Goal: Task Accomplishment & Management: Use online tool/utility

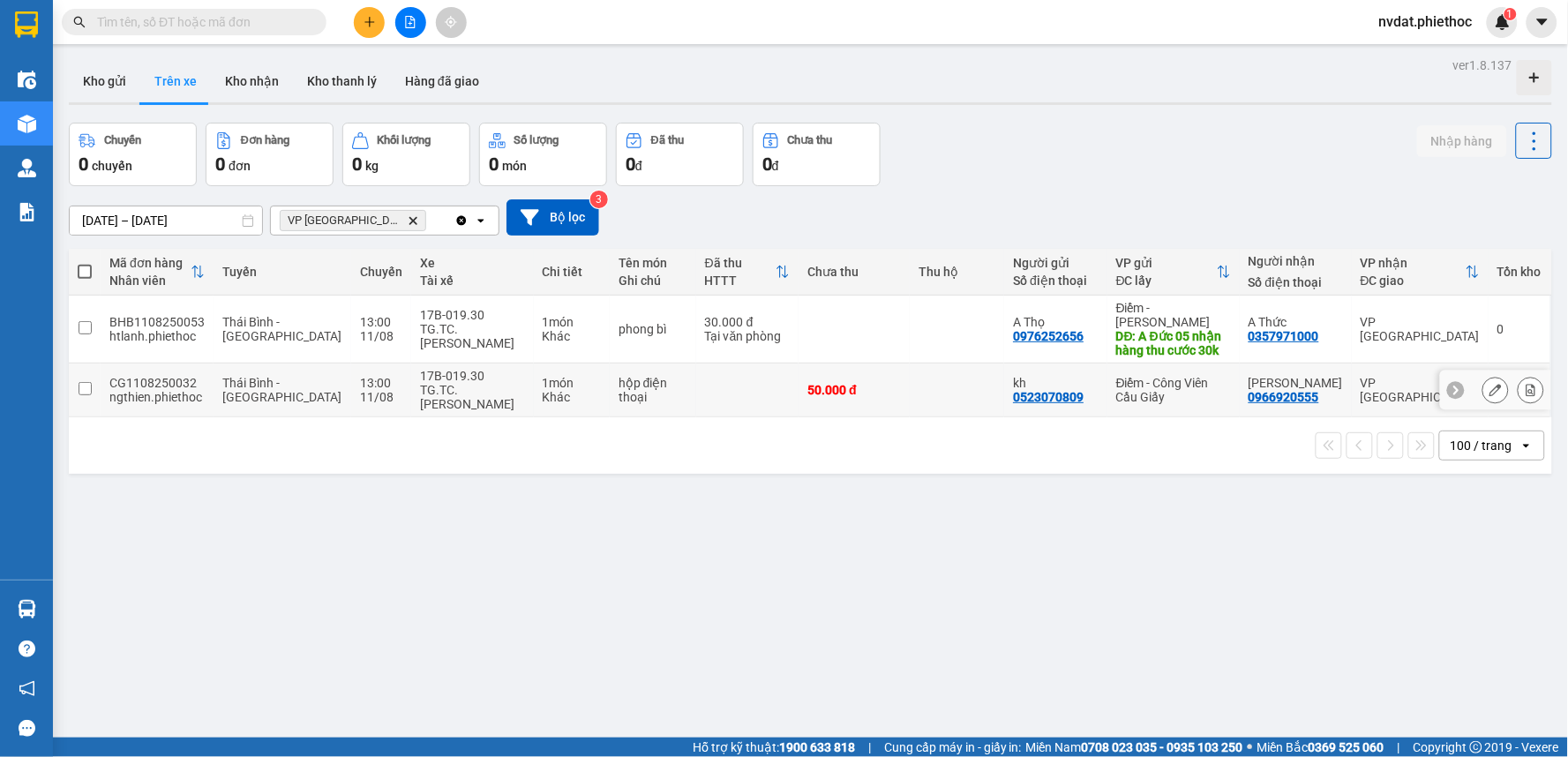
click at [1122, 376] on div "Điểm - Công Viên Cầu Giấy" at bounding box center [1173, 390] width 115 height 29
checkbox input "true"
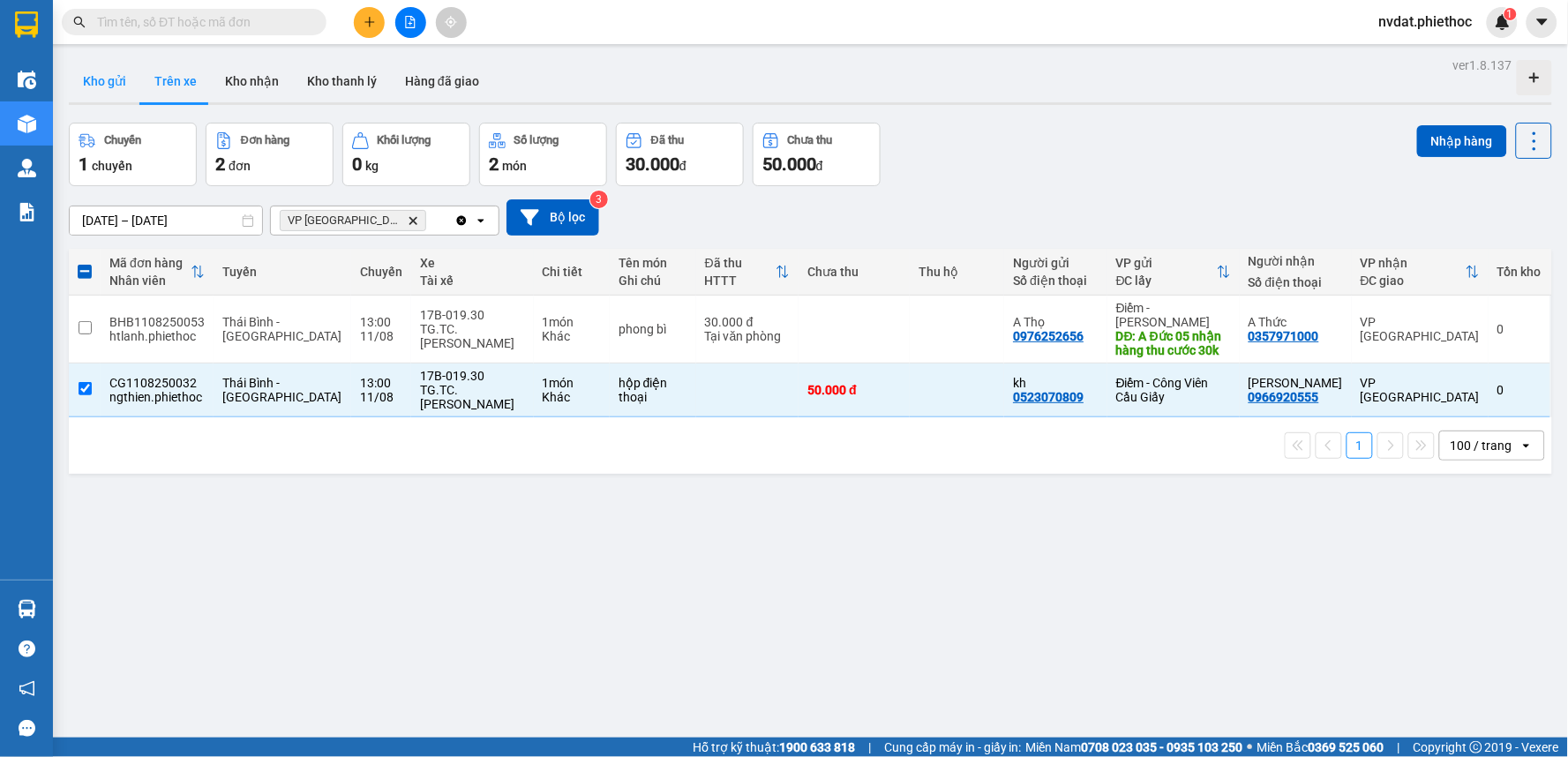
click at [103, 73] on button "Kho gửi" at bounding box center [104, 81] width 72 height 42
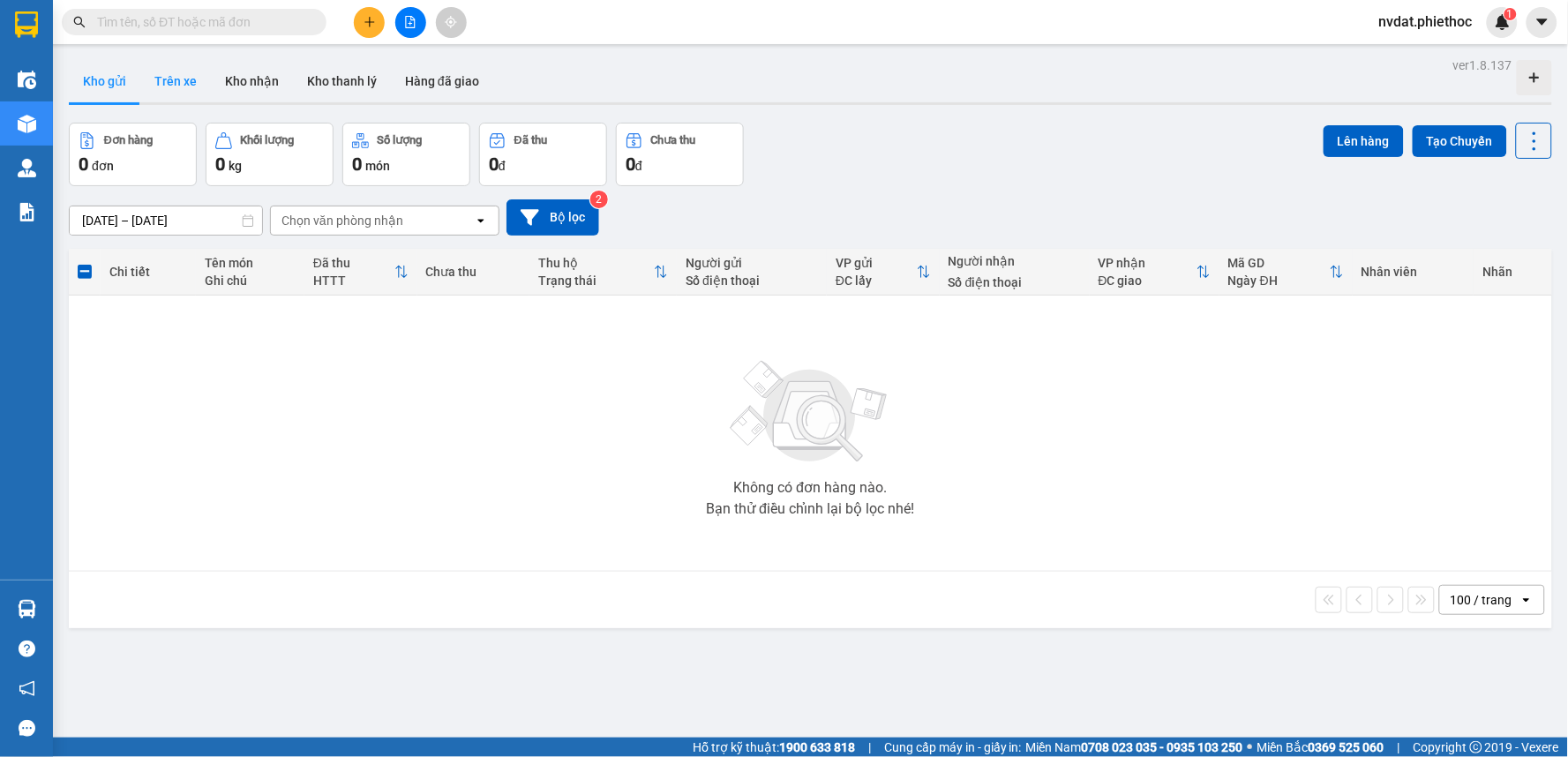
click at [166, 81] on button "Trên xe" at bounding box center [176, 81] width 71 height 42
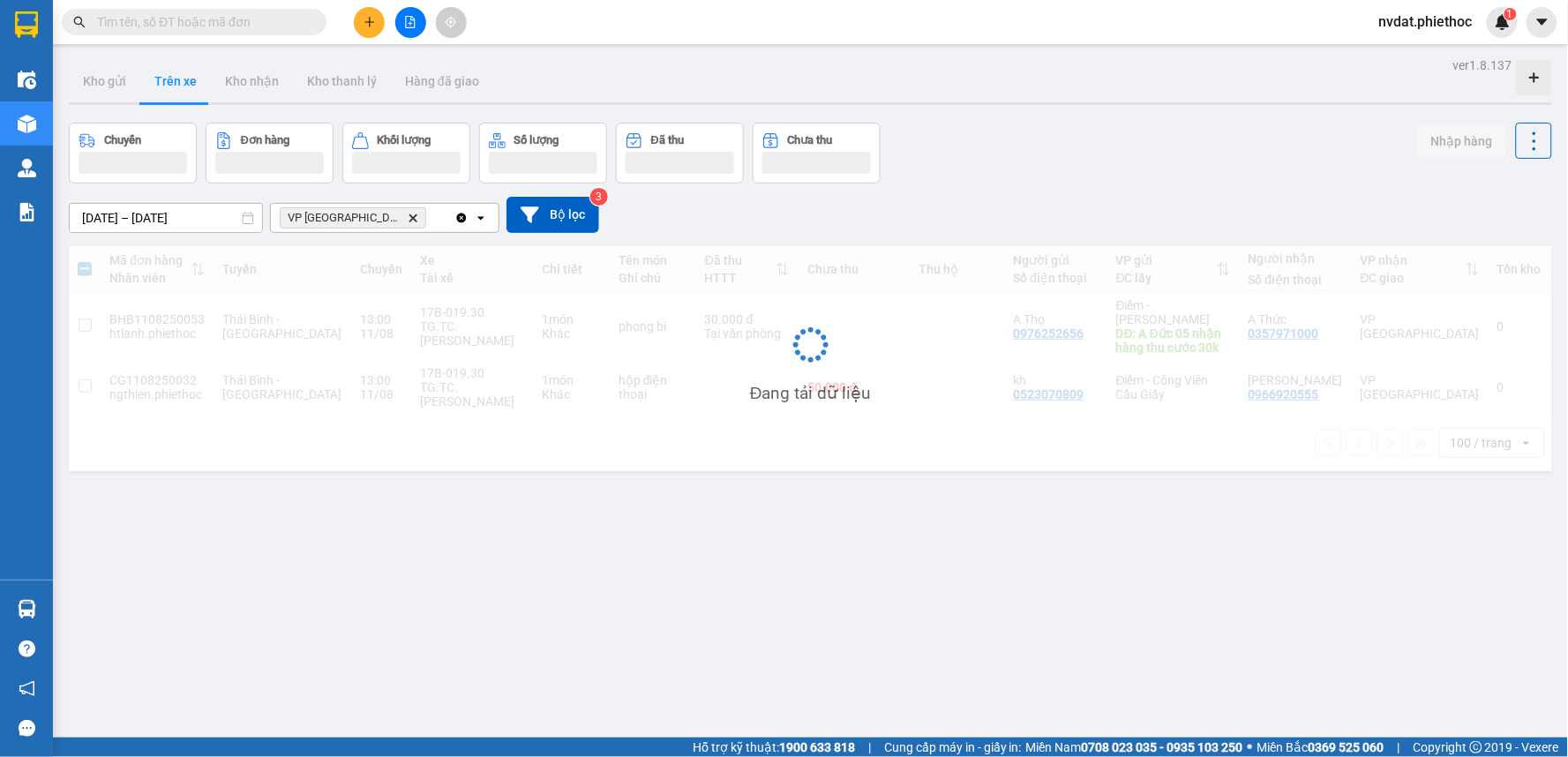
click at [1223, 111] on div "ver 1.8.137 Kho gửi Trên xe Kho nhận Kho thanh lý Hàng đã giao Chuyến Đơn hàng …" at bounding box center [810, 431] width 1497 height 757
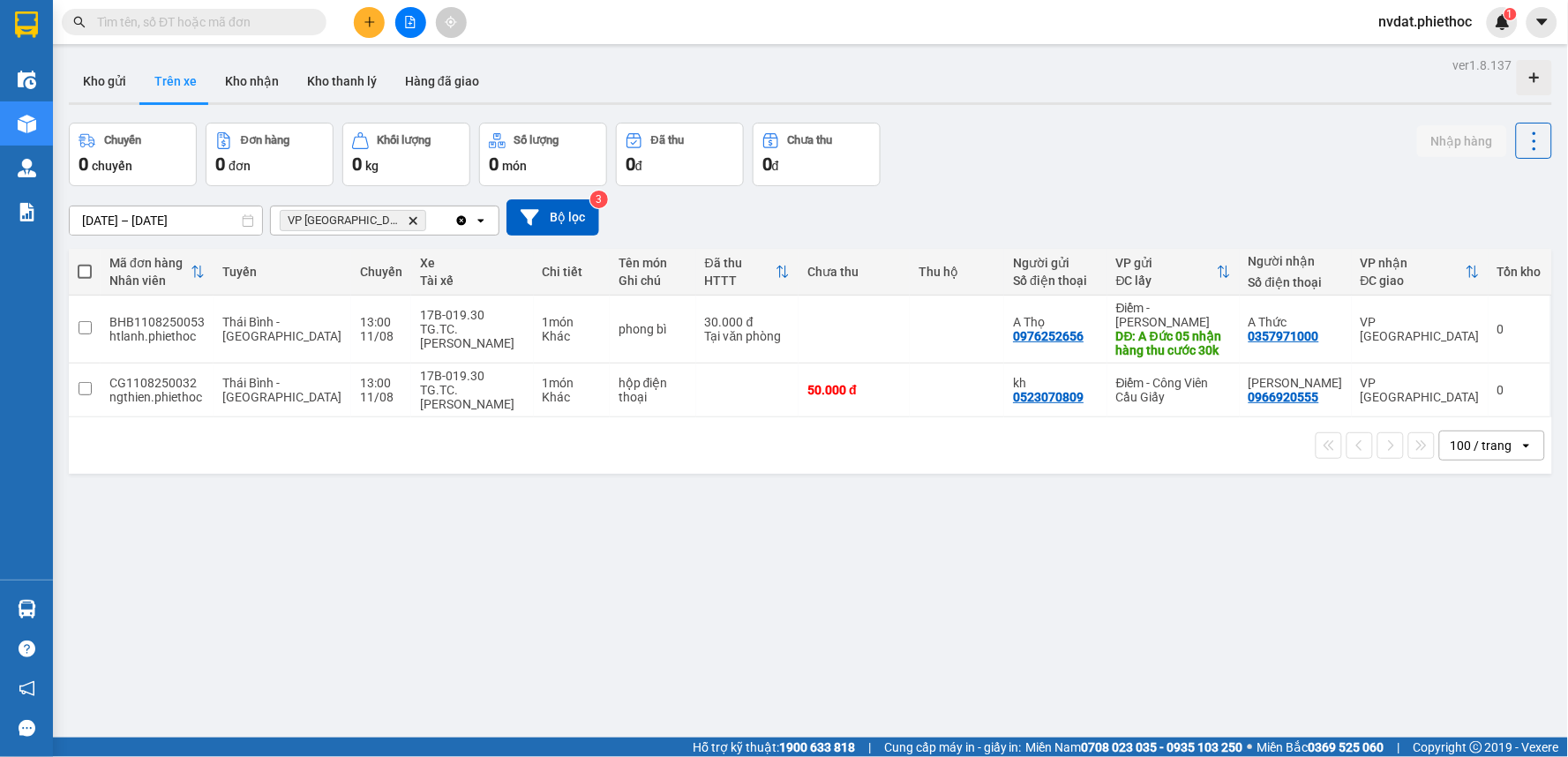
click at [347, 210] on span "VP Tiền Hải Delete" at bounding box center [352, 221] width 147 height 22
click at [408, 218] on icon "Delete" at bounding box center [412, 221] width 11 height 11
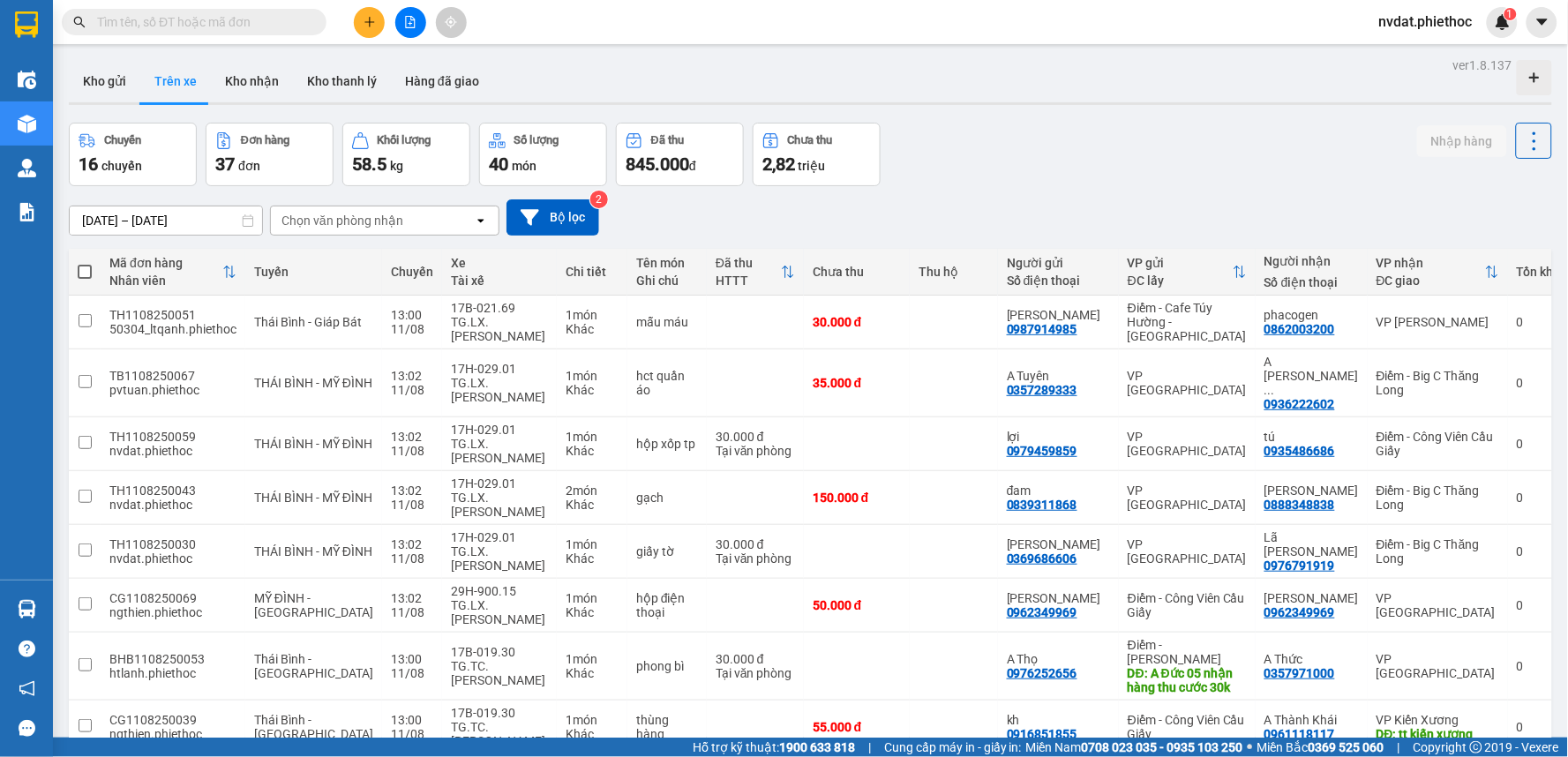
click at [406, 227] on div "Chọn văn phòng nhận" at bounding box center [372, 221] width 203 height 29
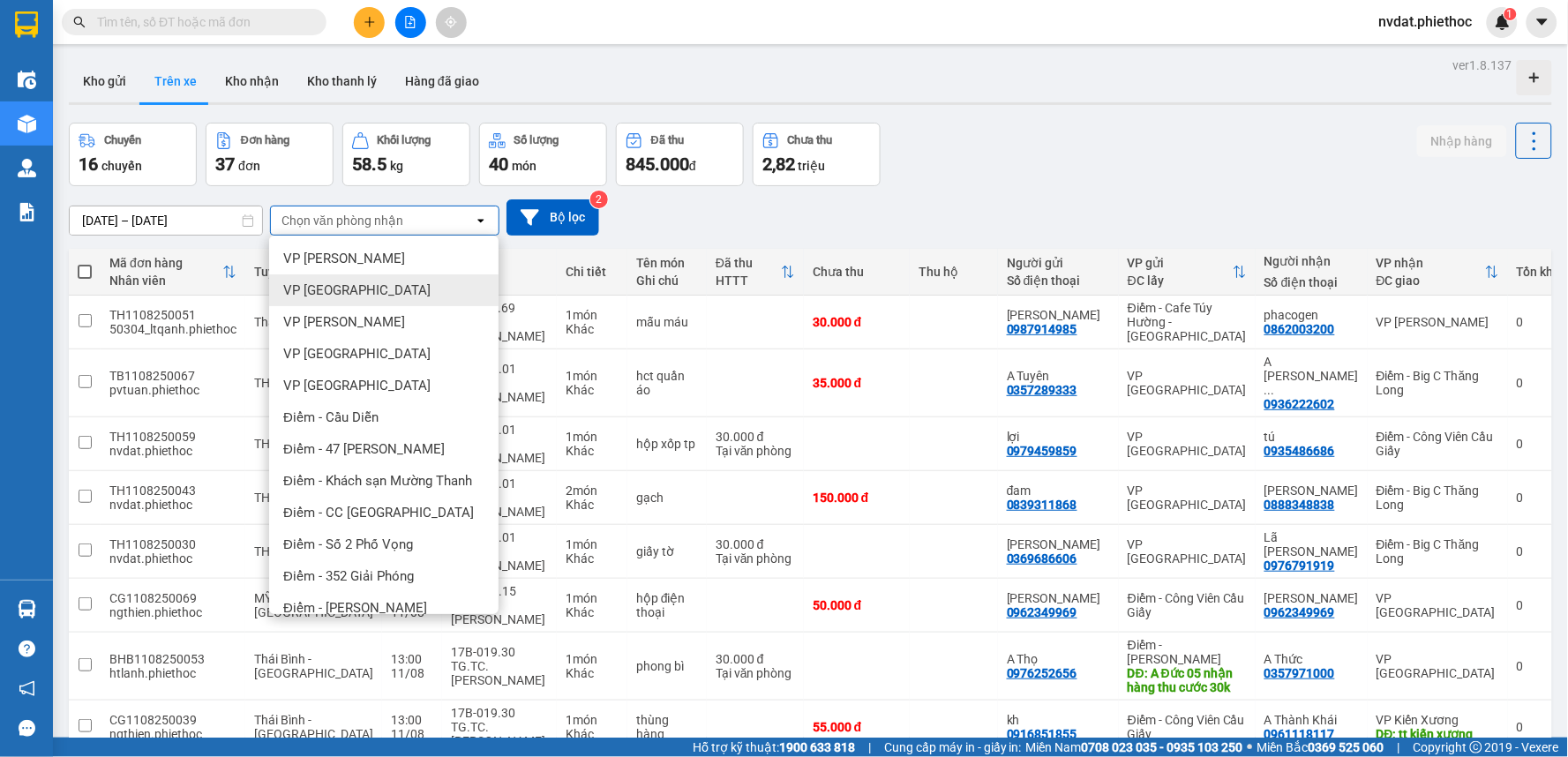
click at [366, 277] on div "VP [GEOGRAPHIC_DATA]" at bounding box center [383, 290] width 229 height 32
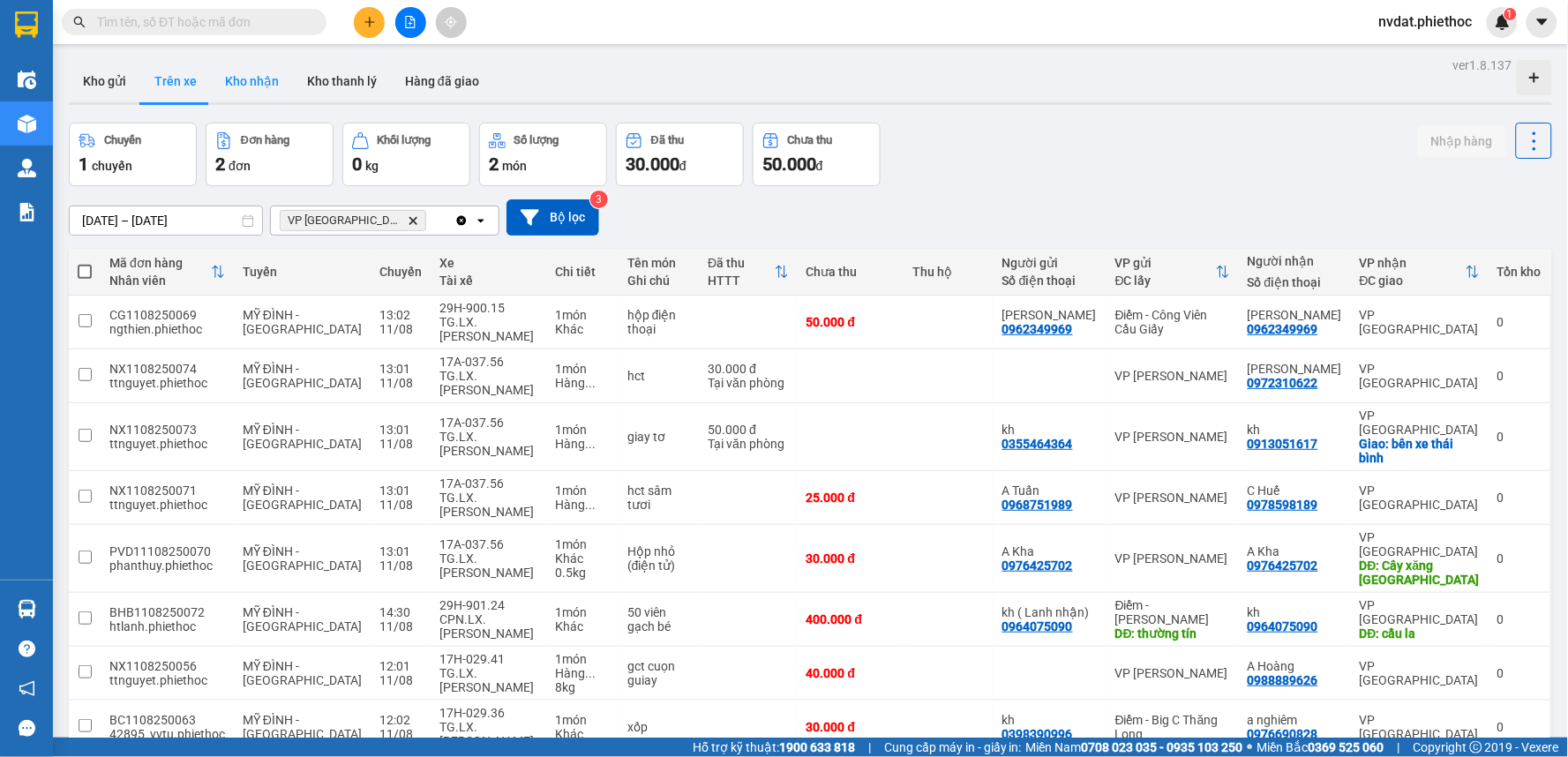
click at [248, 65] on div "ver 1.8.137 Kho gửi Trên xe Kho nhận Kho thanh lý Hàng đã giao Chuyến 1 chuyến …" at bounding box center [810, 645] width 1497 height 1184
click at [248, 67] on button "Kho nhận" at bounding box center [251, 81] width 82 height 42
type input "[DATE] – [DATE]"
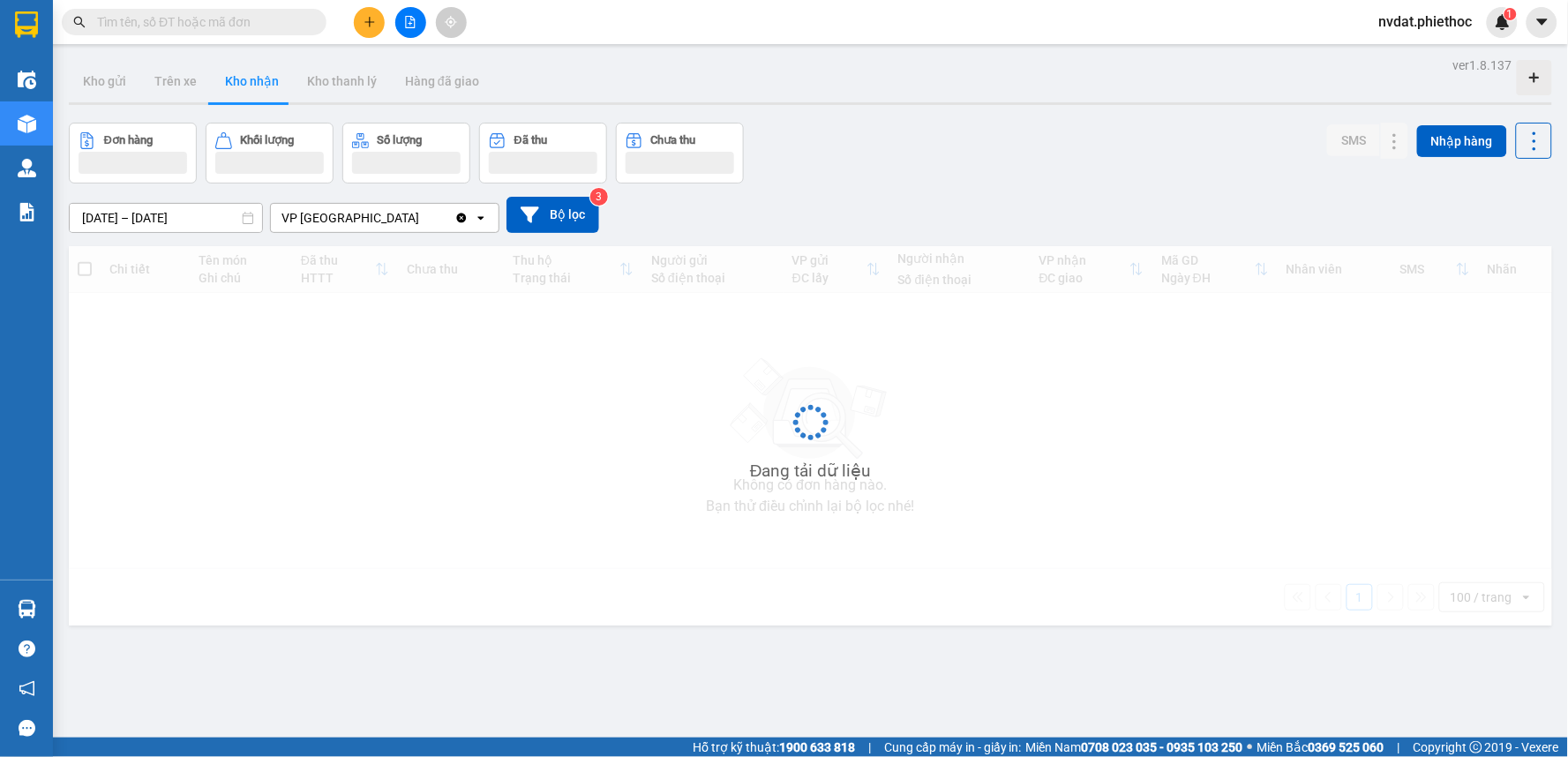
click at [943, 124] on div "Đơn hàng Khối lượng Số lượng Đã thu Chưa thu SMS Nhập hàng" at bounding box center [810, 154] width 1483 height 61
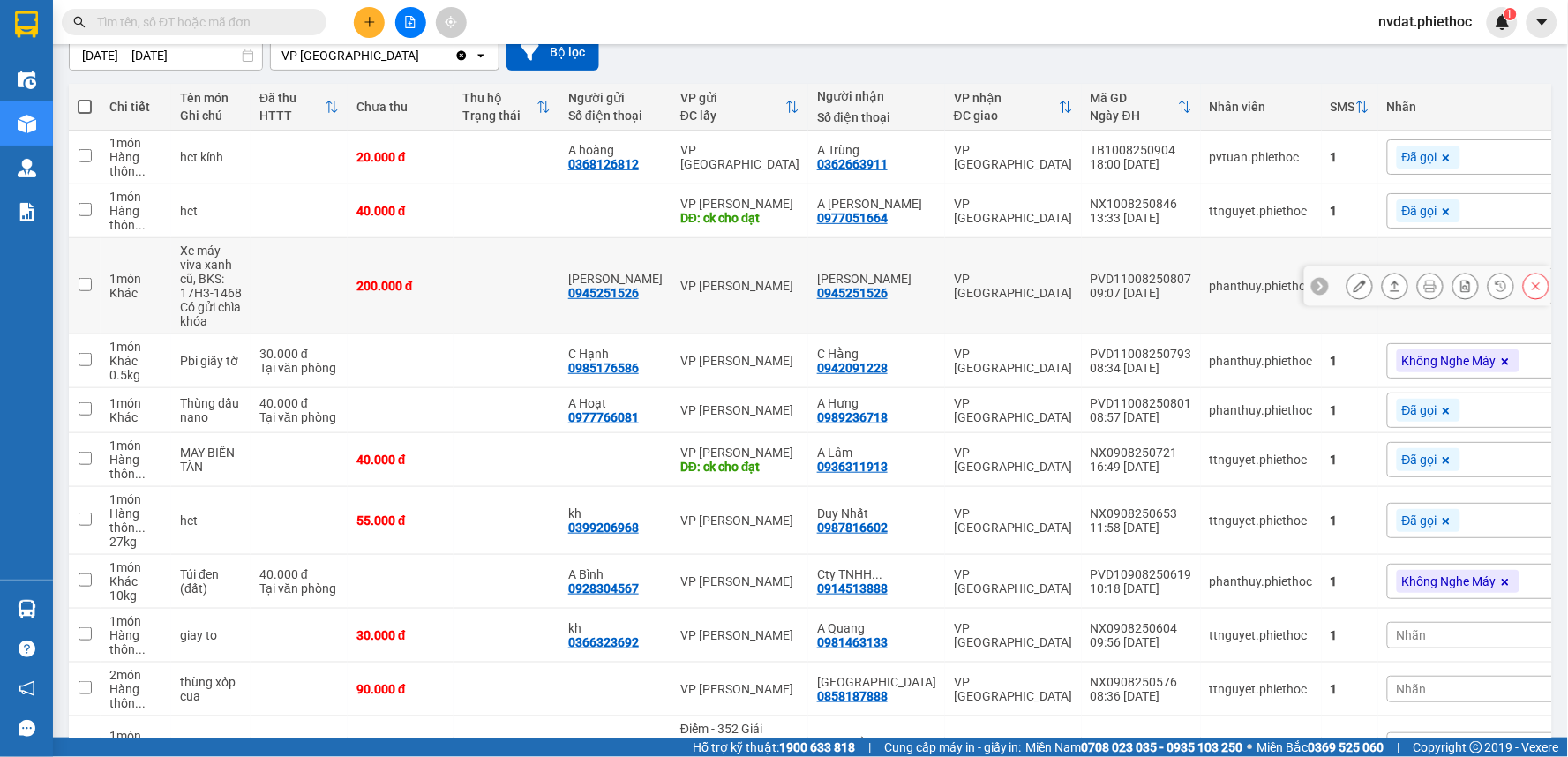
scroll to position [196, 0]
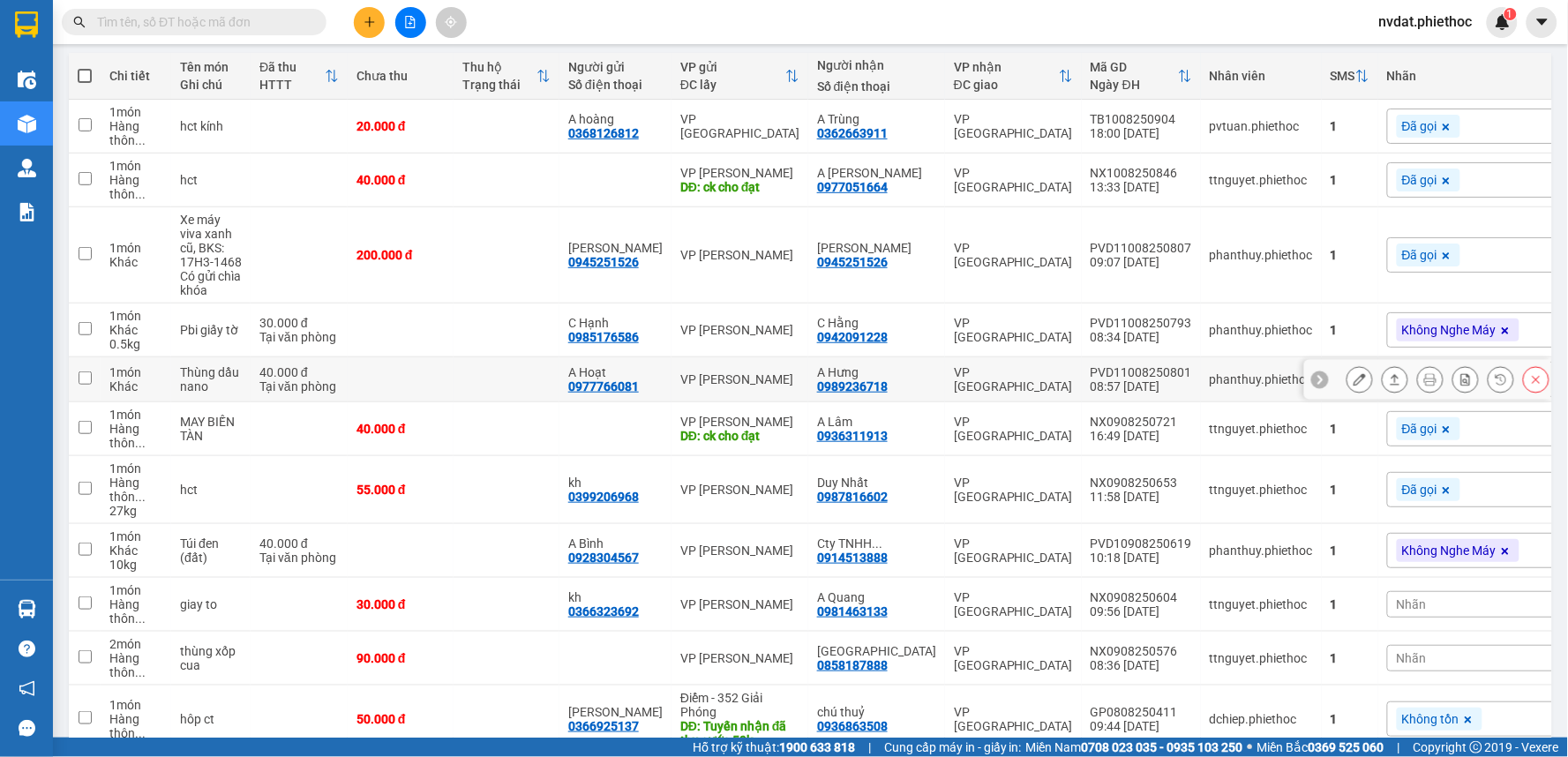
click at [945, 384] on td "VP [GEOGRAPHIC_DATA]" at bounding box center [1013, 380] width 137 height 45
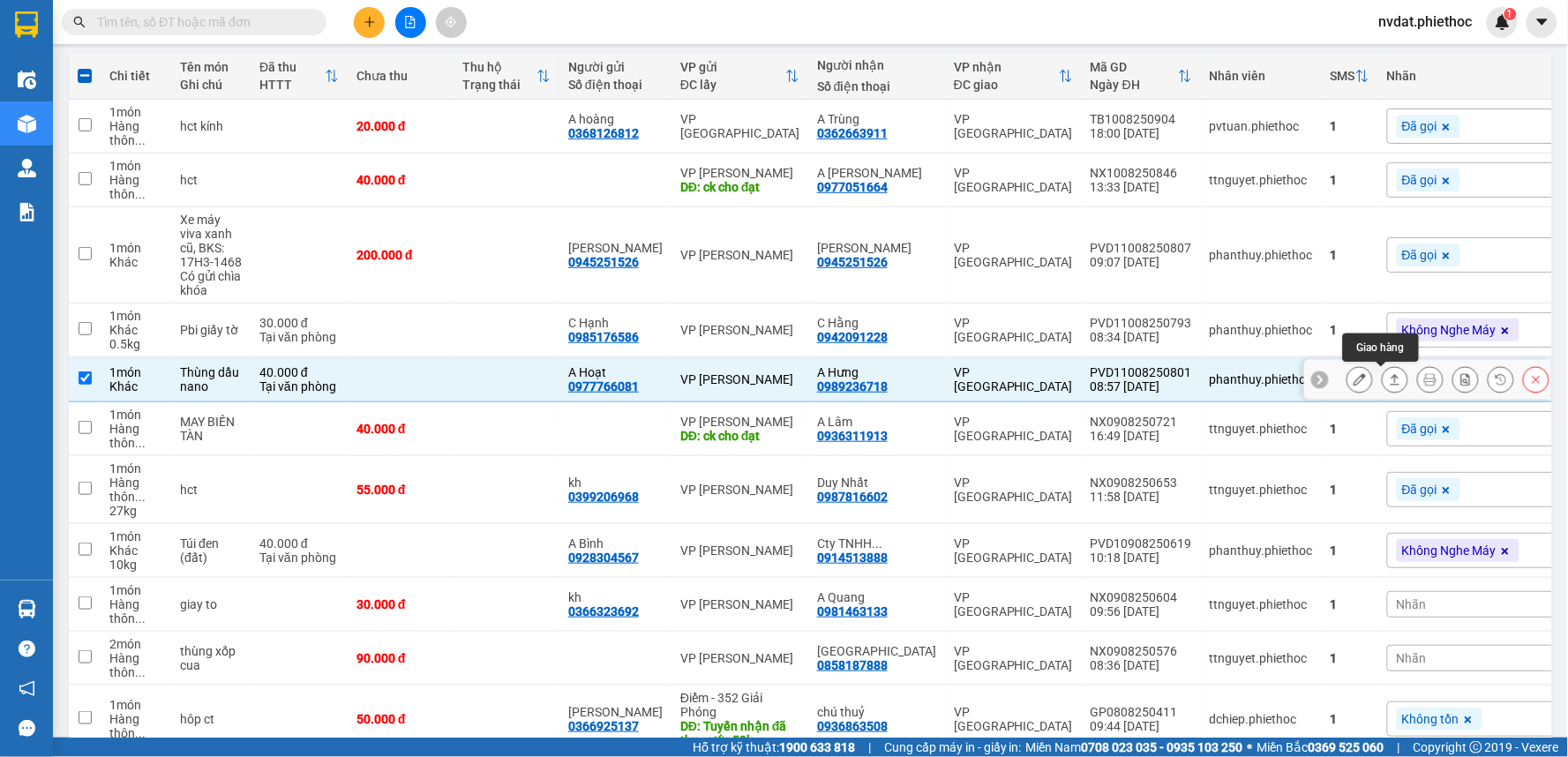
click at [1389, 381] on button at bounding box center [1395, 379] width 25 height 31
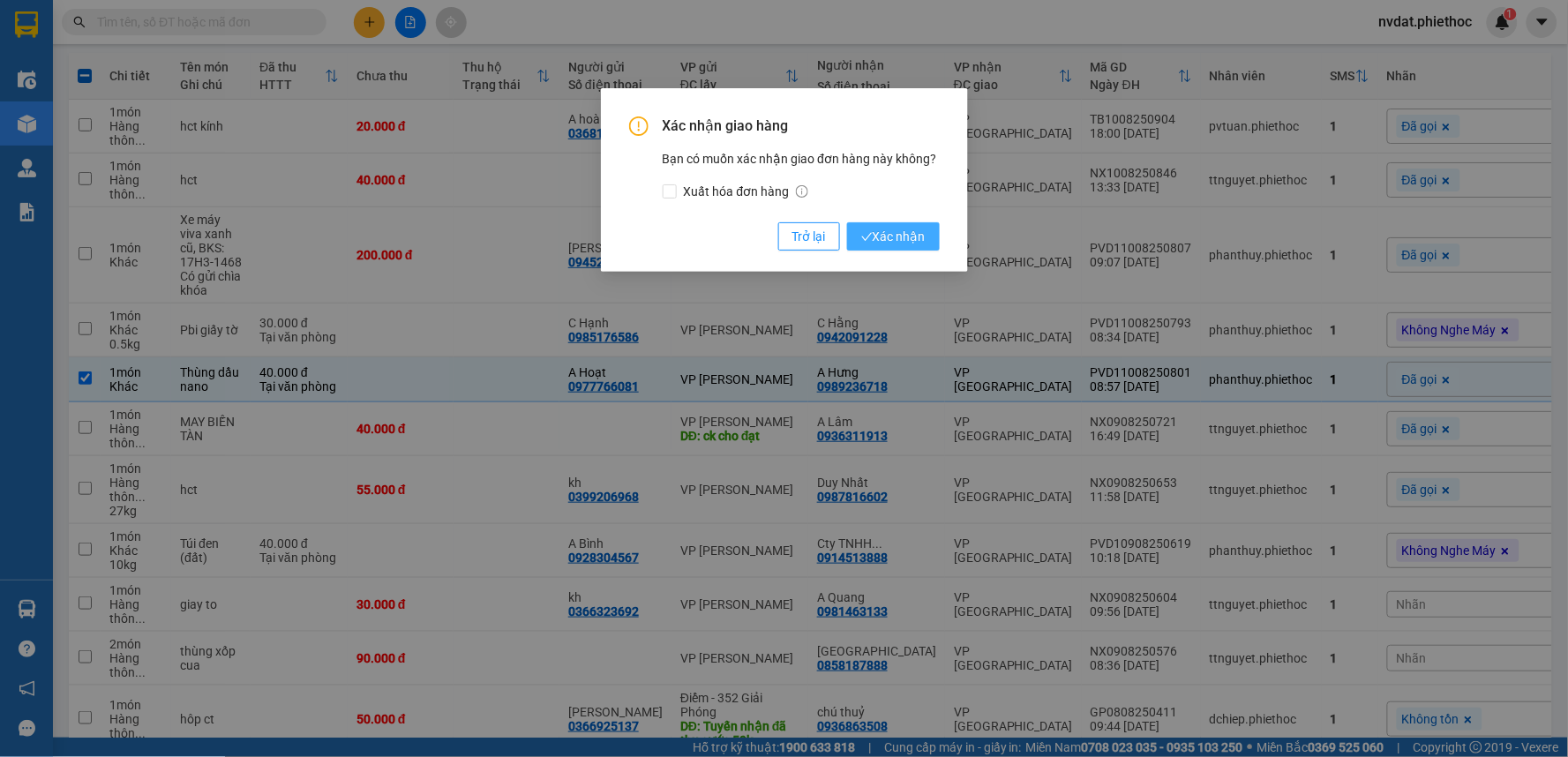
click at [926, 247] on button "Xác nhận" at bounding box center [894, 236] width 93 height 29
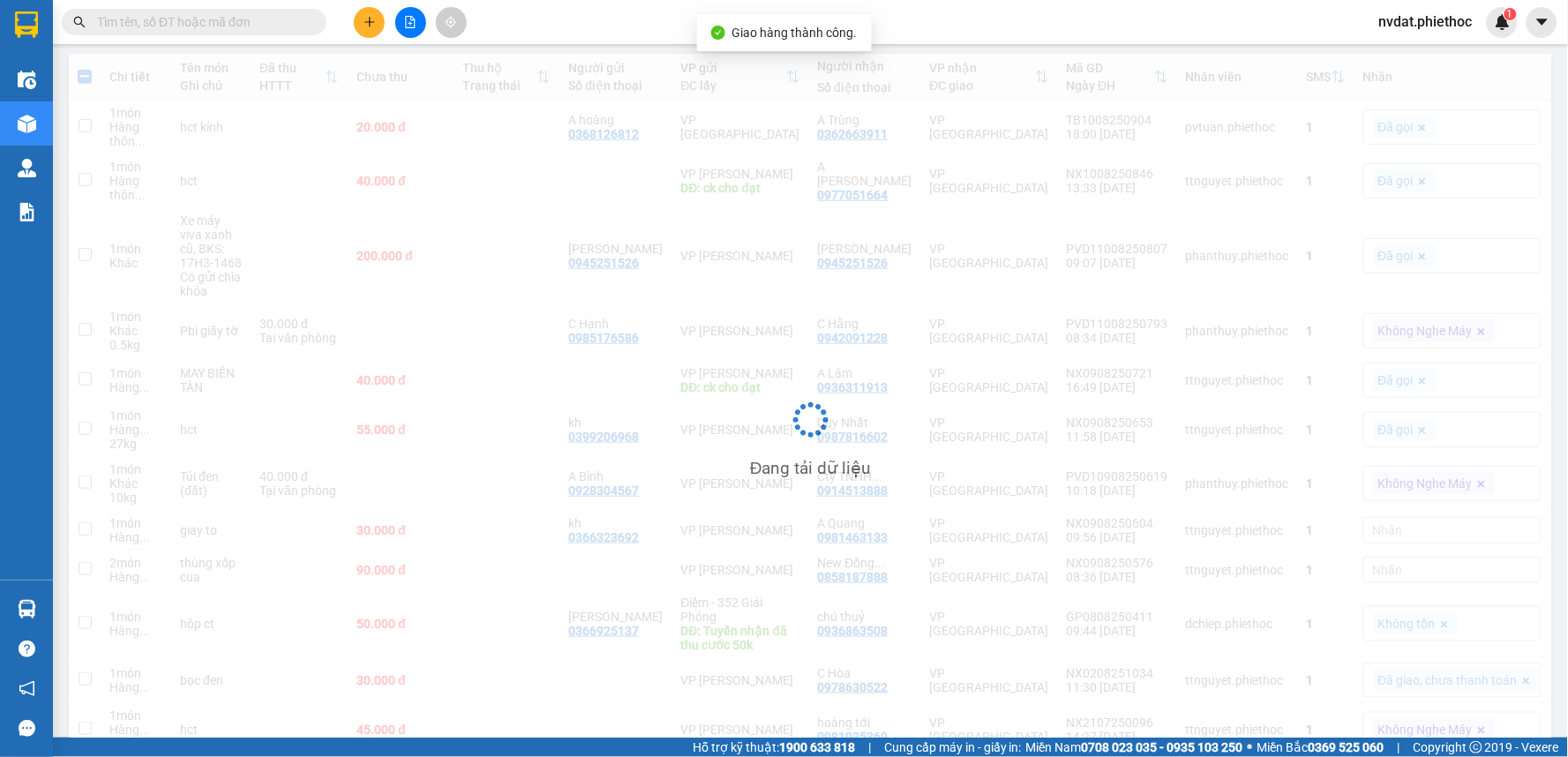
checkbox input "false"
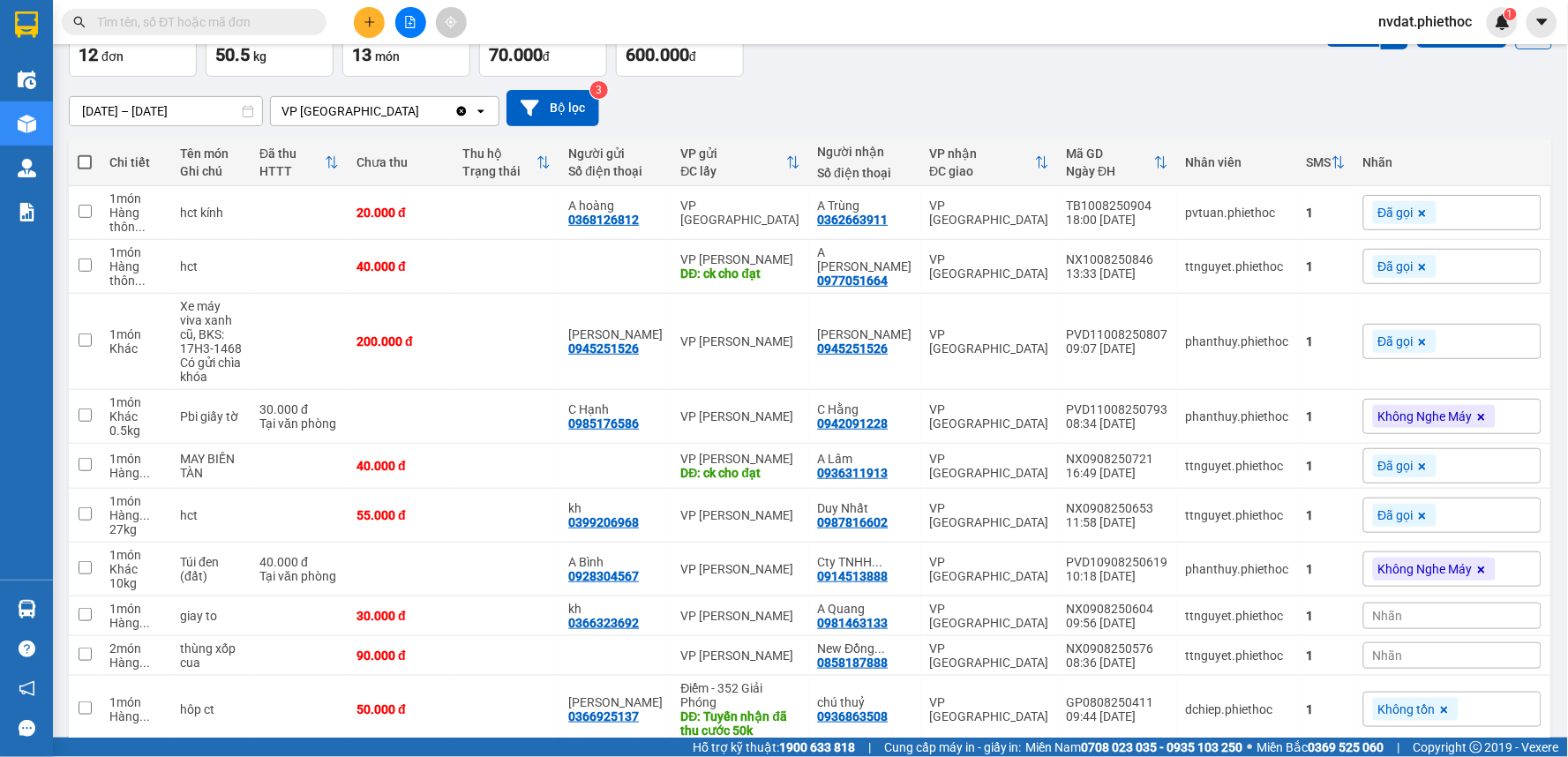
scroll to position [0, 0]
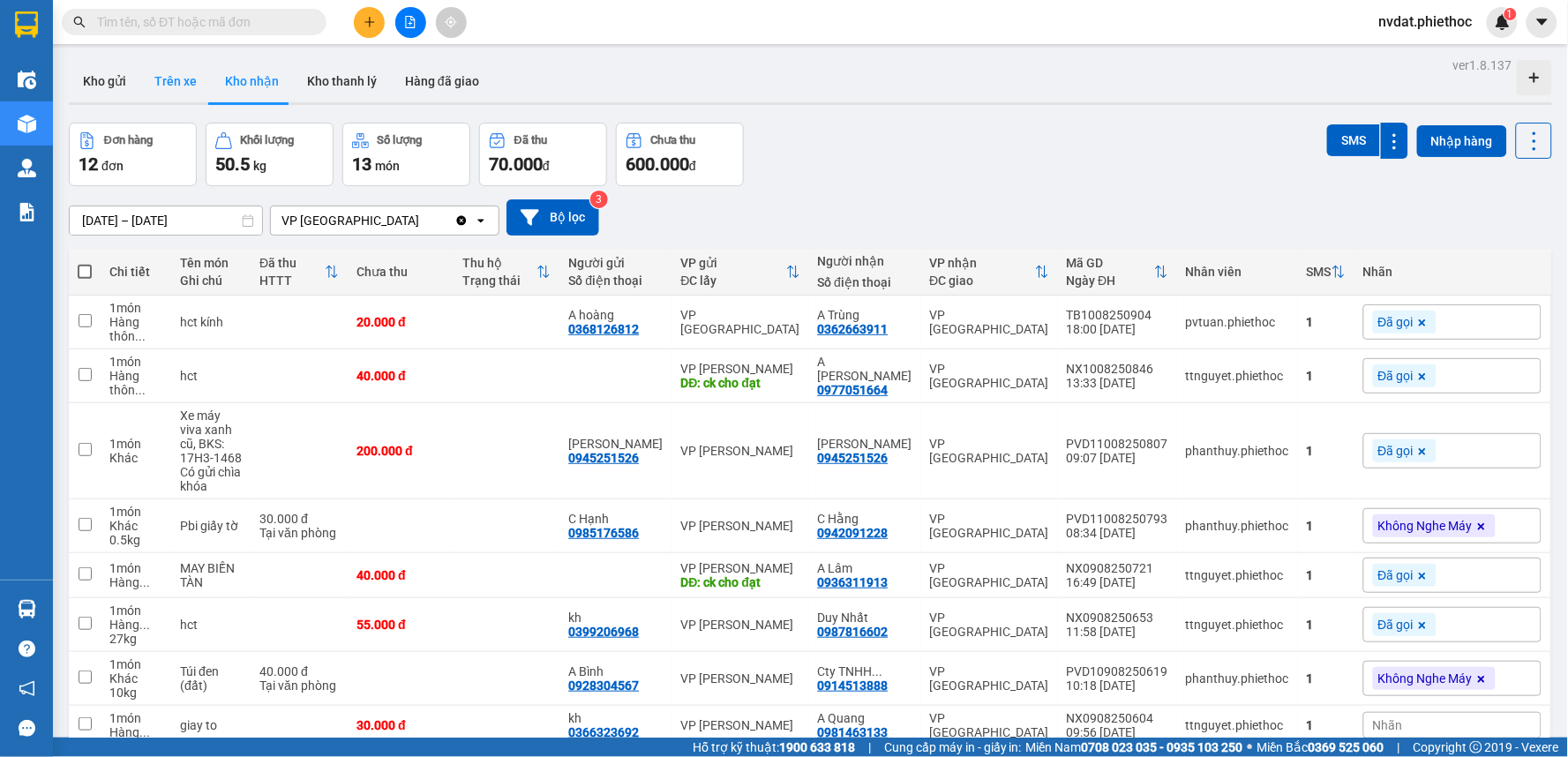
click at [179, 85] on button "Trên xe" at bounding box center [176, 81] width 71 height 42
type input "[DATE] – [DATE]"
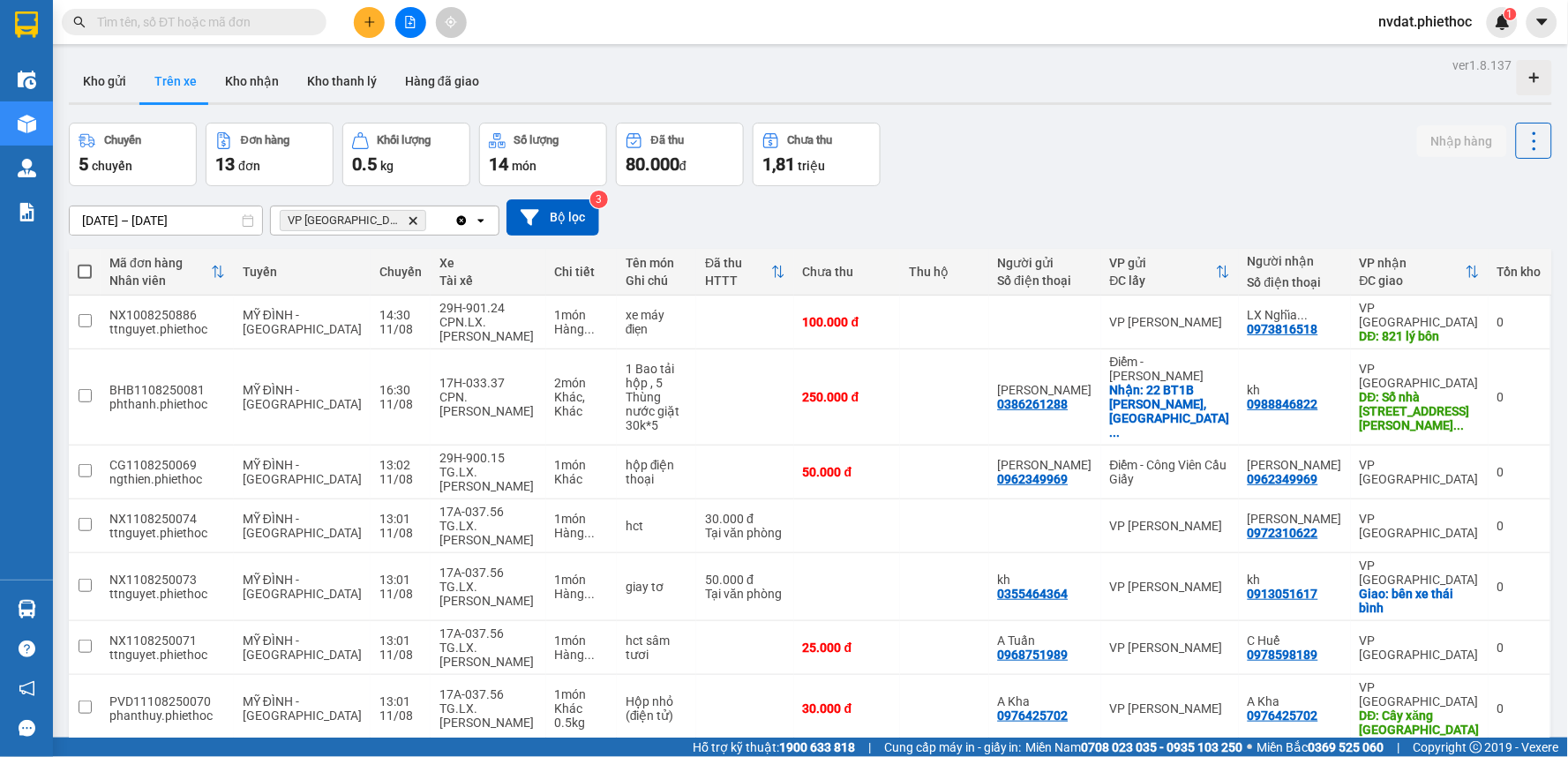
click at [369, 226] on span "VP Thái Bình Delete" at bounding box center [352, 221] width 147 height 22
click at [408, 217] on icon "Delete" at bounding box center [412, 221] width 11 height 11
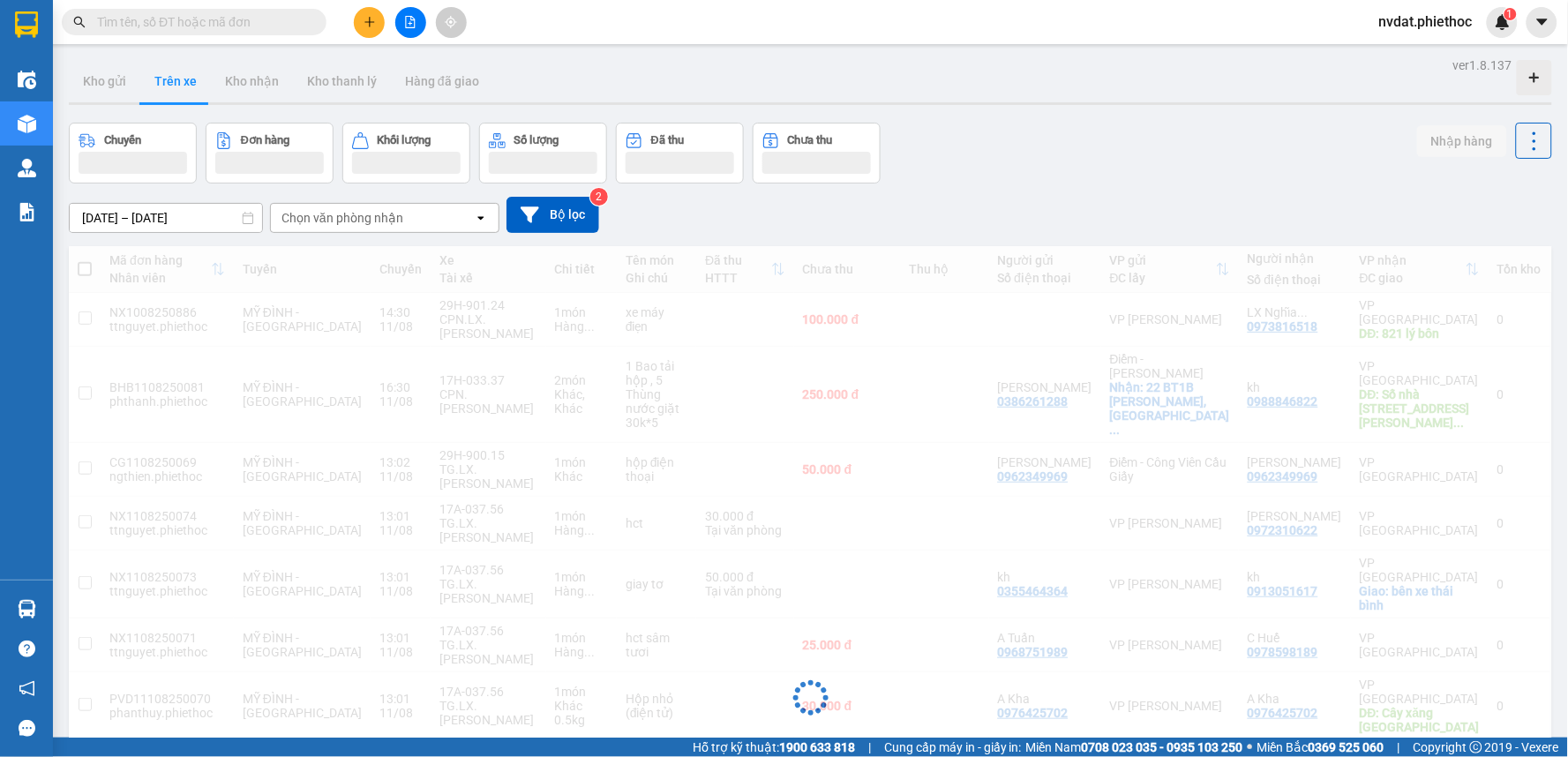
click at [355, 221] on div "Chọn văn phòng nhận" at bounding box center [343, 218] width 122 height 18
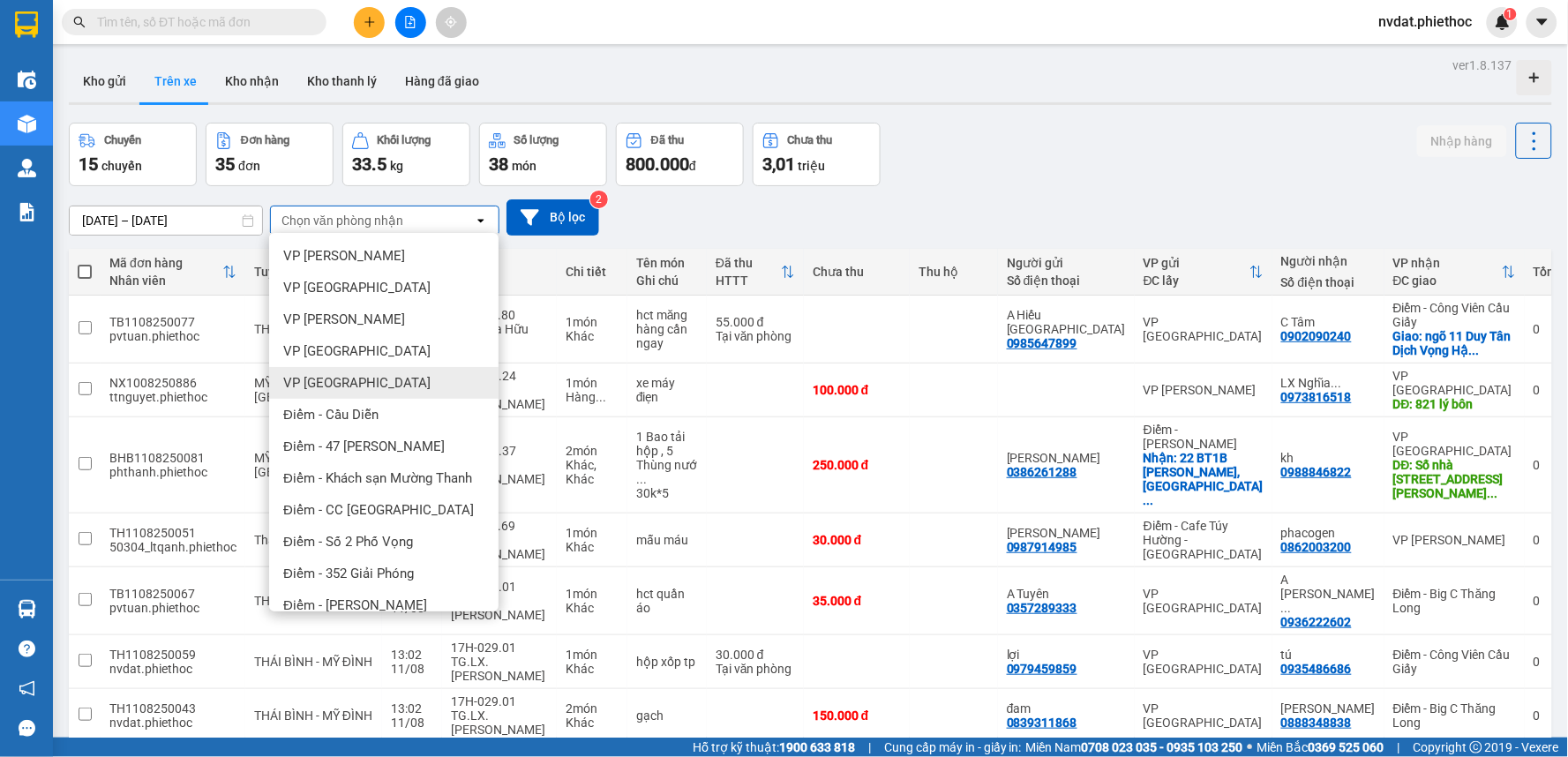
click at [362, 386] on div "VP [GEOGRAPHIC_DATA]" at bounding box center [383, 383] width 229 height 32
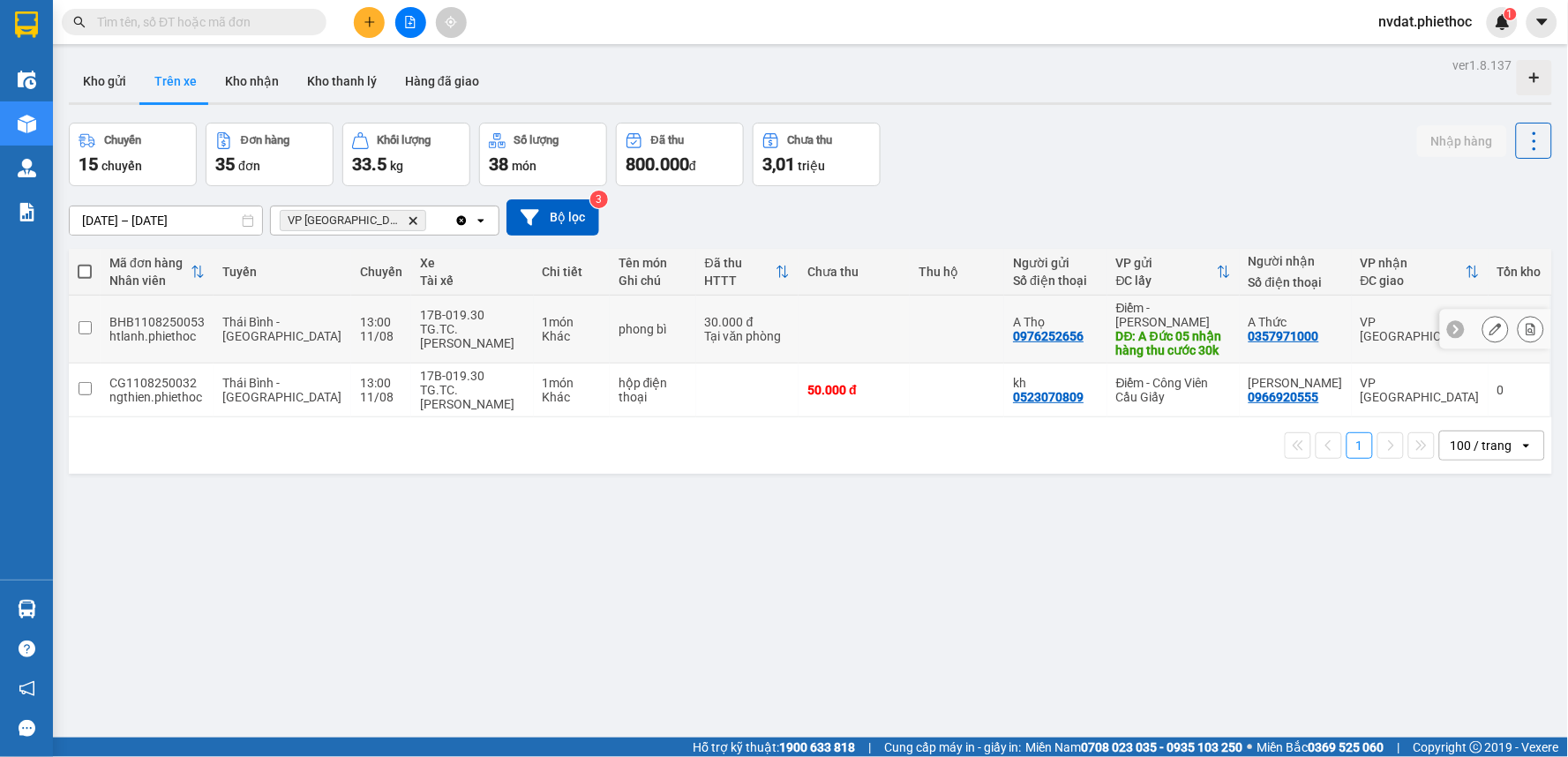
click at [483, 331] on div "TG.TC.[PERSON_NAME]" at bounding box center [472, 336] width 105 height 29
checkbox input "true"
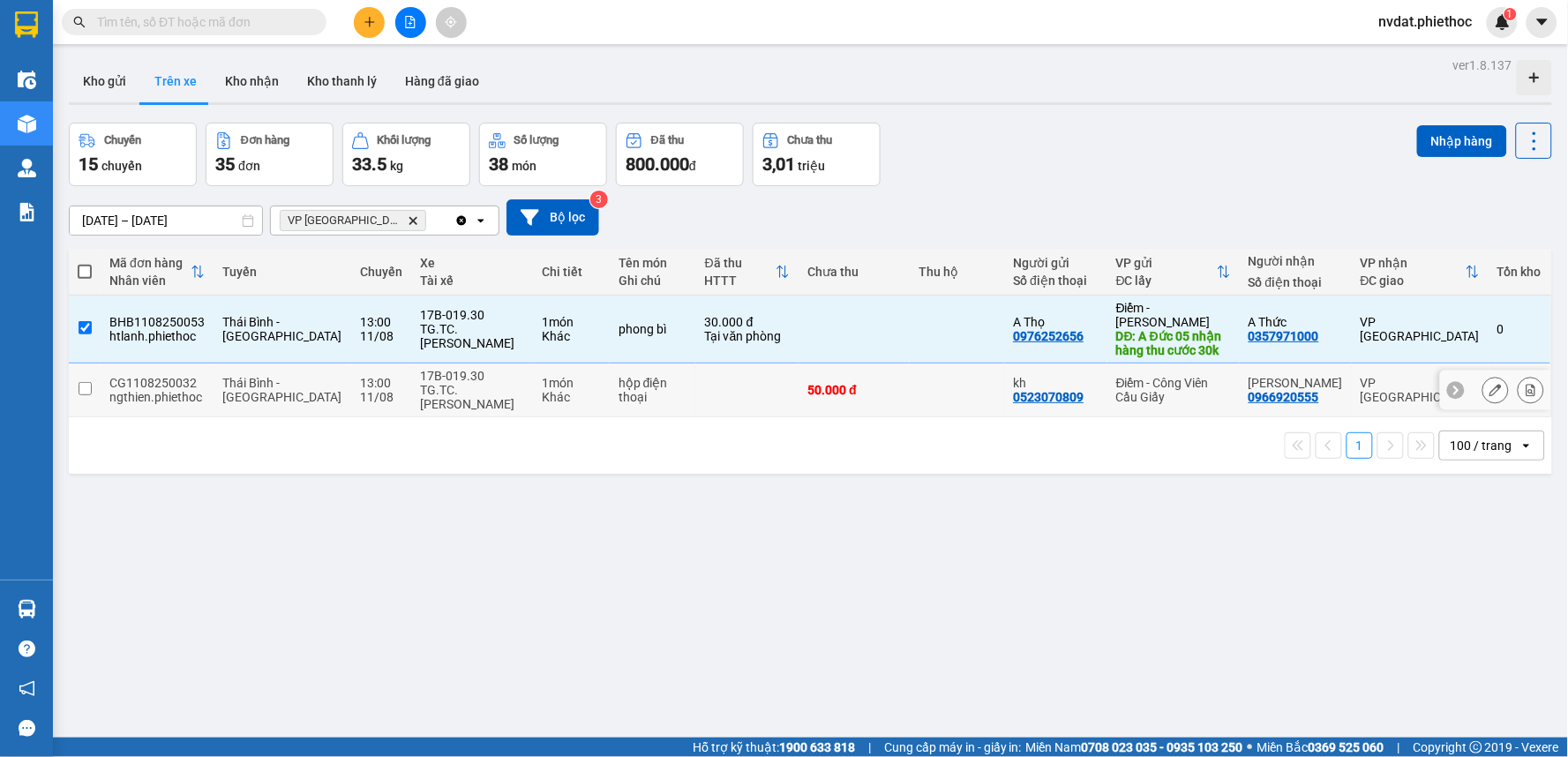
click at [482, 383] on div "TG.TC.[PERSON_NAME]" at bounding box center [472, 397] width 105 height 29
checkbox input "true"
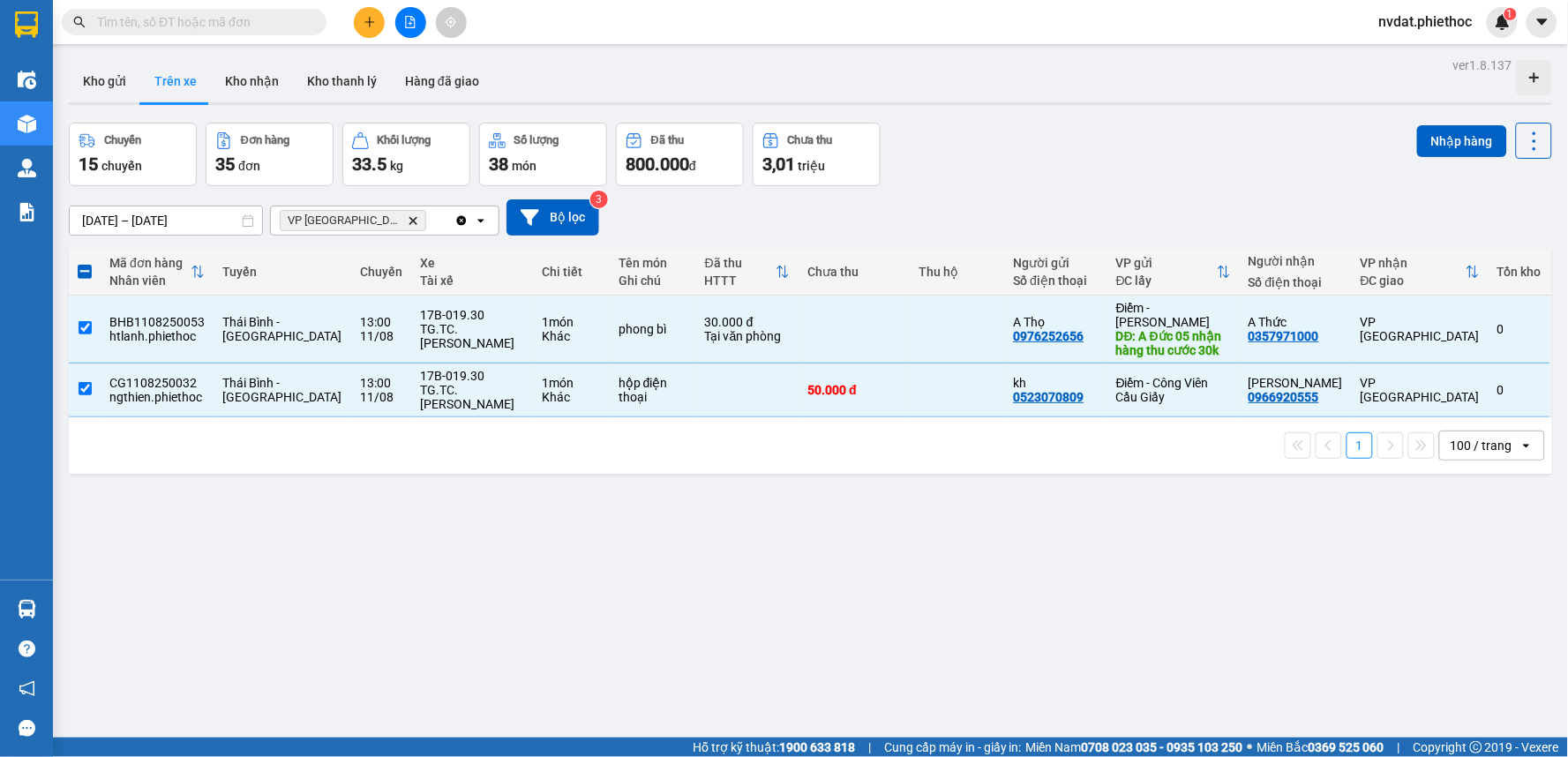
click at [1324, 126] on div "Chuyến 15 chuyến Đơn hàng 35 đơn Khối lượng 33.5 kg Số lượng 38 món Đã thu 800.…" at bounding box center [810, 155] width 1483 height 64
click at [1380, 124] on div "Chuyến 15 chuyến Đơn hàng 35 đơn Khối lượng 33.5 kg Số lượng 38 món Đã thu 800.…" at bounding box center [810, 155] width 1483 height 64
drag, startPoint x: 1436, startPoint y: 136, endPoint x: 1380, endPoint y: 142, distance: 56.3
click at [1417, 141] on button "Nhập hàng" at bounding box center [1462, 141] width 90 height 32
click at [1372, 142] on div "Chuyến 15 chuyến Đơn hàng 35 đơn Khối lượng 33.5 kg Số lượng 38 món Đã thu 800.…" at bounding box center [810, 155] width 1483 height 64
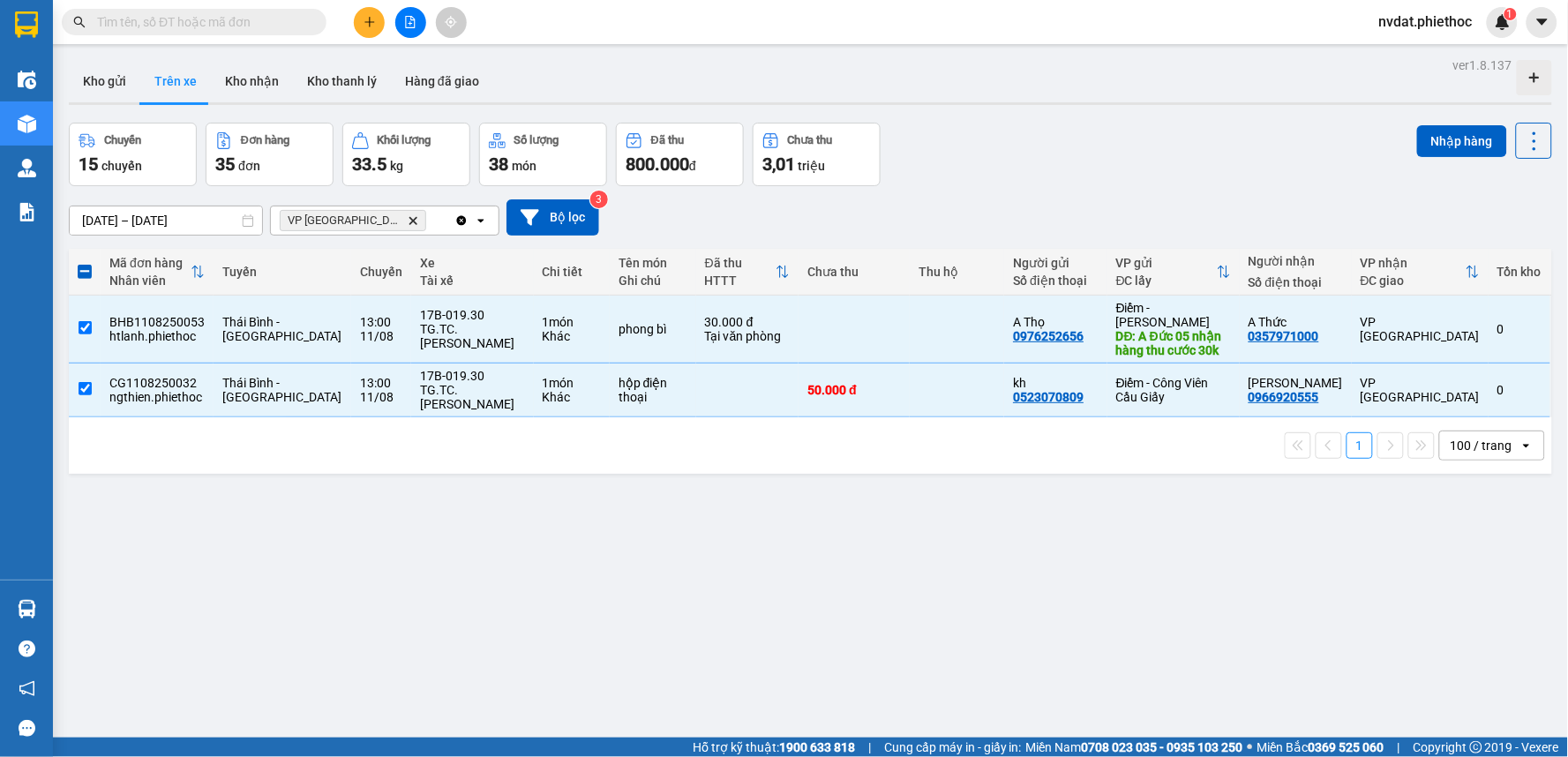
click at [1334, 136] on div "Chuyến 15 chuyến Đơn hàng 35 đơn Khối lượng 33.5 kg Số lượng 38 món Đã thu 800.…" at bounding box center [810, 155] width 1483 height 64
checkbox input "false"
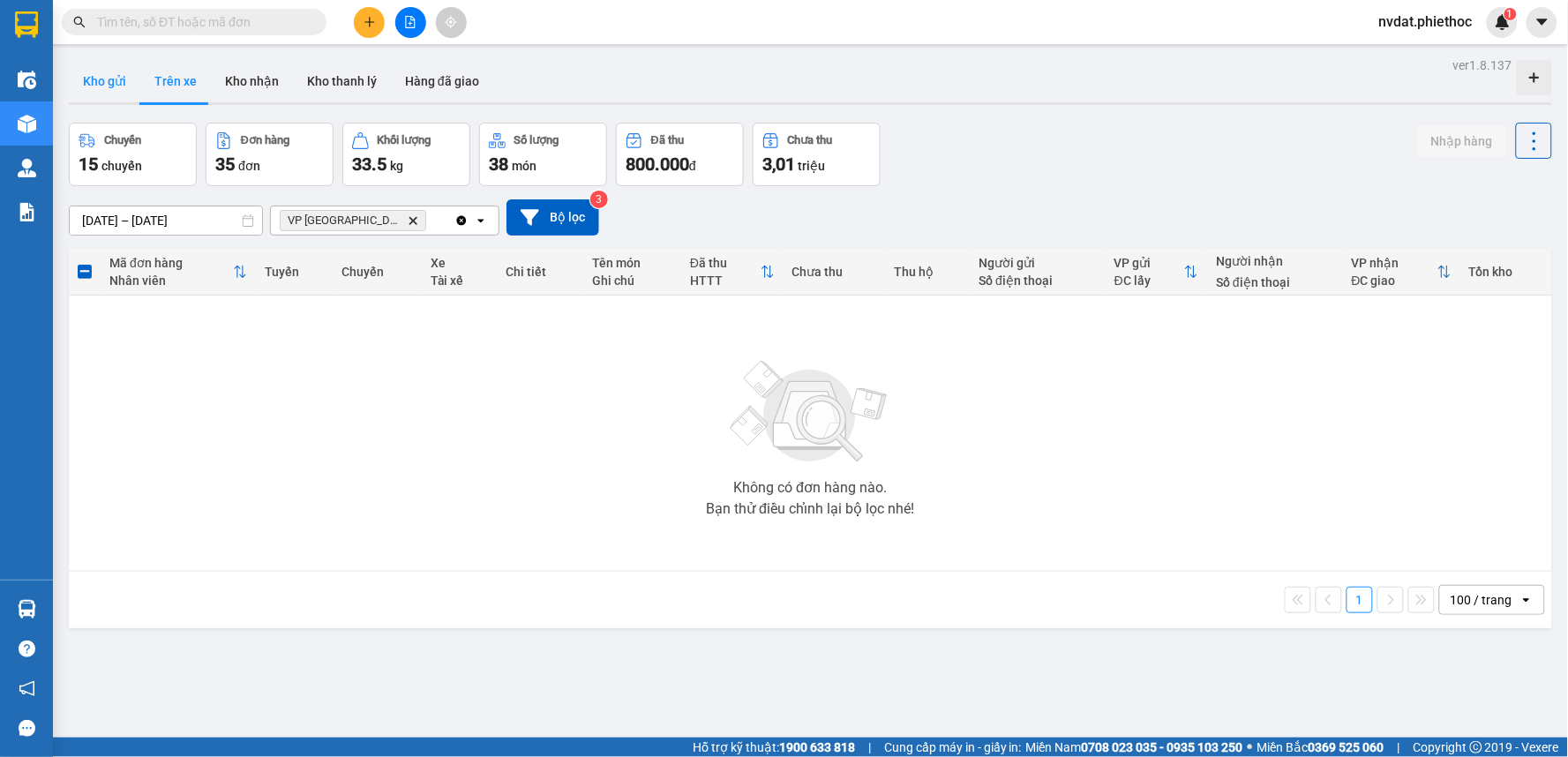
click at [107, 89] on button "Kho gửi" at bounding box center [104, 81] width 72 height 42
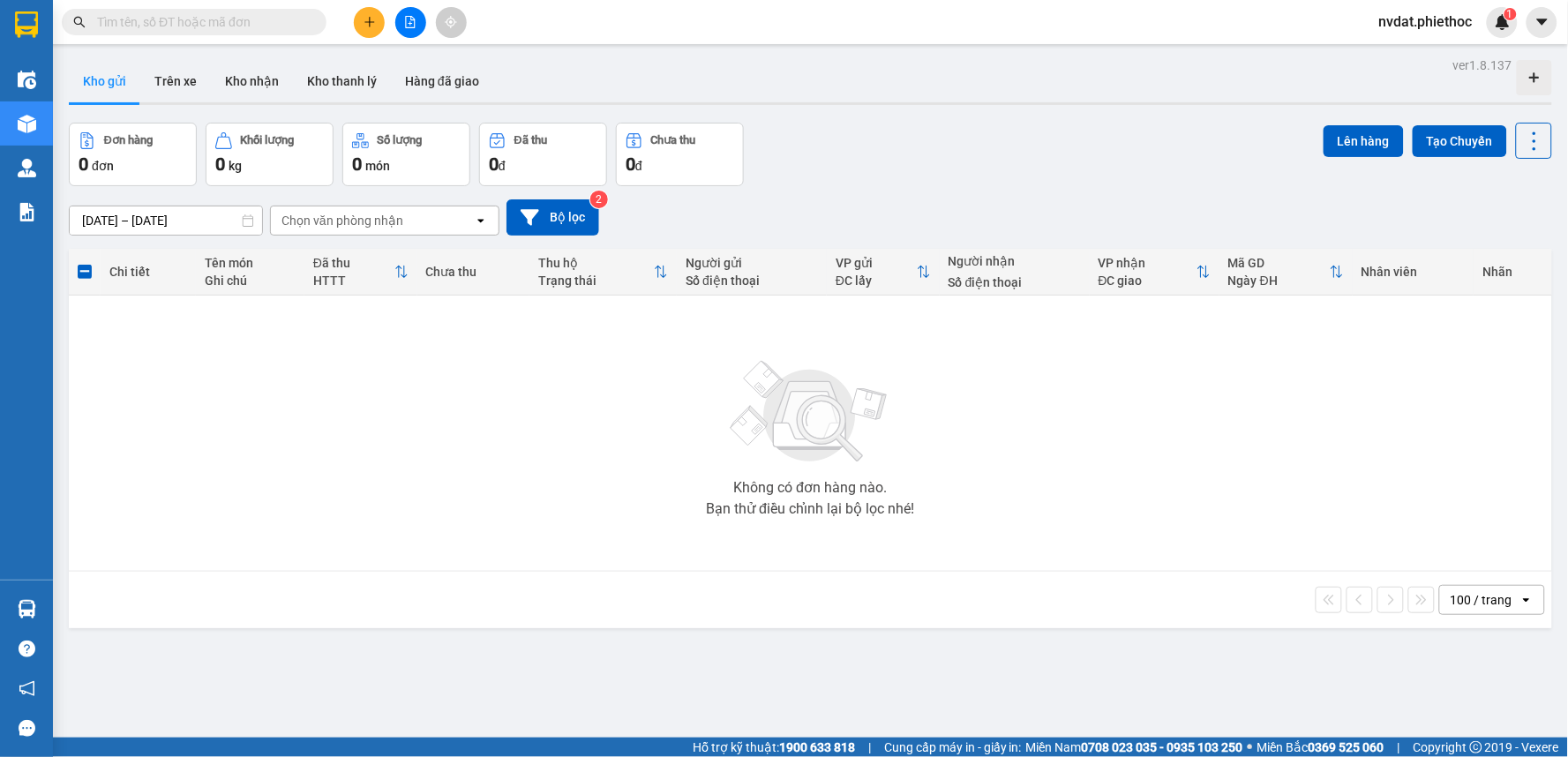
click at [1109, 78] on div "Kho gửi Trên xe Kho nhận Kho thanh [PERSON_NAME] đã giao" at bounding box center [810, 84] width 1483 height 47
click at [194, 86] on button "Trên xe" at bounding box center [176, 81] width 71 height 42
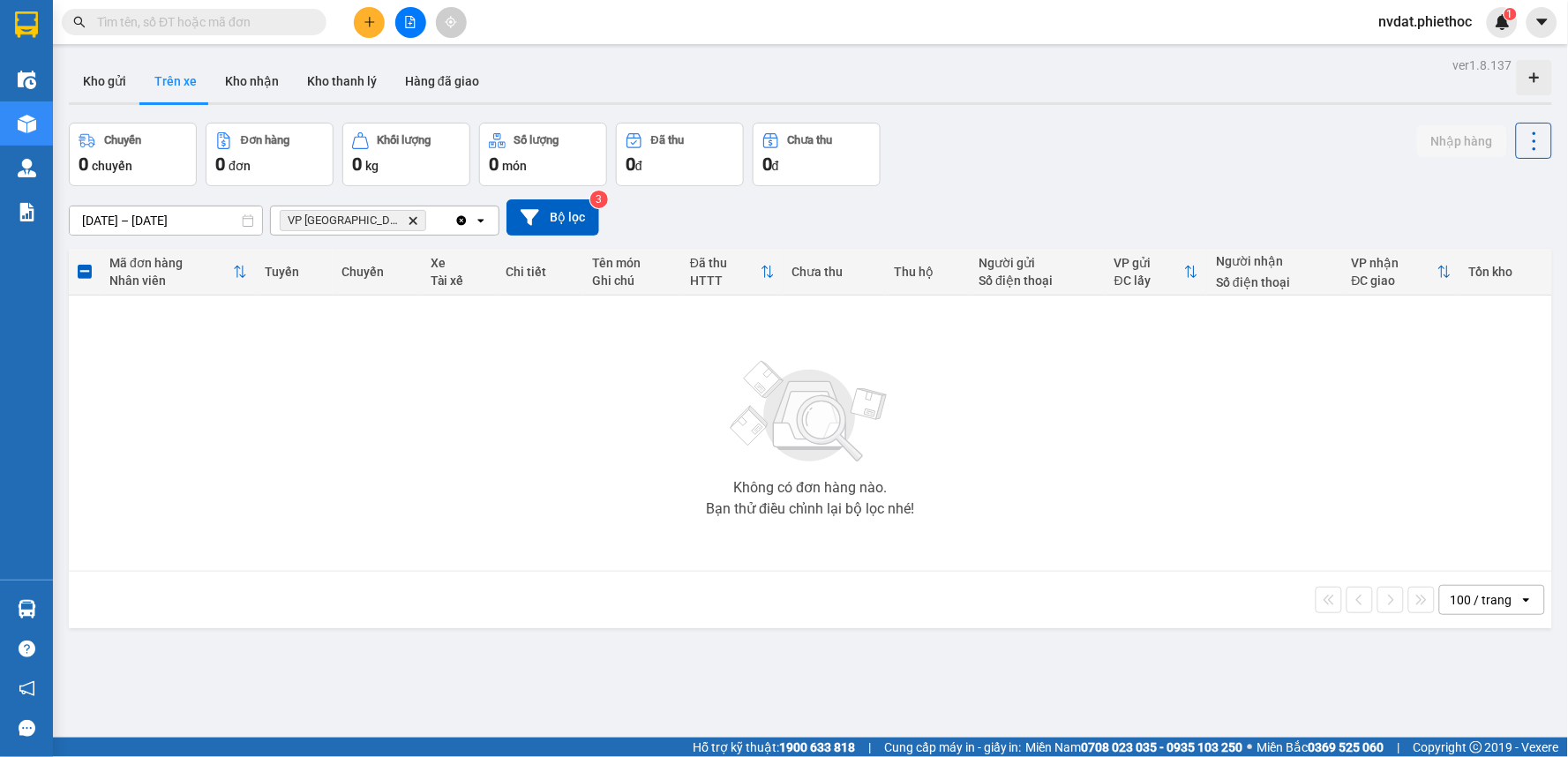
click at [369, 24] on icon "plus" at bounding box center [369, 22] width 1 height 10
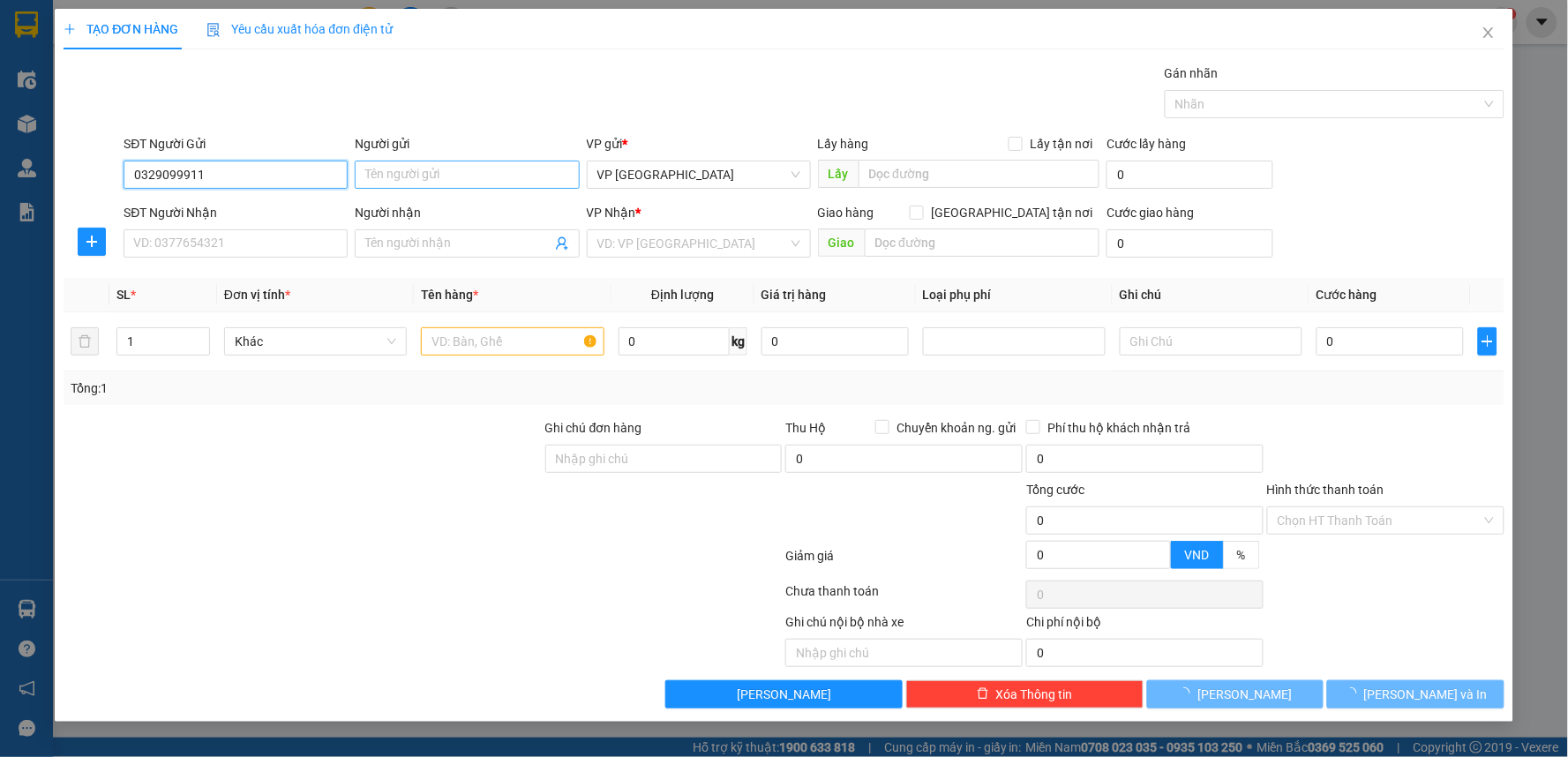
type input "0329099911"
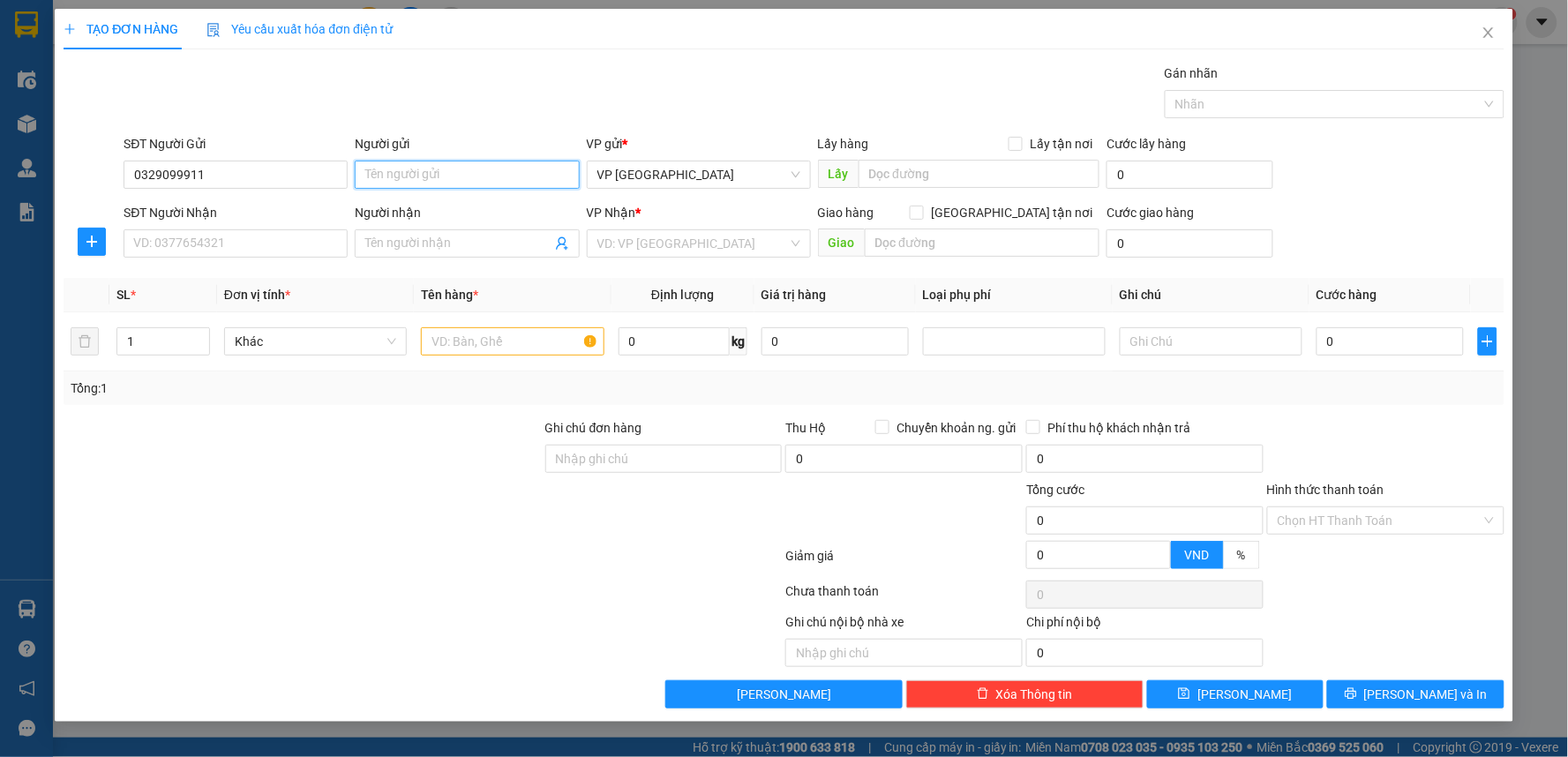
click at [421, 180] on input "Người gửi" at bounding box center [467, 174] width 224 height 29
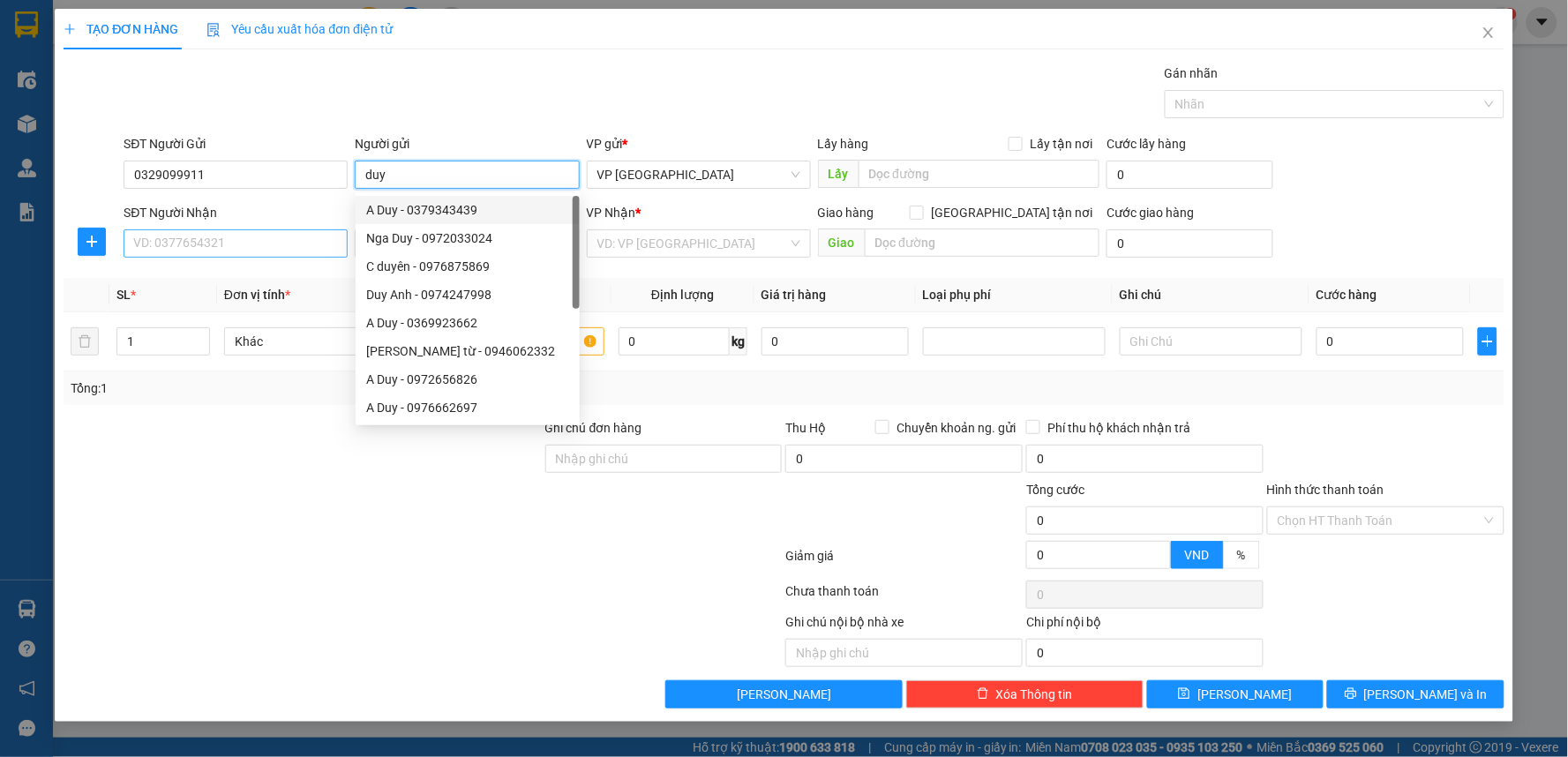
type input "duy"
click at [252, 239] on input "SĐT Người Nhận" at bounding box center [236, 243] width 224 height 29
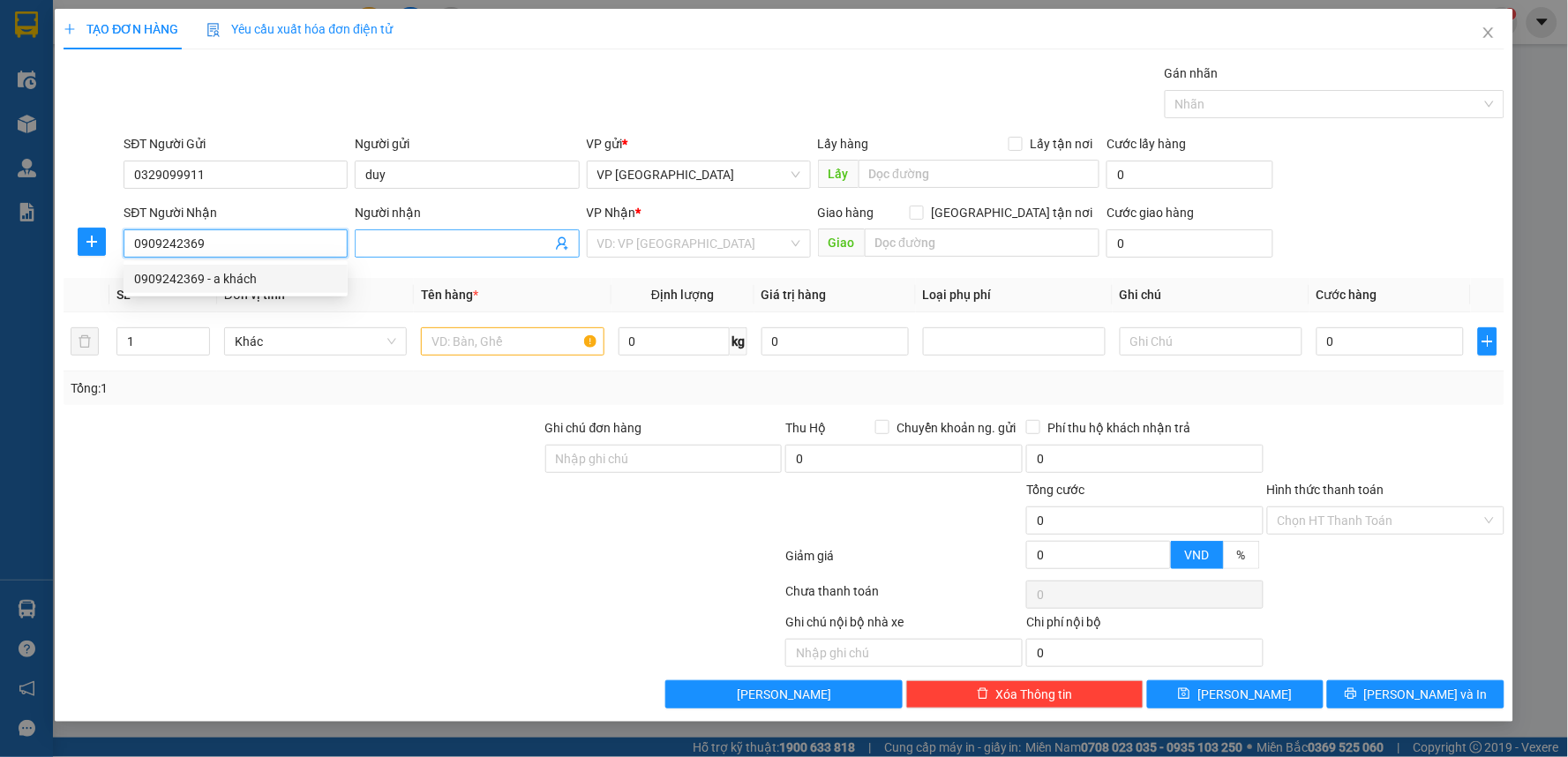
type input "0909242369"
click at [405, 240] on input "Người nhận" at bounding box center [458, 244] width 185 height 20
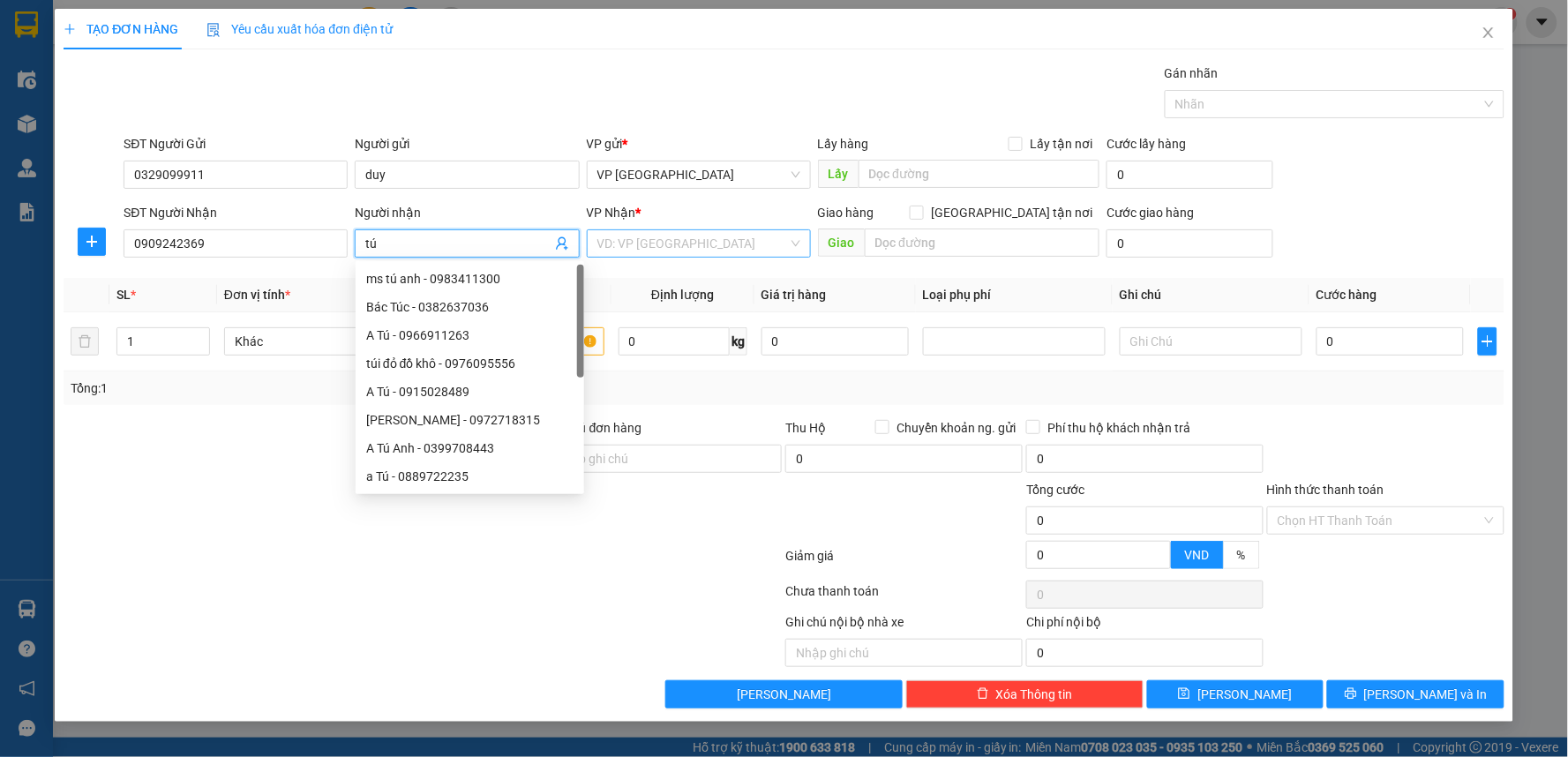
type input "tú"
click at [662, 250] on input "search" at bounding box center [693, 243] width 191 height 27
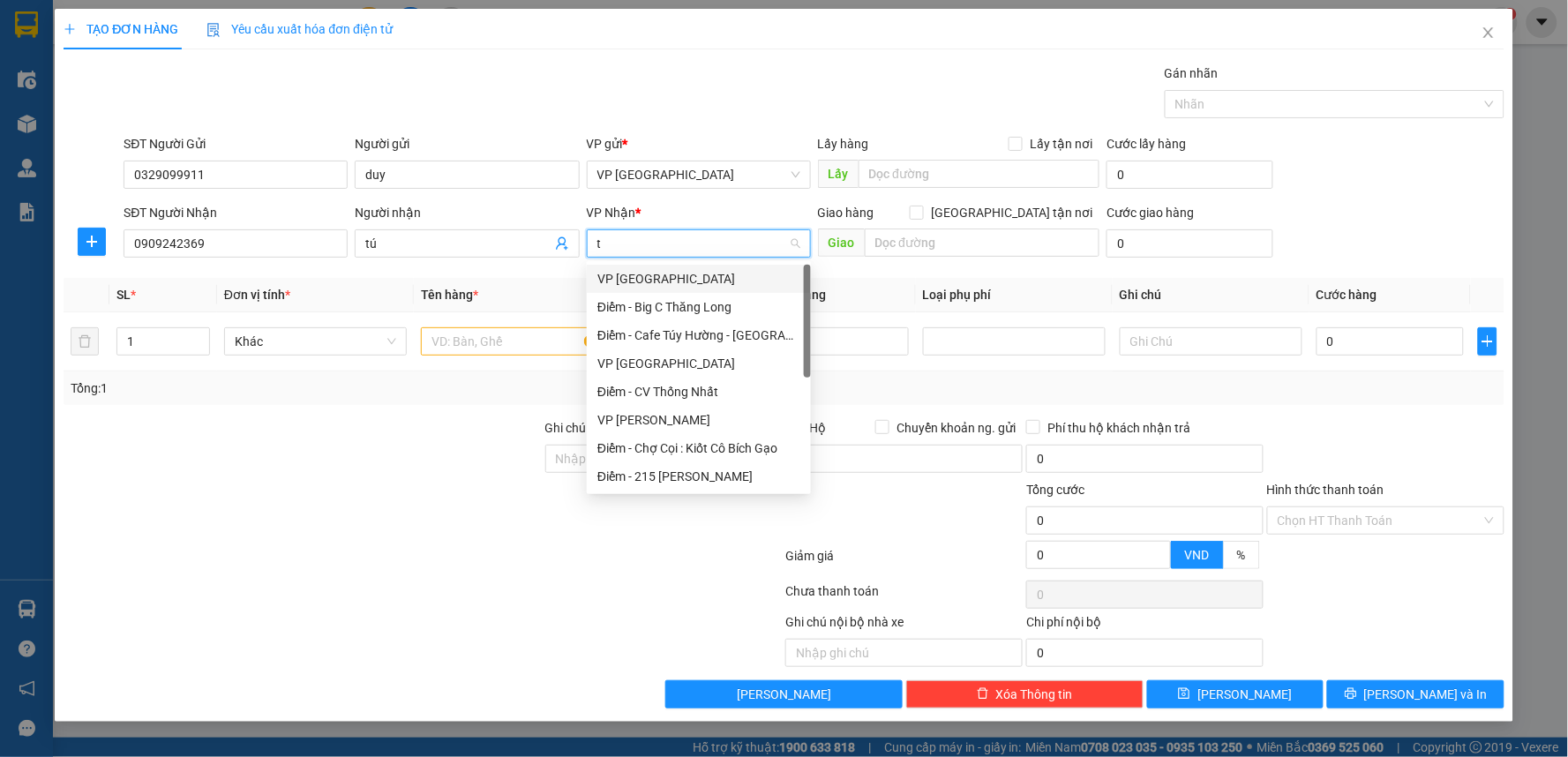
type input "tb"
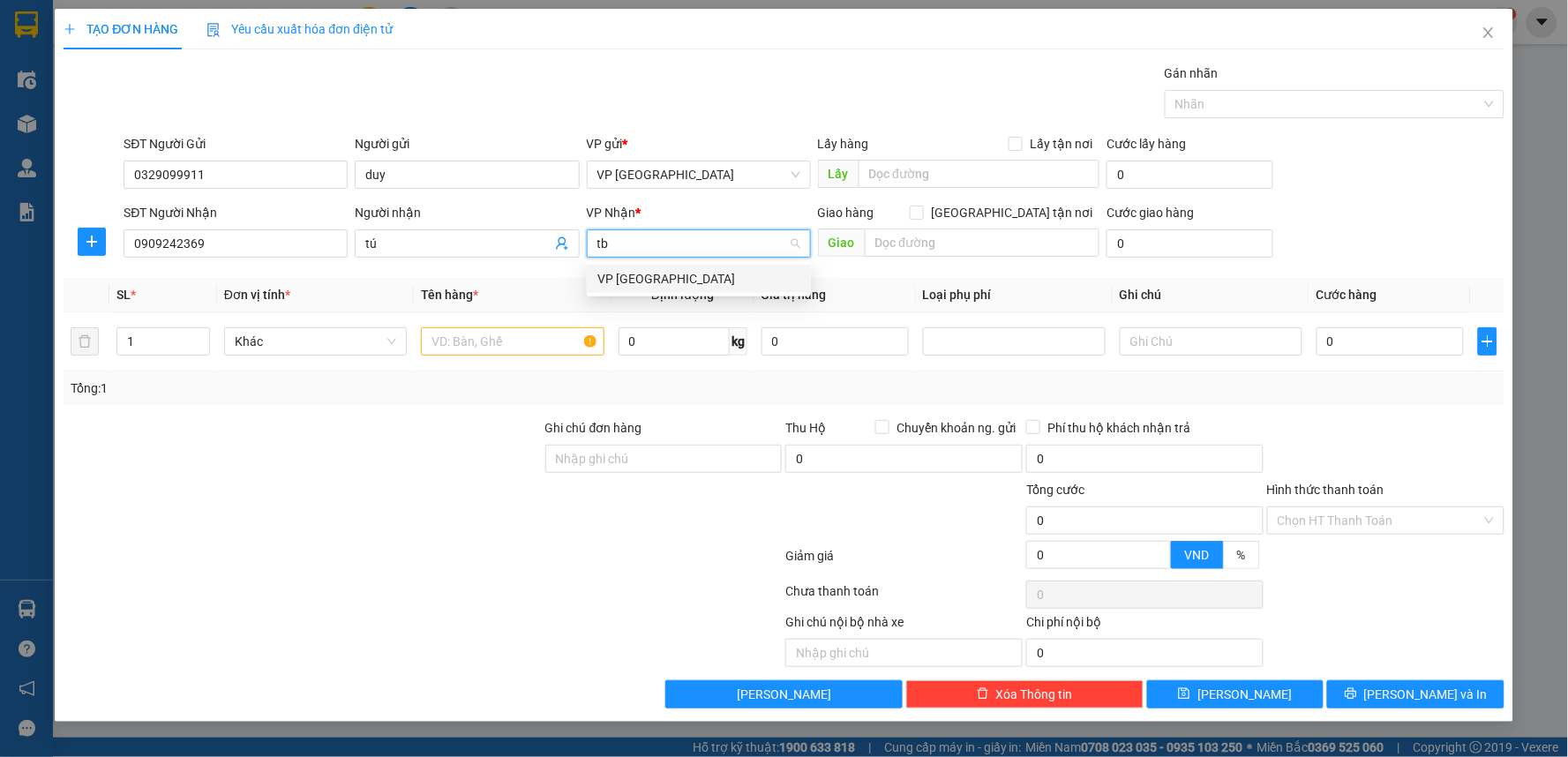
click at [621, 269] on div "VP [GEOGRAPHIC_DATA]" at bounding box center [699, 279] width 203 height 20
click at [100, 242] on span "plus" at bounding box center [92, 241] width 27 height 14
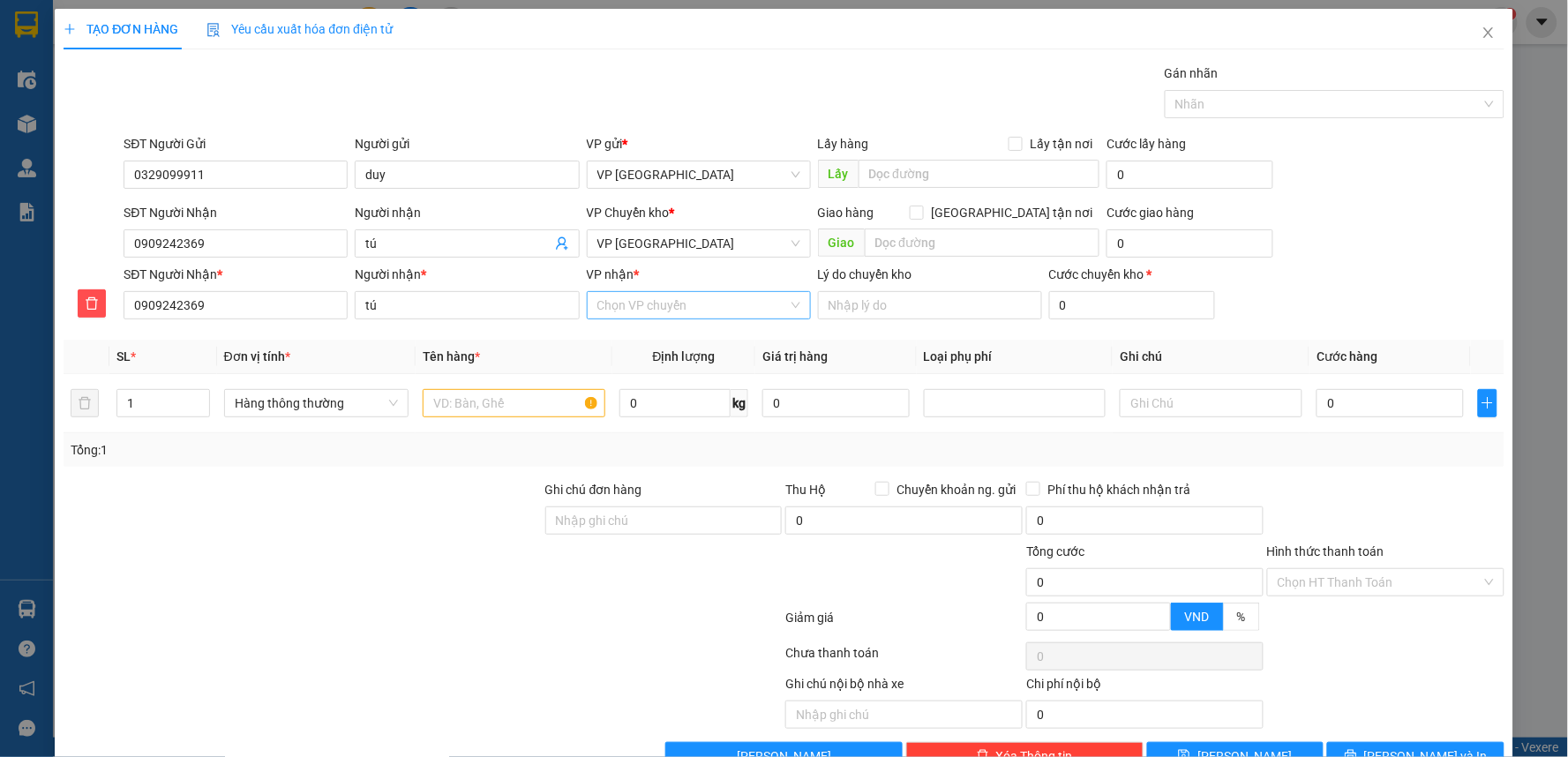
click at [680, 297] on input "VP nhận *" at bounding box center [693, 305] width 191 height 27
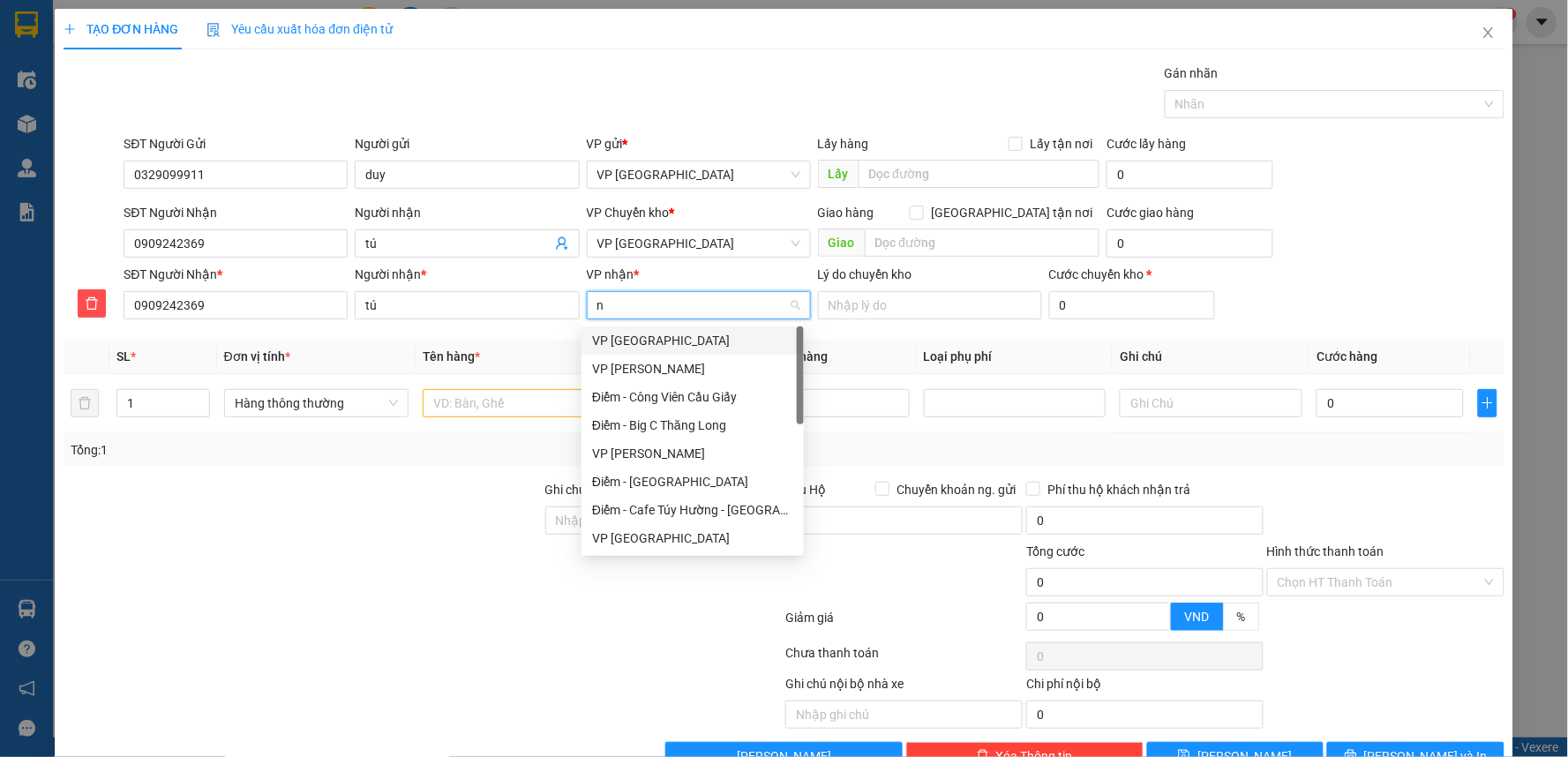
type input "ng"
click at [677, 341] on div "VP [PERSON_NAME]" at bounding box center [693, 341] width 201 height 20
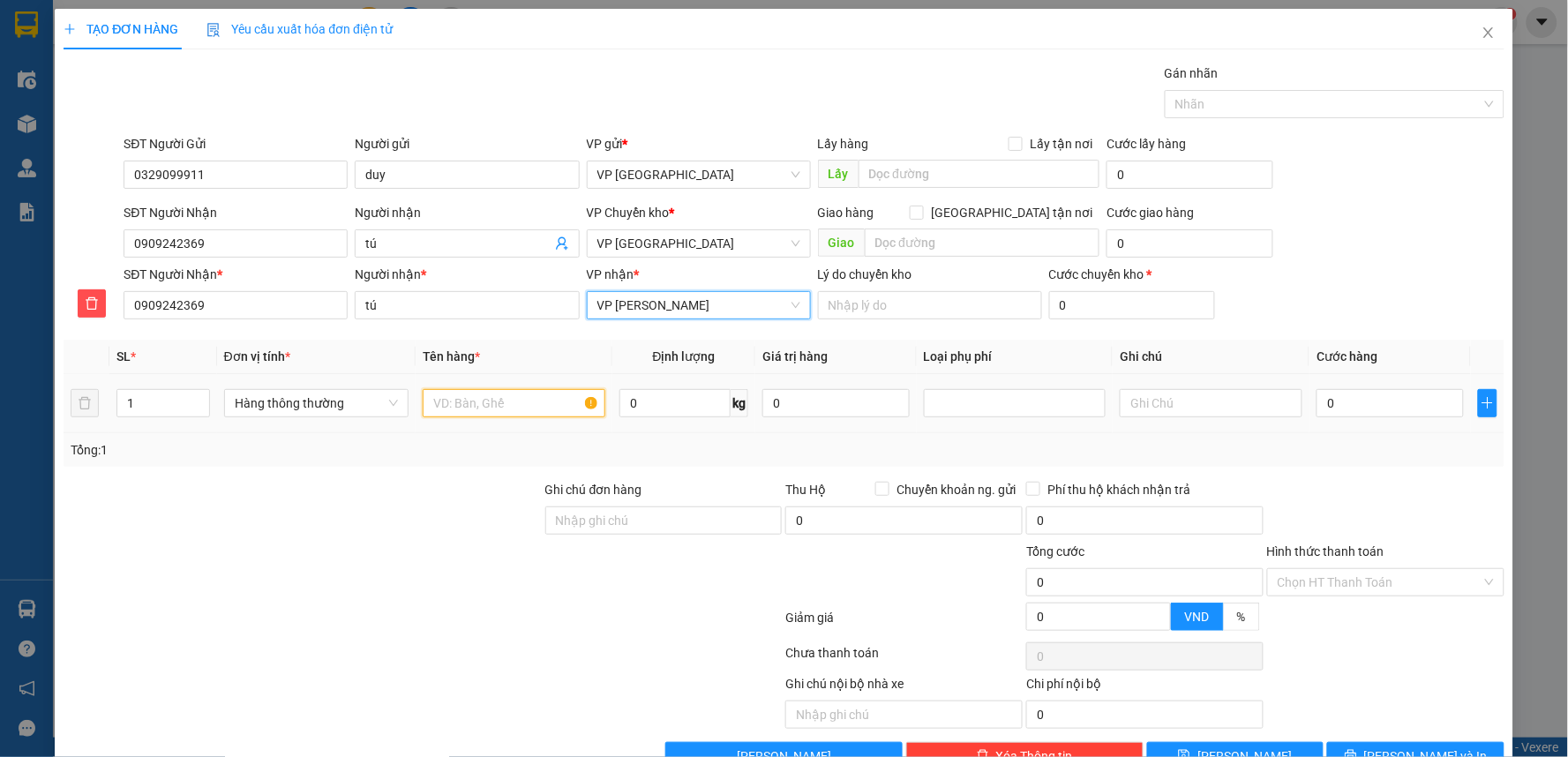
click at [551, 395] on input "text" at bounding box center [514, 403] width 183 height 29
type input "hct"
drag, startPoint x: 508, startPoint y: 497, endPoint x: 534, endPoint y: 494, distance: 26.2
click at [508, 498] on div at bounding box center [303, 511] width 482 height 62
click at [488, 557] on div at bounding box center [303, 572] width 482 height 62
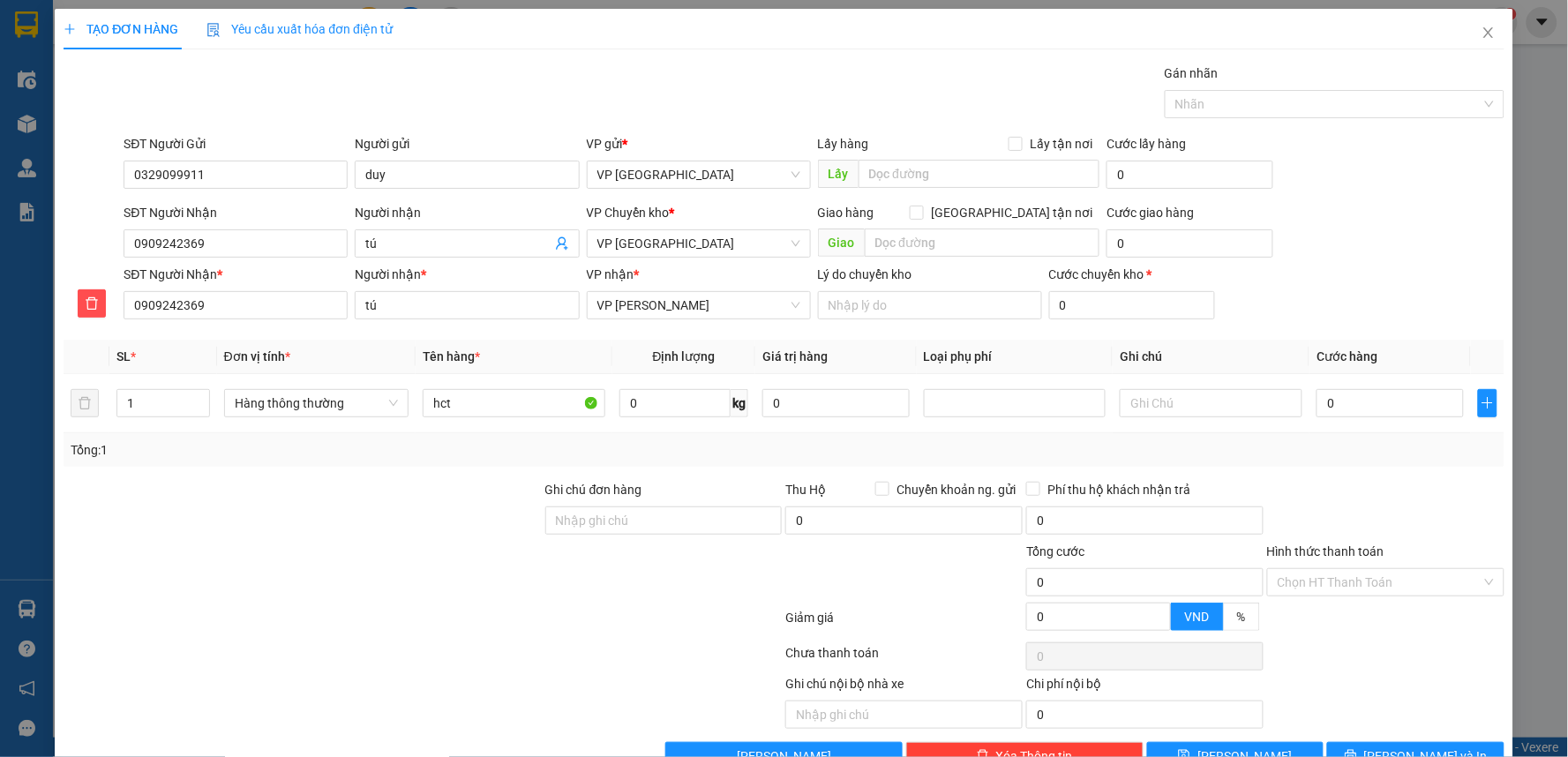
click at [1386, 287] on div "SĐT Người Nhận * 0909242369 Người nhận * tú VP nhận * VP Nguyễn Xiển Lý do chuy…" at bounding box center [813, 295] width 1387 height 62
click at [1045, 412] on div at bounding box center [1015, 404] width 174 height 22
click at [994, 465] on div "Hàng dễ vỡ" at bounding box center [1006, 467] width 159 height 20
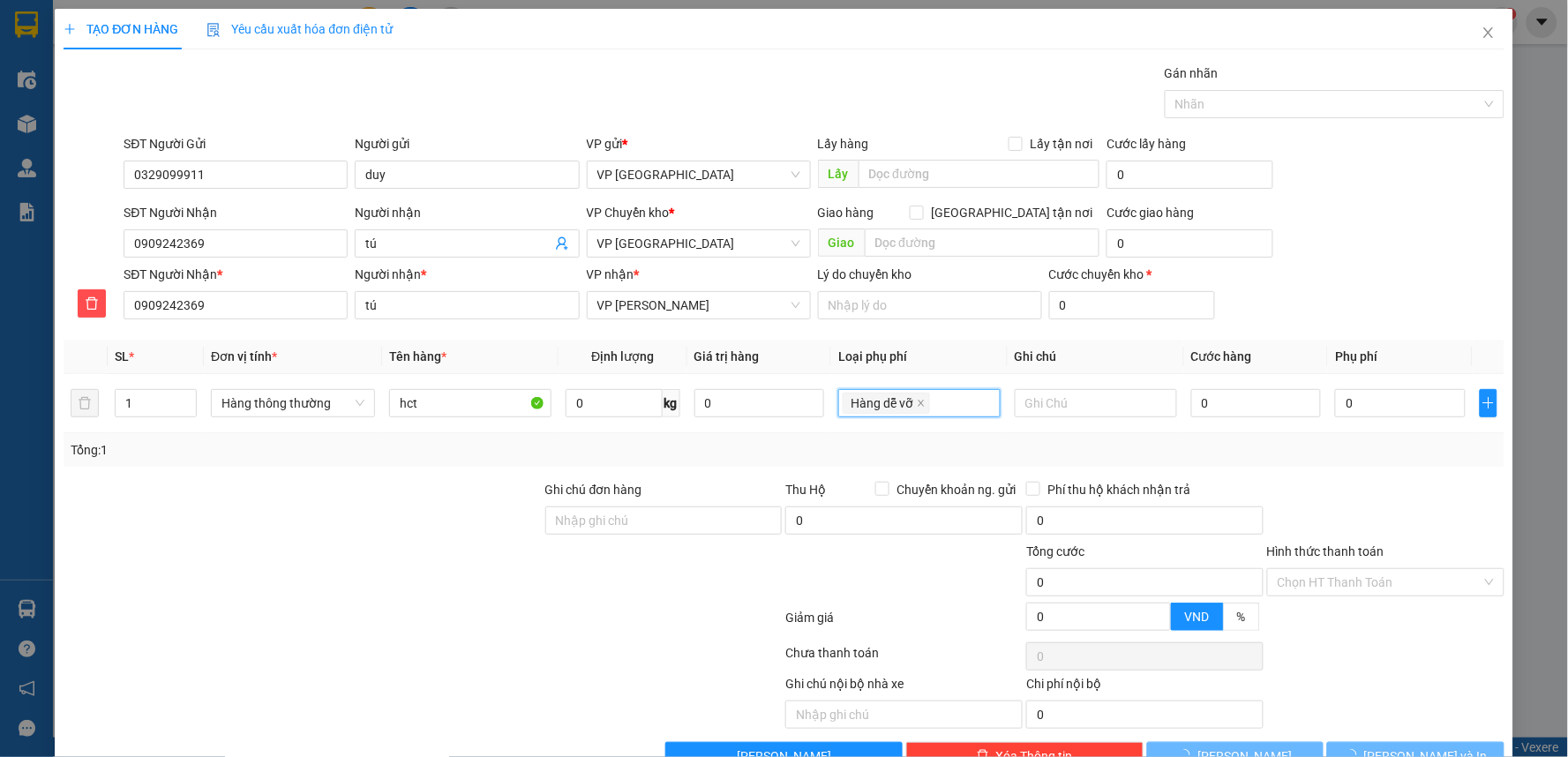
type input "10.000"
click at [1219, 422] on td "0" at bounding box center [1256, 404] width 145 height 59
click at [1232, 409] on input "0" at bounding box center [1256, 403] width 131 height 29
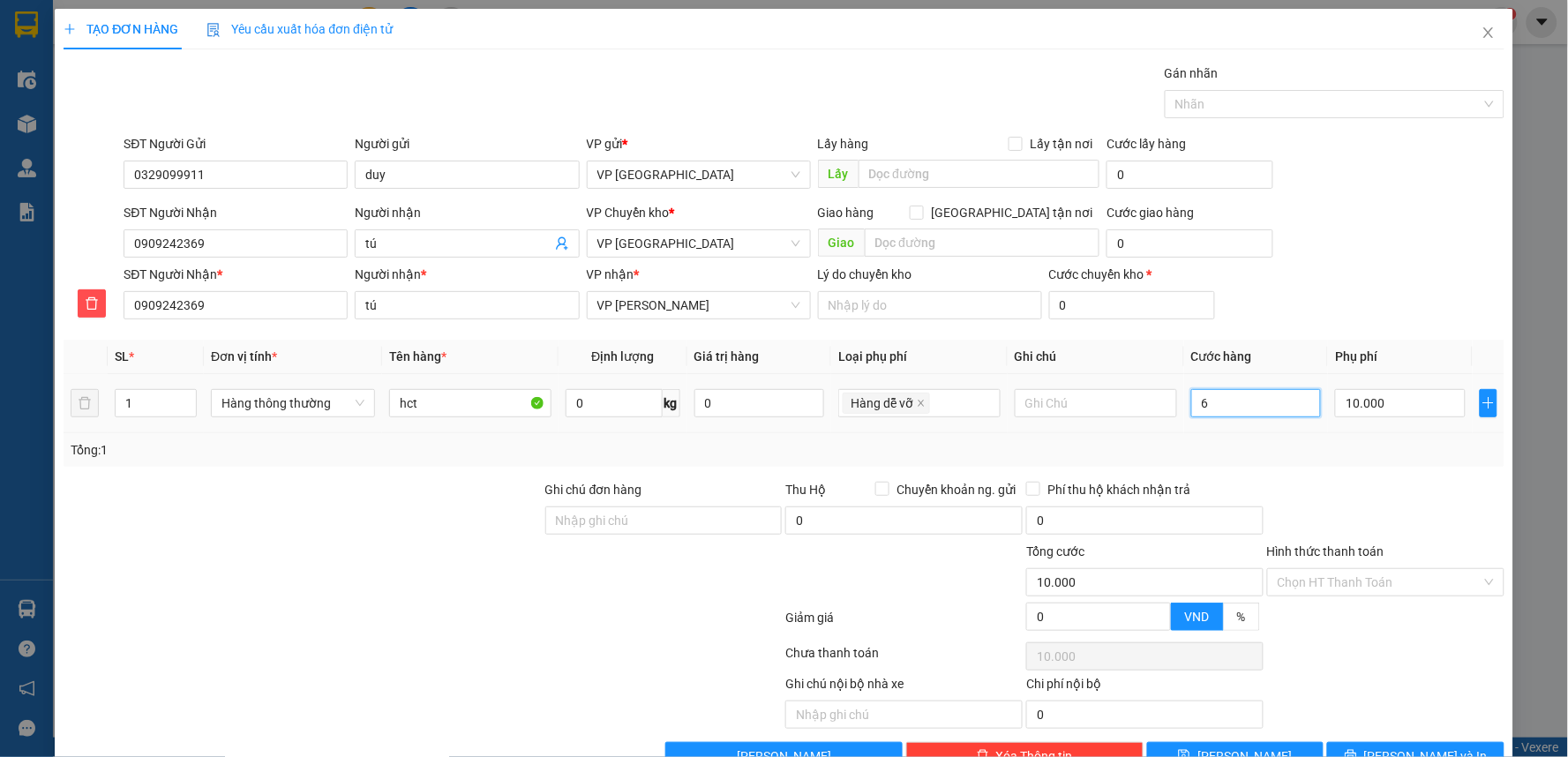
type input "63"
type input "10.063"
type input "630"
type input "10.630"
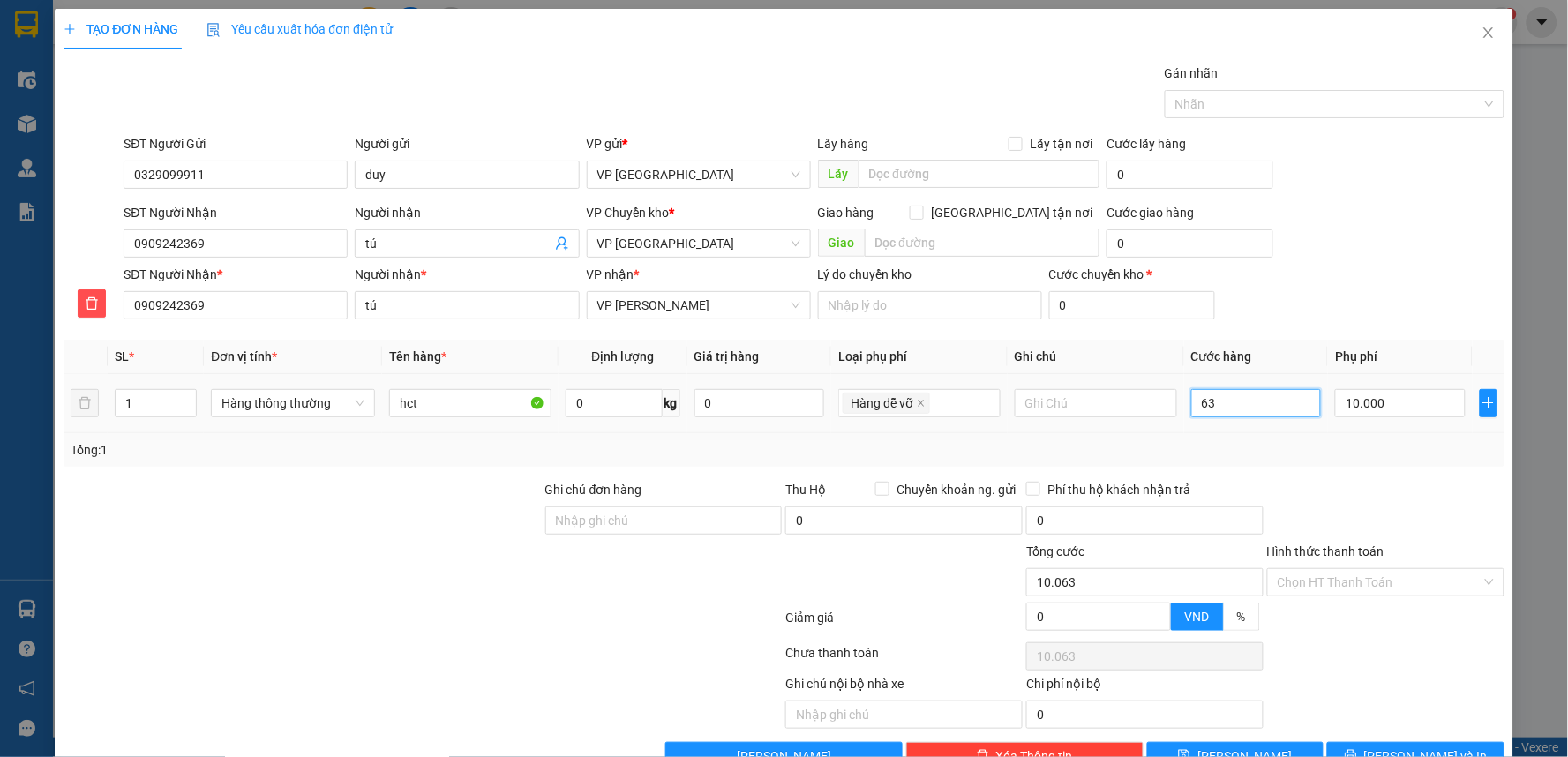
type input "10.630"
type input "63"
type input "10.063"
type input "6"
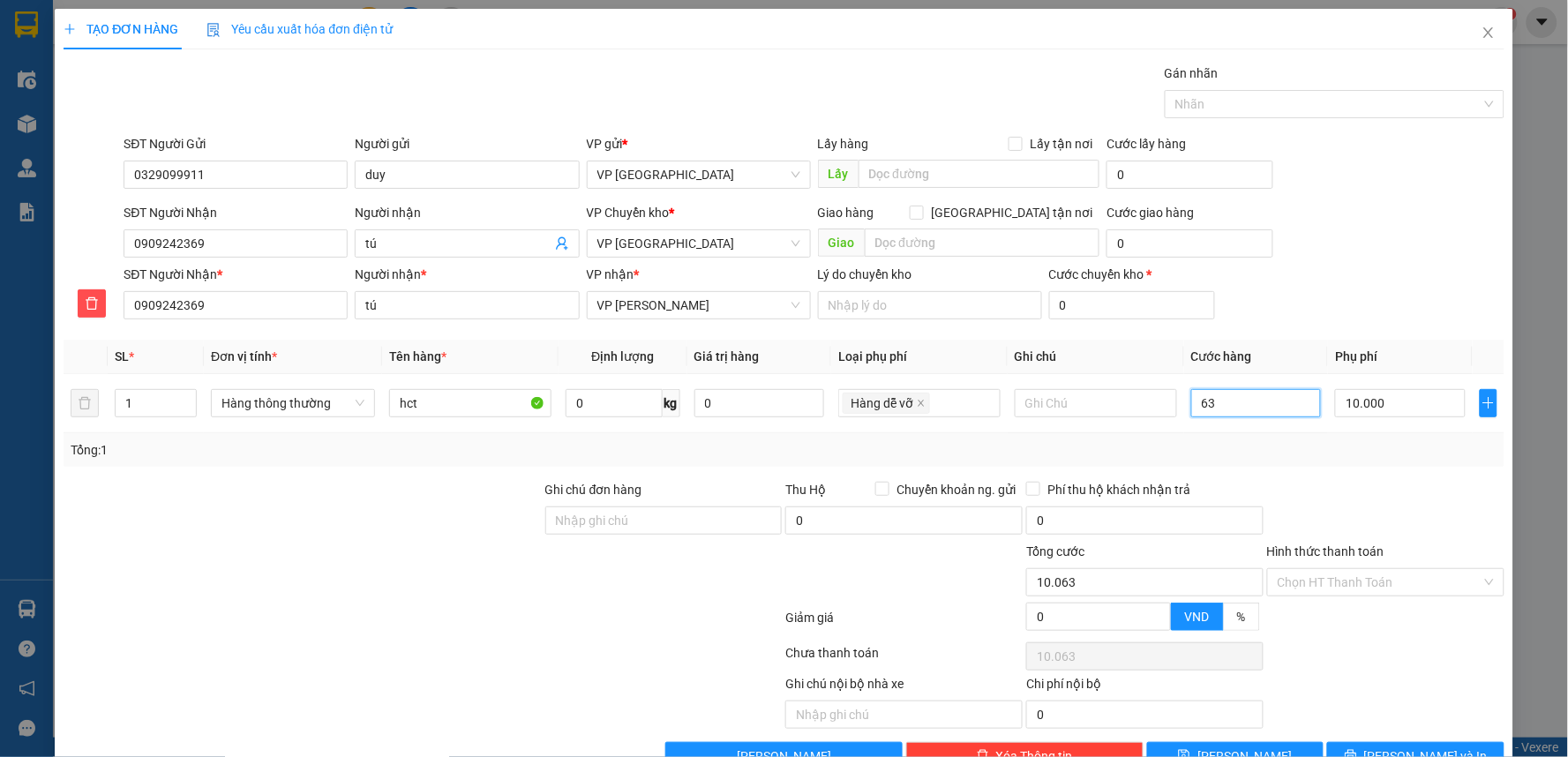
type input "10.006"
type input "0"
type input "10.000"
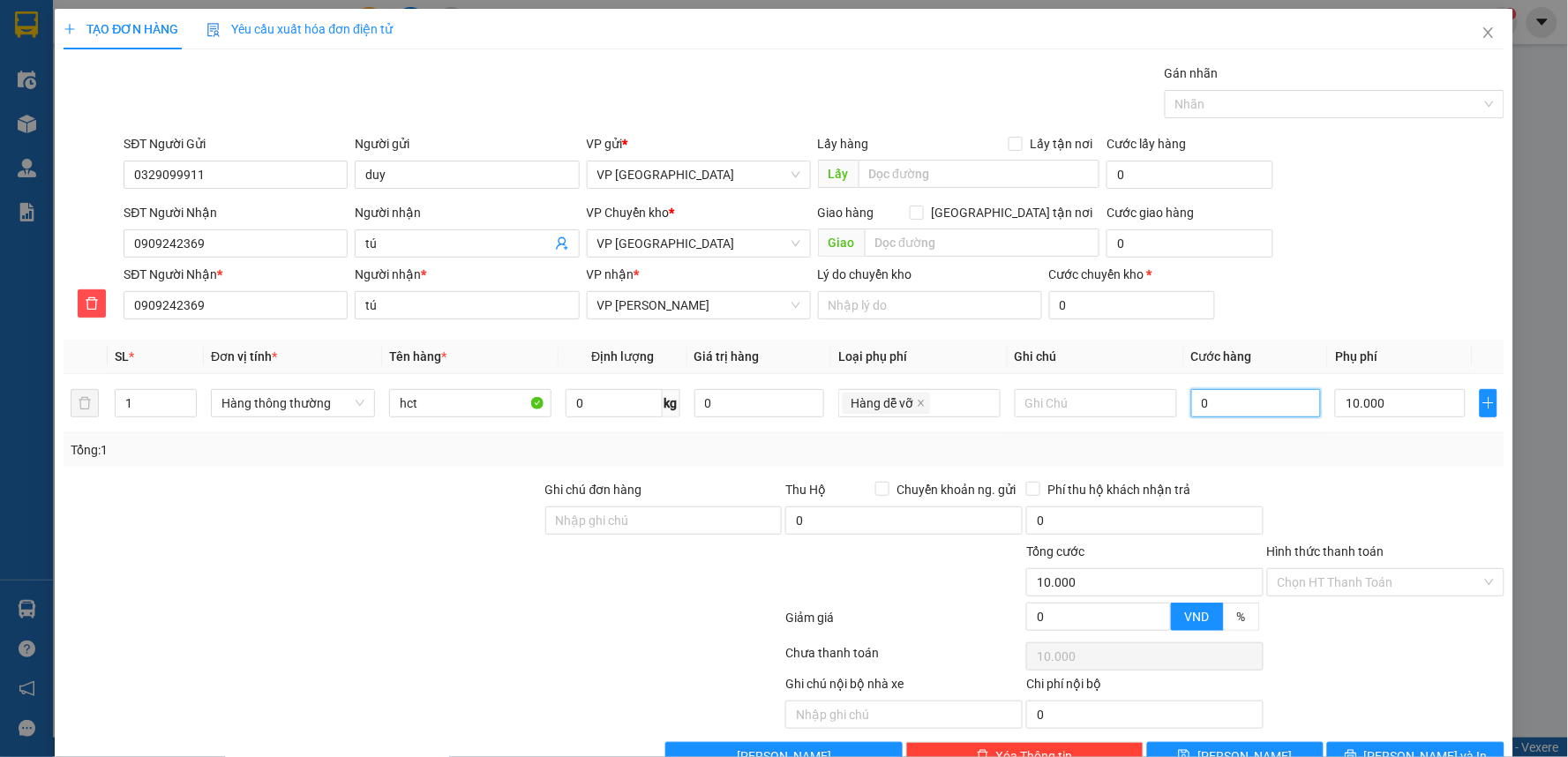
type input "03"
type input "10.003"
type input "030"
type input "10.030"
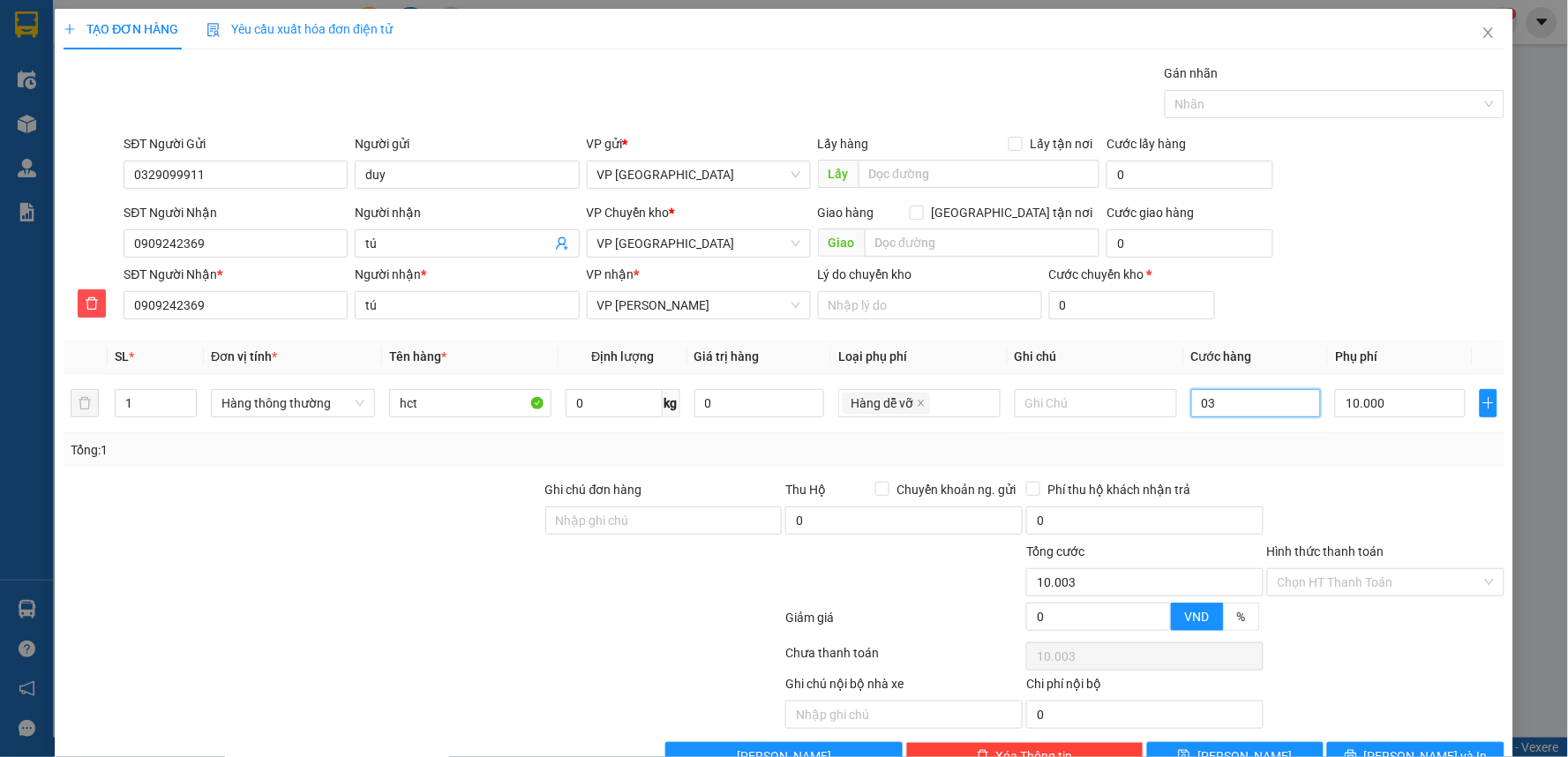
type input "10.030"
type input "30.000"
type input "40.000"
click at [1458, 208] on div "SĐT Người Nhận 0909242369 Người nhận tú VP Chuyển kho * VP Thái Bình Giao hàng …" at bounding box center [813, 233] width 1387 height 62
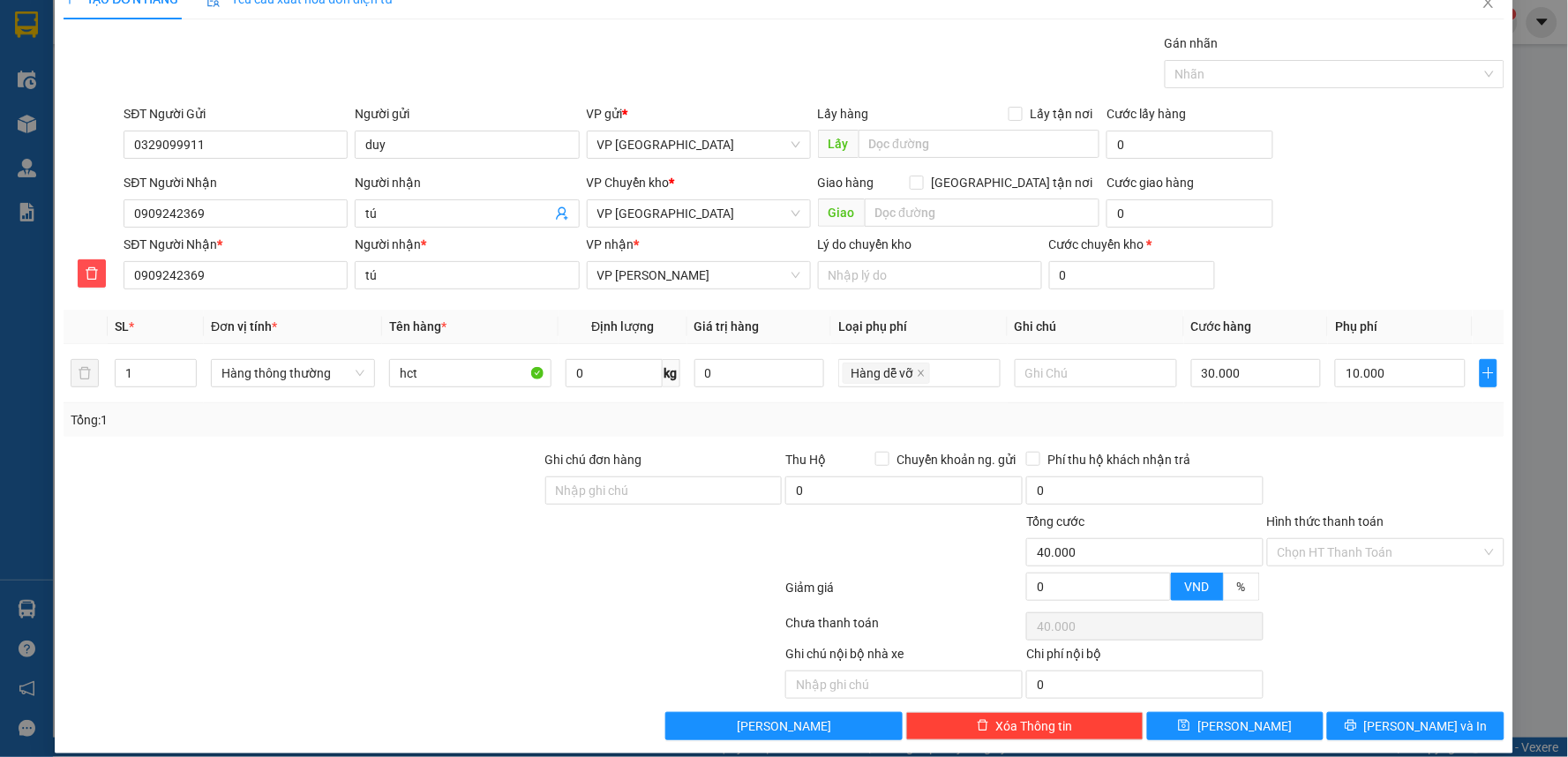
scroll to position [47, 0]
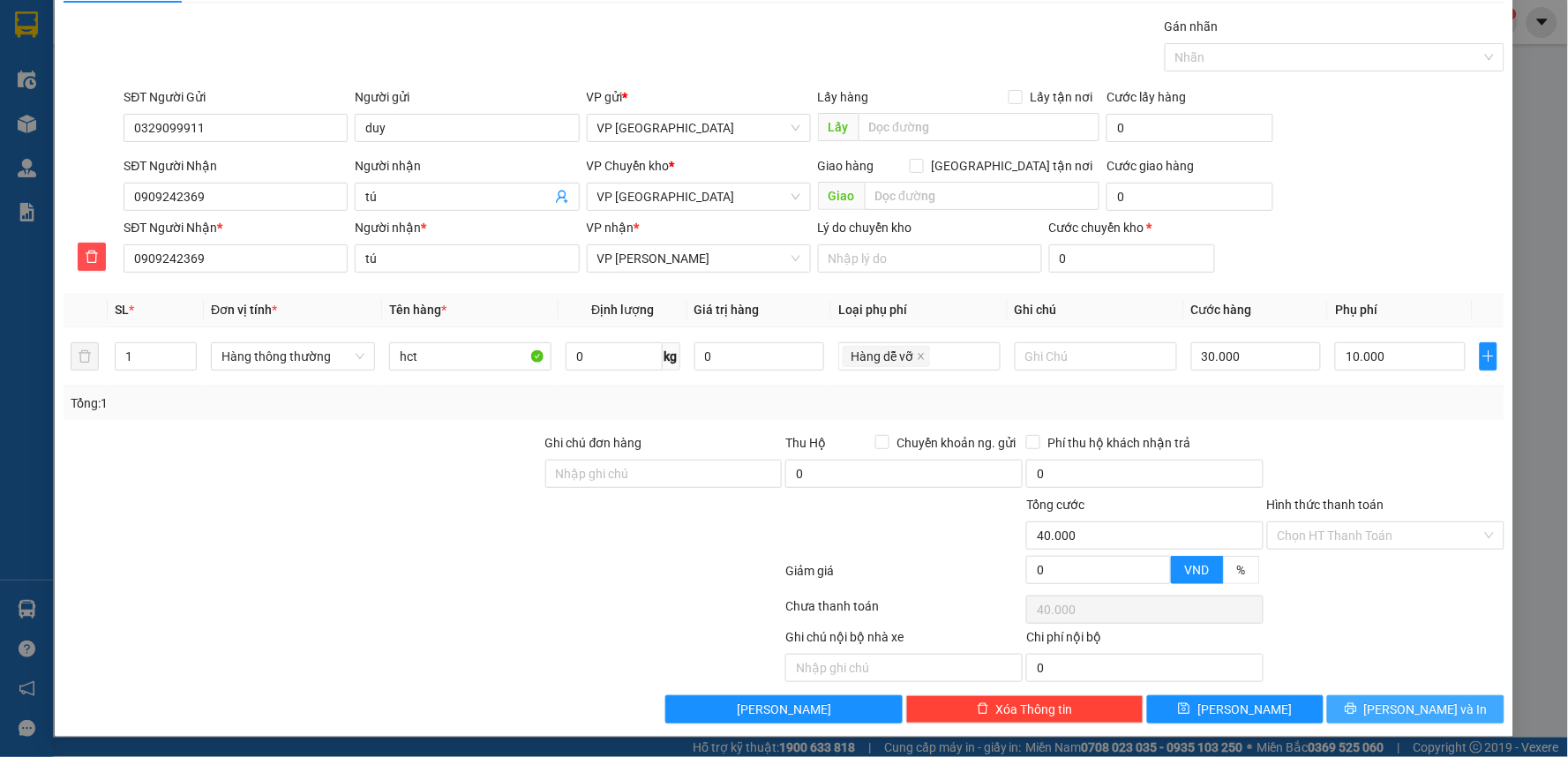
click at [1407, 704] on span "[PERSON_NAME] và In" at bounding box center [1426, 710] width 124 height 20
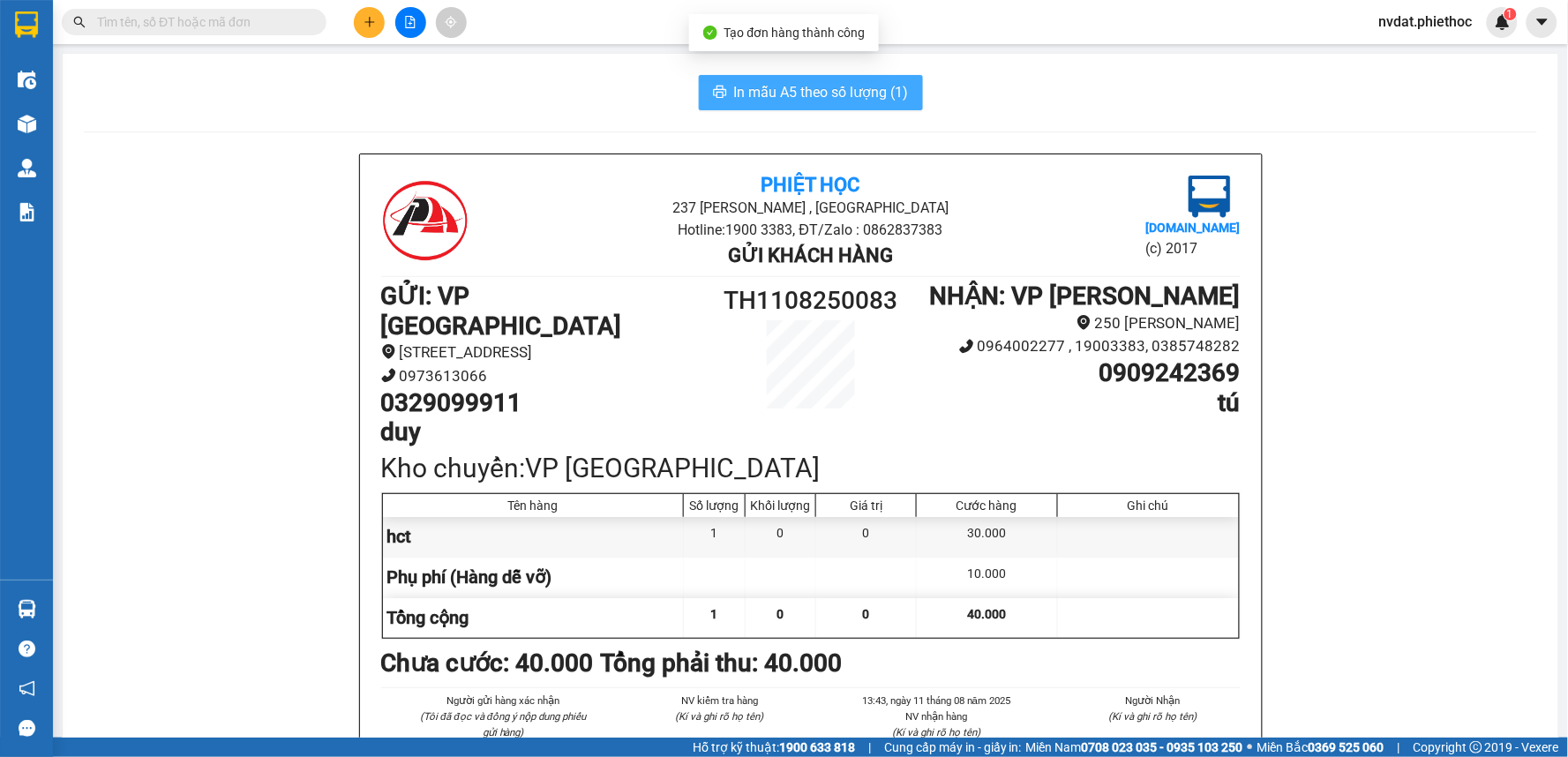
click at [832, 91] on span "In mẫu A5 theo số lượng (1)" at bounding box center [822, 92] width 175 height 22
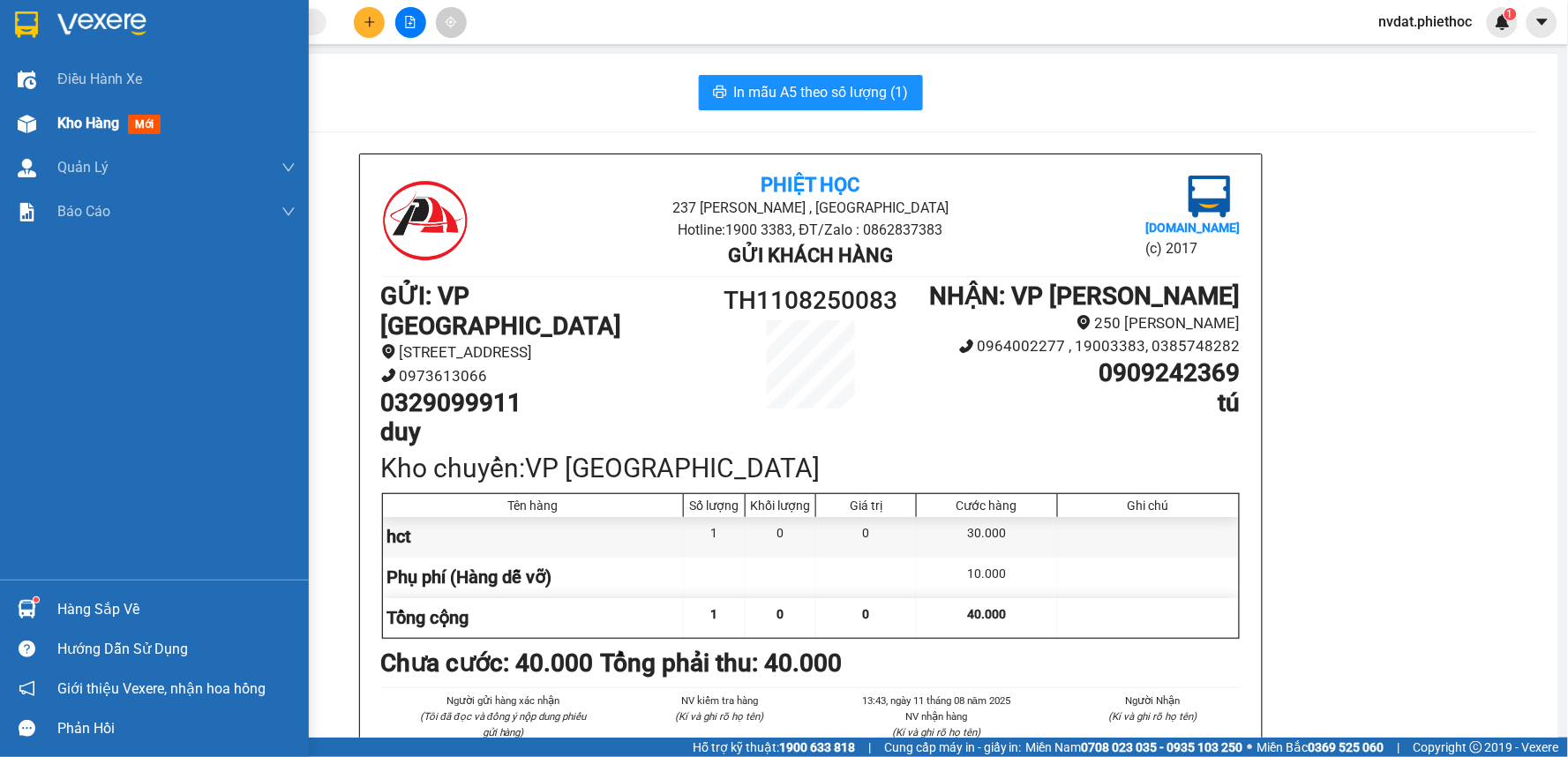
click at [20, 134] on div at bounding box center [27, 123] width 31 height 31
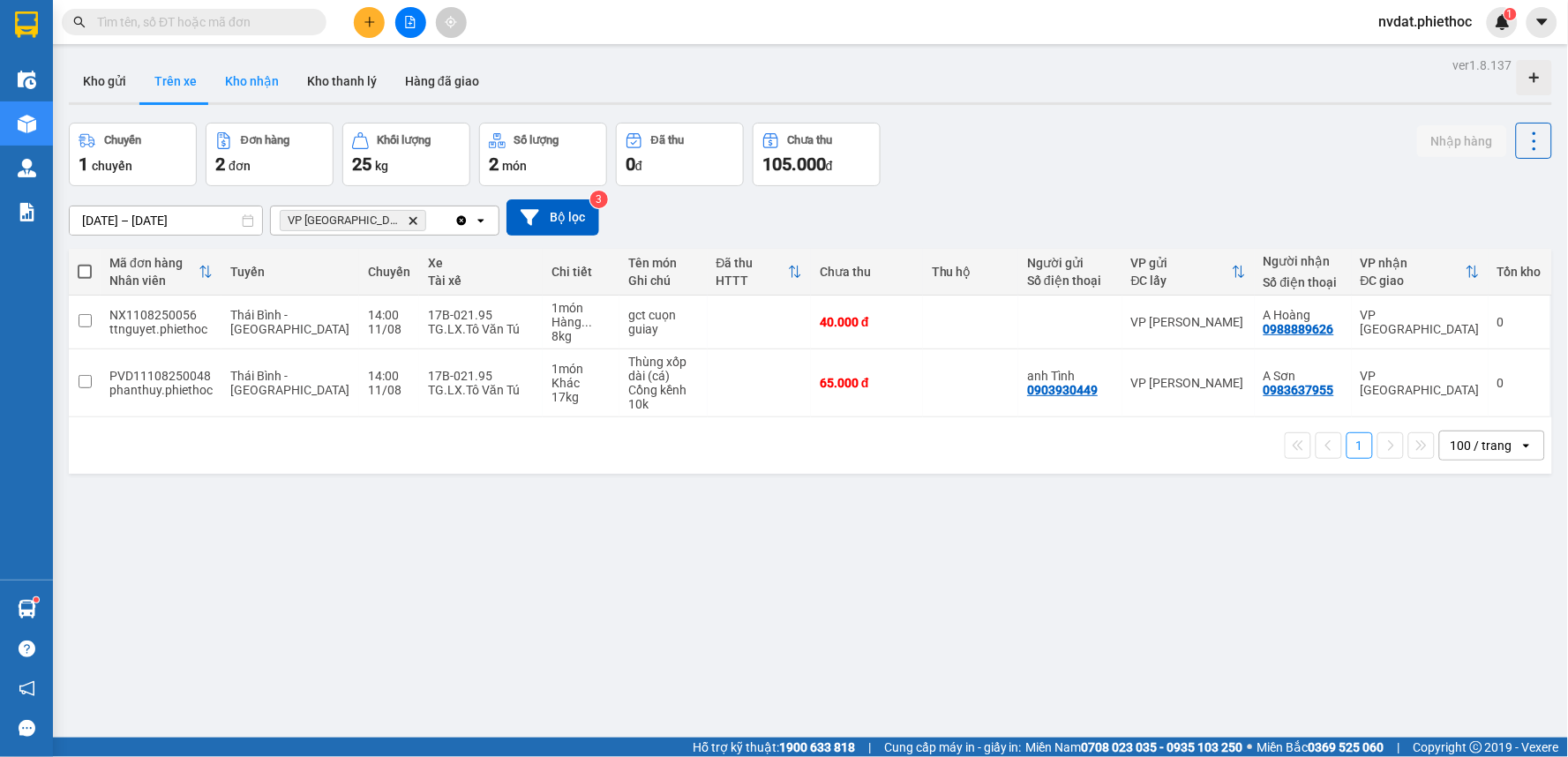
click at [260, 63] on button "Kho nhận" at bounding box center [251, 81] width 82 height 42
type input "[DATE] – [DATE]"
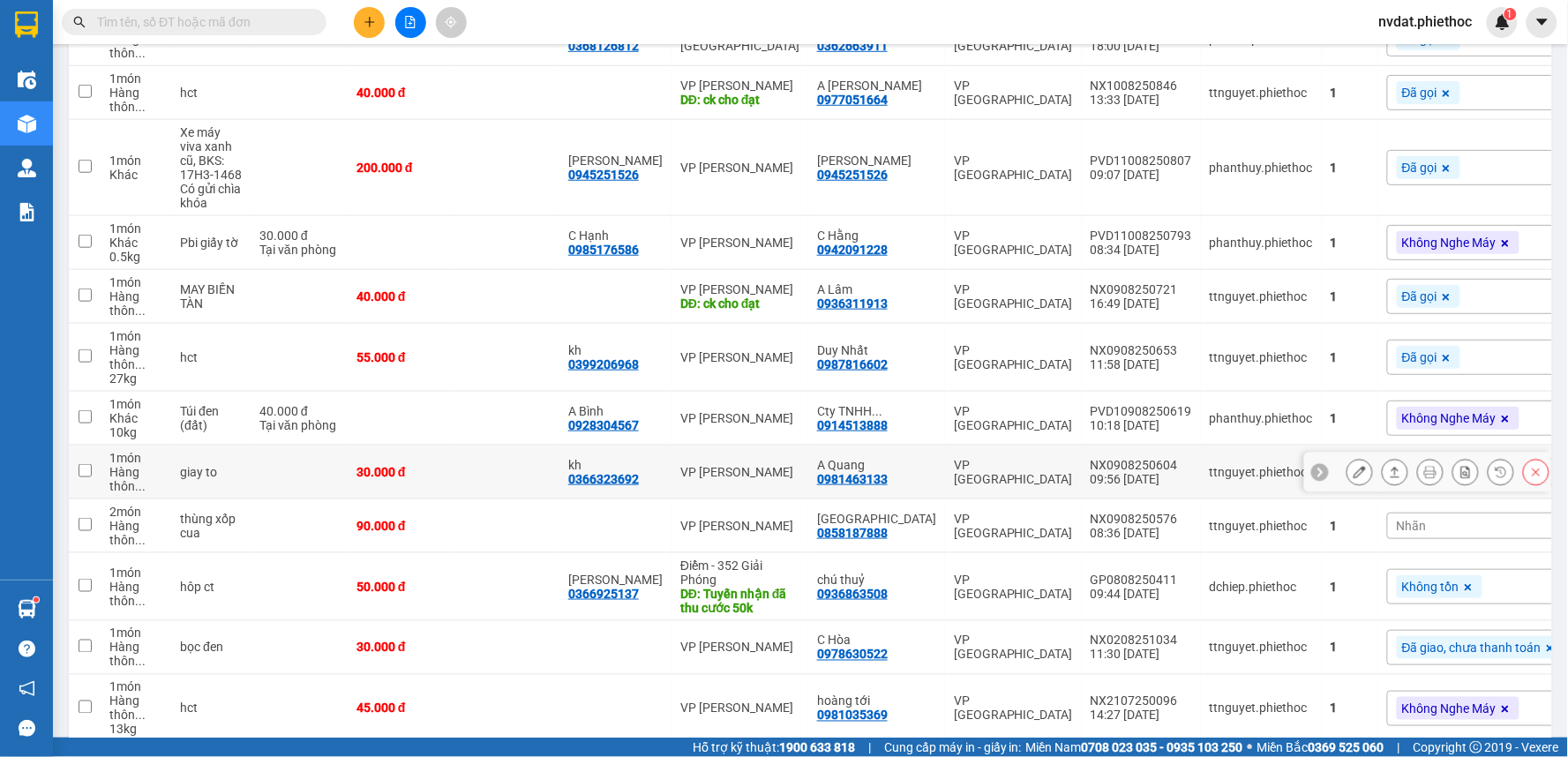
scroll to position [392, 0]
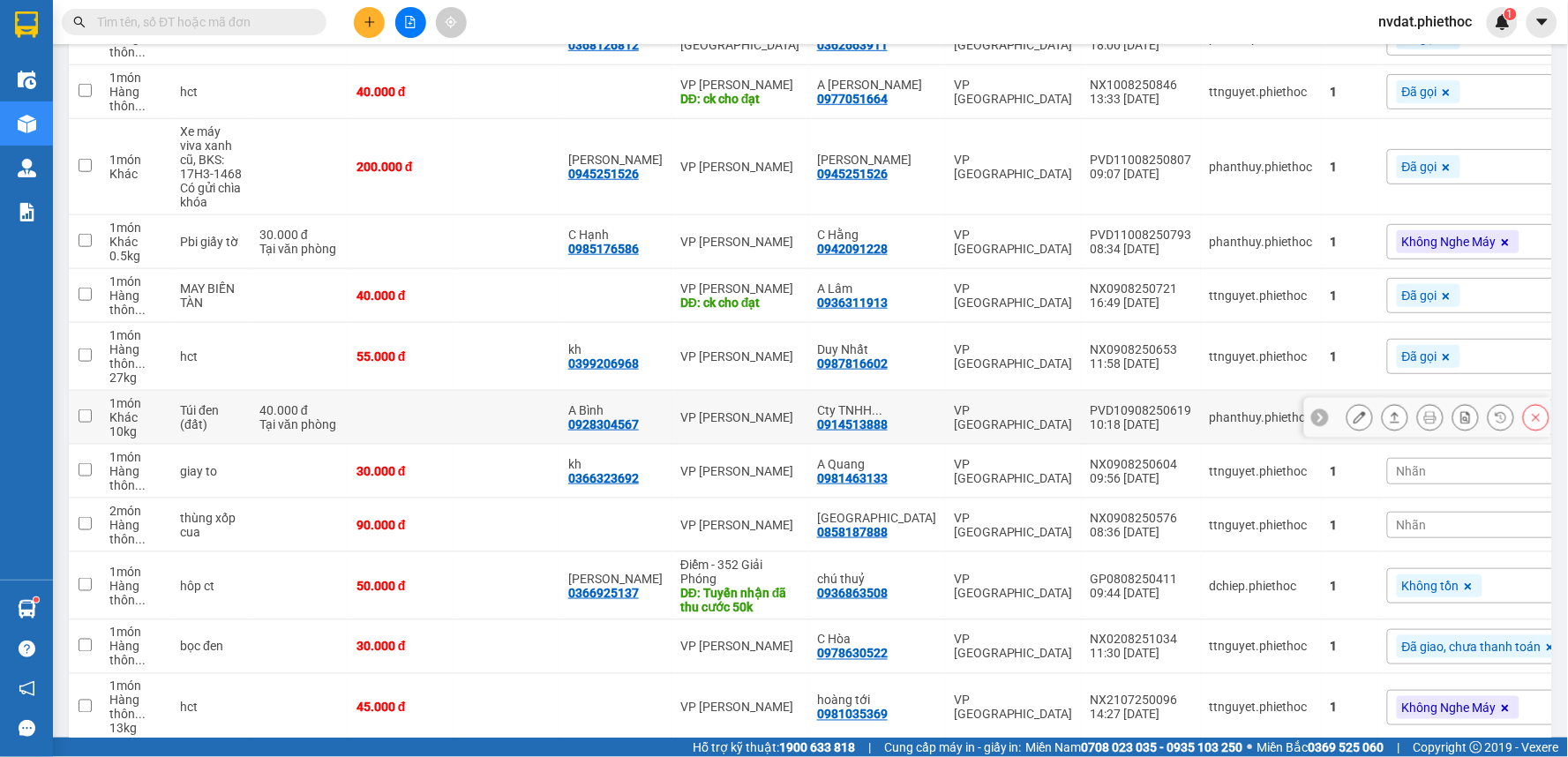
click at [902, 407] on div "Cty TNHH ... 0914513888" at bounding box center [876, 417] width 119 height 29
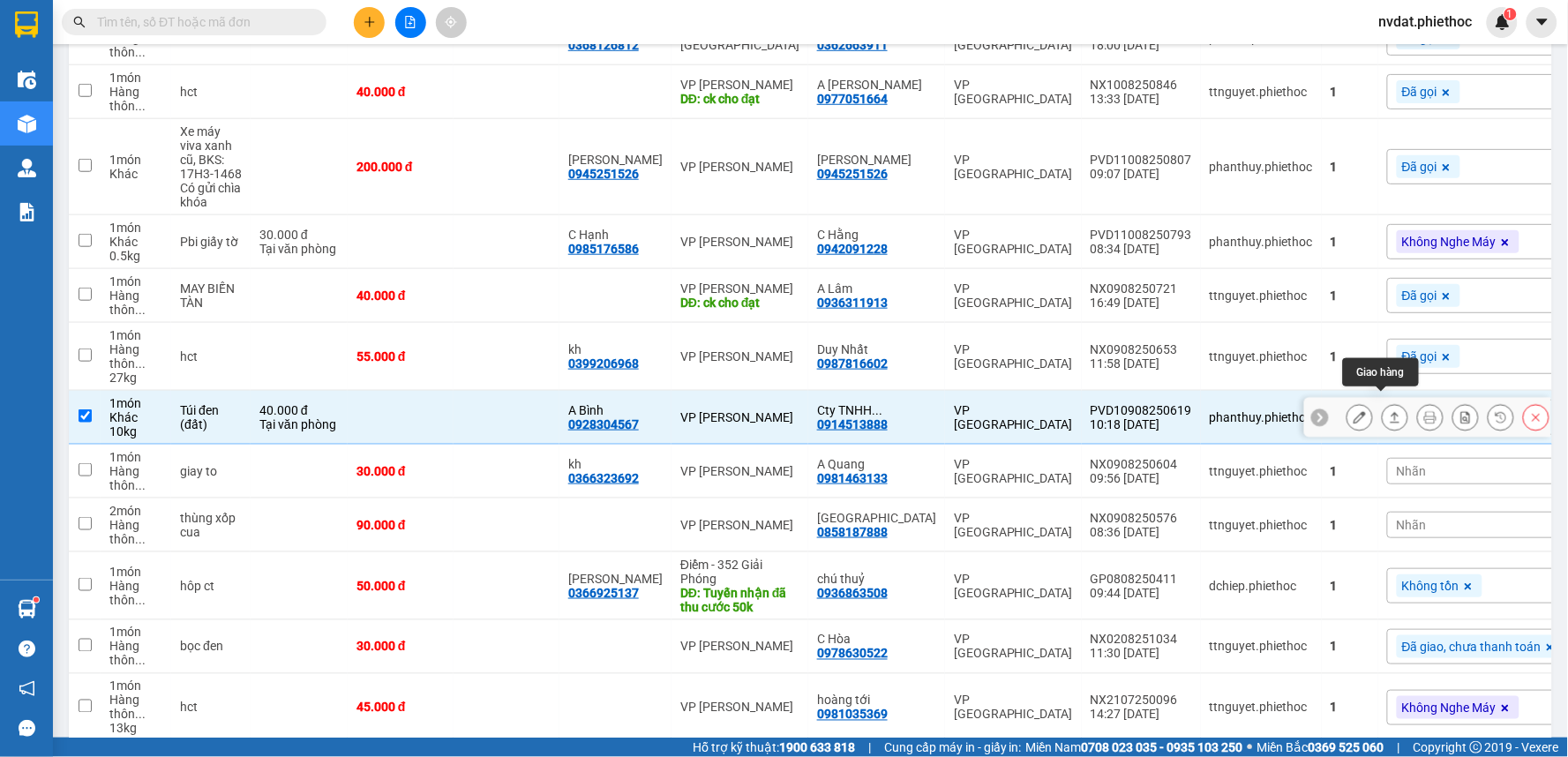
click at [1389, 411] on icon at bounding box center [1395, 417] width 13 height 13
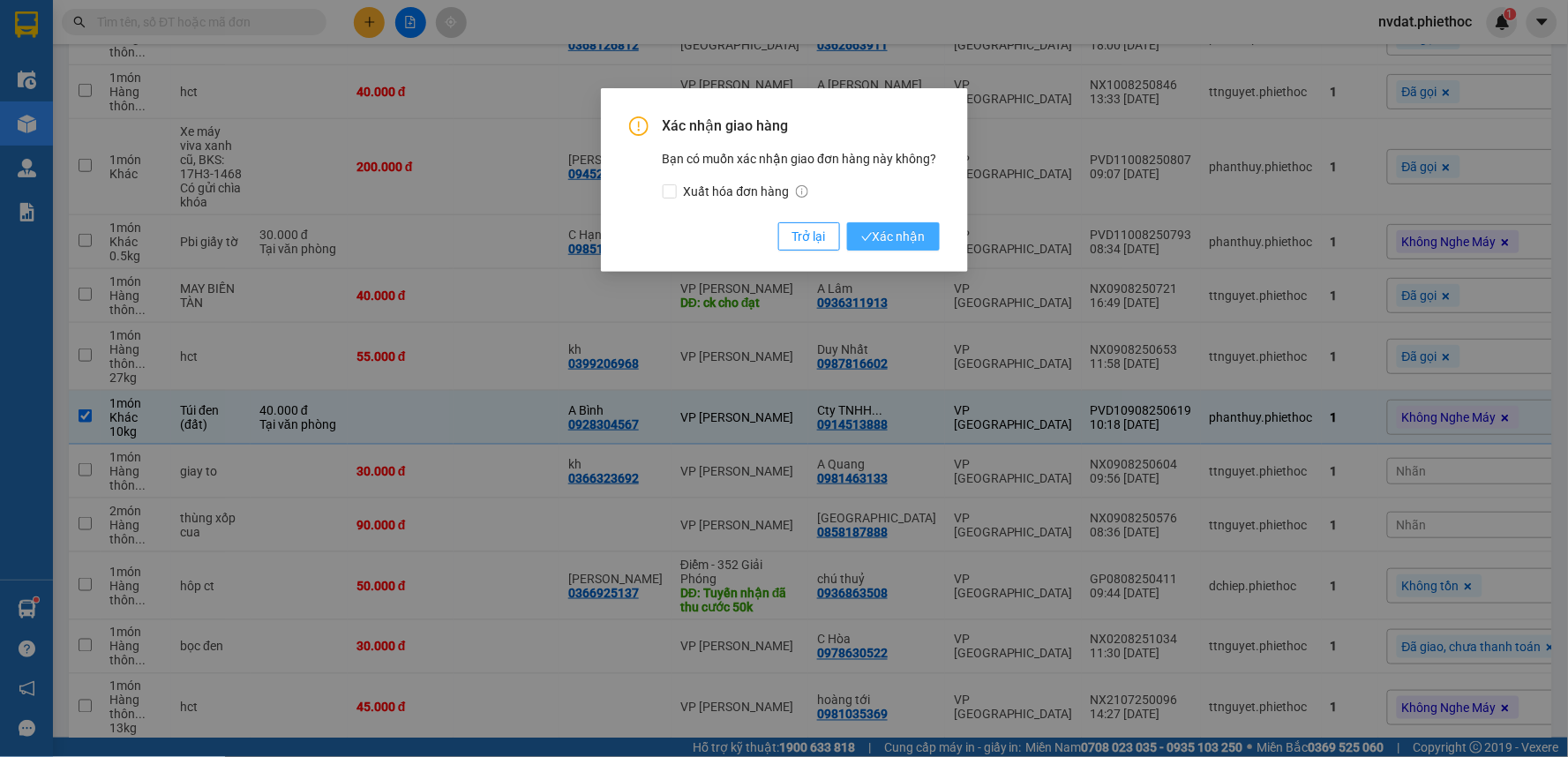
click at [899, 232] on span "Xác nhận" at bounding box center [893, 236] width 64 height 20
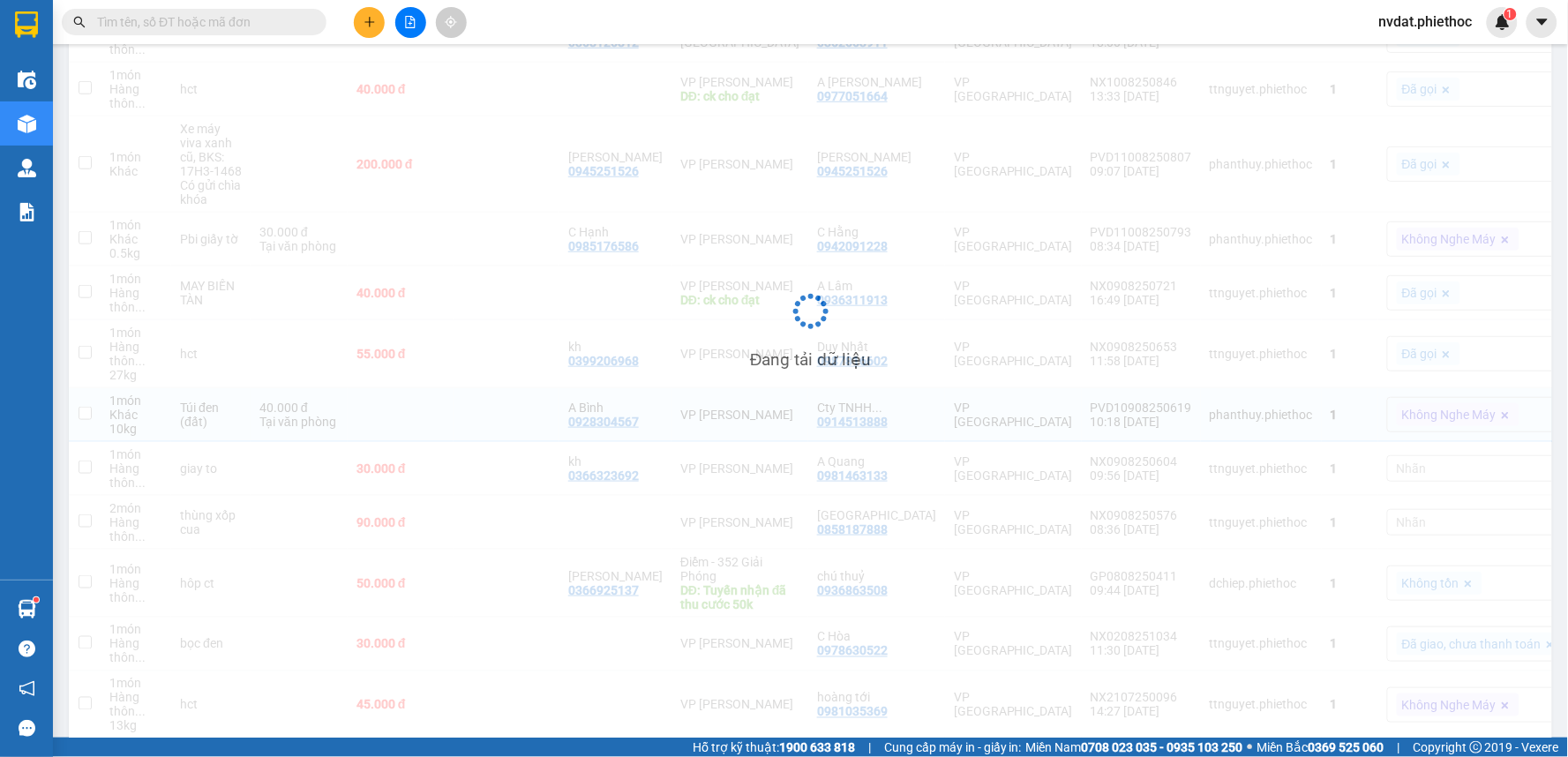
checkbox input "false"
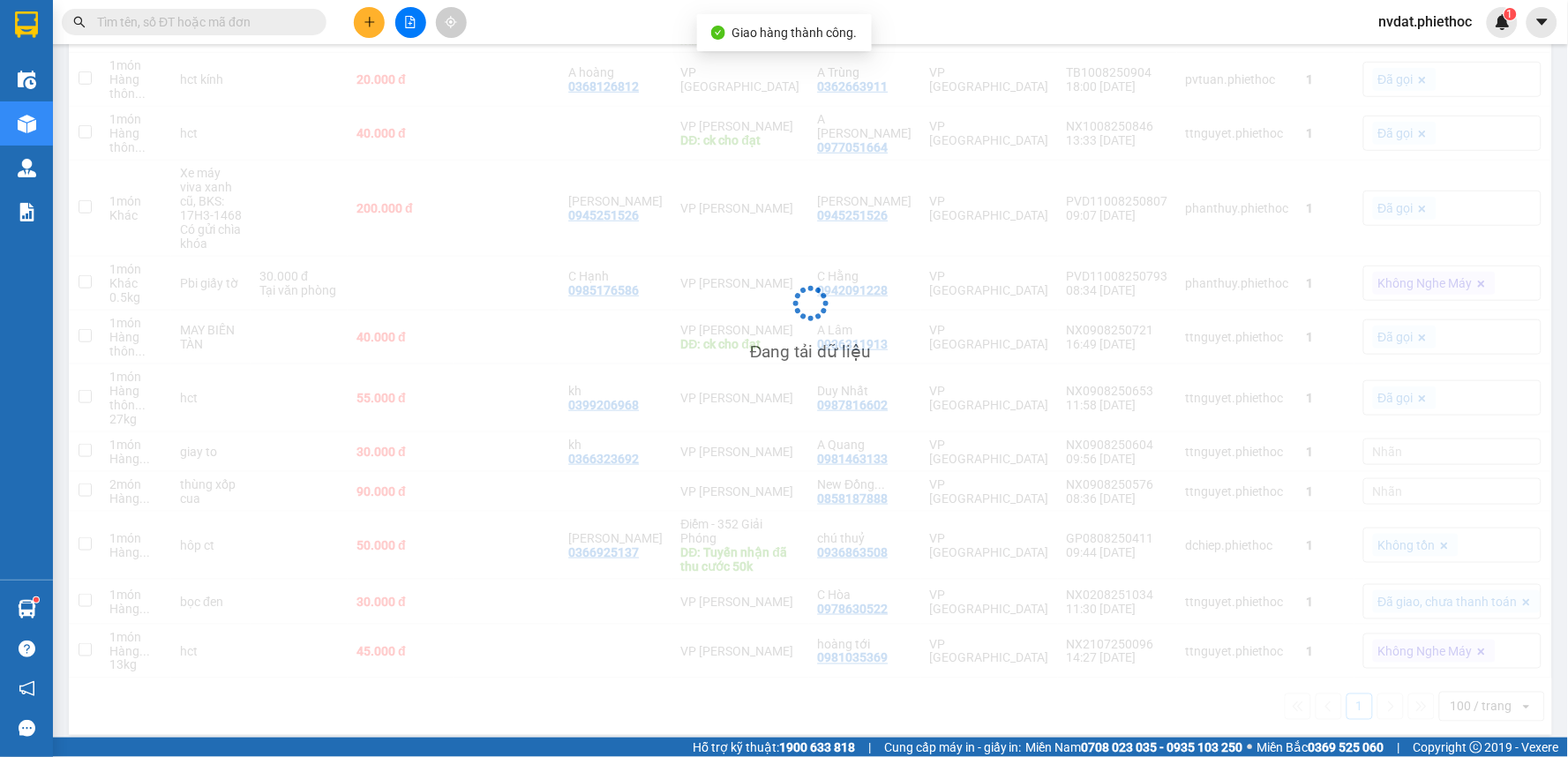
scroll to position [350, 0]
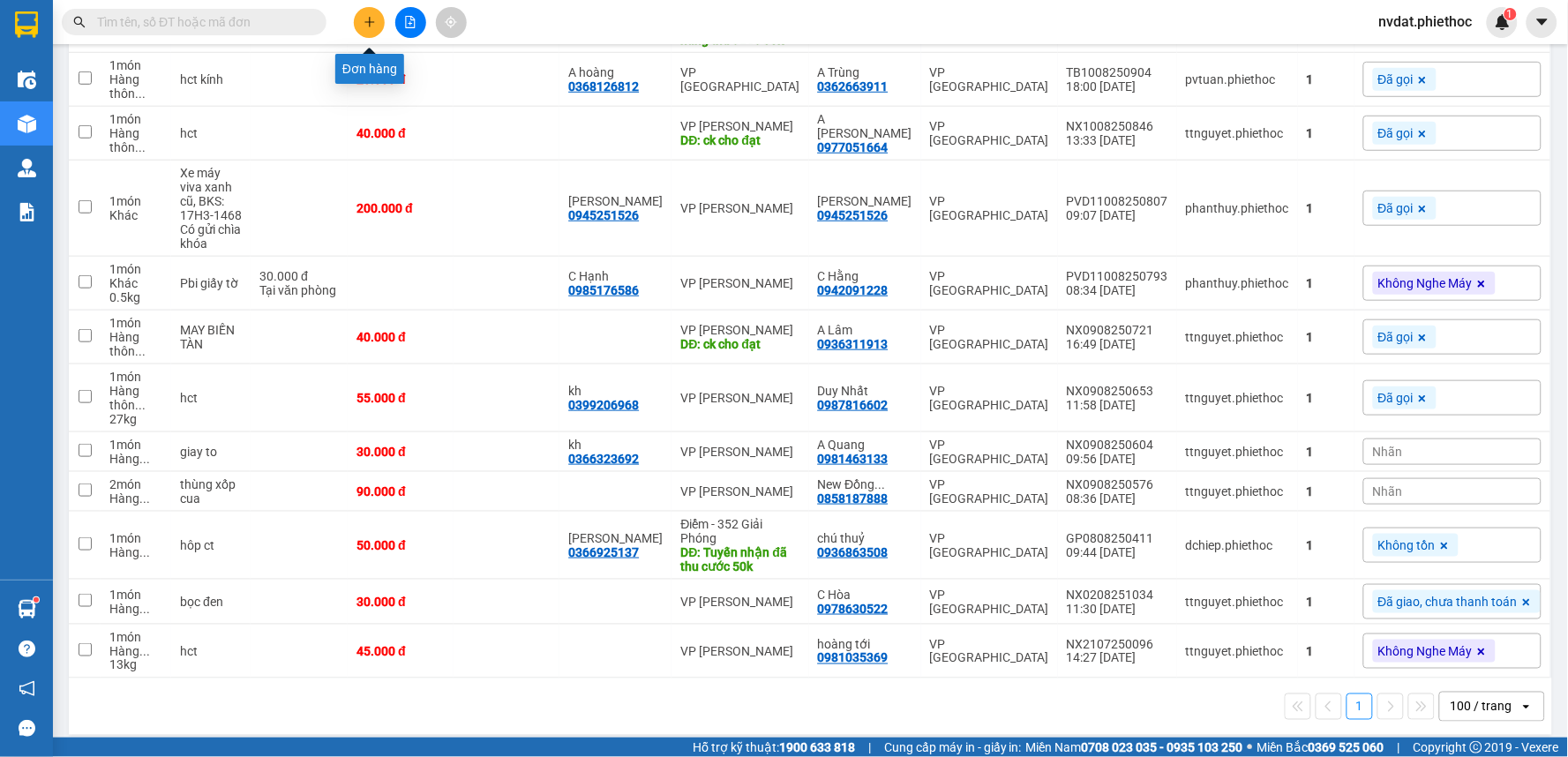
click at [364, 16] on icon "plus" at bounding box center [369, 22] width 13 height 13
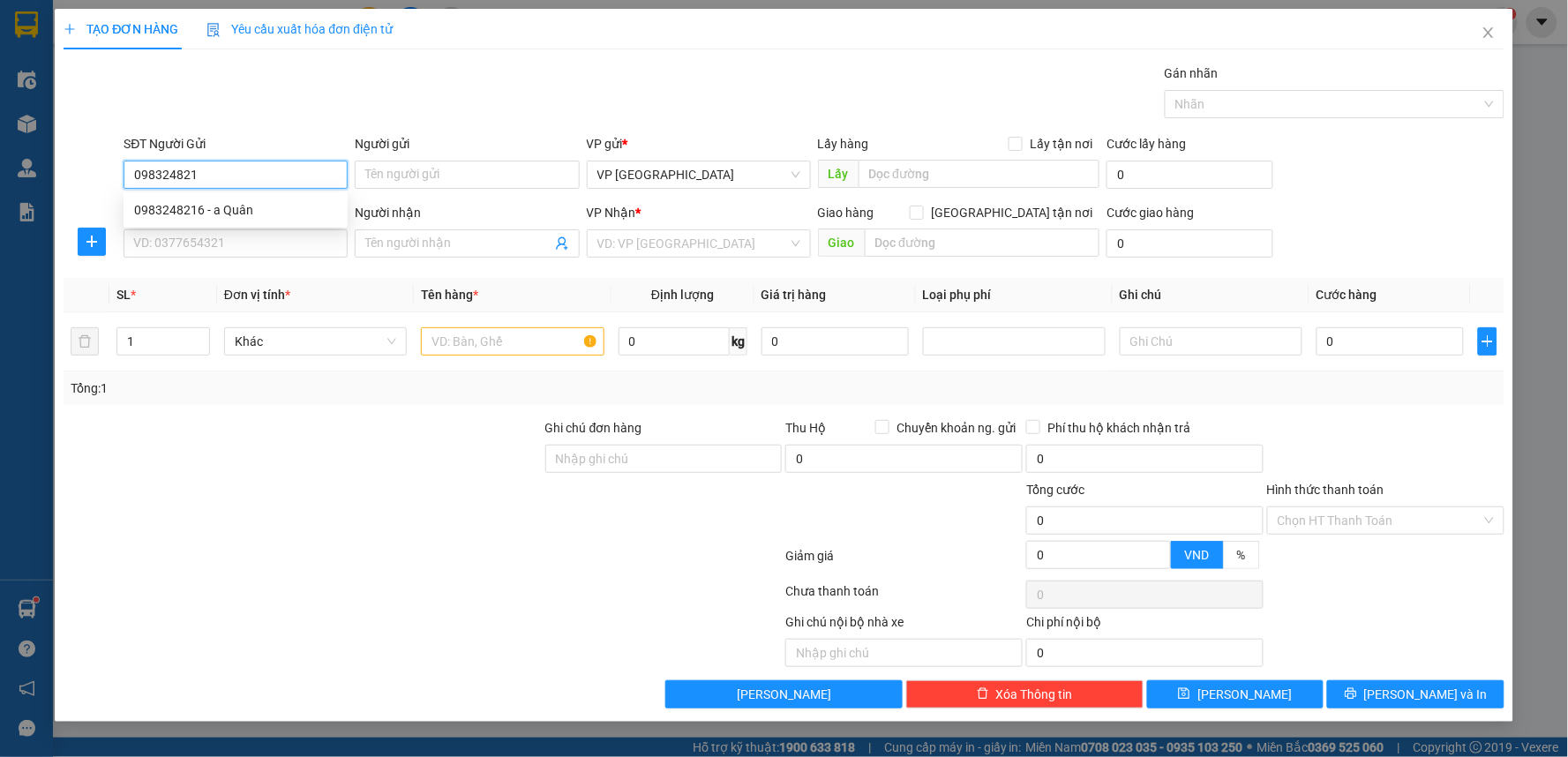
type input "0983248216"
click at [232, 209] on div "0983248216 - a Quân" at bounding box center [235, 211] width 203 height 20
type input "a Quân"
type input "0983248216"
click at [223, 254] on input "SĐT Người Nhận" at bounding box center [236, 243] width 224 height 29
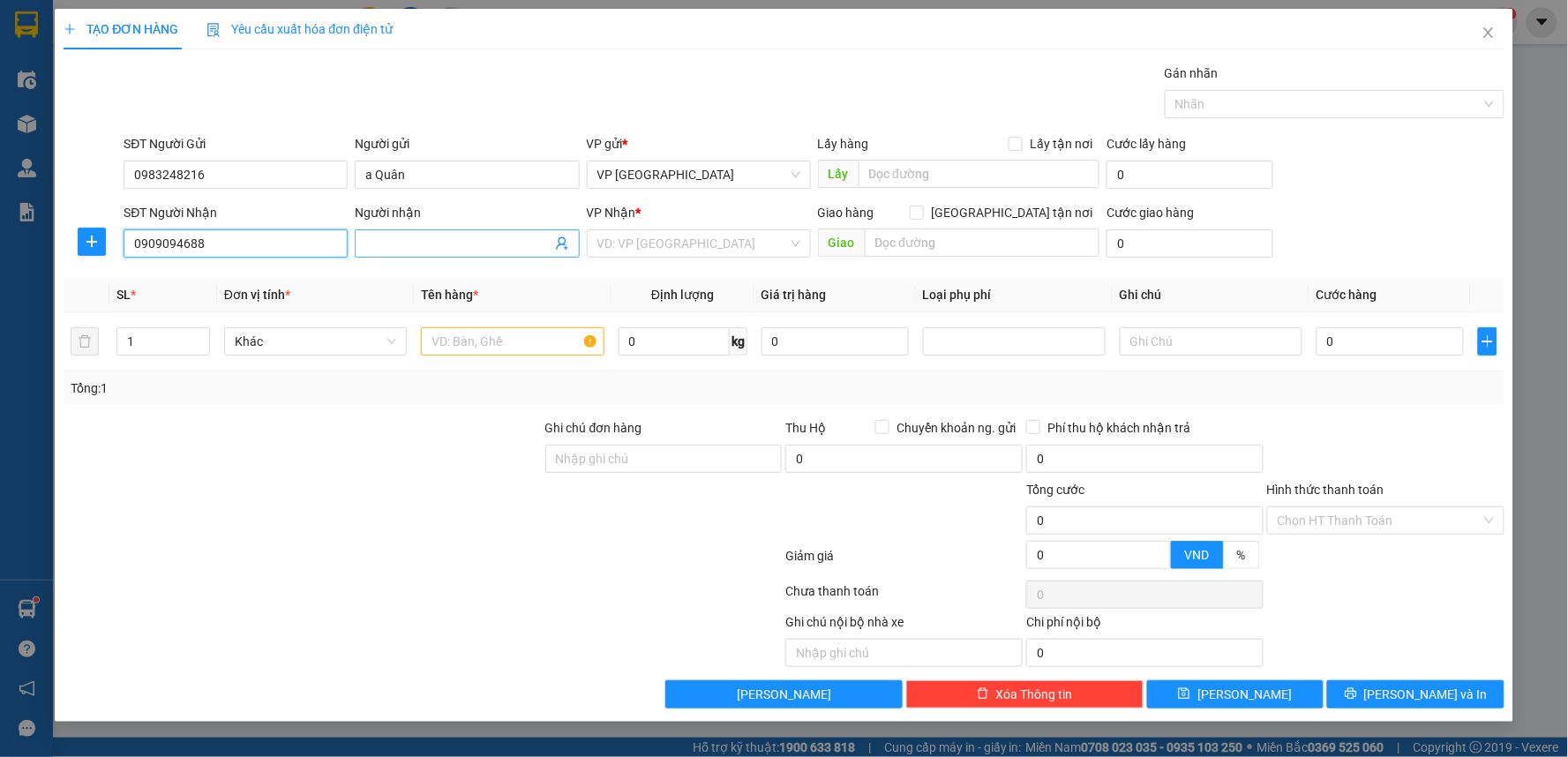
type input "0909094688"
drag, startPoint x: 382, startPoint y: 230, endPoint x: 392, endPoint y: 214, distance: 18.9
click at [386, 223] on div "Người nhận Tên người nhận" at bounding box center [467, 233] width 224 height 62
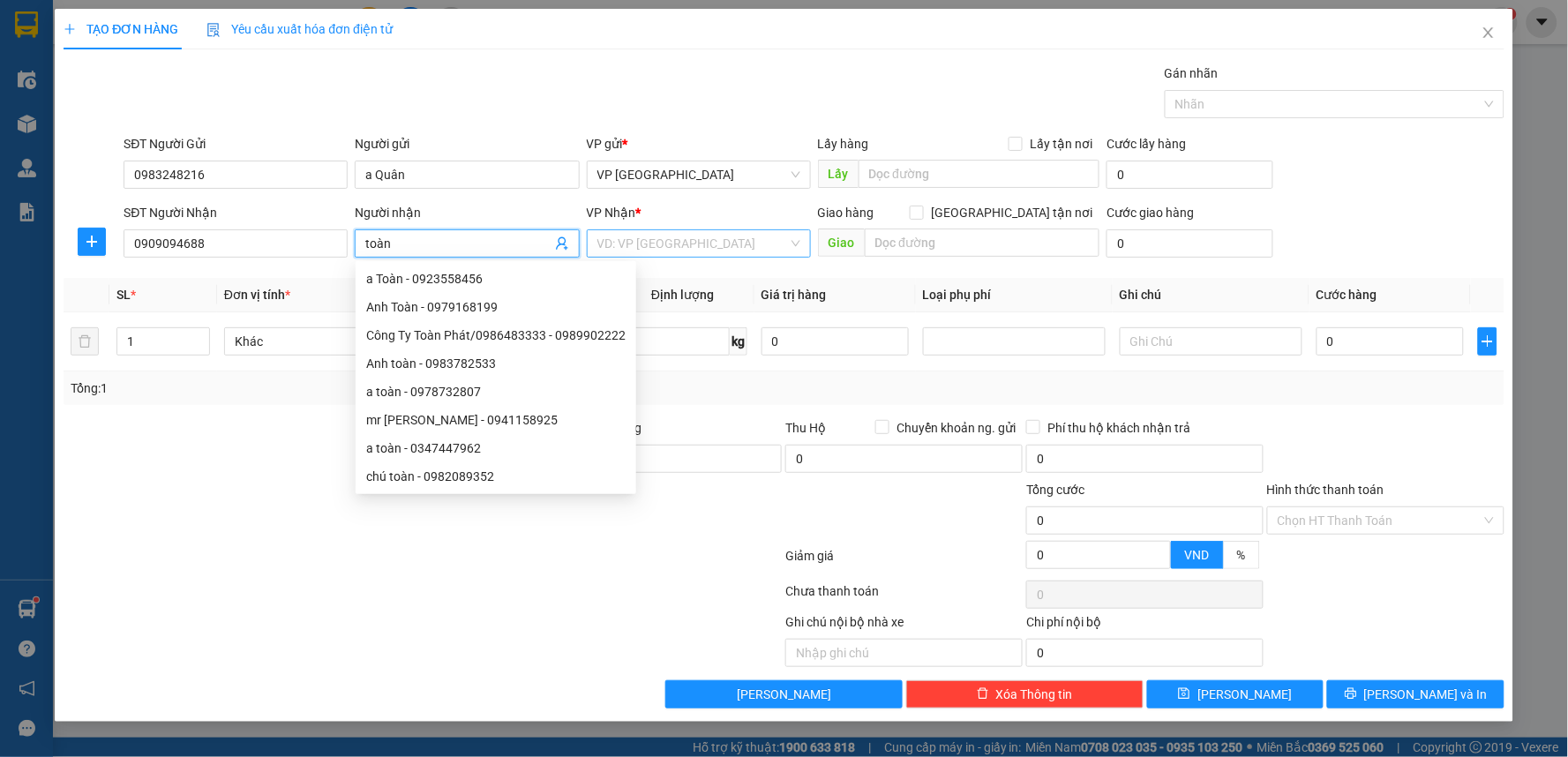
type input "toàn"
click at [695, 234] on input "search" at bounding box center [693, 243] width 191 height 27
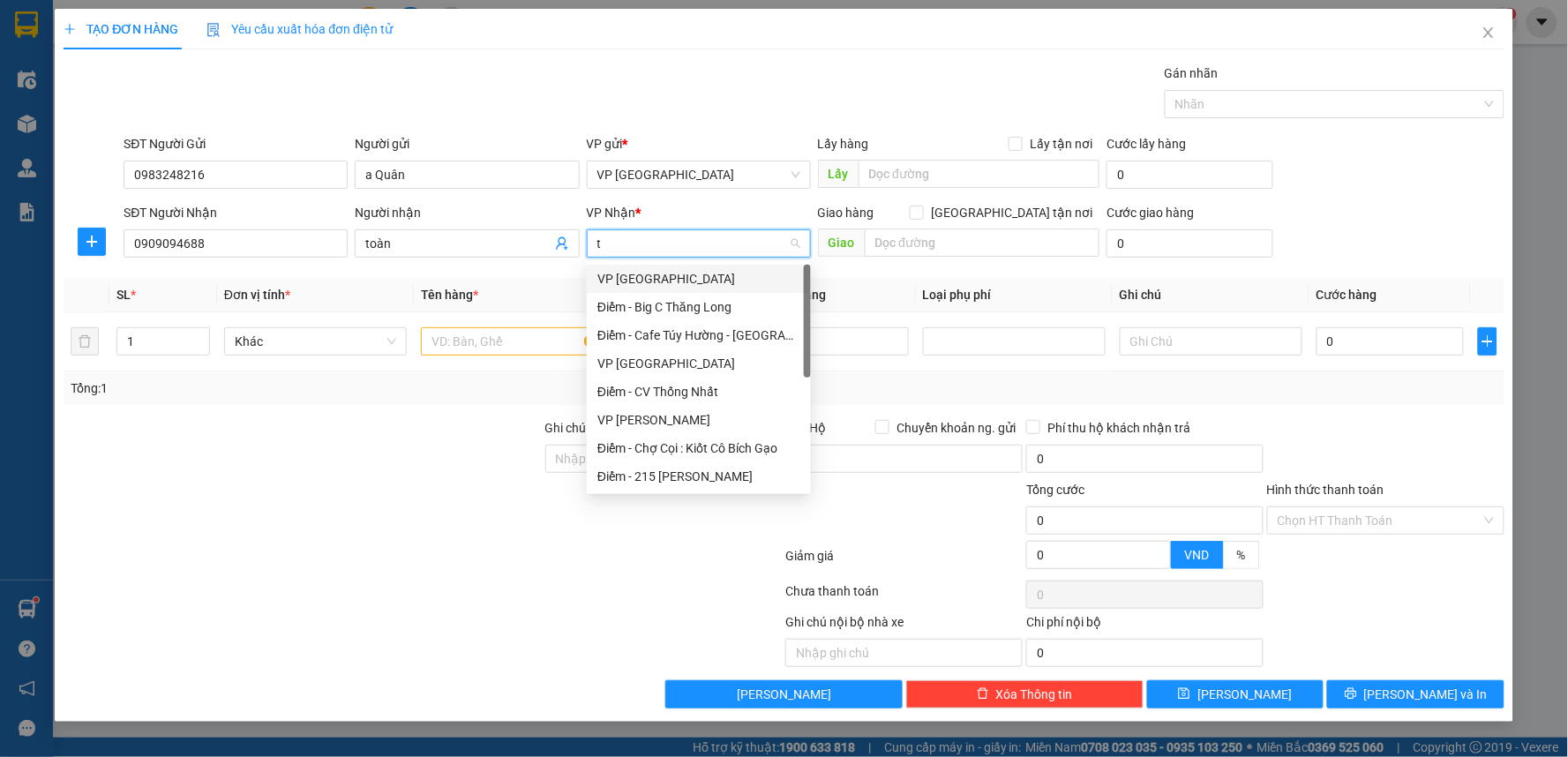
type input "tb"
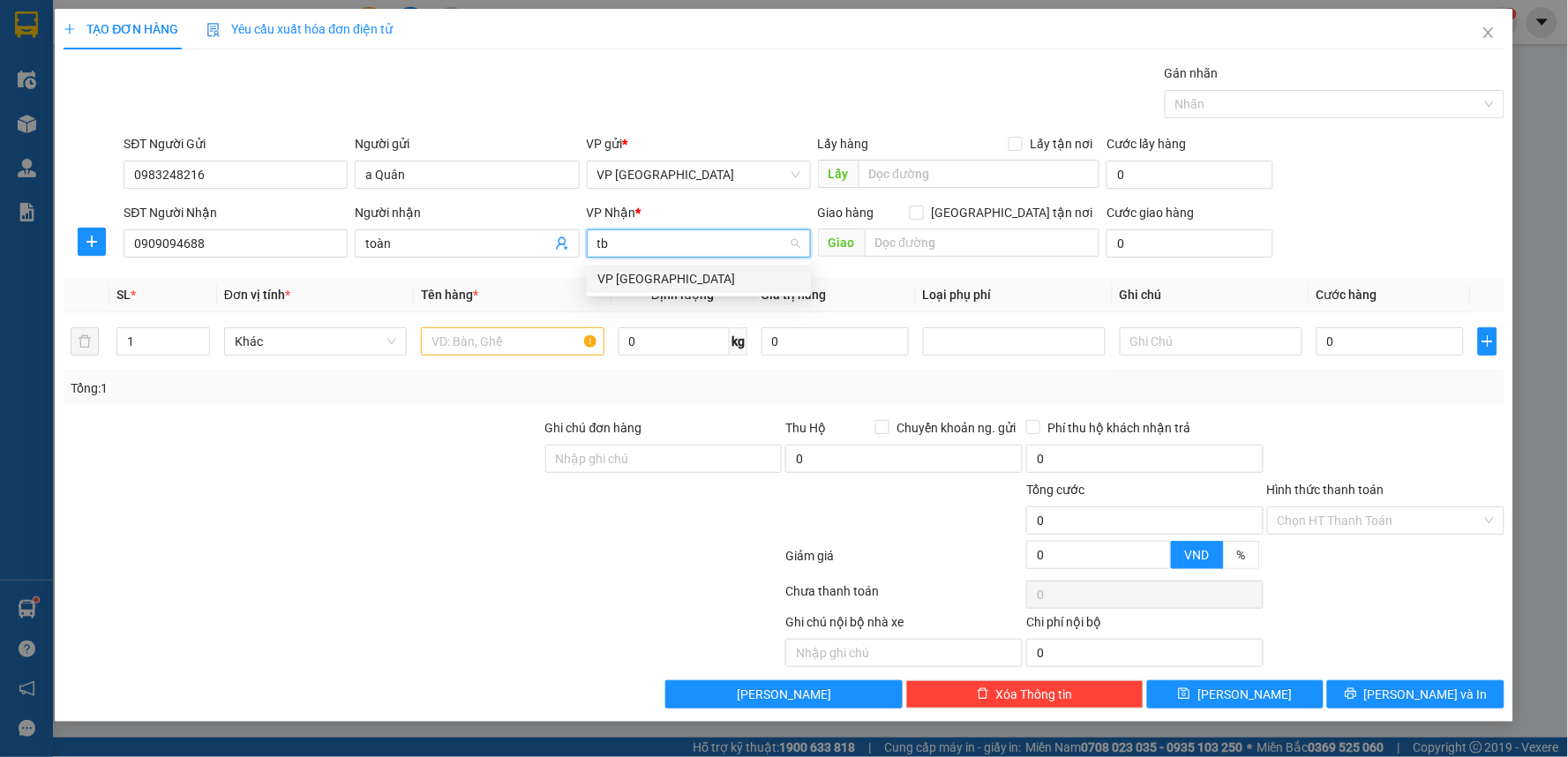
click at [625, 272] on div "VP [GEOGRAPHIC_DATA]" at bounding box center [699, 279] width 203 height 20
click at [97, 243] on icon "plus" at bounding box center [92, 241] width 14 height 14
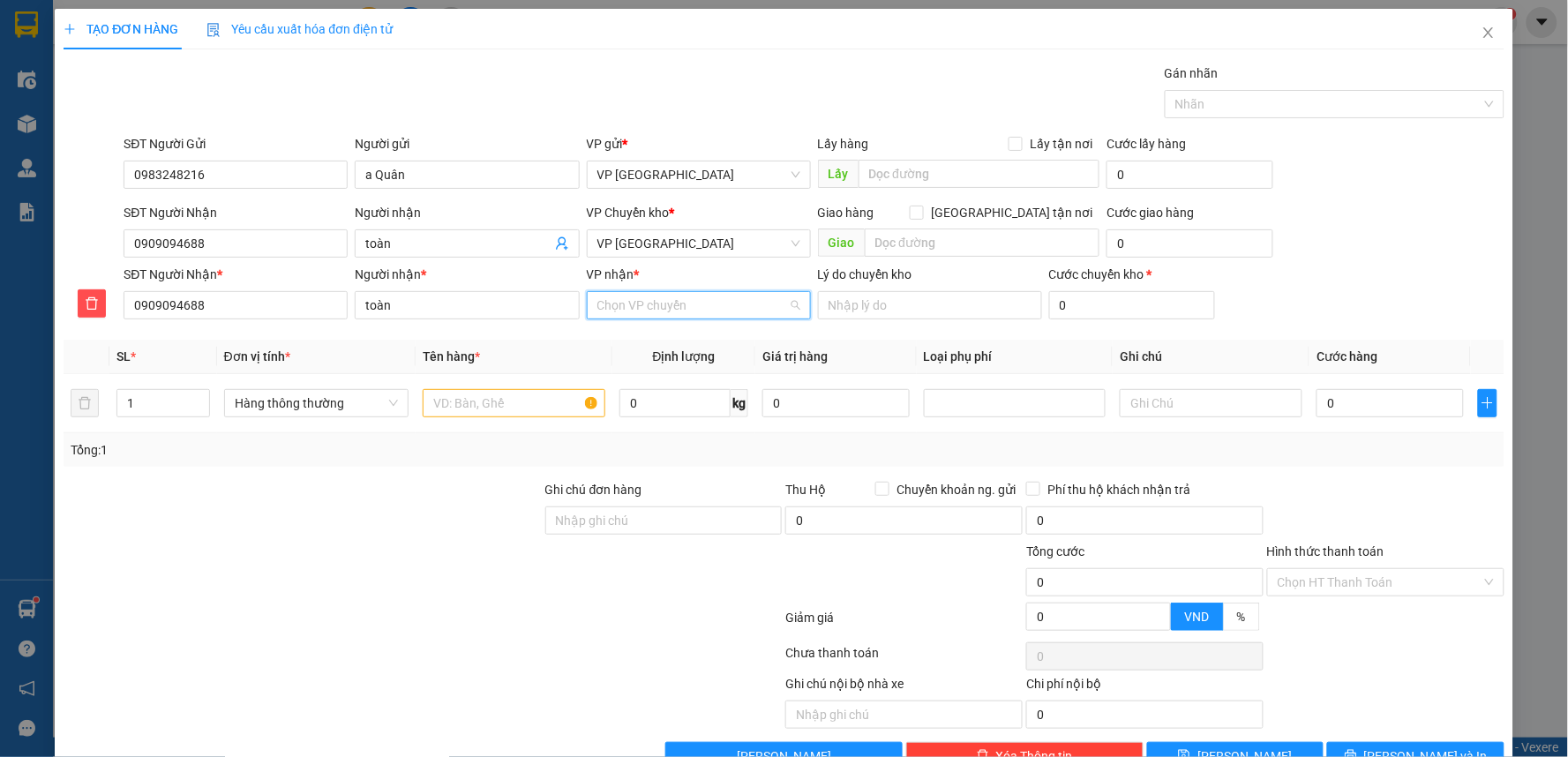
click at [685, 313] on input "VP nhận *" at bounding box center [693, 305] width 191 height 27
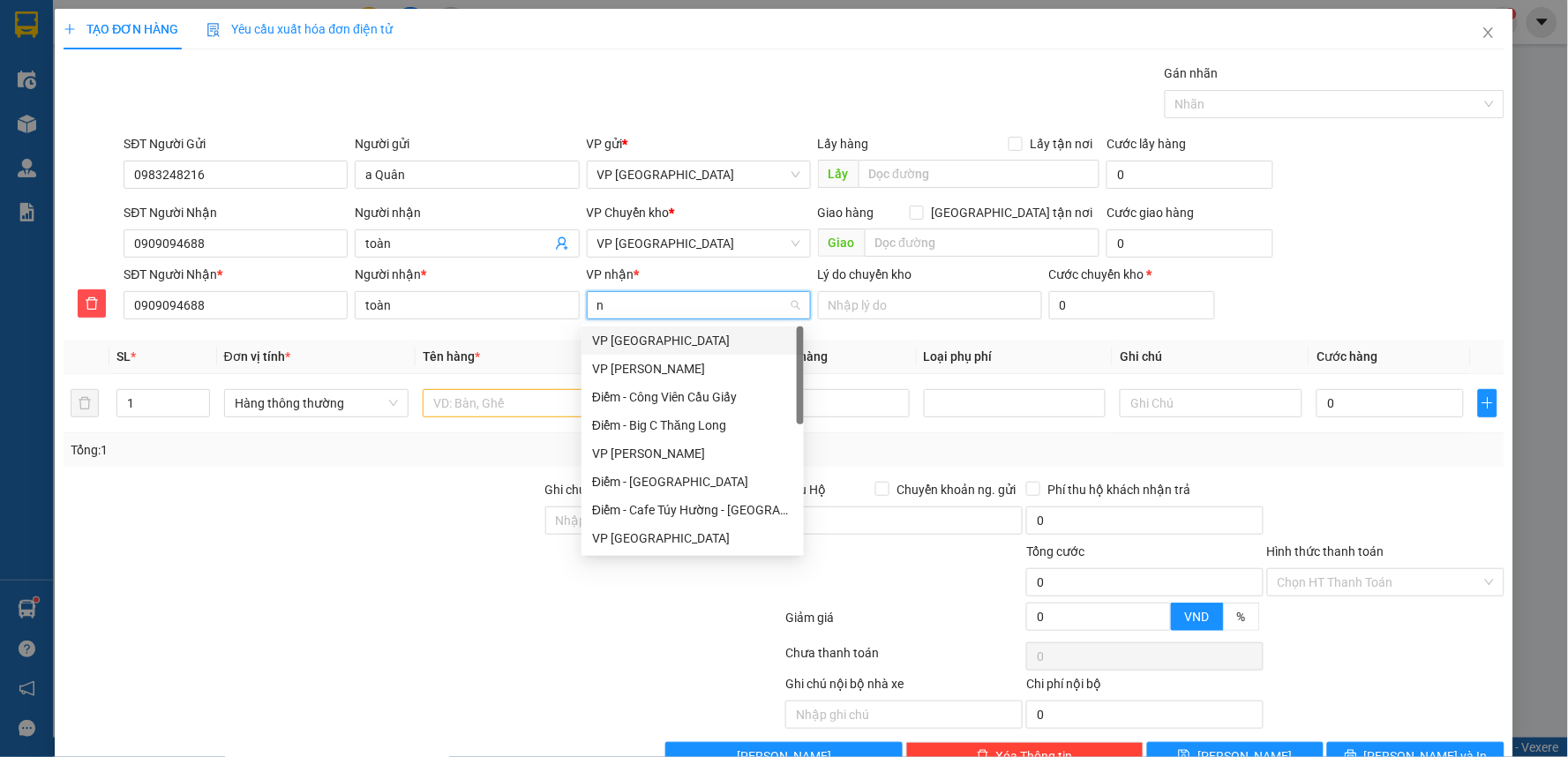
type input "ng"
click at [659, 345] on div "VP [PERSON_NAME]" at bounding box center [693, 341] width 201 height 20
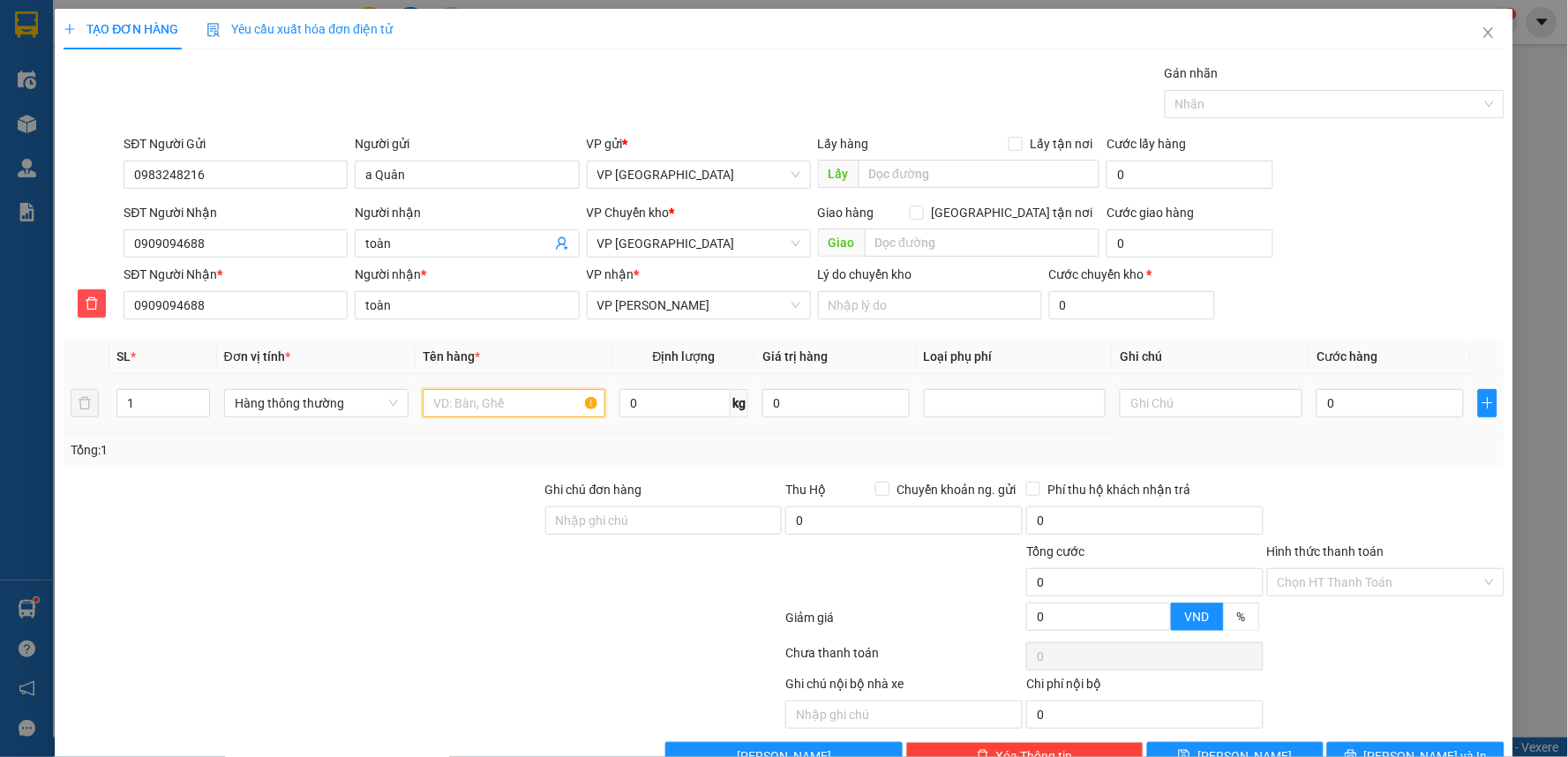
click at [514, 394] on input "text" at bounding box center [514, 403] width 183 height 29
type input "vợt"
click at [389, 549] on div at bounding box center [303, 572] width 482 height 62
click at [1384, 406] on input "0" at bounding box center [1390, 403] width 147 height 29
type input "3"
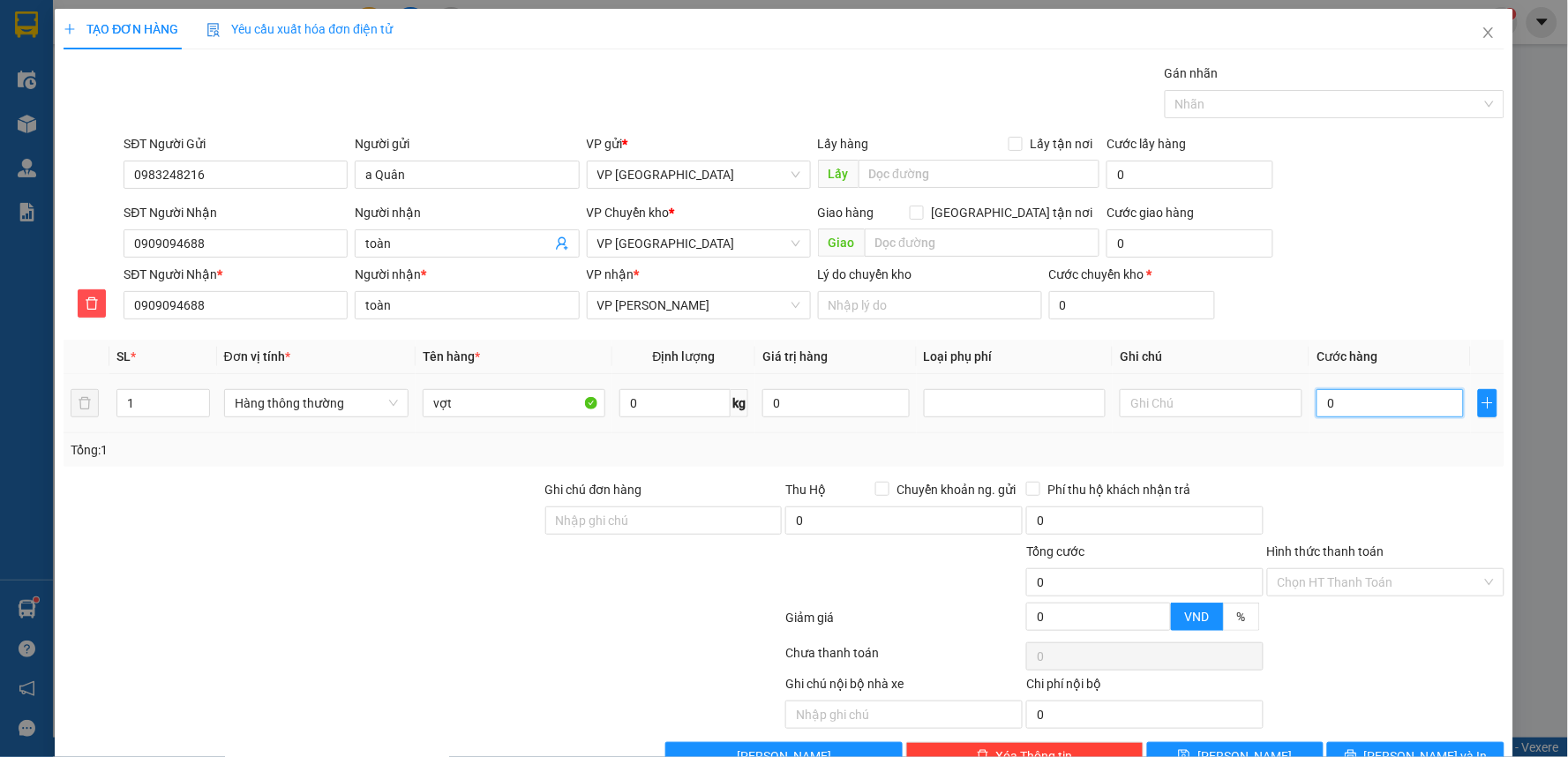
type input "3"
type input "30"
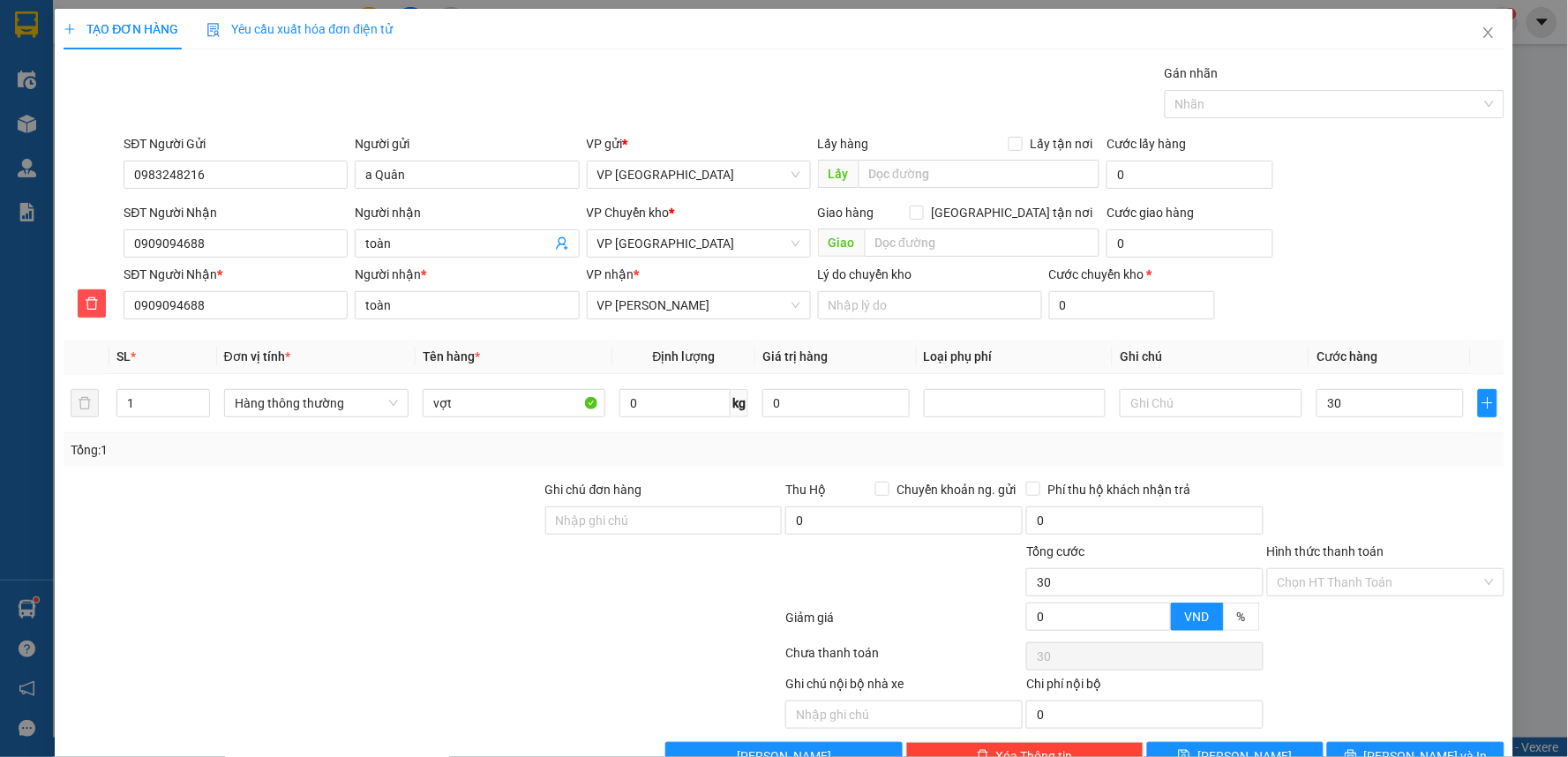
type input "30.000"
click at [1339, 252] on div "SĐT Người Nhận 0909094688 Người nhận toàn VP Chuyển kho * VP Thái Bình Giao hàn…" at bounding box center [813, 233] width 1387 height 62
click at [1373, 577] on input "Hình thức thanh toán" at bounding box center [1379, 582] width 204 height 27
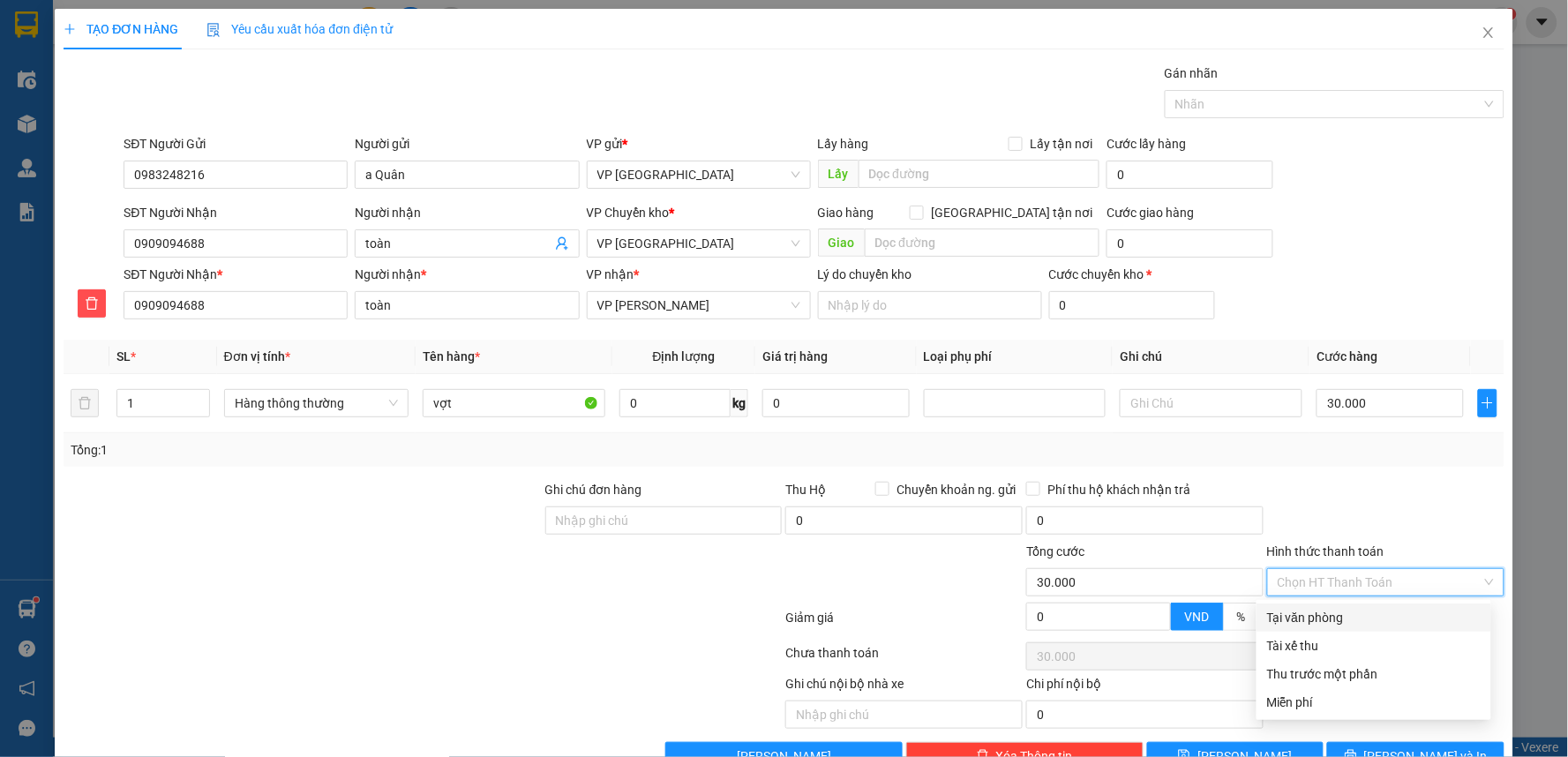
click at [1348, 620] on div "Tại văn phòng" at bounding box center [1373, 618] width 214 height 20
type input "0"
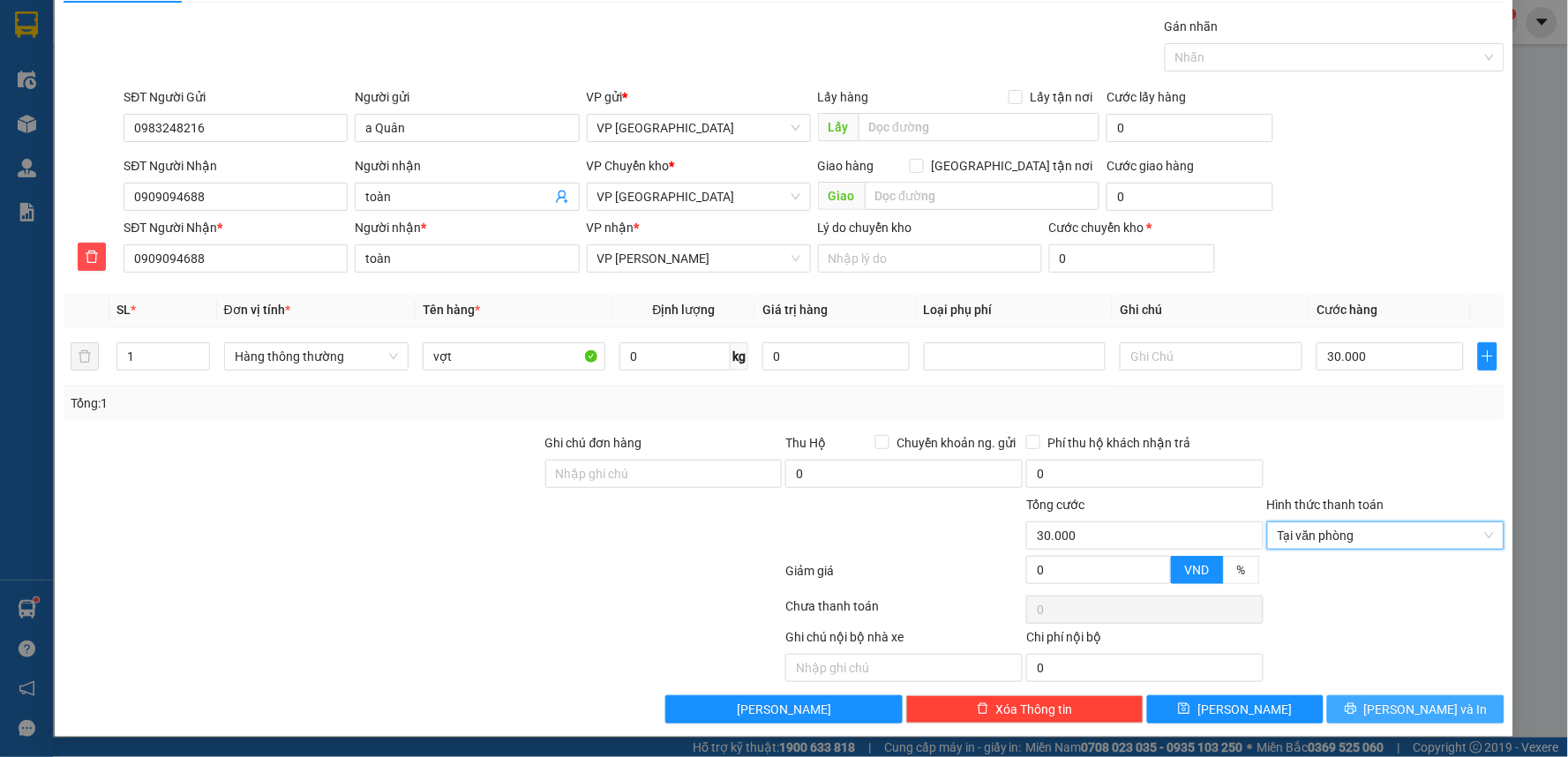
click at [1384, 712] on button "[PERSON_NAME] và In" at bounding box center [1415, 709] width 177 height 29
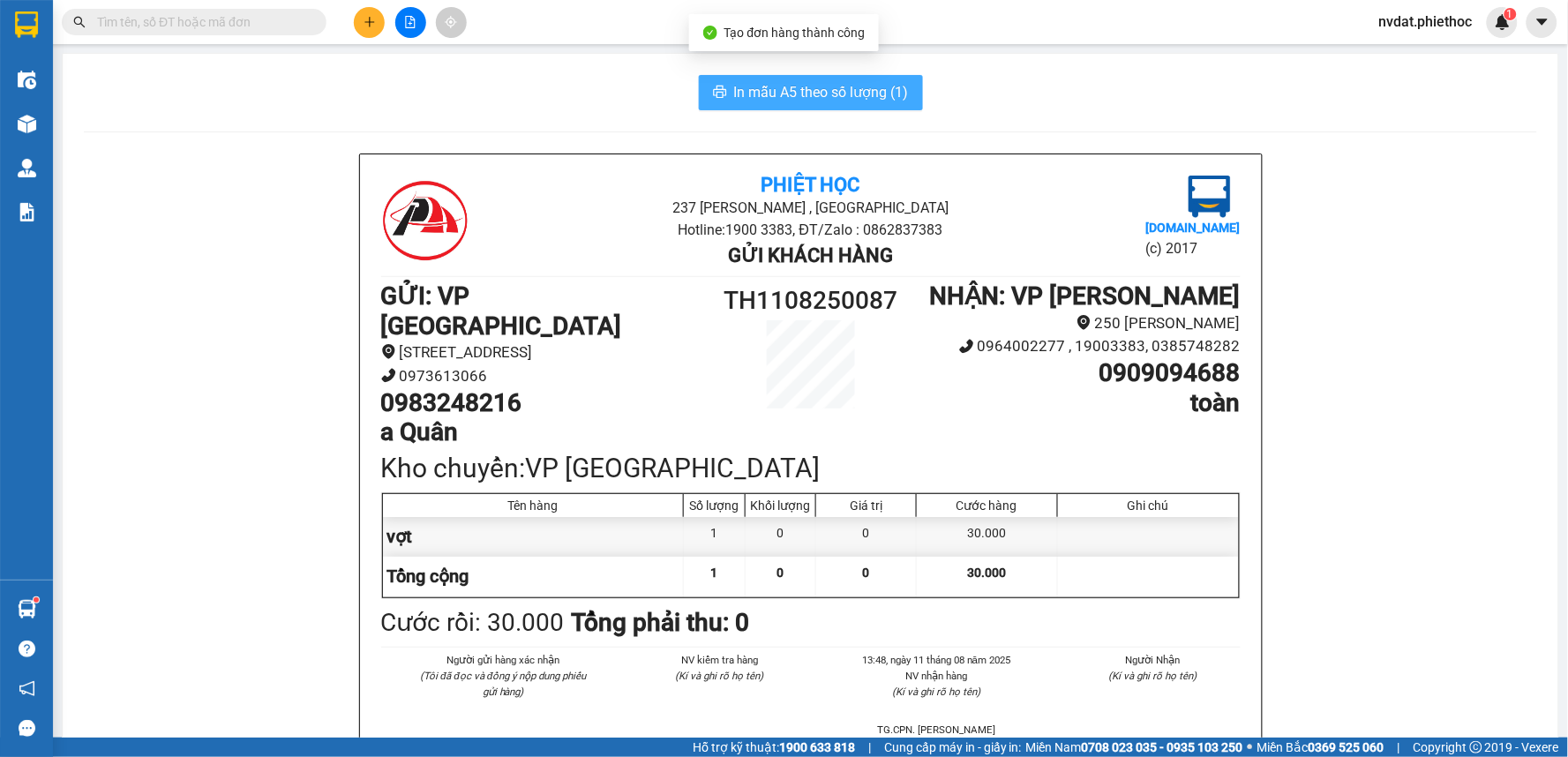
click at [825, 93] on span "In mẫu A5 theo số lượng (1)" at bounding box center [822, 92] width 175 height 22
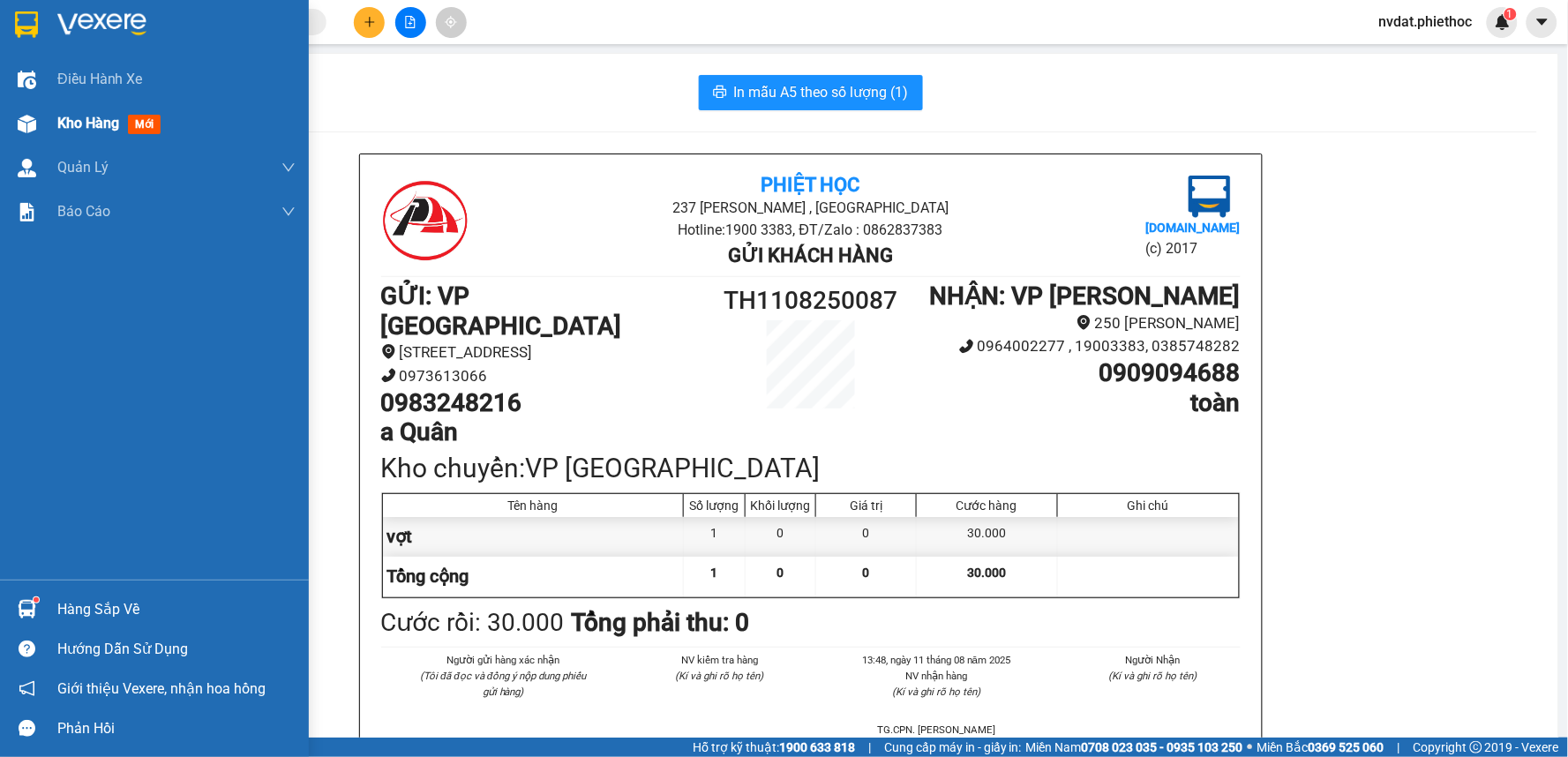
click at [3, 111] on div "Kho hàng mới" at bounding box center [155, 123] width 309 height 44
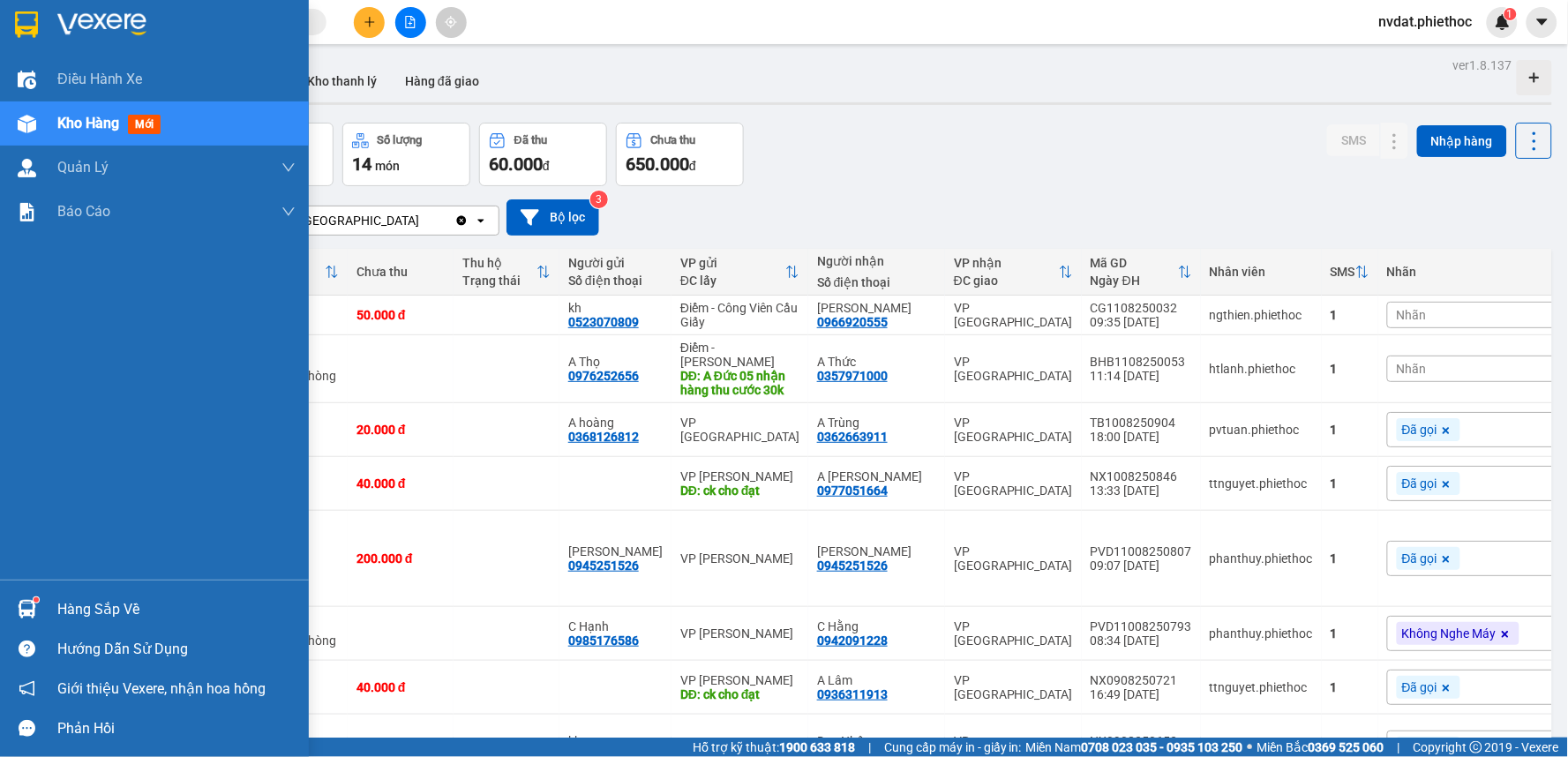
drag, startPoint x: 145, startPoint y: 288, endPoint x: 135, endPoint y: 289, distance: 10.0
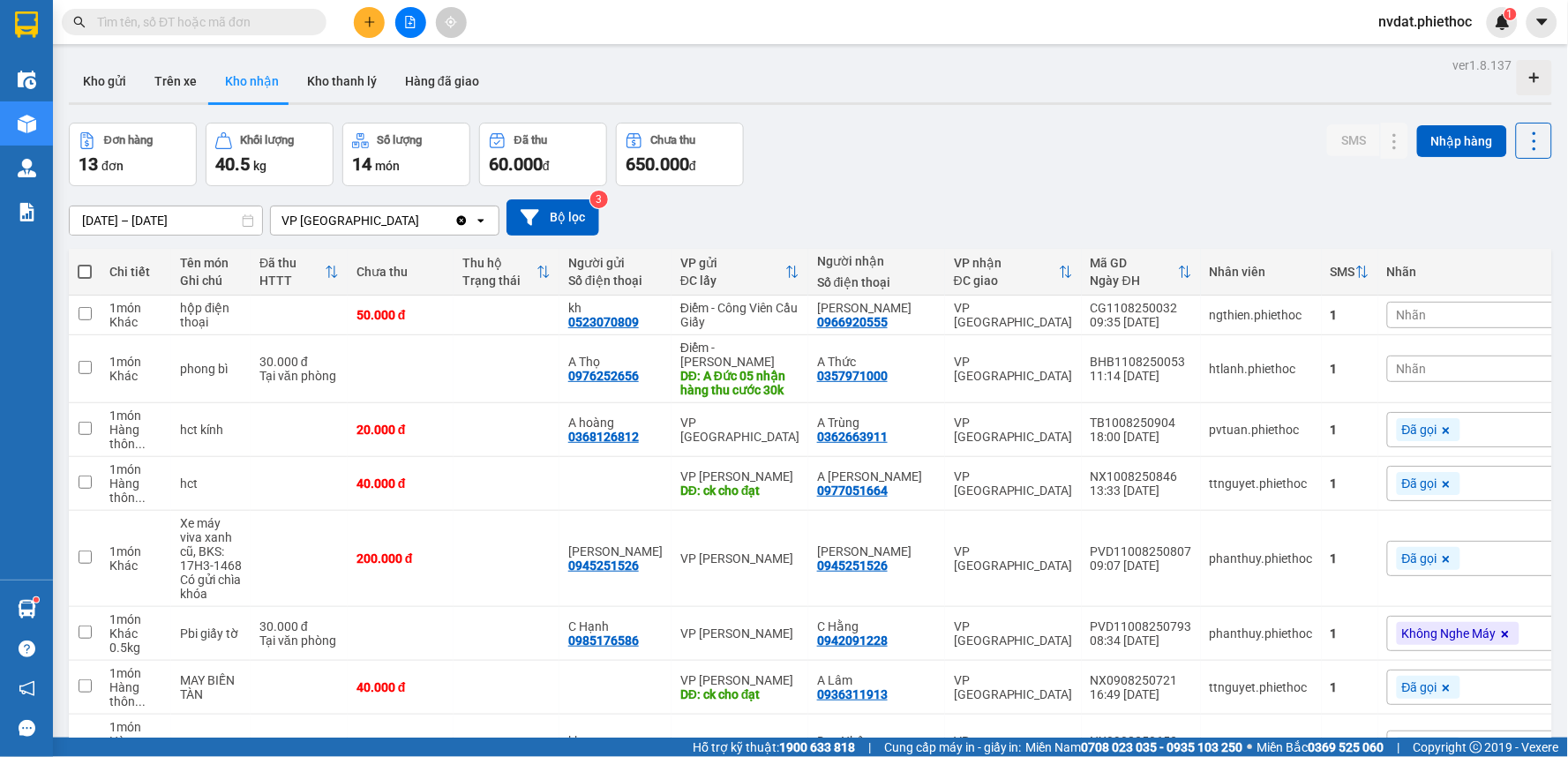
drag, startPoint x: 135, startPoint y: 289, endPoint x: 1003, endPoint y: 97, distance: 889.0
click at [1003, 97] on div "Kho gửi Trên xe Kho nhận Kho thanh lý Hàng đã giao" at bounding box center [810, 84] width 1483 height 47
click at [1015, 129] on div "Đơn hàng 13 đơn Khối lượng 40.5 kg Số lượng 14 món Đã thu 60.000 đ Chưa thu 650…" at bounding box center [810, 155] width 1483 height 64
click at [1036, 151] on div "Đơn hàng 13 đơn Khối lượng 40.5 kg Số lượng 14 món Đã thu 60.000 đ Chưa thu 650…" at bounding box center [810, 155] width 1483 height 64
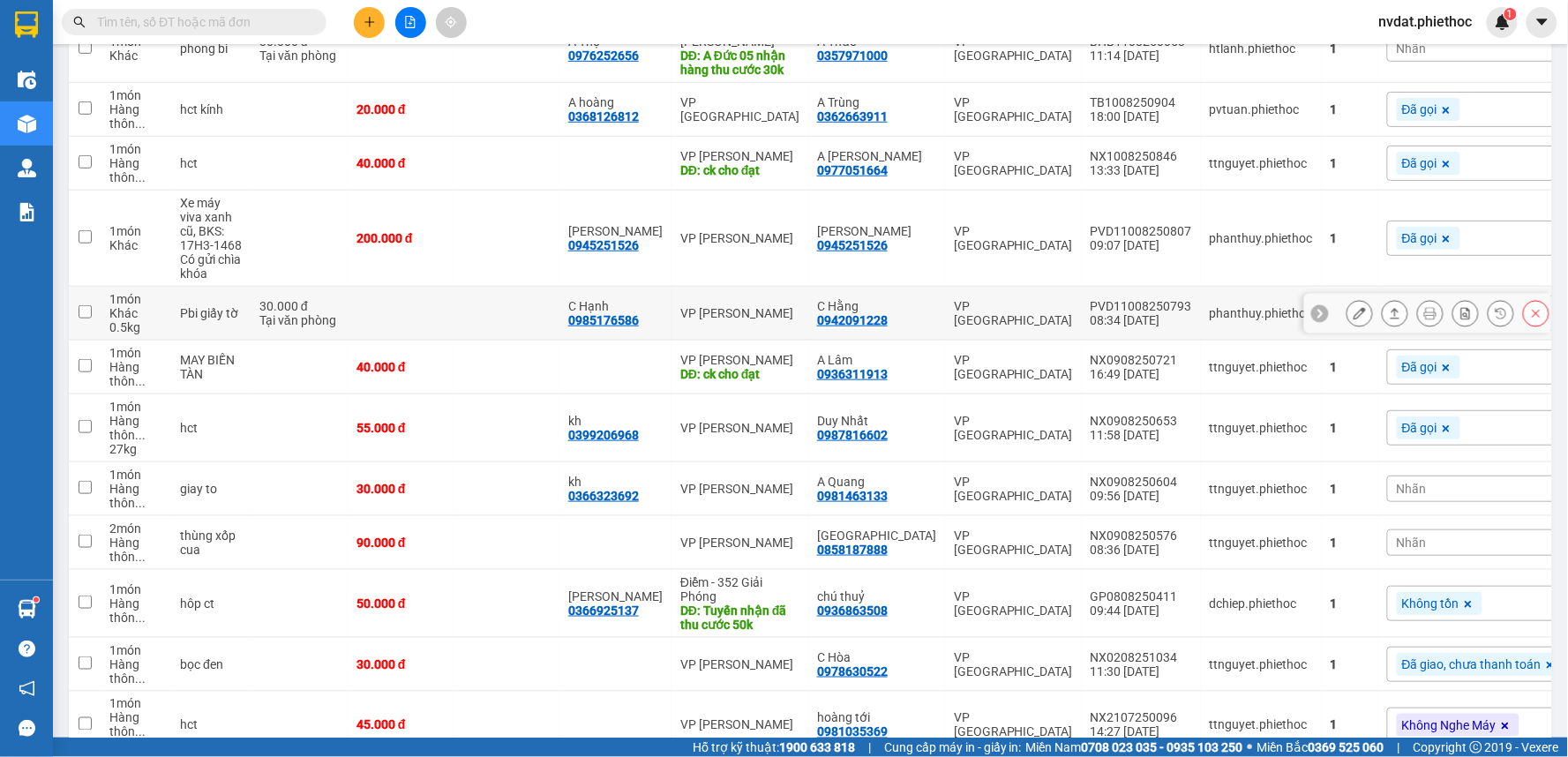
scroll to position [402, 0]
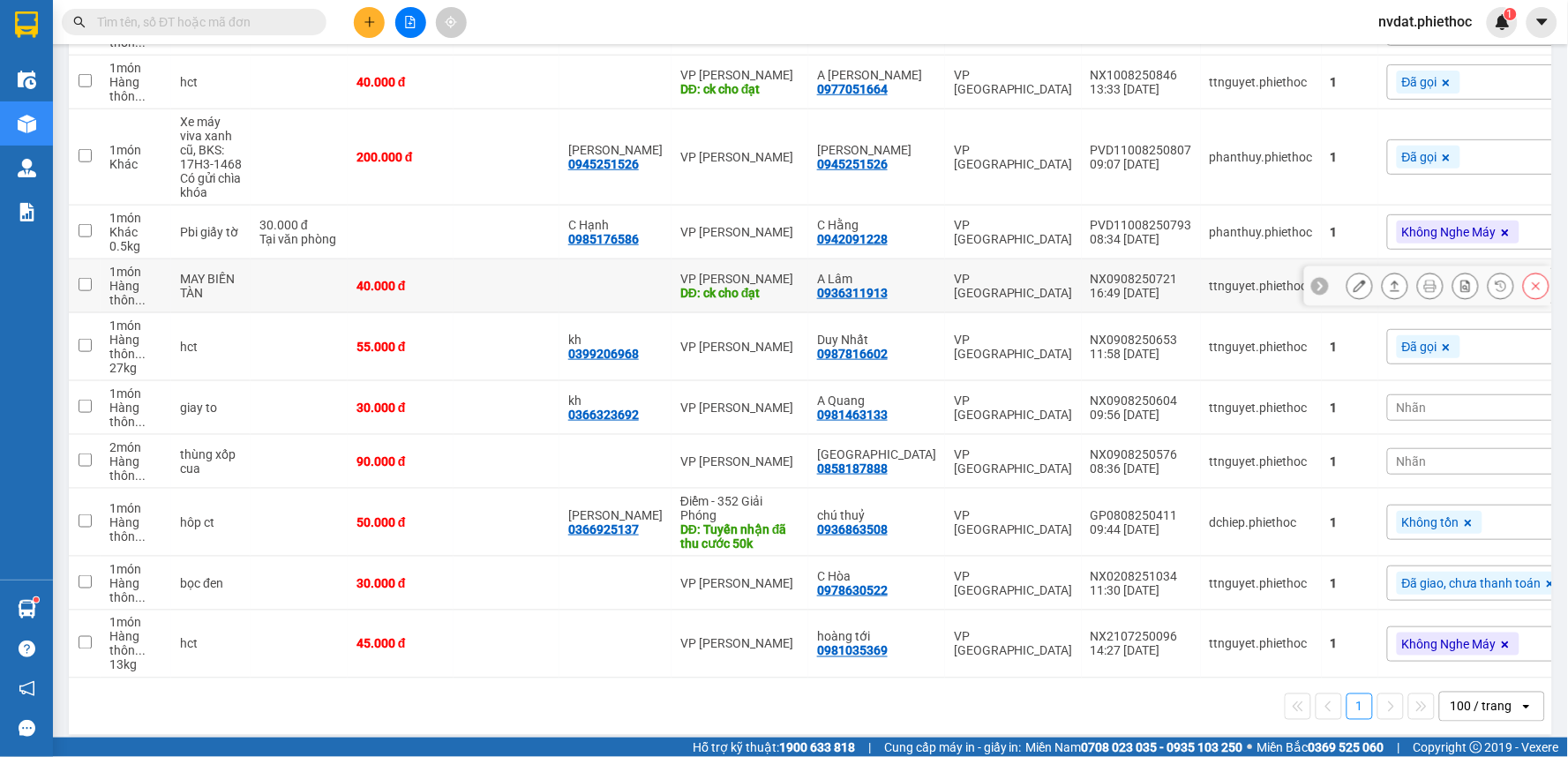
click at [782, 272] on div "VP [PERSON_NAME]" at bounding box center [739, 279] width 119 height 14
checkbox input "true"
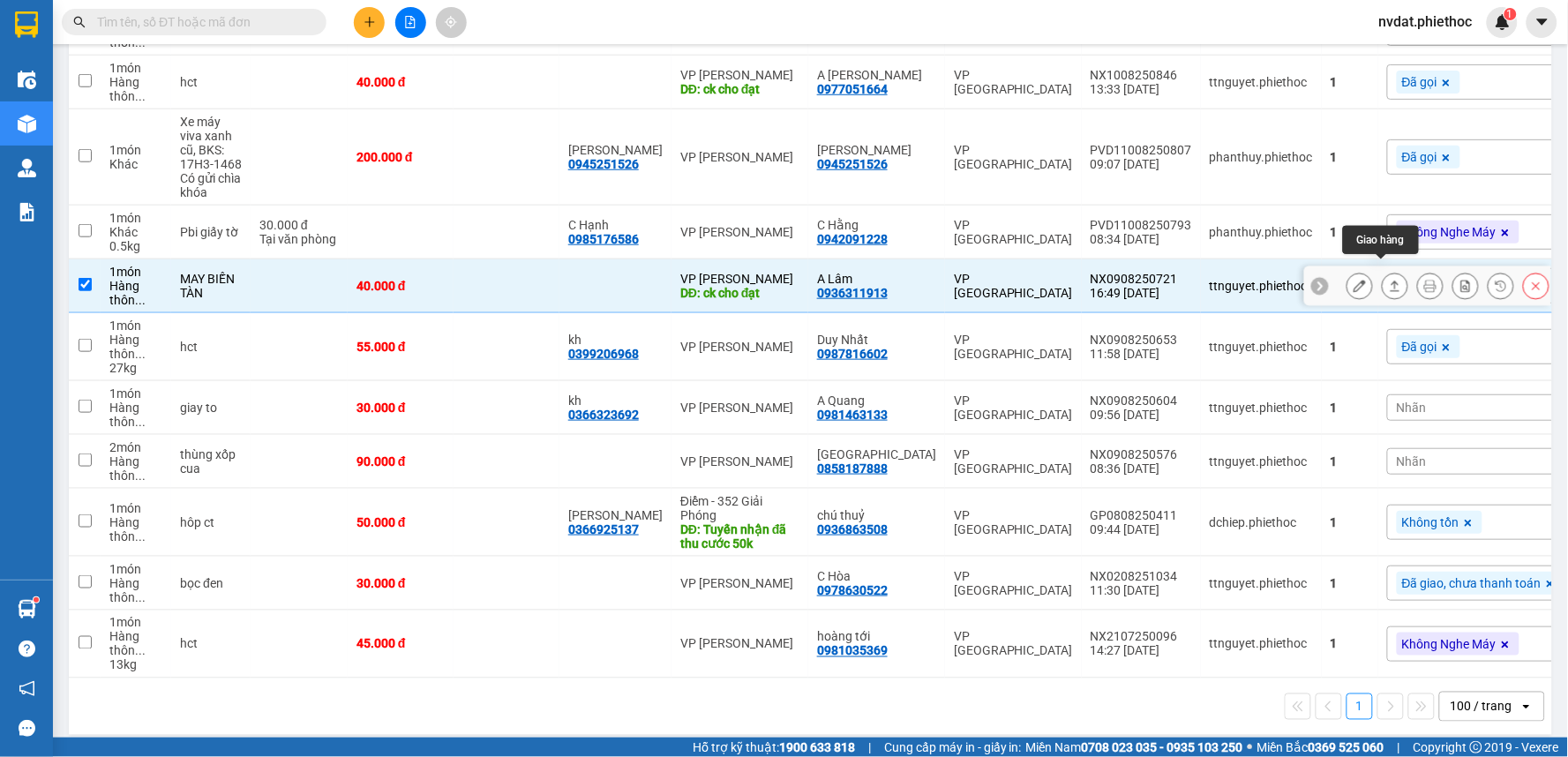
click at [1389, 280] on icon at bounding box center [1395, 285] width 13 height 13
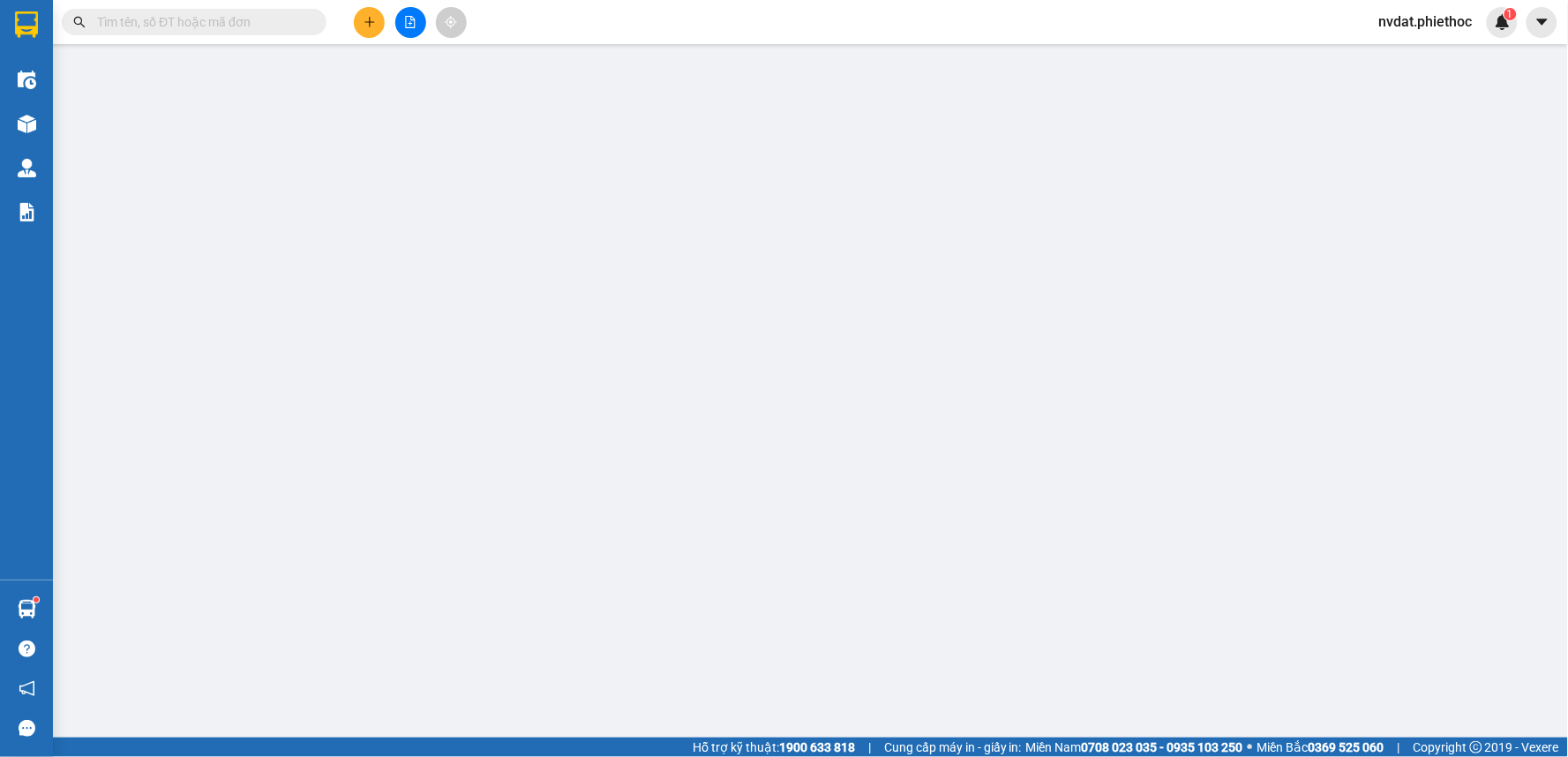
type input "ck cho đạt"
type input "0936311913"
type input "A Lâm"
type input "40.000"
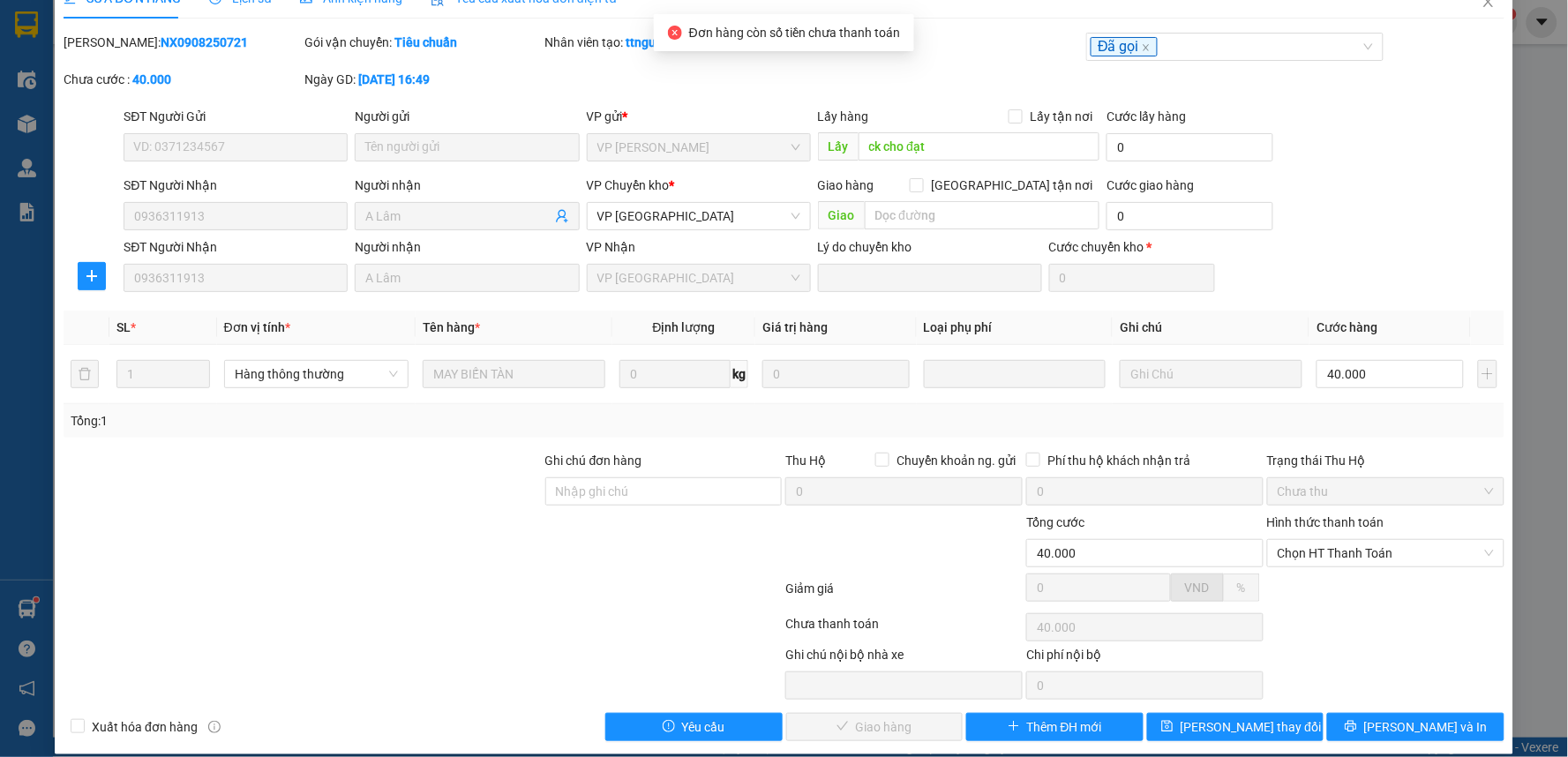
scroll to position [48, 0]
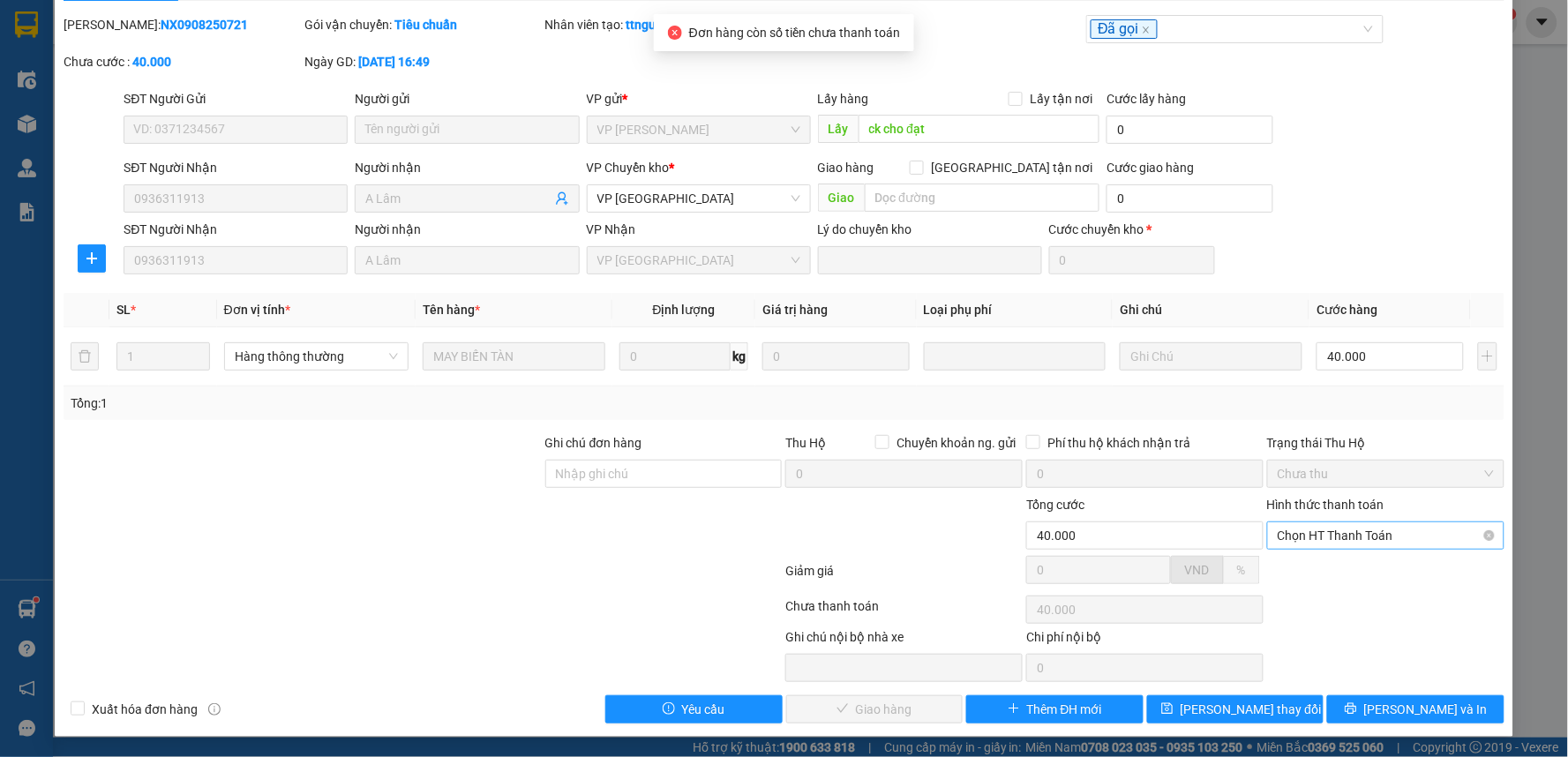
click at [1347, 534] on span "Chọn HT Thanh Toán" at bounding box center [1386, 536] width 217 height 27
click at [1317, 557] on div "Tại văn phòng" at bounding box center [1374, 571] width 234 height 29
type input "0"
click at [908, 702] on span "[PERSON_NAME] và Giao hàng" at bounding box center [905, 710] width 169 height 20
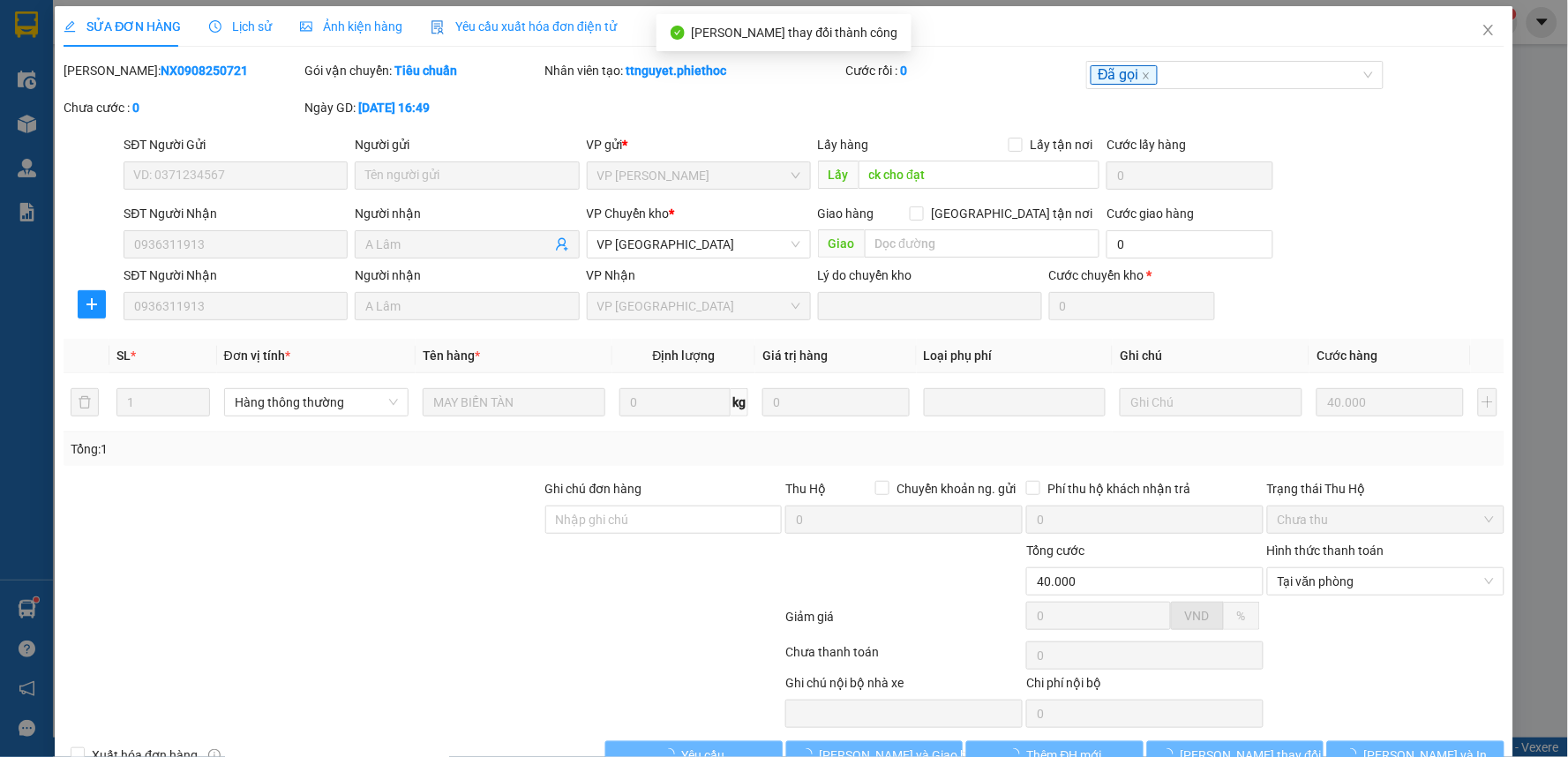
scroll to position [0, 0]
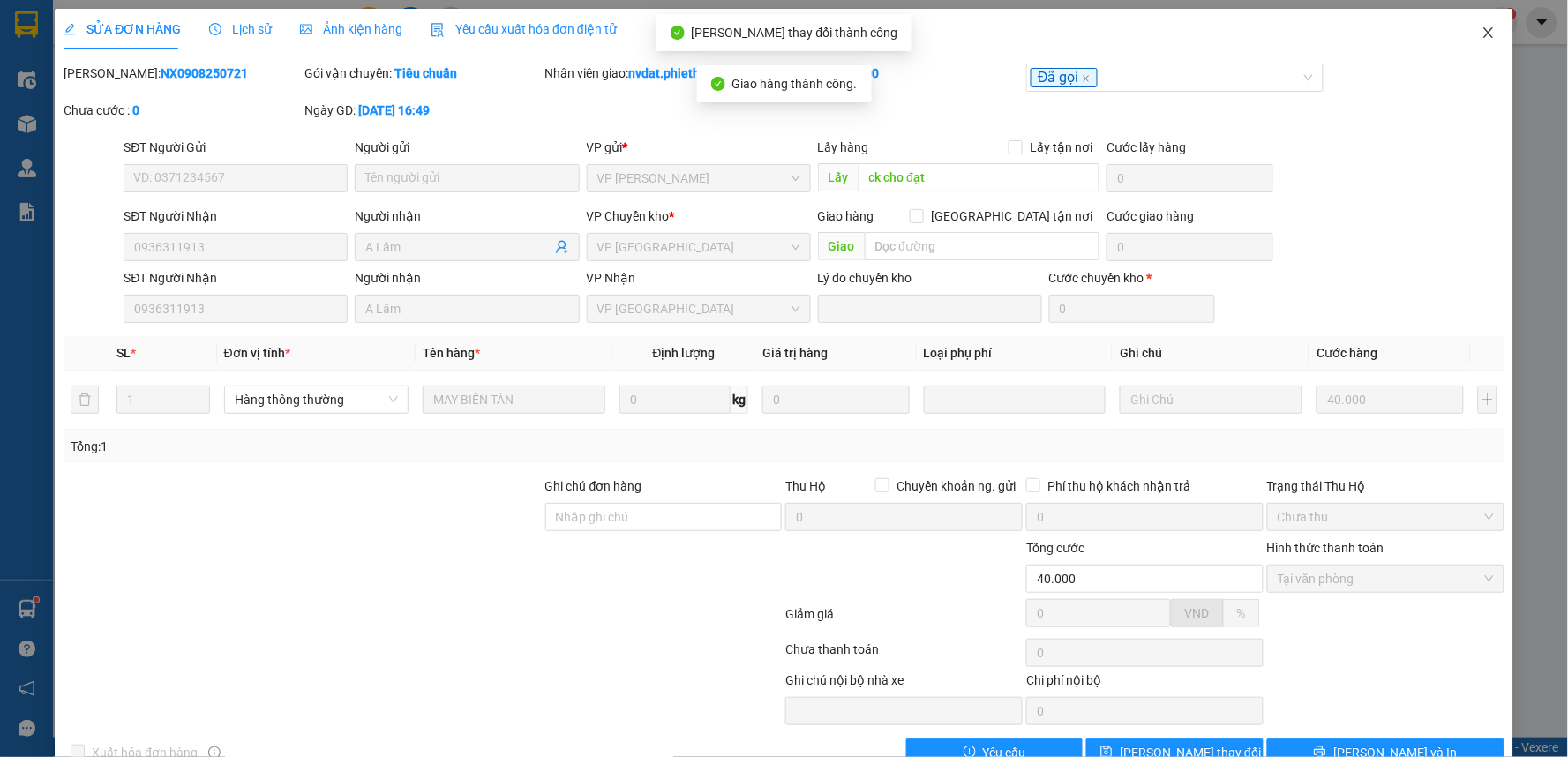
click at [1481, 35] on icon "close" at bounding box center [1488, 32] width 14 height 14
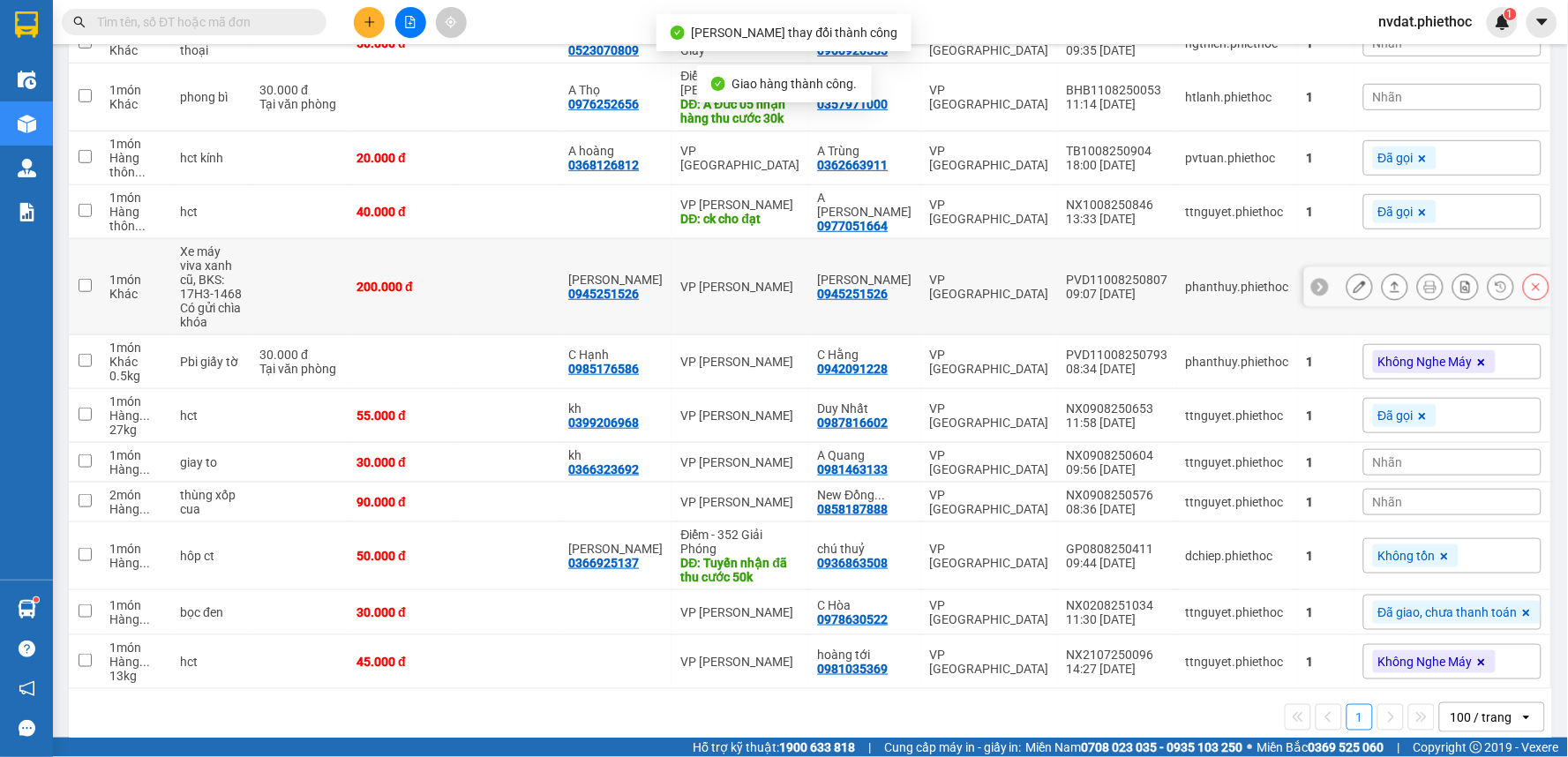
scroll to position [284, 0]
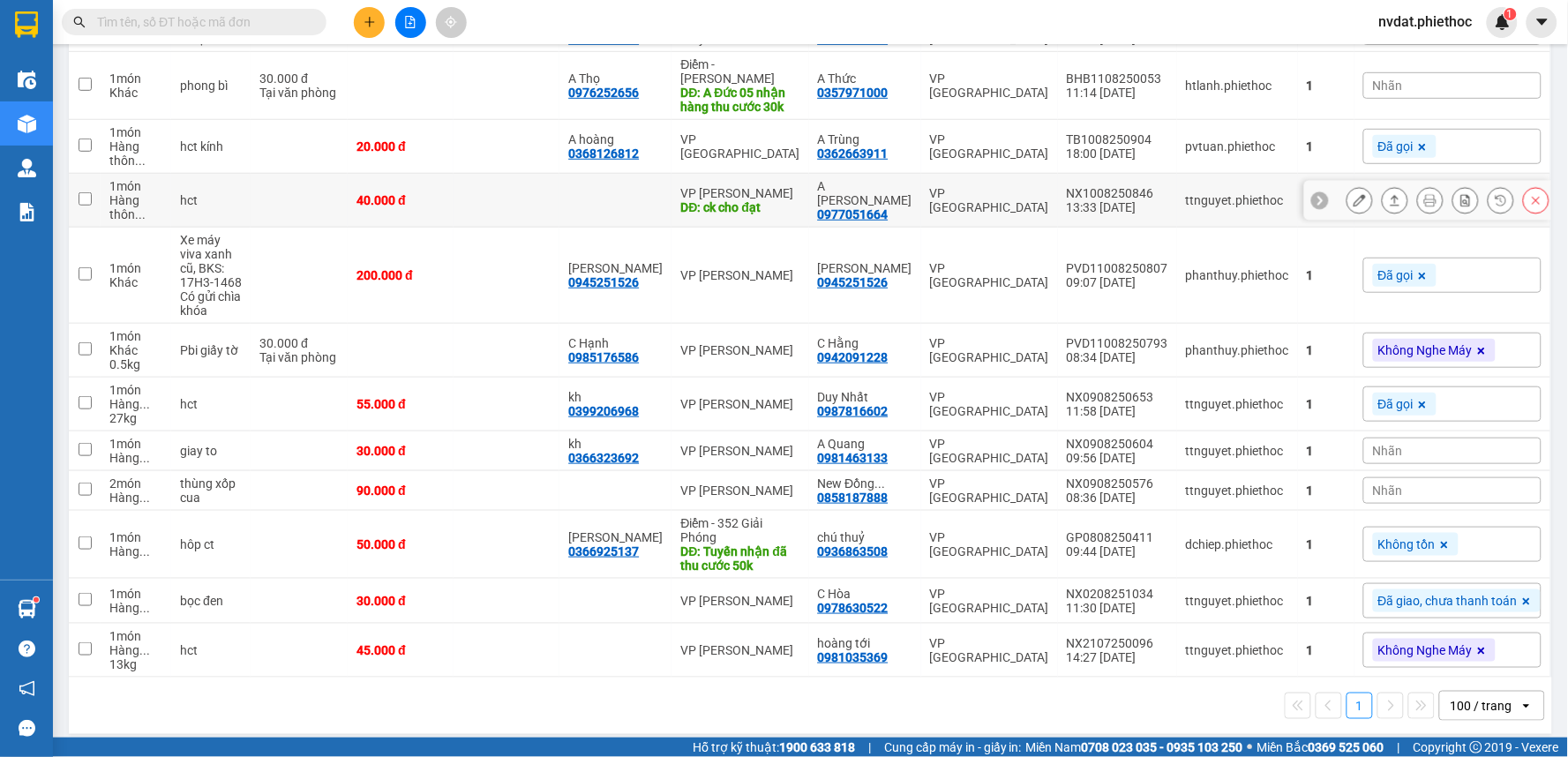
click at [914, 189] on td "A Duy Nhất Huệ 0977051664" at bounding box center [865, 201] width 112 height 54
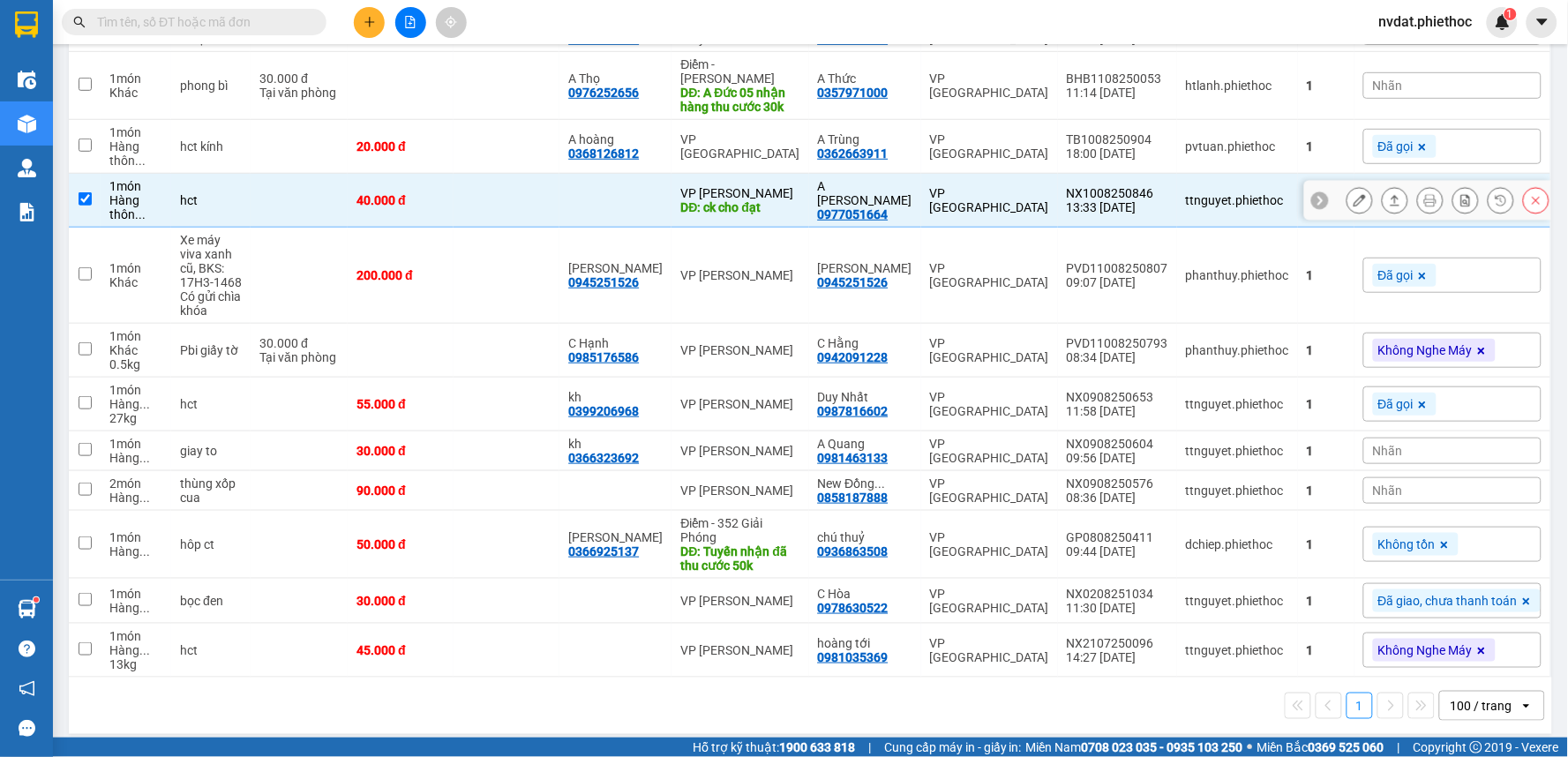
checkbox input "true"
click at [1389, 194] on icon at bounding box center [1395, 200] width 13 height 13
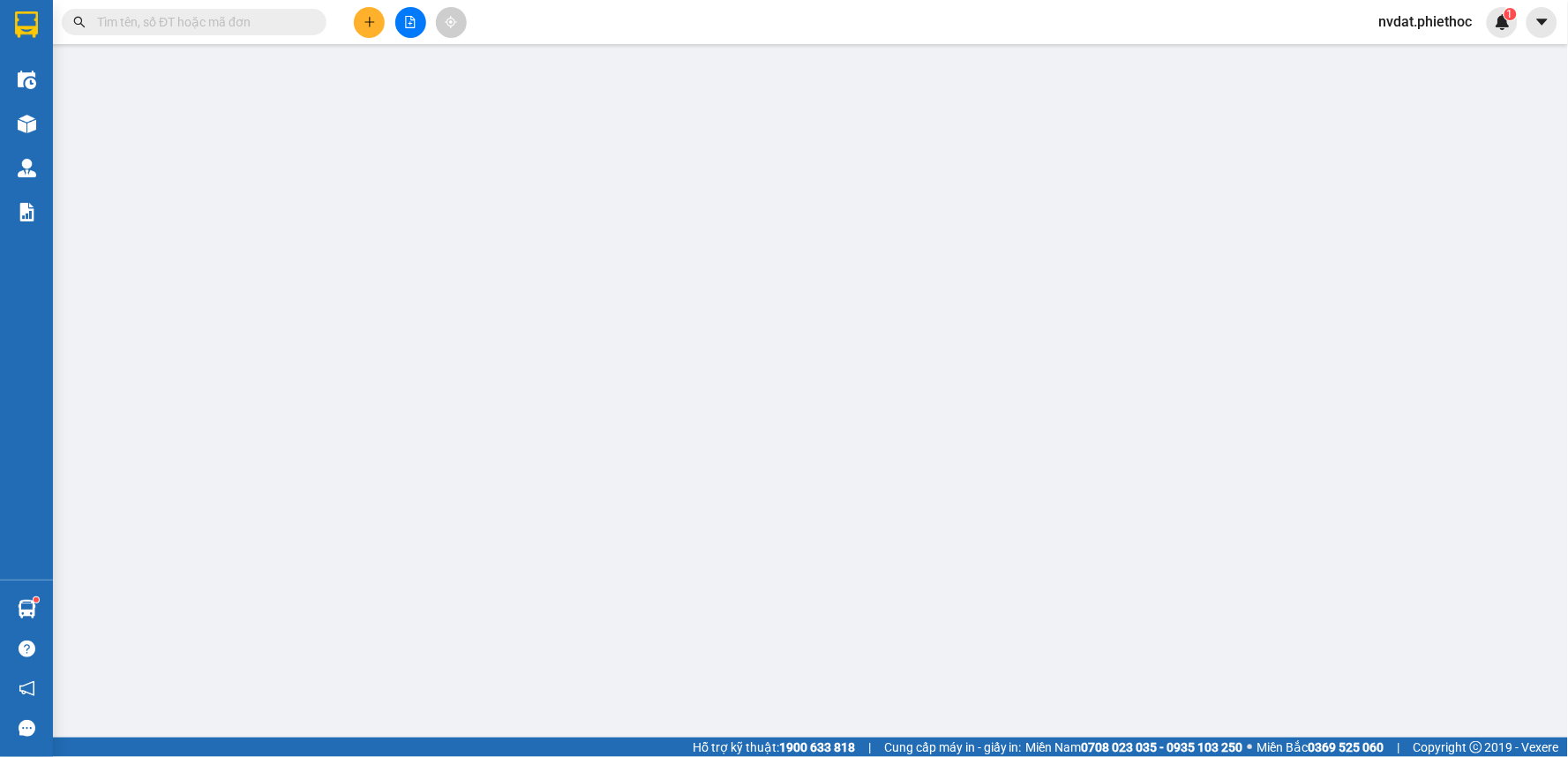
type input "ck cho đạt"
type input "0977051664"
type input "A Duy Nhất Huệ"
type input "40.000"
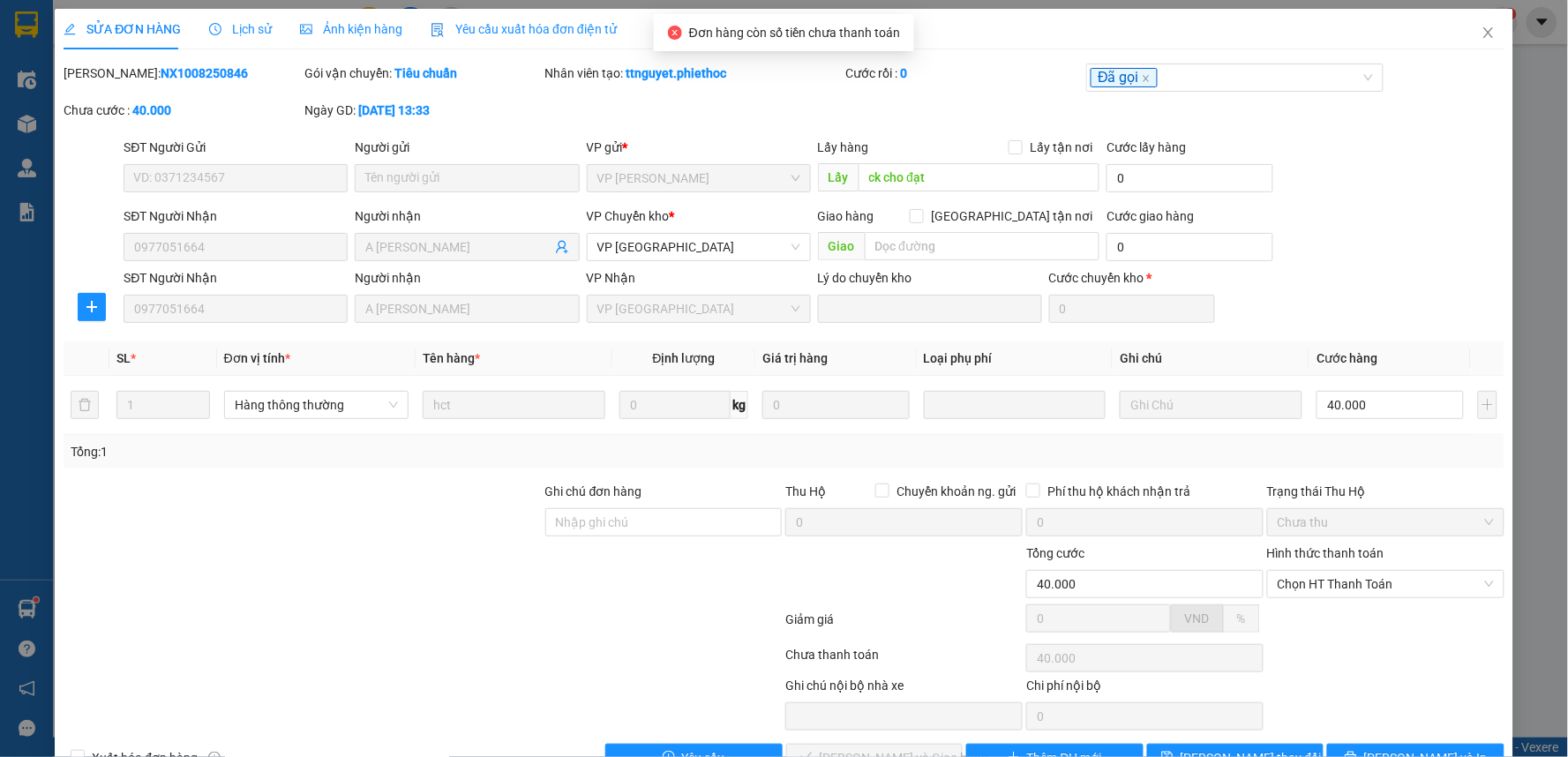
click at [1327, 560] on div "Hình thức thanh toán" at bounding box center [1385, 556] width 237 height 27
click at [1325, 579] on span "Chọn HT Thanh Toán" at bounding box center [1386, 584] width 217 height 27
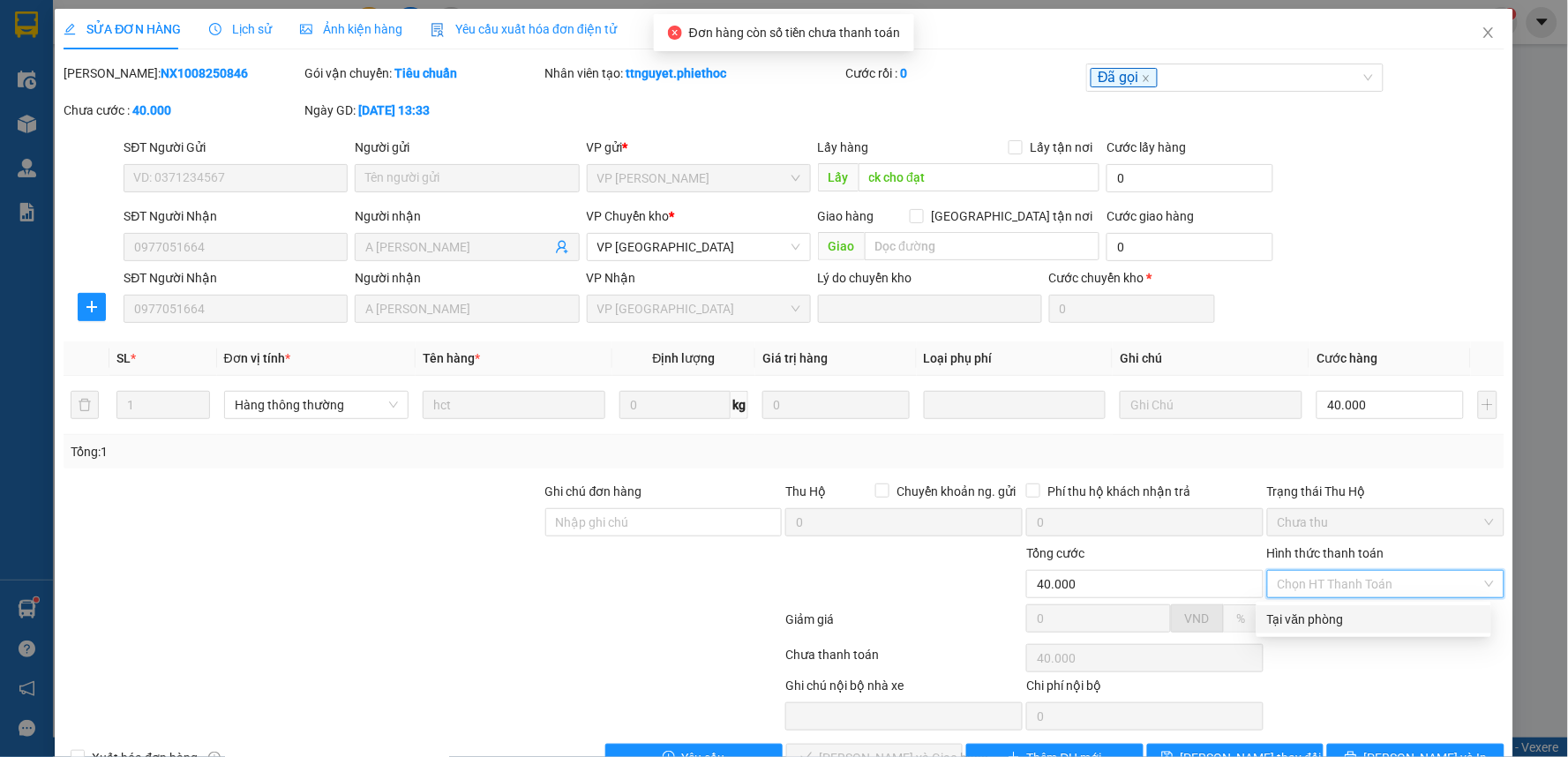
click at [1308, 615] on div "Tại văn phòng" at bounding box center [1373, 620] width 214 height 20
type input "0"
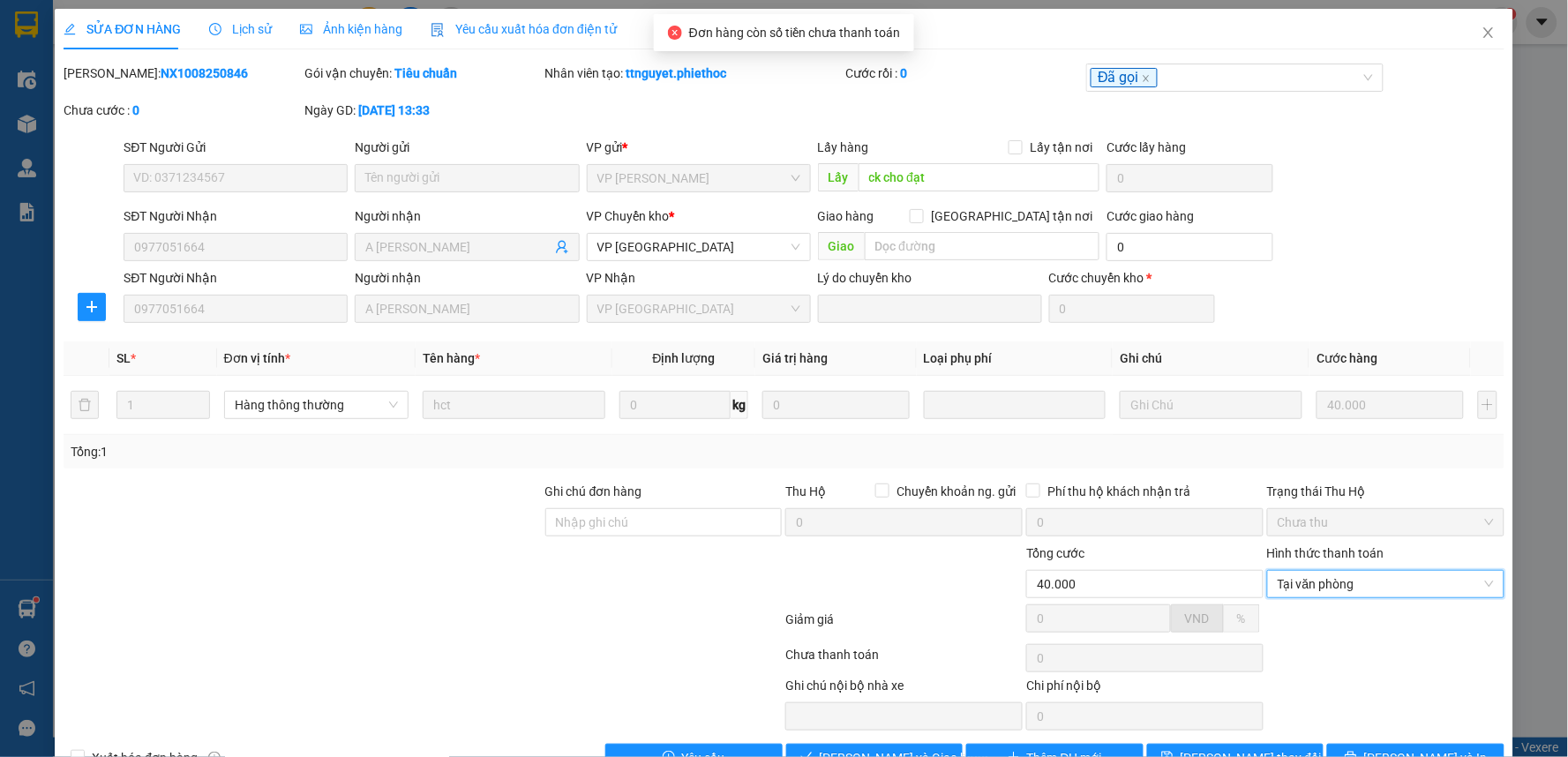
scroll to position [48, 0]
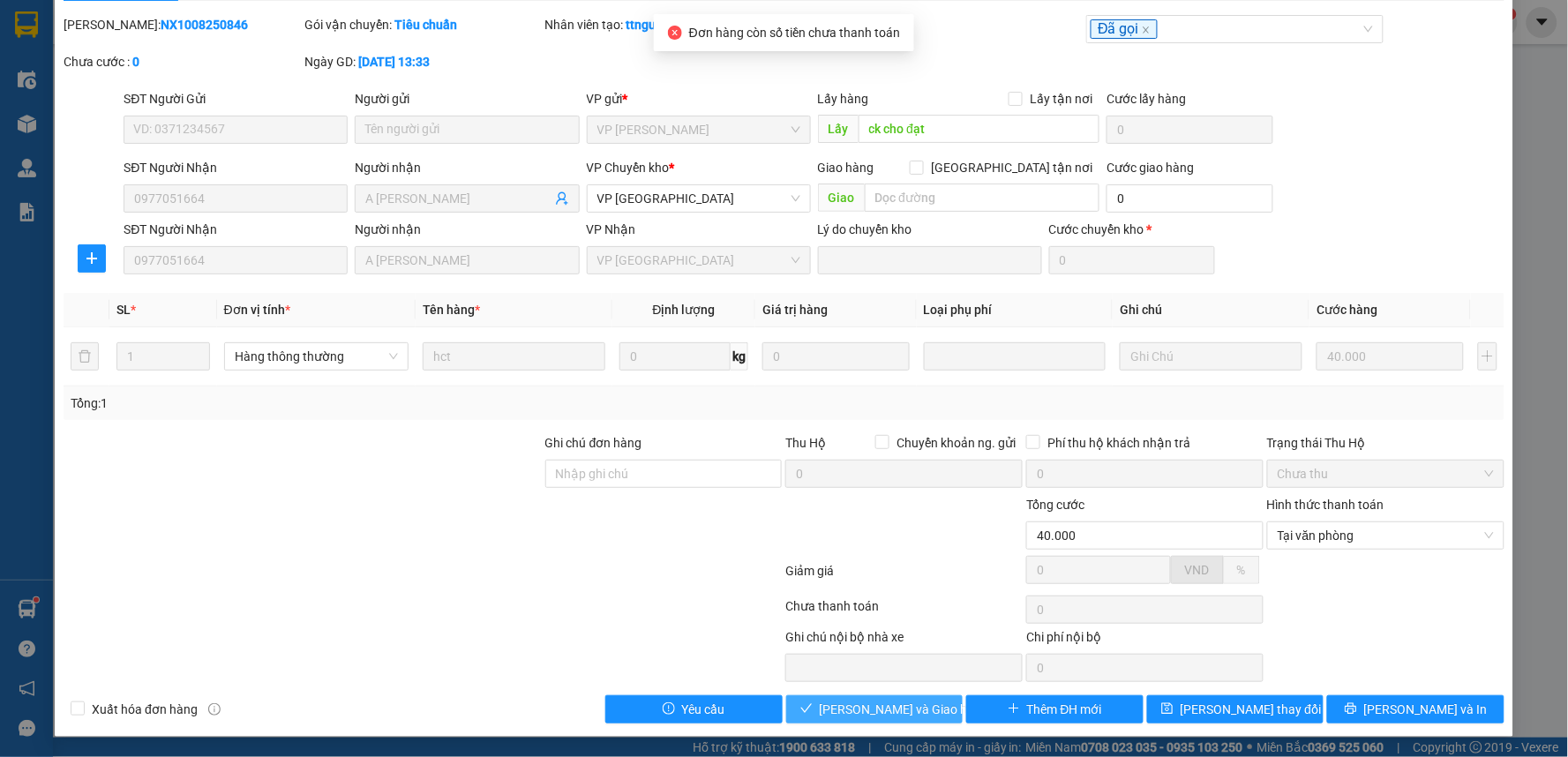
click at [902, 715] on span "[PERSON_NAME] và Giao hàng" at bounding box center [905, 710] width 169 height 20
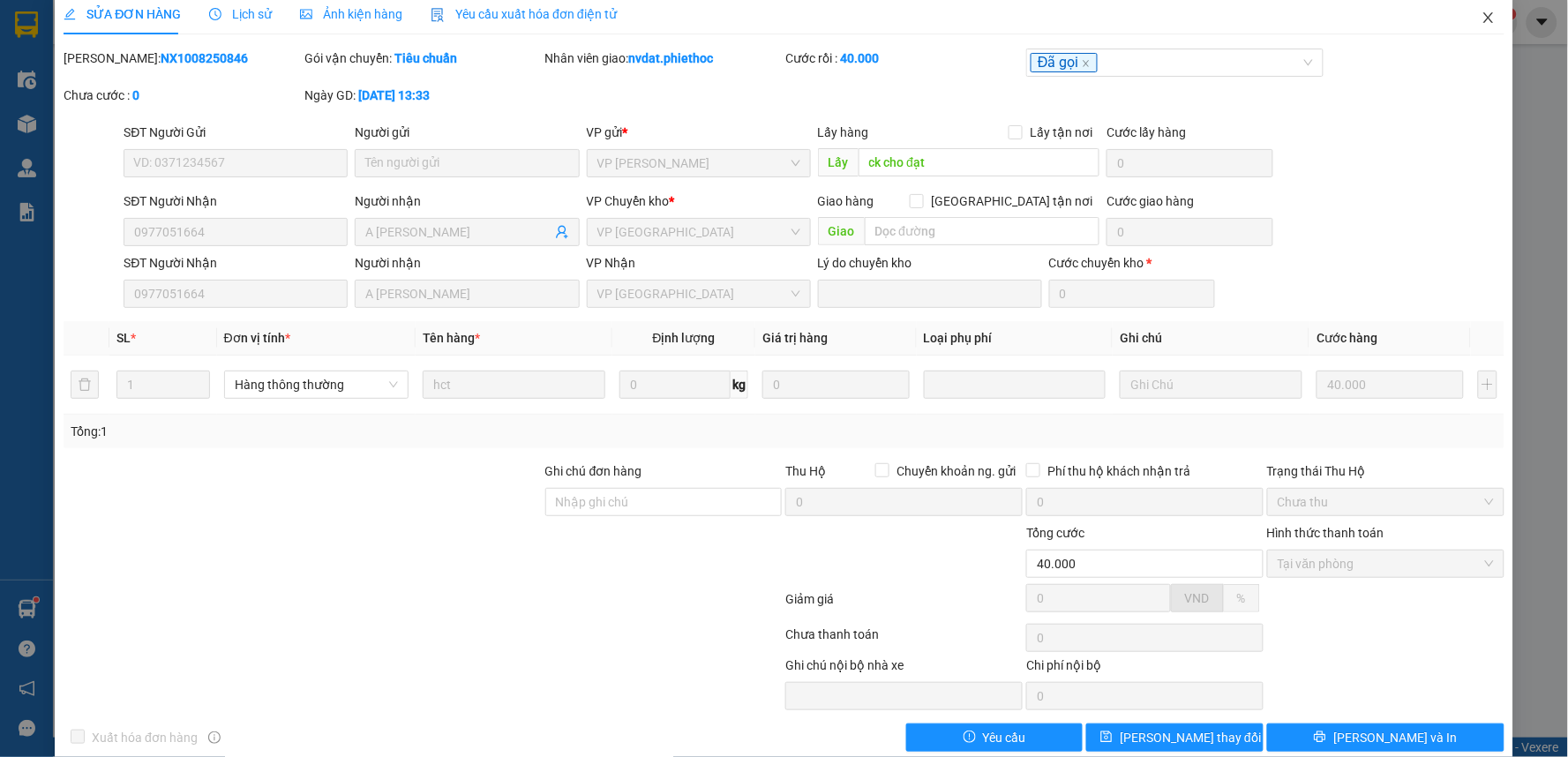
scroll to position [0, 0]
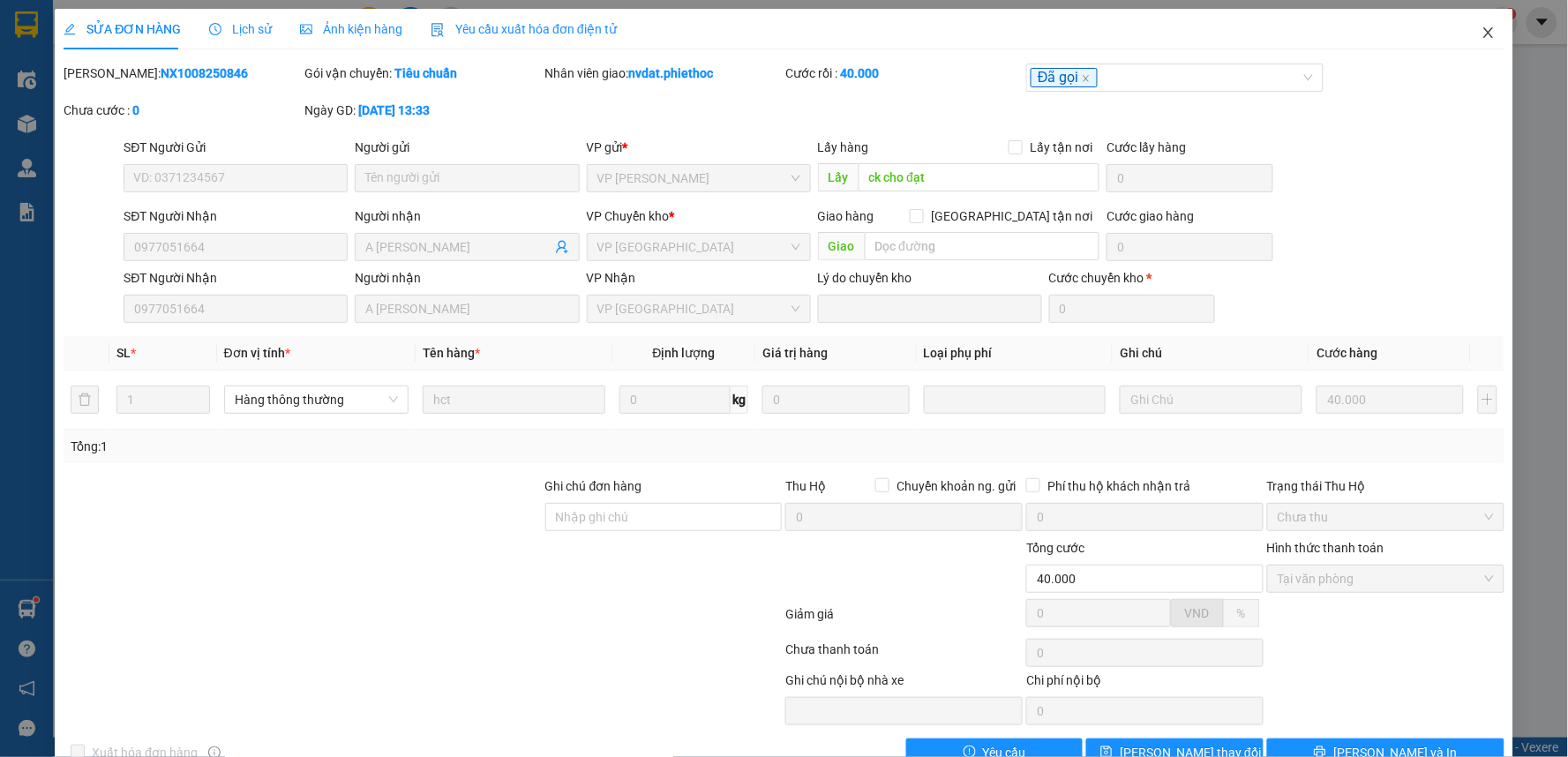
click at [1464, 27] on span "Close" at bounding box center [1488, 33] width 49 height 49
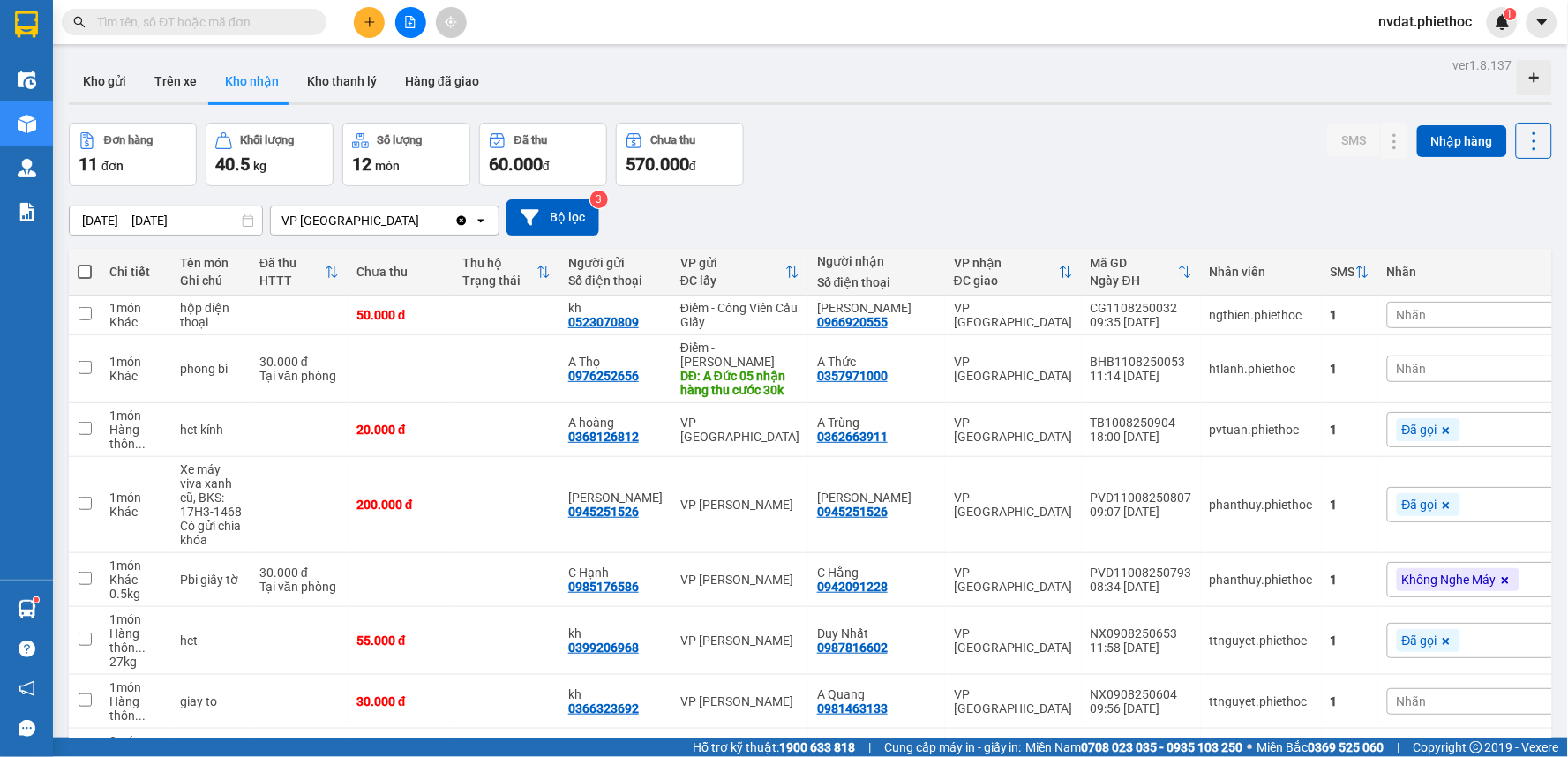
click at [854, 145] on div "Đơn hàng 11 đơn Khối lượng 40.5 kg Số lượng 12 món Đã thu 60.000 đ Chưa thu 570…" at bounding box center [810, 155] width 1483 height 64
click at [373, 25] on icon "plus" at bounding box center [369, 22] width 13 height 13
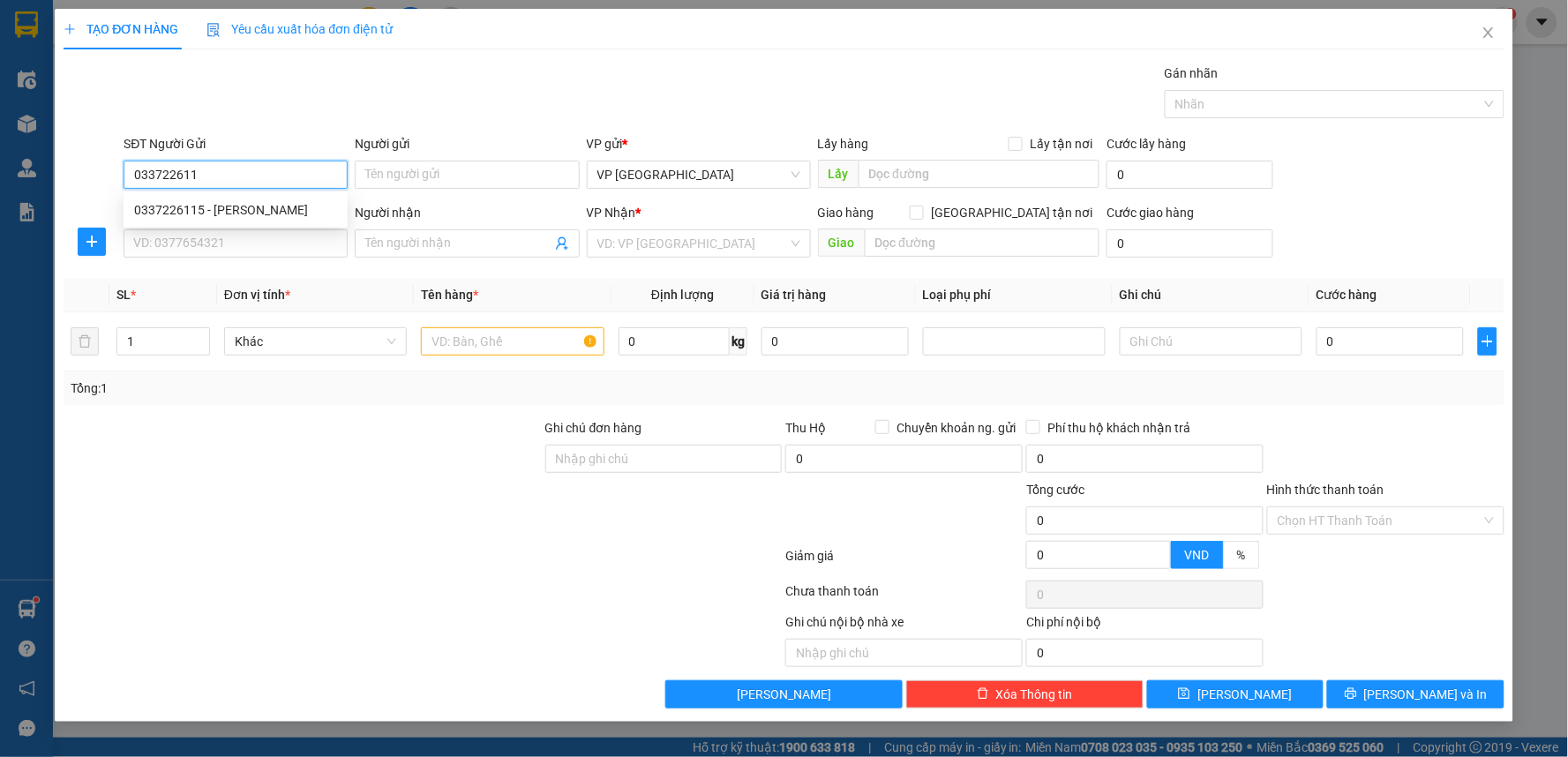
type input "0337226115"
click at [220, 206] on div "0337226115 - PK Kim Ngân" at bounding box center [235, 211] width 203 height 20
type input "PK Kim Ngân"
type input "0337226115"
click at [229, 227] on div "SĐT Người Nhận" at bounding box center [236, 216] width 224 height 27
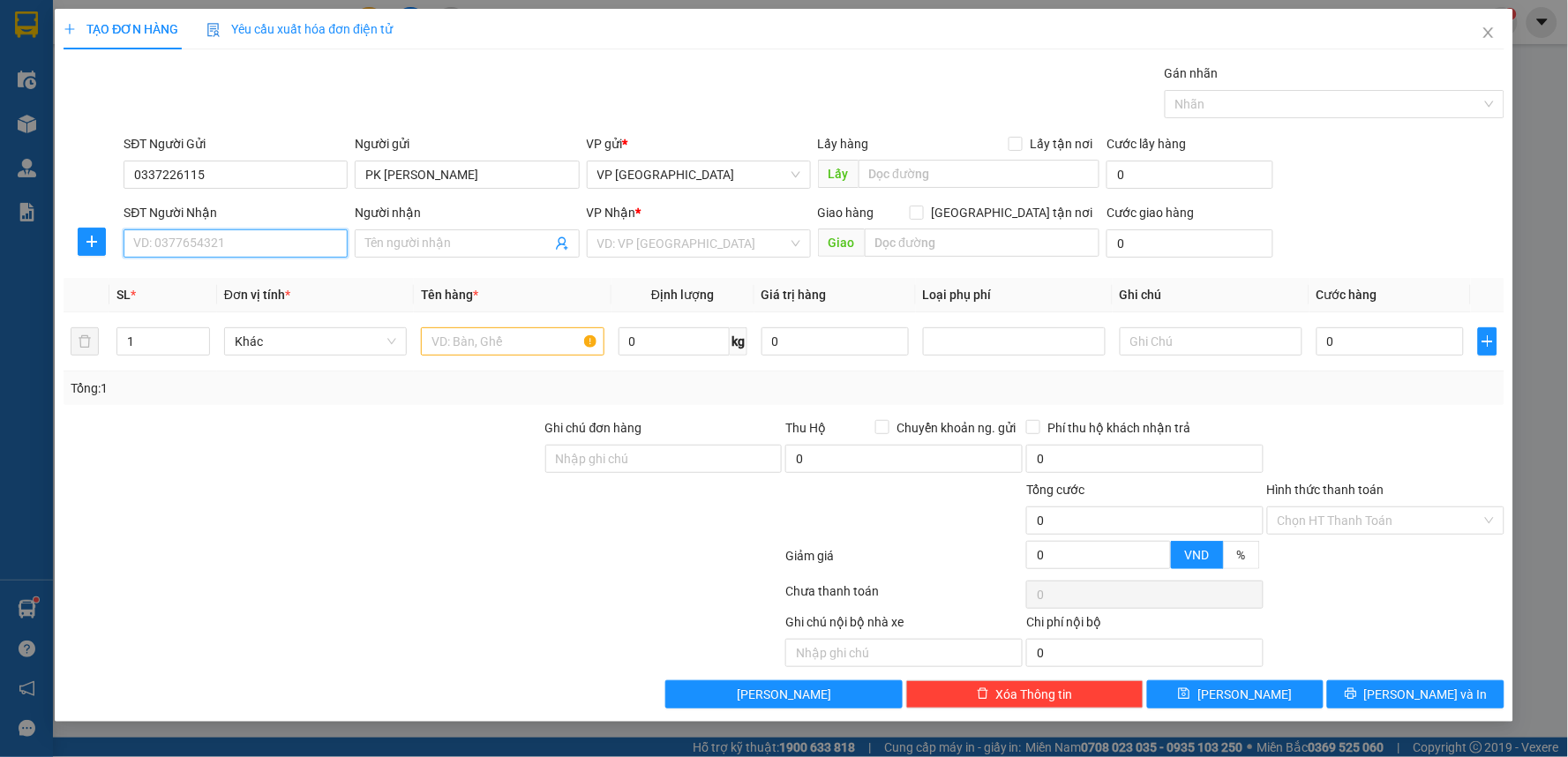
click at [229, 233] on input "SĐT Người Nhận" at bounding box center [236, 243] width 224 height 29
click at [266, 278] on div "0973730151 - Anh Hùng" at bounding box center [235, 279] width 203 height 20
type input "0973730151"
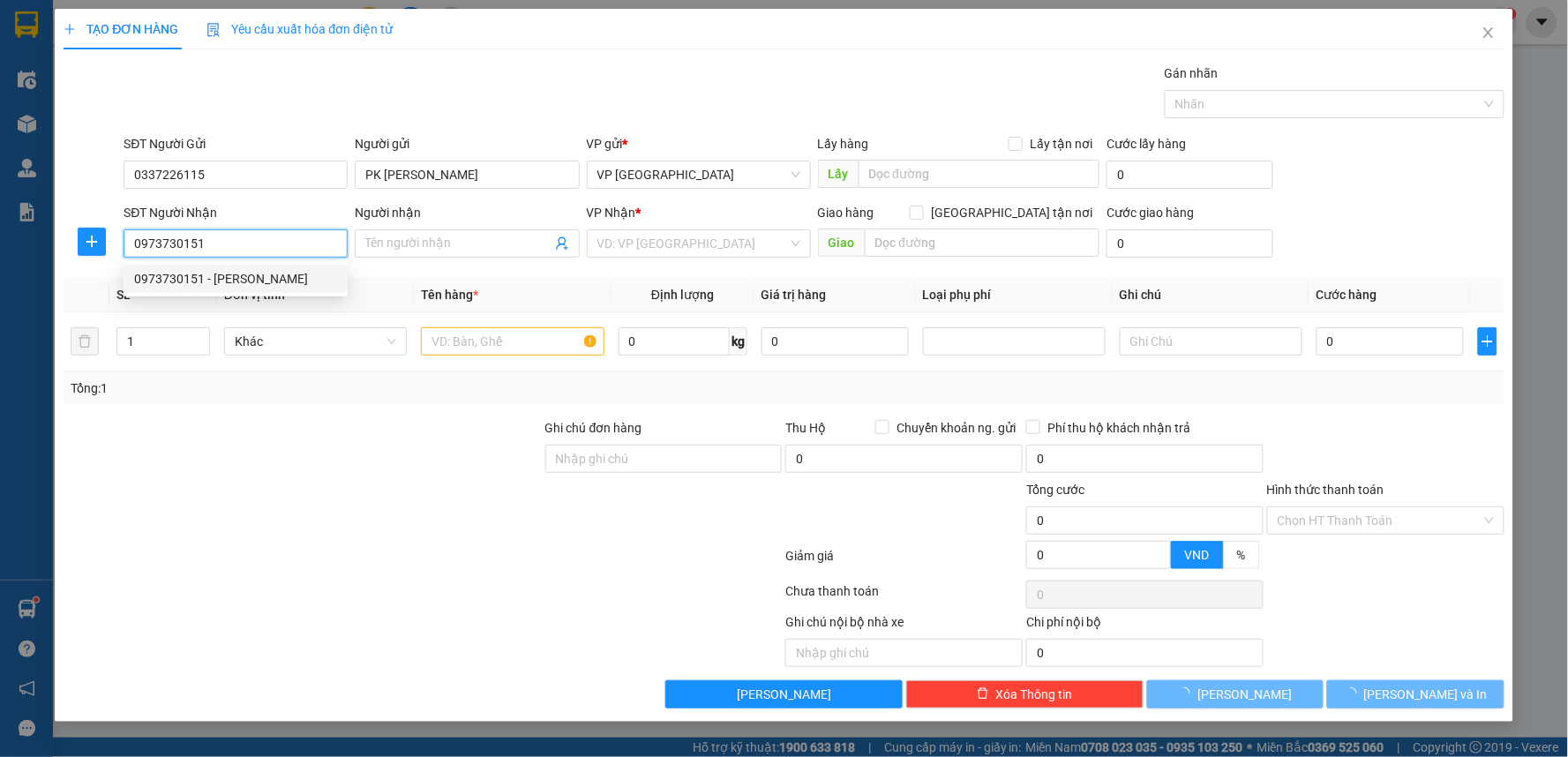
type input "[PERSON_NAME]"
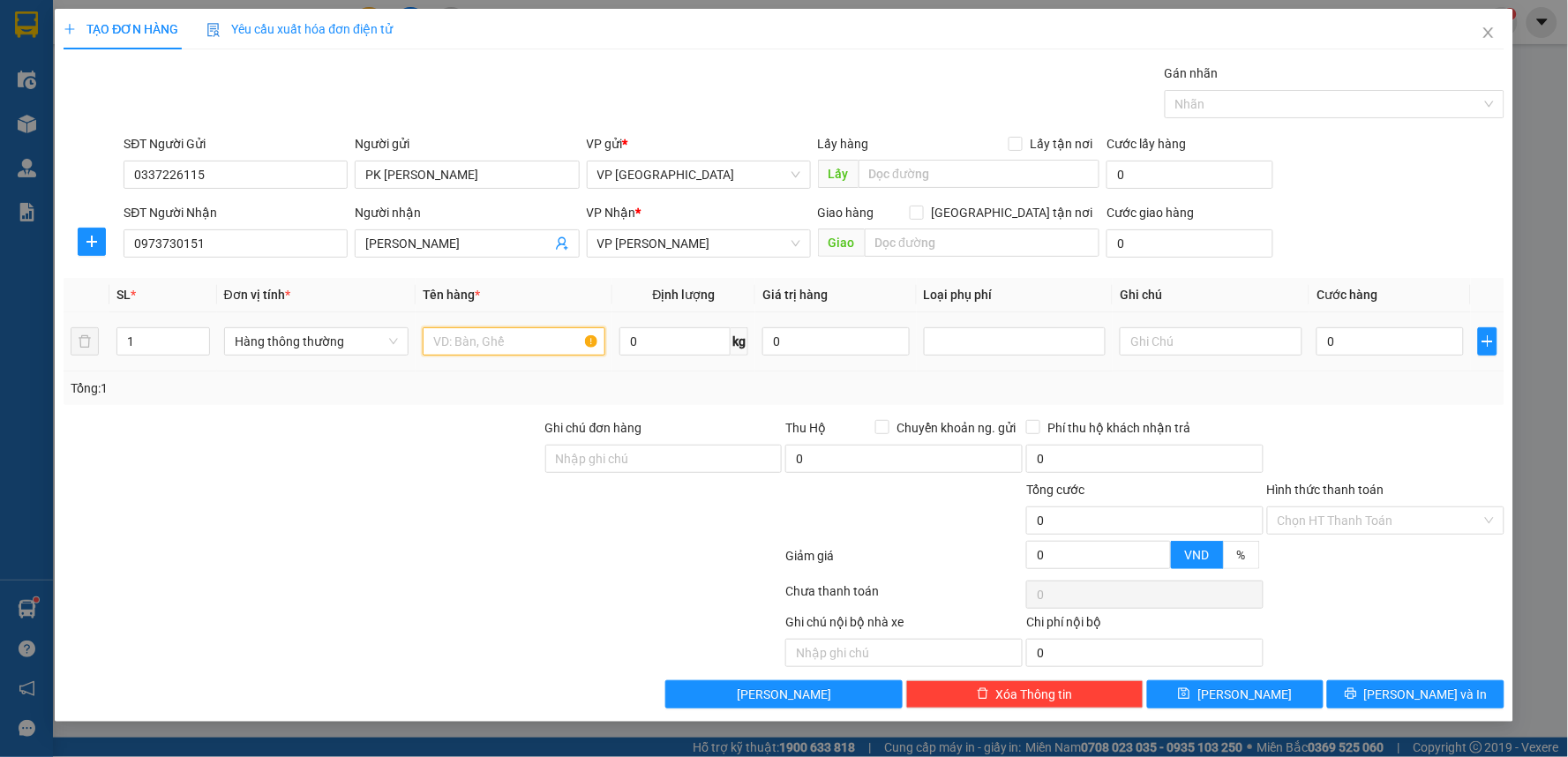
click at [516, 338] on input "text" at bounding box center [514, 342] width 183 height 29
type input "hct"
click at [1410, 327] on td "0" at bounding box center [1389, 342] width 160 height 59
type input "3"
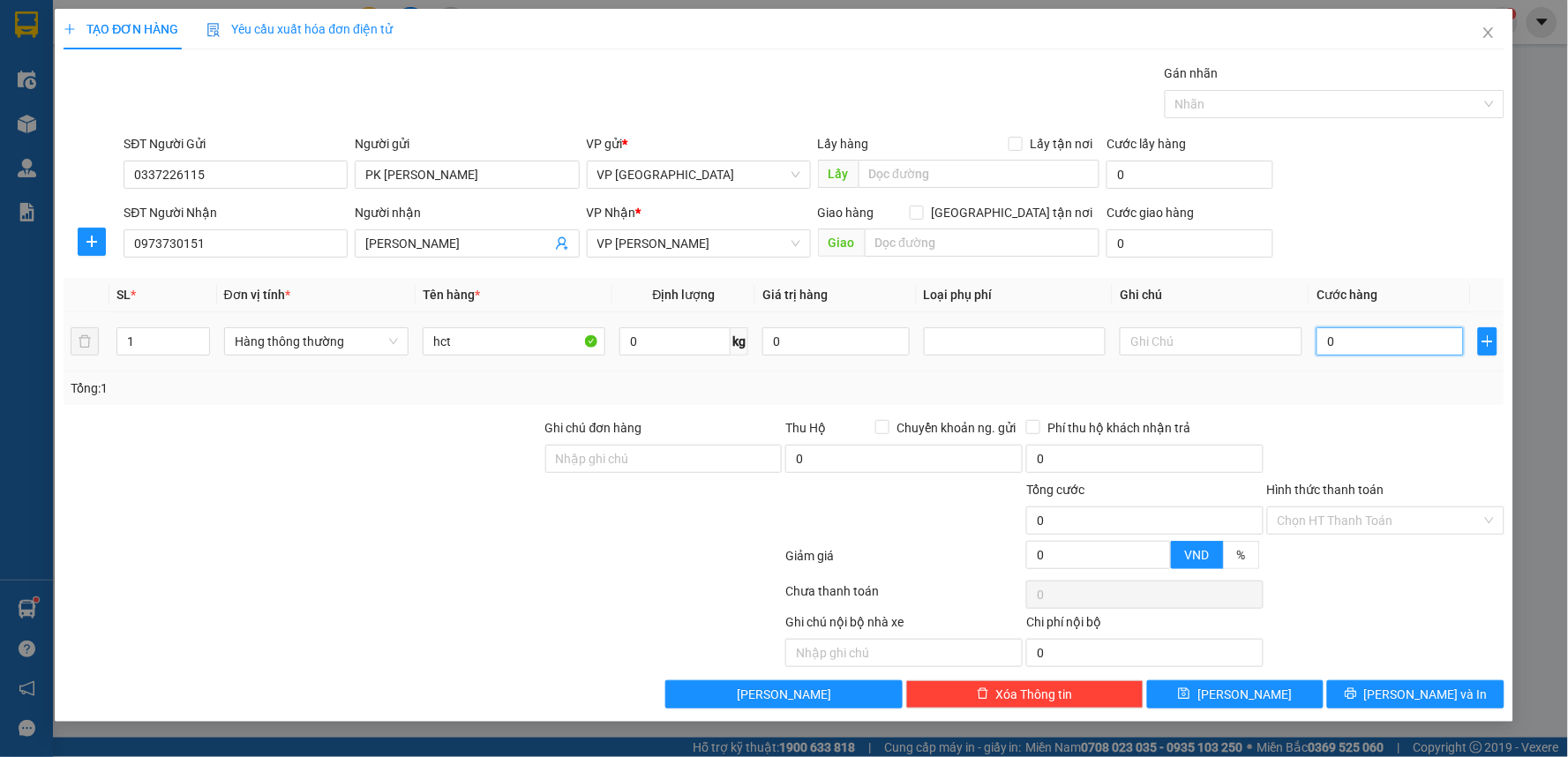
type input "3"
type input "30"
type input "30.000"
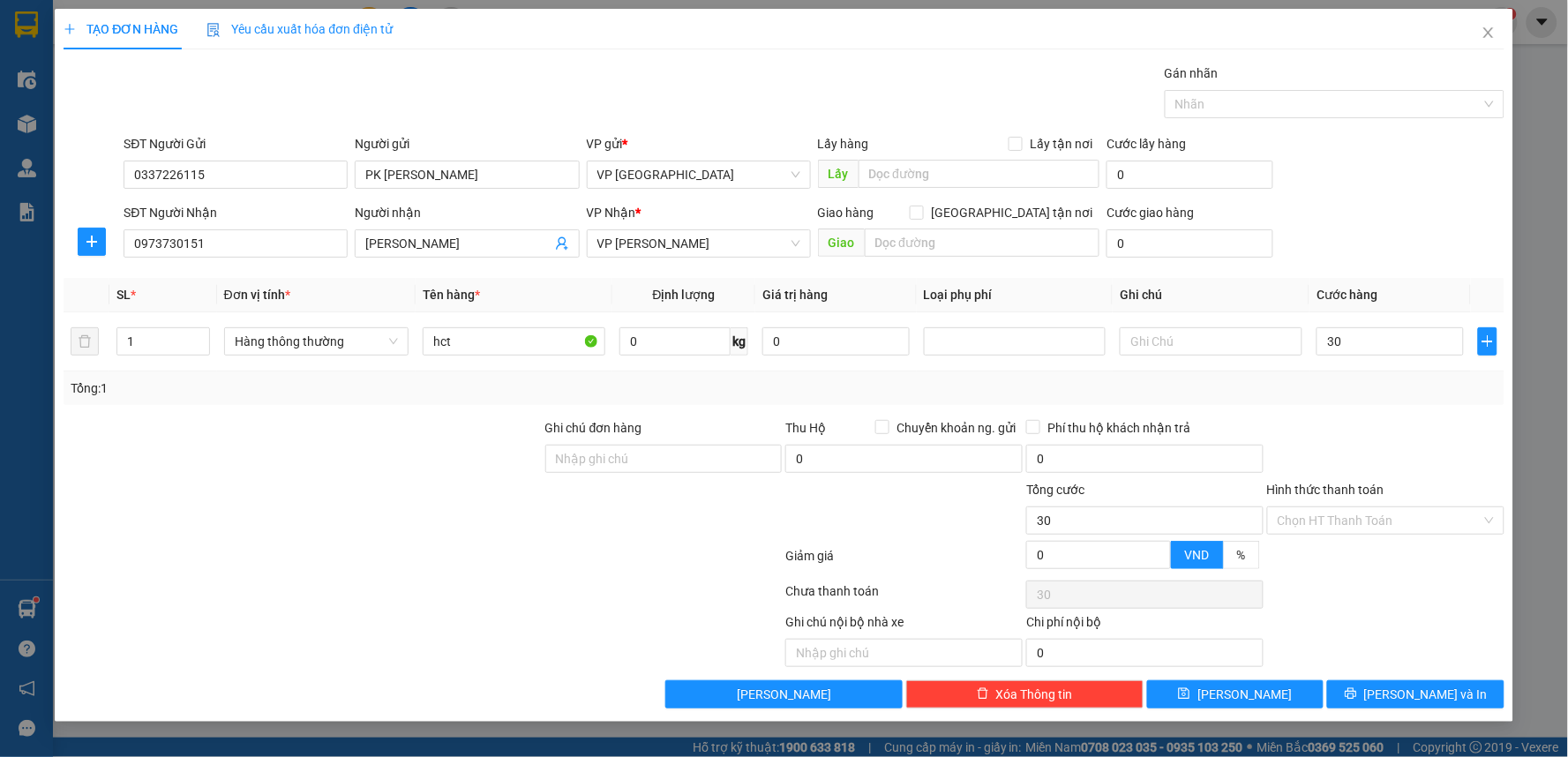
type input "30.000"
click at [1418, 415] on div "Transit Pickup Surcharge Ids Transit Deliver Surcharge Ids Transit Deliver Surc…" at bounding box center [784, 386] width 1441 height 645
click at [1402, 687] on span "[PERSON_NAME] và In" at bounding box center [1426, 695] width 124 height 20
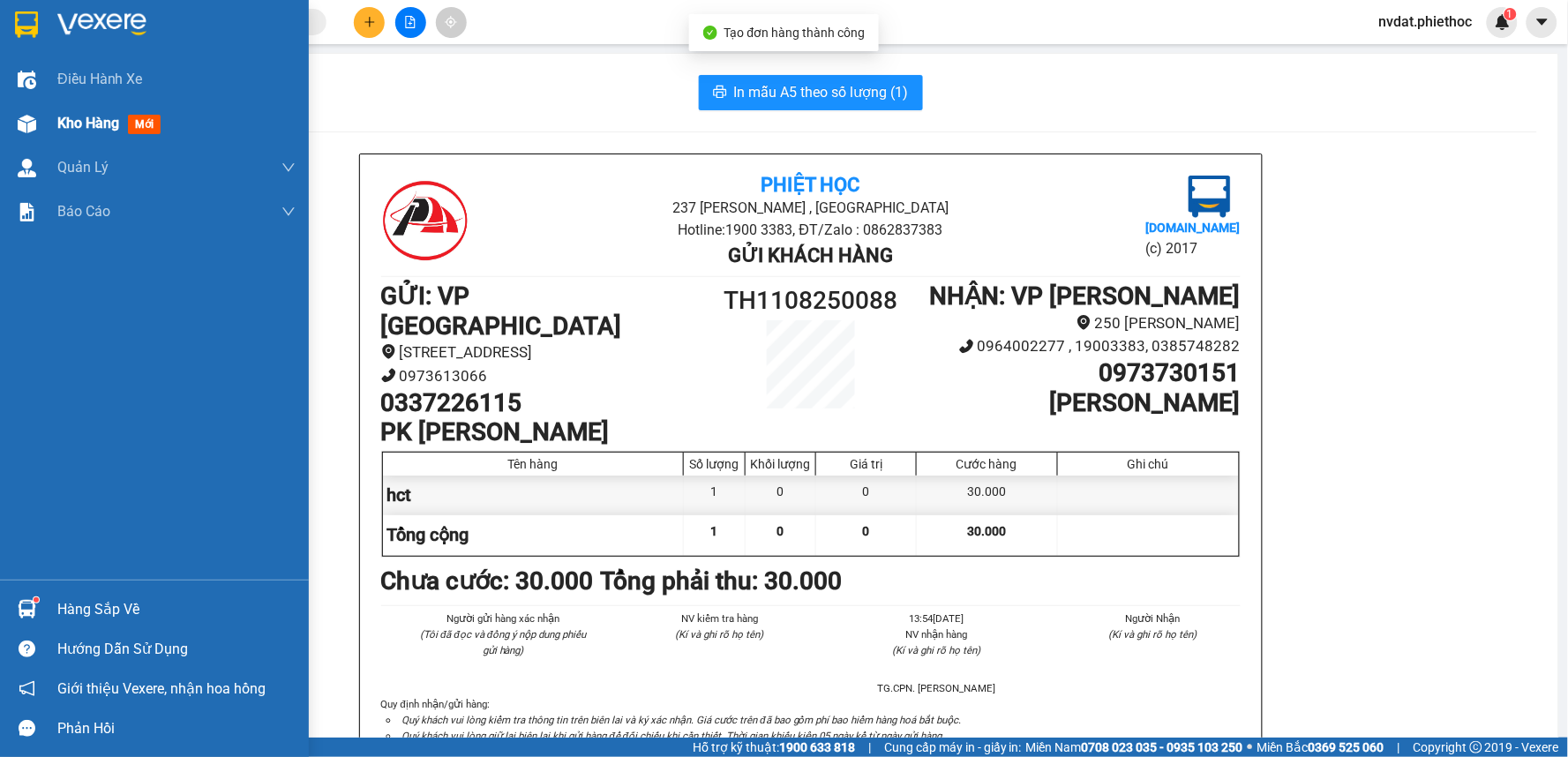
click at [0, 124] on div "Kho hàng mới" at bounding box center [155, 123] width 309 height 44
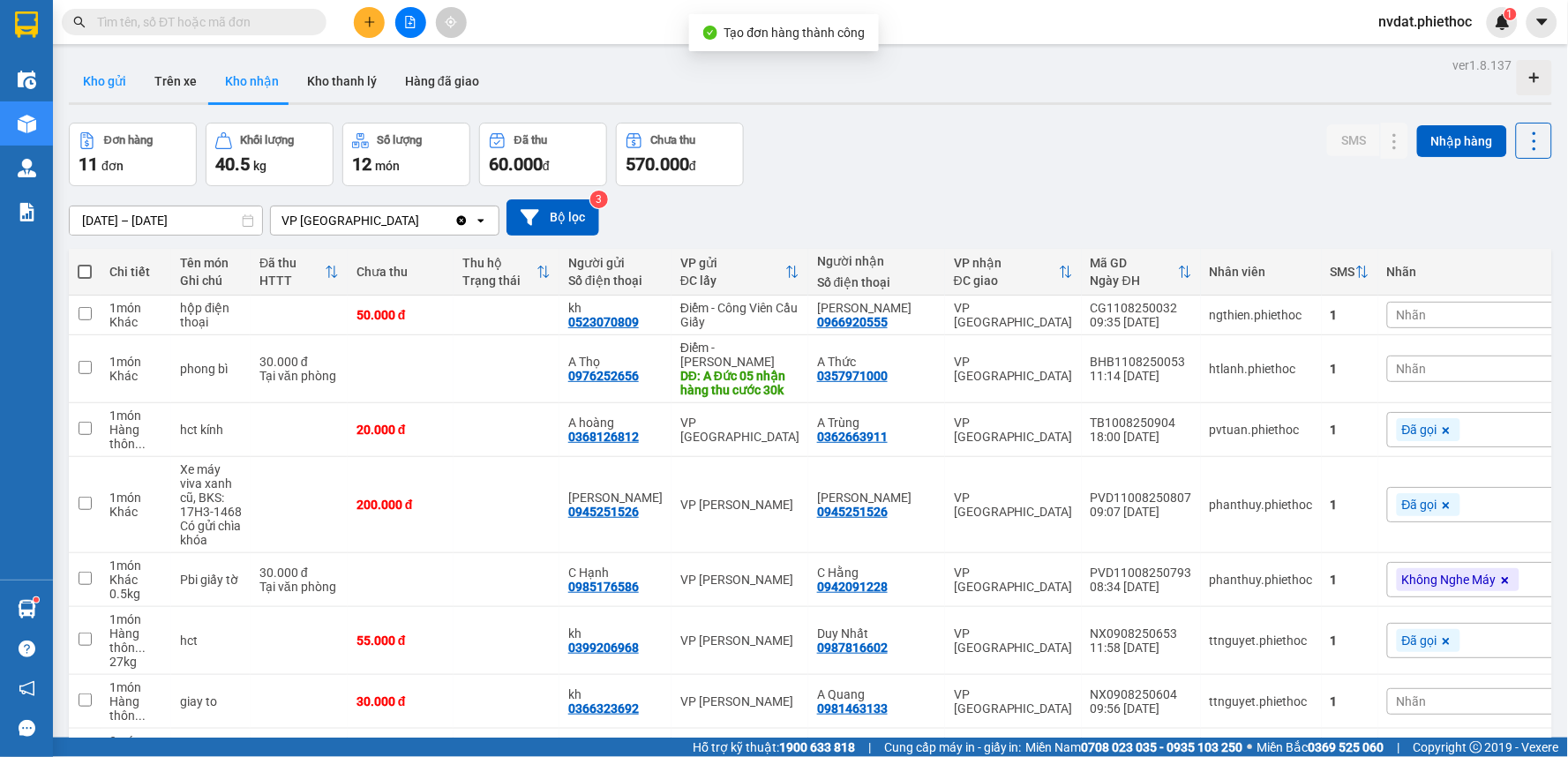
click at [77, 67] on button "Kho gửi" at bounding box center [104, 81] width 72 height 42
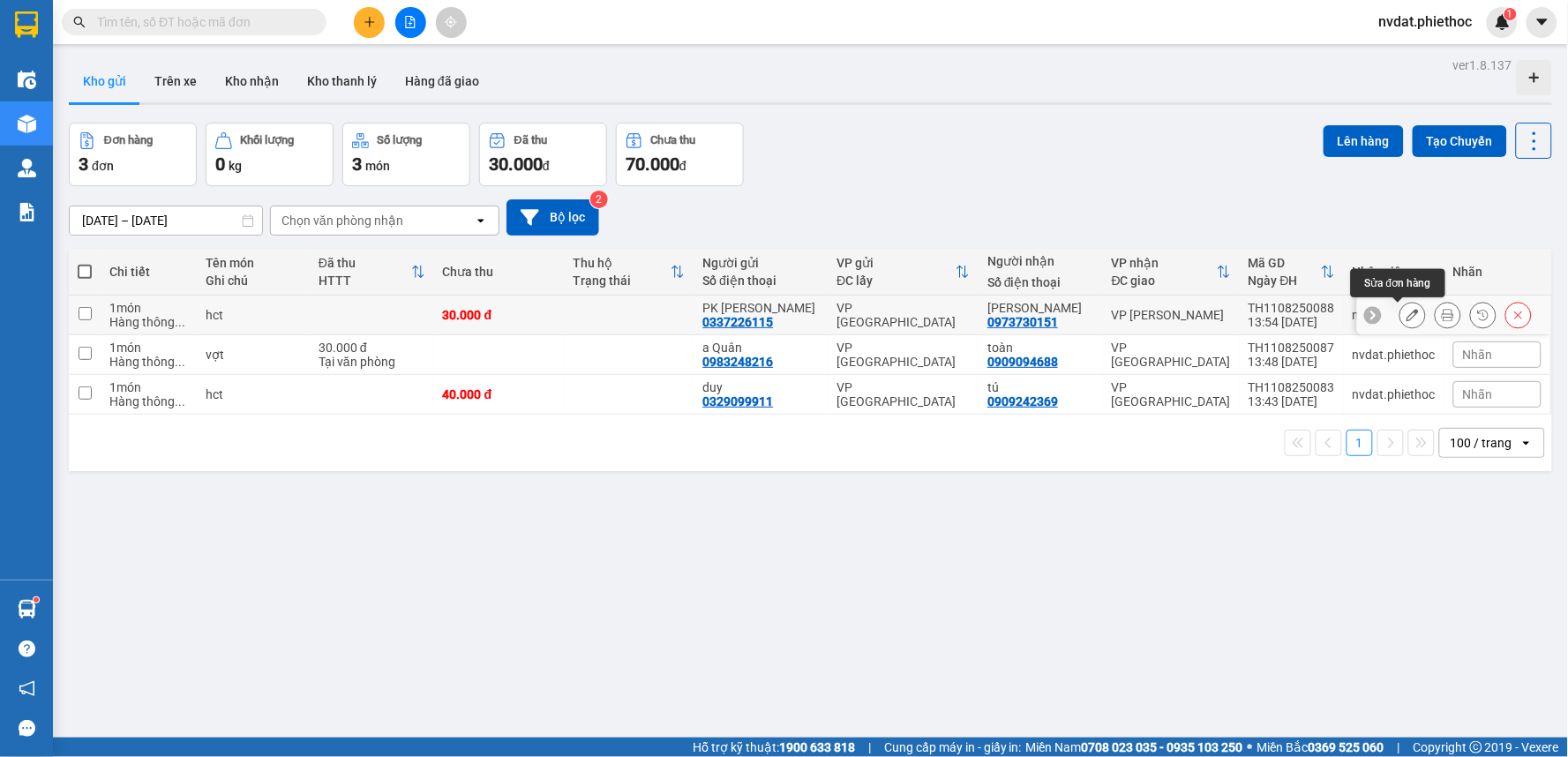
click at [1401, 309] on button at bounding box center [1412, 315] width 25 height 31
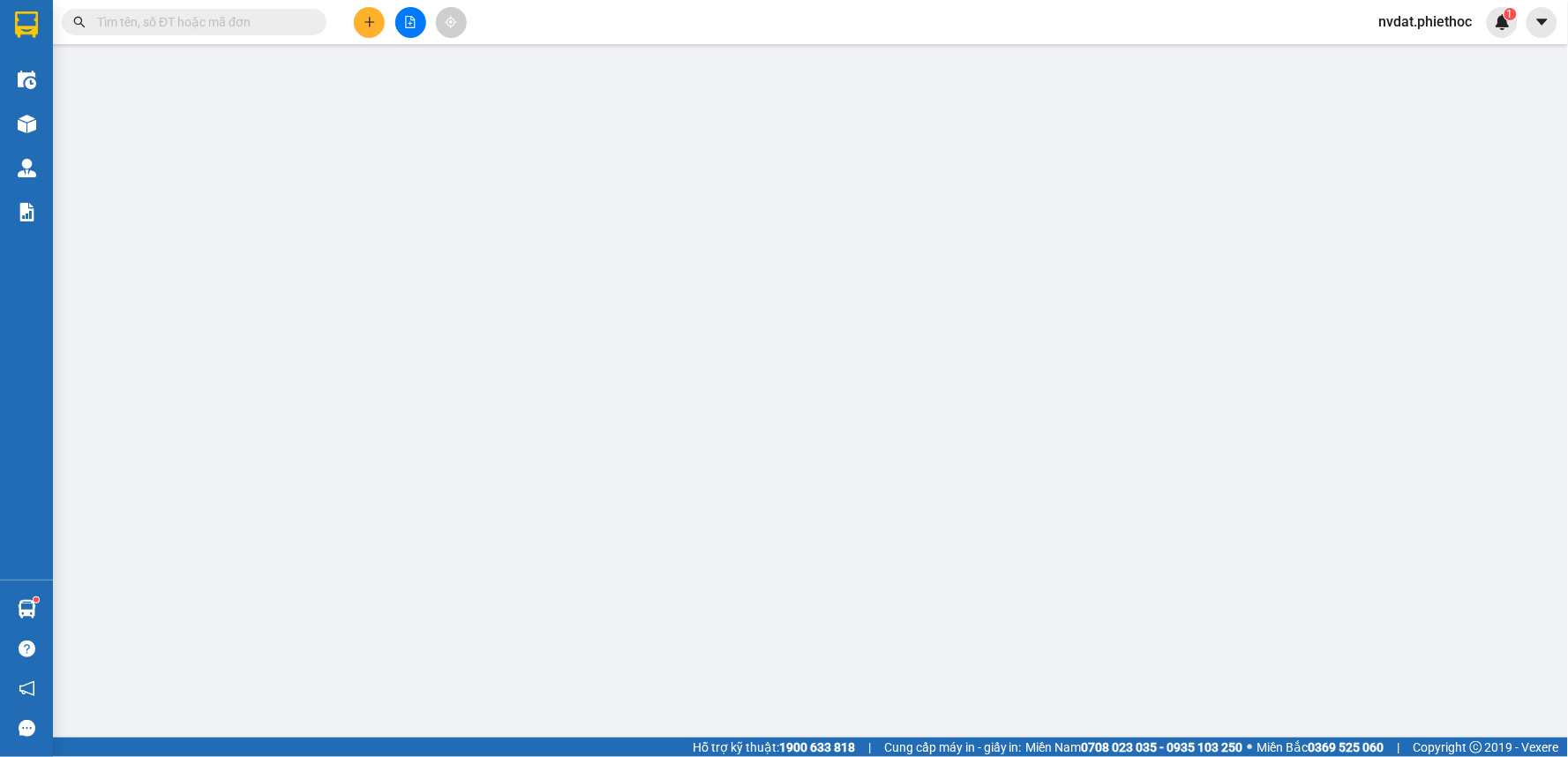
type input "0337226115"
type input "PK Kim Ngân"
type input "0973730151"
type input "[PERSON_NAME]"
type input "30.000"
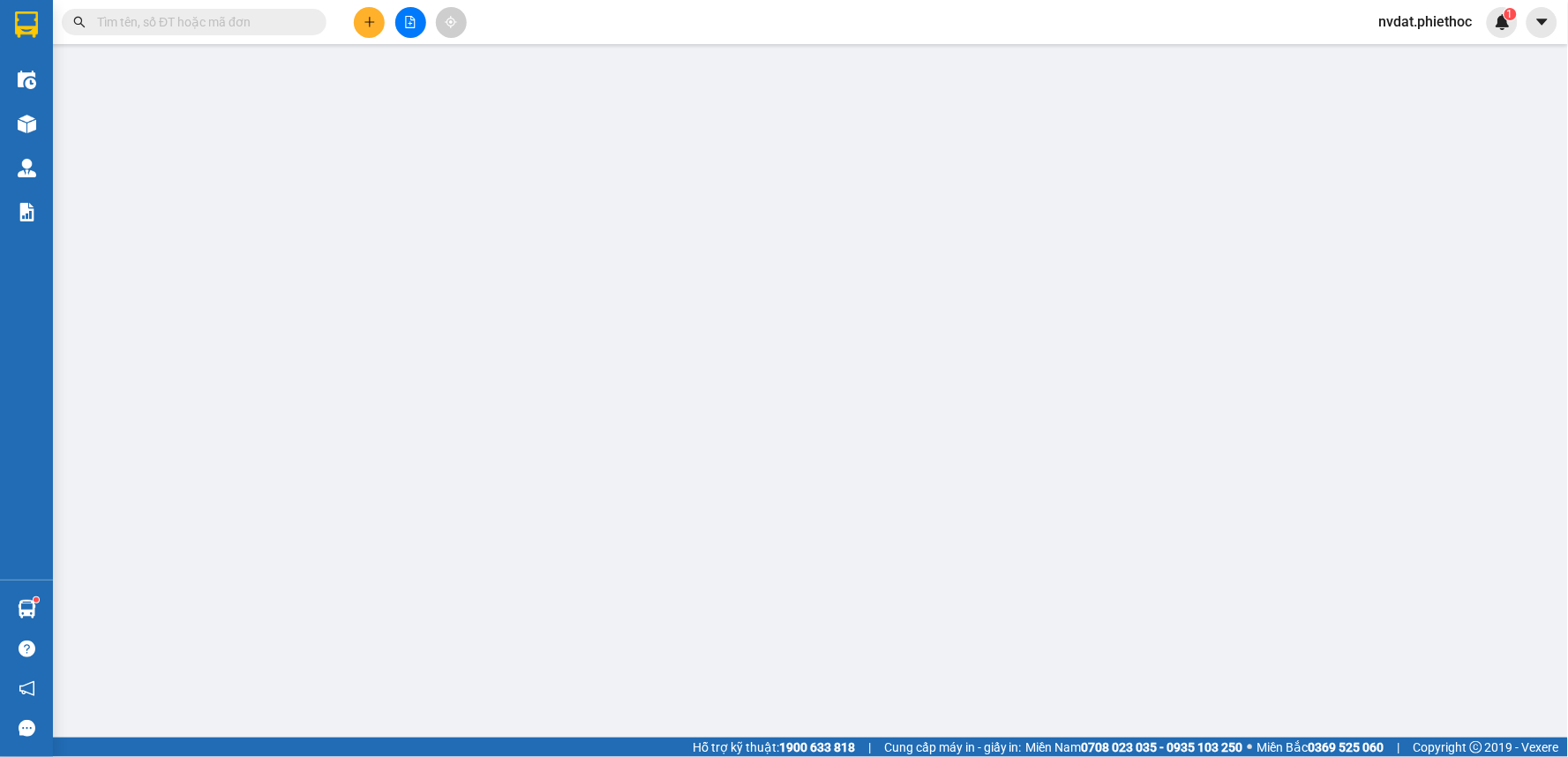
type input "30.000"
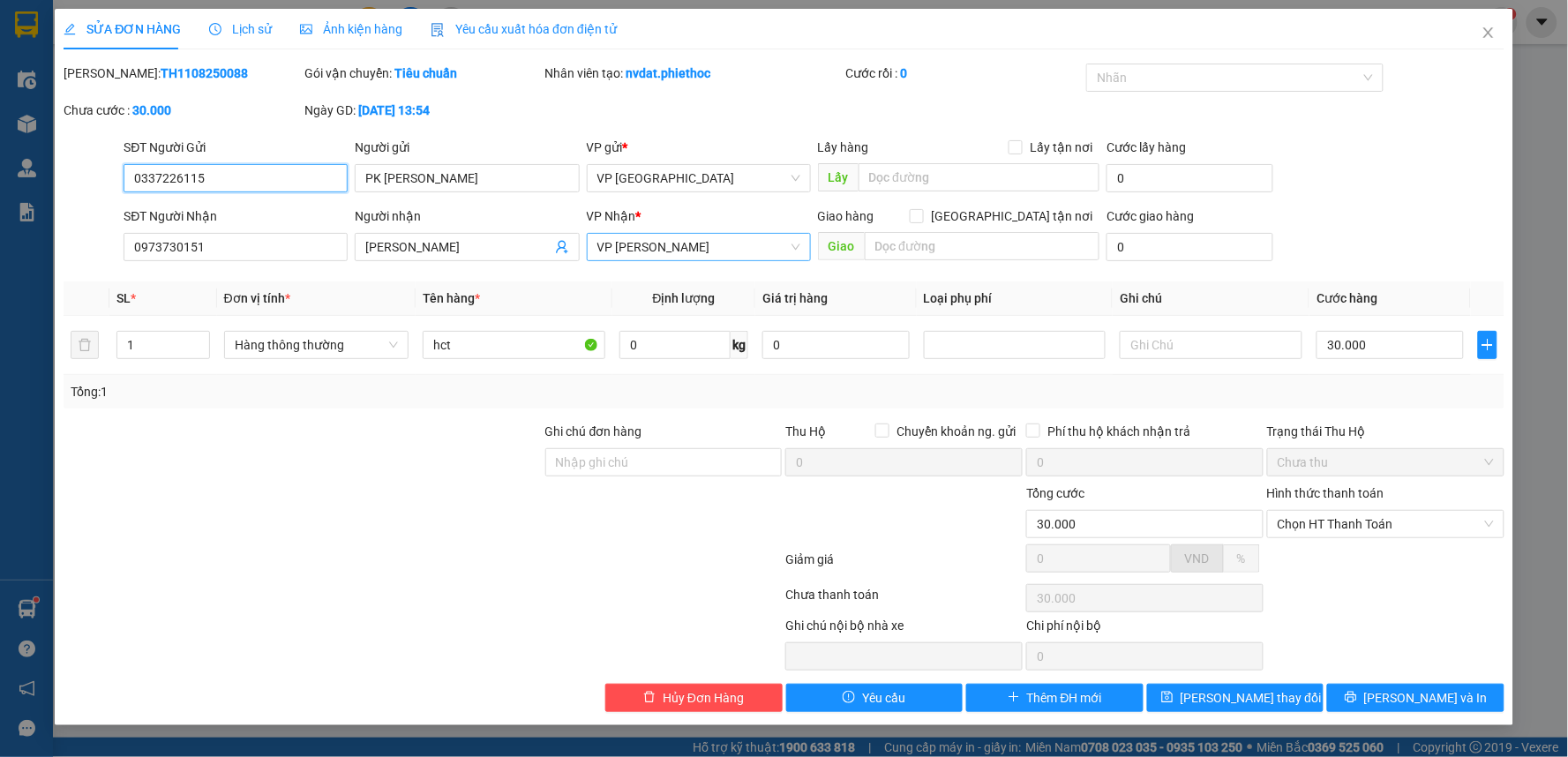
click at [744, 242] on span "VP [PERSON_NAME]" at bounding box center [699, 247] width 203 height 27
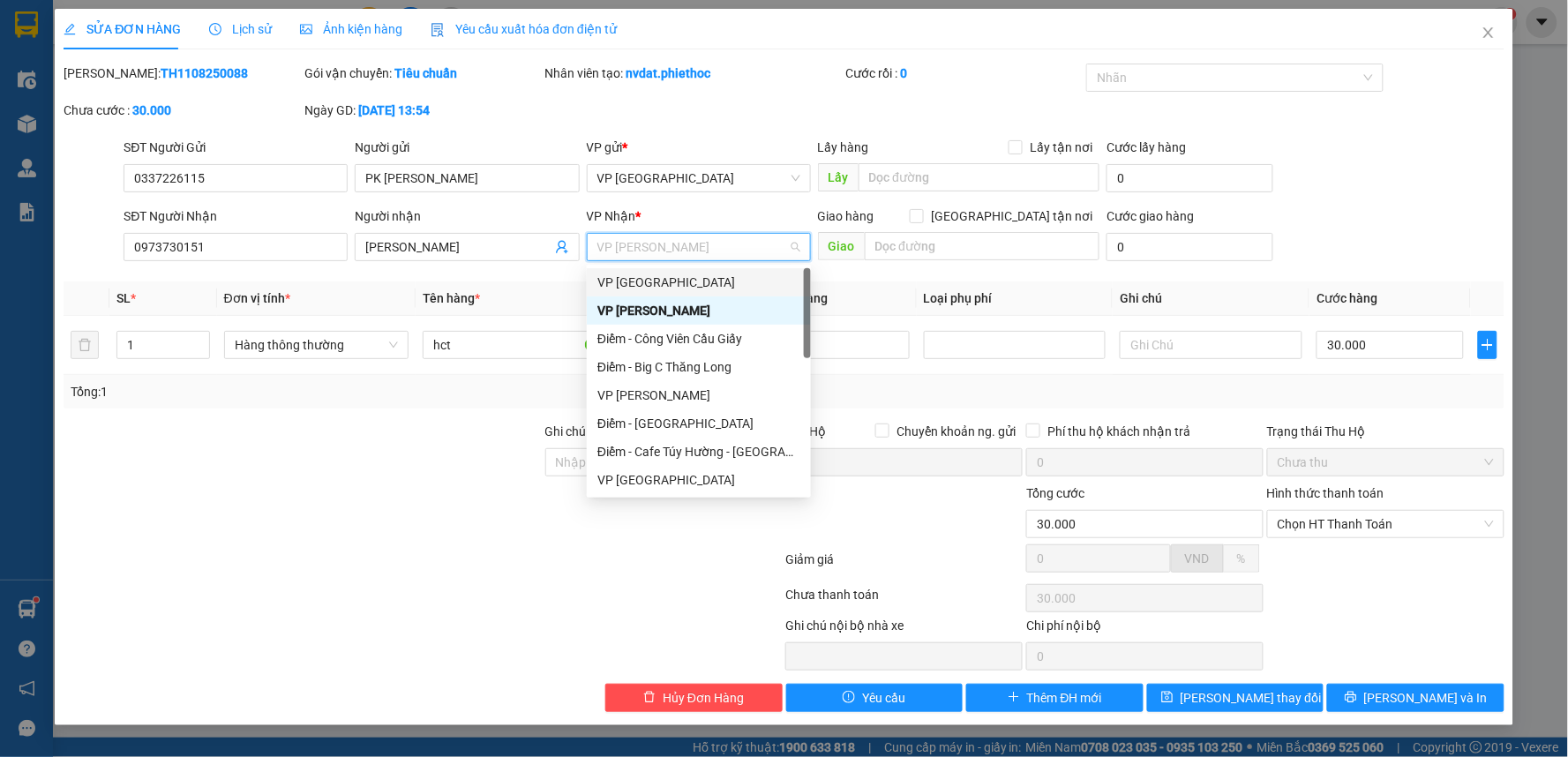
click at [680, 279] on div "VP [GEOGRAPHIC_DATA]" at bounding box center [699, 283] width 203 height 20
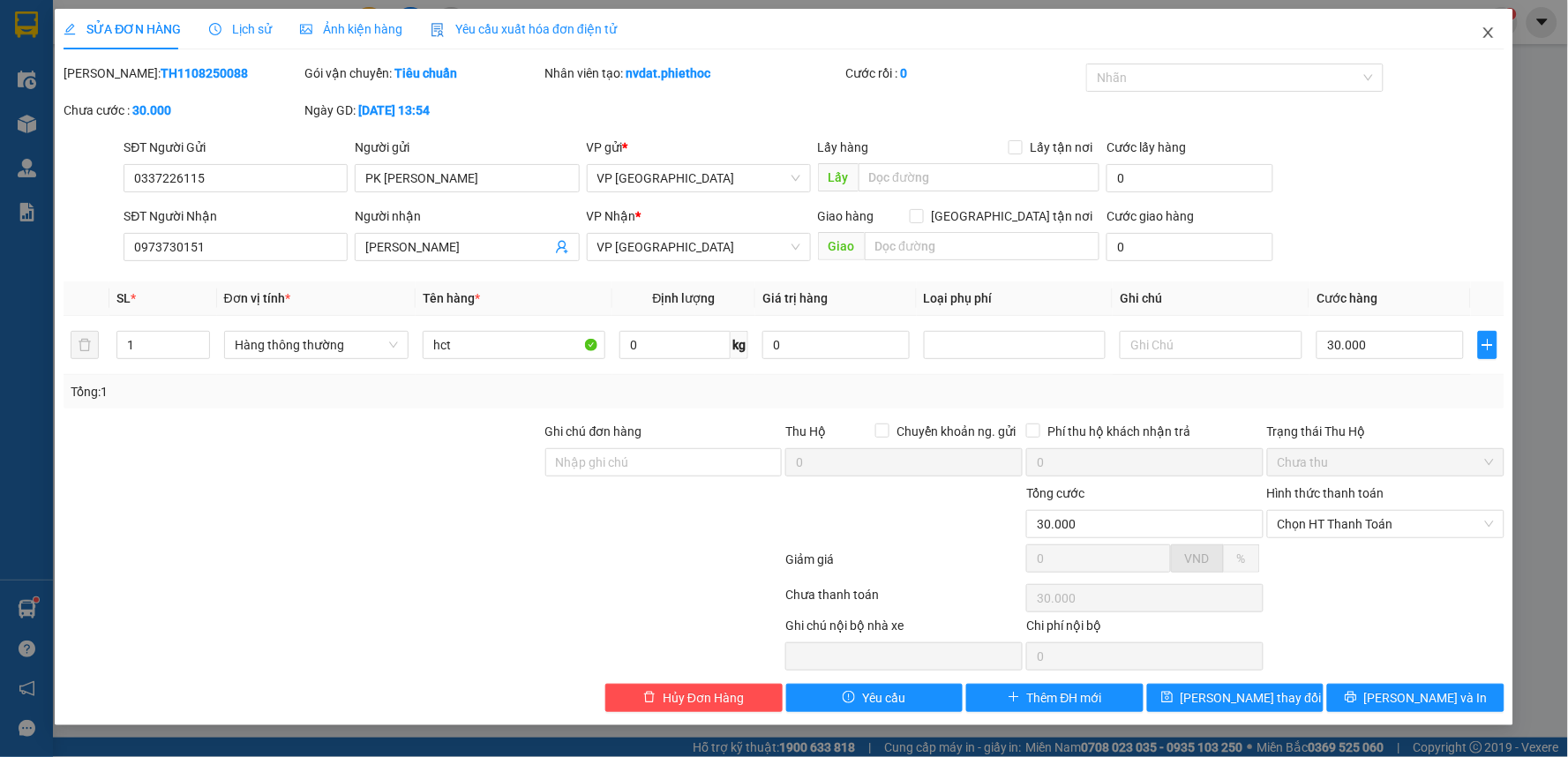
drag, startPoint x: 1503, startPoint y: 36, endPoint x: 688, endPoint y: 148, distance: 822.7
click at [693, 150] on div "SỬA ĐƠN HÀNG Lịch sử Ảnh kiện hàng Yêu cầu xuất hóa đơn điện tử Total Paid Fee …" at bounding box center [784, 367] width 1459 height 717
click at [225, 178] on input "0337226115" at bounding box center [236, 178] width 224 height 29
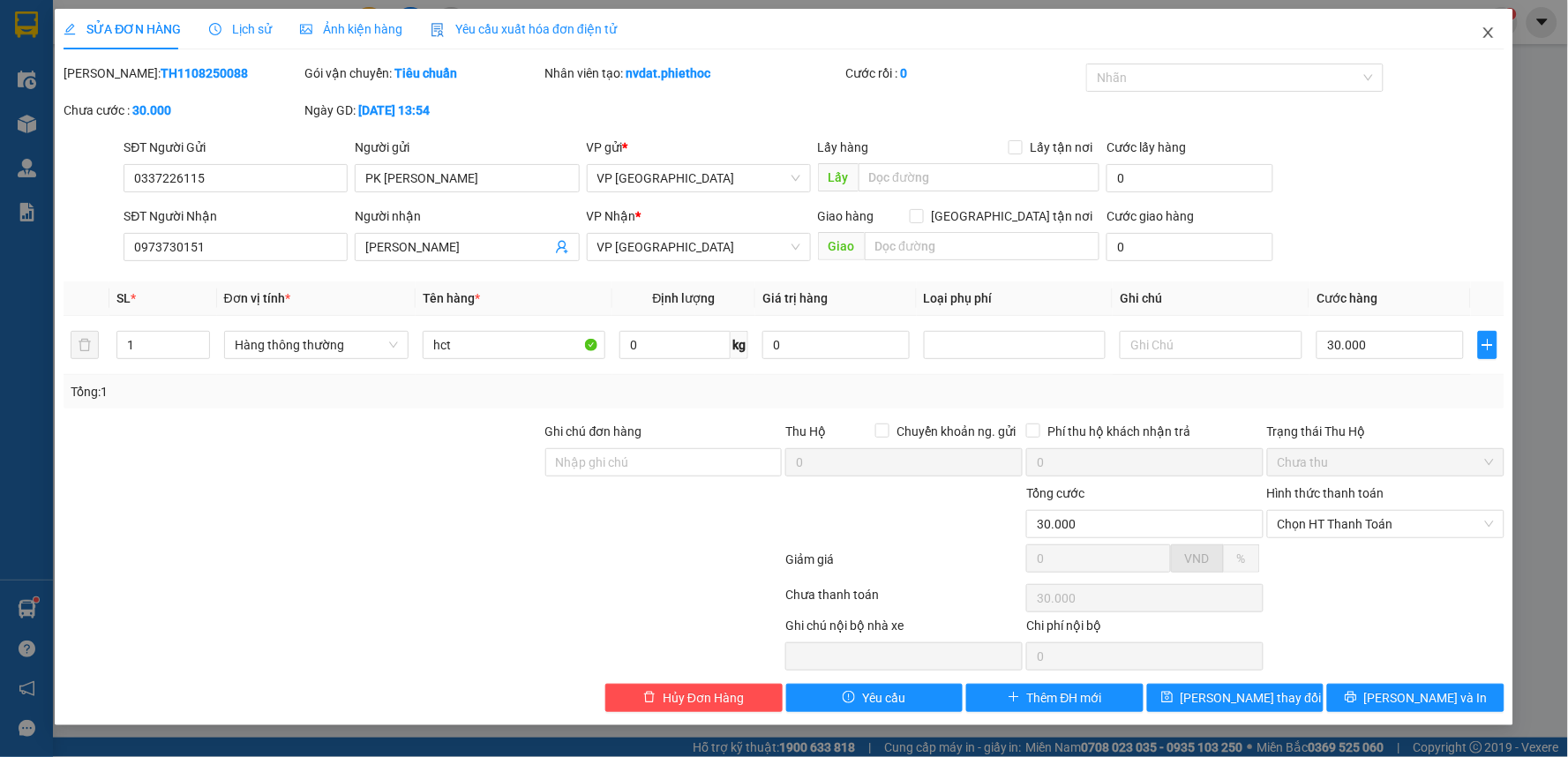
click at [1488, 32] on icon "close" at bounding box center [1488, 32] width 10 height 11
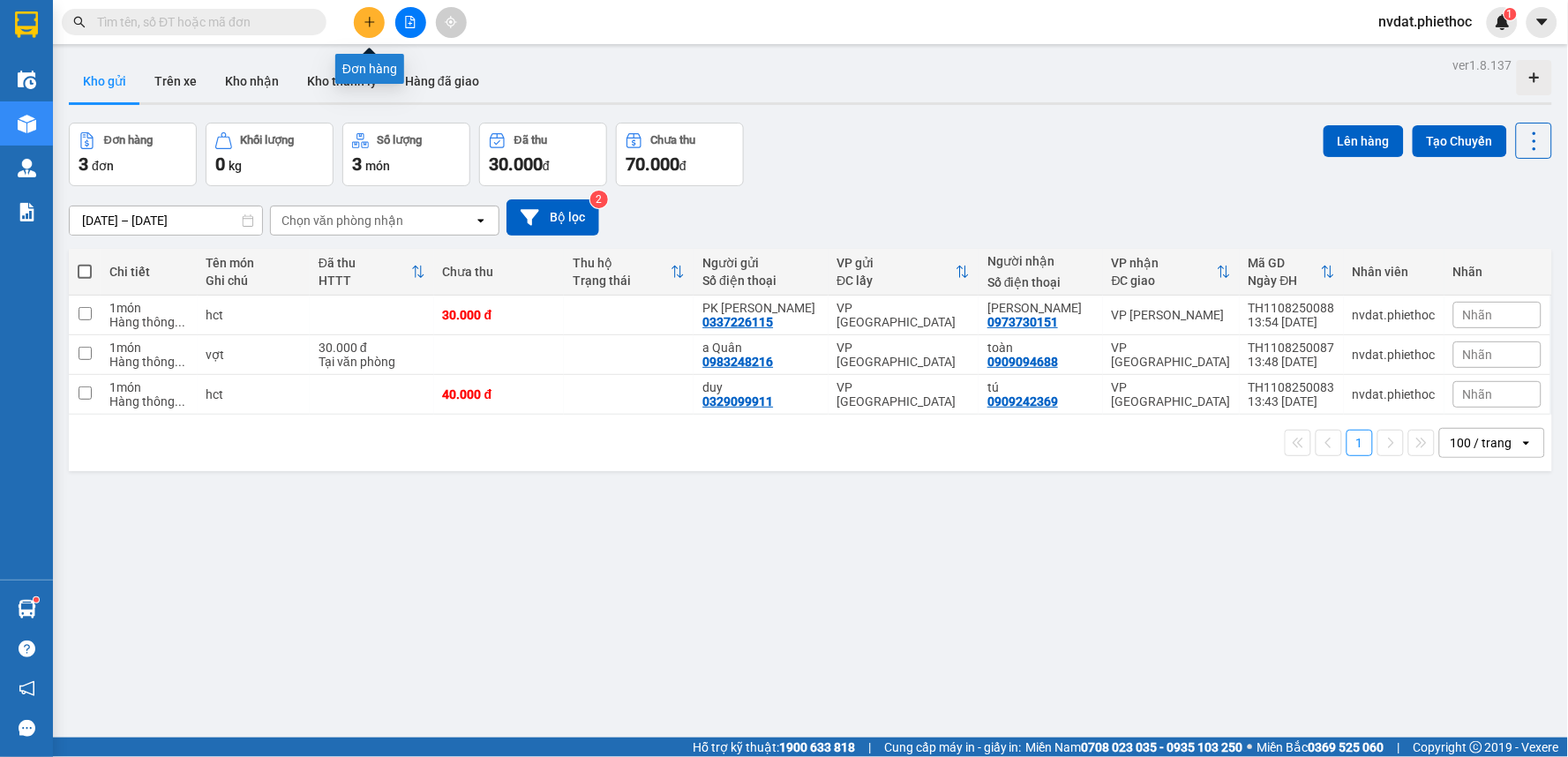
click at [371, 23] on icon "plus" at bounding box center [369, 22] width 13 height 13
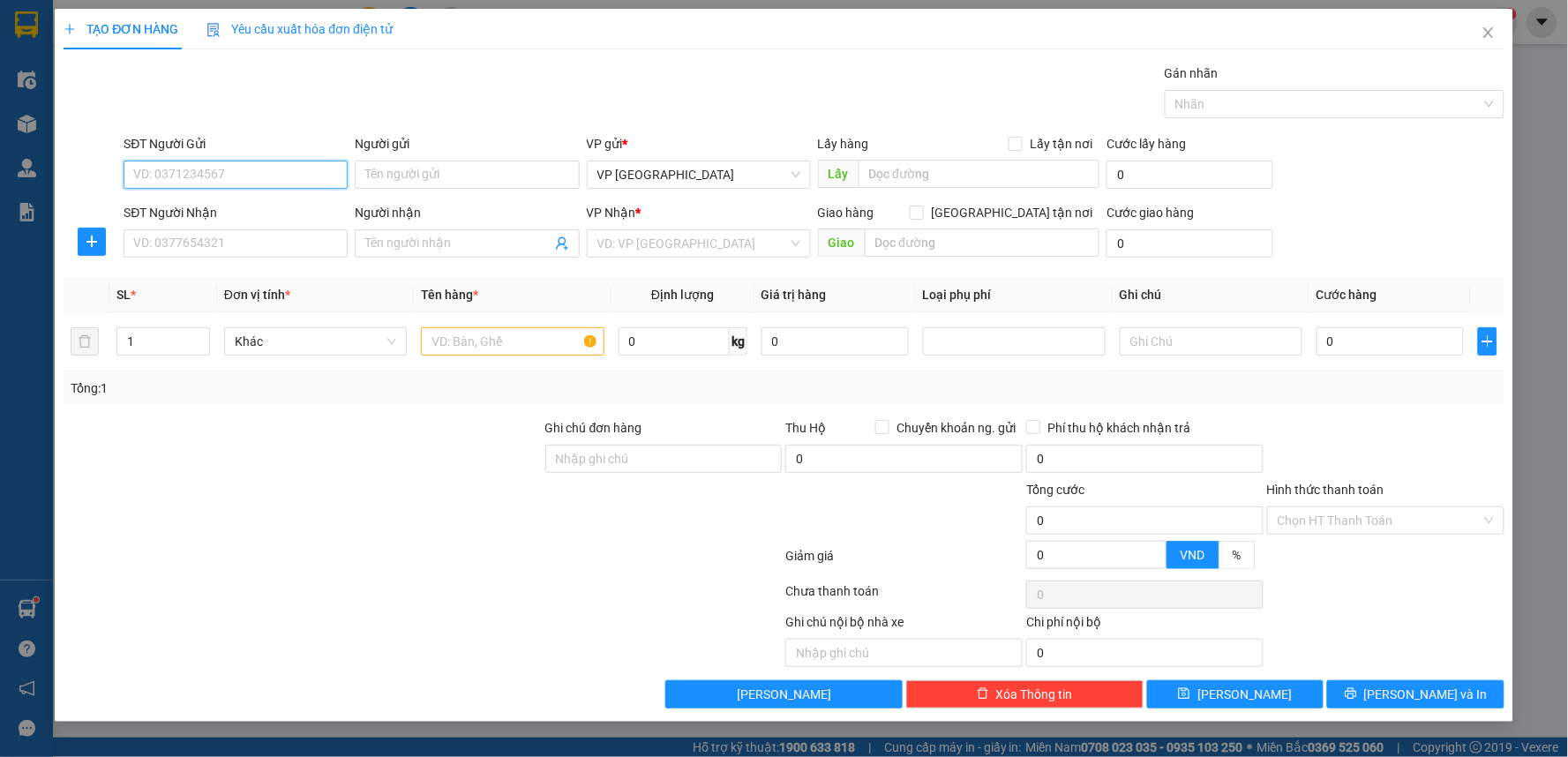
paste input "0337226115"
type input "0337226115"
click at [274, 201] on div "0337226115 - PK Kim Ngân" at bounding box center [235, 211] width 203 height 20
type input "PK Kim Ngân"
type input "0337226115"
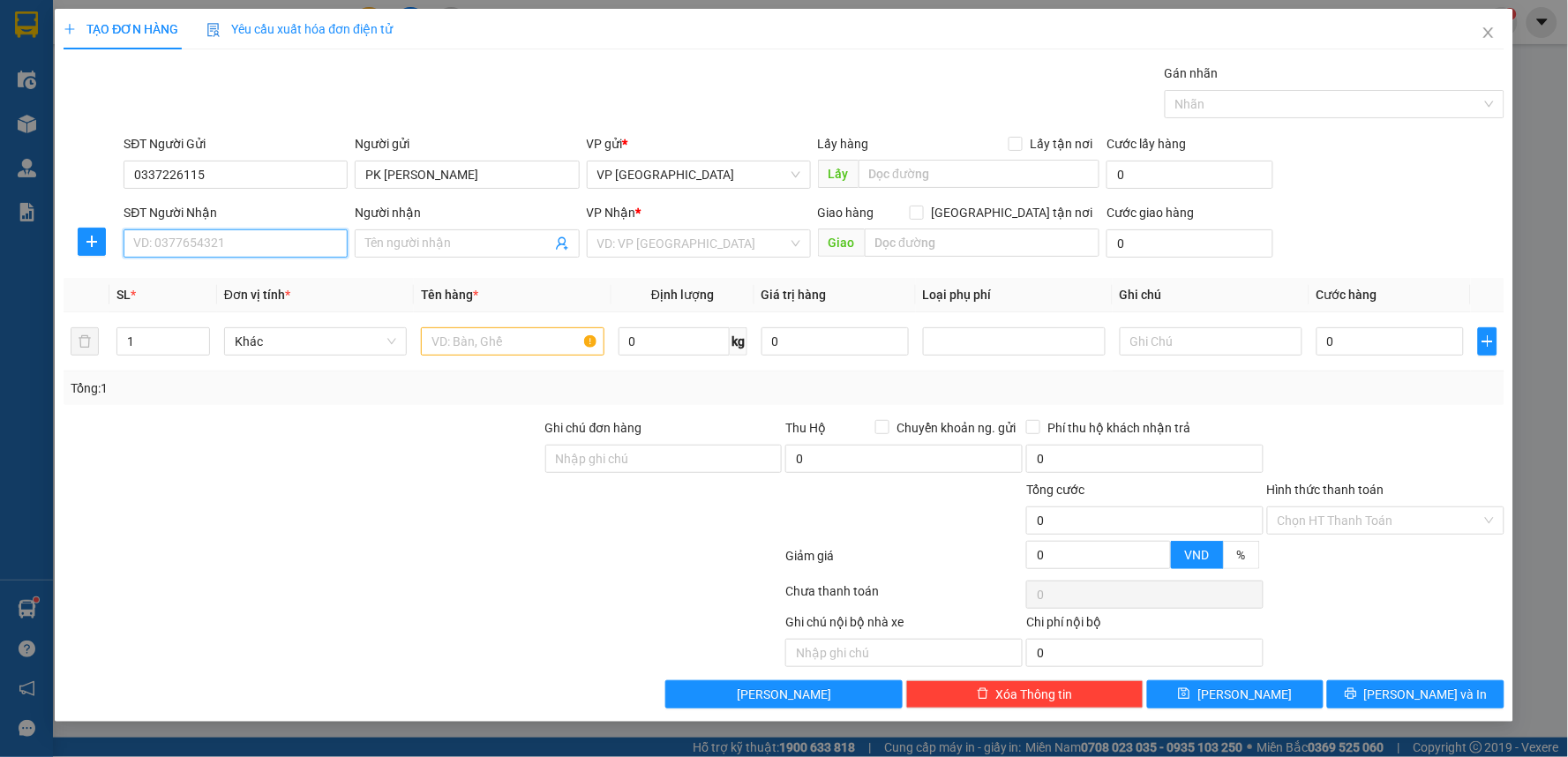
click at [274, 240] on input "SĐT Người Nhận" at bounding box center [236, 243] width 224 height 29
click at [247, 277] on div "0973730151 - Anh Hùng" at bounding box center [235, 279] width 203 height 20
type input "0973730151"
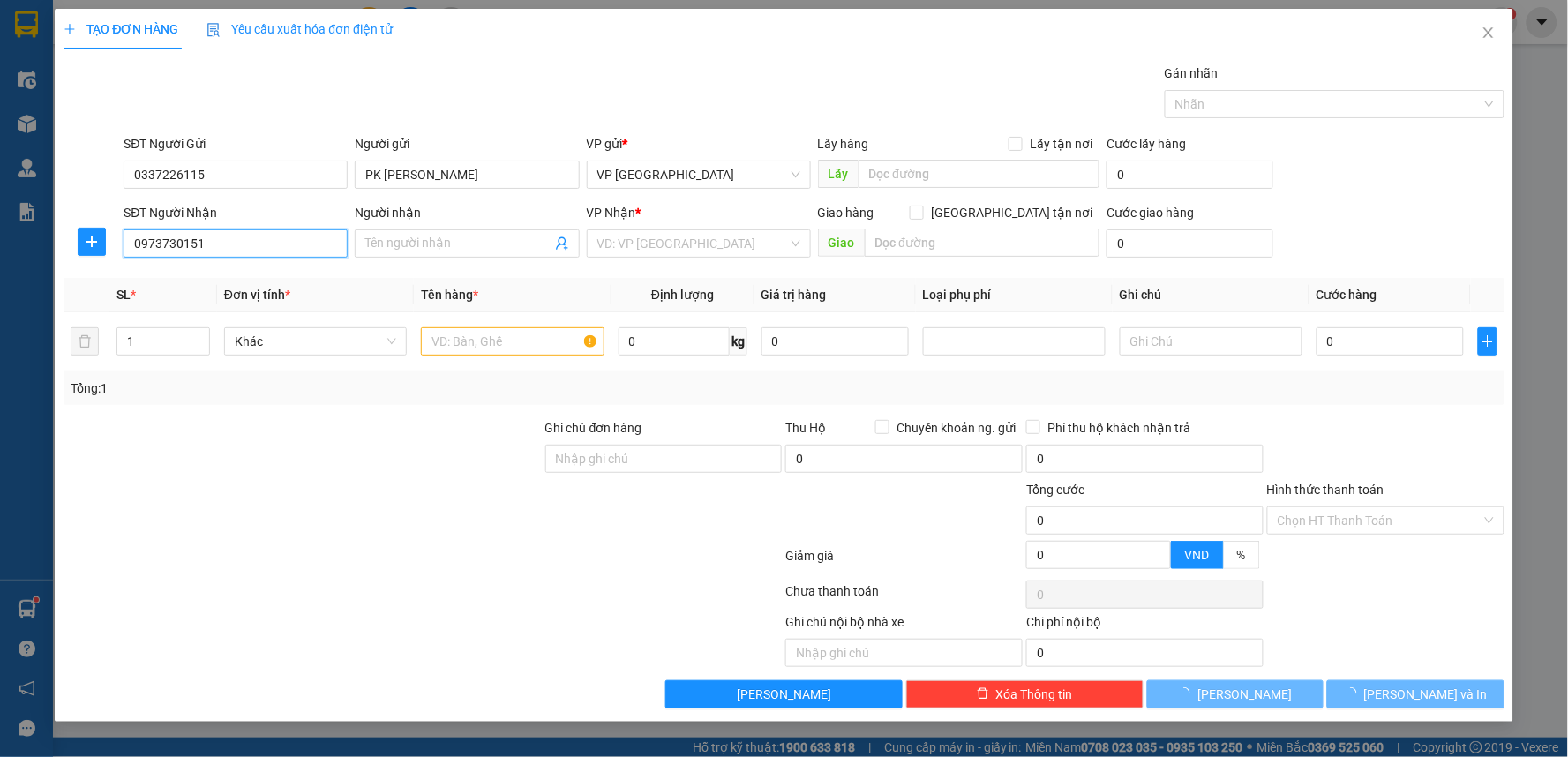
type input "[PERSON_NAME]"
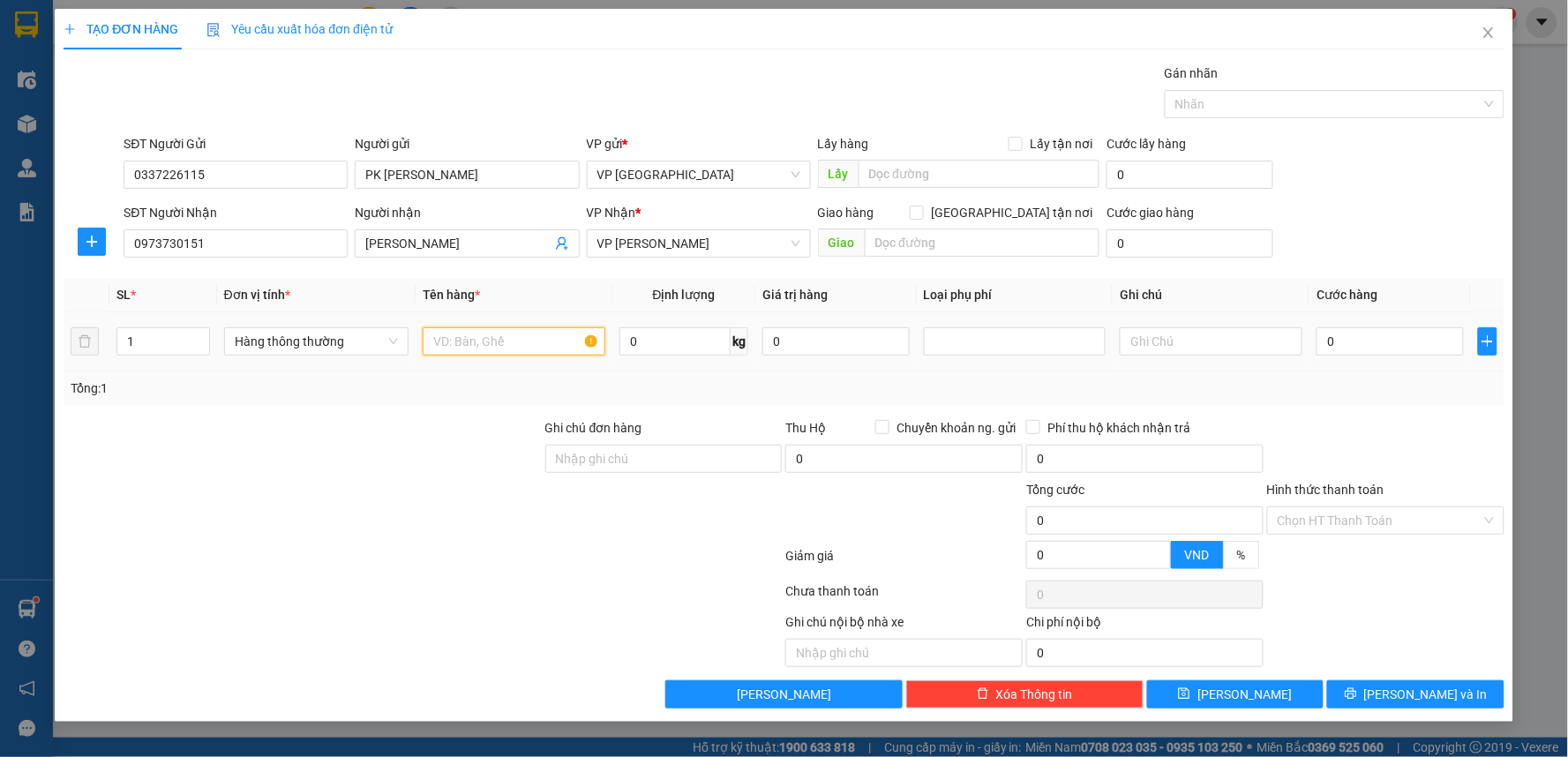
click at [474, 346] on input "text" at bounding box center [514, 342] width 183 height 29
type input "hct"
drag, startPoint x: 448, startPoint y: 437, endPoint x: 1386, endPoint y: 448, distance: 938.1
click at [495, 437] on div at bounding box center [303, 449] width 482 height 62
click at [1379, 348] on input "0" at bounding box center [1390, 342] width 147 height 29
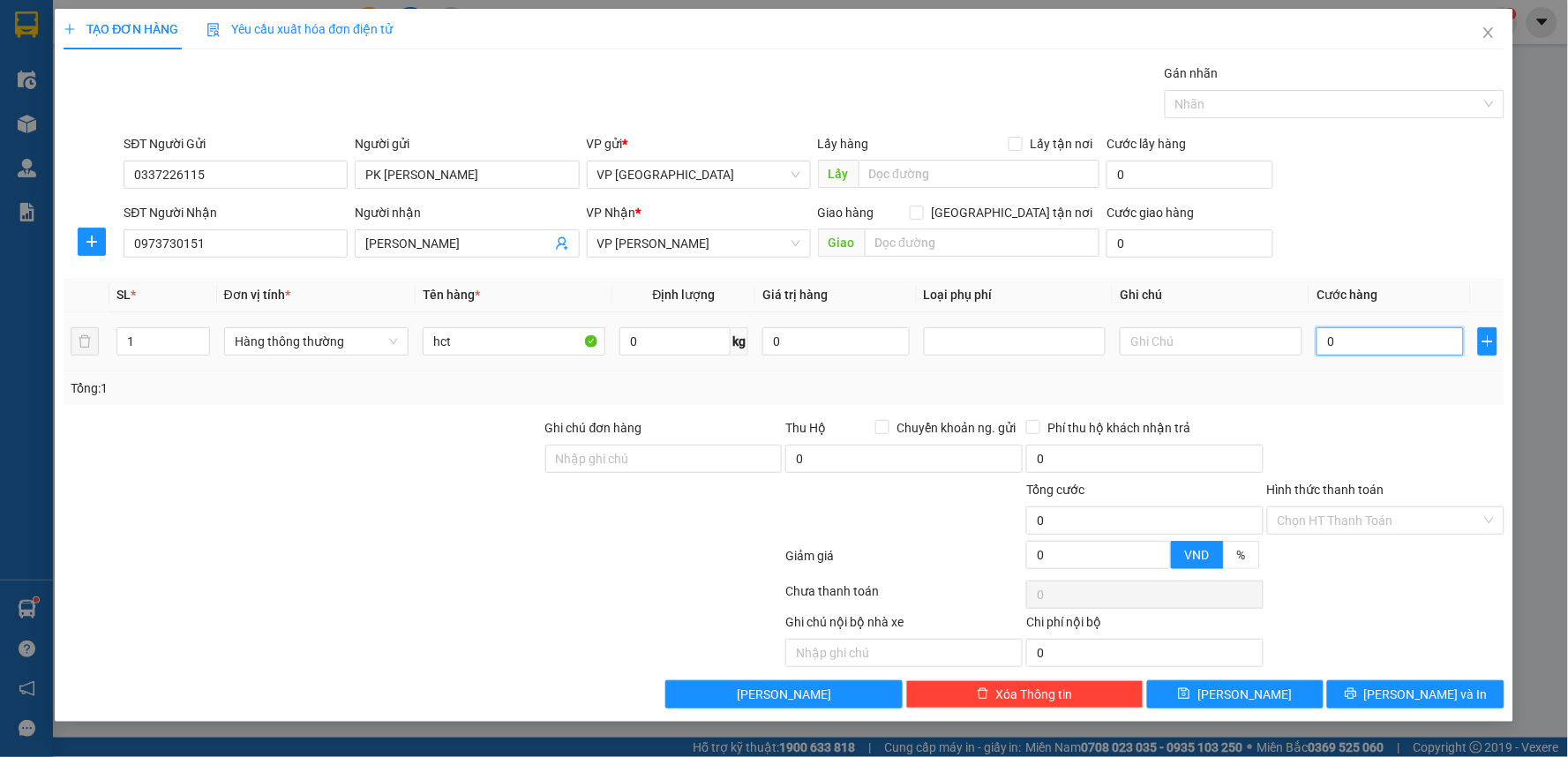
type input "3"
type input "30"
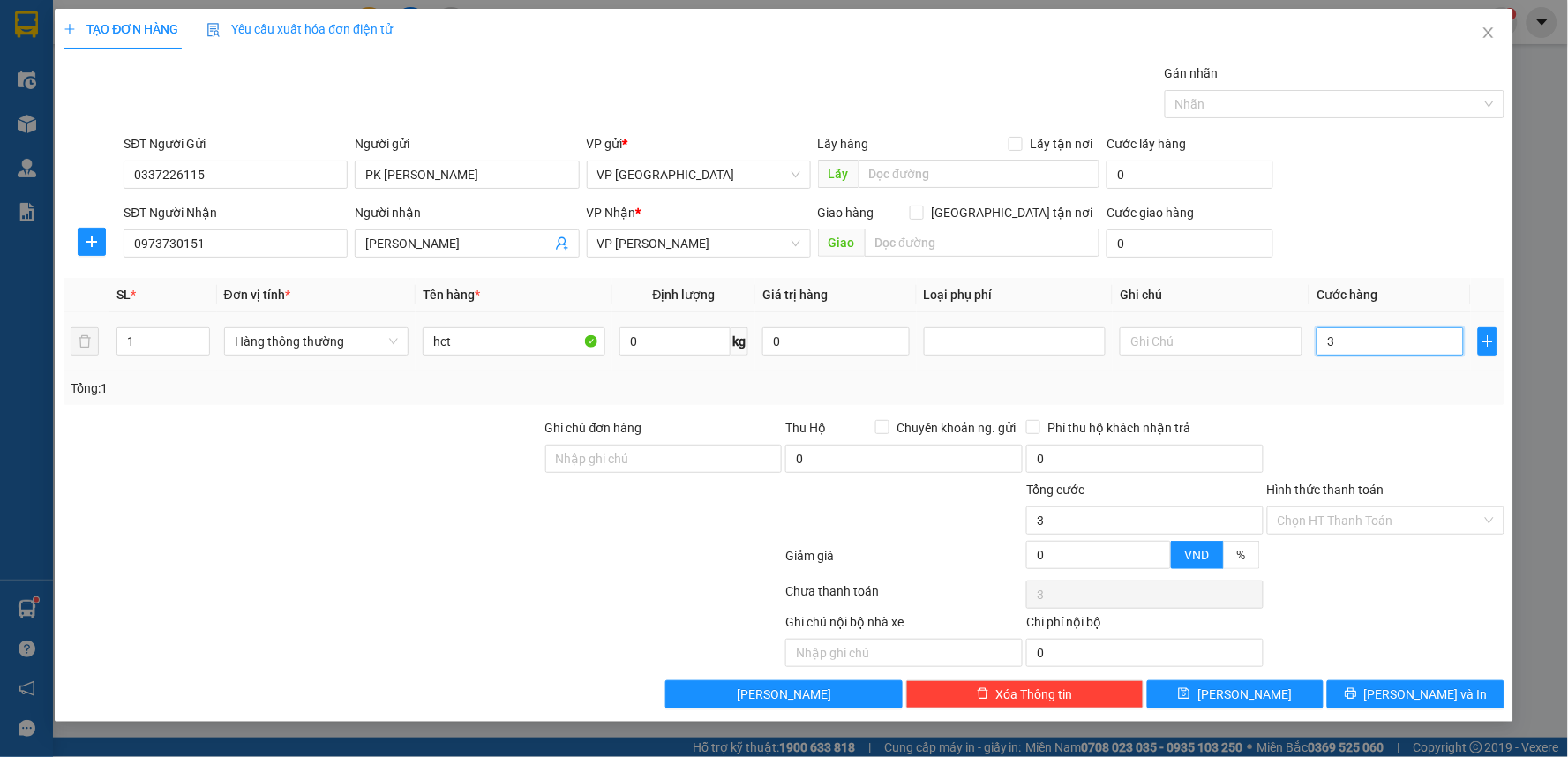
type input "30"
type input "30.000"
click at [1432, 239] on div "SĐT Người Nhận 0973730151 Người nhận Anh Hùng VP Nhận * VP Nguyễn Xiển Giao hàn…" at bounding box center [813, 233] width 1387 height 62
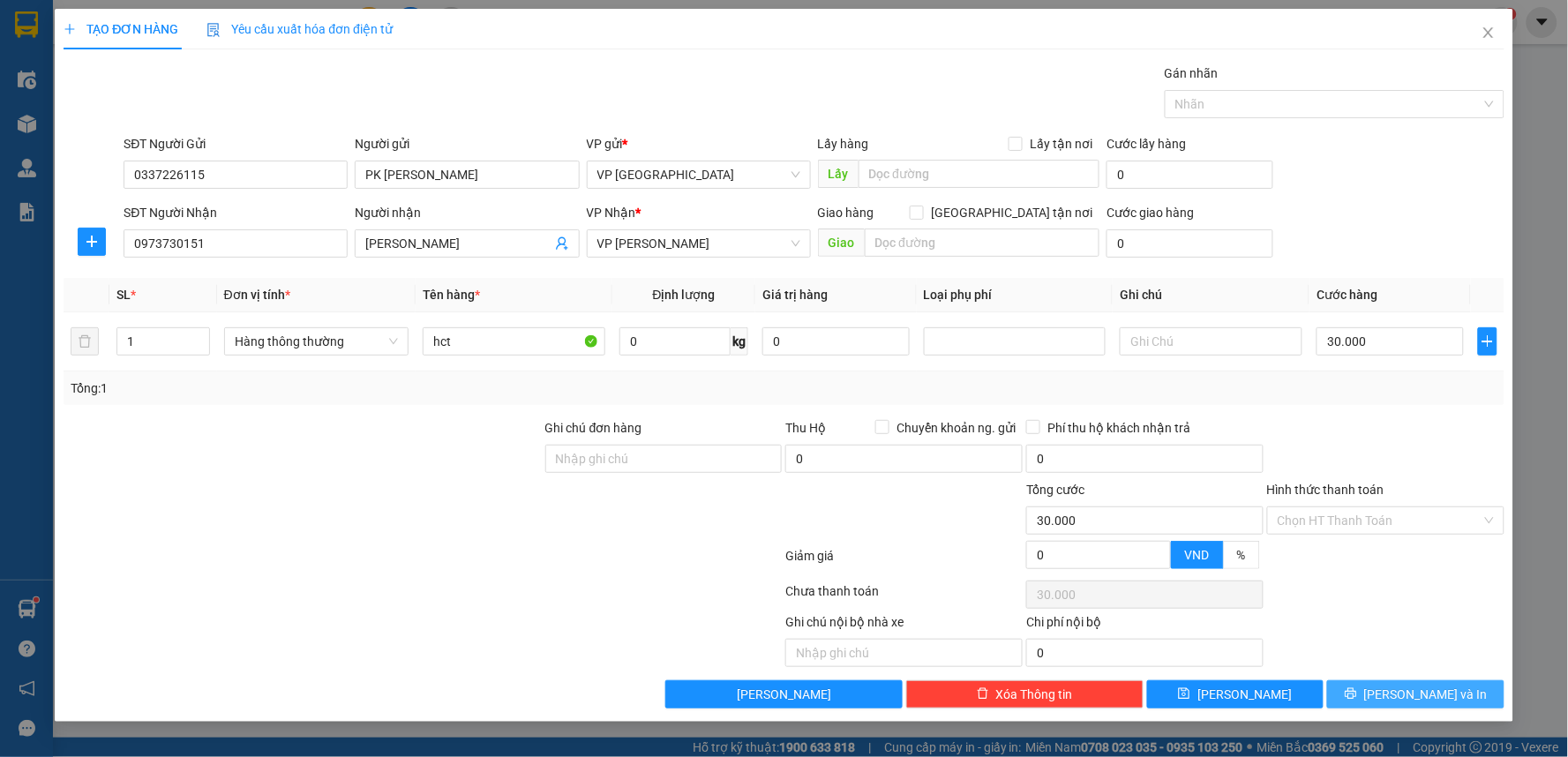
drag, startPoint x: 1408, startPoint y: 691, endPoint x: 1353, endPoint y: 185, distance: 509.0
click at [1353, 185] on div "Transit Pickup Surcharge Ids Transit Deliver Surcharge Ids Transit Deliver Surc…" at bounding box center [784, 386] width 1441 height 645
click at [727, 243] on span "VP [PERSON_NAME]" at bounding box center [699, 243] width 203 height 27
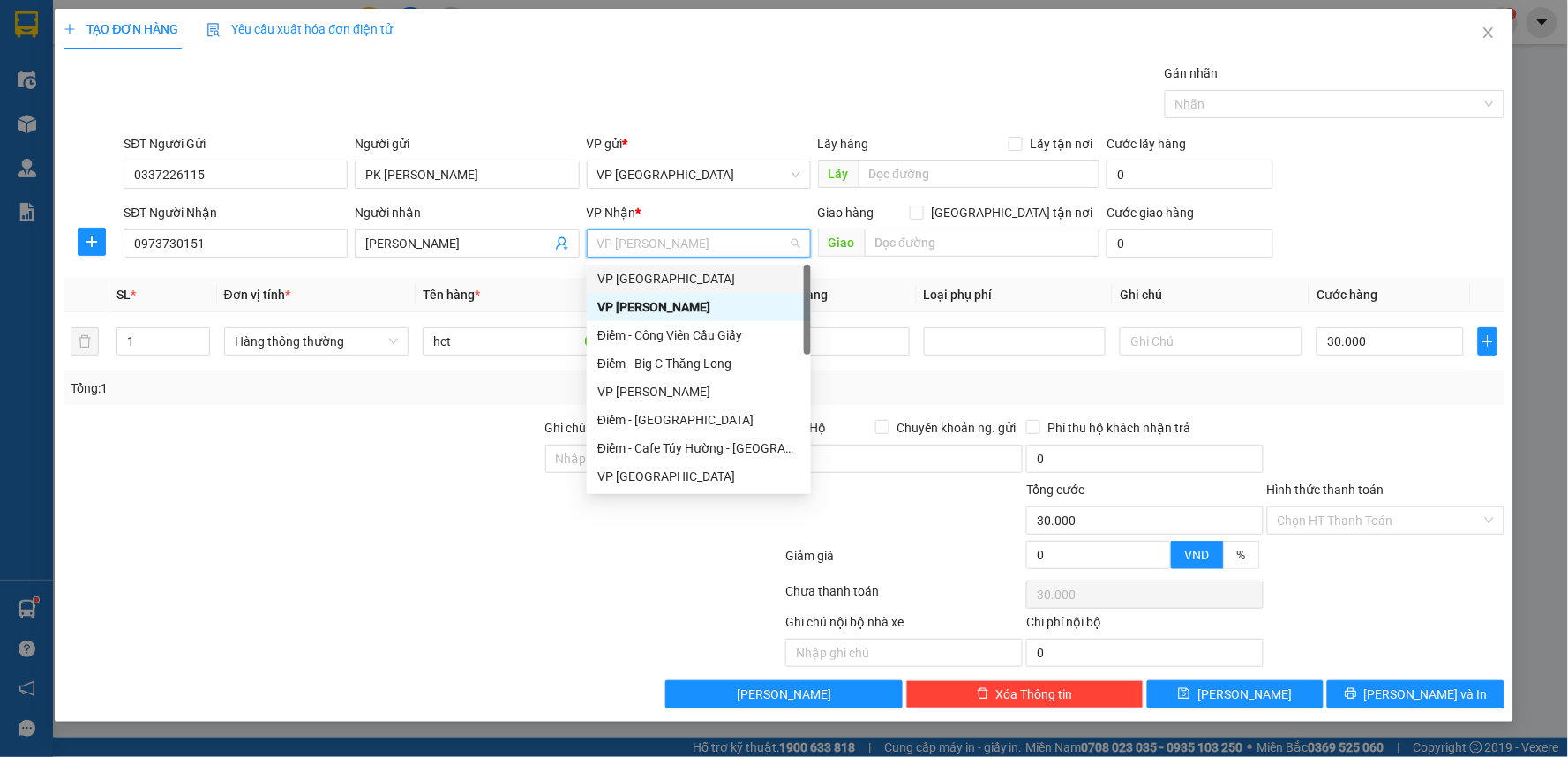
click at [649, 284] on div "VP [GEOGRAPHIC_DATA]" at bounding box center [699, 279] width 203 height 20
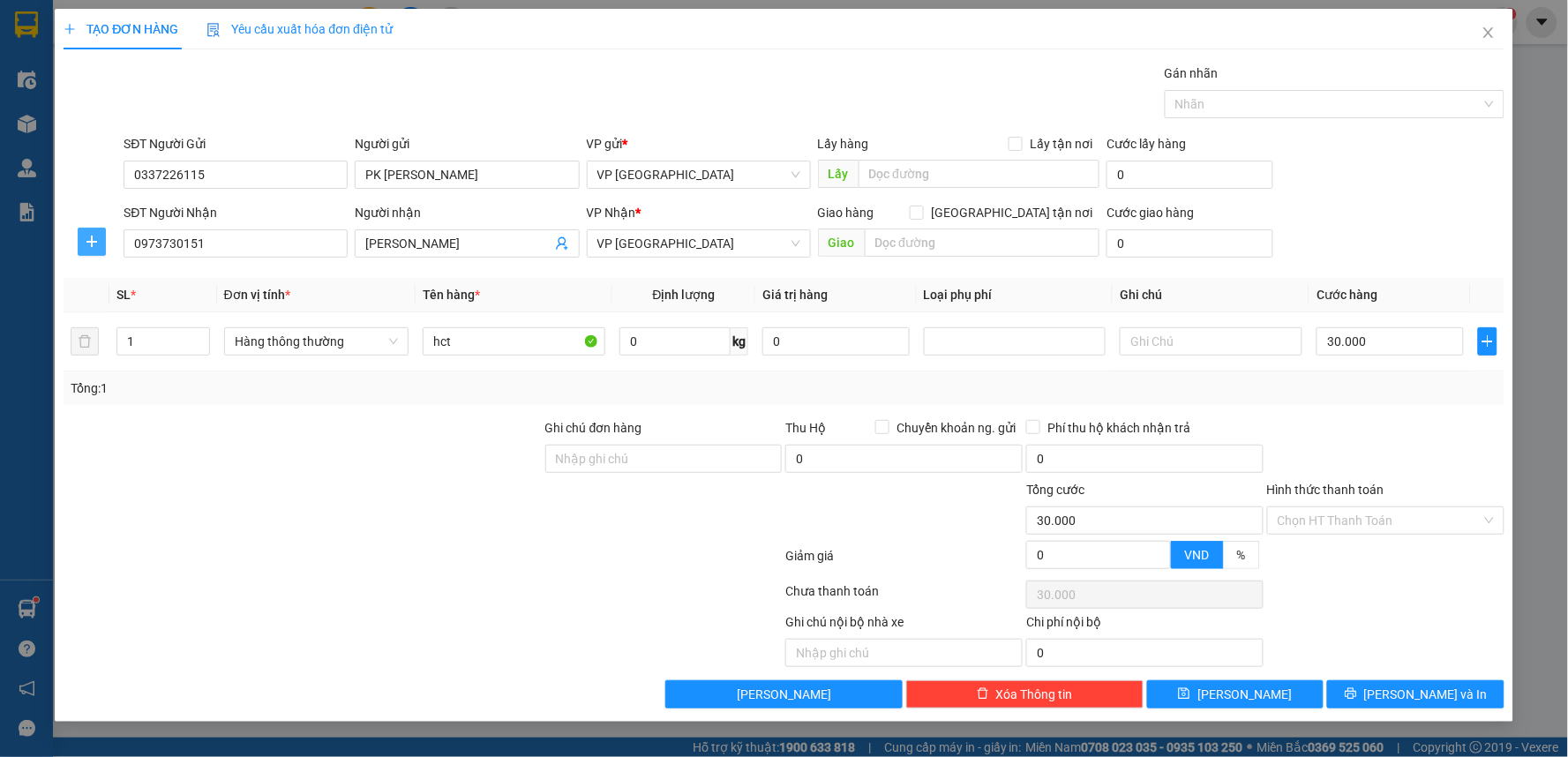
click at [92, 241] on icon "plus" at bounding box center [92, 242] width 1 height 12
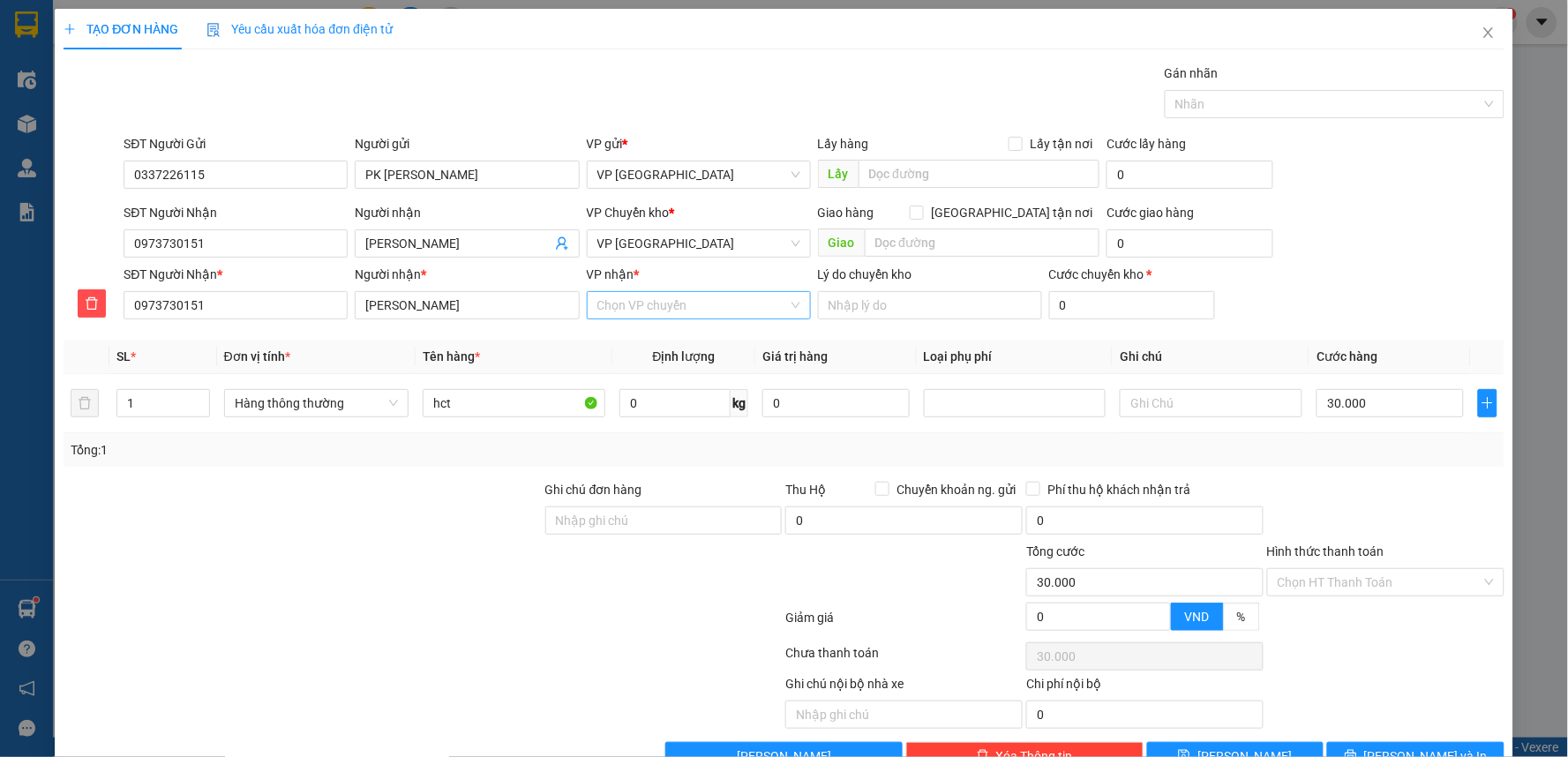
click at [678, 301] on input "VP nhận *" at bounding box center [693, 305] width 191 height 27
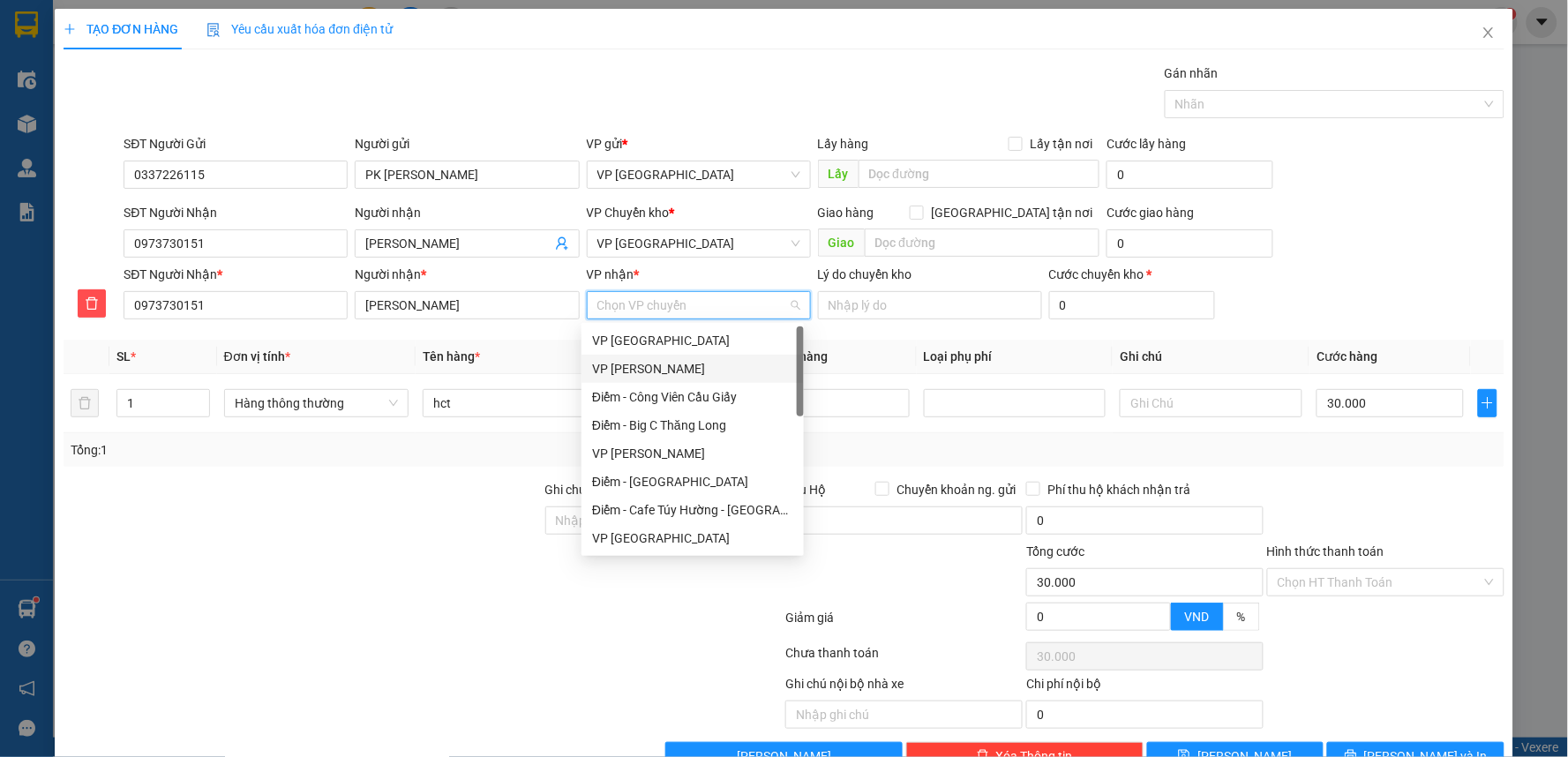
click at [644, 357] on div "VP [PERSON_NAME]" at bounding box center [693, 368] width 222 height 29
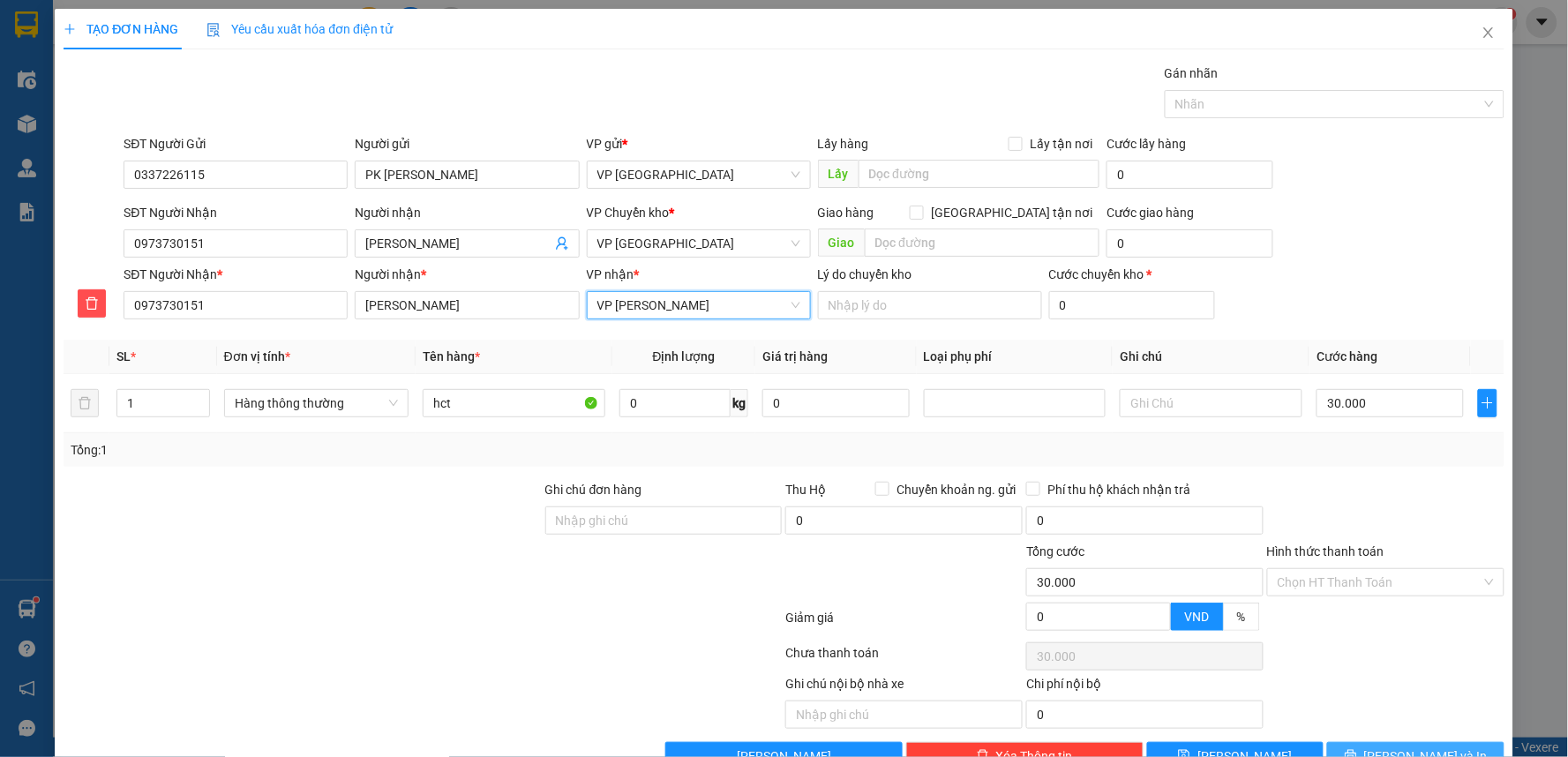
click at [1448, 746] on button "[PERSON_NAME] và In" at bounding box center [1415, 756] width 177 height 29
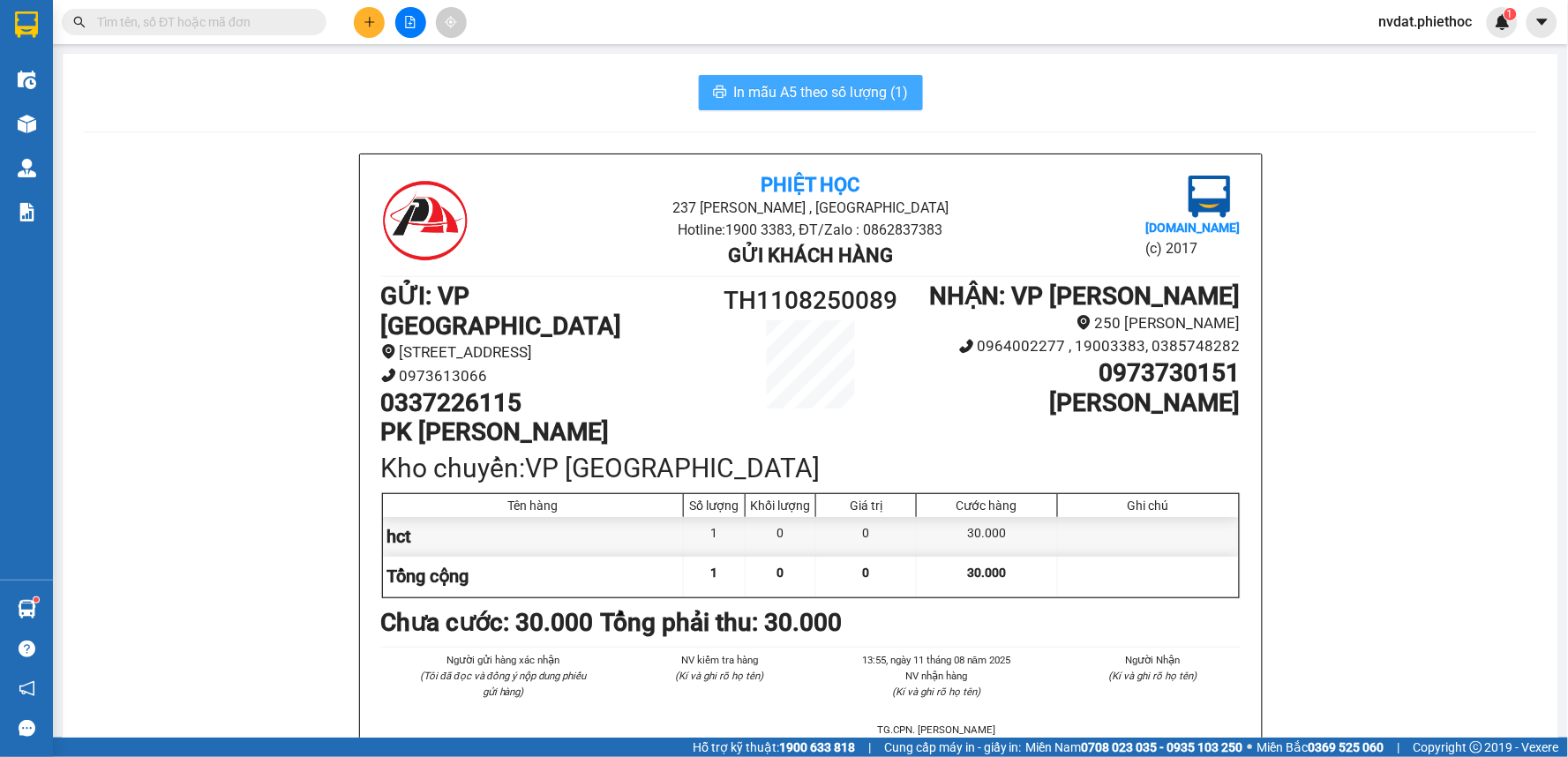
click at [789, 91] on span "In mẫu A5 theo số lượng (1)" at bounding box center [822, 92] width 175 height 22
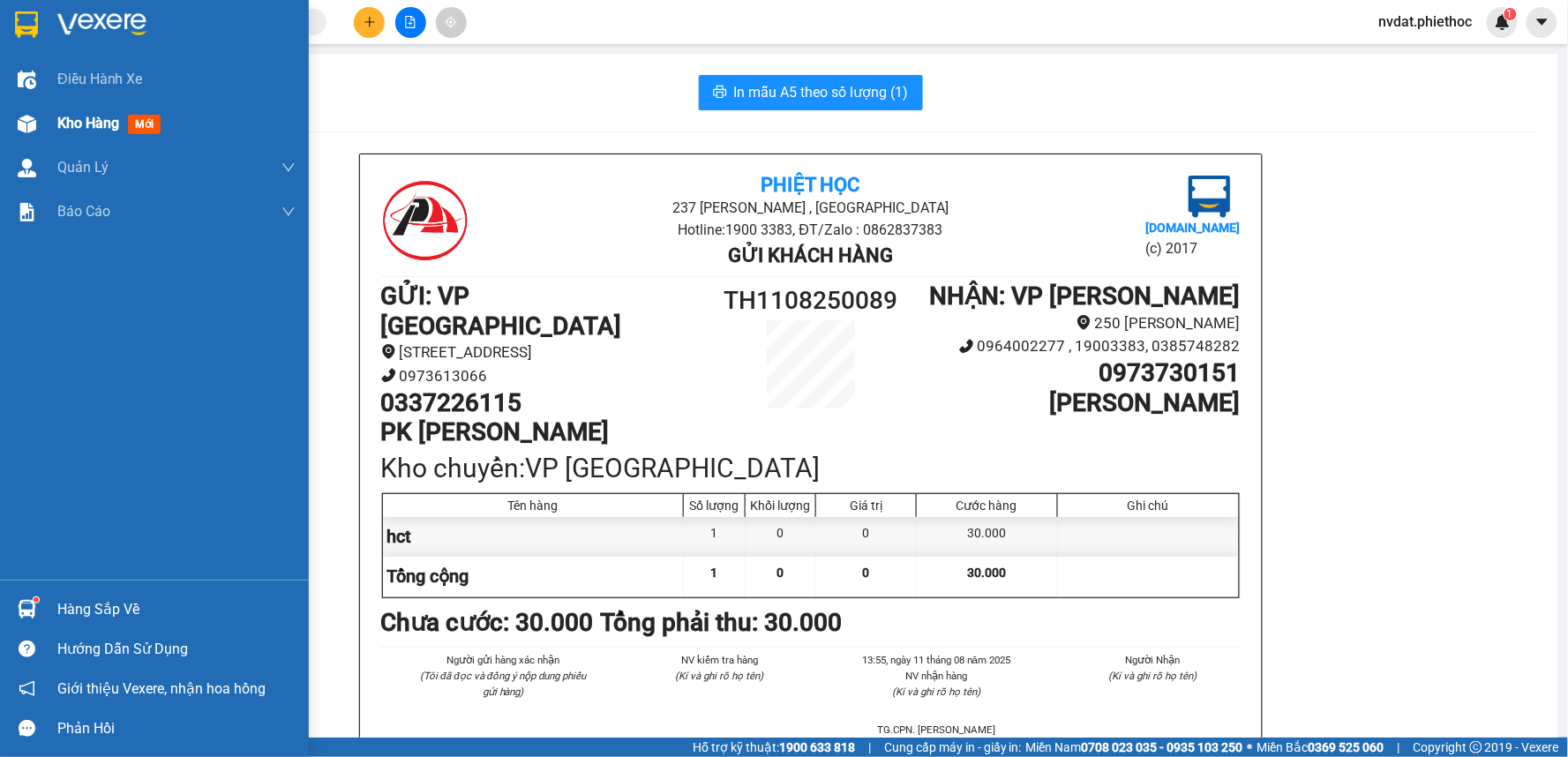
click at [38, 111] on div at bounding box center [27, 123] width 31 height 31
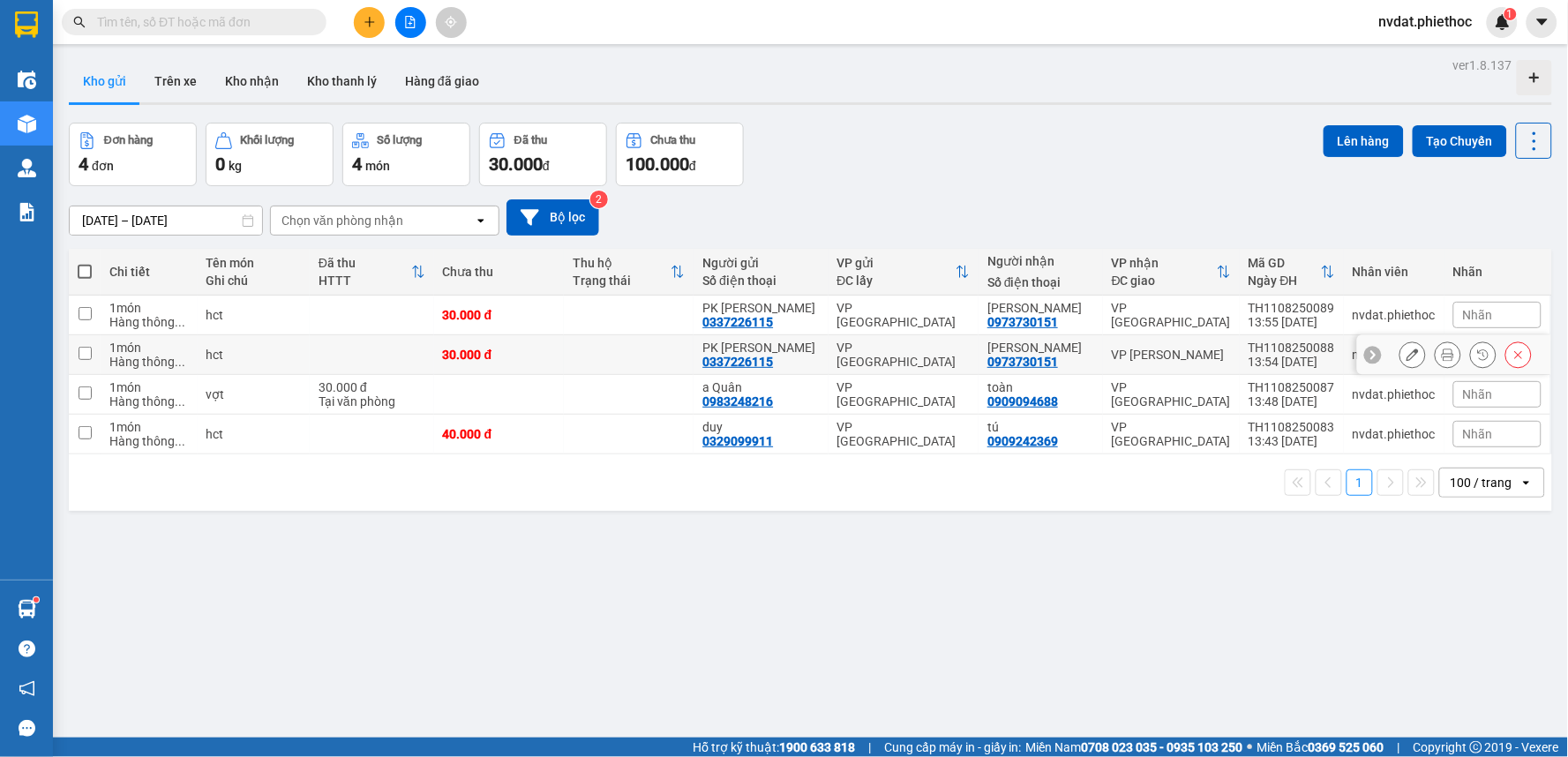
click at [1152, 347] on div "VP [PERSON_NAME]" at bounding box center [1171, 354] width 119 height 14
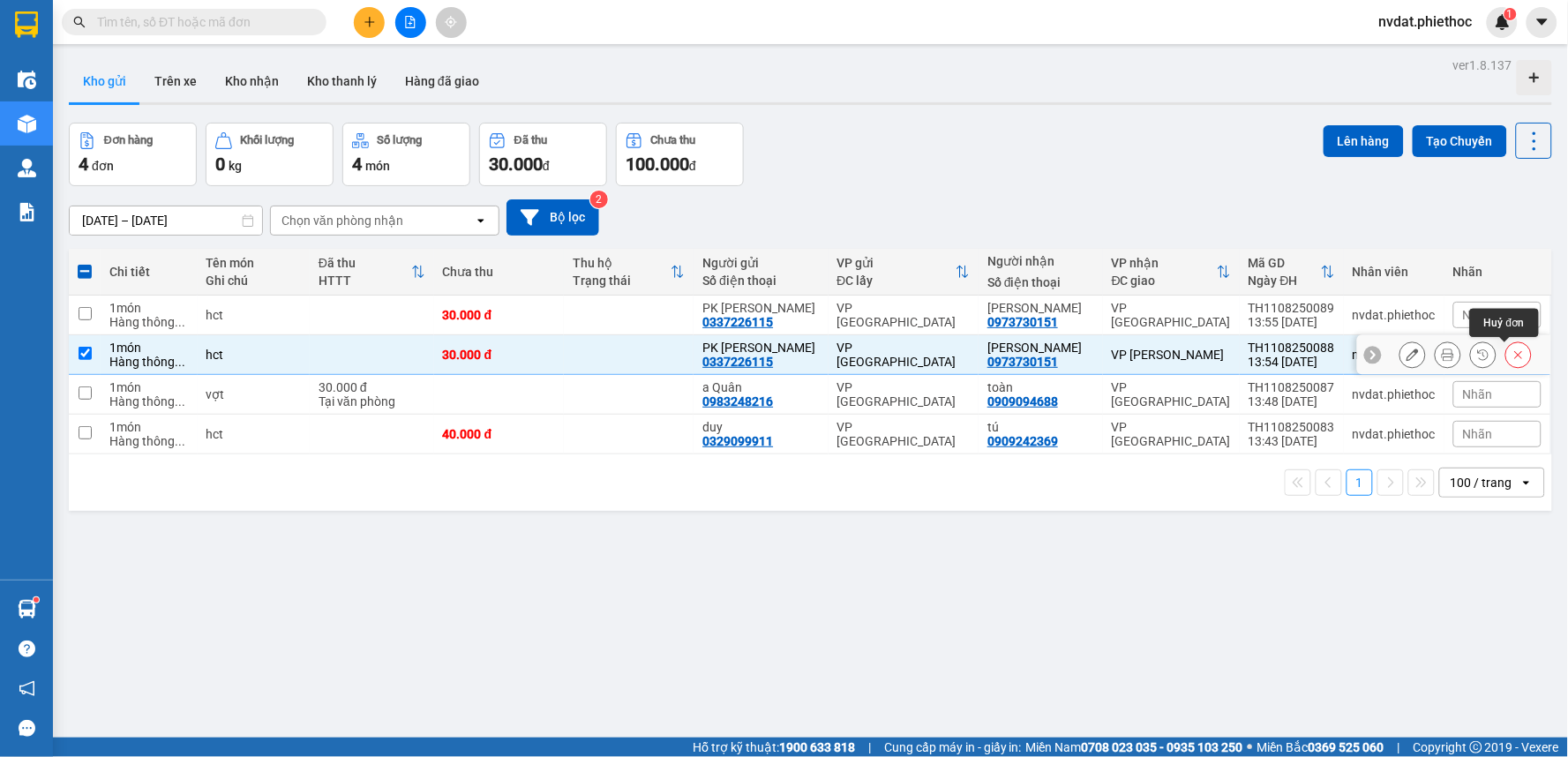
click at [1513, 350] on icon at bounding box center [1519, 354] width 13 height 13
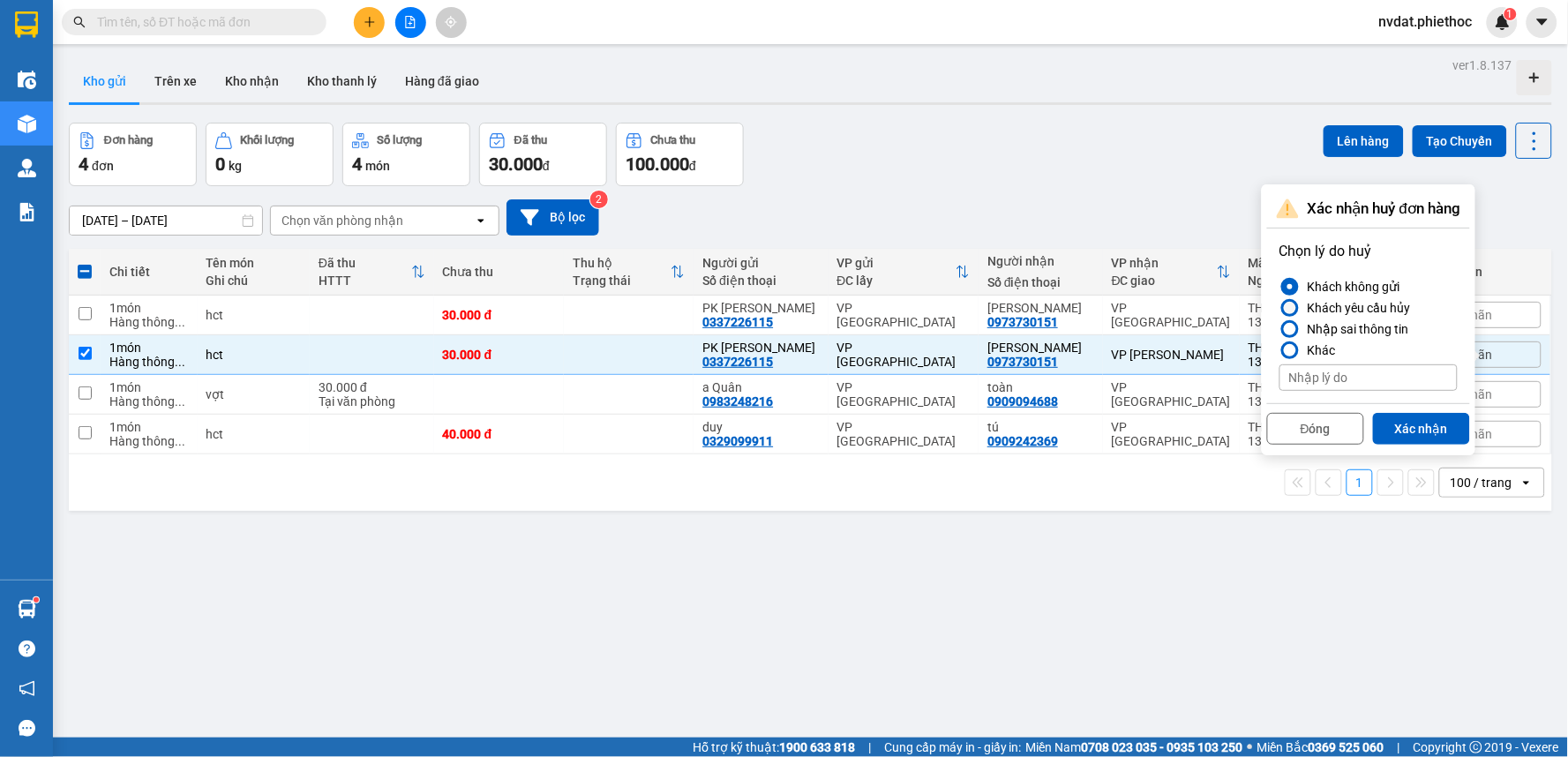
click at [1381, 303] on div "Khách yêu cầu hủy" at bounding box center [1356, 308] width 110 height 22
click at [1280, 308] on input "Khách yêu cầu hủy" at bounding box center [1280, 308] width 0 height 0
click at [1369, 328] on div "Nhập sai thông tin" at bounding box center [1355, 330] width 108 height 22
click at [1280, 329] on input "Nhập sai thông tin" at bounding box center [1280, 329] width 0 height 0
click at [1407, 419] on button "Xác nhận" at bounding box center [1421, 429] width 97 height 32
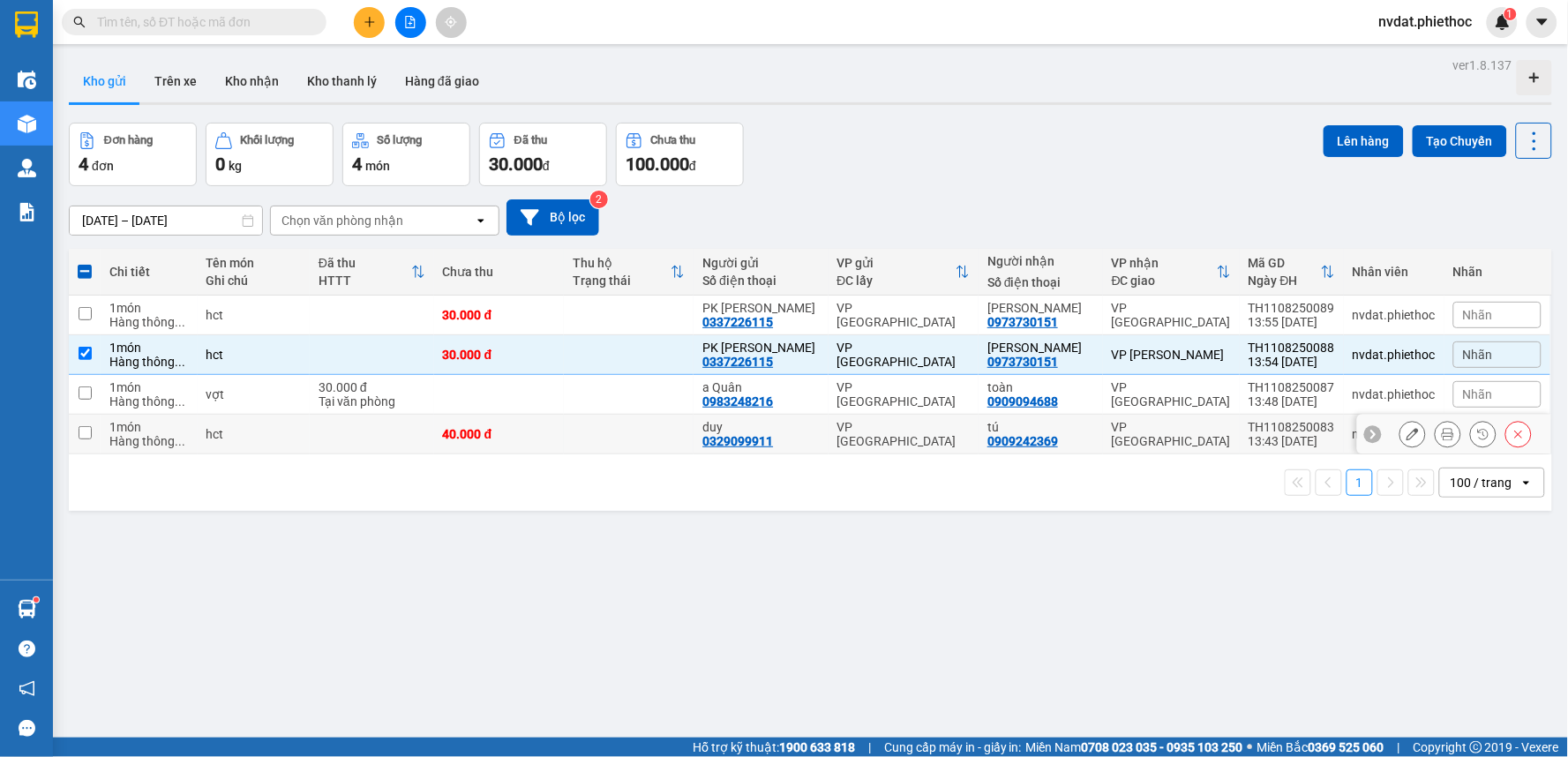
click at [1407, 419] on div "Chi tiết Tên món Ghi chú Đã thu HTTT Chưa thu Thu hộ Trạng thái Người gửi Số đi…" at bounding box center [810, 380] width 1483 height 262
checkbox input "false"
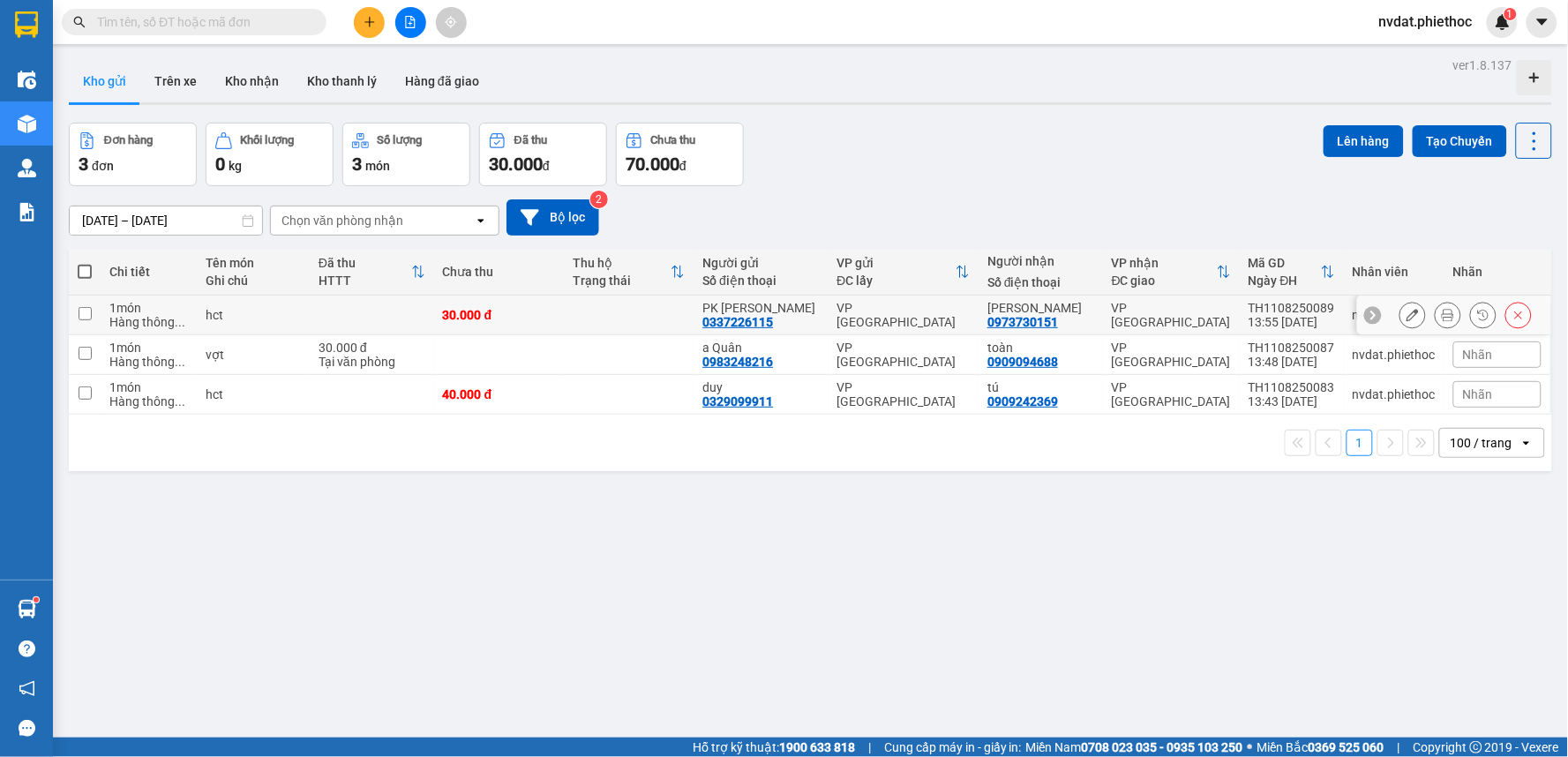
click at [553, 311] on div "30.000 đ" at bounding box center [499, 315] width 112 height 14
checkbox input "true"
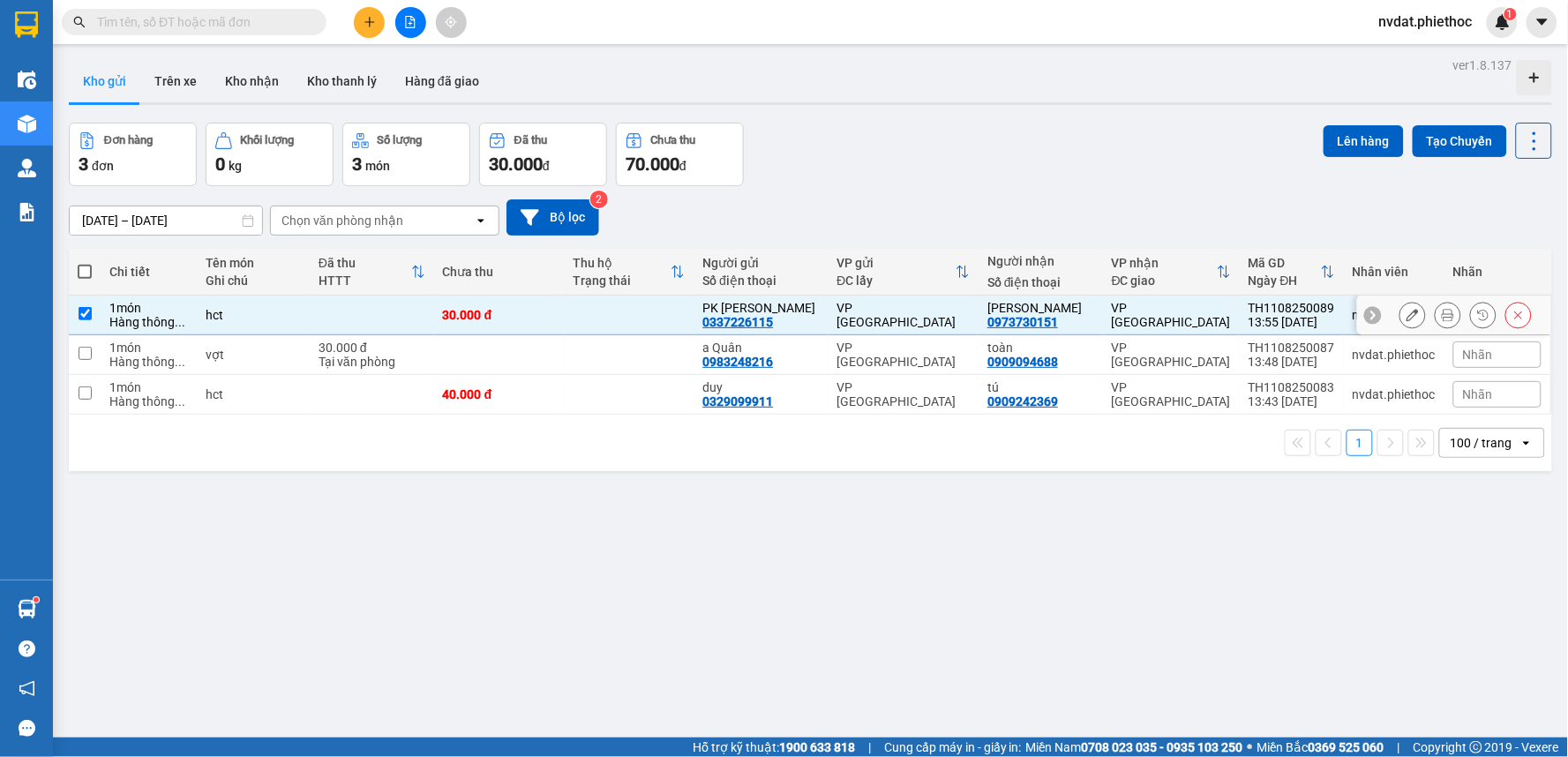
click at [506, 362] on td at bounding box center [499, 355] width 130 height 39
checkbox input "true"
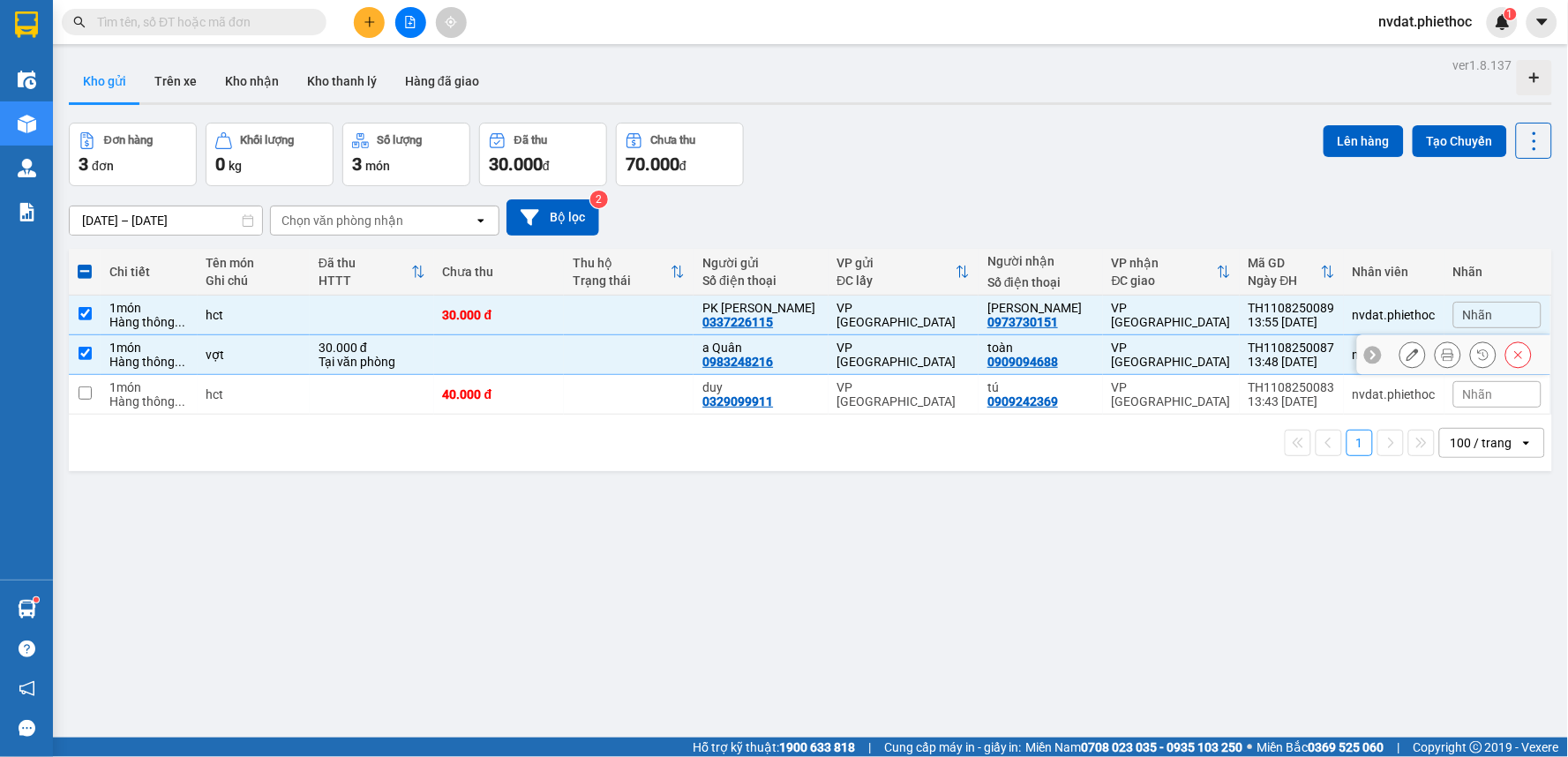
click at [505, 396] on div "40.000 đ" at bounding box center [499, 395] width 112 height 14
checkbox input "true"
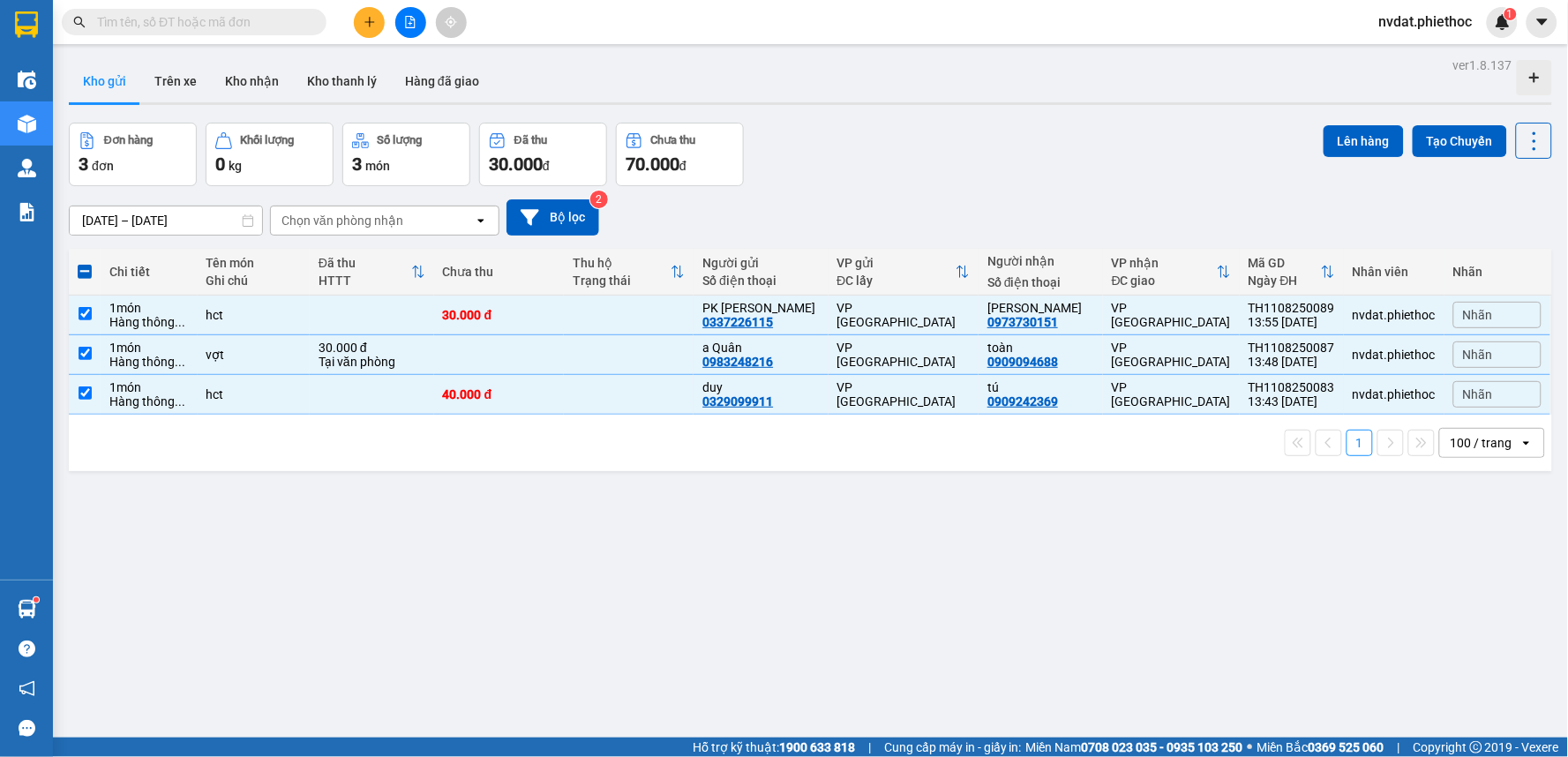
click at [1046, 102] on div at bounding box center [810, 103] width 1483 height 3
drag, startPoint x: 1048, startPoint y: 98, endPoint x: 1161, endPoint y: 103, distance: 113.1
click at [1050, 98] on div "Kho gửi Trên xe Kho nhận Kho thanh lý Hàng đã giao" at bounding box center [810, 84] width 1483 height 47
click at [1340, 149] on button "Lên hàng" at bounding box center [1364, 141] width 81 height 32
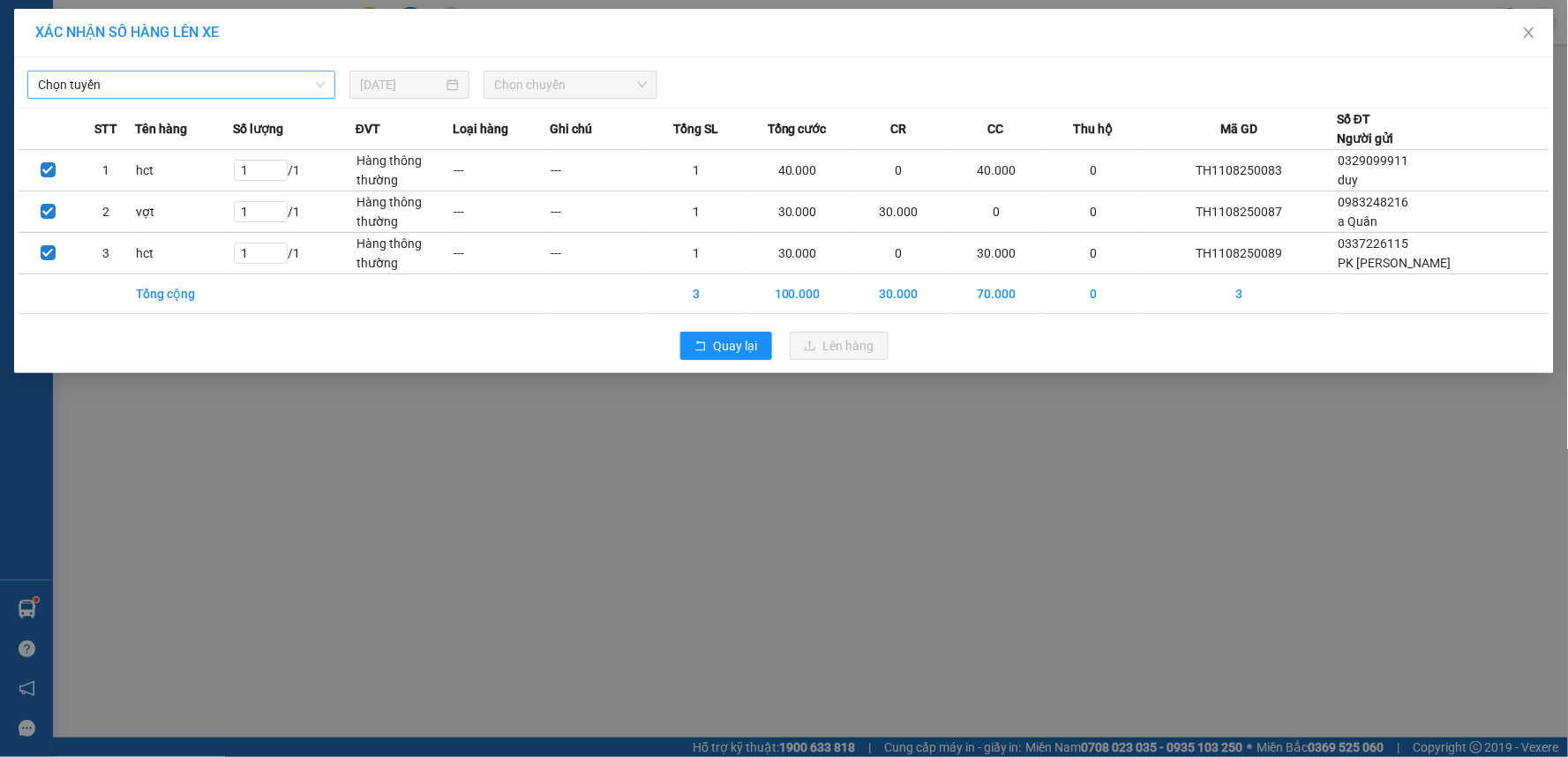
click at [252, 87] on span "Chọn tuyến" at bounding box center [181, 85] width 286 height 27
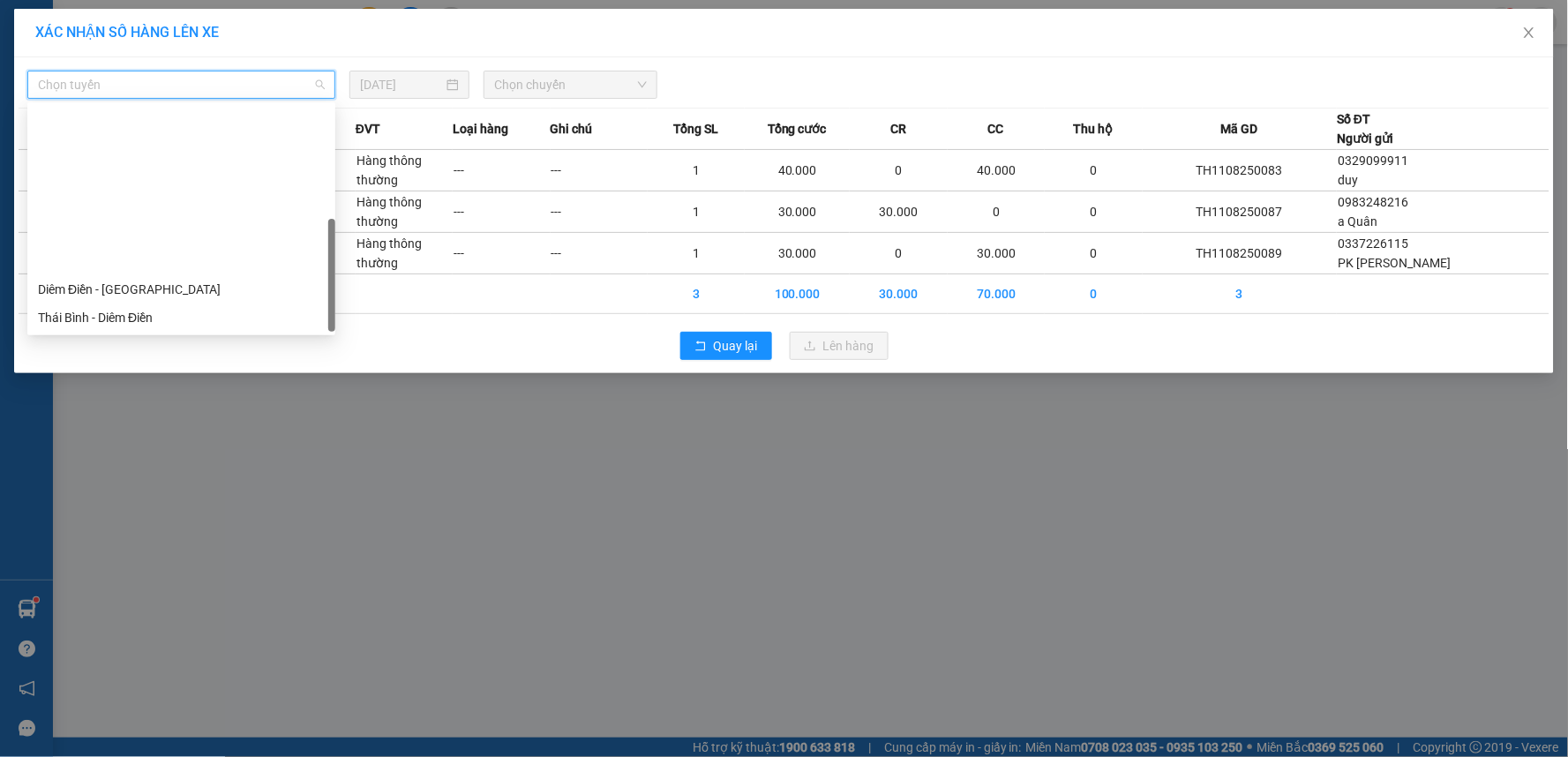
scroll to position [198, 0]
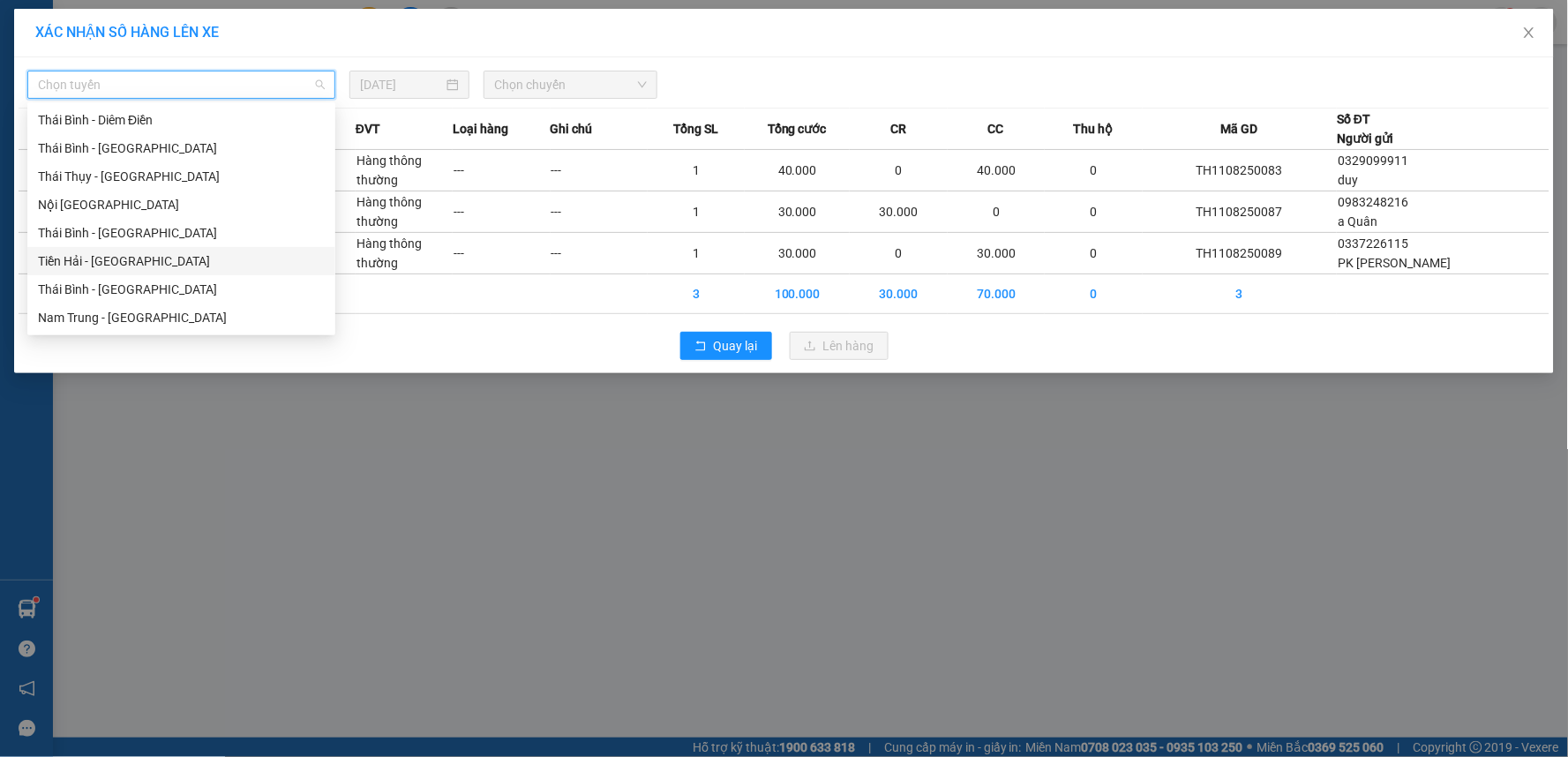
click at [134, 252] on div "Tiền Hải - [GEOGRAPHIC_DATA]" at bounding box center [181, 262] width 286 height 20
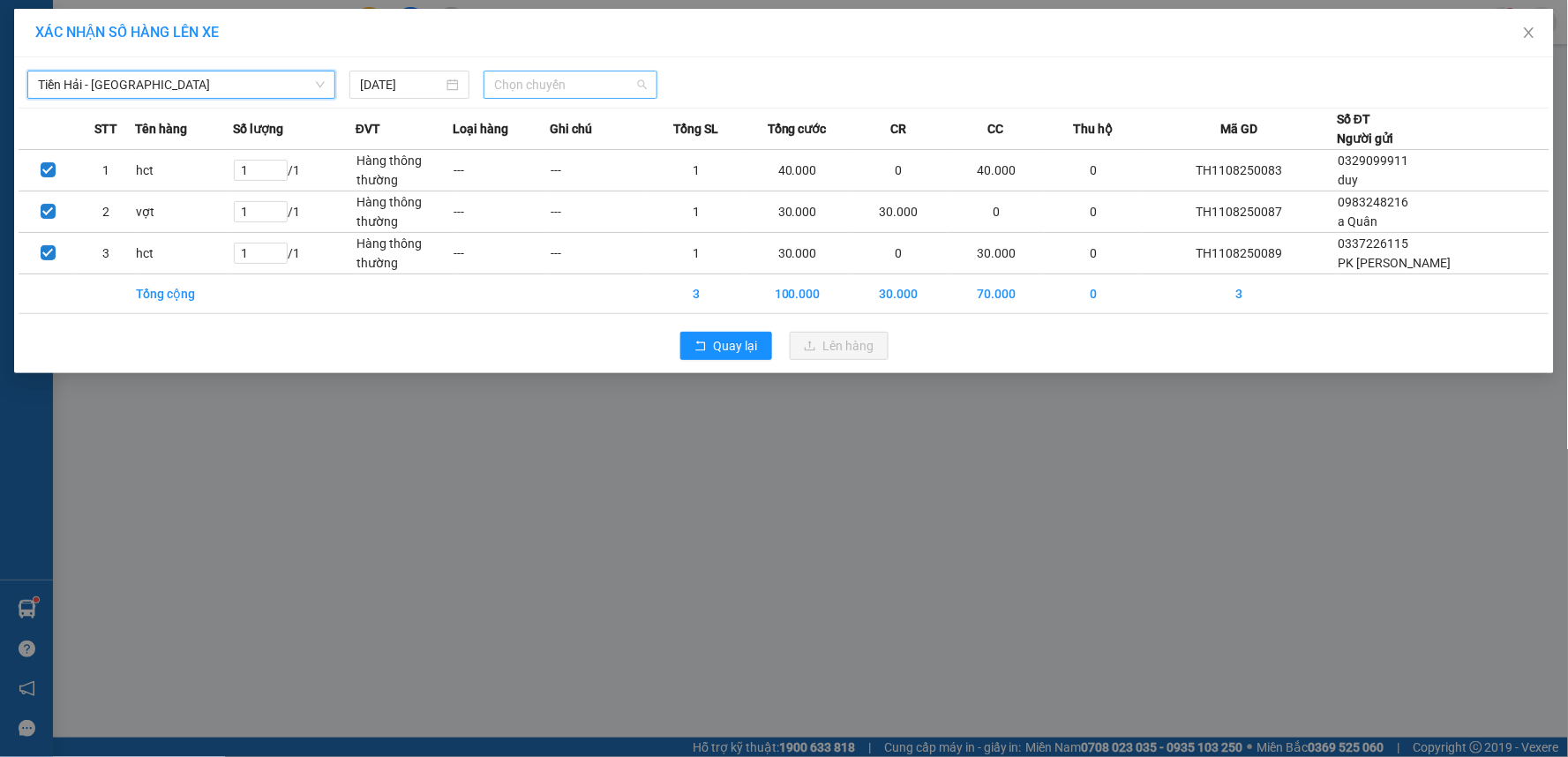
click at [587, 83] on span "Chọn chuyến" at bounding box center [570, 85] width 153 height 27
type input "1400"
click at [557, 148] on div "Thêm chuyến " 14:00 "" at bounding box center [577, 149] width 188 height 30
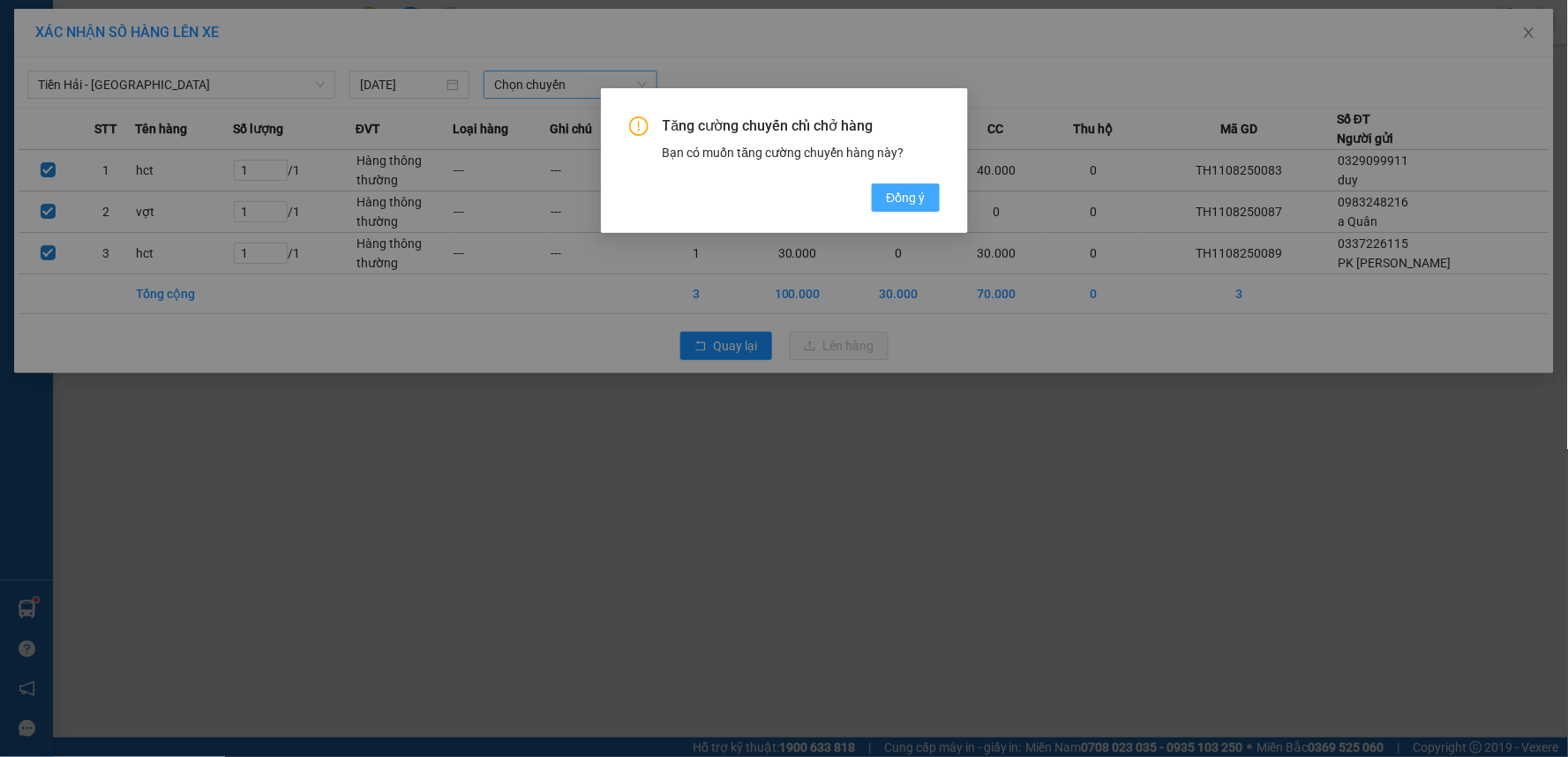
click at [899, 191] on span "Đồng ý" at bounding box center [905, 198] width 38 height 20
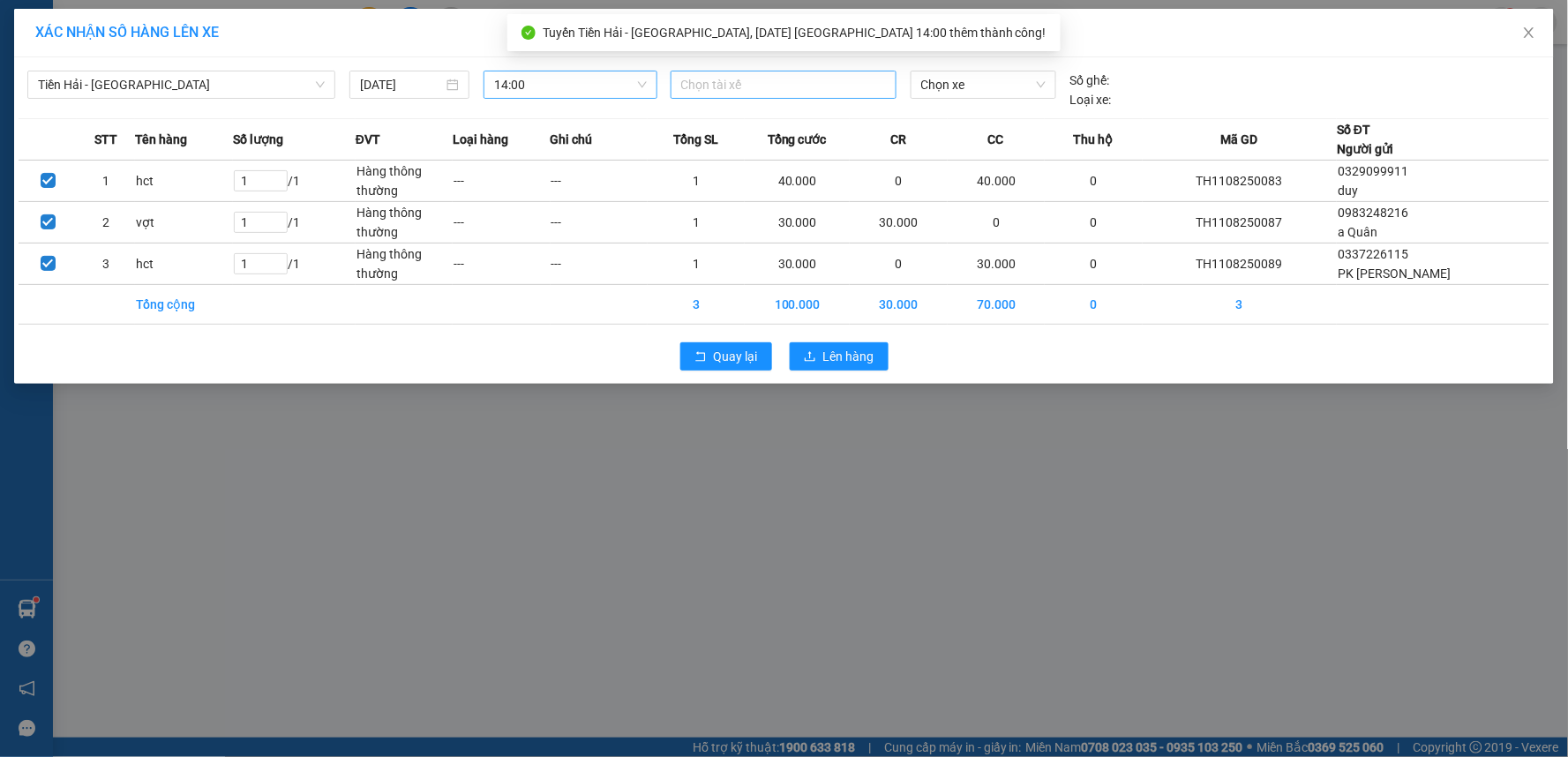
click at [756, 81] on div at bounding box center [784, 85] width 218 height 22
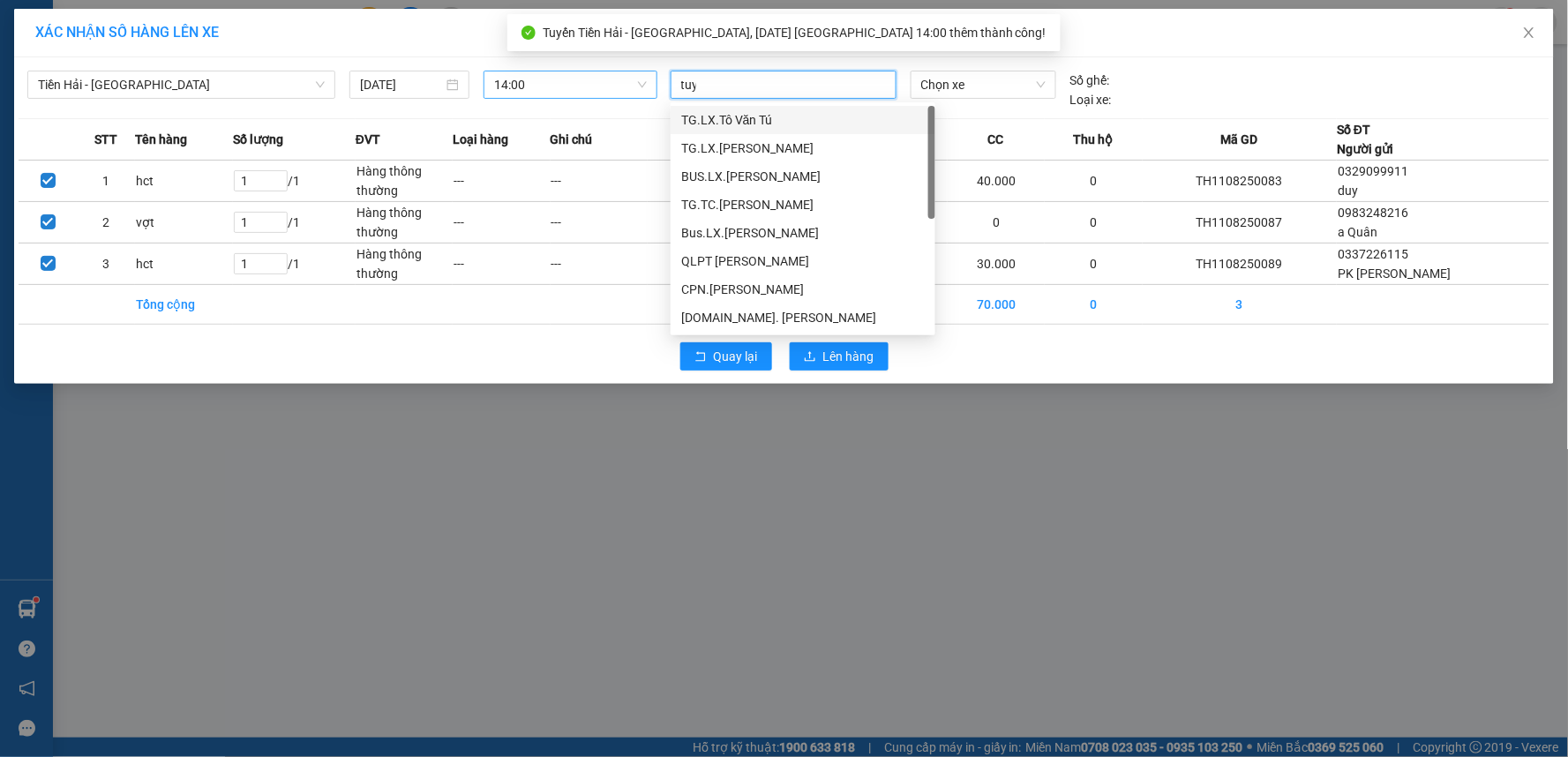
type input "tuy"
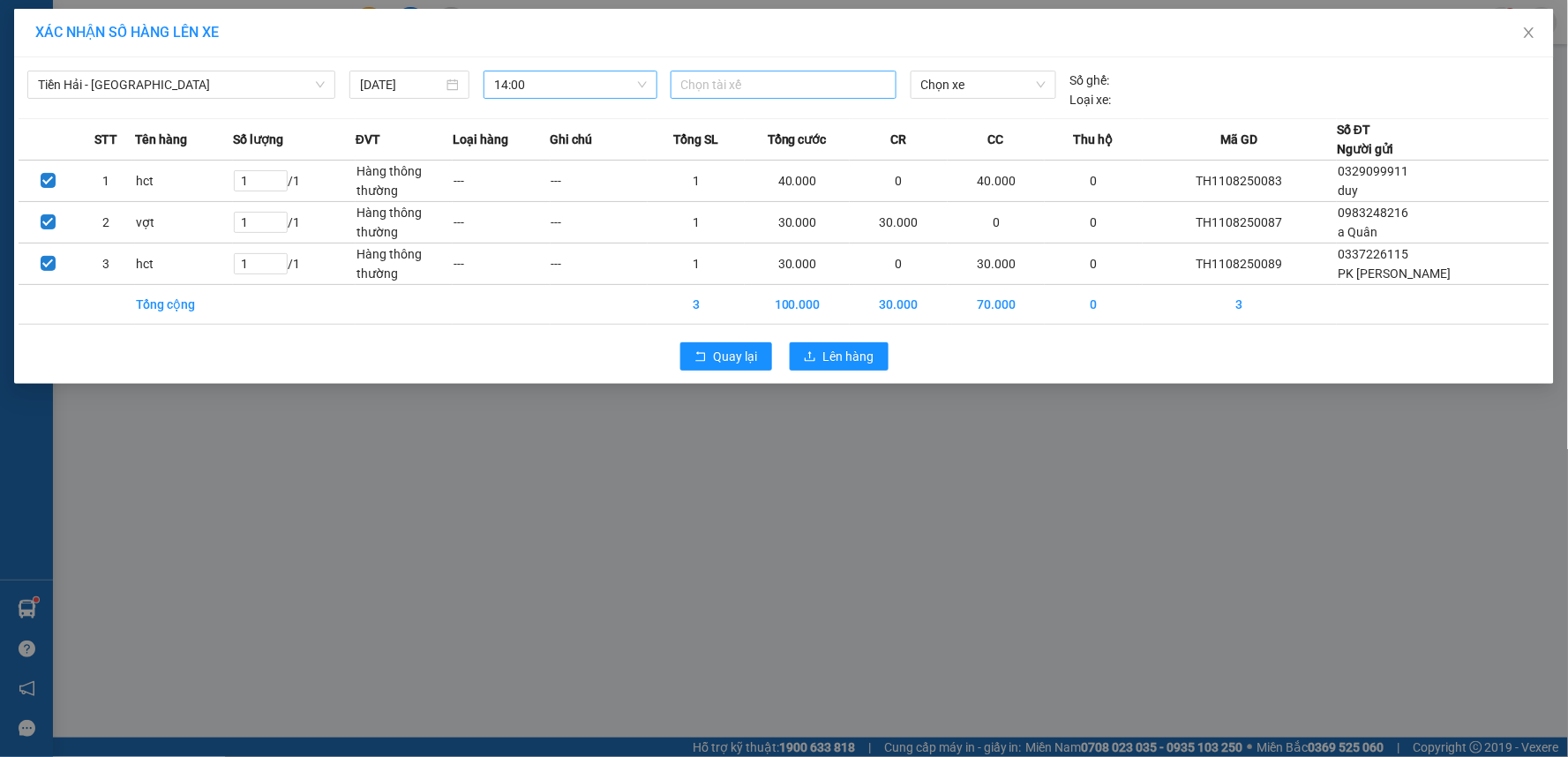
click at [759, 76] on div at bounding box center [784, 85] width 218 height 22
type input "tuyến"
click at [789, 115] on div "TG.TC.[PERSON_NAME]" at bounding box center [802, 120] width 243 height 20
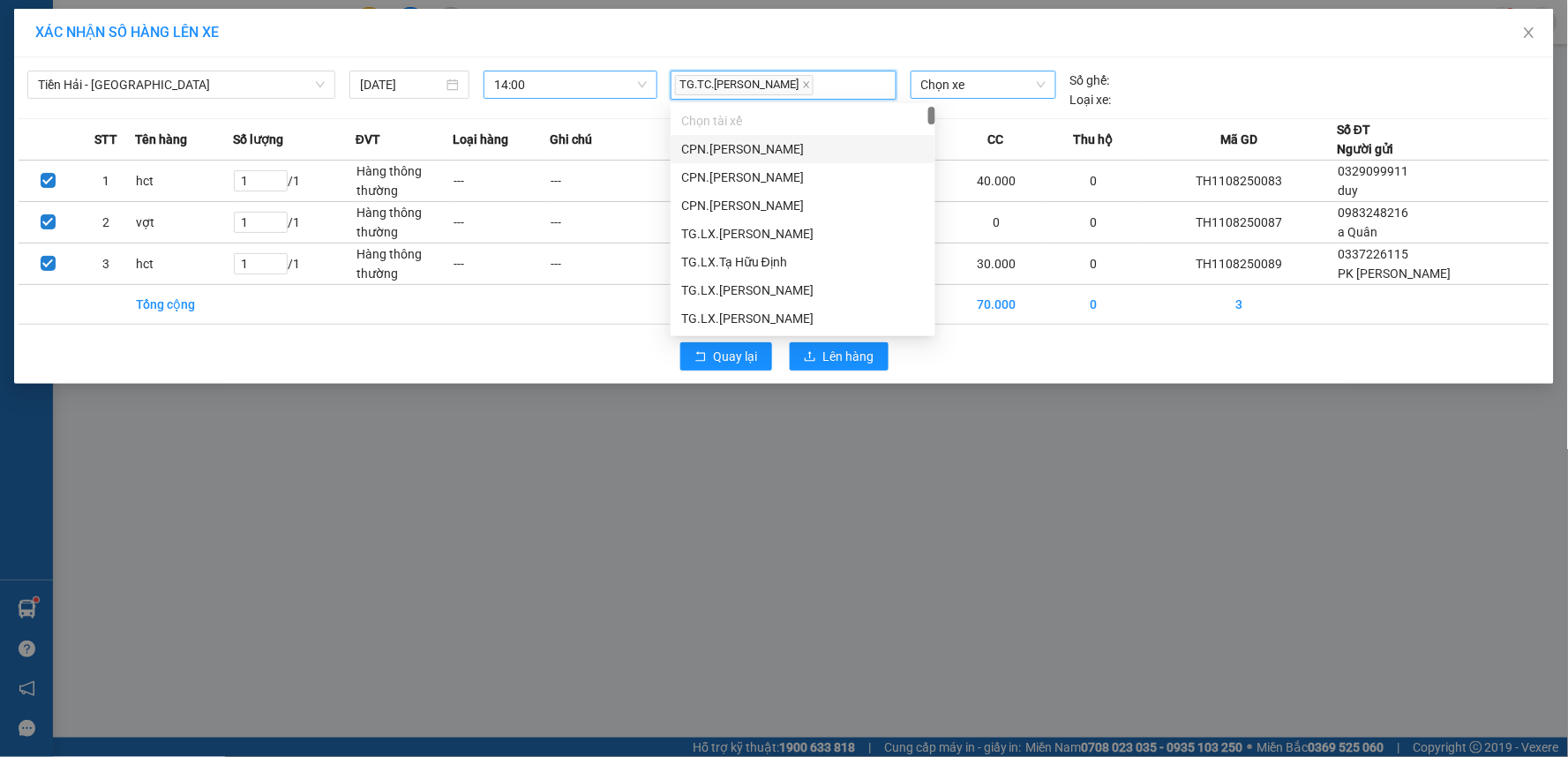
click at [947, 95] on span "Chọn xe" at bounding box center [983, 85] width 124 height 27
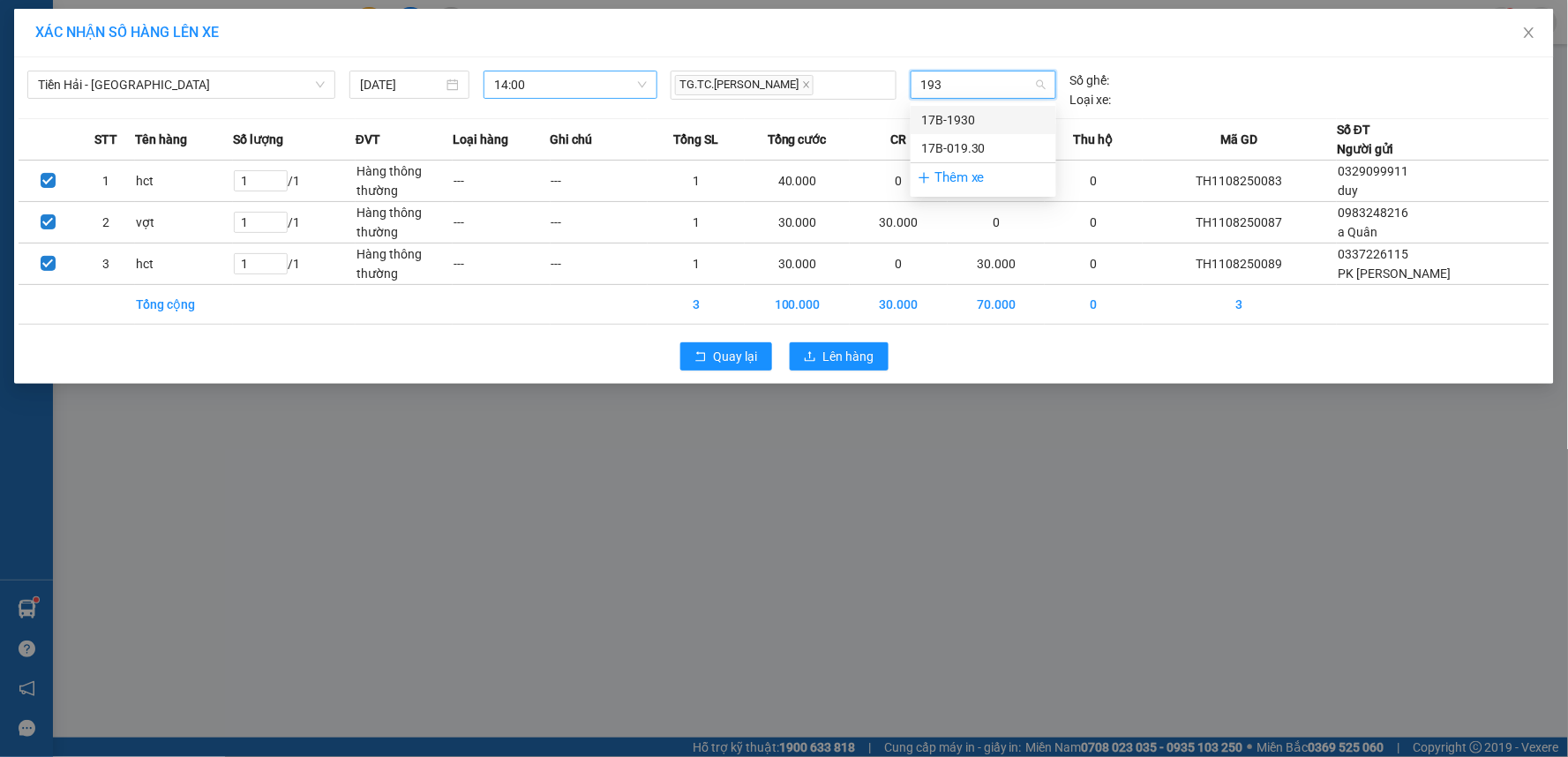
type input "1930"
click at [1017, 151] on div "17B-019.30" at bounding box center [983, 149] width 124 height 20
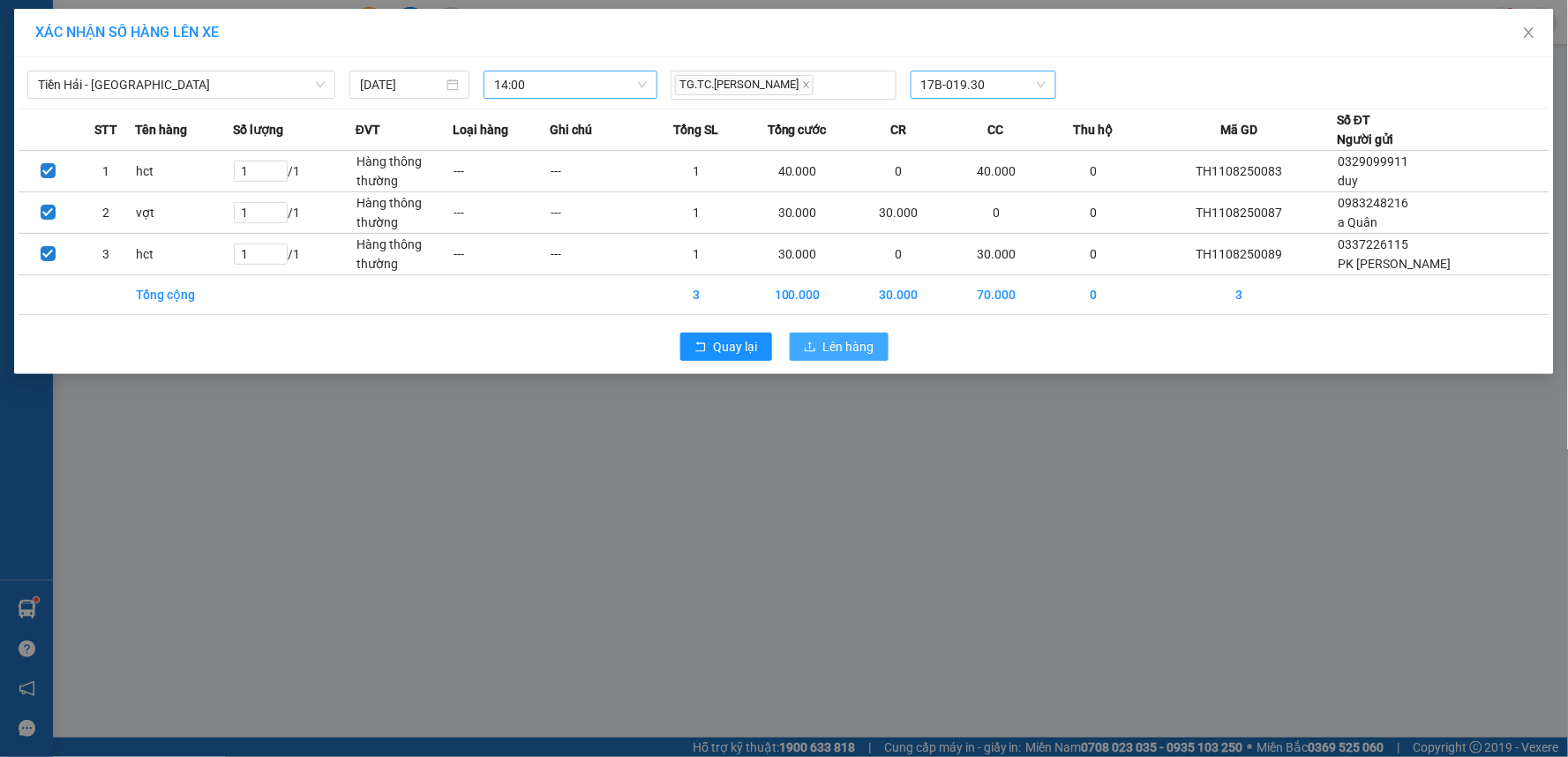
click at [853, 347] on span "Lên hàng" at bounding box center [848, 347] width 51 height 20
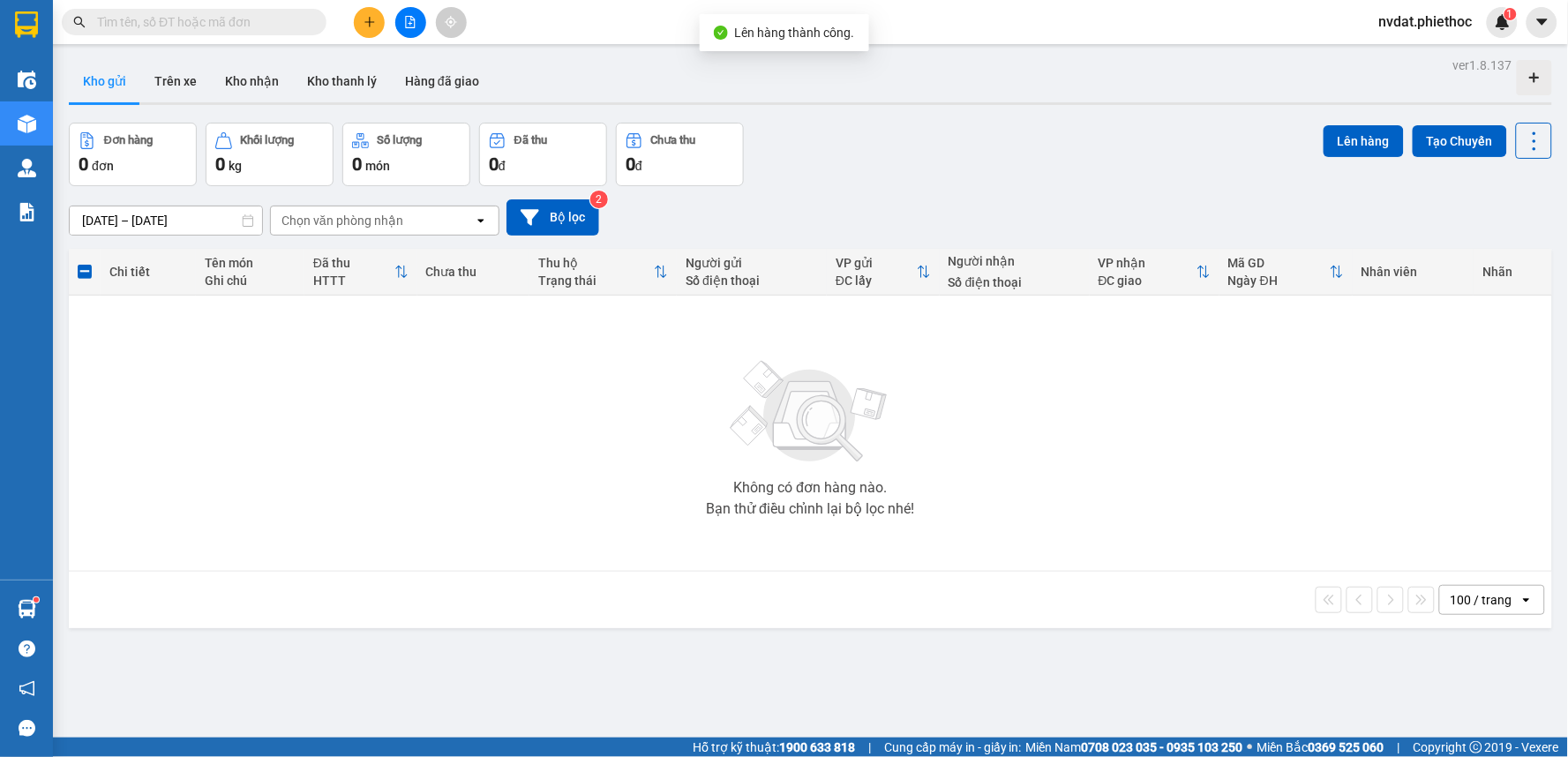
drag, startPoint x: 1028, startPoint y: 145, endPoint x: 1016, endPoint y: 144, distance: 12.0
click at [1018, 142] on div "Đơn hàng 0 đơn Khối lượng 0 kg Số lượng 0 món Đã thu 0 đ Chưa thu 0 đ Lên hàng …" at bounding box center [810, 155] width 1483 height 64
click at [185, 71] on button "Trên xe" at bounding box center [176, 81] width 71 height 42
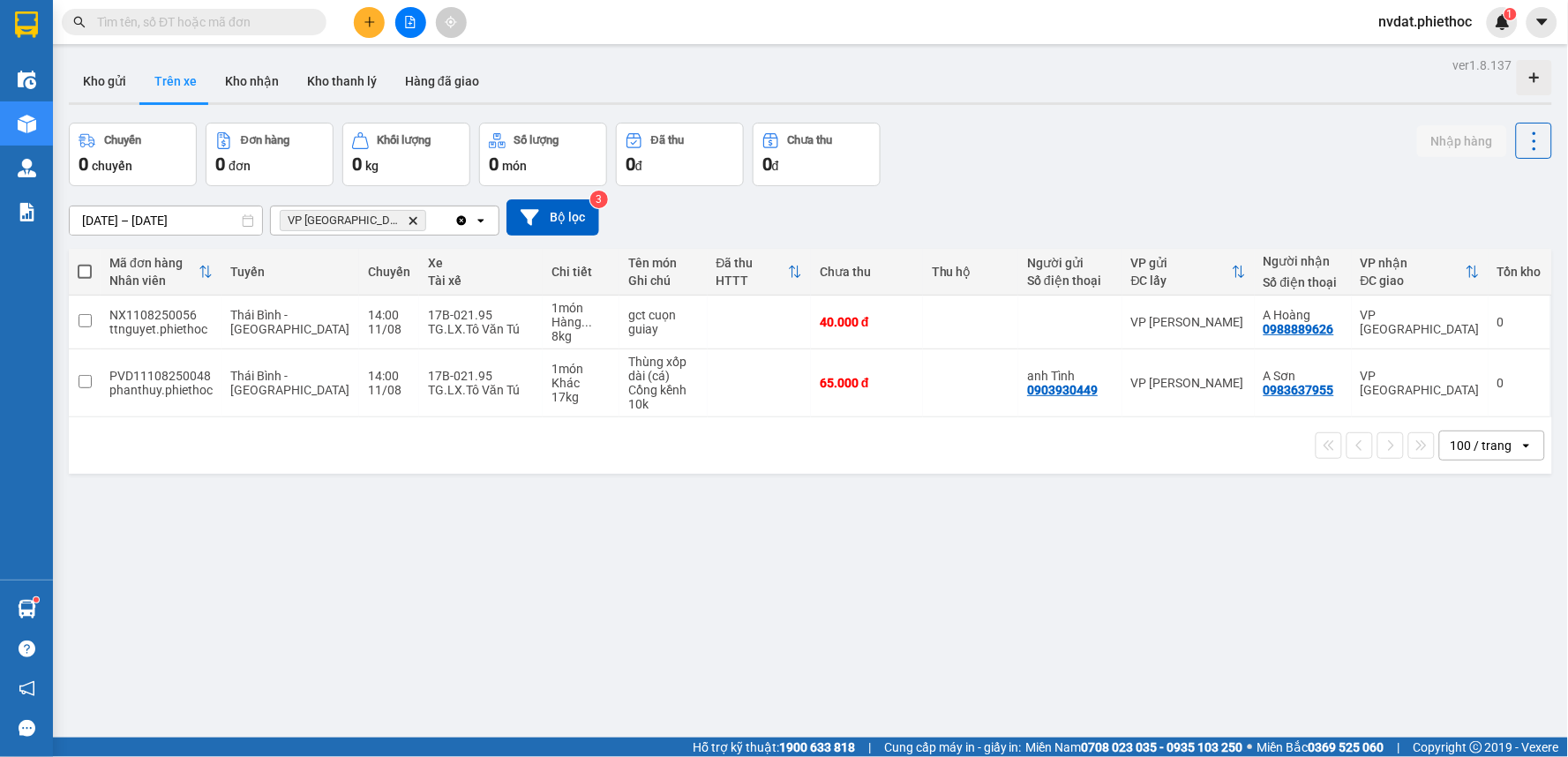
click at [409, 221] on icon "VP Tiền Hải, close by backspace" at bounding box center [413, 221] width 8 height 8
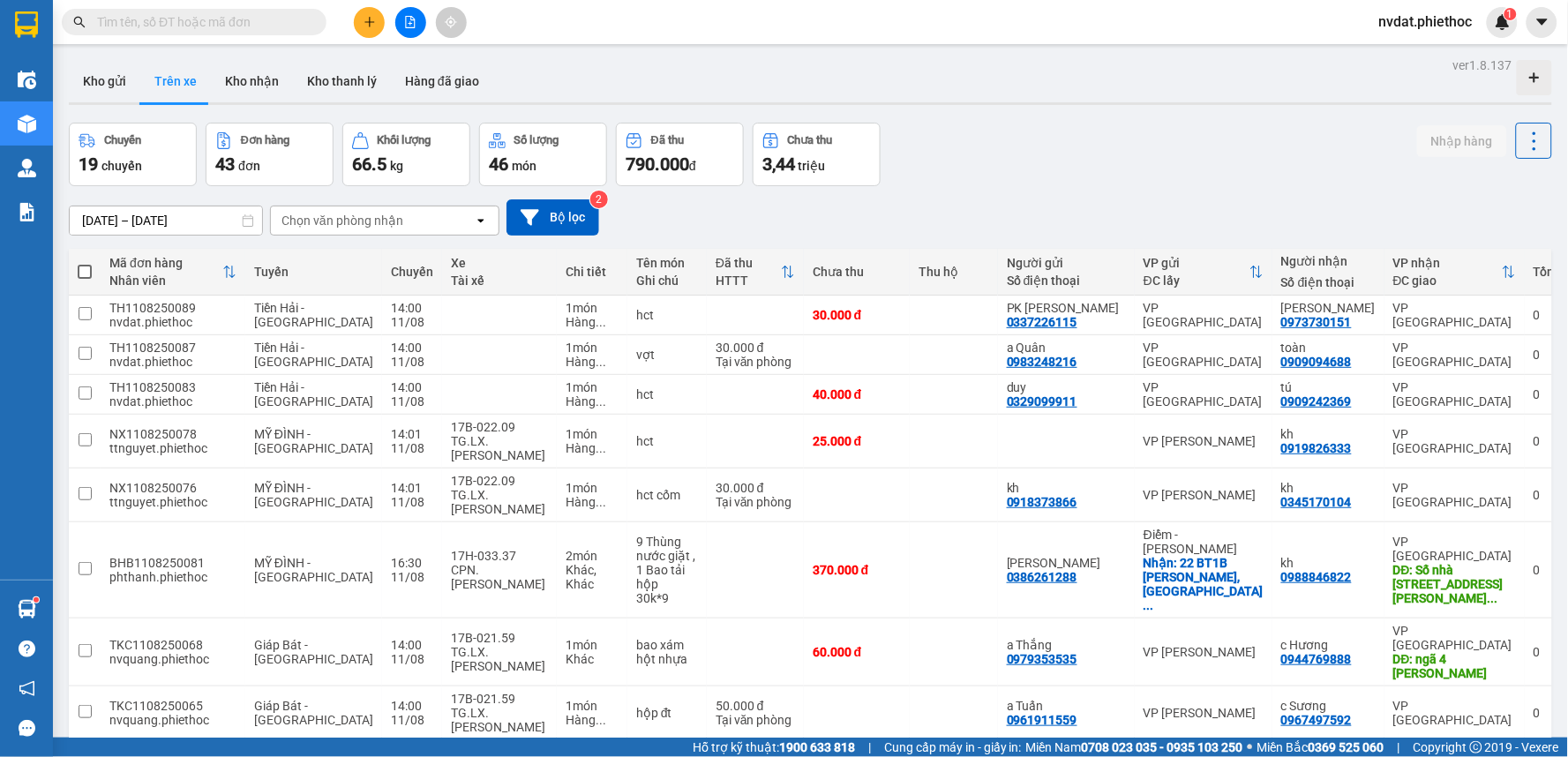
click at [1022, 128] on div "Chuyến 19 chuyến Đơn hàng 43 đơn Khối lượng 66.5 kg Số lượng 46 món Đã thu 790.…" at bounding box center [810, 155] width 1483 height 64
click at [473, 311] on td at bounding box center [499, 315] width 115 height 39
checkbox input "true"
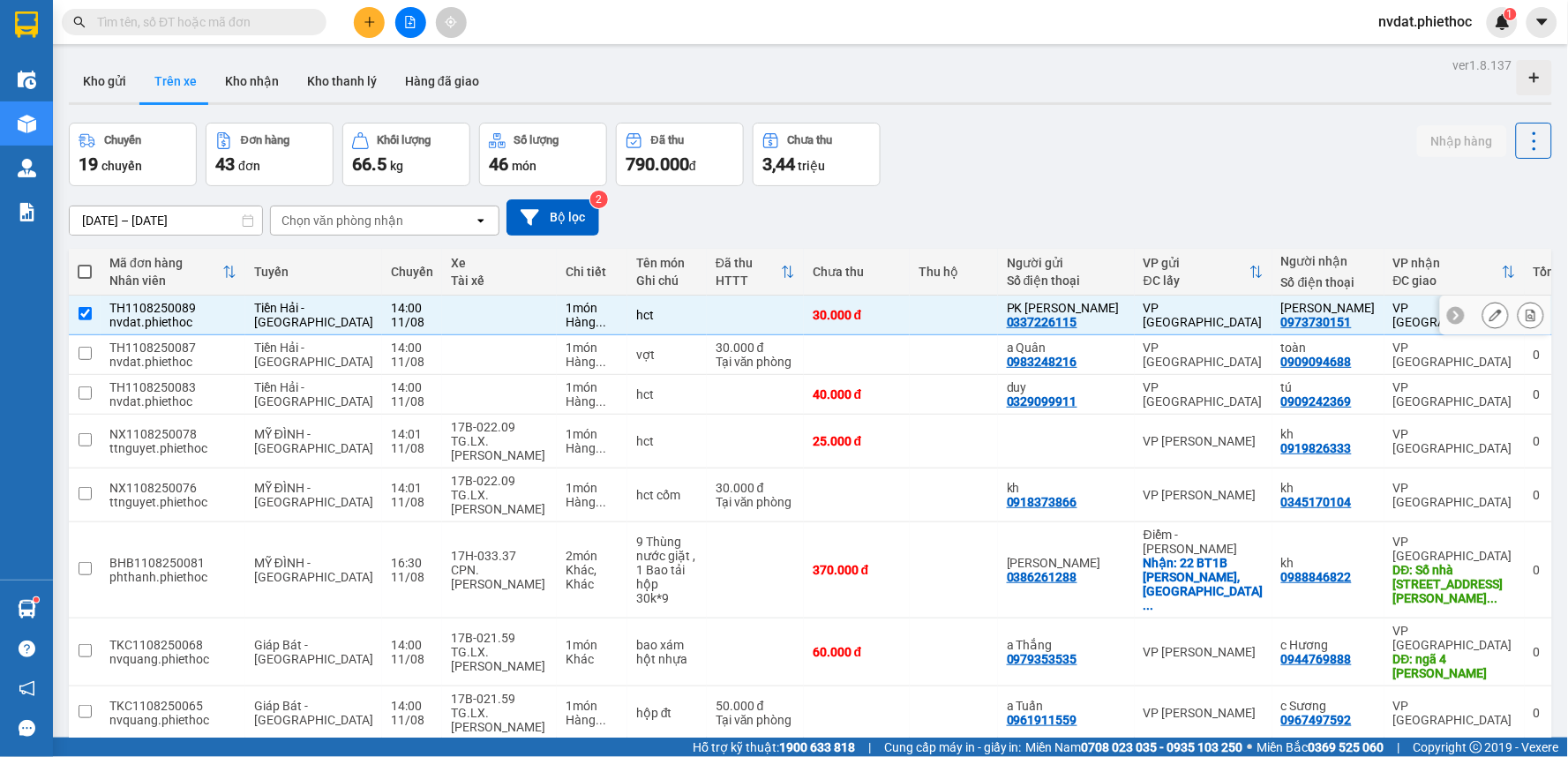
click at [473, 347] on td at bounding box center [499, 355] width 115 height 39
checkbox input "true"
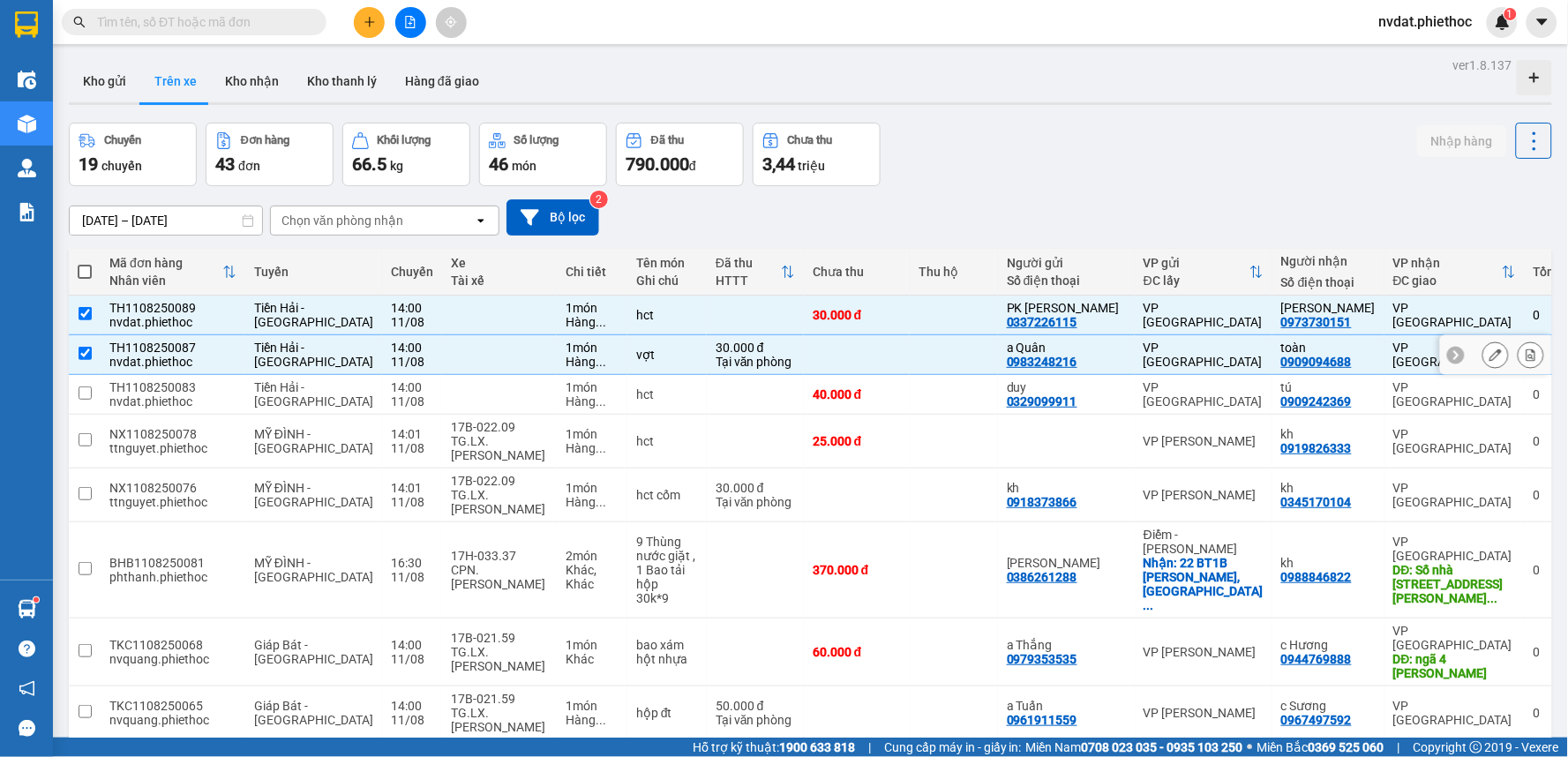
click at [471, 377] on td at bounding box center [499, 395] width 115 height 39
checkbox input "true"
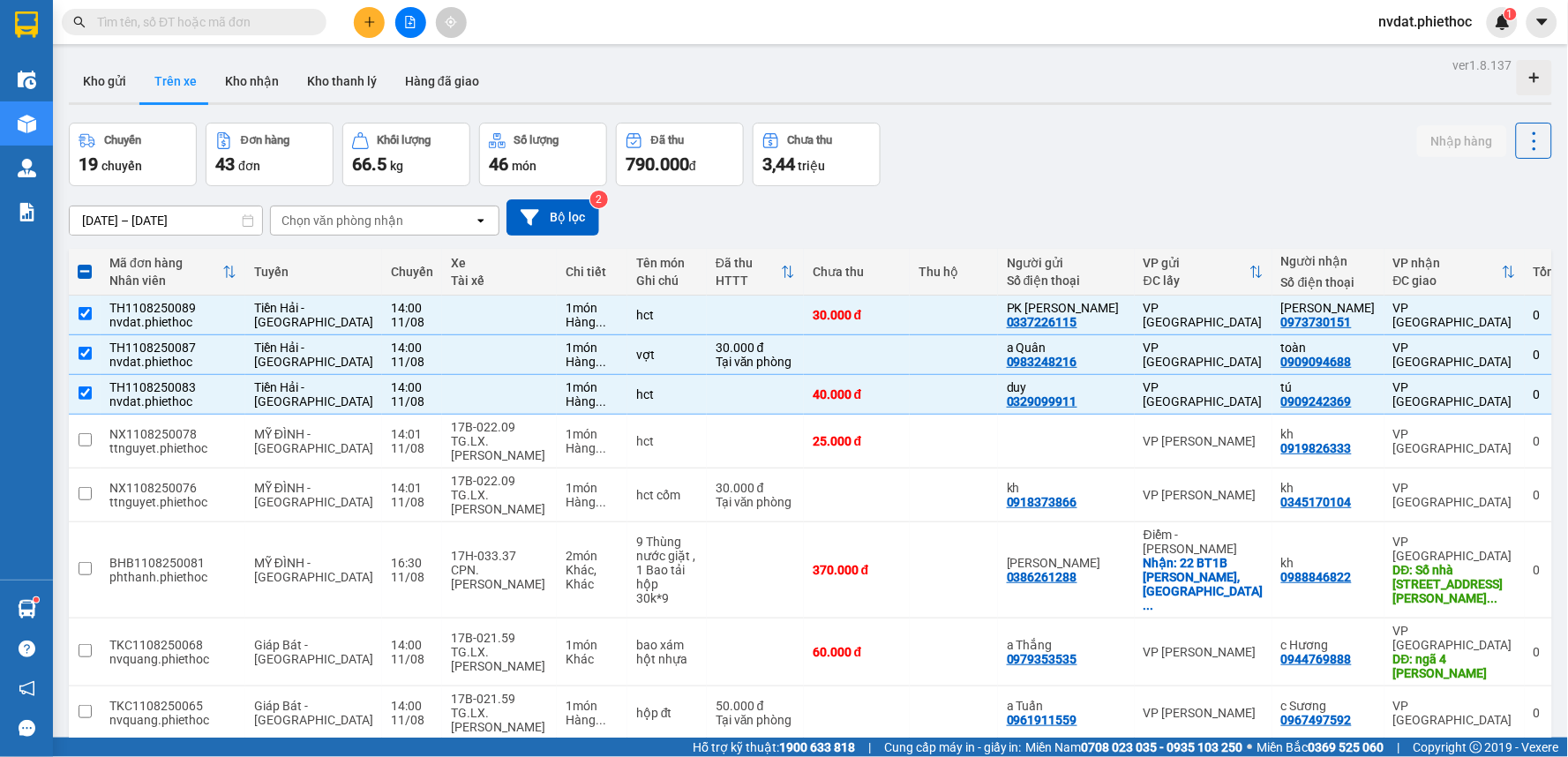
click at [958, 159] on div "Chuyến 19 chuyến Đơn hàng 43 đơn Khối lượng 66.5 kg Số lượng 46 món Đã thu 790.…" at bounding box center [810, 155] width 1483 height 64
click at [254, 66] on button "Kho nhận" at bounding box center [251, 81] width 82 height 42
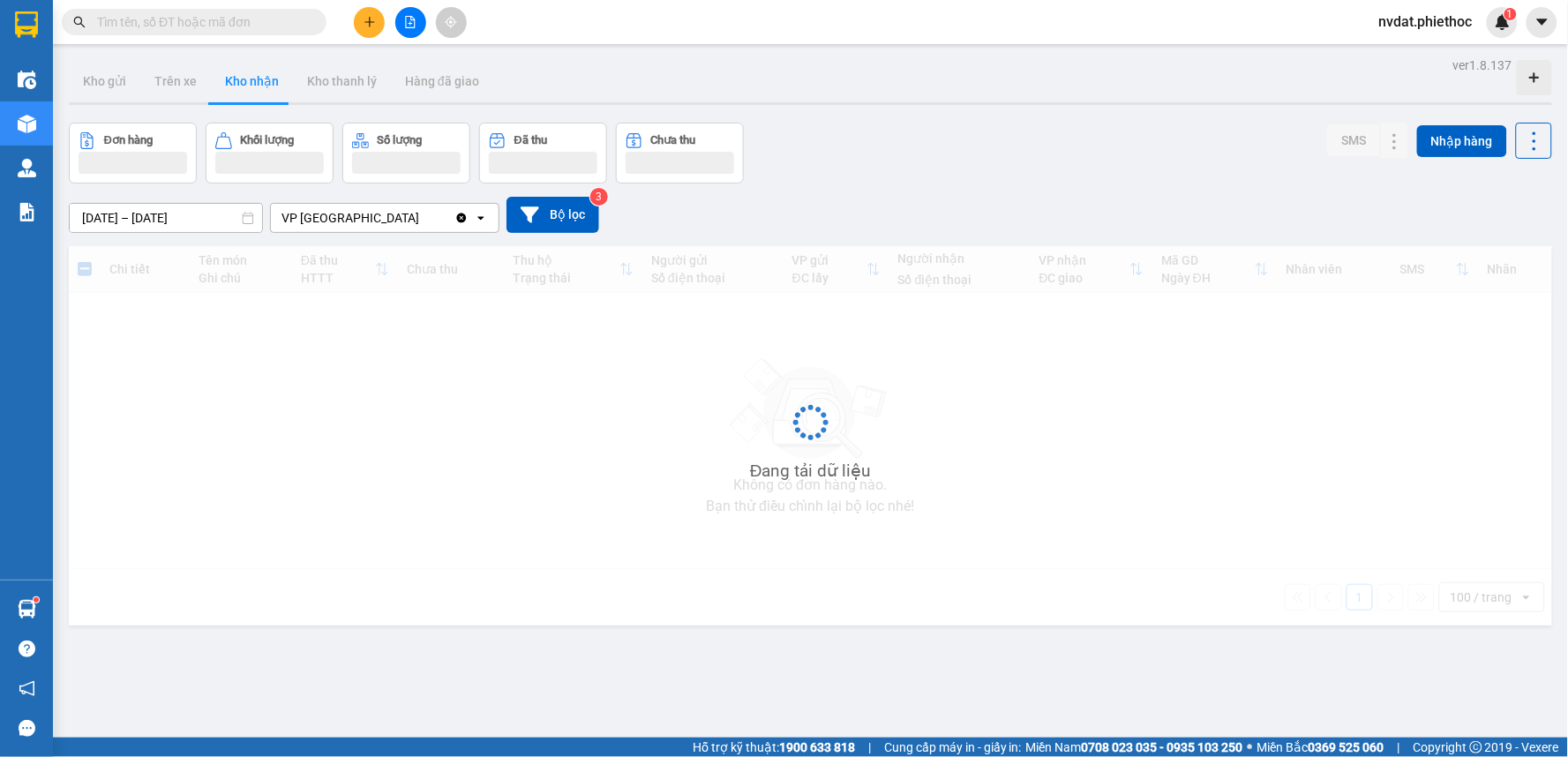
click at [248, 76] on button "Kho nhận" at bounding box center [251, 81] width 82 height 42
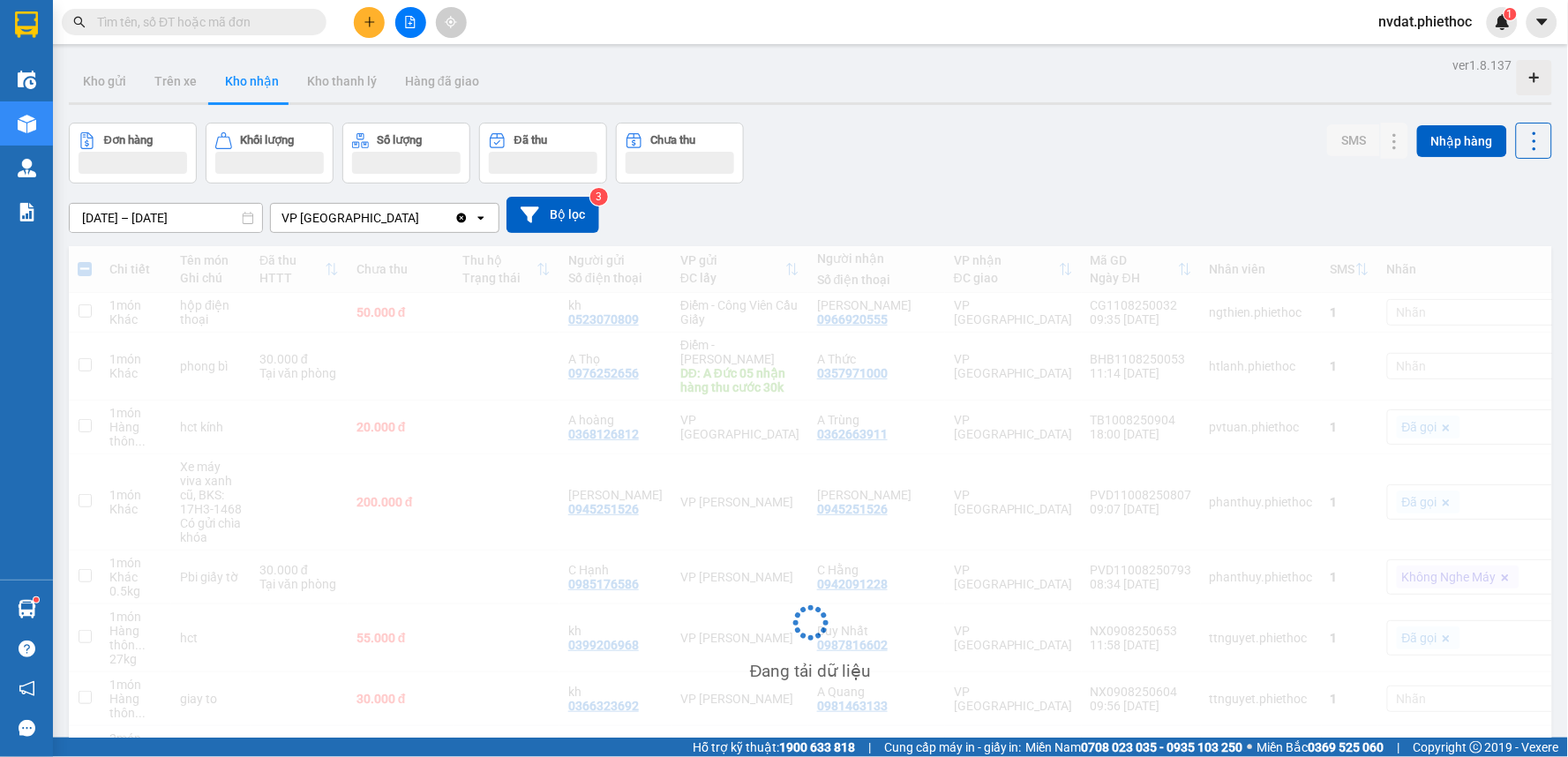
click at [211, 81] on button "Kho nhận" at bounding box center [251, 81] width 82 height 42
click at [195, 85] on button "Trên xe" at bounding box center [176, 81] width 71 height 42
type input "[DATE] – [DATE]"
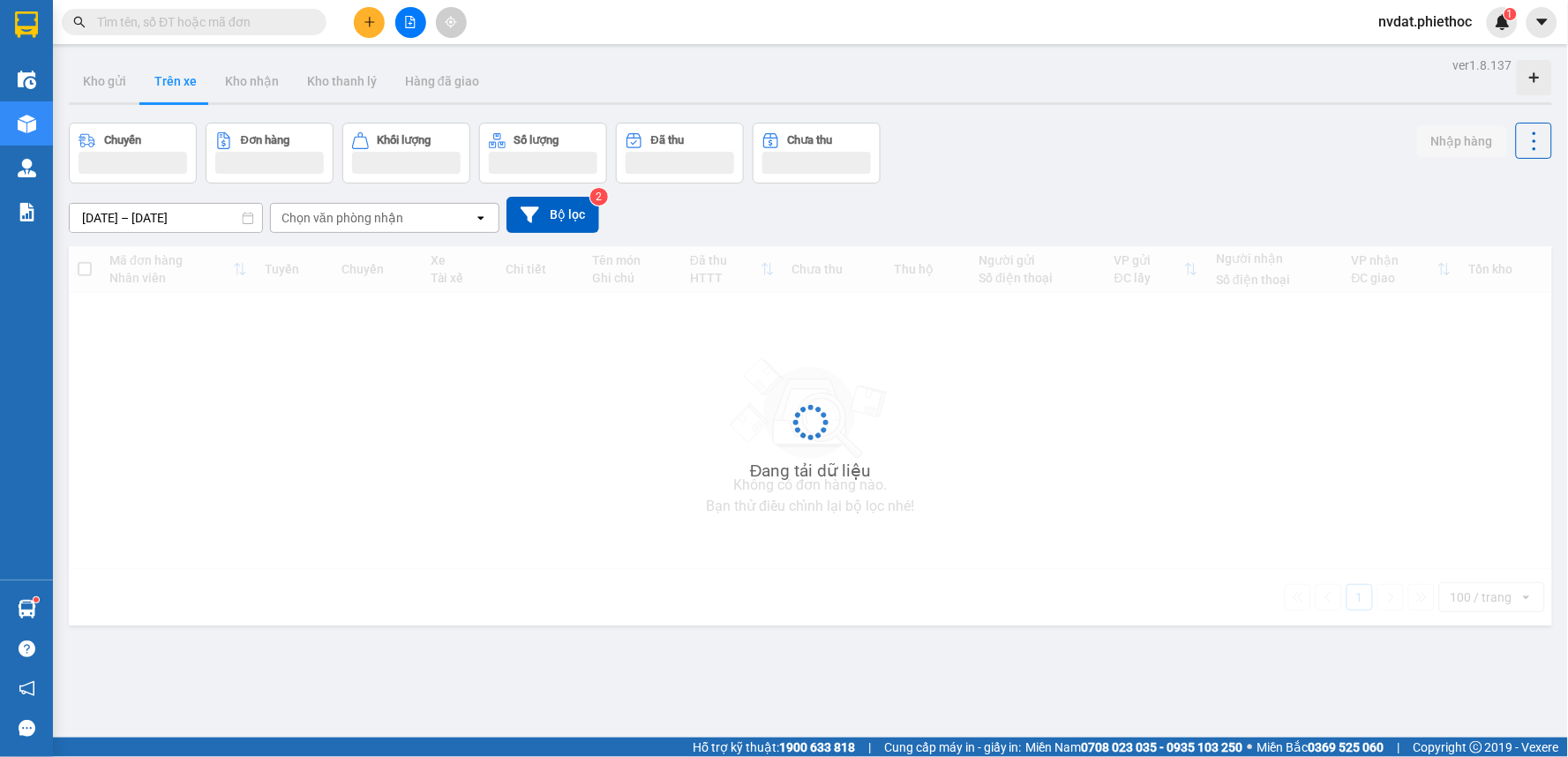
click at [195, 85] on button "Trên xe" at bounding box center [176, 81] width 71 height 42
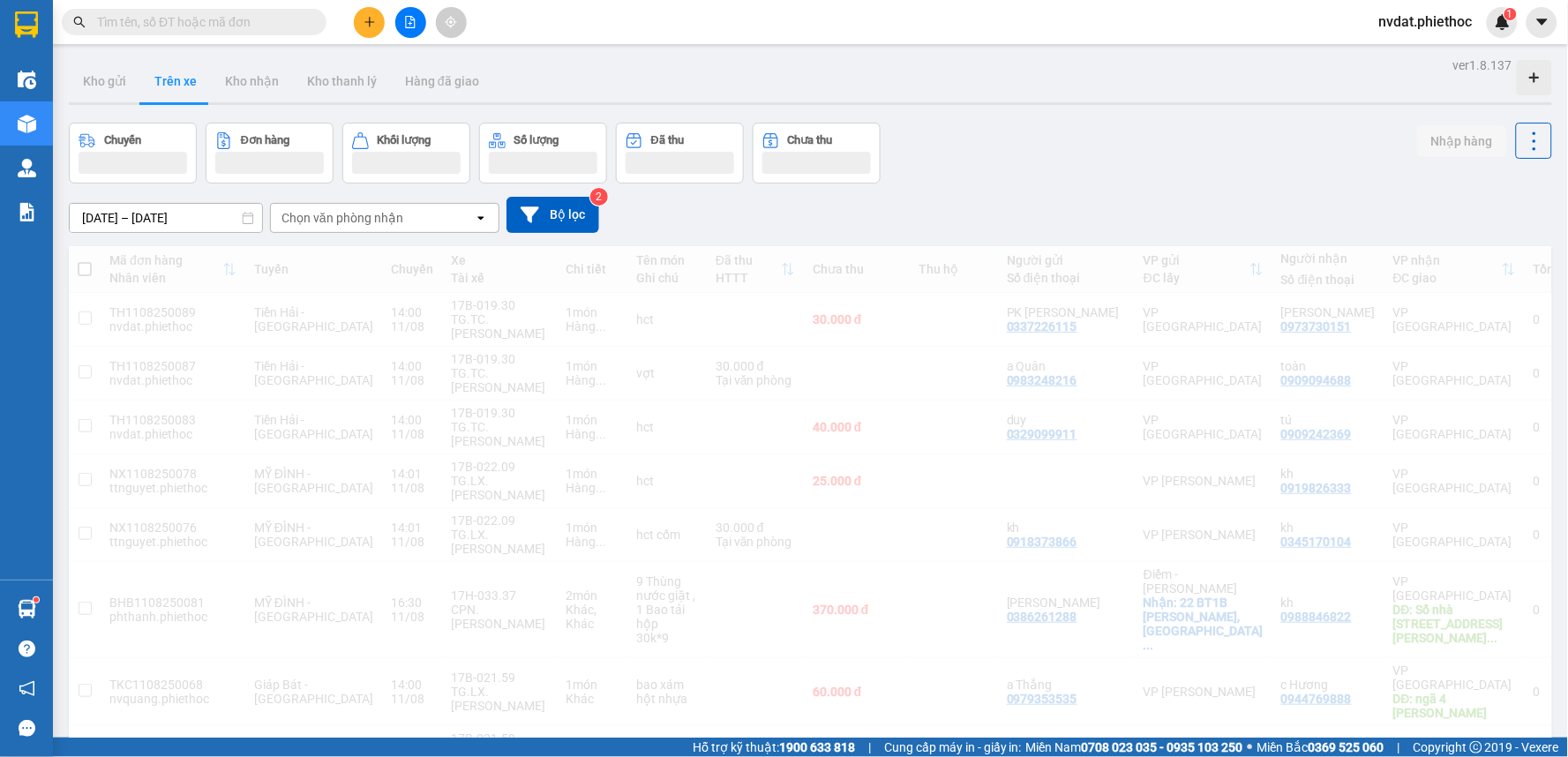
click at [195, 85] on button "Trên xe" at bounding box center [176, 81] width 71 height 42
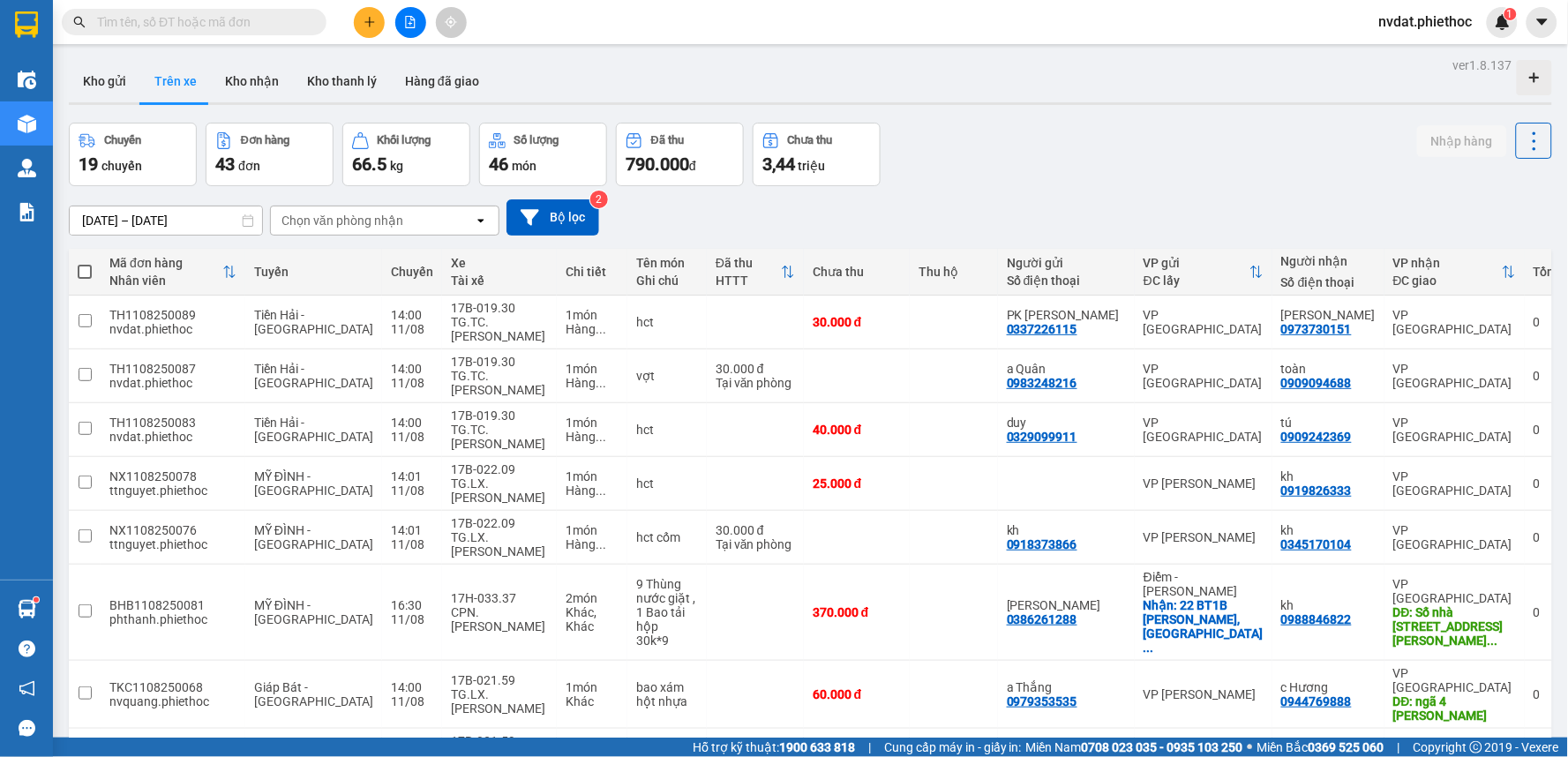
click at [195, 85] on button "Trên xe" at bounding box center [176, 81] width 71 height 42
click at [1122, 104] on div at bounding box center [810, 103] width 1483 height 3
click at [339, 212] on div "Chọn văn phòng nhận" at bounding box center [343, 221] width 122 height 18
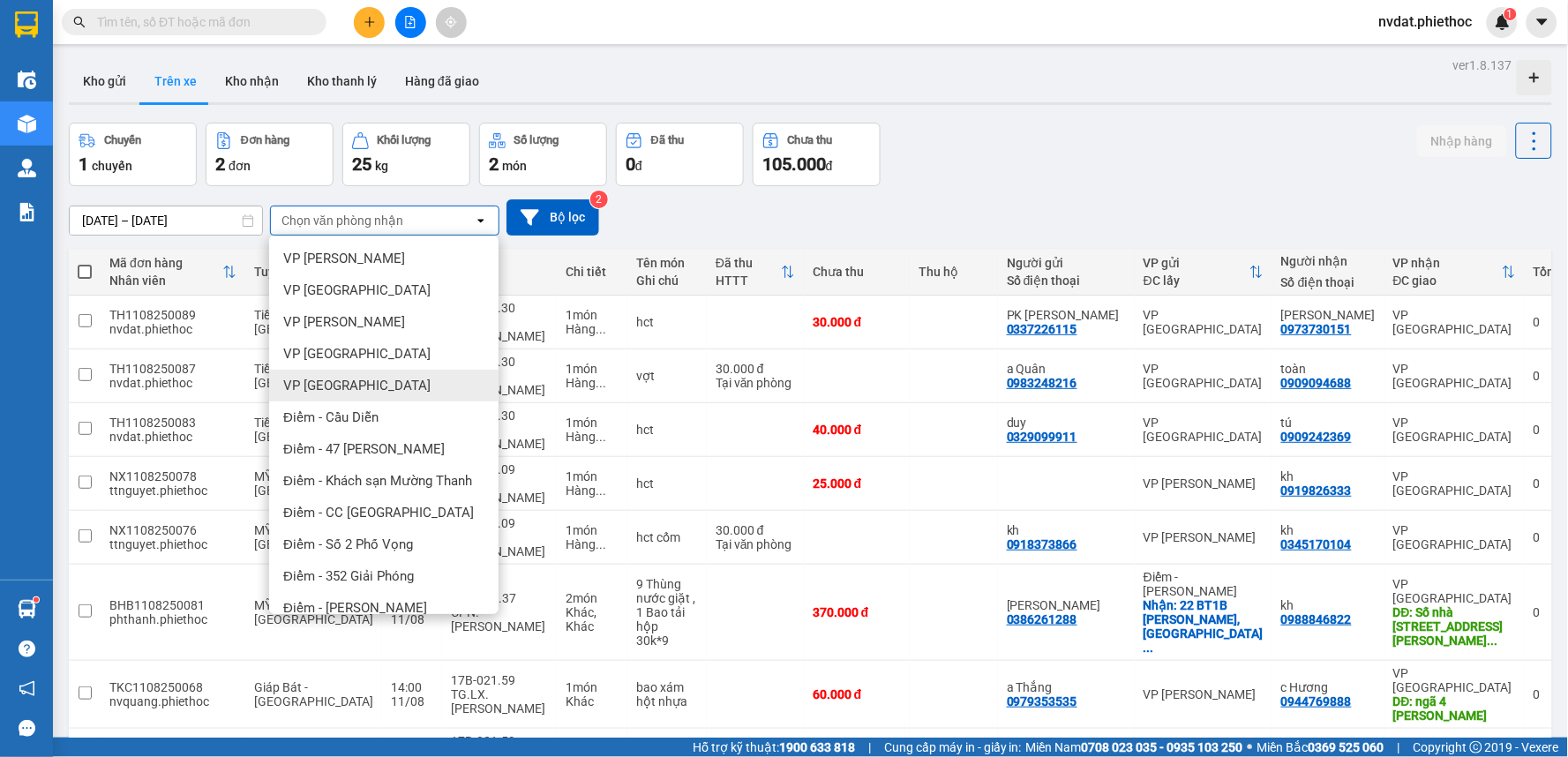
click at [350, 378] on span "VP [GEOGRAPHIC_DATA]" at bounding box center [357, 386] width 148 height 18
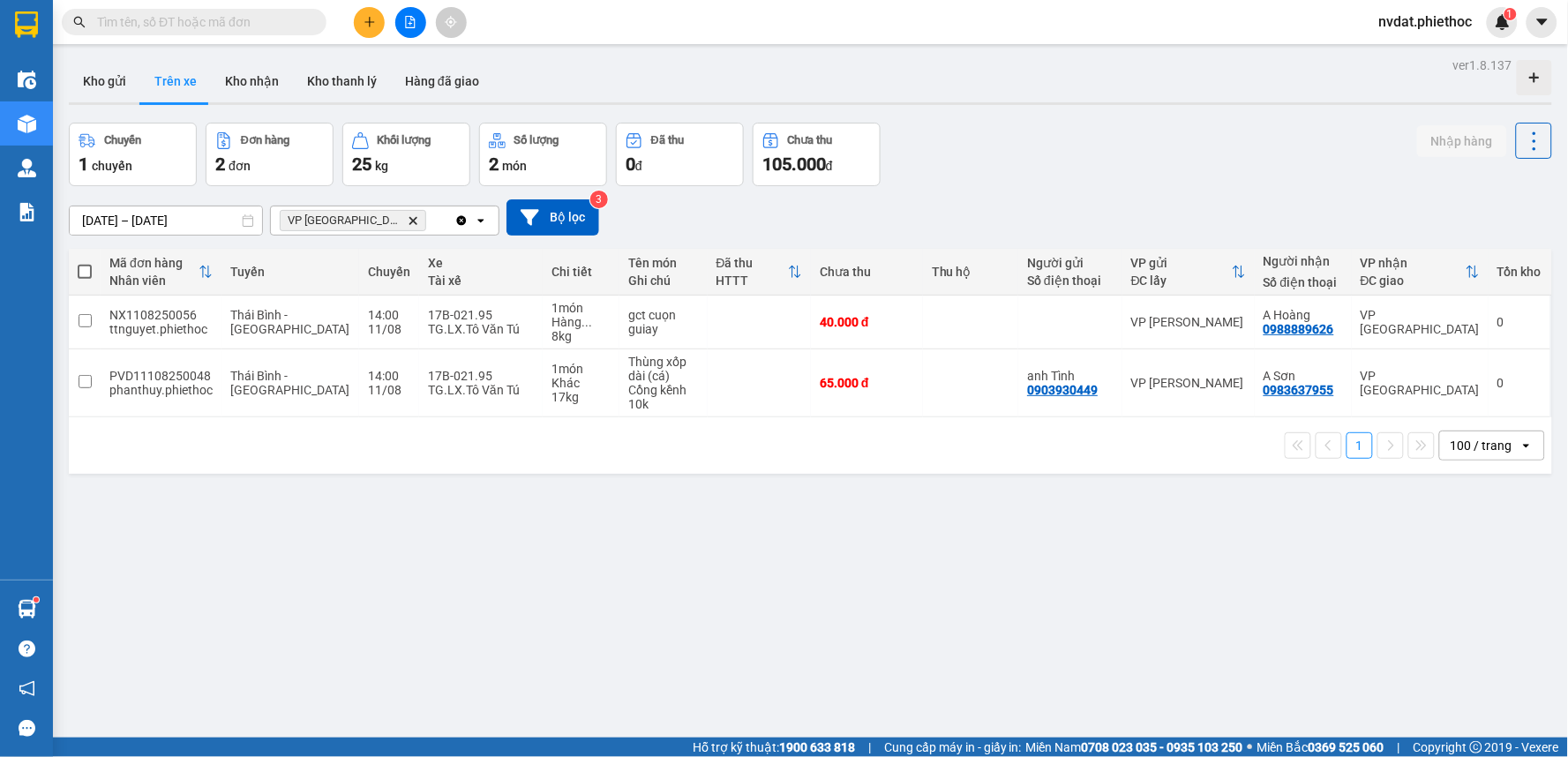
click at [1074, 153] on div "Chuyến 1 chuyến Đơn hàng 2 đơn Khối lượng 25 kg Số lượng 2 món Đã thu 0 đ Chưa …" at bounding box center [810, 155] width 1483 height 64
click at [582, 328] on span "..." at bounding box center [587, 322] width 11 height 14
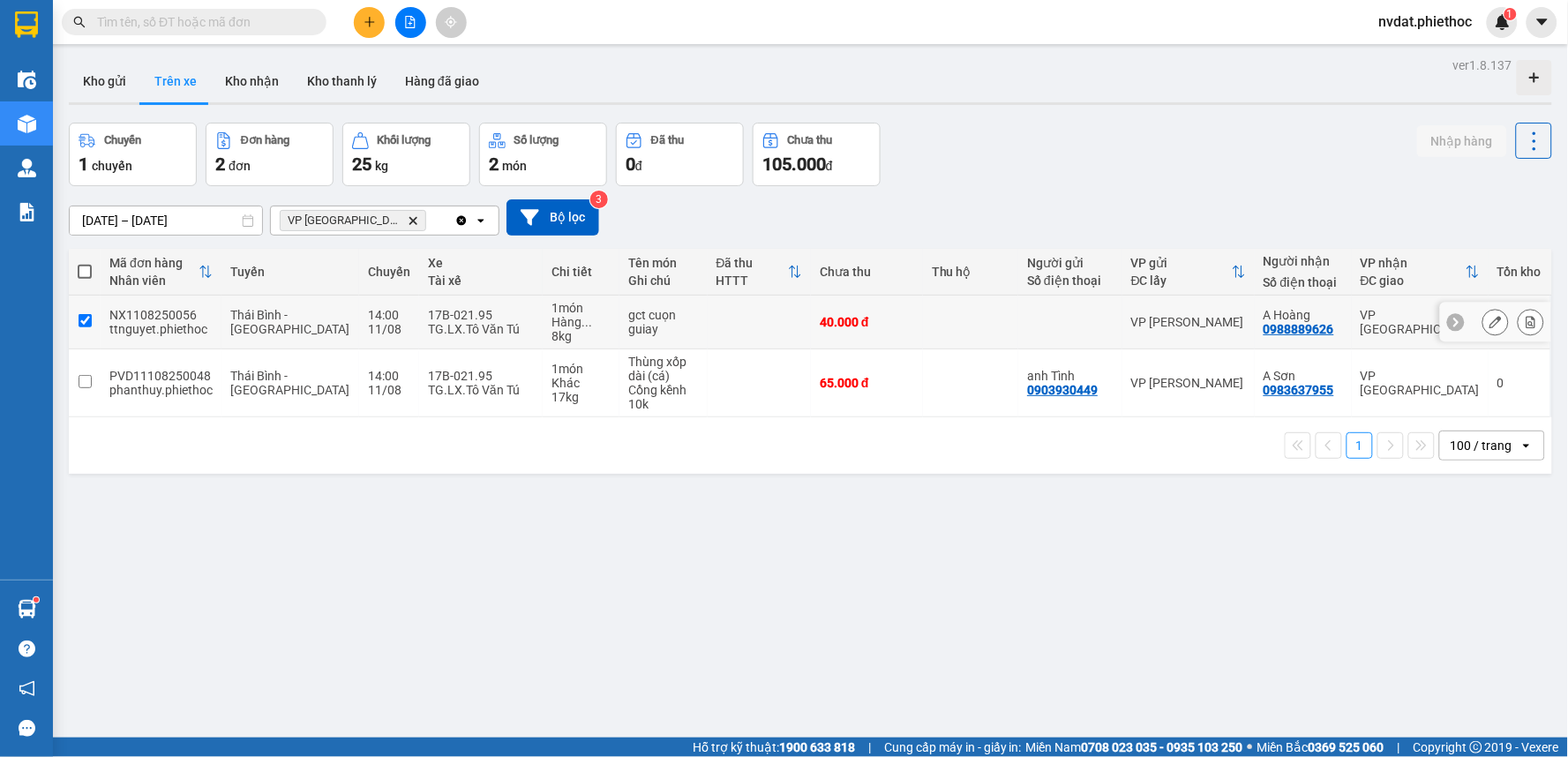
checkbox input "true"
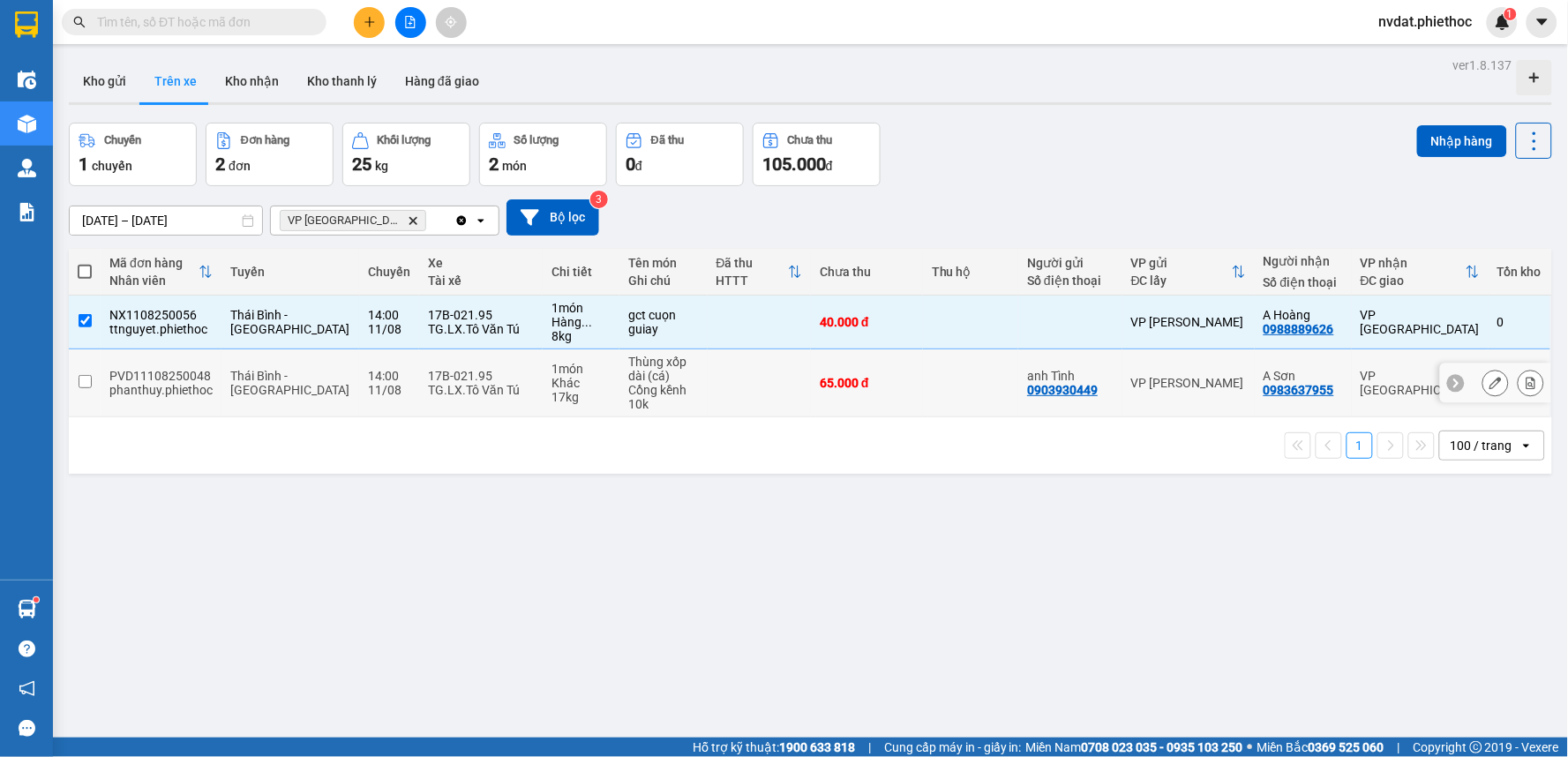
click at [569, 372] on div "1 món" at bounding box center [581, 369] width 59 height 14
checkbox input "true"
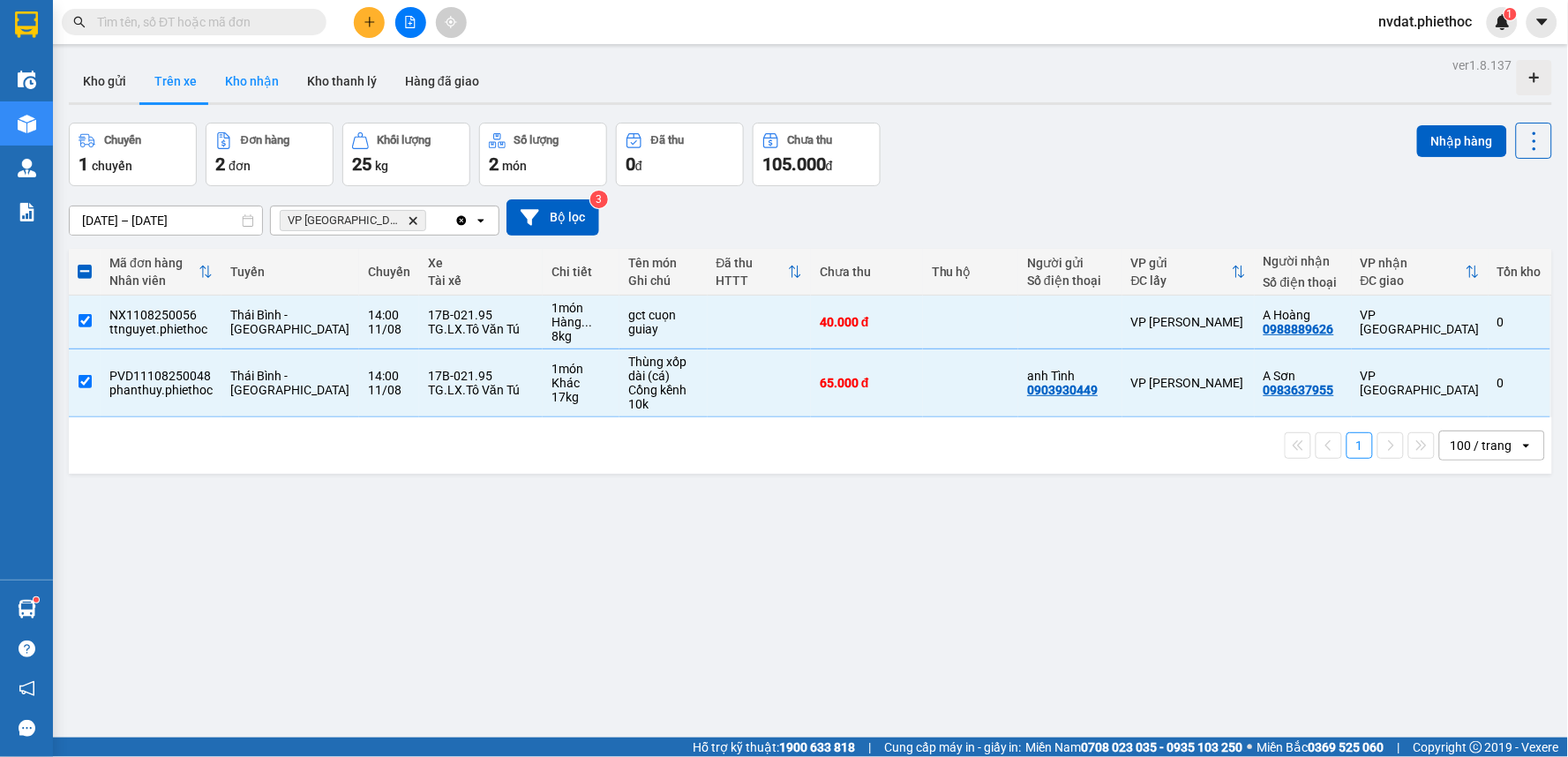
click at [227, 80] on button "Kho nhận" at bounding box center [251, 81] width 82 height 42
type input "[DATE] – [DATE]"
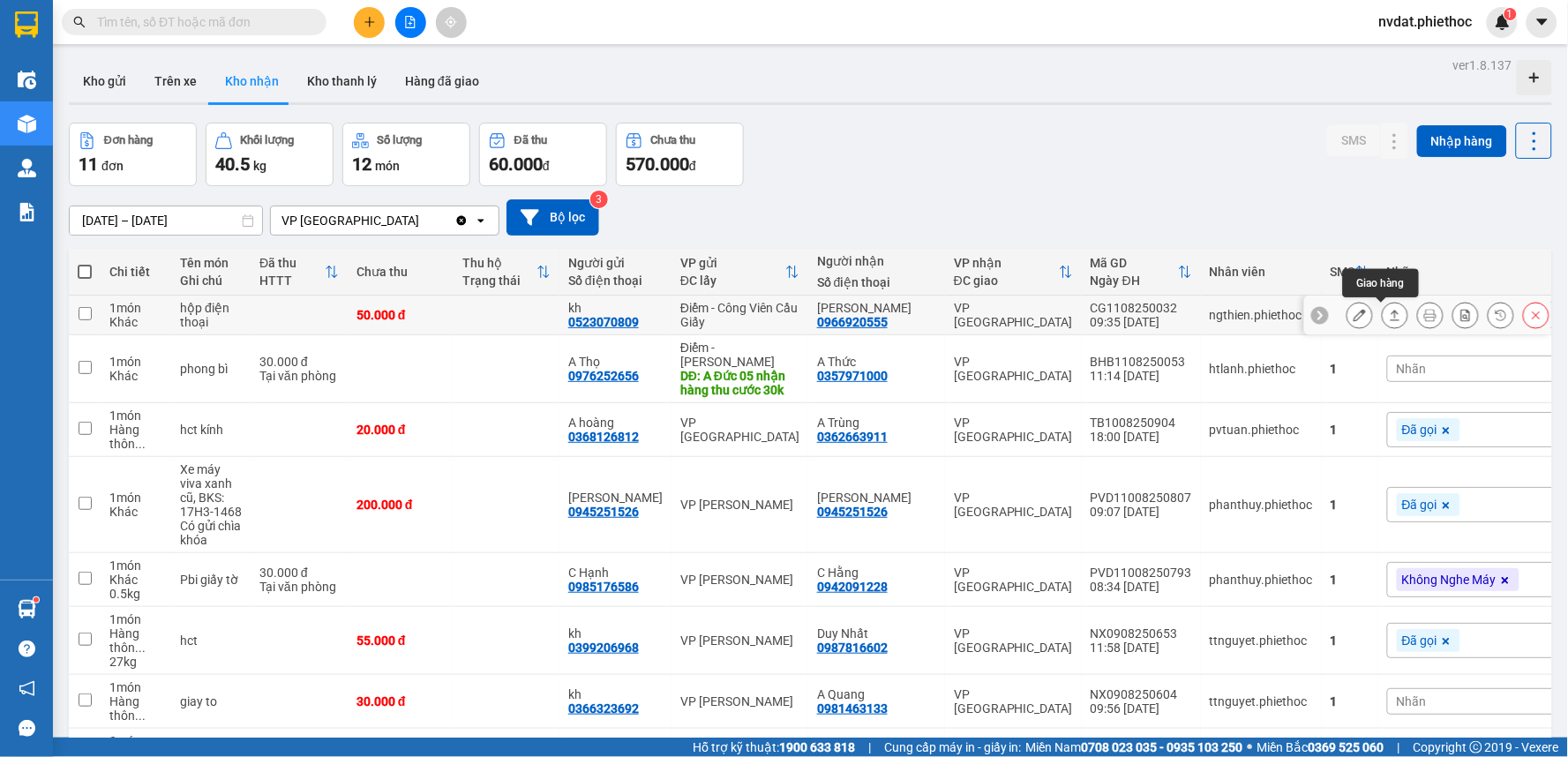
click at [1388, 312] on button at bounding box center [1395, 315] width 25 height 31
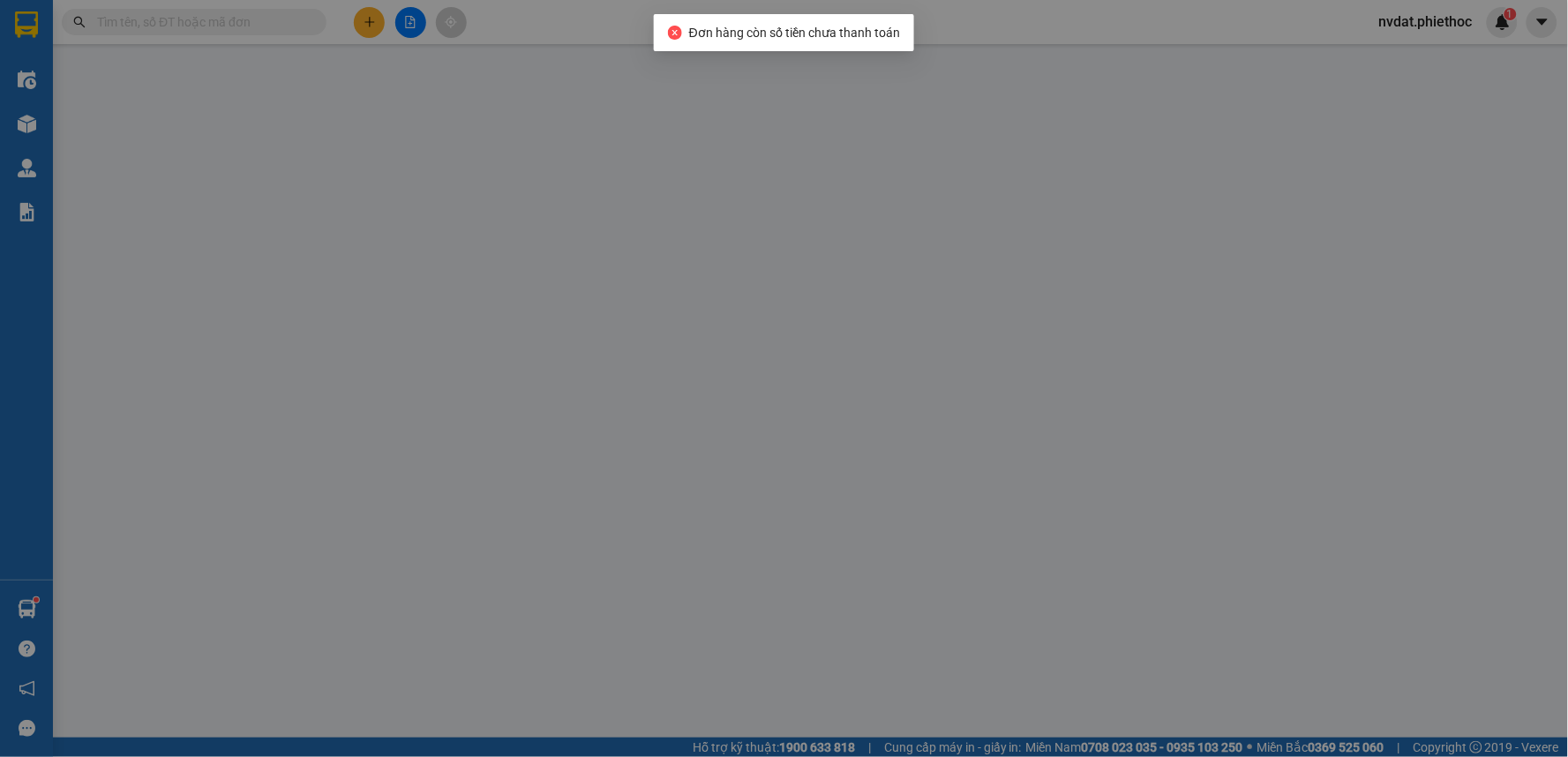
type input "0523070809"
type input "kh"
type input "0966920555"
type input "Anh Nam"
type input "50.000"
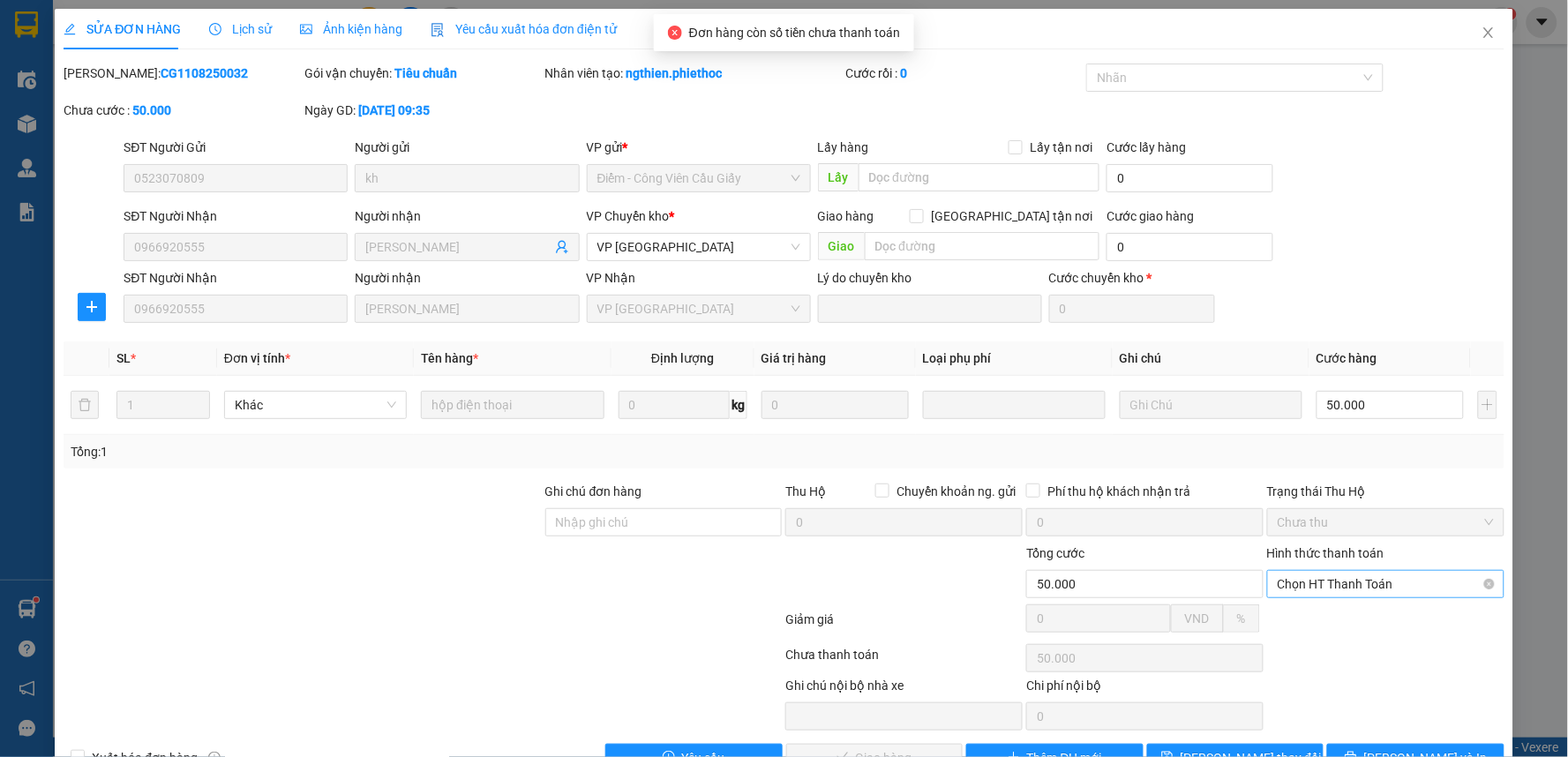
click at [1378, 571] on span "Chọn HT Thanh Toán" at bounding box center [1386, 584] width 217 height 27
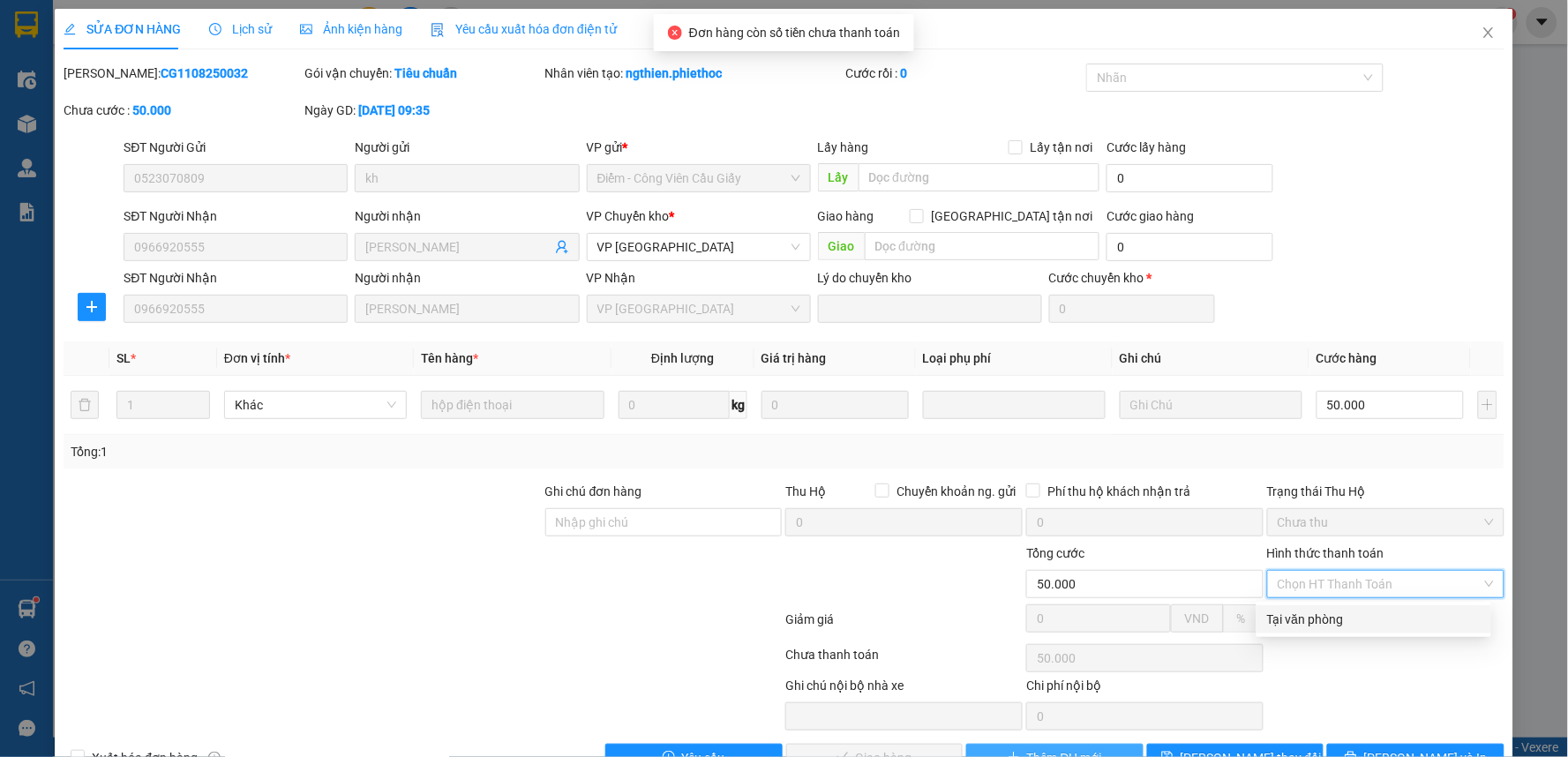
drag, startPoint x: 1334, startPoint y: 615, endPoint x: 973, endPoint y: 751, distance: 385.8
click at [1325, 618] on div "Tại văn phòng" at bounding box center [1373, 620] width 214 height 20
type input "0"
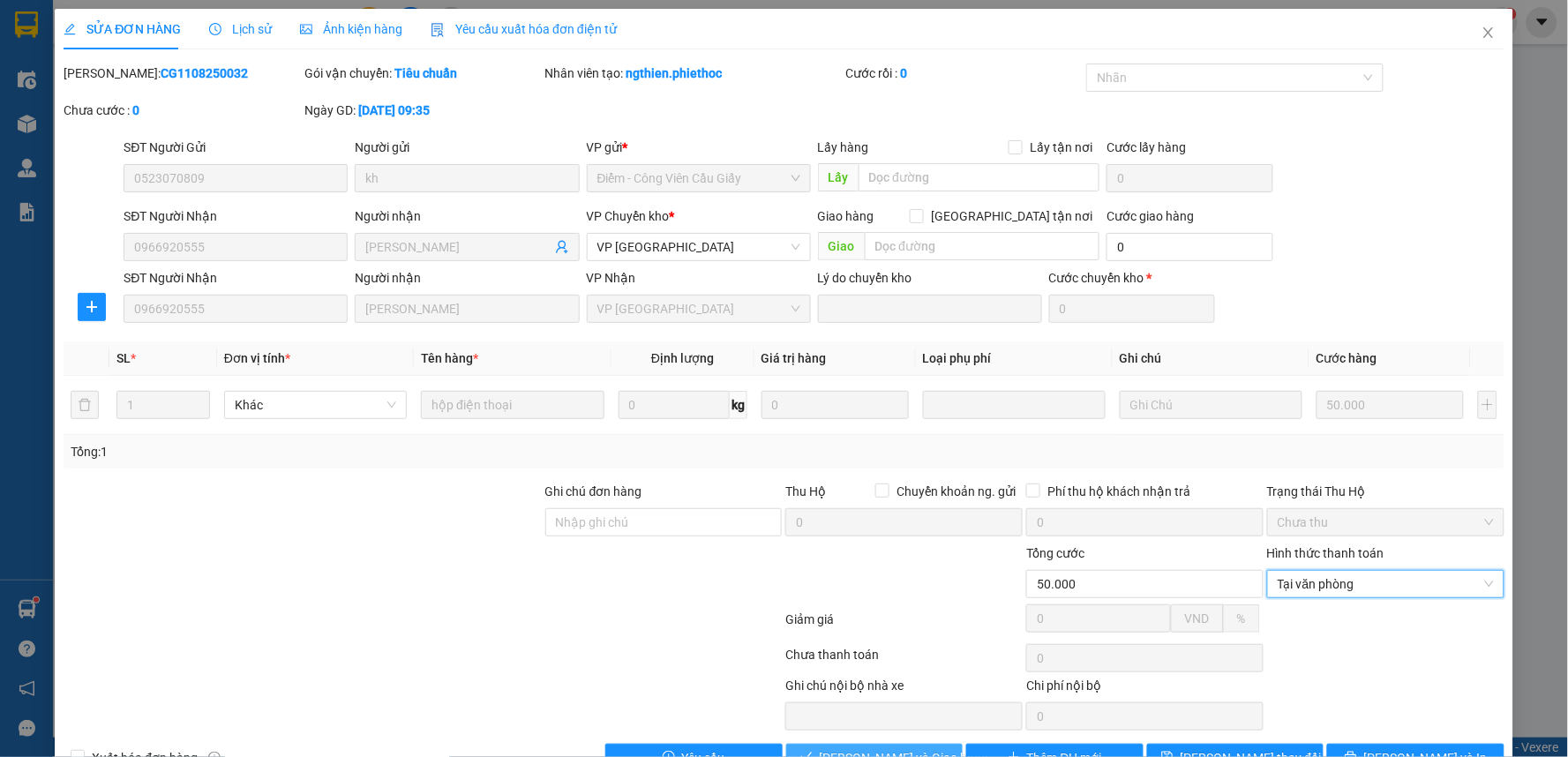
click at [889, 748] on span "[PERSON_NAME] và Giao hàng" at bounding box center [905, 758] width 169 height 20
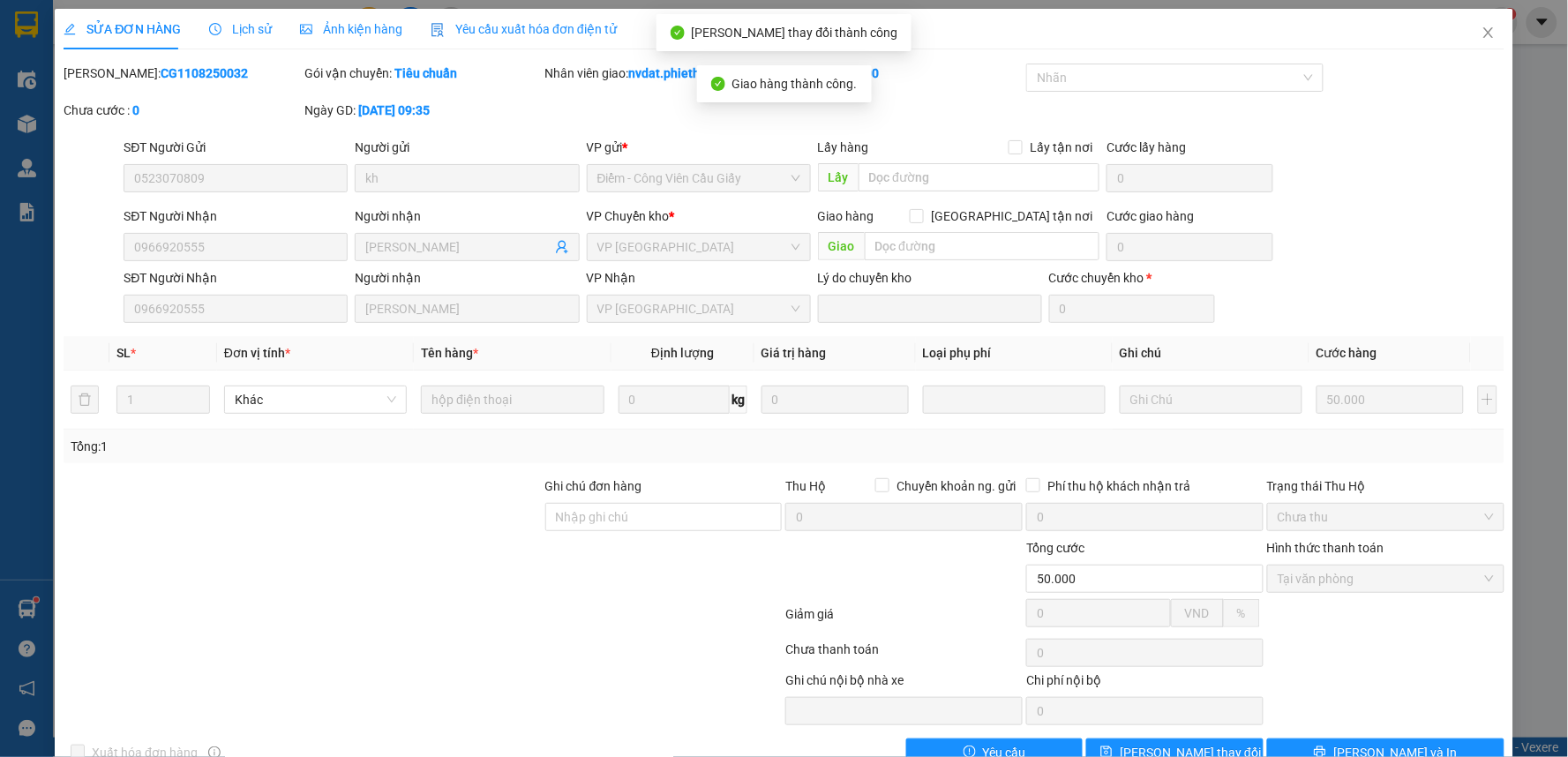
click at [1418, 134] on div "Mã ĐH: CG1108250032 Gói vận chuyển: Tiêu chuẩn Nhân viên giao: nvdat.phiethoc C…" at bounding box center [784, 100] width 1445 height 74
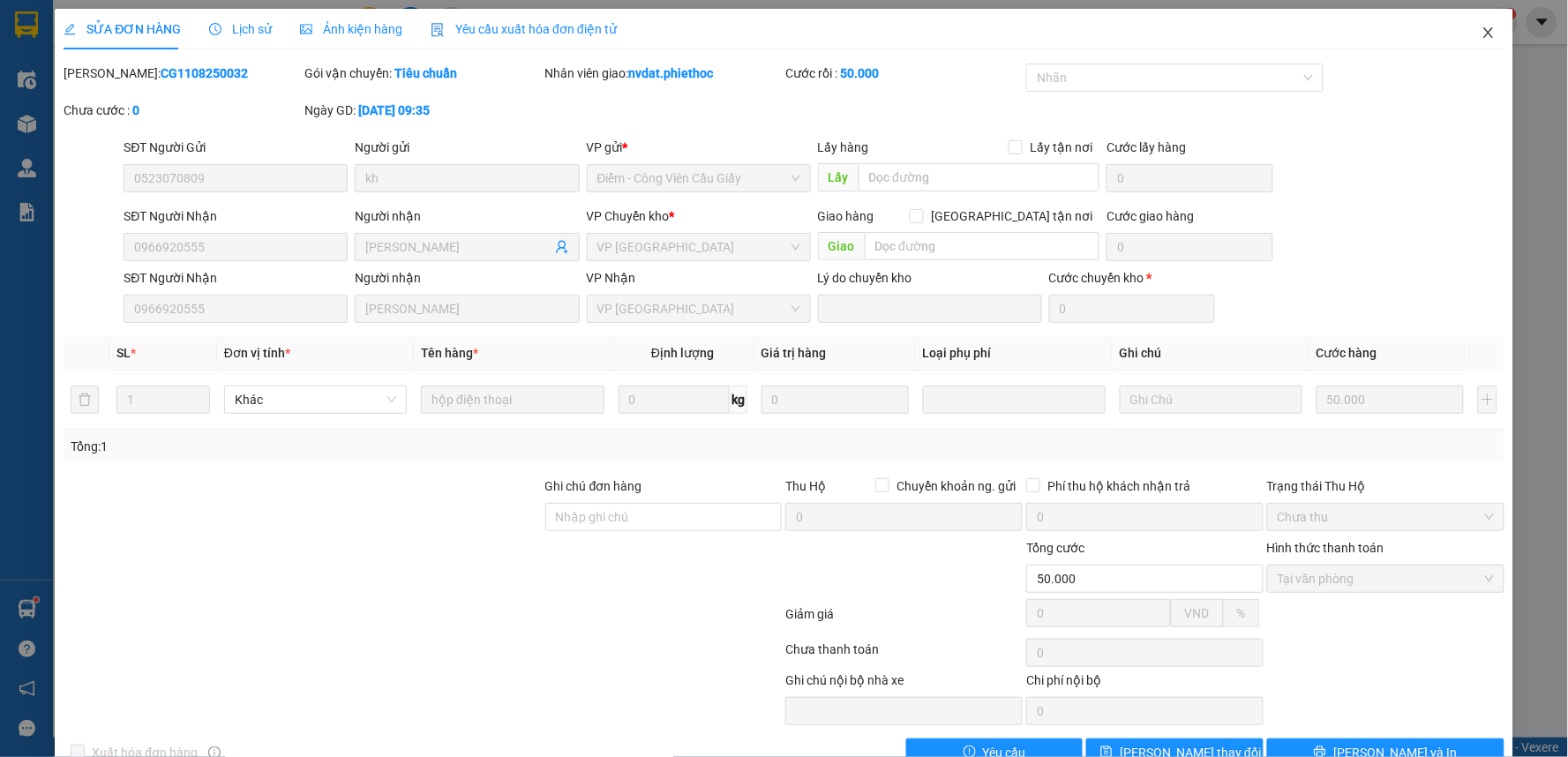
click at [1467, 30] on span "Close" at bounding box center [1488, 33] width 49 height 49
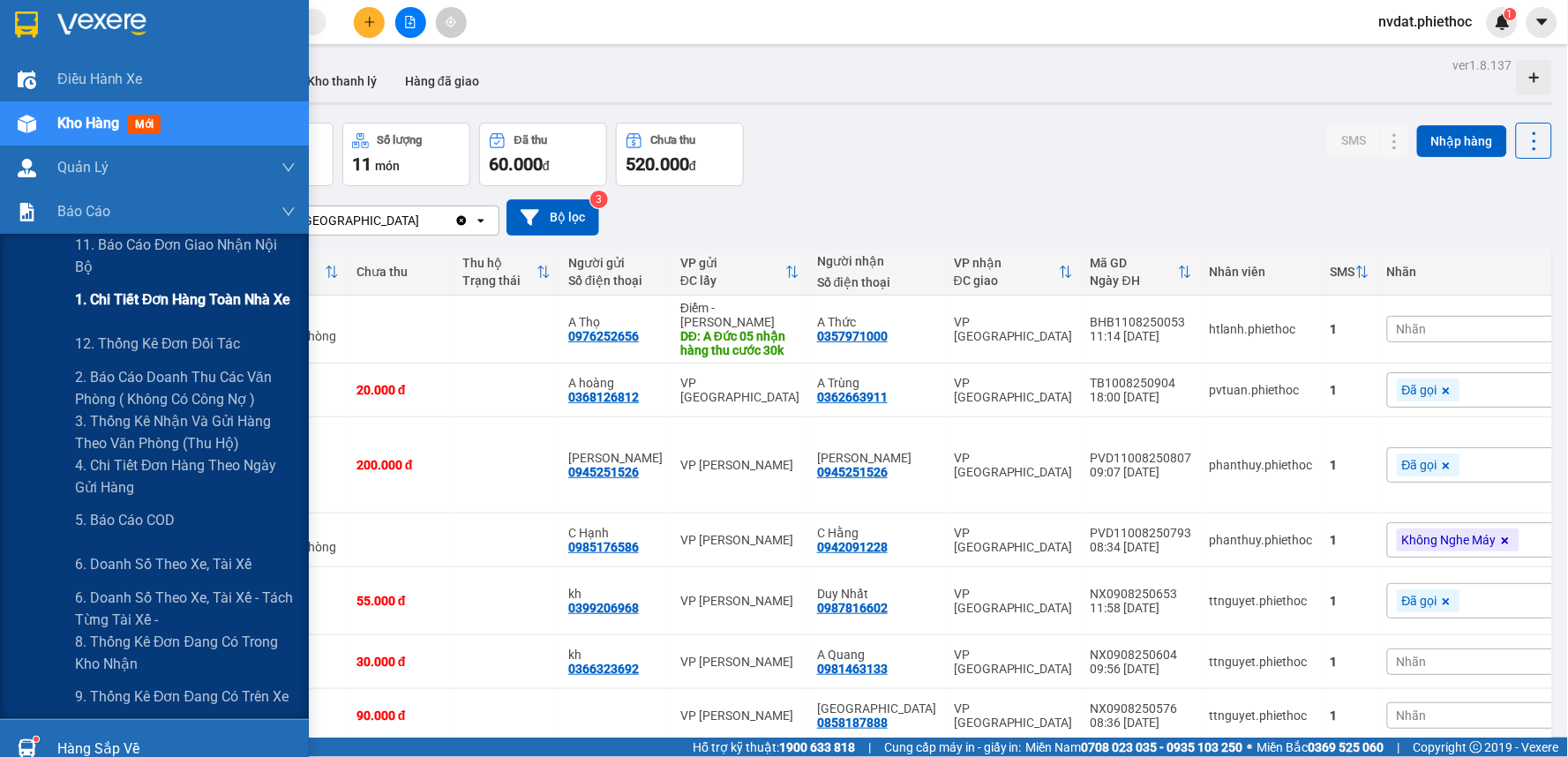
click at [198, 320] on div "1. Chi tiết đơn hàng toàn nhà xe" at bounding box center [185, 299] width 220 height 44
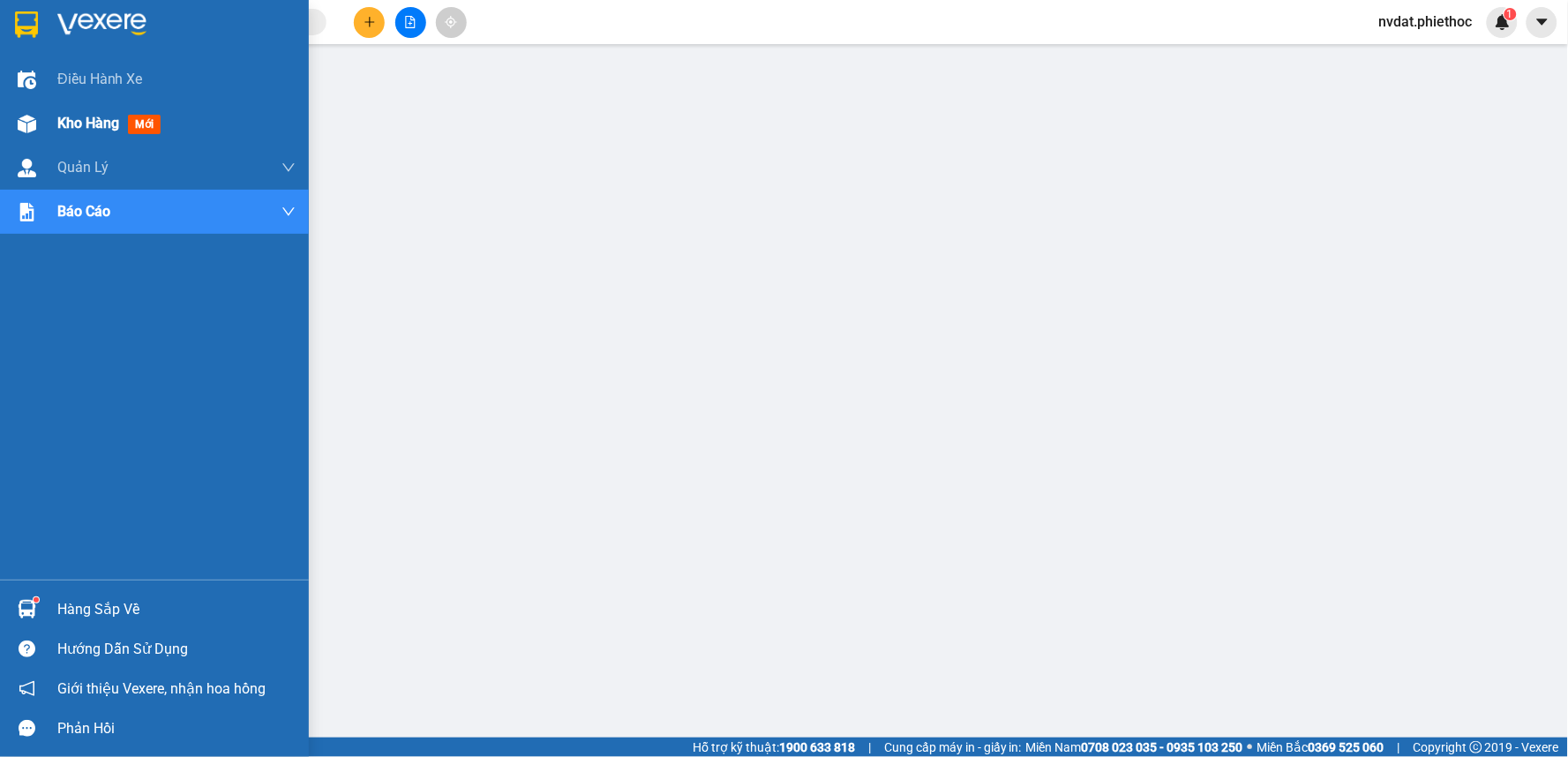
click at [39, 118] on div at bounding box center [27, 123] width 31 height 31
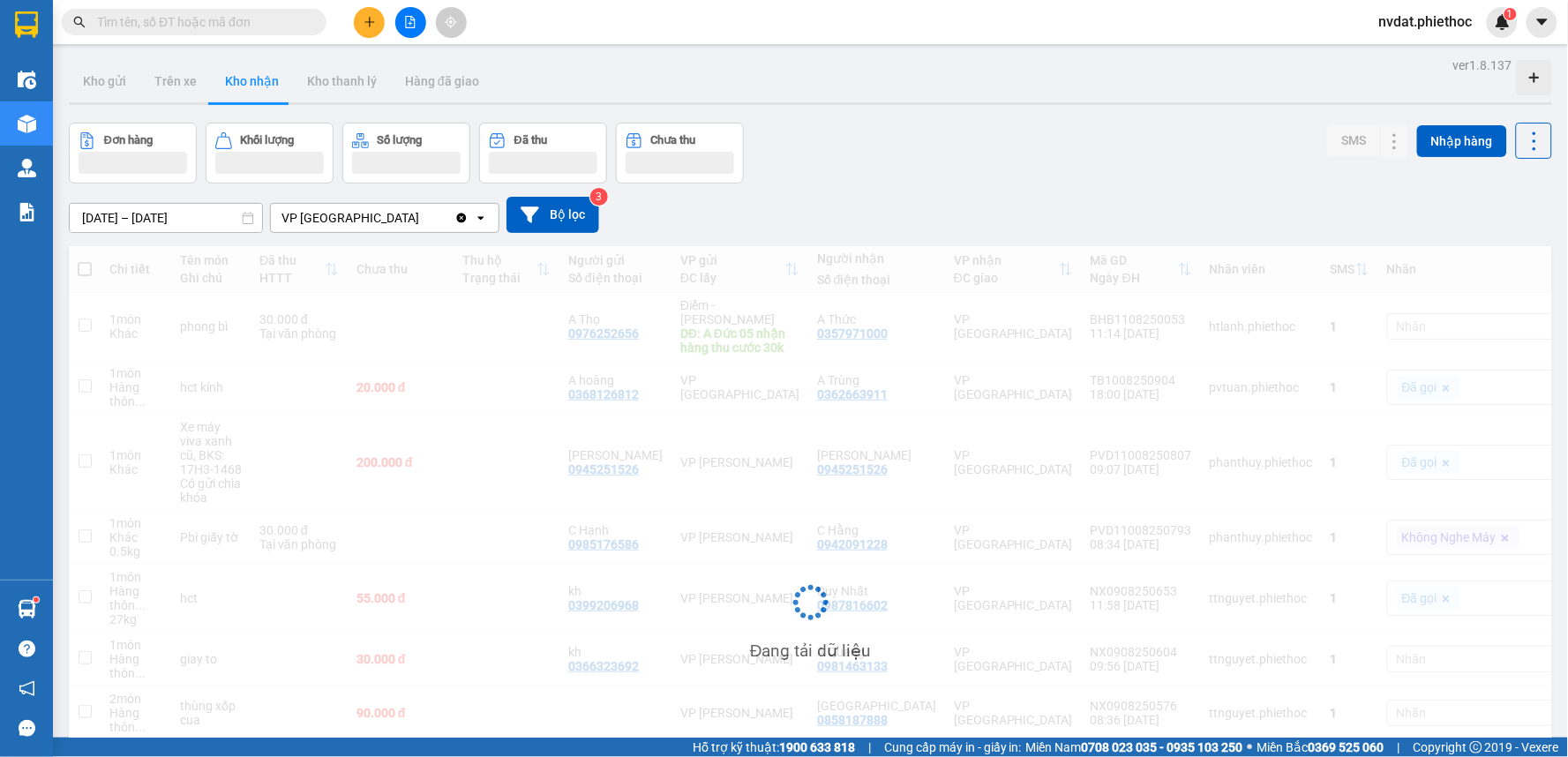
click at [965, 85] on div "Kho gửi Trên xe Kho nhận Kho thanh lý Hàng đã giao" at bounding box center [810, 84] width 1483 height 47
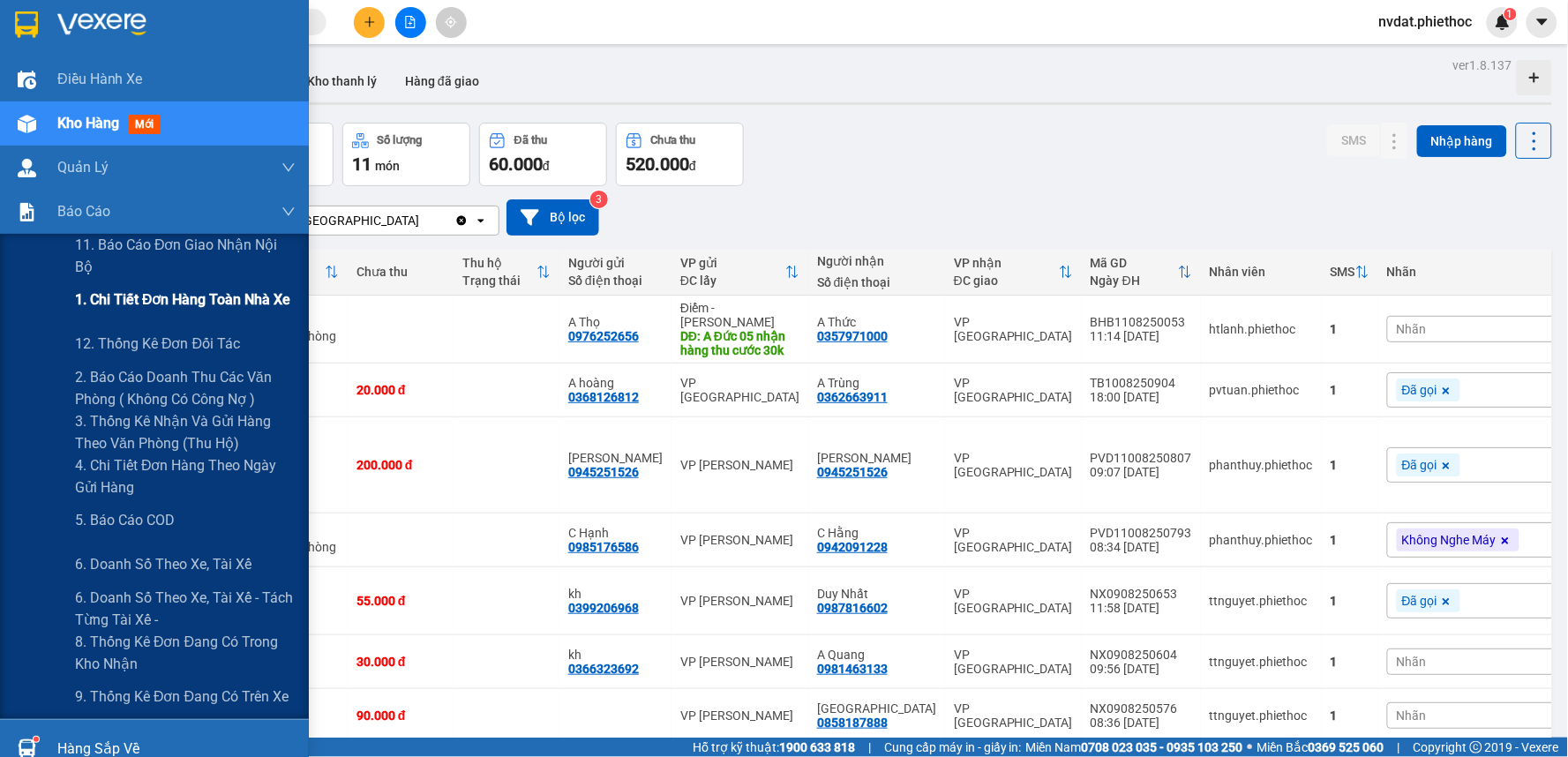
click at [206, 293] on span "1. Chi tiết đơn hàng toàn nhà xe" at bounding box center [183, 299] width 217 height 22
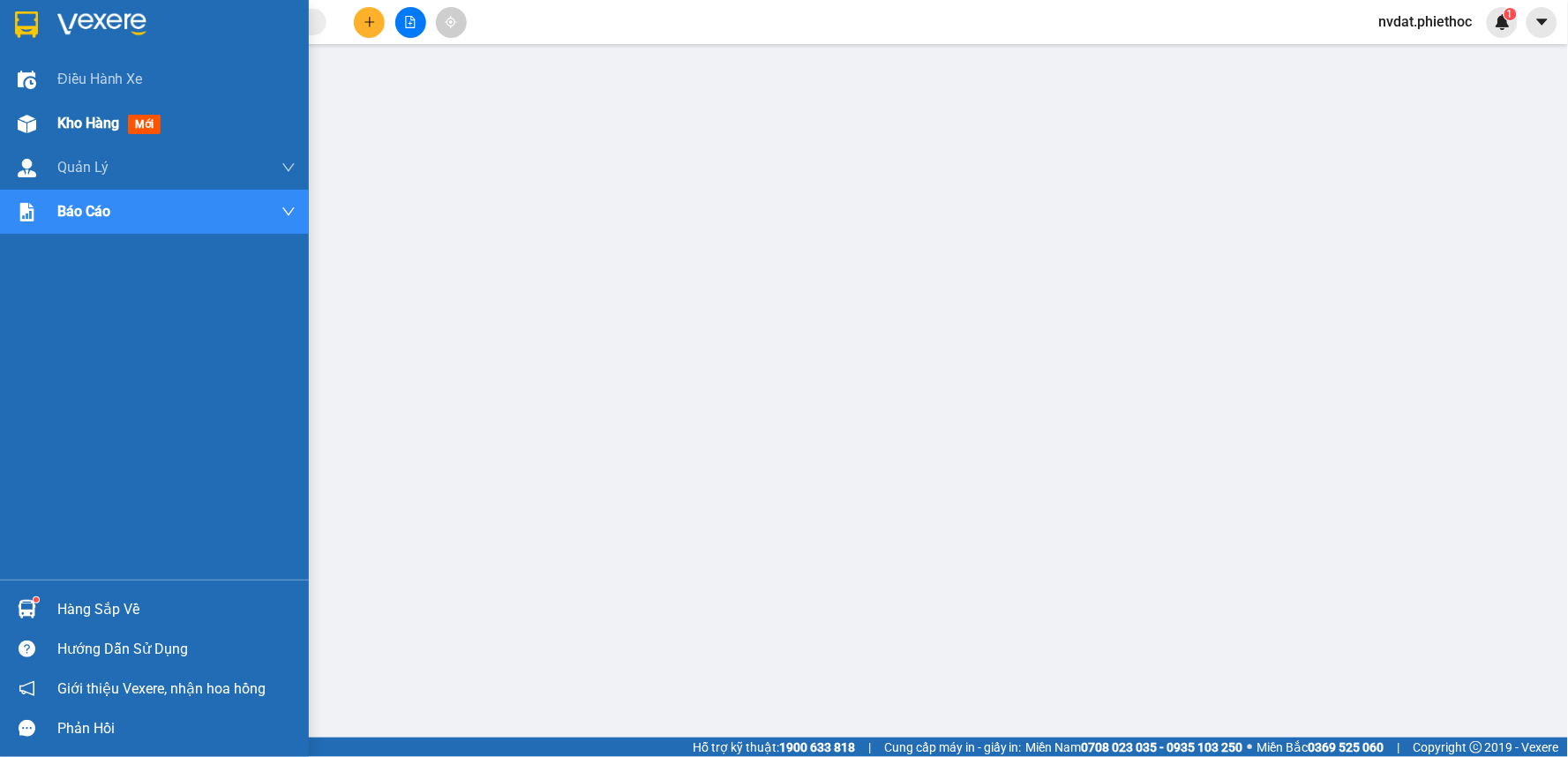
click at [74, 115] on span "Kho hàng" at bounding box center [88, 123] width 62 height 17
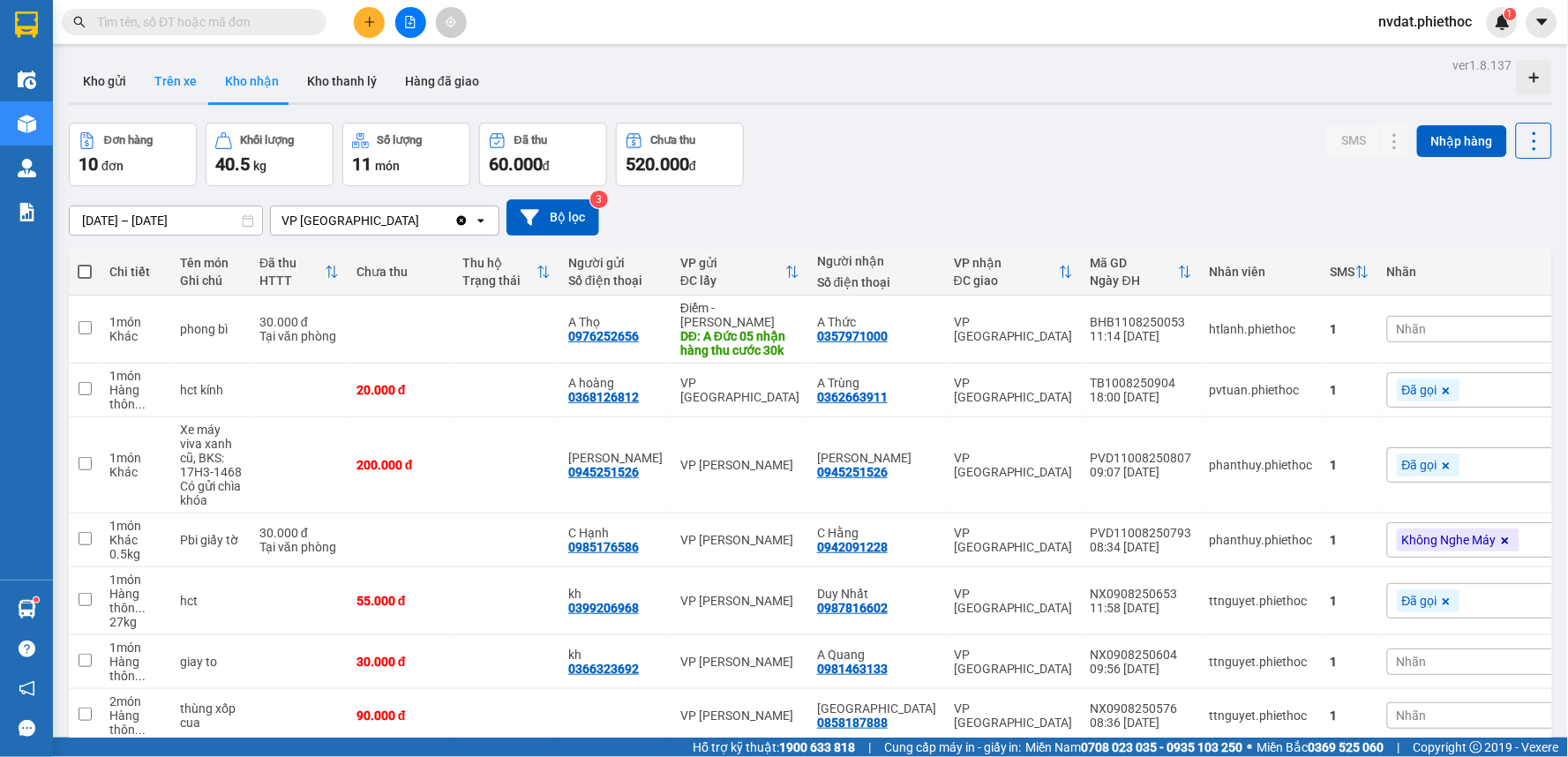
click at [195, 76] on button "Trên xe" at bounding box center [176, 81] width 71 height 42
type input "[DATE] – [DATE]"
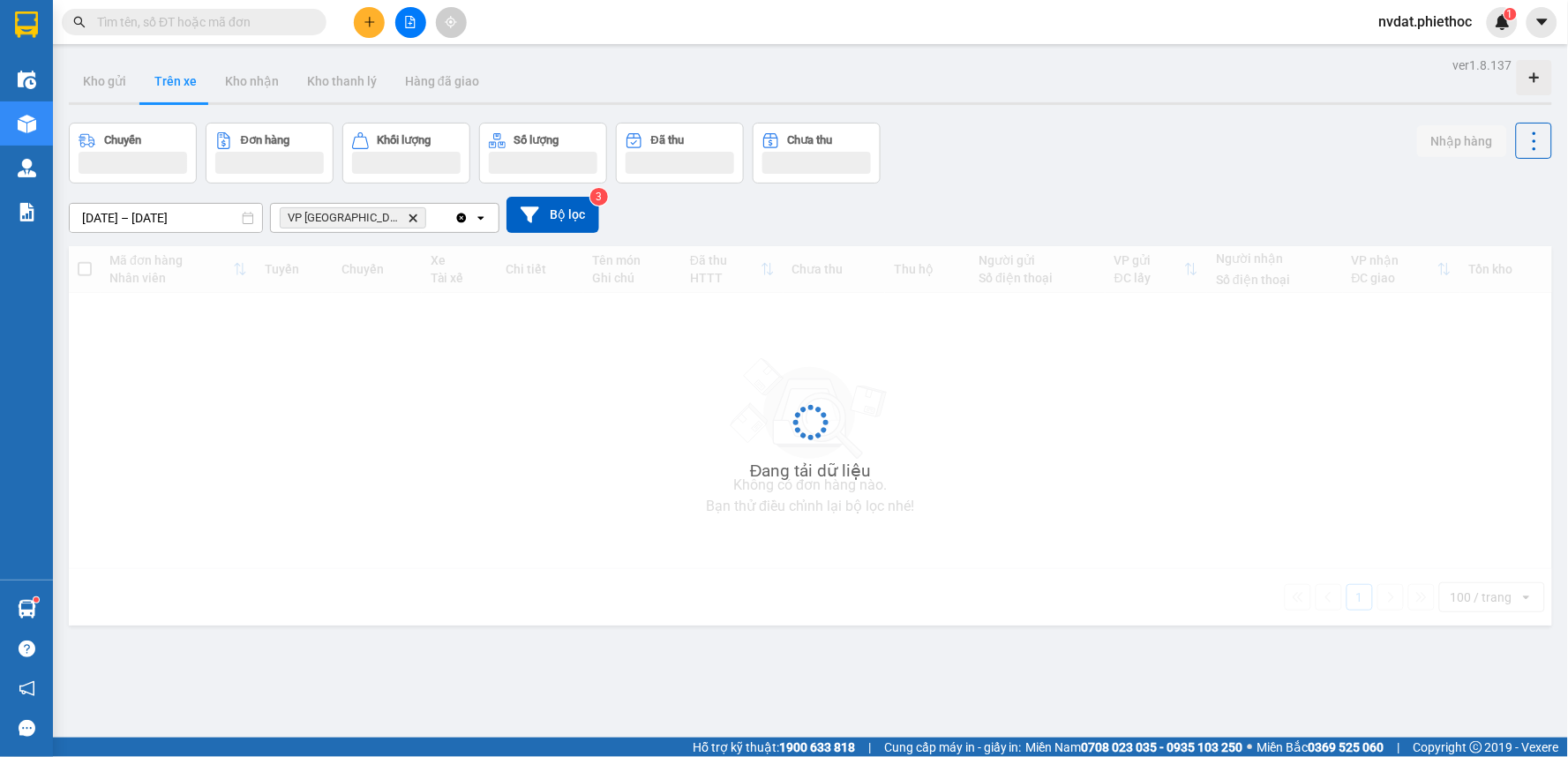
click at [181, 81] on button "Trên xe" at bounding box center [176, 81] width 71 height 42
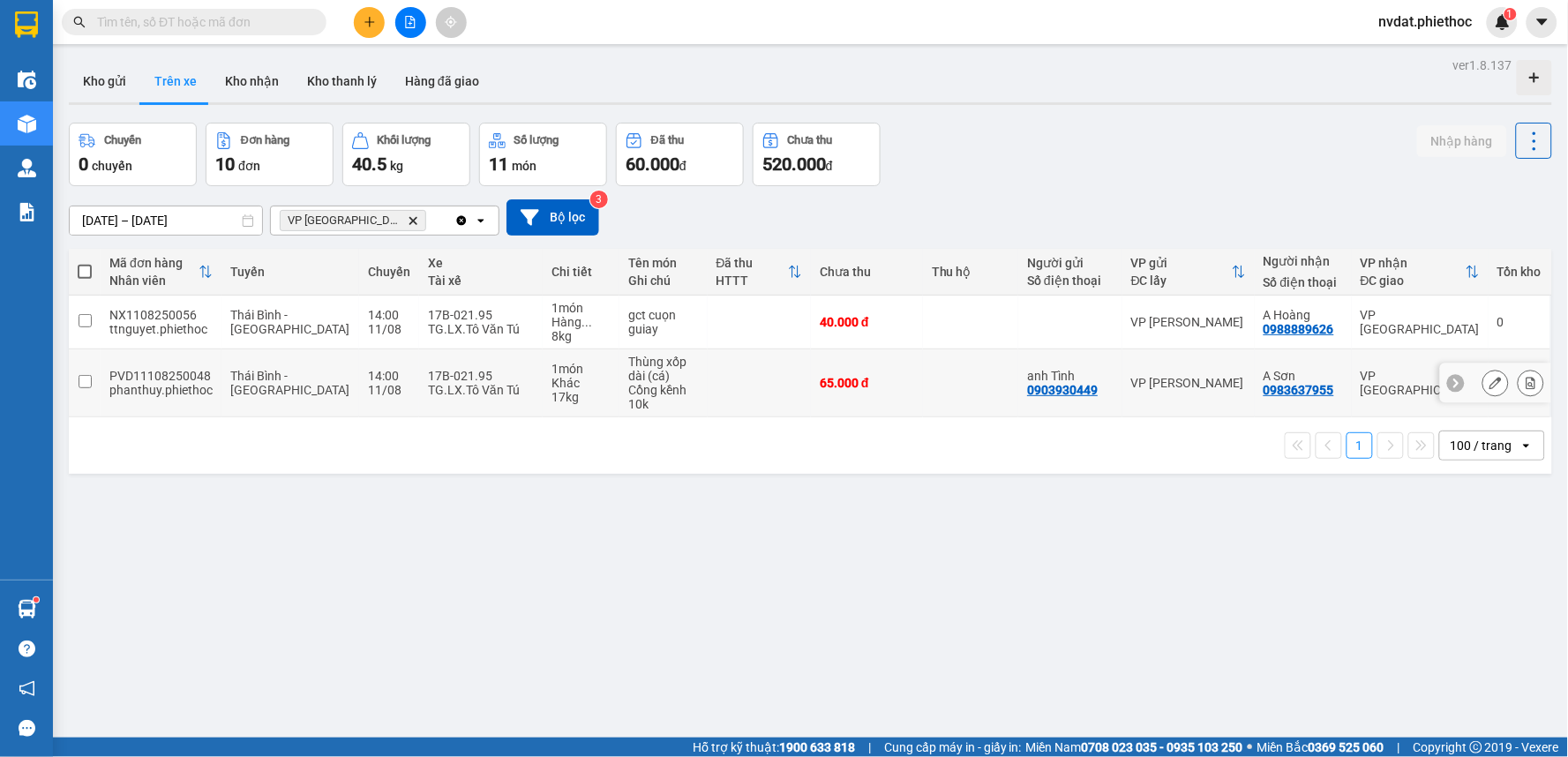
click at [464, 328] on div "TG.LX.Tô Văn Tú" at bounding box center [481, 329] width 106 height 14
checkbox input "true"
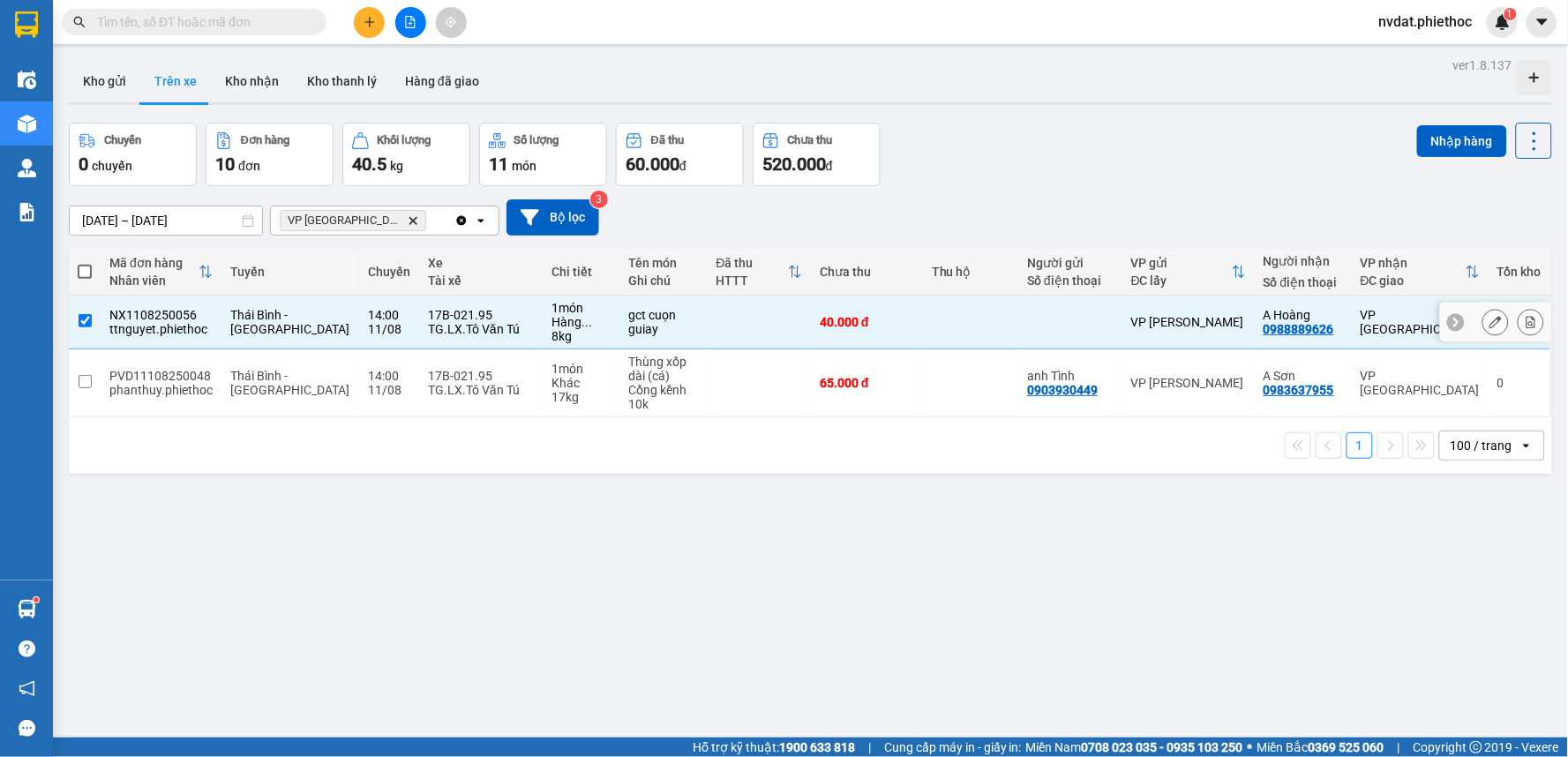
click at [491, 378] on div "17B-021.95" at bounding box center [481, 376] width 106 height 14
checkbox input "true"
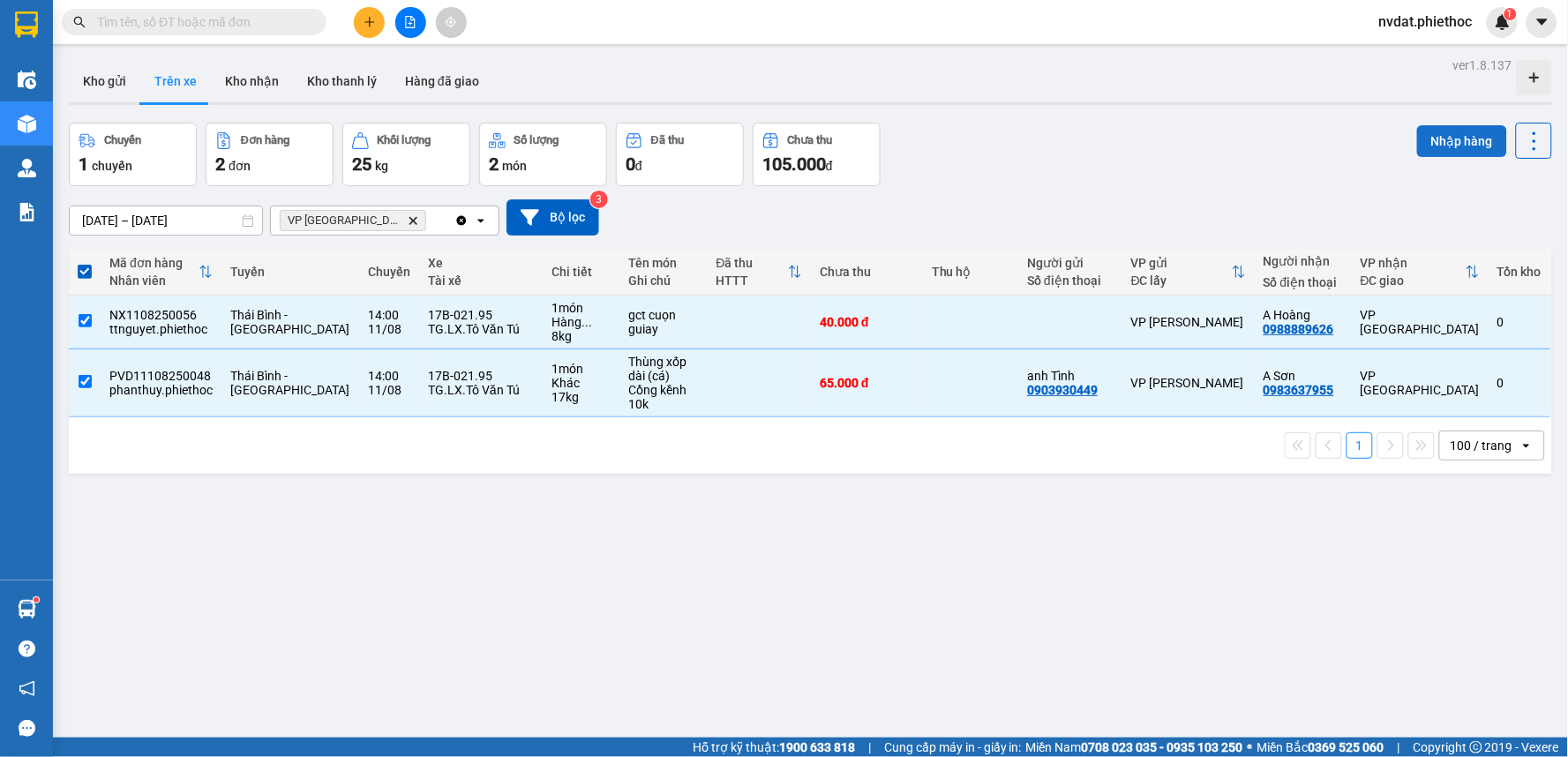
click at [1458, 139] on button "Nhập hàng" at bounding box center [1462, 141] width 90 height 32
checkbox input "false"
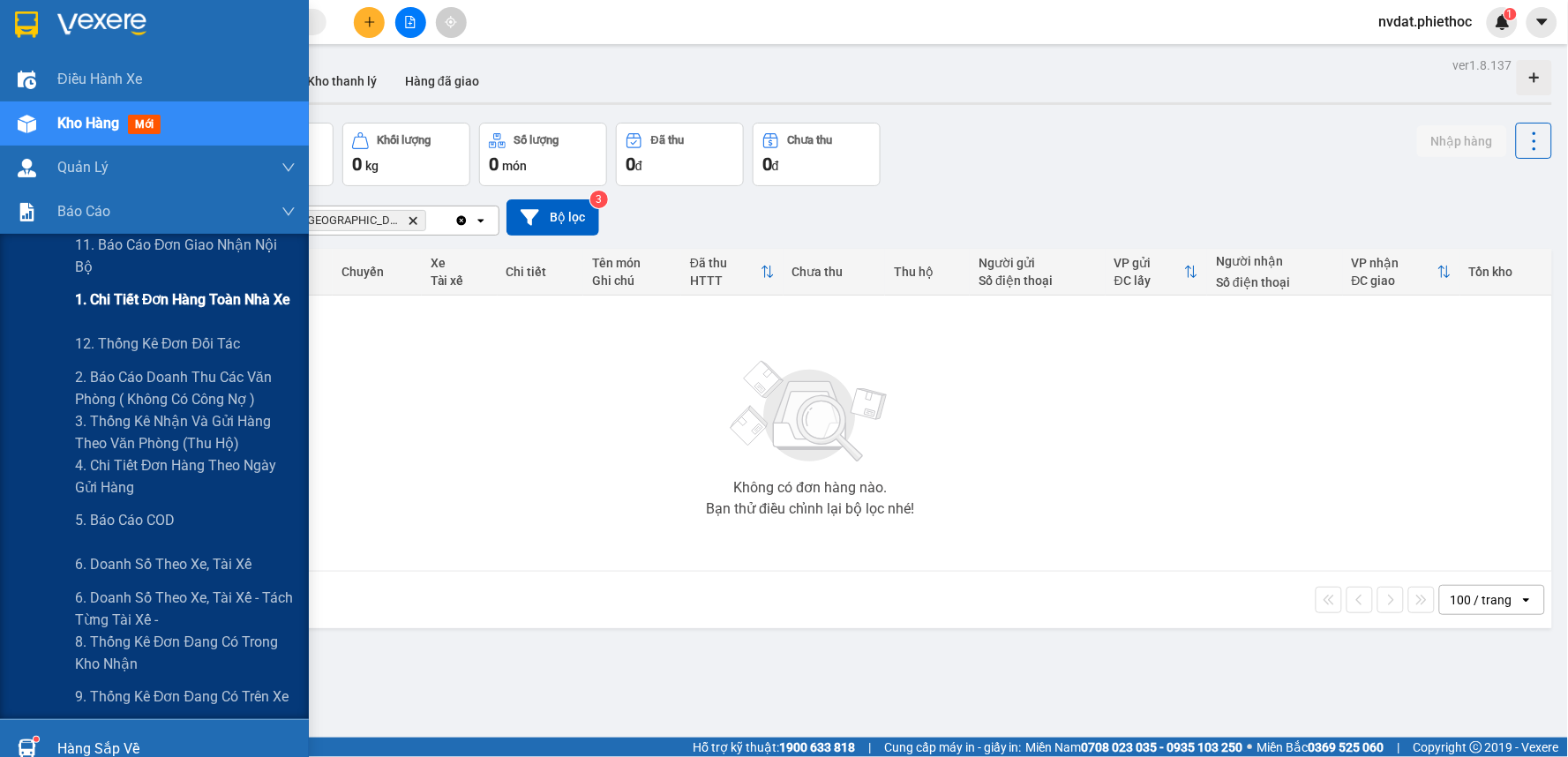
click at [209, 316] on div "1. Chi tiết đơn hàng toàn nhà xe" at bounding box center [185, 299] width 220 height 44
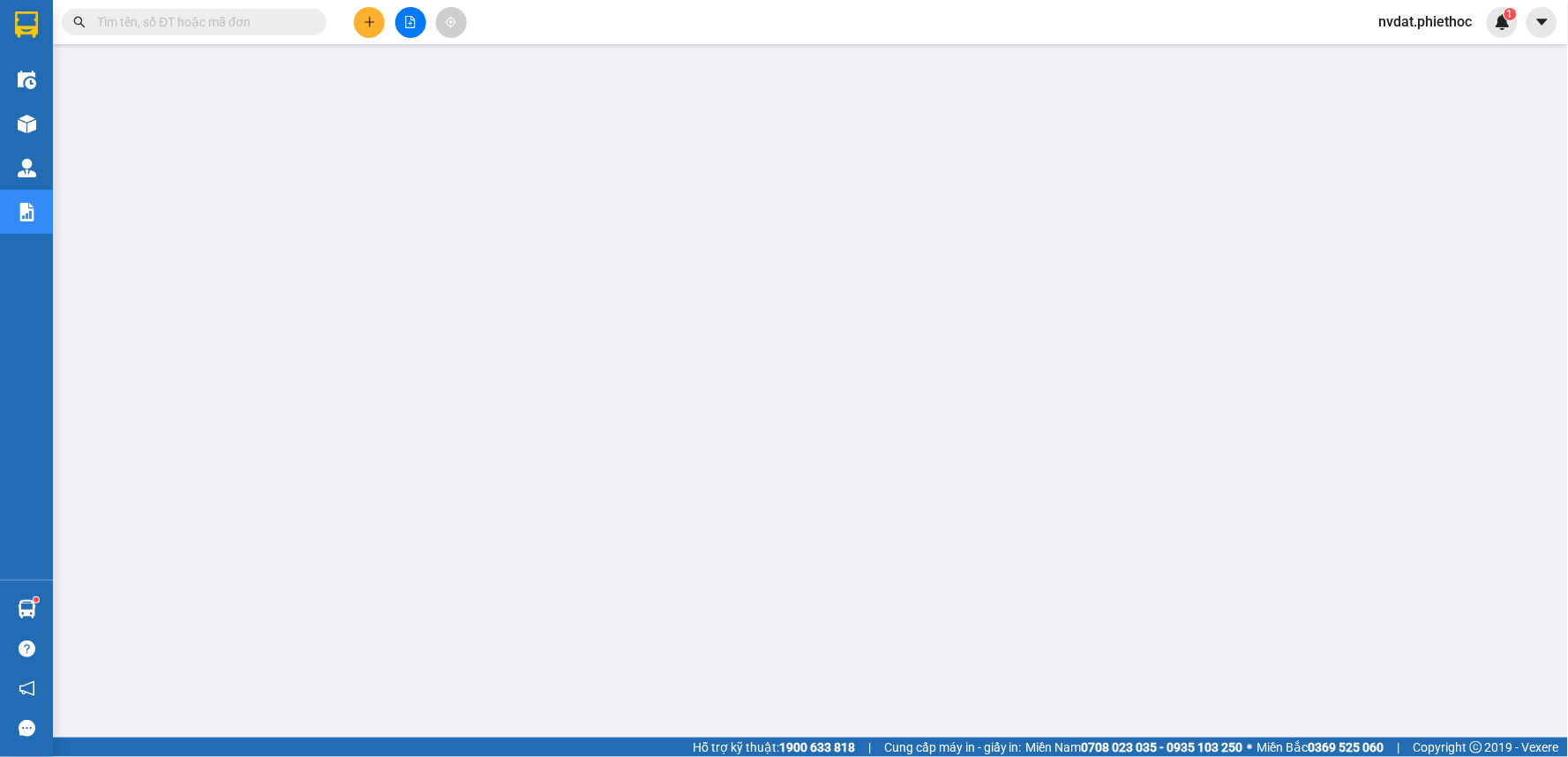
scroll to position [117, 0]
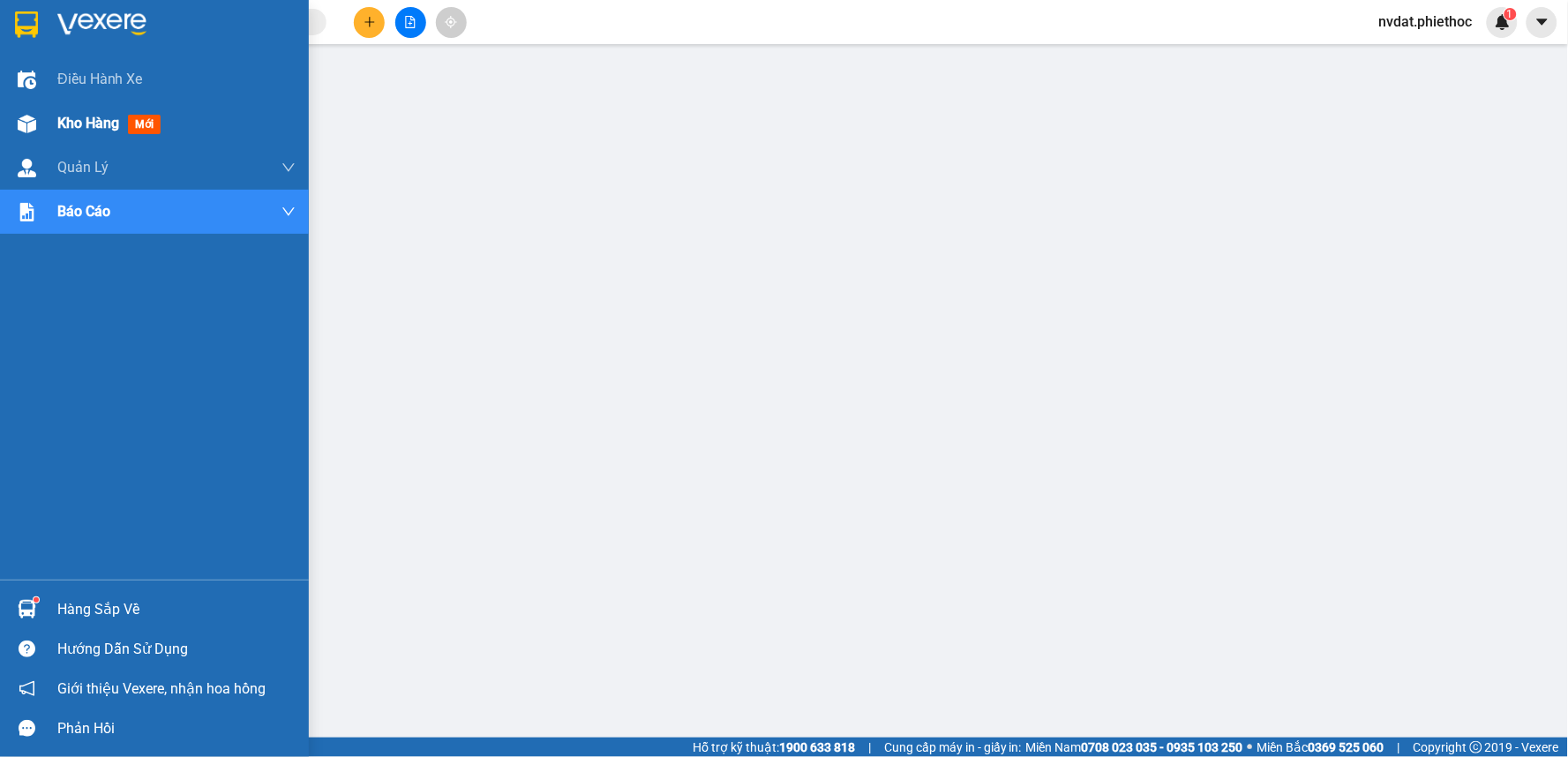
click at [38, 128] on div at bounding box center [27, 123] width 31 height 31
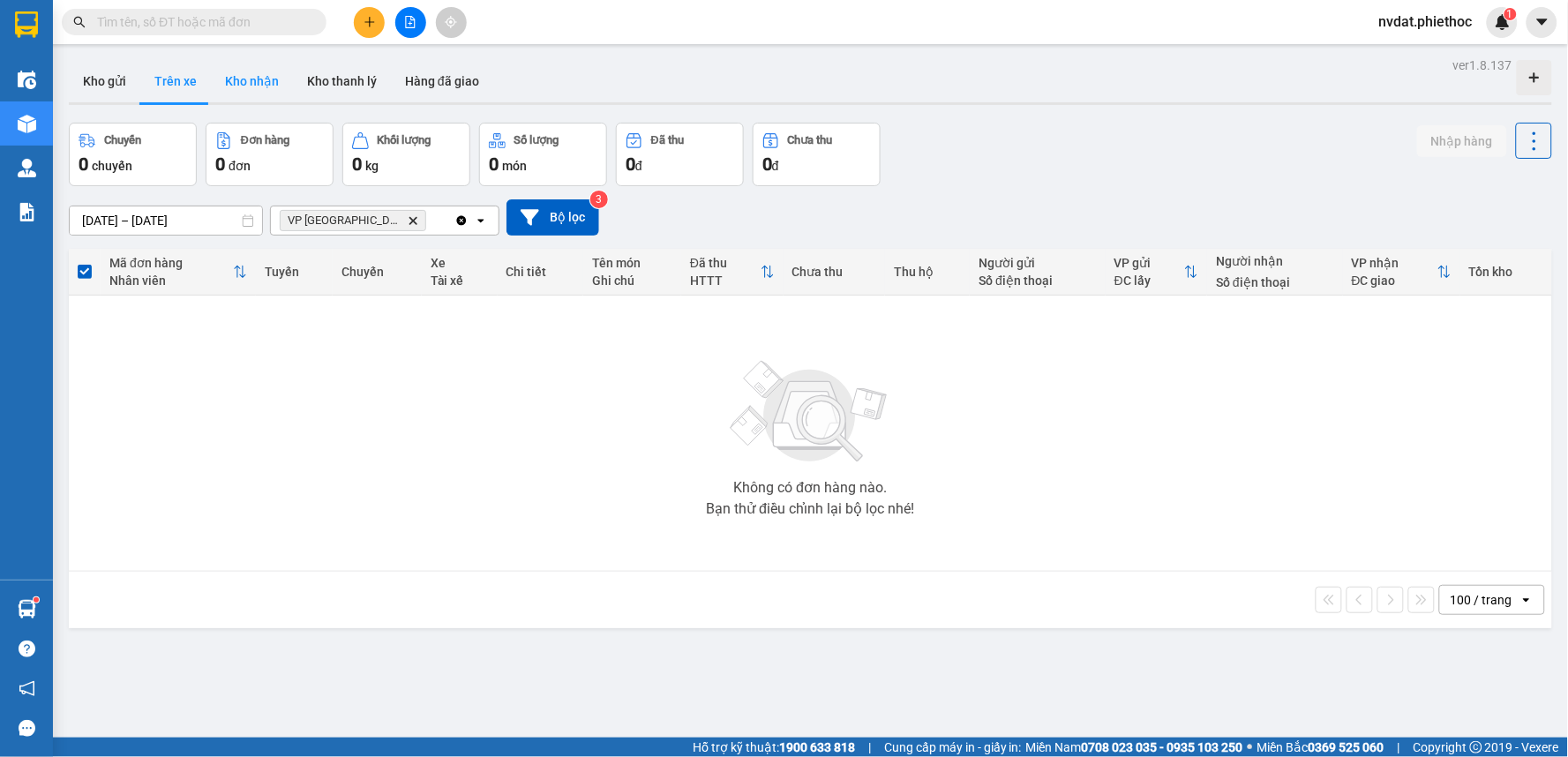
click at [262, 73] on button "Kho nhận" at bounding box center [251, 81] width 82 height 42
type input "[DATE] – [DATE]"
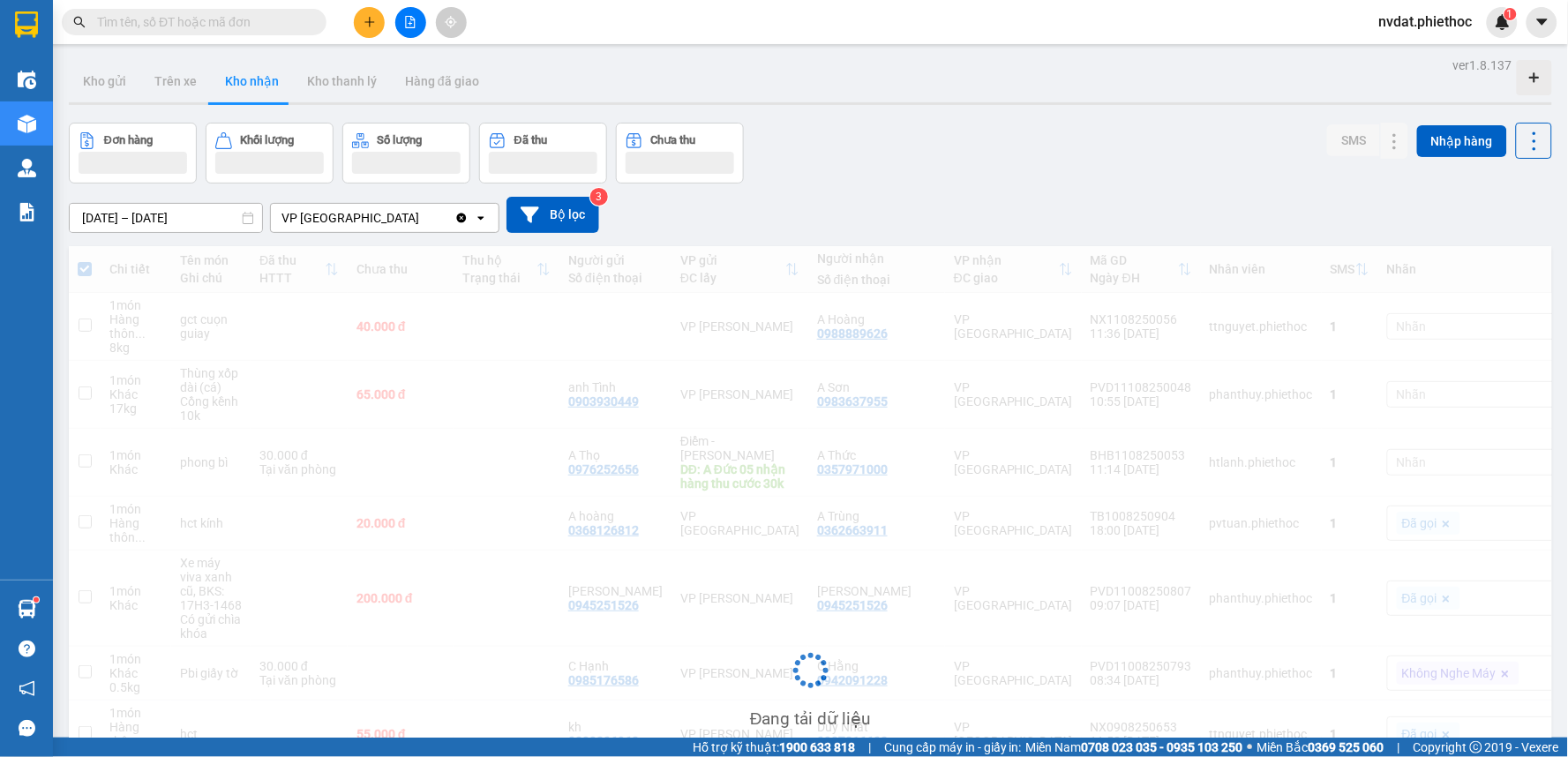
click at [1097, 95] on div "Kho gửi Trên xe Kho nhận Kho thanh lý Hàng đã giao" at bounding box center [810, 84] width 1483 height 47
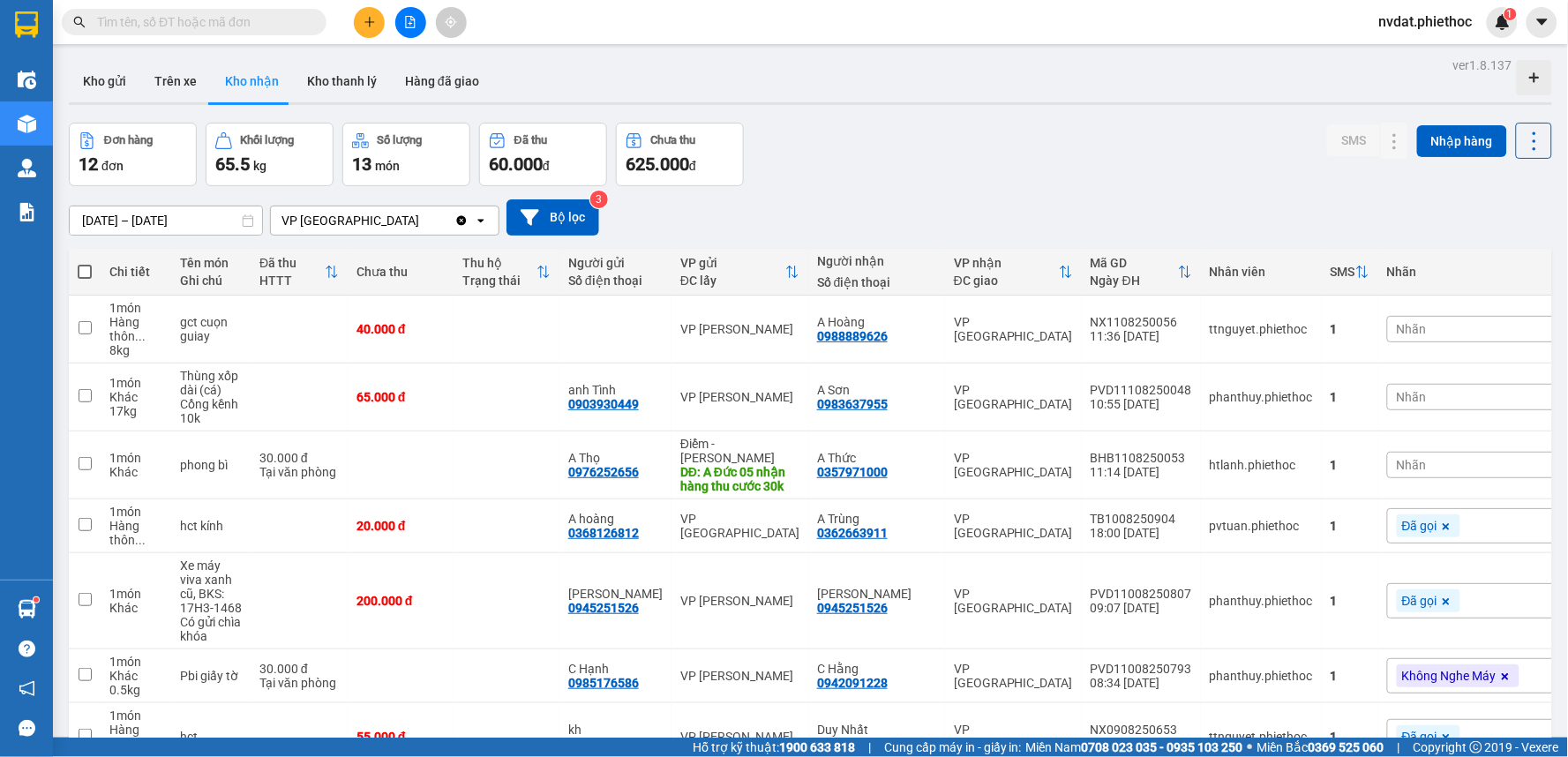
click at [919, 142] on div "Đơn hàng 12 đơn Khối lượng 65.5 kg Số lượng 13 món Đã thu 60.000 đ Chưa thu 625…" at bounding box center [810, 155] width 1483 height 64
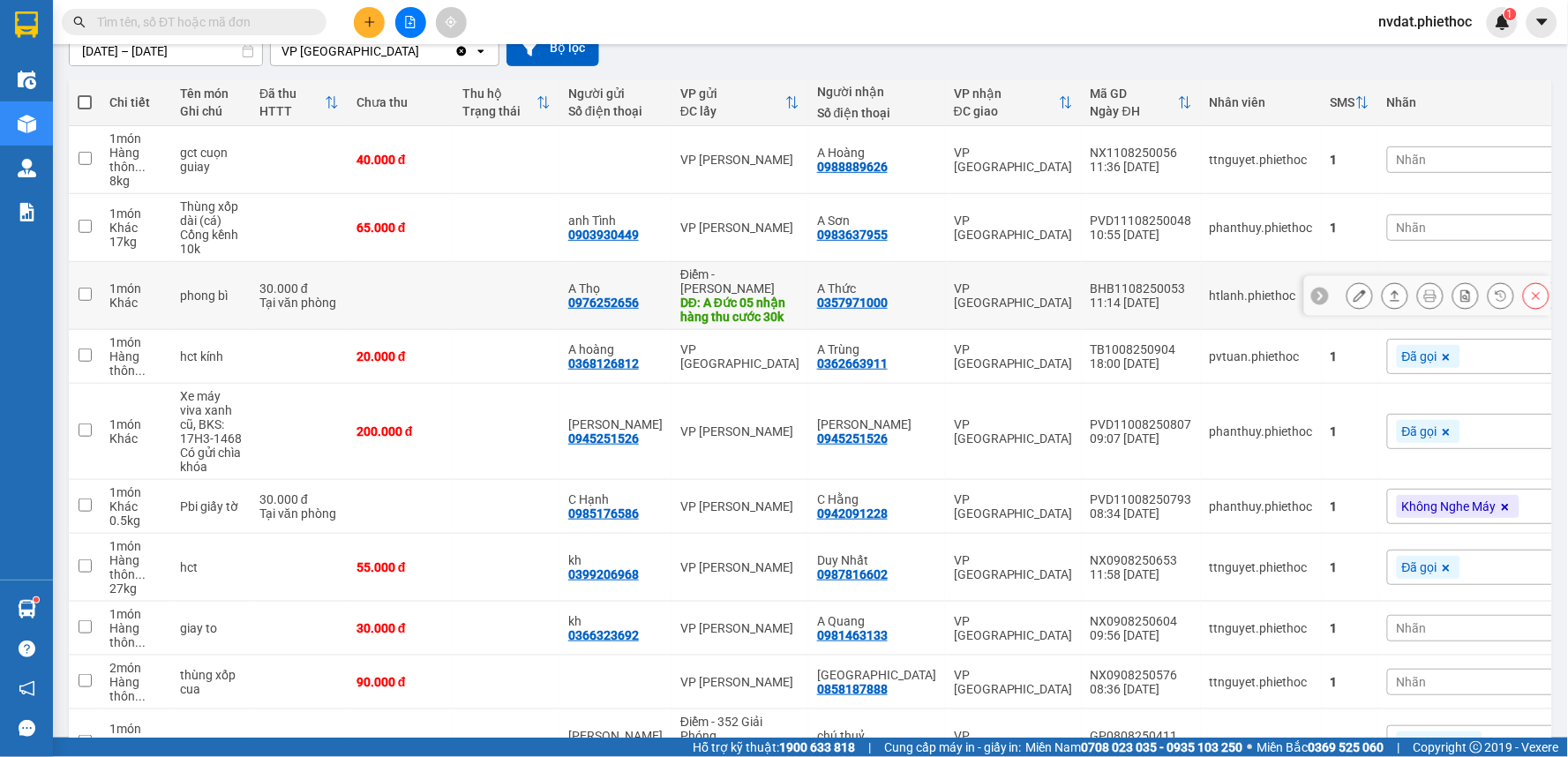
scroll to position [196, 0]
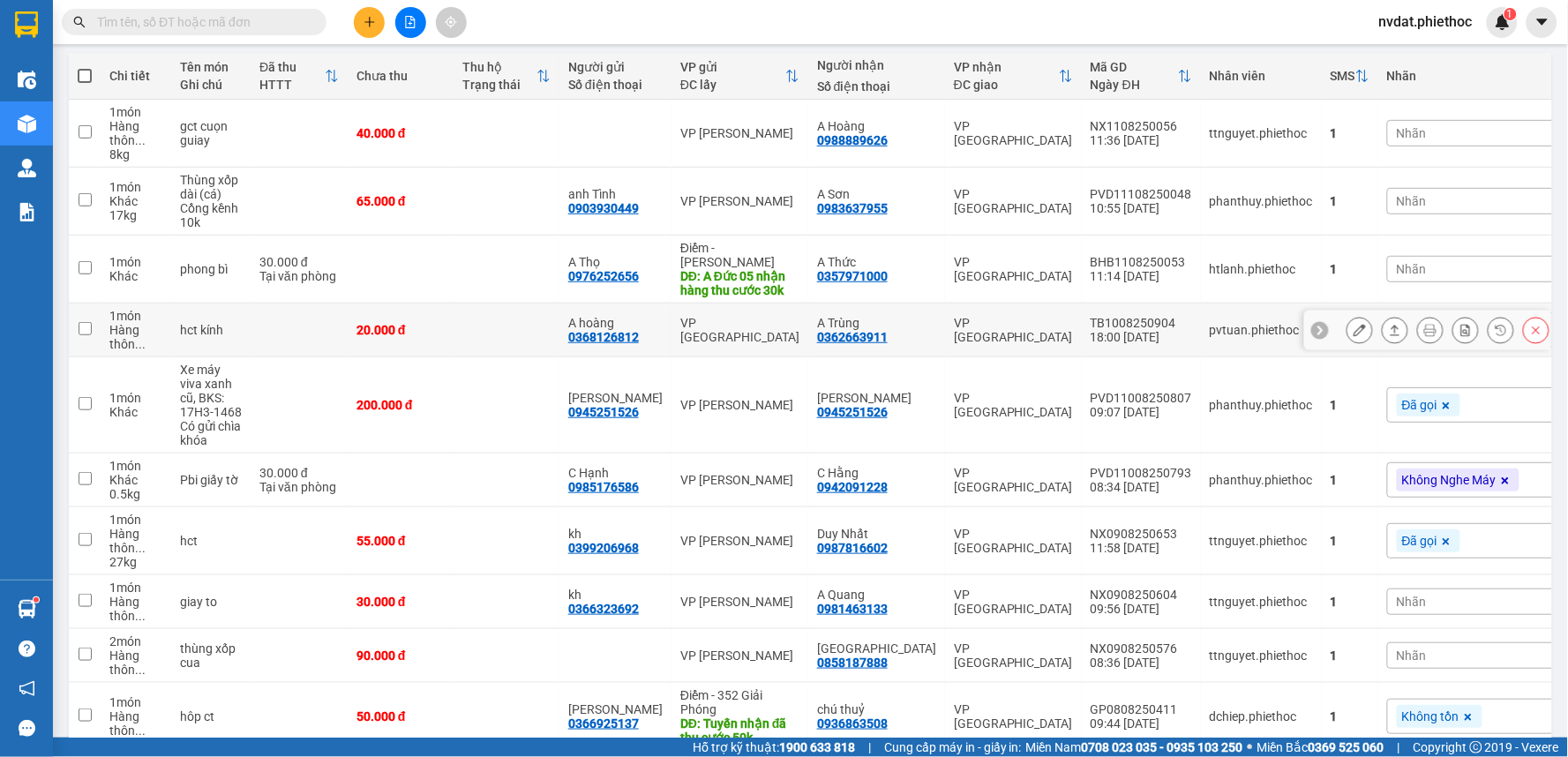
click at [471, 321] on td at bounding box center [507, 330] width 106 height 54
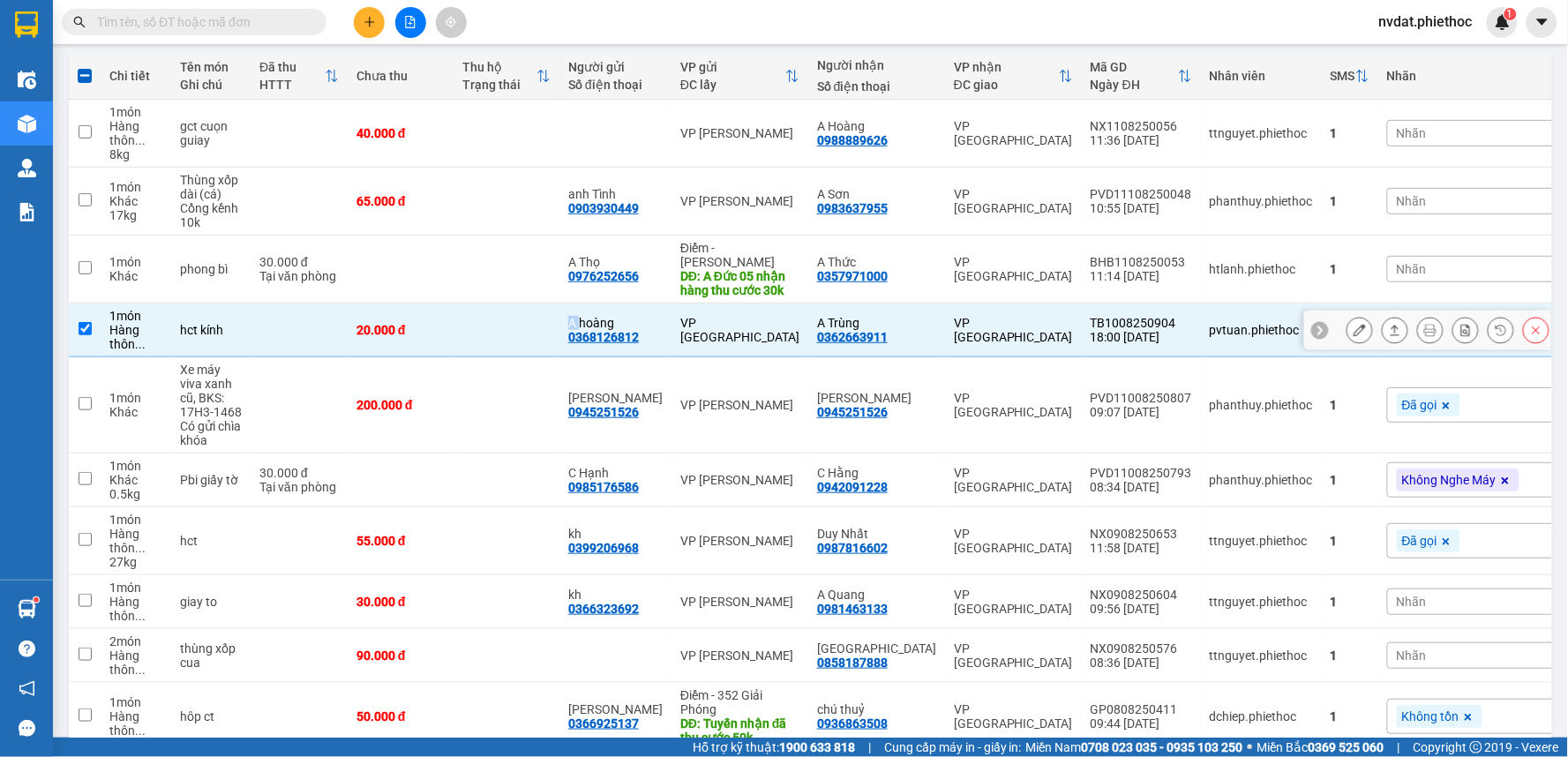
click at [471, 321] on td at bounding box center [507, 330] width 106 height 54
checkbox input "false"
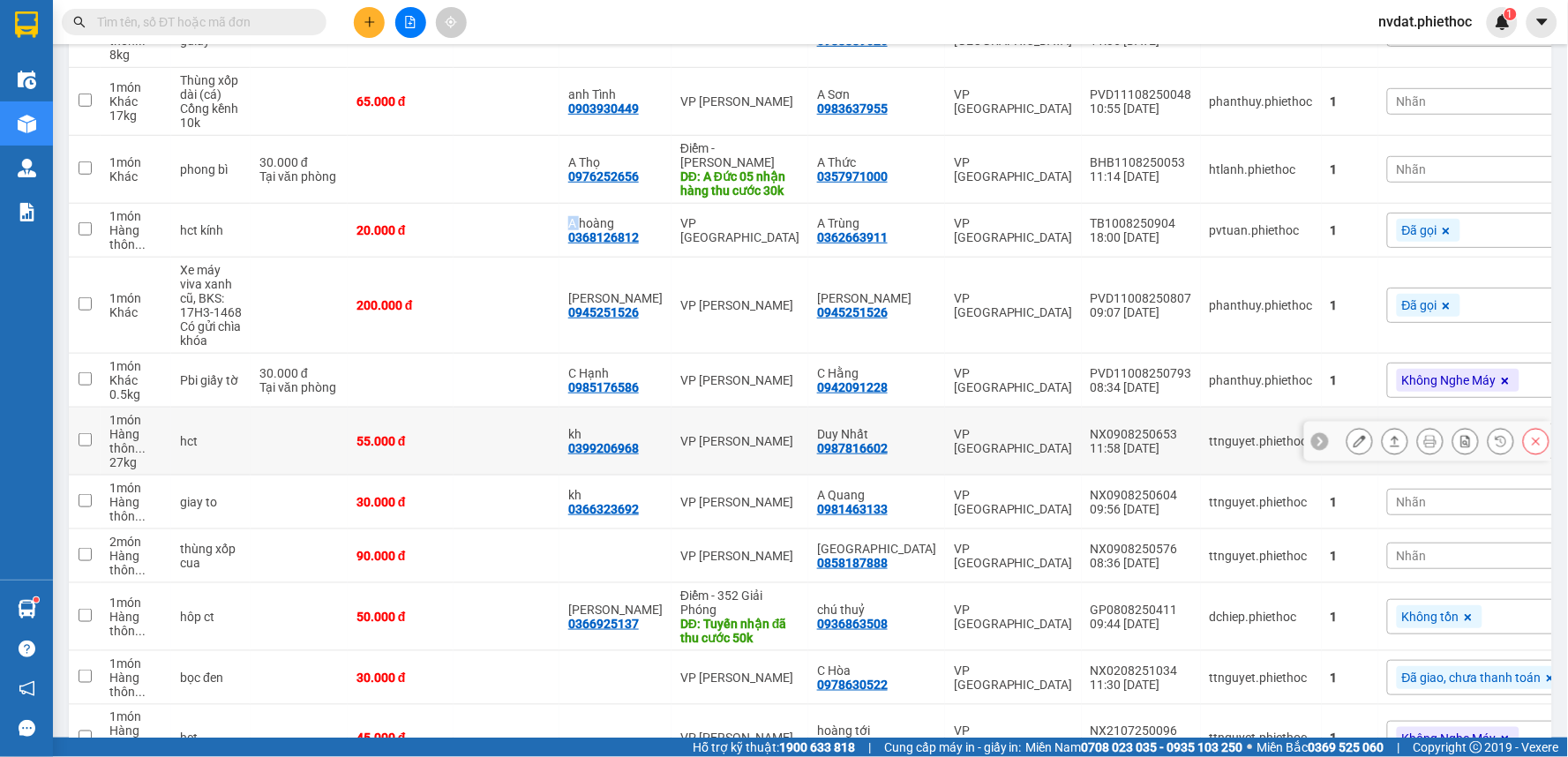
scroll to position [390, 0]
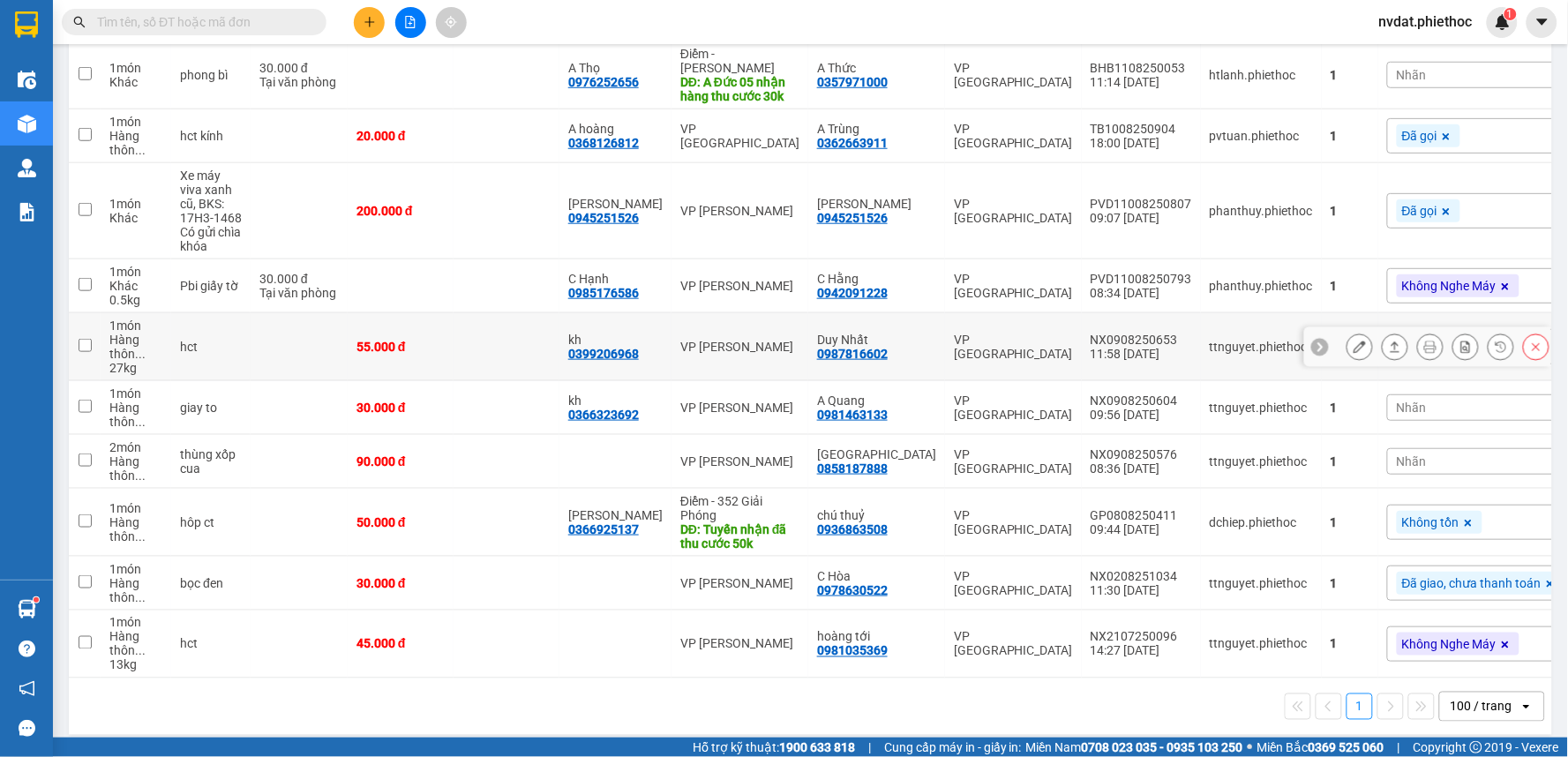
click at [794, 340] on div "VP [PERSON_NAME]" at bounding box center [739, 347] width 119 height 14
checkbox input "true"
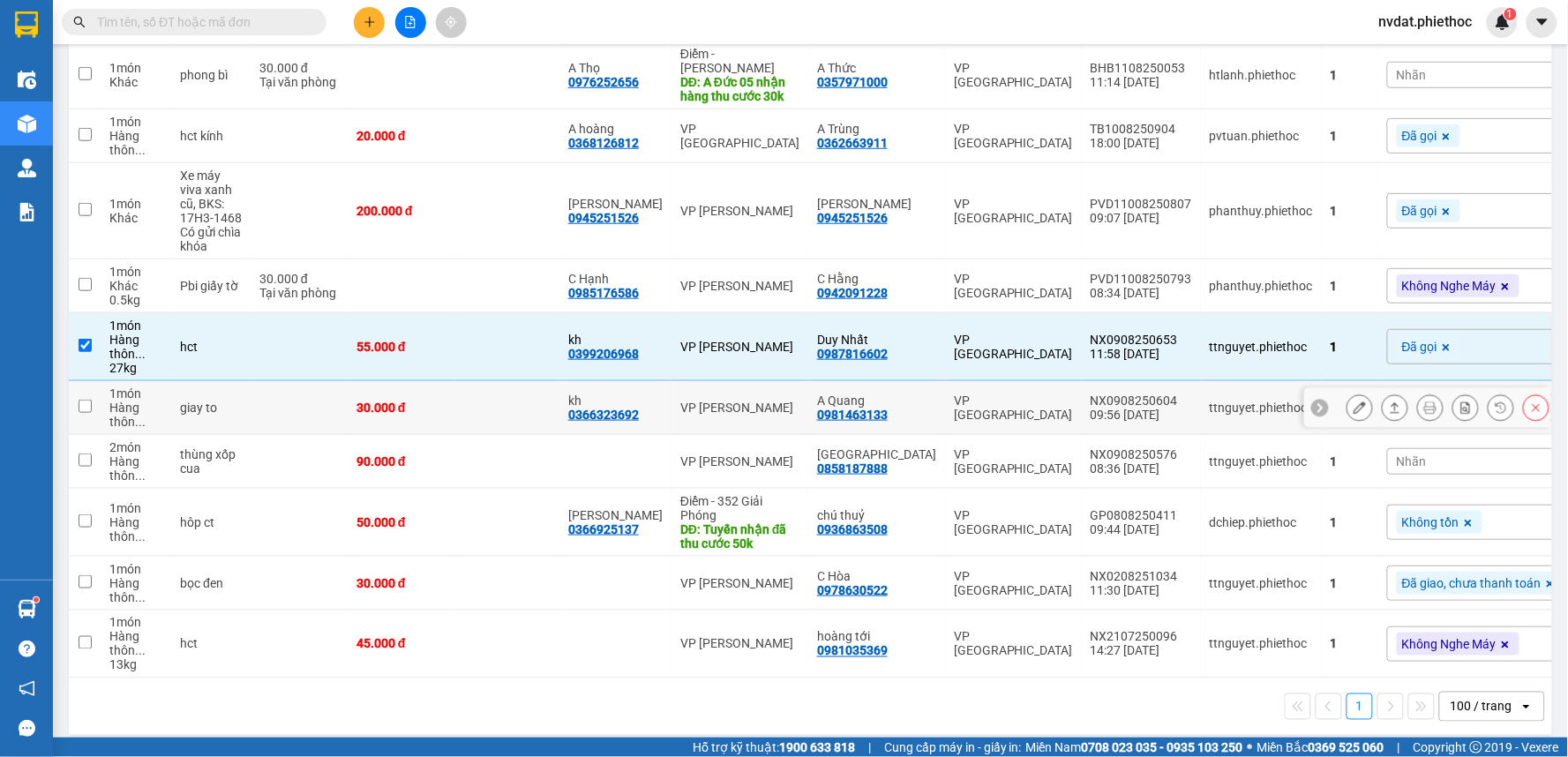
click at [1091, 394] on div "NX0908250604" at bounding box center [1141, 401] width 101 height 14
checkbox input "true"
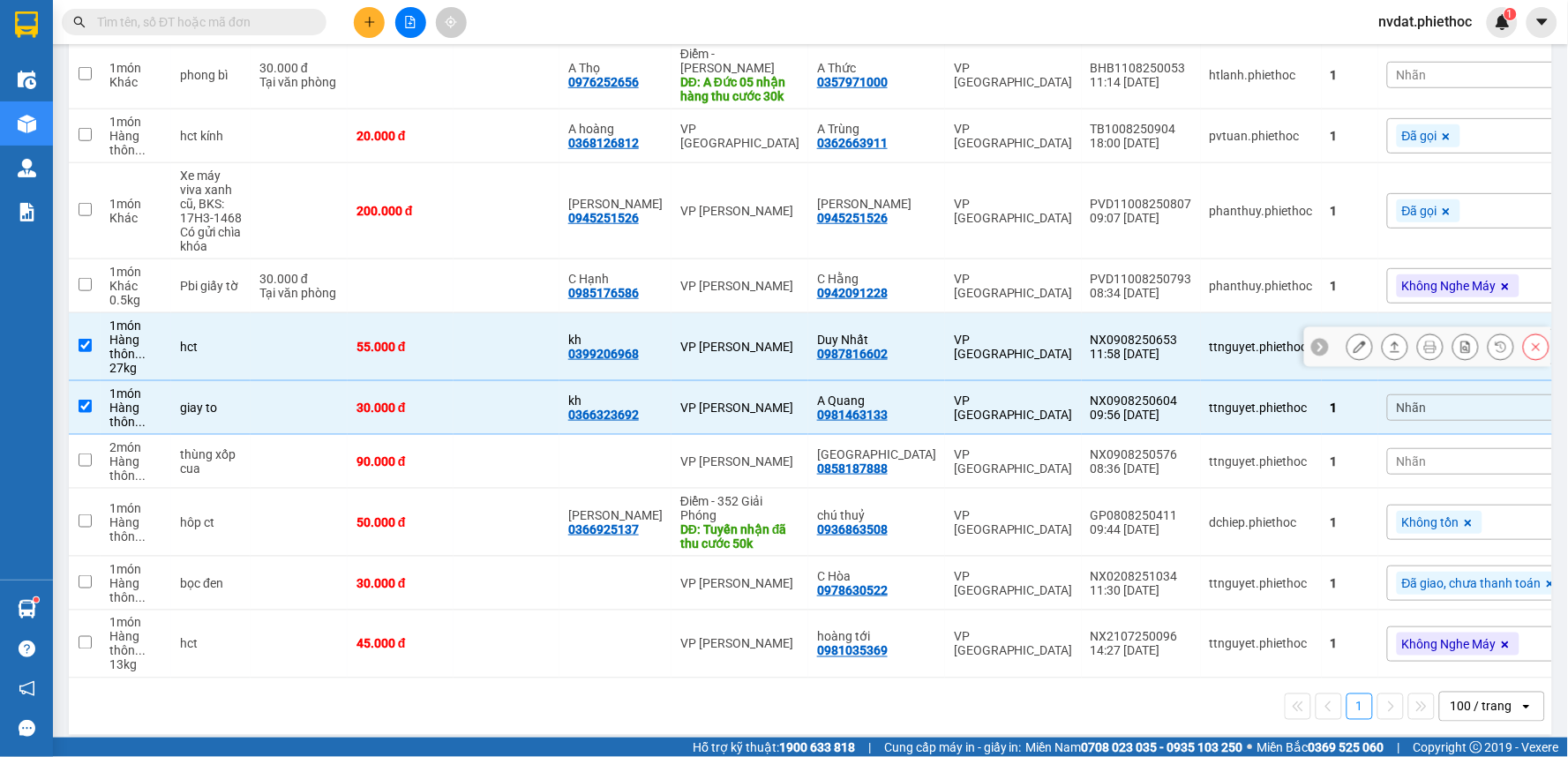
click at [1002, 341] on td "VP [GEOGRAPHIC_DATA]" at bounding box center [1013, 347] width 137 height 68
checkbox input "false"
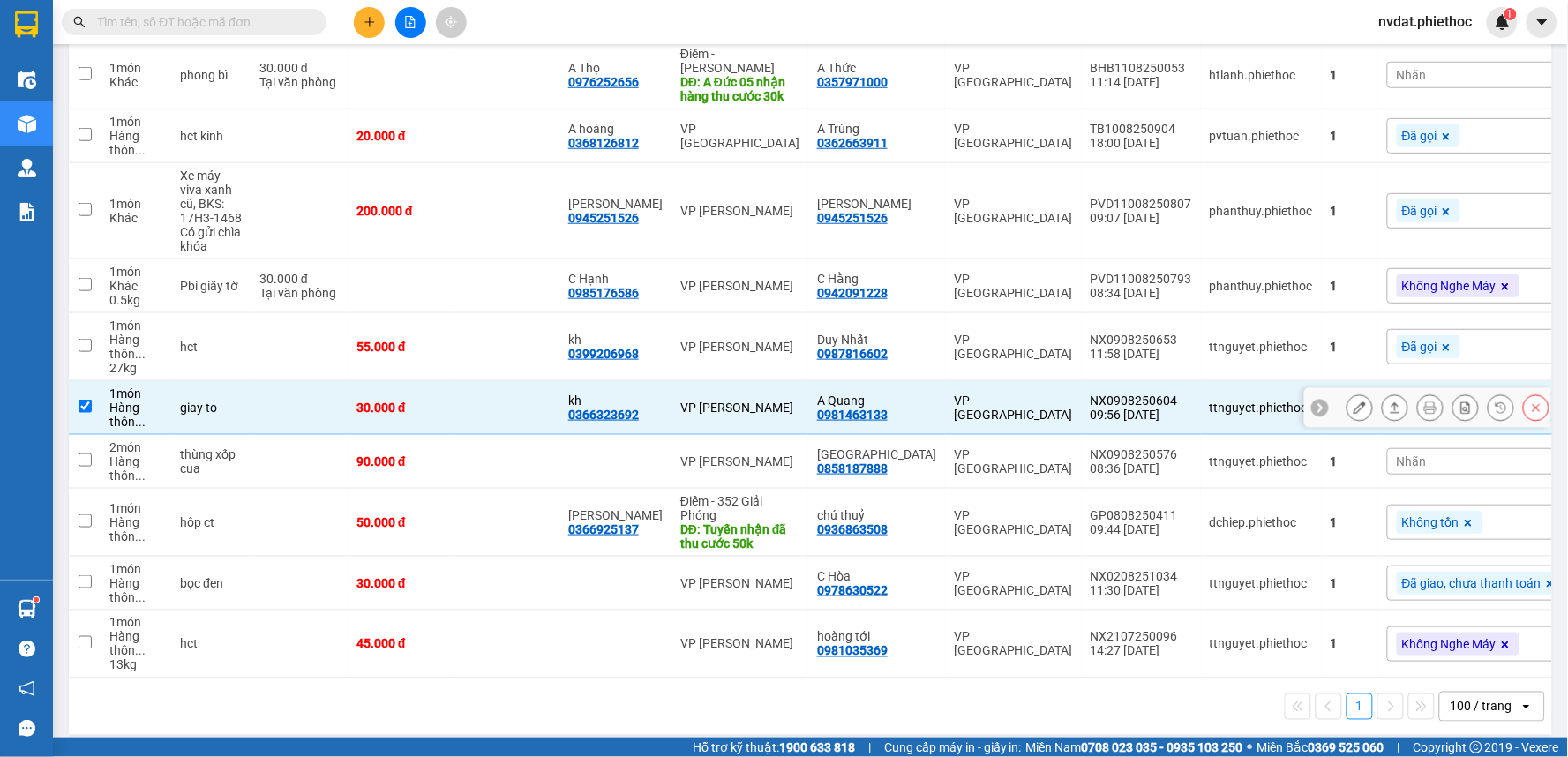
click at [988, 394] on div "VP [GEOGRAPHIC_DATA]" at bounding box center [1013, 408] width 119 height 29
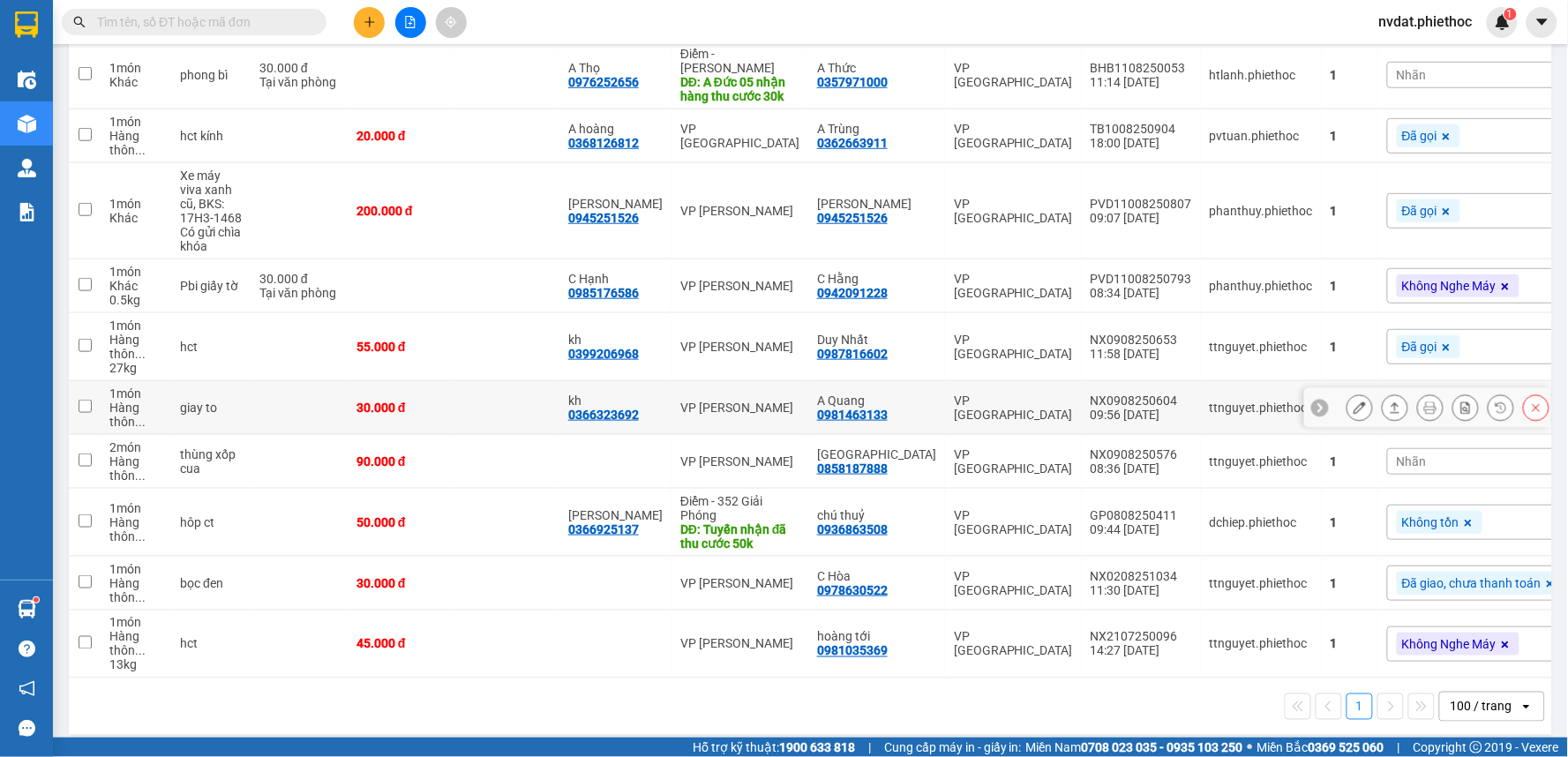
click at [988, 394] on div "VP [GEOGRAPHIC_DATA]" at bounding box center [1013, 408] width 119 height 29
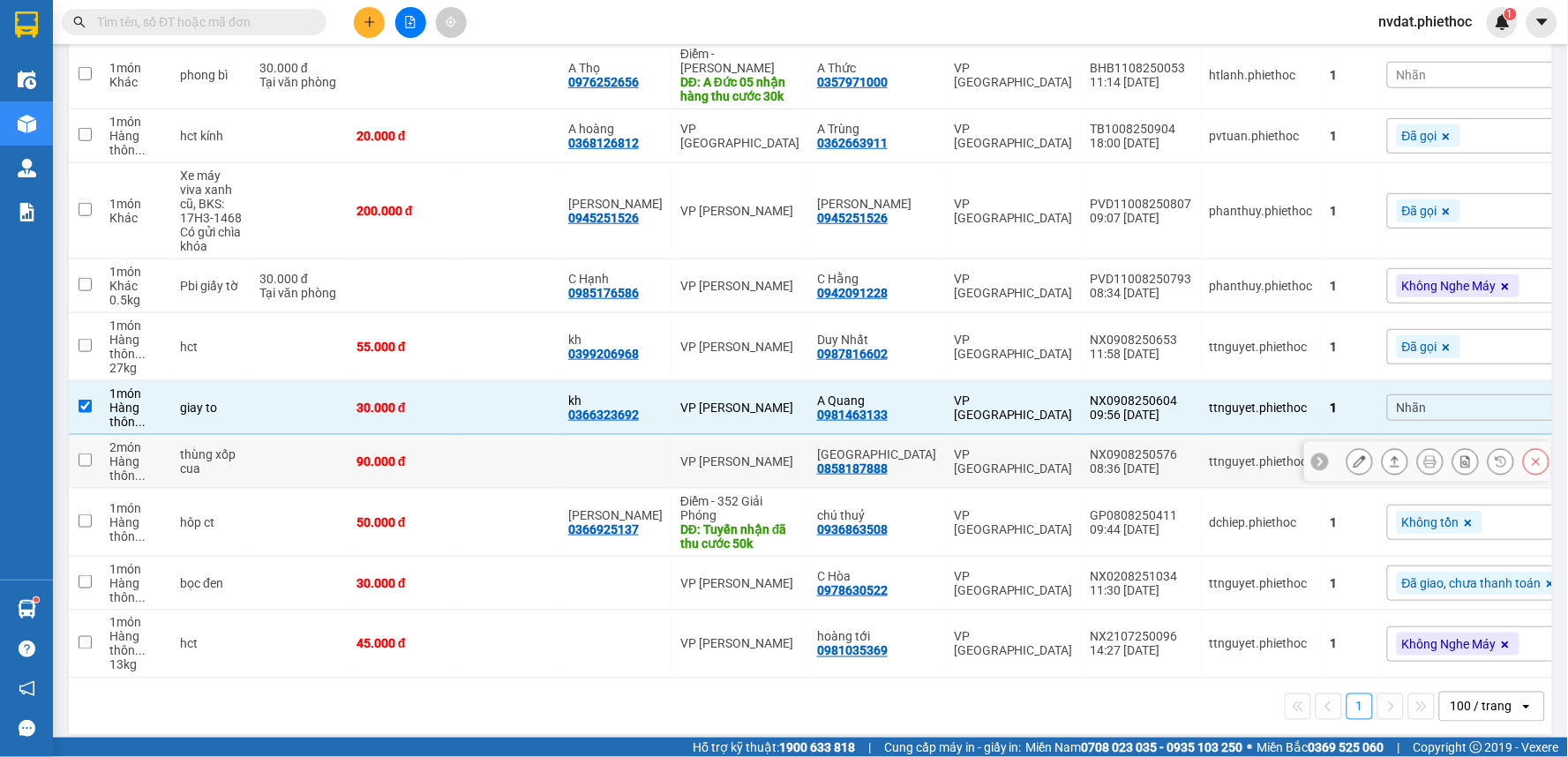
click at [988, 412] on td "VP [GEOGRAPHIC_DATA]" at bounding box center [1013, 408] width 137 height 54
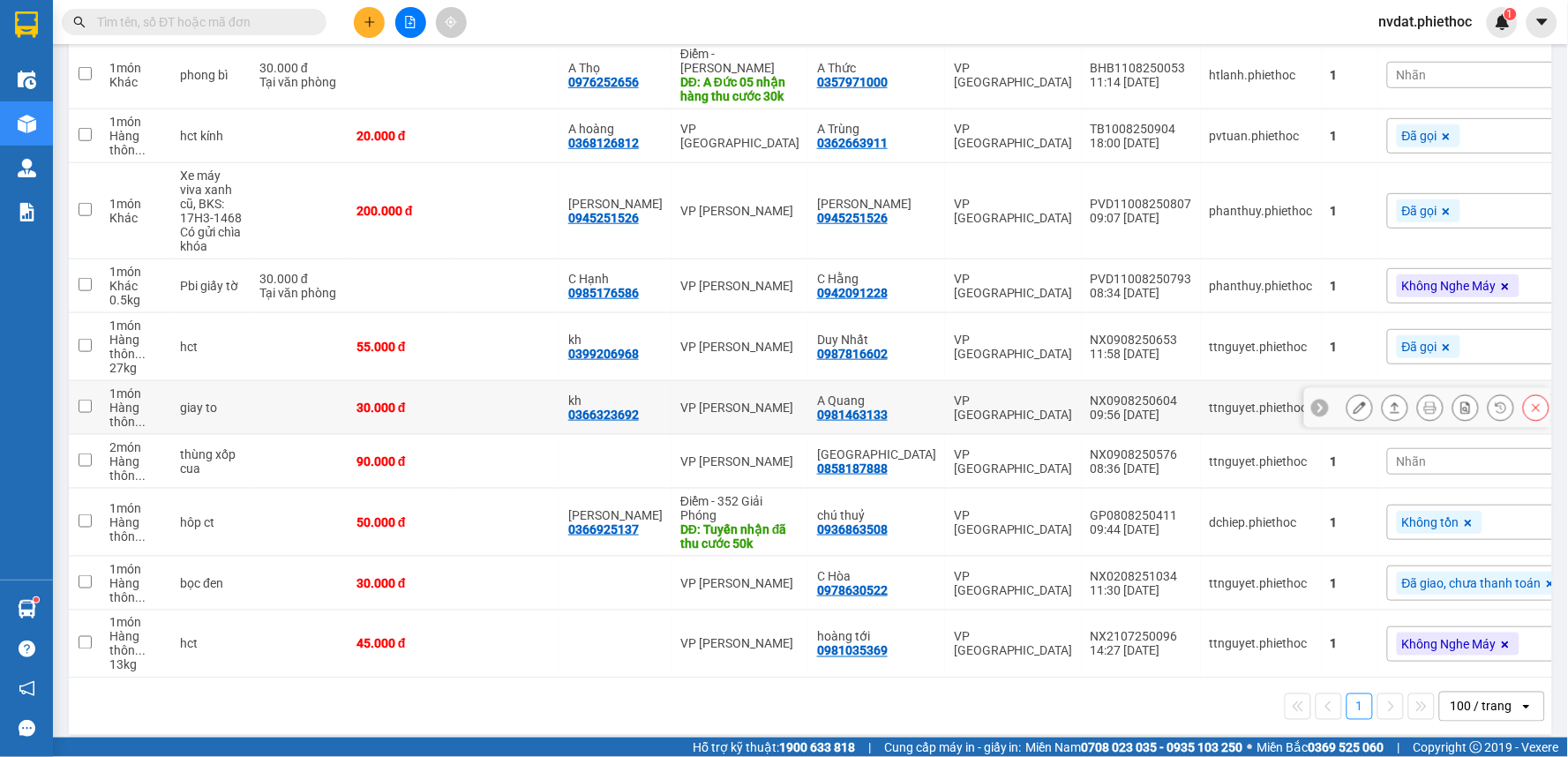
click at [785, 401] on div "VP [PERSON_NAME]" at bounding box center [739, 408] width 119 height 14
checkbox input "true"
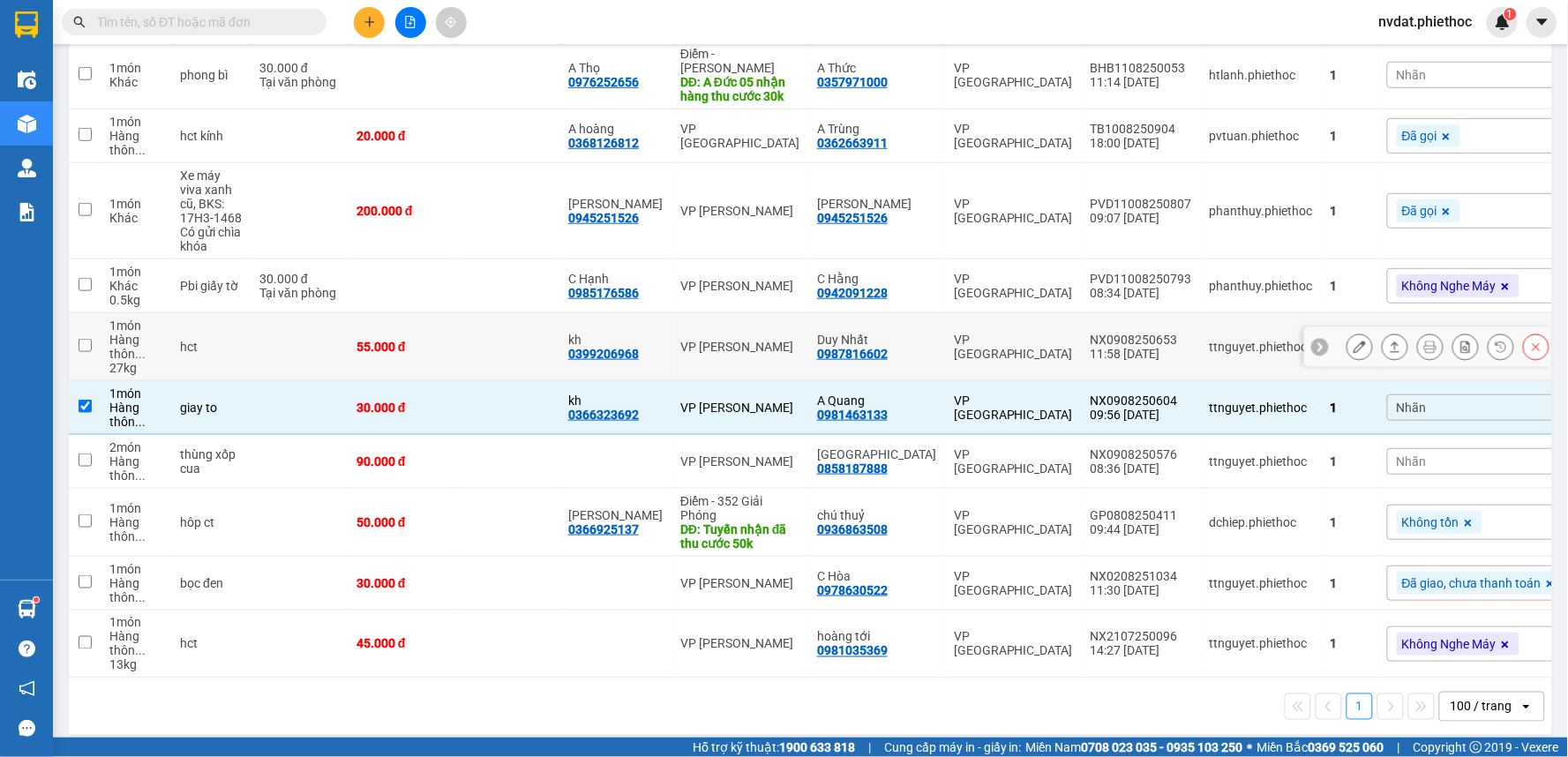
drag, startPoint x: 825, startPoint y: 327, endPoint x: 783, endPoint y: 378, distance: 66.1
click at [823, 327] on td "Duy Nhất 0987816602" at bounding box center [876, 347] width 137 height 68
checkbox input "true"
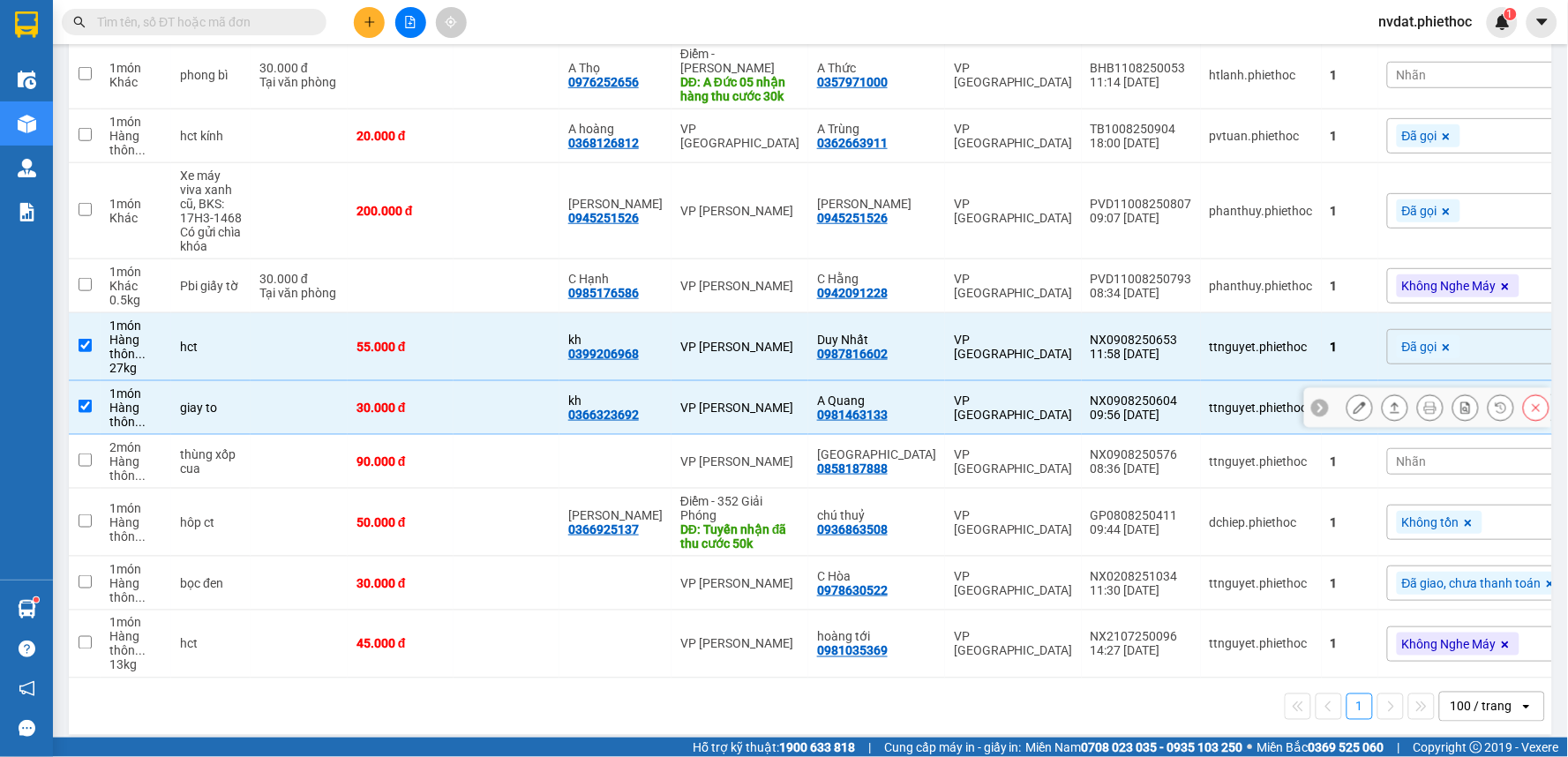
click at [782, 381] on td "VP [PERSON_NAME]" at bounding box center [739, 408] width 137 height 54
checkbox input "false"
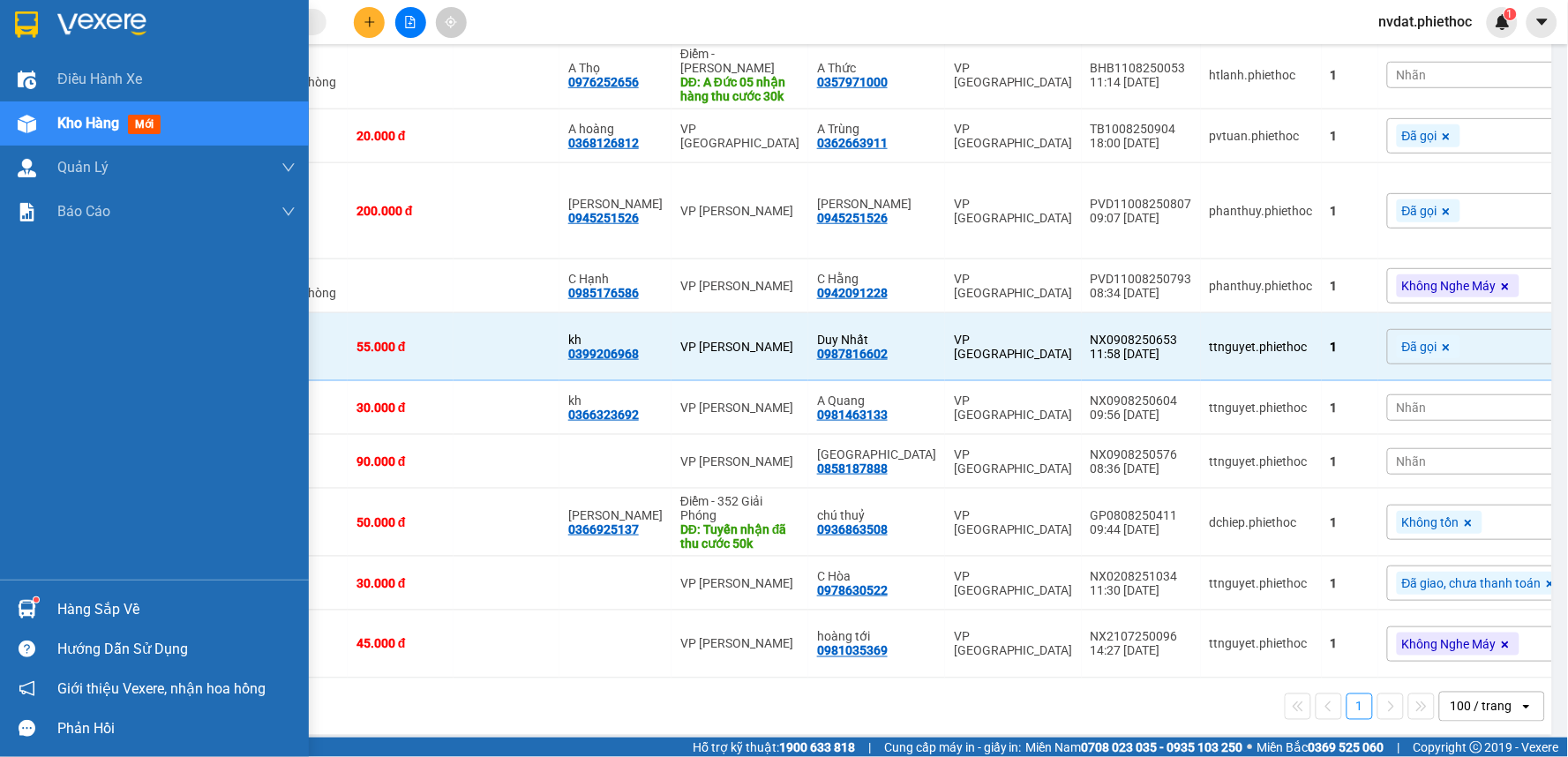
click at [11, 362] on div "Điều hành xe Kho hàng mới Quản Lý Quản lý chuyến Quản lý khách hàng Quản lý khá…" at bounding box center [155, 318] width 309 height 523
click at [51, 347] on div "Điều hành xe Kho hàng mới Quản Lý Quản lý chuyến Quản lý khách hàng Quản lý khá…" at bounding box center [155, 318] width 309 height 523
click at [81, 347] on div "Điều hành xe Kho hàng mới Quản Lý Quản lý chuyến Quản lý khách hàng Quản lý khá…" at bounding box center [155, 318] width 309 height 523
click at [84, 347] on div "Điều hành xe Kho hàng mới Quản Lý Quản lý chuyến Quản lý khách hàng Quản lý khá…" at bounding box center [155, 318] width 309 height 523
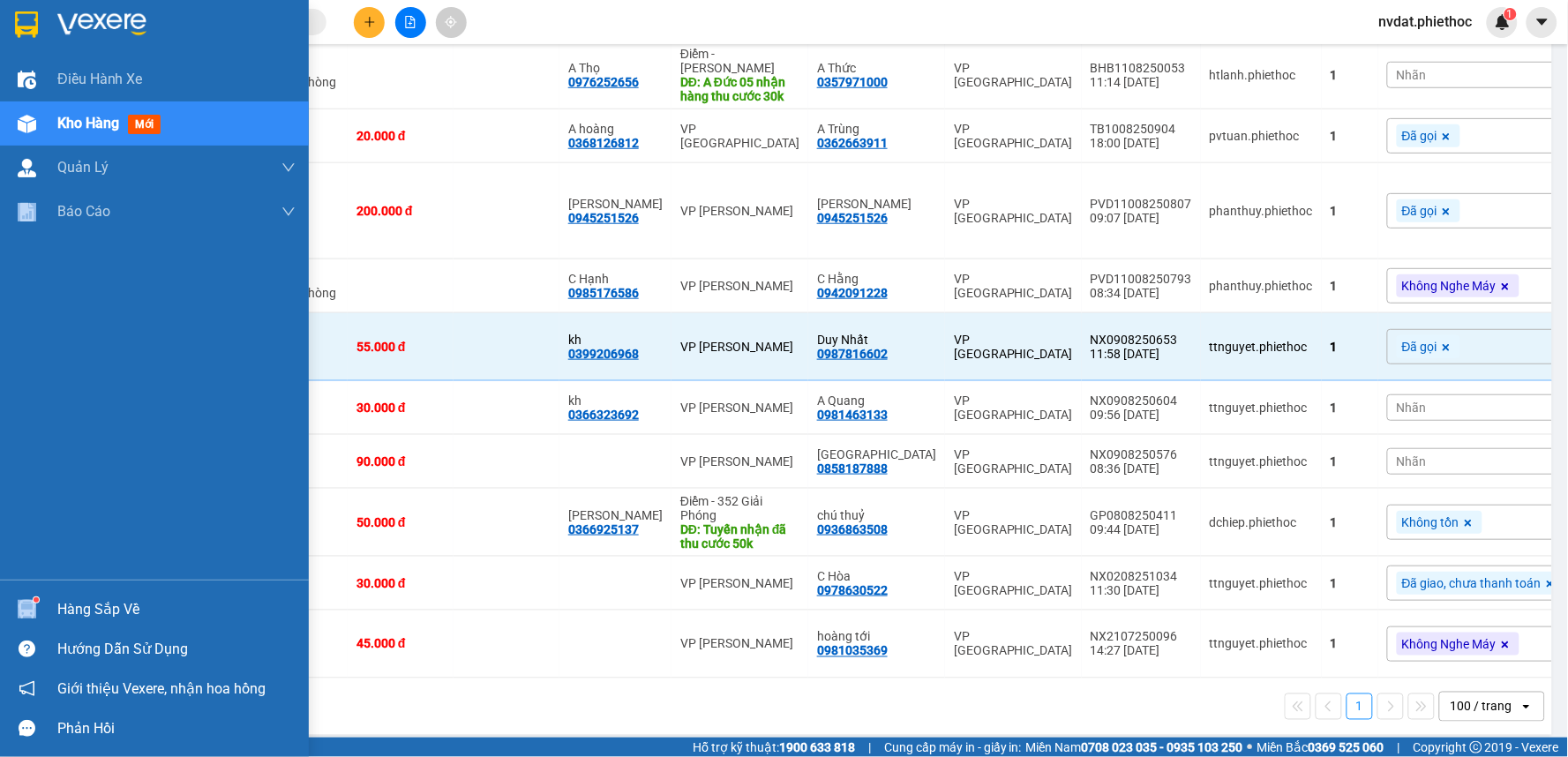
click at [84, 347] on div "Điều hành xe Kho hàng mới Quản Lý Quản lý chuyến Quản lý khách hàng Quản lý khá…" at bounding box center [155, 318] width 309 height 523
click at [0, 346] on div "Điều hành xe Kho hàng mới Quản Lý Quản lý chuyến Quản lý khách hàng Quản lý khá…" at bounding box center [155, 318] width 309 height 523
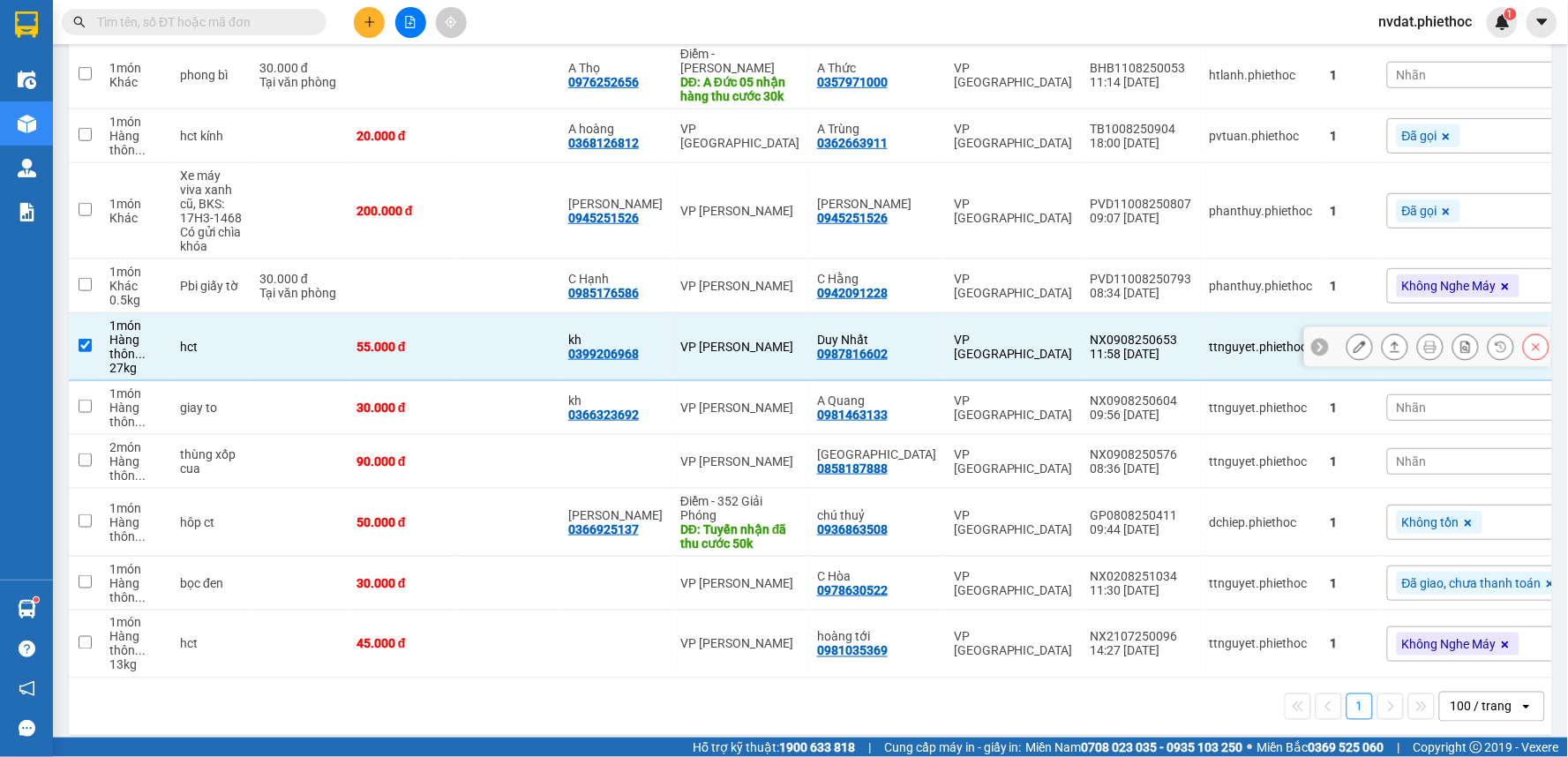
click at [548, 322] on td at bounding box center [507, 347] width 106 height 68
checkbox input "false"
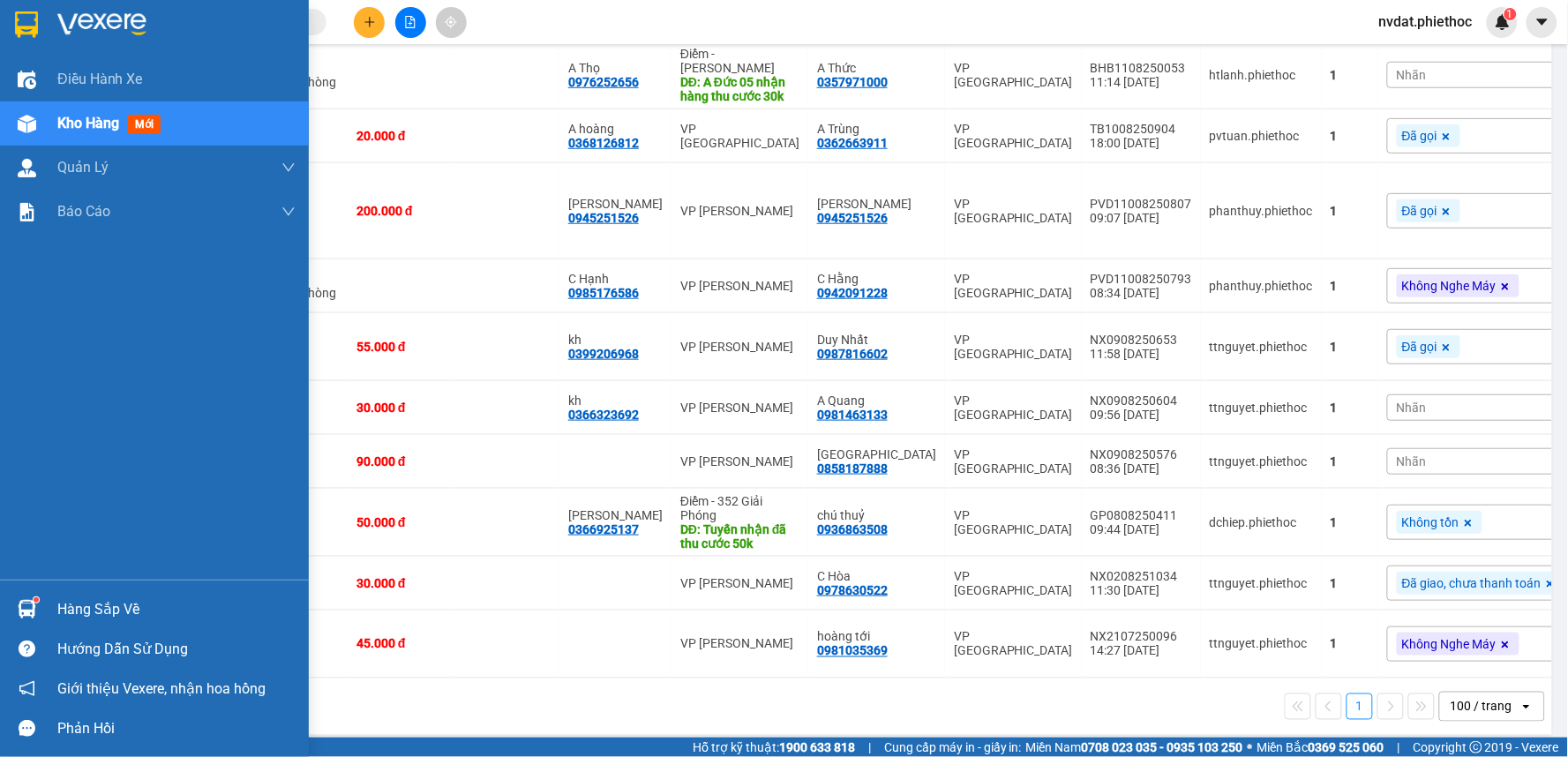
click at [0, 357] on div "Điều hành xe Kho hàng mới Quản Lý Quản lý chuyến Quản lý khách hàng Quản lý khá…" at bounding box center [155, 318] width 309 height 523
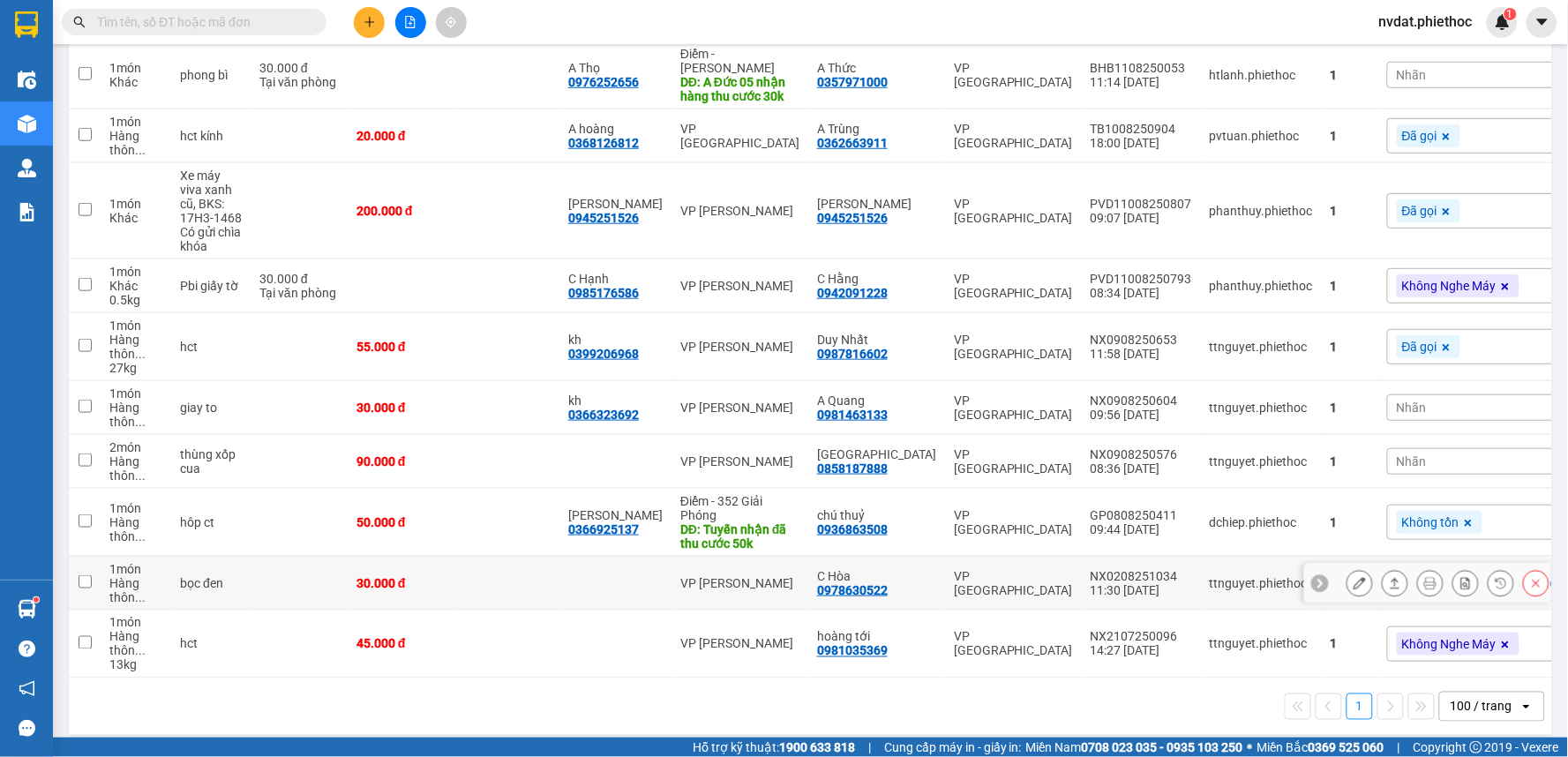
click at [274, 566] on td at bounding box center [299, 584] width 97 height 54
checkbox input "true"
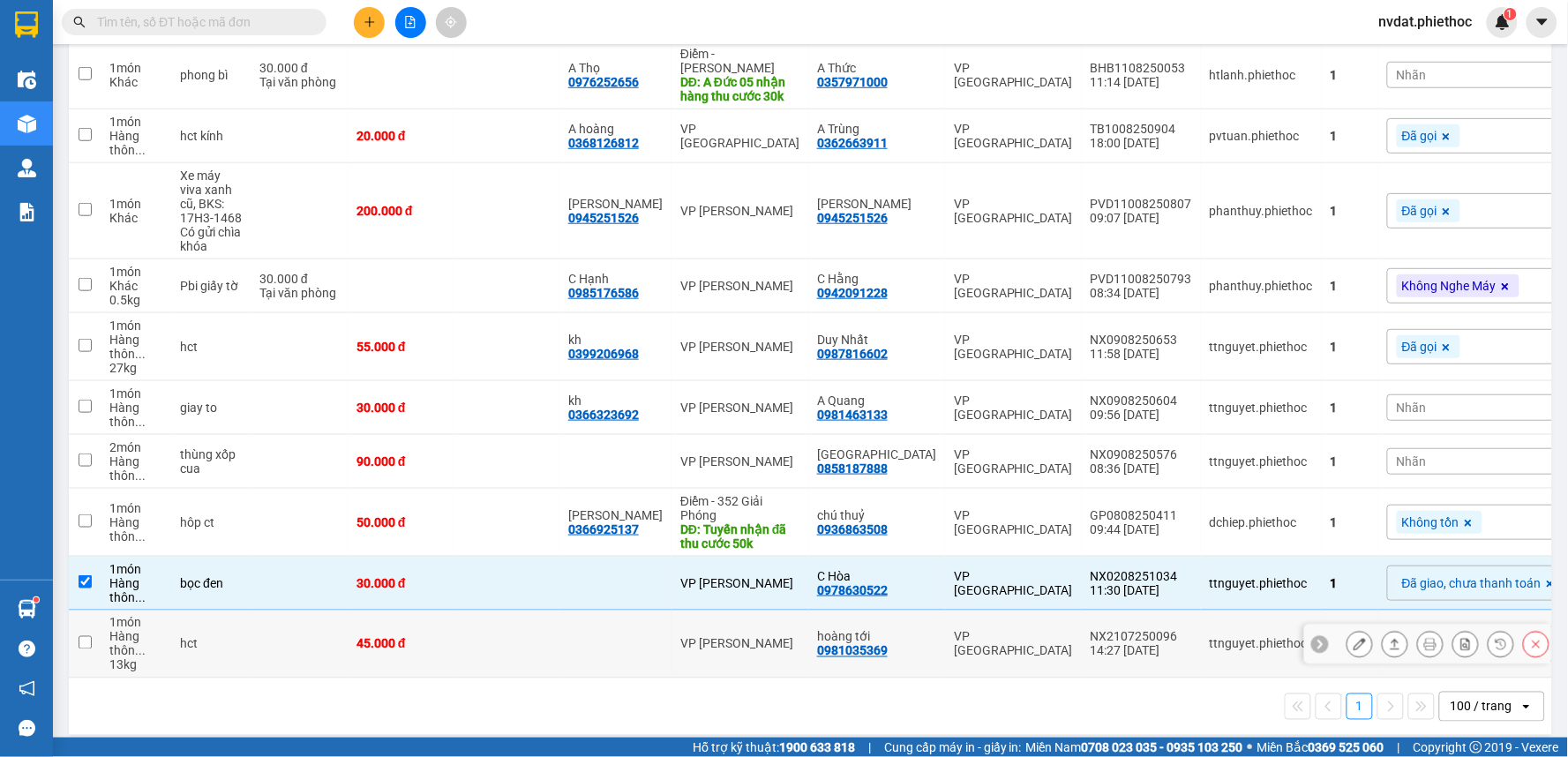
click at [609, 656] on td at bounding box center [615, 644] width 112 height 68
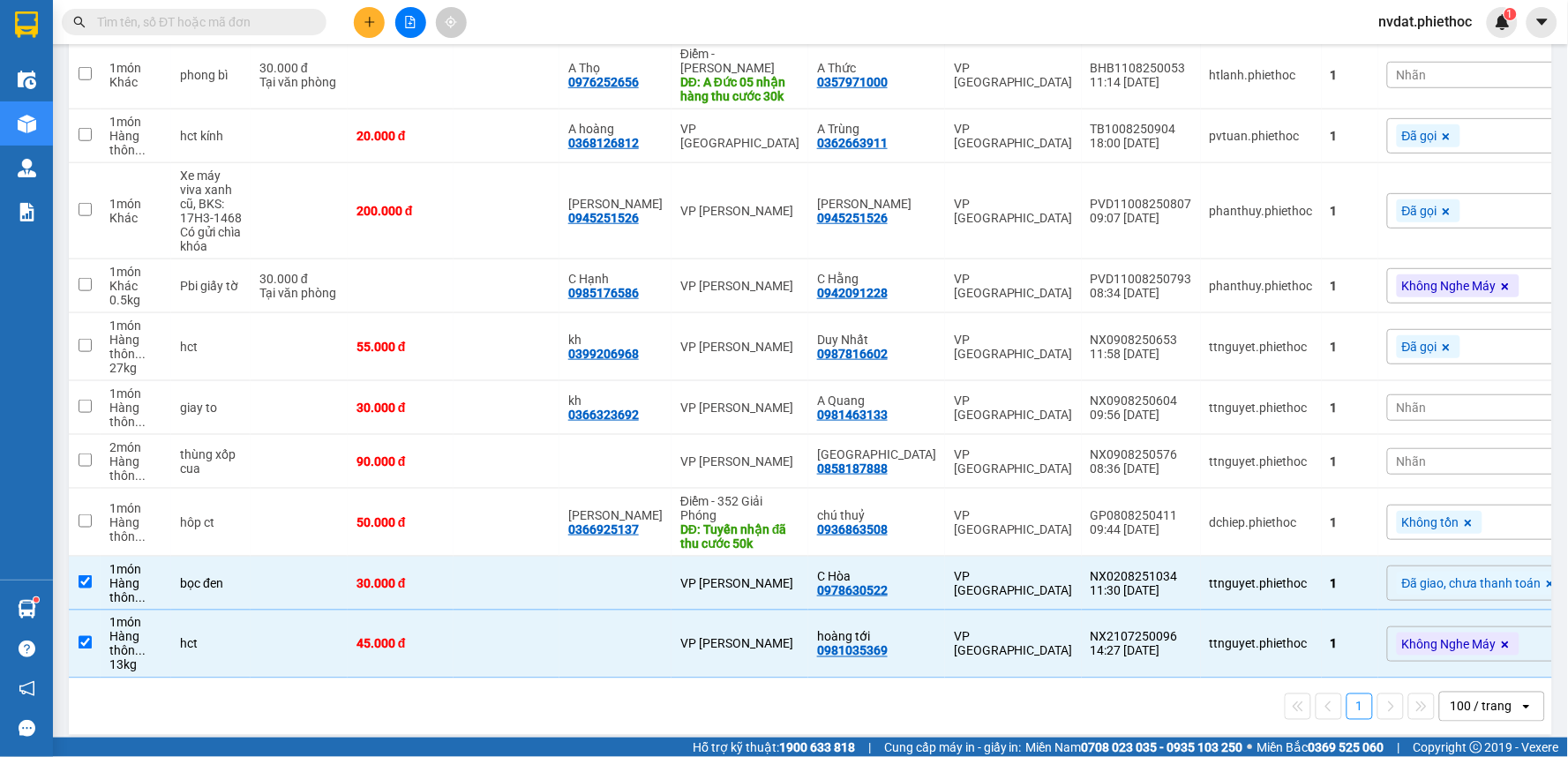
click at [721, 692] on div "1 100 / trang open" at bounding box center [810, 707] width 1470 height 30
click at [743, 692] on div "1 100 / trang open" at bounding box center [810, 707] width 1470 height 30
click at [708, 610] on td "VP [PERSON_NAME]" at bounding box center [739, 644] width 137 height 68
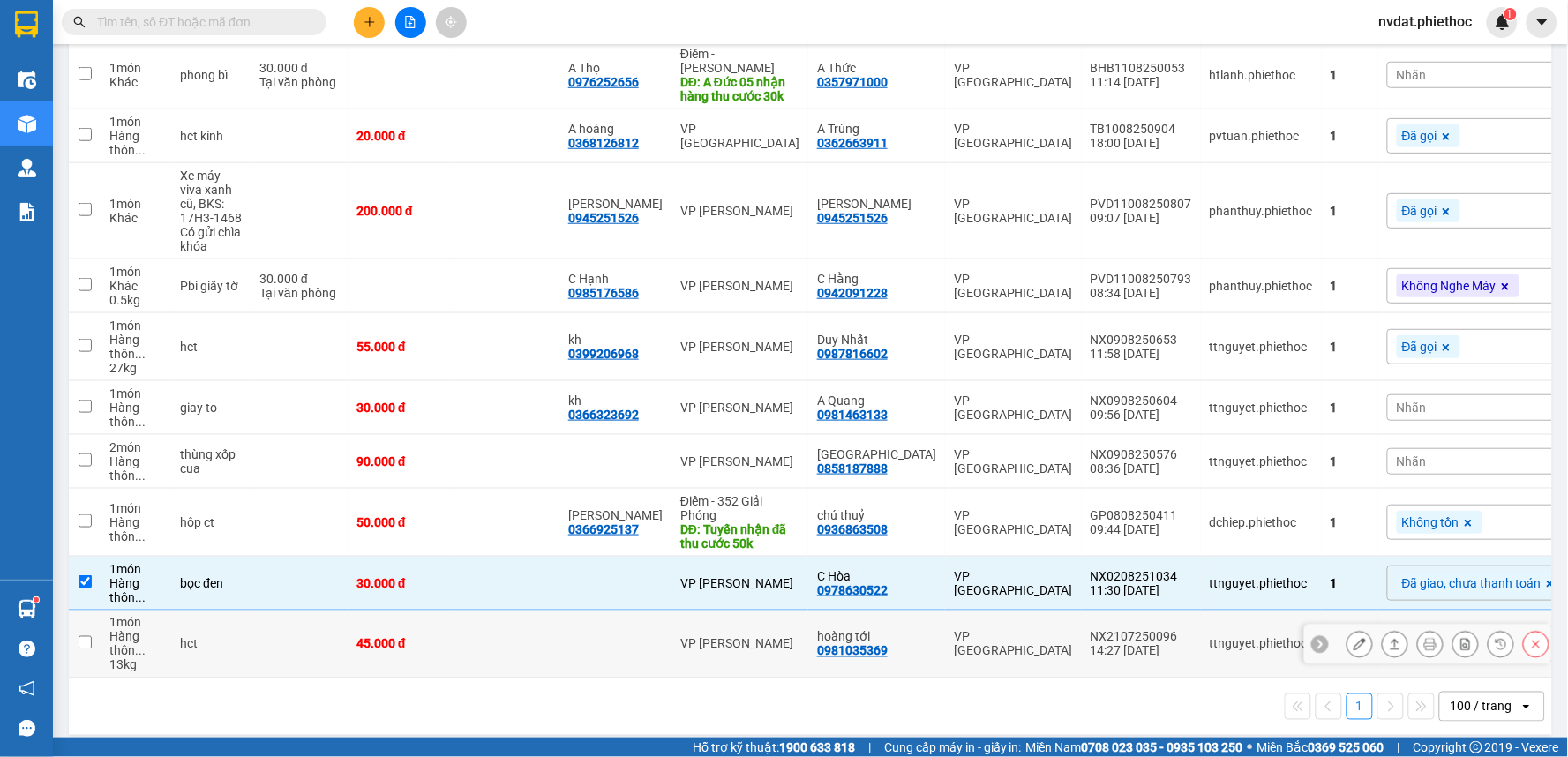
click at [715, 621] on td "VP [PERSON_NAME]" at bounding box center [739, 644] width 137 height 68
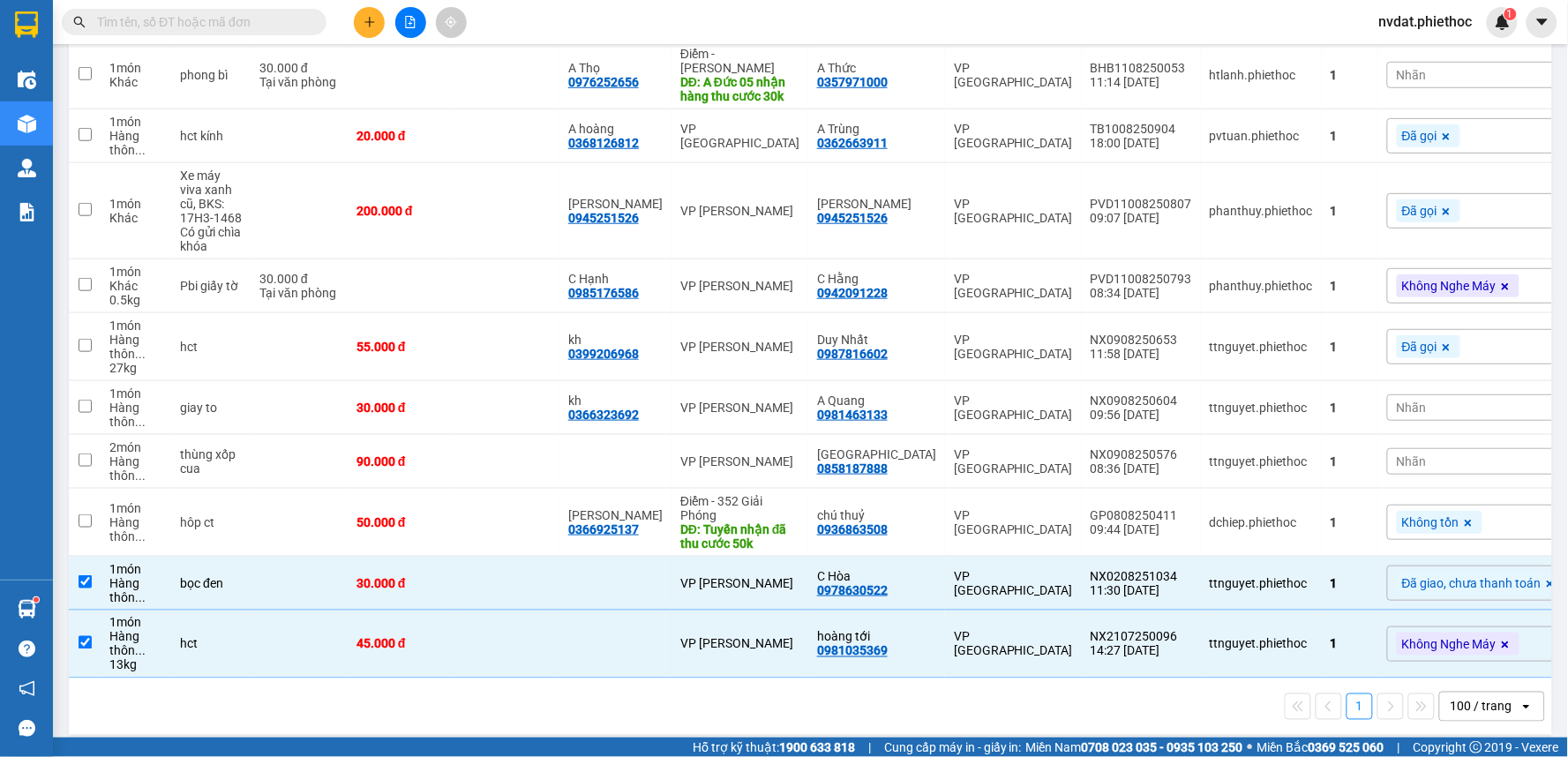
click at [719, 678] on div "1 100 / trang open" at bounding box center [810, 706] width 1483 height 56
click at [733, 637] on div "VP [PERSON_NAME]" at bounding box center [739, 644] width 119 height 14
checkbox input "false"
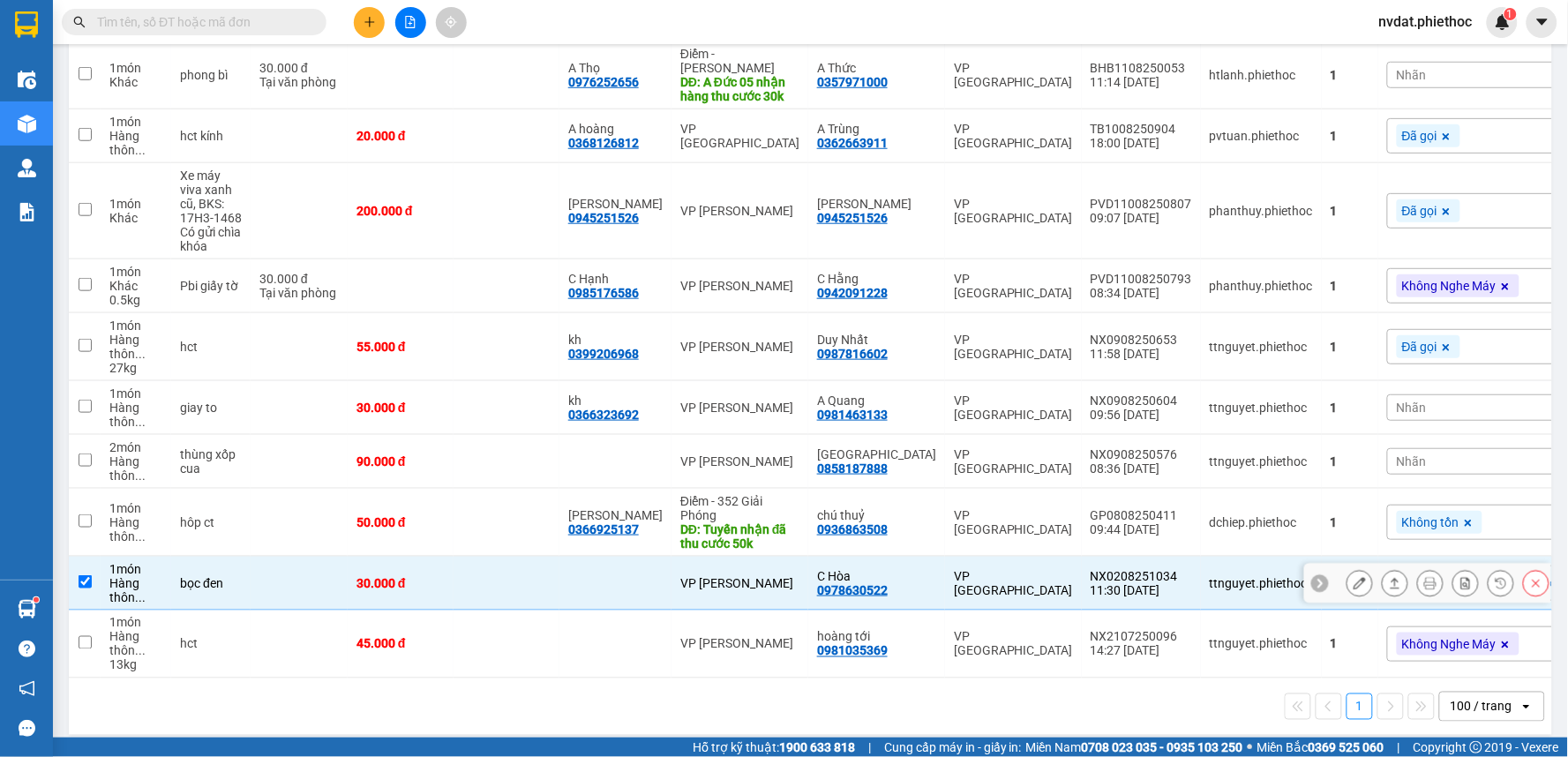
click at [734, 576] on div "VP [PERSON_NAME]" at bounding box center [739, 583] width 119 height 14
checkbox input "false"
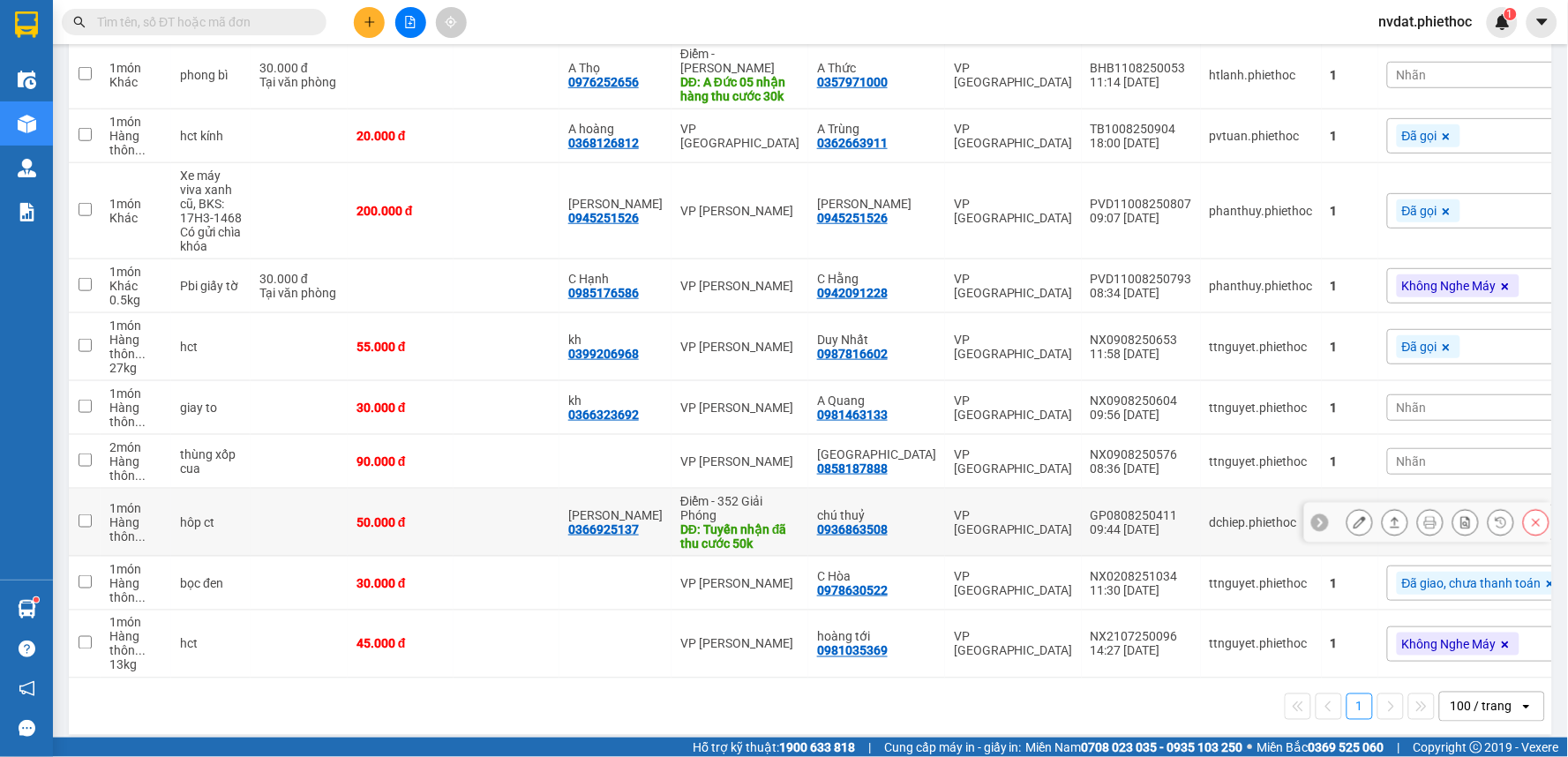
click at [895, 490] on td "chú thuỷ 0936863508" at bounding box center [876, 523] width 137 height 68
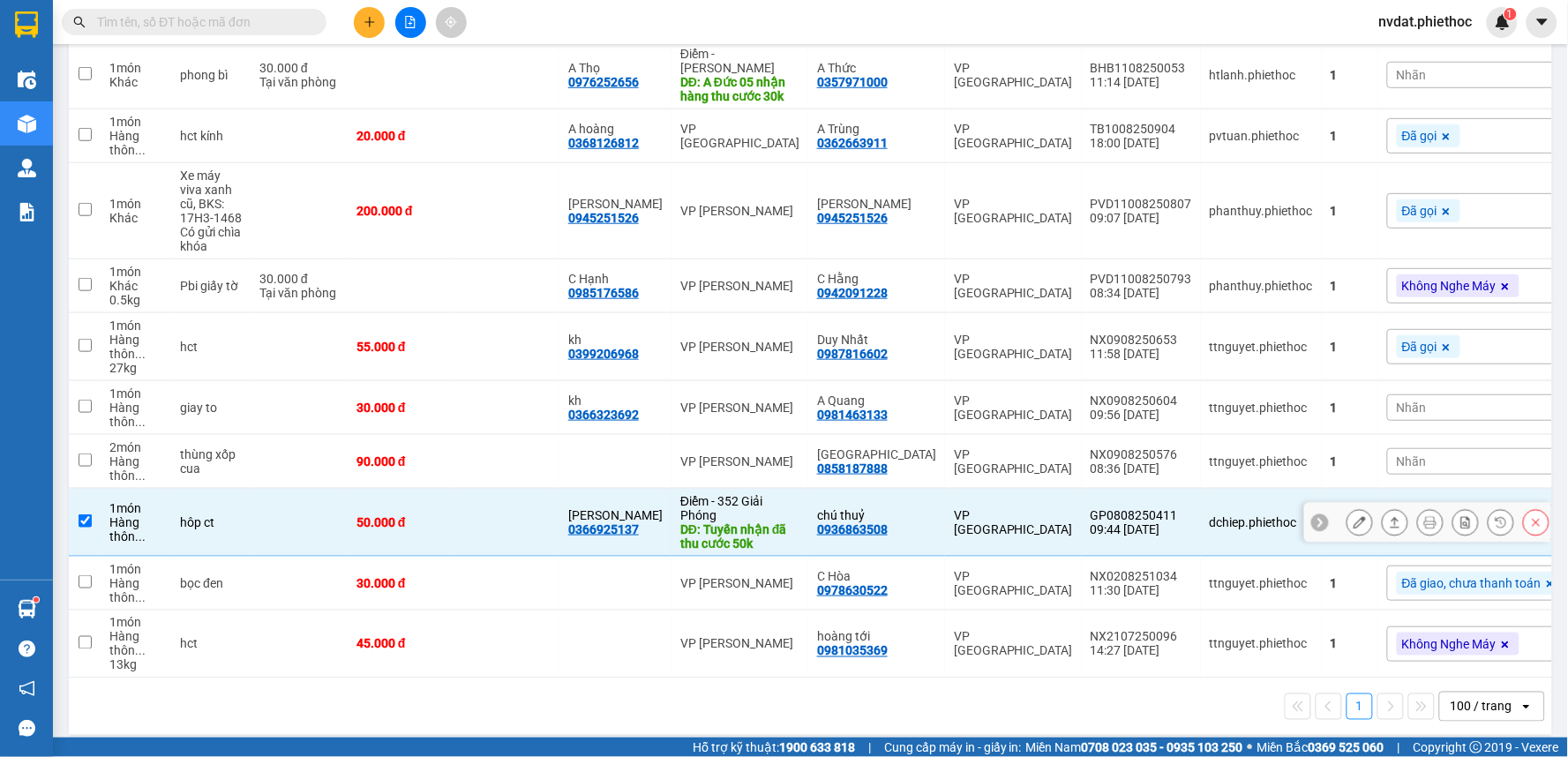
click at [895, 490] on td "chú thuỷ 0936863508" at bounding box center [876, 523] width 137 height 68
checkbox input "false"
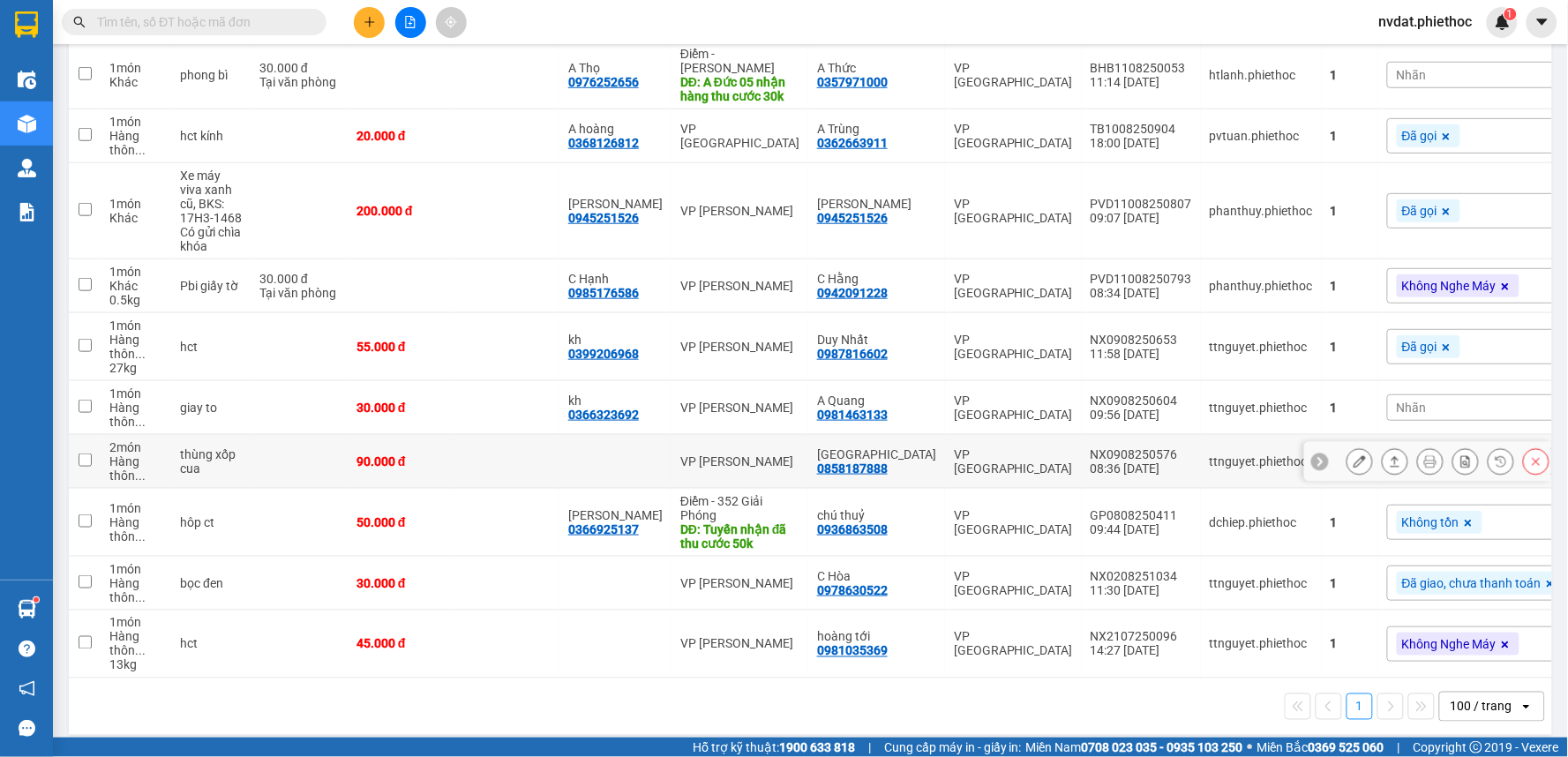
click at [945, 435] on td "VP [GEOGRAPHIC_DATA]" at bounding box center [1013, 462] width 137 height 54
checkbox input "true"
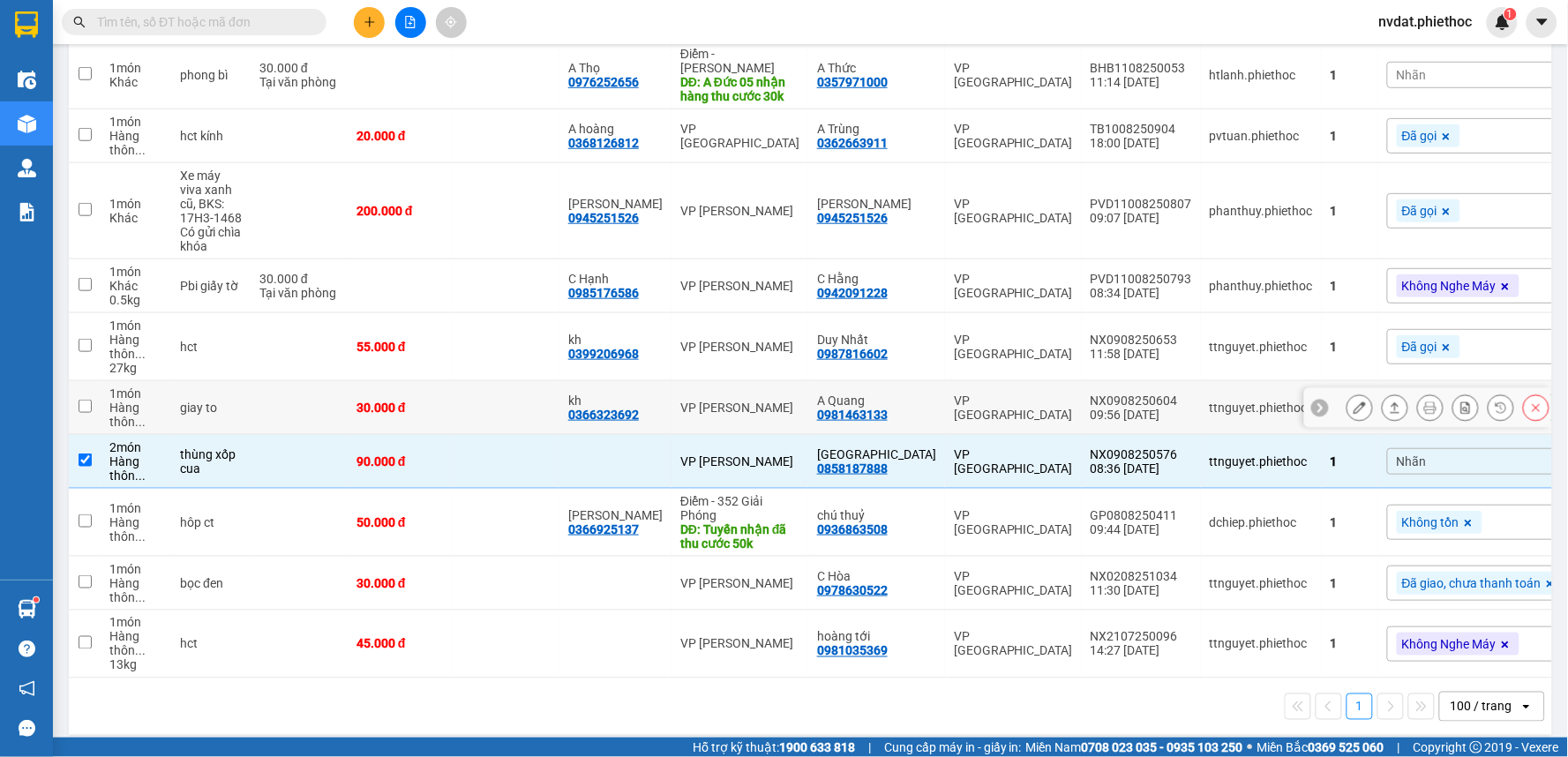
click at [1016, 410] on td "VP [GEOGRAPHIC_DATA]" at bounding box center [1013, 408] width 137 height 54
checkbox input "true"
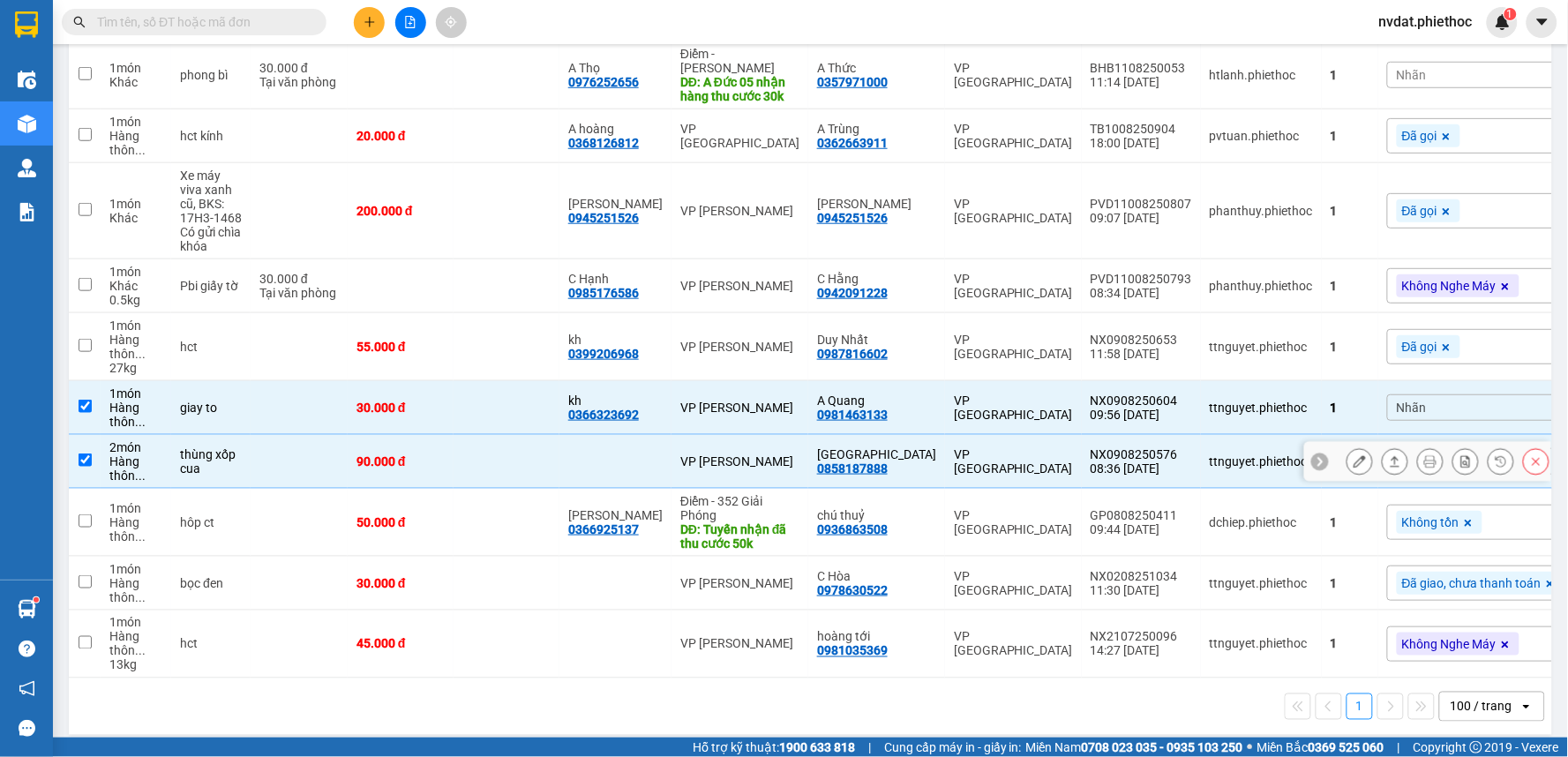
click at [915, 435] on td "New Đồng Châu 0858187888" at bounding box center [876, 462] width 137 height 54
checkbox input "false"
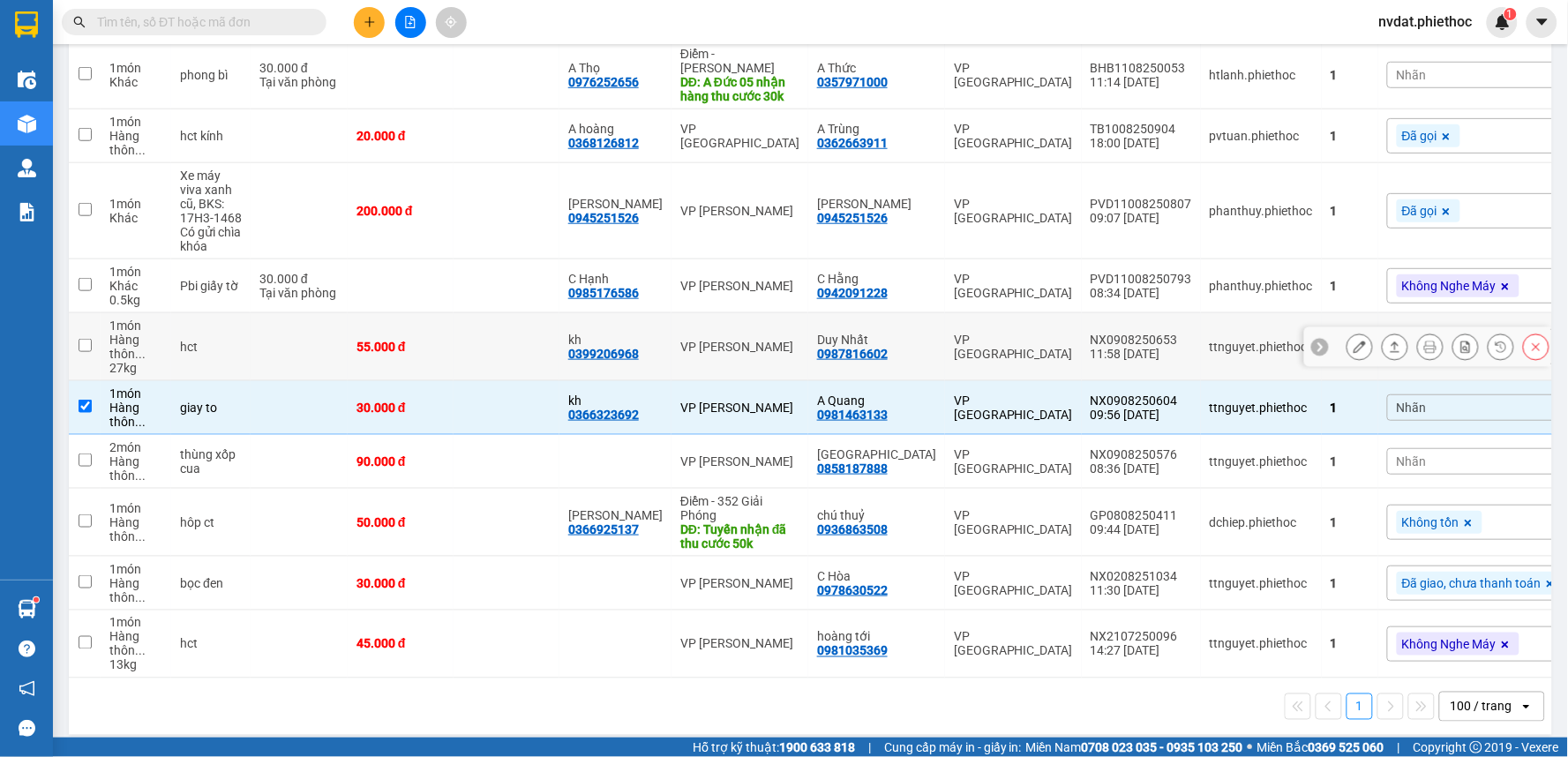
click at [945, 313] on td "VP [GEOGRAPHIC_DATA]" at bounding box center [1013, 347] width 137 height 68
checkbox input "true"
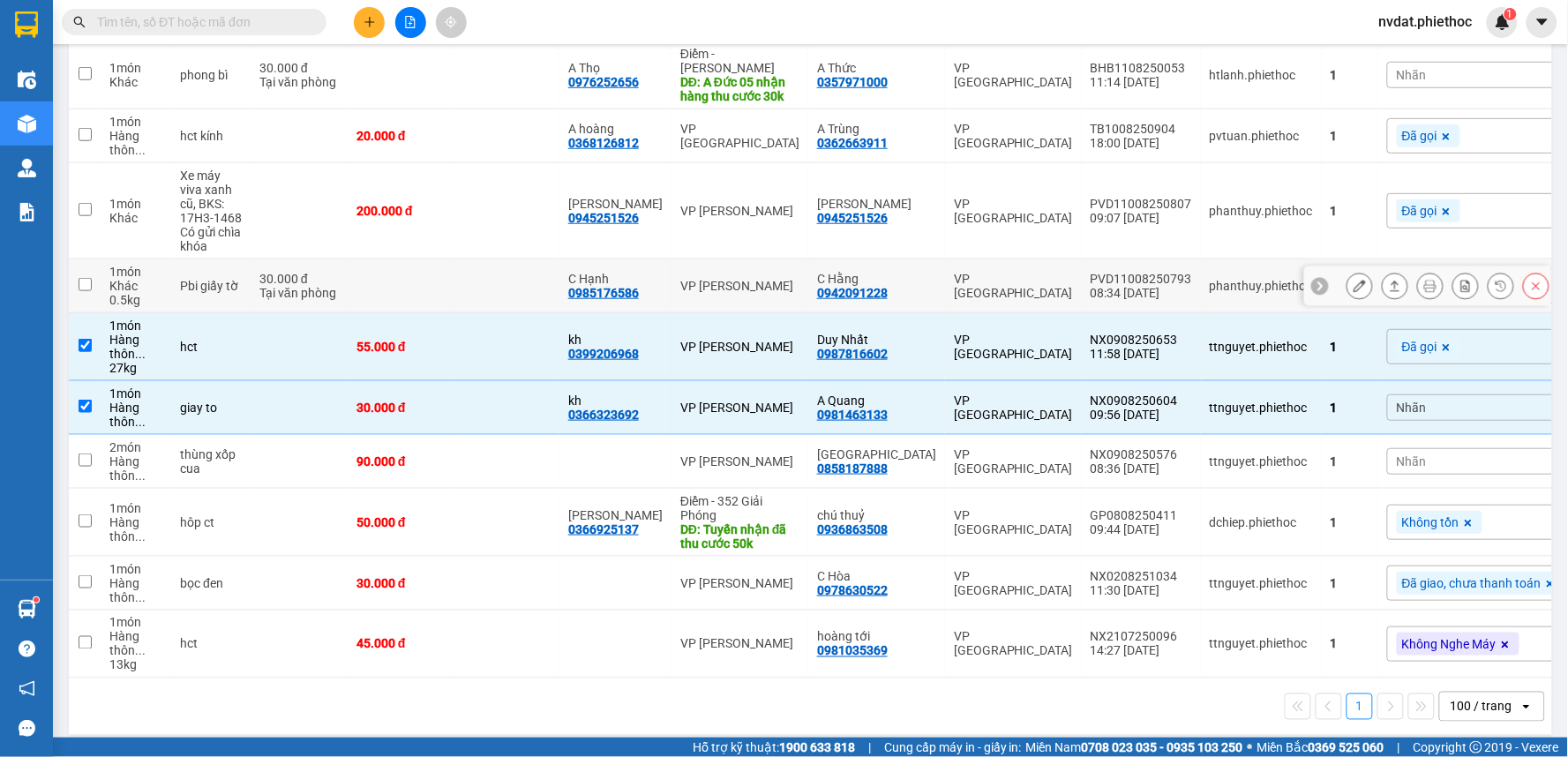
click at [956, 261] on td "VP [GEOGRAPHIC_DATA]" at bounding box center [1013, 286] width 137 height 54
checkbox input "true"
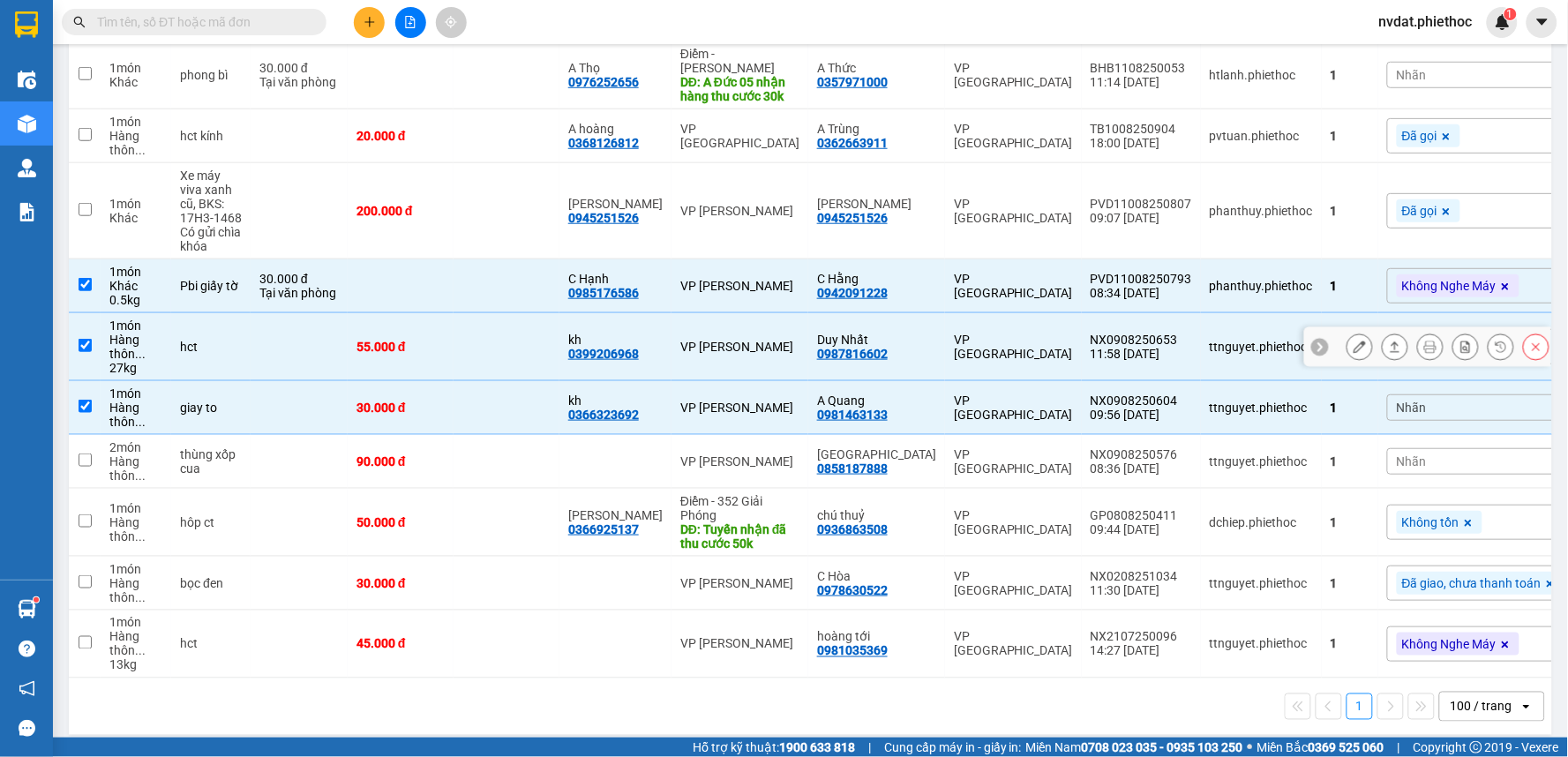
click at [747, 320] on td "VP [PERSON_NAME]" at bounding box center [739, 347] width 137 height 68
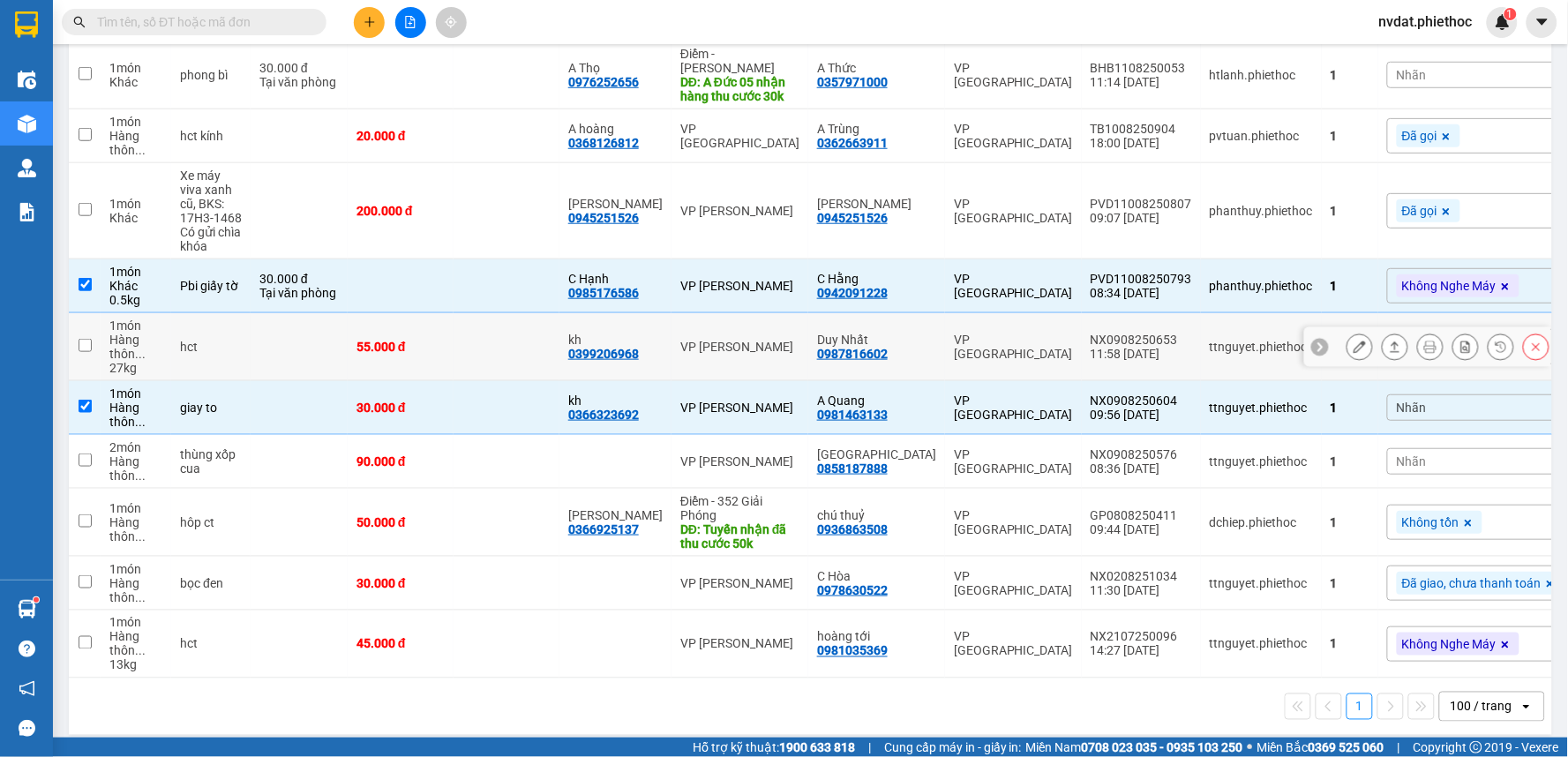
click at [746, 340] on div "VP [PERSON_NAME]" at bounding box center [739, 347] width 119 height 14
checkbox input "true"
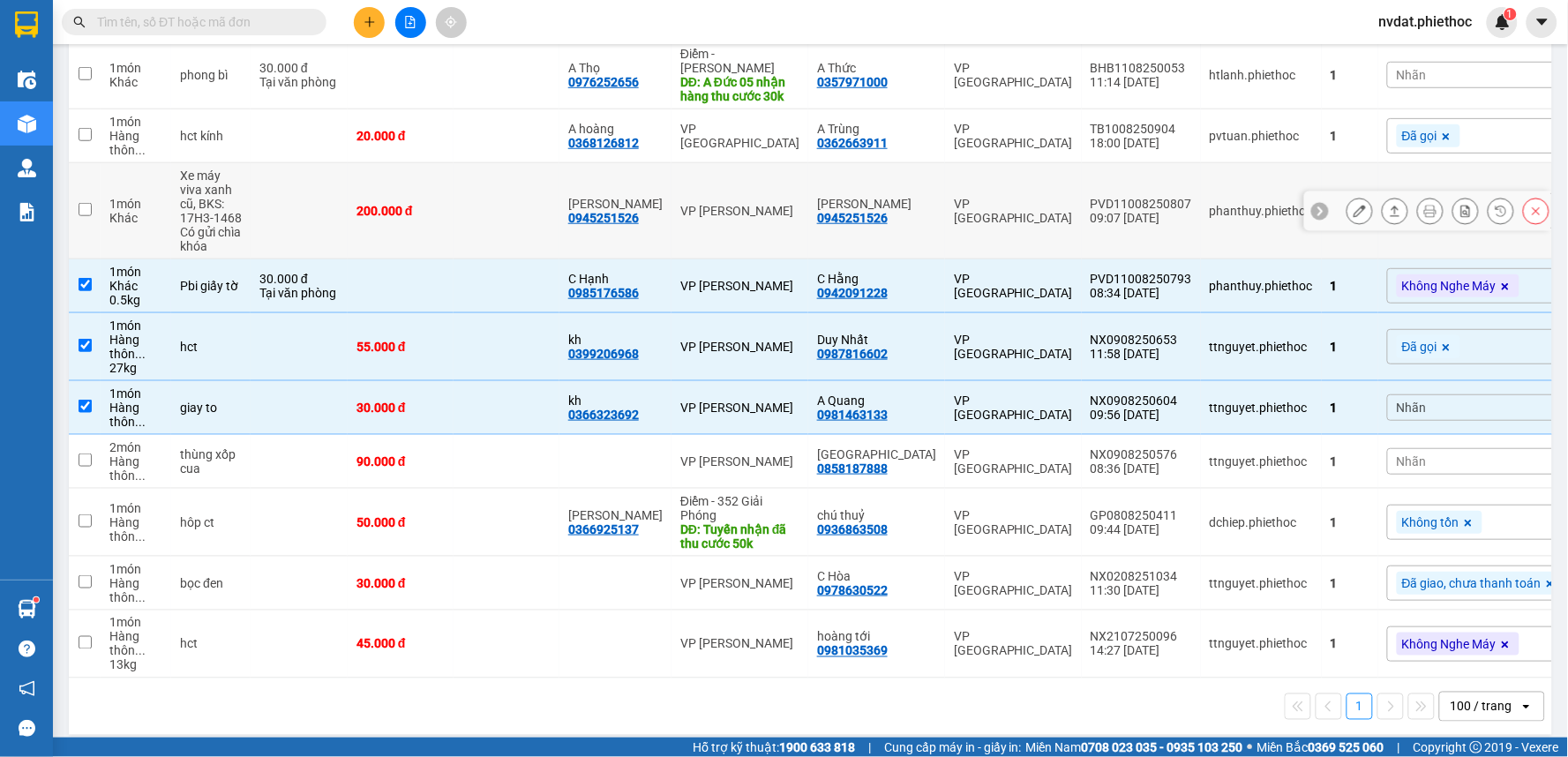
click at [808, 195] on td "VP [PERSON_NAME]" at bounding box center [739, 212] width 137 height 96
checkbox input "true"
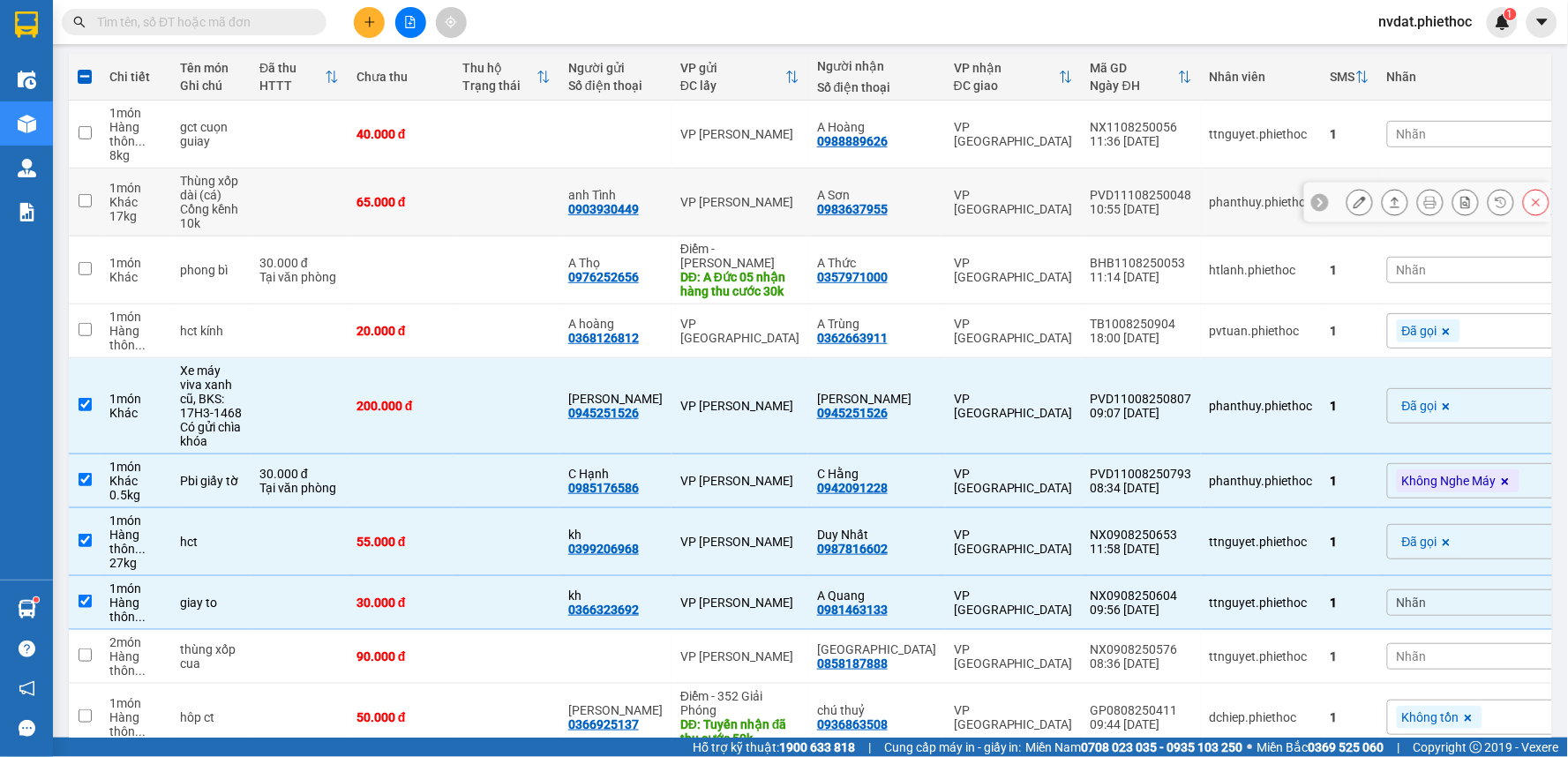
scroll to position [194, 0]
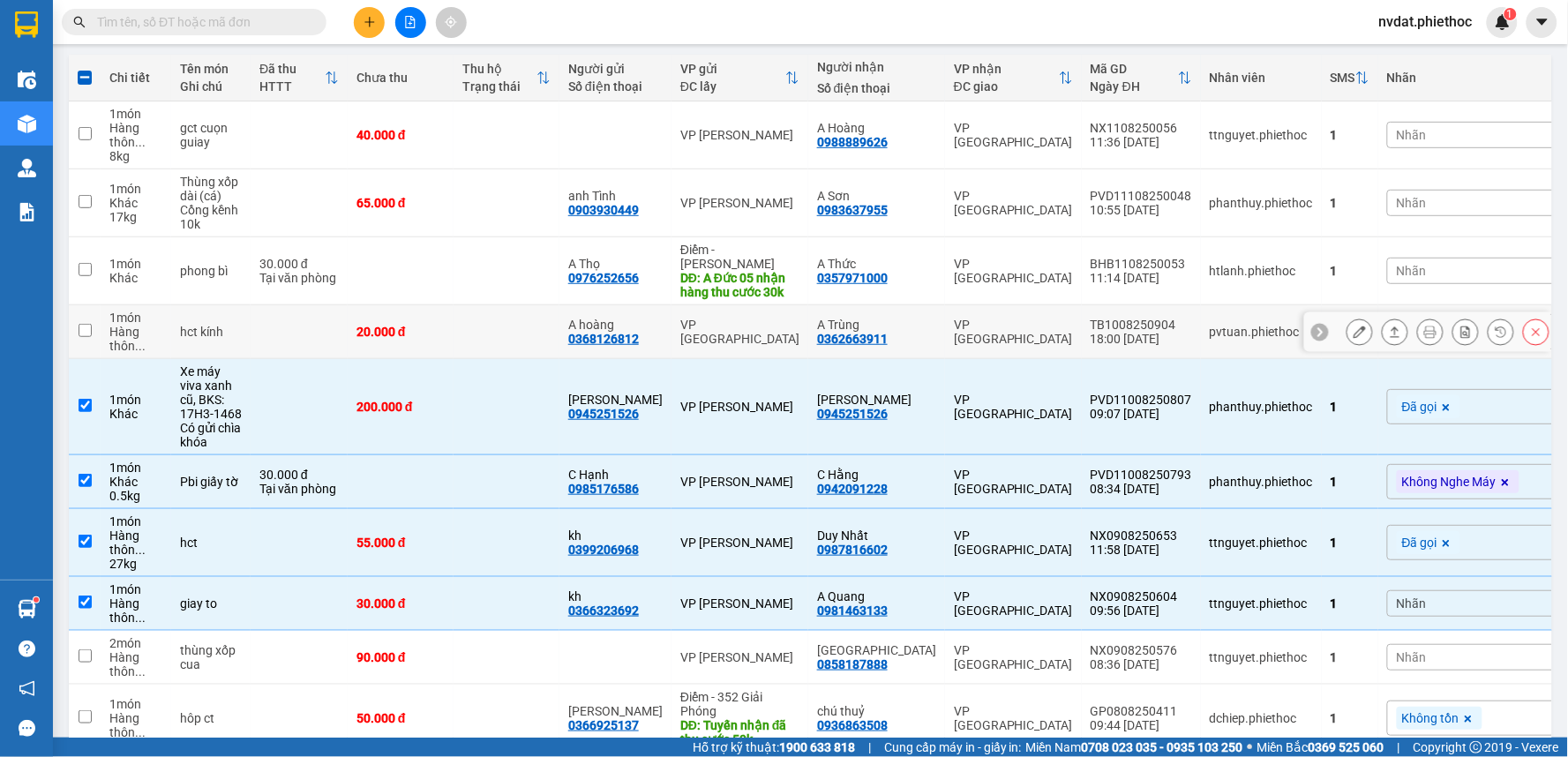
click at [559, 329] on td at bounding box center [507, 332] width 106 height 54
checkbox input "true"
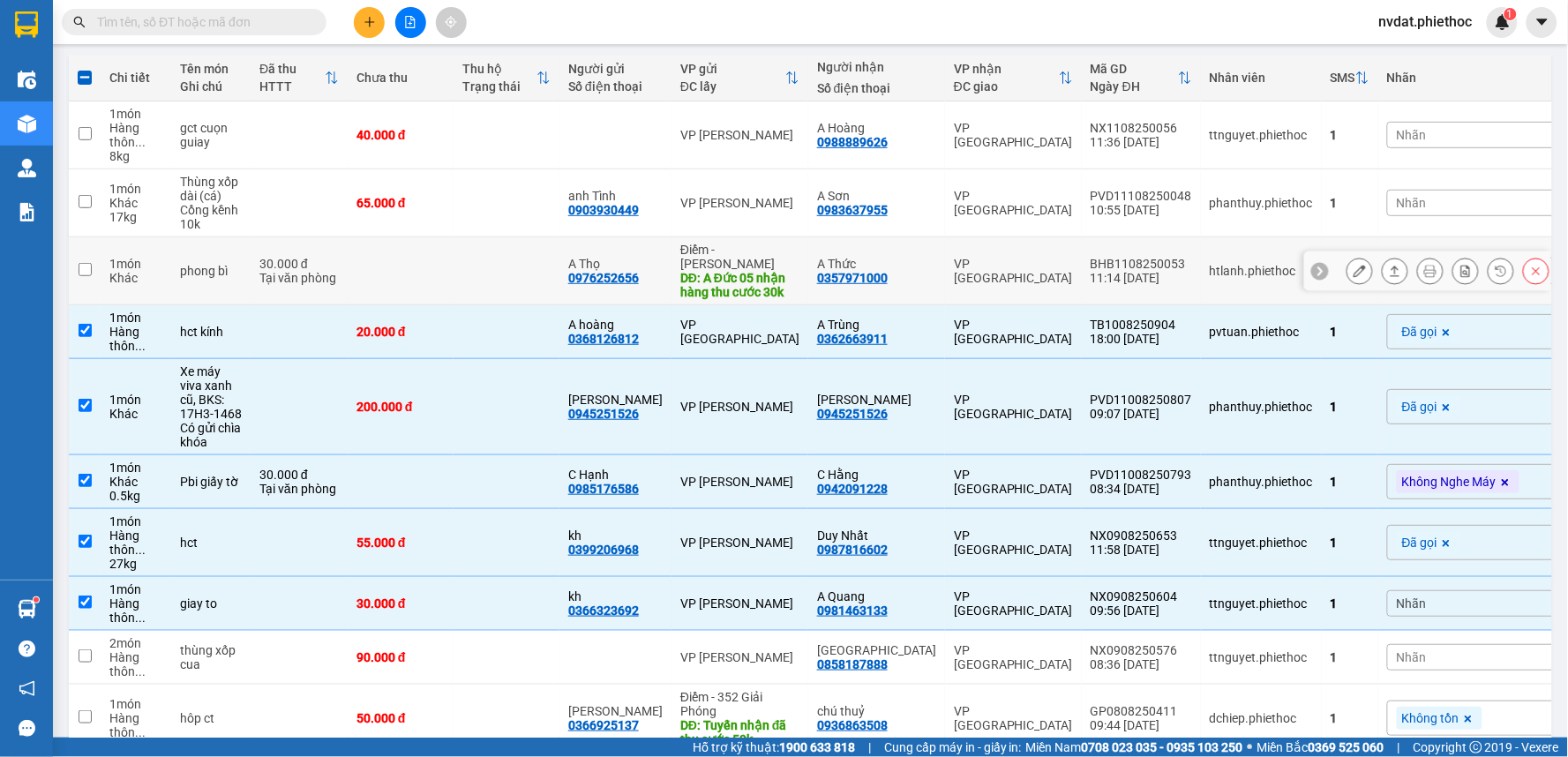
click at [791, 271] on div "DĐ: A Đức 05 nhận hàng thu cước 30k" at bounding box center [739, 284] width 119 height 29
checkbox input "true"
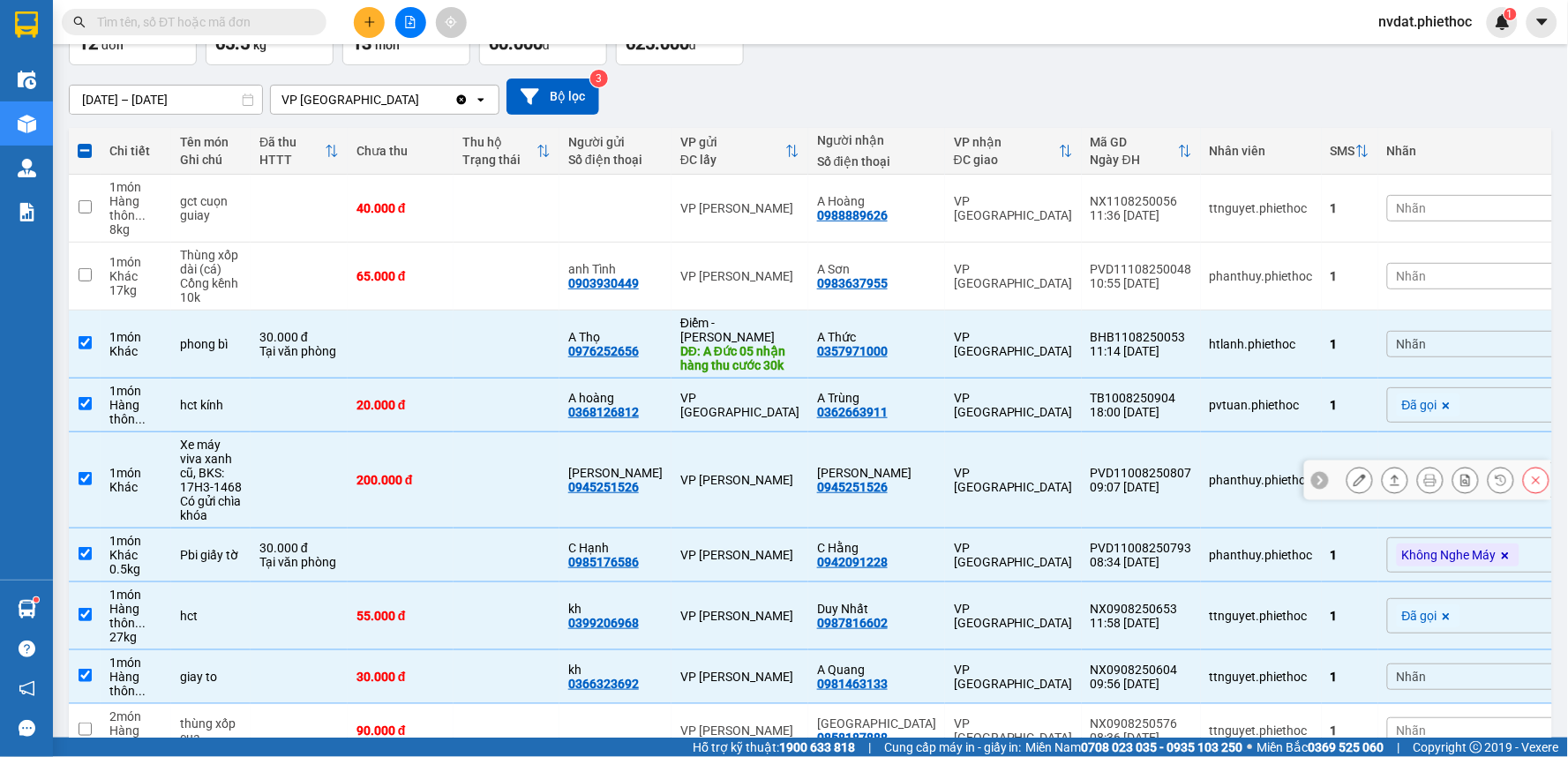
scroll to position [95, 0]
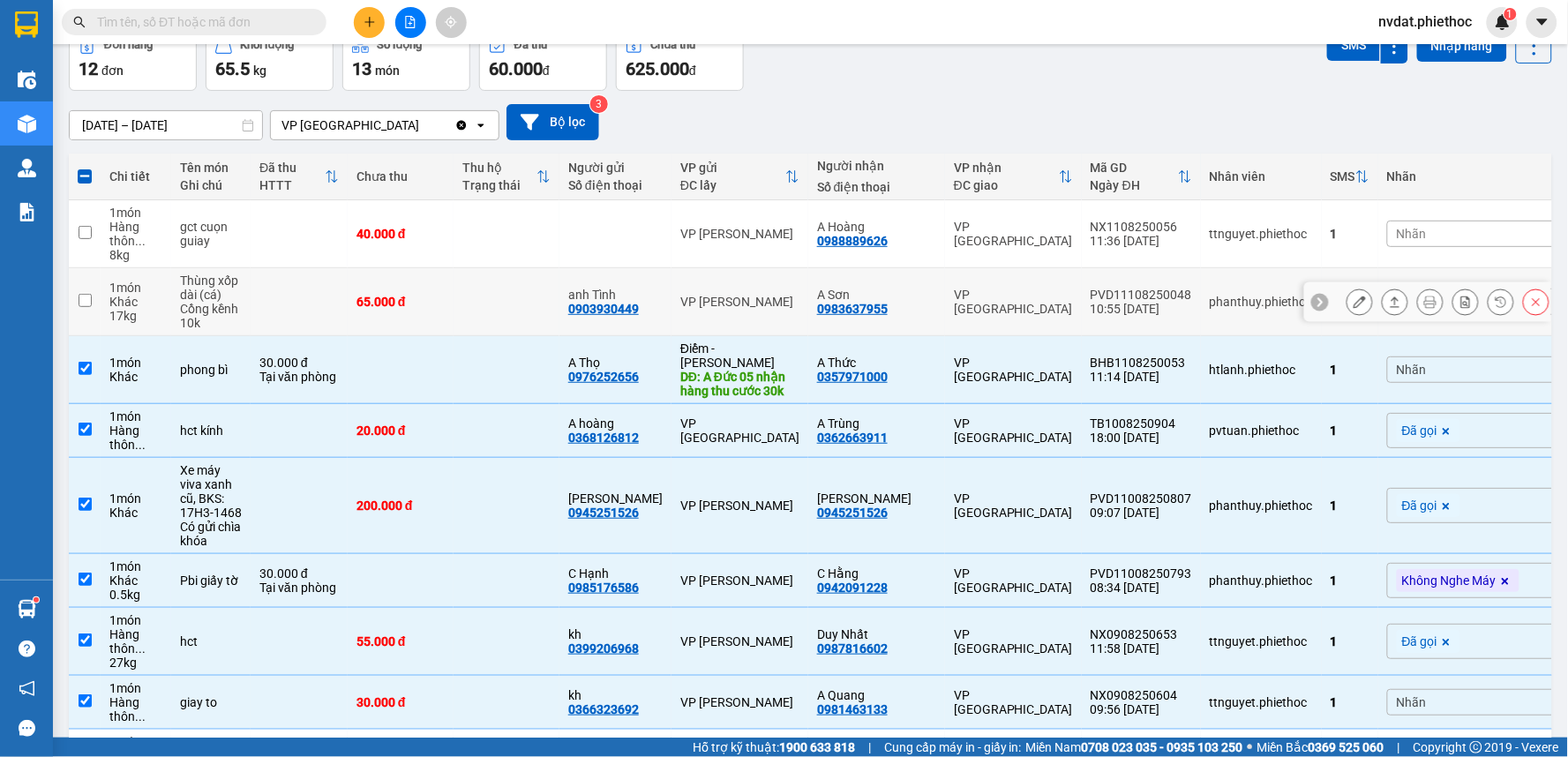
click at [797, 296] on div "VP [PERSON_NAME]" at bounding box center [739, 301] width 119 height 14
checkbox input "true"
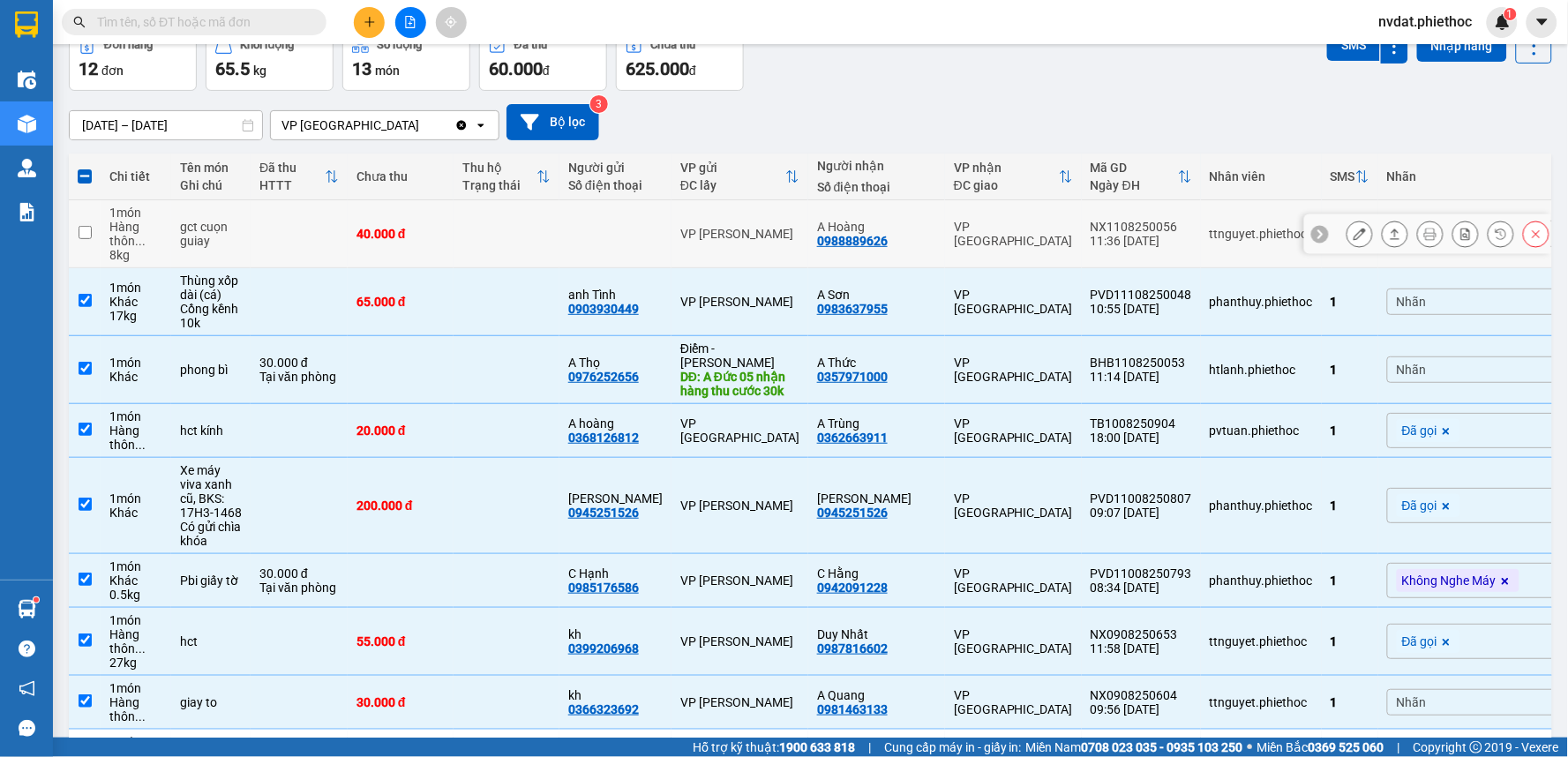
click at [823, 235] on td "A Hoàng 0988889626" at bounding box center [876, 234] width 137 height 68
checkbox input "true"
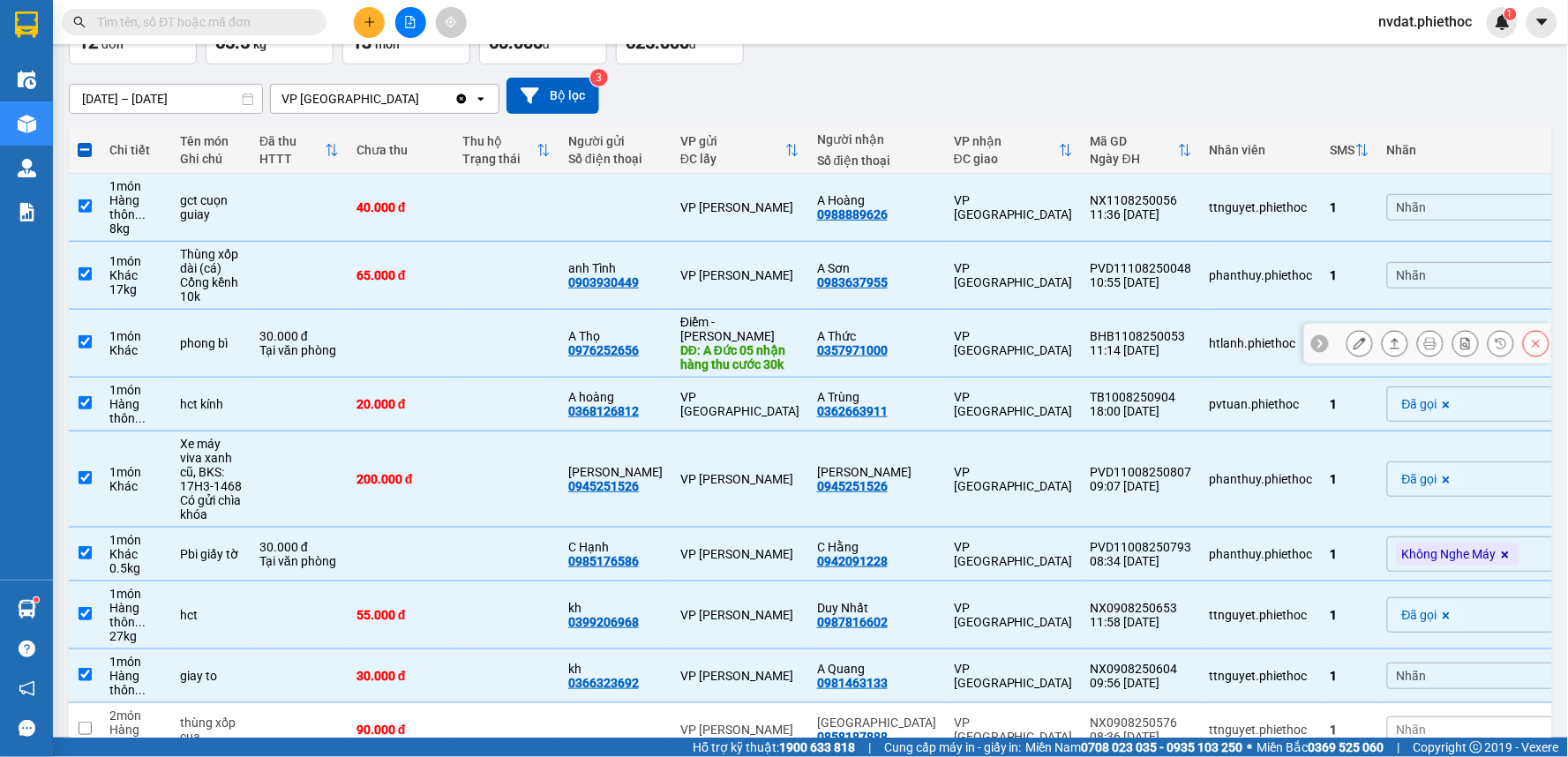
scroll to position [194, 0]
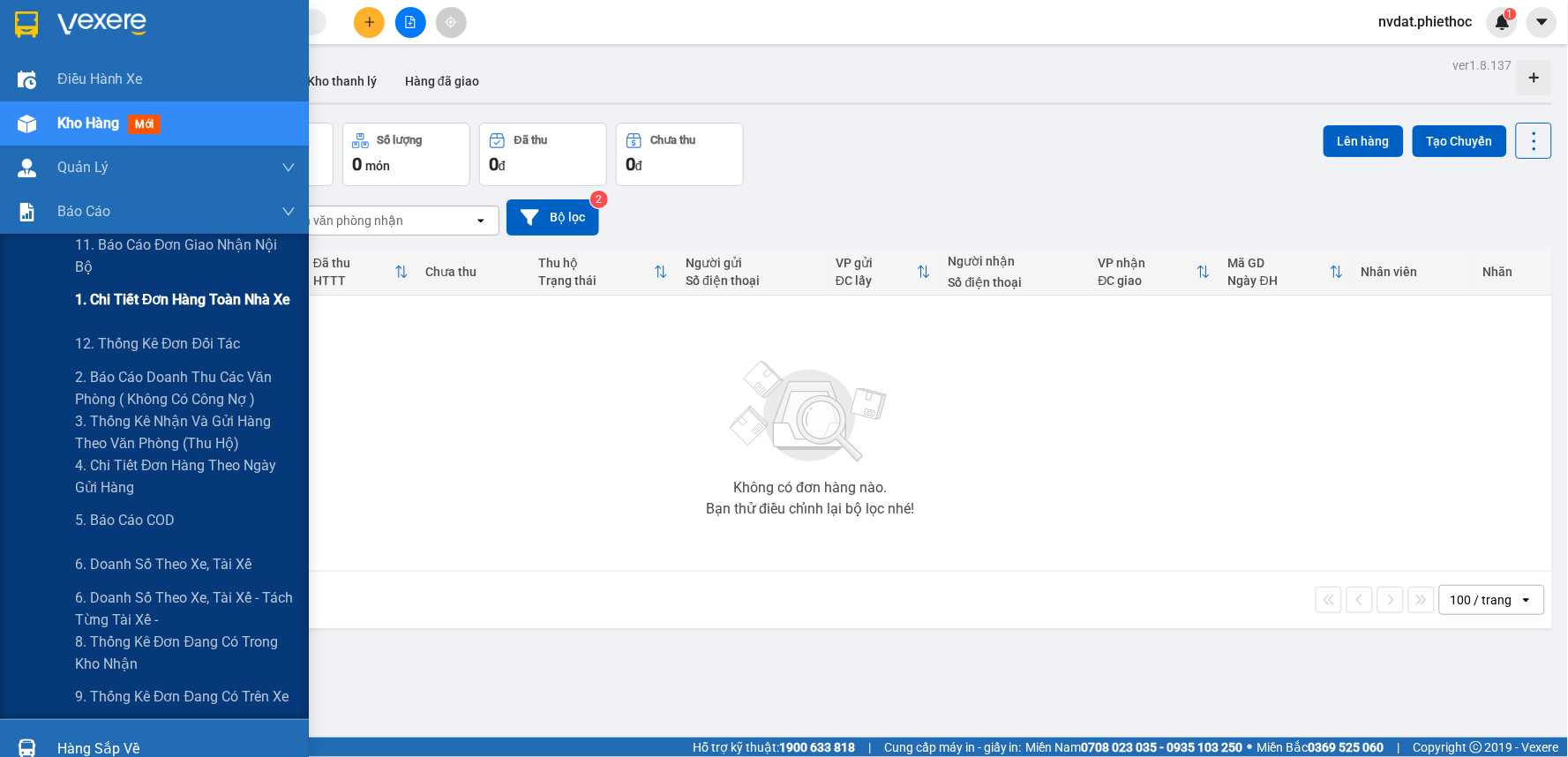
click at [152, 297] on span "1. Chi tiết đơn hàng toàn nhà xe" at bounding box center [183, 299] width 217 height 22
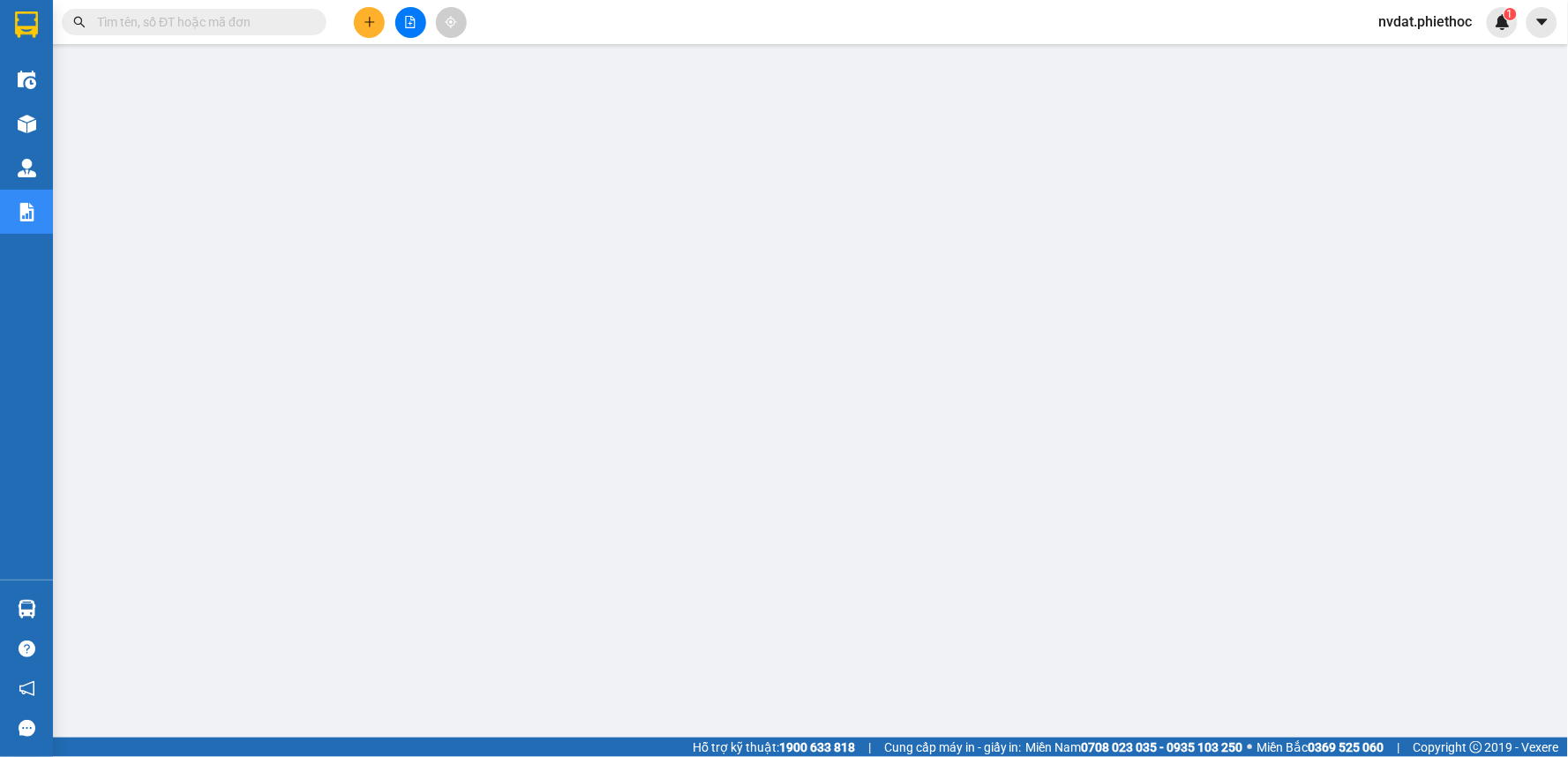
scroll to position [117, 0]
drag, startPoint x: 718, startPoint y: 29, endPoint x: 689, endPoint y: 38, distance: 30.4
click at [715, 29] on div "Kết quả tìm kiếm ( 0 ) Bộ lọc No Data nvdat.phiethoc 1" at bounding box center [784, 22] width 1568 height 44
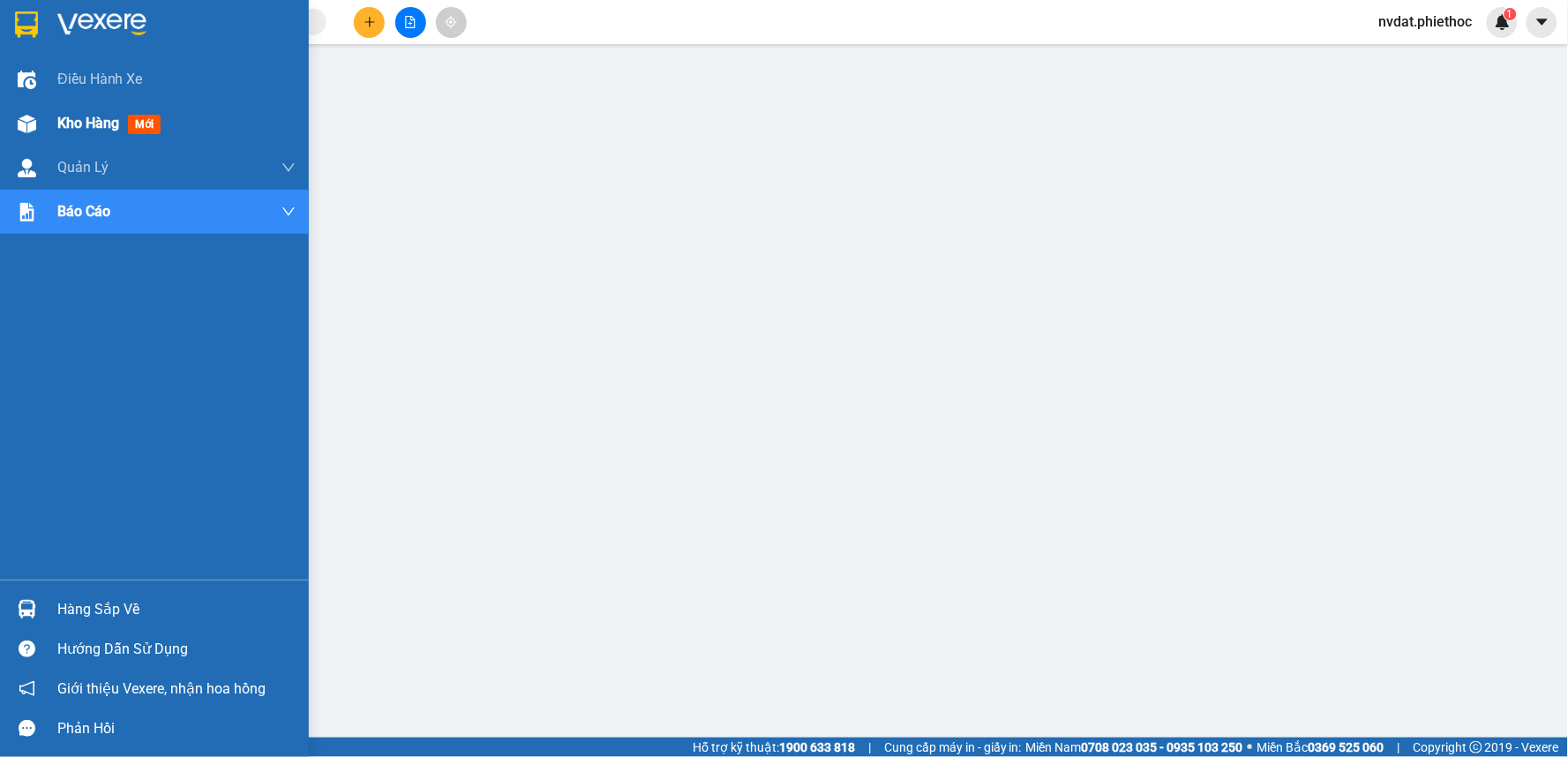
click at [55, 129] on div "Kho hàng mới" at bounding box center [155, 123] width 309 height 44
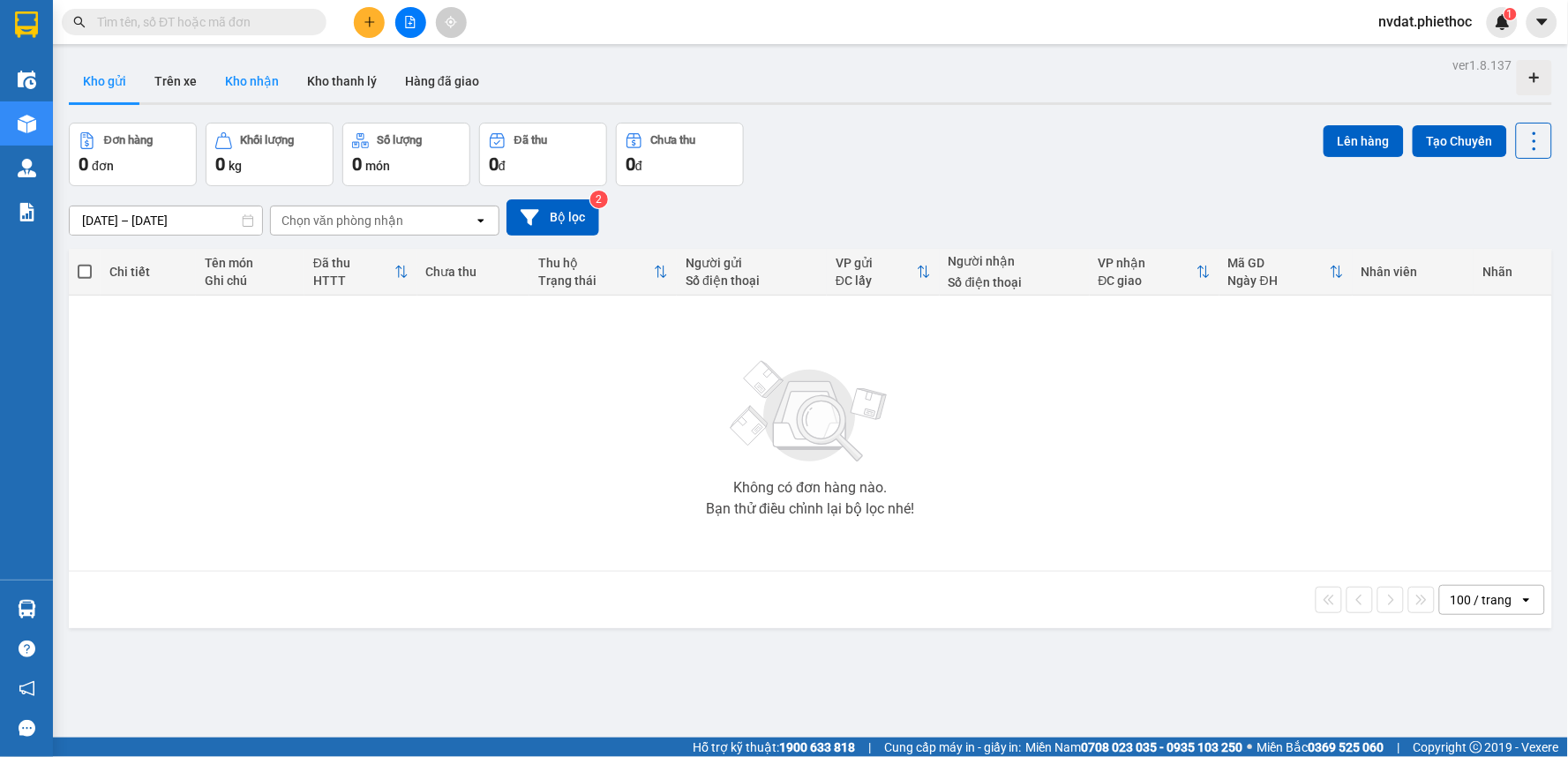
click at [212, 80] on button "Kho nhận" at bounding box center [251, 81] width 82 height 42
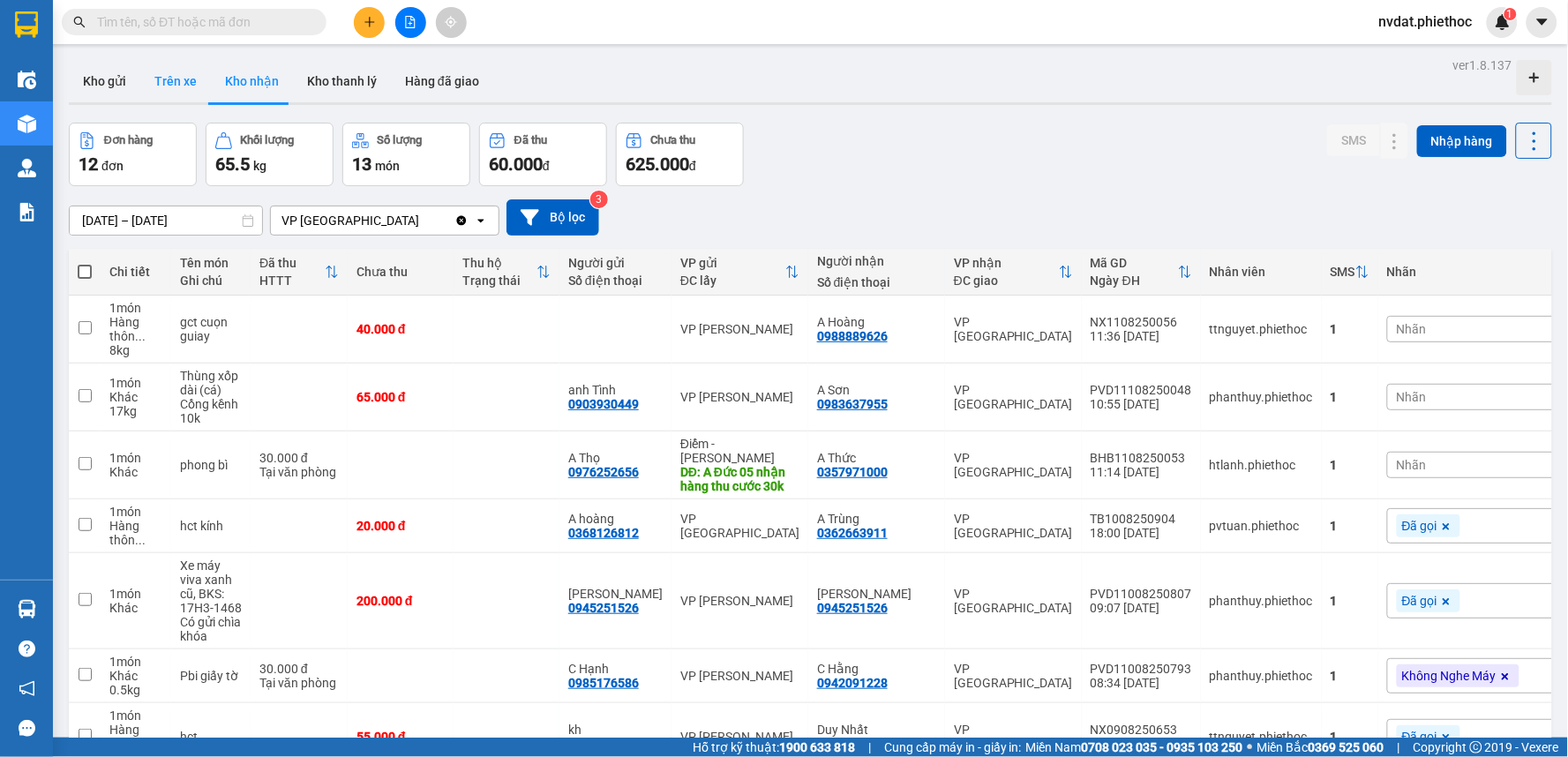
click at [172, 82] on button "Trên xe" at bounding box center [176, 81] width 71 height 42
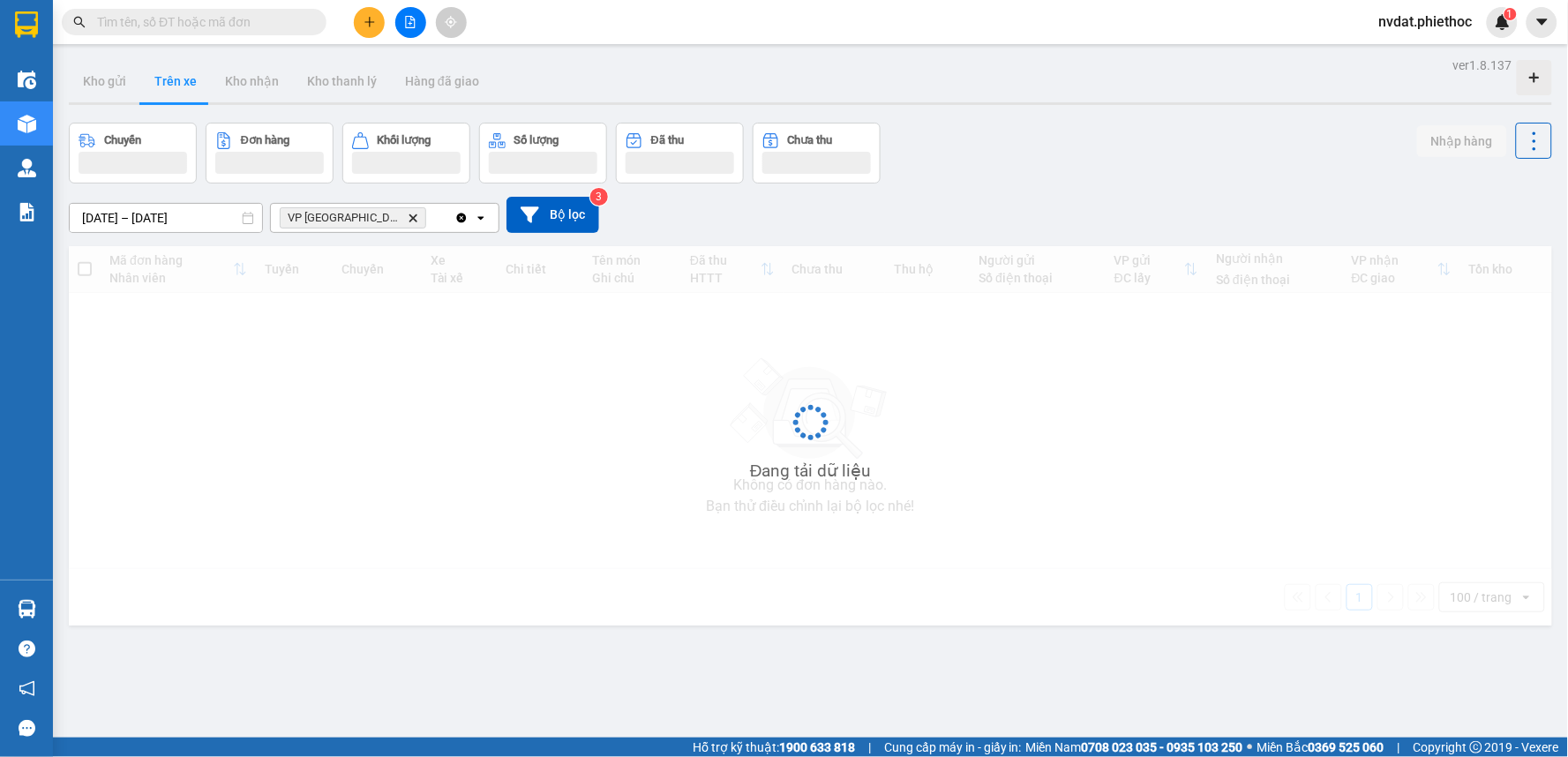
click at [172, 82] on button "Trên xe" at bounding box center [176, 81] width 71 height 42
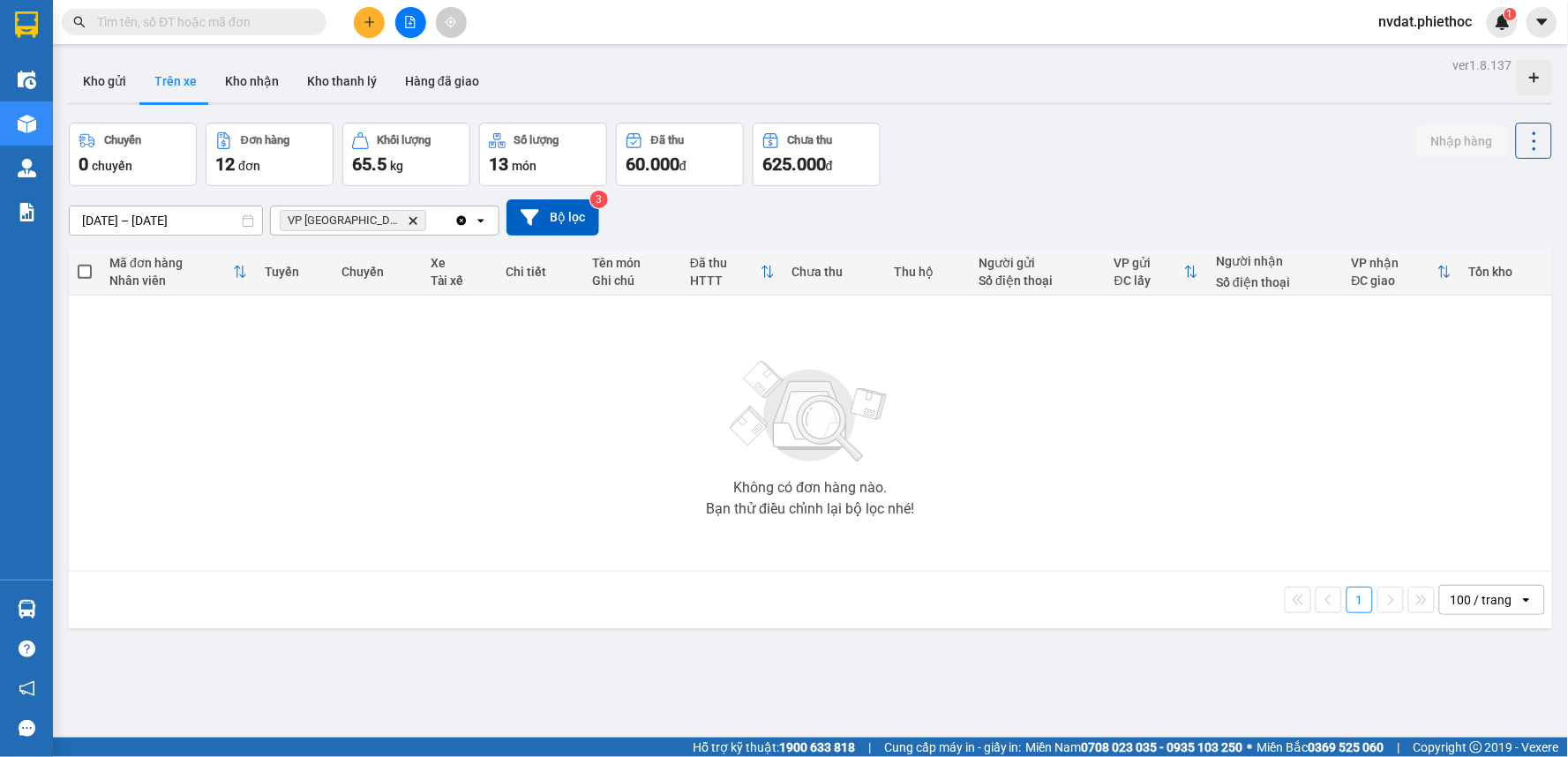
click at [1235, 77] on div "Kho gửi Trên xe Kho nhận Kho thanh lý Hàng đã giao" at bounding box center [810, 84] width 1483 height 47
click at [259, 64] on button "Kho nhận" at bounding box center [251, 81] width 82 height 42
type input "[DATE] – [DATE]"
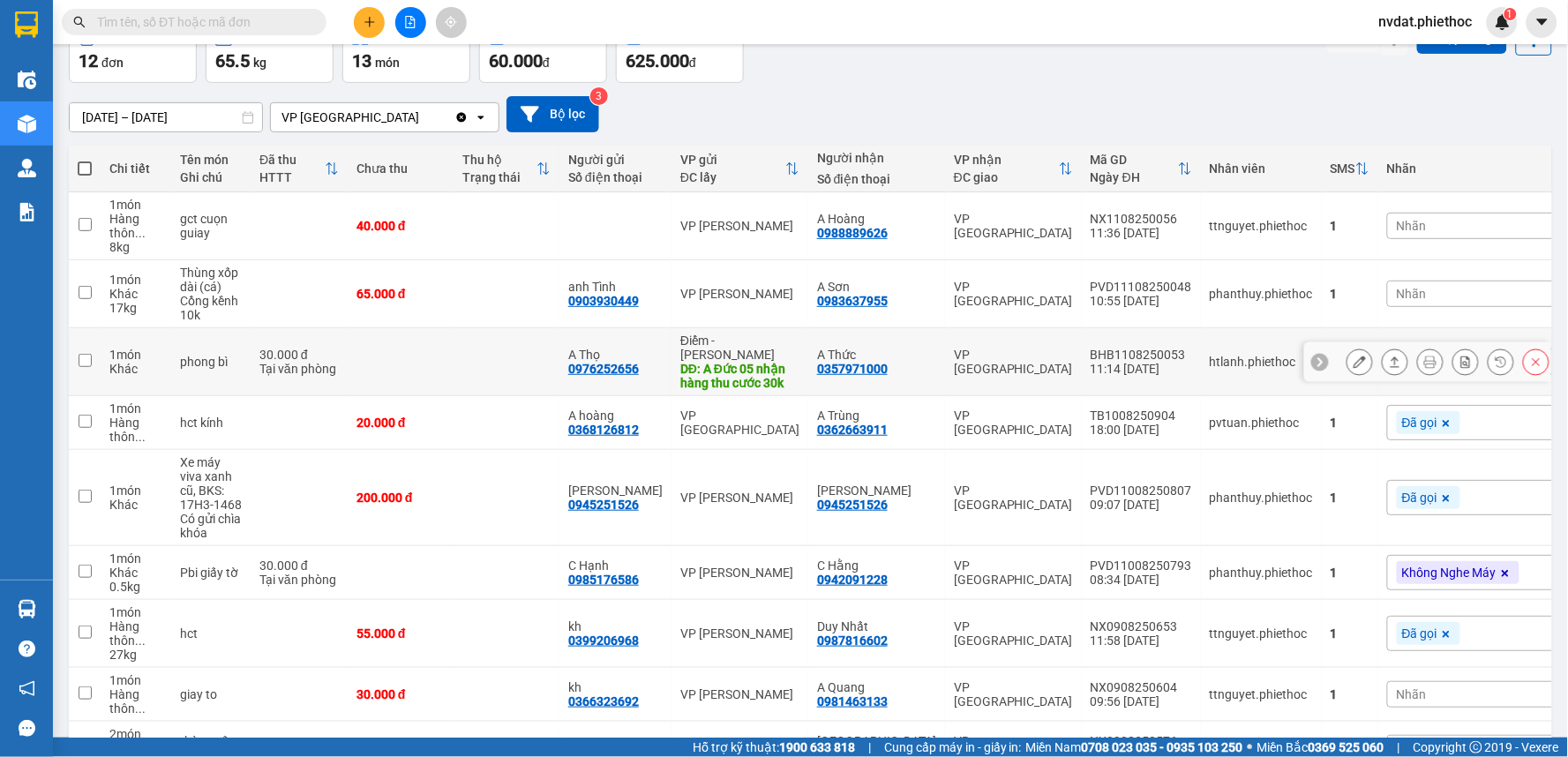
scroll to position [390, 0]
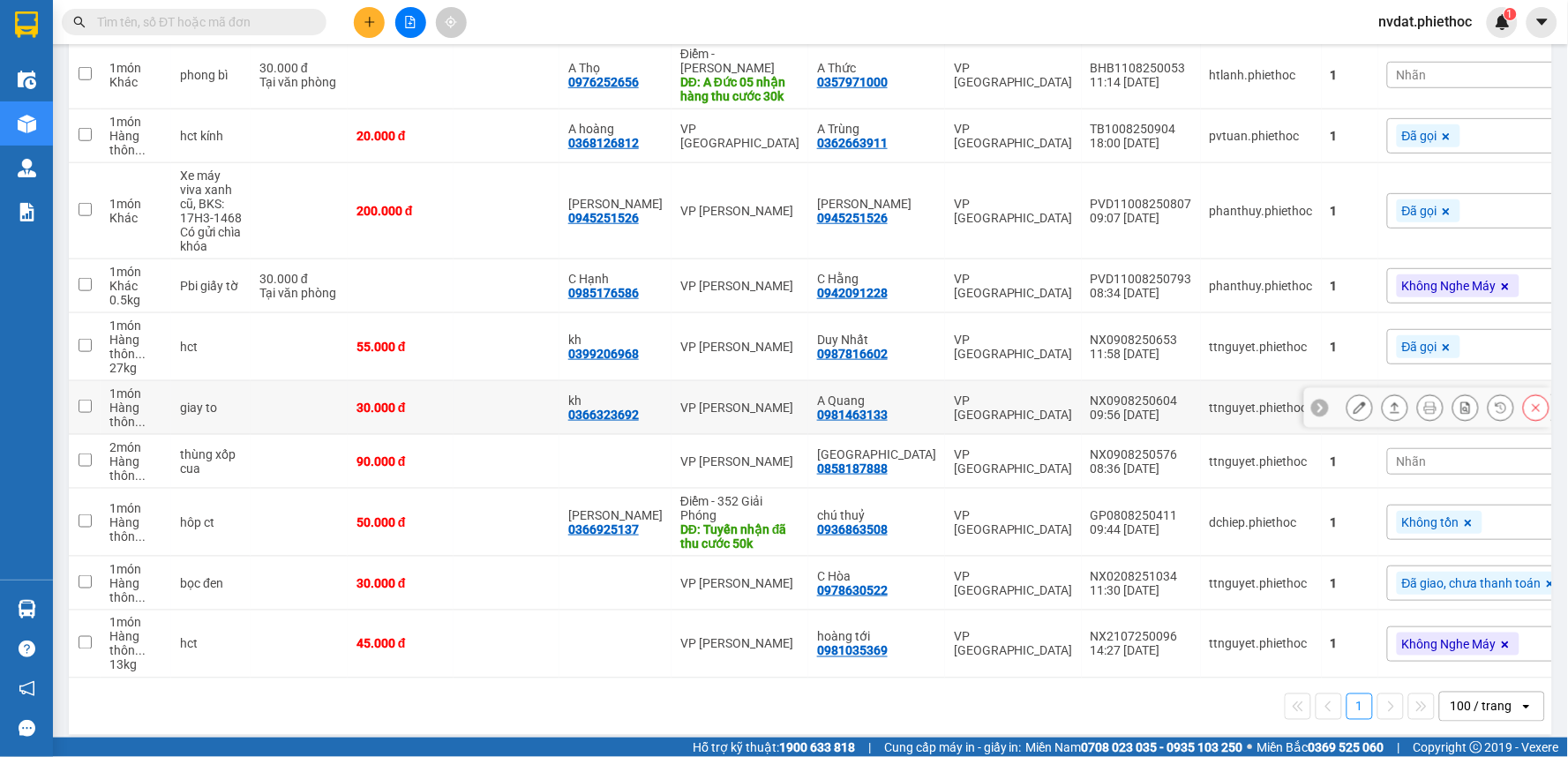
drag, startPoint x: 951, startPoint y: 393, endPoint x: 1293, endPoint y: 390, distance: 342.0
click at [954, 394] on div "VP [GEOGRAPHIC_DATA]" at bounding box center [1013, 408] width 119 height 29
checkbox input "true"
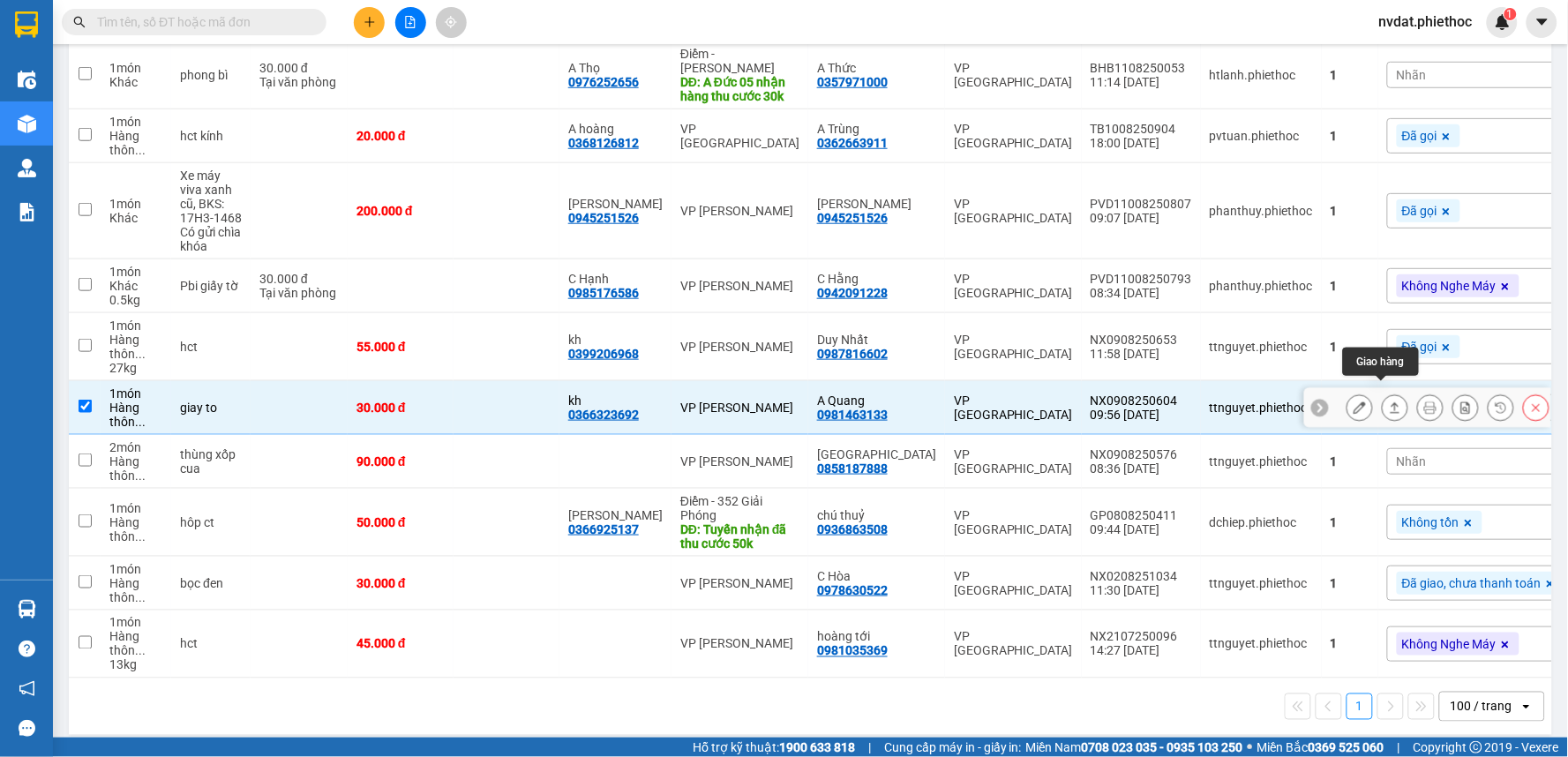
click at [1387, 393] on button at bounding box center [1395, 408] width 25 height 31
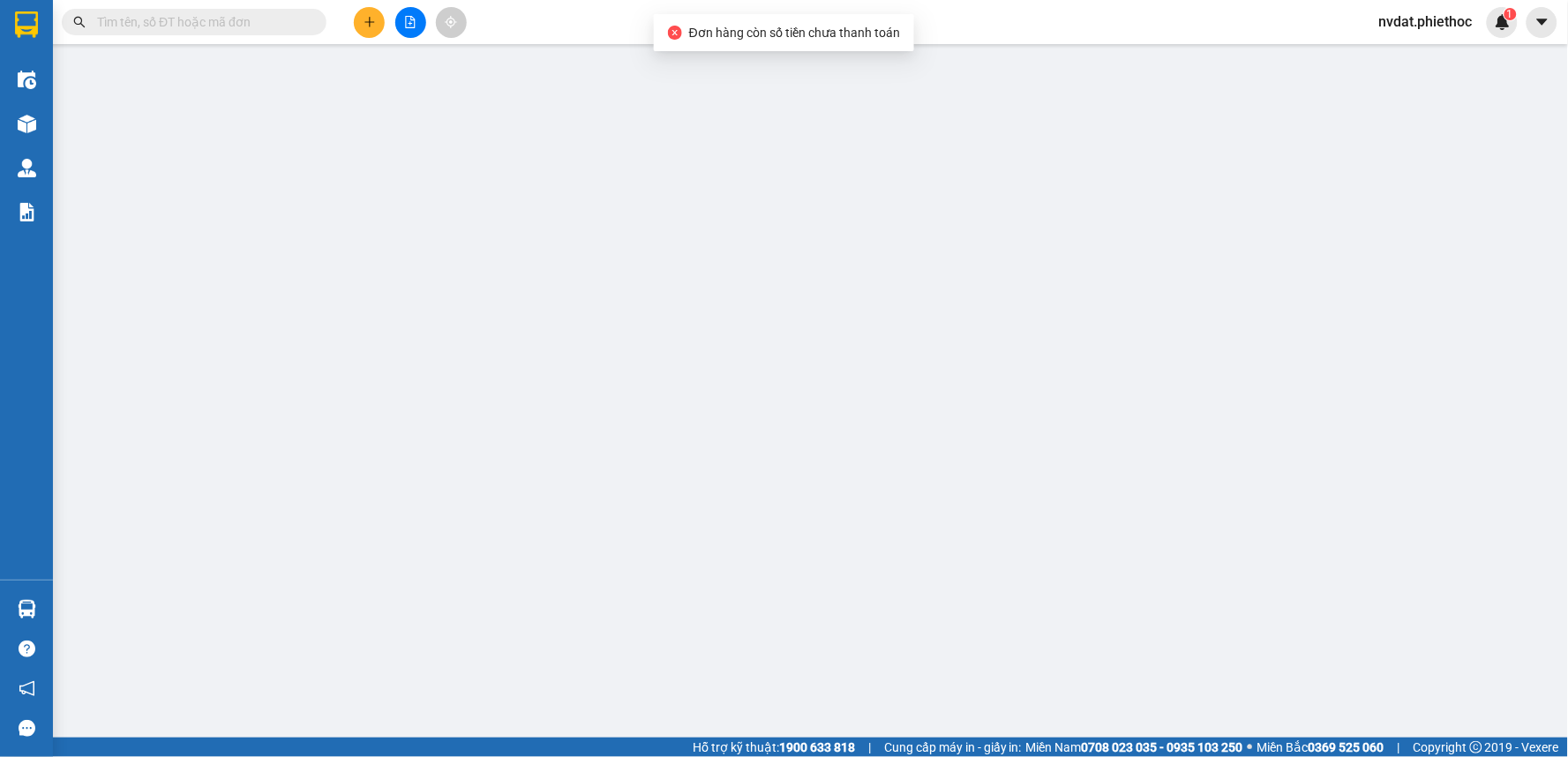
type input "0366323692"
type input "kh"
type input "0981463133"
type input "A Quang"
type input "30.000"
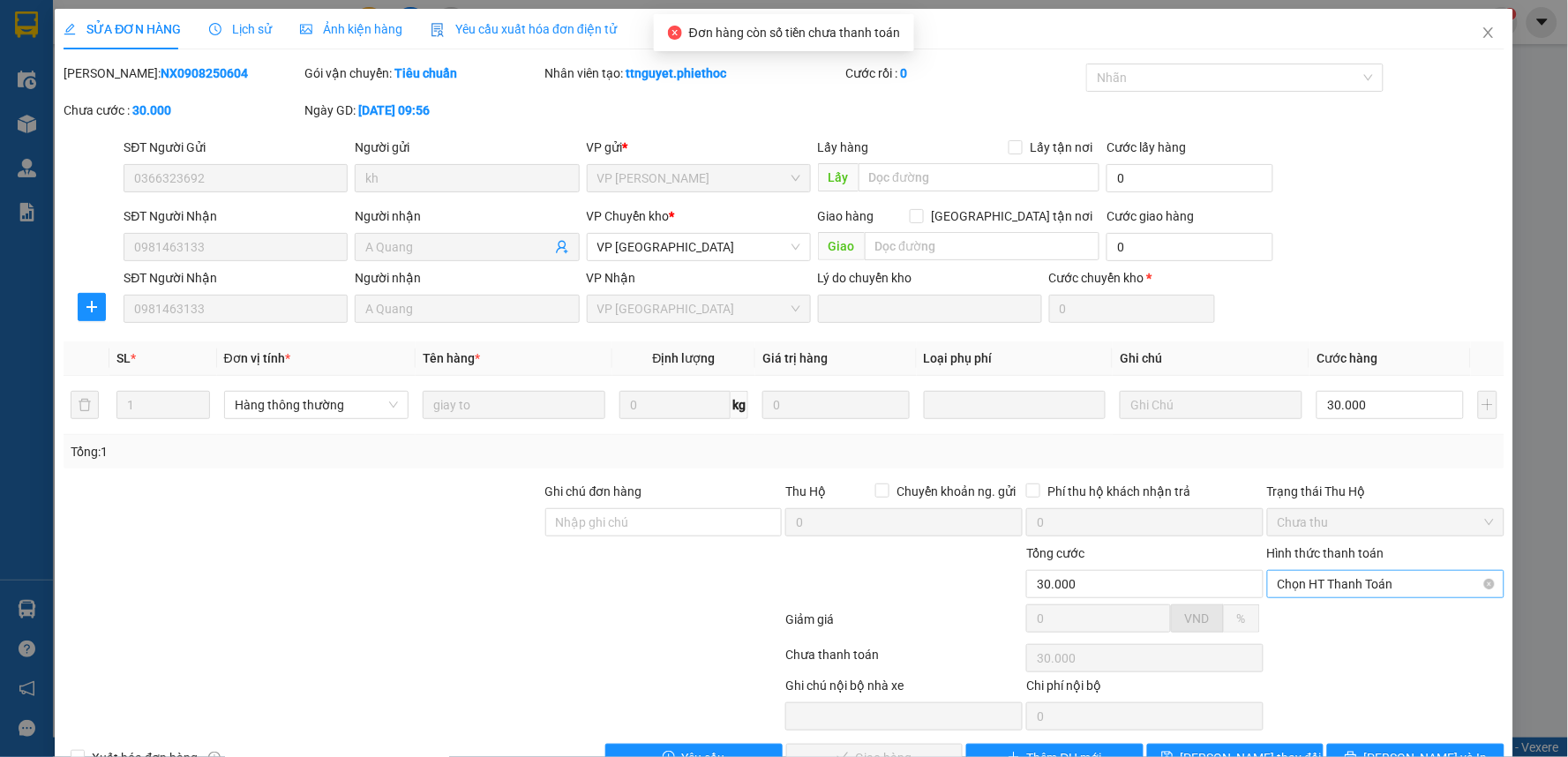
click at [1389, 592] on span "Chọn HT Thanh Toán" at bounding box center [1386, 584] width 217 height 27
click at [1347, 629] on div "Tại văn phòng" at bounding box center [1374, 619] width 234 height 29
type input "0"
click at [872, 724] on span "[PERSON_NAME] và Giao hàng" at bounding box center [905, 758] width 169 height 20
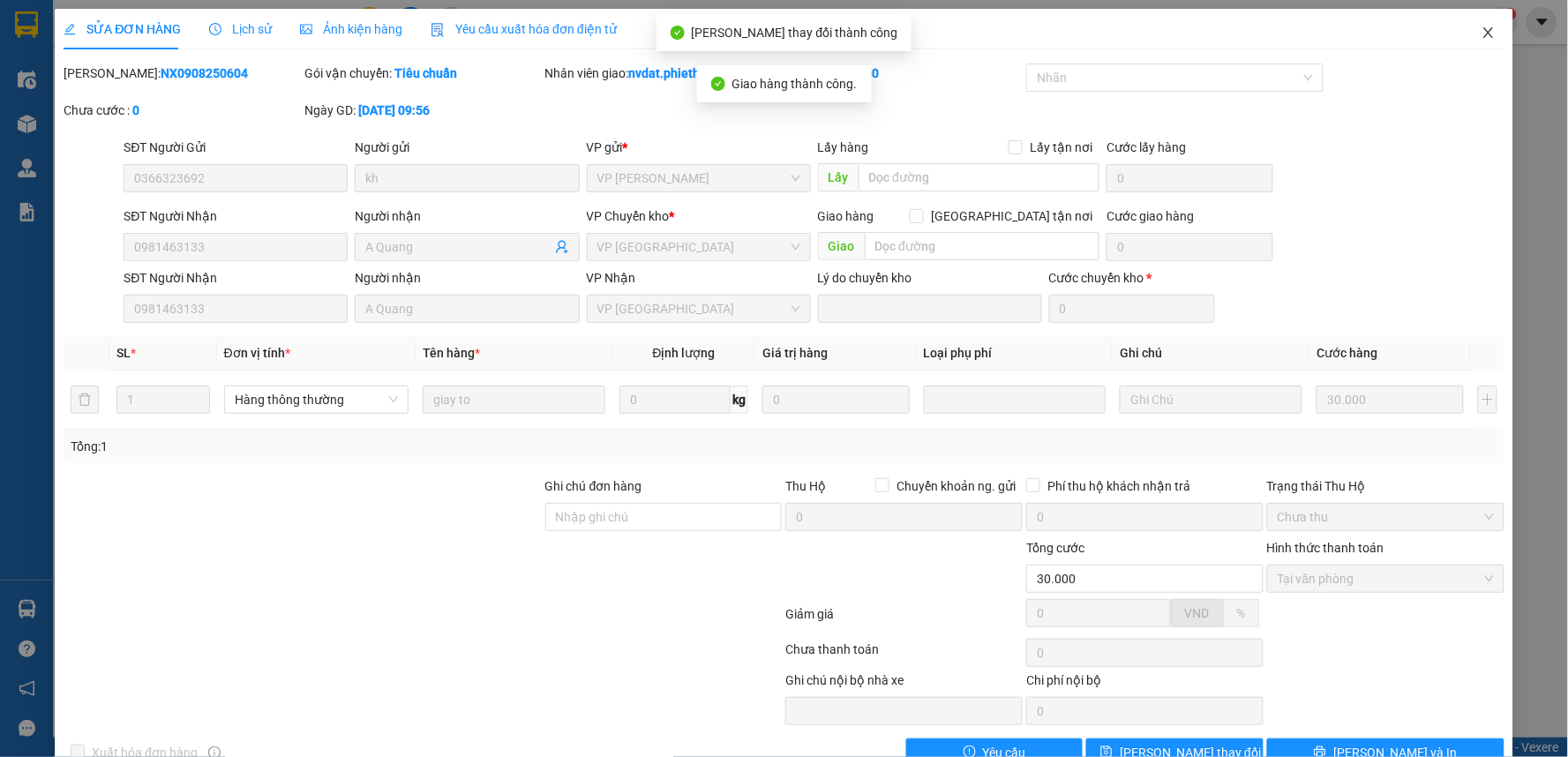
click at [1466, 32] on span "Close" at bounding box center [1488, 33] width 49 height 49
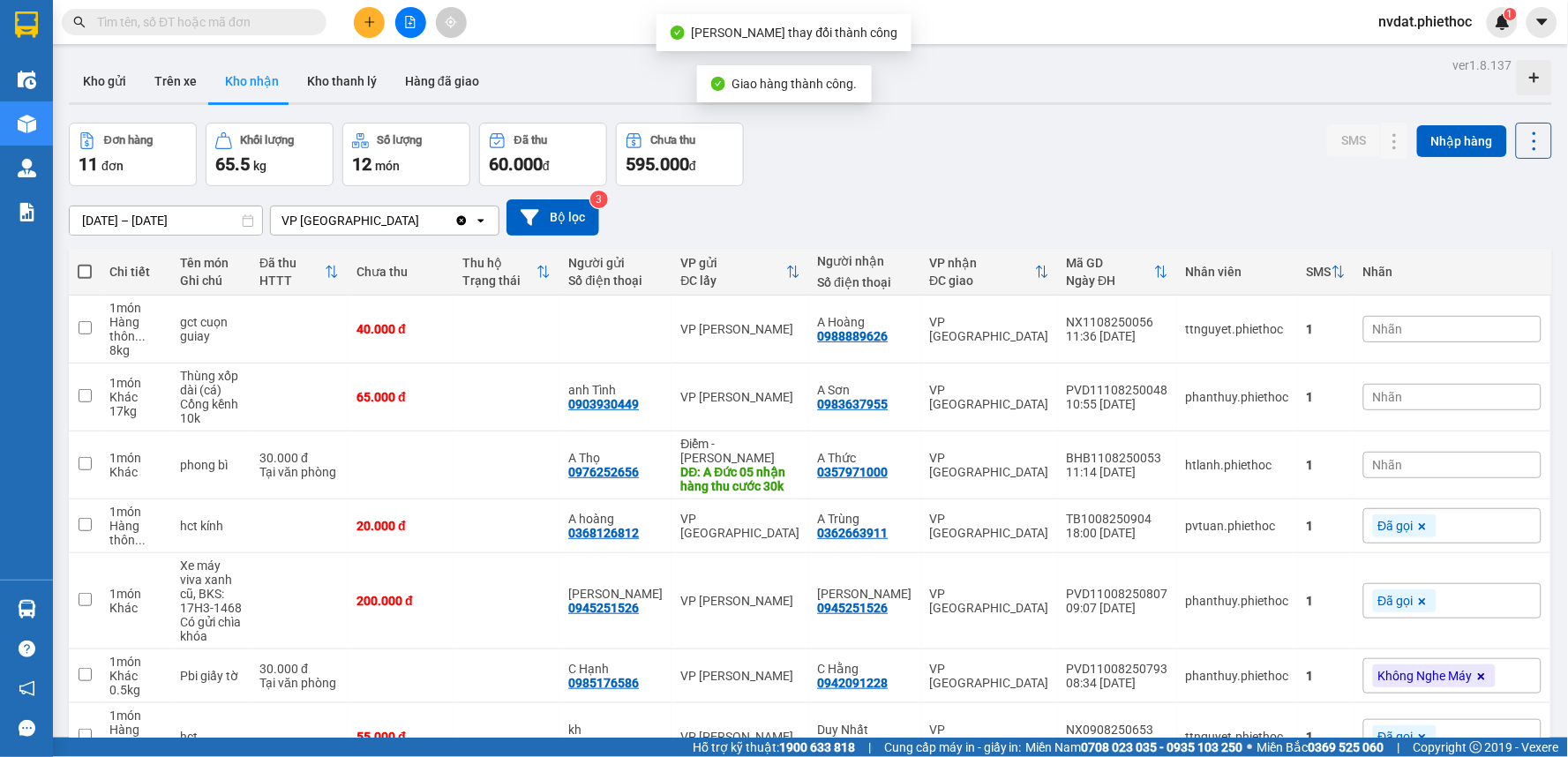
click at [1172, 134] on div "Đơn hàng 11 đơn Khối lượng 65.5 kg Số lượng 12 món Đã thu 60.000 đ Chưa thu 595…" at bounding box center [810, 155] width 1483 height 64
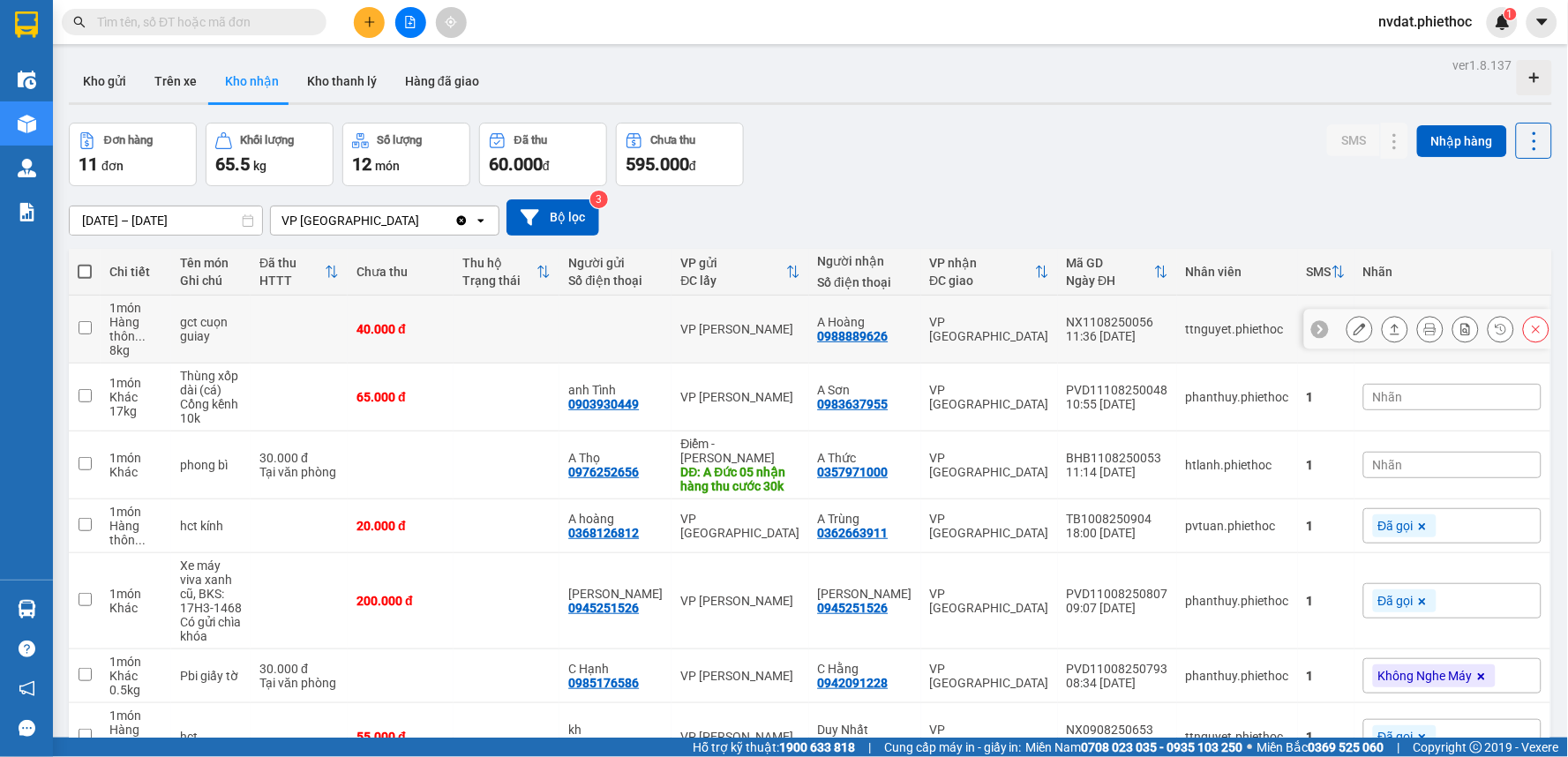
click at [902, 318] on div "A Hoàng" at bounding box center [865, 322] width 94 height 14
checkbox input "true"
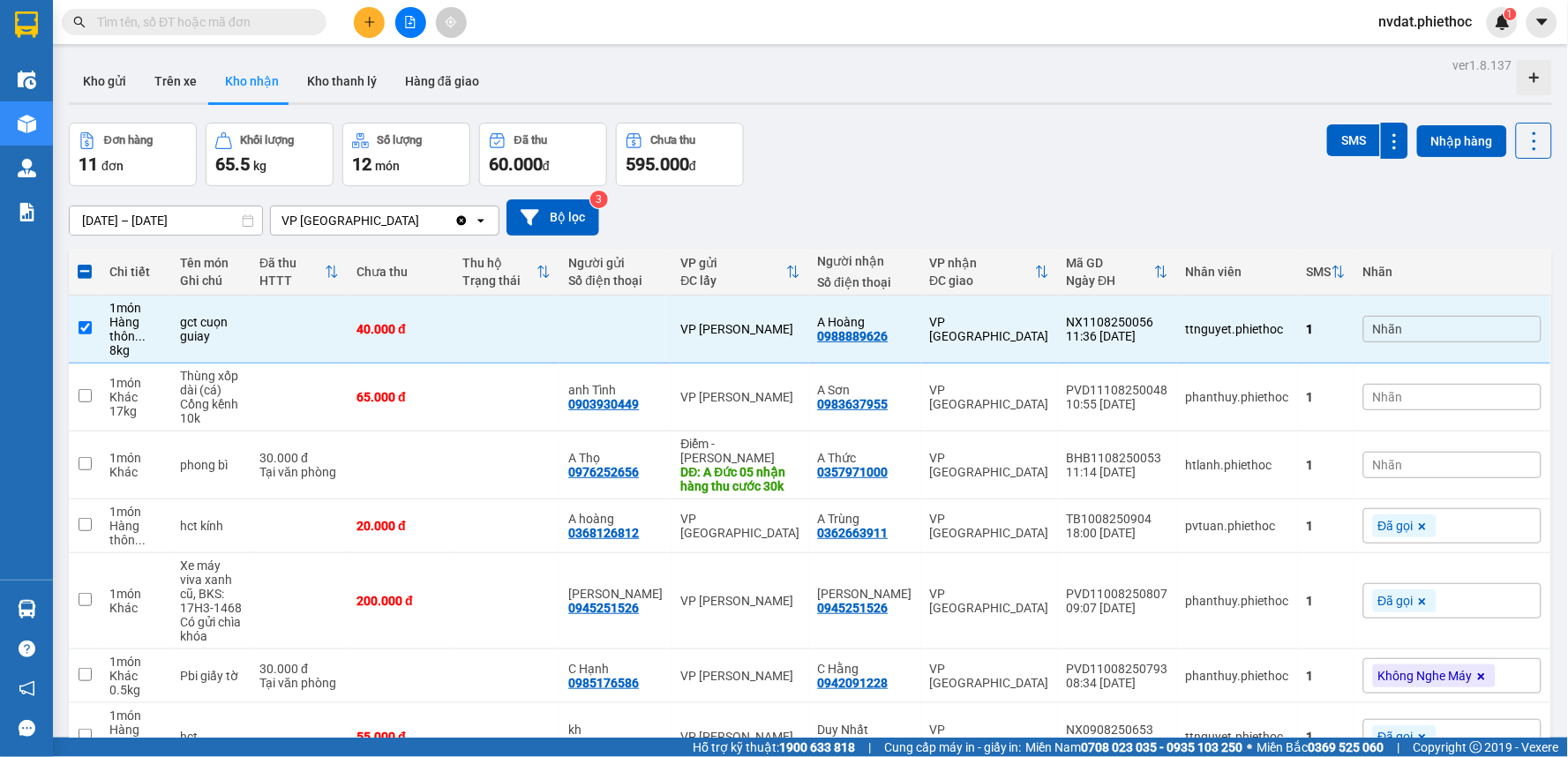
click at [984, 117] on div "ver 1.8.137 Kho gửi Trên xe Kho nhận Kho thanh lý Hàng đã giao Đơn hàng 11 đơn …" at bounding box center [810, 547] width 1497 height 988
click at [994, 138] on div "Đơn hàng 11 đơn Khối lượng 65.5 kg Số lượng 12 món Đã thu 60.000 đ Chưa thu 595…" at bounding box center [810, 155] width 1483 height 64
click at [1391, 325] on icon at bounding box center [1396, 329] width 10 height 11
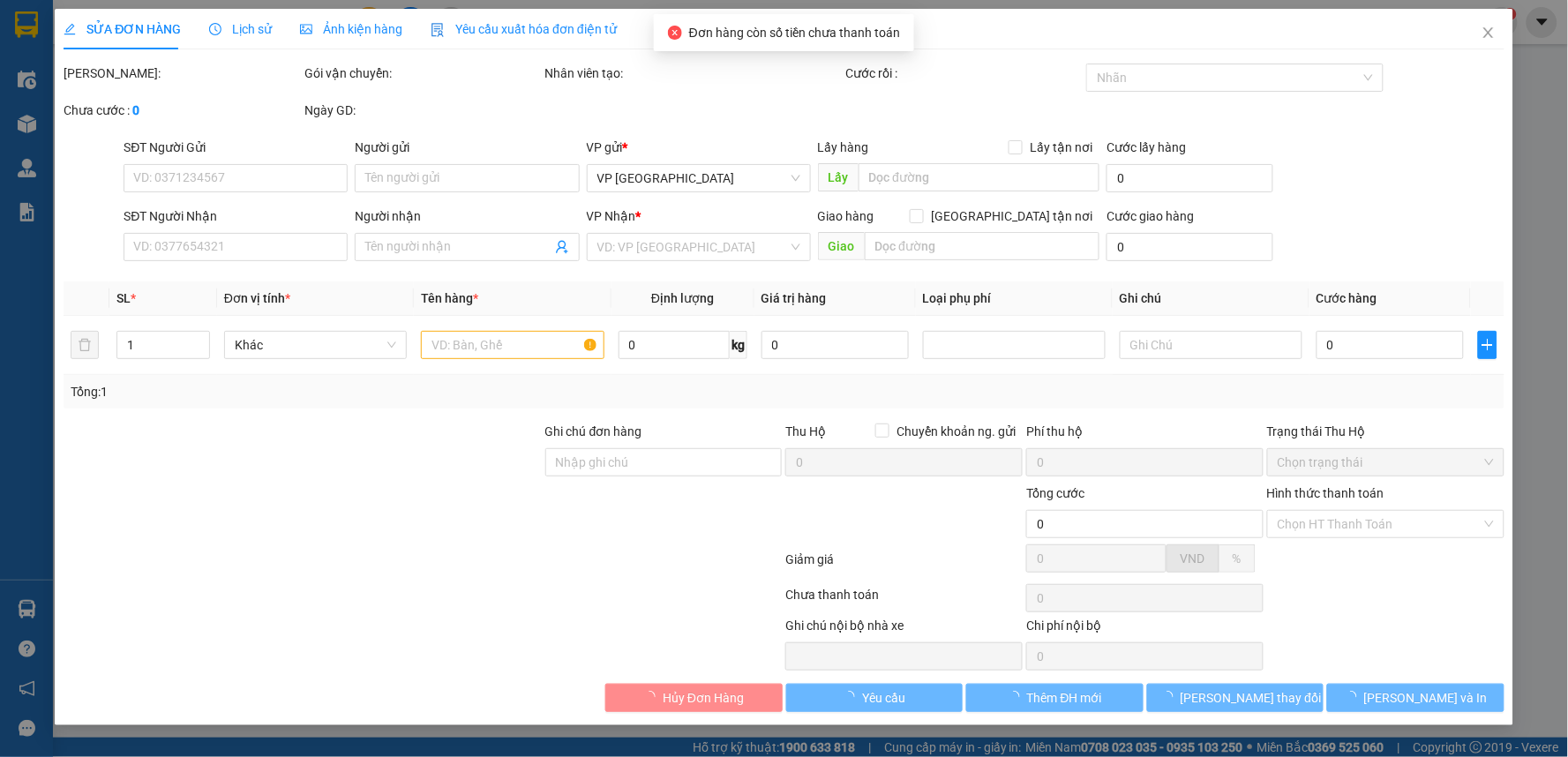
type input "0988889626"
type input "A Hoàng"
type input "40.000"
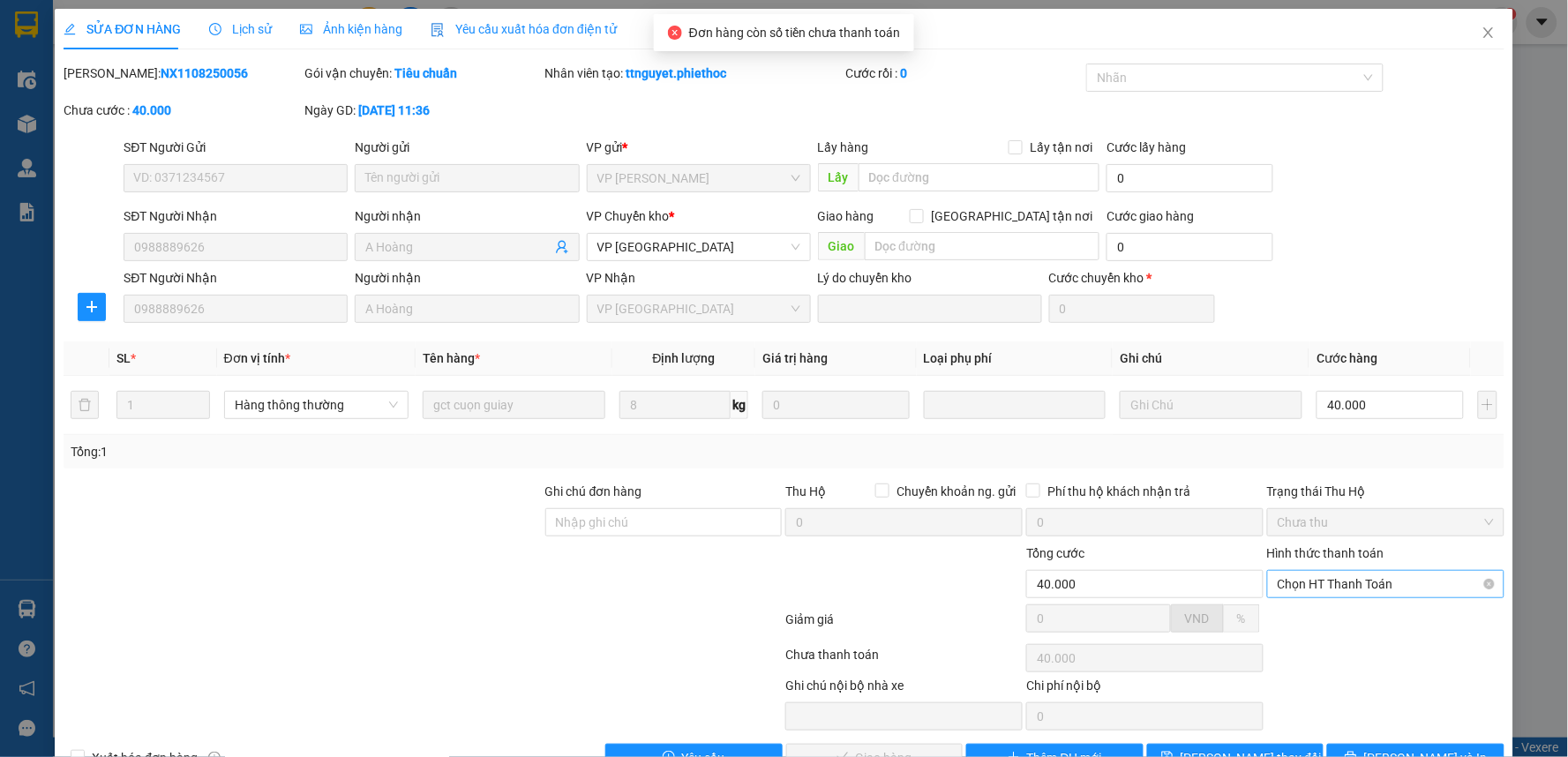
click at [1335, 581] on span "Chọn HT Thanh Toán" at bounding box center [1386, 584] width 217 height 27
click at [1326, 619] on div "Tại văn phòng" at bounding box center [1373, 620] width 214 height 20
type input "0"
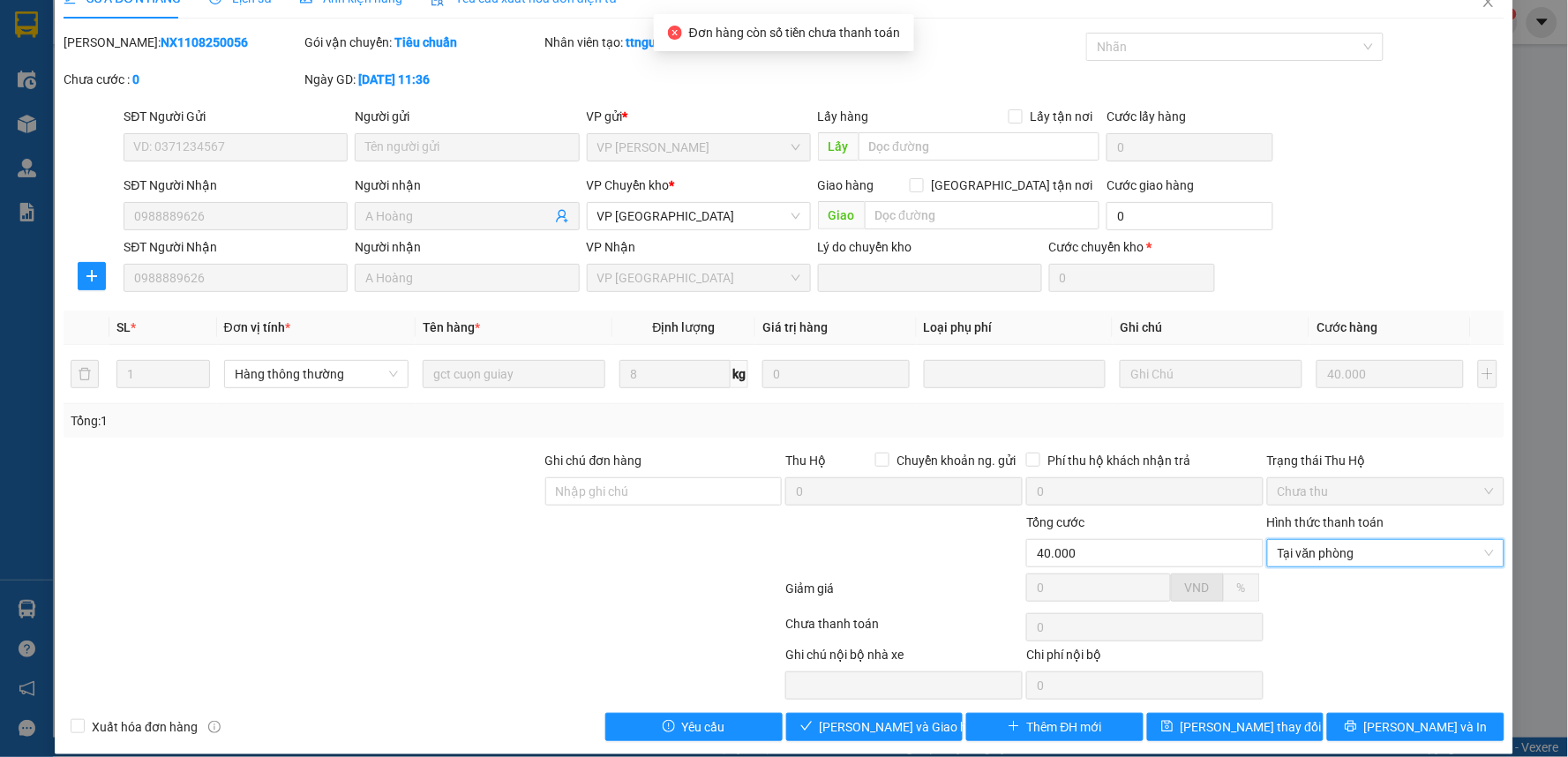
scroll to position [48, 0]
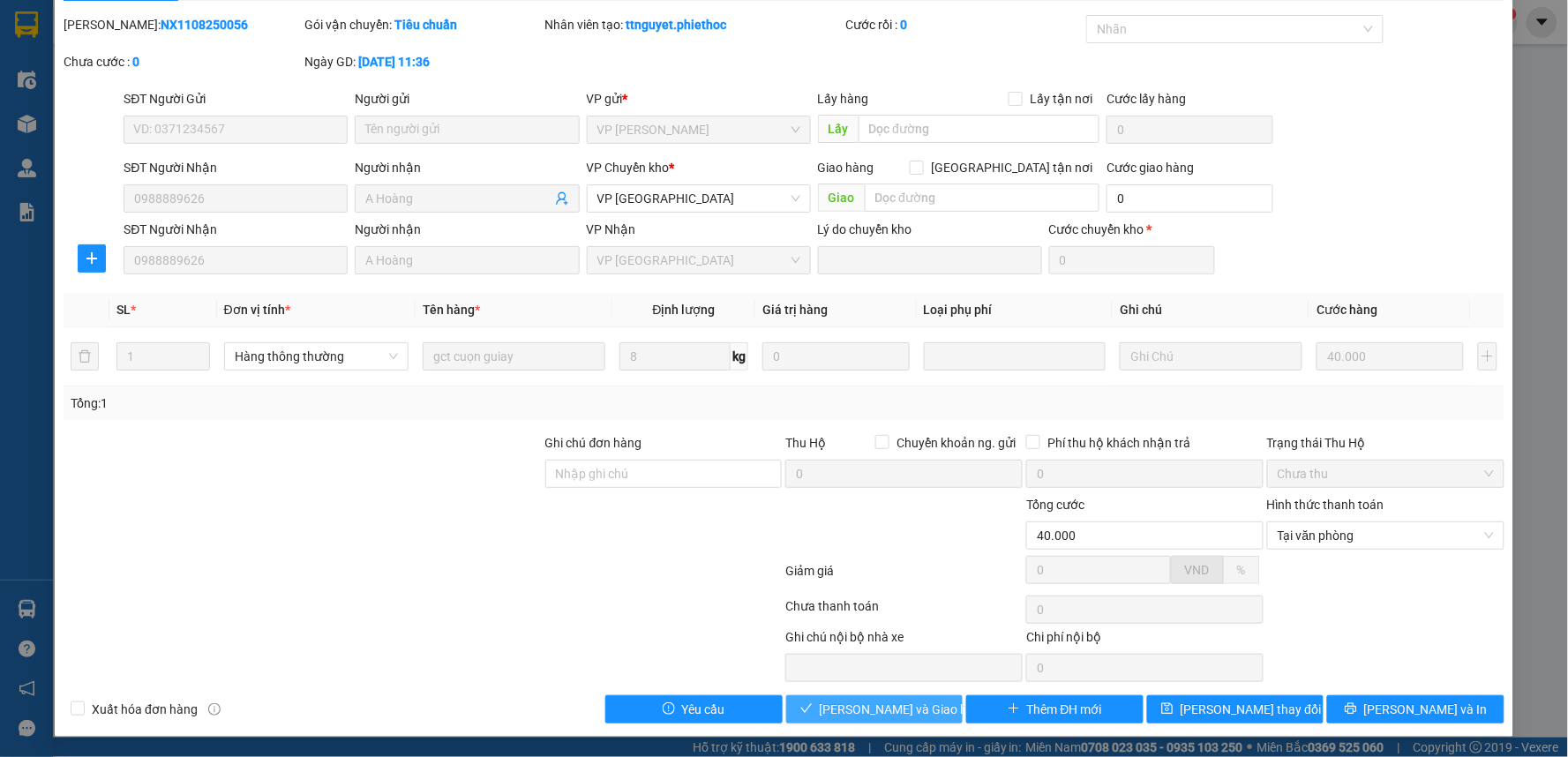
click at [888, 713] on span "[PERSON_NAME] và Giao hàng" at bounding box center [905, 710] width 169 height 20
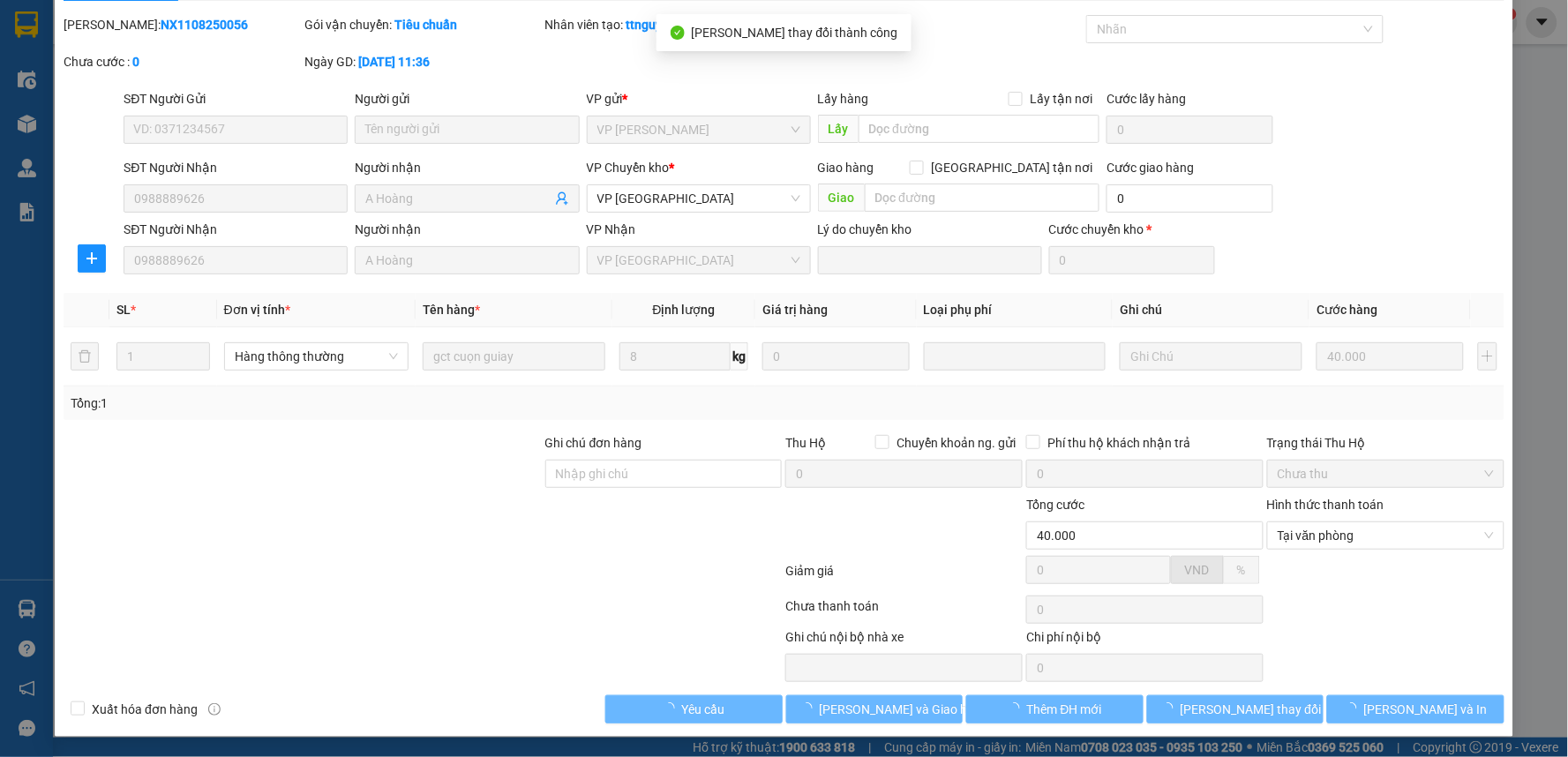
click at [533, 580] on div at bounding box center [422, 575] width 721 height 35
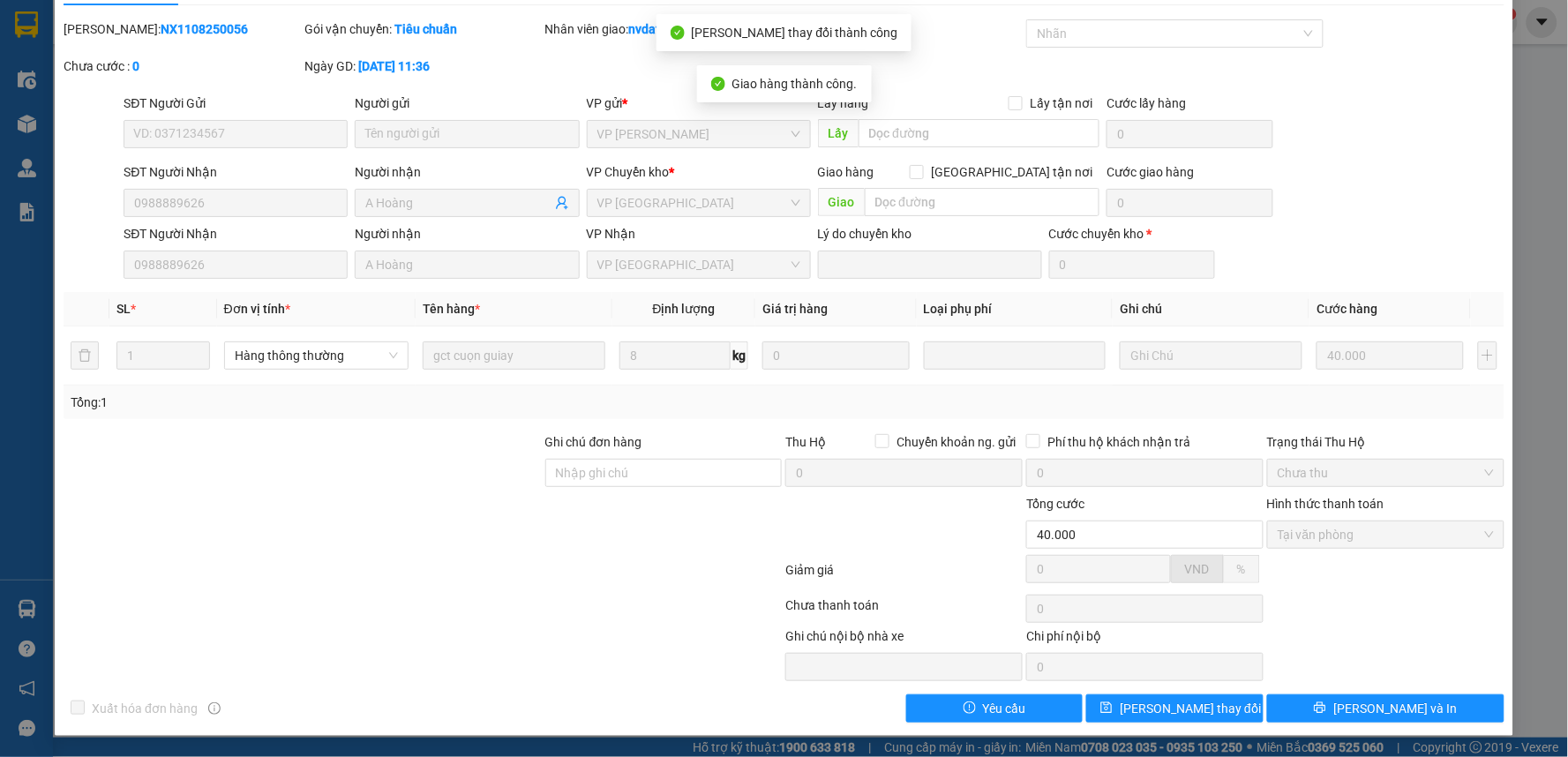
scroll to position [0, 0]
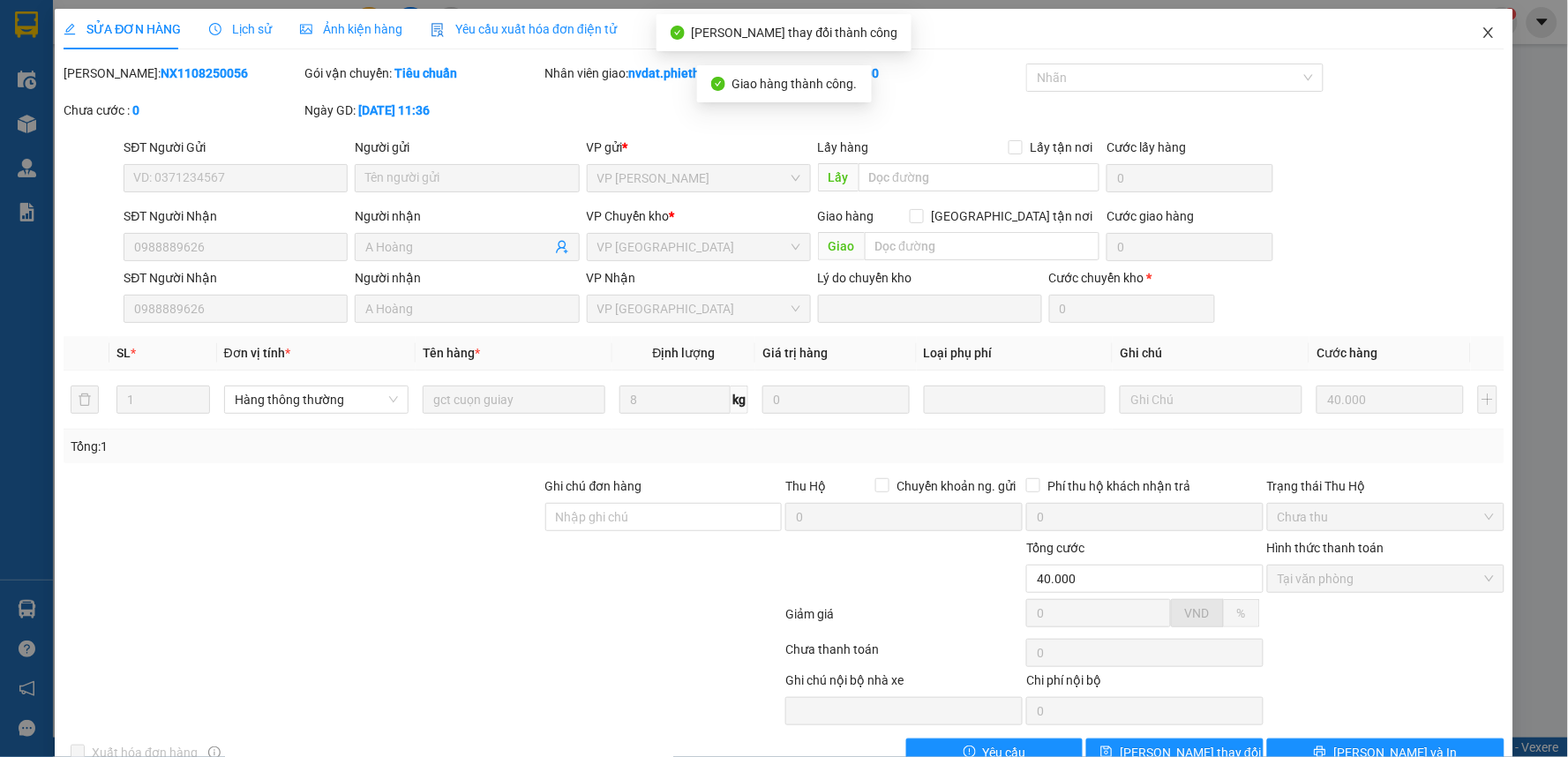
click at [1481, 33] on icon "close" at bounding box center [1488, 32] width 14 height 14
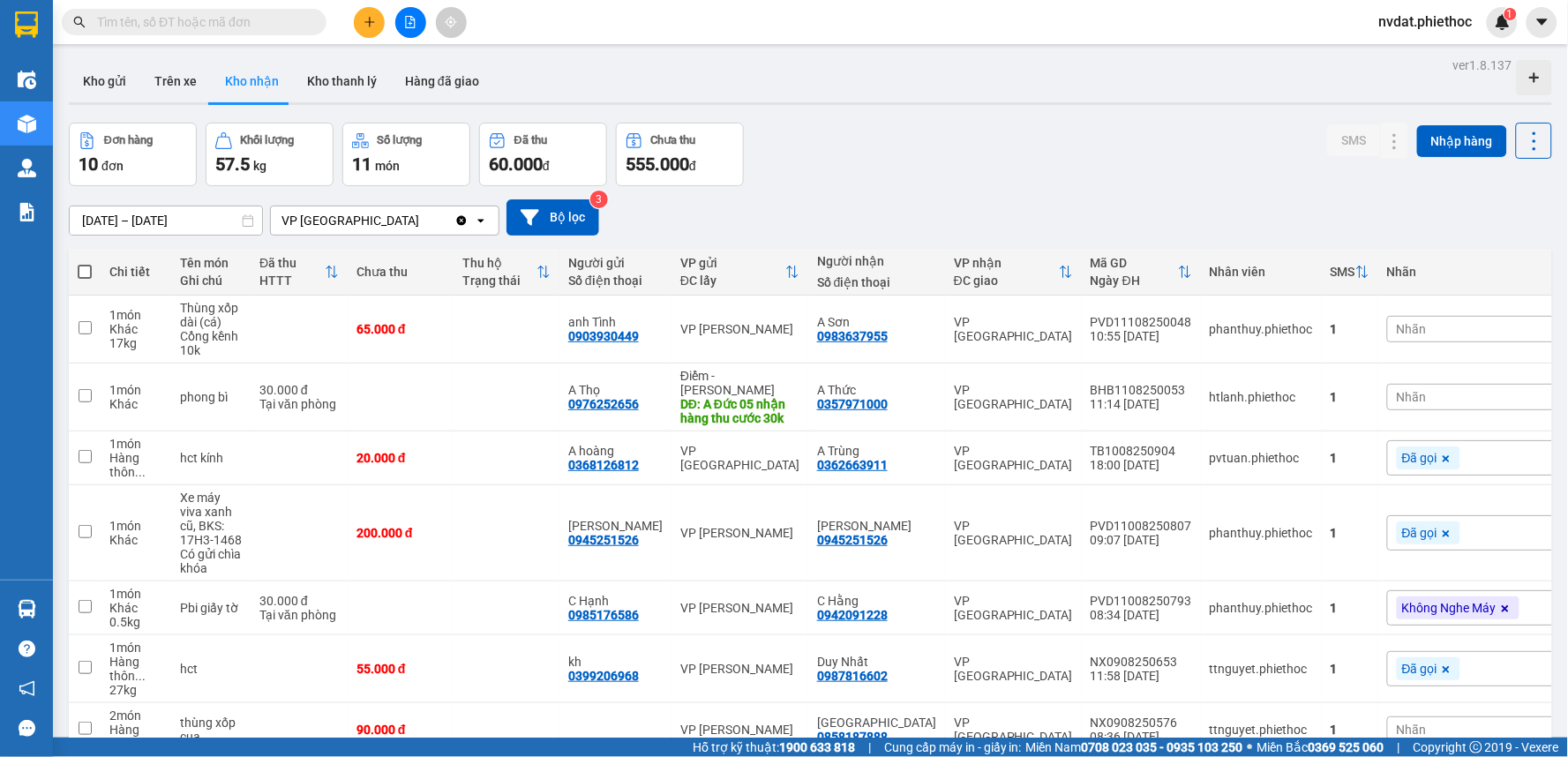
click at [1108, 102] on div at bounding box center [810, 103] width 1483 height 3
click at [374, 14] on button at bounding box center [369, 22] width 31 height 31
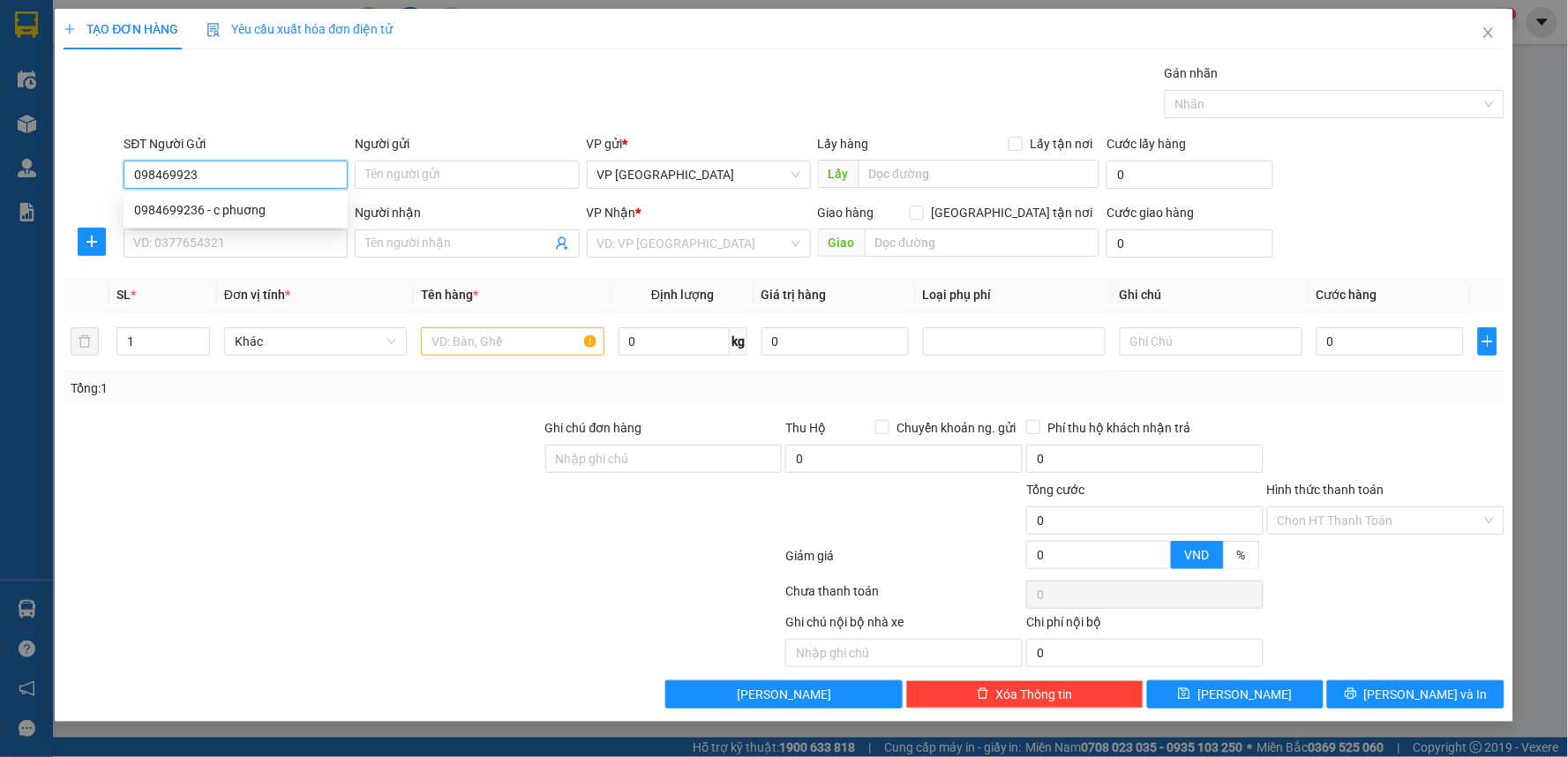
type input "0984699236"
click at [303, 218] on div "0984699236 - c phuơng" at bounding box center [235, 211] width 203 height 20
type input "c phuơng"
type input "5/8"
type input "0984699236"
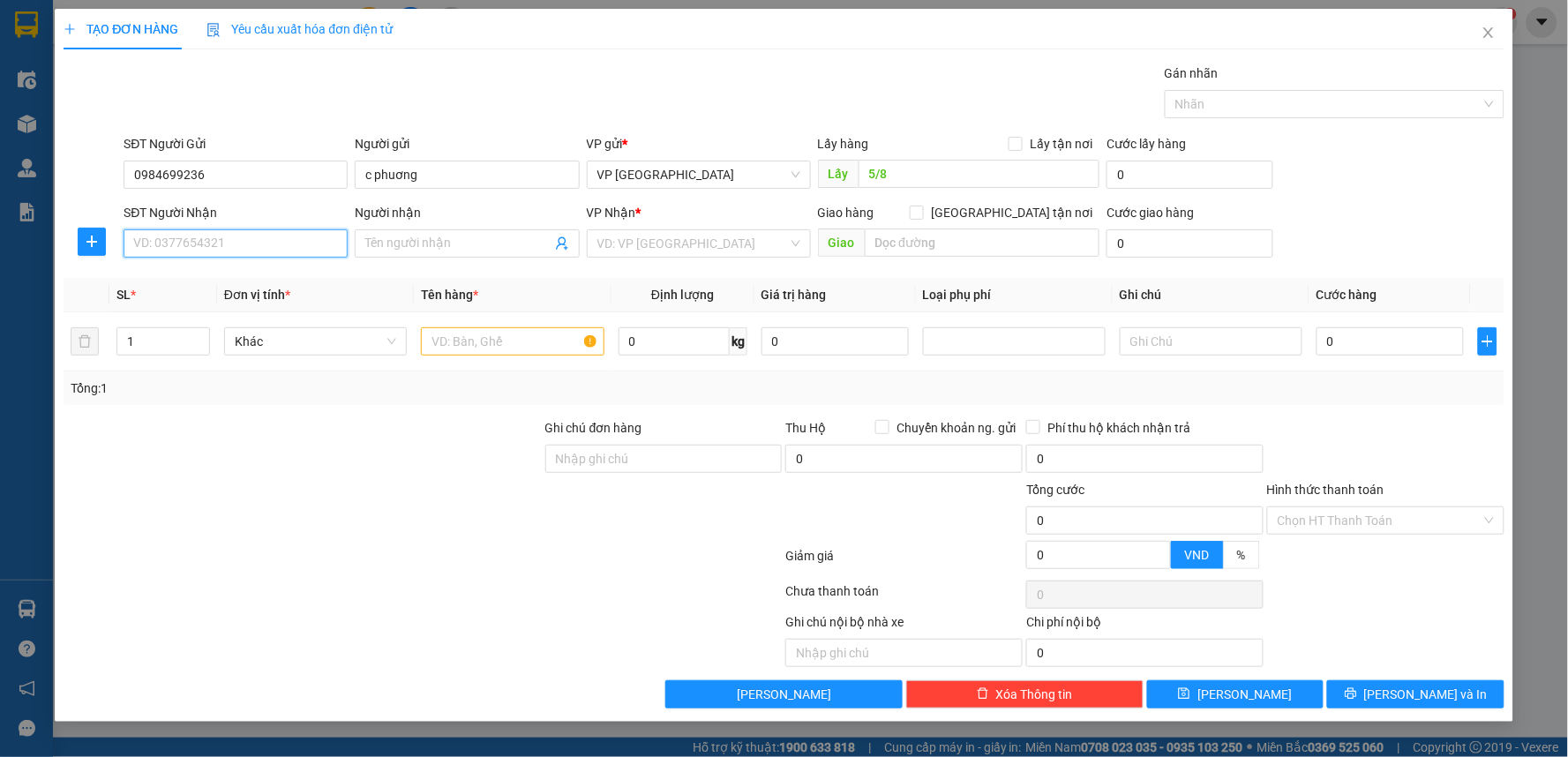
click at [303, 242] on input "SĐT Người Nhận" at bounding box center [236, 243] width 224 height 29
type input "0399725925"
click at [282, 274] on div "0399725925 - Chị hải" at bounding box center [235, 279] width 203 height 20
type input "Chị hải"
type input "0399725925"
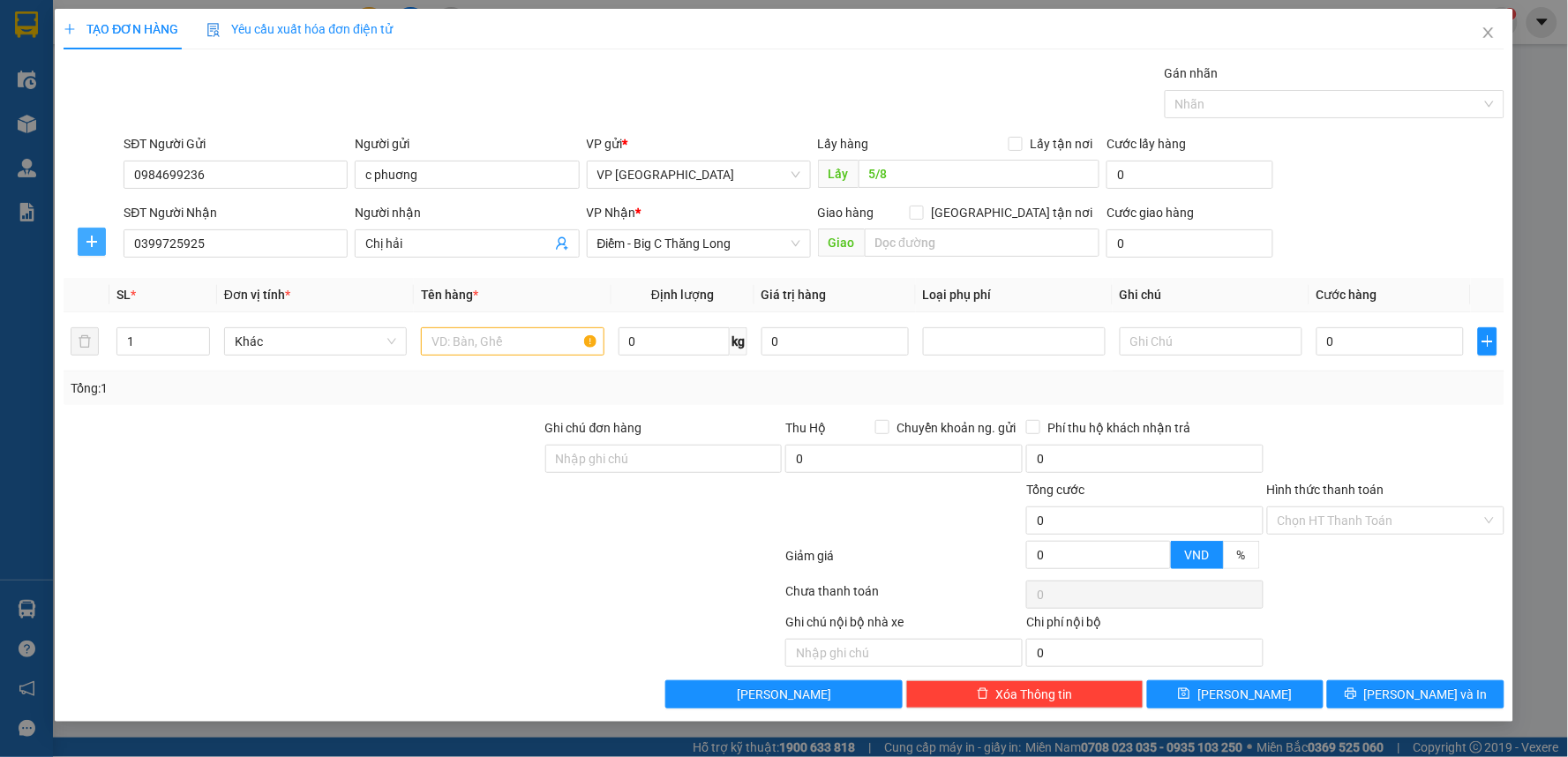
click at [98, 240] on span "plus" at bounding box center [92, 241] width 27 height 14
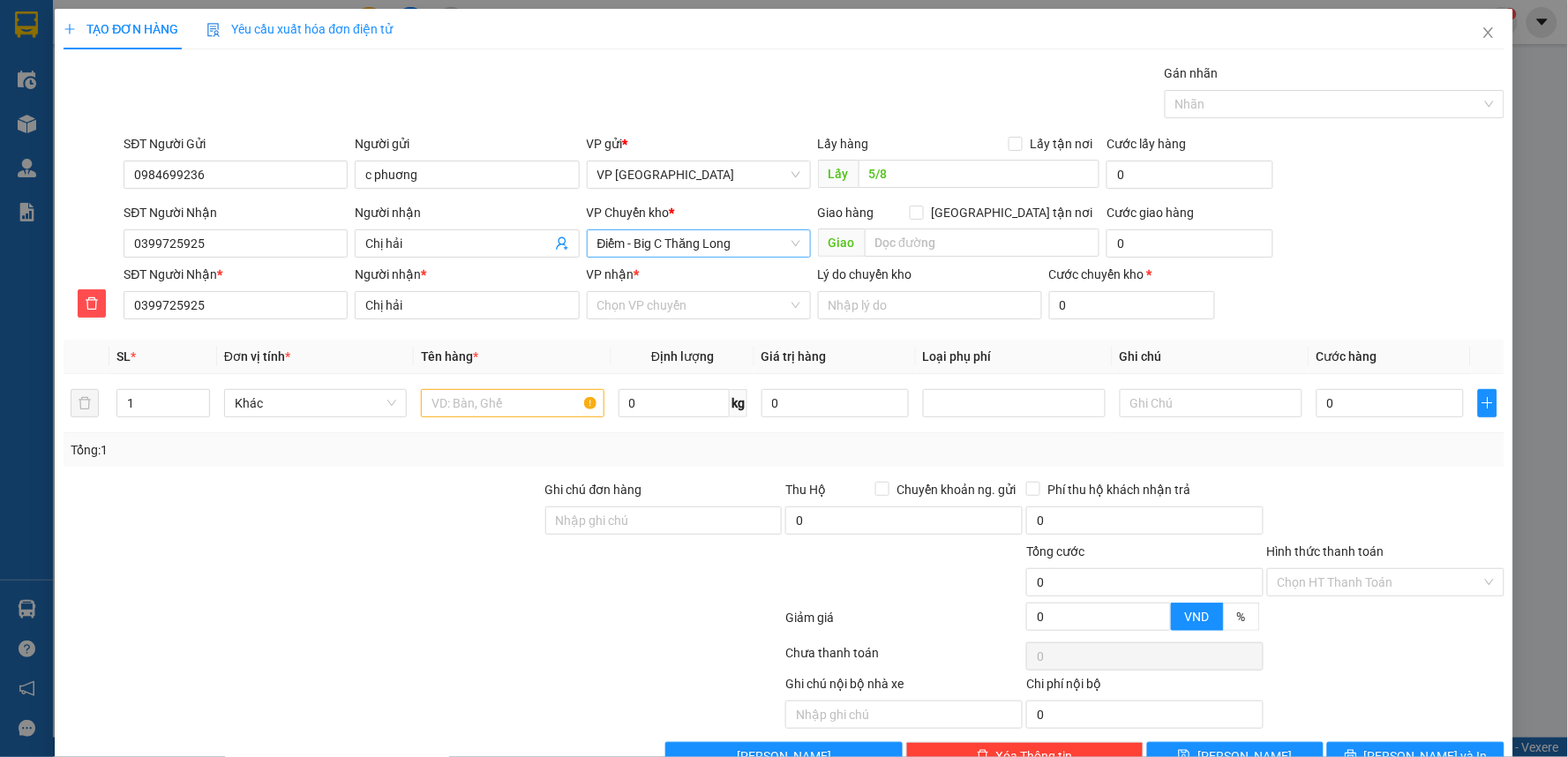
click at [650, 243] on span "Điểm - Big C Thăng Long" at bounding box center [699, 243] width 203 height 27
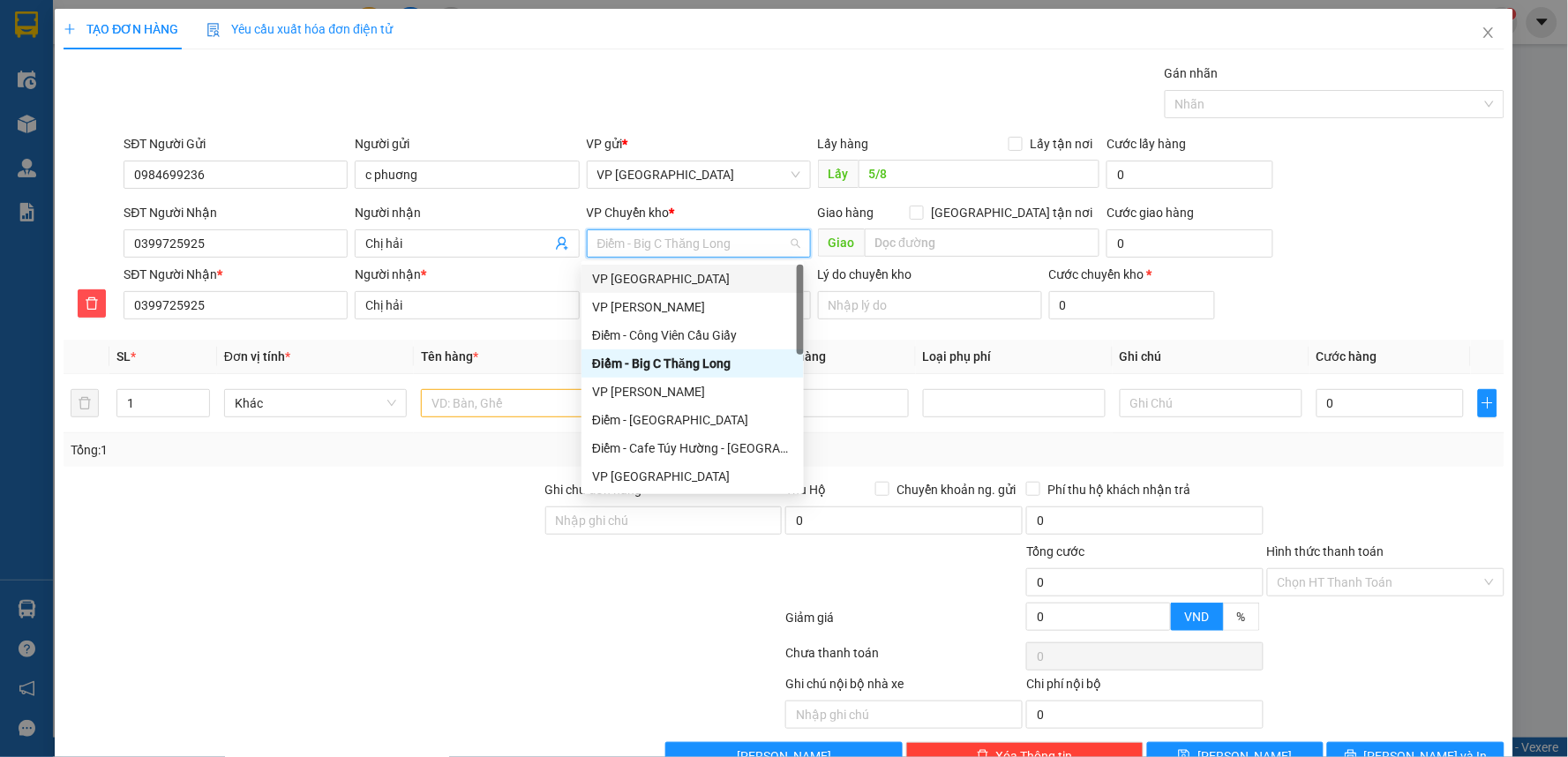
click at [641, 283] on div "VP [GEOGRAPHIC_DATA][PERSON_NAME]" at bounding box center [693, 279] width 201 height 20
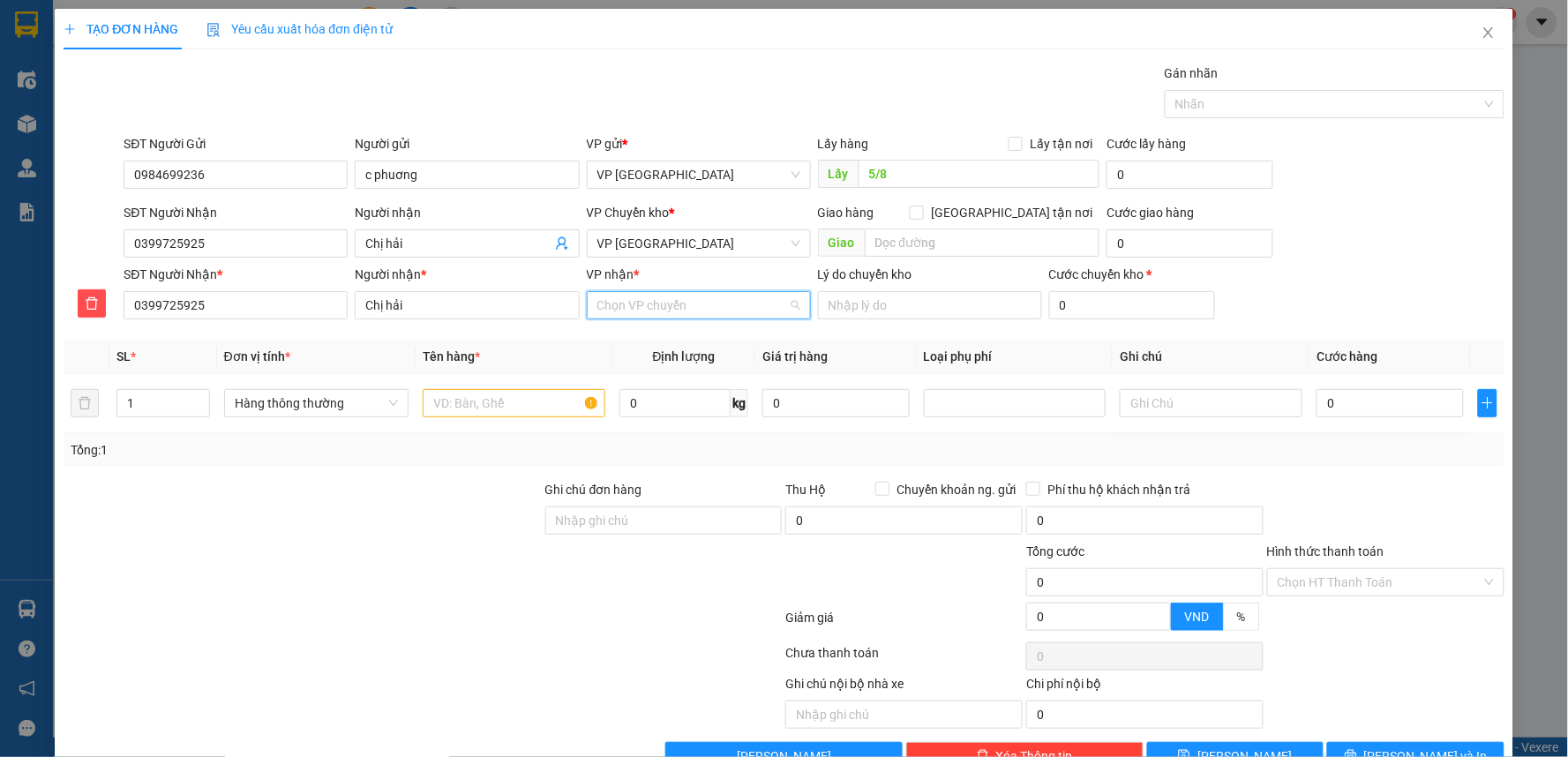
click at [652, 293] on input "VP nhận *" at bounding box center [693, 305] width 191 height 27
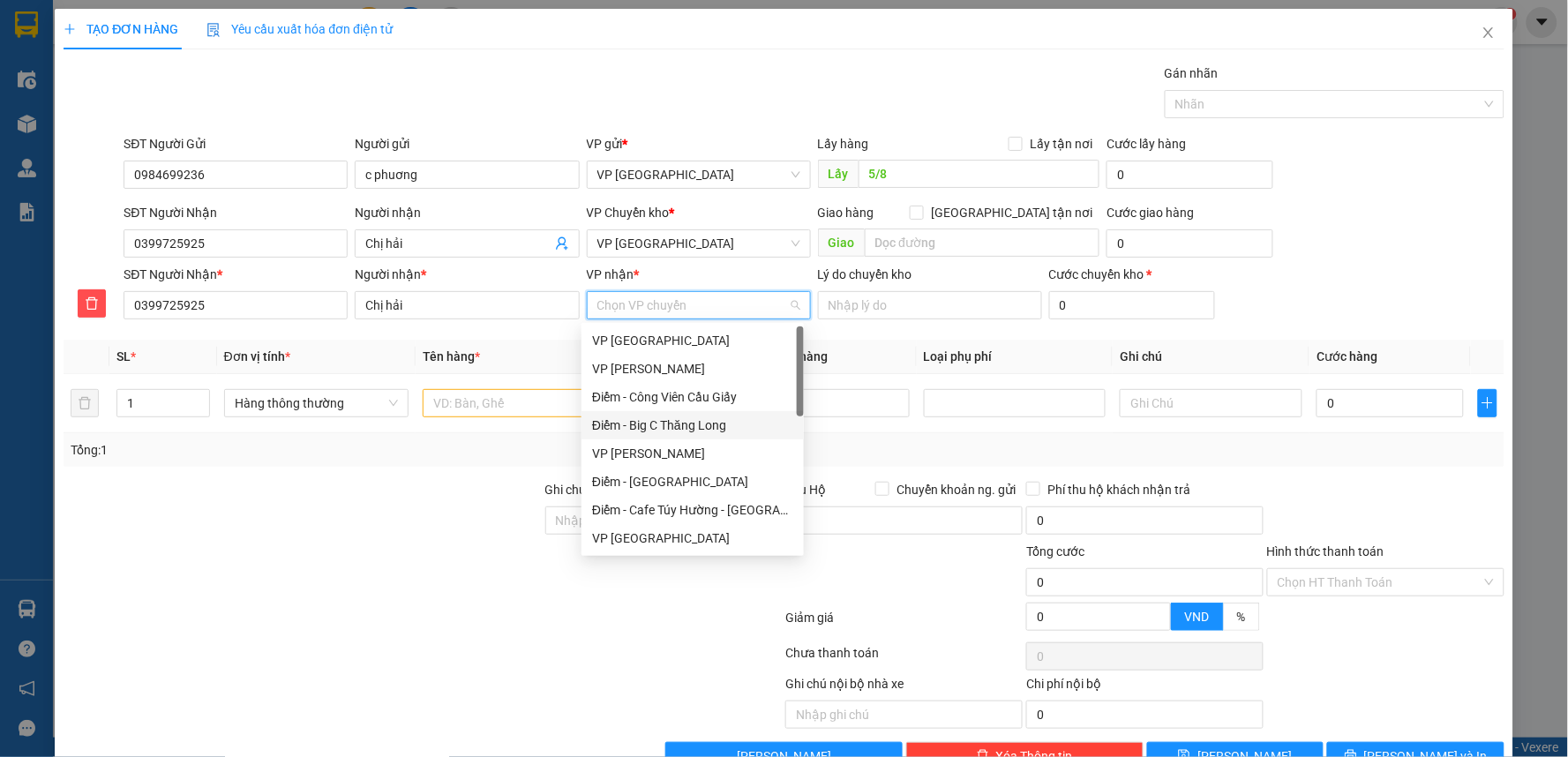
click at [685, 419] on div "Điểm - Big C Thăng Long" at bounding box center [693, 425] width 201 height 20
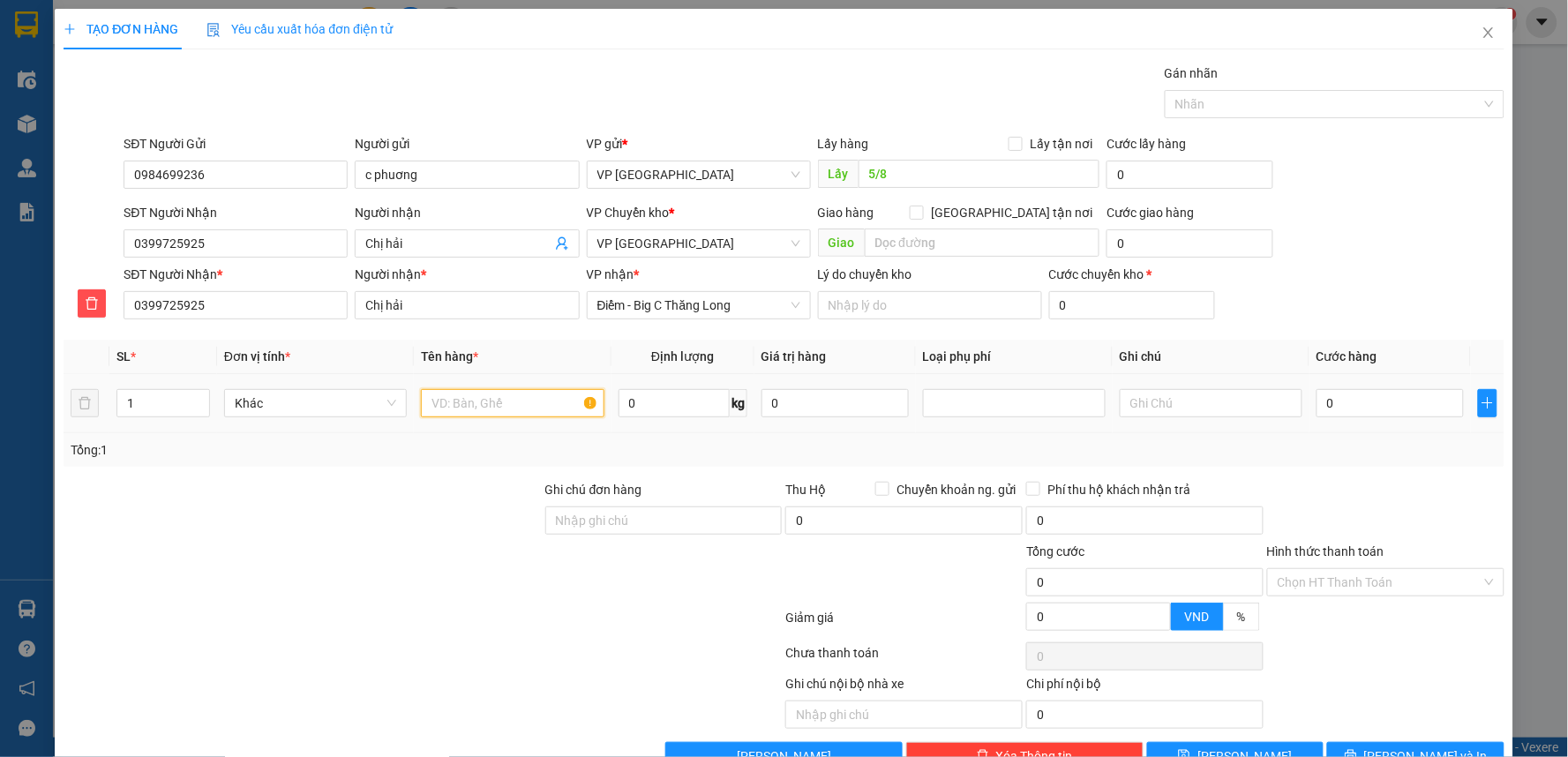
click at [515, 407] on input "text" at bounding box center [513, 403] width 183 height 29
type input "gtto"
drag, startPoint x: 1333, startPoint y: 423, endPoint x: 1338, endPoint y: 410, distance: 13.9
click at [1335, 418] on td "0" at bounding box center [1390, 404] width 161 height 59
click at [1338, 410] on input "0" at bounding box center [1391, 403] width 148 height 29
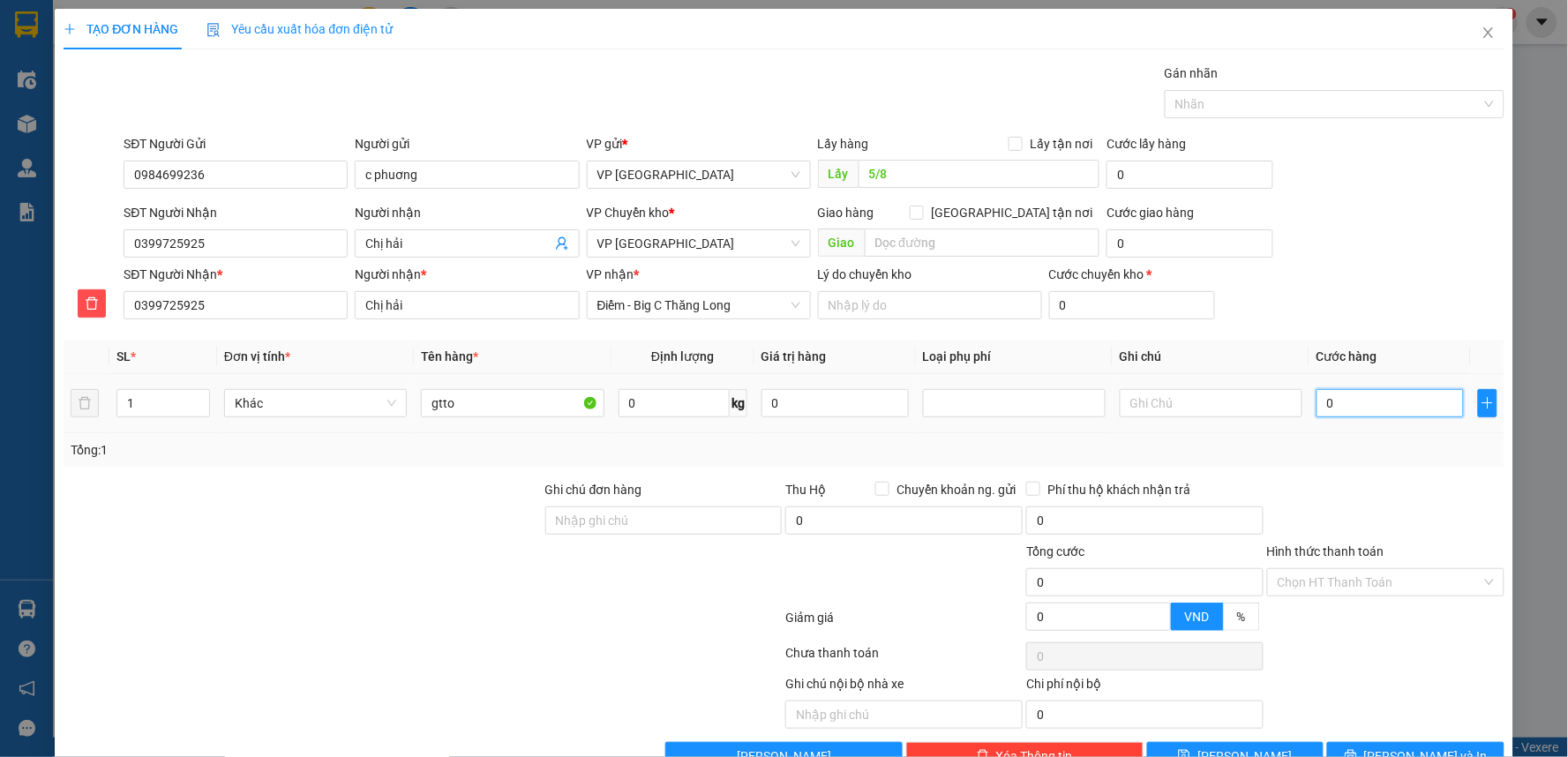
type input "3"
type input "30"
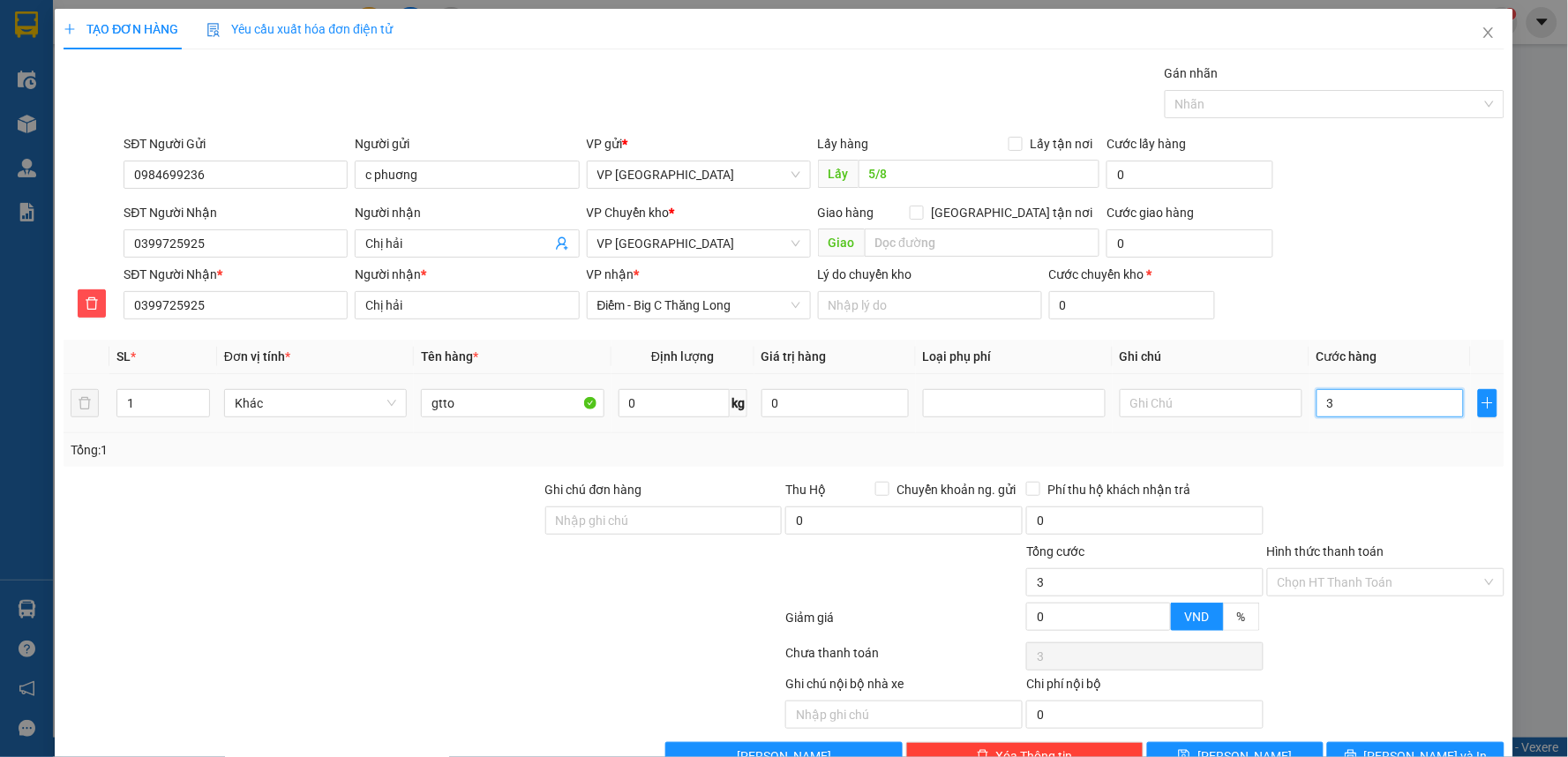
type input "30"
type input "30.000"
click at [1416, 248] on div "SĐT Người Nhận 0399725925 Người nhận Chị hải VP Chuyển kho * VP Thái Bình Giao …" at bounding box center [813, 233] width 1387 height 62
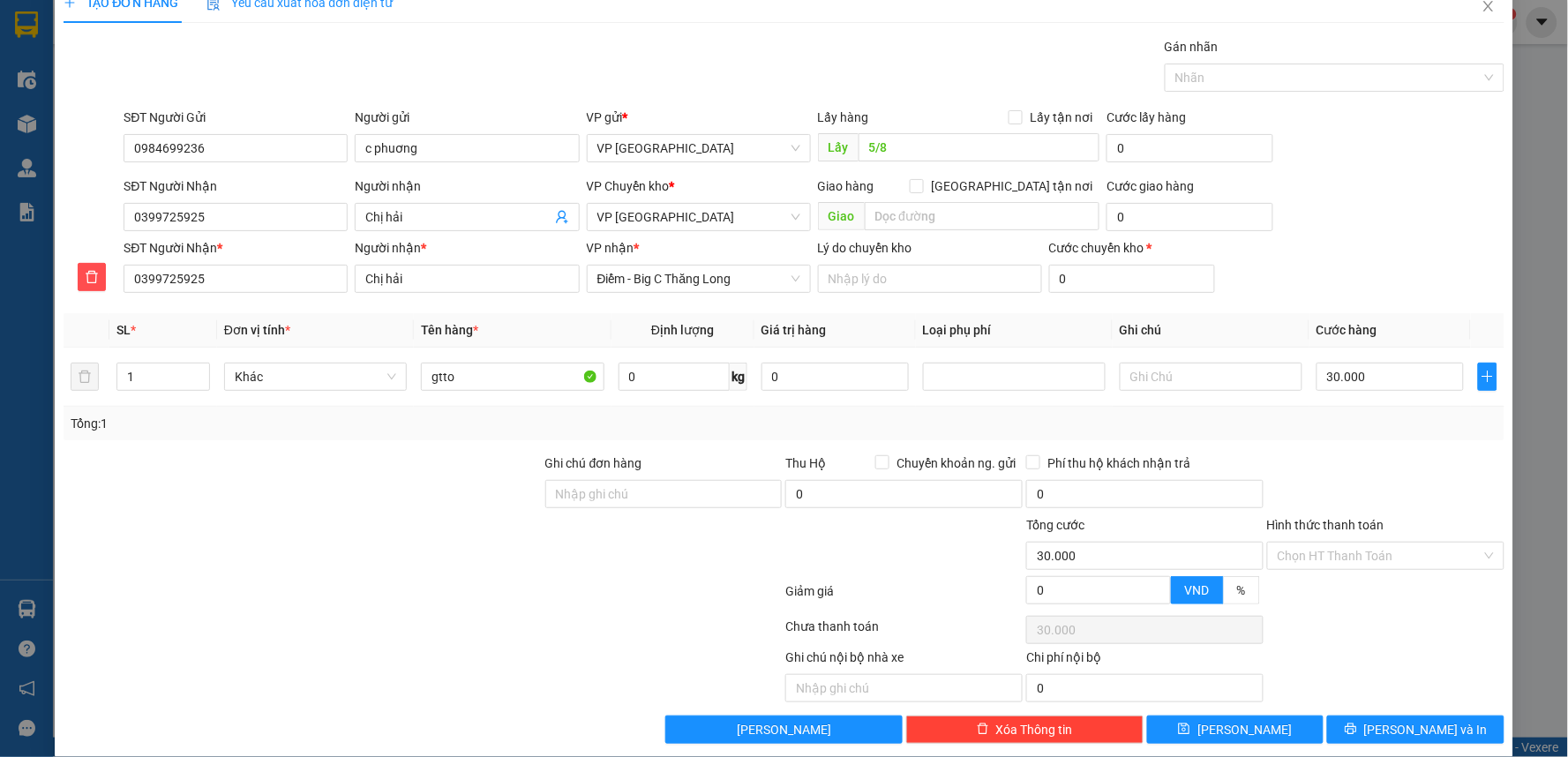
scroll to position [47, 0]
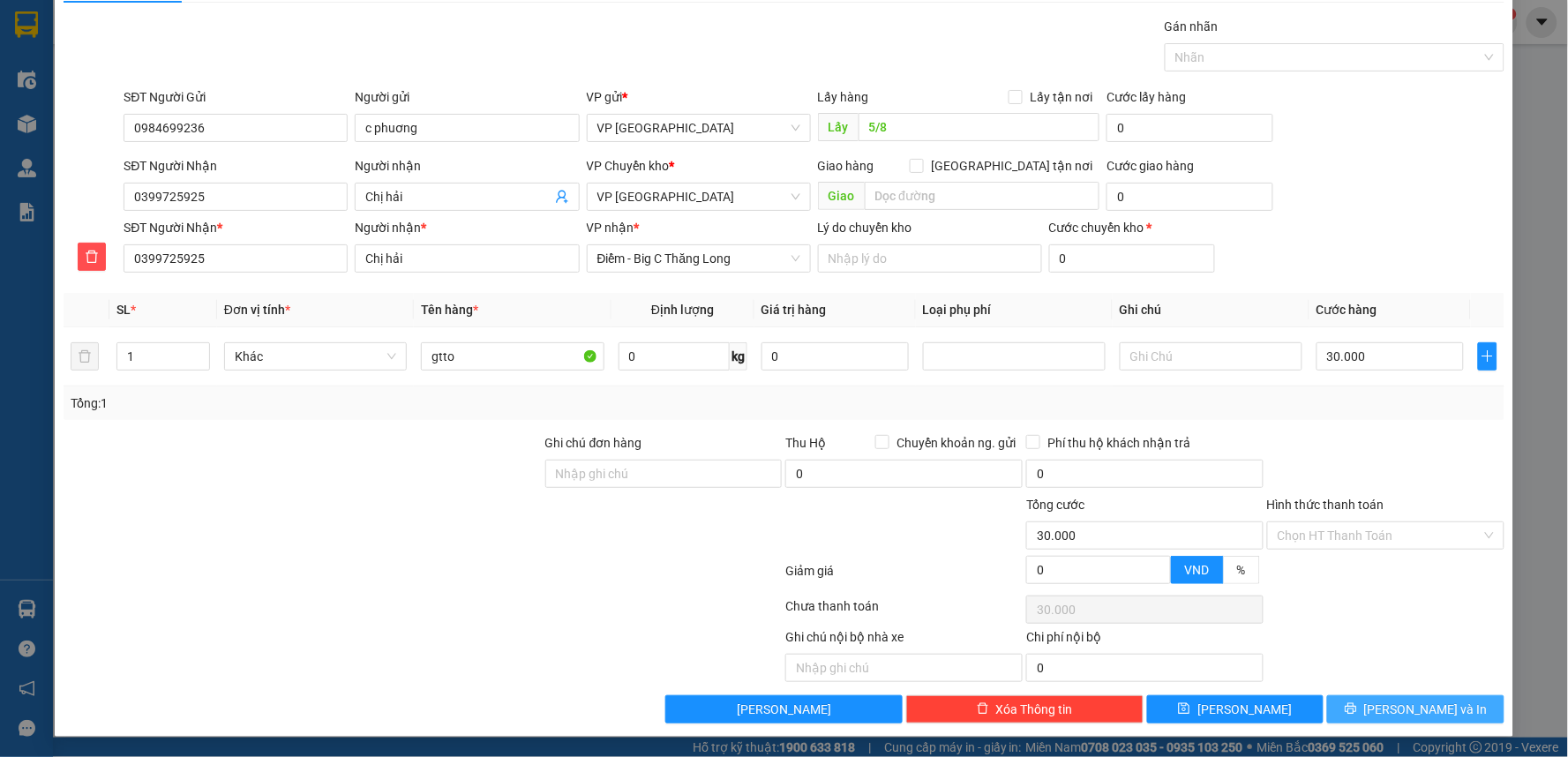
click at [1422, 709] on span "[PERSON_NAME] và In" at bounding box center [1426, 710] width 124 height 20
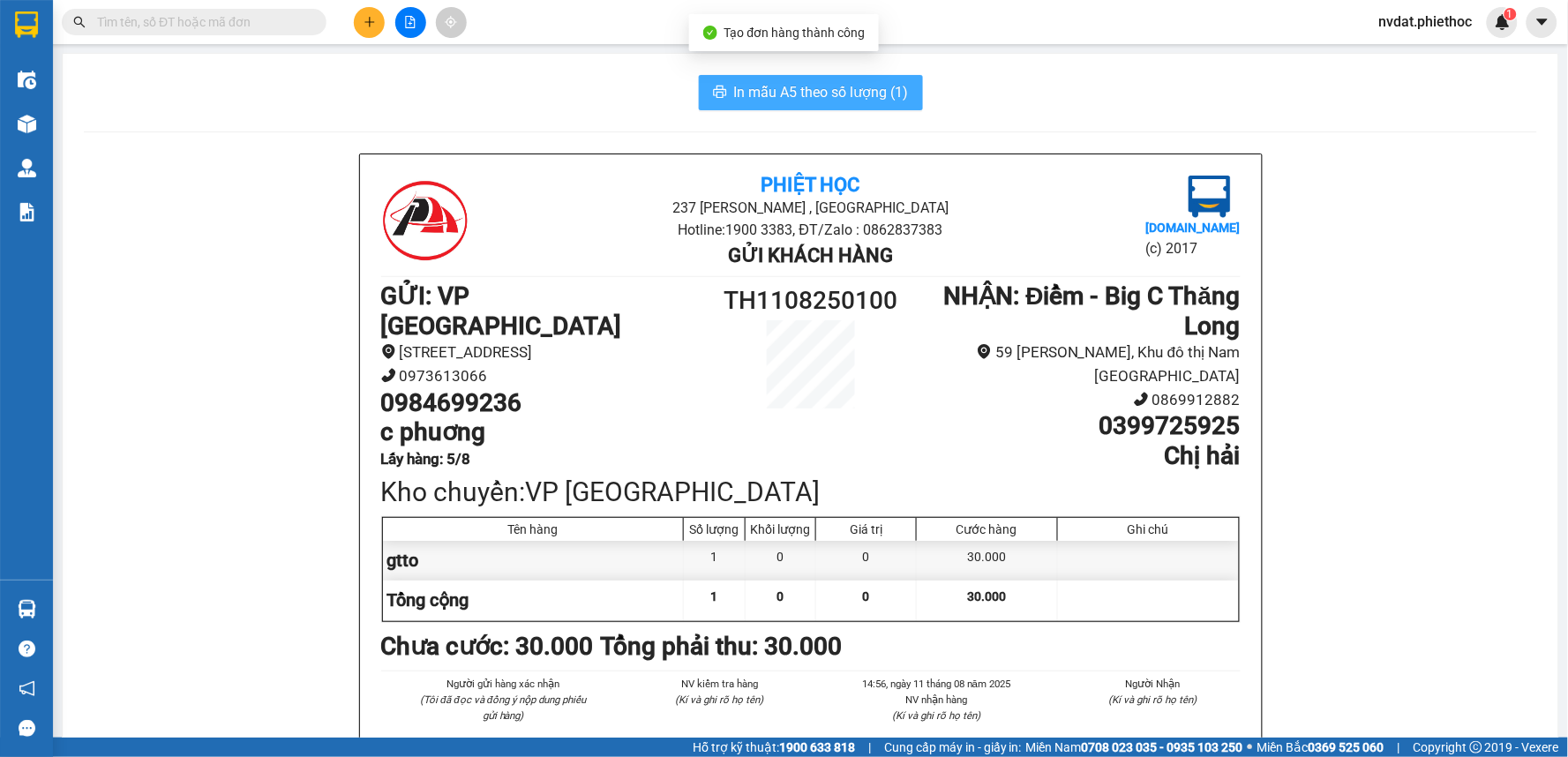
click at [842, 93] on span "In mẫu A5 theo số lượng (1)" at bounding box center [822, 92] width 175 height 22
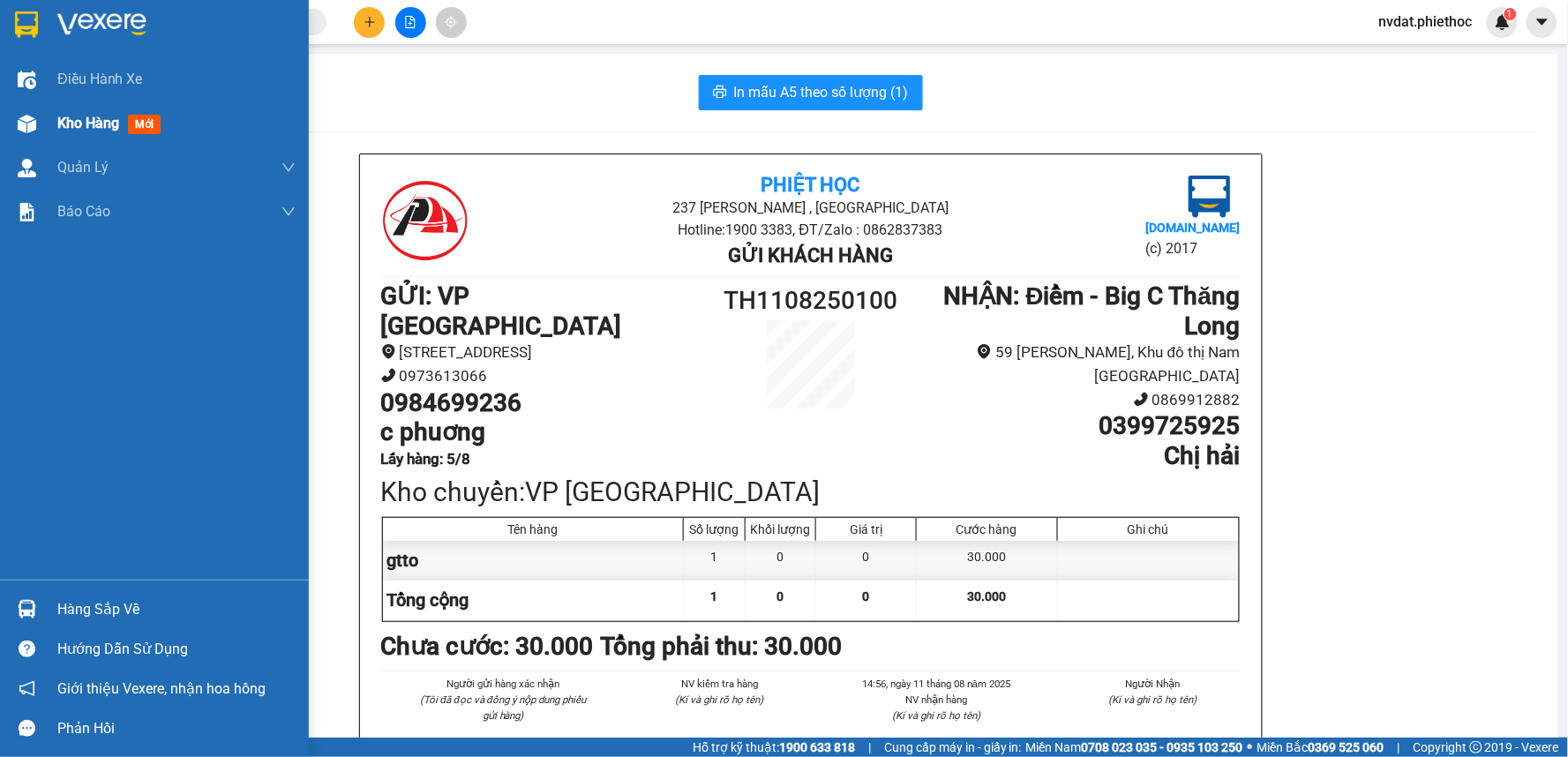
click at [32, 118] on img at bounding box center [27, 124] width 19 height 19
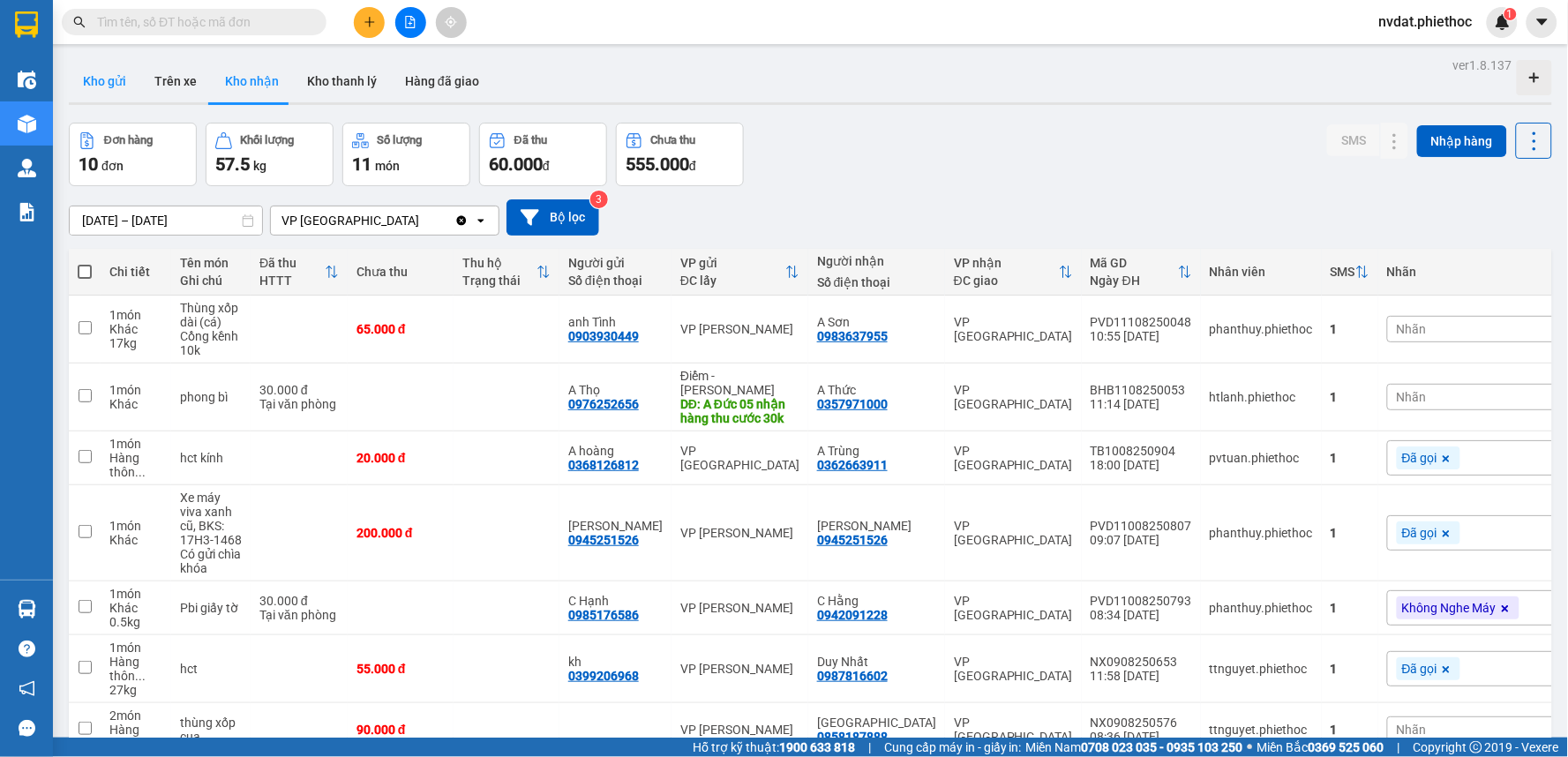
click at [122, 91] on button "Kho gửi" at bounding box center [104, 81] width 72 height 42
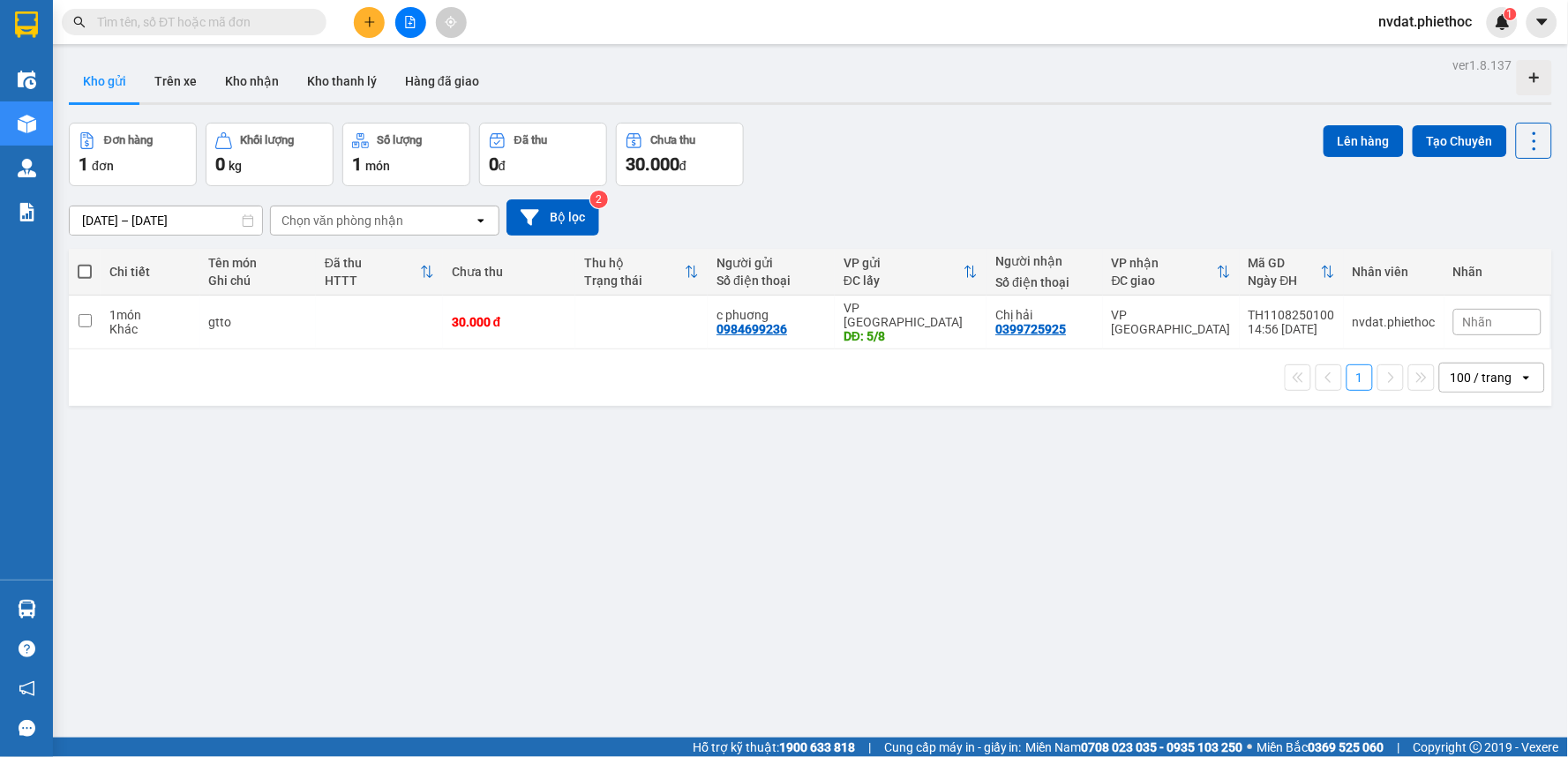
click at [1188, 296] on table "Chi tiết Tên món Ghi chú Đã thu HTTT Chưa thu Thu hộ Trạng thái Người gửi Số đi…" at bounding box center [810, 299] width 1483 height 100
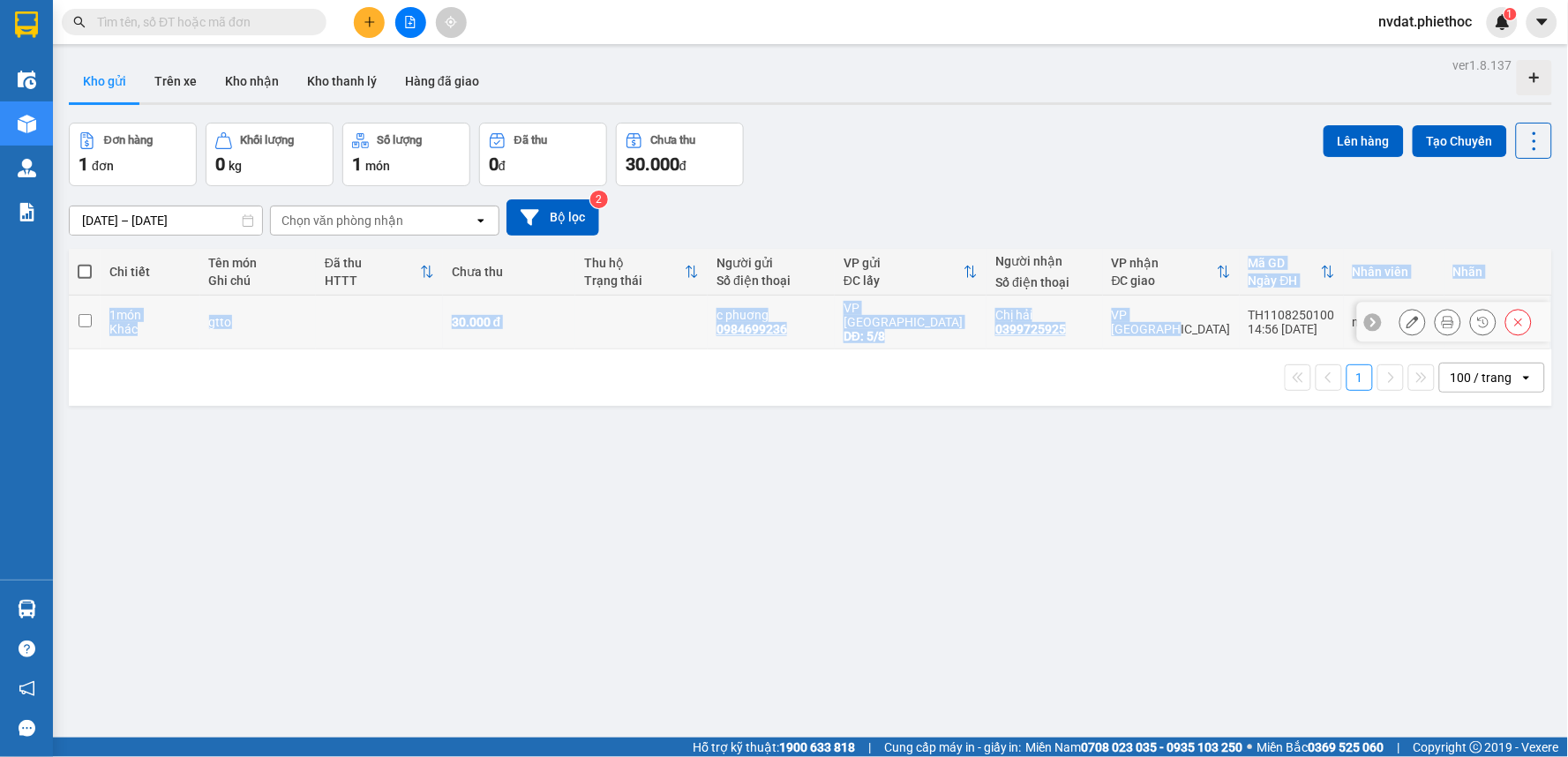
click at [1160, 312] on div "VP [GEOGRAPHIC_DATA]" at bounding box center [1171, 322] width 119 height 29
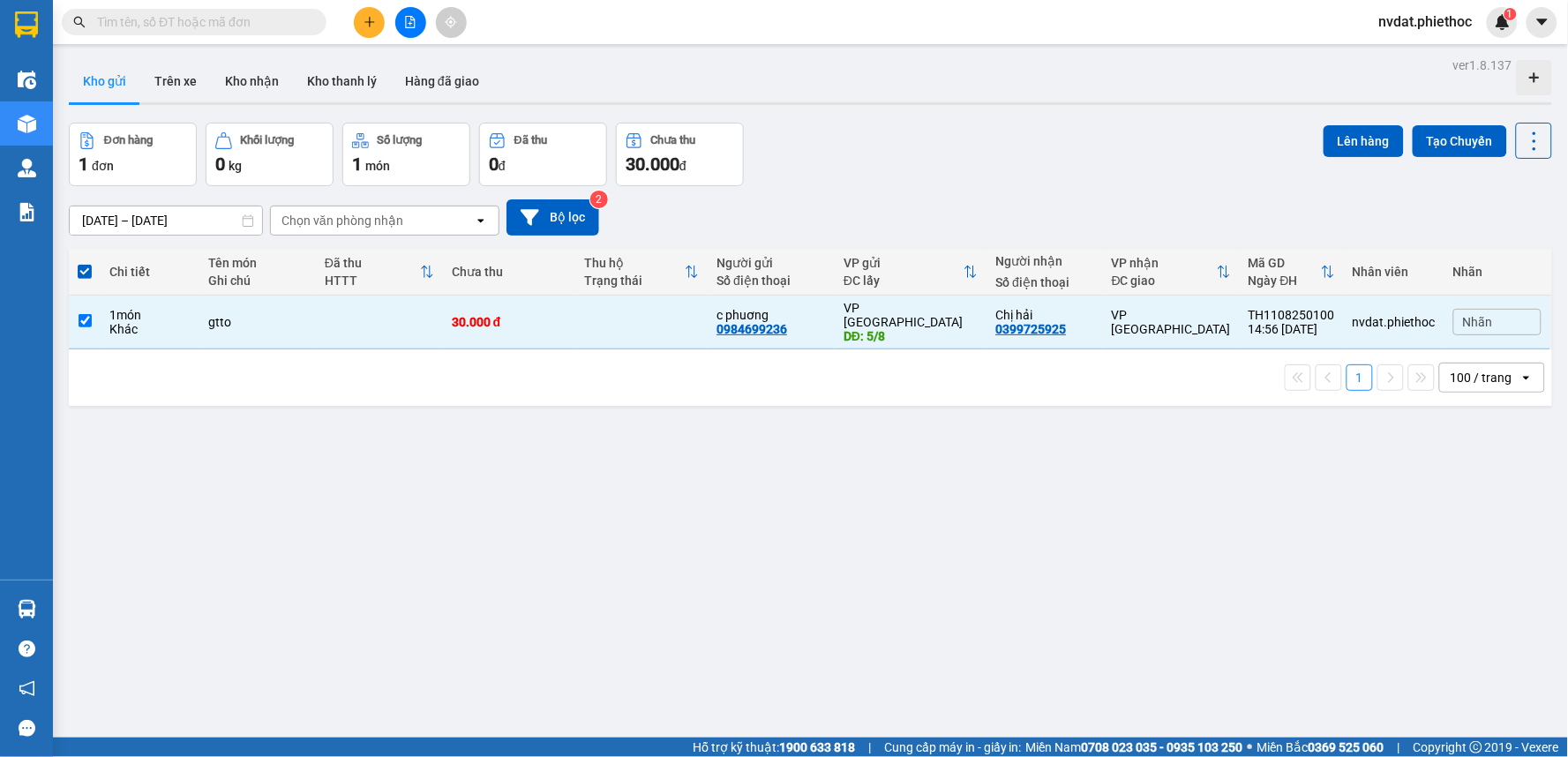
click at [1054, 162] on div "Đơn hàng 1 đơn Khối lượng 0 kg Số lượng 1 món Đã thu 0 đ Chưa thu 30.000 đ Lên …" at bounding box center [810, 155] width 1483 height 64
click at [1084, 158] on div "Đơn hàng 1 đơn Khối lượng 0 kg Số lượng 1 món Đã thu 0 đ Chưa thu 30.000 đ Lên …" at bounding box center [810, 155] width 1483 height 64
click at [1136, 321] on div "VP [GEOGRAPHIC_DATA]" at bounding box center [1171, 322] width 119 height 29
checkbox input "false"
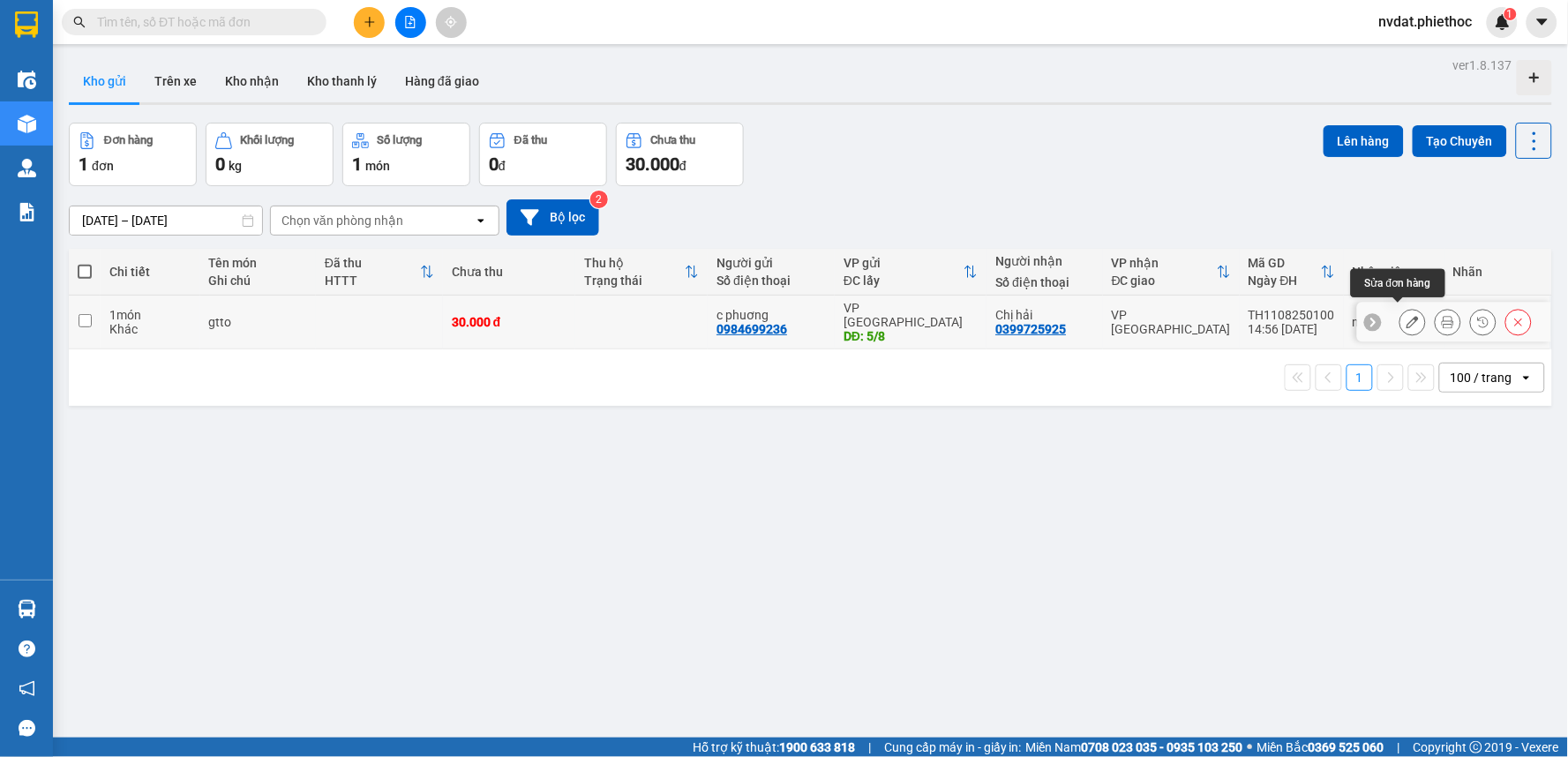
click at [1407, 316] on icon at bounding box center [1412, 322] width 13 height 13
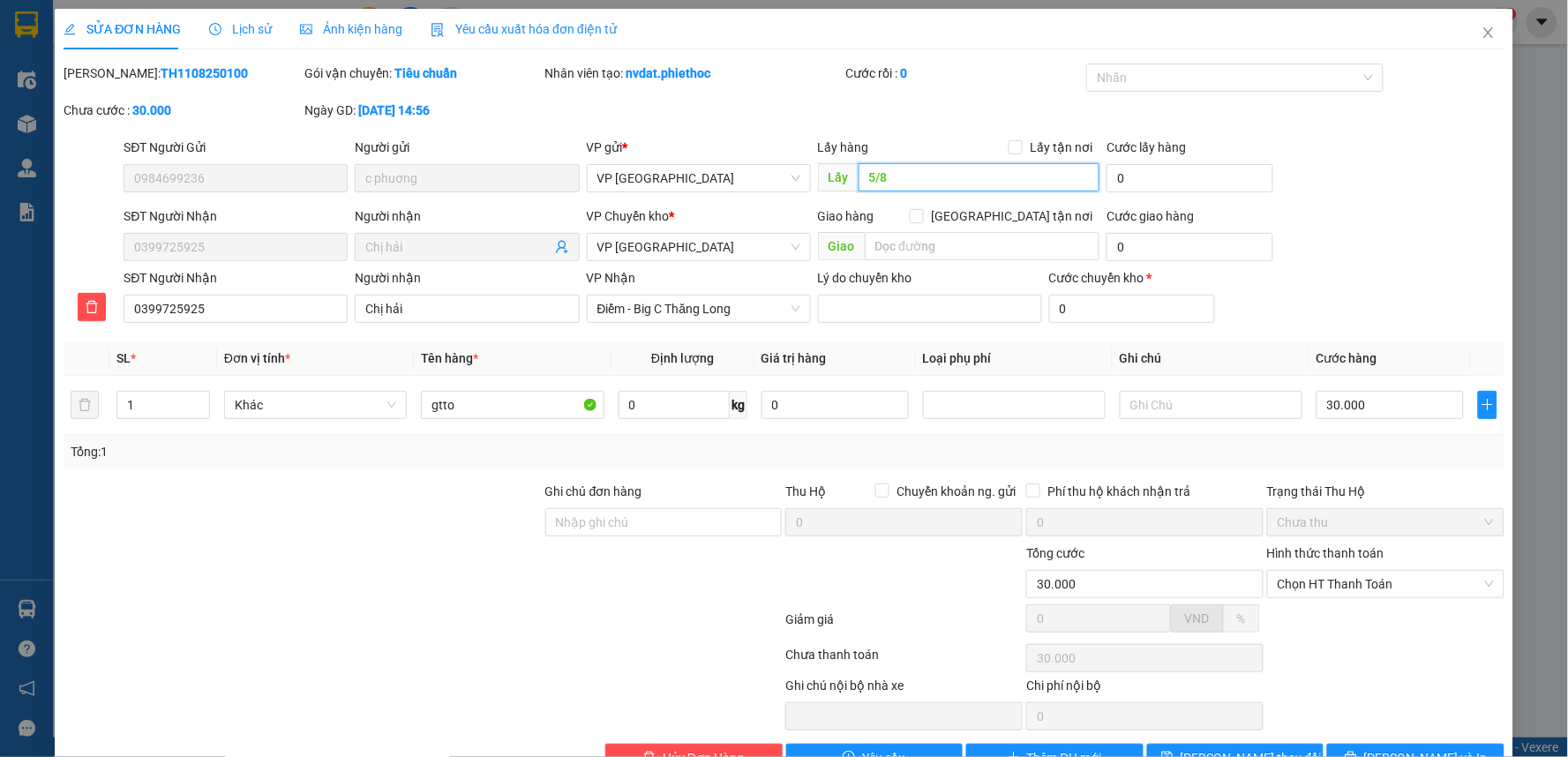
click at [893, 179] on input "5/8" at bounding box center [979, 177] width 242 height 29
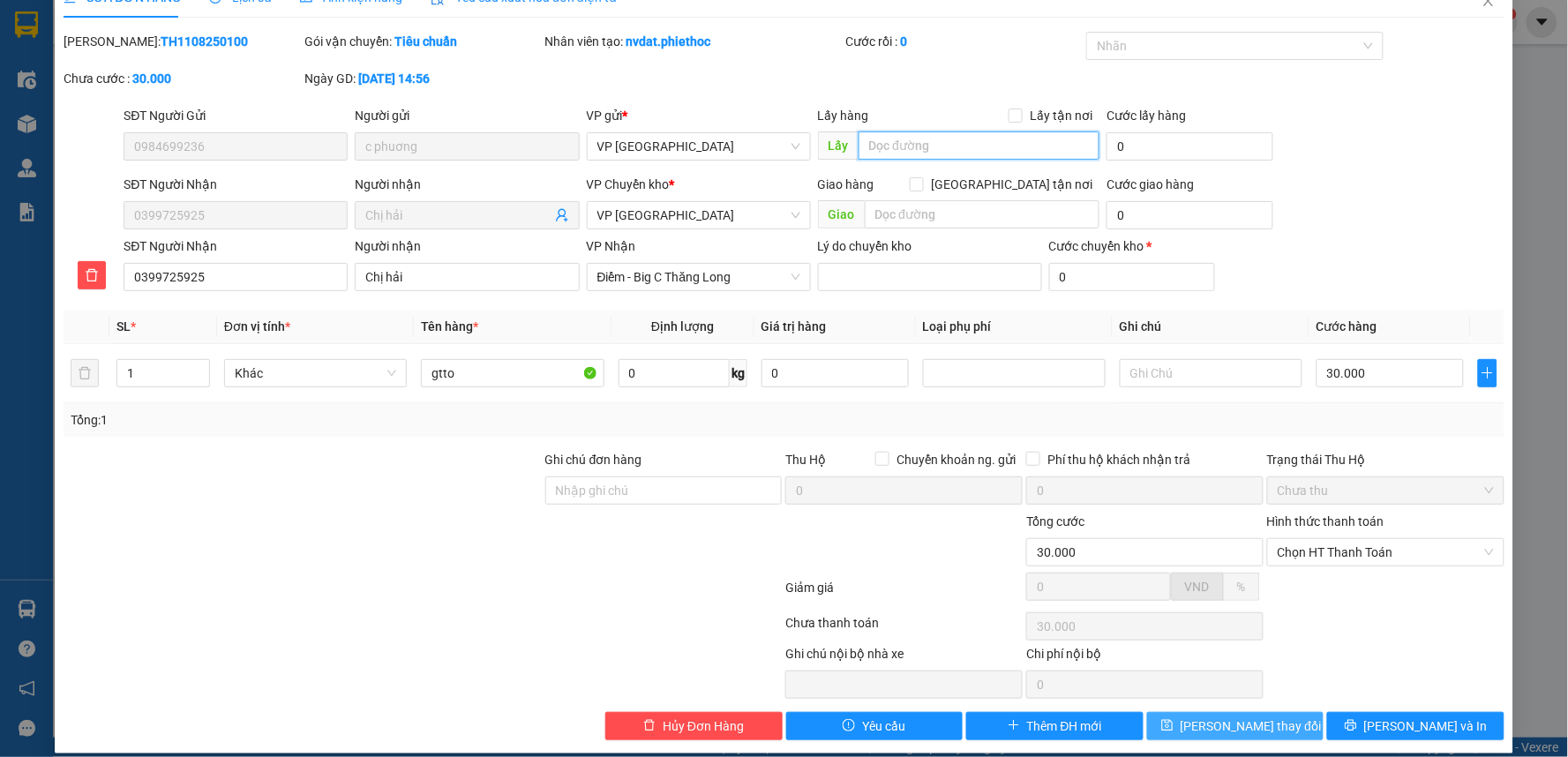
scroll to position [48, 0]
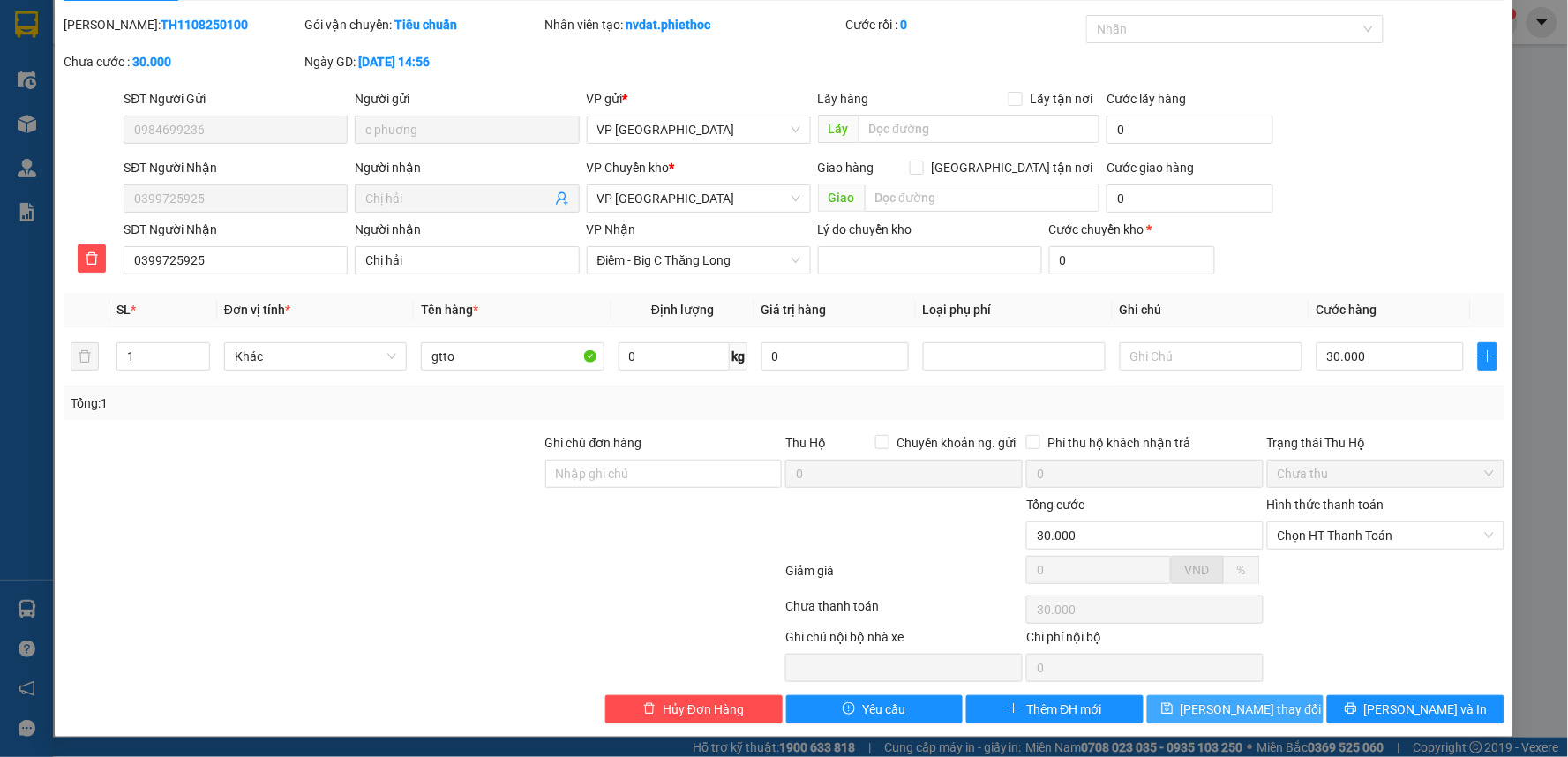
click at [1231, 706] on span "[PERSON_NAME] thay đổi" at bounding box center [1251, 710] width 141 height 20
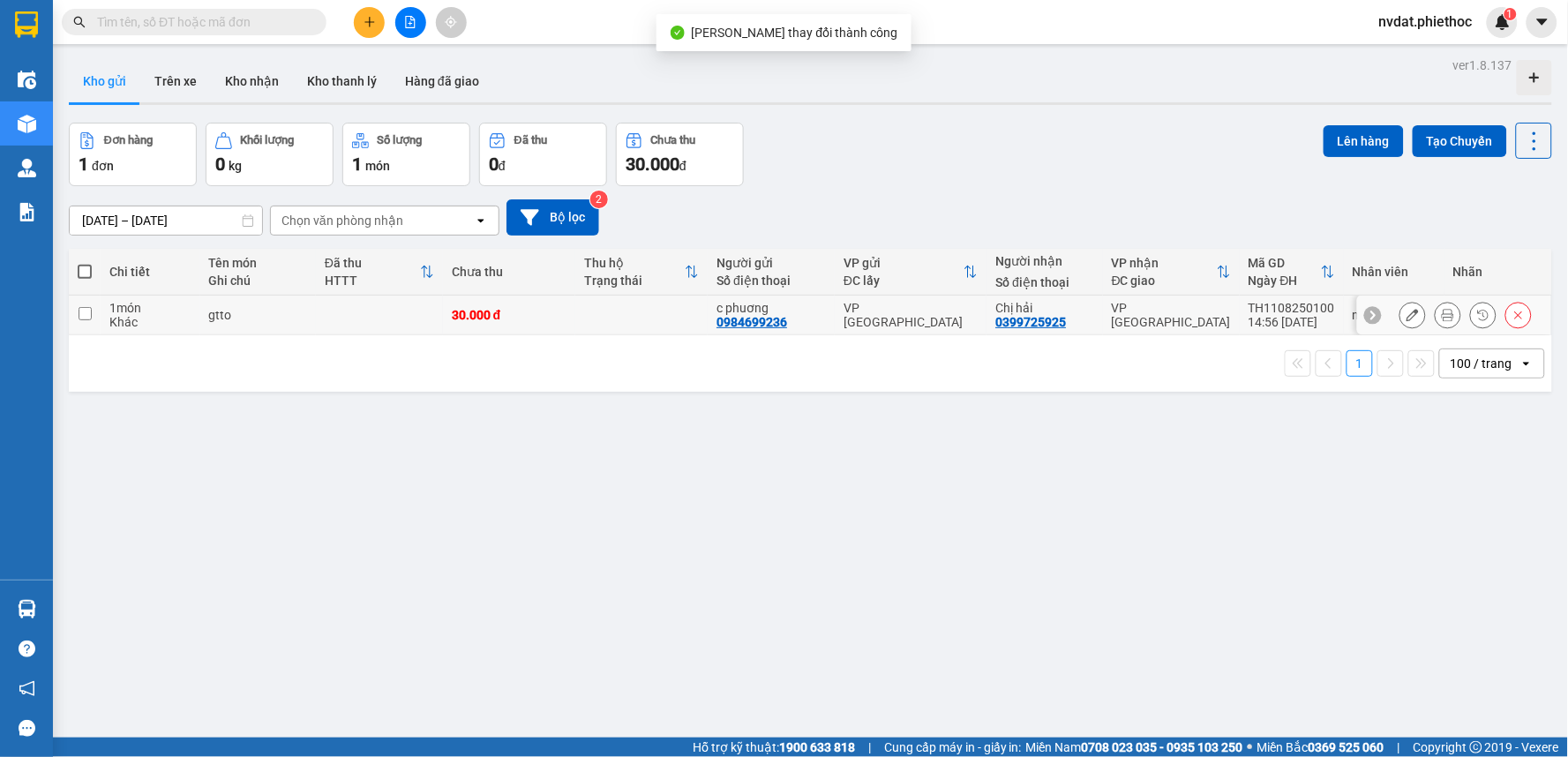
click at [902, 311] on div "VP [GEOGRAPHIC_DATA]" at bounding box center [910, 315] width 134 height 29
checkbox input "true"
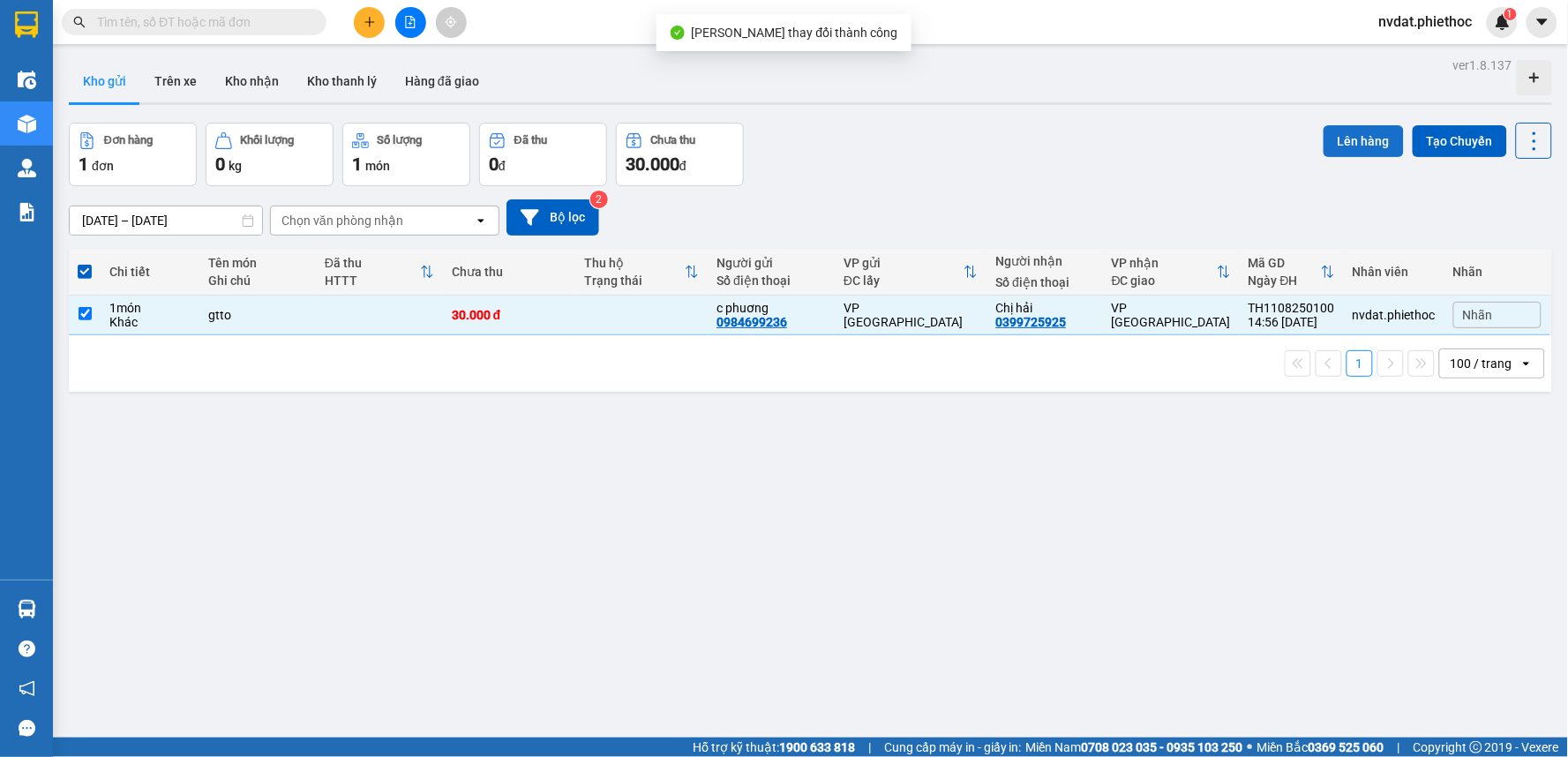
click at [1324, 142] on button "Lên hàng" at bounding box center [1364, 141] width 81 height 32
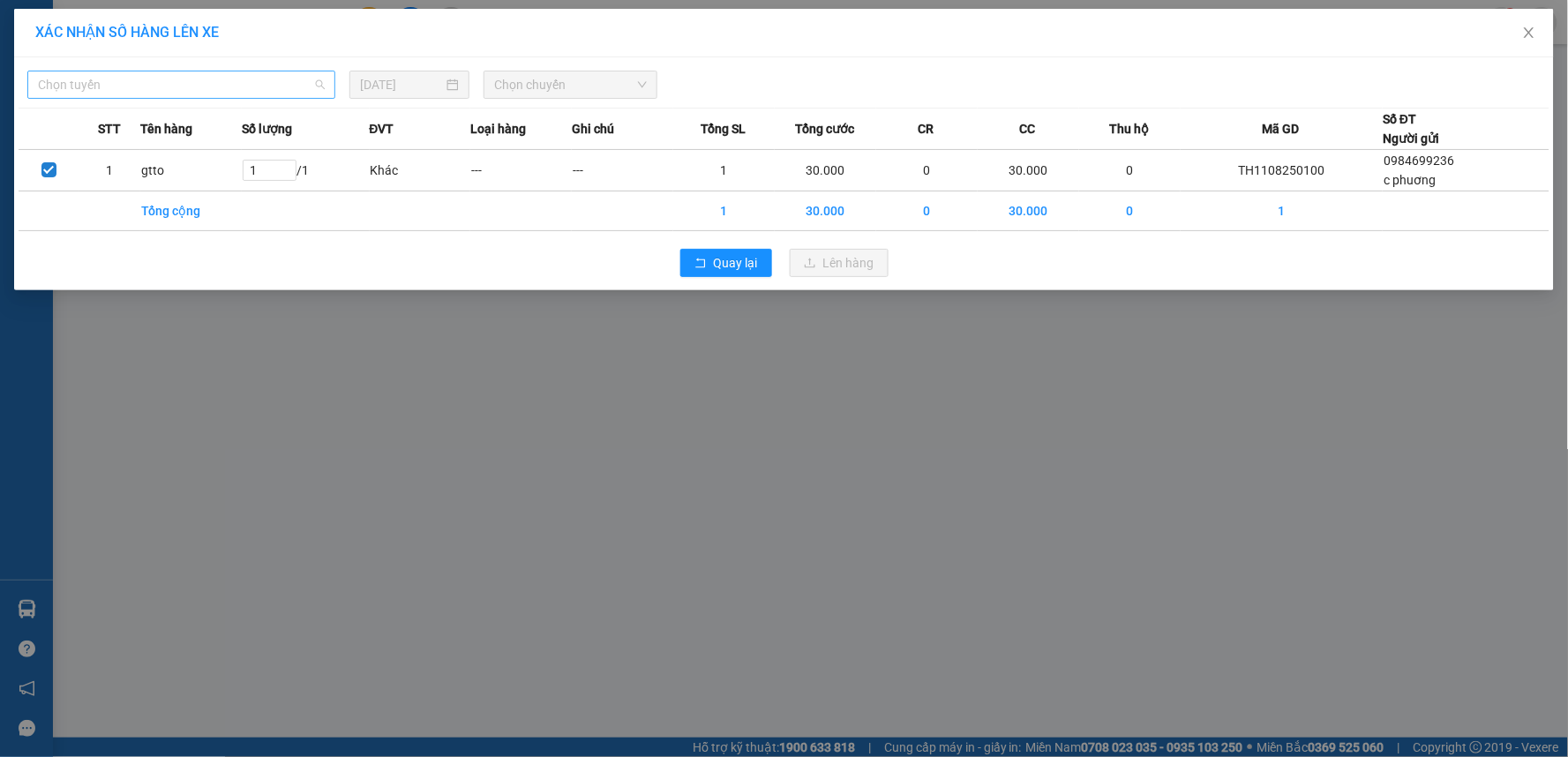
click at [271, 95] on span "Chọn tuyến" at bounding box center [181, 85] width 286 height 27
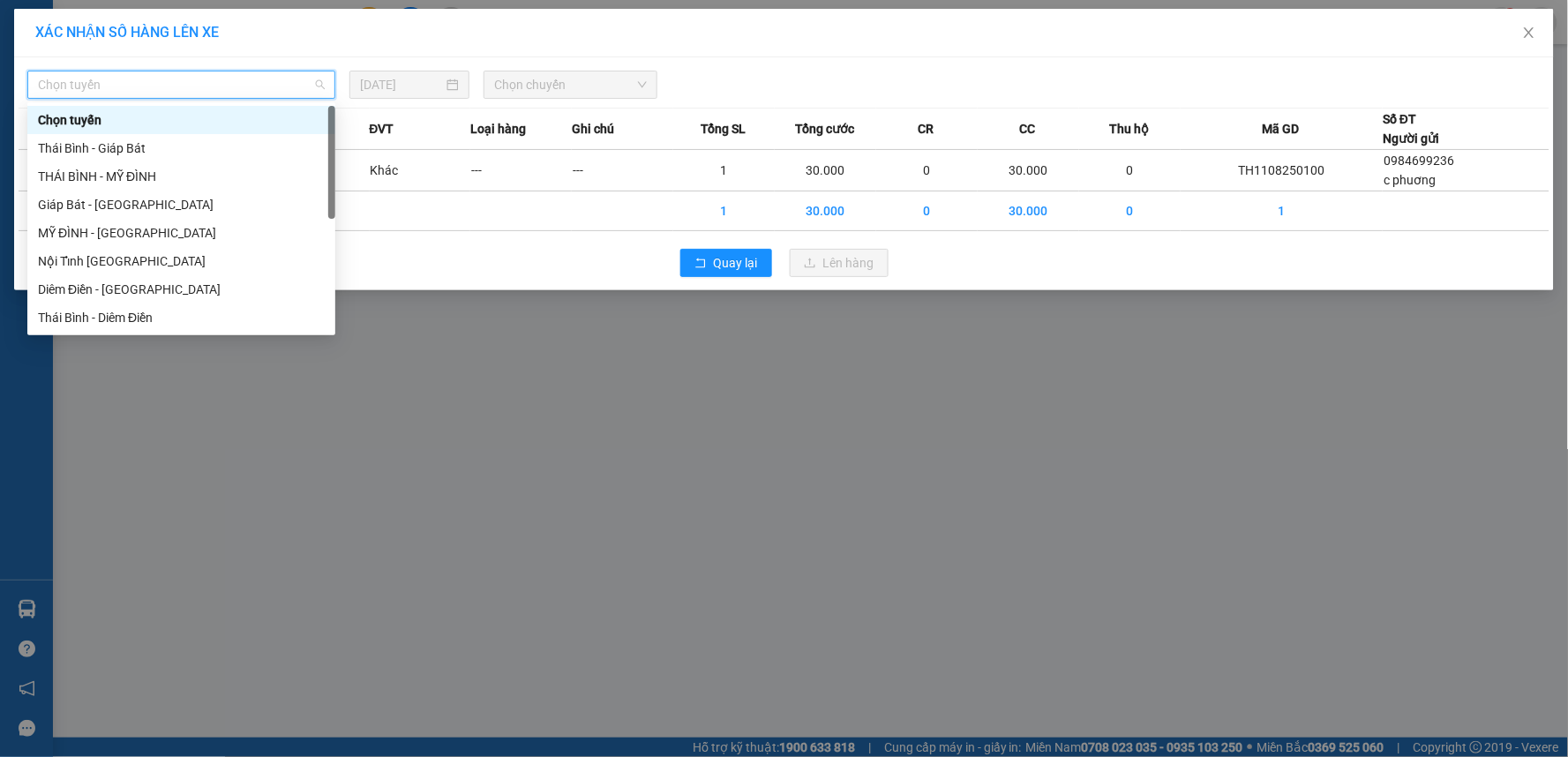
scroll to position [198, 0]
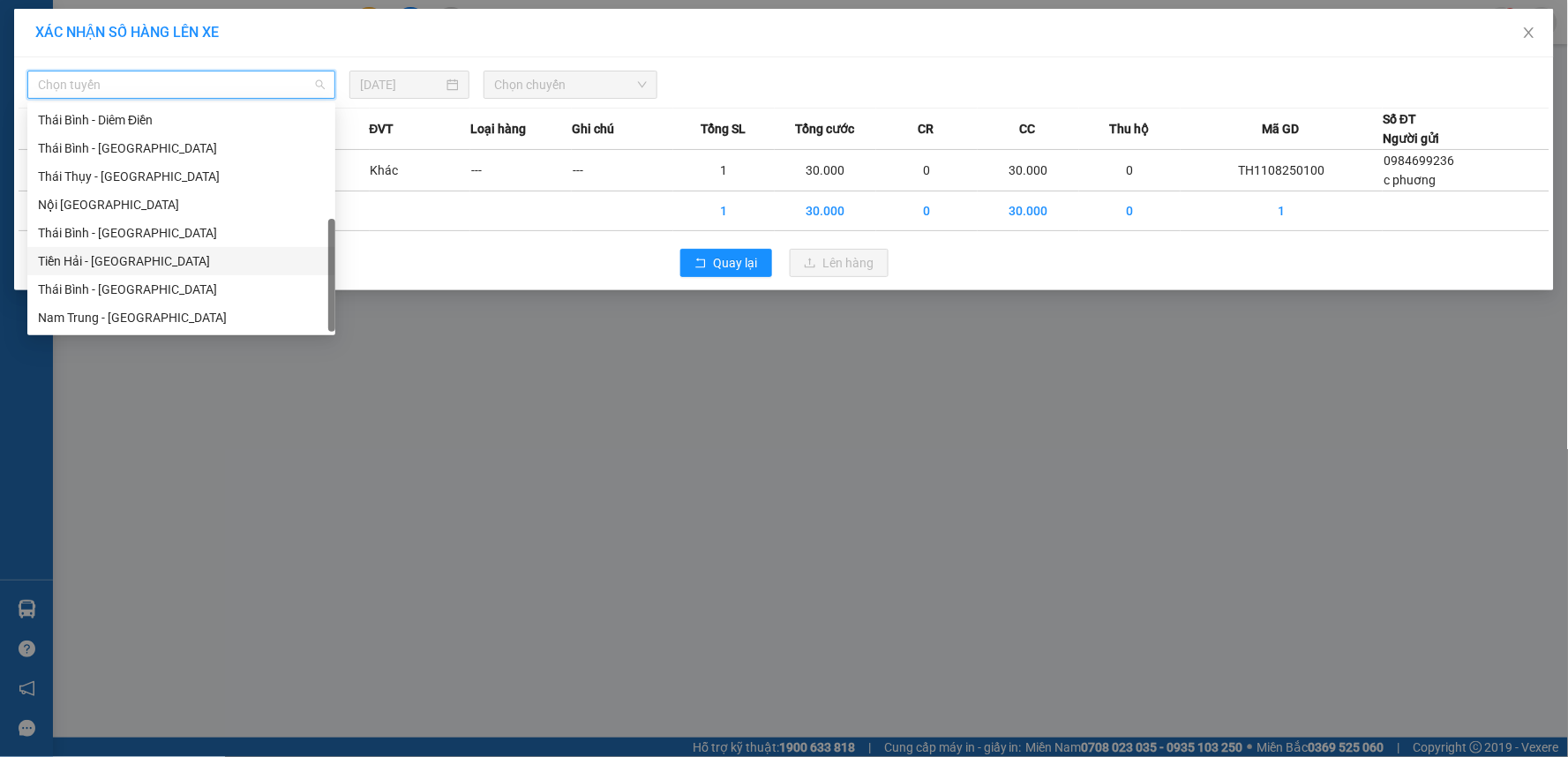
click at [132, 250] on div "Tiền Hải - Thái Bình" at bounding box center [181, 261] width 308 height 29
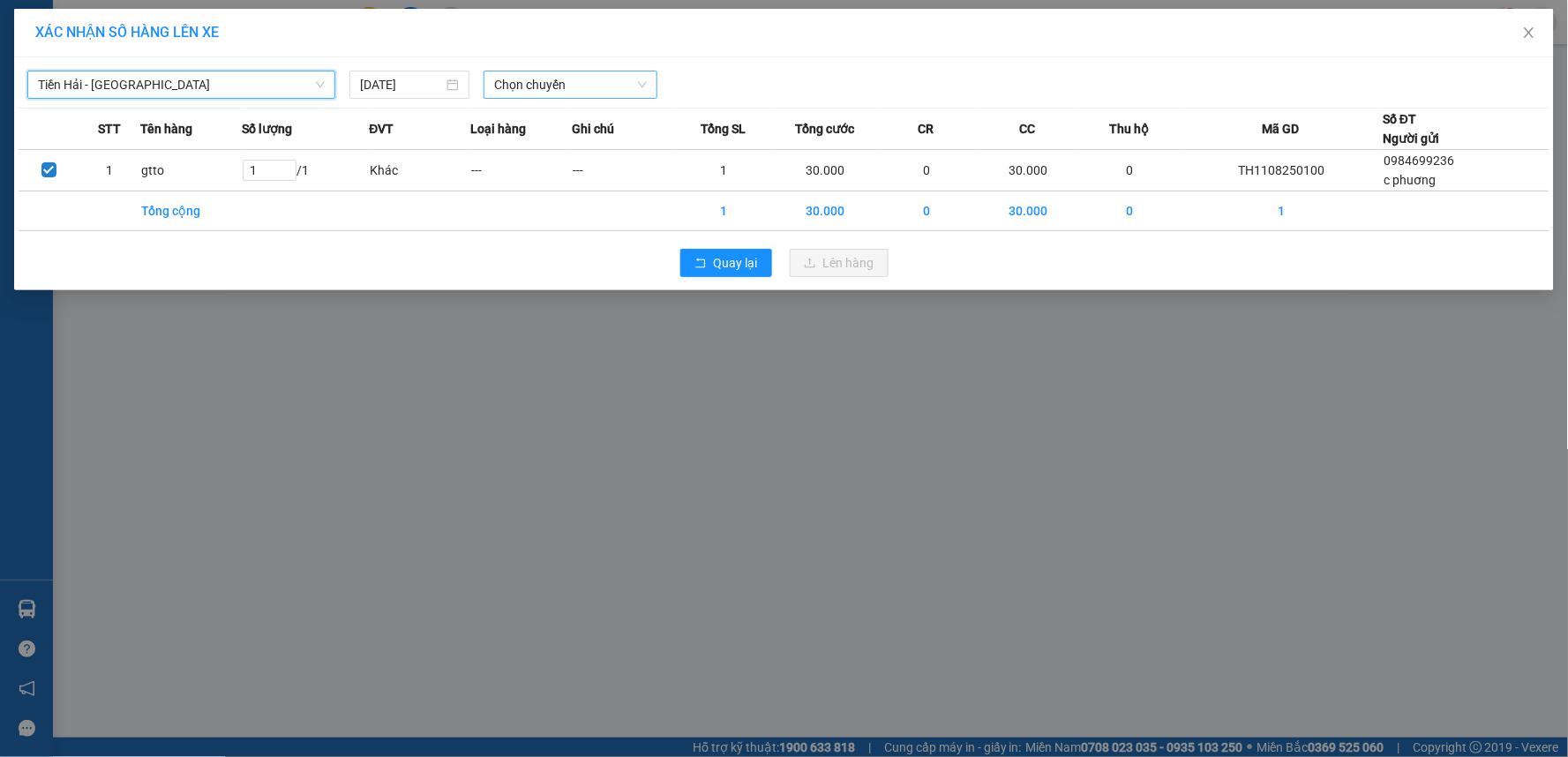
click at [532, 84] on span "Chọn chuyến" at bounding box center [570, 85] width 153 height 27
type input "1458"
click at [625, 153] on div "Thêm chuyến " 14:58 "" at bounding box center [577, 149] width 188 height 30
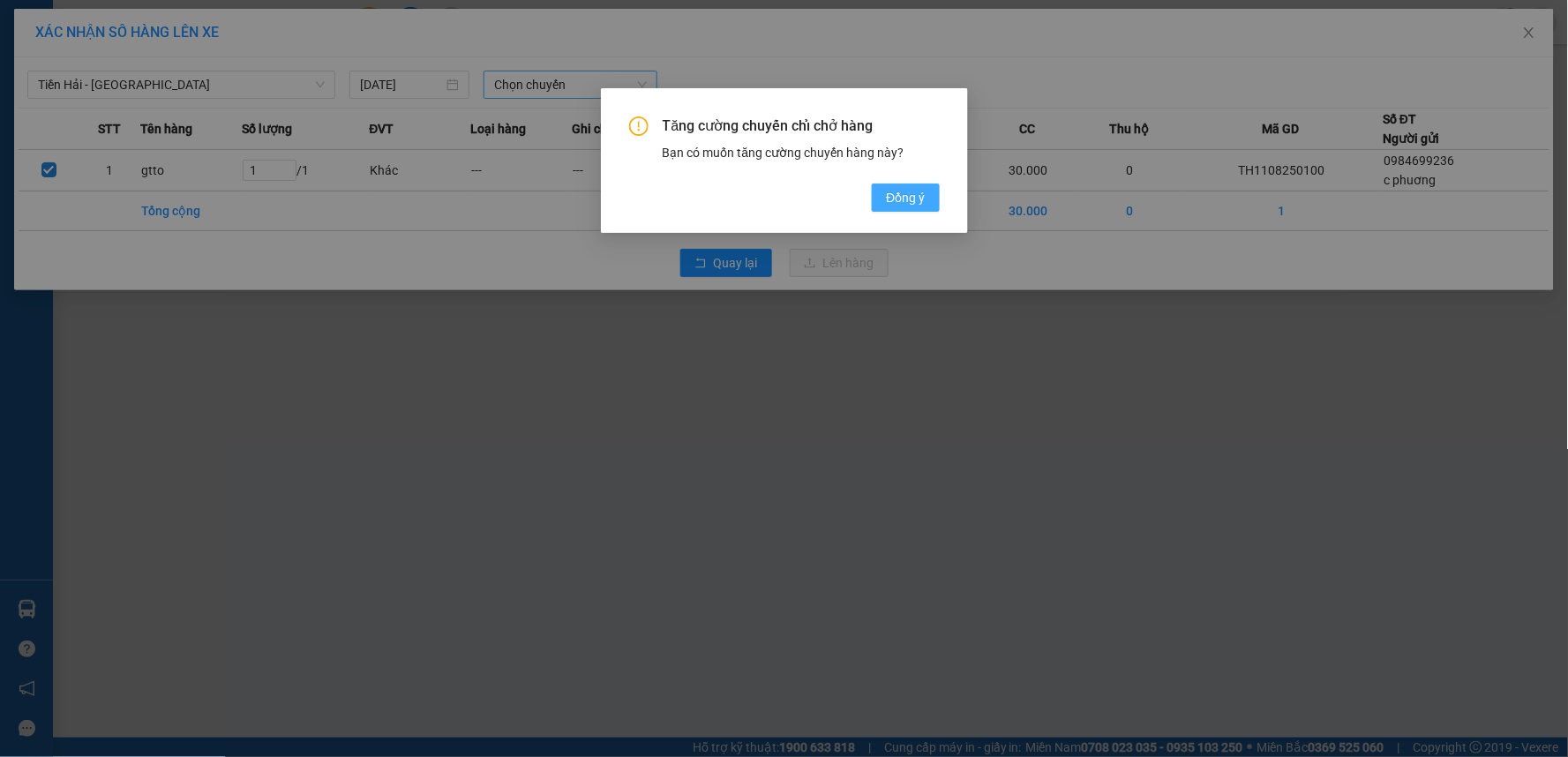
drag, startPoint x: 884, startPoint y: 196, endPoint x: 896, endPoint y: 198, distance: 12.2
click at [892, 198] on button "Đồng ý" at bounding box center [906, 197] width 67 height 29
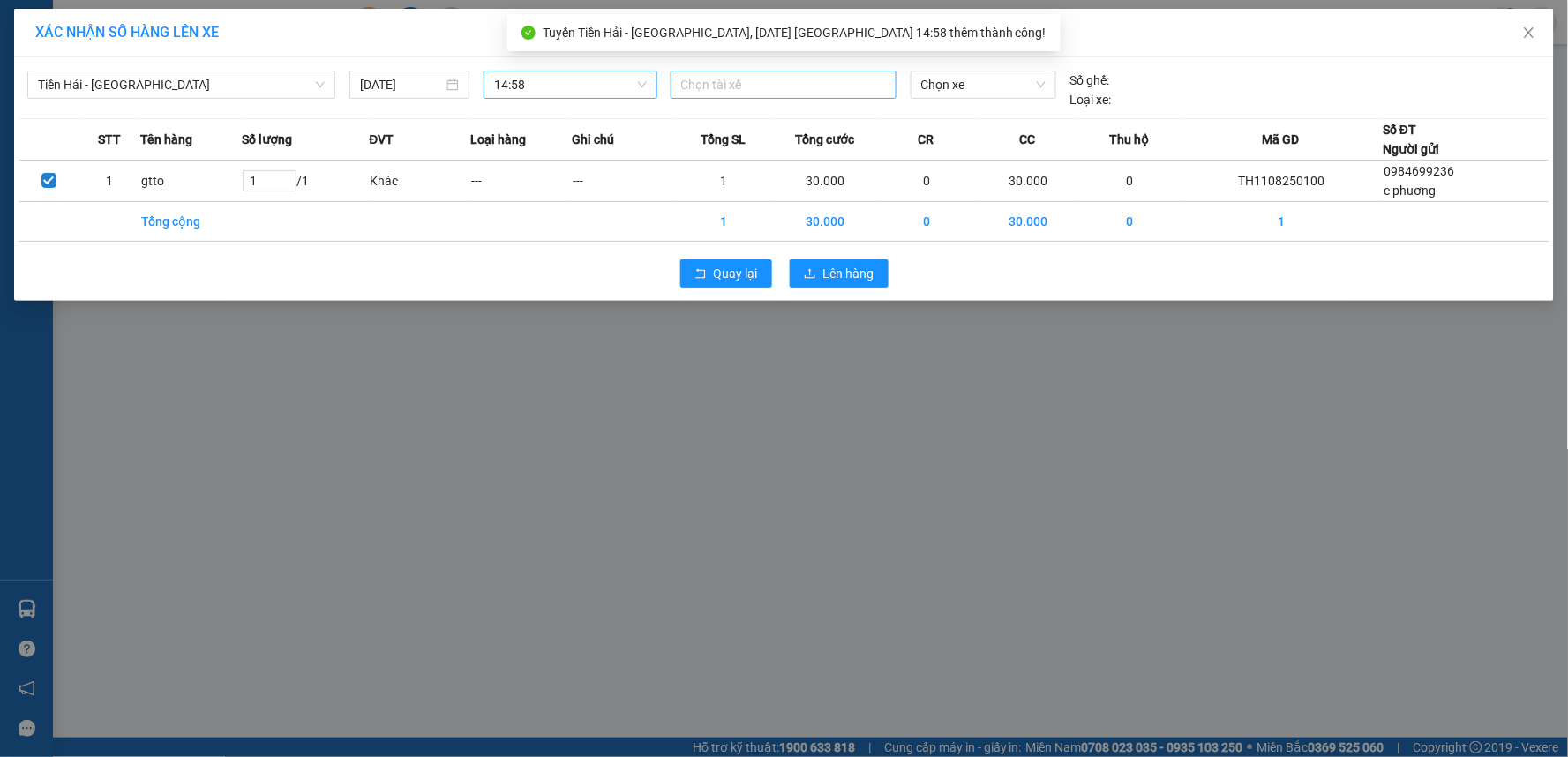
click at [738, 90] on div at bounding box center [784, 85] width 218 height 22
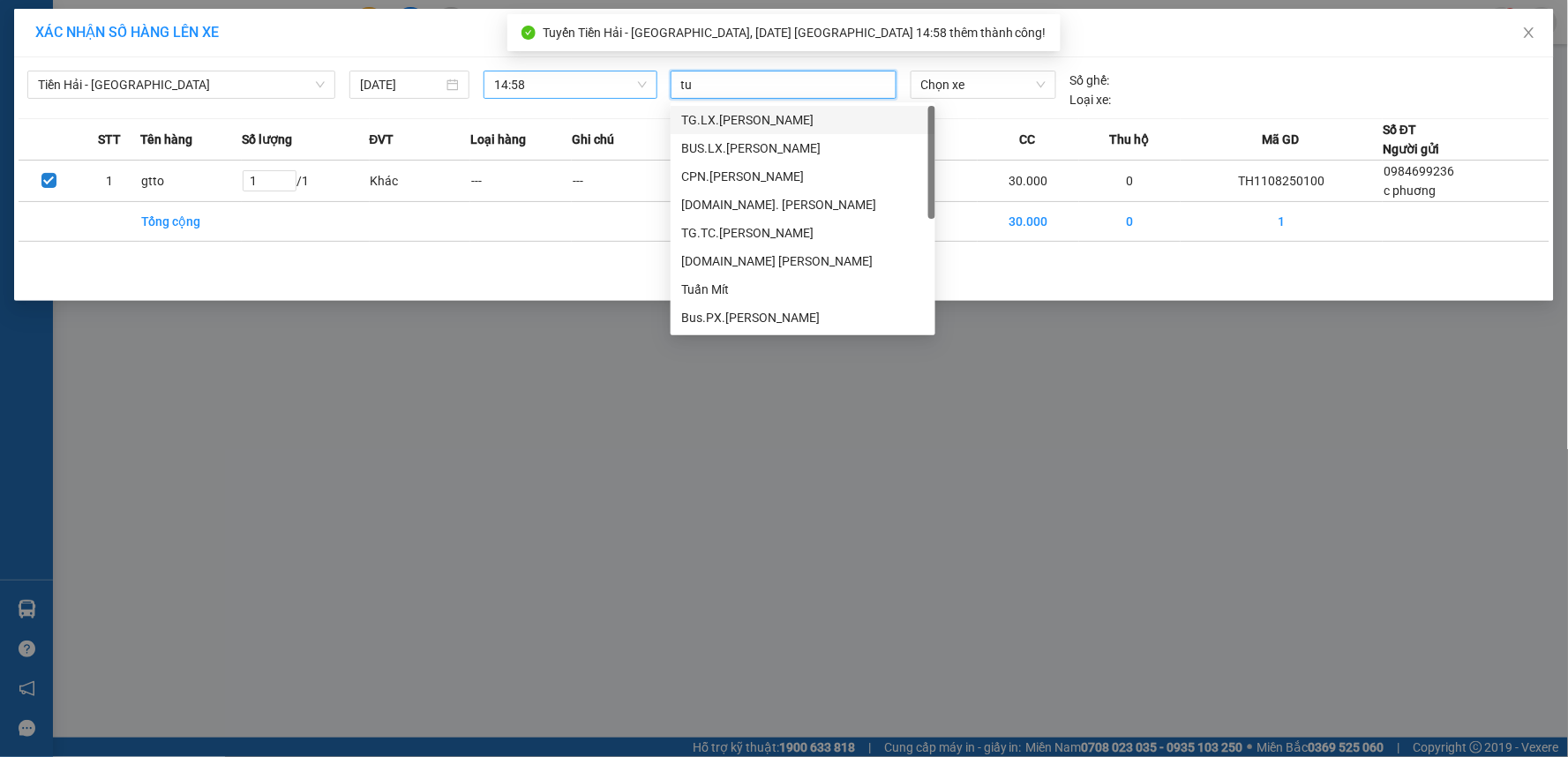
type input "tuấ"
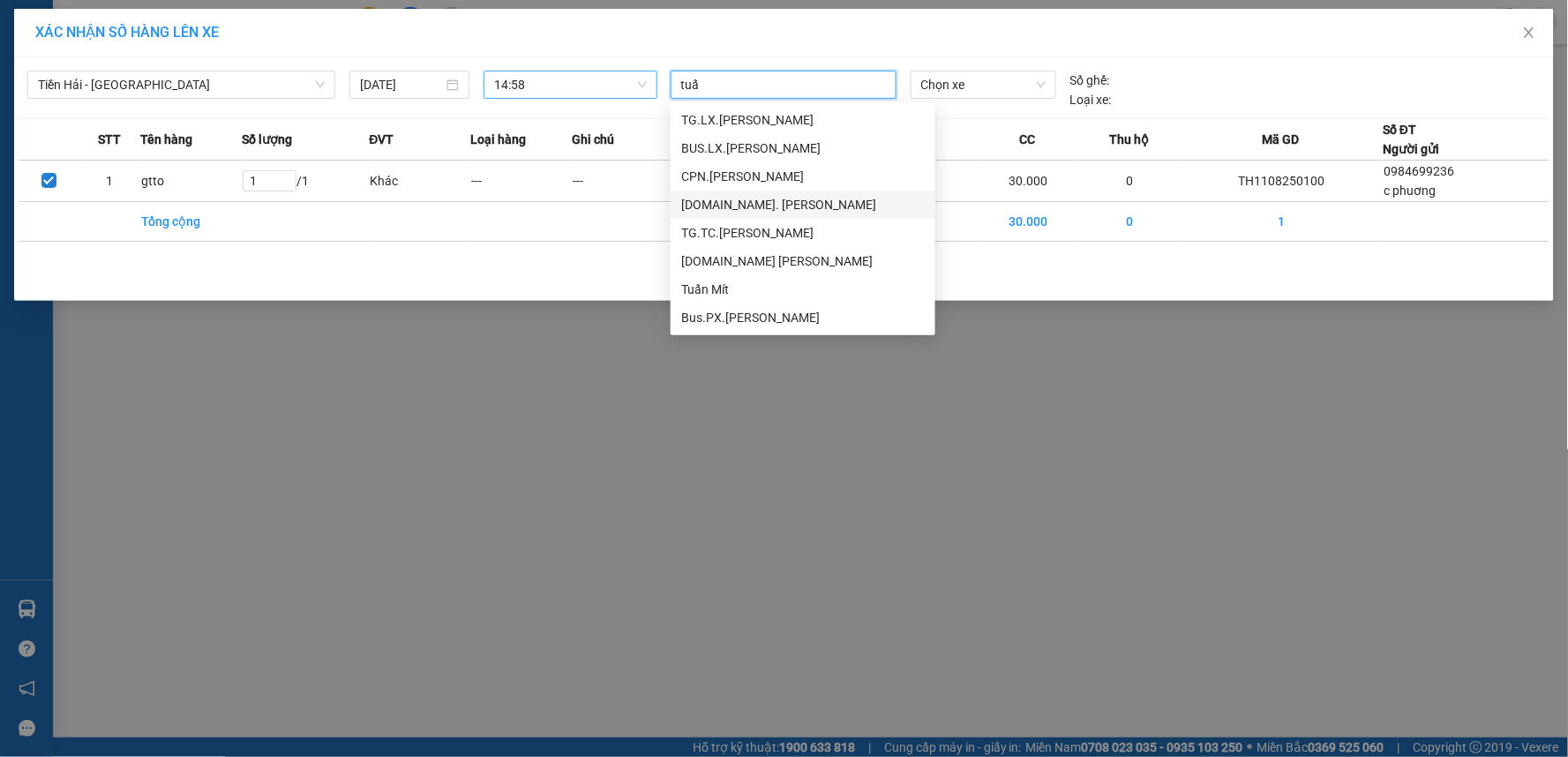
click at [780, 200] on div "TG.TC. Phạm Ngọc Tuấn" at bounding box center [802, 205] width 243 height 20
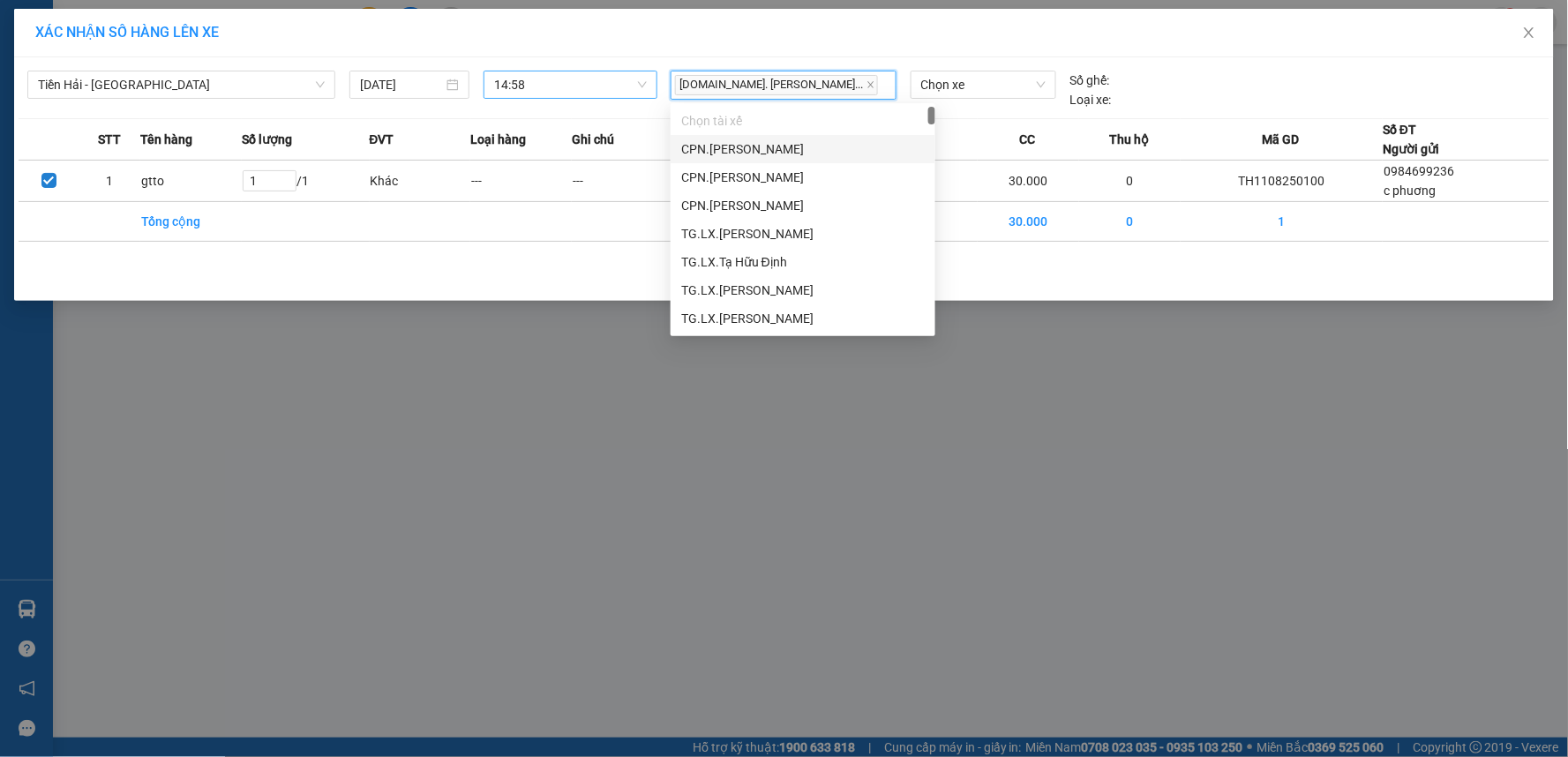
click at [991, 100] on div "Chọn xe" at bounding box center [983, 90] width 159 height 38
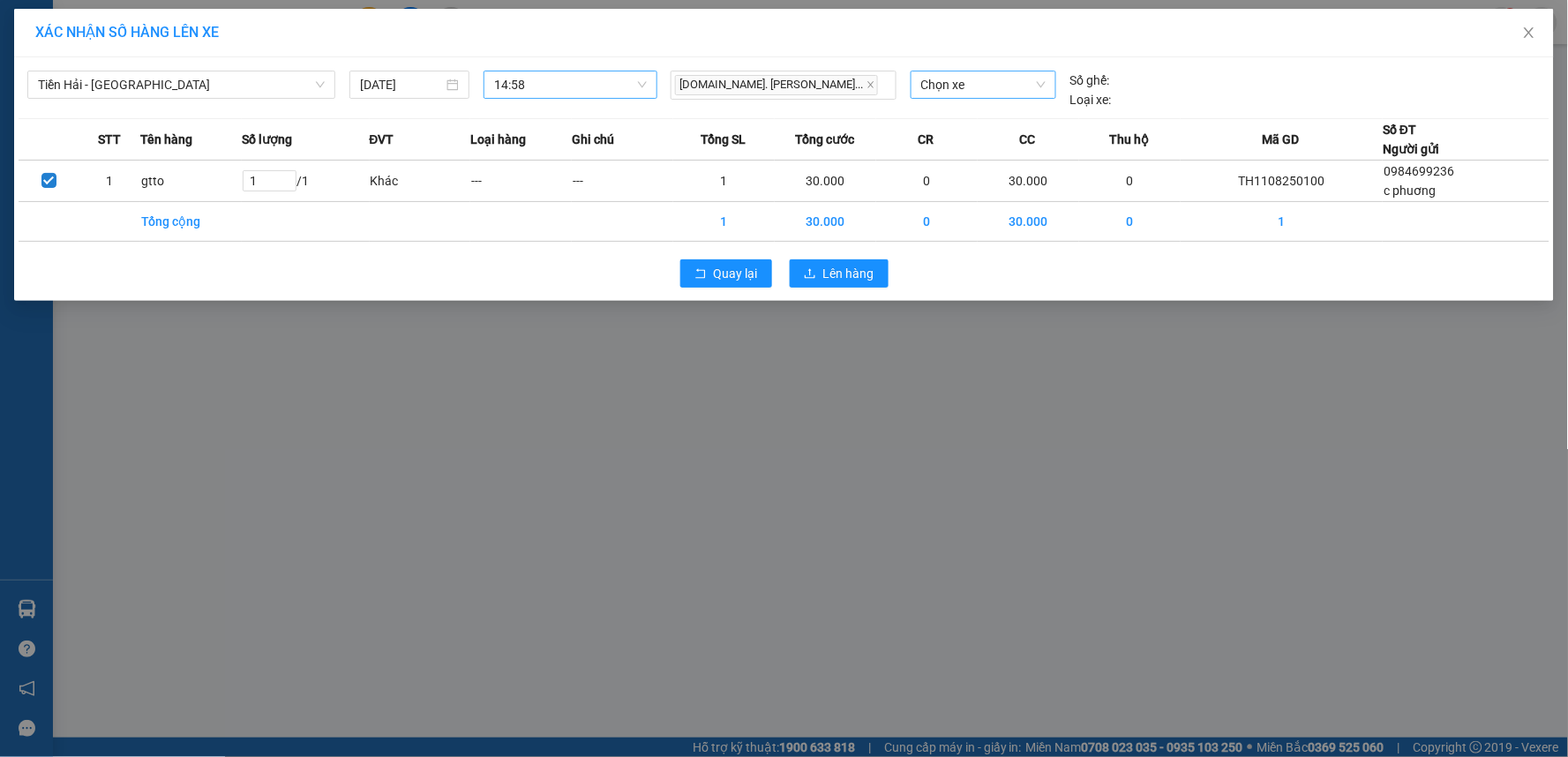
click at [992, 98] on input "search" at bounding box center [977, 85] width 112 height 27
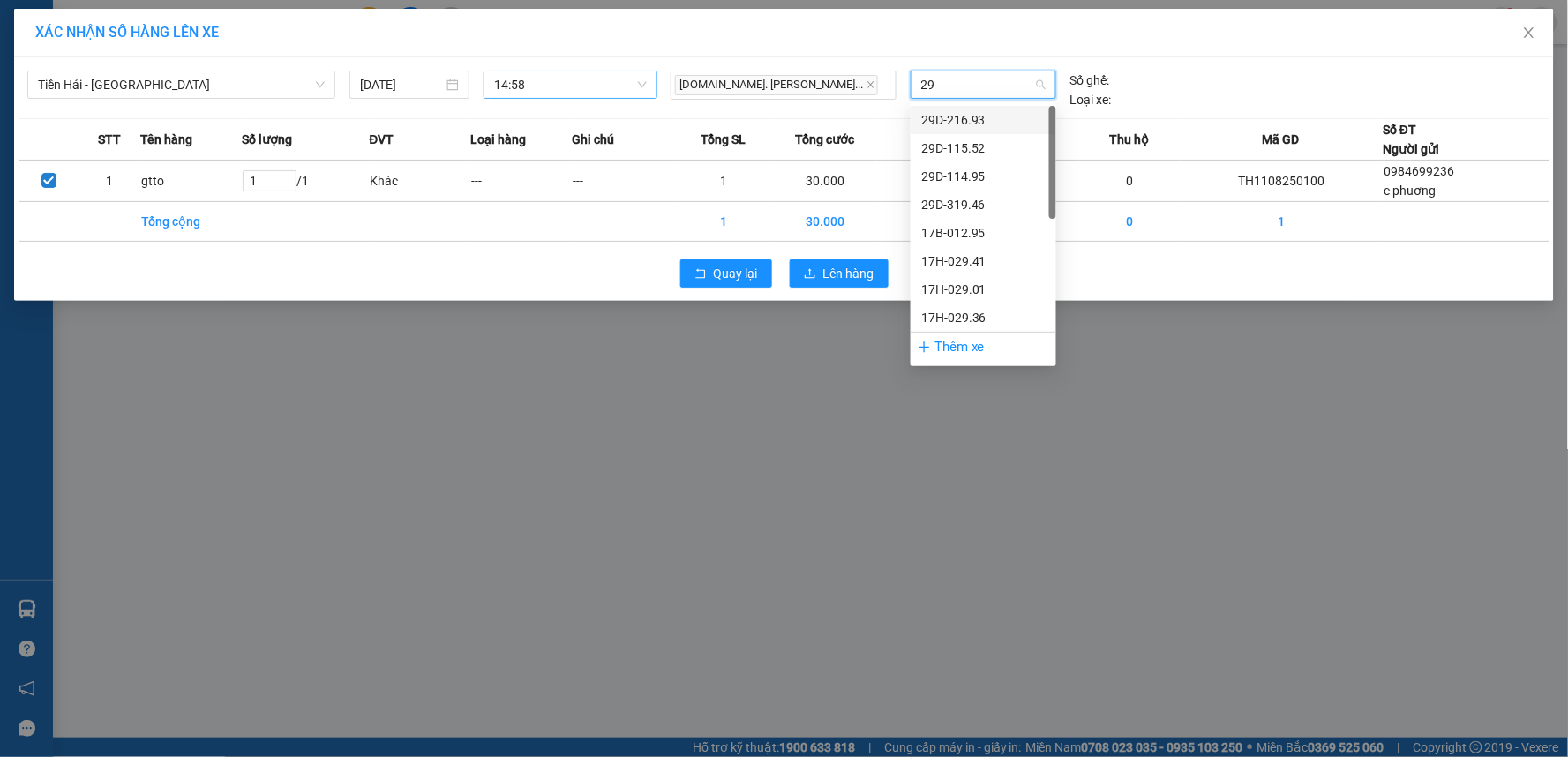
type input "293"
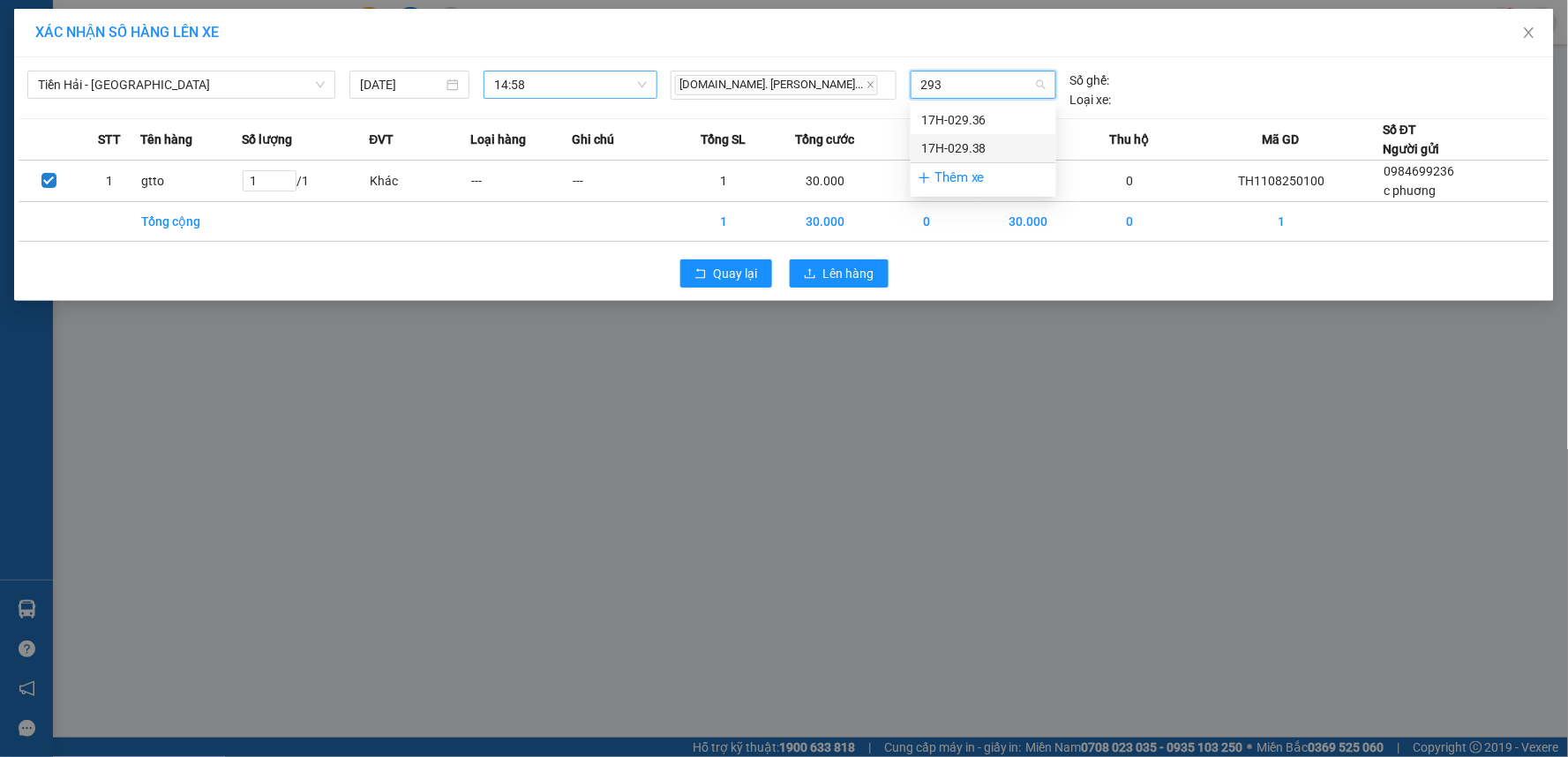
click at [990, 151] on div "17H-029.38" at bounding box center [983, 149] width 124 height 20
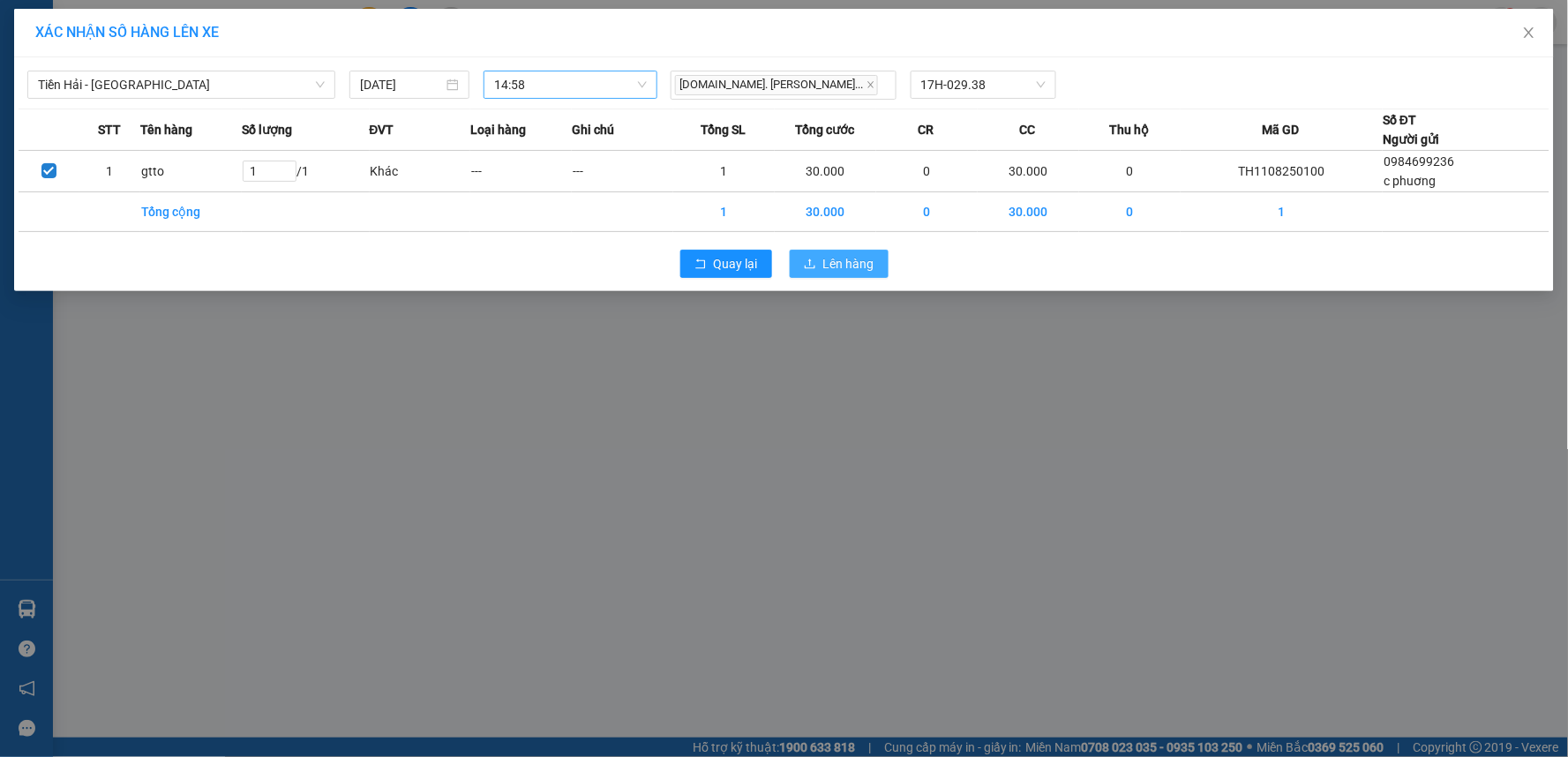
click at [862, 261] on span "Lên hàng" at bounding box center [848, 264] width 51 height 20
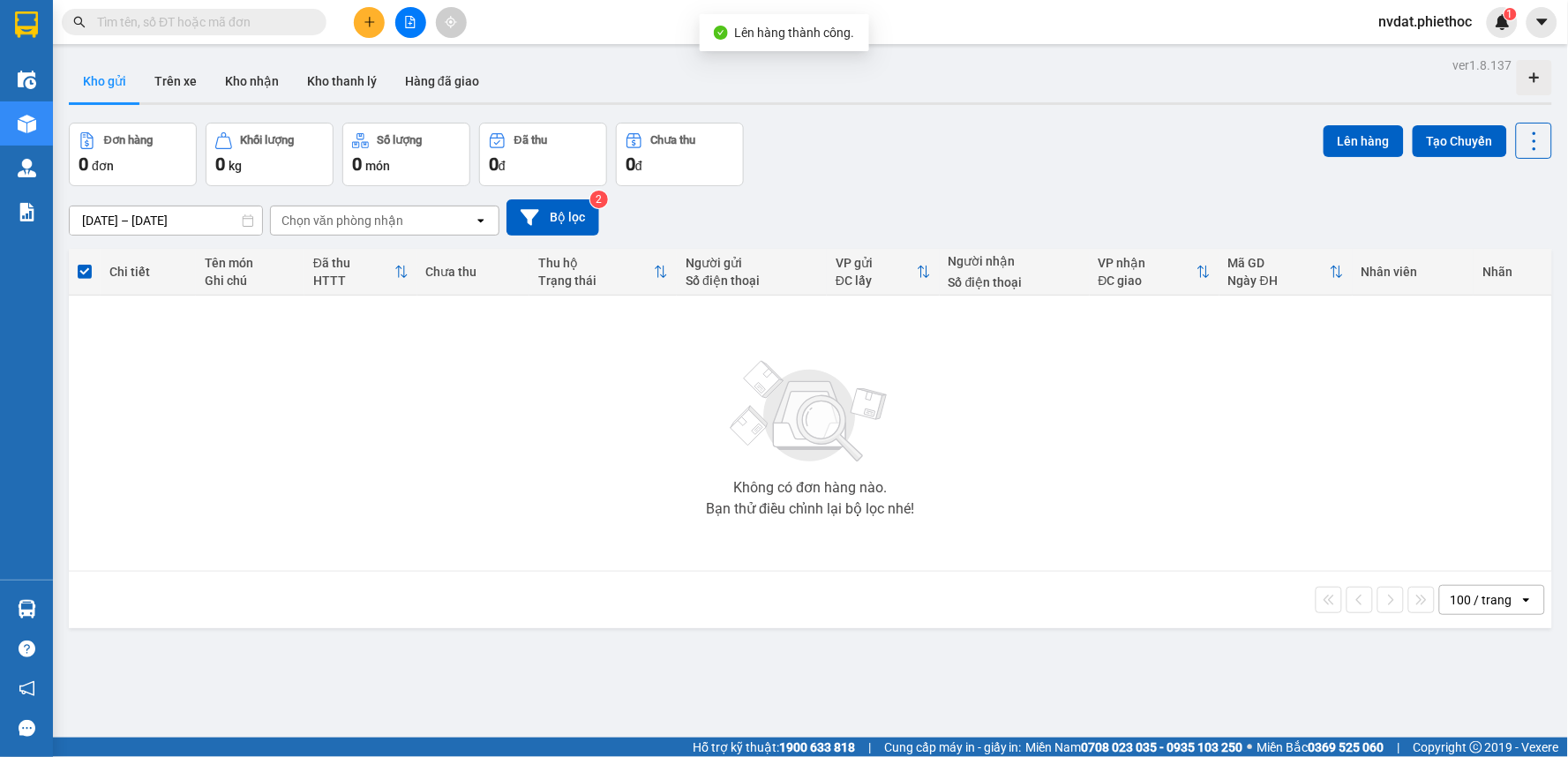
click at [909, 152] on div "Đơn hàng 0 đơn Khối lượng 0 kg Số lượng 0 món Đã thu 0 đ Chưa thu 0 đ Lên hàng …" at bounding box center [810, 155] width 1483 height 64
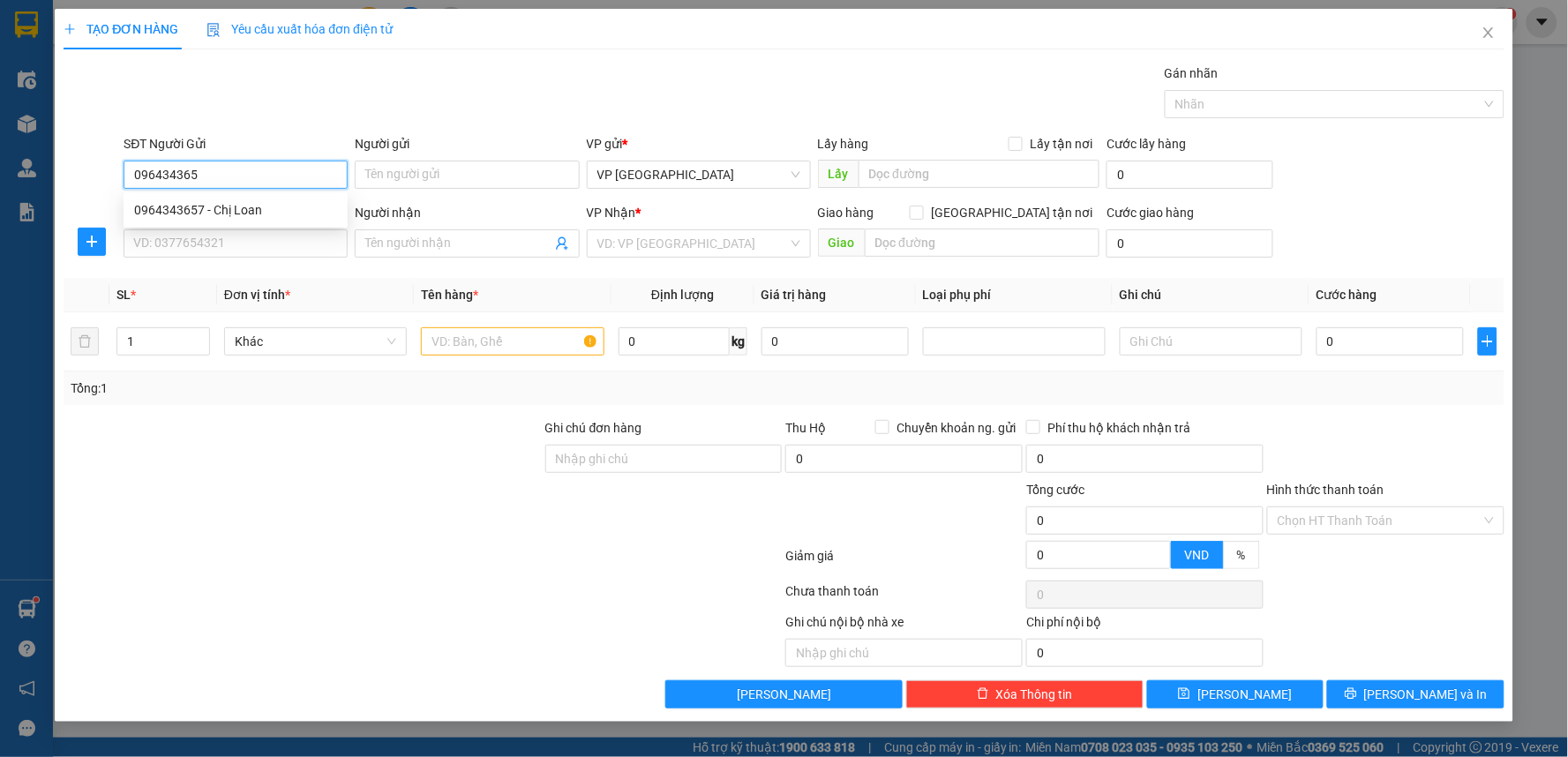
type input "0964343657"
click at [279, 207] on div "0964343657 - Chị Loan" at bounding box center [235, 211] width 203 height 20
type input "Chị Loan"
type input "0964343657"
drag, startPoint x: 279, startPoint y: 227, endPoint x: 319, endPoint y: 243, distance: 43.1
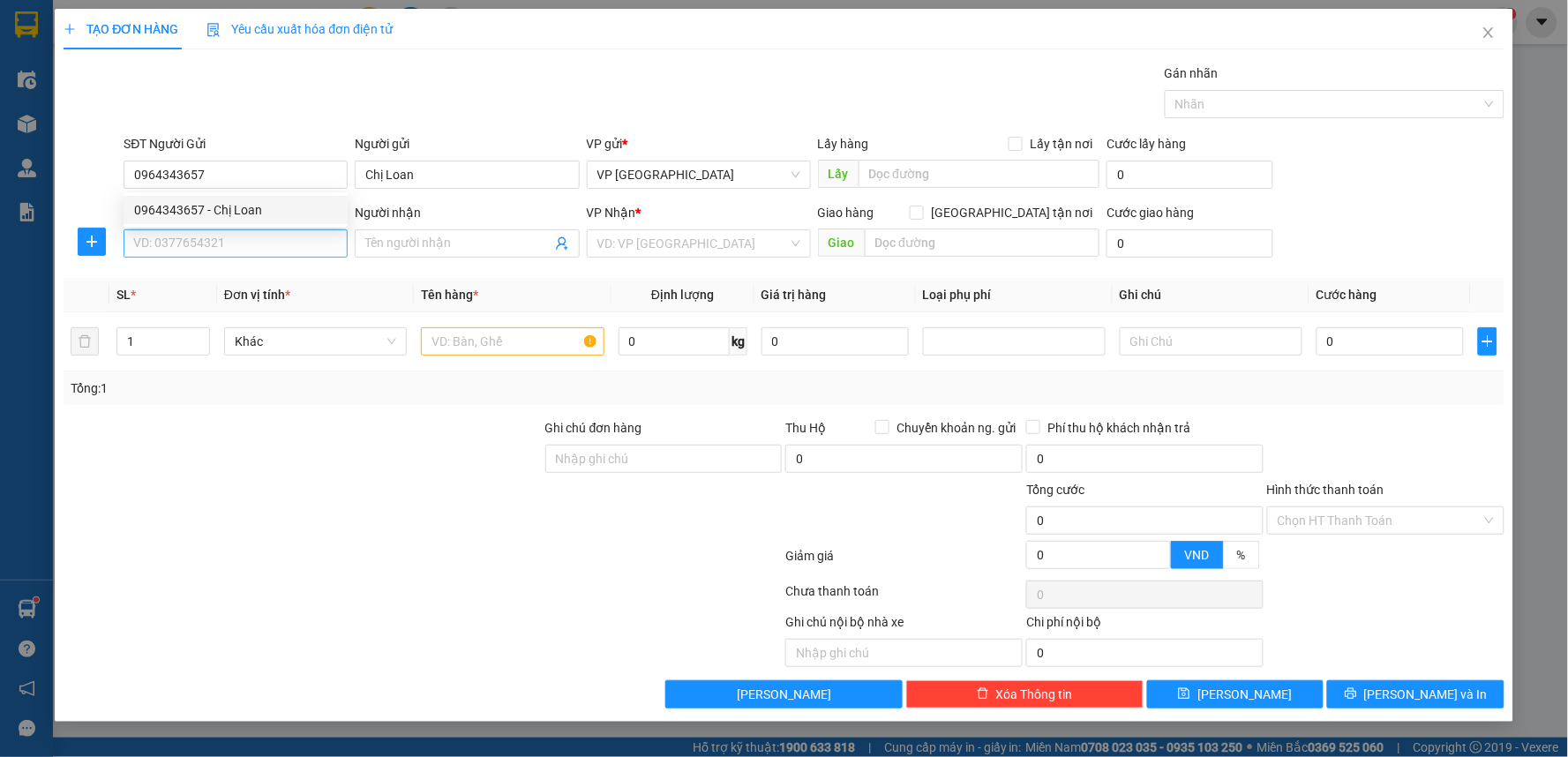
click at [279, 229] on div "SĐT Người Nhận VD: 0377654321" at bounding box center [236, 233] width 224 height 62
click at [265, 233] on input "SĐT Người Nhận" at bounding box center [236, 243] width 224 height 29
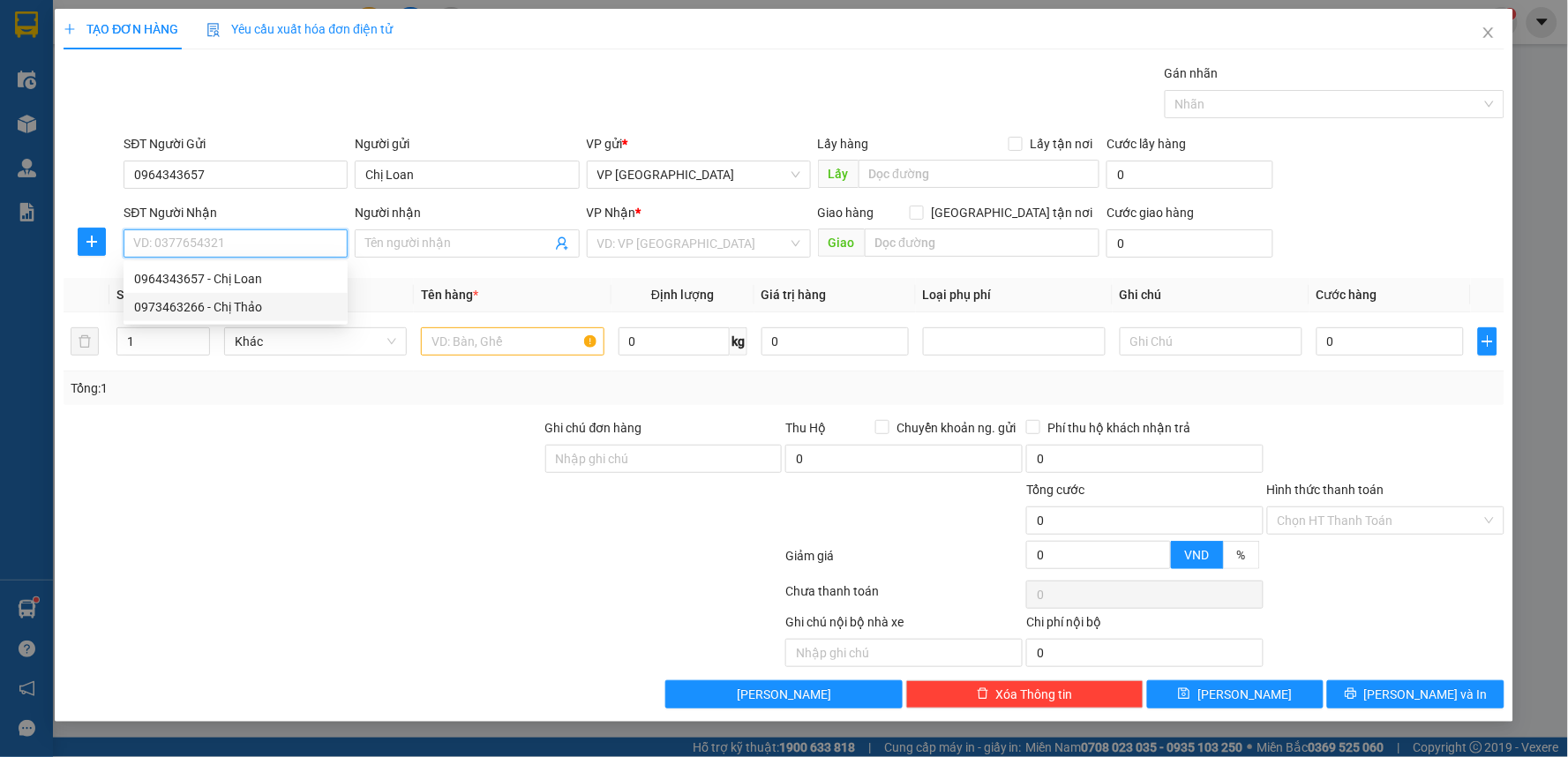
click at [252, 305] on div "0973463266 - Chị Thảo" at bounding box center [235, 307] width 203 height 20
type input "0973463266"
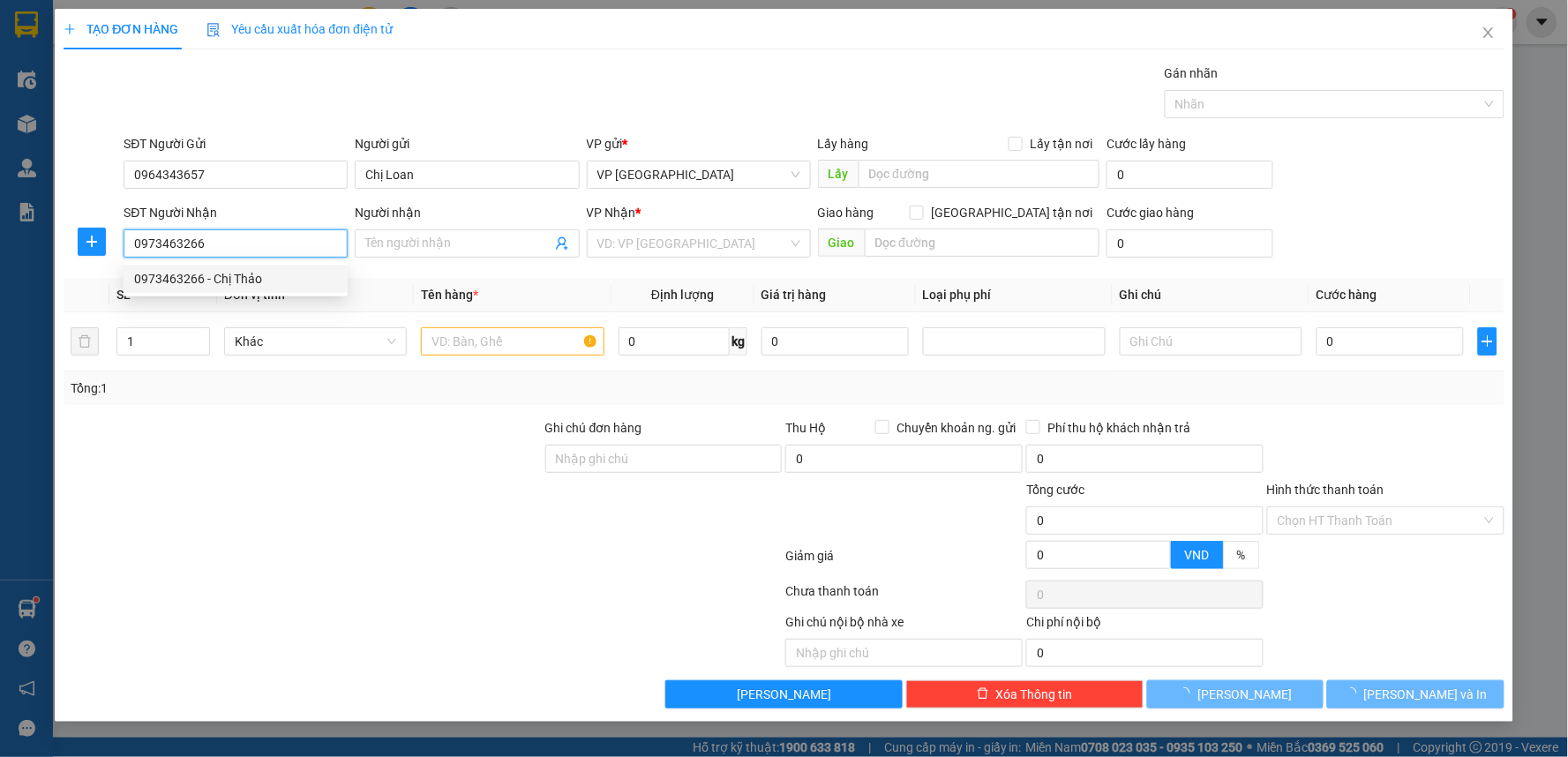
type input "Chị Thảo"
type input "47 phạm văn đống"
type input "5.000"
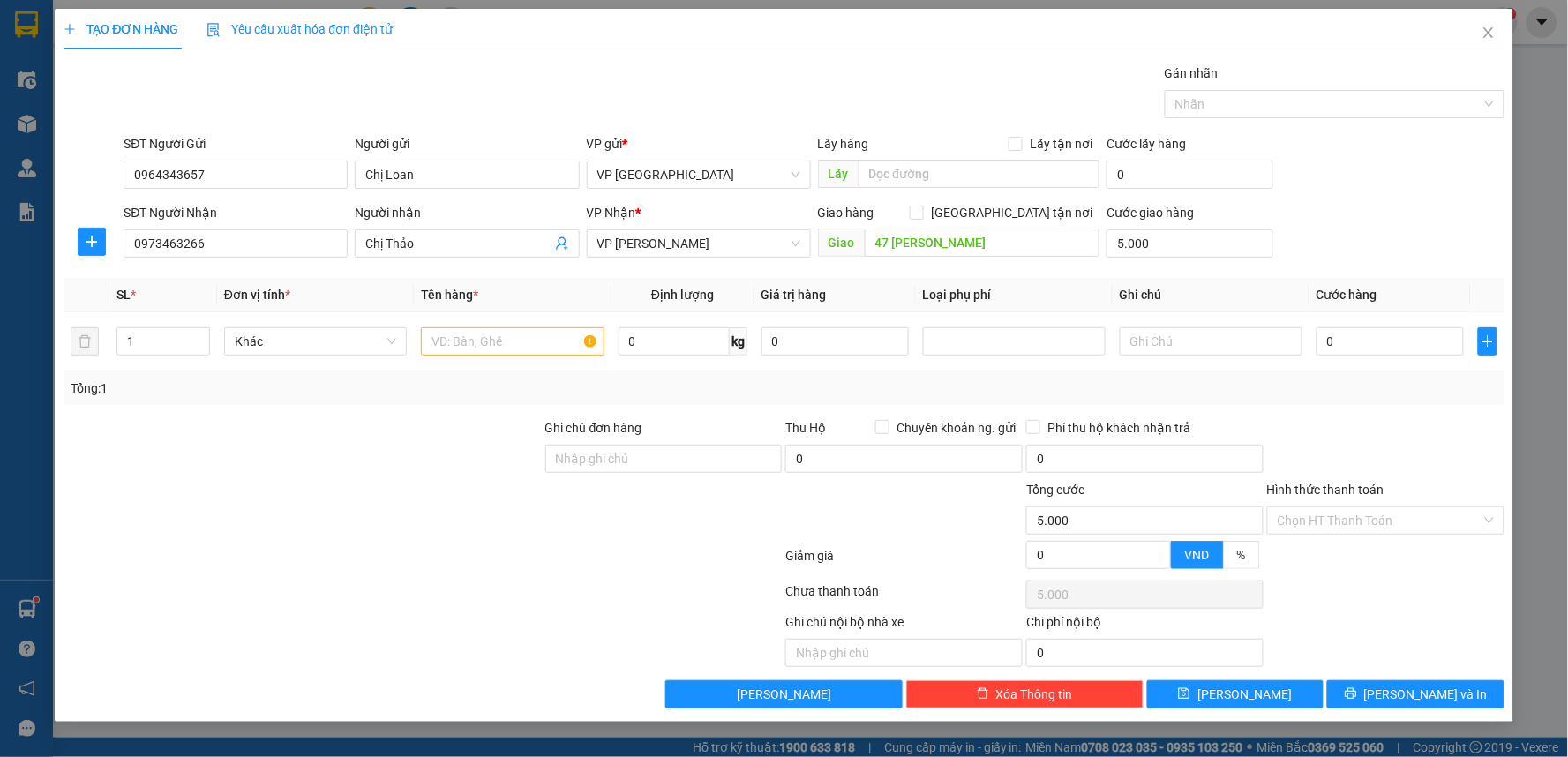
click at [358, 447] on div at bounding box center [303, 449] width 482 height 62
click at [448, 461] on div at bounding box center [303, 449] width 482 height 62
click at [438, 455] on div at bounding box center [303, 449] width 482 height 62
drag, startPoint x: 435, startPoint y: 454, endPoint x: 515, endPoint y: 463, distance: 80.5
click at [434, 451] on div at bounding box center [303, 449] width 482 height 62
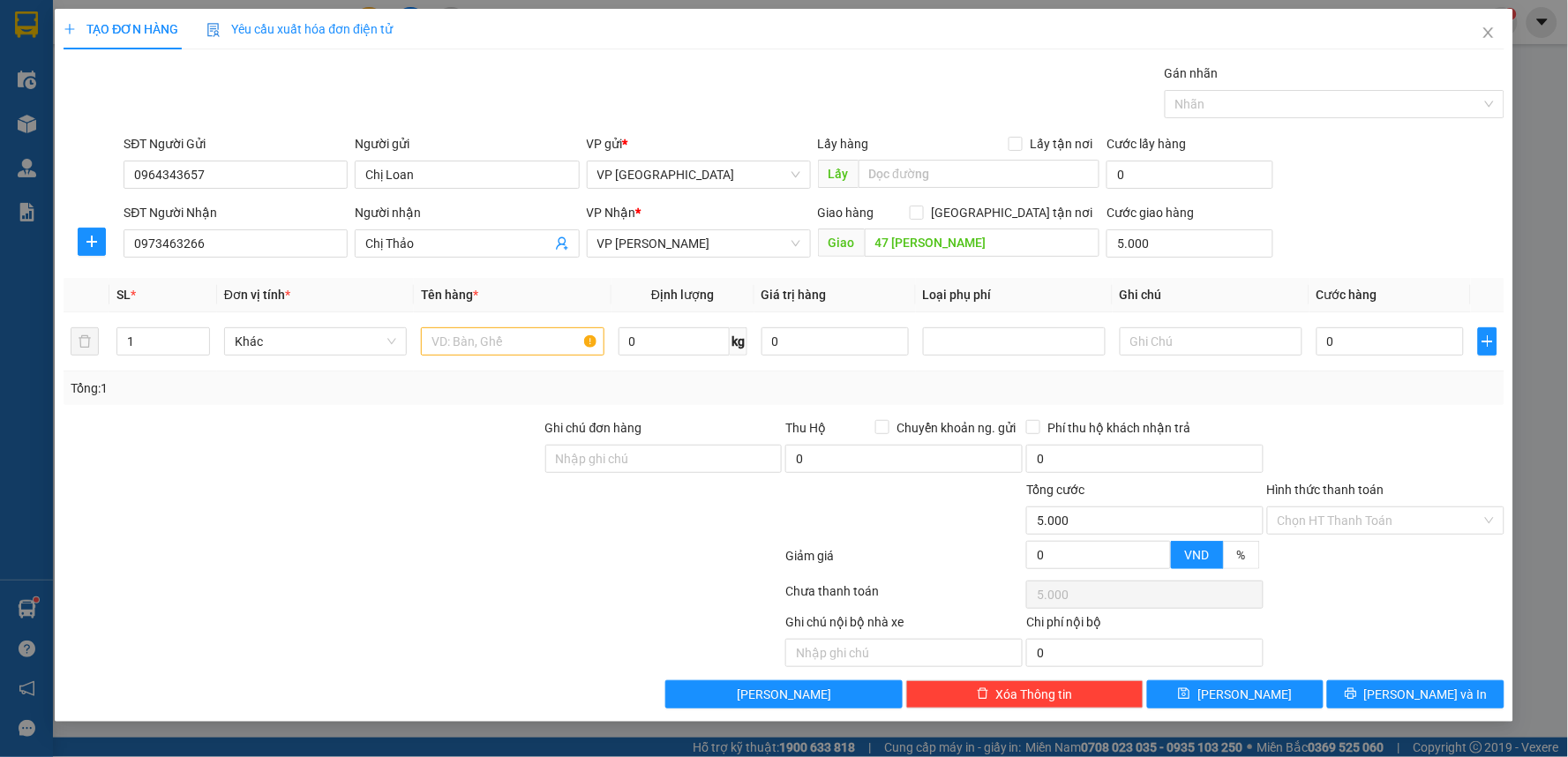
click at [921, 93] on div "Gói vận chuyển * Tiêu chuẩn Gán nhãn Nhãn" at bounding box center [813, 95] width 1387 height 62
click at [872, 157] on div "Lấy hàng Lấy tận nơi Lấy" at bounding box center [959, 164] width 282 height 62
click at [869, 103] on div "Gói vận chuyển * Tiêu chuẩn Gán nhãn Nhãn" at bounding box center [813, 95] width 1387 height 62
click at [894, 118] on div "Gói vận chuyển * Tiêu chuẩn Gán nhãn Nhãn" at bounding box center [813, 95] width 1387 height 62
click at [884, 183] on input "text" at bounding box center [979, 173] width 242 height 29
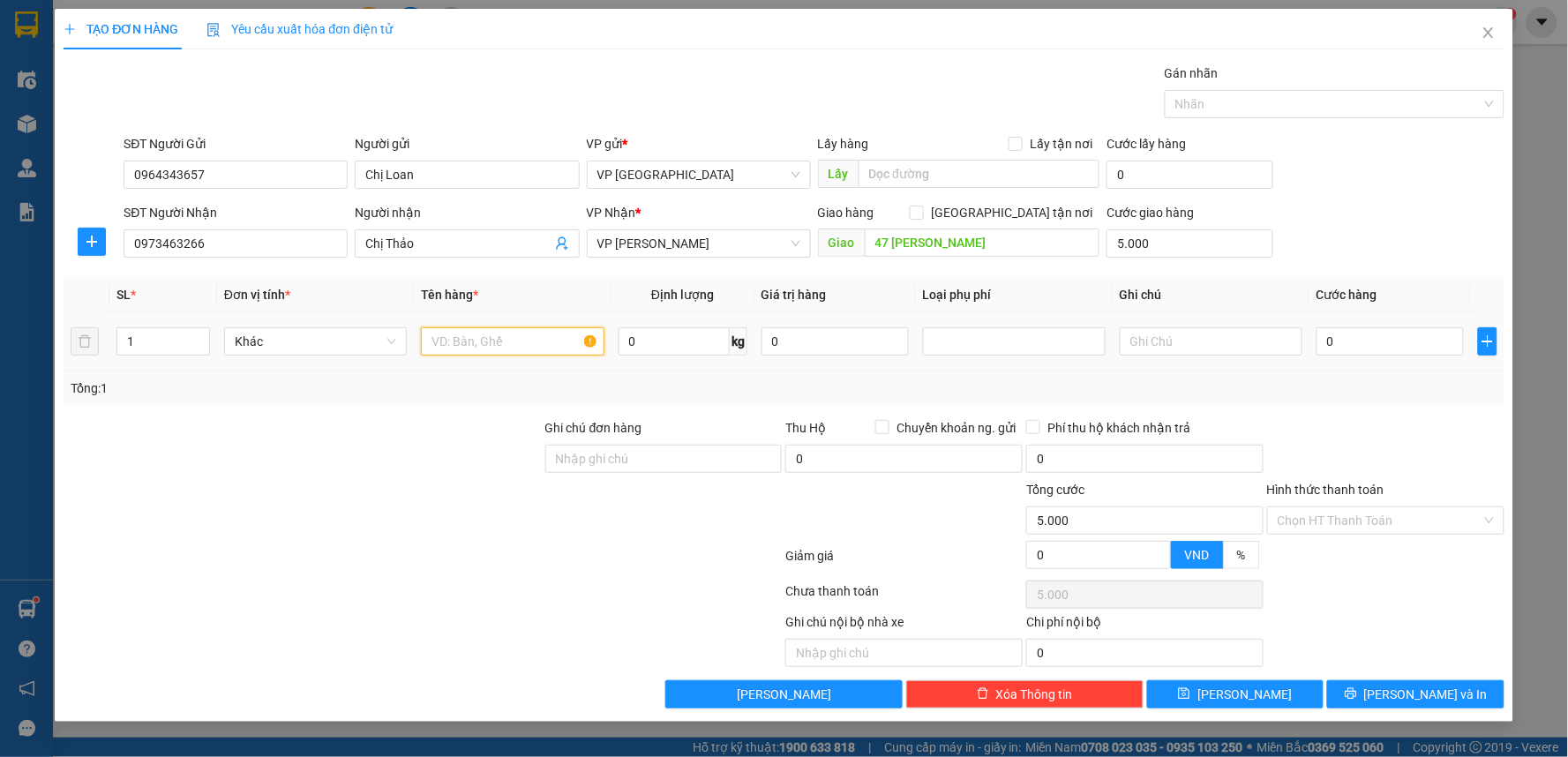
click at [509, 336] on input "text" at bounding box center [513, 342] width 183 height 29
click at [659, 234] on span "VP [PERSON_NAME]" at bounding box center [699, 243] width 203 height 27
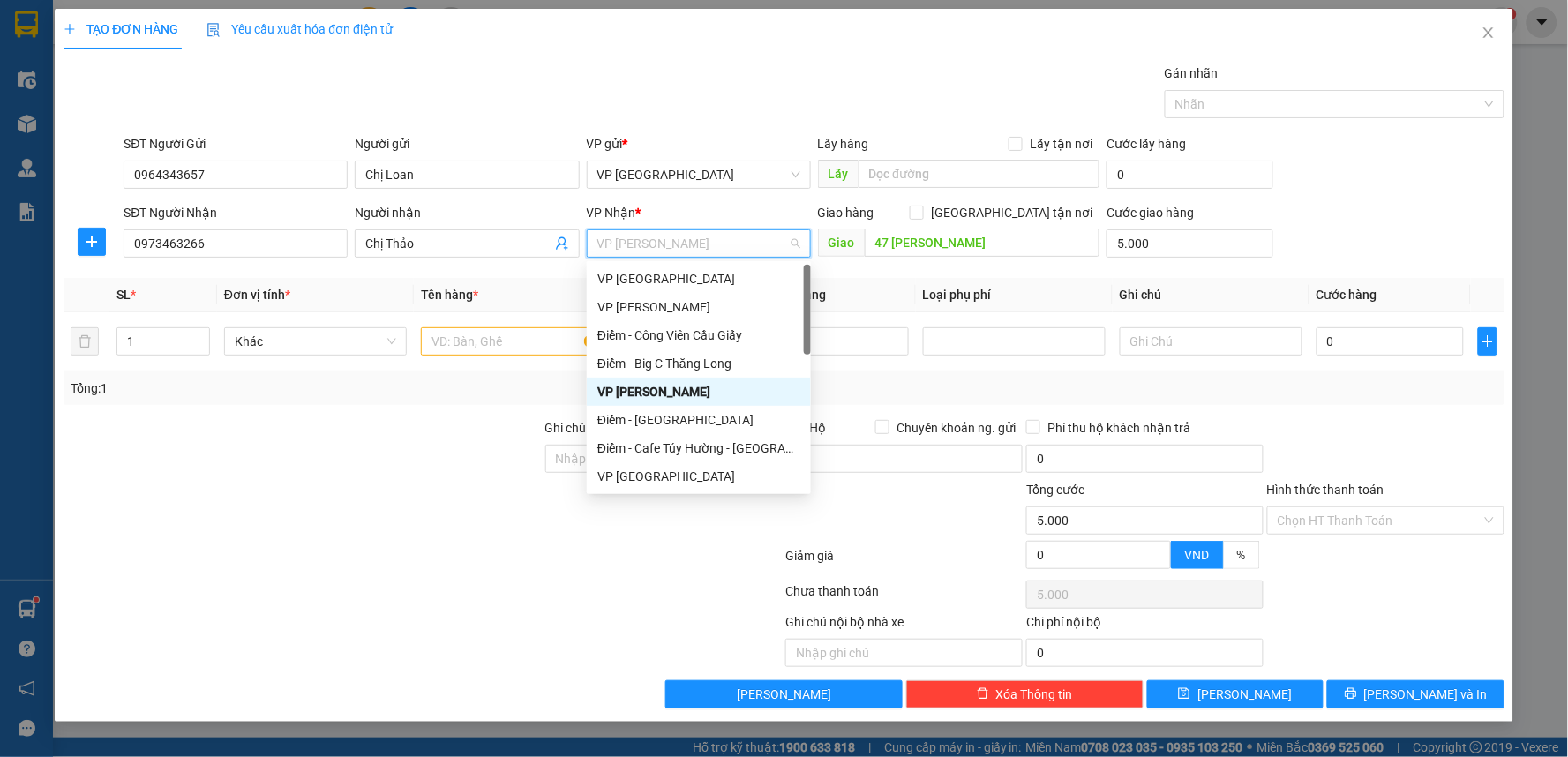
type input "t"
click at [654, 270] on div "VP [GEOGRAPHIC_DATA]" at bounding box center [699, 279] width 203 height 20
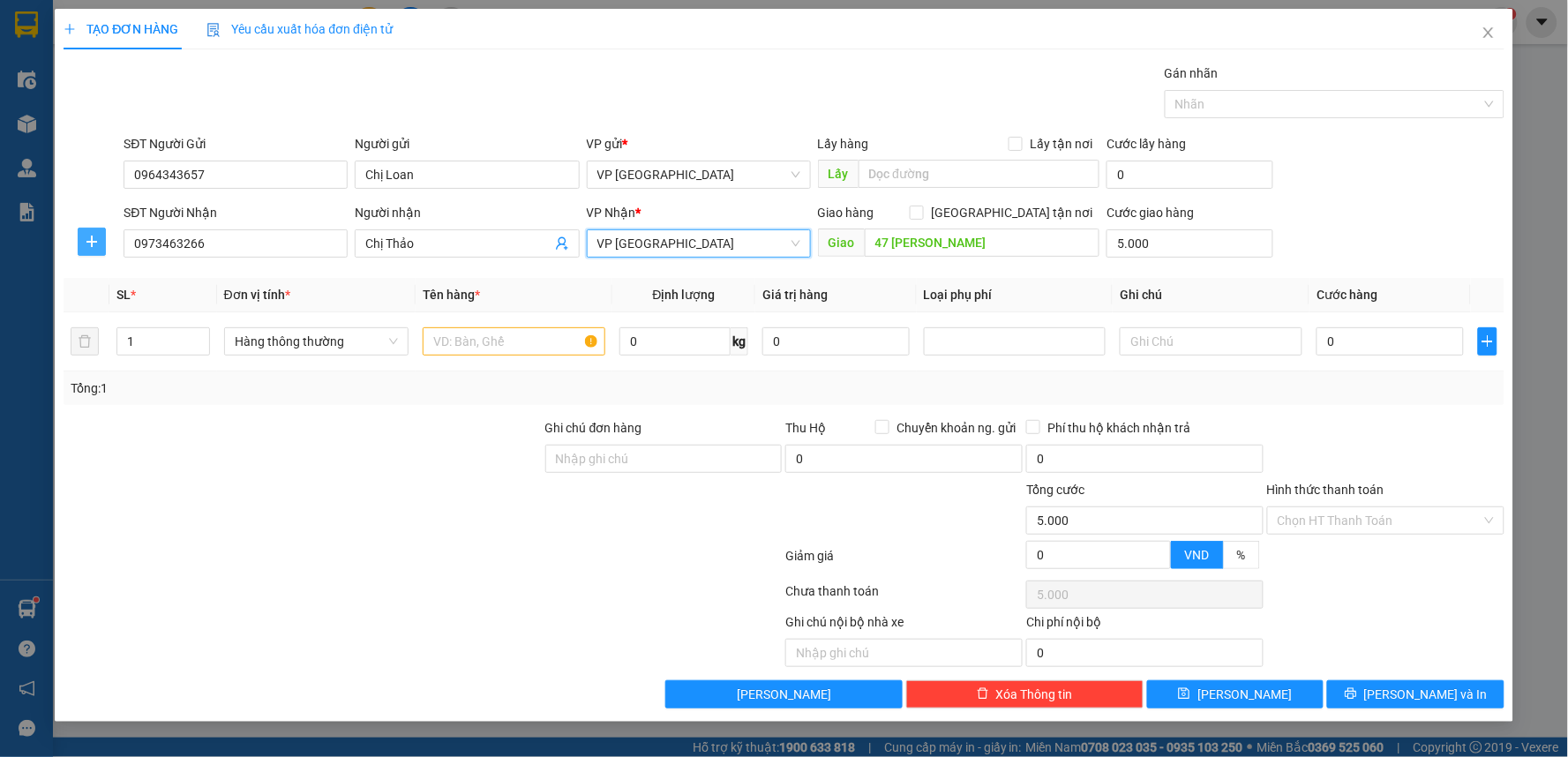
click at [98, 239] on icon "plus" at bounding box center [92, 241] width 14 height 14
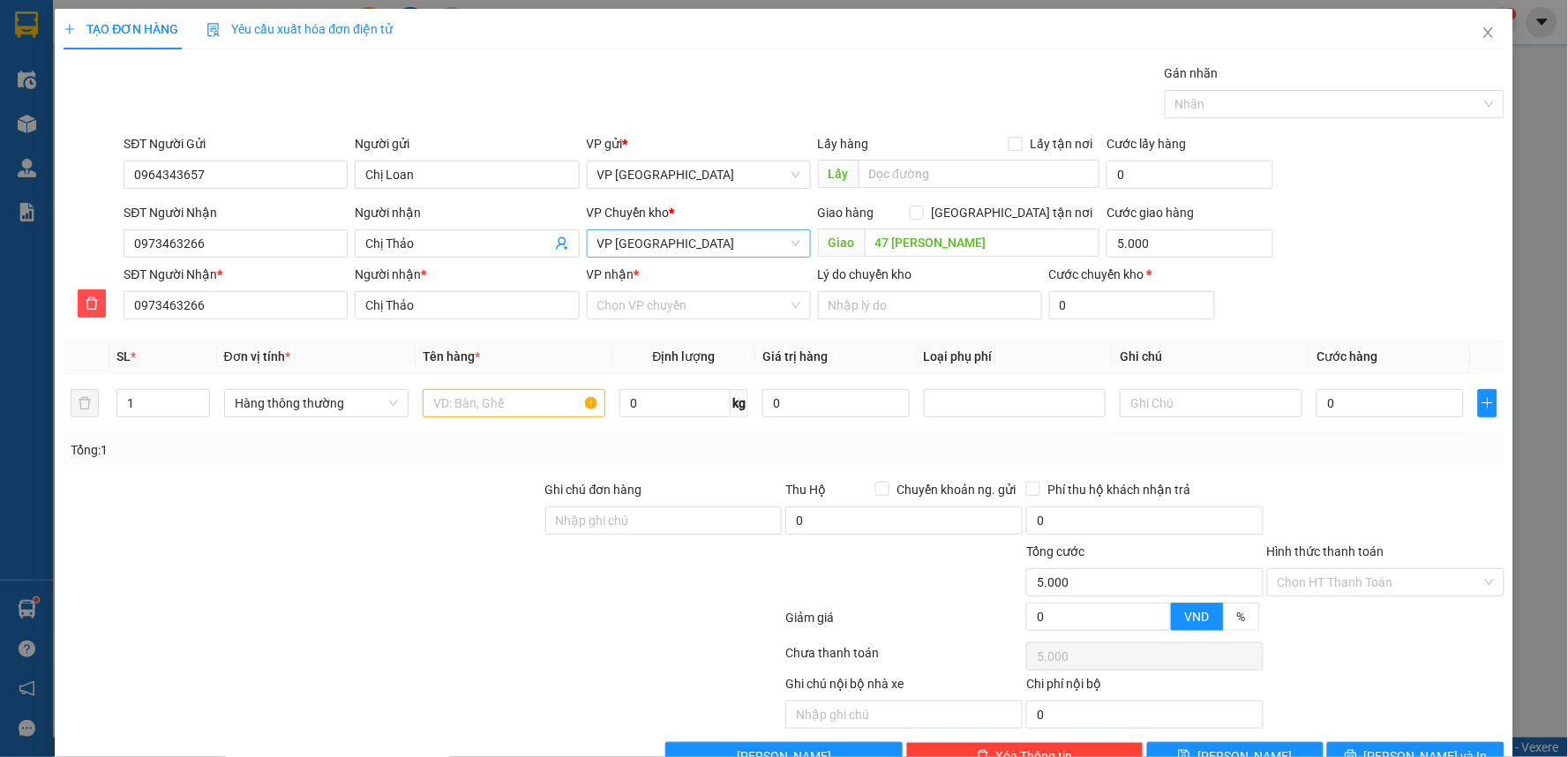
click at [721, 285] on div "VP nhận *" at bounding box center [699, 278] width 224 height 27
click at [707, 298] on input "VP nhận *" at bounding box center [693, 305] width 191 height 27
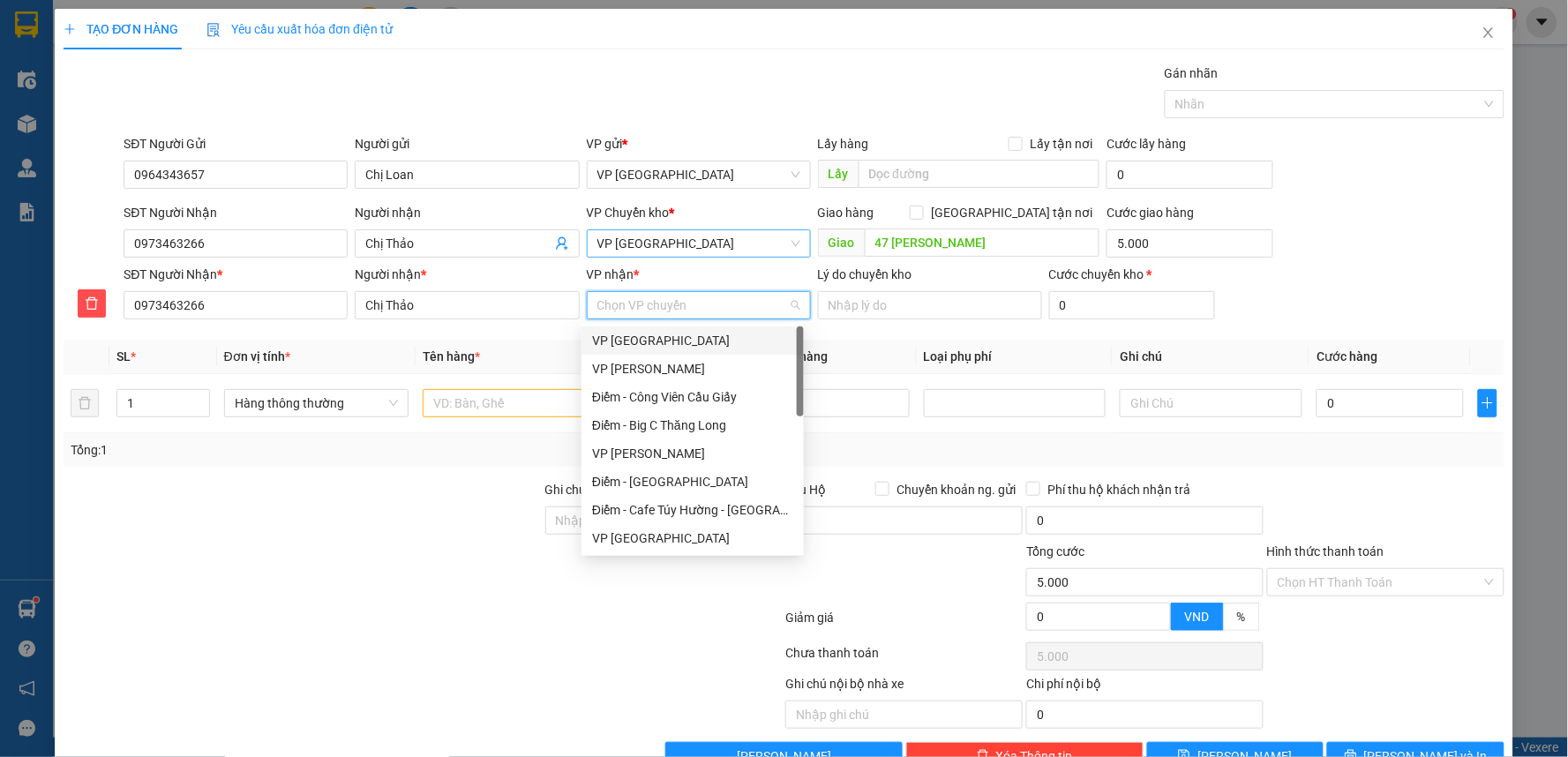
type input "p"
click at [680, 391] on div "VP [PERSON_NAME]" at bounding box center [693, 398] width 201 height 20
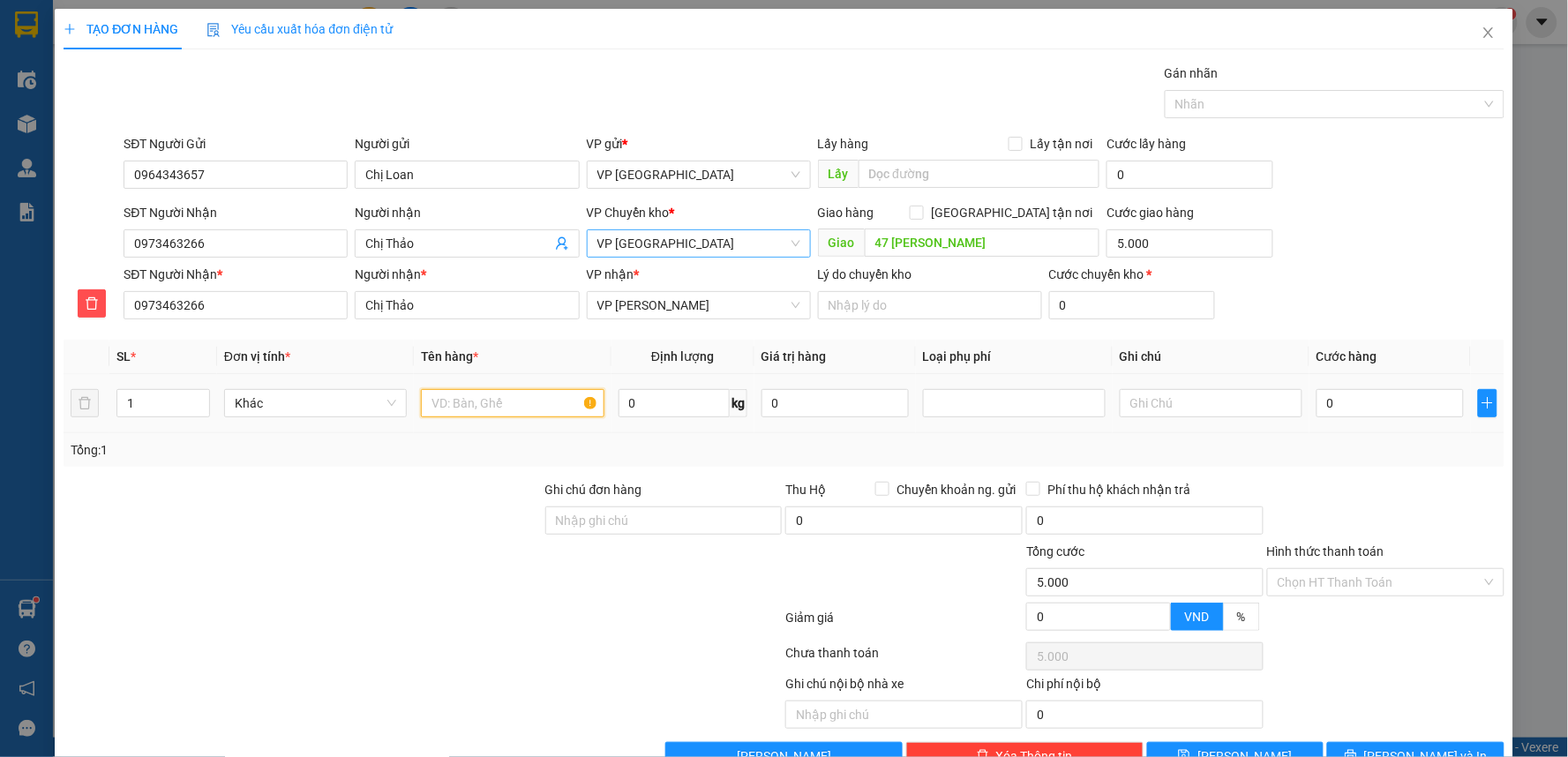
click at [516, 412] on input "text" at bounding box center [513, 403] width 183 height 29
type input "thùng xốp thực phẩm"
click at [1351, 410] on input "0" at bounding box center [1391, 403] width 148 height 29
type input "4"
type input "5.004"
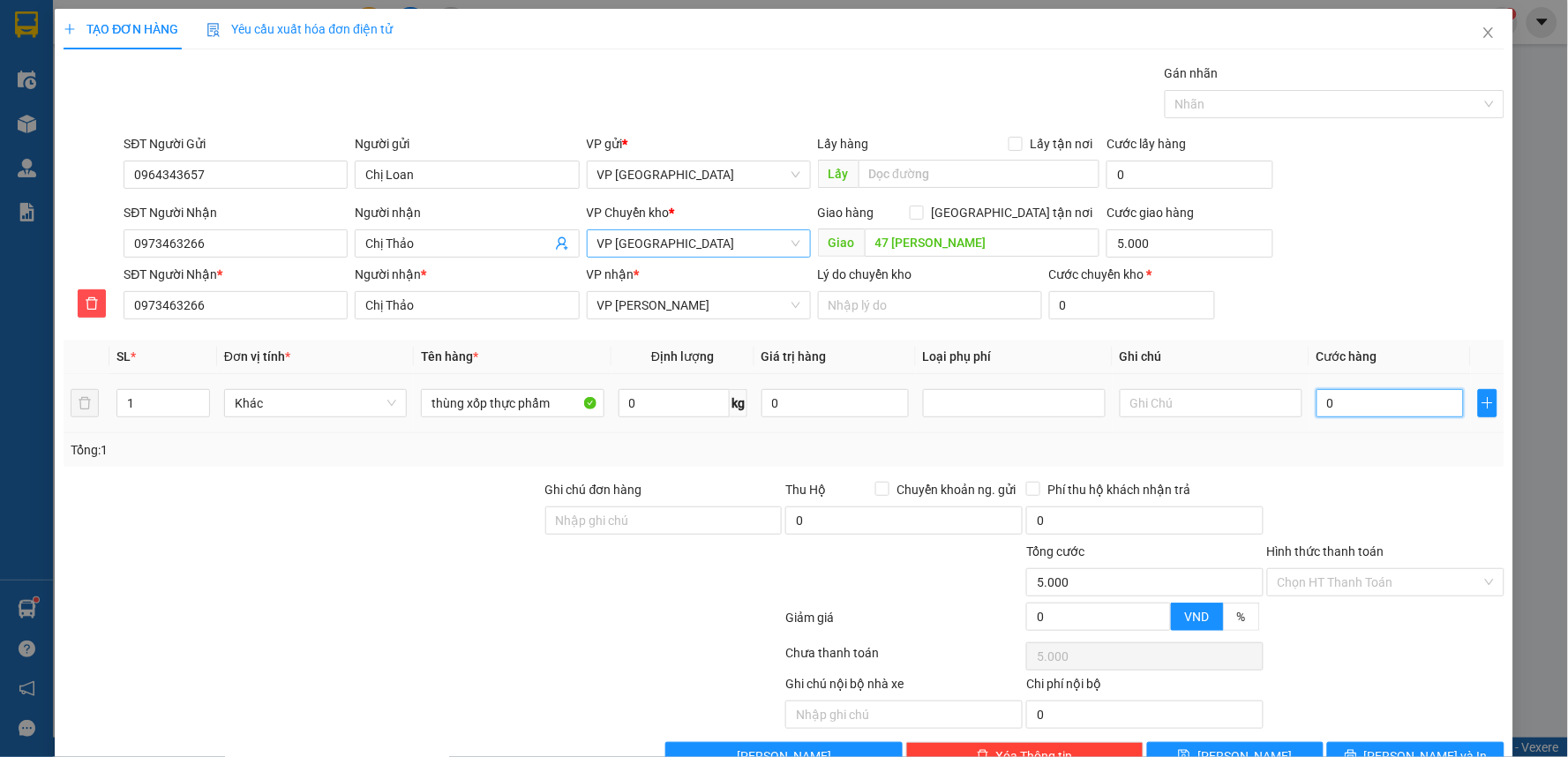
type input "5.004"
type input "45"
type input "5.045"
type input "45.000"
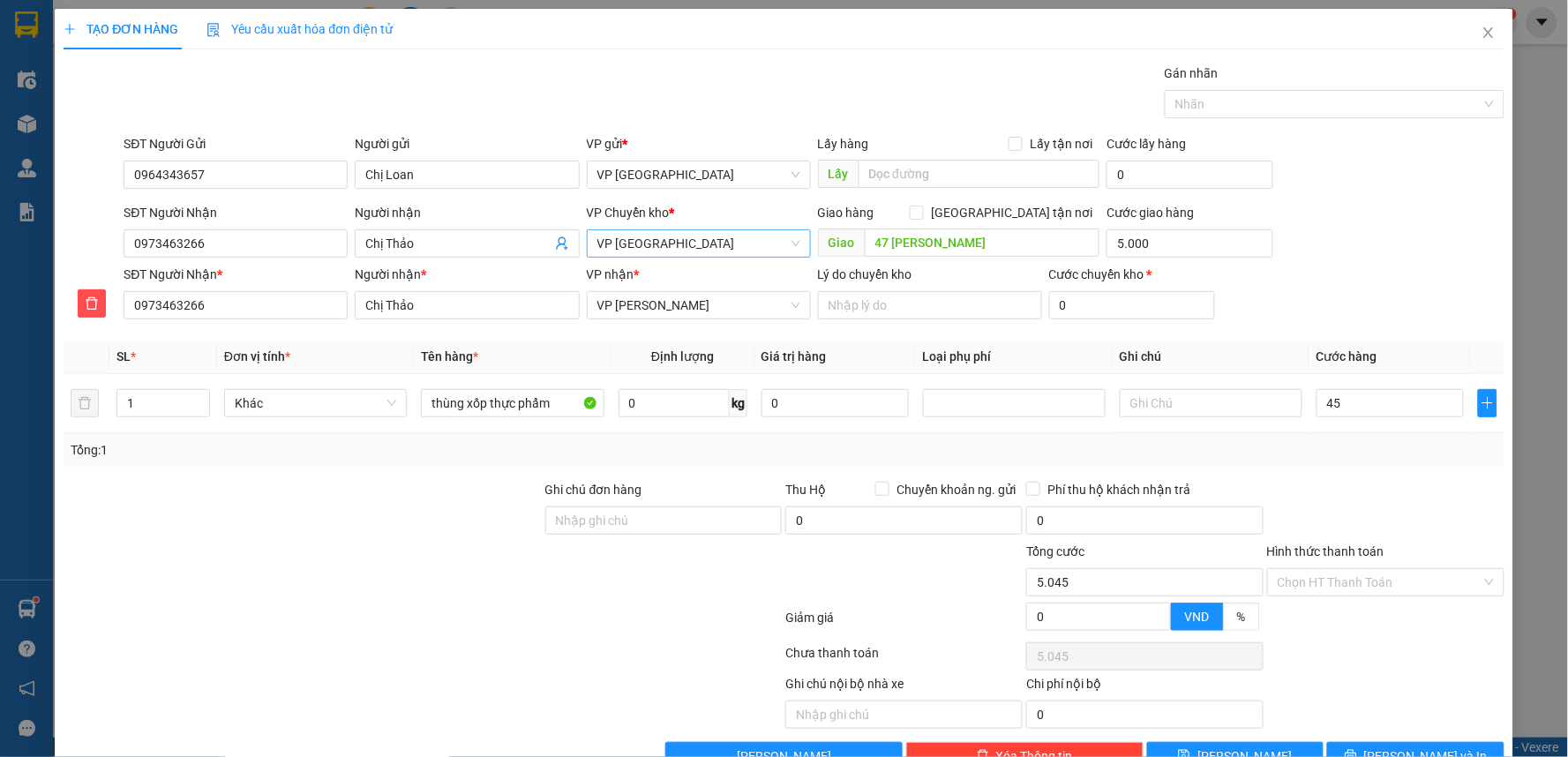
type input "50.000"
click at [1390, 276] on div "SĐT Người Nhận * 0973463266 Người nhận * Chị Thảo VP nhận * VP Phạm Văn Đồng L…" at bounding box center [813, 295] width 1387 height 62
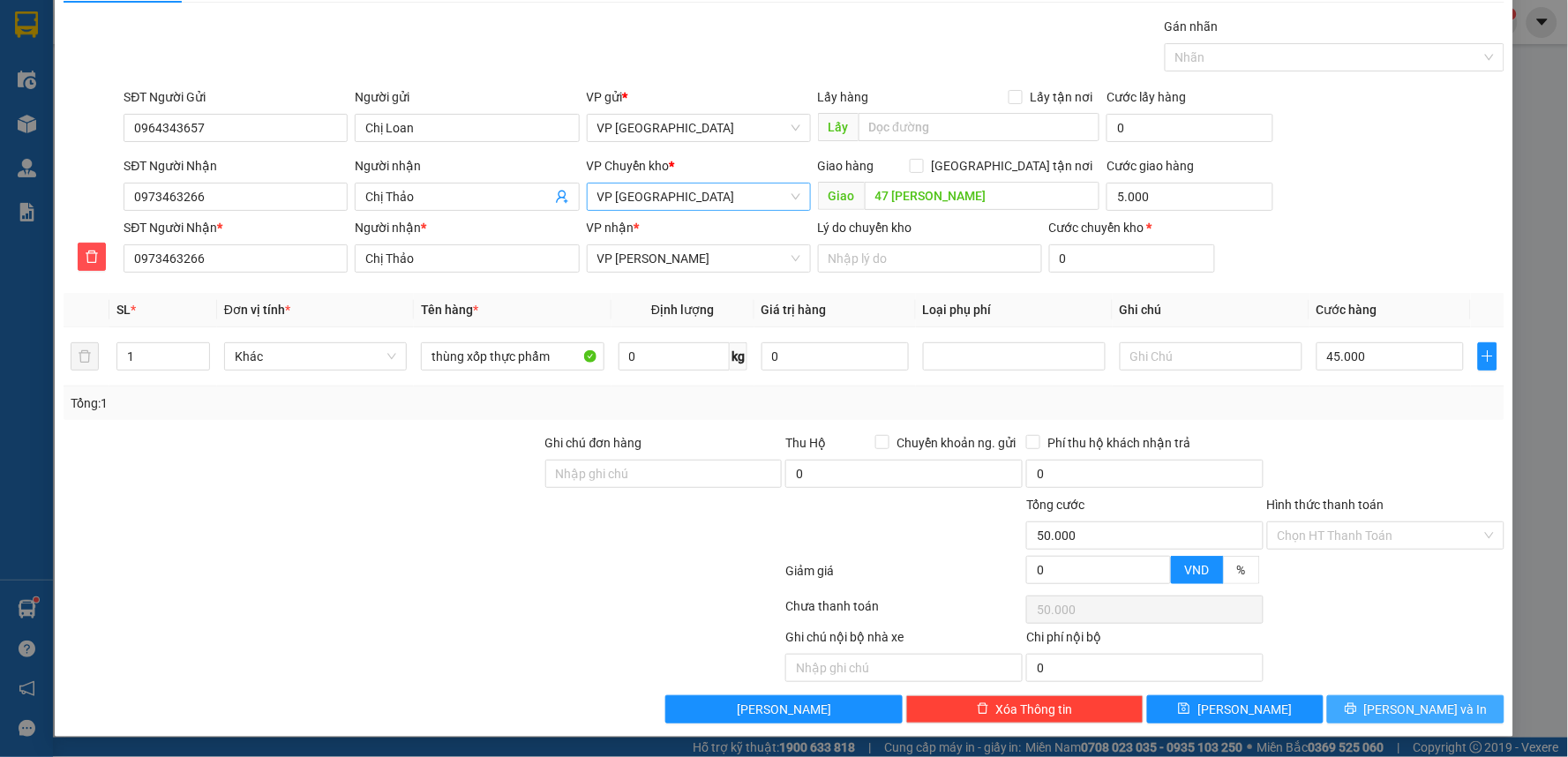
click at [1401, 722] on button "[PERSON_NAME] và In" at bounding box center [1415, 709] width 177 height 29
click at [1406, 719] on span "[PERSON_NAME] và In" at bounding box center [1426, 710] width 124 height 20
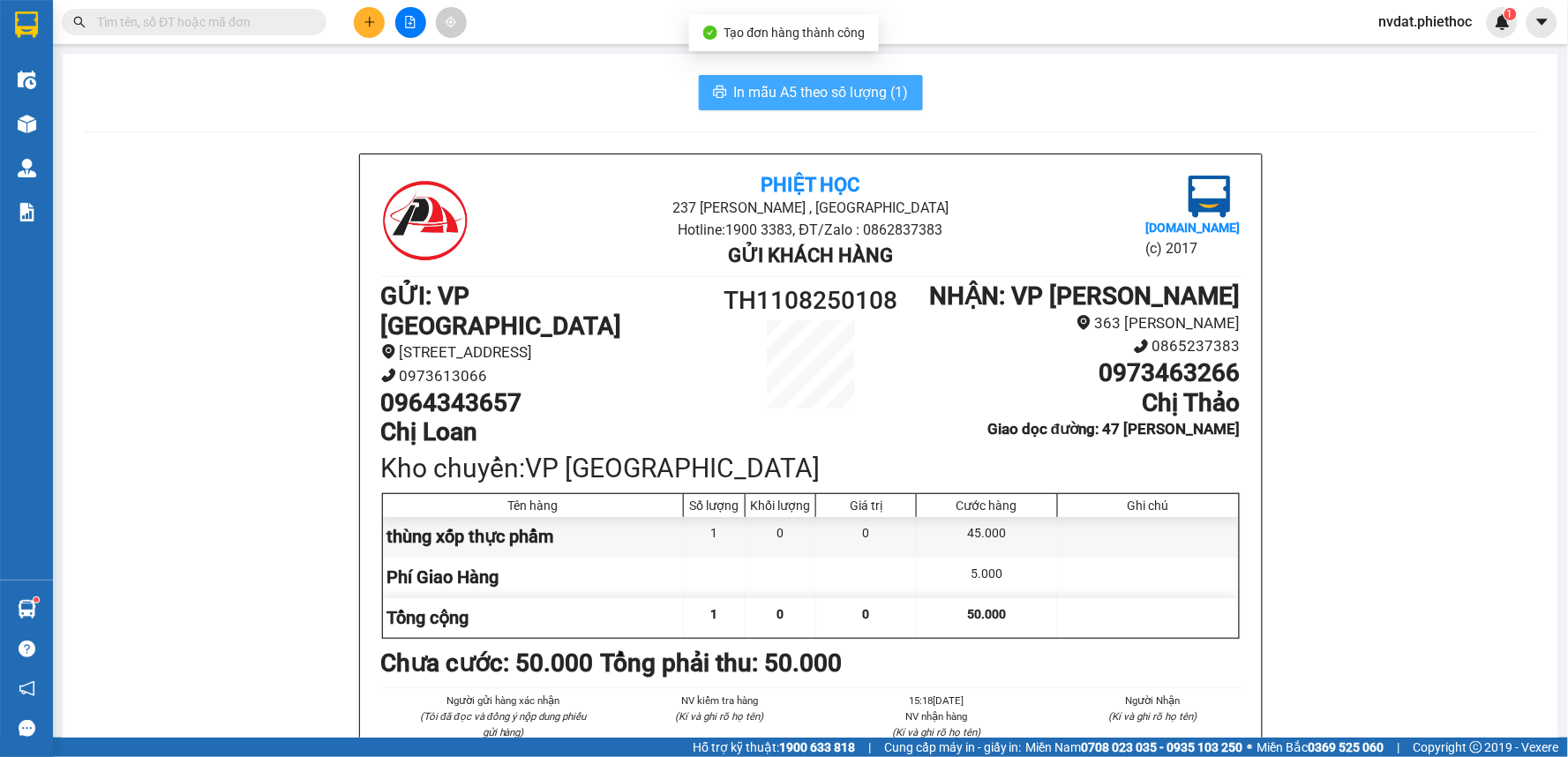
click at [842, 82] on span "In mẫu A5 theo số lượng (1)" at bounding box center [822, 92] width 175 height 22
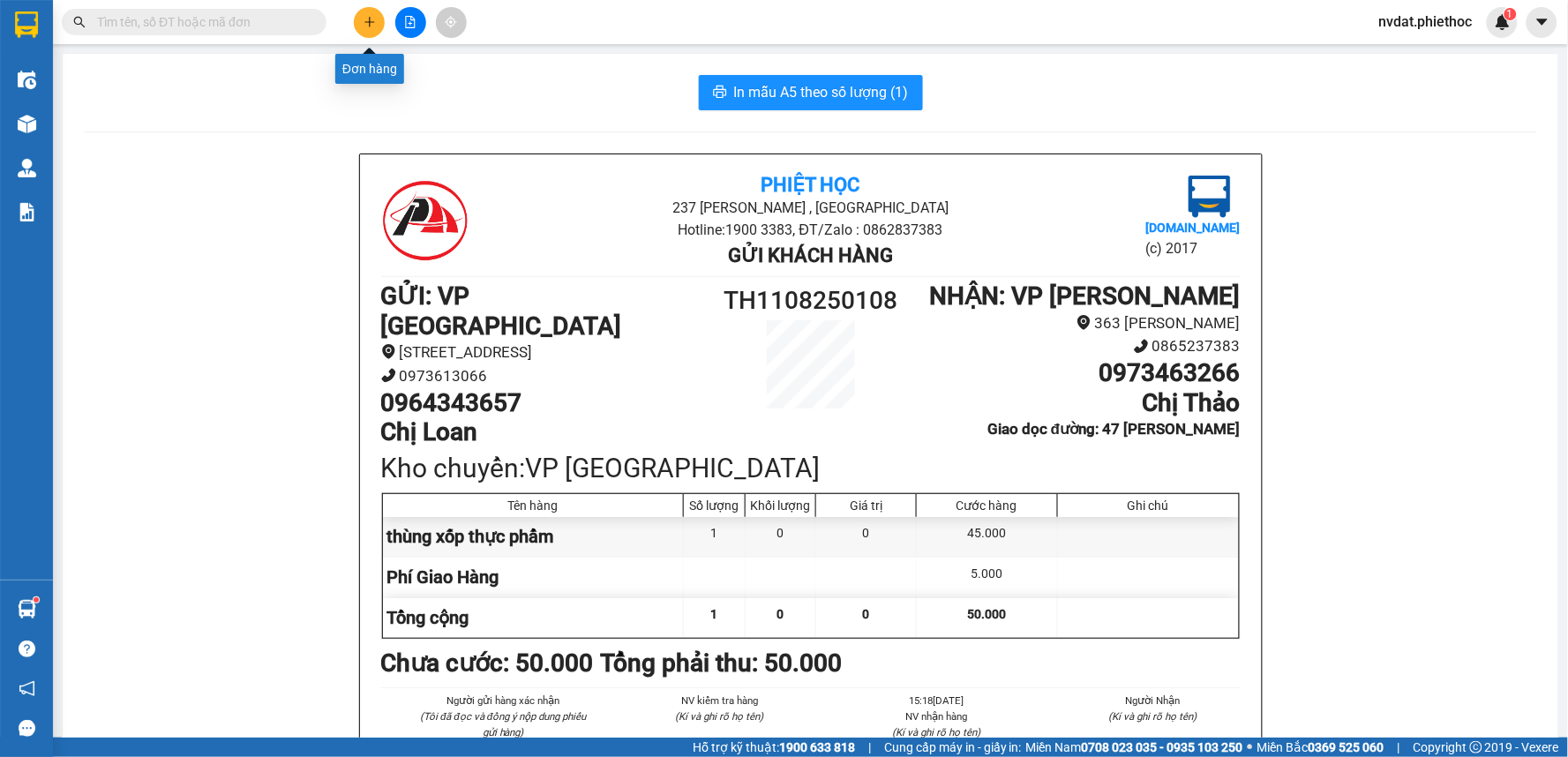
click at [363, 20] on icon "plus" at bounding box center [369, 22] width 13 height 13
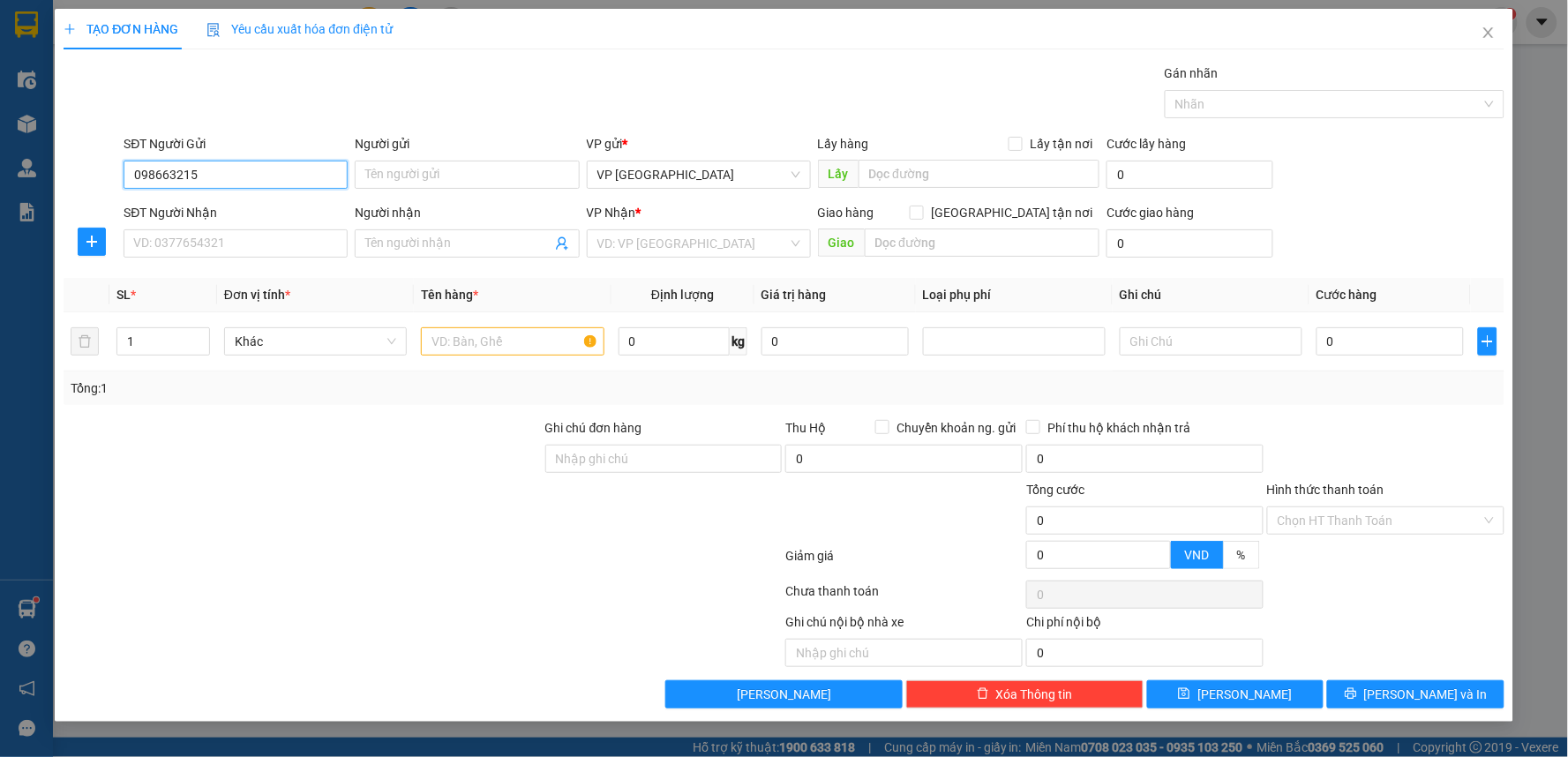
type input "0986632159"
click at [207, 213] on div "0986632159 - Chị Thuỷ" at bounding box center [235, 211] width 203 height 20
type input "Chị Thuỷ"
type input "0986632159"
click at [277, 229] on input "SĐT Người Nhận" at bounding box center [236, 243] width 224 height 29
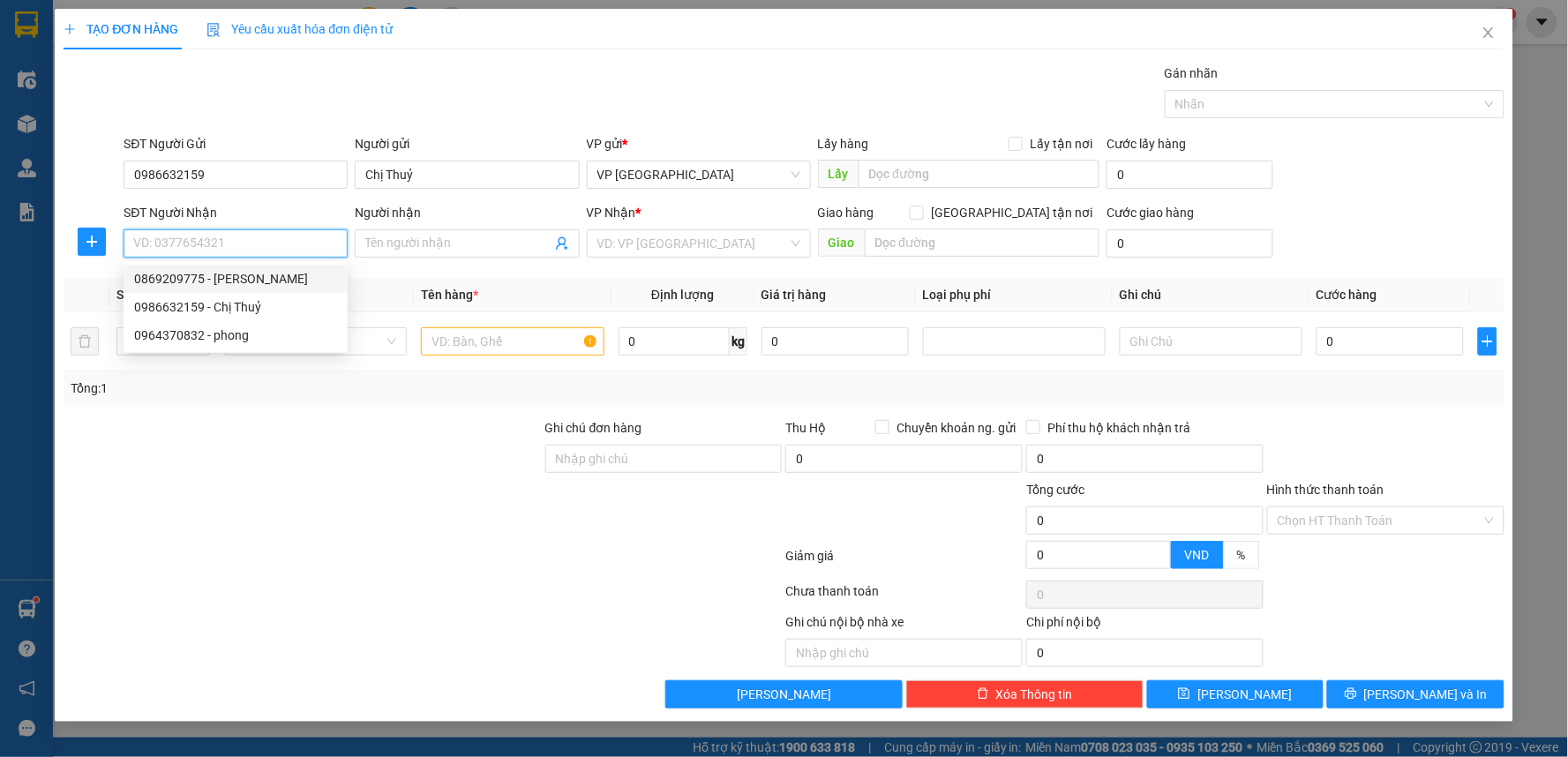
click at [265, 278] on div "0869209775 - Anh Sáng" at bounding box center [235, 279] width 203 height 20
type input "0869209775"
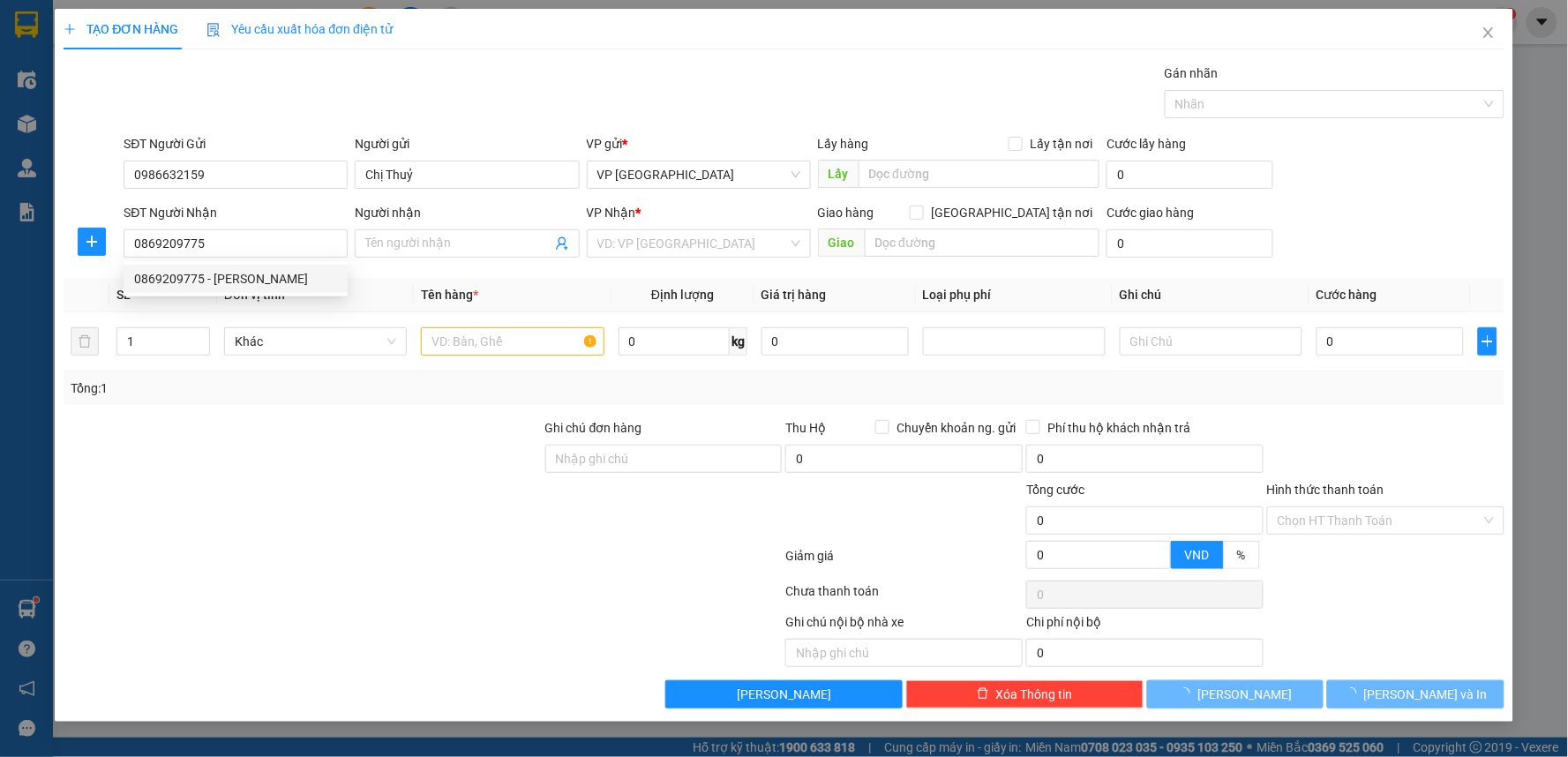
click at [516, 597] on div at bounding box center [422, 595] width 721 height 35
type input "Anh Sáng"
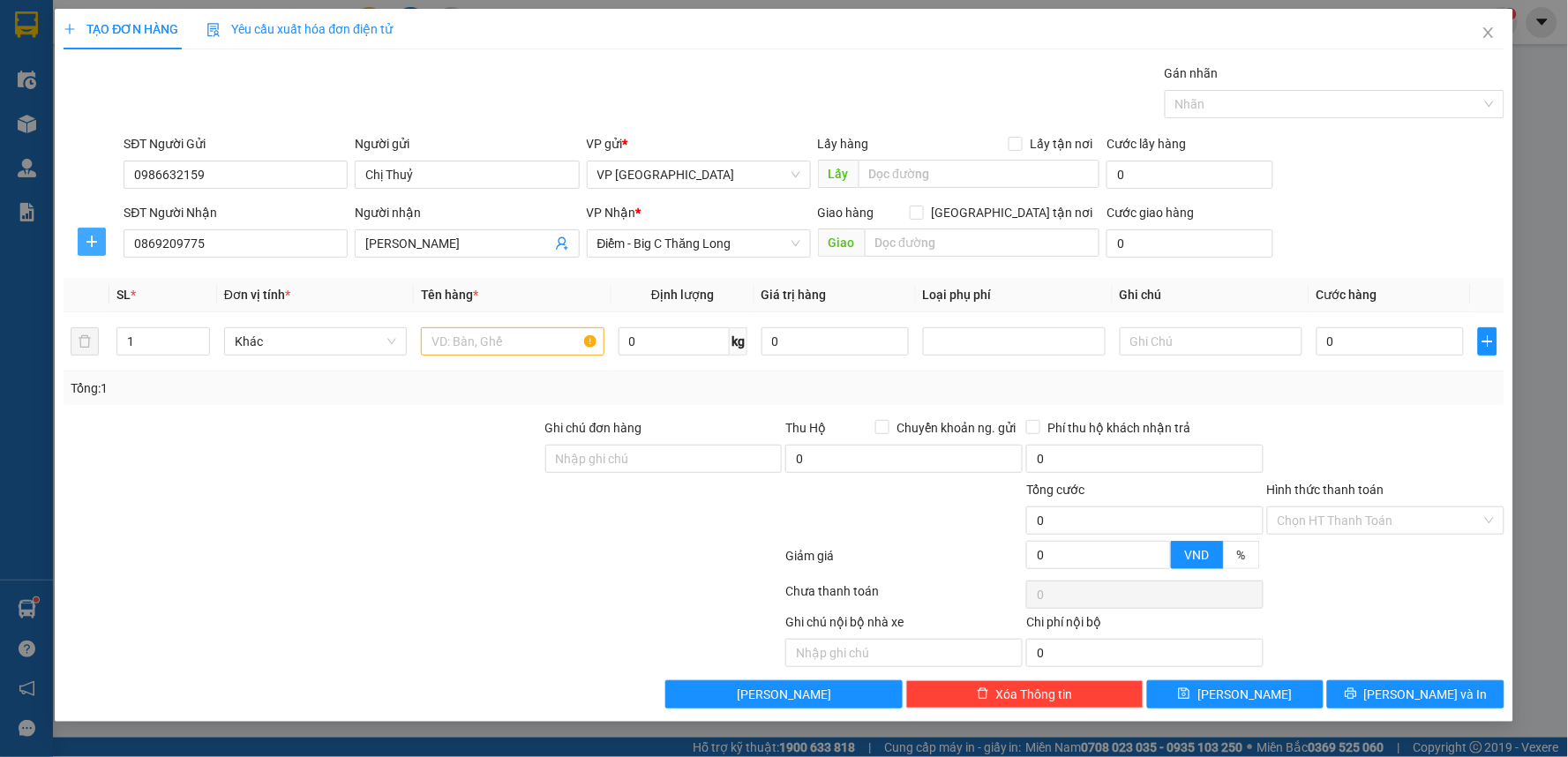
click at [102, 245] on span "plus" at bounding box center [92, 241] width 27 height 14
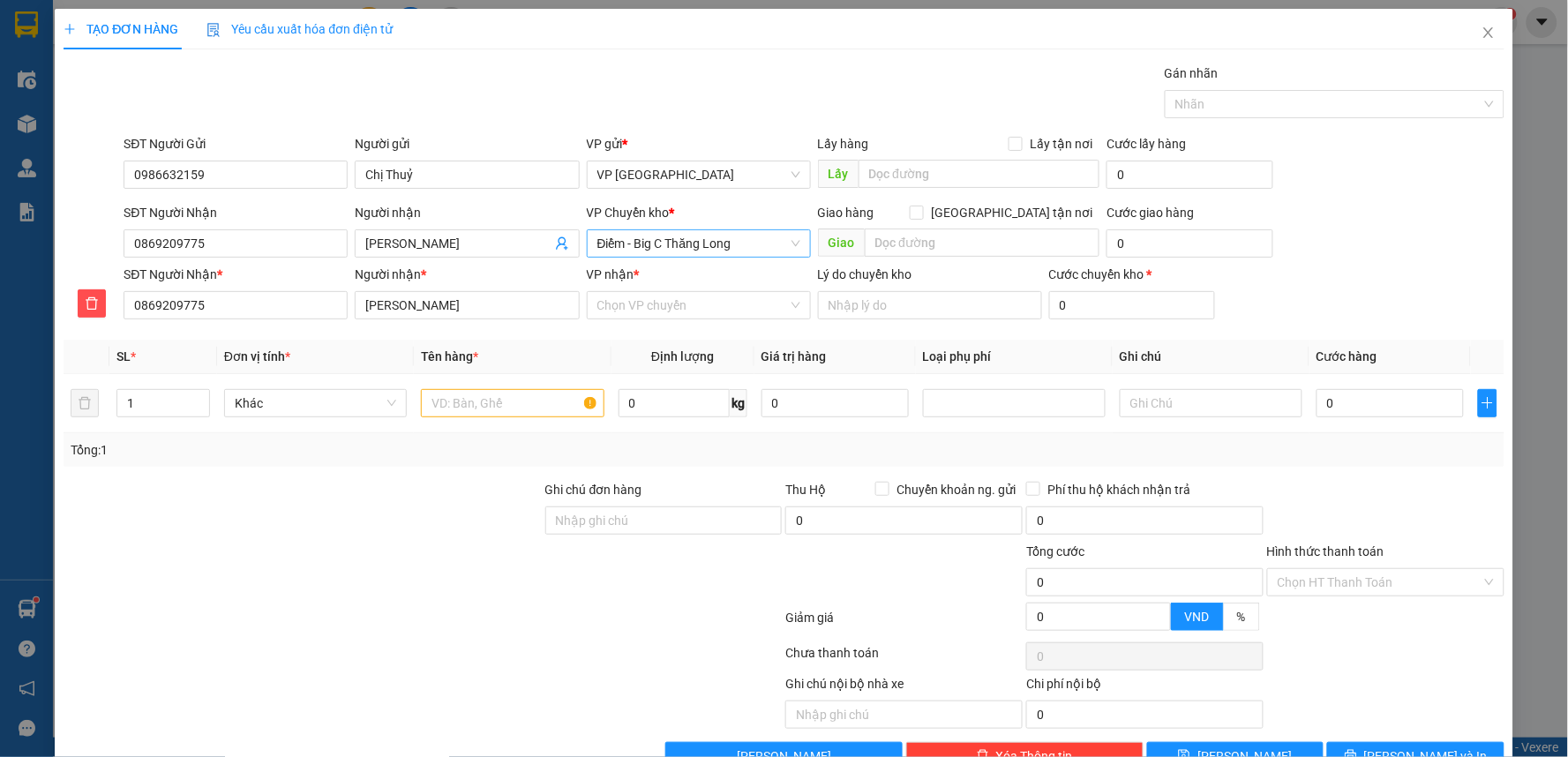
click at [710, 236] on span "Điểm - Big C Thăng Long" at bounding box center [699, 243] width 203 height 27
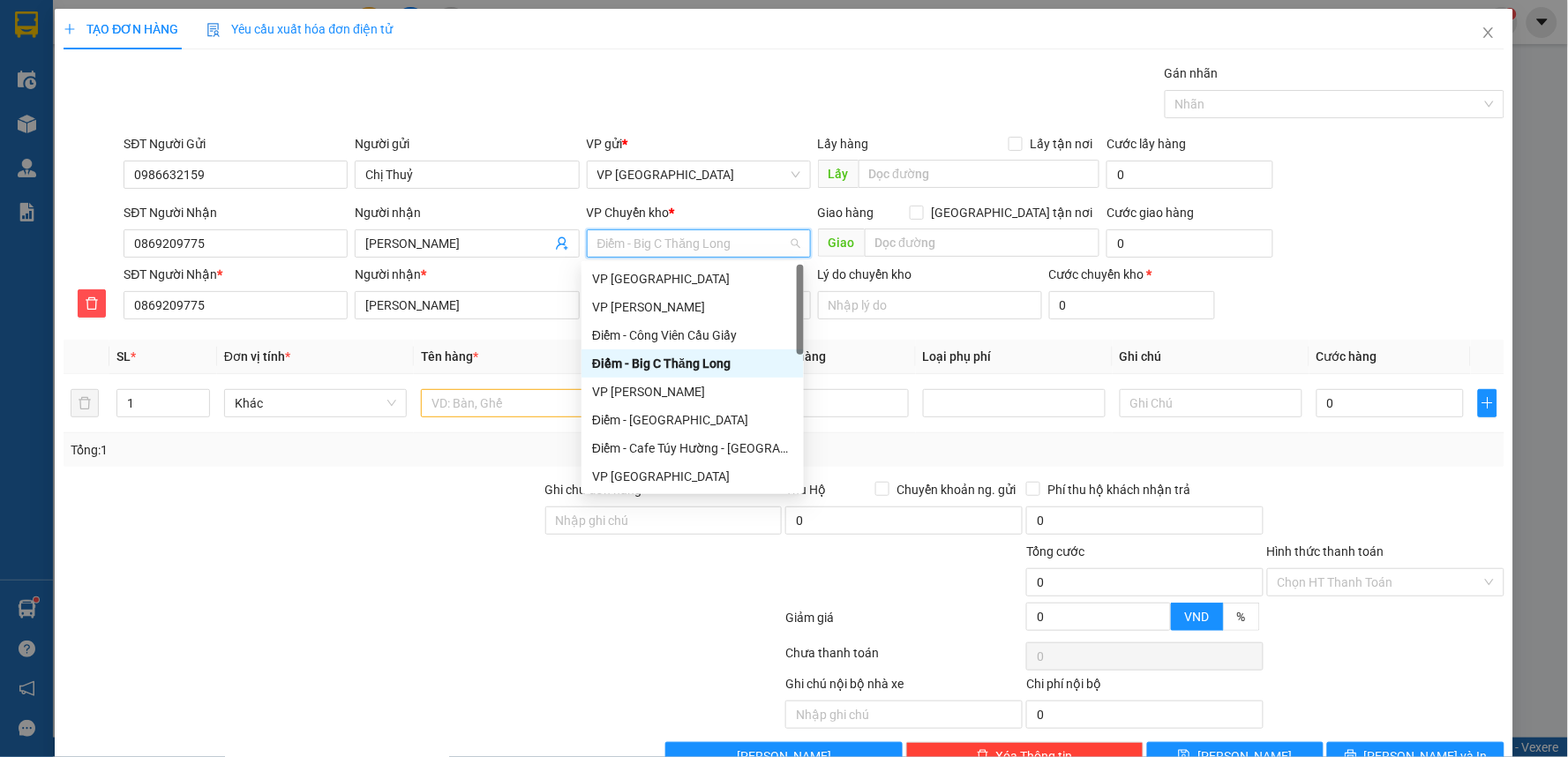
type input "t"
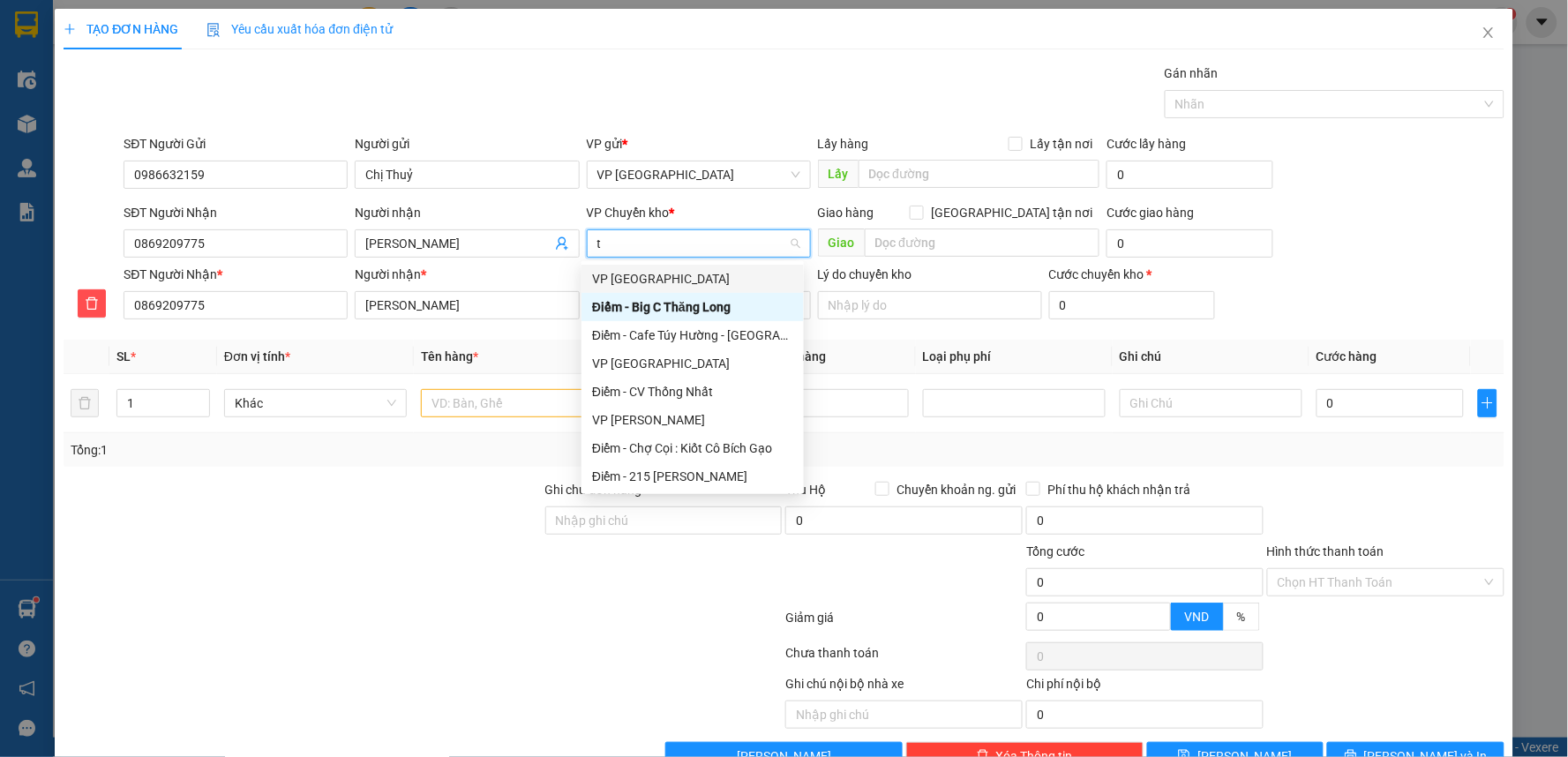
click at [642, 271] on div "VP [GEOGRAPHIC_DATA]" at bounding box center [693, 279] width 201 height 20
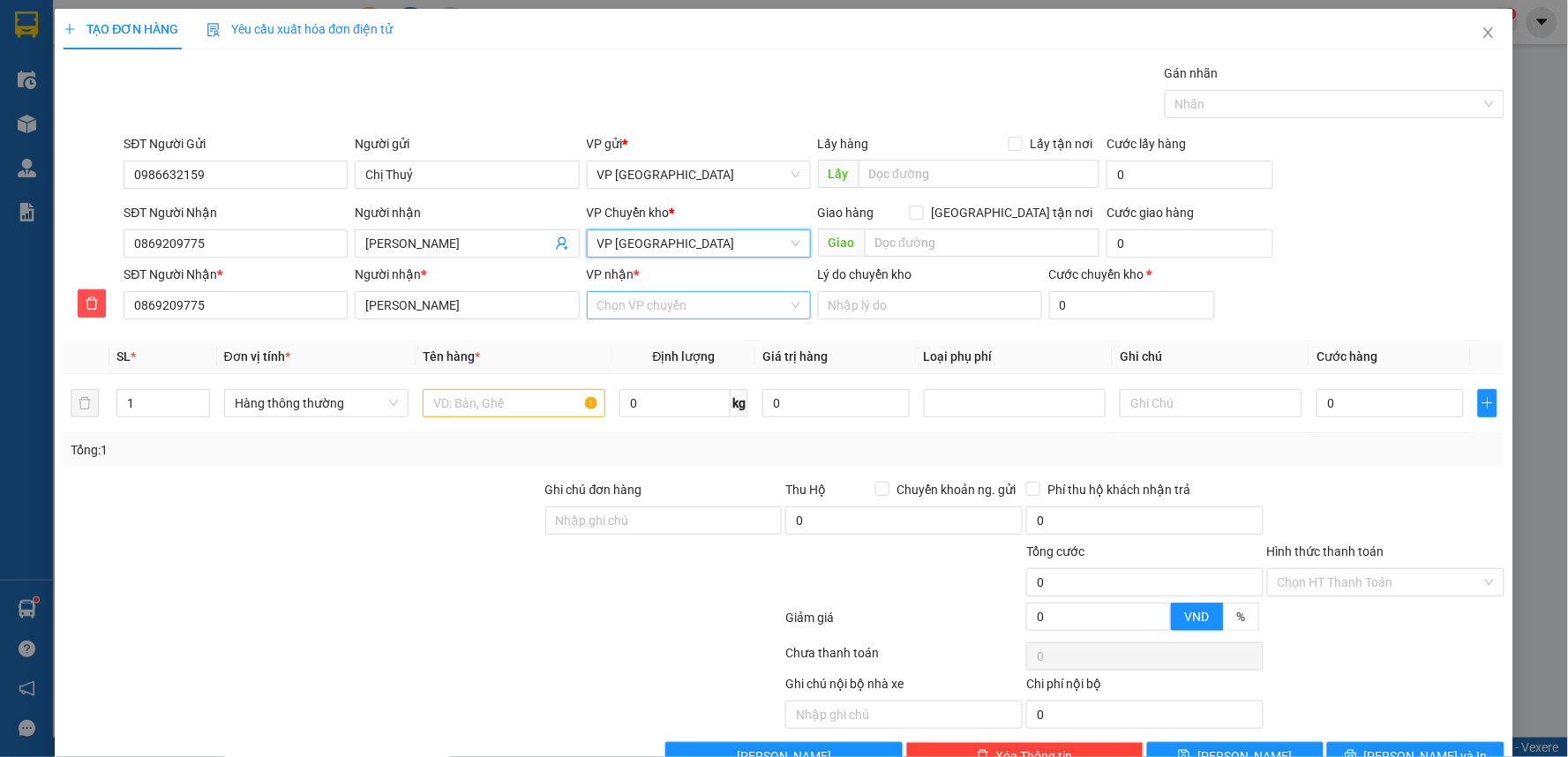
click at [647, 313] on input "VP nhận *" at bounding box center [693, 305] width 191 height 27
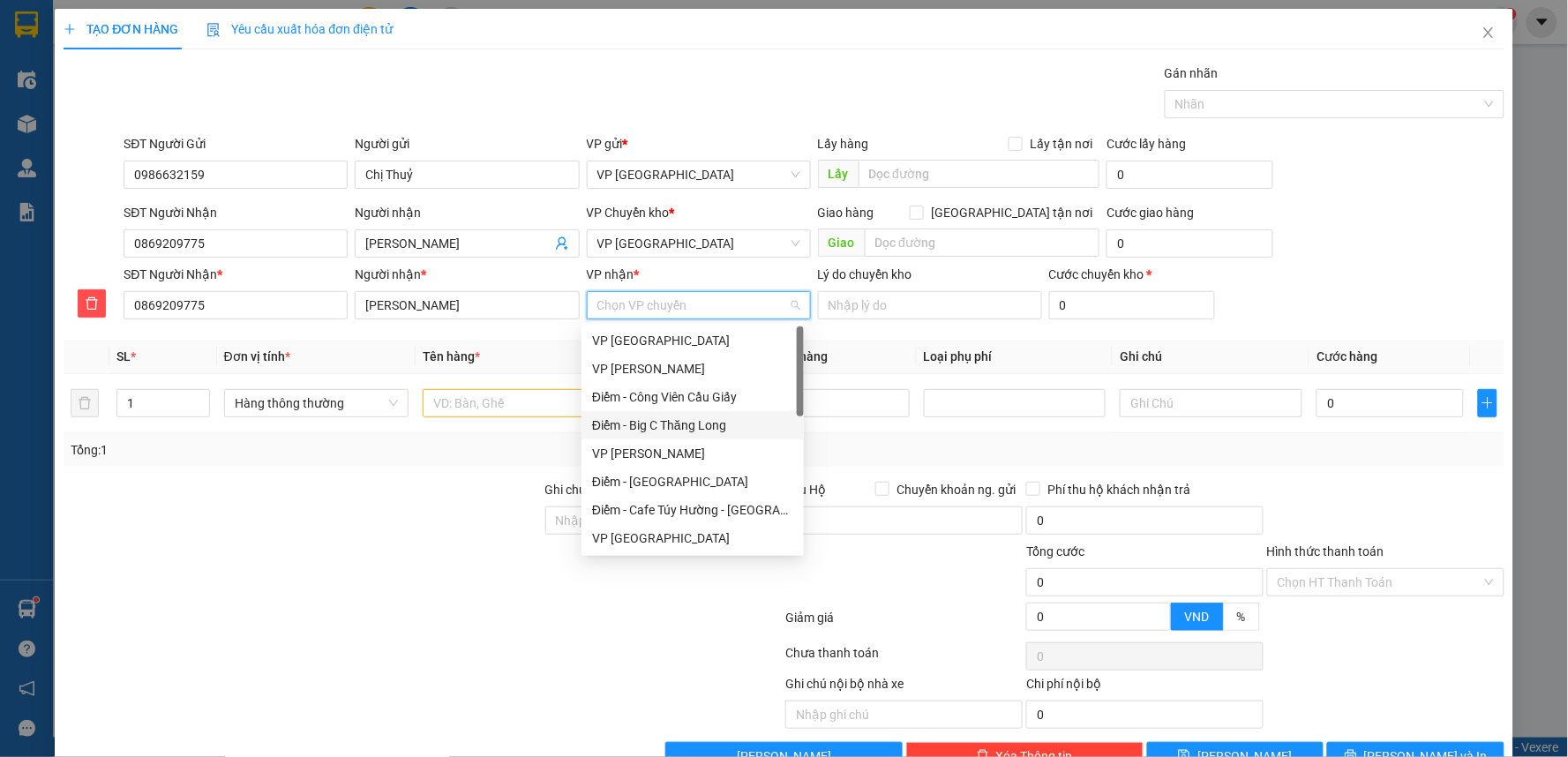
click at [706, 420] on div "Điểm - Big C Thăng Long" at bounding box center [693, 425] width 201 height 20
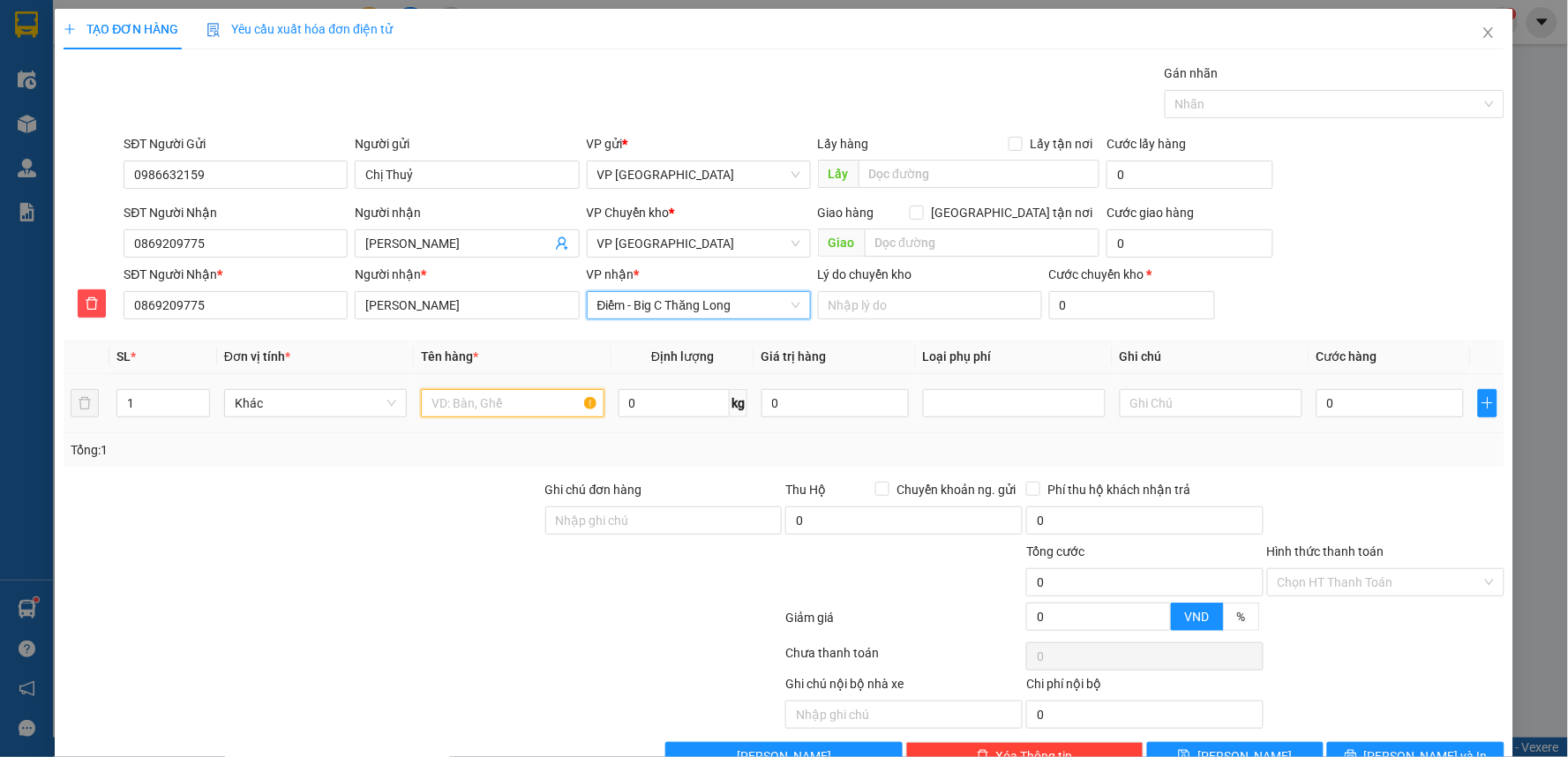
click at [485, 407] on input "text" at bounding box center [513, 403] width 183 height 29
type input "bọc trắng"
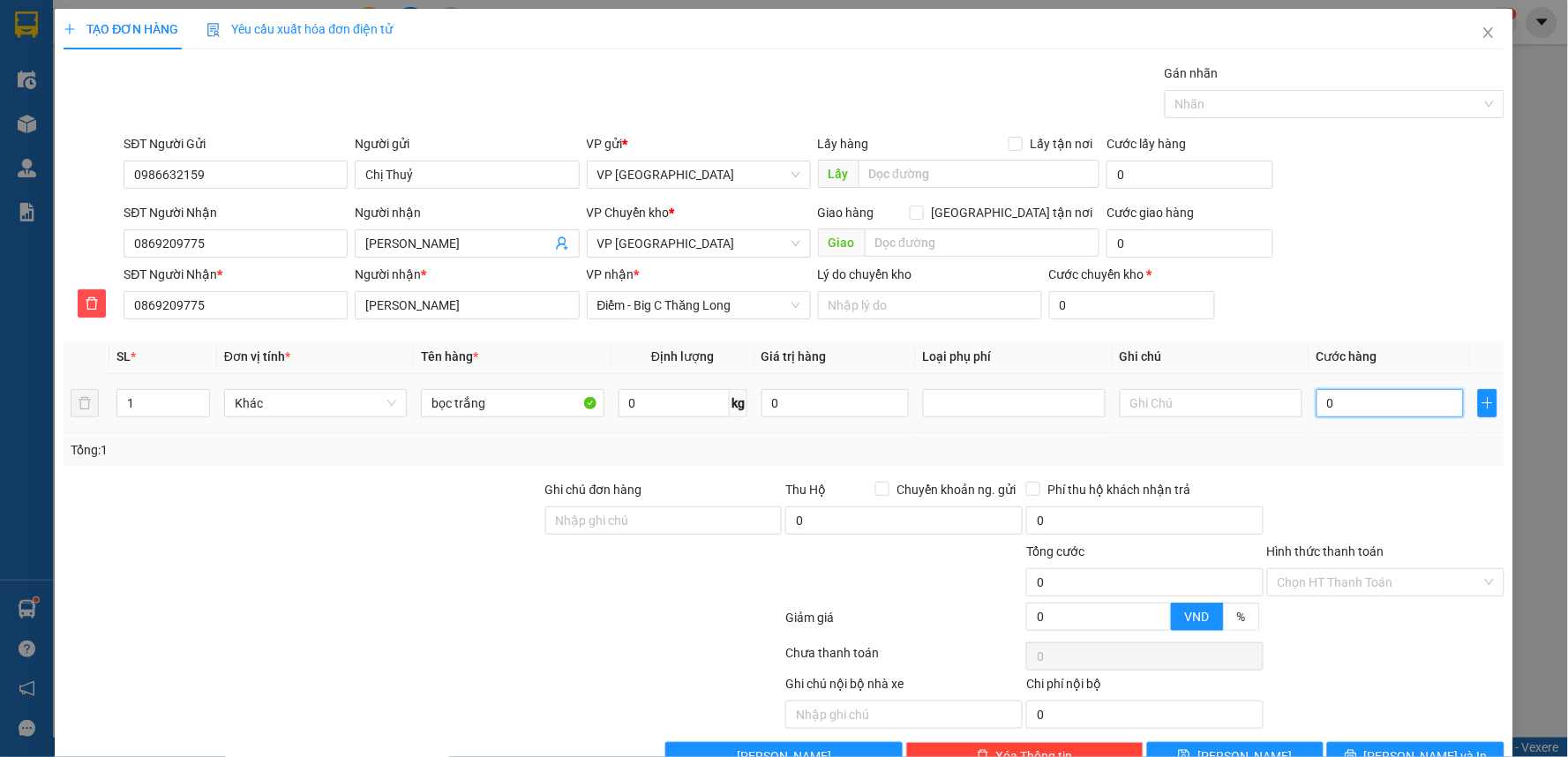
click at [1344, 406] on input "0" at bounding box center [1391, 403] width 148 height 29
type input "3"
type input "30"
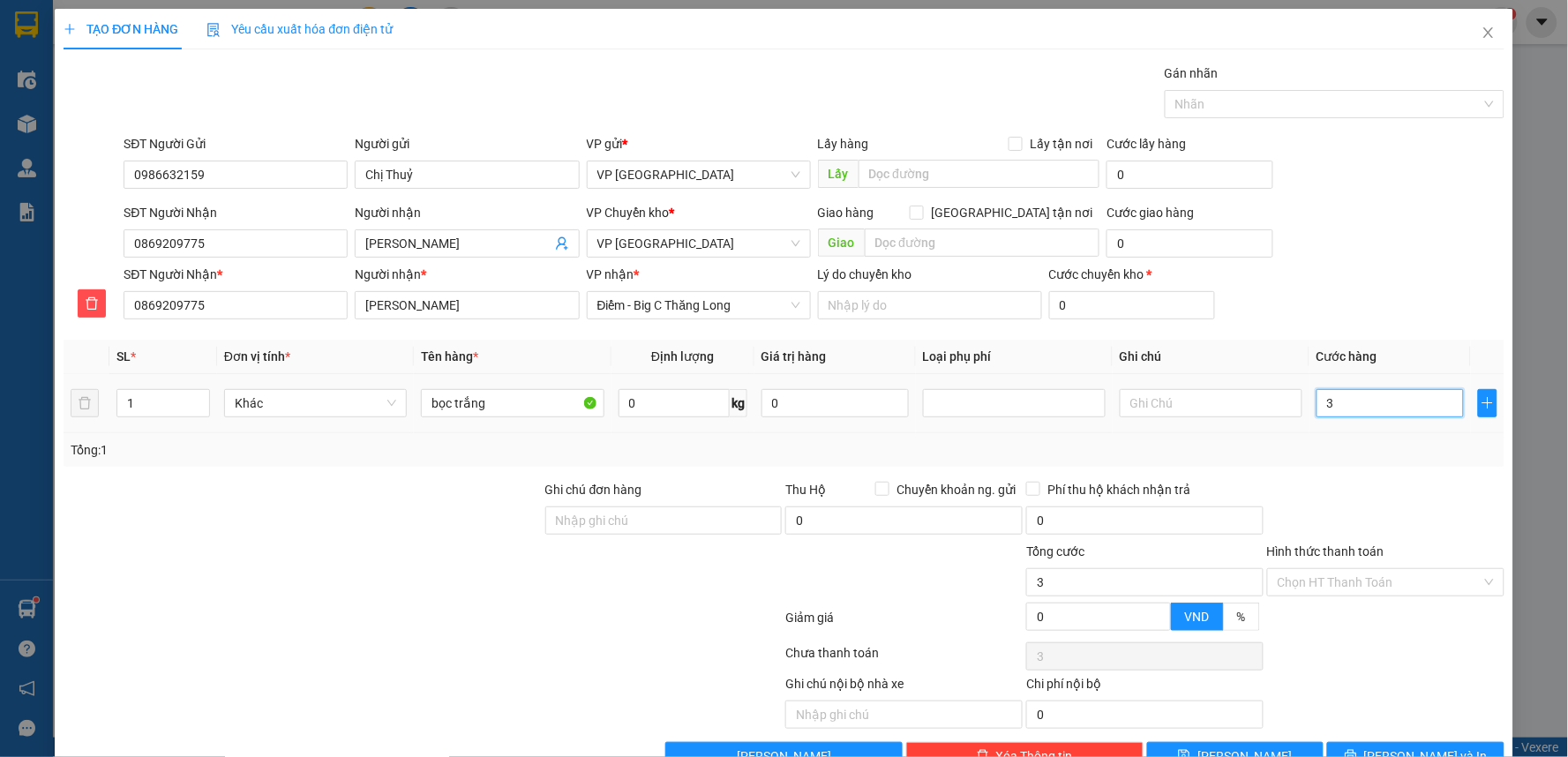
type input "30"
type input "30.000"
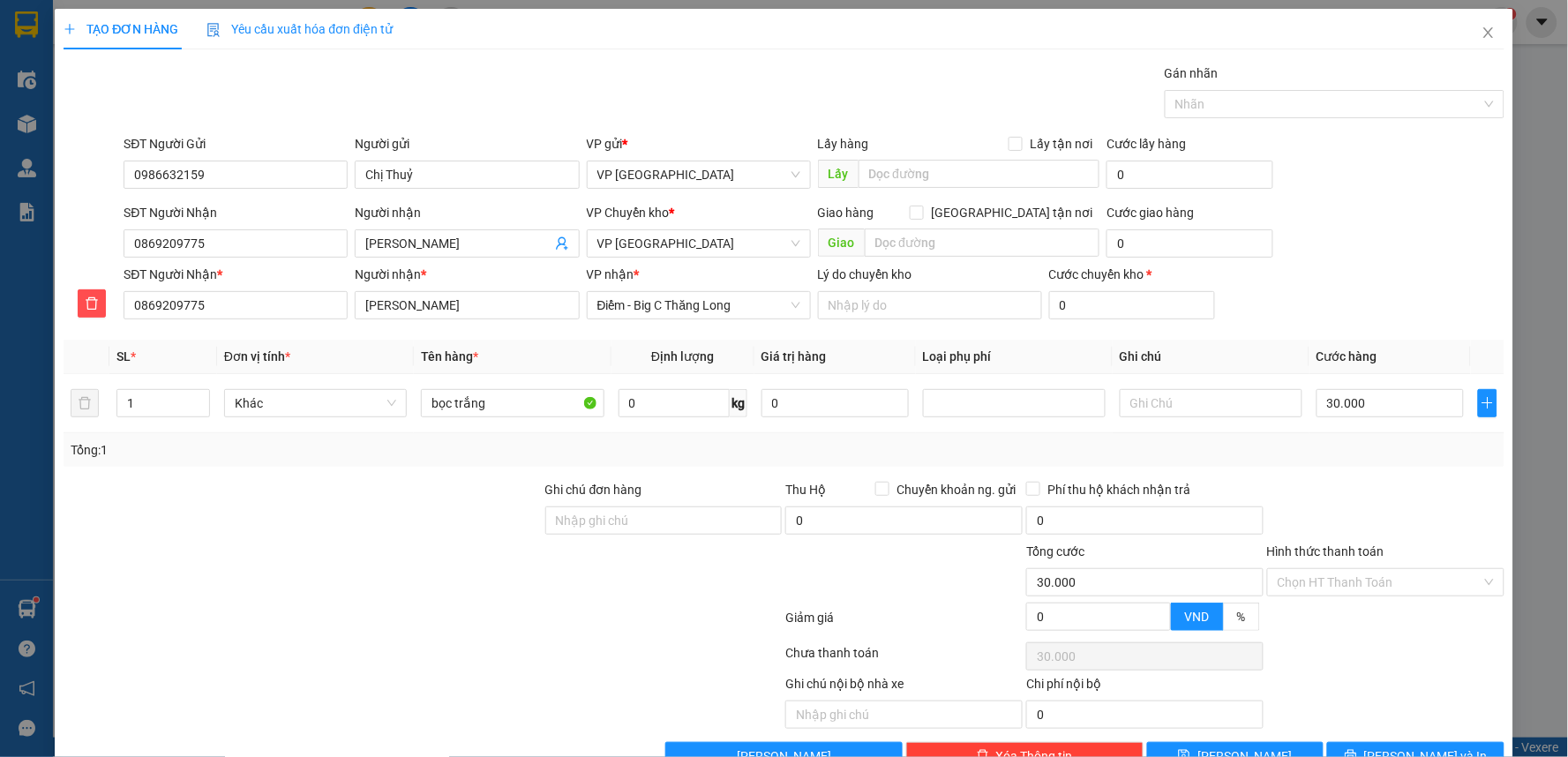
click at [1438, 270] on div "SĐT Người Nhận * 0869209775 Người nhận * Anh Sáng VP nhận * Điểm - Big C Thăng …" at bounding box center [813, 295] width 1387 height 62
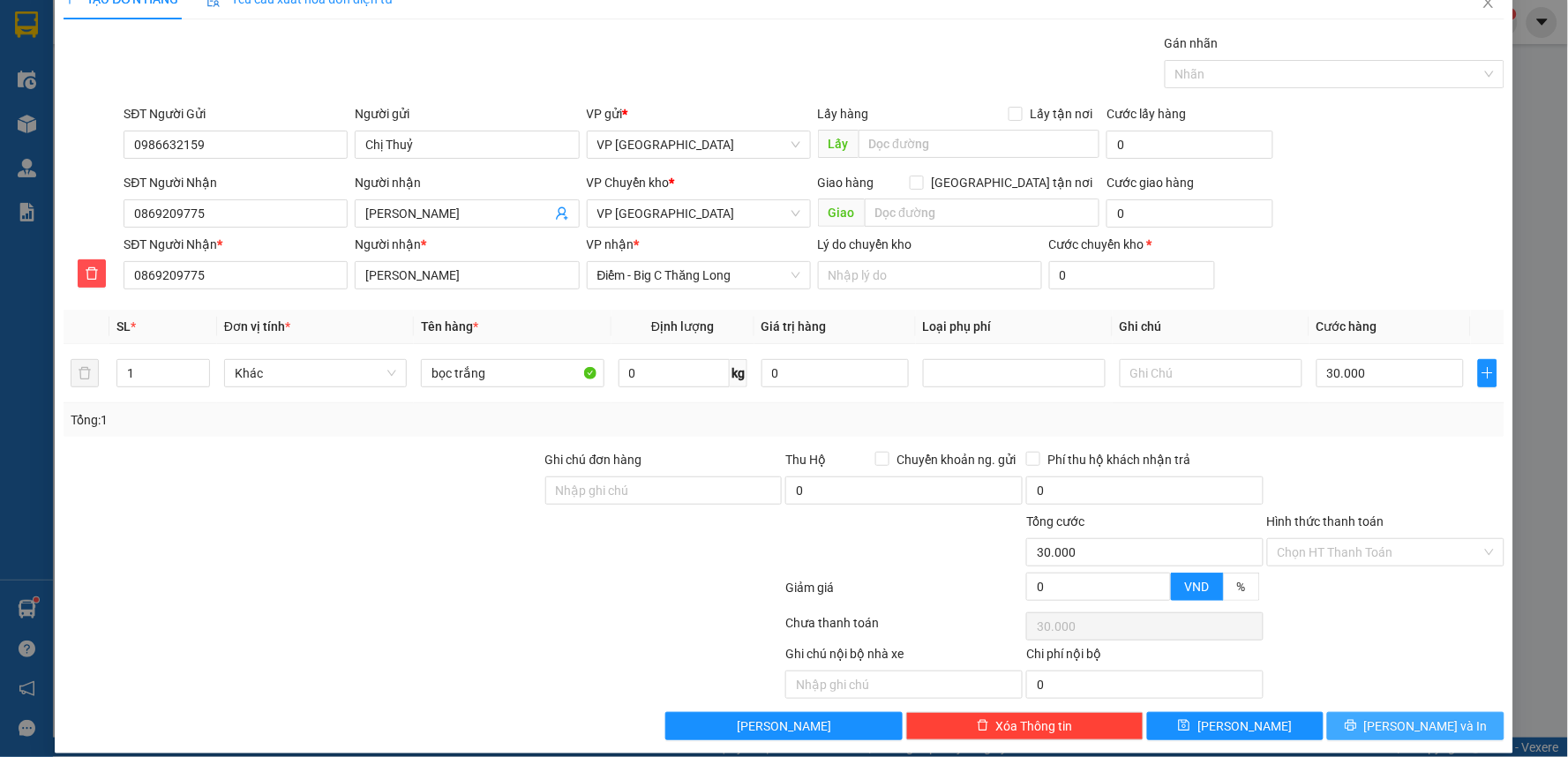
scroll to position [47, 0]
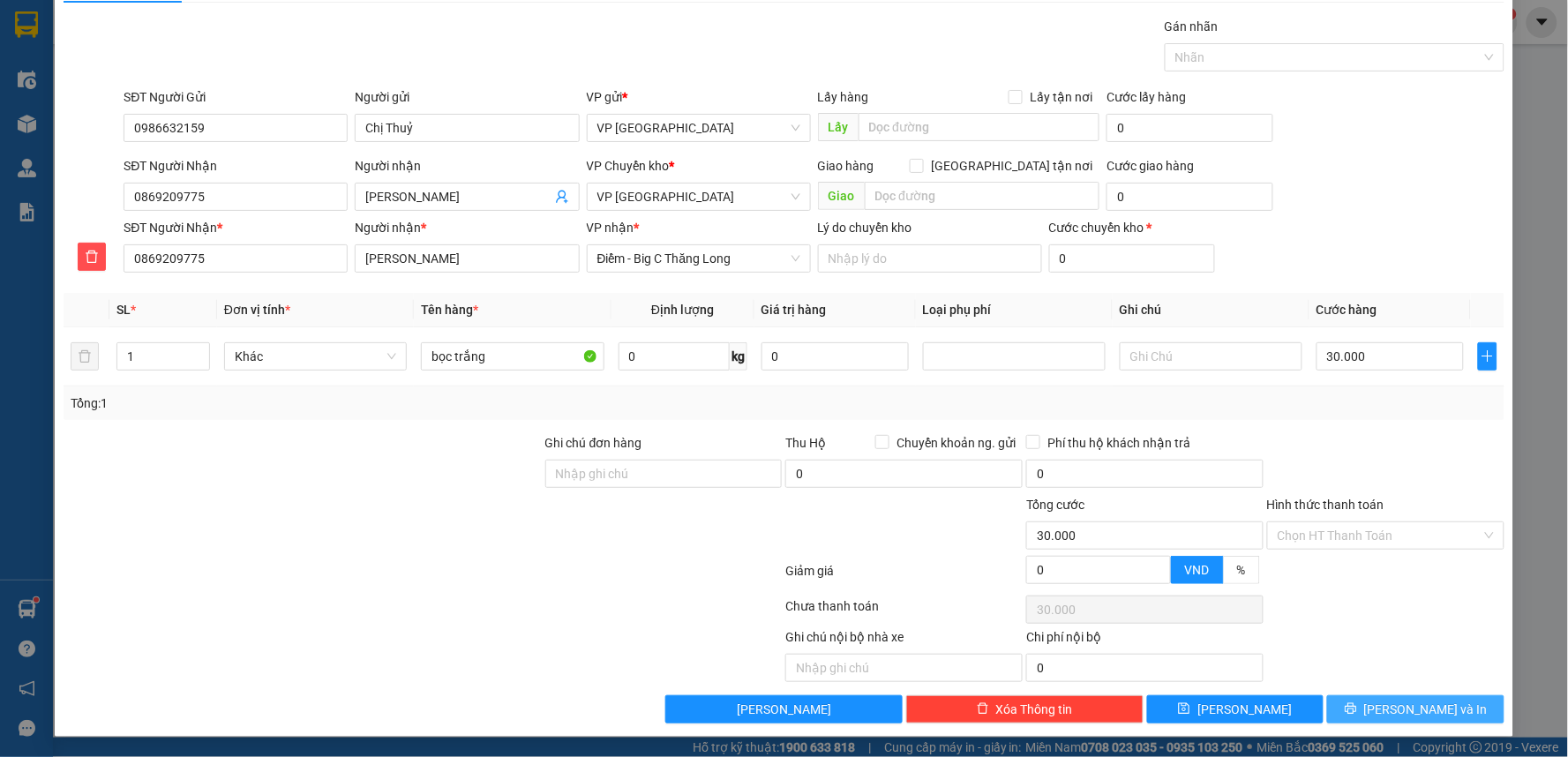
click at [1402, 704] on span "[PERSON_NAME] và In" at bounding box center [1426, 710] width 124 height 20
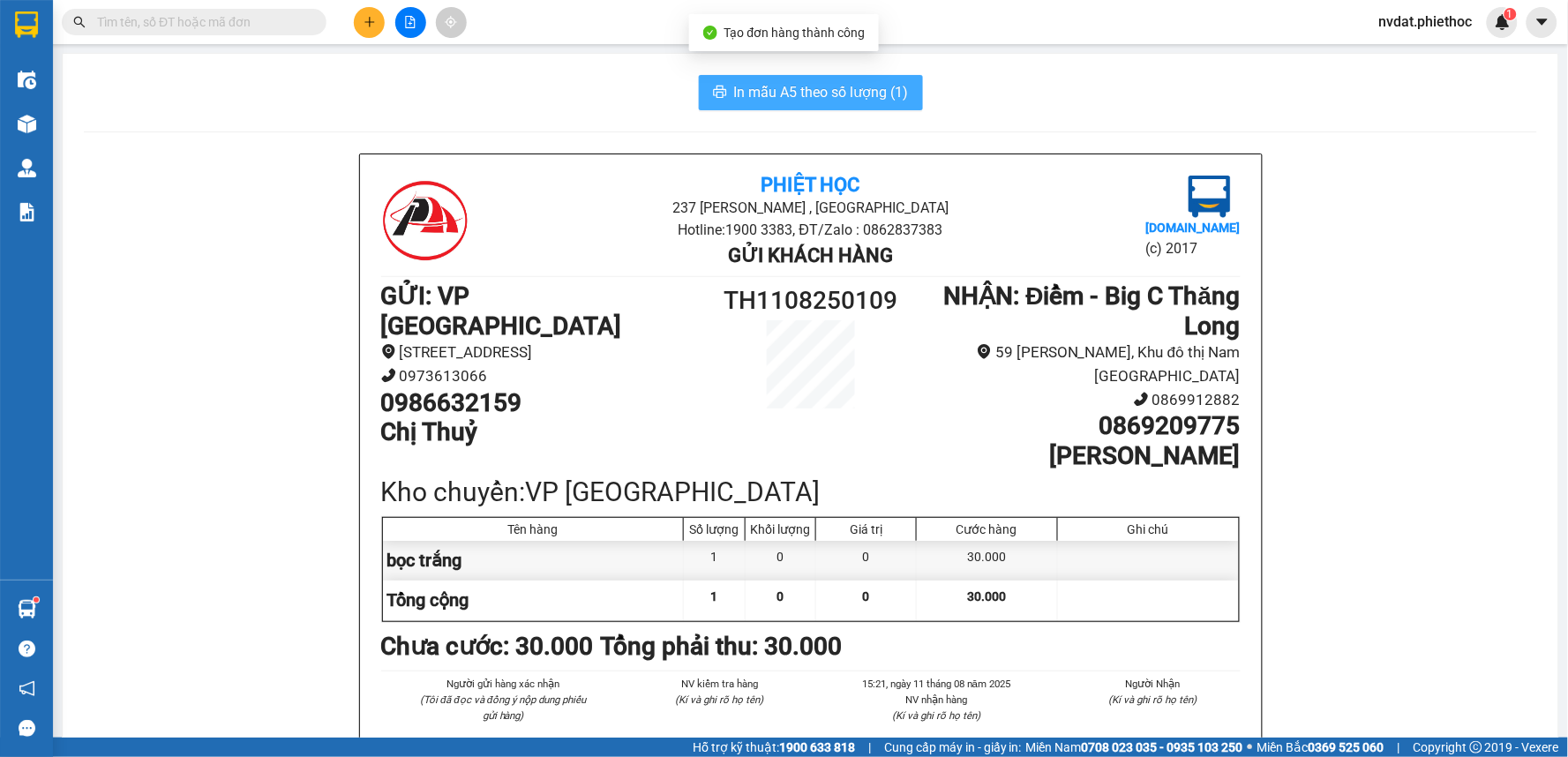
click at [801, 95] on span "In mẫu A5 theo số lượng (1)" at bounding box center [822, 92] width 175 height 22
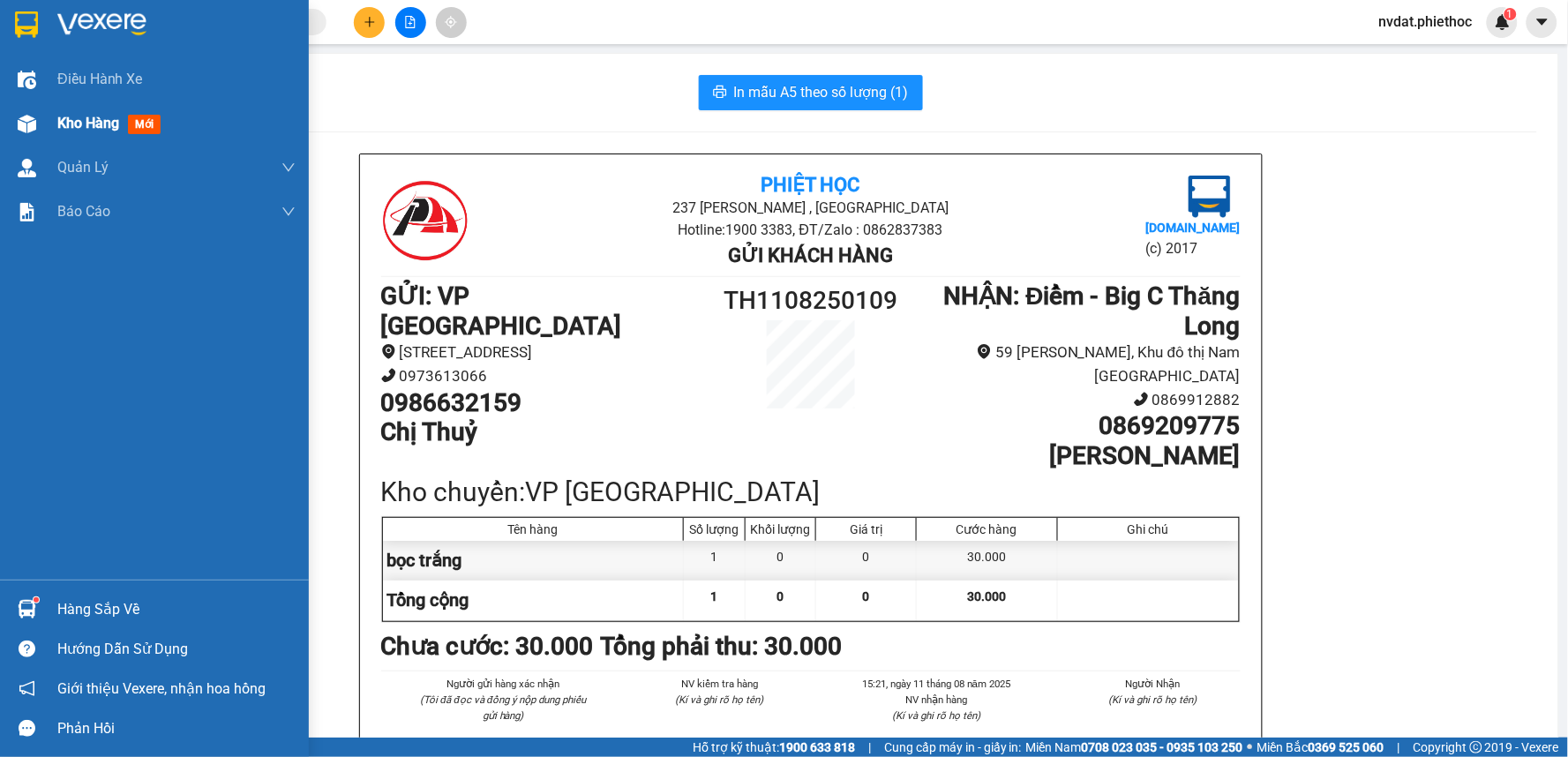
click at [21, 120] on img at bounding box center [27, 124] width 19 height 19
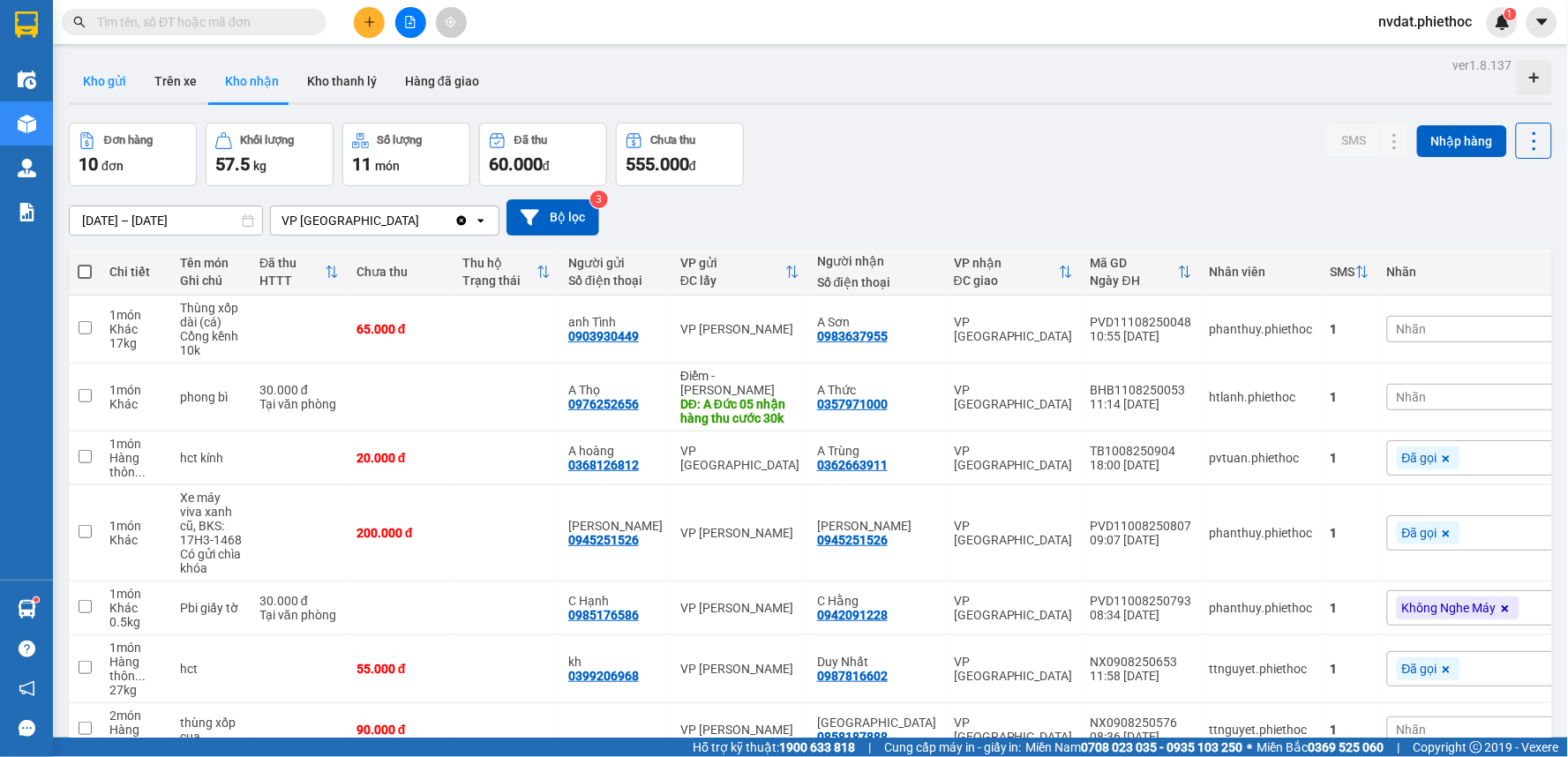
click at [113, 87] on button "Kho gửi" at bounding box center [104, 81] width 72 height 42
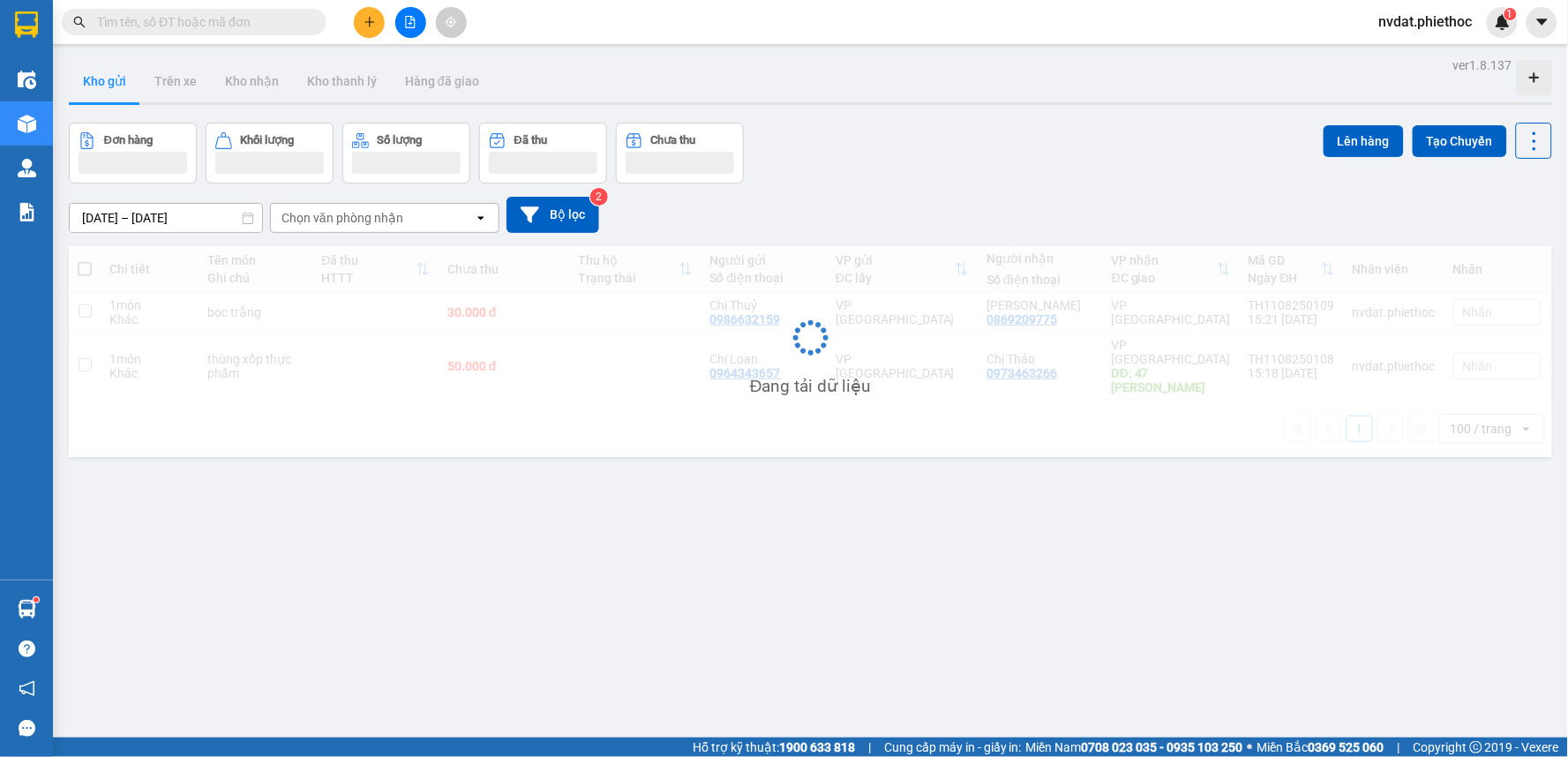
click at [113, 87] on button "Kho gửi" at bounding box center [104, 81] width 72 height 42
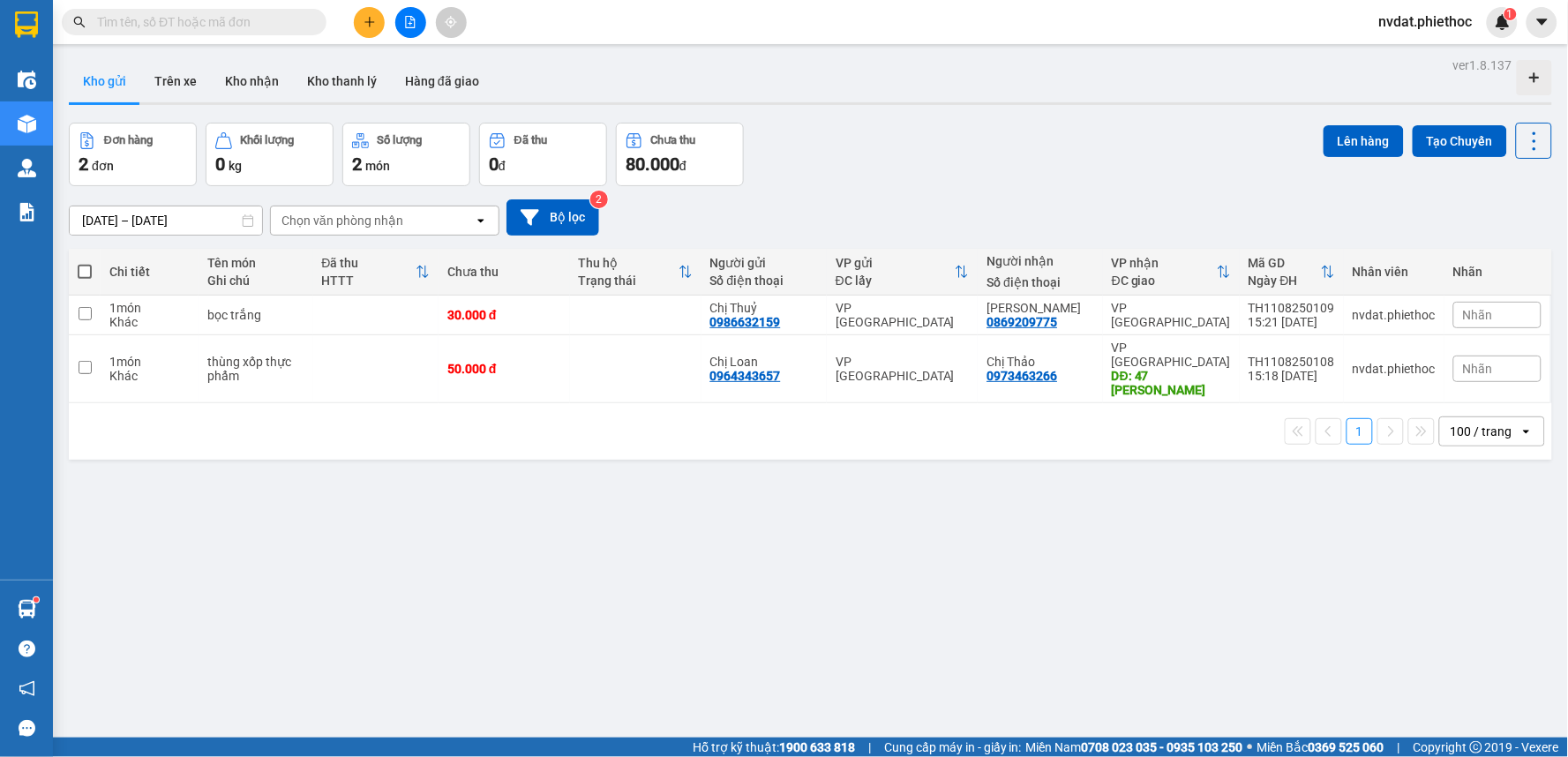
click at [893, 107] on div "ver 1.8.137 Kho gửi Trên xe Kho nhận Kho thanh lý Hàng đã giao Đơn hàng 2 đơn K…" at bounding box center [810, 431] width 1497 height 757
click at [162, 84] on button "Trên xe" at bounding box center [176, 81] width 71 height 42
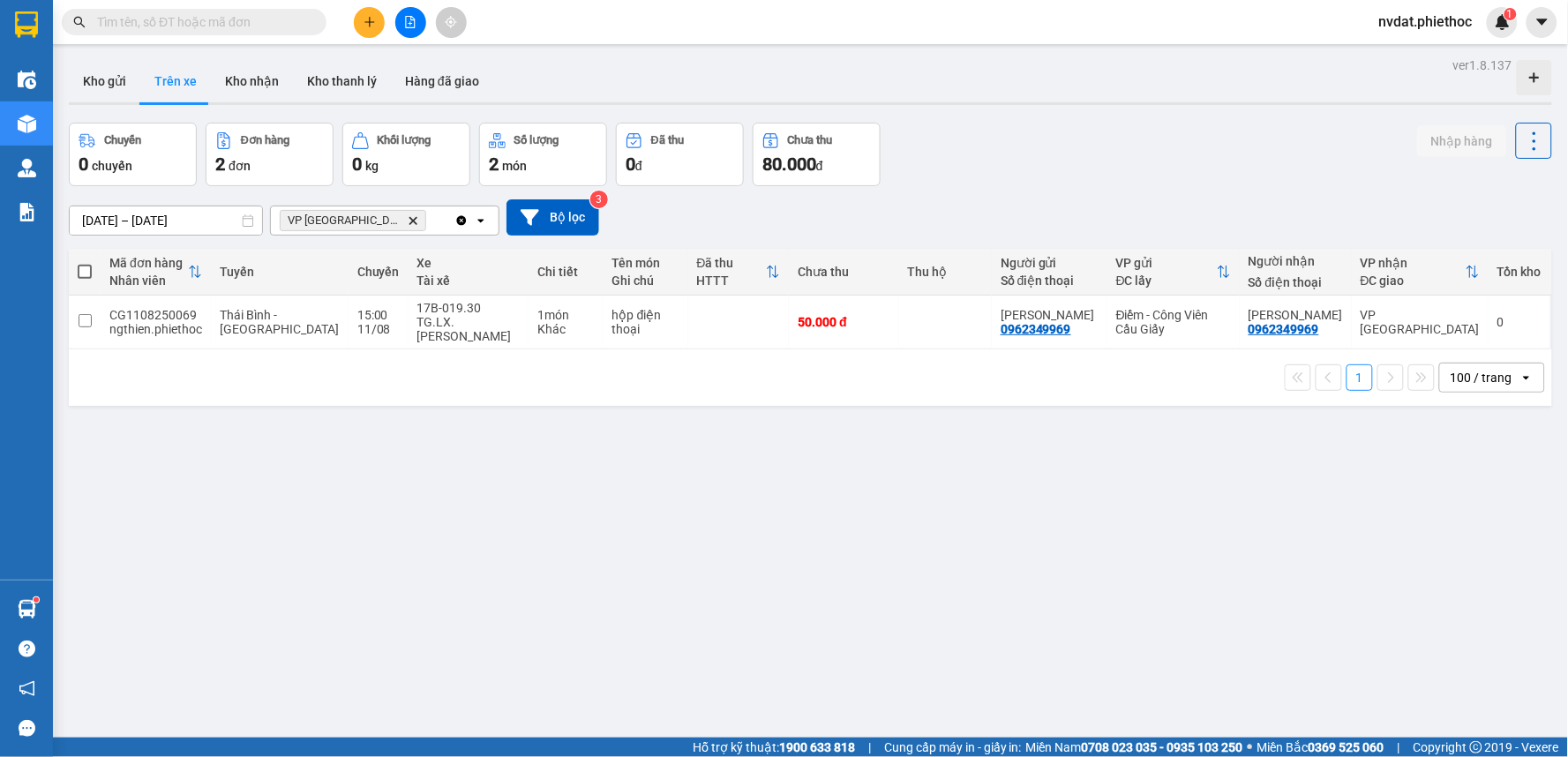
click at [995, 125] on div "Chuyến 0 chuyến Đơn hàng 2 đơn Khối lượng 0 kg Số lượng 2 món Đã thu 0 đ Chưa t…" at bounding box center [810, 155] width 1483 height 64
click at [1003, 125] on div "Chuyến 0 chuyến Đơn hàng 2 đơn Khối lượng 0 kg Số lượng 2 món Đã thu 0 đ Chưa t…" at bounding box center [810, 155] width 1483 height 64
click at [442, 300] on td "17B-019.30 TG.LX. Đỗ Như Nam" at bounding box center [469, 322] width 120 height 54
checkbox input "true"
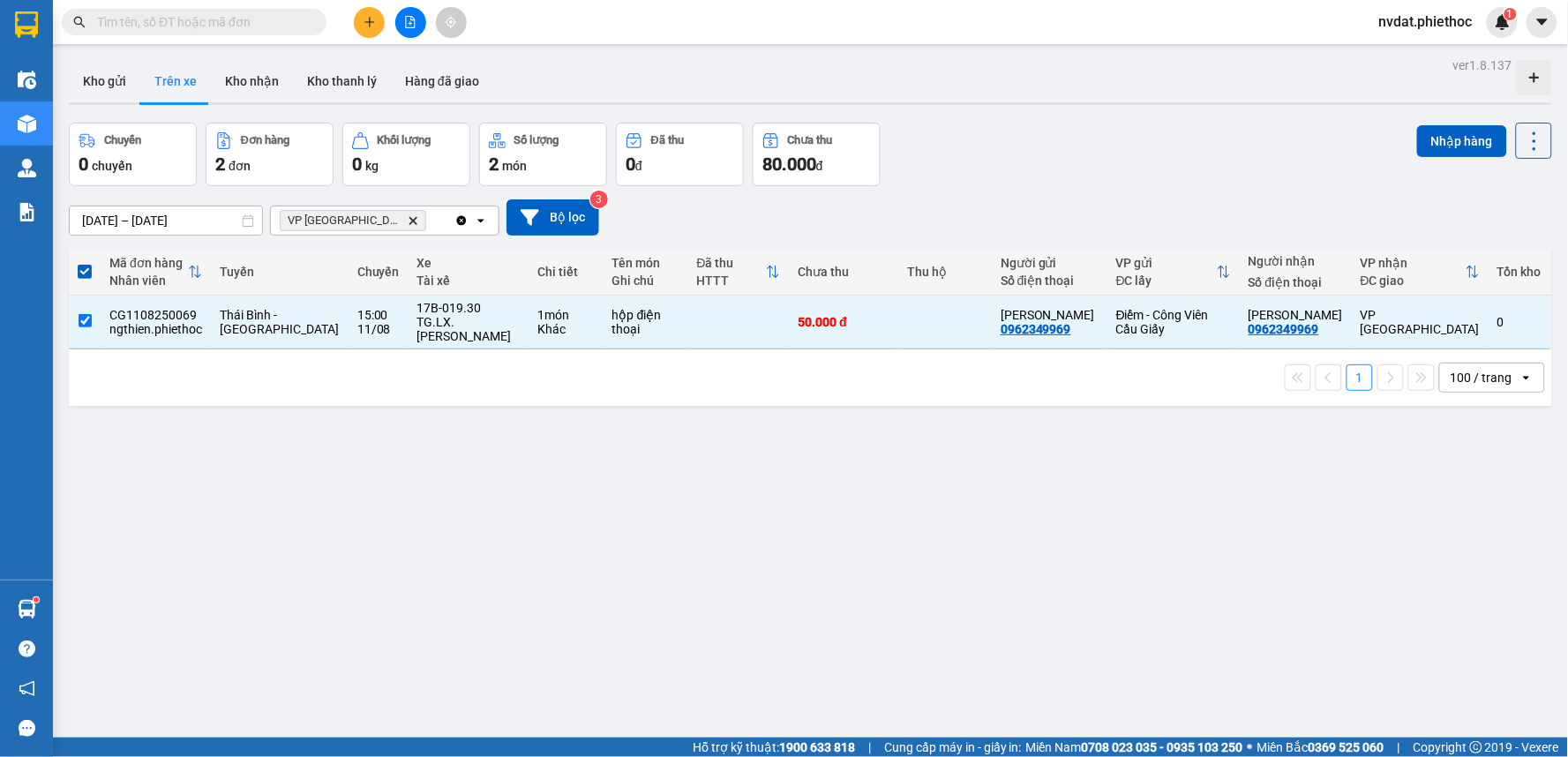
drag, startPoint x: 914, startPoint y: 157, endPoint x: 945, endPoint y: 153, distance: 31.3
click at [916, 157] on div "Chuyến 0 chuyến Đơn hàng 2 đơn Khối lượng 0 kg Số lượng 2 món Đã thu 0 đ Chưa t…" at bounding box center [810, 155] width 1483 height 64
click at [960, 133] on div "Chuyến 0 chuyến Đơn hàng 2 đơn Khối lượng 0 kg Số lượng 2 món Đã thu 0 đ Chưa t…" at bounding box center [810, 155] width 1483 height 64
click at [378, 21] on button at bounding box center [369, 22] width 31 height 31
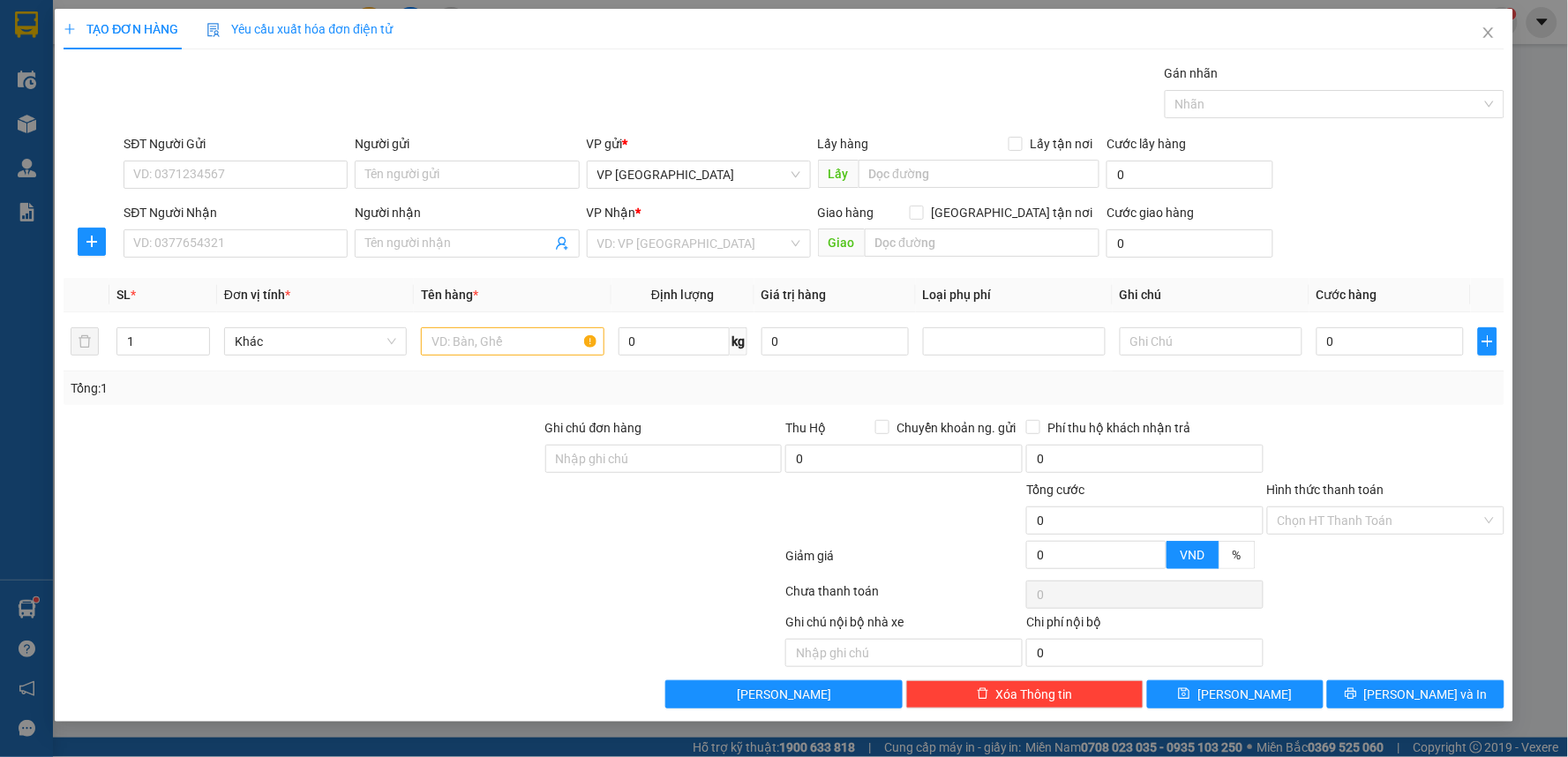
click at [337, 99] on div "Gói vận chuyển * Tiêu chuẩn Gán nhãn Nhãn" at bounding box center [813, 95] width 1387 height 62
click at [274, 160] on input "SĐT Người Gửi" at bounding box center [236, 174] width 224 height 29
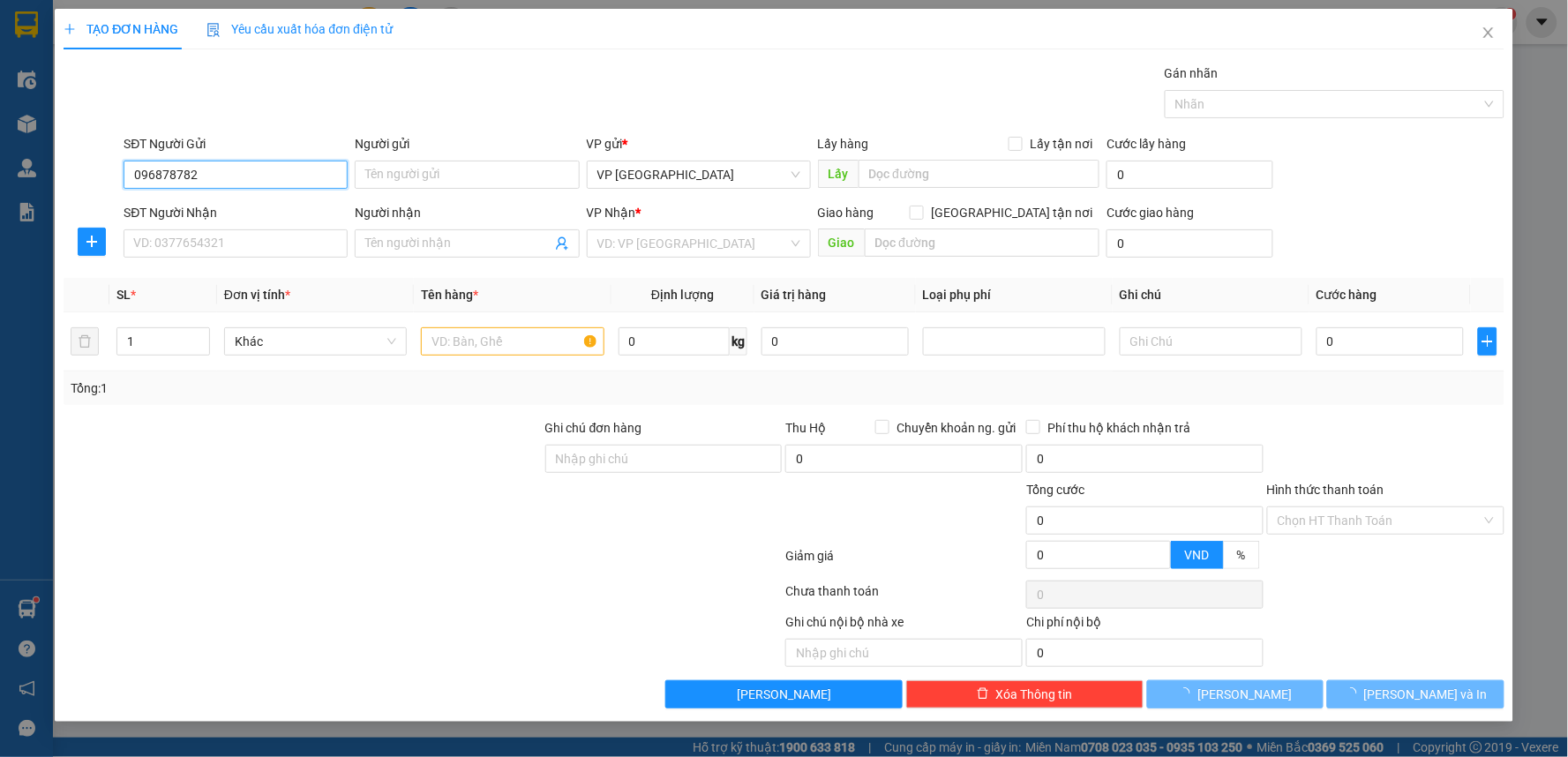
type input "0968787826"
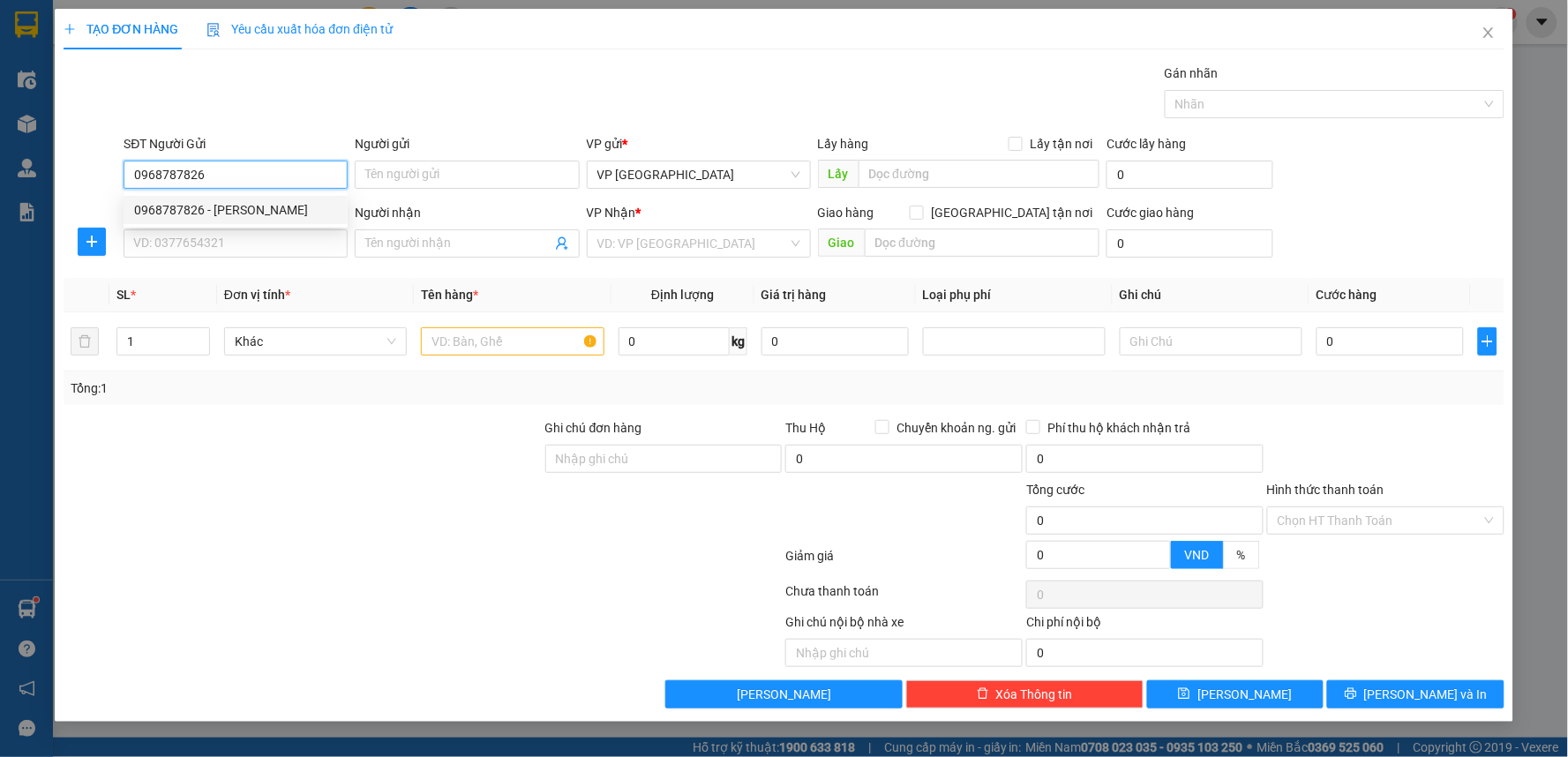
click at [272, 210] on div "0968787826 - Chị Chung" at bounding box center [235, 211] width 203 height 20
type input "Chị Chung"
type input "0968787826"
click at [303, 260] on div "SĐT Người Nhận VD: 0377654321" at bounding box center [236, 233] width 224 height 62
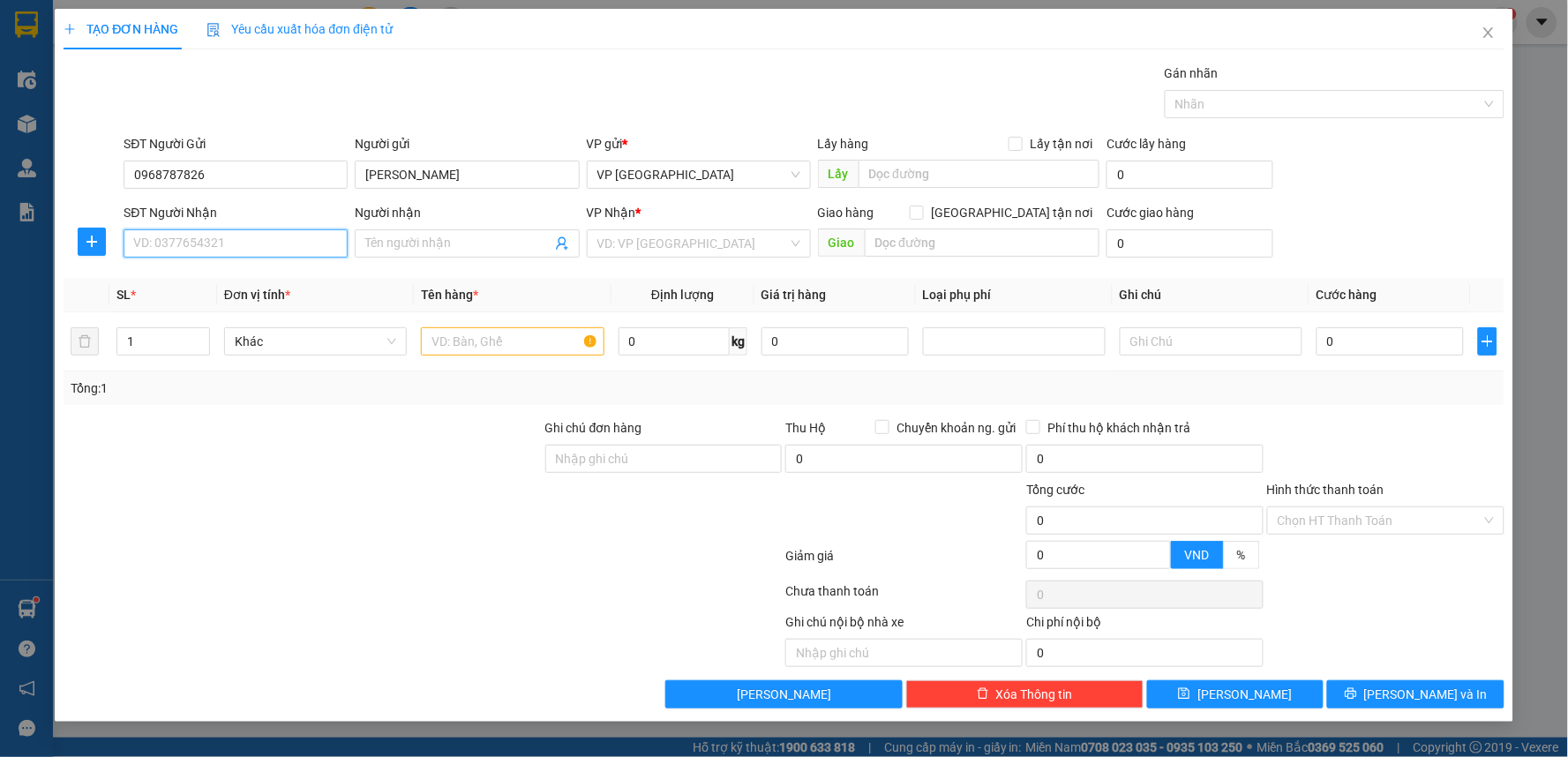
click at [285, 243] on input "SĐT Người Nhận" at bounding box center [236, 243] width 224 height 29
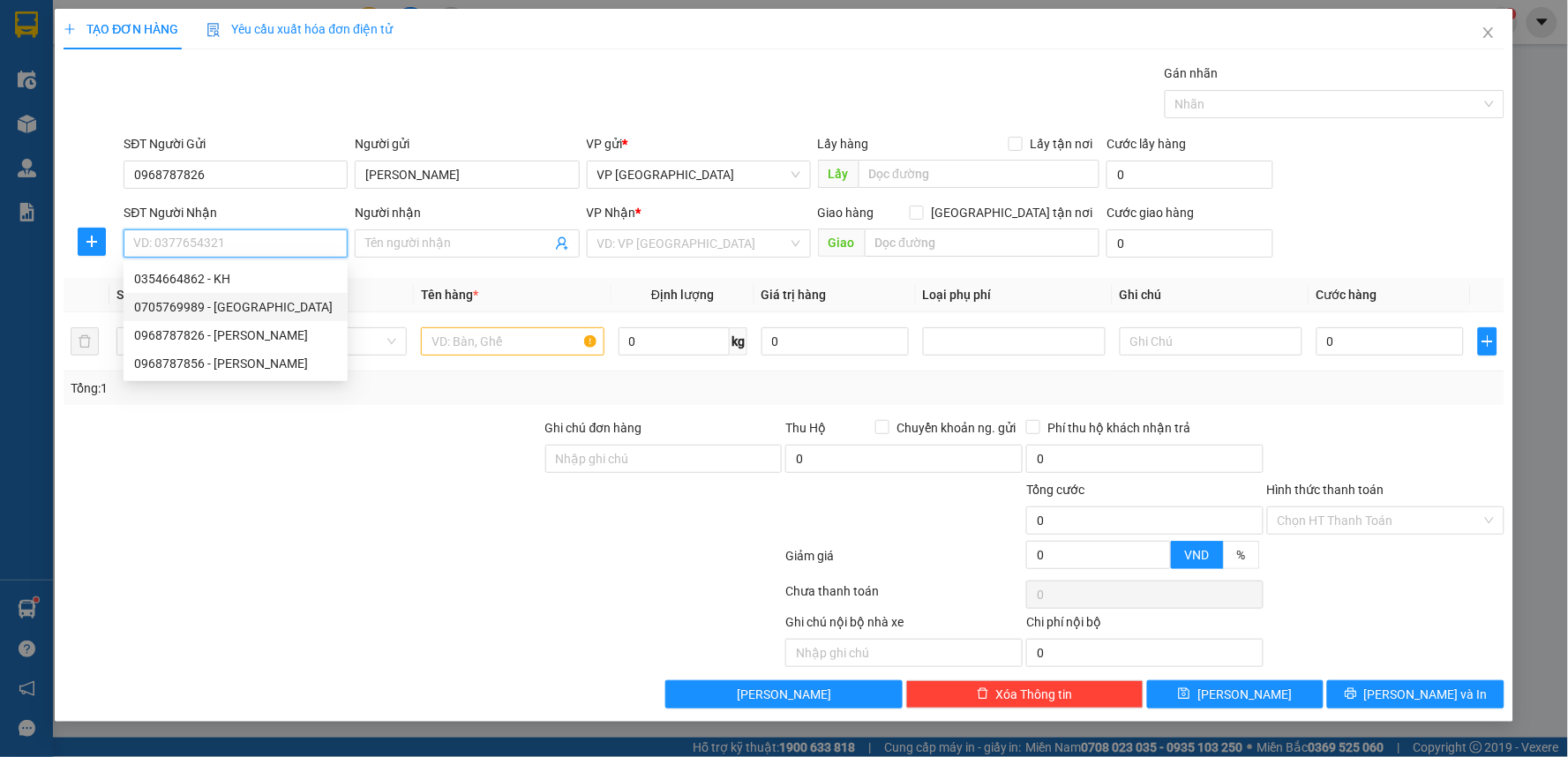
click at [238, 303] on div "0705769989 - Nhật anh" at bounding box center [235, 307] width 203 height 20
type input "0705769989"
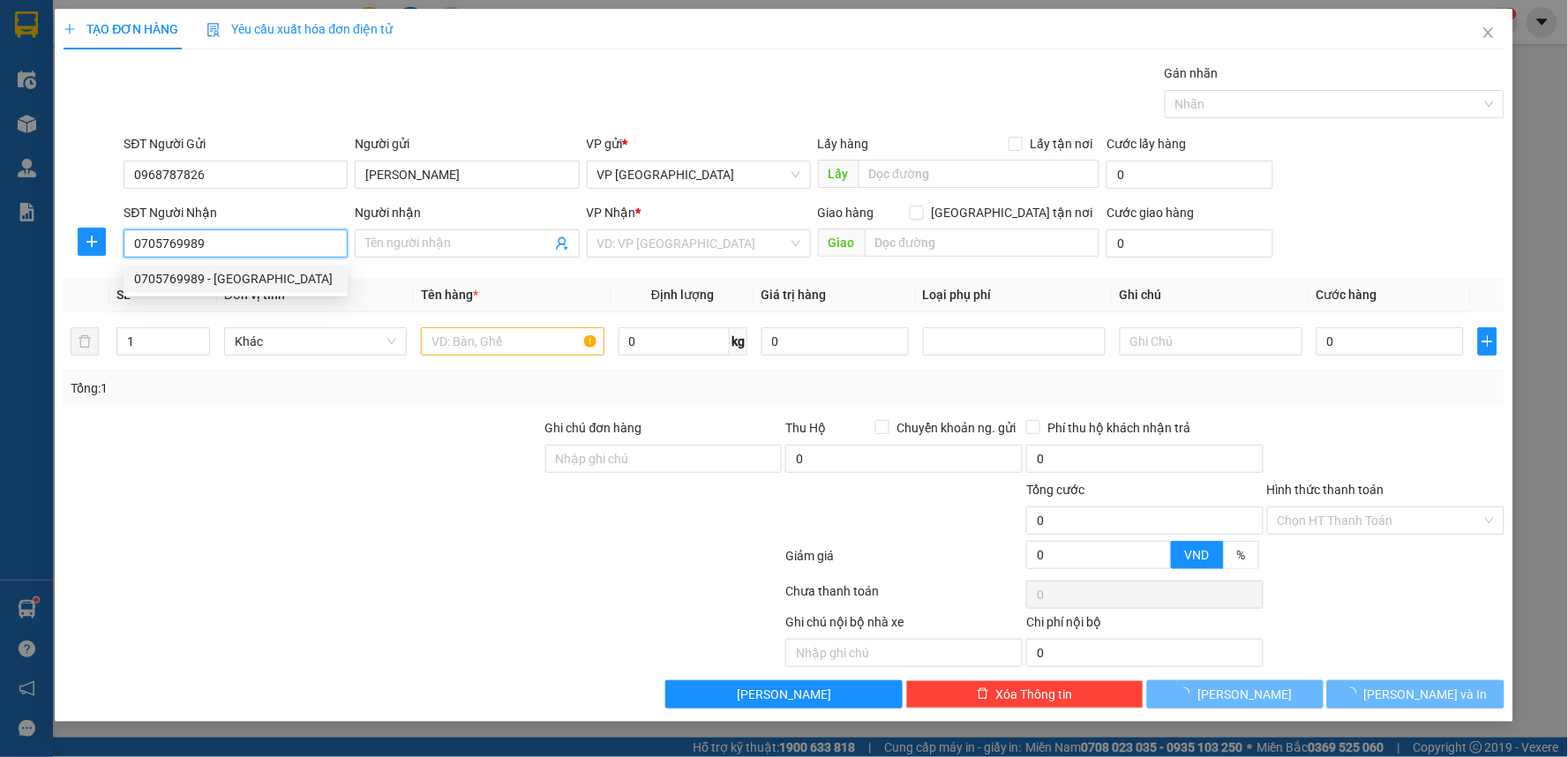
type input "Nhật anh"
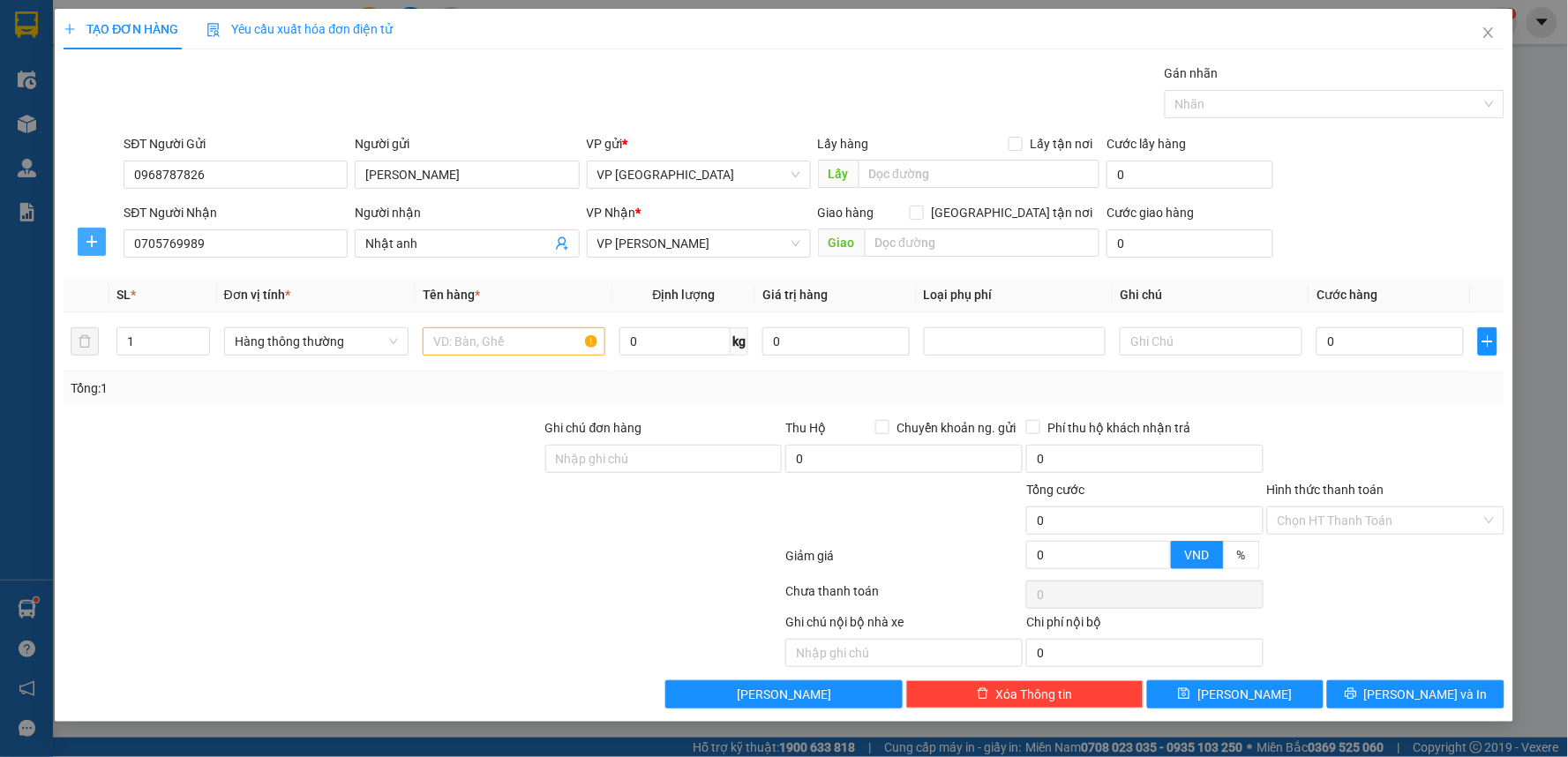
click at [83, 243] on span "plus" at bounding box center [92, 241] width 27 height 14
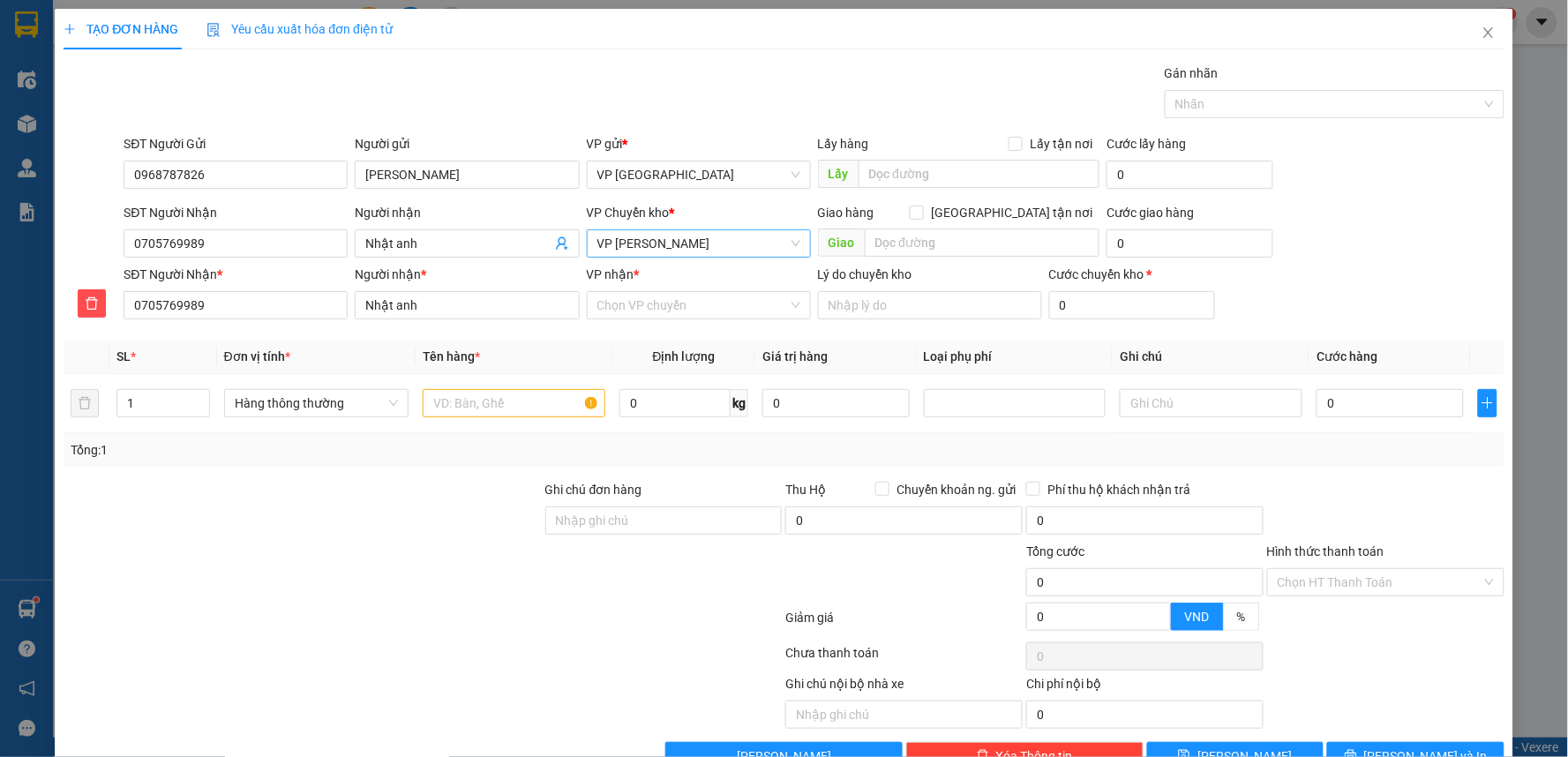
click at [694, 236] on span "VP [PERSON_NAME]" at bounding box center [699, 243] width 203 height 27
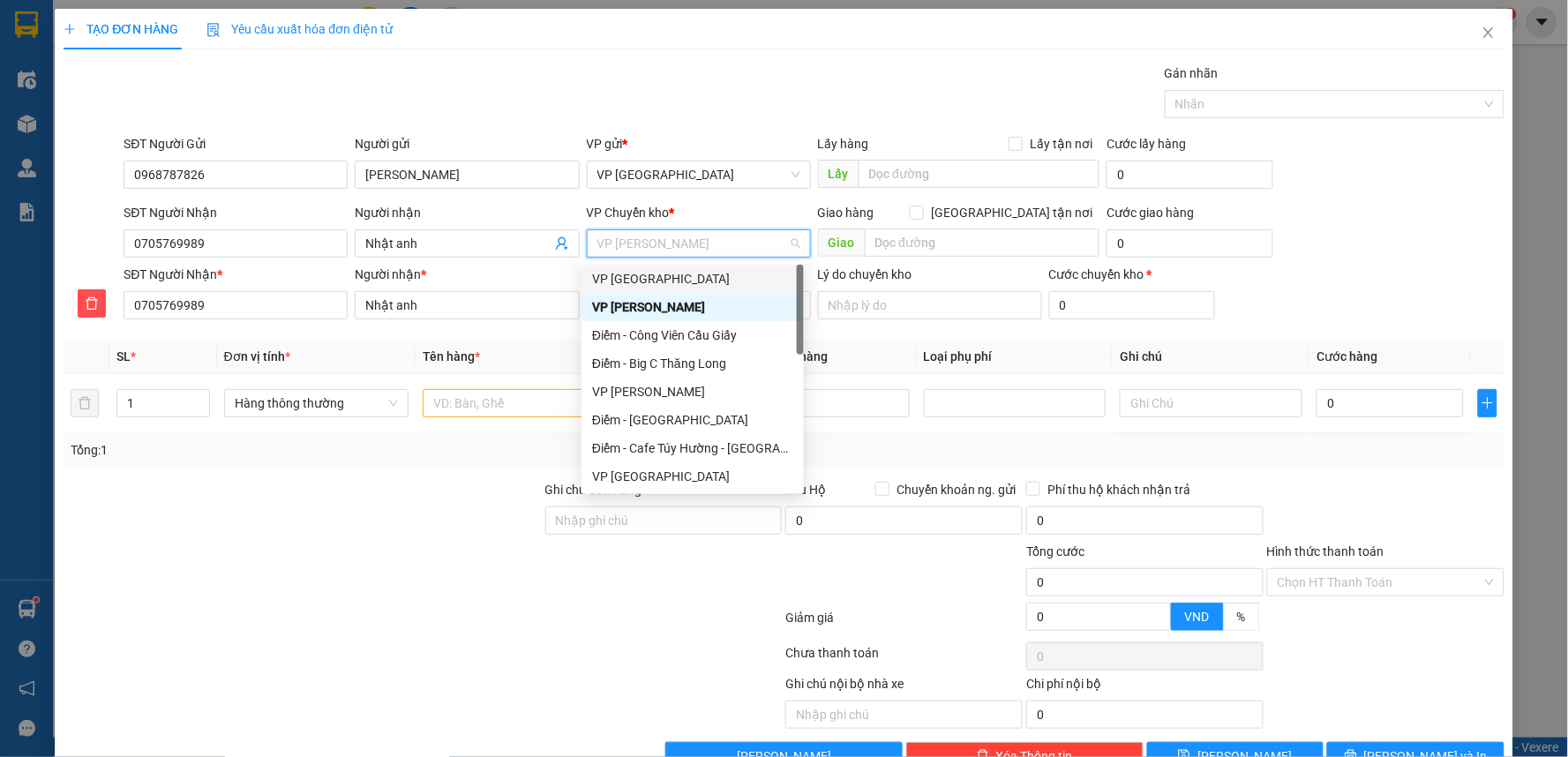
click at [664, 269] on div "VP [GEOGRAPHIC_DATA]" at bounding box center [693, 279] width 201 height 20
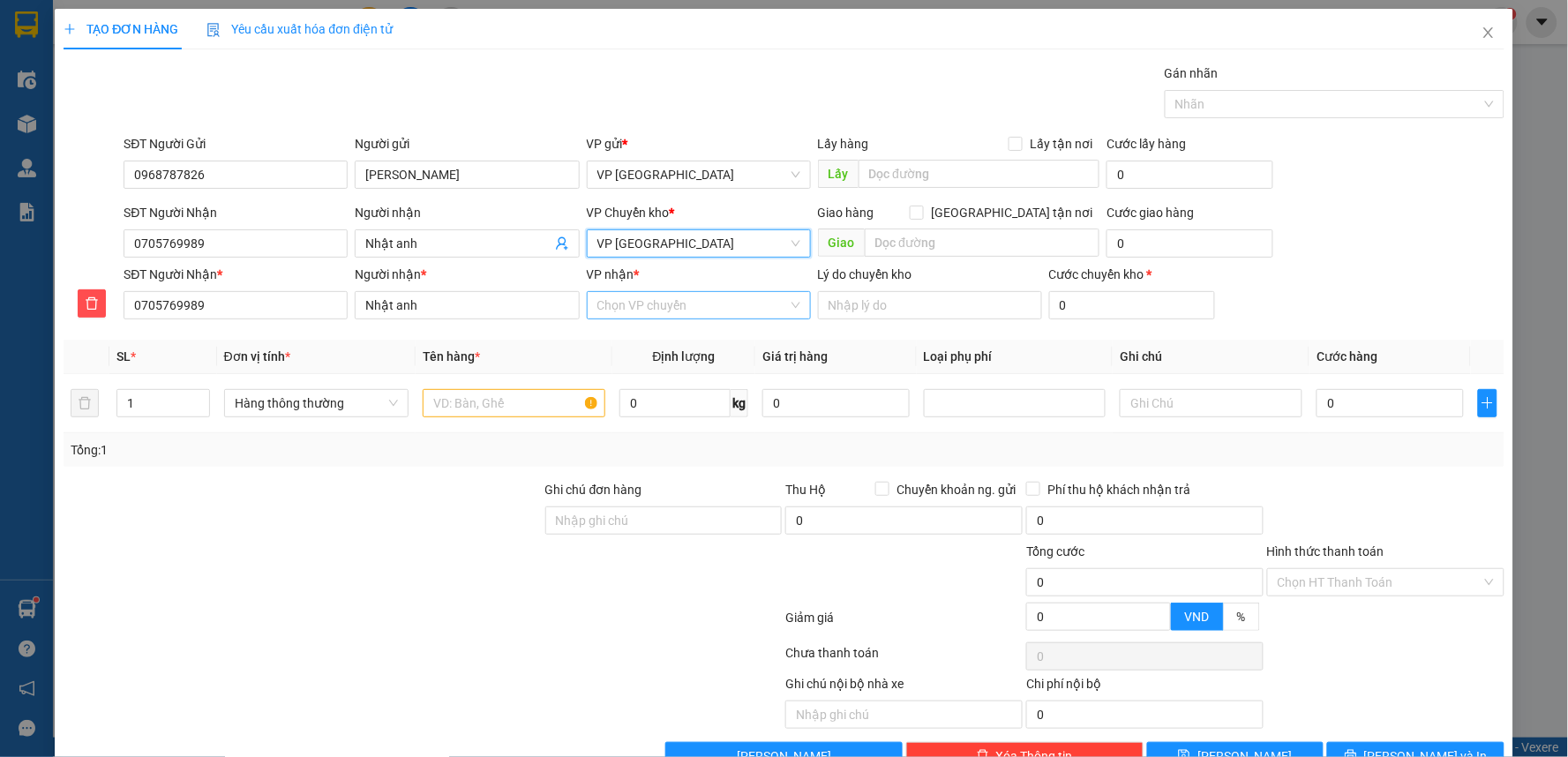
click at [658, 295] on input "VP nhận *" at bounding box center [693, 305] width 191 height 27
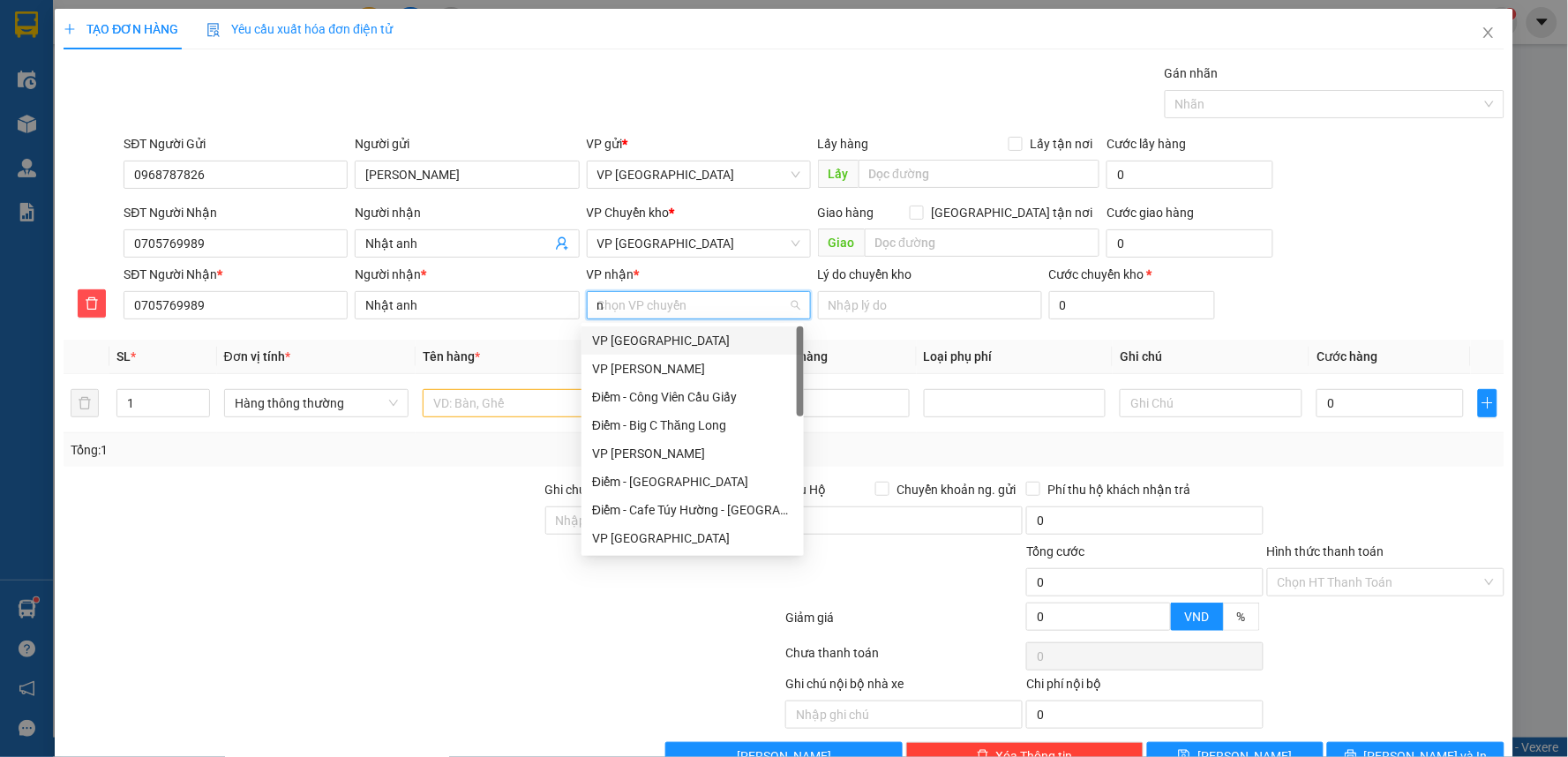
type input "ng"
click at [713, 339] on div "VP [PERSON_NAME]" at bounding box center [693, 341] width 201 height 20
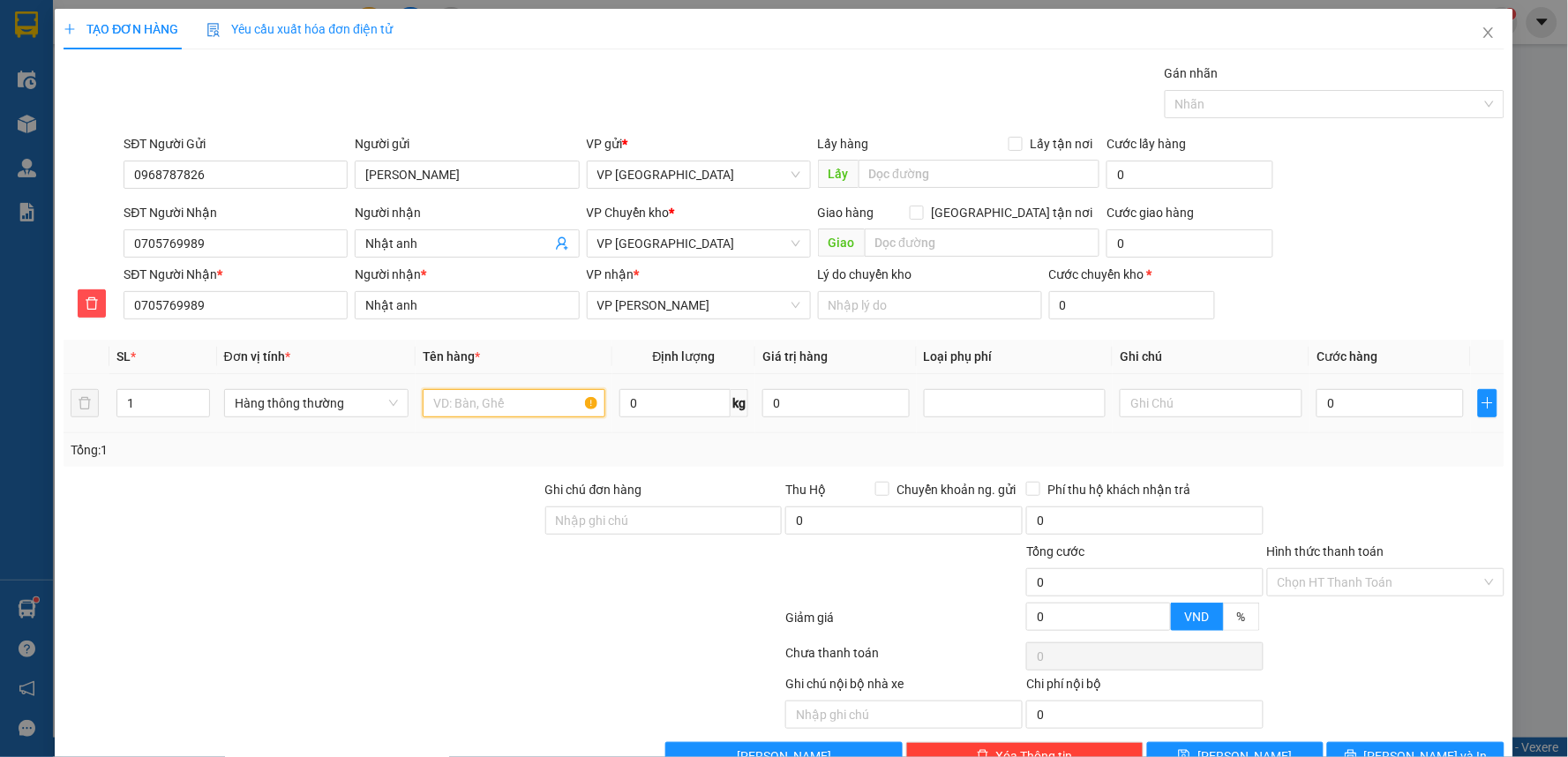
click at [523, 397] on input "text" at bounding box center [514, 403] width 183 height 29
type input "hct thực phẩm"
click at [1333, 410] on input "0" at bounding box center [1390, 403] width 147 height 29
type input "05"
type input "5"
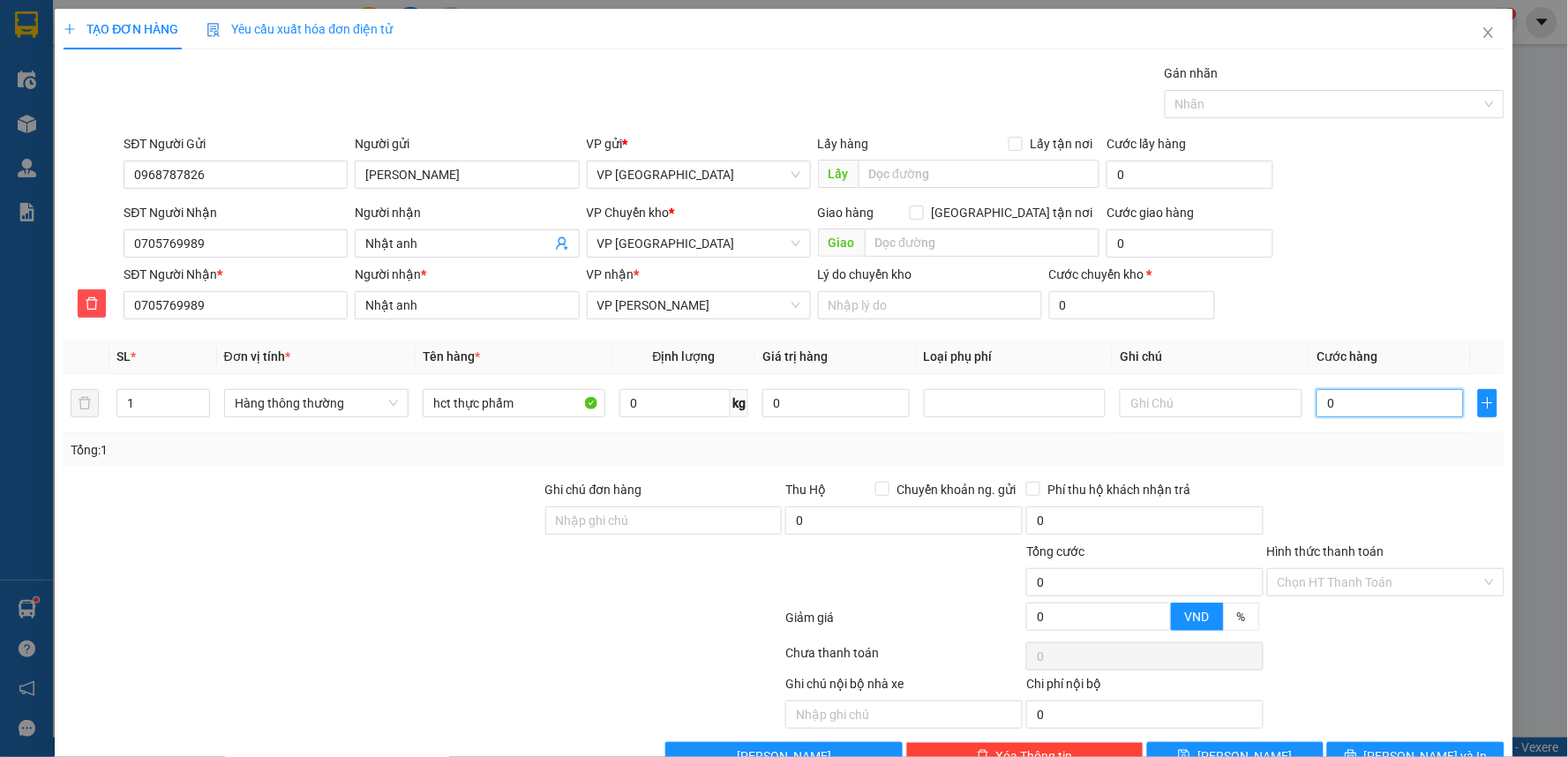
type input "5"
type input "050"
type input "50"
type input "50.000"
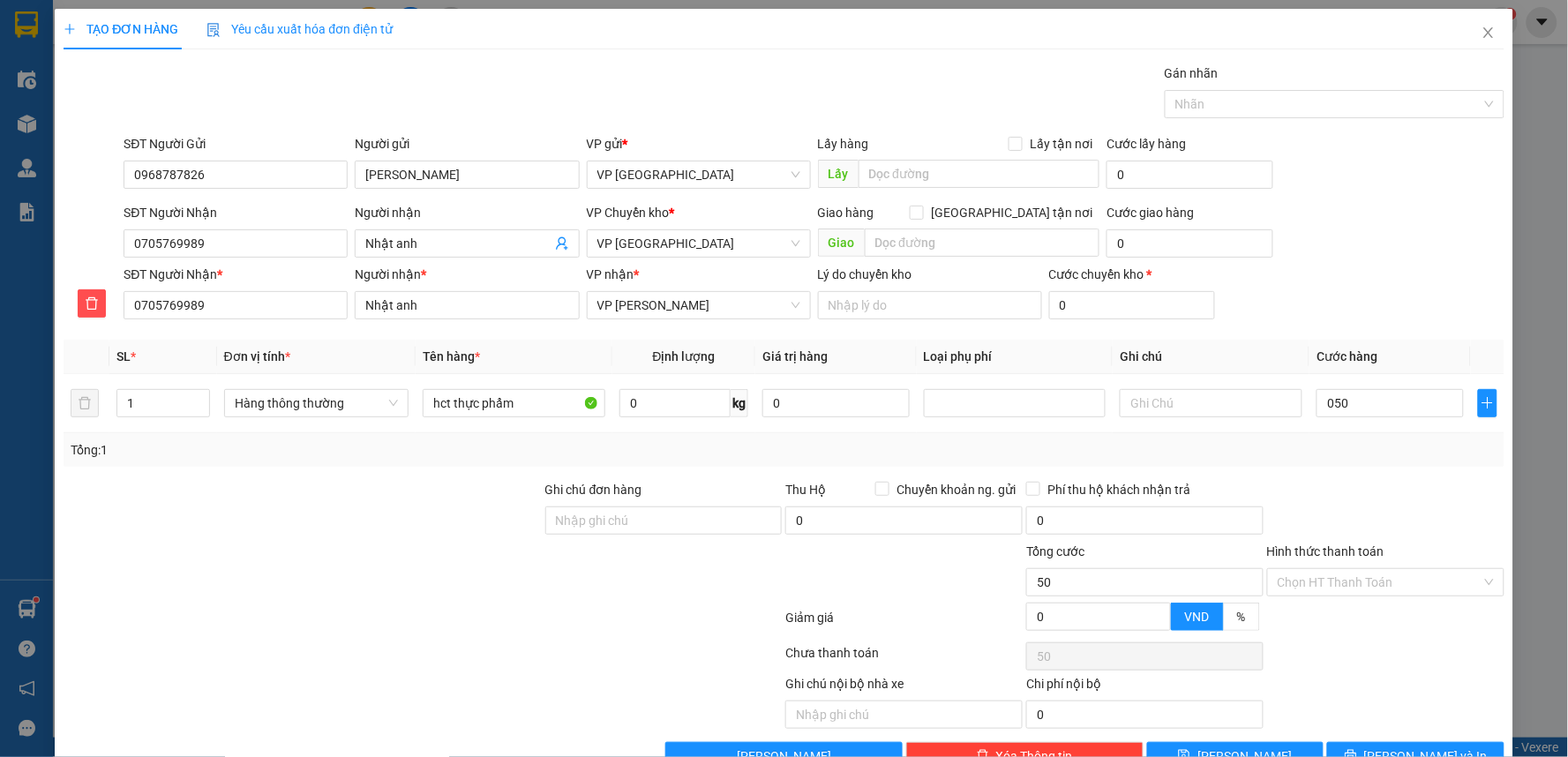
type input "50.000"
click at [1357, 277] on div "SĐT Người Nhận * 0705769989 Người nhận * Nhật anh VP nhận * VP Nguyễn Xiển Lý d…" at bounding box center [813, 295] width 1387 height 62
click at [1371, 243] on div "SĐT Người Nhận 0705769989 Người nhận Nhật anh VP Chuyển kho * VP Thái Bình Giao…" at bounding box center [813, 233] width 1387 height 62
click at [1373, 243] on div "SĐT Người Nhận 0705769989 Người nhận Nhật anh VP Chuyển kho * VP Thái Bình Giao…" at bounding box center [813, 233] width 1387 height 62
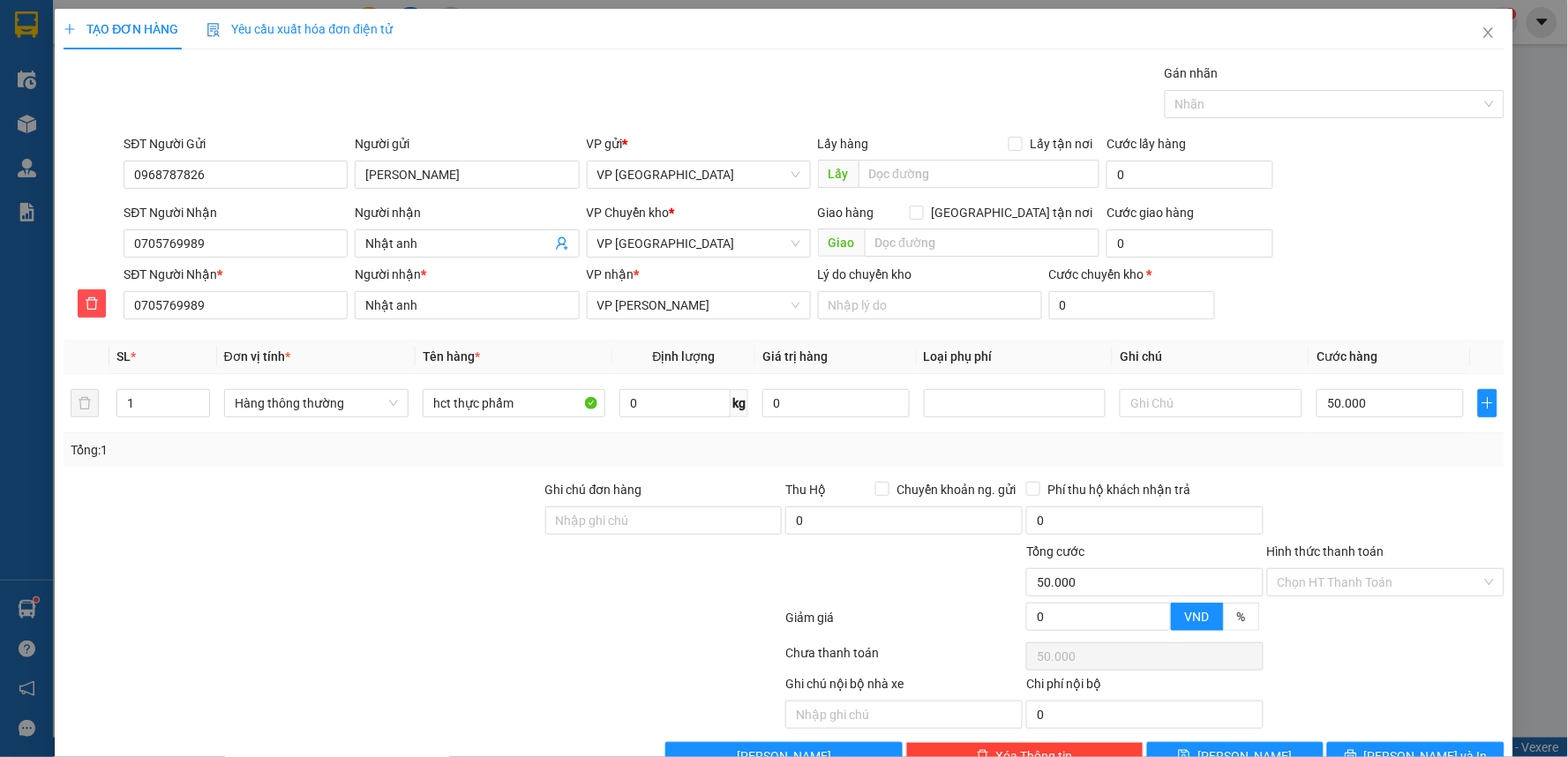
click at [1373, 242] on div "SĐT Người Nhận 0705769989 Người nhận Nhật anh VP Chuyển kho * VP Thái Bình Giao…" at bounding box center [813, 233] width 1387 height 62
click at [1344, 408] on input "50.000" at bounding box center [1390, 403] width 147 height 29
type input "5"
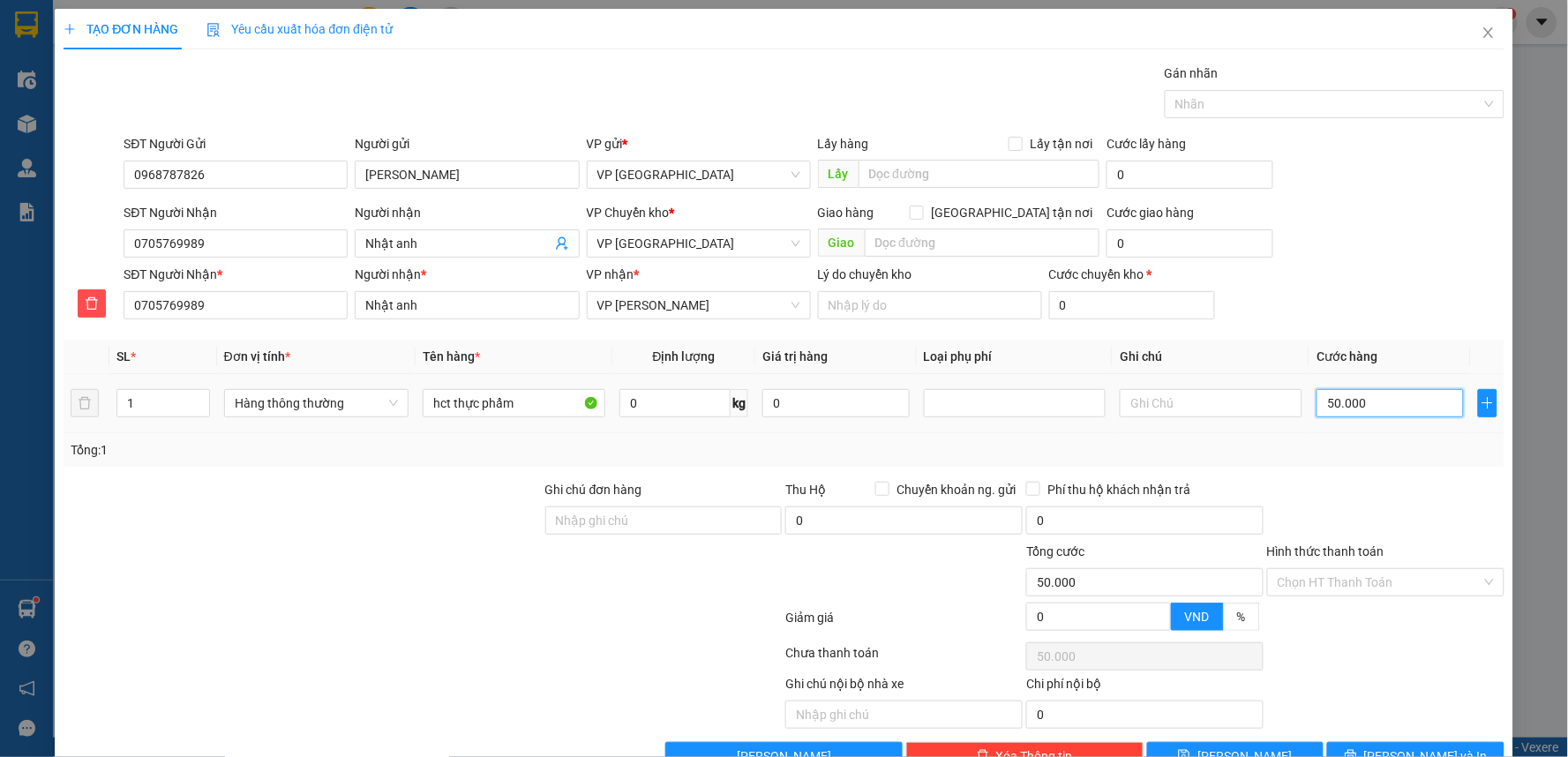
type input "5"
type input "55"
type input "55.000"
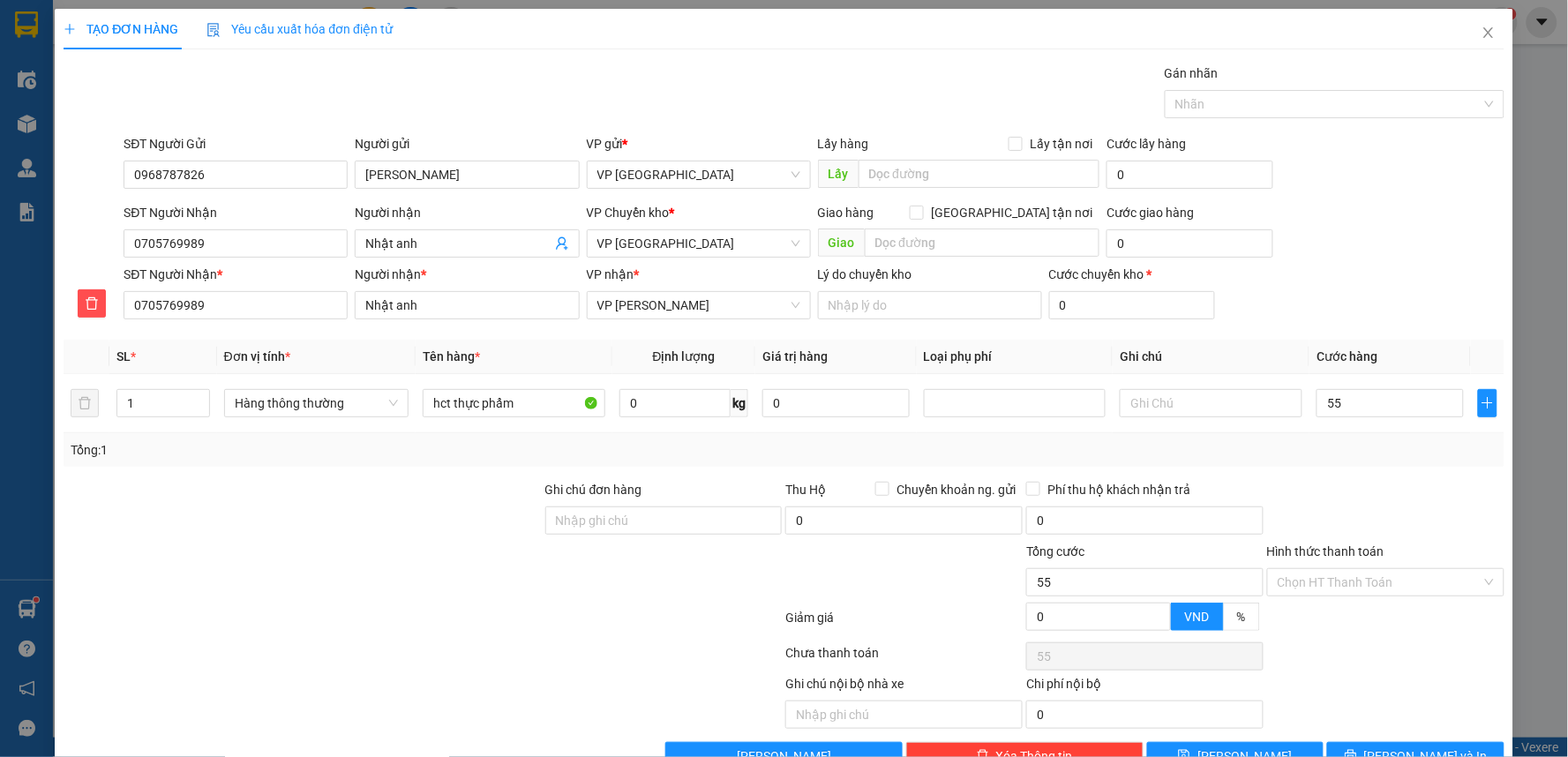
type input "55.000"
click at [1380, 274] on div "SĐT Người Nhận * 0705769989 Người nhận * Nhật anh VP nhận * VP Nguyễn Xiển Lý d…" at bounding box center [813, 295] width 1387 height 62
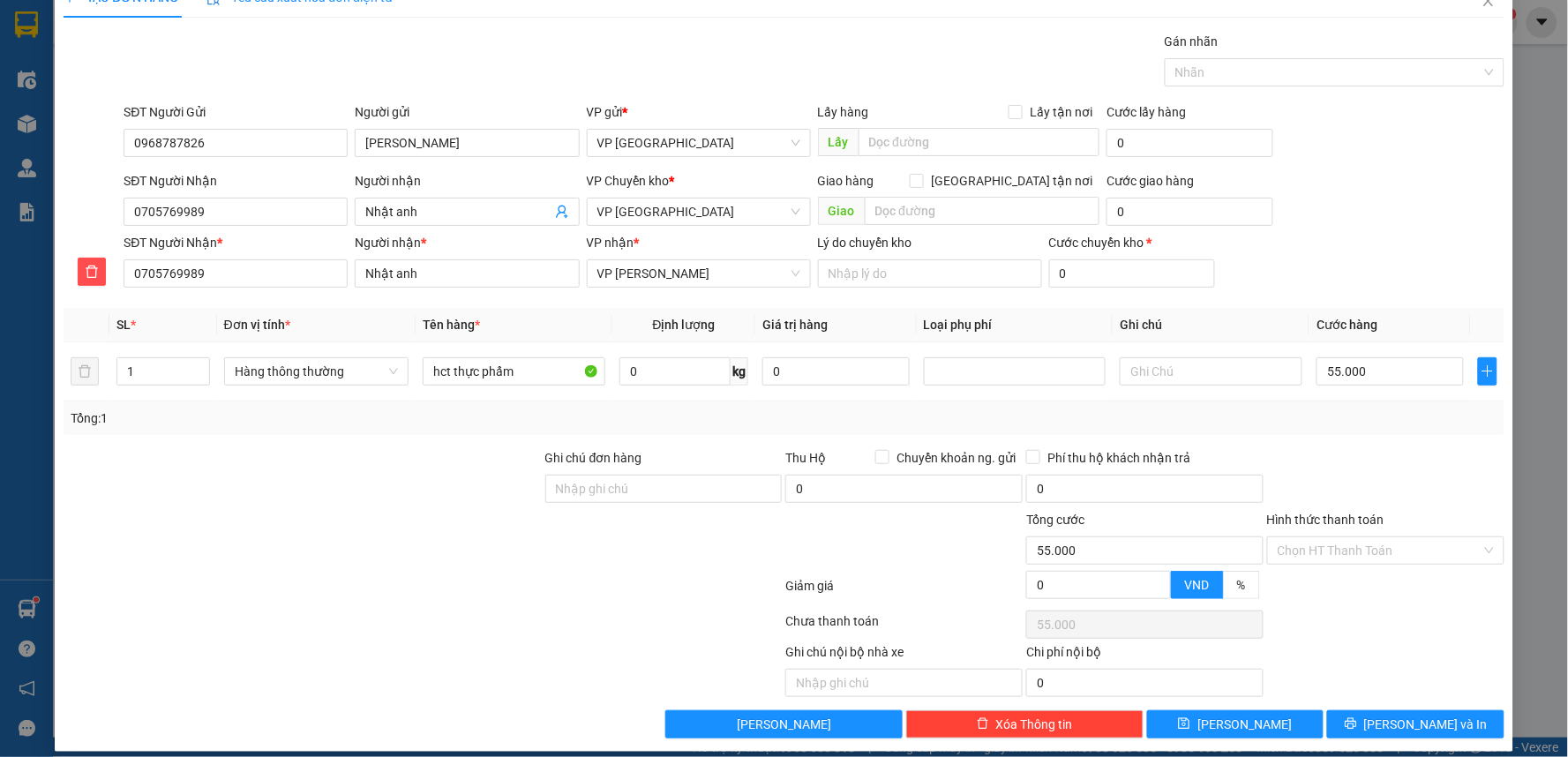
scroll to position [47, 0]
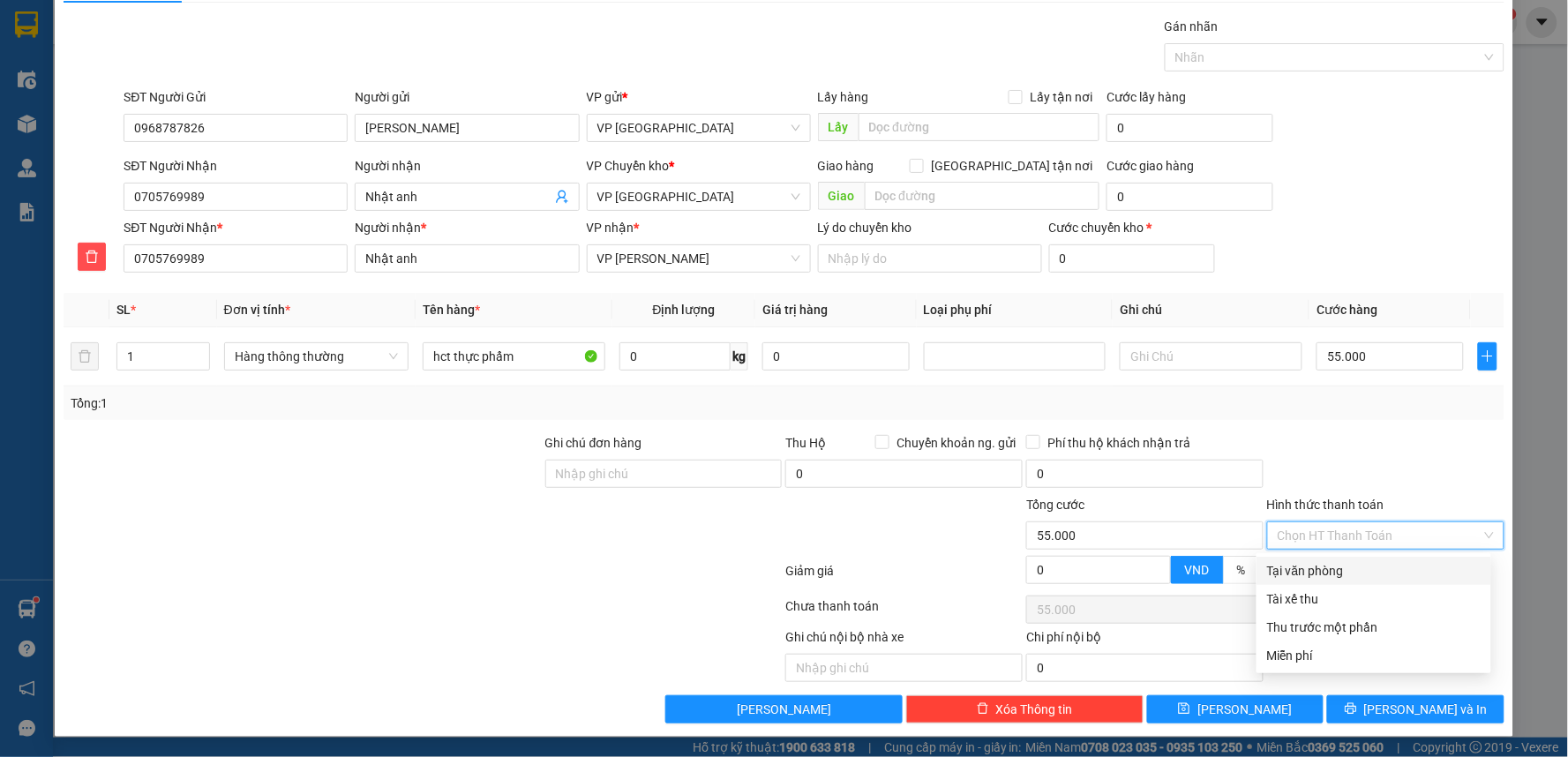
click at [1393, 531] on input "Hình thức thanh toán" at bounding box center [1379, 536] width 204 height 27
click at [1328, 558] on div "Tại văn phòng" at bounding box center [1374, 571] width 234 height 29
type input "0"
click at [1368, 462] on div at bounding box center [1386, 464] width 241 height 62
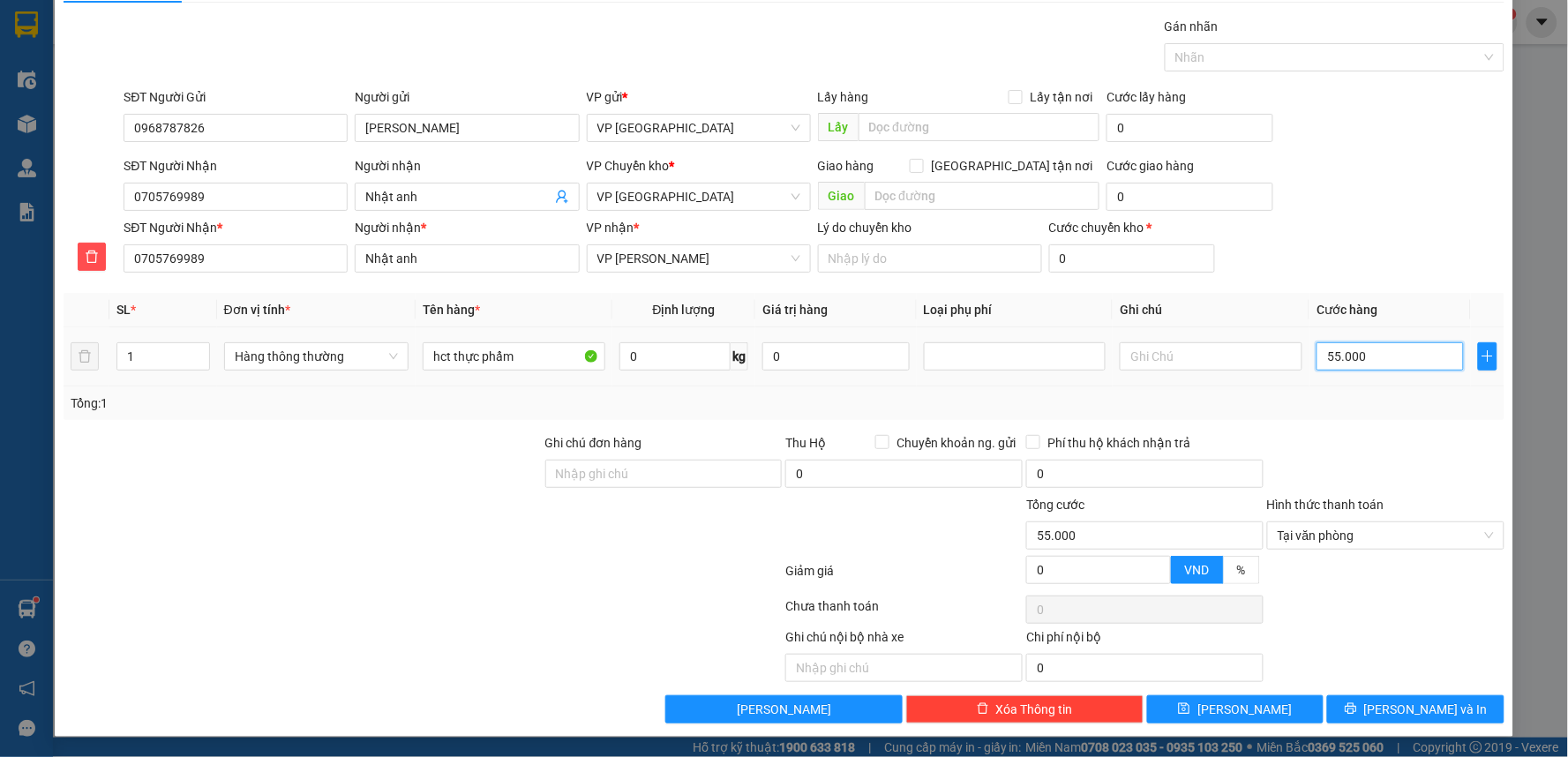
click at [1350, 367] on input "55.000" at bounding box center [1390, 356] width 147 height 29
type input "5"
type input "510"
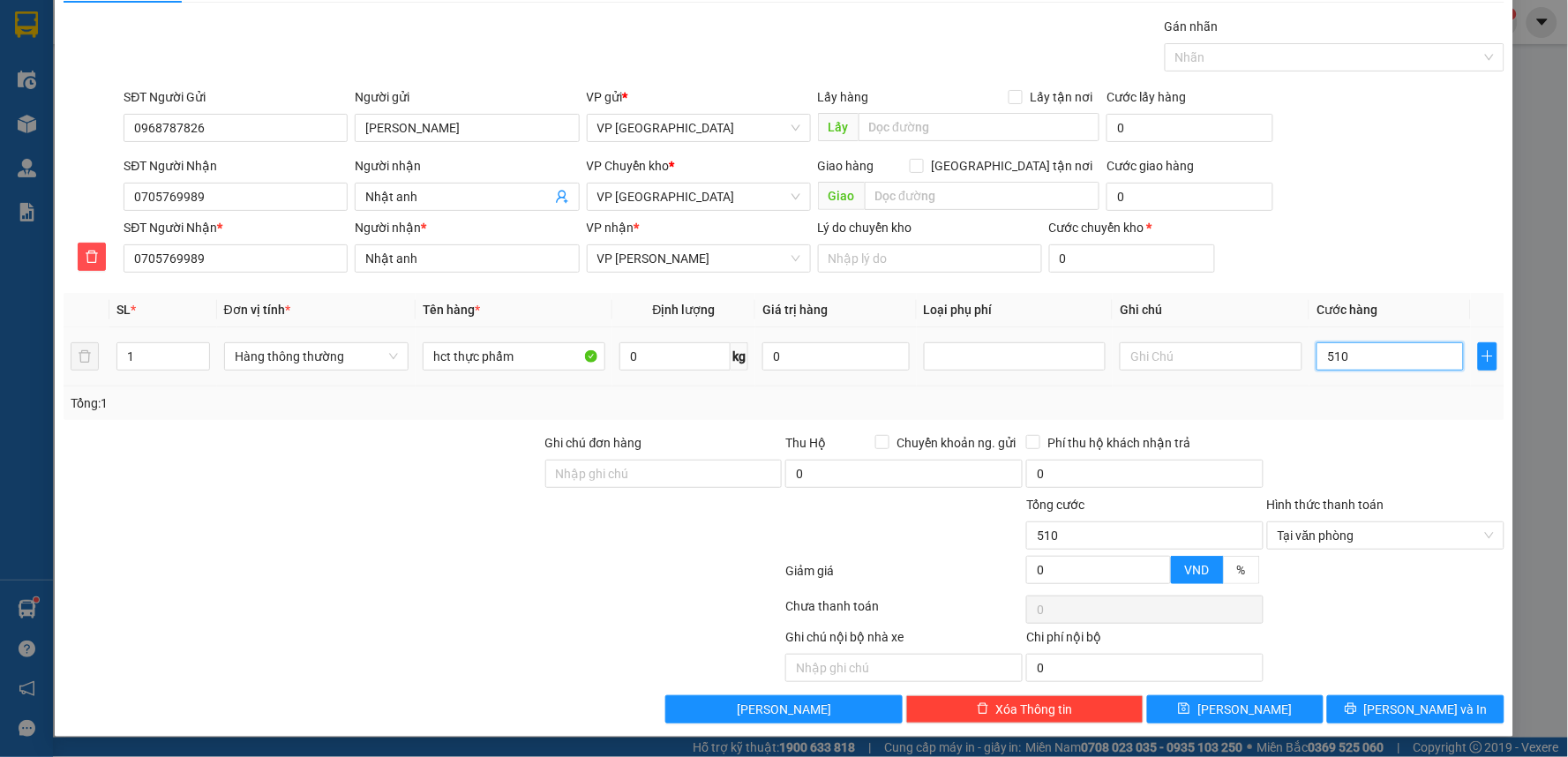
type input "51"
type input "5"
type input "50"
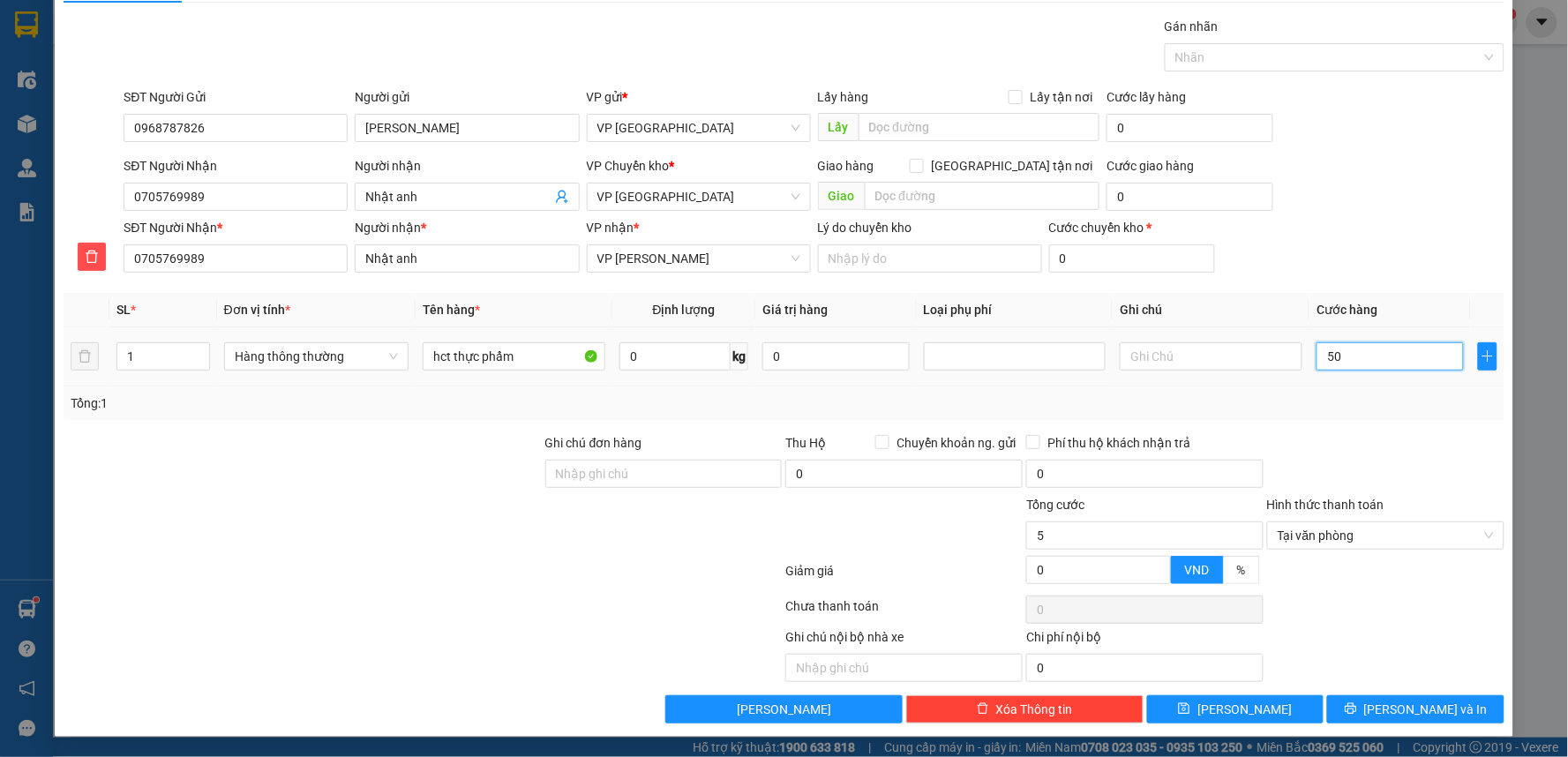
type input "50"
type input "50.000"
click at [1344, 198] on div "SĐT Người Nhận 0705769989 Người nhận Nhật anh VP Chuyển kho * VP Thái Bình Giao…" at bounding box center [813, 187] width 1387 height 62
click at [1406, 711] on span "[PERSON_NAME] và In" at bounding box center [1426, 710] width 124 height 20
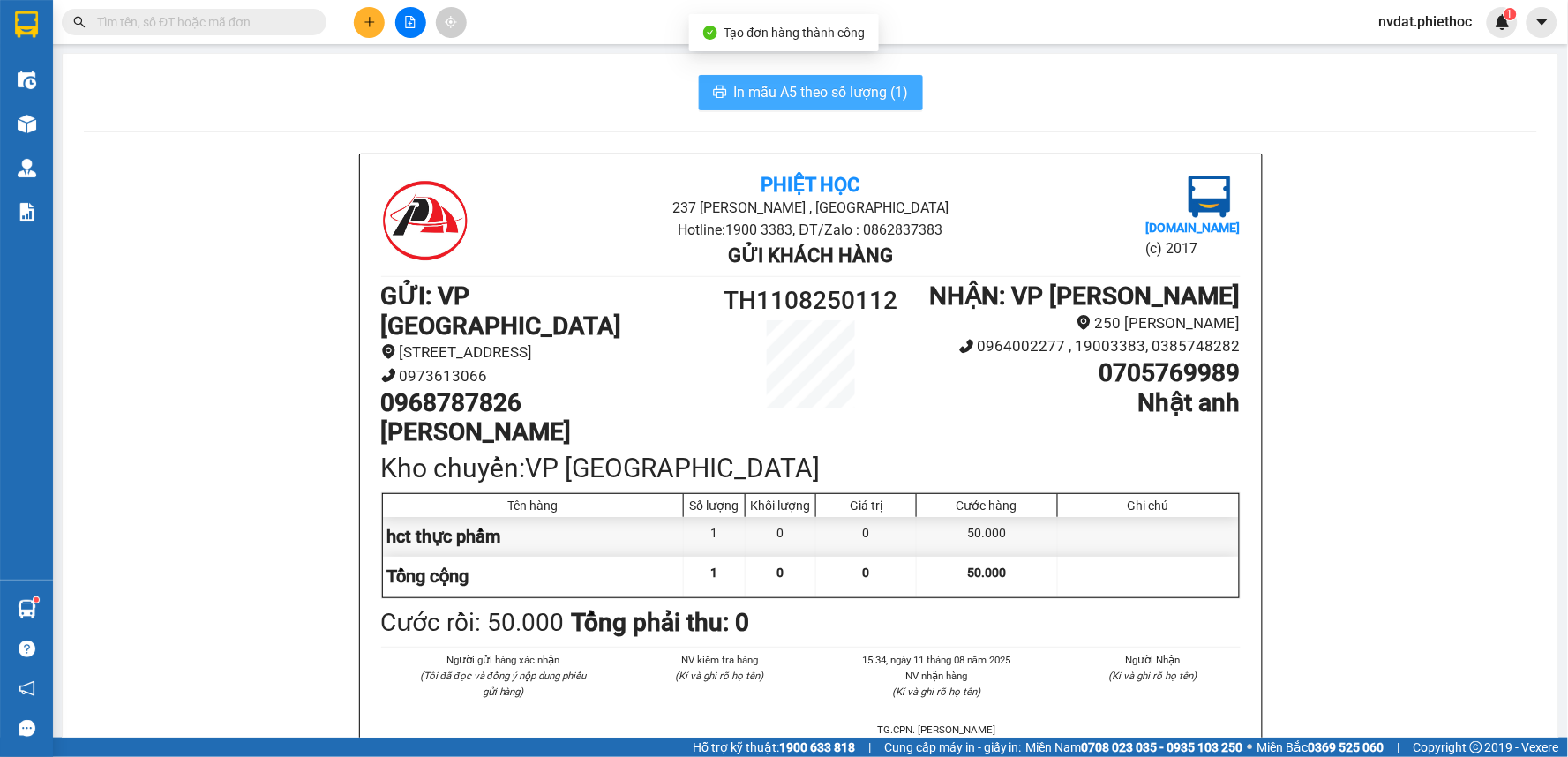
click at [840, 89] on span "In mẫu A5 theo số lượng (1)" at bounding box center [822, 92] width 175 height 22
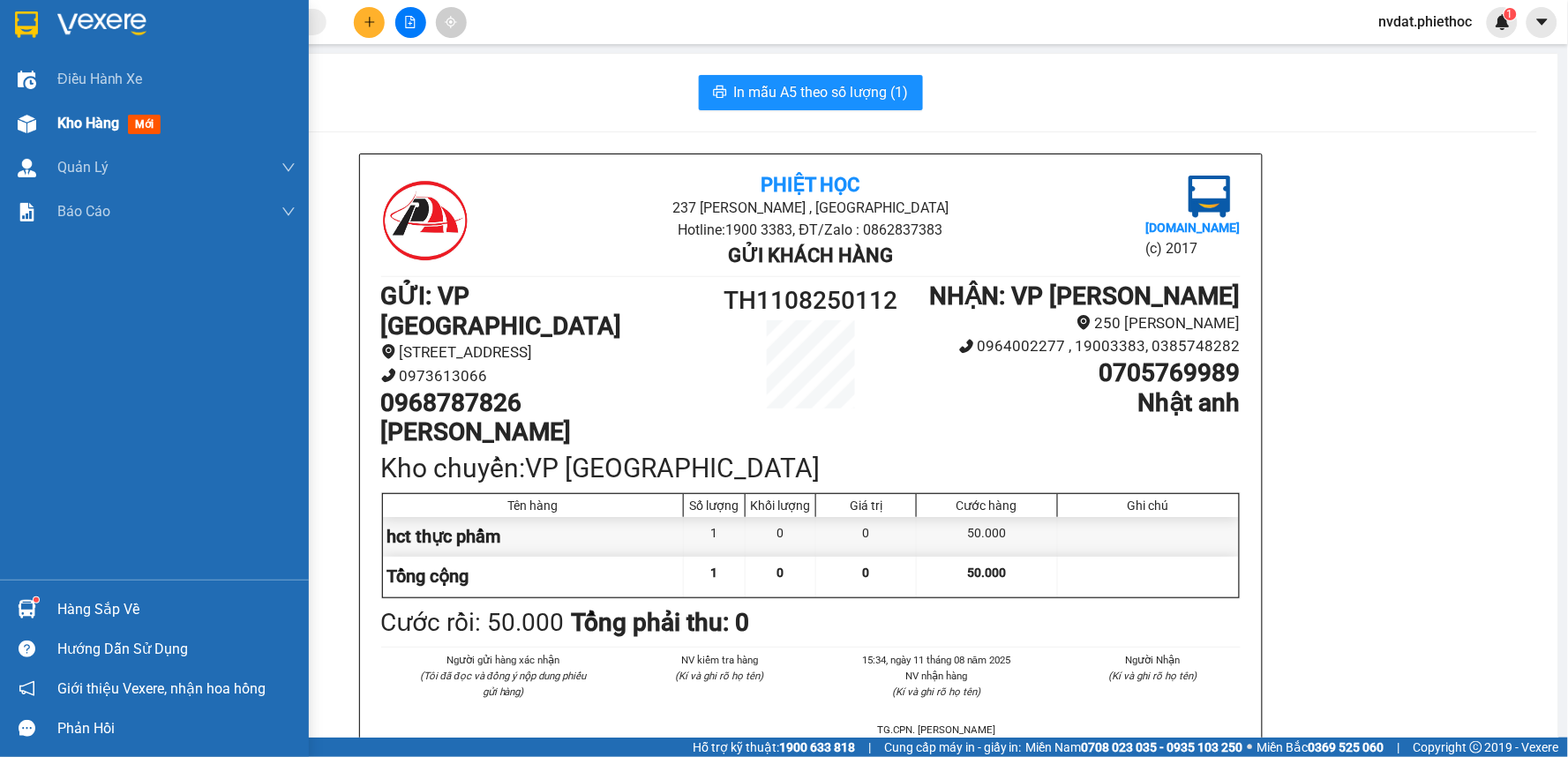
click at [18, 122] on img at bounding box center [27, 124] width 19 height 19
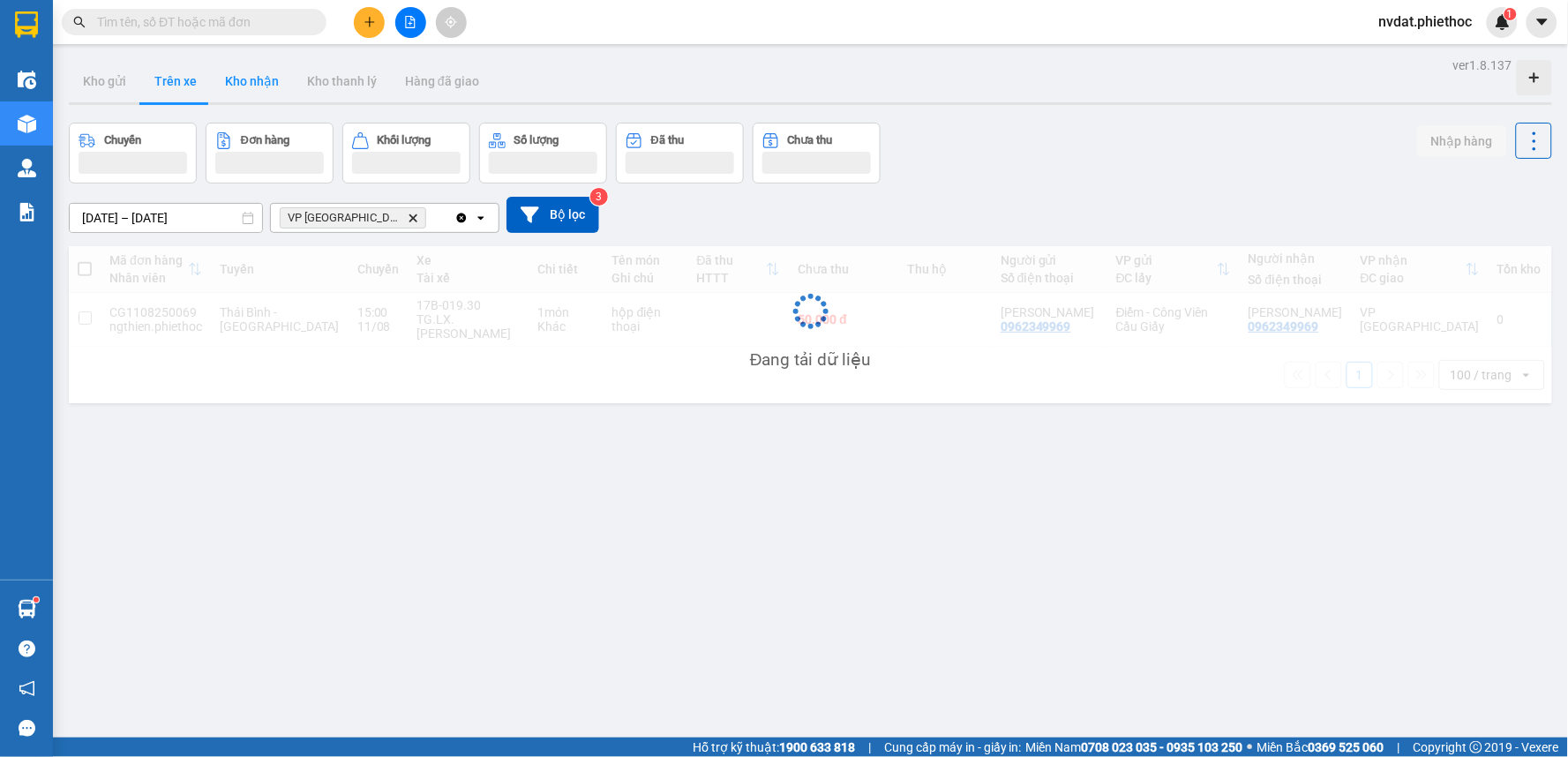
click at [259, 75] on button "Kho nhận" at bounding box center [251, 81] width 82 height 42
type input "[DATE] – [DATE]"
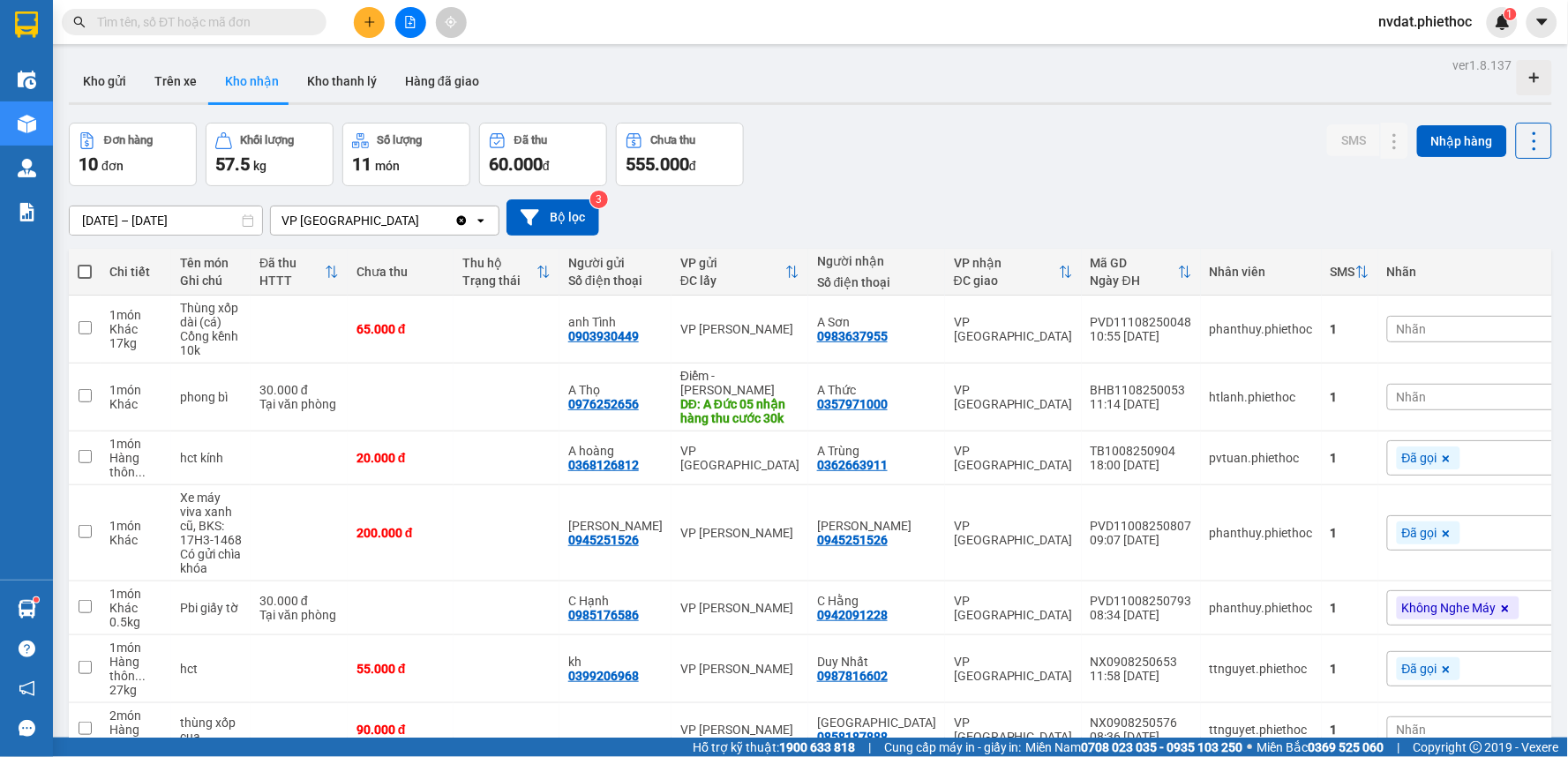
click at [881, 87] on div "Kho gửi Trên xe Kho nhận Kho thanh lý Hàng đã giao" at bounding box center [810, 84] width 1483 height 47
drag, startPoint x: 1066, startPoint y: 30, endPoint x: 1121, endPoint y: 2, distance: 61.7
click at [1071, 30] on div "Kết quả tìm kiếm ( 0 ) Bộ lọc No Data nvdat.phiethoc 1" at bounding box center [784, 22] width 1568 height 44
click at [377, 10] on button at bounding box center [369, 22] width 31 height 31
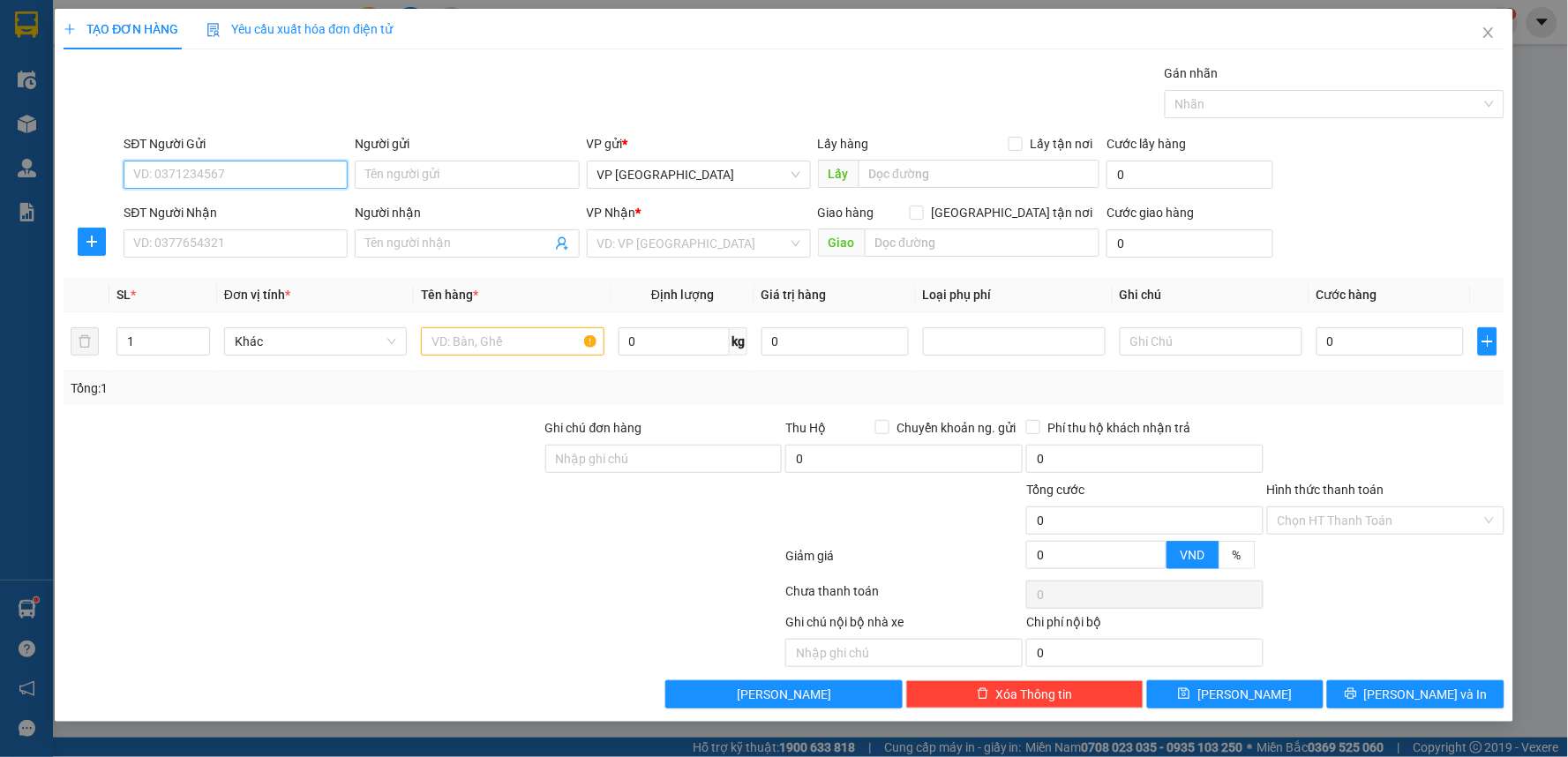
click at [258, 172] on input "SĐT Người Gửi" at bounding box center [236, 174] width 224 height 29
type input "0904089587"
click at [318, 209] on div "0904089587 - Anh Linh" at bounding box center [235, 211] width 203 height 20
type input "Anh Linh"
type input "0904089587"
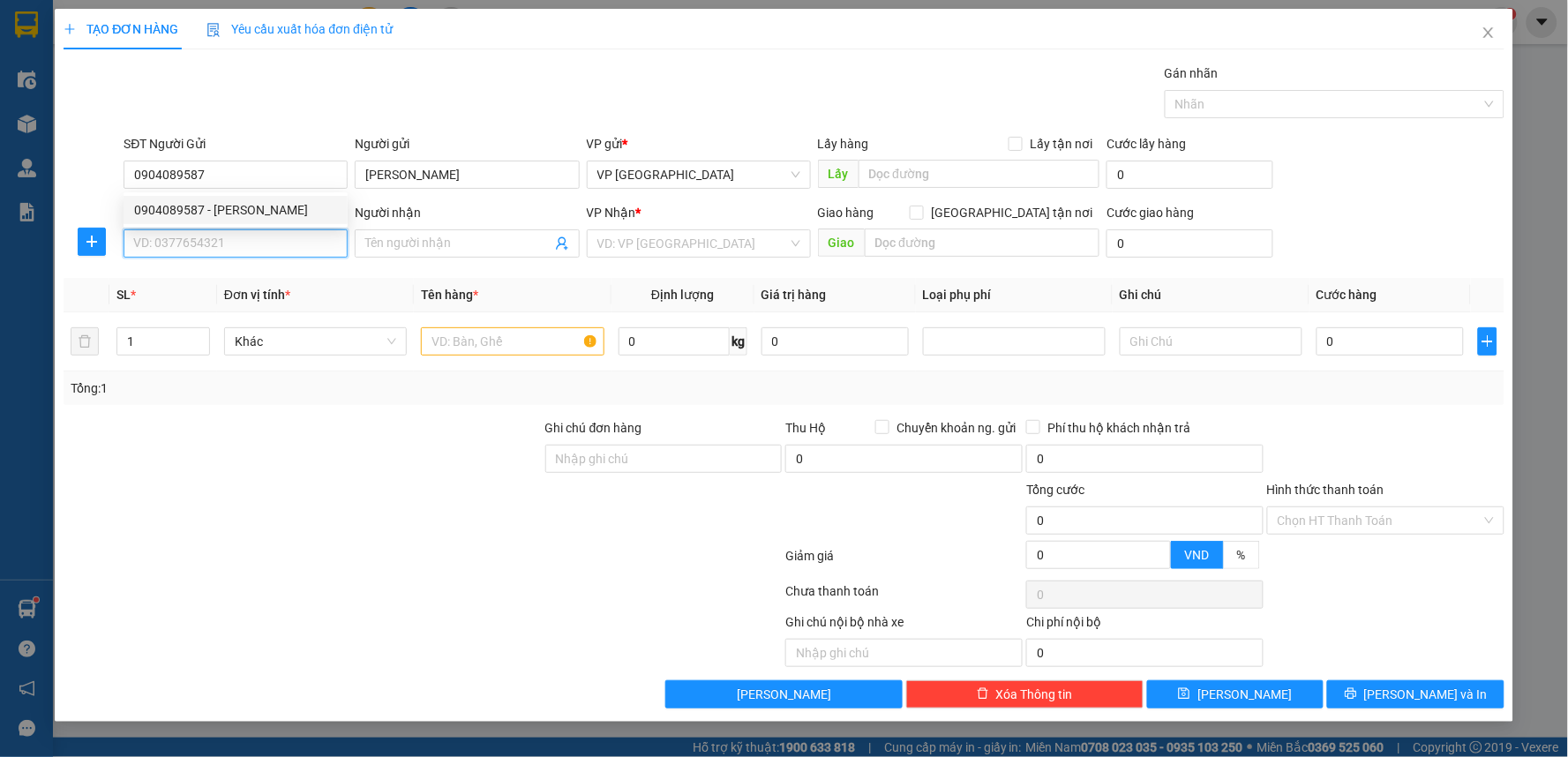
click at [287, 231] on input "SĐT Người Nhận" at bounding box center [236, 243] width 224 height 29
type input "0983564759"
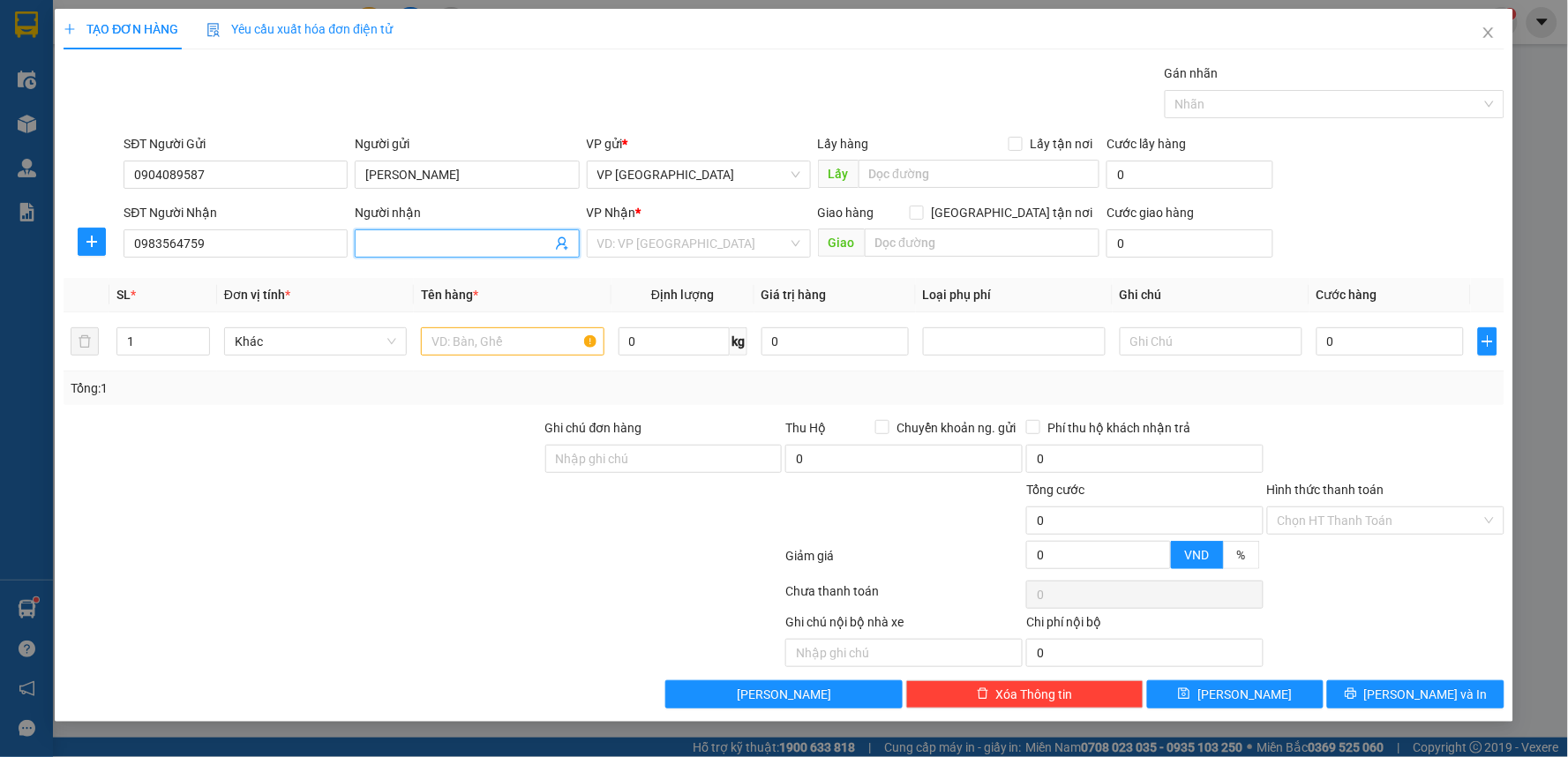
click at [426, 243] on input "Người nhận" at bounding box center [458, 244] width 185 height 20
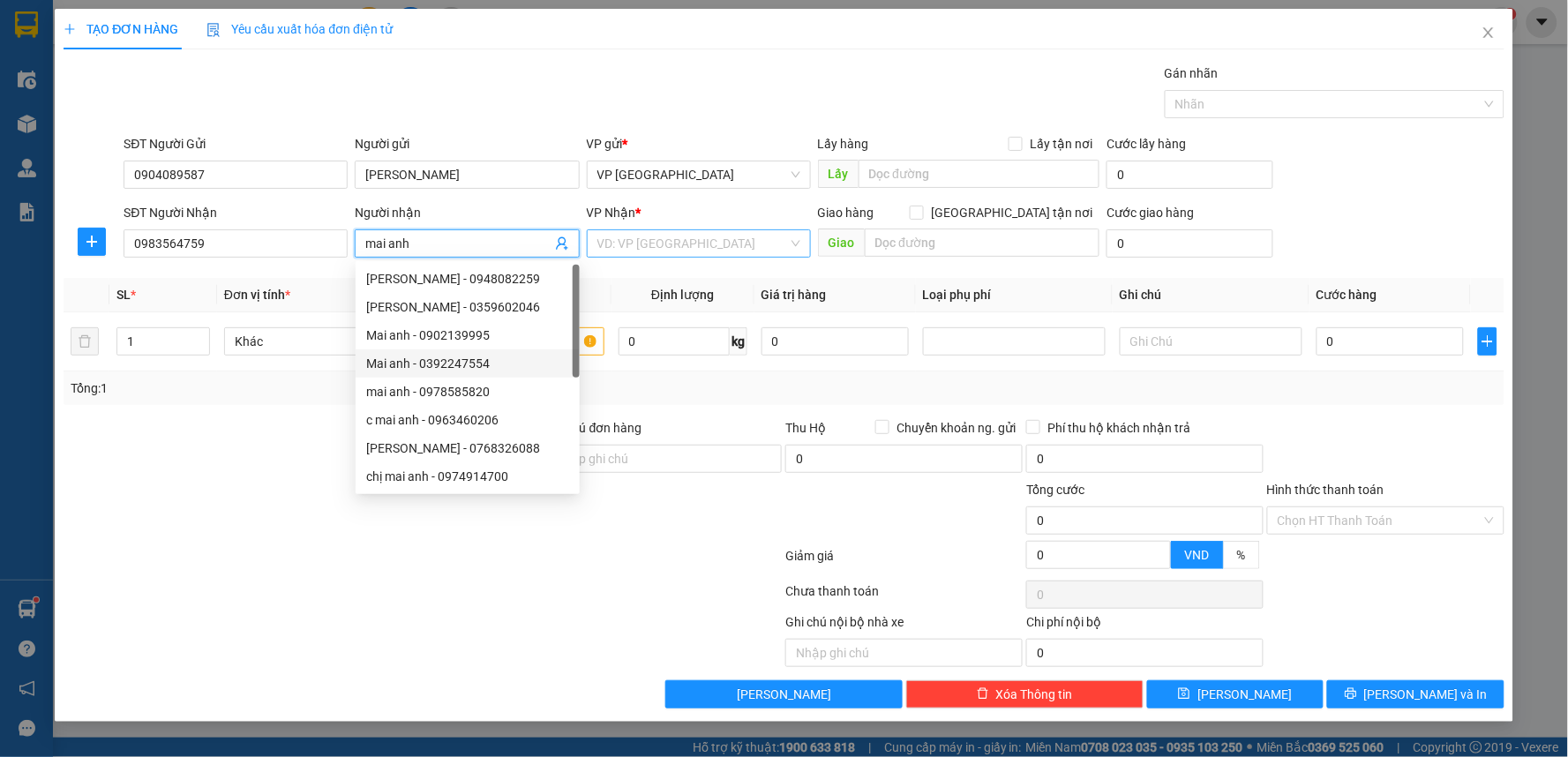
type input "mai anh"
click at [734, 241] on input "search" at bounding box center [693, 243] width 191 height 27
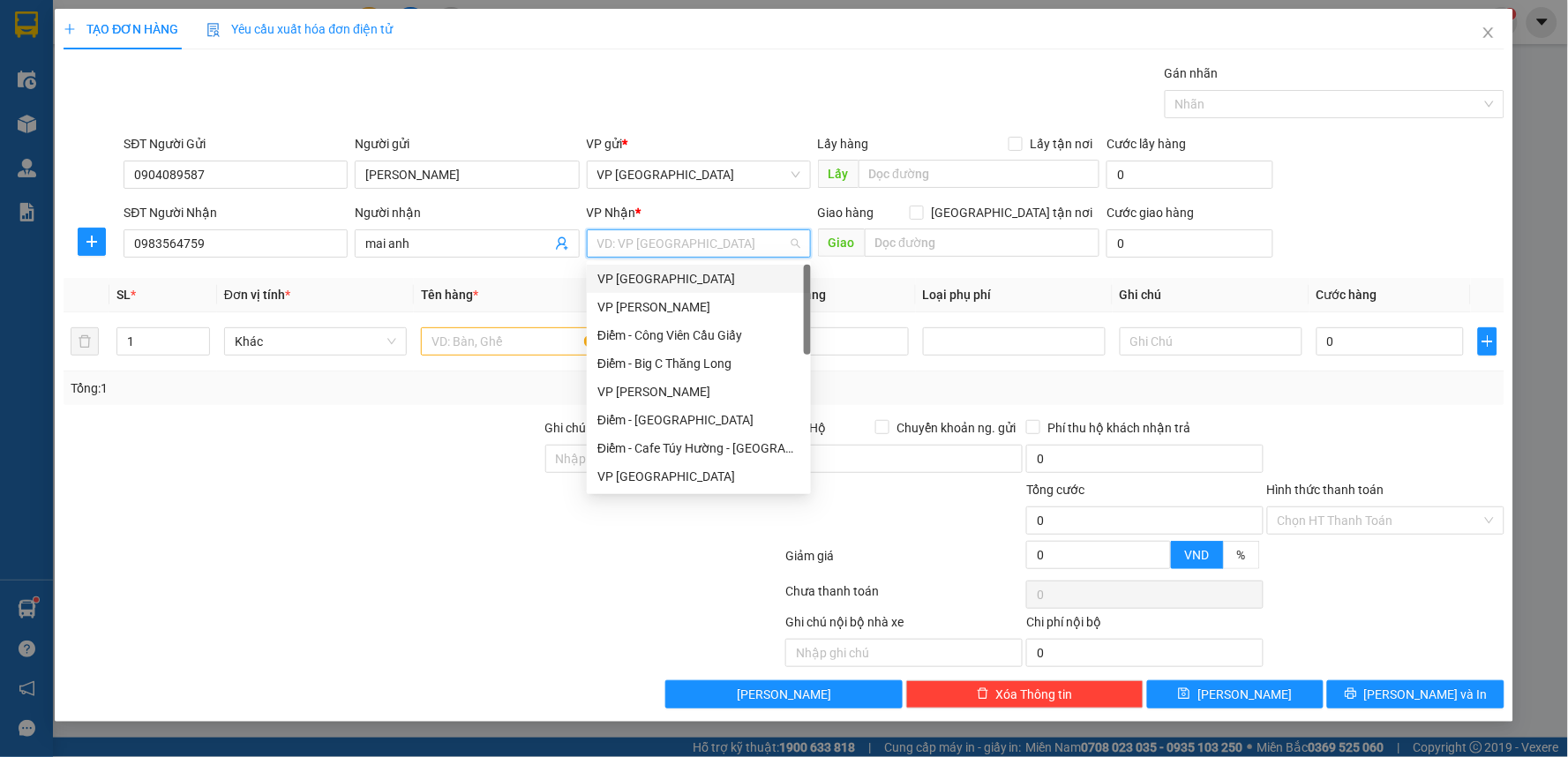
click at [694, 271] on div "VP [GEOGRAPHIC_DATA]" at bounding box center [699, 279] width 203 height 20
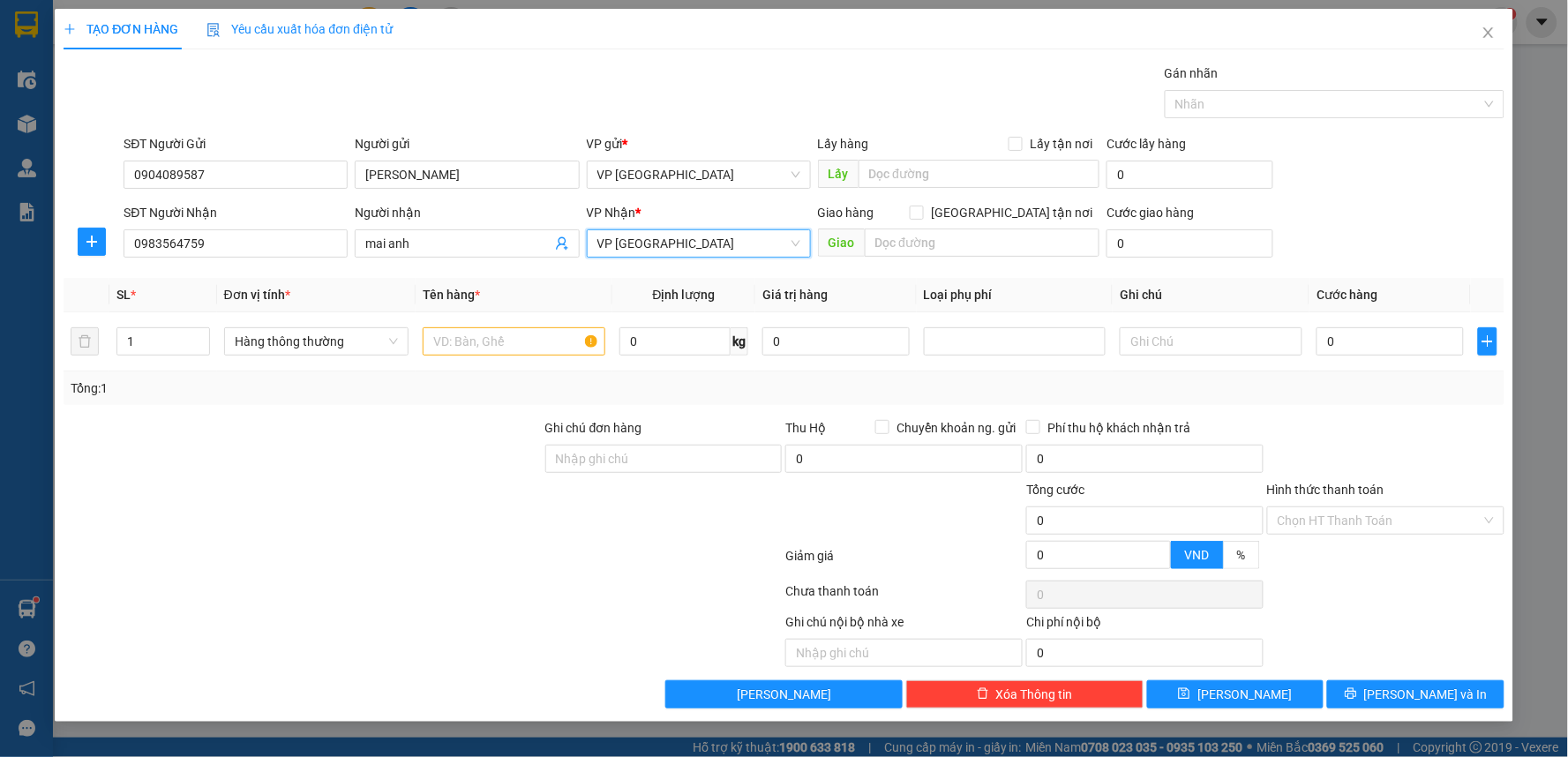
drag, startPoint x: 371, startPoint y: 460, endPoint x: 408, endPoint y: 436, distance: 44.1
click at [408, 436] on div at bounding box center [303, 449] width 482 height 62
click at [522, 337] on input "text" at bounding box center [514, 342] width 183 height 29
type input "tranh"
click at [481, 404] on div "Tổng: 1" at bounding box center [784, 388] width 1441 height 33
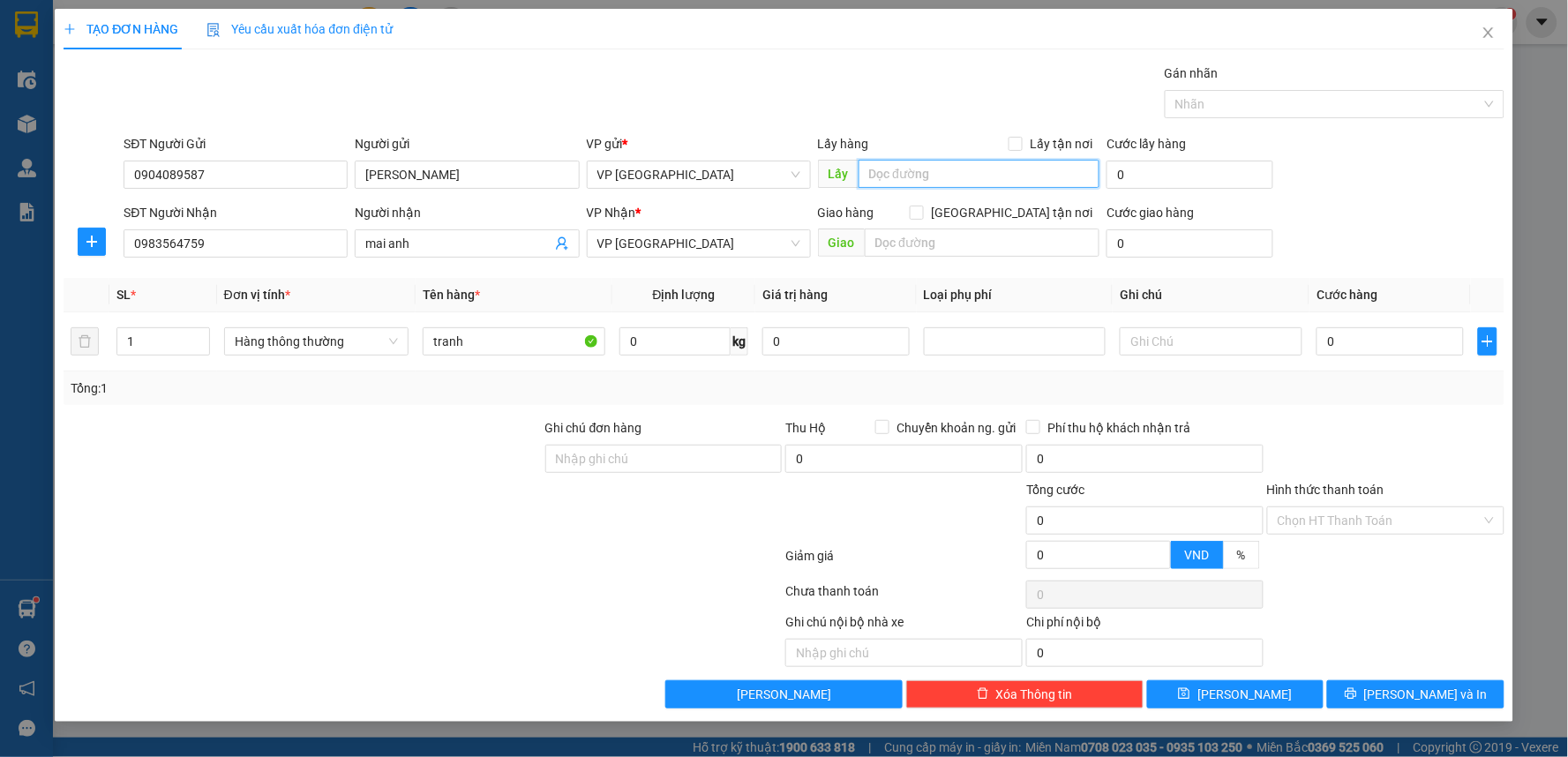
click at [993, 183] on input "text" at bounding box center [979, 173] width 242 height 29
type input "nhẹ tay"
click at [1010, 75] on div "Gói vận chuyển * Tiêu chuẩn Gán nhãn Nhãn" at bounding box center [813, 95] width 1387 height 62
click at [1381, 346] on input "0" at bounding box center [1390, 342] width 147 height 29
type input "3"
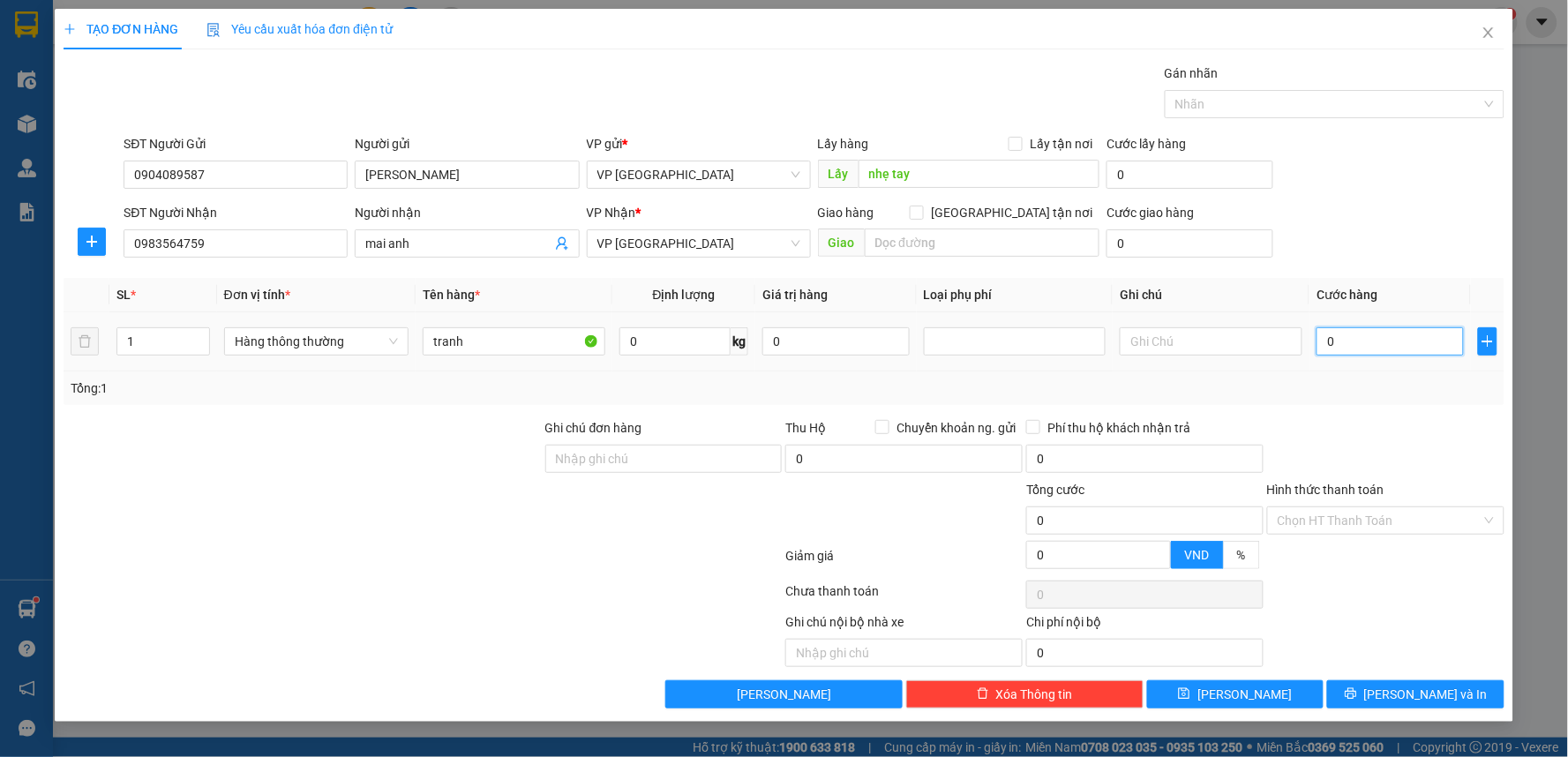
type input "3"
type input "302"
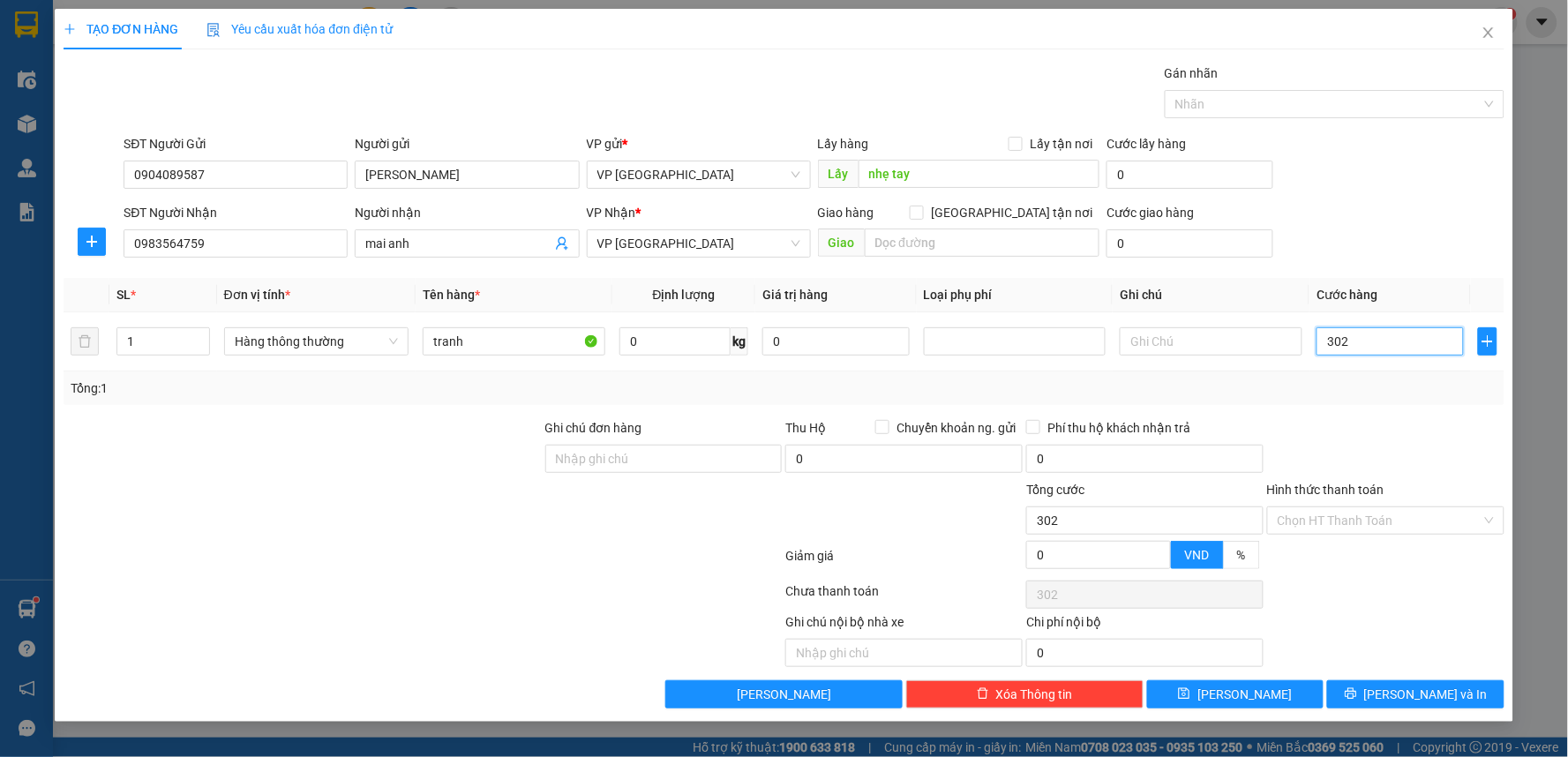
type input "30"
type input "30.000"
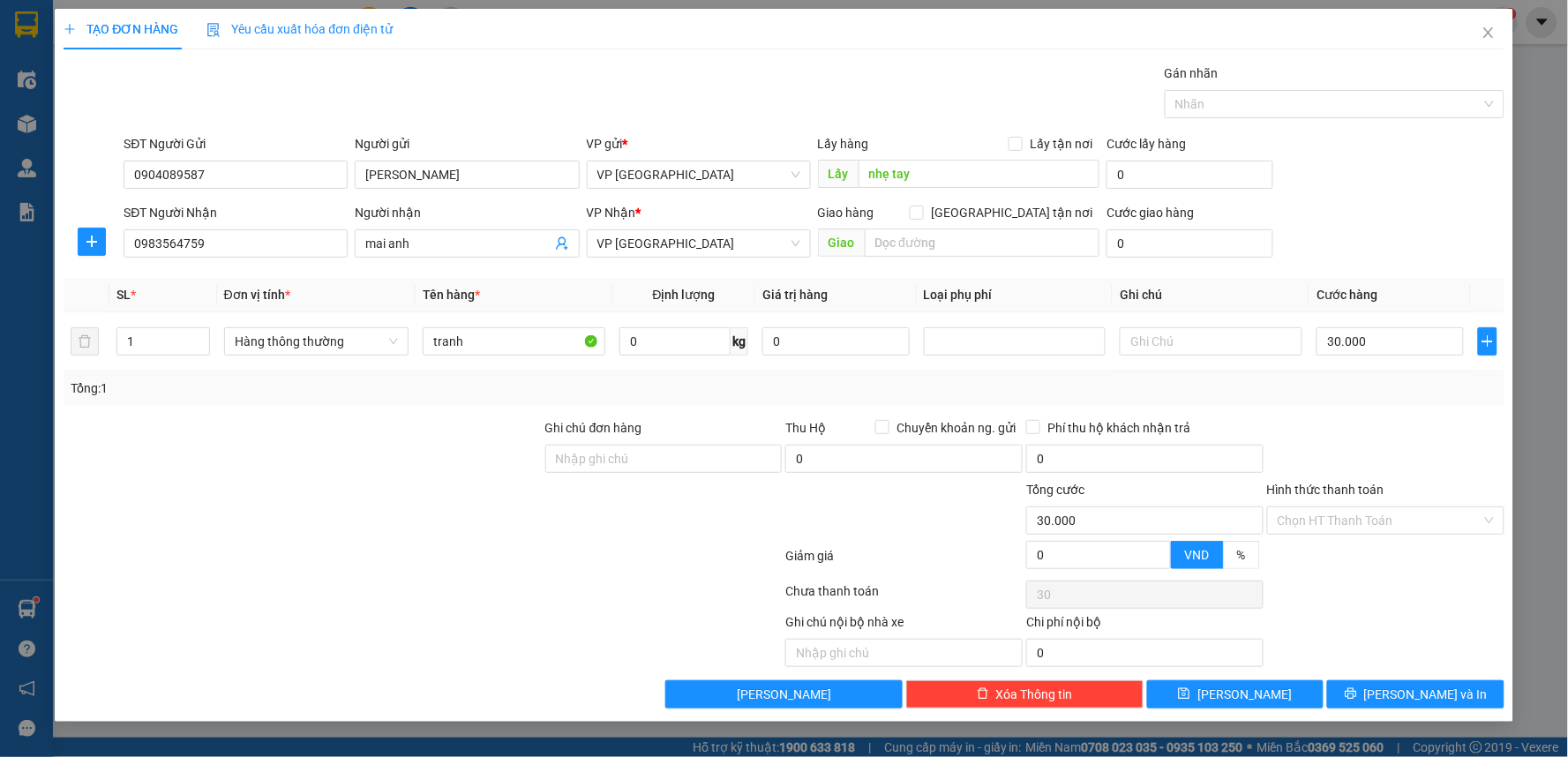
type input "30.000"
click at [1370, 226] on div "SĐT Người Nhận 0983564759 Người nhận mai anh VP Nhận * VP Thái Bình Giao hàng G…" at bounding box center [813, 233] width 1387 height 62
click at [1408, 448] on div at bounding box center [1386, 449] width 241 height 62
click at [1399, 583] on div "Chọn HT Thanh Toán" at bounding box center [1386, 595] width 241 height 35
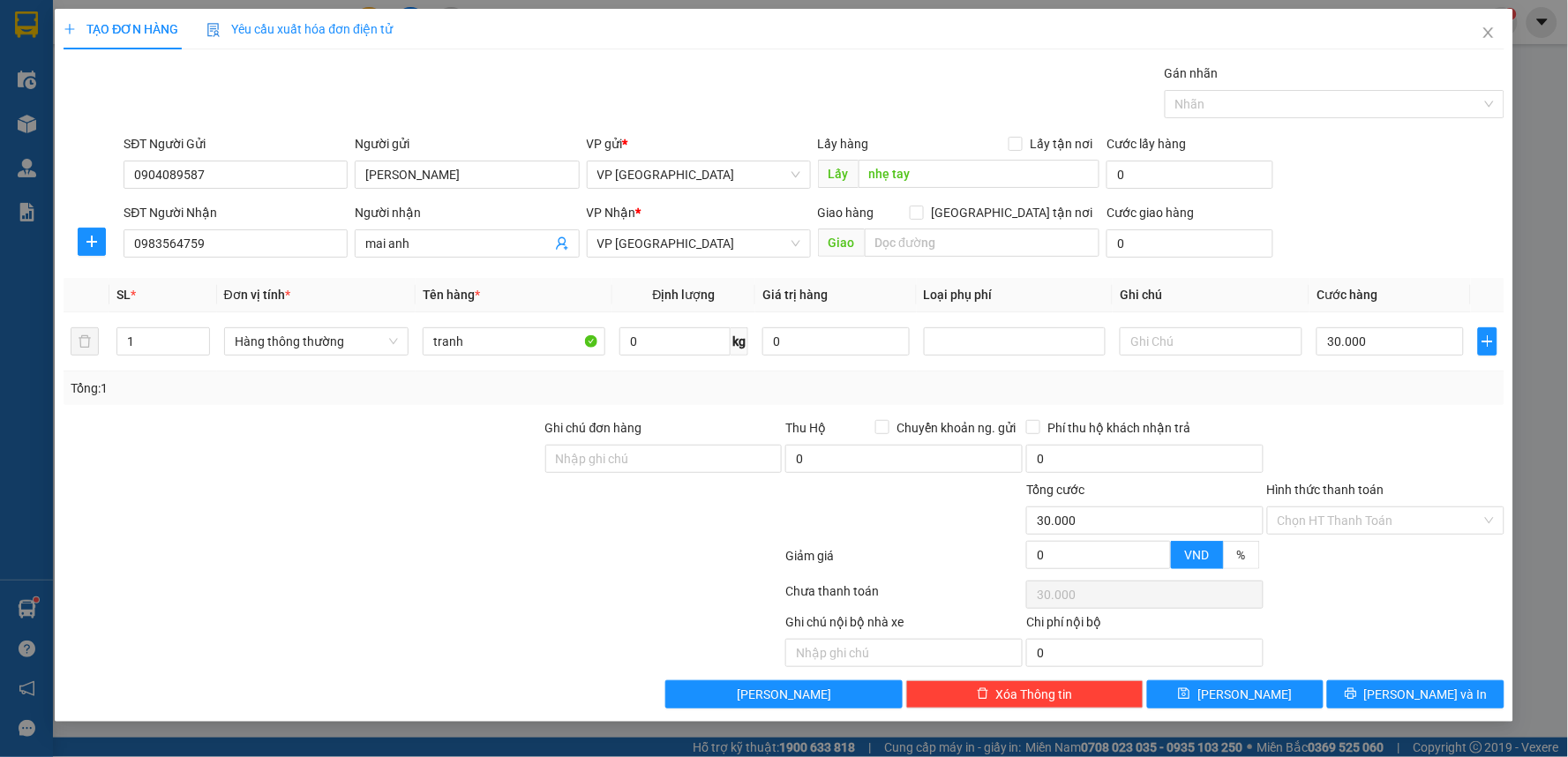
click at [1399, 583] on div "Chọn HT Thanh Toán" at bounding box center [1386, 595] width 241 height 35
click at [1431, 699] on span "[PERSON_NAME] và In" at bounding box center [1426, 695] width 124 height 20
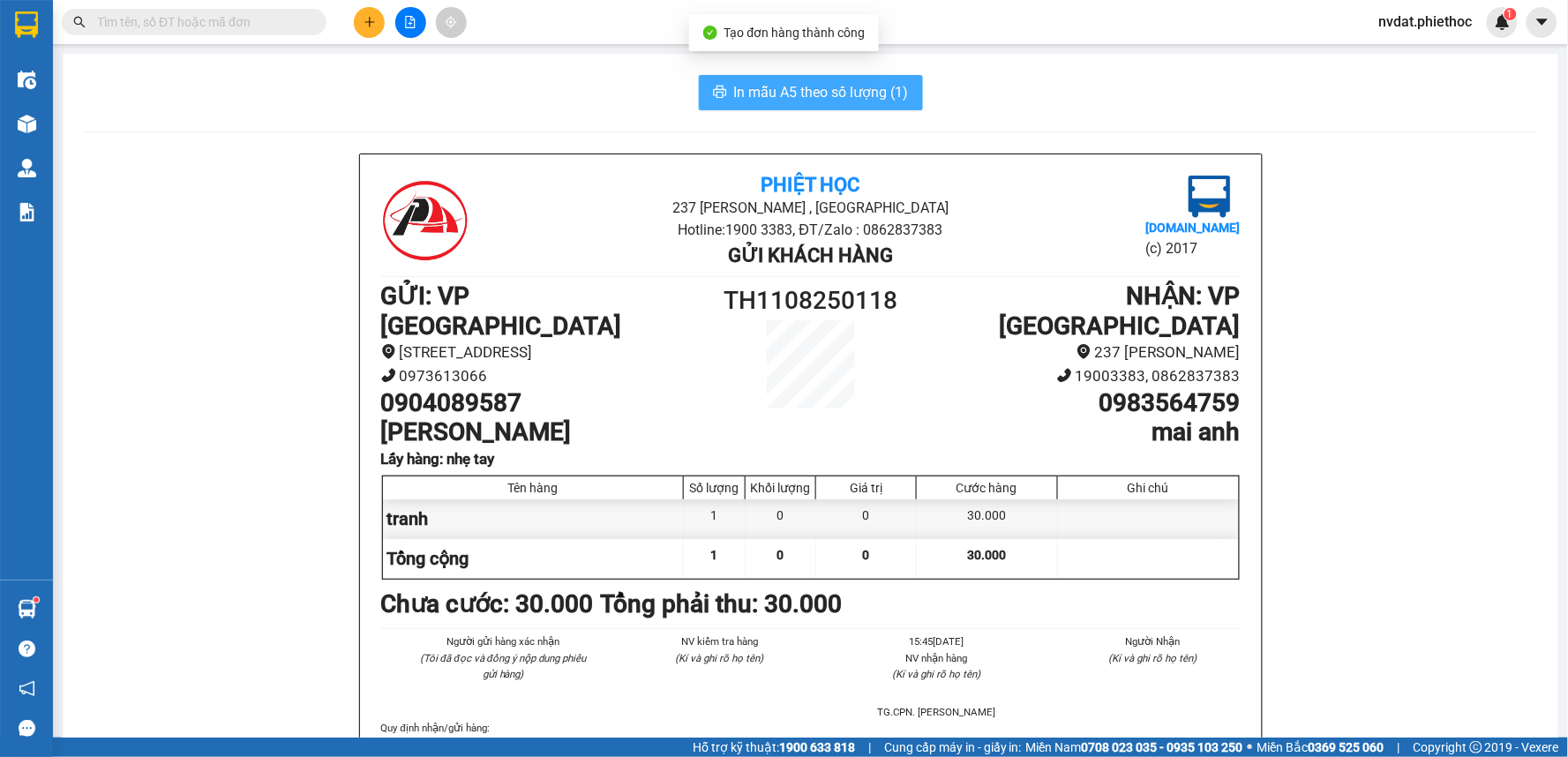
click at [893, 91] on span "In mẫu A5 theo số lượng (1)" at bounding box center [822, 92] width 175 height 22
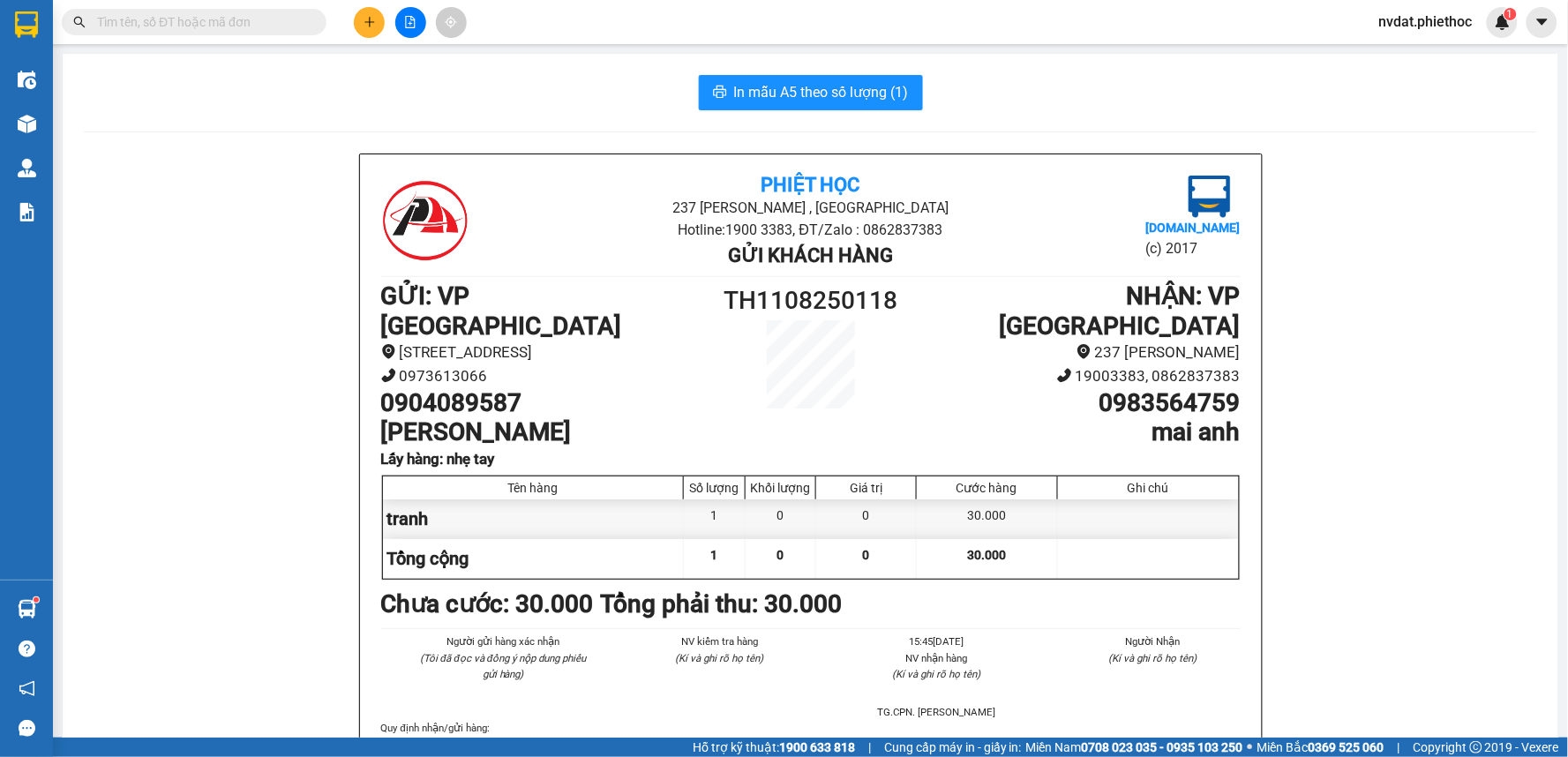
drag, startPoint x: 302, startPoint y: 127, endPoint x: 158, endPoint y: 119, distance: 144.2
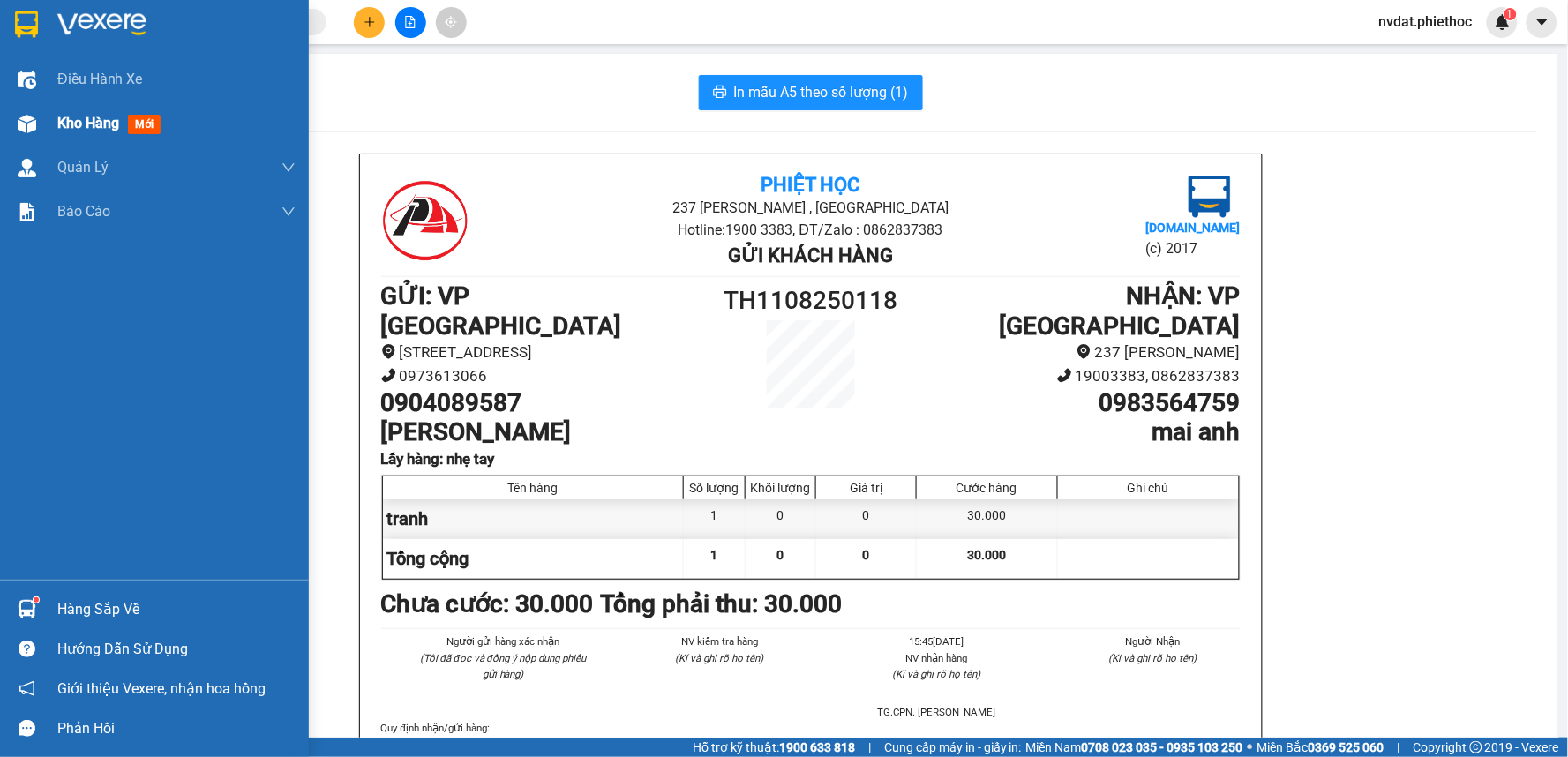
click at [44, 120] on div "Kho hàng mới" at bounding box center [155, 123] width 309 height 44
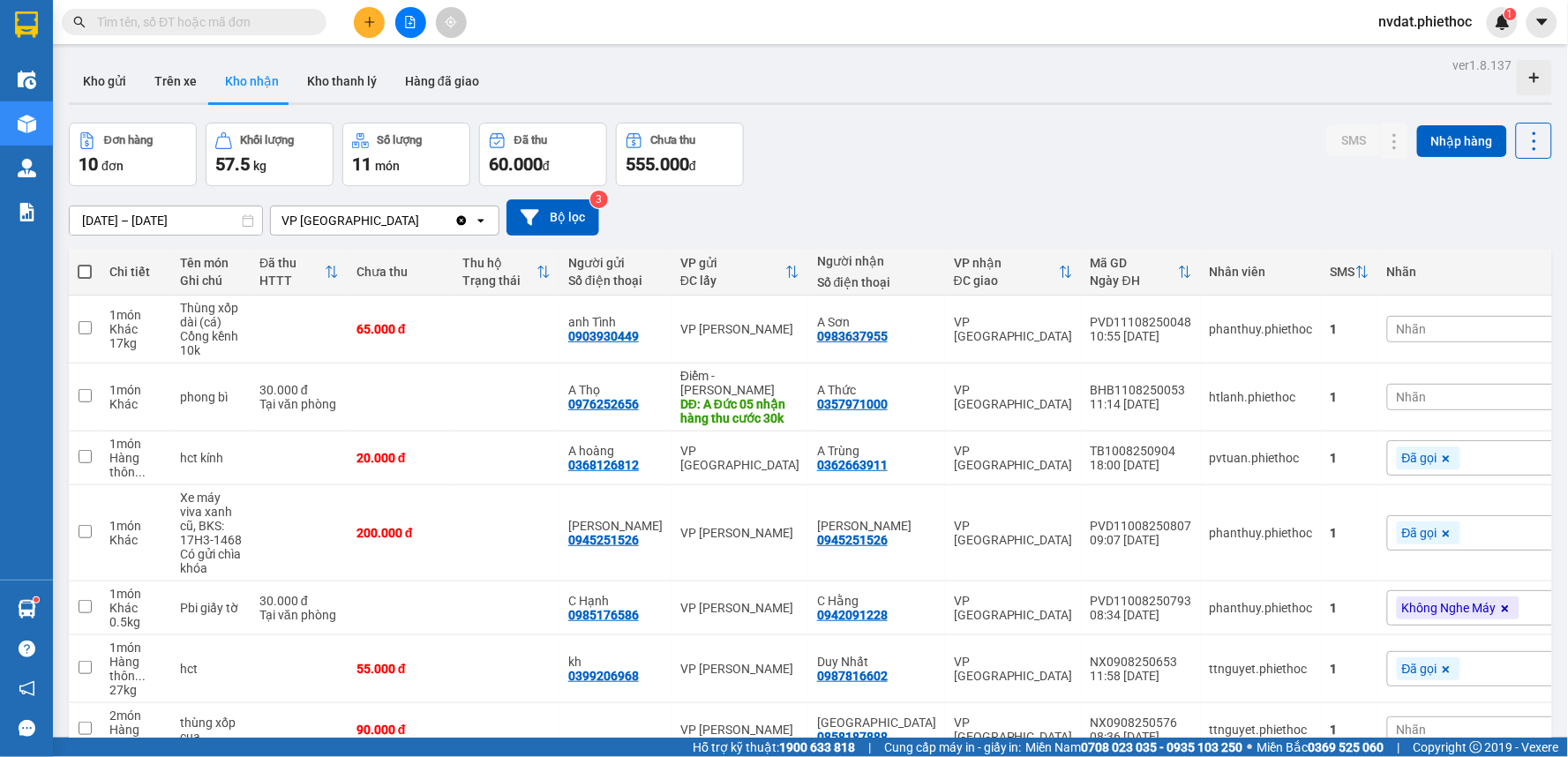
click at [853, 134] on div "Đơn hàng 10 đơn Khối lượng 57.5 kg Số lượng 11 món Đã thu 60.000 đ Chưa thu 555…" at bounding box center [810, 155] width 1483 height 64
drag, startPoint x: 178, startPoint y: 67, endPoint x: 218, endPoint y: 63, distance: 40.2
click at [188, 67] on button "Trên xe" at bounding box center [176, 81] width 71 height 42
type input "[DATE] – [DATE]"
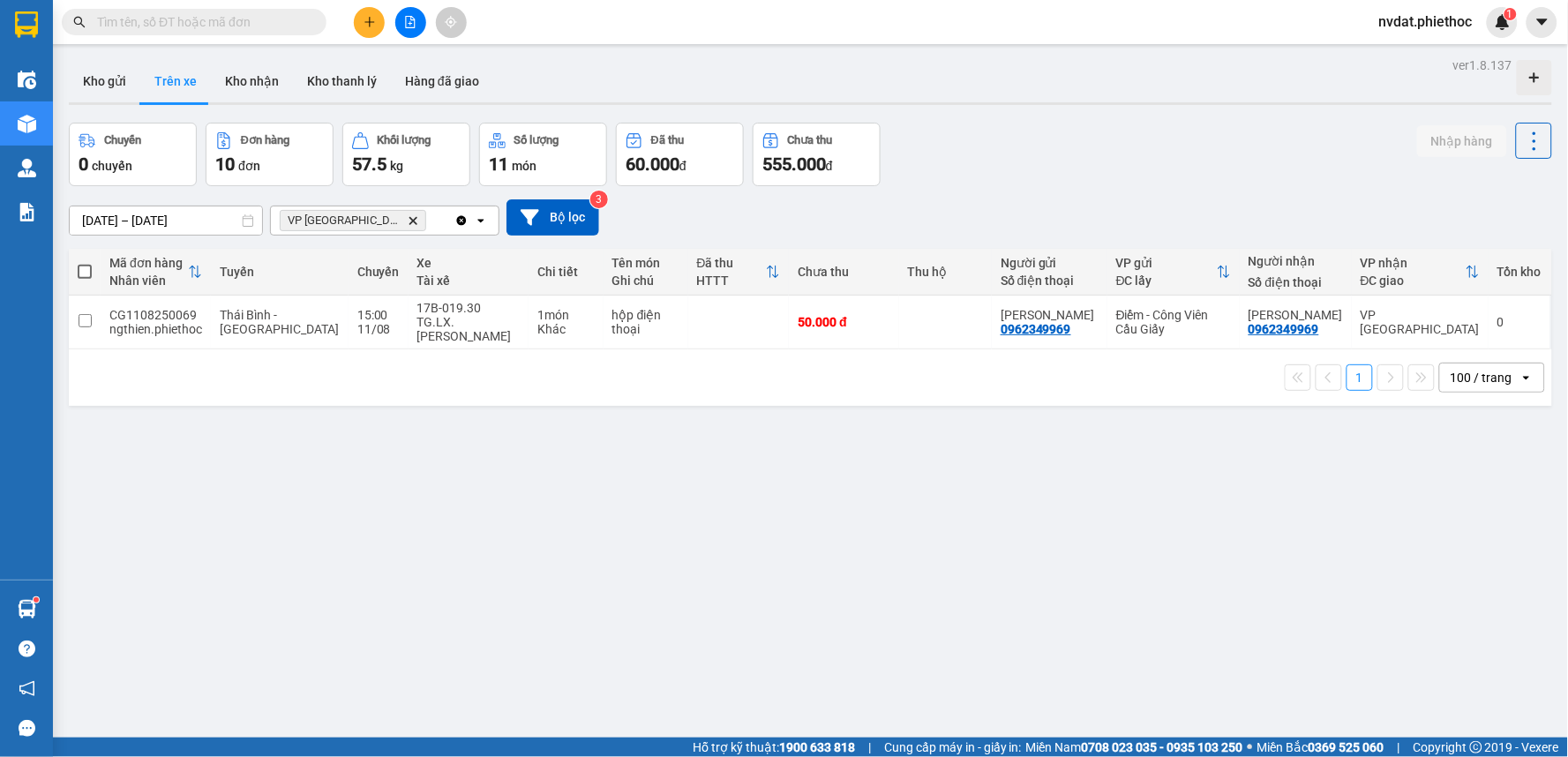
click at [1097, 113] on div "ver 1.8.137 Kho gửi Trên xe Kho nhận Kho thanh lý Hàng đã giao Chuyến 0 chuyến …" at bounding box center [810, 431] width 1497 height 757
click at [636, 400] on div "ver 1.8.137 Kho gửi Trên xe Kho nhận Kho thanh lý Hàng đã giao Chuyến 0 chuyến …" at bounding box center [810, 431] width 1497 height 757
click at [693, 391] on div "1 100 / trang open" at bounding box center [810, 377] width 1483 height 56
drag, startPoint x: 473, startPoint y: 314, endPoint x: 1265, endPoint y: 314, distance: 792.0
click at [476, 315] on div "TG.LX. [PERSON_NAME]" at bounding box center [469, 329] width 102 height 29
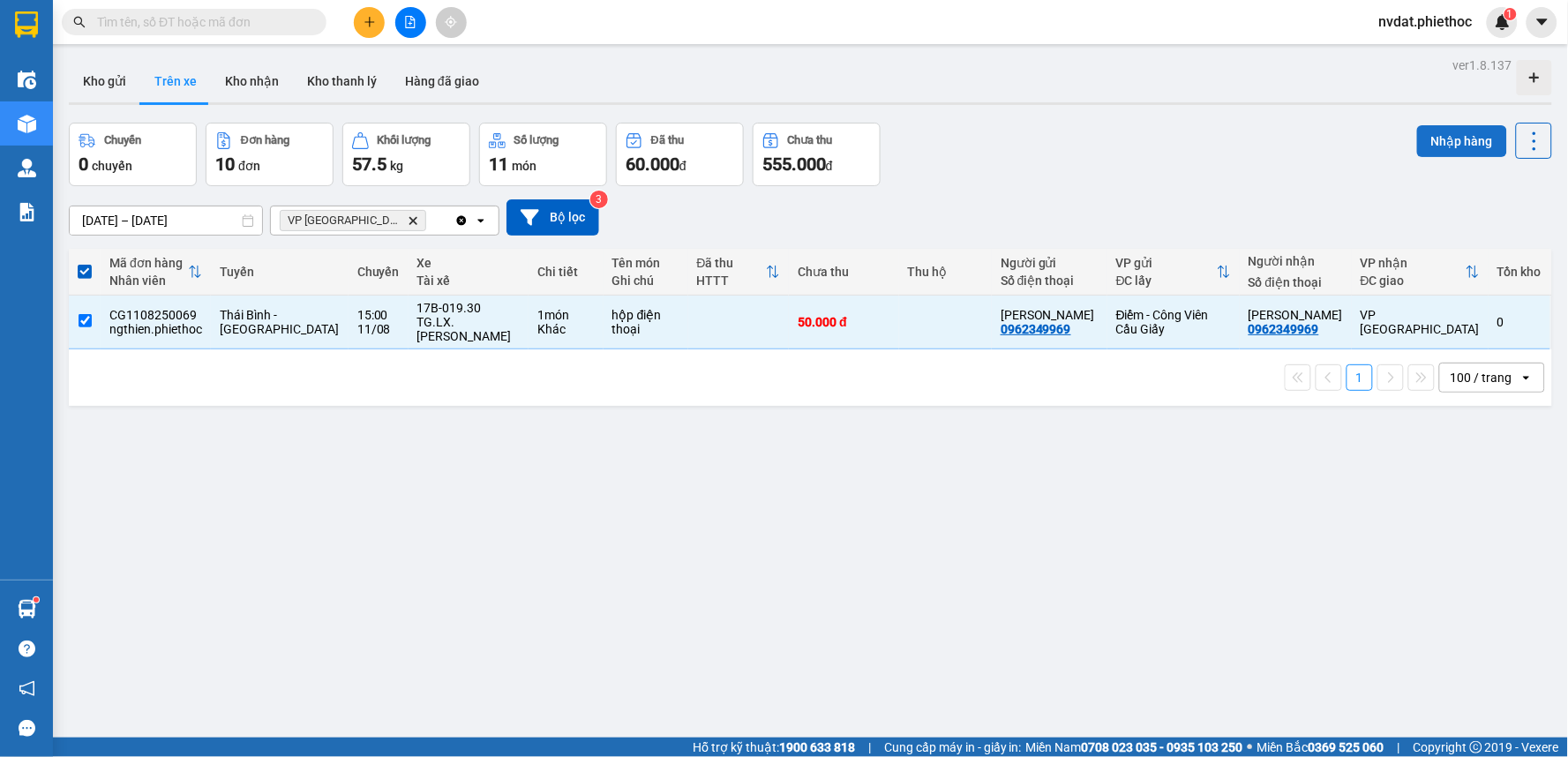
click at [1439, 143] on button "Nhập hàng" at bounding box center [1462, 141] width 90 height 32
checkbox input "false"
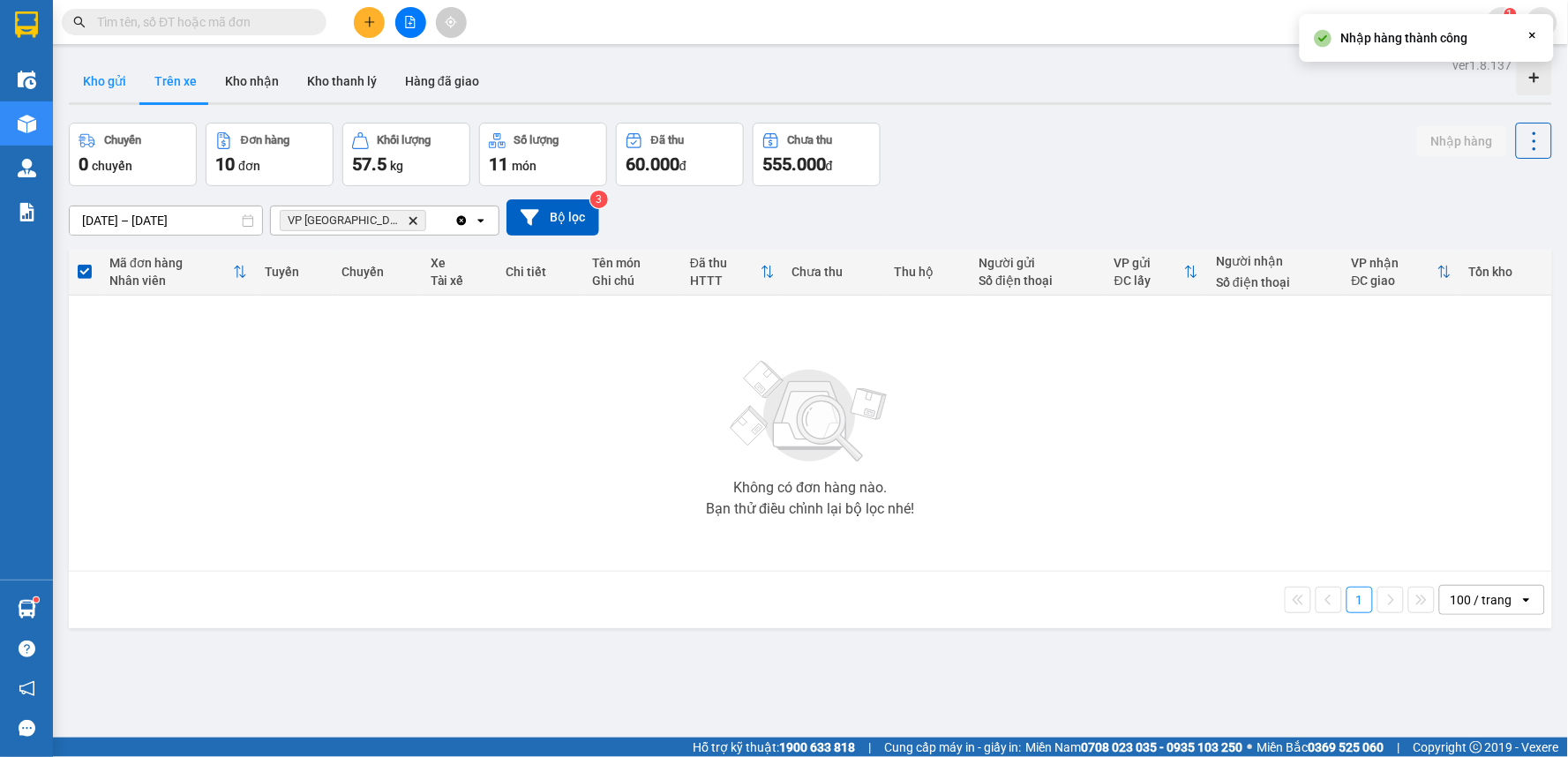
drag, startPoint x: 100, startPoint y: 73, endPoint x: 100, endPoint y: 82, distance: 9.0
click at [100, 74] on button "Kho gửi" at bounding box center [104, 81] width 72 height 42
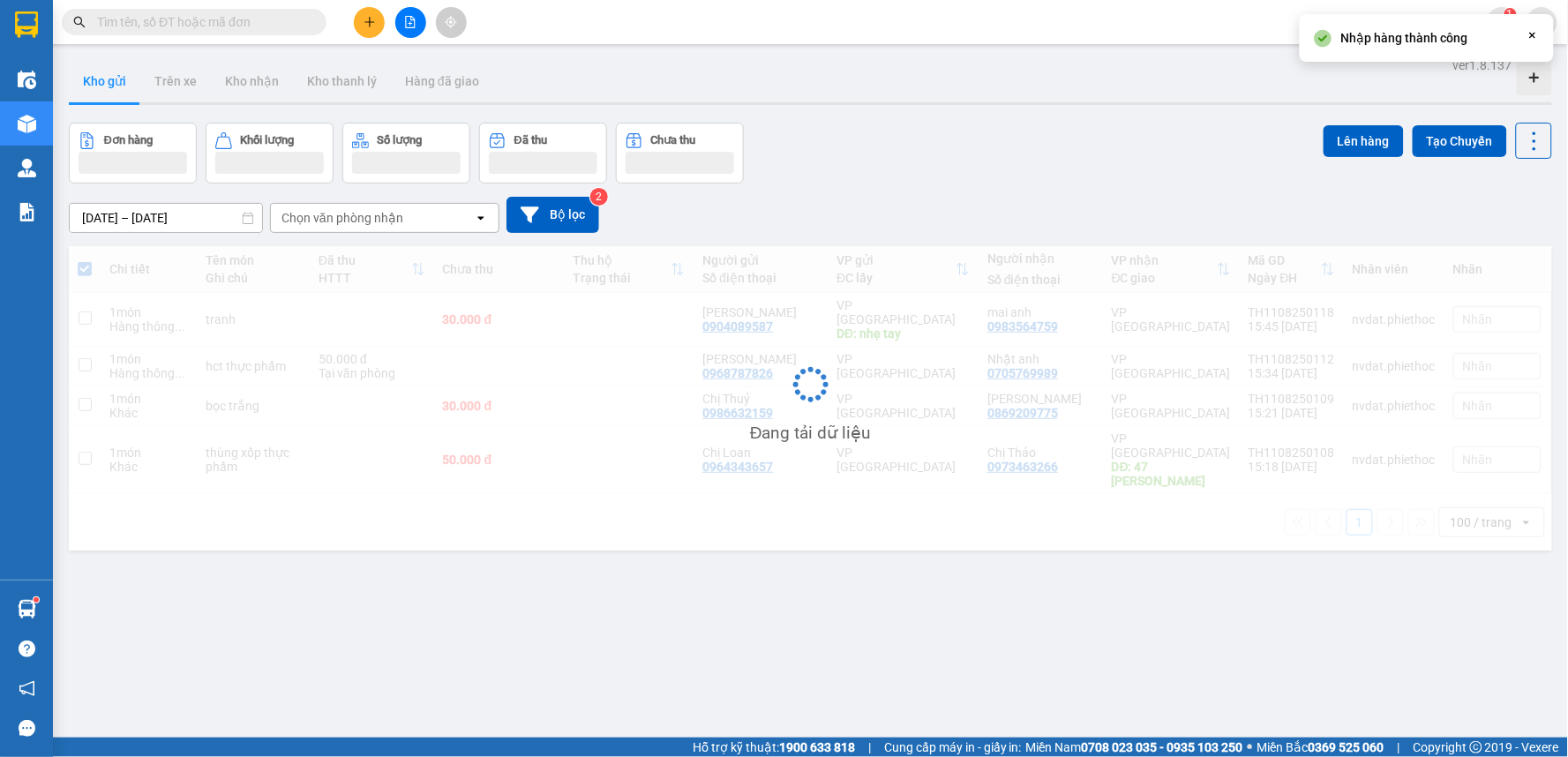
click at [100, 82] on button "Kho gửi" at bounding box center [104, 81] width 72 height 42
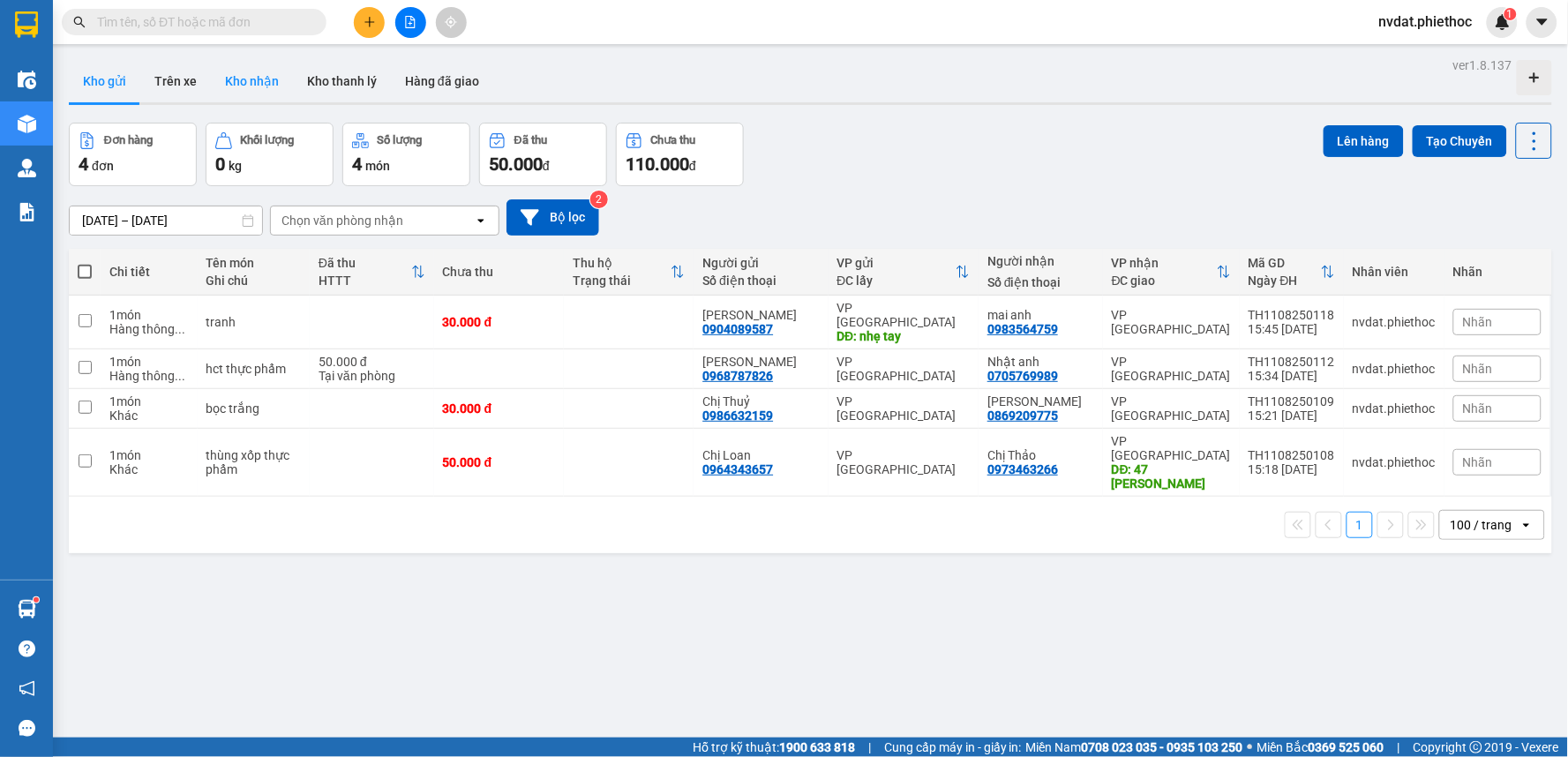
click at [250, 90] on button "Kho nhận" at bounding box center [251, 81] width 82 height 42
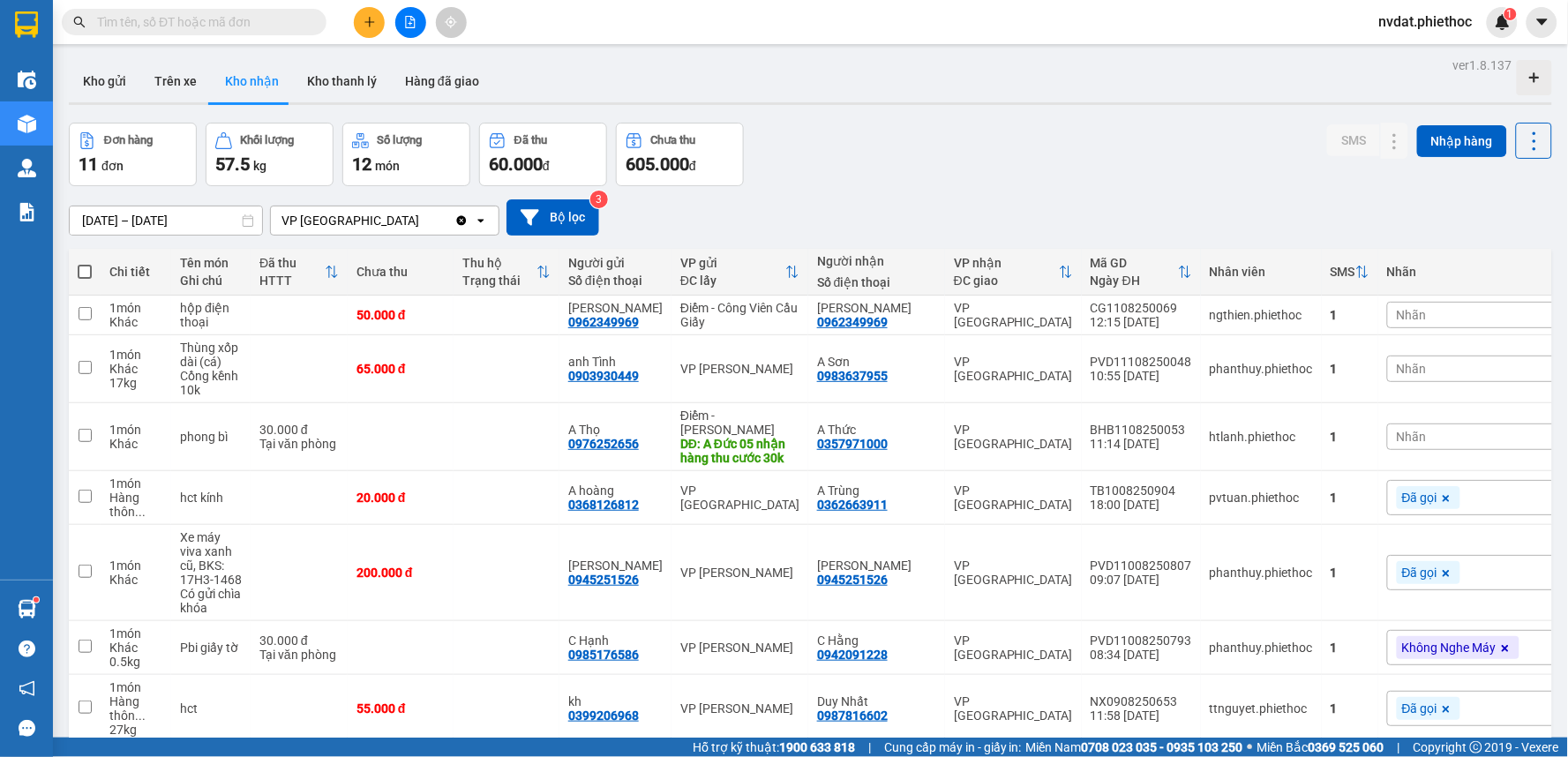
click at [1081, 158] on div "Đơn hàng 11 đơn Khối lượng 57.5 kg Số lượng 12 món Đã thu 60.000 đ Chưa thu 605…" at bounding box center [810, 155] width 1483 height 64
click at [1082, 158] on div "Đơn hàng 11 đơn Khối lượng 57.5 kg Số lượng 12 món Đã thu 60.000 đ Chưa thu 605…" at bounding box center [810, 155] width 1483 height 64
click at [199, 227] on div "ver 1.8.137 Kho gửi Trên xe Kho nhận Kho thanh lý Hàng đã giao Đơn hàng 0 đơn K…" at bounding box center [810, 551] width 1497 height 997
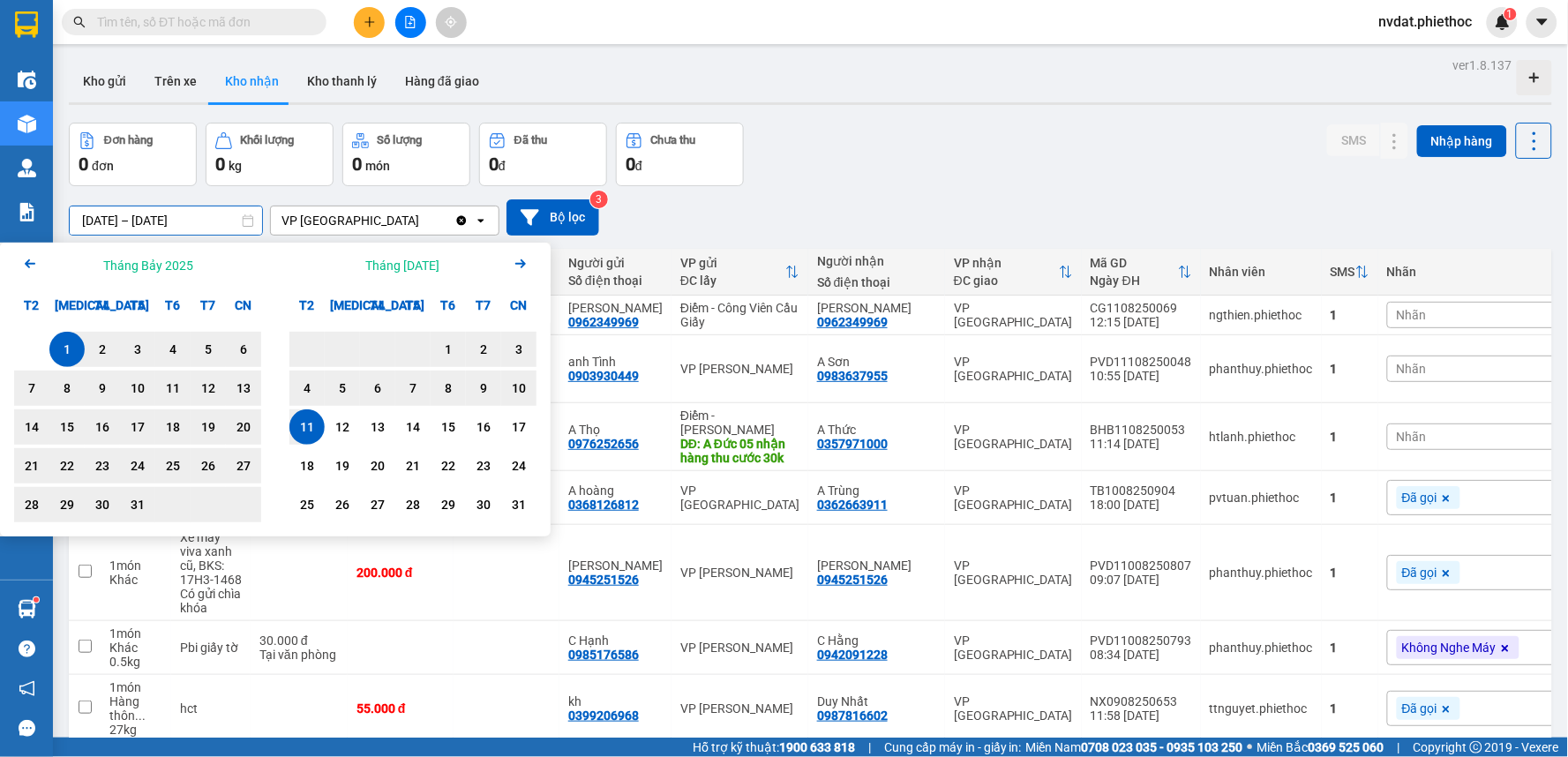
click at [909, 125] on div "Đơn hàng 0 đơn Khối lượng 0 kg Số lượng 0 món Đã thu 0 đ Chưa thu 0 đ SMS Nhập …" at bounding box center [810, 155] width 1483 height 64
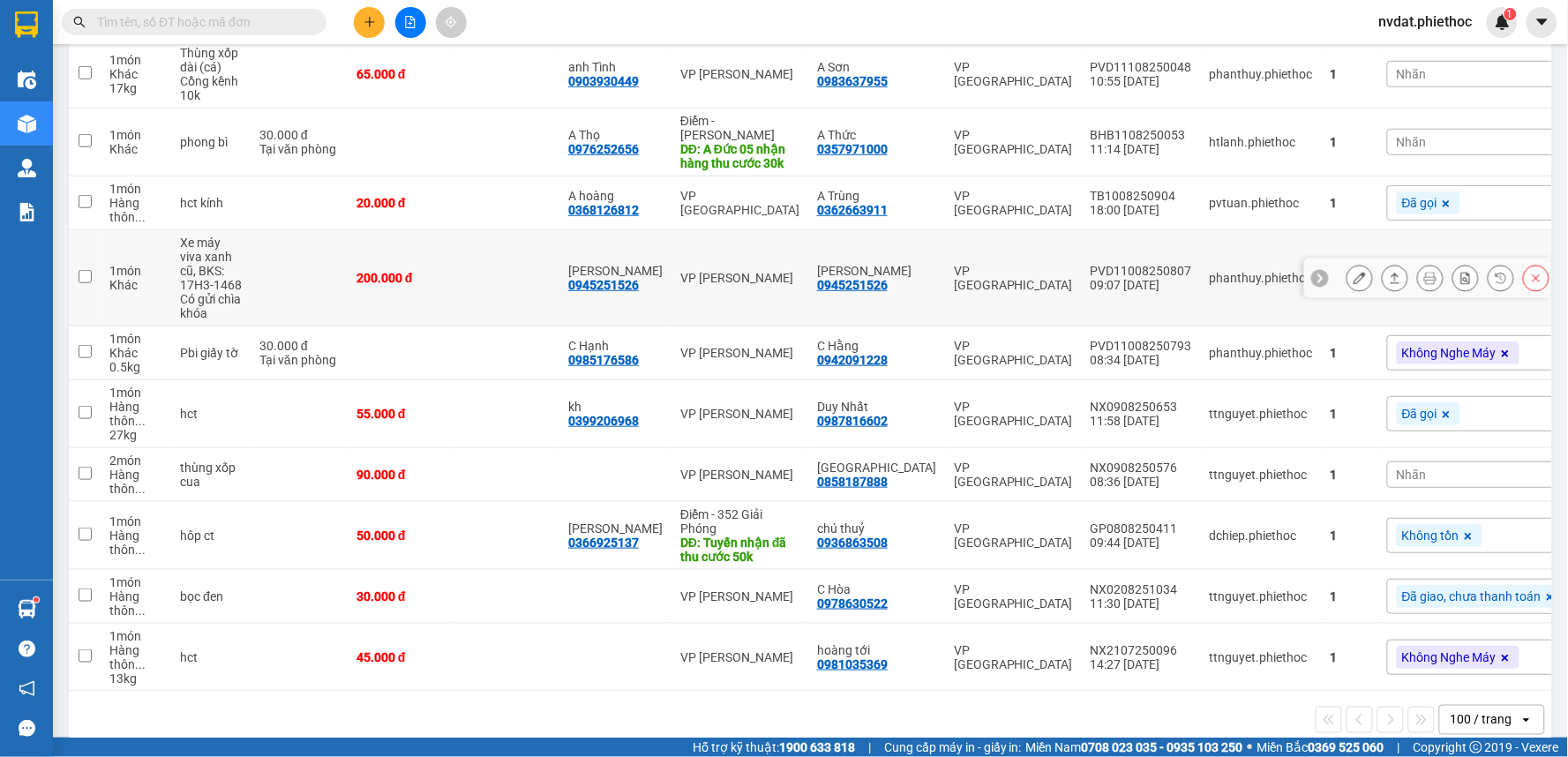
scroll to position [307, 0]
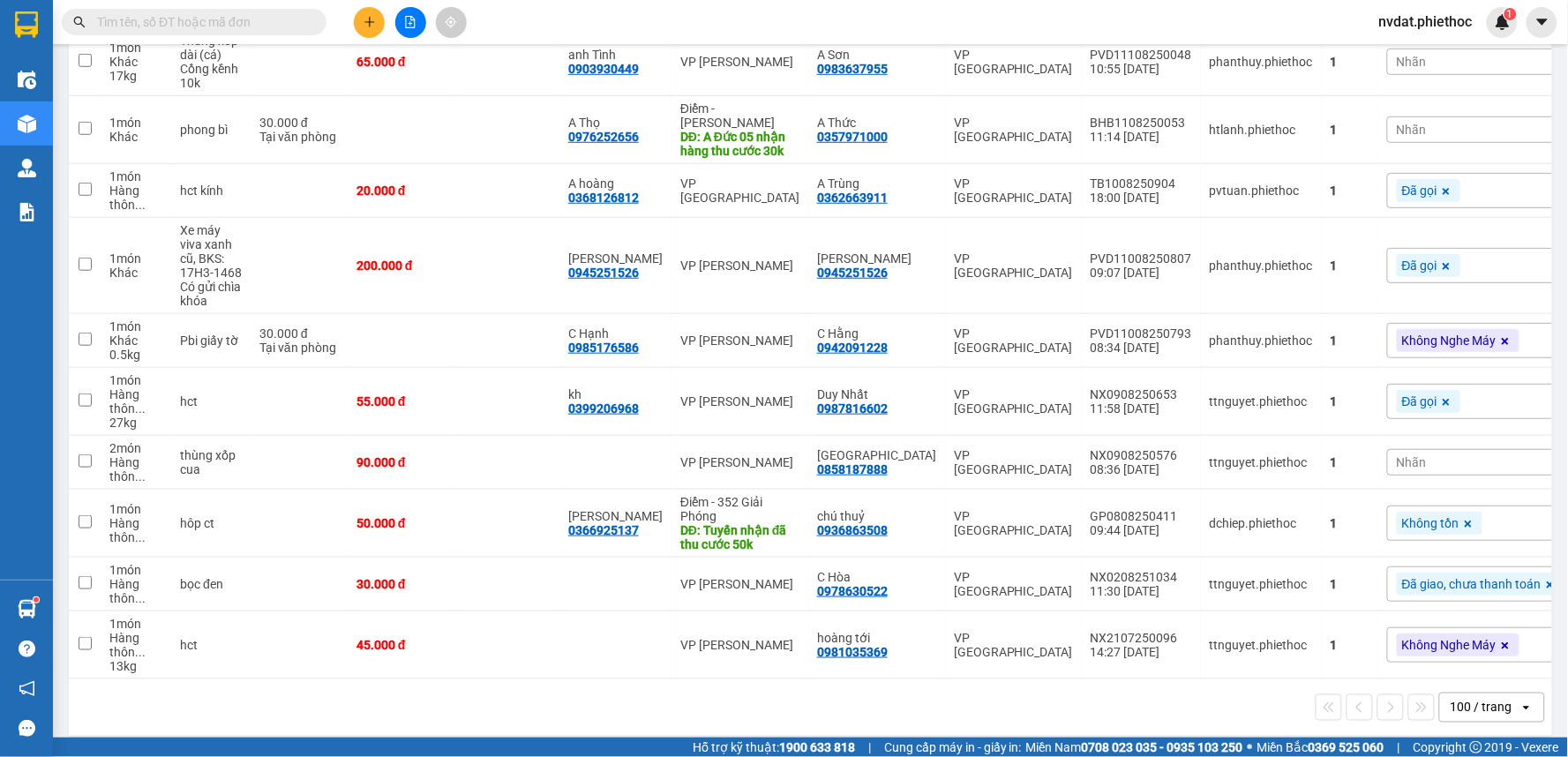
click at [244, 13] on input "text" at bounding box center [202, 23] width 209 height 20
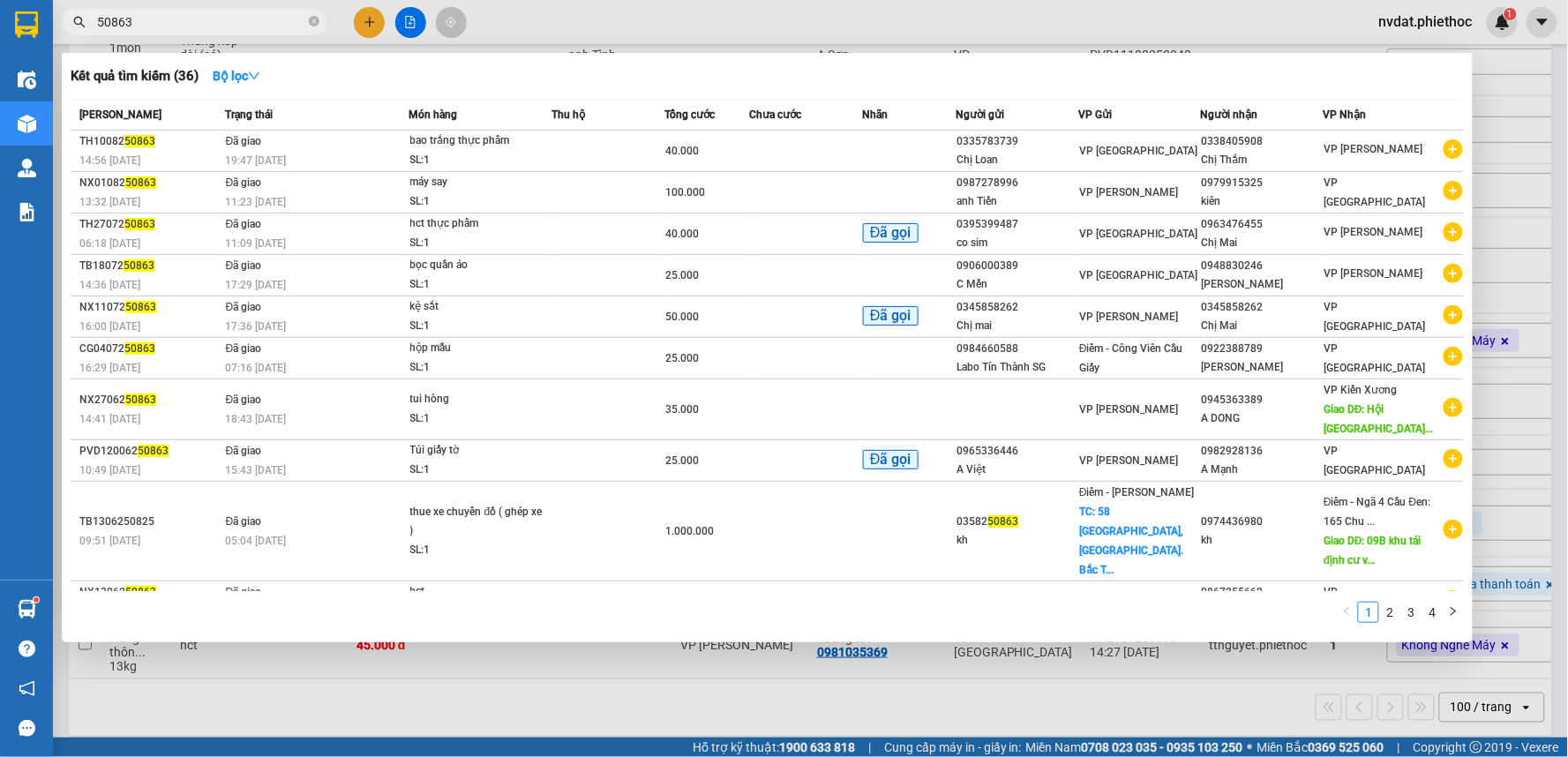
type input "50863"
click at [307, 19] on span "50863" at bounding box center [194, 22] width 265 height 27
click at [311, 19] on icon "close-circle" at bounding box center [314, 21] width 11 height 11
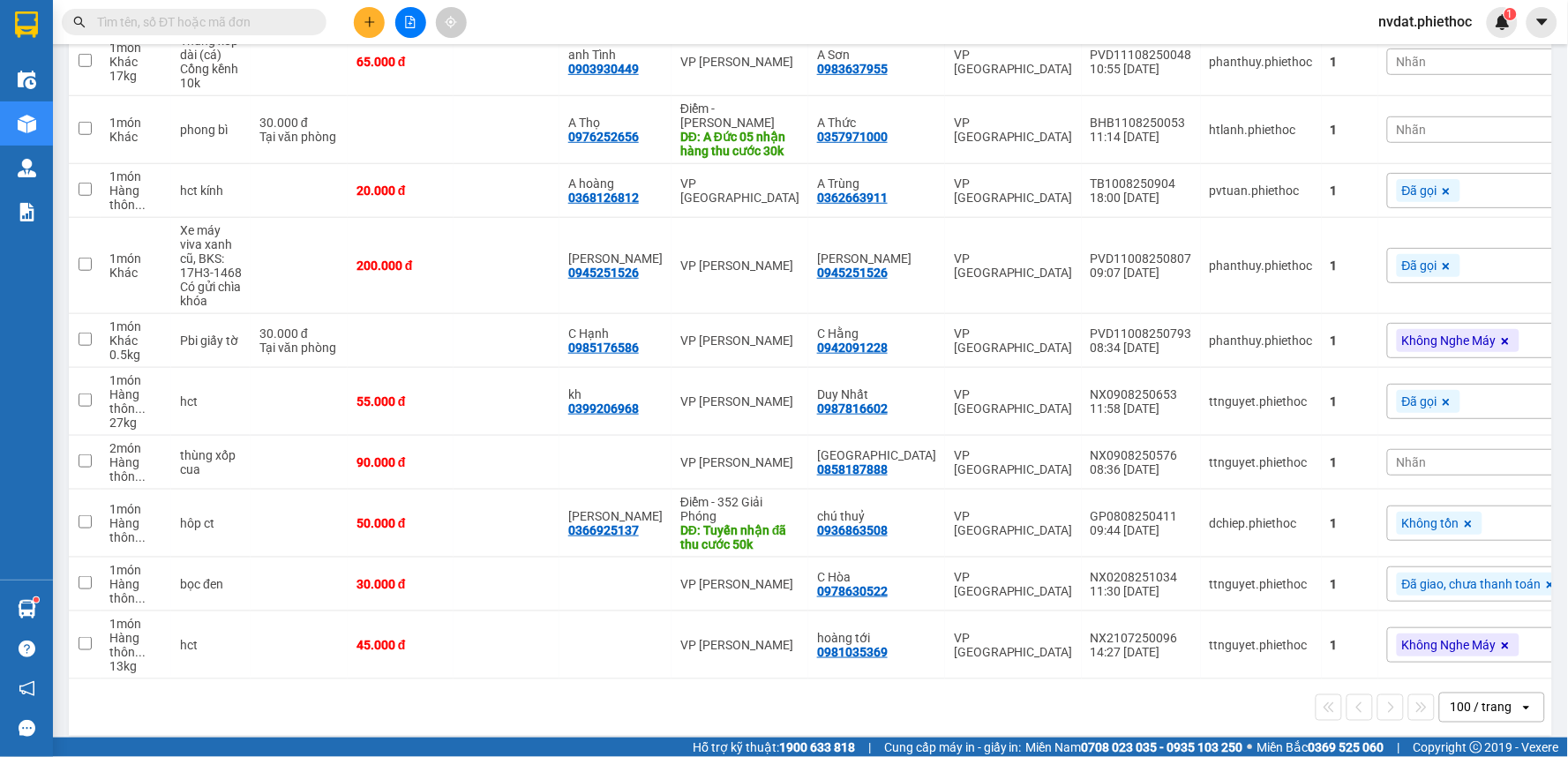
click at [267, 23] on input "text" at bounding box center [202, 23] width 209 height 20
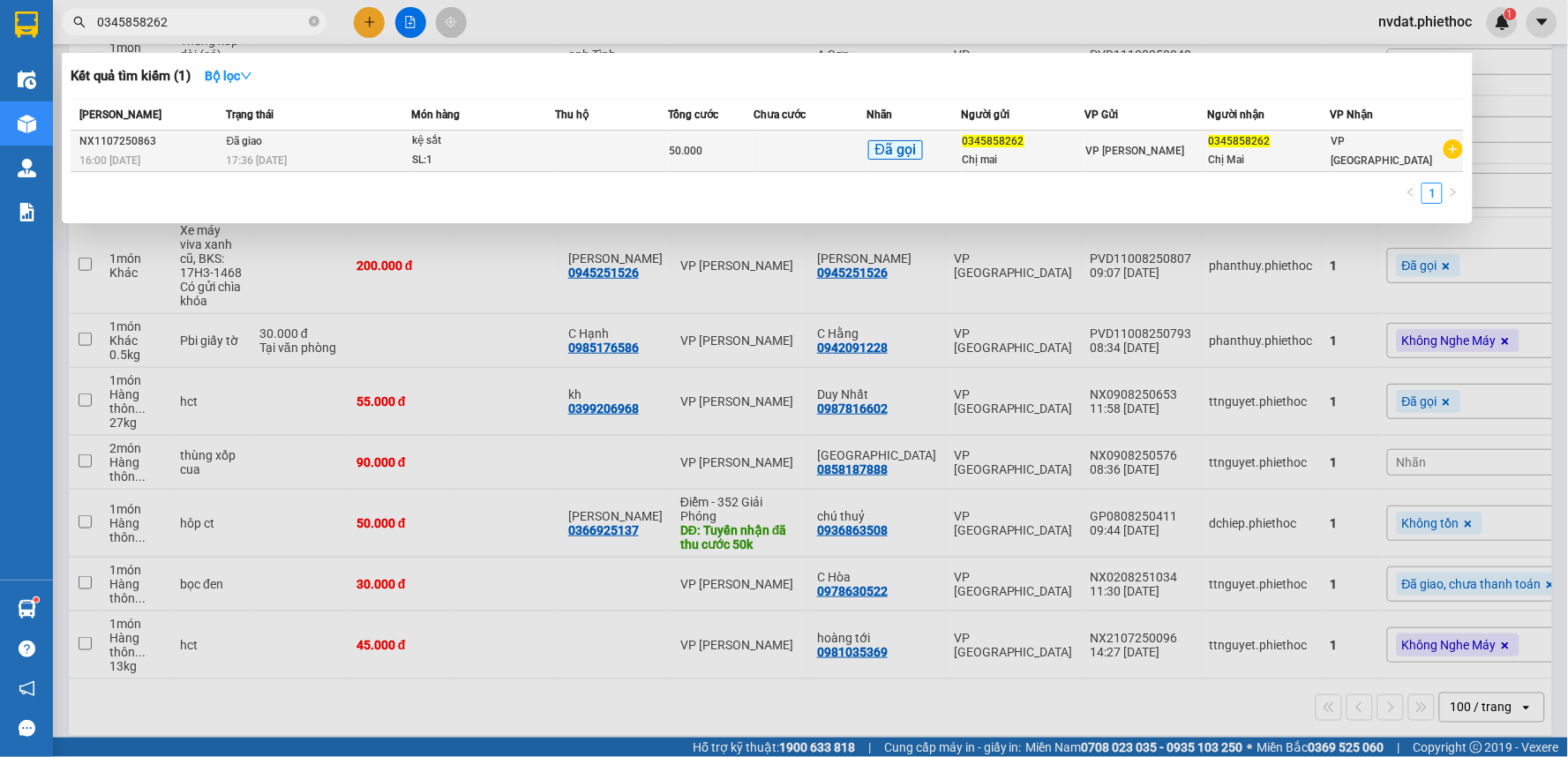
type input "0345858262"
click at [336, 158] on div "17:36 - 12/07" at bounding box center [318, 160] width 183 height 20
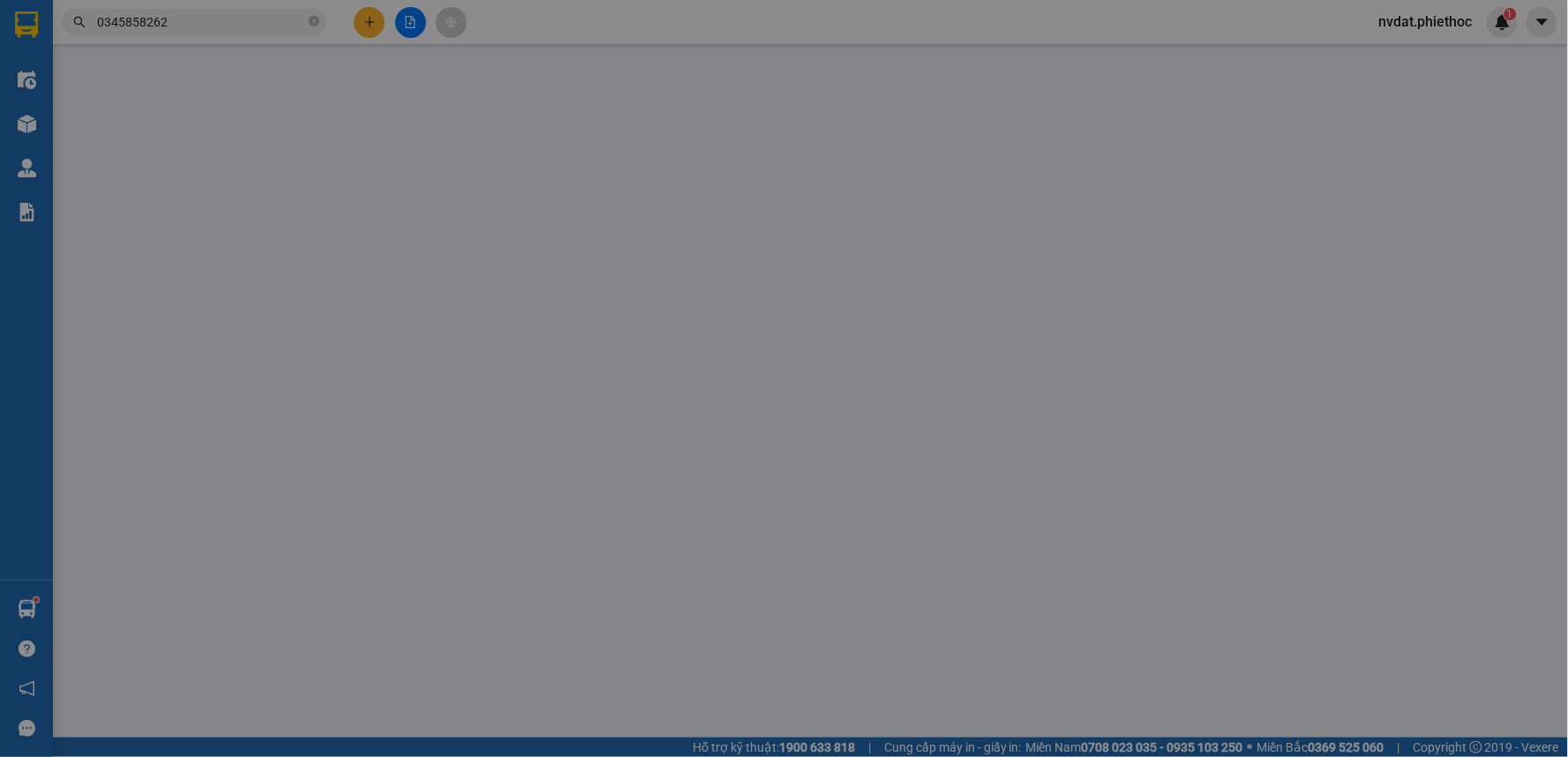
type input "0345858262"
type input "Chị mai"
type input "0345858262"
type input "Chị Mai"
type input "50.000"
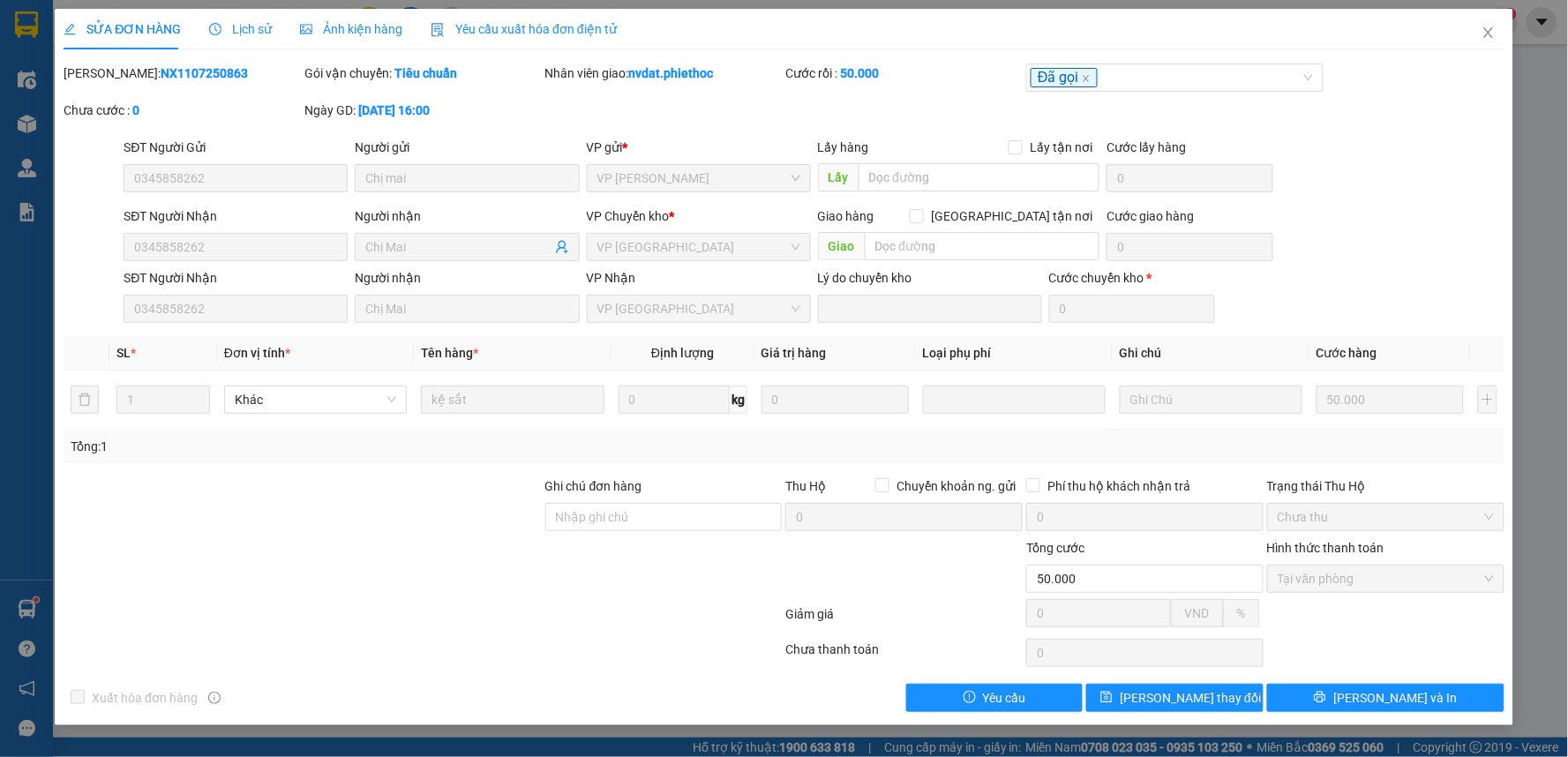
drag, startPoint x: 693, startPoint y: 111, endPoint x: 648, endPoint y: 86, distance: 51.5
click at [692, 104] on div "Mã ĐH: NX1107250863 Gói vận chuyển: Tiêu chuẩn Nhân viên giao: nvdat.phiethoc C…" at bounding box center [784, 100] width 1445 height 74
click at [240, 30] on span "Lịch sử" at bounding box center [240, 29] width 63 height 14
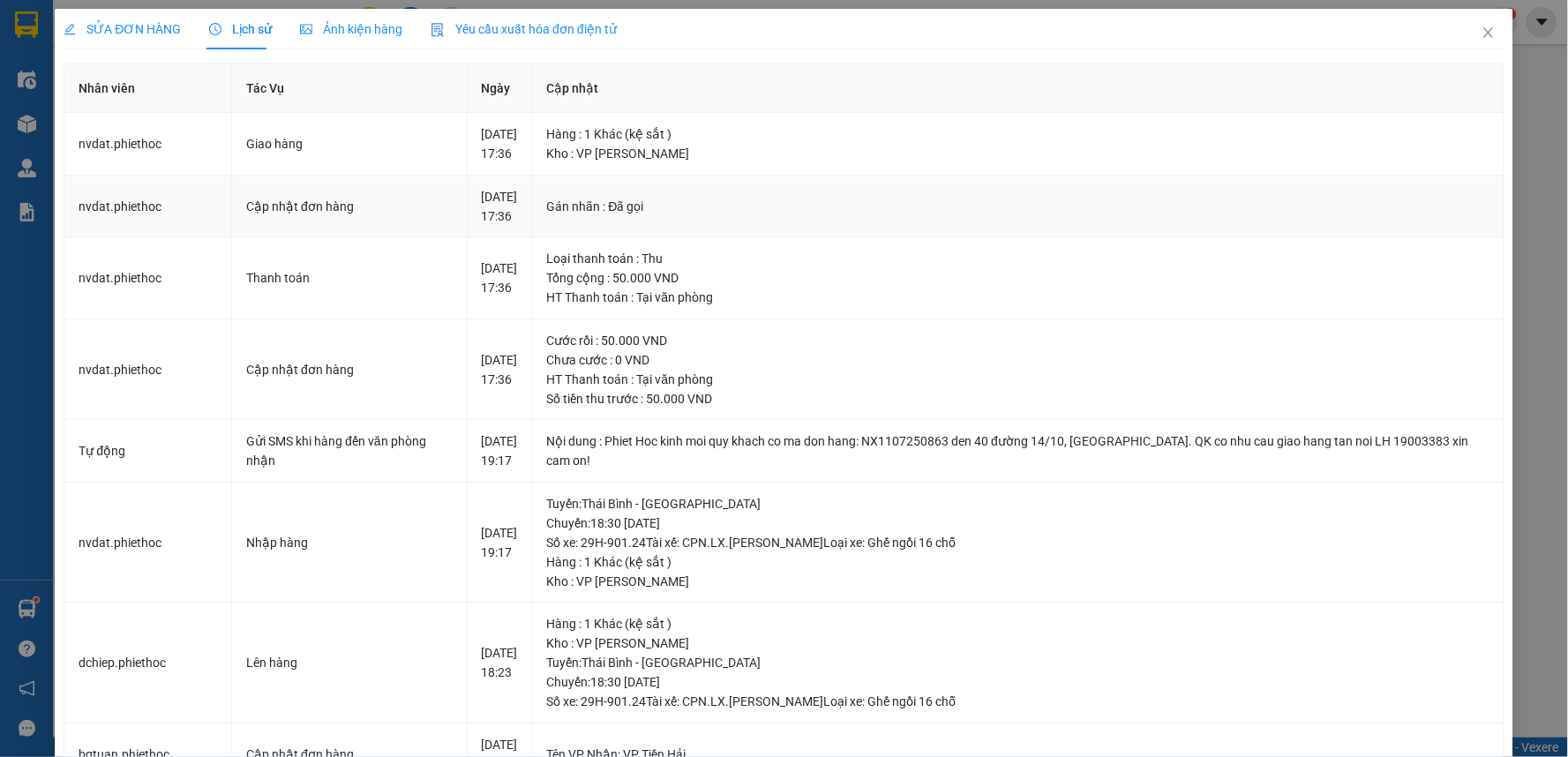
click at [663, 206] on td "Gán nhãn : Đã gọi" at bounding box center [1019, 207] width 972 height 63
click at [482, 226] on div "12-07-2025 17:36" at bounding box center [500, 206] width 36 height 38
click at [689, 217] on div "Gán nhãn : Đã gọi" at bounding box center [1019, 207] width 943 height 20
click at [163, 36] on span "SỬA ĐƠN HÀNG" at bounding box center [122, 29] width 117 height 14
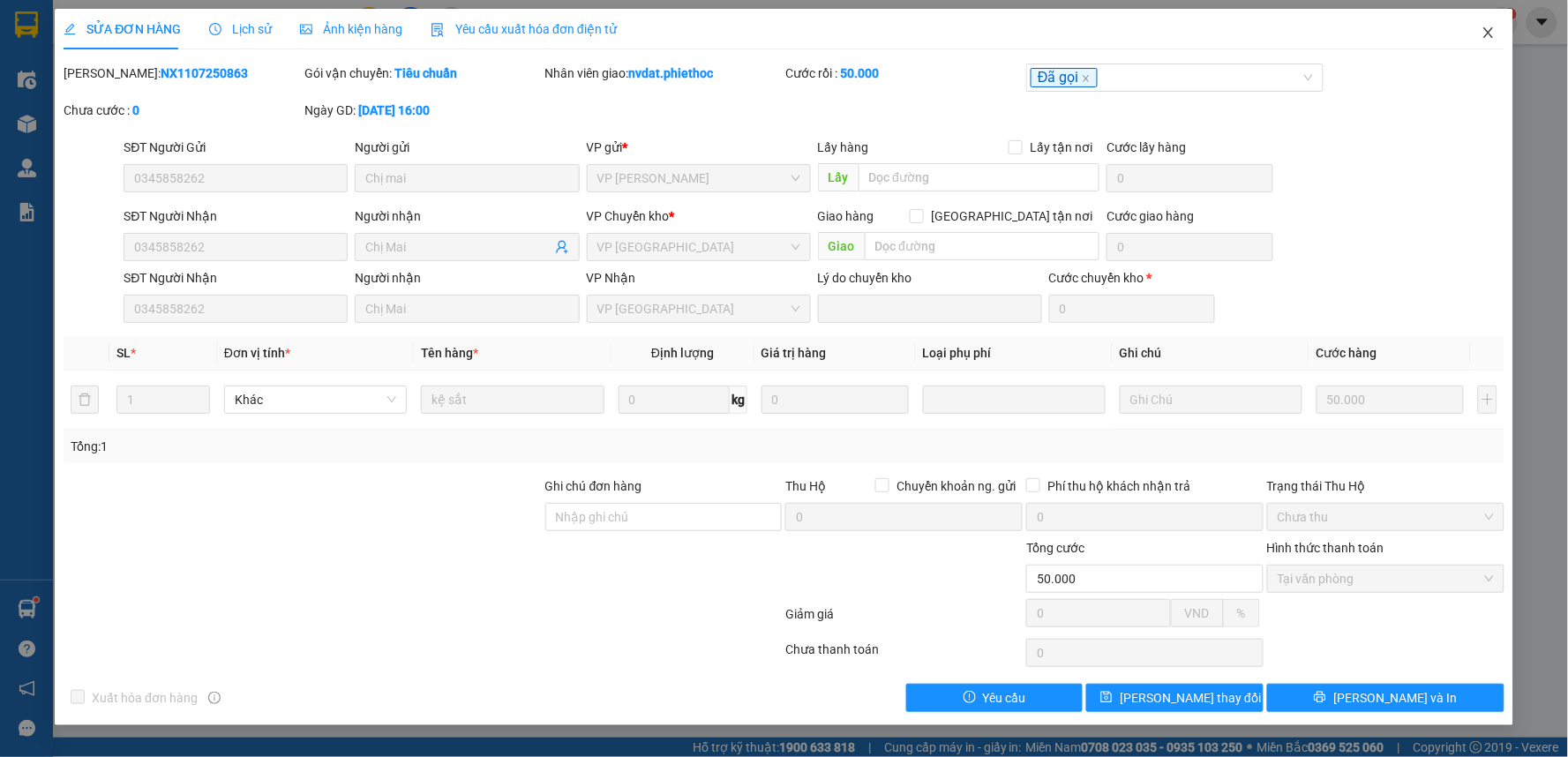
click at [1488, 29] on icon "close" at bounding box center [1488, 32] width 14 height 14
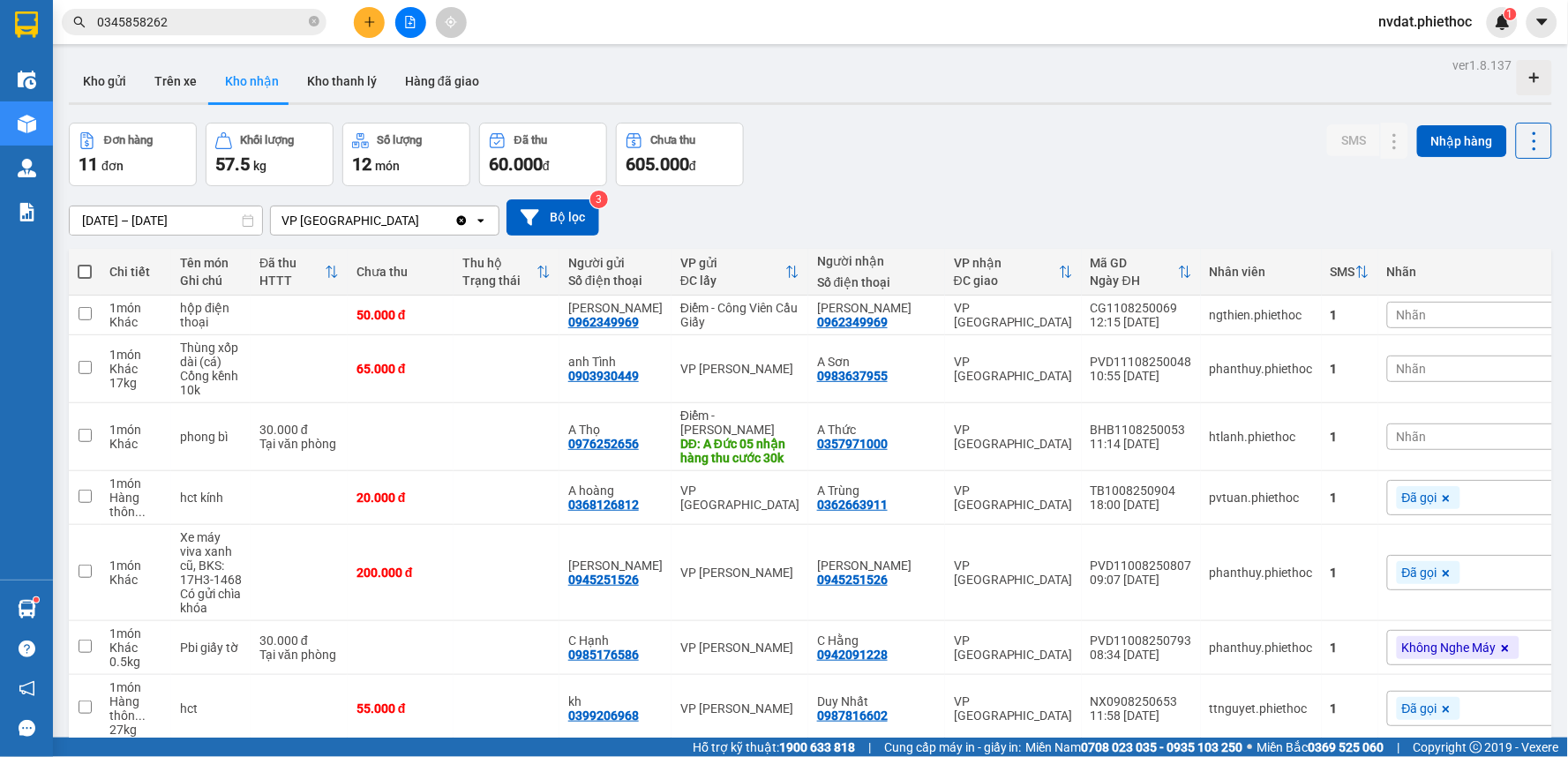
click at [993, 46] on main "ver 1.8.137 Kho gửi Trên xe Kho nhận Kho thanh lý Hàng đã giao Đơn hàng 11 đơn …" at bounding box center [784, 369] width 1568 height 738
click at [253, 22] on input "0345858262" at bounding box center [202, 23] width 209 height 20
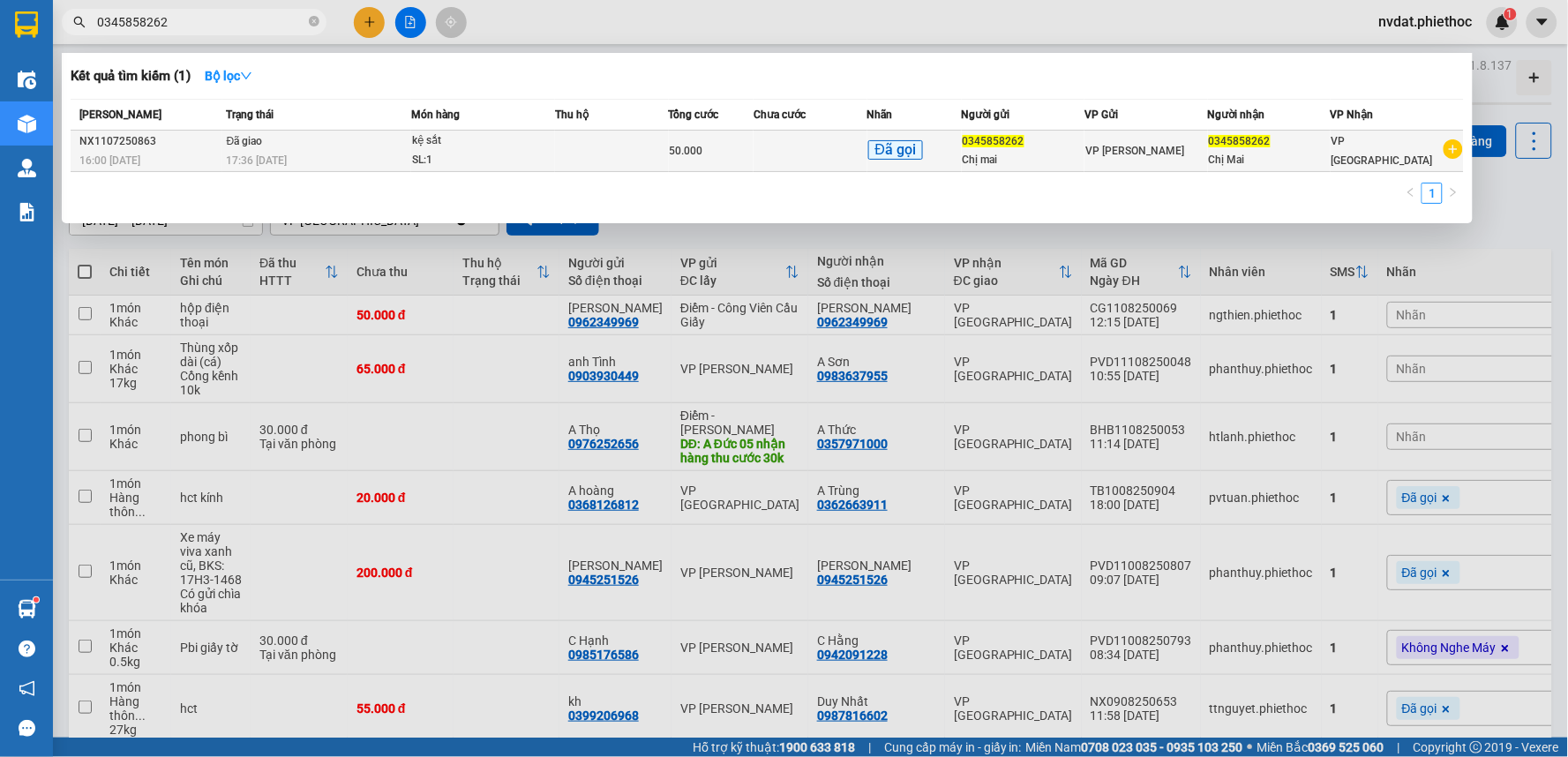
click at [351, 138] on td "Đã giao 17:36 - 12/07" at bounding box center [317, 152] width 189 height 41
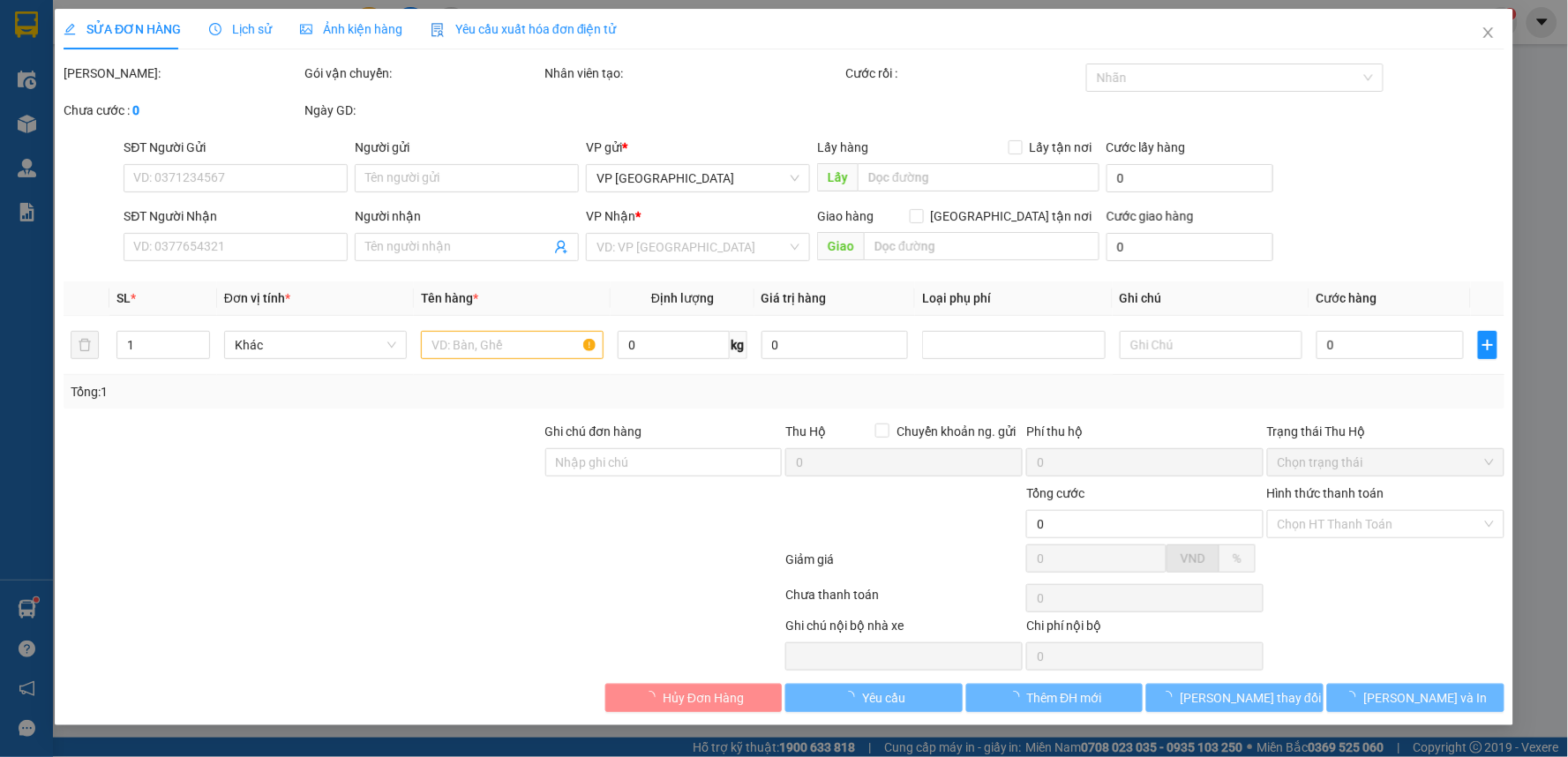
type input "0345858262"
type input "Chị mai"
type input "0345858262"
type input "Chị Mai"
type input "50.000"
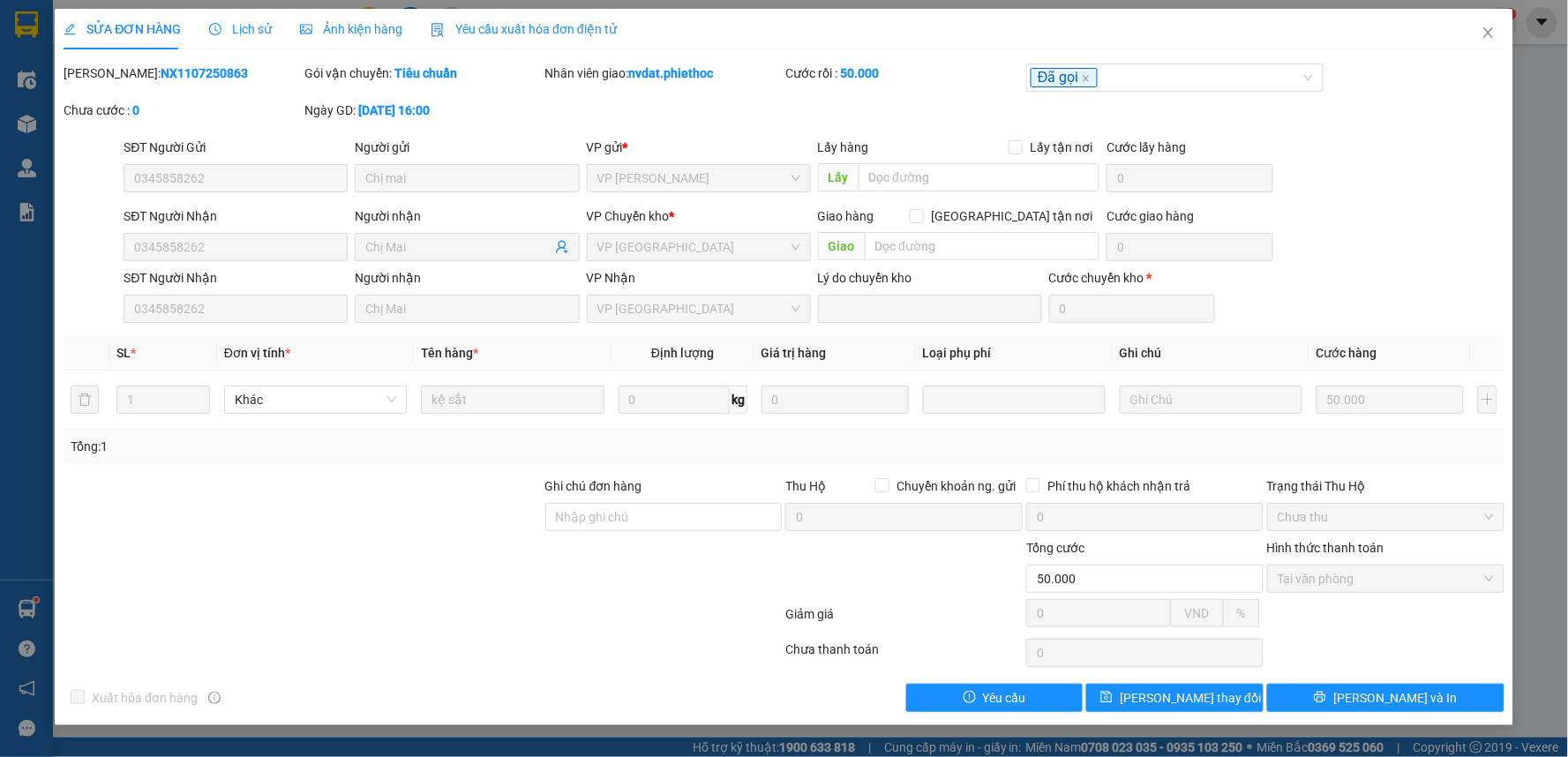
click at [685, 109] on div "Mã ĐH: NX1107250863 Gói vận chuyển: Tiêu chuẩn Nhân viên giao: nvdat.phiethoc C…" at bounding box center [784, 100] width 1445 height 74
click at [689, 107] on div "Mã ĐH: NX1107250863 Gói vận chuyển: Tiêu chuẩn Nhân viên giao: nvdat.phiethoc C…" at bounding box center [784, 100] width 1445 height 74
drag, startPoint x: 701, startPoint y: 107, endPoint x: 1309, endPoint y: 62, distance: 609.7
click at [806, 86] on div "Mã ĐH: NX1107250863 Gói vận chuyển: Tiêu chuẩn Nhân viên giao: nvdat.phiethoc C…" at bounding box center [784, 100] width 1445 height 74
drag, startPoint x: 1389, startPoint y: 97, endPoint x: 1472, endPoint y: 56, distance: 92.6
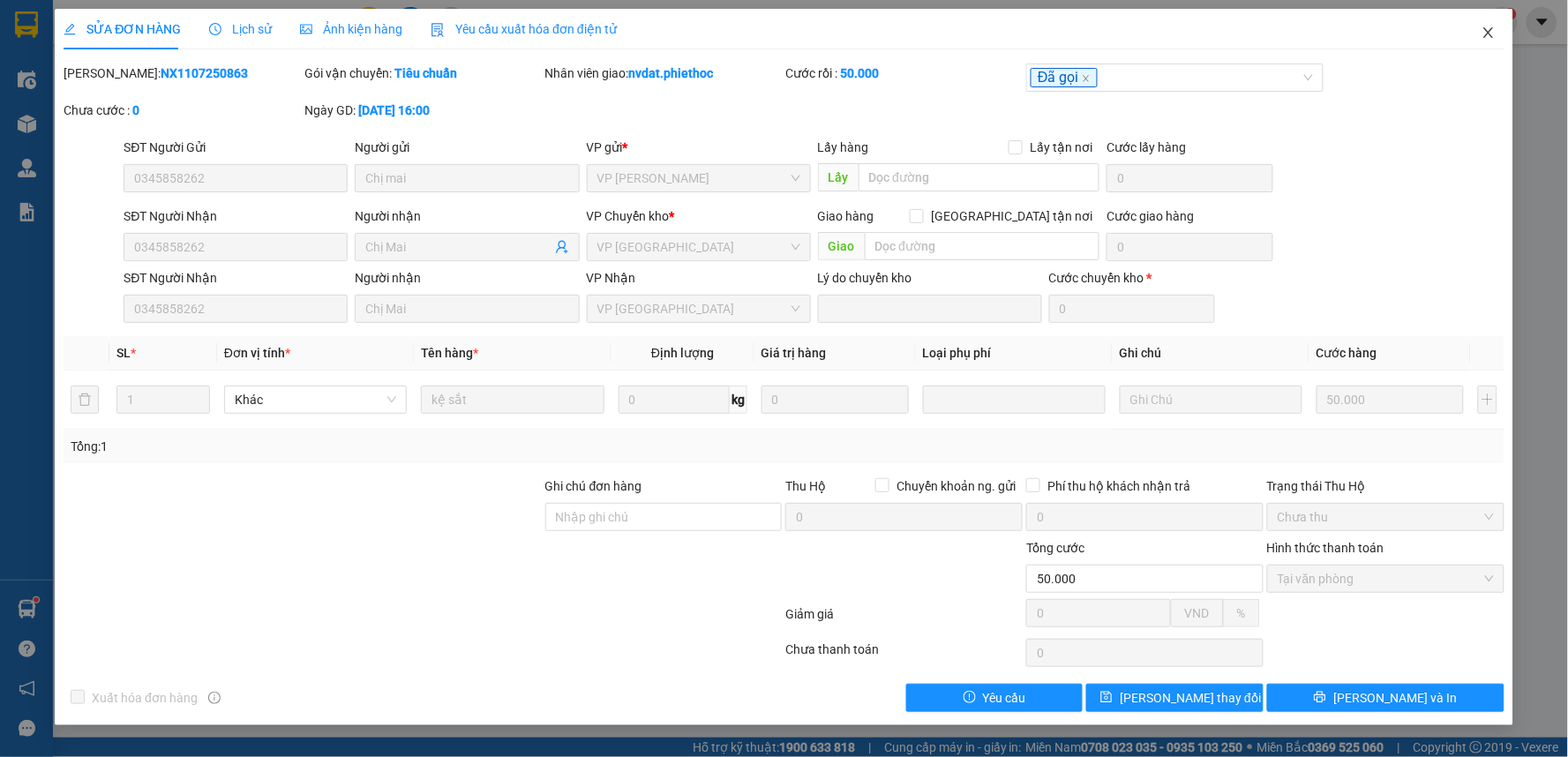
click at [1421, 82] on div "Mã ĐH: NX1107250863 Gói vận chuyển: Tiêu chuẩn Nhân viên giao: nvdat.phiethoc C…" at bounding box center [784, 100] width 1445 height 74
click at [1488, 29] on icon "close" at bounding box center [1488, 32] width 14 height 14
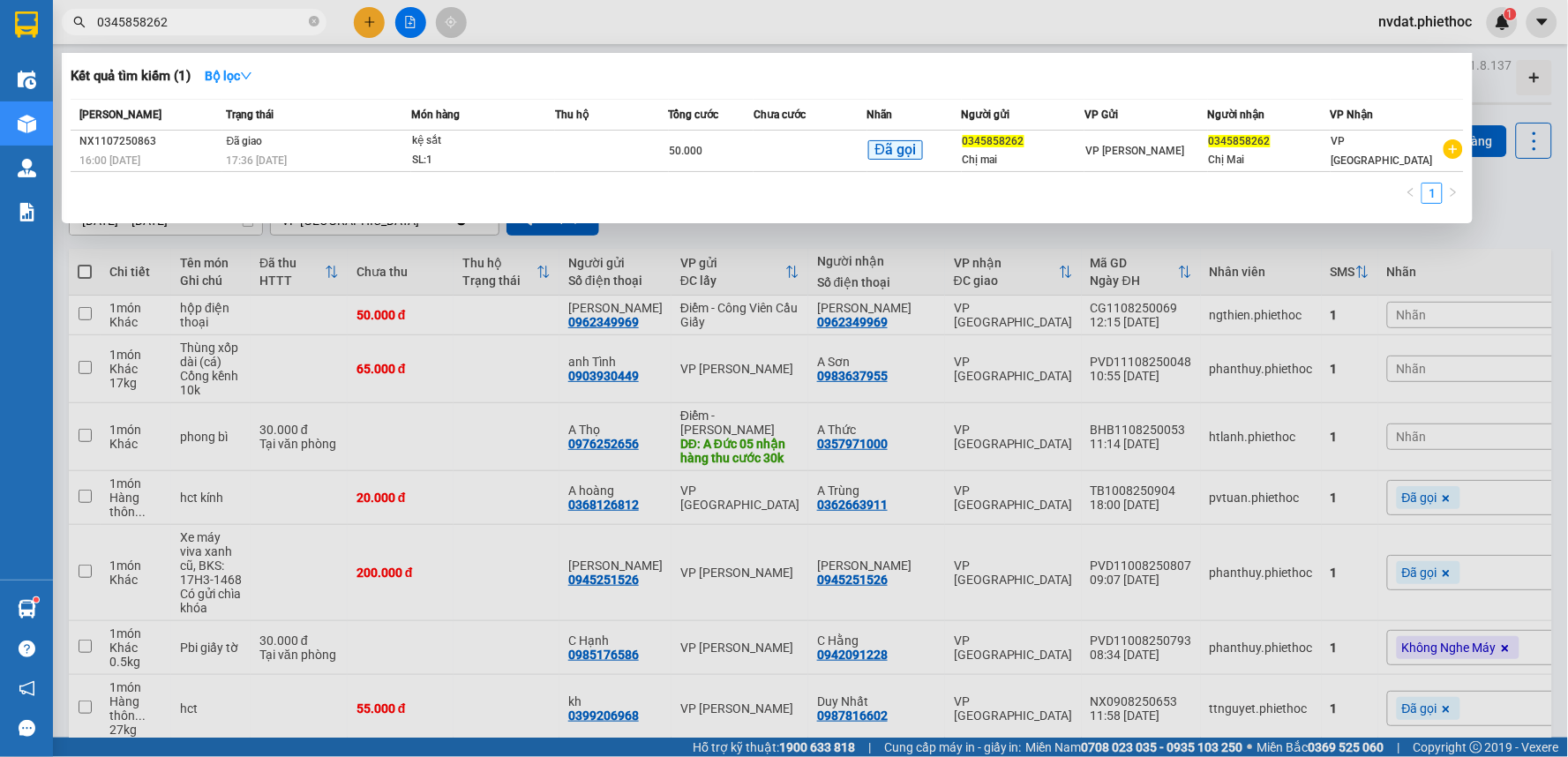
click at [231, 22] on input "0345858262" at bounding box center [202, 23] width 209 height 20
click at [309, 24] on icon "close-circle" at bounding box center [314, 21] width 11 height 11
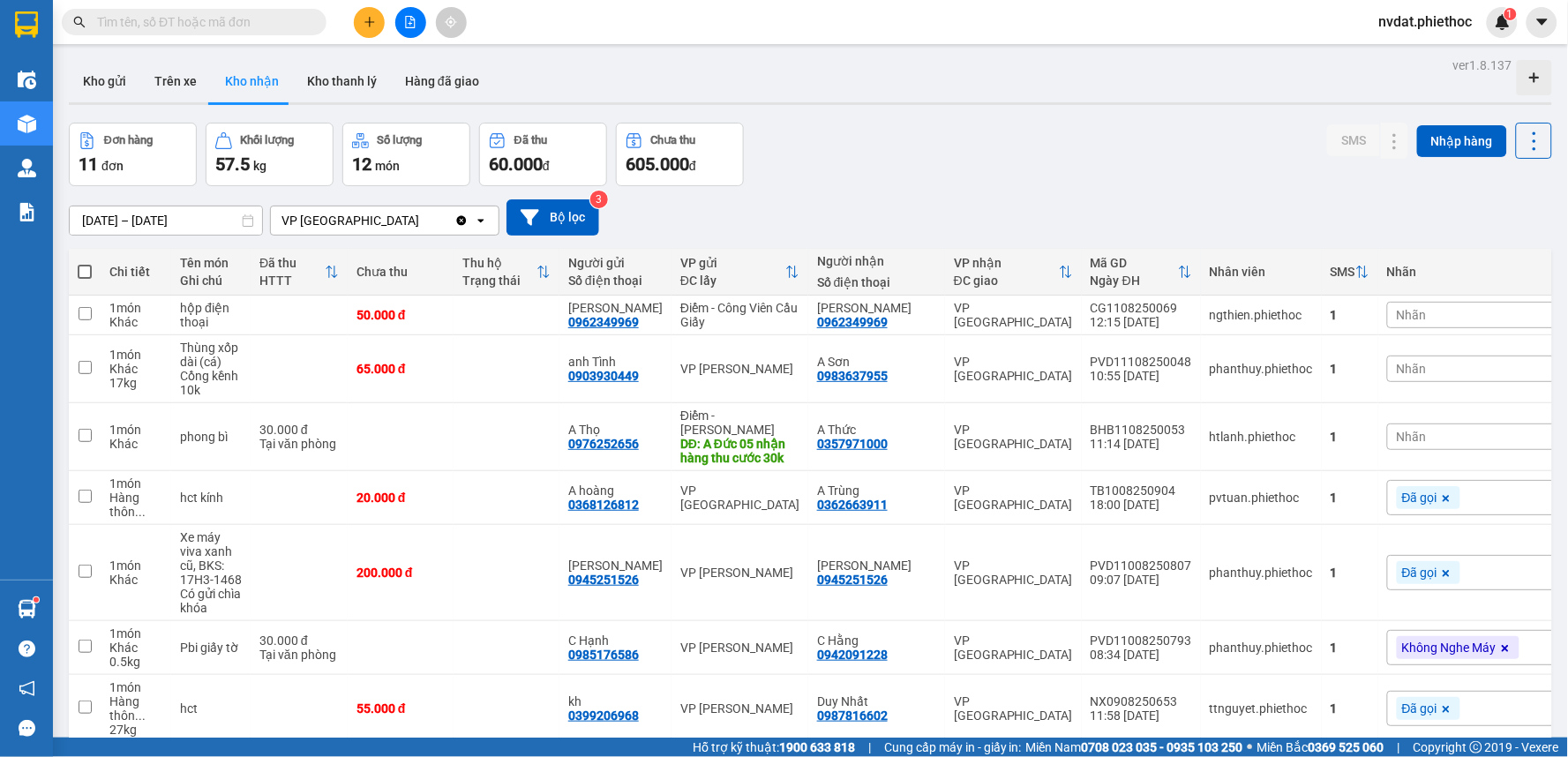
drag, startPoint x: 957, startPoint y: 71, endPoint x: 917, endPoint y: 57, distance: 42.4
click at [956, 65] on div "Kho gửi Trên xe Kho nhận Kho thanh lý Hàng đã giao" at bounding box center [810, 84] width 1483 height 47
click at [176, 73] on button "Trên xe" at bounding box center [176, 81] width 71 height 42
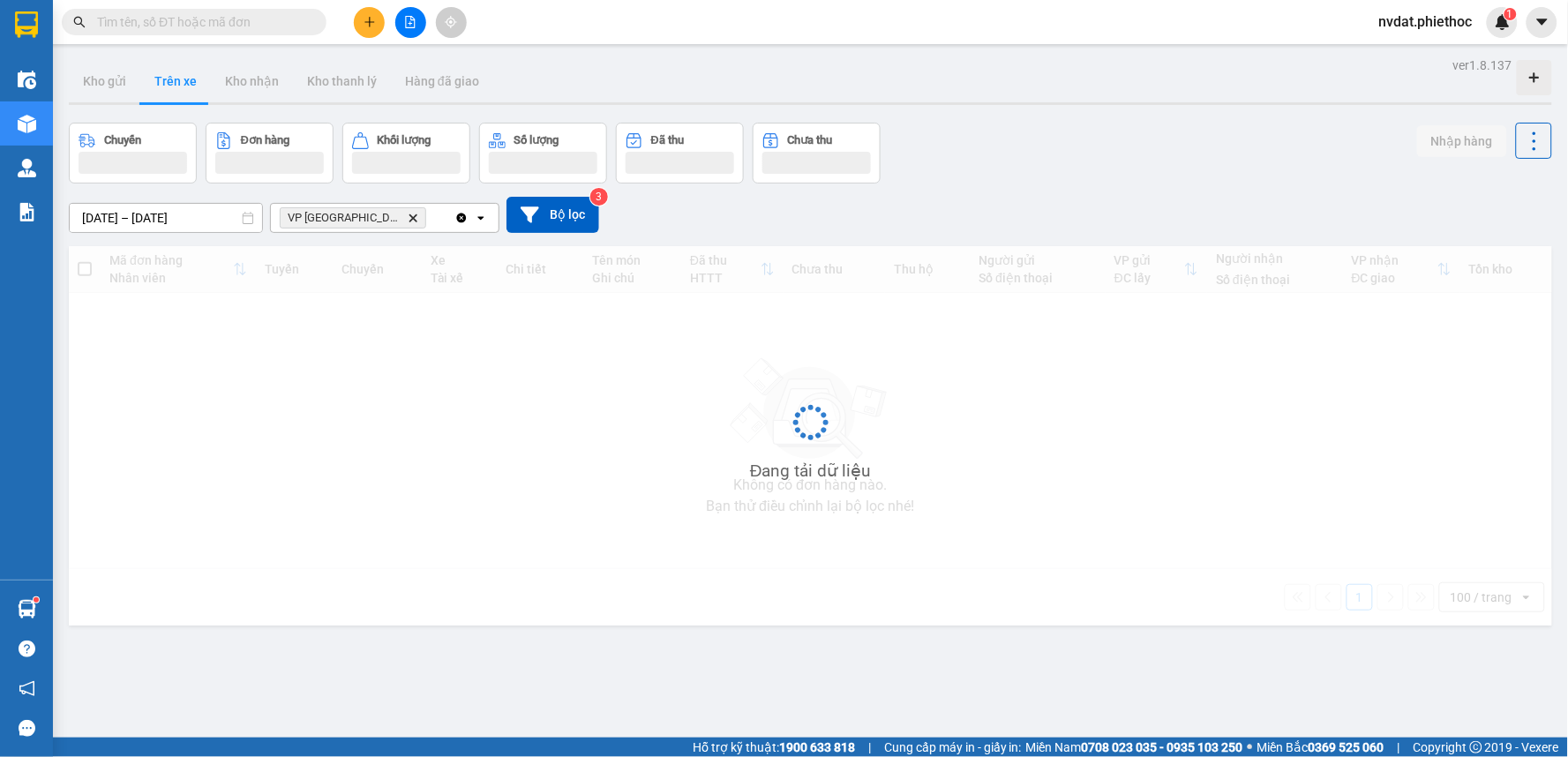
type input "[DATE] – [DATE]"
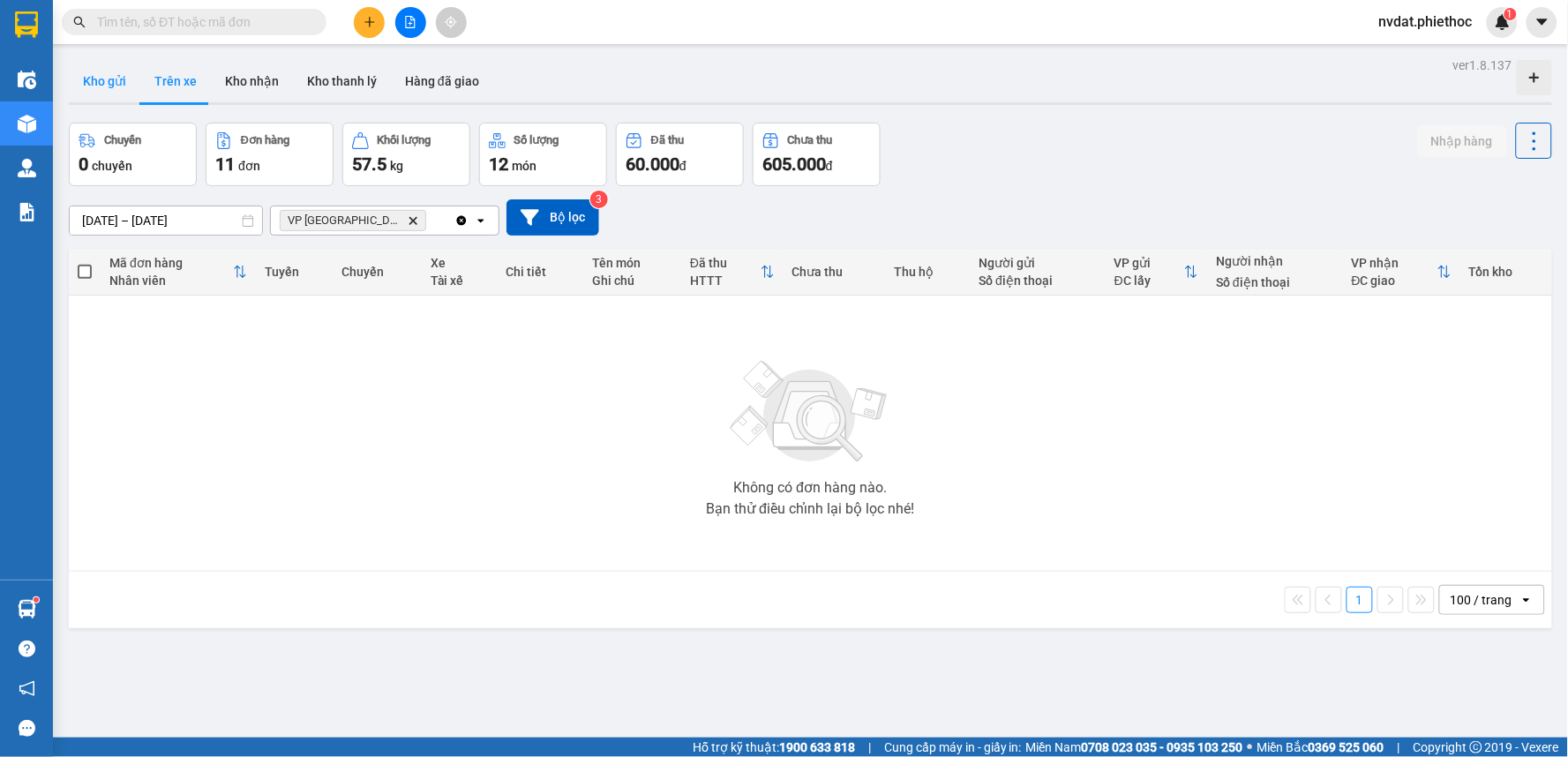
click at [94, 78] on button "Kho gửi" at bounding box center [104, 81] width 72 height 42
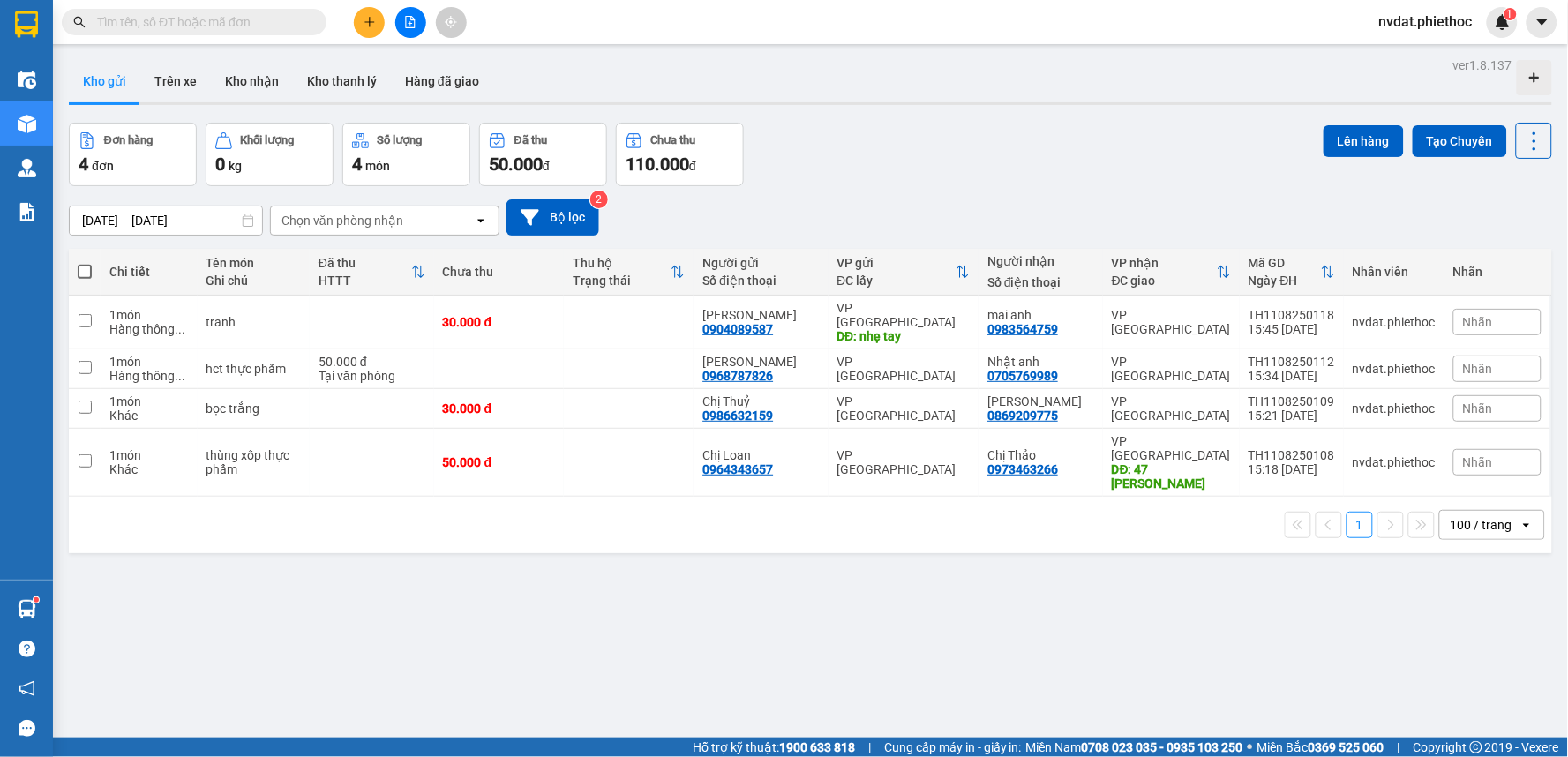
drag, startPoint x: 849, startPoint y: 111, endPoint x: 875, endPoint y: 98, distance: 29.1
click at [850, 111] on div "ver 1.8.137 Kho gửi Trên xe Kho nhận Kho thanh lý Hàng đã giao Đơn hàng 4 đơn K…" at bounding box center [810, 431] width 1497 height 757
drag, startPoint x: 976, startPoint y: 109, endPoint x: 984, endPoint y: 72, distance: 37.9
click at [979, 108] on div "ver 1.8.137 Kho gửi Trên xe Kho nhận Kho thanh lý Hàng đã giao Đơn hàng 4 đơn K…" at bounding box center [810, 431] width 1497 height 757
click at [997, 38] on div "Kết quả tìm kiếm ( 1 ) Bộ lọc Mã ĐH Trạng thái Món hàng Thu hộ Tổng cước Chưa c…" at bounding box center [784, 22] width 1568 height 44
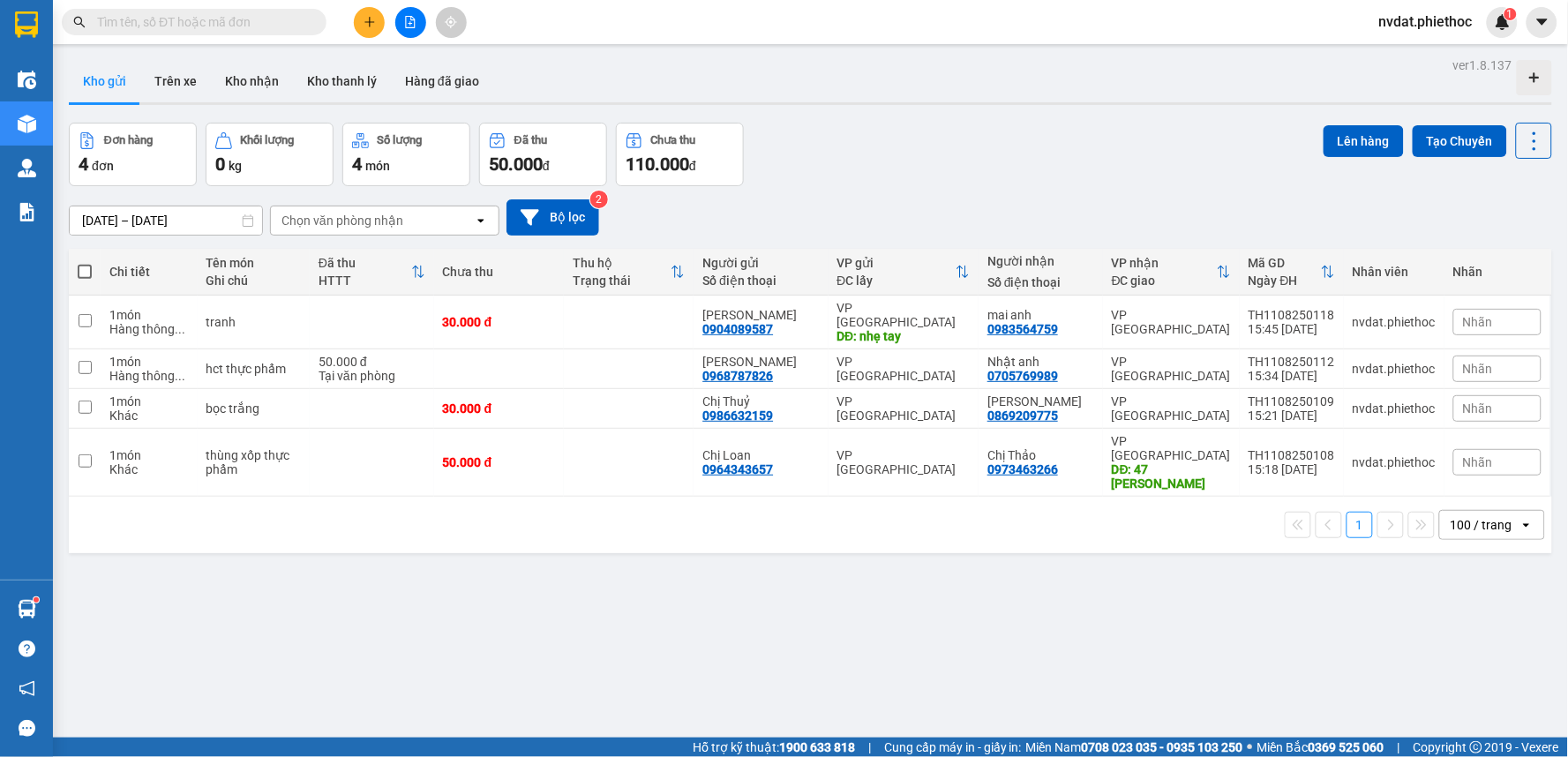
click at [997, 38] on div "Kết quả tìm kiếm ( 1 ) Bộ lọc Mã ĐH Trạng thái Món hàng Thu hộ Tổng cước Chưa c…" at bounding box center [784, 22] width 1568 height 44
click at [981, 143] on div "Đơn hàng 4 đơn Khối lượng 0 kg Số lượng 4 món Đã thu 50.000 đ Chưa thu 110.000 …" at bounding box center [810, 155] width 1483 height 64
drag, startPoint x: 637, startPoint y: 528, endPoint x: 651, endPoint y: 515, distance: 19.1
click at [637, 525] on div "ver 1.8.137 Kho gửi Trên xe Kho nhận Kho thanh lý Hàng đã giao Đơn hàng 4 đơn K…" at bounding box center [810, 431] width 1497 height 757
drag, startPoint x: 551, startPoint y: 490, endPoint x: 363, endPoint y: 434, distance: 196.2
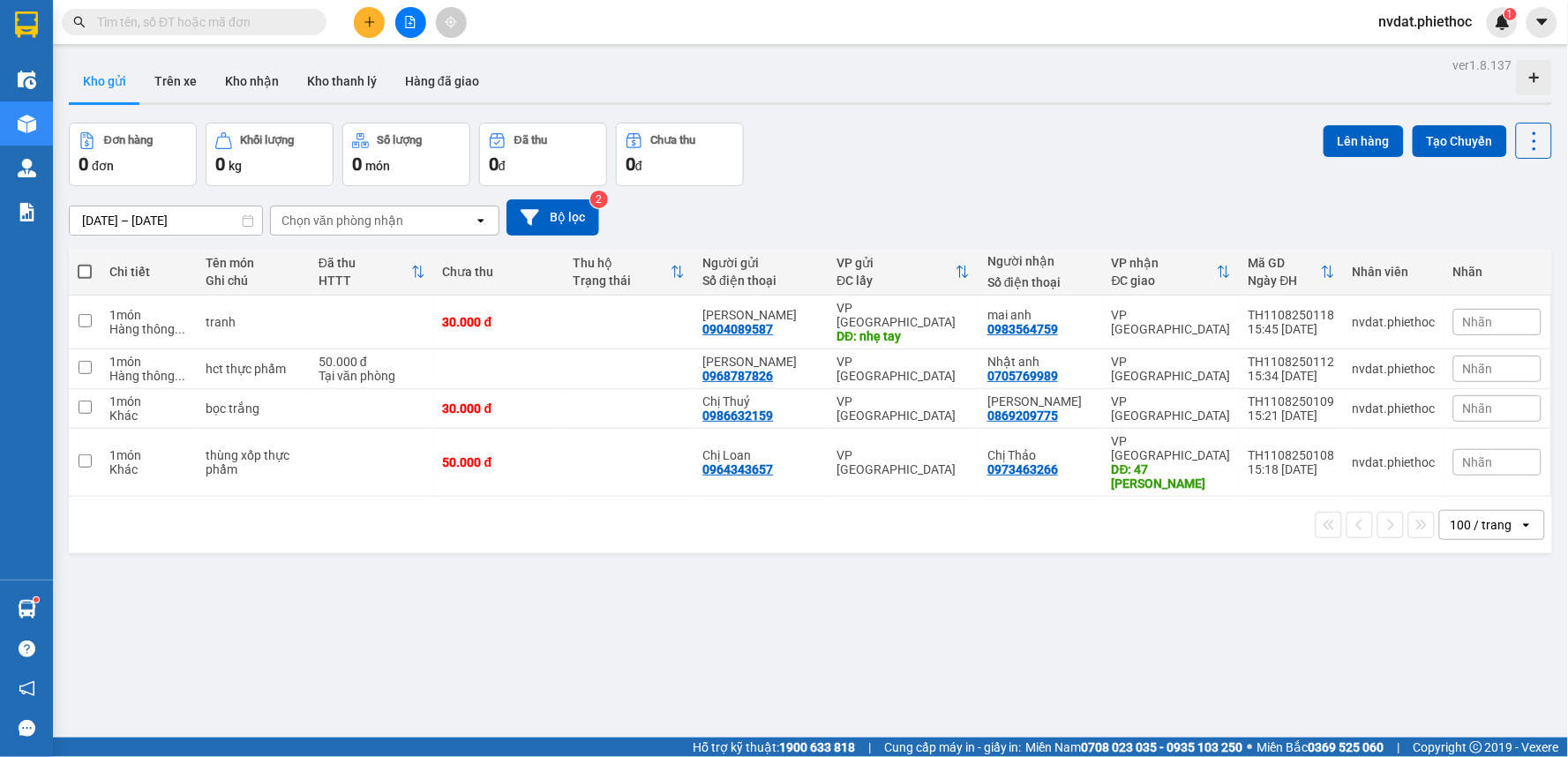
click at [550, 510] on div "100 / trang open" at bounding box center [810, 525] width 1470 height 30
click at [310, 454] on td "thùng xốp thực phẩm" at bounding box center [254, 463] width 112 height 68
checkbox input "true"
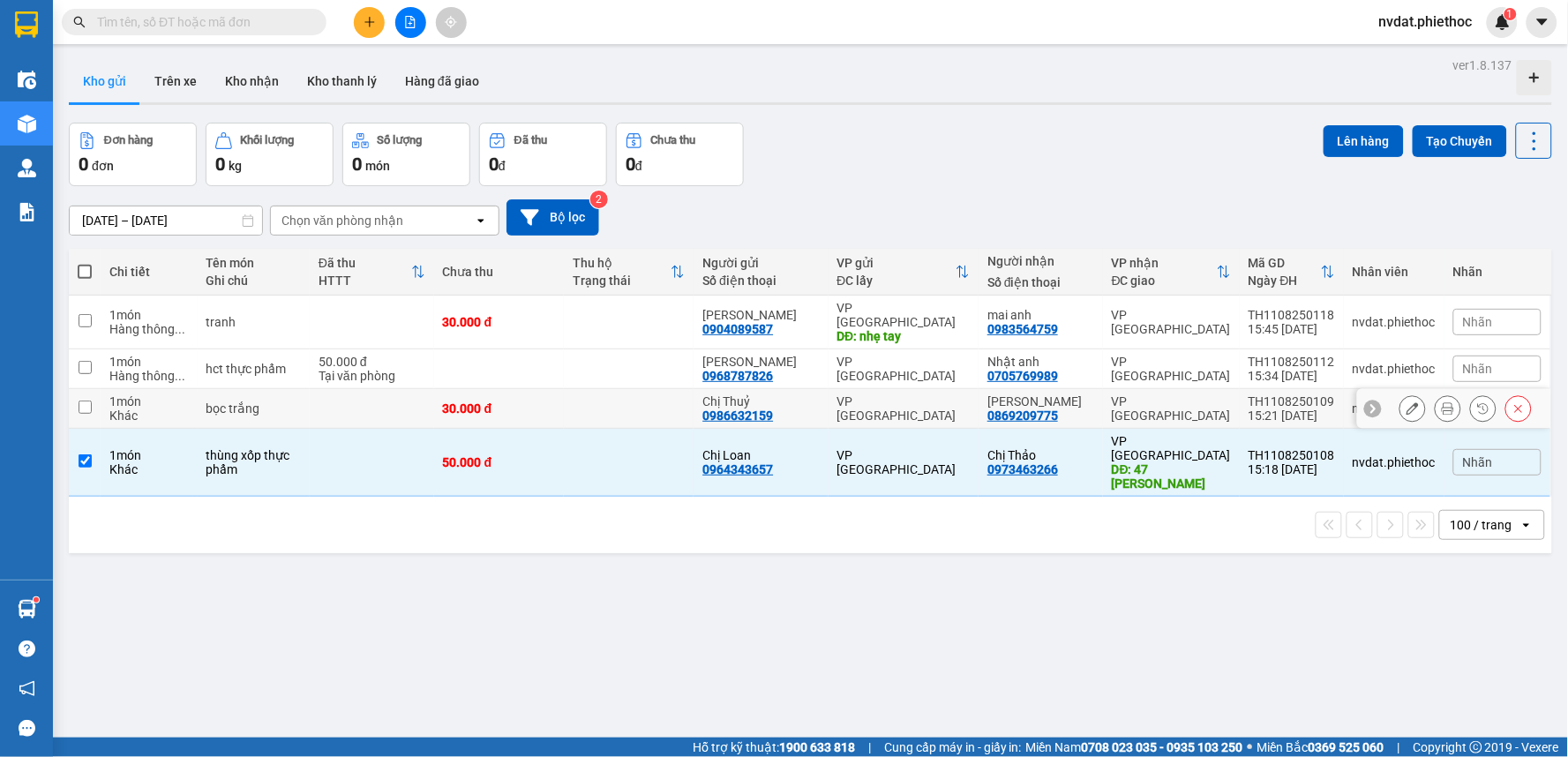
click at [303, 409] on td "bọc trắng" at bounding box center [254, 409] width 112 height 39
checkbox input "true"
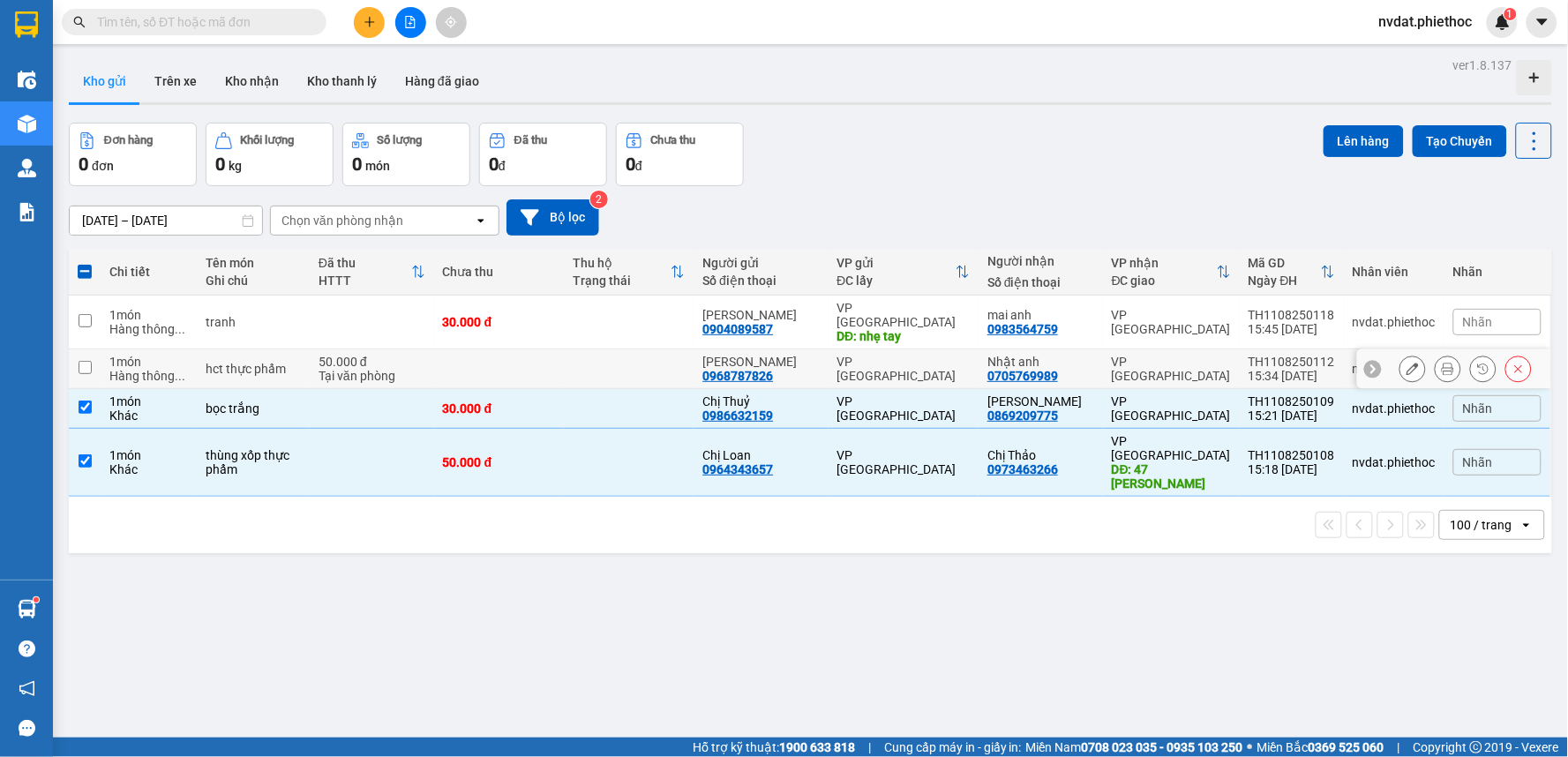
click at [310, 368] on td "hct thực phẩm" at bounding box center [254, 369] width 112 height 39
checkbox input "true"
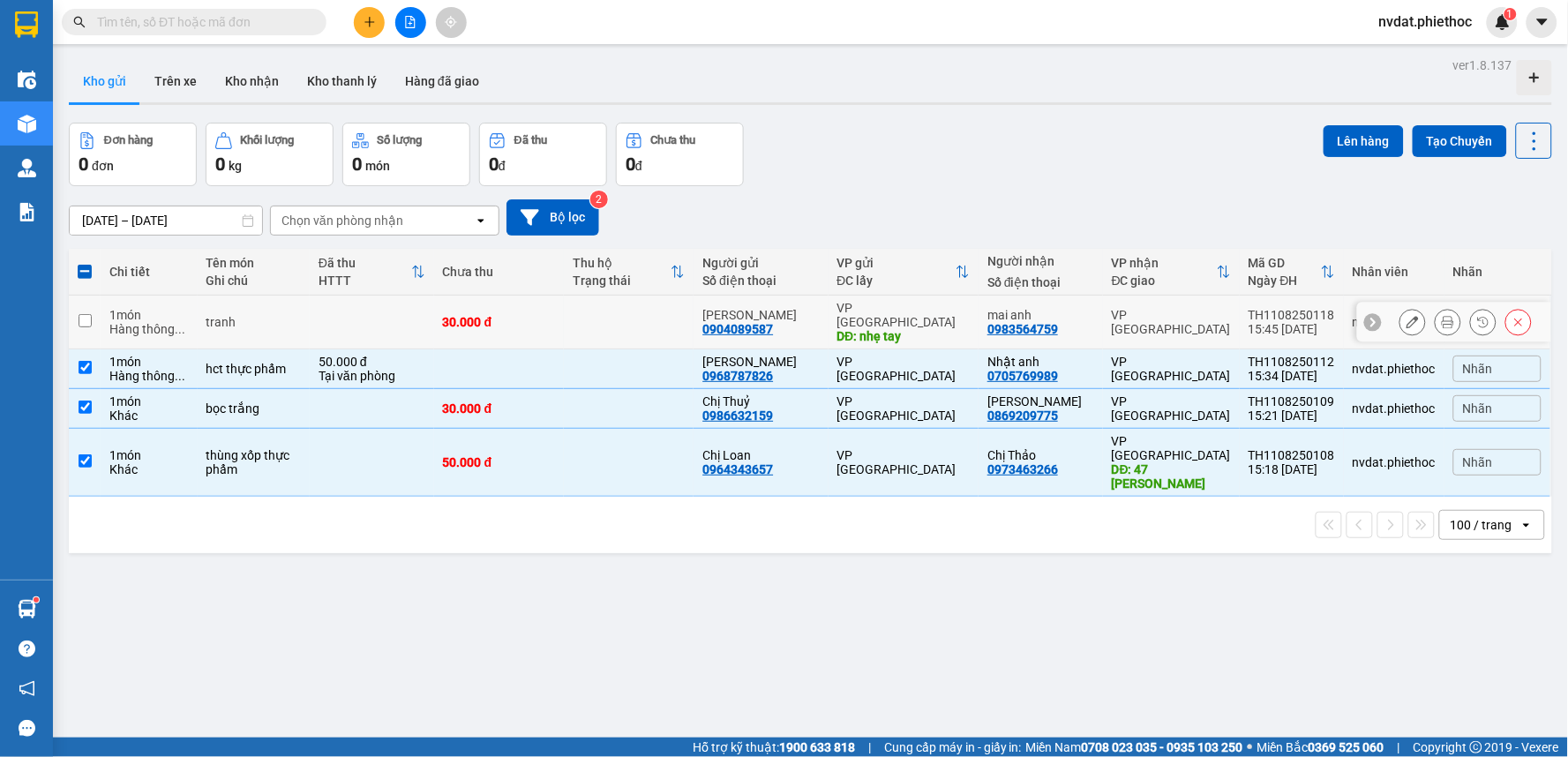
click at [343, 320] on td at bounding box center [372, 322] width 124 height 54
checkbox input "true"
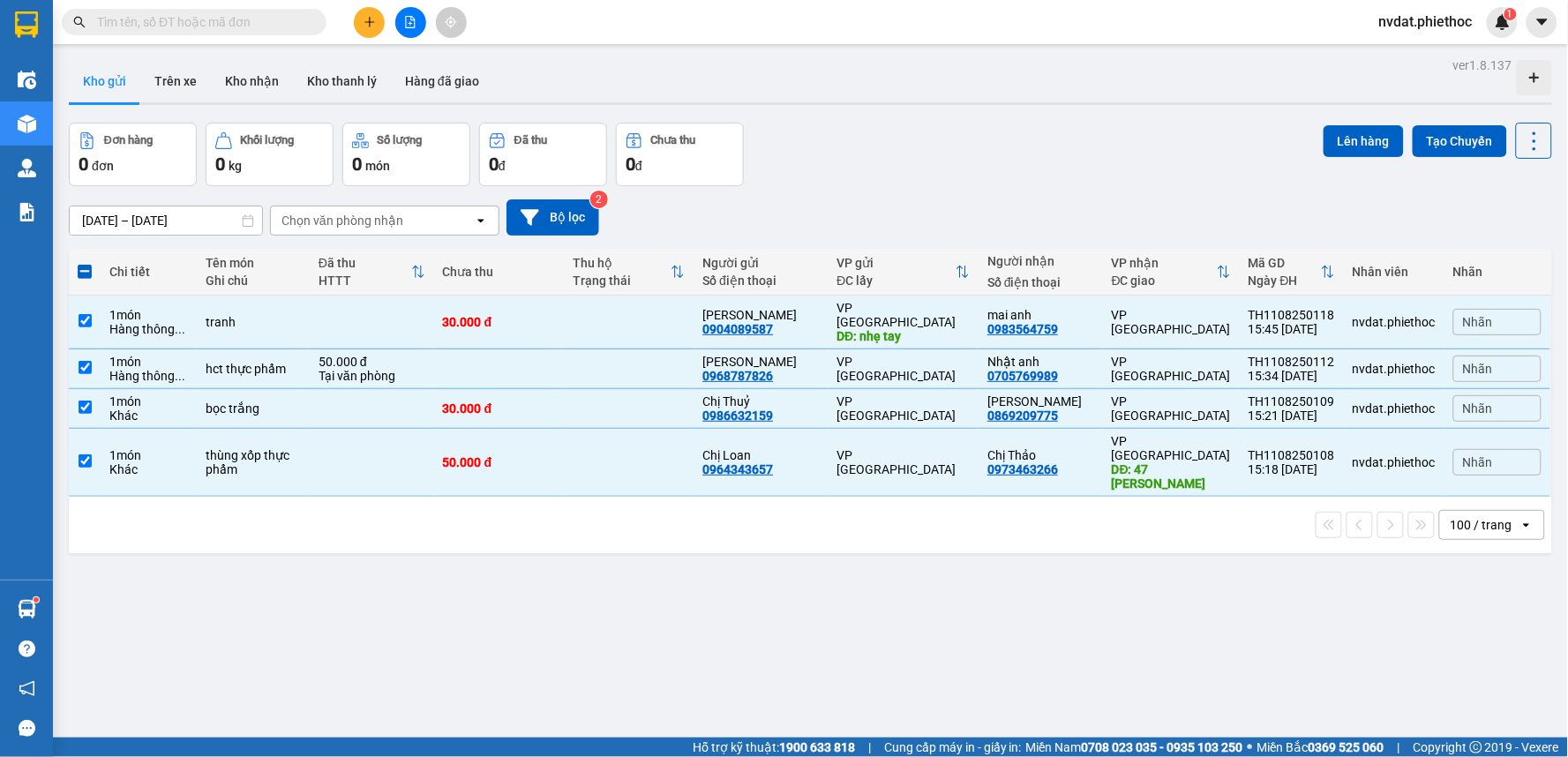
click at [960, 166] on div "Đơn hàng 0 đơn Khối lượng 0 kg Số lượng 0 món Đã thu 0 đ Chưa thu 0 đ Lên hàng …" at bounding box center [810, 155] width 1483 height 64
click at [957, 93] on div "Kho gửi Trên xe Kho nhận Kho thanh lý Hàng đã giao" at bounding box center [810, 84] width 1483 height 47
click at [960, 95] on div "Kho gửi Trên xe Kho nhận Kho thanh lý Hàng đã giao" at bounding box center [810, 84] width 1483 height 47
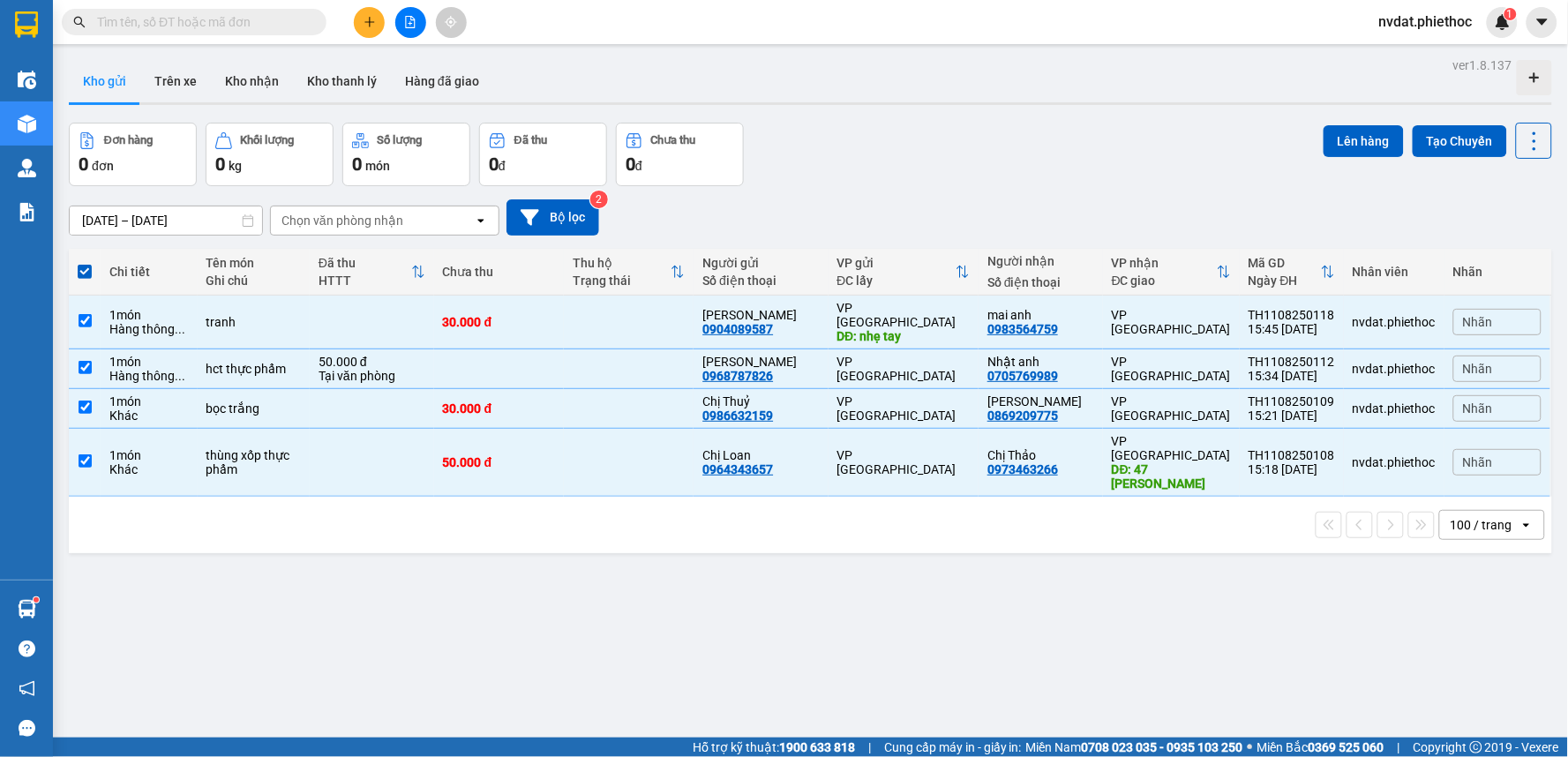
click at [1001, 148] on div "Đơn hàng 0 đơn Khối lượng 0 kg Số lượng 0 món Đã thu 0 đ Chưa thu 0 đ Lên hàng …" at bounding box center [810, 155] width 1483 height 64
click at [999, 148] on div "Đơn hàng 0 đơn Khối lượng 0 kg Số lượng 0 món Đã thu 0 đ Chưa thu 0 đ Lên hàng …" at bounding box center [810, 155] width 1483 height 64
click at [866, 73] on div "Kho gửi Trên xe Kho nhận Kho thanh lý Hàng đã giao" at bounding box center [810, 84] width 1483 height 47
click at [813, 133] on div "Đơn hàng 0 đơn Khối lượng 0 kg Số lượng 0 món Đã thu 0 đ Chưa thu 0 đ Lên hàng …" at bounding box center [810, 155] width 1483 height 64
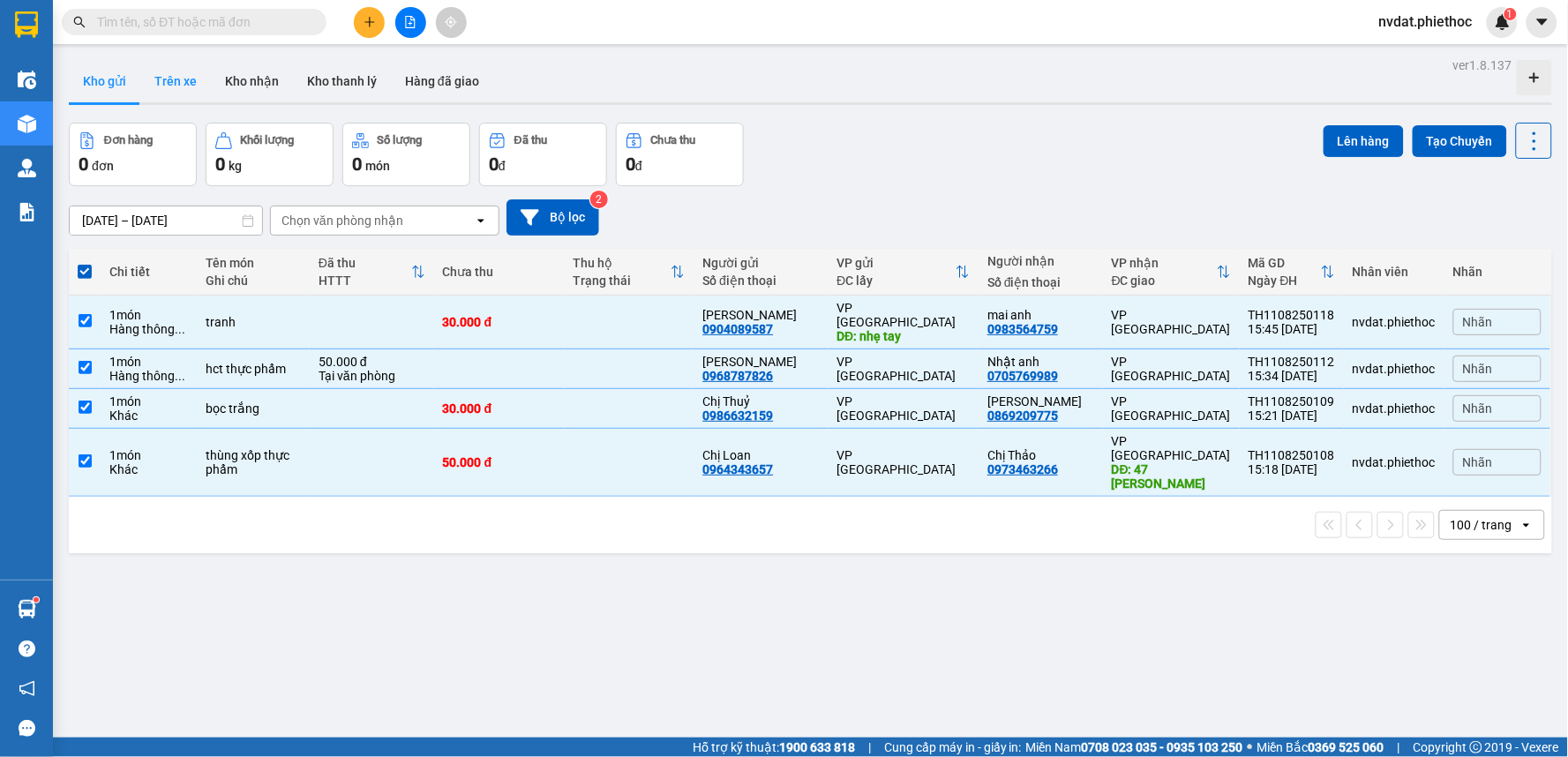
click at [179, 71] on button "Trên xe" at bounding box center [176, 81] width 71 height 42
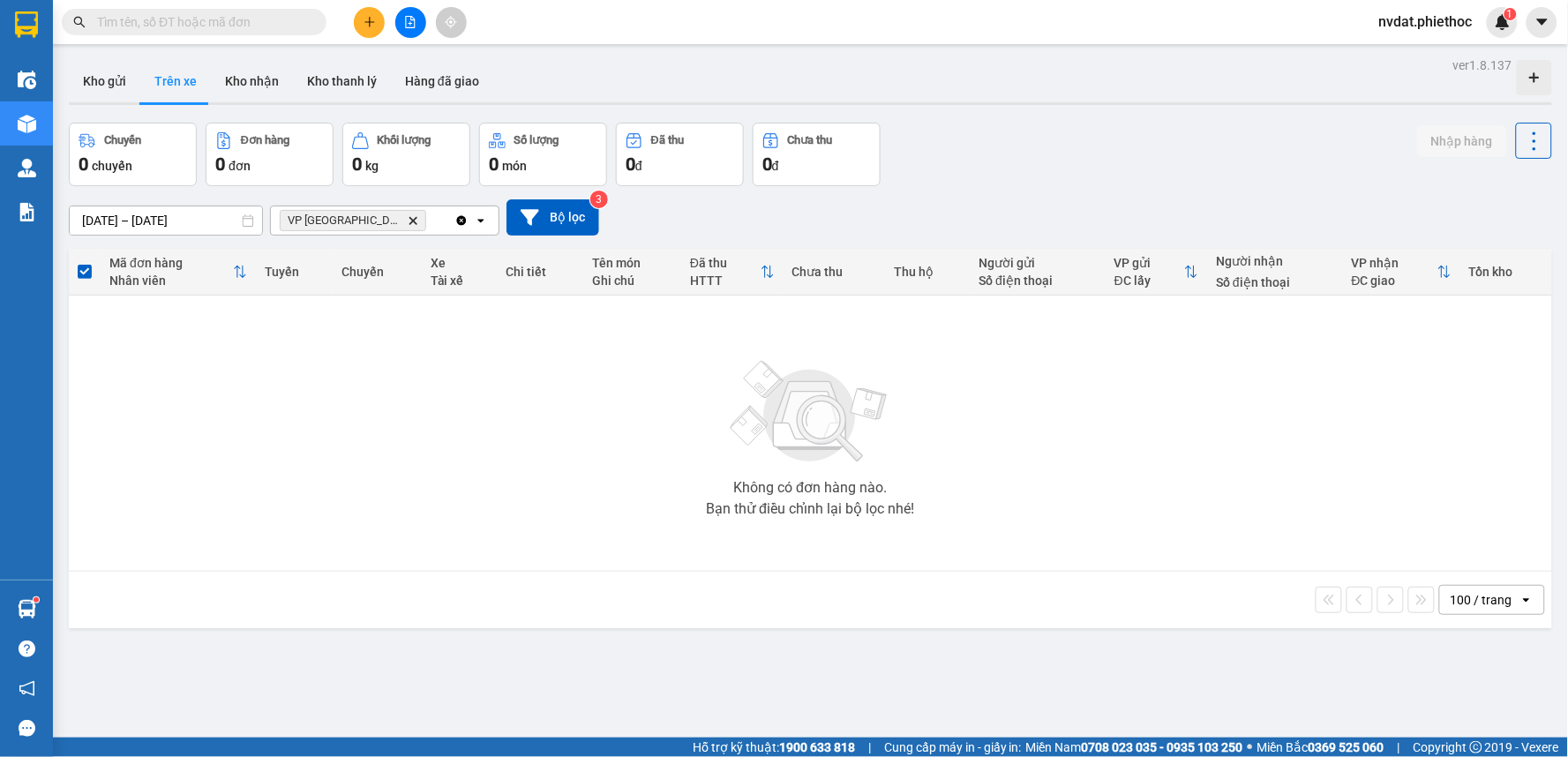
click at [1245, 83] on div "Kho gửi Trên xe Kho nhận Kho thanh lý Hàng đã giao" at bounding box center [810, 84] width 1483 height 47
click at [975, 63] on div "Kho gửi Trên xe Kho nhận Kho thanh lý Hàng đã giao" at bounding box center [810, 84] width 1483 height 47
click at [265, 56] on div "ver 1.8.137 Kho gửi Trên xe Kho nhận Kho thanh lý Hàng đã giao Chuyến 0 chuyến …" at bounding box center [810, 431] width 1497 height 757
click at [244, 80] on button "Kho nhận" at bounding box center [251, 81] width 82 height 42
type input "[DATE] – [DATE]"
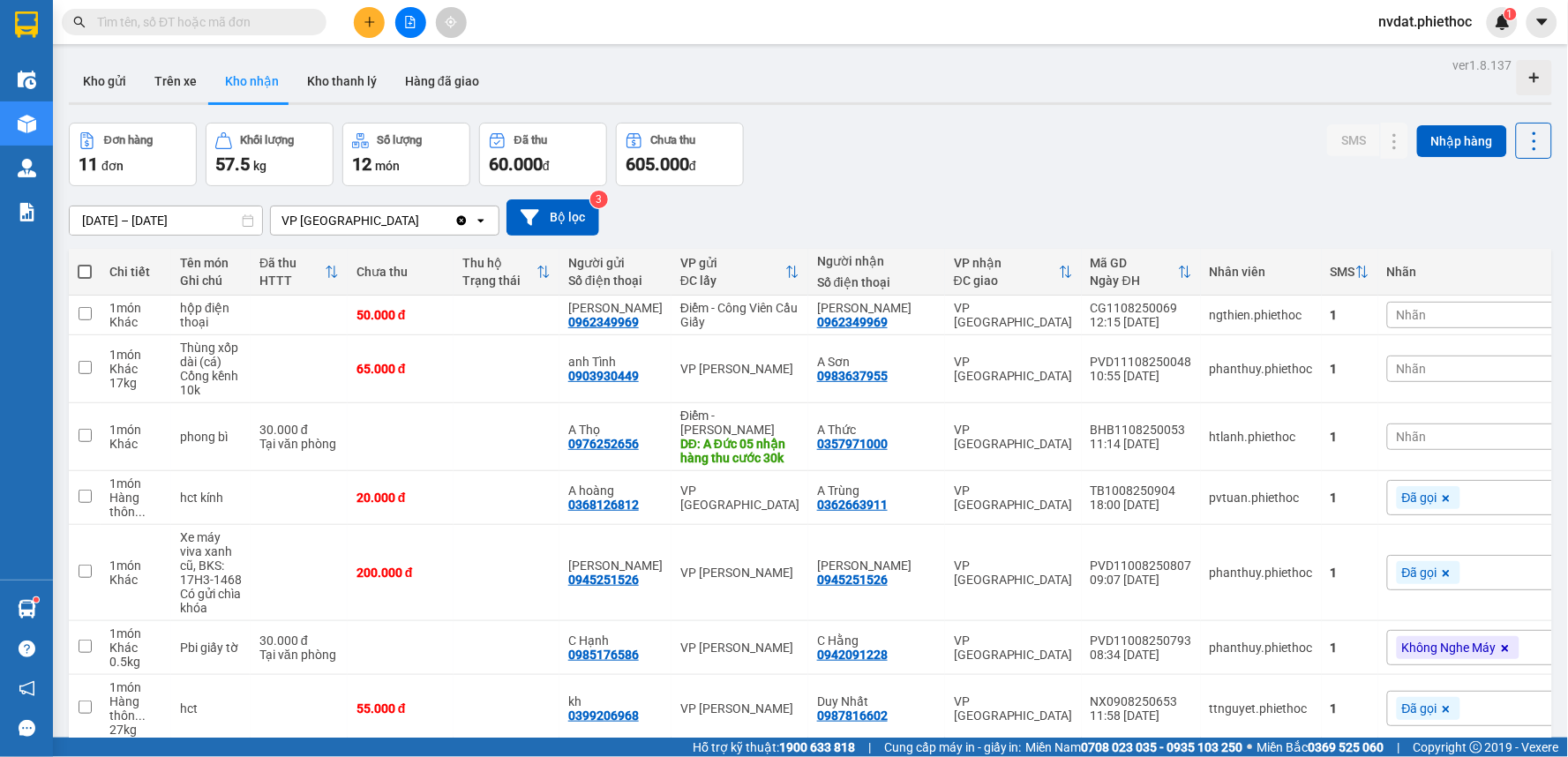
click at [214, 22] on input "text" at bounding box center [202, 23] width 209 height 20
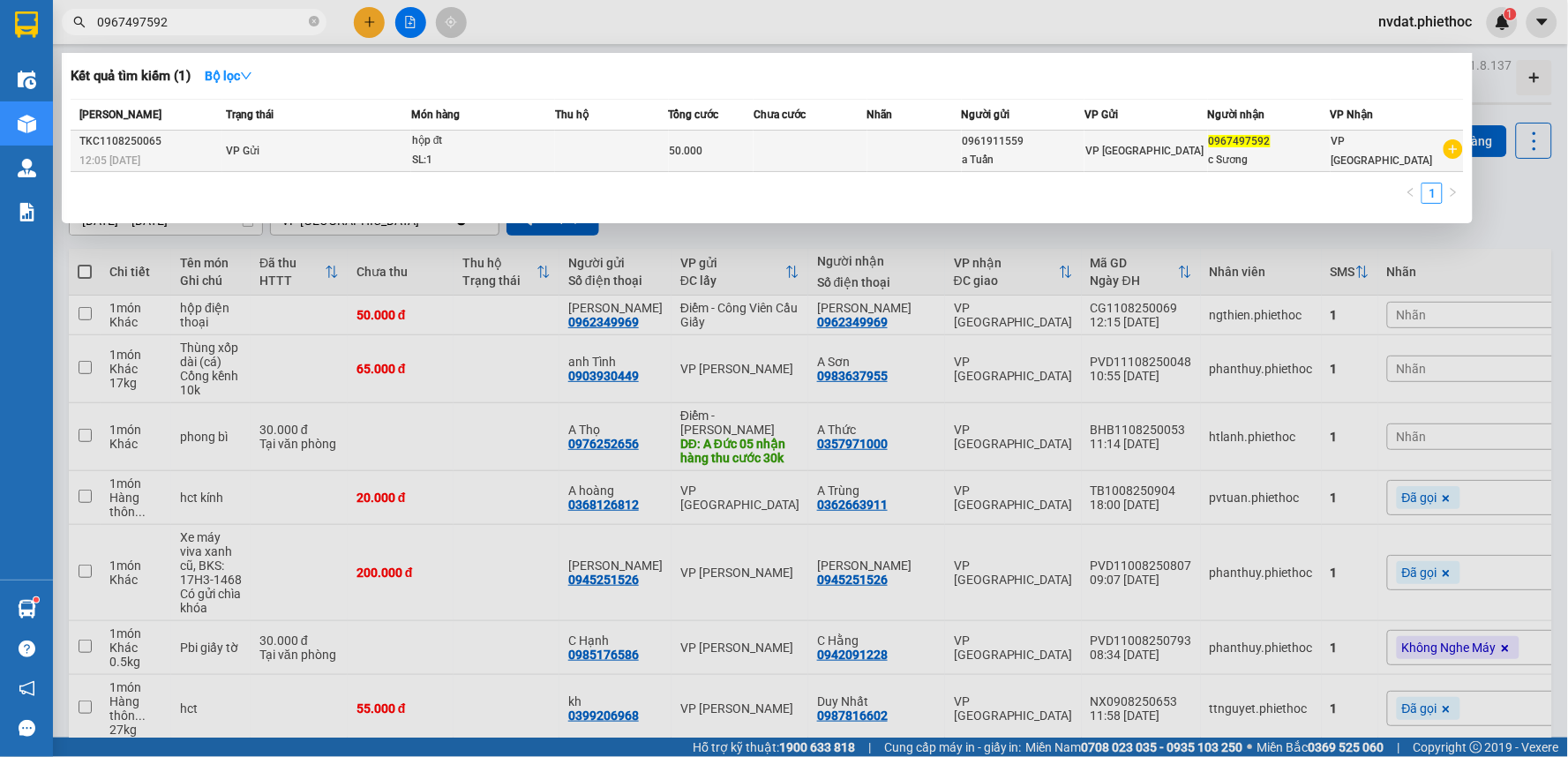
type input "0967497592"
click at [355, 154] on td "VP Gửi" at bounding box center [317, 152] width 189 height 41
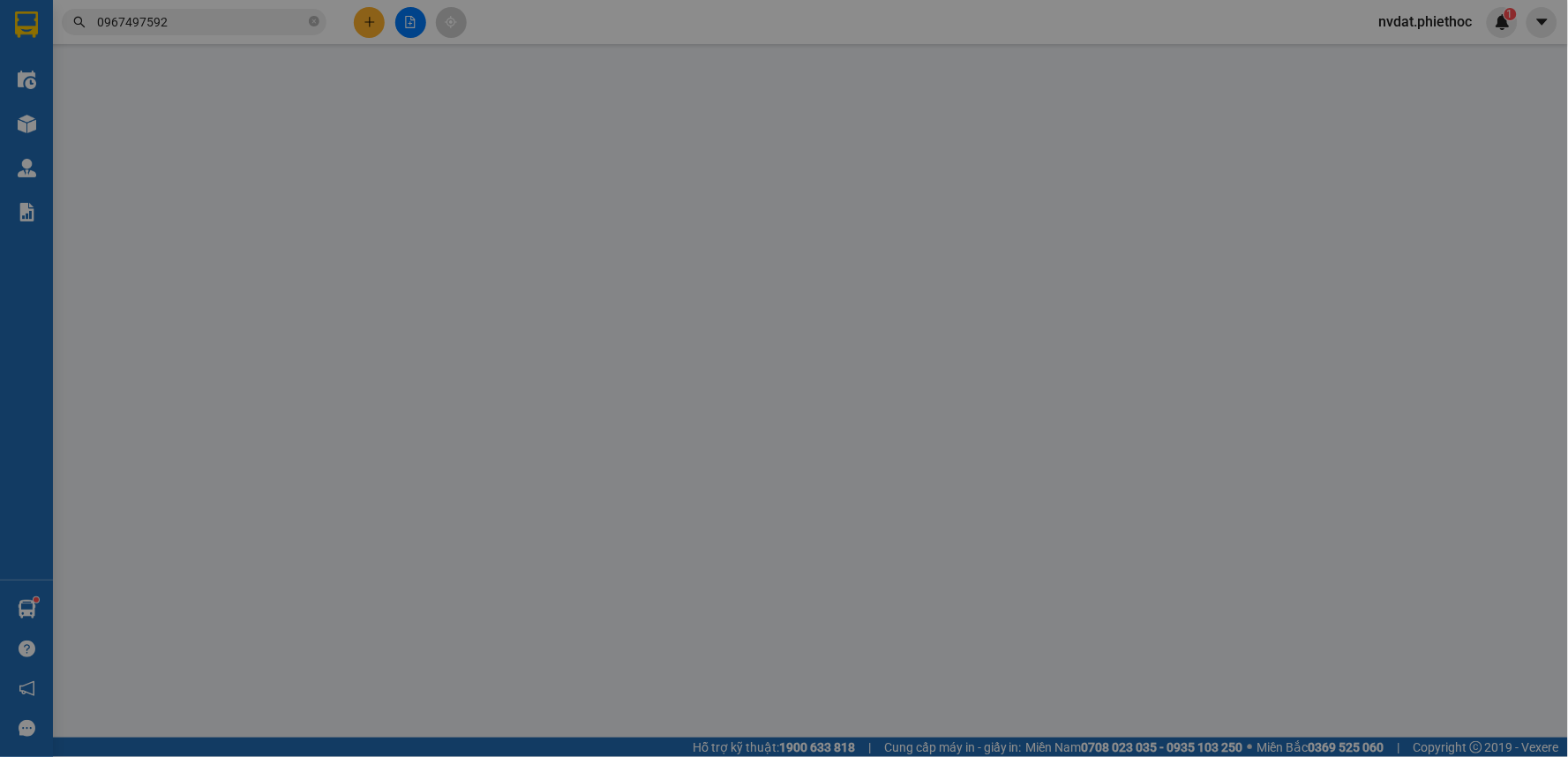
type input "0961911559"
type input "a Tuấn"
type input "0967497592"
type input "c Sương"
type input "50.000"
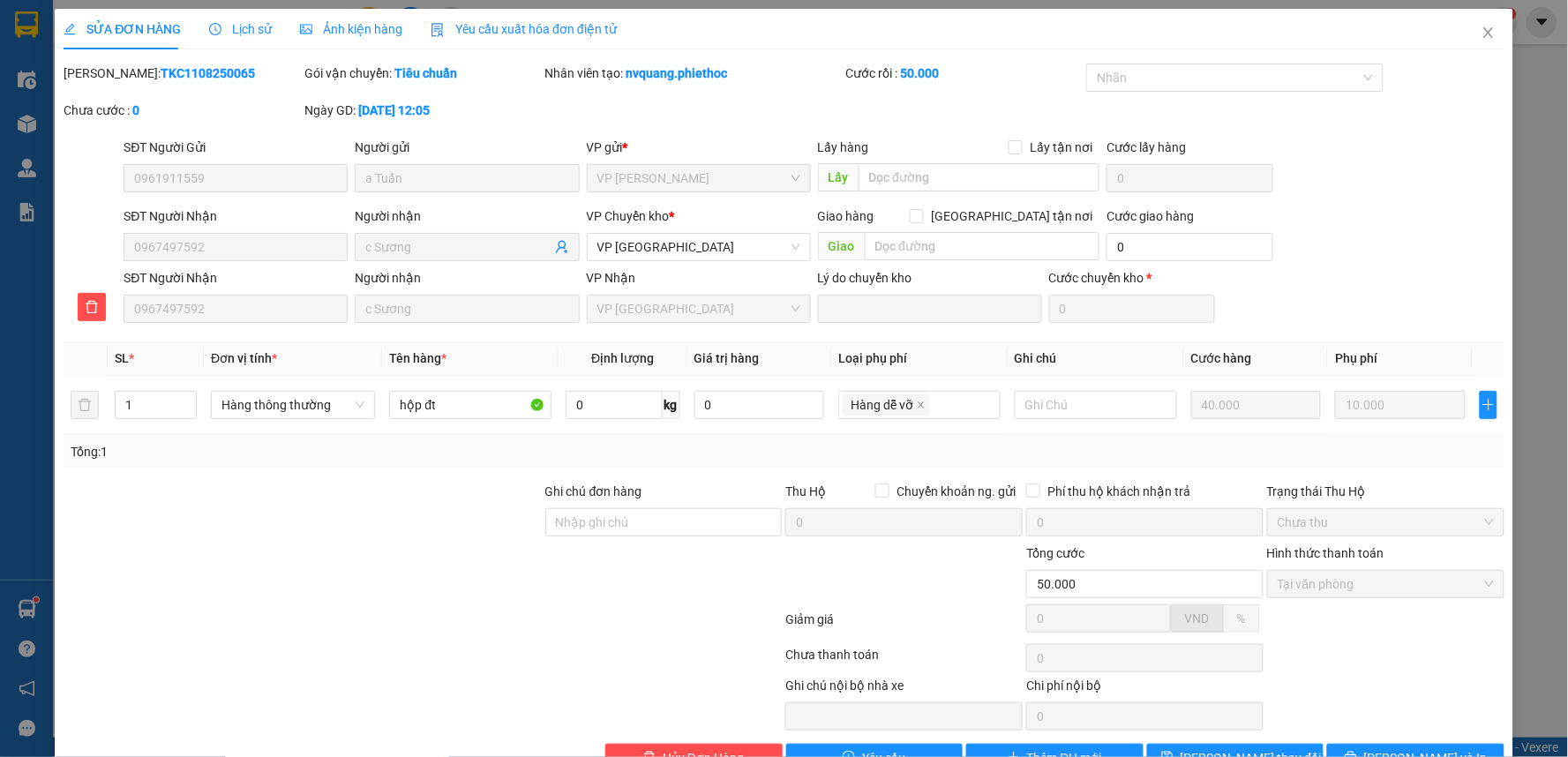
click at [244, 22] on span "Lịch sử" at bounding box center [240, 29] width 63 height 14
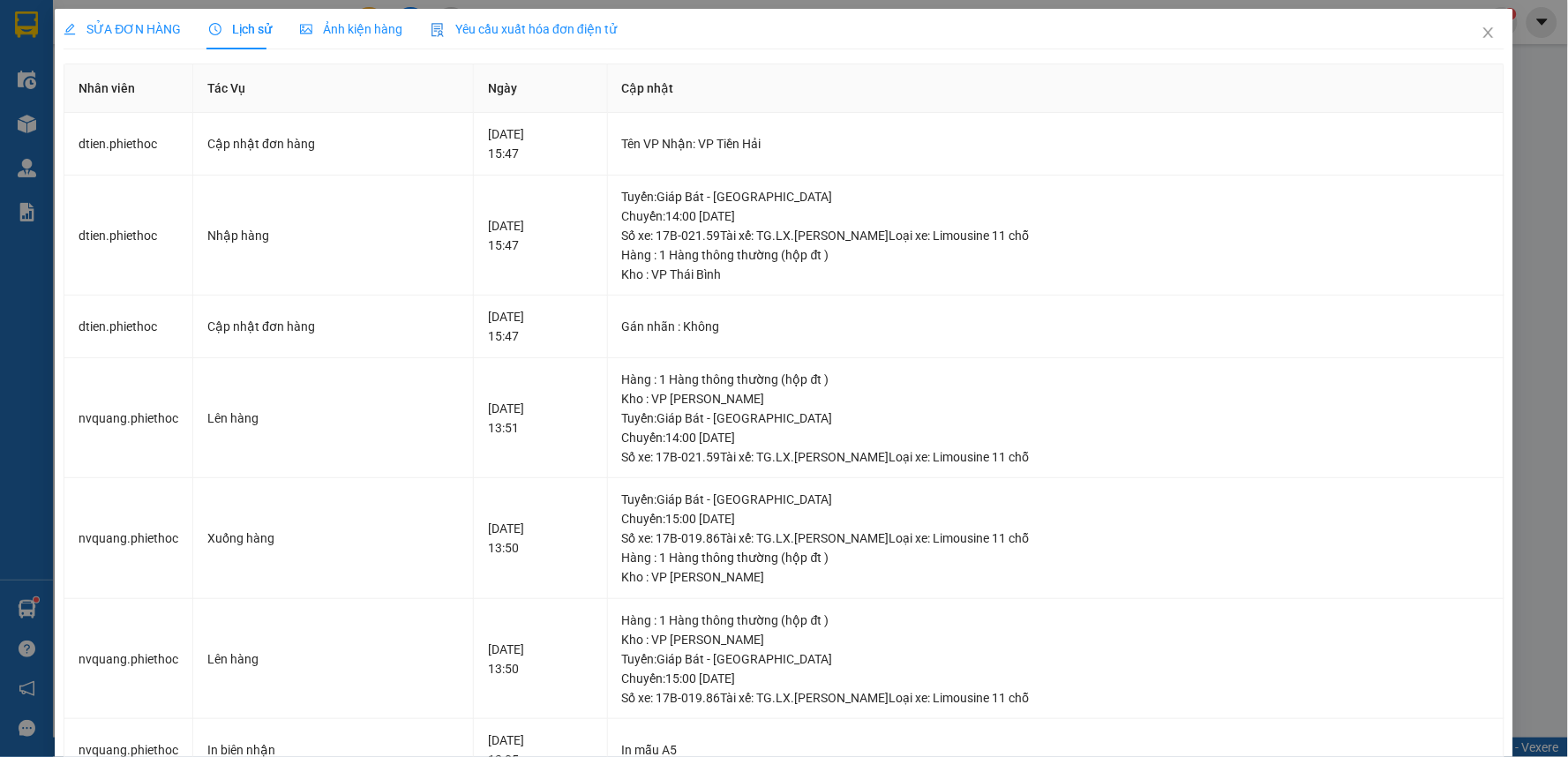
click at [174, 9] on div "SỬA ĐƠN HÀNG Lịch sử Ảnh kiện hàng Yêu cầu xuất hóa đơn điện tử" at bounding box center [341, 29] width 553 height 40
click at [147, 29] on span "SỬA ĐƠN HÀNG" at bounding box center [122, 29] width 117 height 14
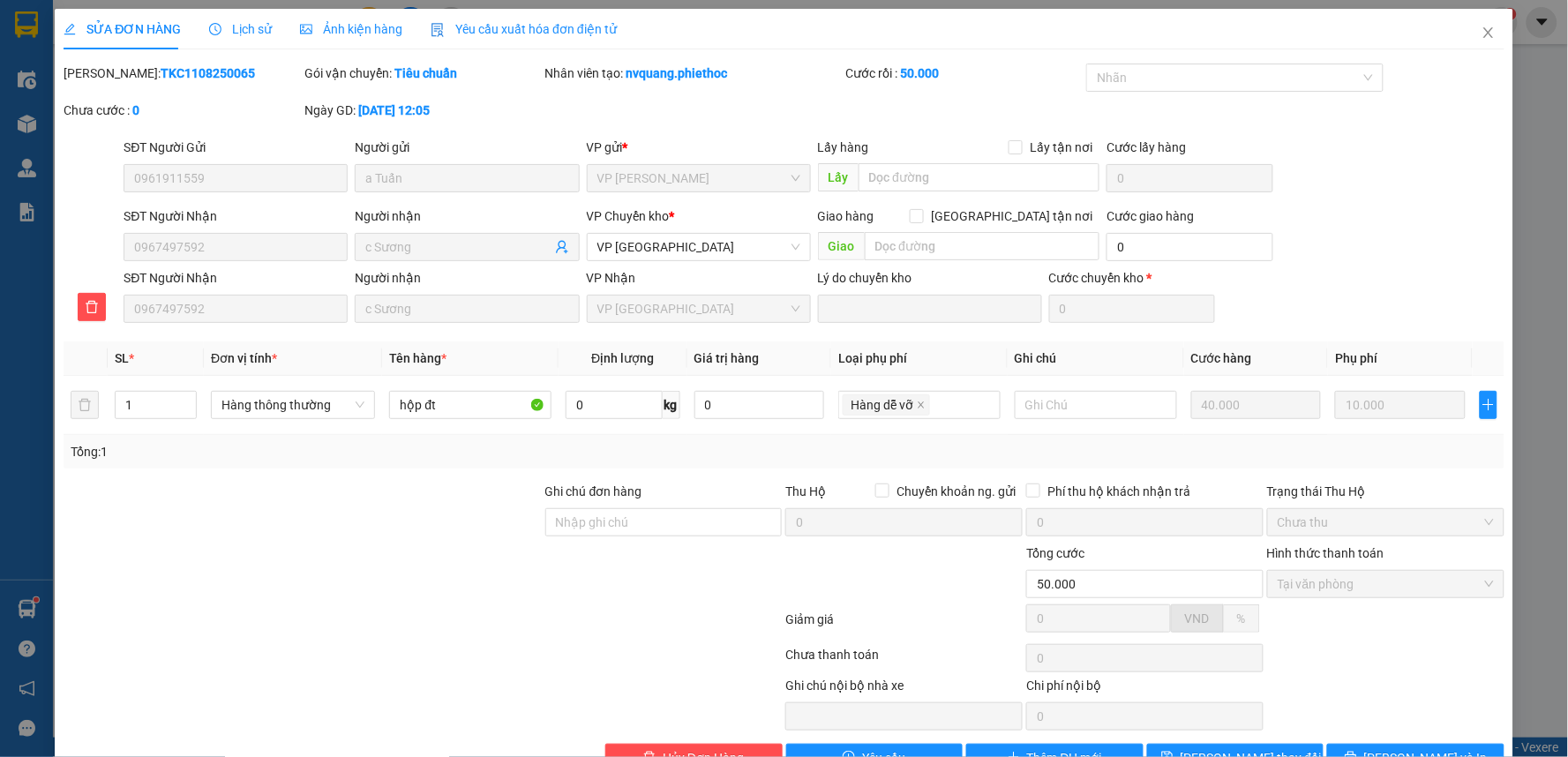
click at [245, 22] on span "Lịch sử" at bounding box center [240, 29] width 63 height 14
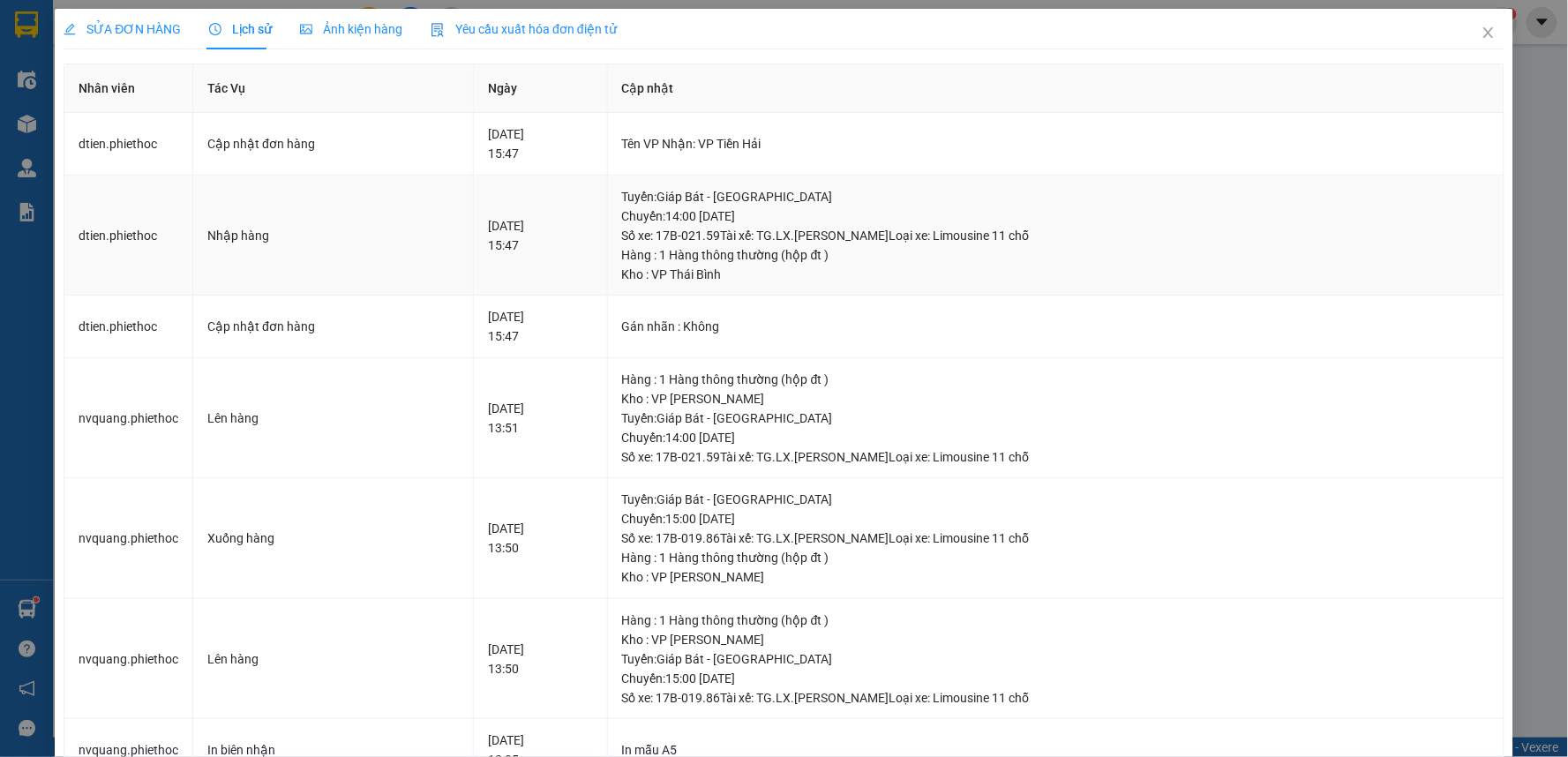
click at [540, 217] on div "11-08-2025 15:47" at bounding box center [540, 235] width 105 height 38
drag, startPoint x: 880, startPoint y: 131, endPoint x: 629, endPoint y: 134, distance: 251.0
click at [629, 134] on tr "dtien.phiethoc Cập nhật đơn hàng 11-08-2025 15:47 Tên VP Nhận: VP Tiền Hải" at bounding box center [784, 145] width 1440 height 63
click at [552, 161] on div "11-08-2025 15:47" at bounding box center [540, 143] width 105 height 38
click at [1465, 30] on span "Close" at bounding box center [1488, 33] width 49 height 49
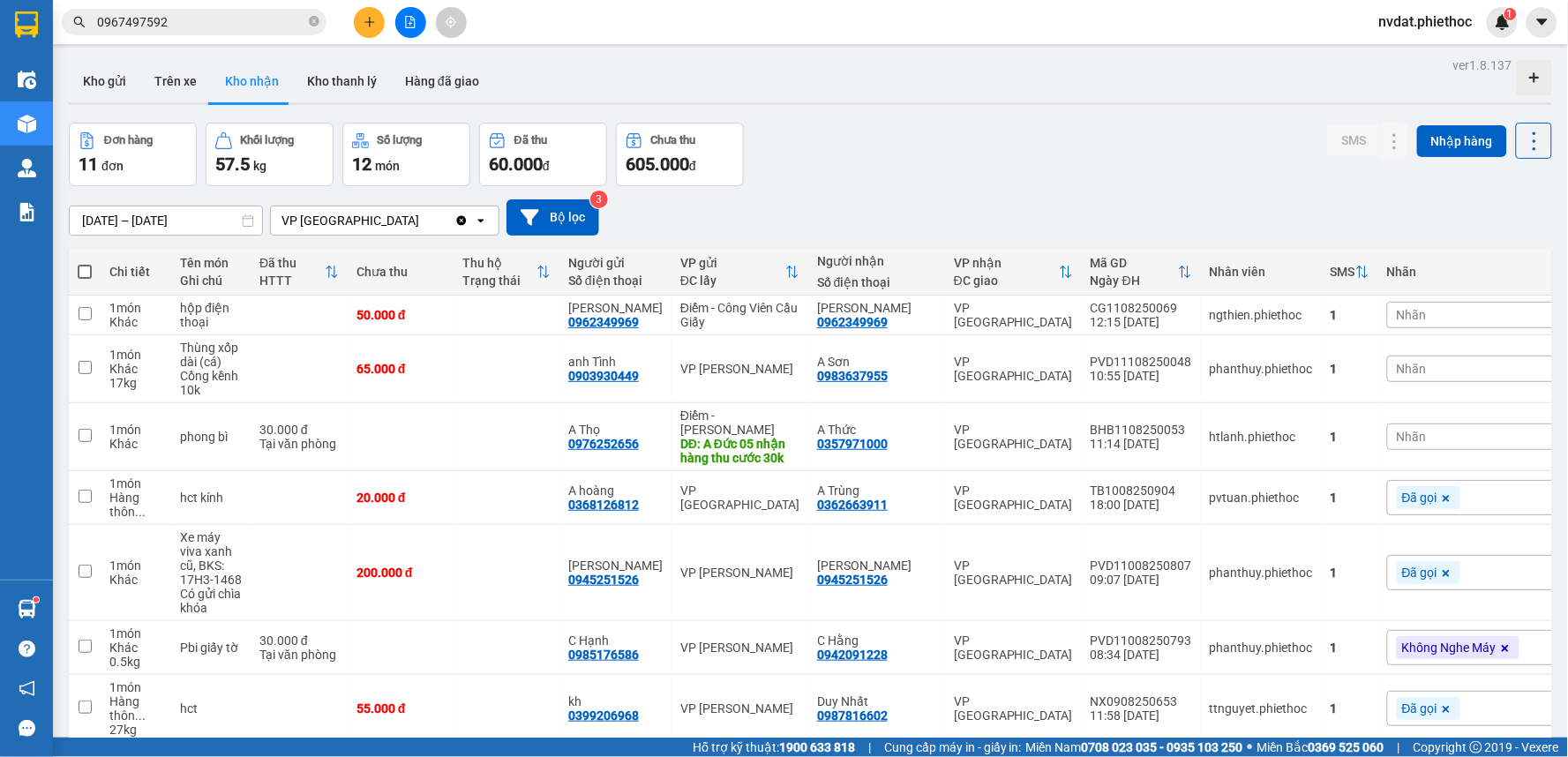
click at [241, 30] on input "0967497592" at bounding box center [202, 23] width 209 height 20
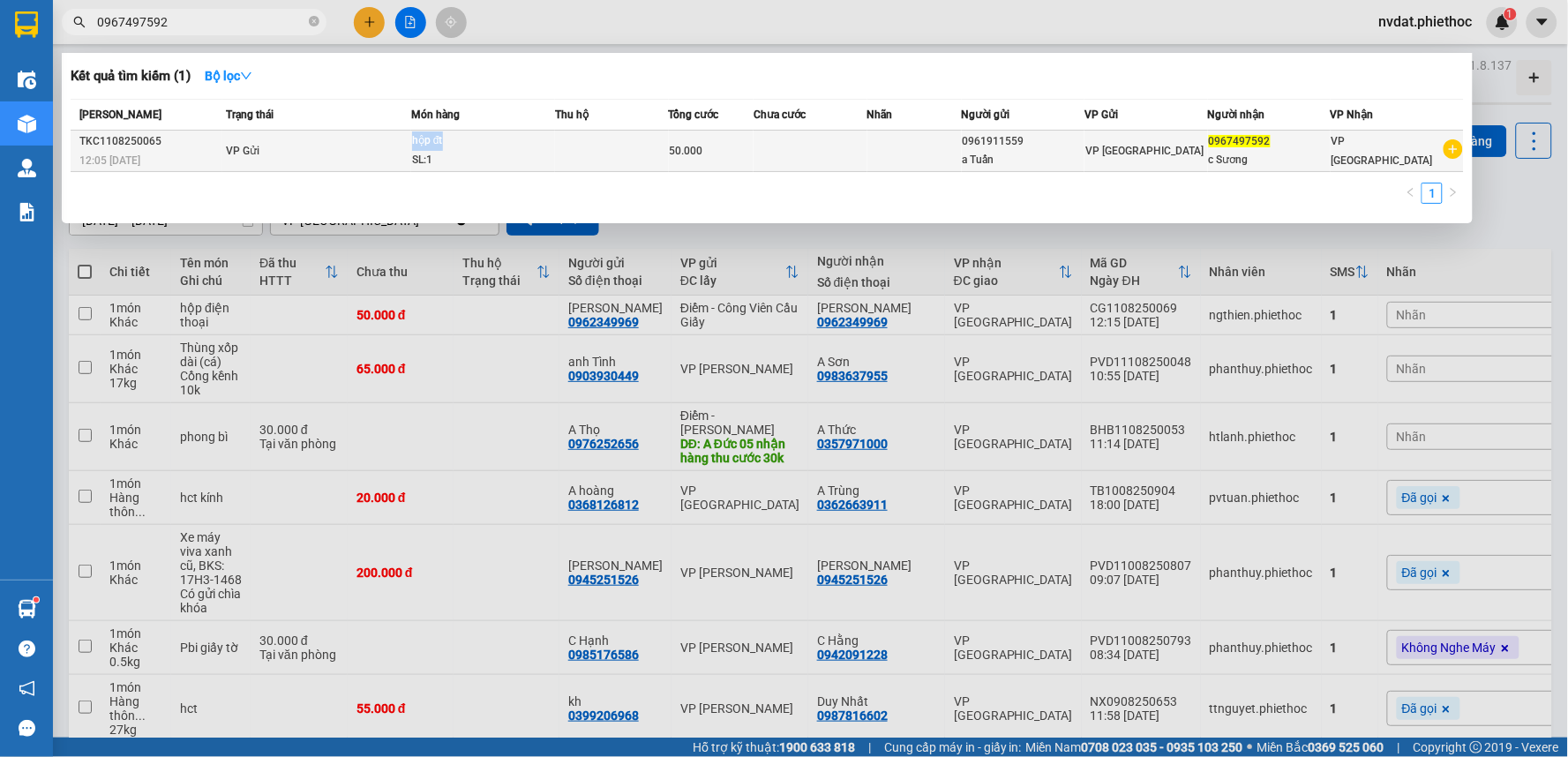
drag, startPoint x: 345, startPoint y: 152, endPoint x: 473, endPoint y: 142, distance: 128.4
click at [473, 142] on tr "TKC1108250065 12:05 - 11/08 VP Gửi hộp đt SL: 1 50.000 0961911559 a Tuấn VP Thá…" at bounding box center [768, 152] width 1394 height 41
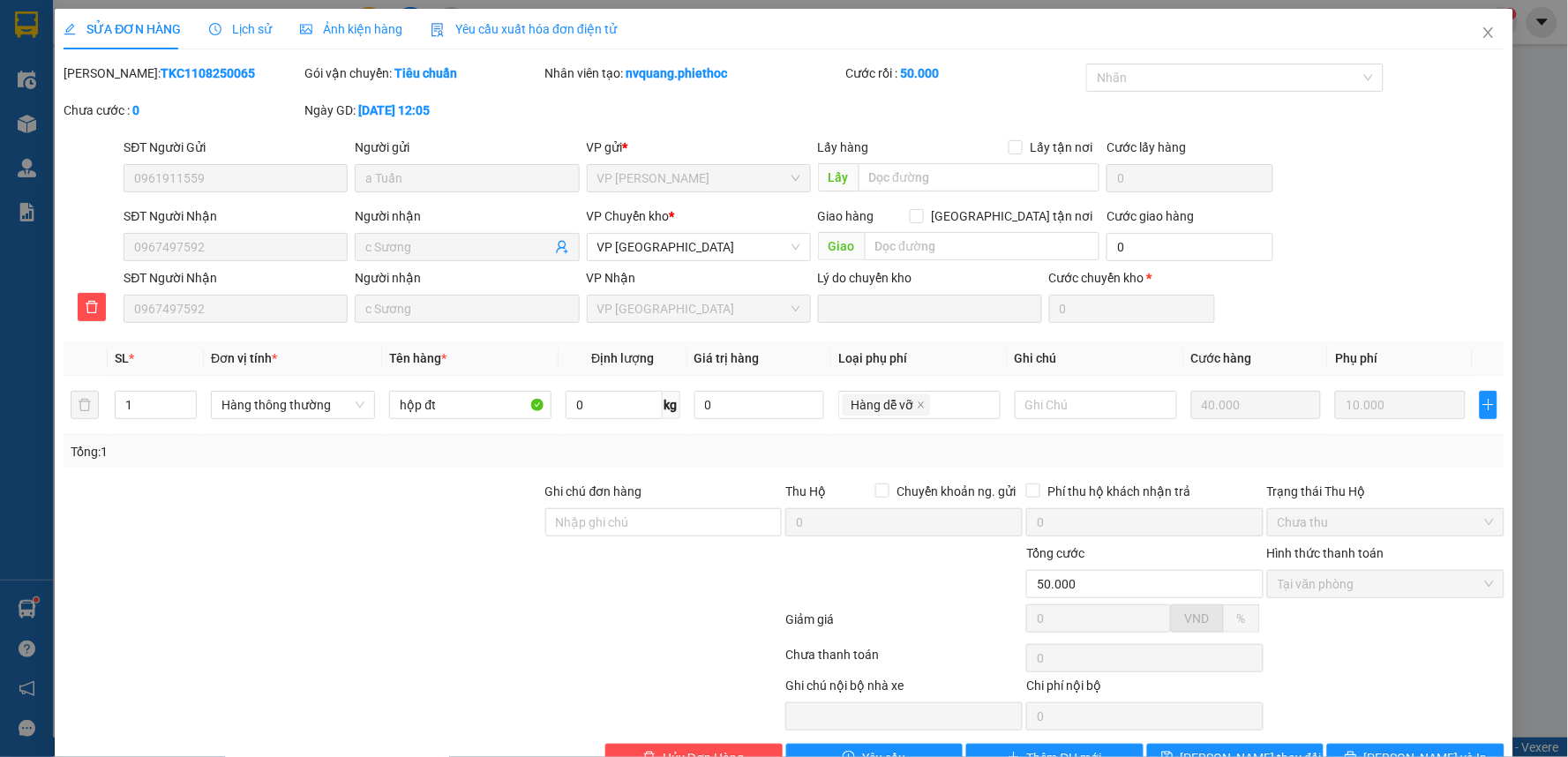
click at [244, 38] on div "Lịch sử" at bounding box center [240, 30] width 63 height 20
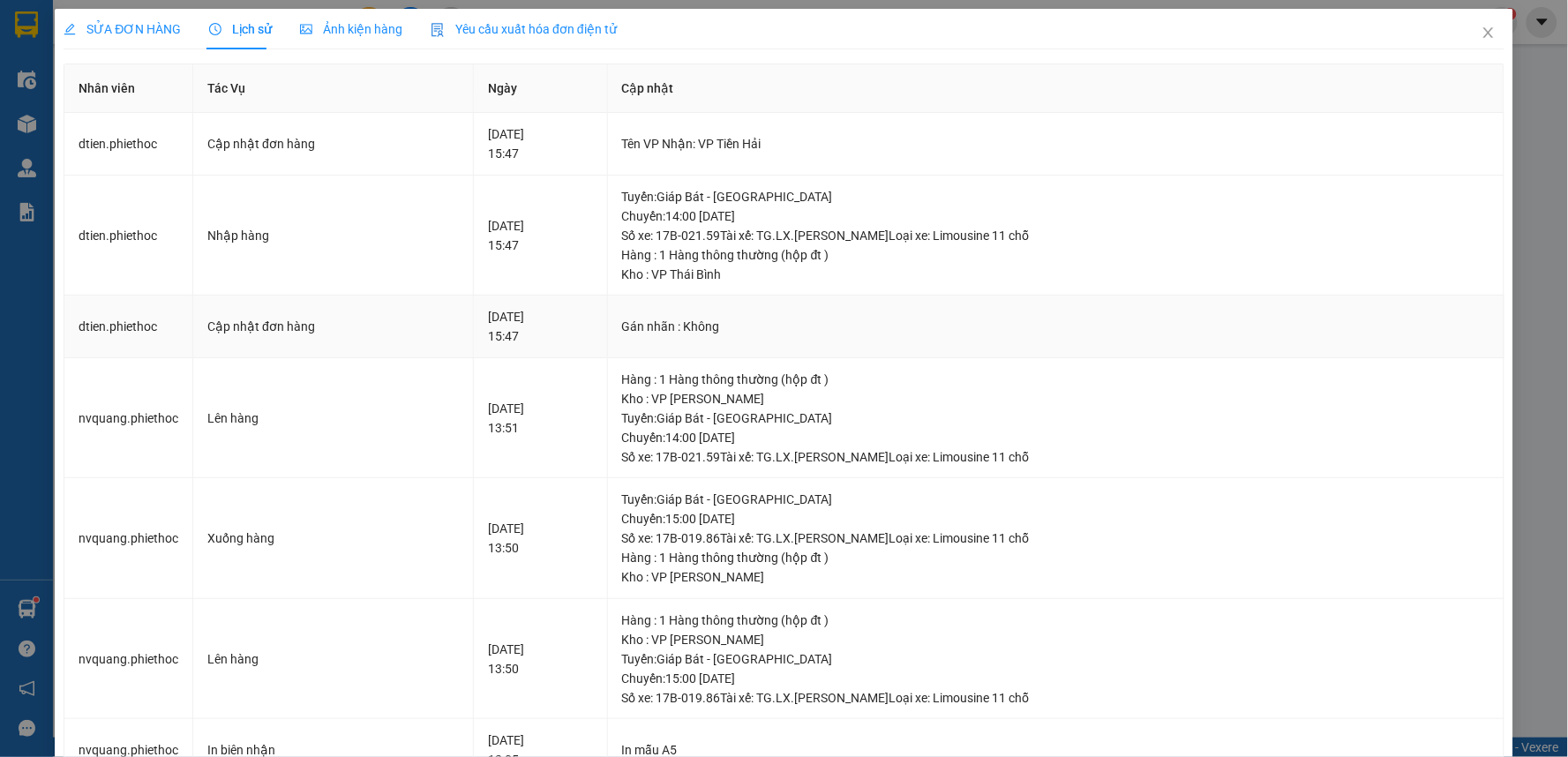
click at [608, 301] on td "11-08-2025 15:47" at bounding box center [540, 327] width 134 height 63
click at [836, 288] on td "Tuyến : Giáp Bát - Thái Bình Chuyến: 14:00 ngày 11-08-2025 Số xe: 17B-021.59 Tà…" at bounding box center [1056, 235] width 897 height 121
drag, startPoint x: 836, startPoint y: 288, endPoint x: 756, endPoint y: 242, distance: 92.3
click at [747, 247] on td "Tuyến : Giáp Bát - Thái Bình Chuyến: 14:00 ngày 11-08-2025 Số xe: 17B-021.59 Tà…" at bounding box center [1056, 235] width 897 height 121
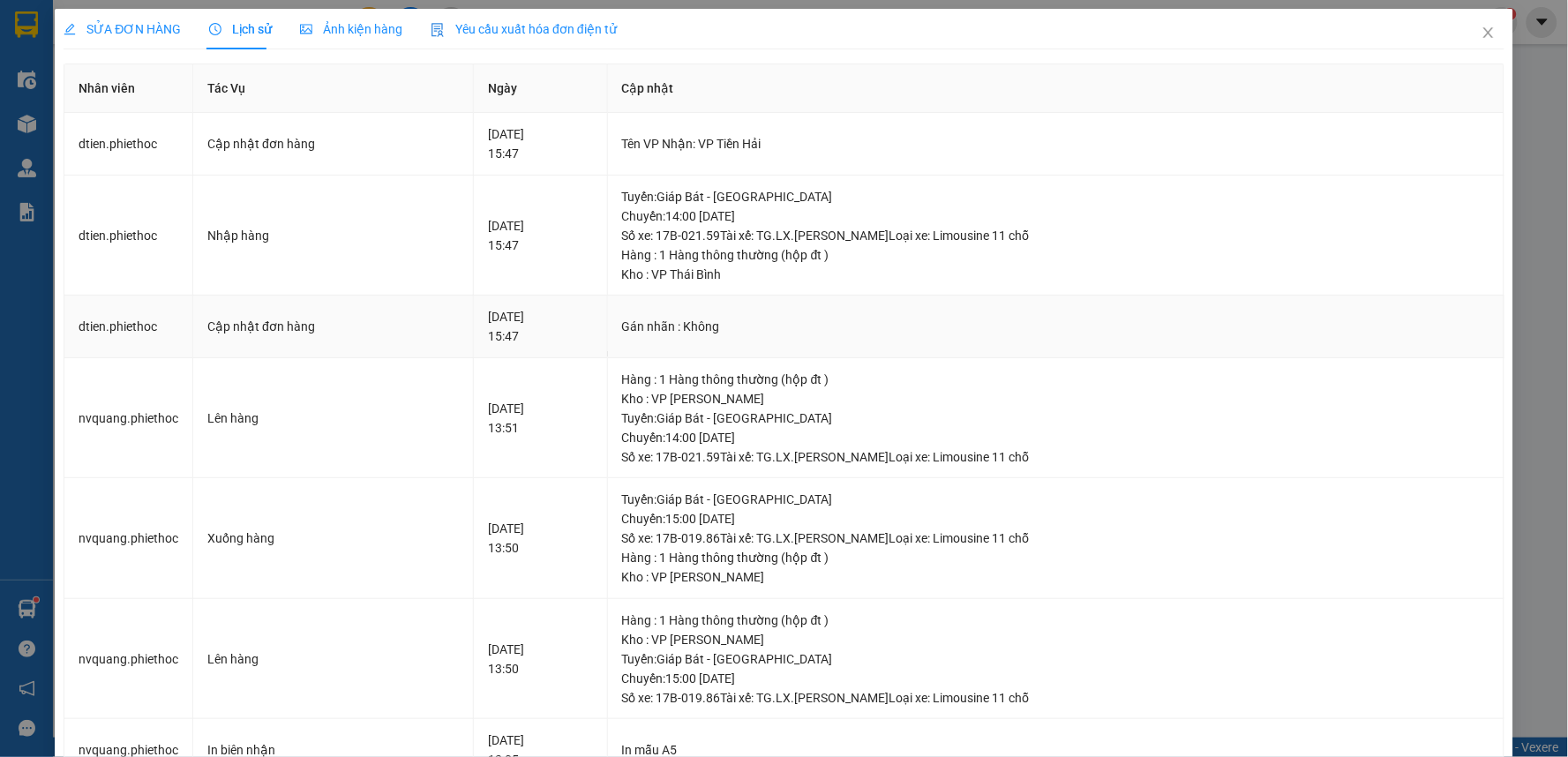
click at [896, 310] on td "Gán nhãn : Không" at bounding box center [1056, 327] width 897 height 63
drag, startPoint x: 1235, startPoint y: 231, endPoint x: 701, endPoint y: 224, distance: 534.0
click at [701, 224] on div "Tuyến : Giáp Bát - Thái Bình Chuyến: 14:00 ngày 11-08-2025 Số xe: 17B-021.59 Tà…" at bounding box center [1055, 216] width 867 height 58
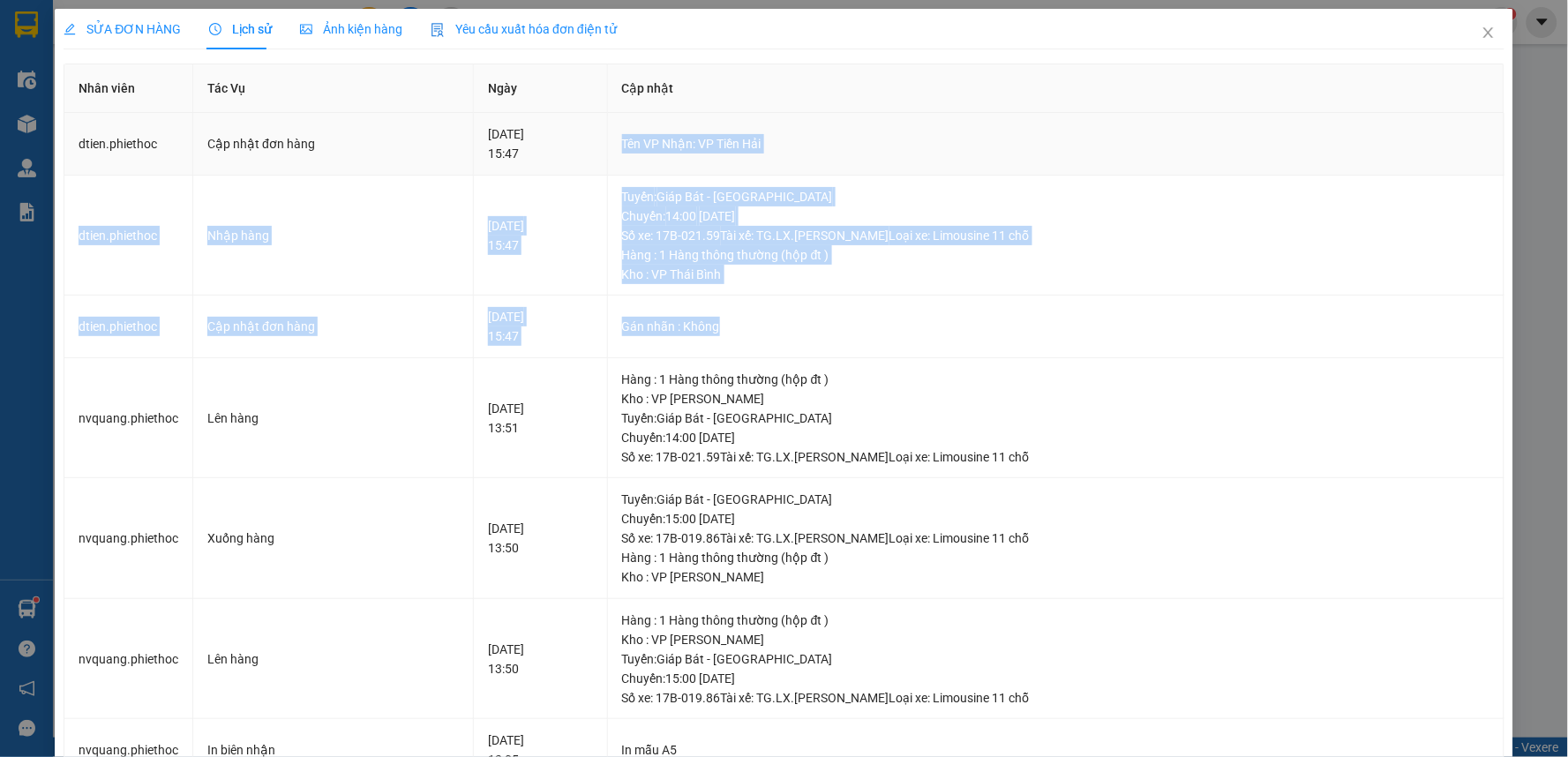
drag, startPoint x: 657, startPoint y: 243, endPoint x: 613, endPoint y: 153, distance: 100.2
click at [609, 153] on tbody "dtien.phiethoc Cập nhật đơn hàng 11-08-2025 15:47 Tên VP Nhận: VP Tiền Hải dtie…" at bounding box center [784, 684] width 1440 height 1143
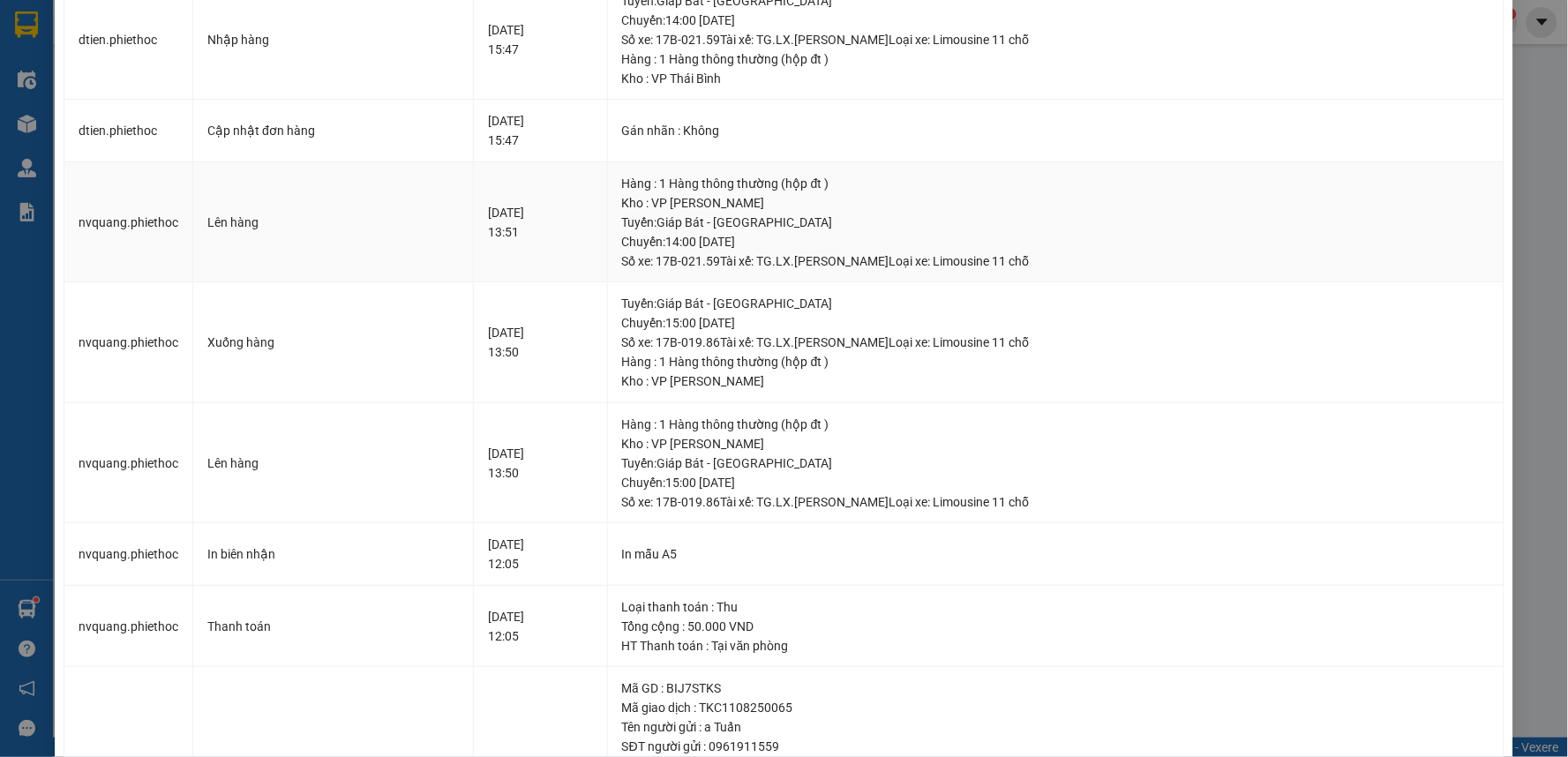
click at [984, 234] on div "Tuyến : Giáp Bát - Thái Bình Chuyến: 14:00 ngày 11-08-2025 Số xe: 17B-021.59 Tà…" at bounding box center [1055, 241] width 867 height 58
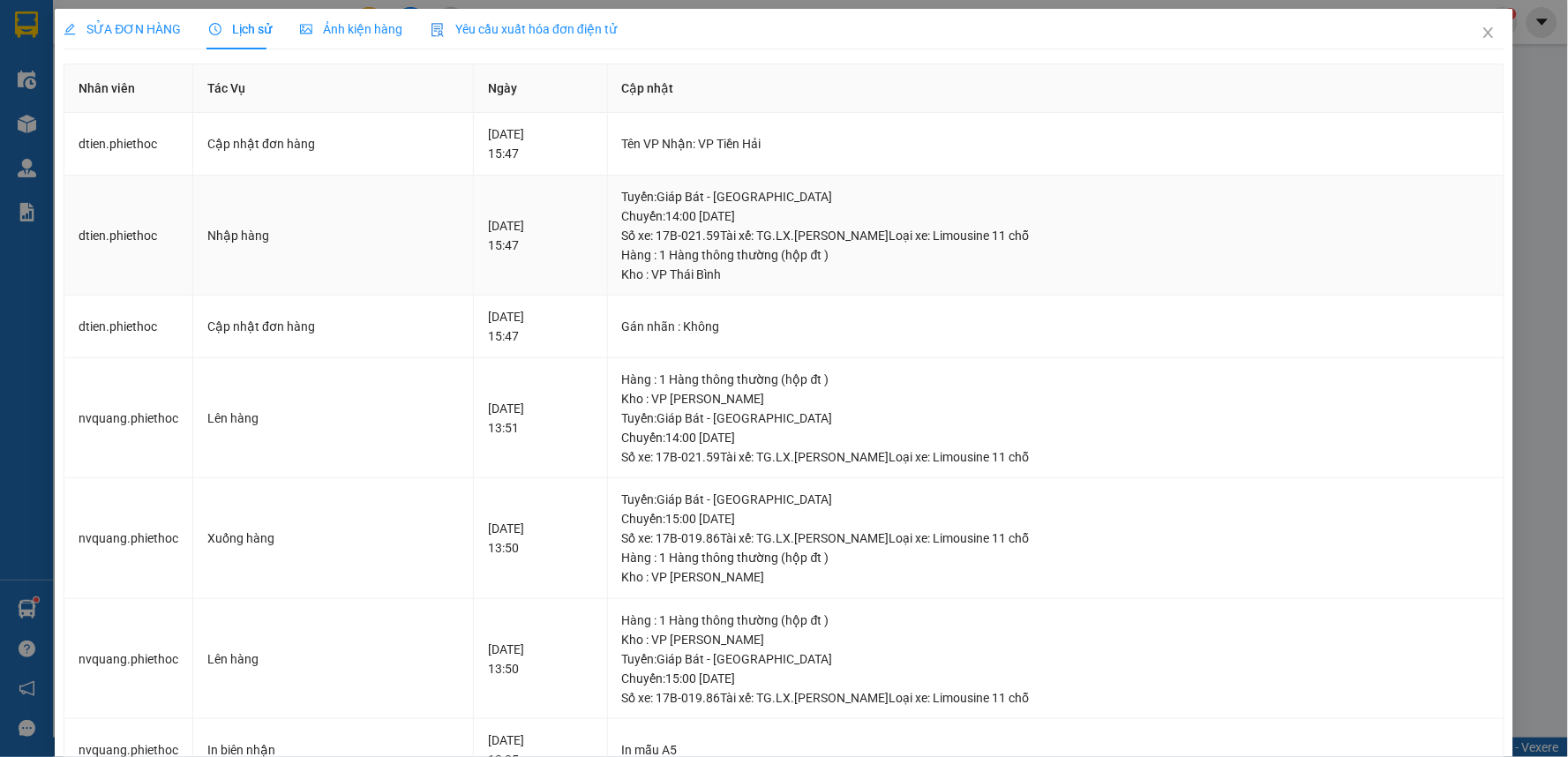
click at [834, 253] on div "Hàng : 1 Hàng thông thường (hộp đt )" at bounding box center [1055, 255] width 867 height 20
click at [825, 181] on td "Tuyến : Giáp Bát - Thái Bình Chuyến: 14:00 ngày 11-08-2025 Số xe: 17B-021.59 Tà…" at bounding box center [1056, 235] width 897 height 121
click at [958, 150] on div "Tên VP Nhận: VP Tiền Hải" at bounding box center [1055, 144] width 867 height 20
click at [992, 145] on div "Tên VP Nhận: VP Tiền Hải" at bounding box center [1055, 144] width 867 height 20
click at [905, 53] on div "SỬA ĐƠN HÀNG Lịch sử Ảnh kiện hàng Yêu cầu xuất hóa đơn điện tử Total Paid Fee …" at bounding box center [784, 632] width 1441 height 1247
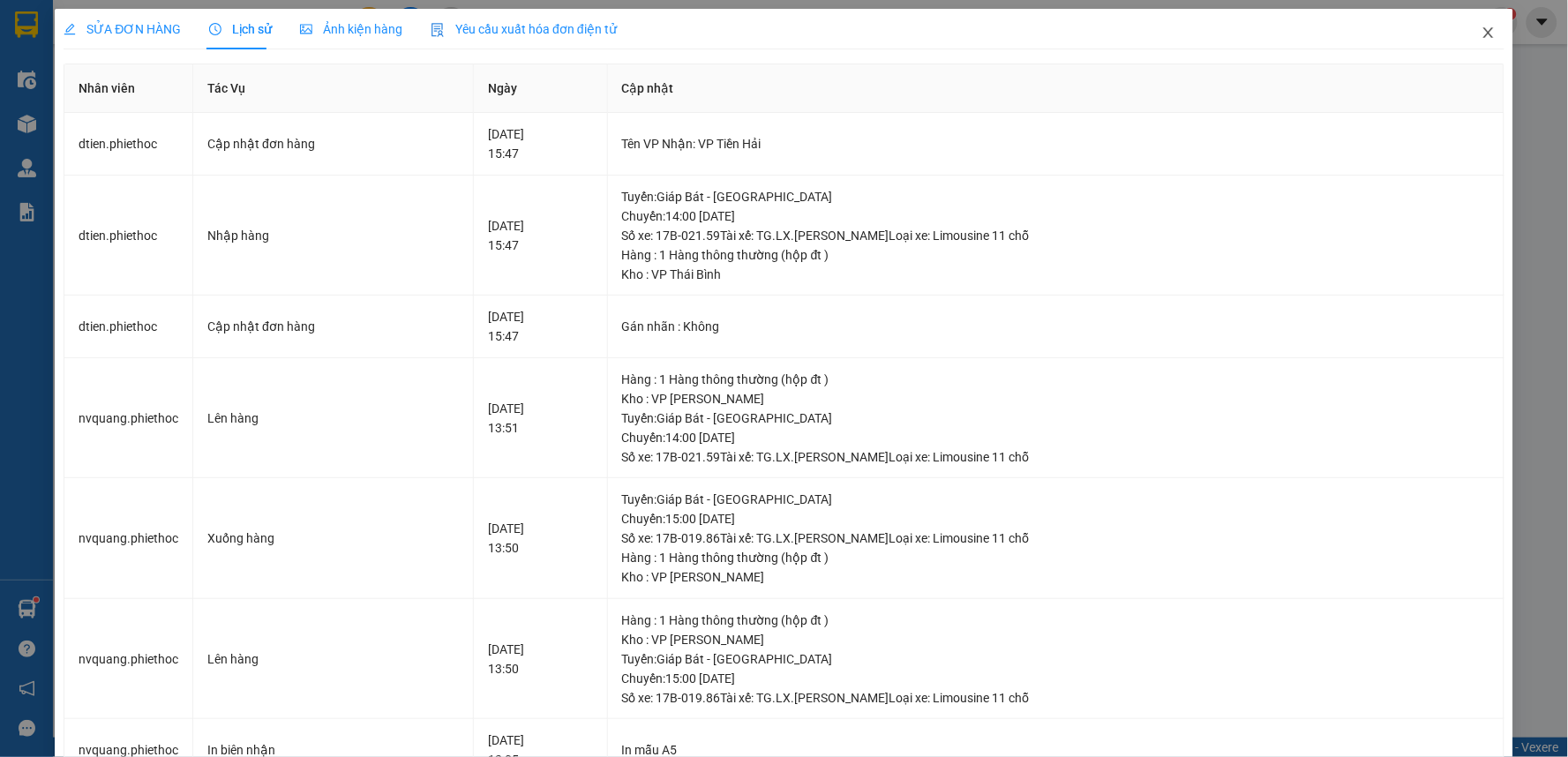
click at [1466, 28] on span "Close" at bounding box center [1488, 33] width 49 height 49
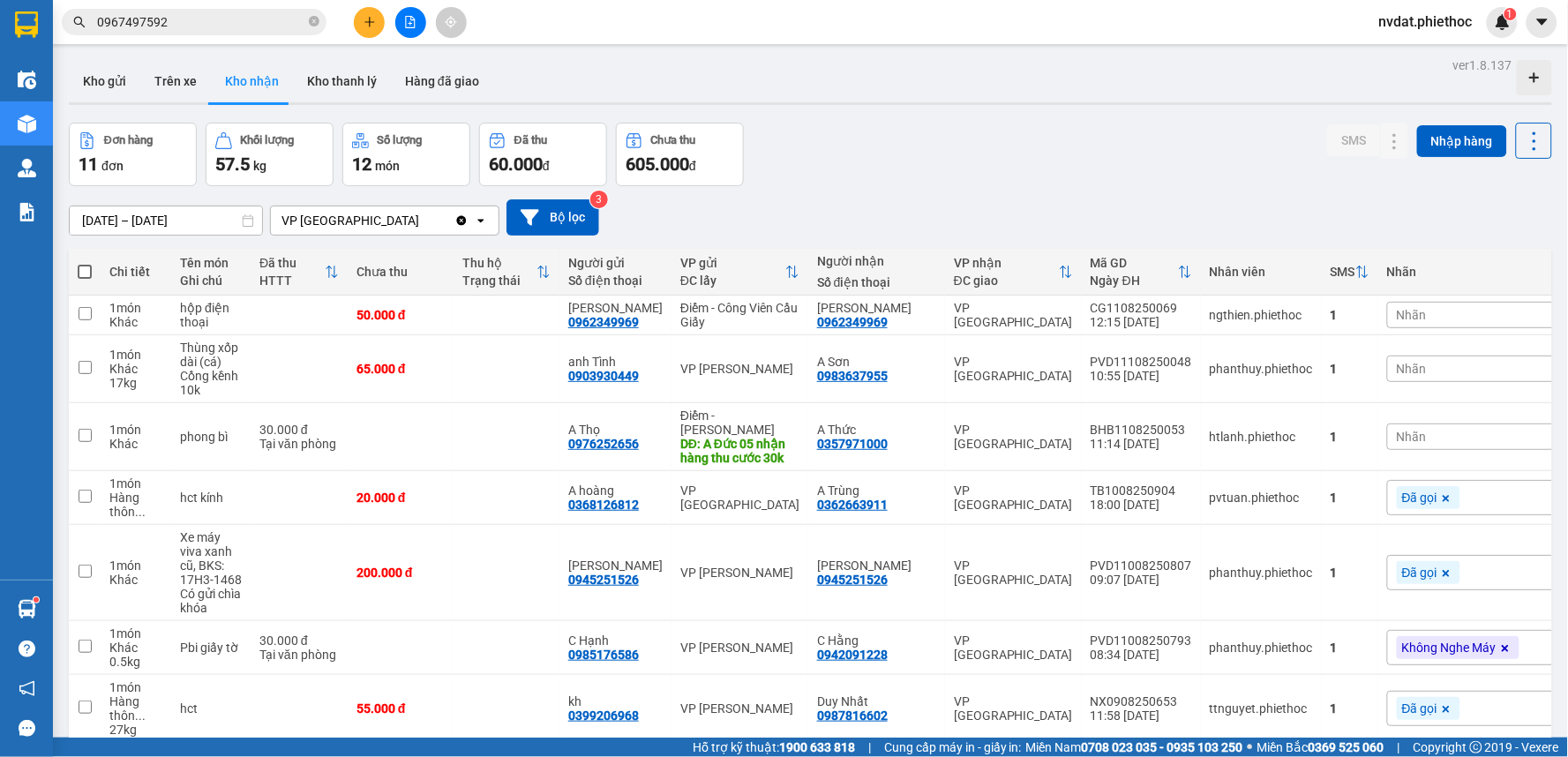
click at [205, 32] on span "0967497592" at bounding box center [194, 22] width 265 height 27
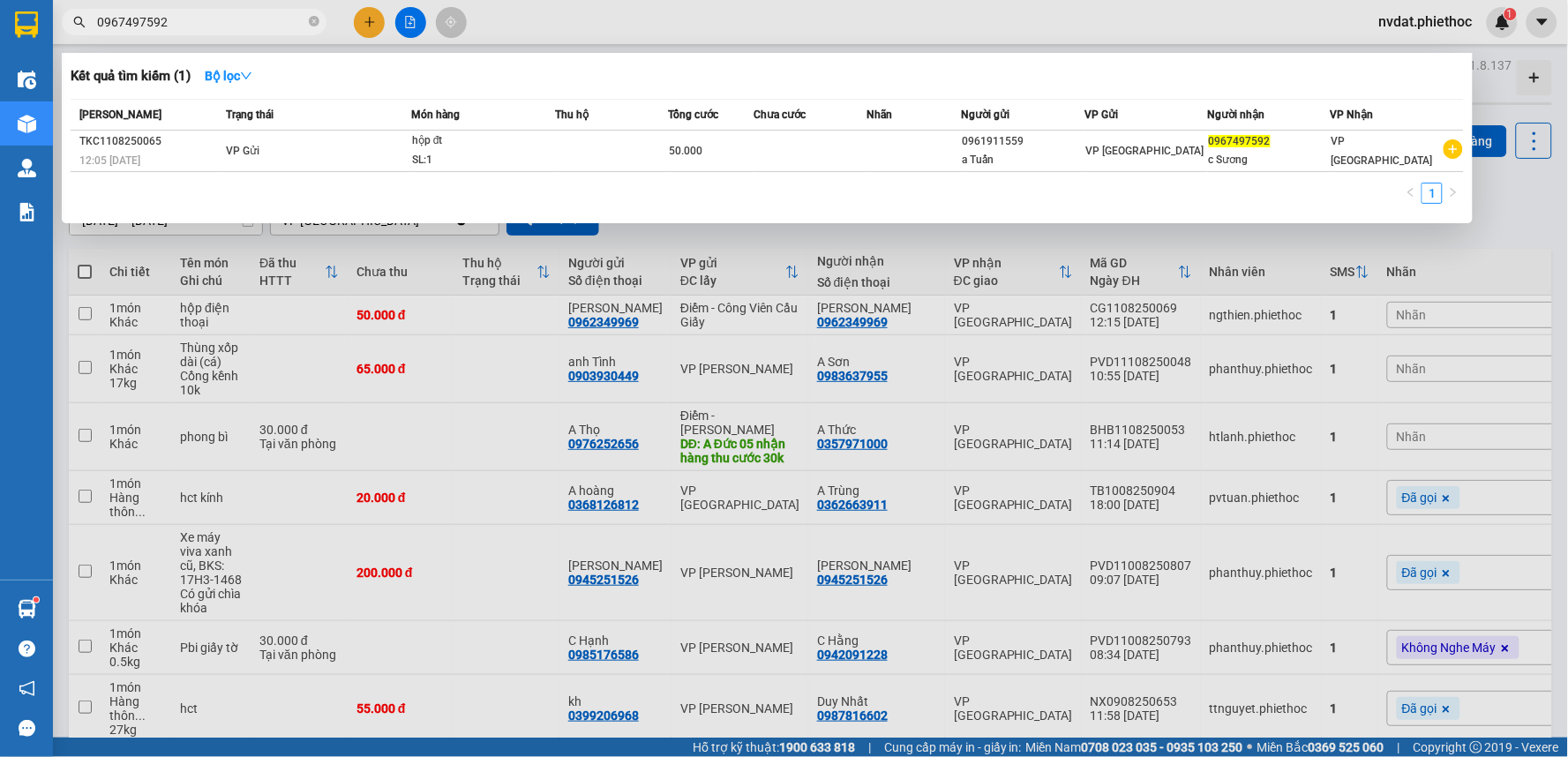
click at [884, 23] on div at bounding box center [784, 378] width 1568 height 757
click at [311, 18] on icon "close-circle" at bounding box center [314, 21] width 11 height 11
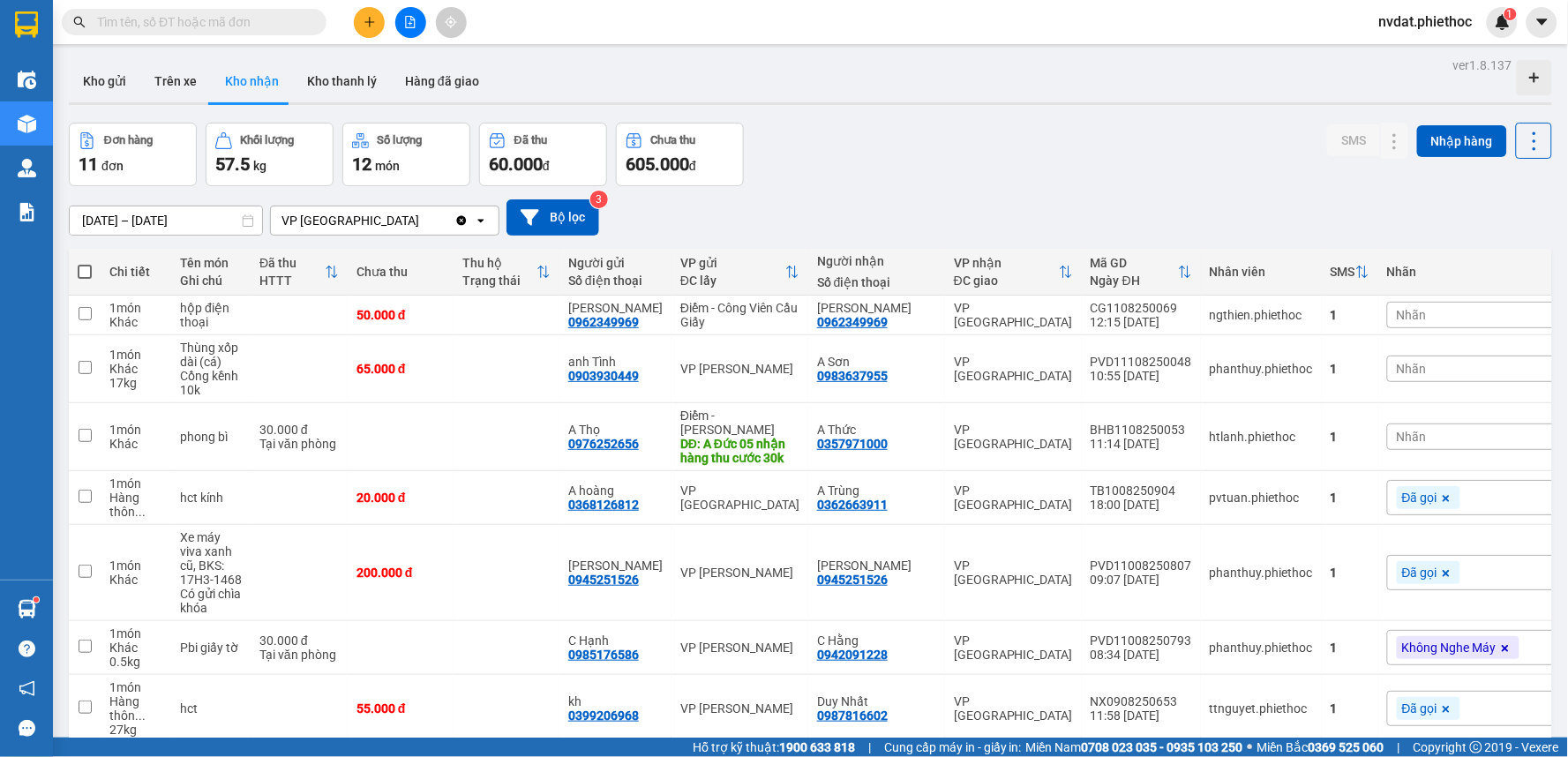
click at [1070, 18] on div "Kết quả tìm kiếm ( 1 ) Bộ lọc Mã ĐH Trạng thái Món hàng Thu hộ Tổng cước Chưa c…" at bounding box center [784, 22] width 1568 height 44
click at [108, 72] on button "Kho gửi" at bounding box center [104, 81] width 72 height 42
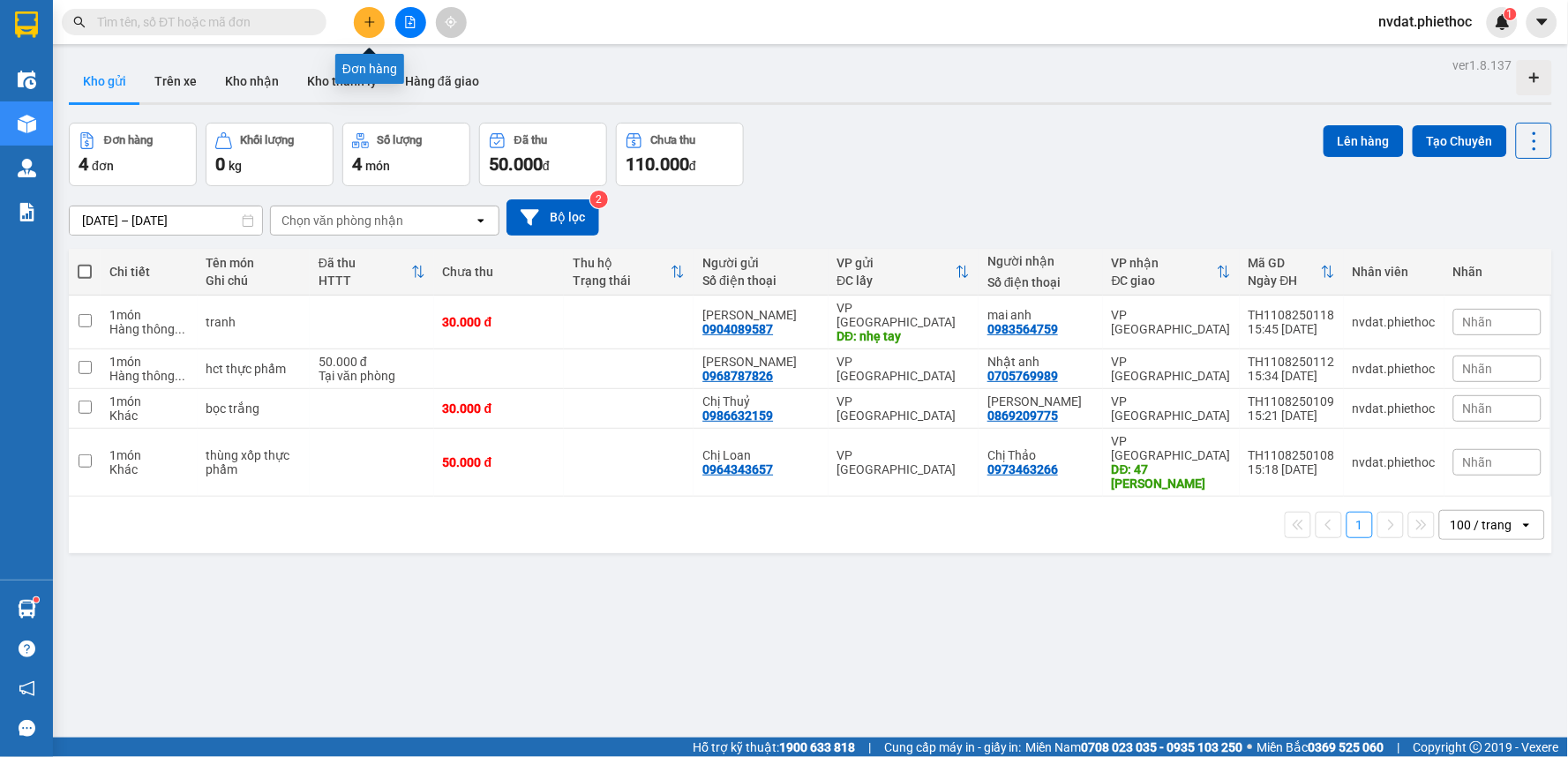
click at [366, 23] on icon "plus" at bounding box center [369, 22] width 13 height 13
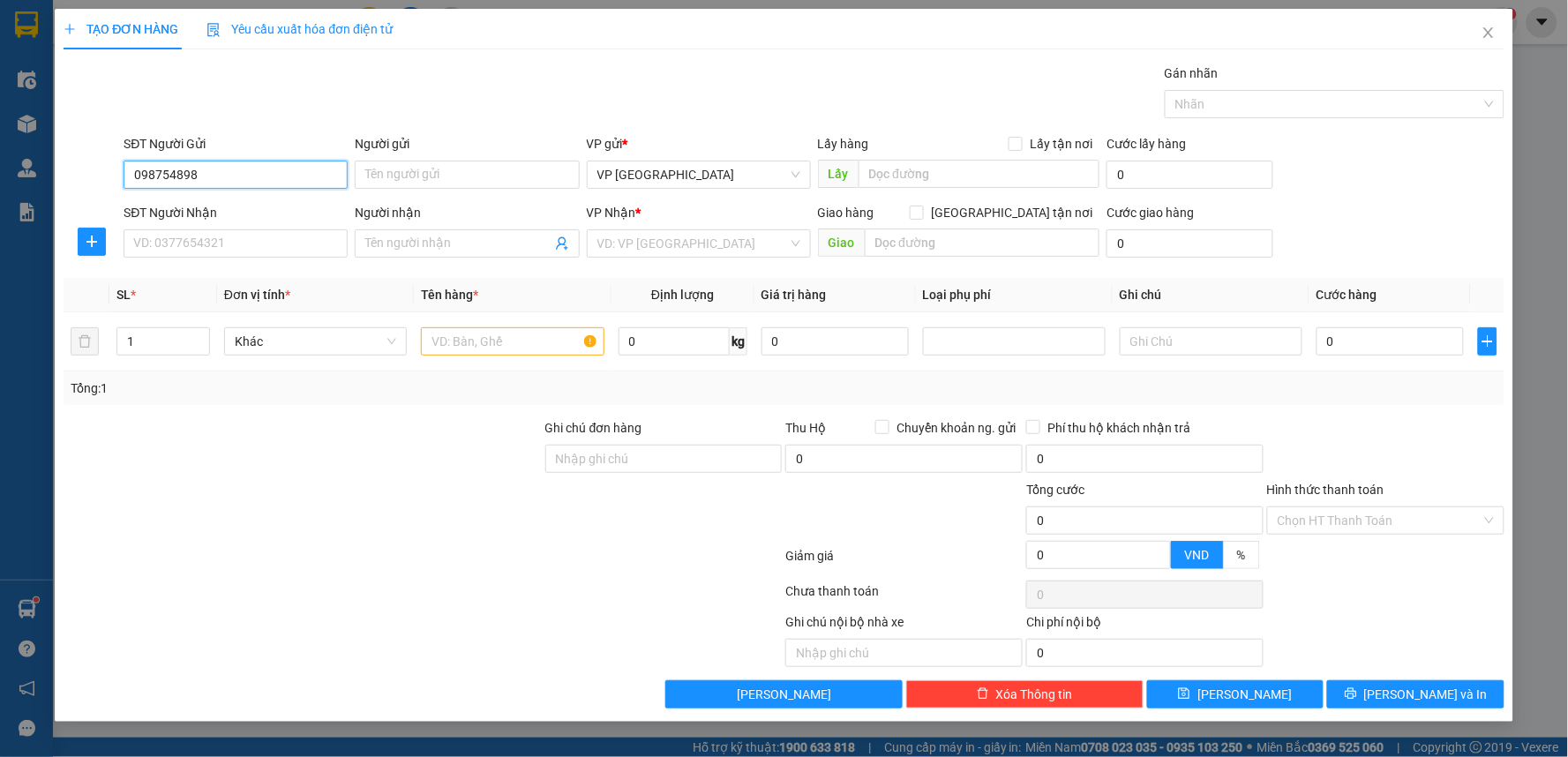
type input "0987548980"
click at [277, 216] on div "0987548980 - hùng" at bounding box center [235, 211] width 203 height 20
type input "hùng"
type input "0987548980"
click at [260, 242] on input "SĐT Người Nhận" at bounding box center [236, 243] width 224 height 29
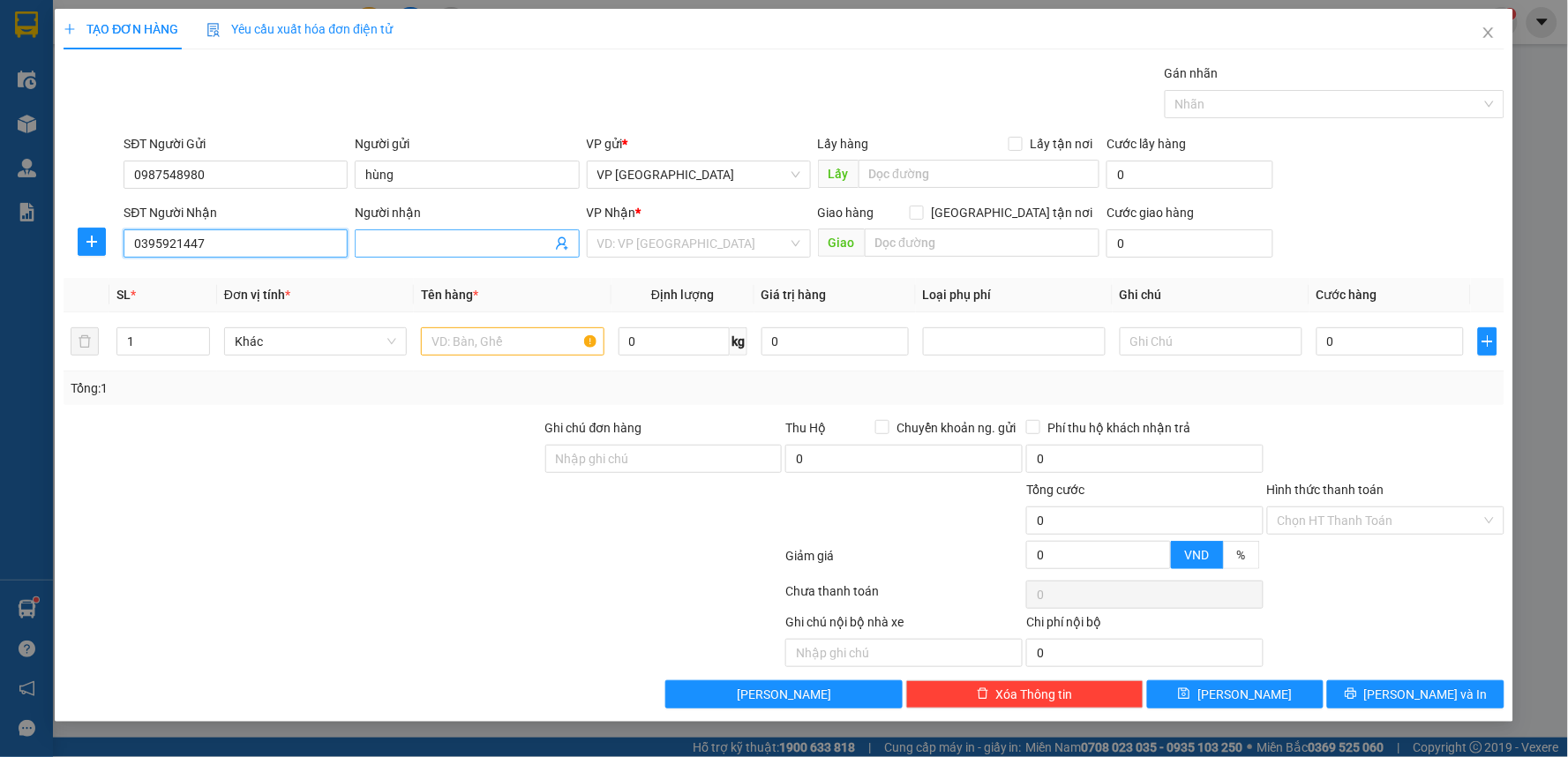
type input "0395921447"
click at [517, 242] on input "Người nhận" at bounding box center [458, 244] width 185 height 20
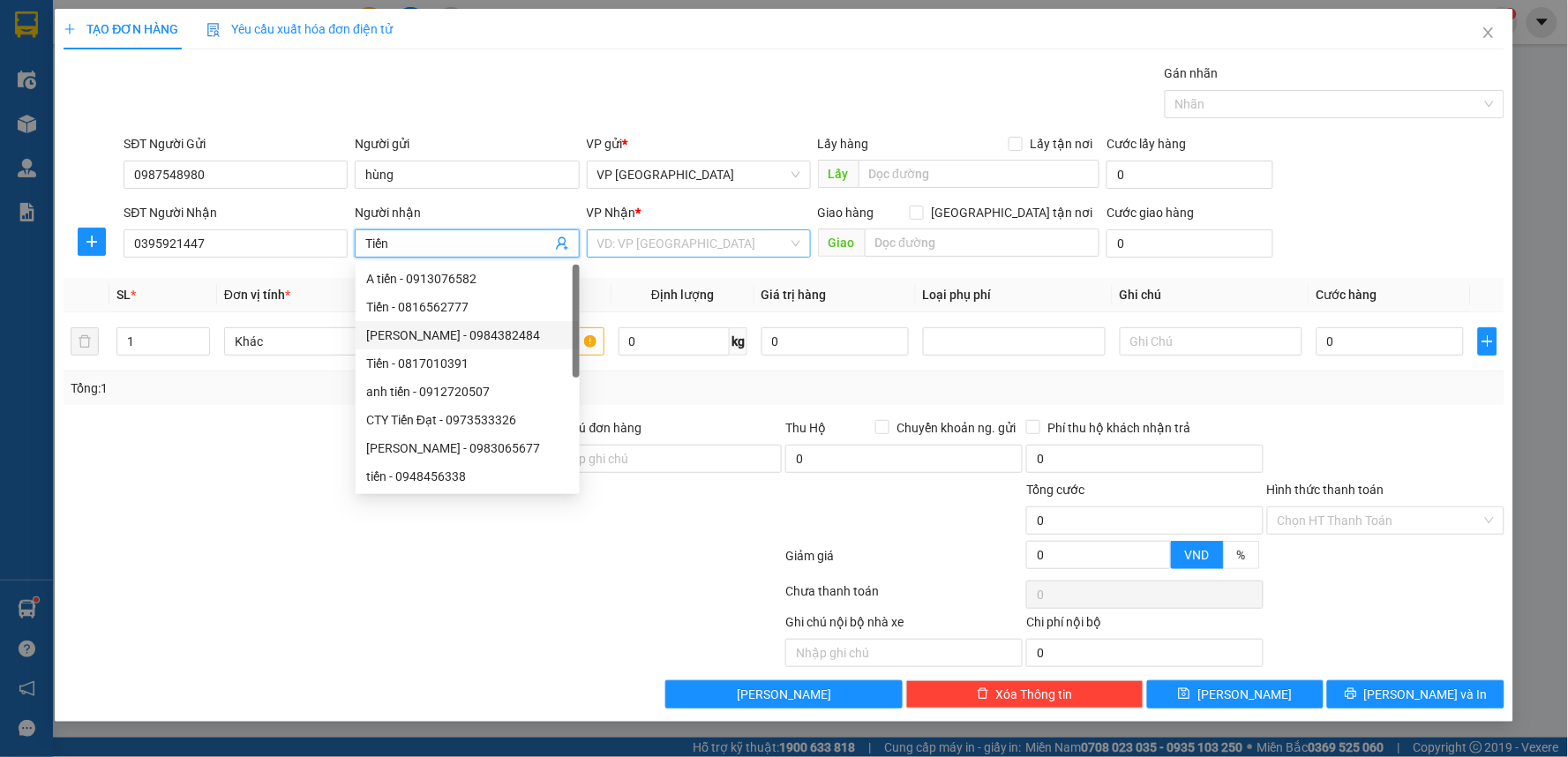
type input "Tiến"
click at [769, 245] on input "search" at bounding box center [693, 243] width 191 height 27
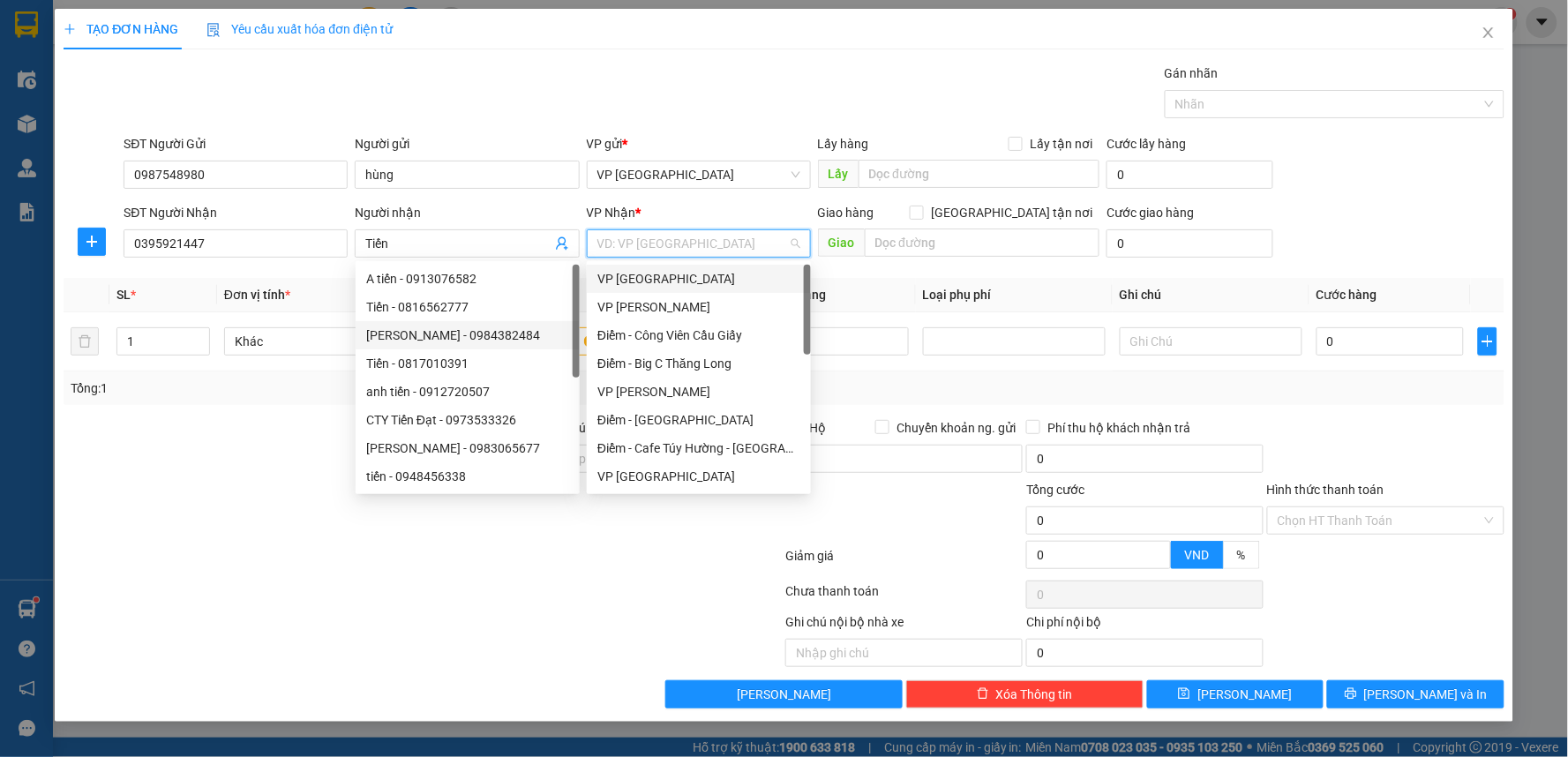
type input "t"
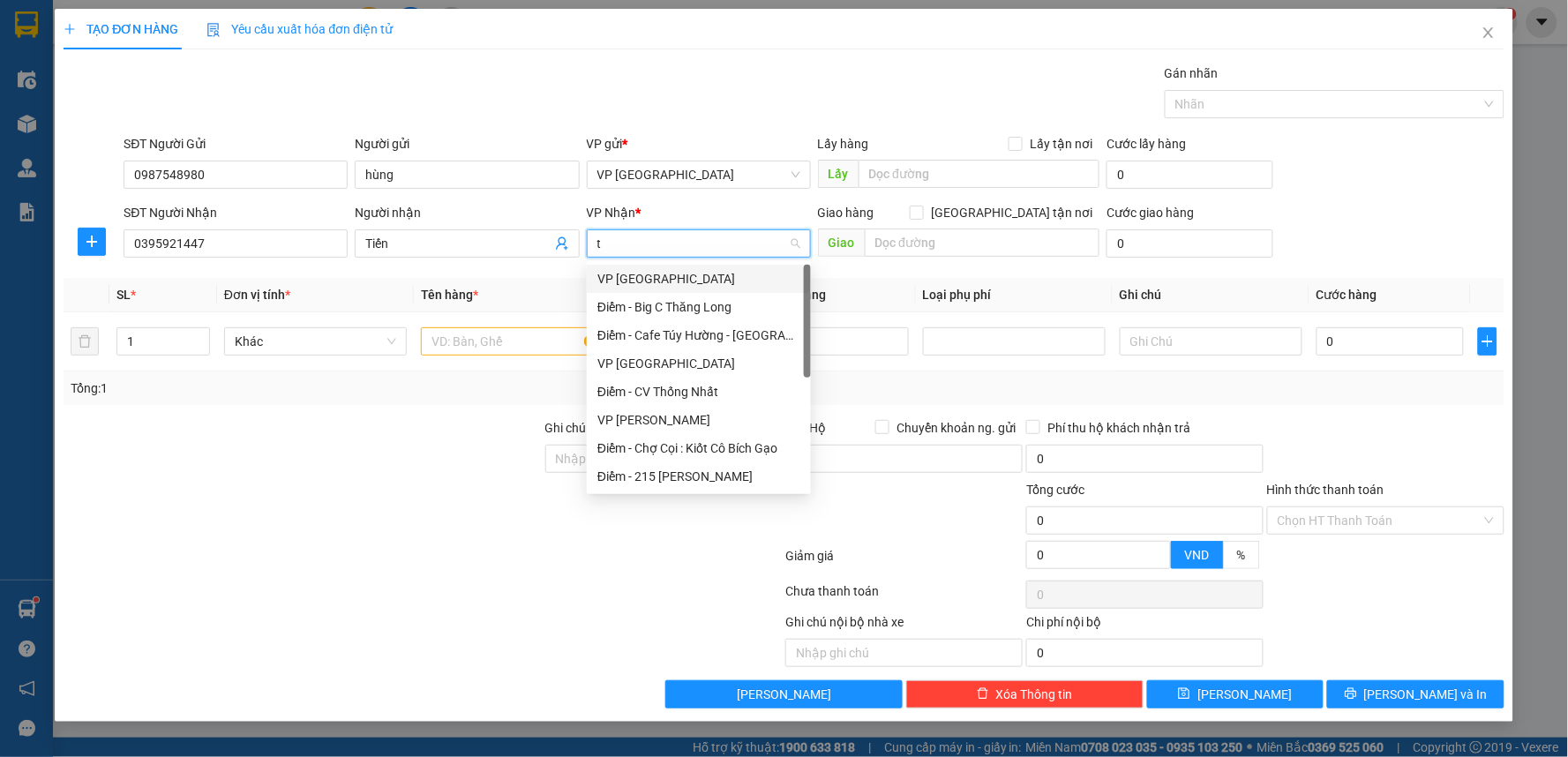
click at [703, 283] on div "VP [GEOGRAPHIC_DATA]" at bounding box center [699, 279] width 203 height 20
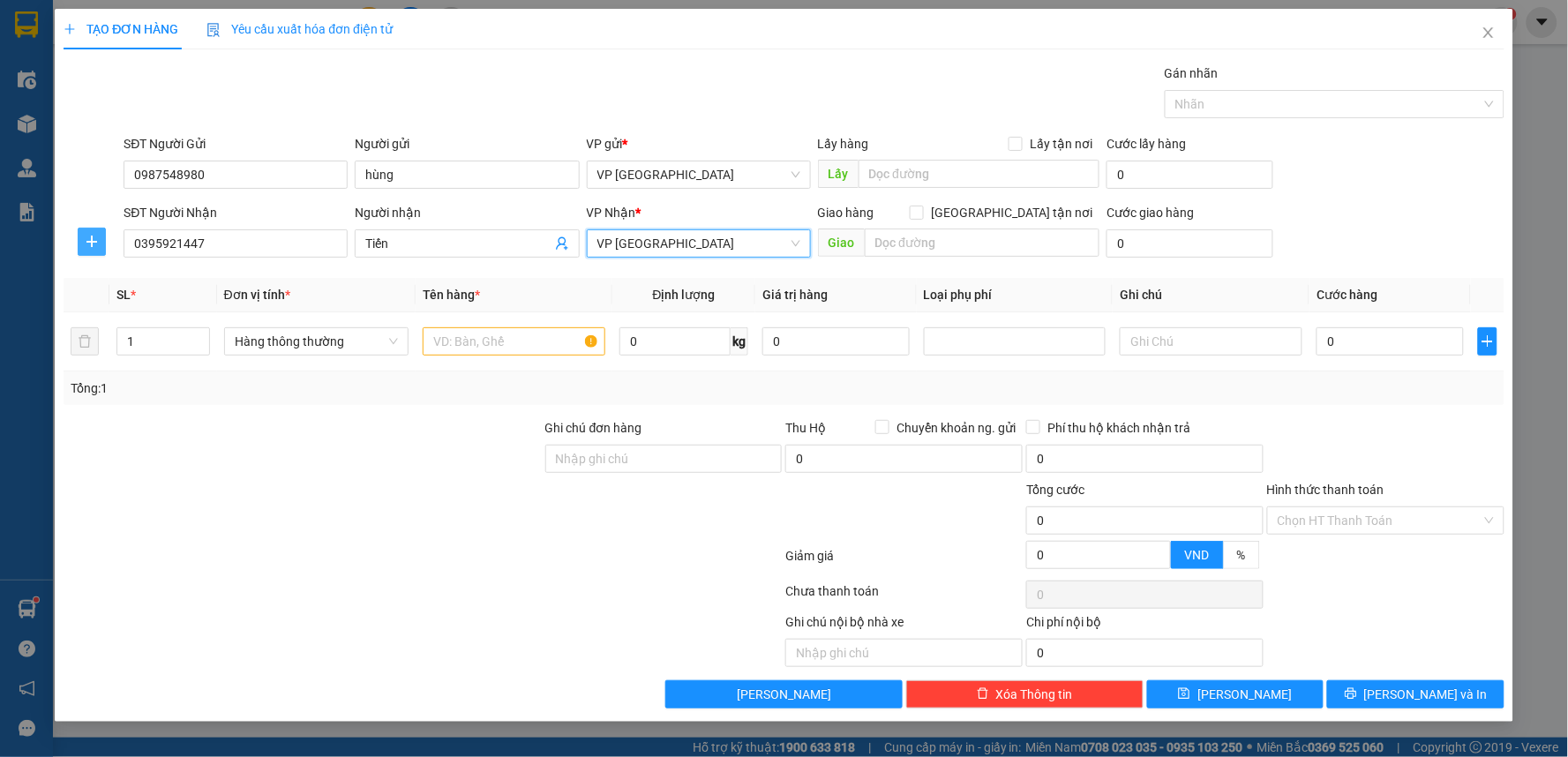
click at [98, 234] on icon "plus" at bounding box center [92, 241] width 14 height 14
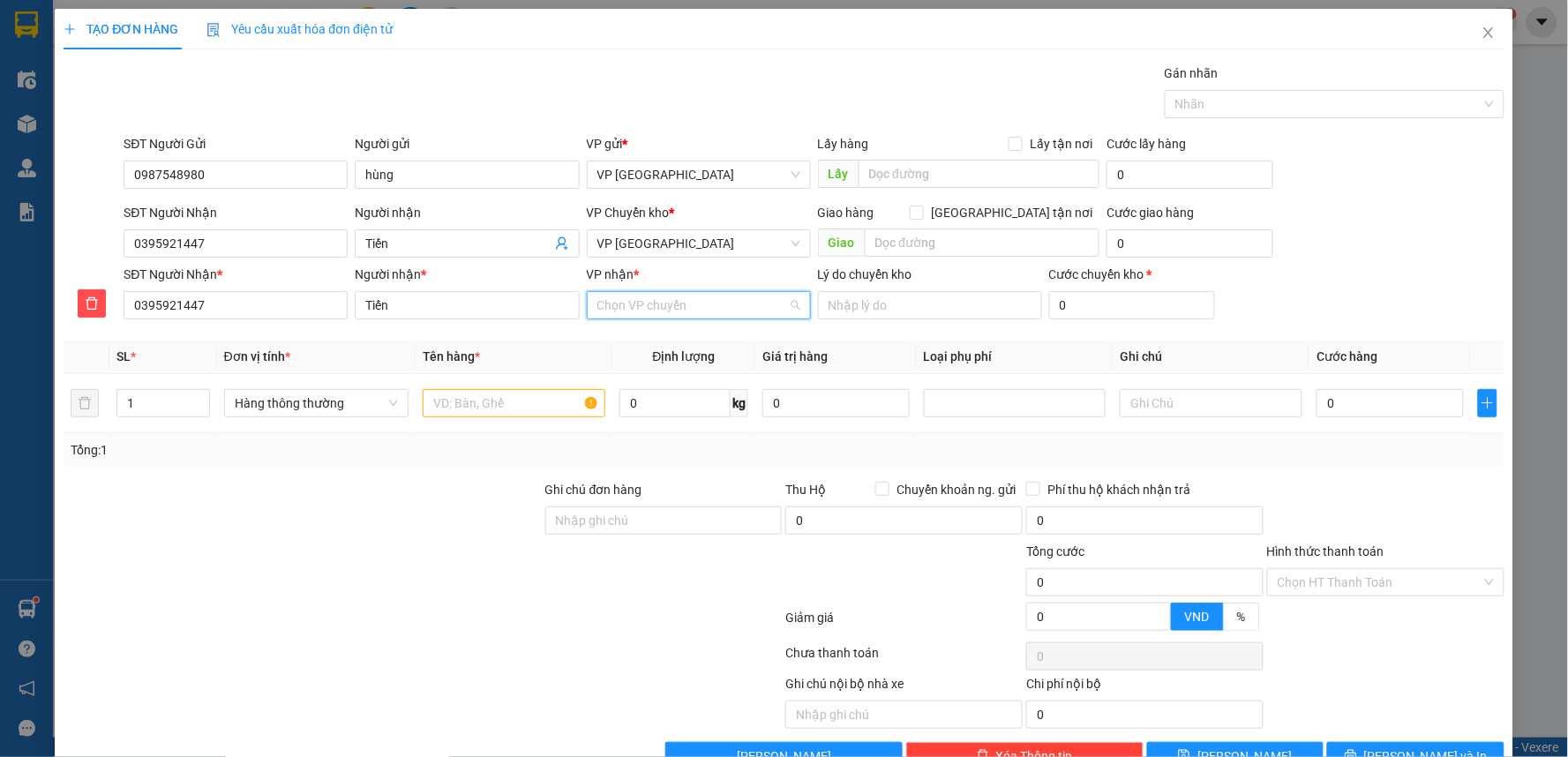
click at [653, 307] on input "VP nhận *" at bounding box center [693, 305] width 191 height 27
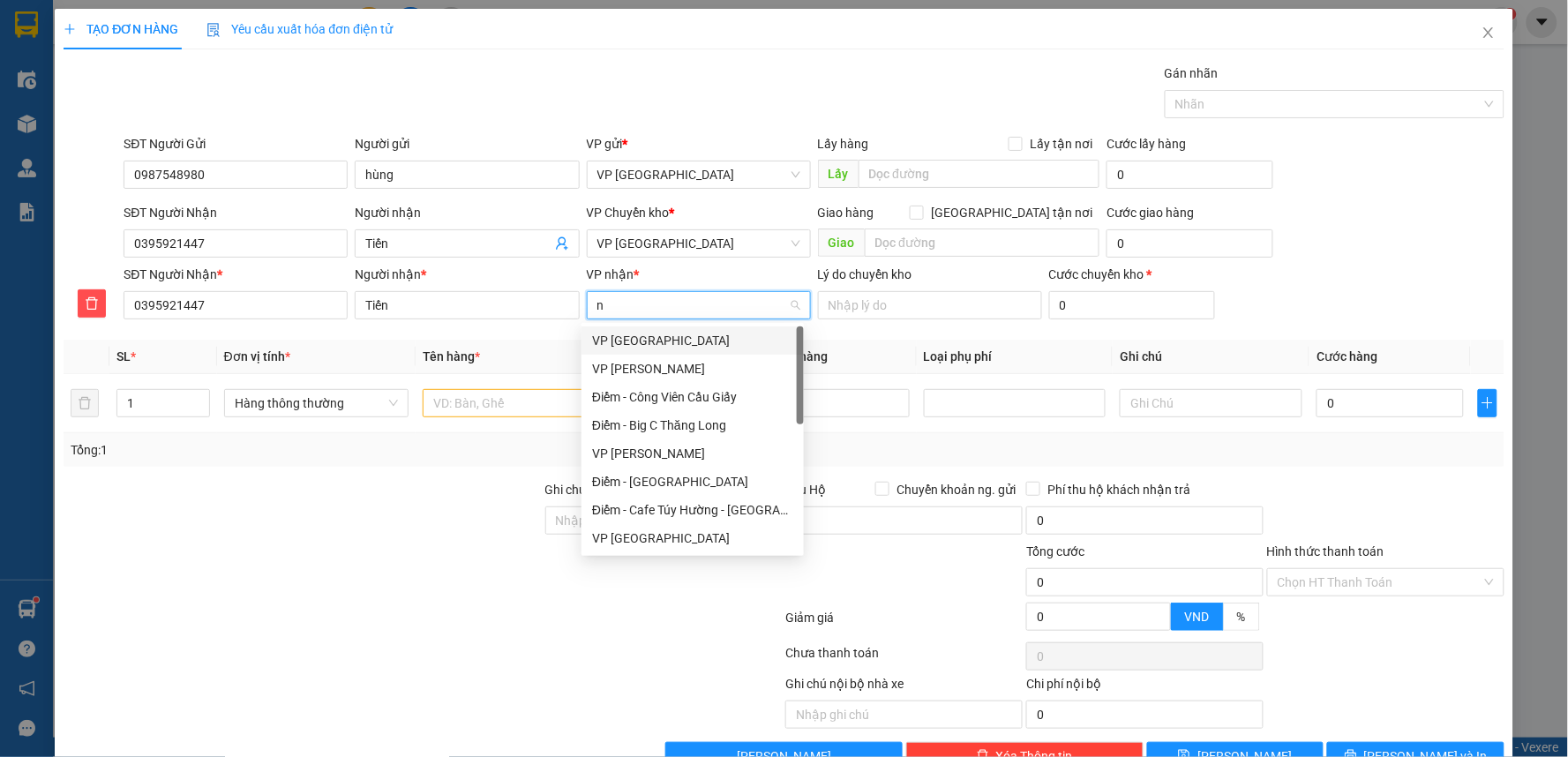
type input "ng"
click at [670, 333] on div "VP Nguyễn Xiển" at bounding box center [693, 341] width 201 height 20
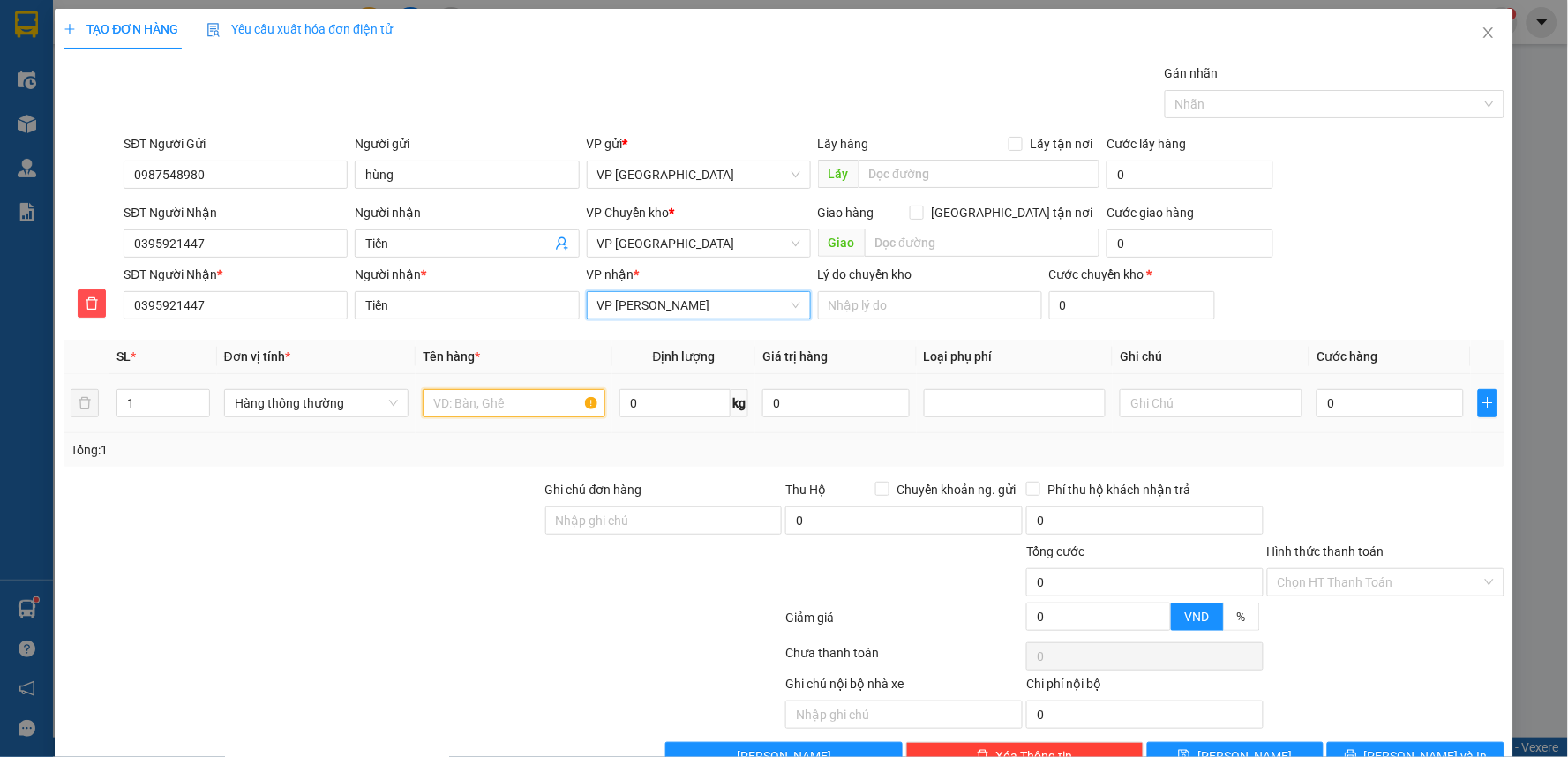
click at [538, 398] on input "text" at bounding box center [514, 403] width 183 height 29
type input "hct"
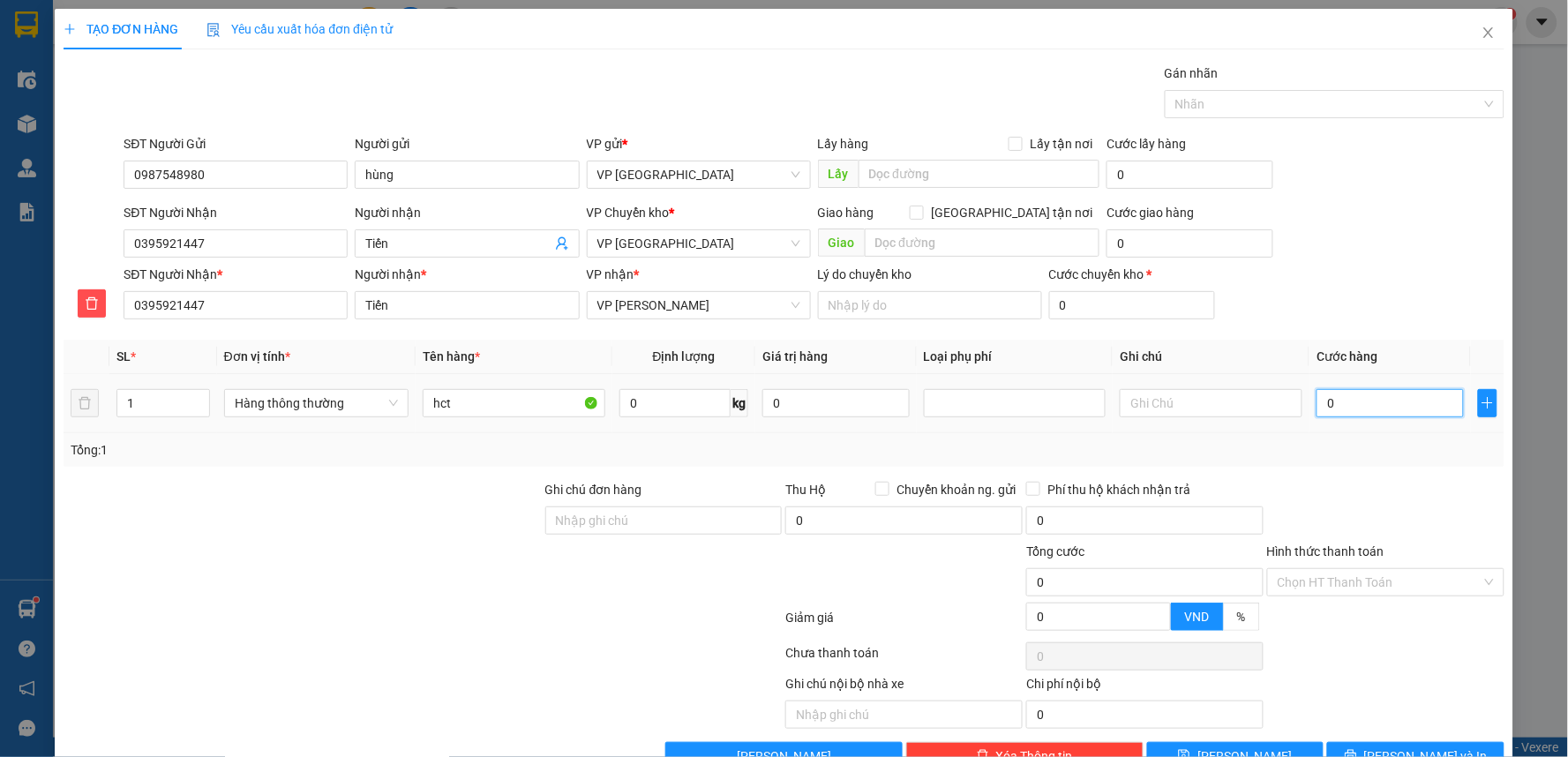
click at [1366, 405] on input "0" at bounding box center [1390, 403] width 147 height 29
type input "4"
type input "40"
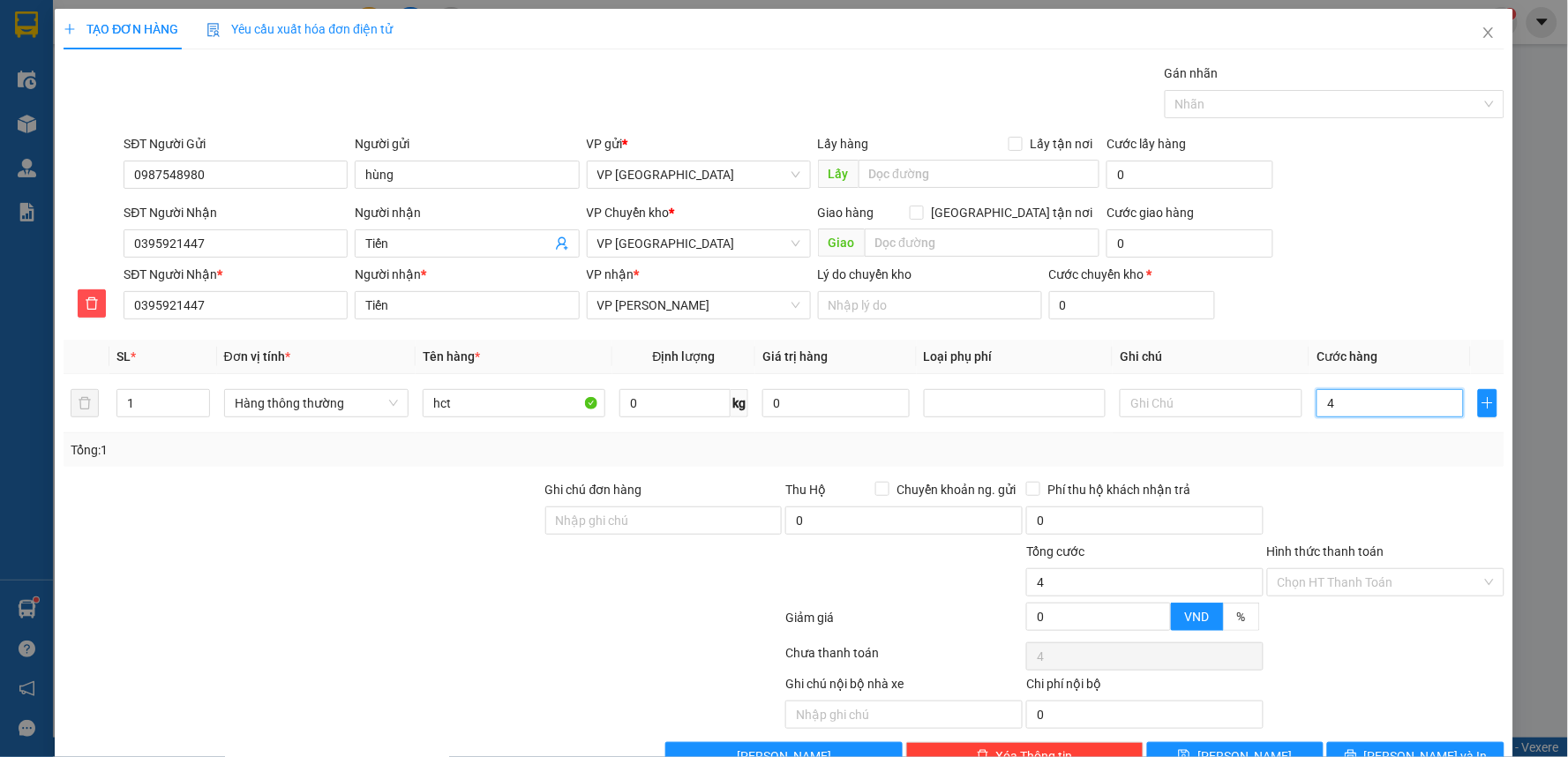
type input "40"
type input "40.000"
click at [1355, 349] on span "Cước hàng" at bounding box center [1348, 356] width 61 height 14
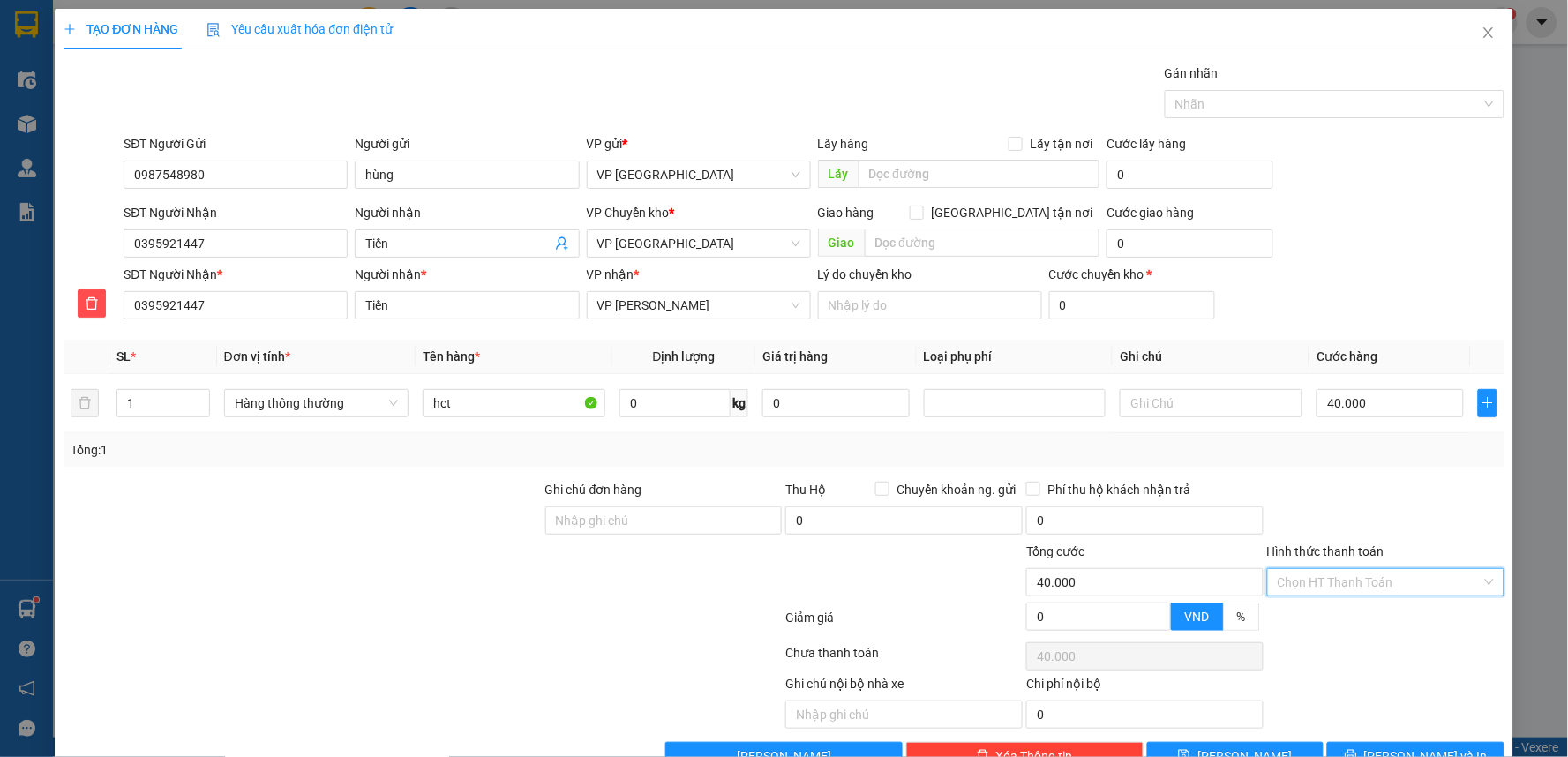
click at [1373, 593] on input "Hình thức thanh toán" at bounding box center [1379, 582] width 204 height 27
click at [1355, 606] on div "Tại văn phòng" at bounding box center [1374, 617] width 234 height 29
type input "0"
click at [1381, 483] on div at bounding box center [1386, 511] width 241 height 62
click at [1384, 482] on div at bounding box center [1386, 511] width 241 height 62
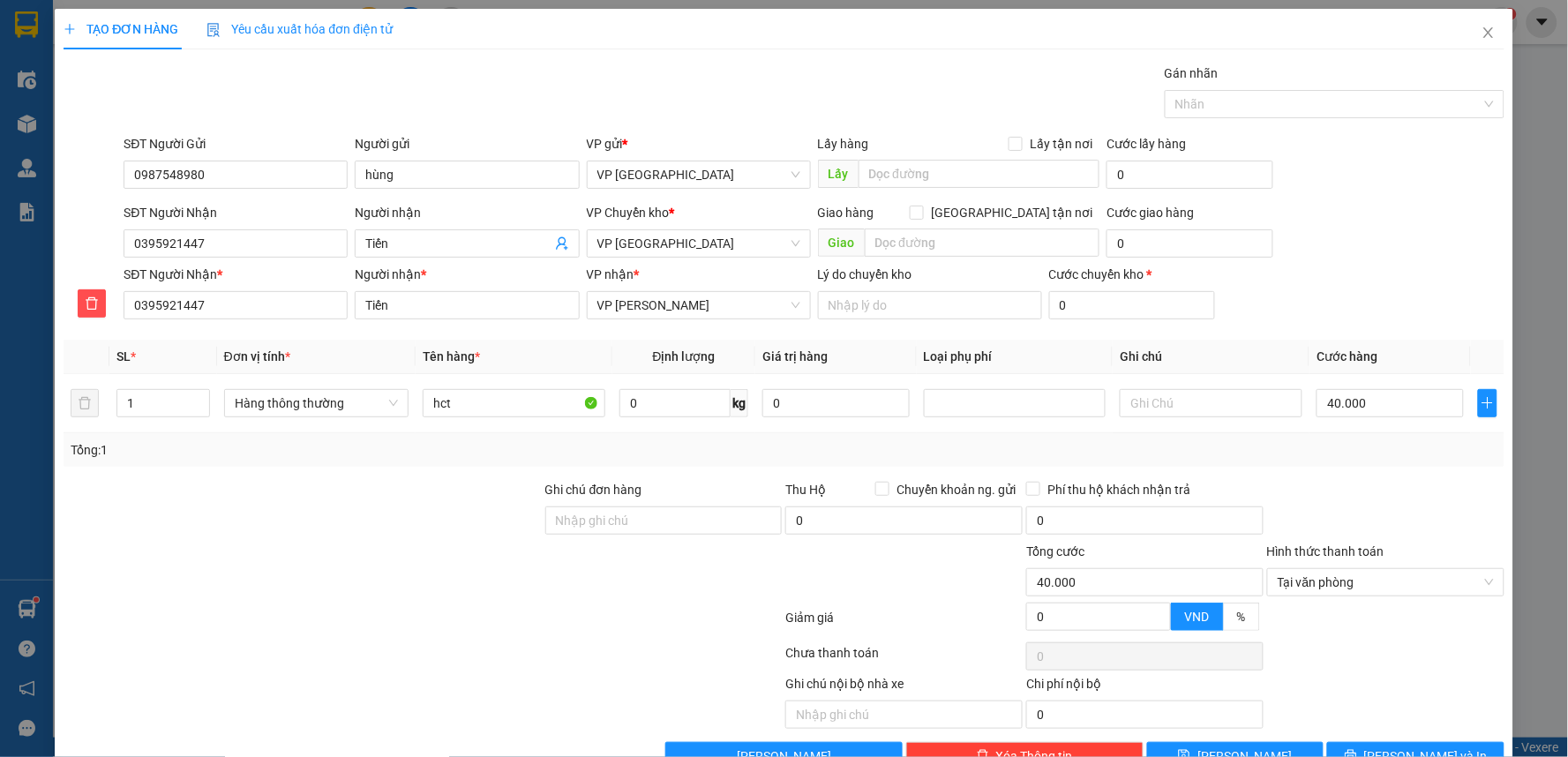
click at [1387, 481] on div at bounding box center [1386, 511] width 241 height 62
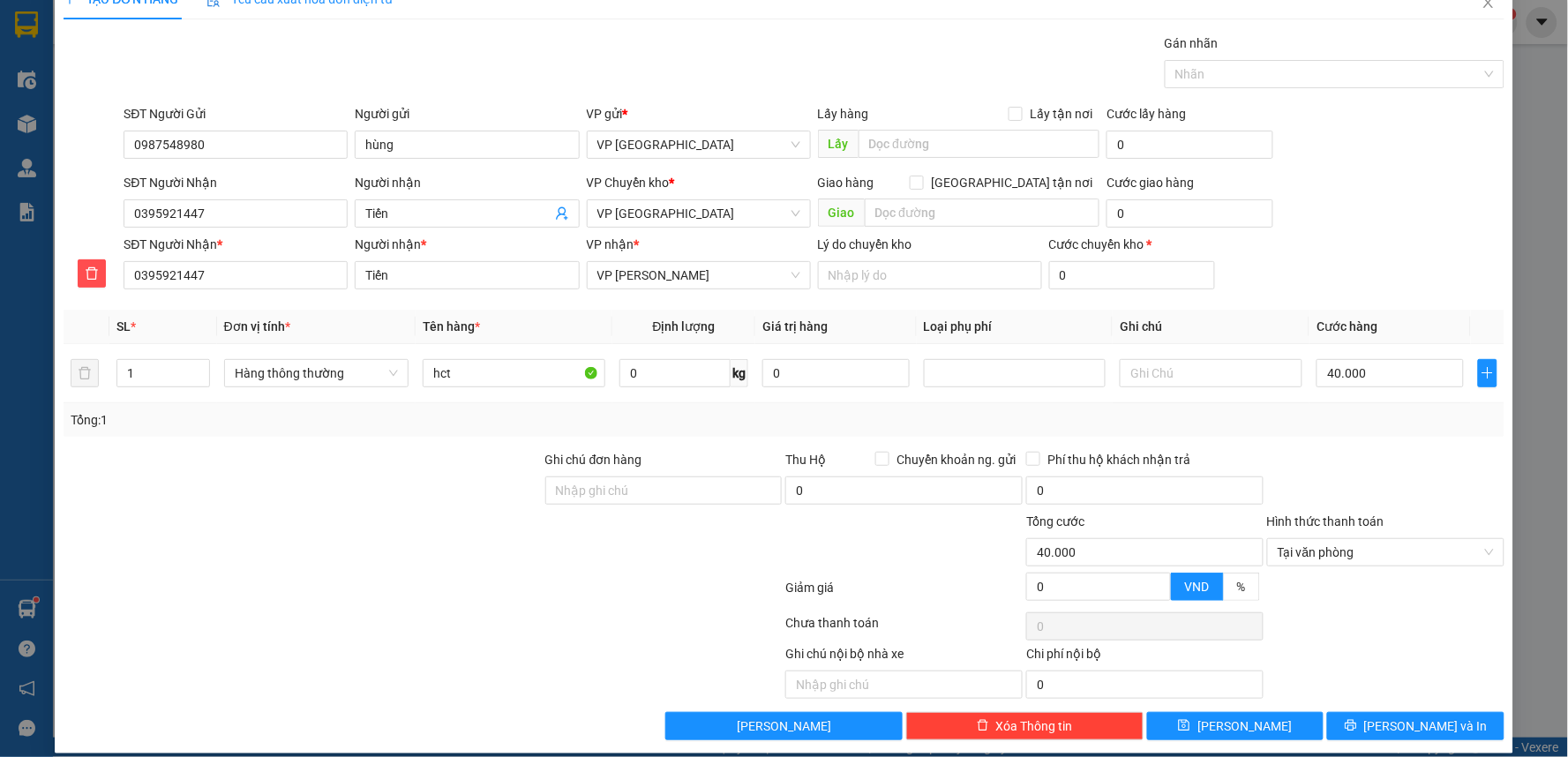
scroll to position [47, 0]
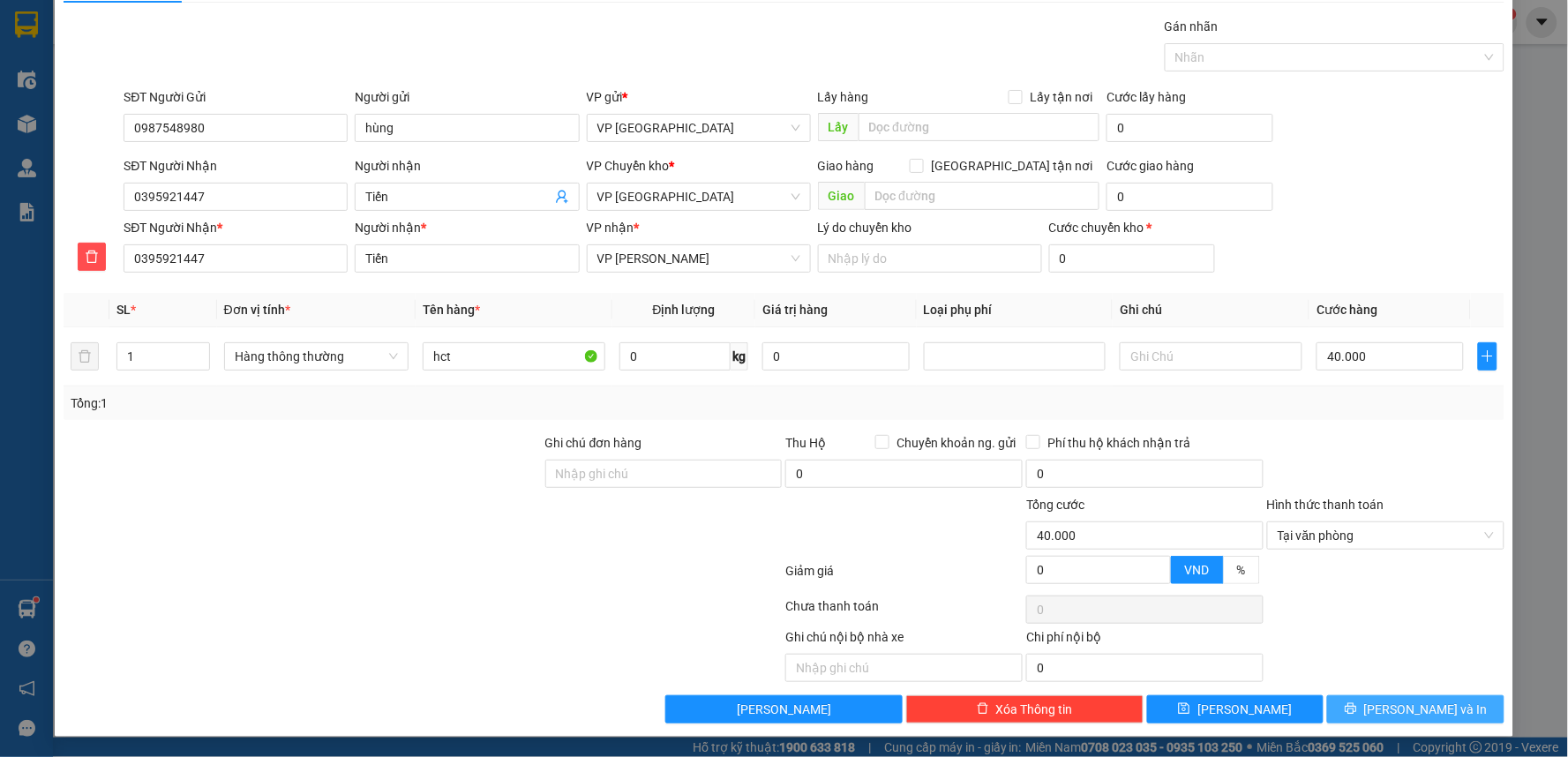
click at [1404, 712] on span "Lưu và In" at bounding box center [1426, 710] width 124 height 20
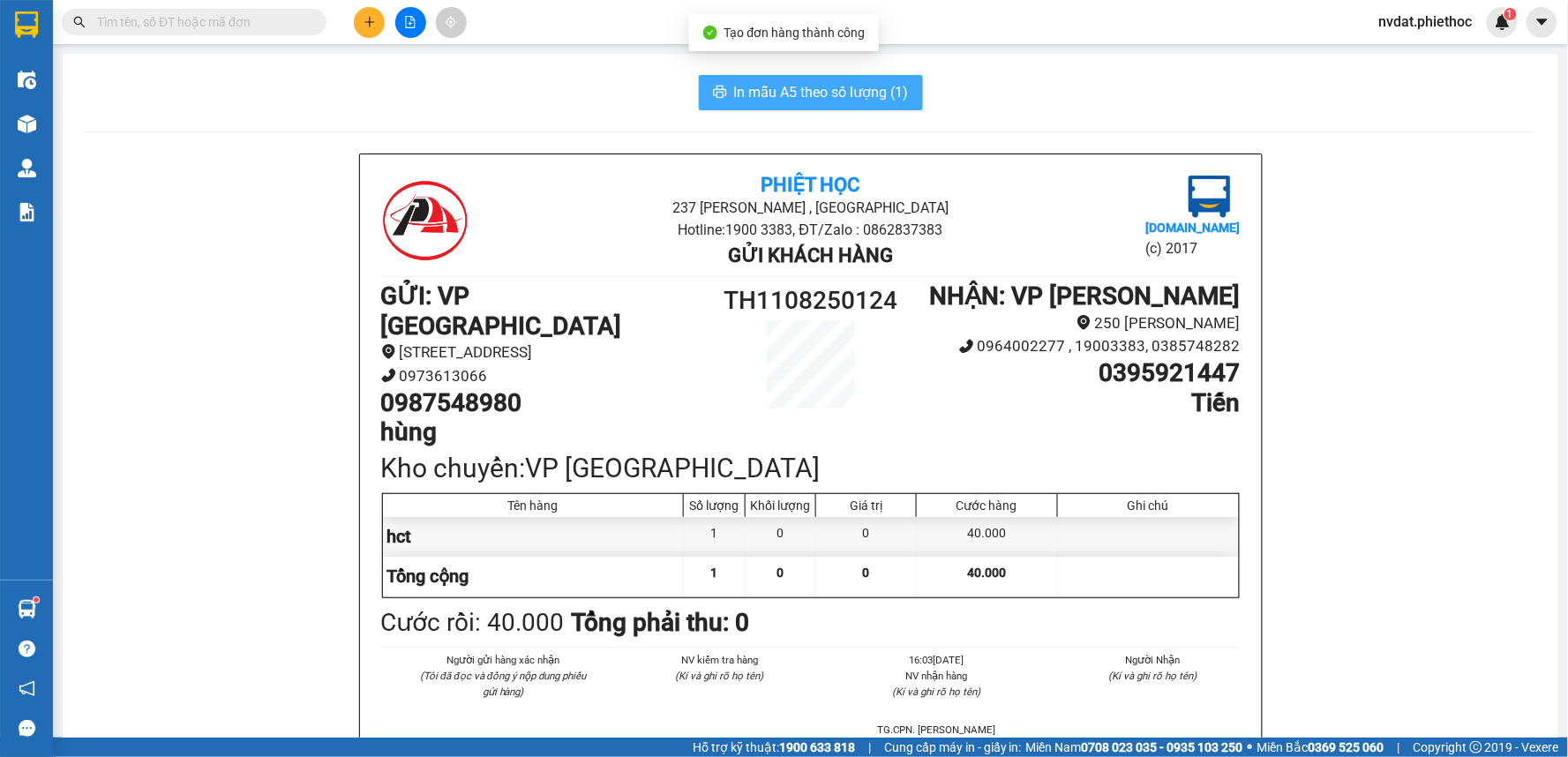
click at [781, 89] on span "In mẫu A5 theo số lượng (1)" at bounding box center [822, 92] width 175 height 22
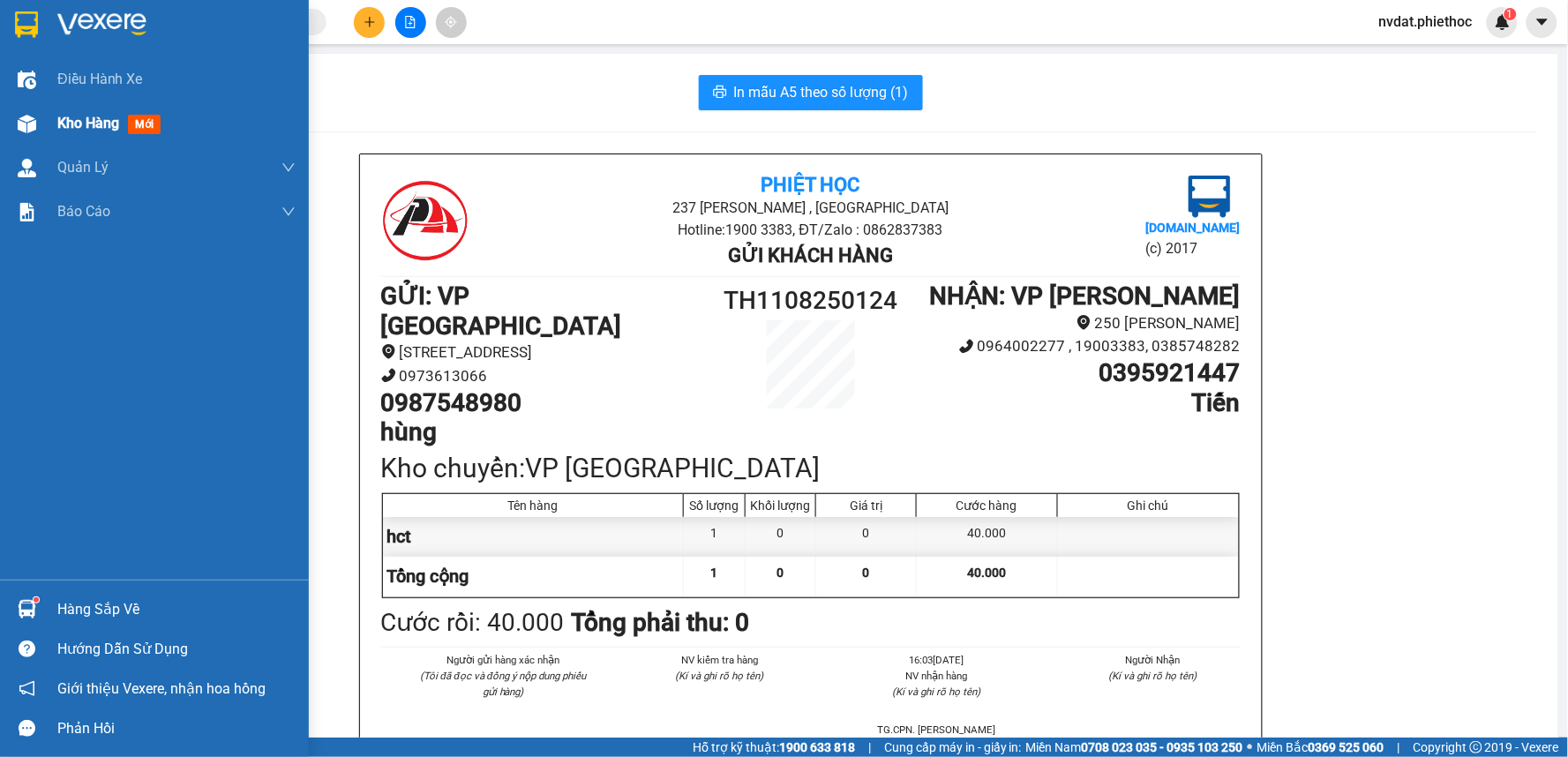
click at [2, 127] on div "Kho hàng mới" at bounding box center [155, 123] width 309 height 44
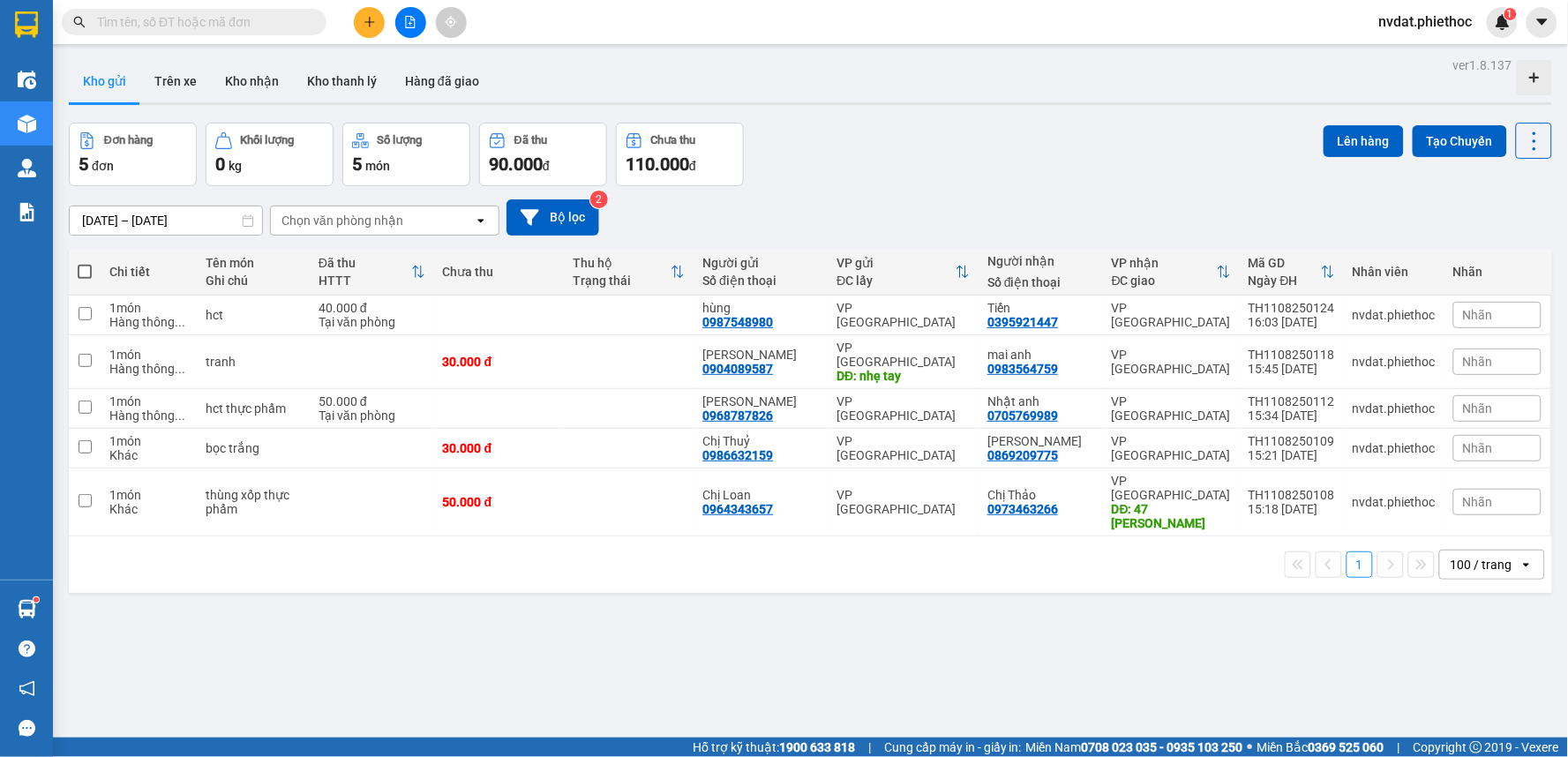
drag, startPoint x: 1133, startPoint y: 33, endPoint x: 1104, endPoint y: 31, distance: 29.1
click at [1130, 33] on div "Kết quả tìm kiếm ( 1 ) Bộ lọc Mã ĐH Trạng thái Món hàng Thu hộ Tổng cước Chưa c…" at bounding box center [784, 22] width 1568 height 44
click at [931, 196] on div "10/08/2025 – 11/08/2025 Press the down arrow key to interact with the calendar …" at bounding box center [810, 218] width 1483 height 63
click at [877, 306] on div "[PERSON_NAME][GEOGRAPHIC_DATA]" at bounding box center [904, 315] width 133 height 29
checkbox input "true"
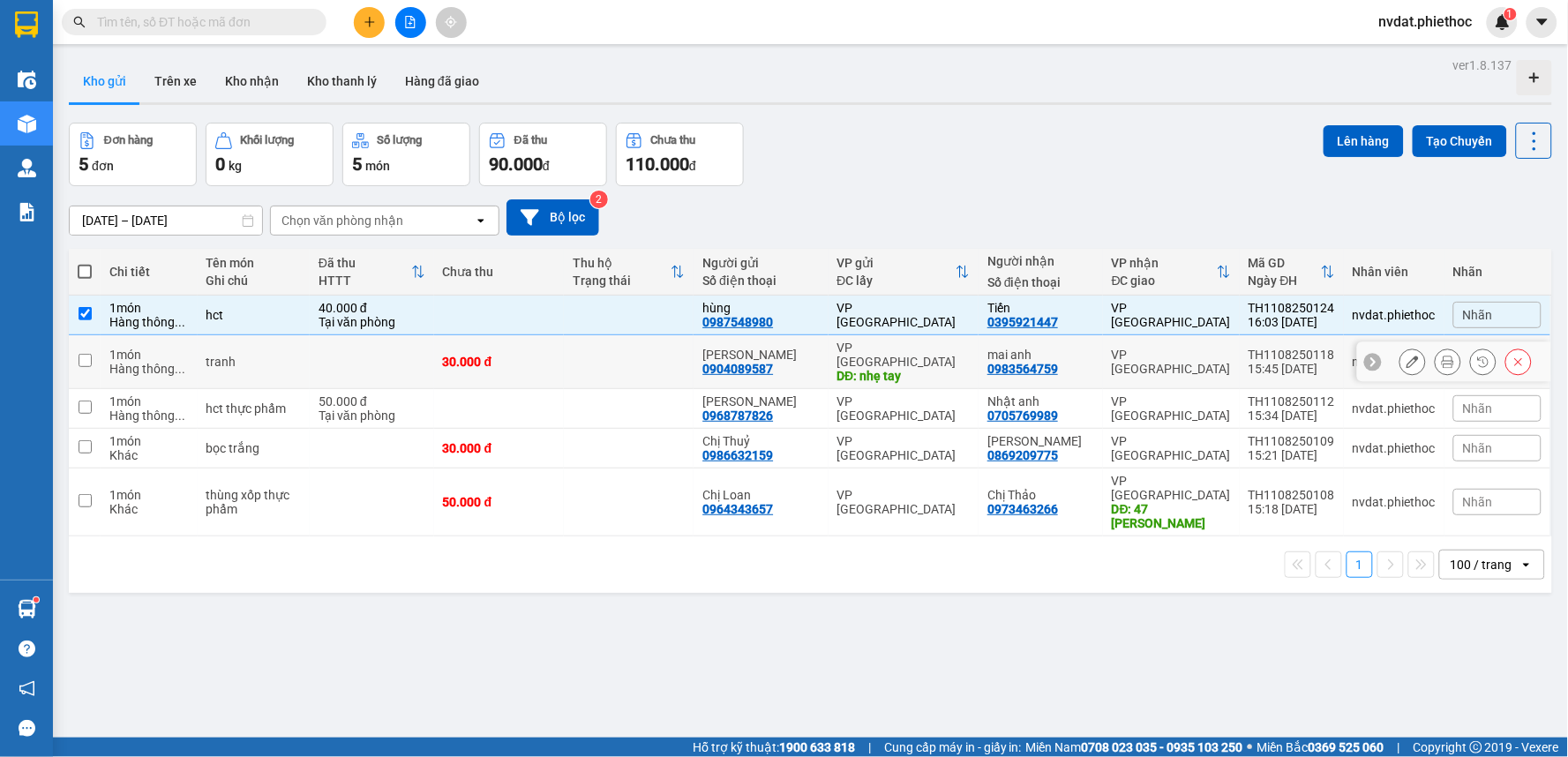
click at [879, 369] on div "DĐ: nhẹ tay" at bounding box center [904, 376] width 133 height 14
checkbox input "true"
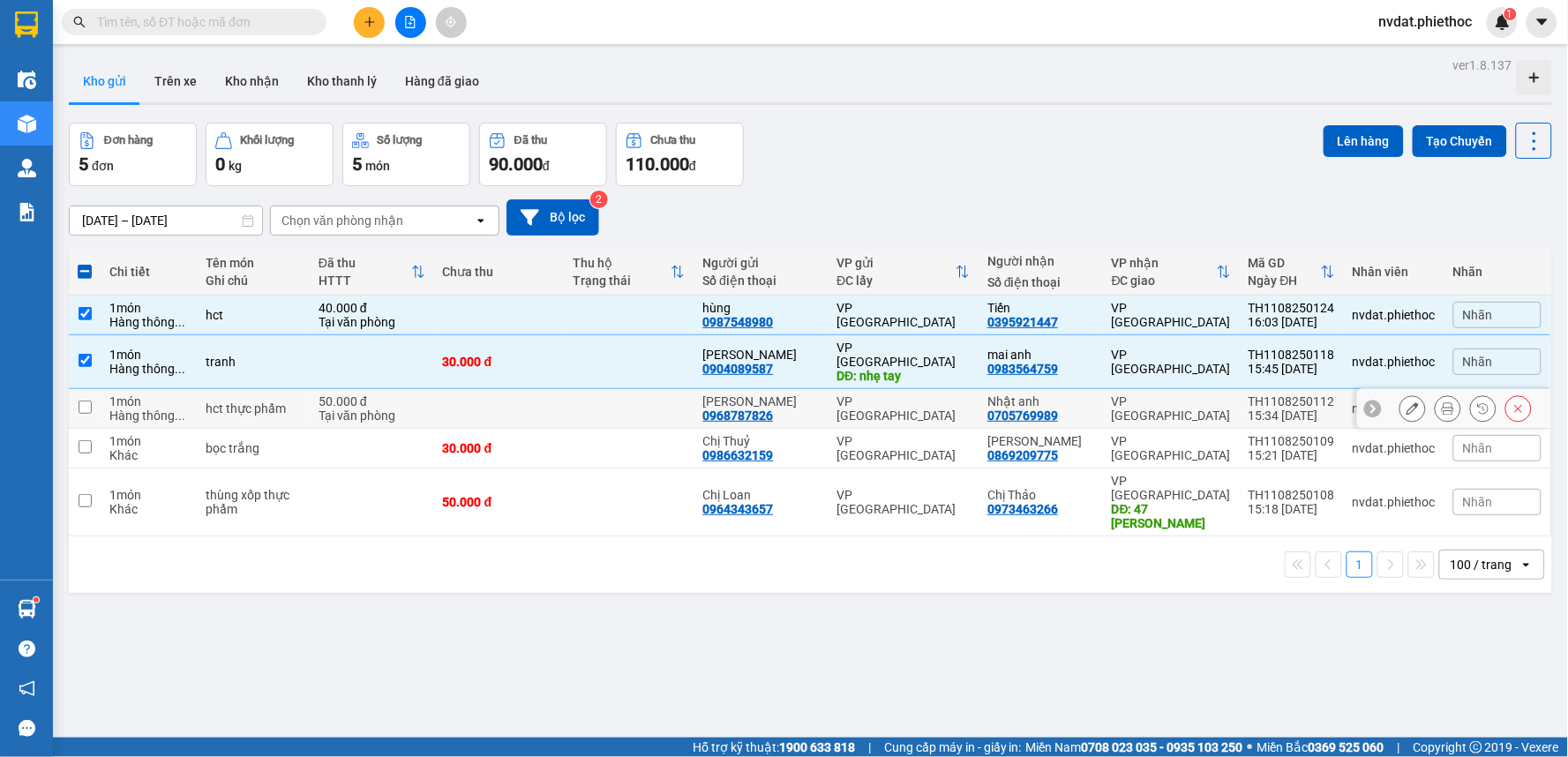
click at [886, 402] on div "[PERSON_NAME][GEOGRAPHIC_DATA]" at bounding box center [904, 409] width 133 height 29
checkbox input "true"
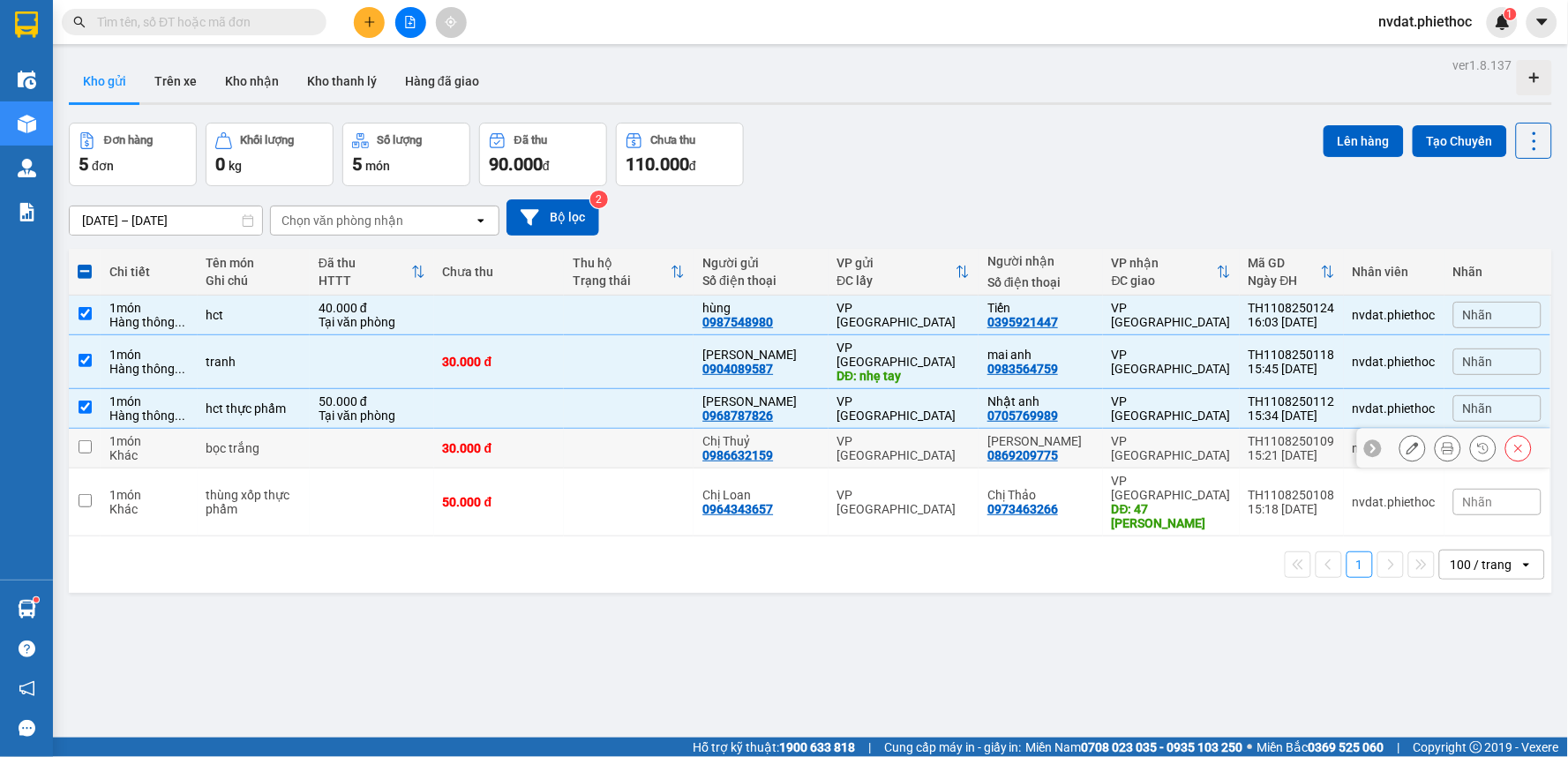
click at [895, 434] on div "[PERSON_NAME][GEOGRAPHIC_DATA]" at bounding box center [904, 448] width 133 height 29
checkbox input "true"
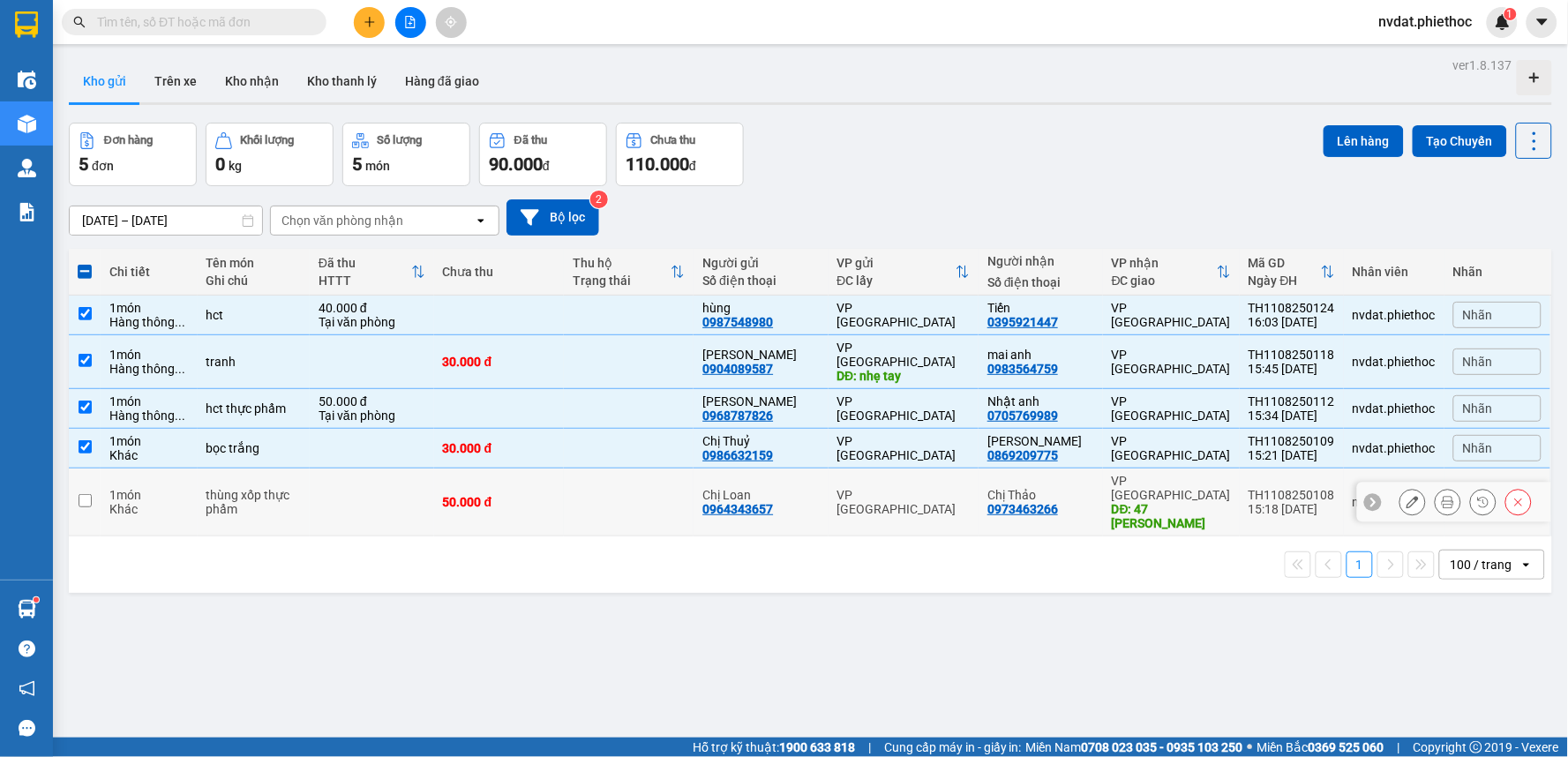
click at [896, 488] on div "[PERSON_NAME][GEOGRAPHIC_DATA]" at bounding box center [904, 502] width 133 height 29
checkbox input "true"
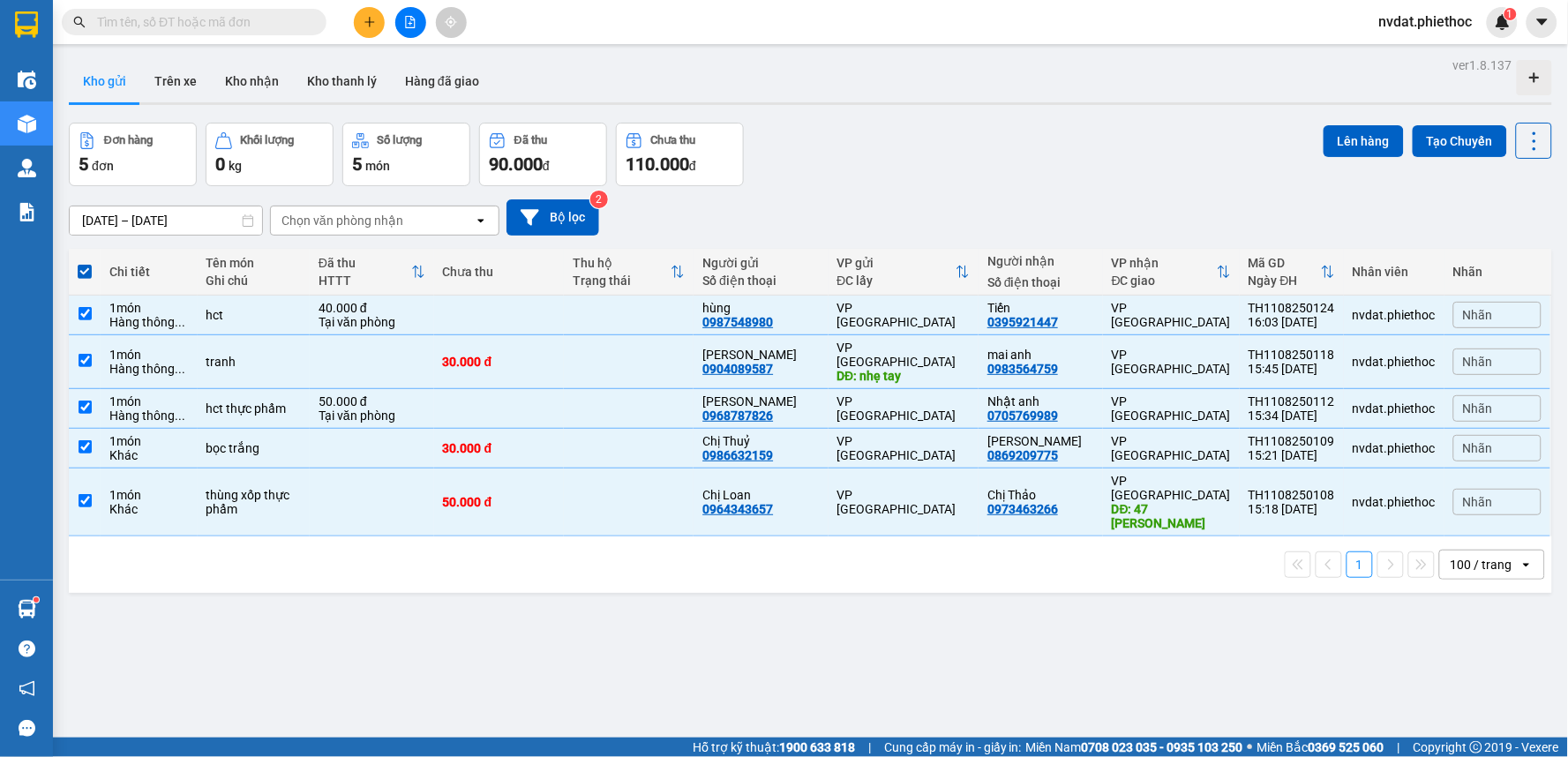
click at [1145, 36] on div "Kết quả tìm kiếm ( 1 ) Bộ lọc Mã ĐH Trạng thái Món hàng Thu hộ Tổng cước Chưa c…" at bounding box center [784, 22] width 1568 height 44
click at [1343, 143] on button "Lên hàng" at bounding box center [1364, 141] width 81 height 32
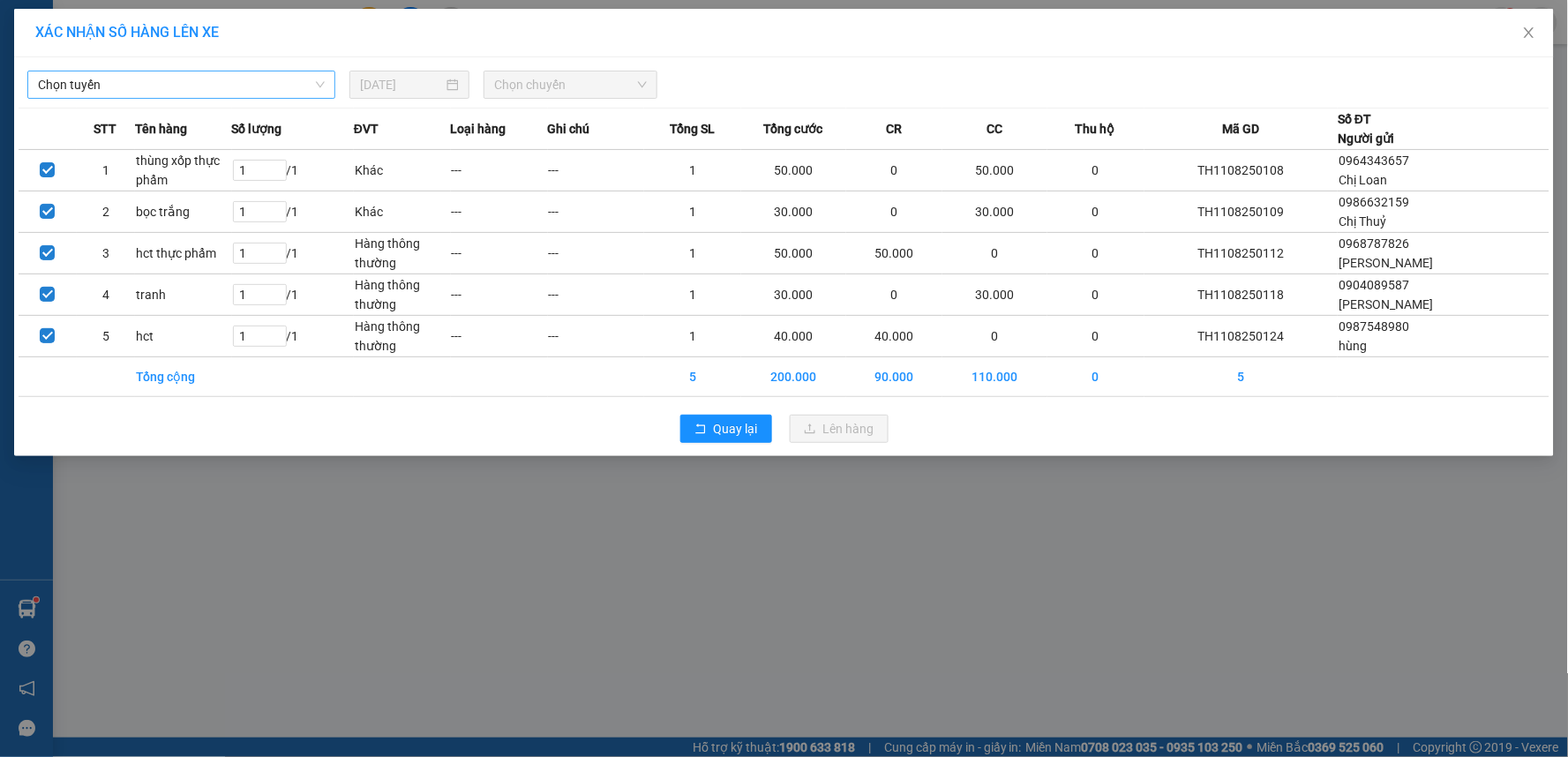
click at [248, 86] on span "Chọn tuyến" at bounding box center [181, 85] width 286 height 27
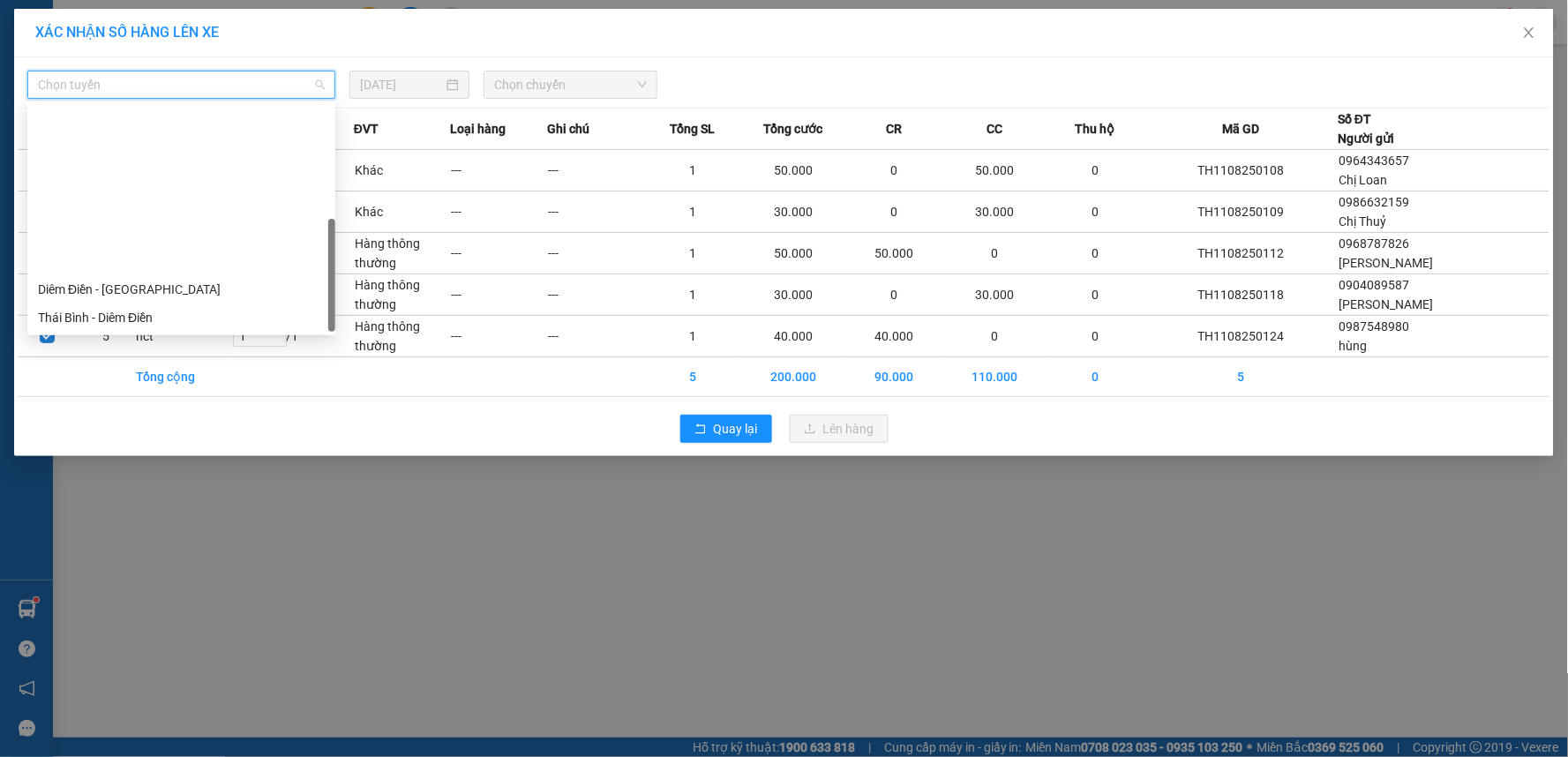
scroll to position [198, 0]
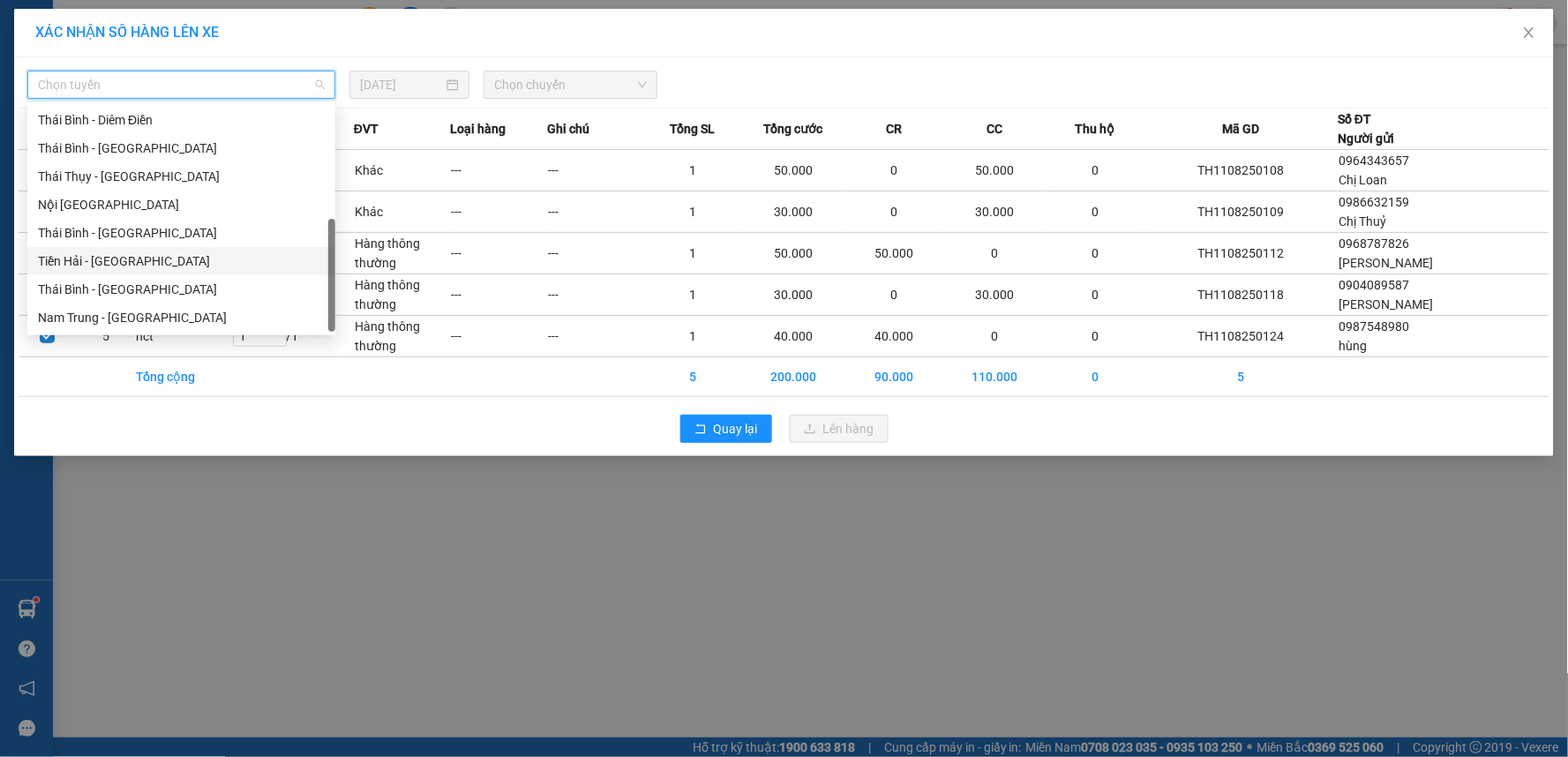
click at [132, 258] on div "Tiền Hải - Thái Bình" at bounding box center [181, 262] width 286 height 20
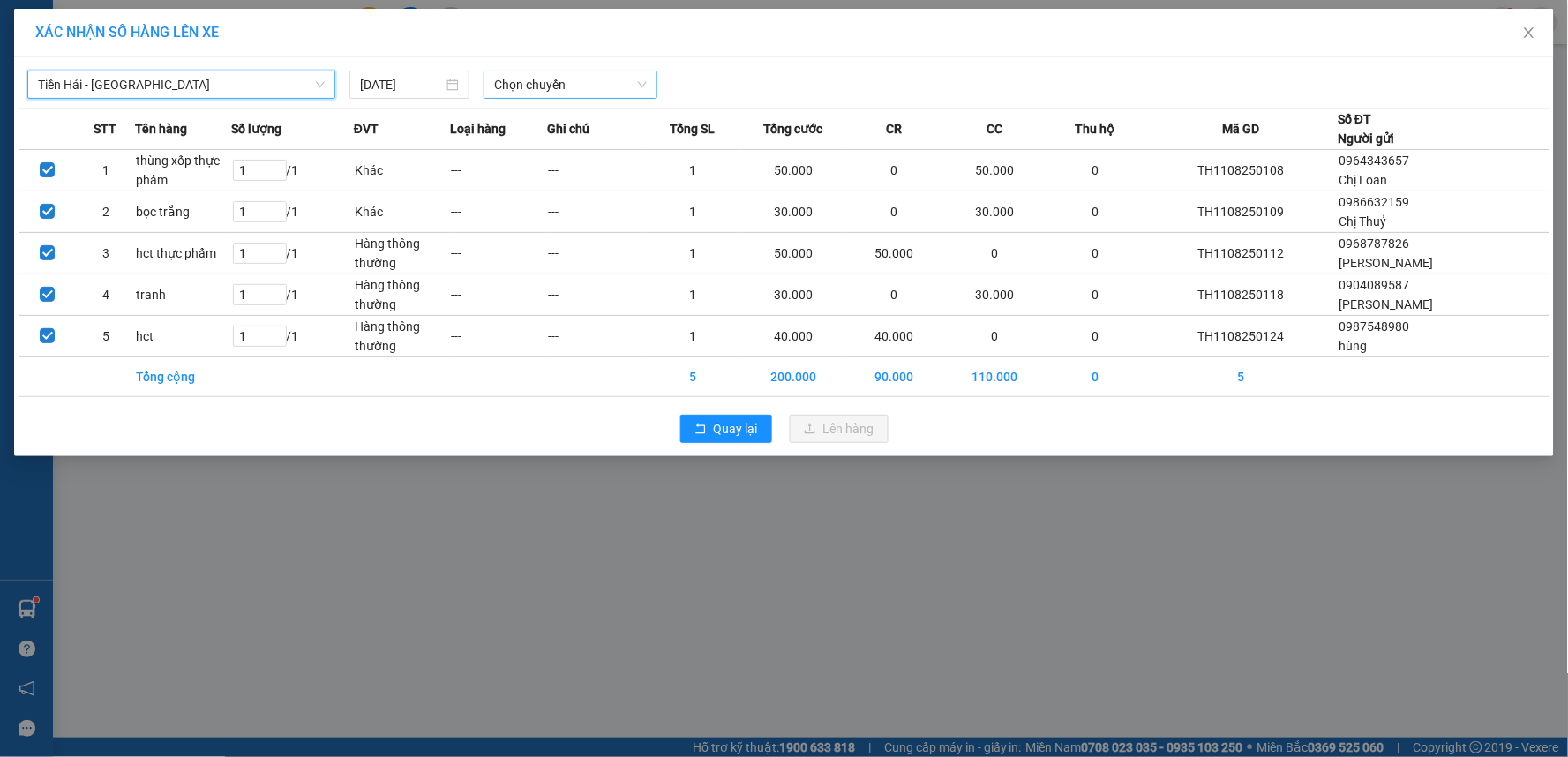
click at [569, 94] on span "Chọn chuyến" at bounding box center [570, 85] width 153 height 27
type input "1600"
click at [623, 154] on div "Thêm chuyến " 16:00 "" at bounding box center [577, 149] width 188 height 30
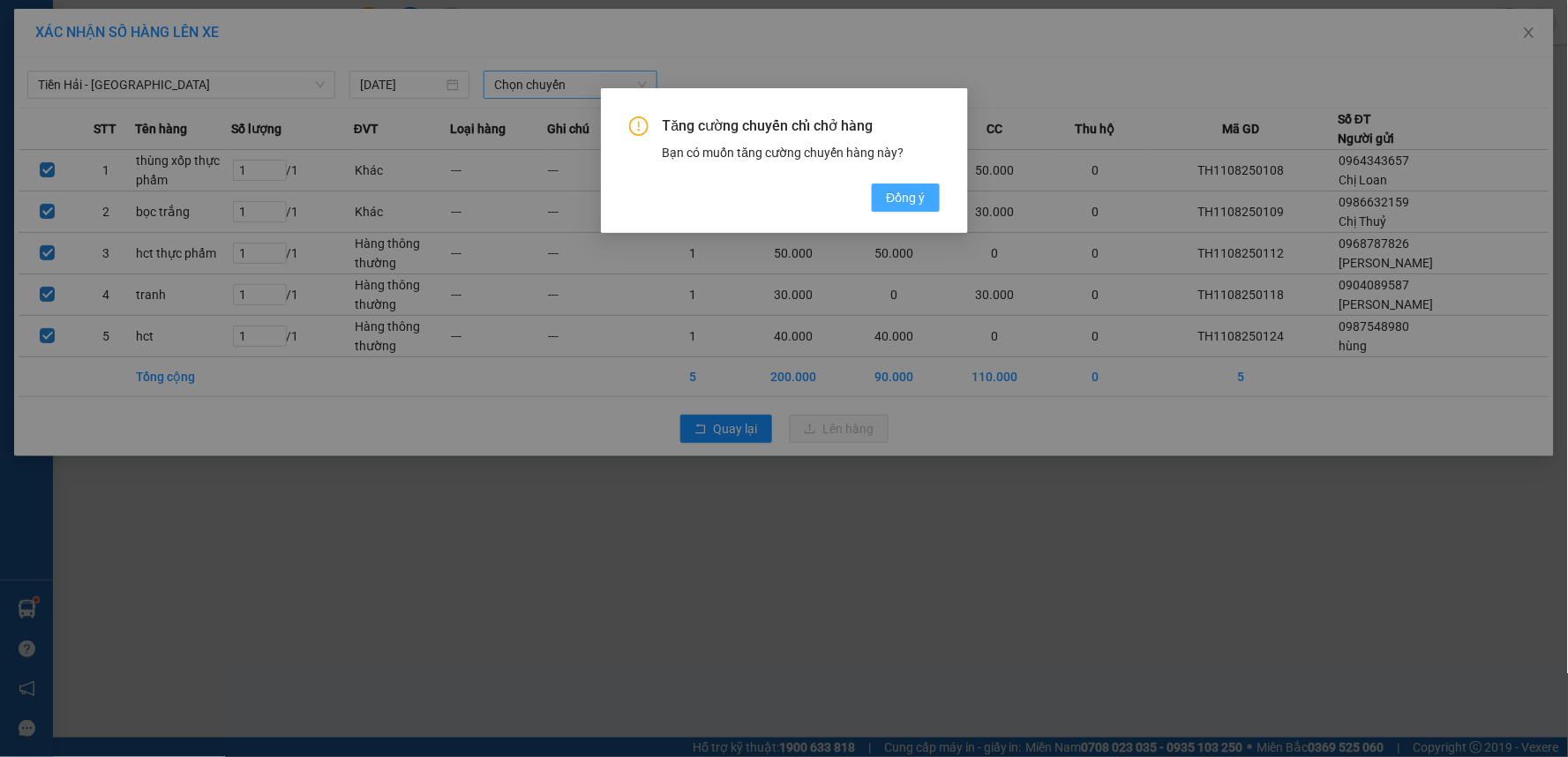
click at [902, 207] on span "Đồng ý" at bounding box center [905, 198] width 38 height 20
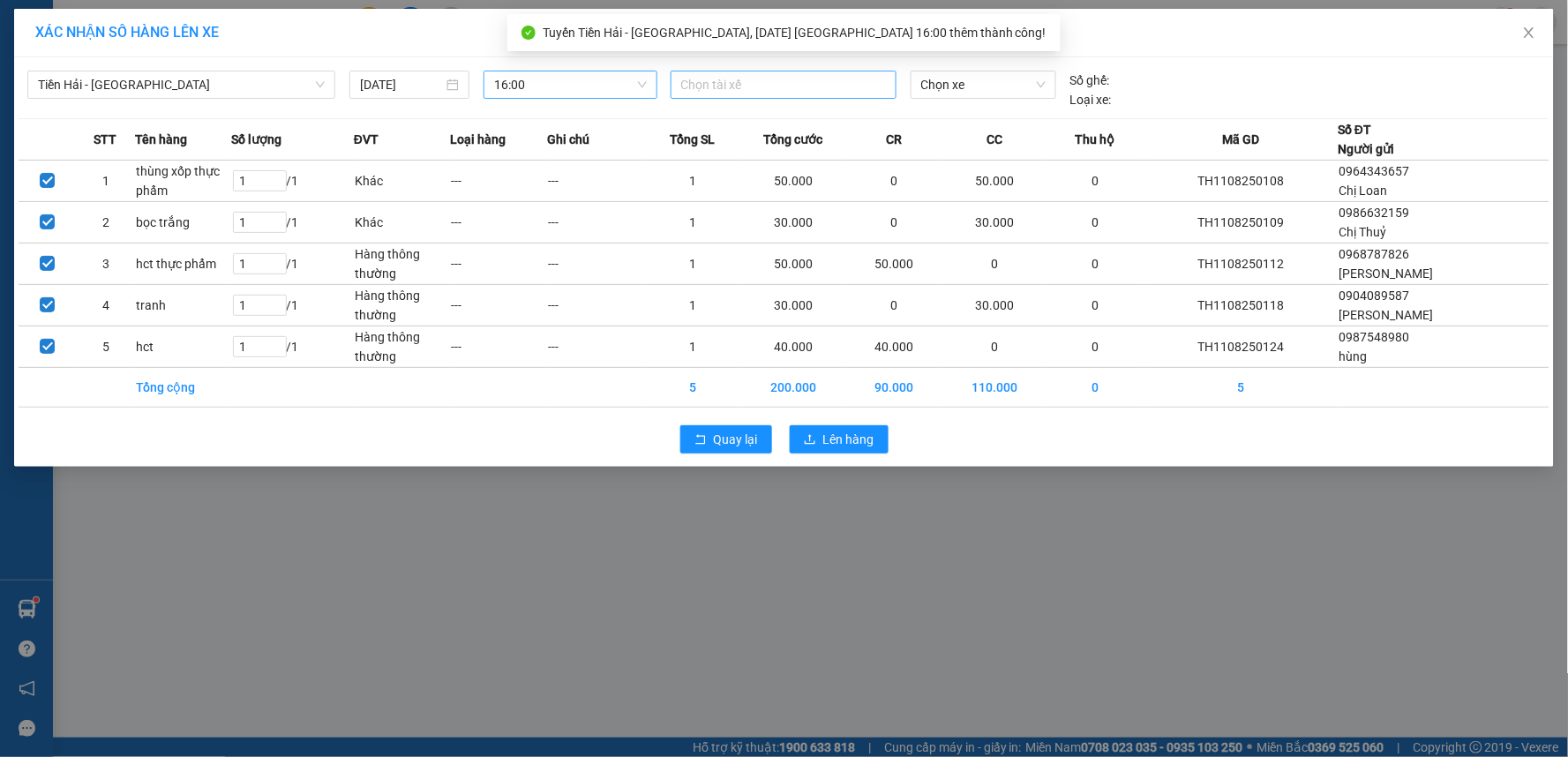
click at [704, 87] on div at bounding box center [784, 85] width 218 height 22
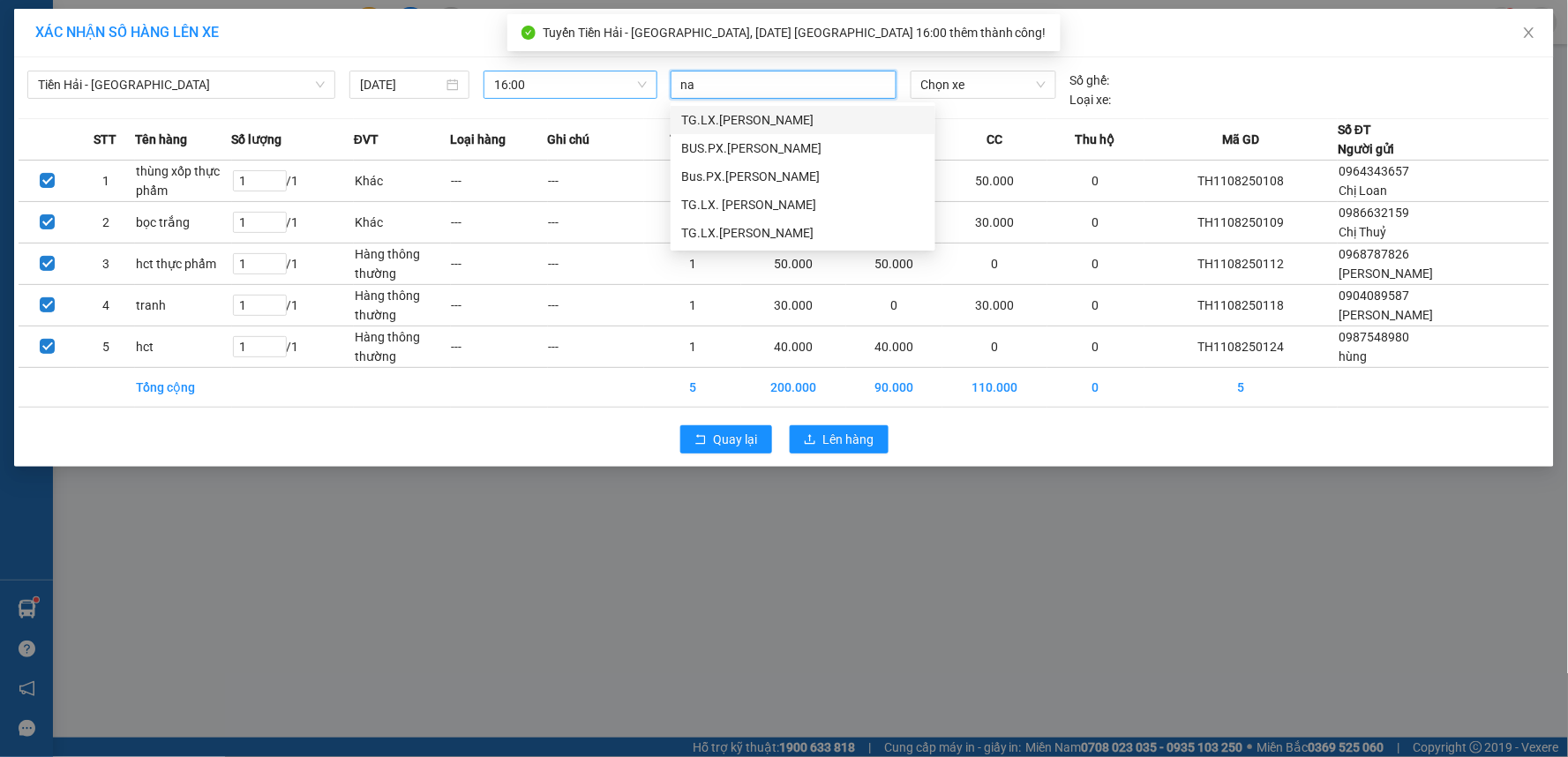
type input "nam"
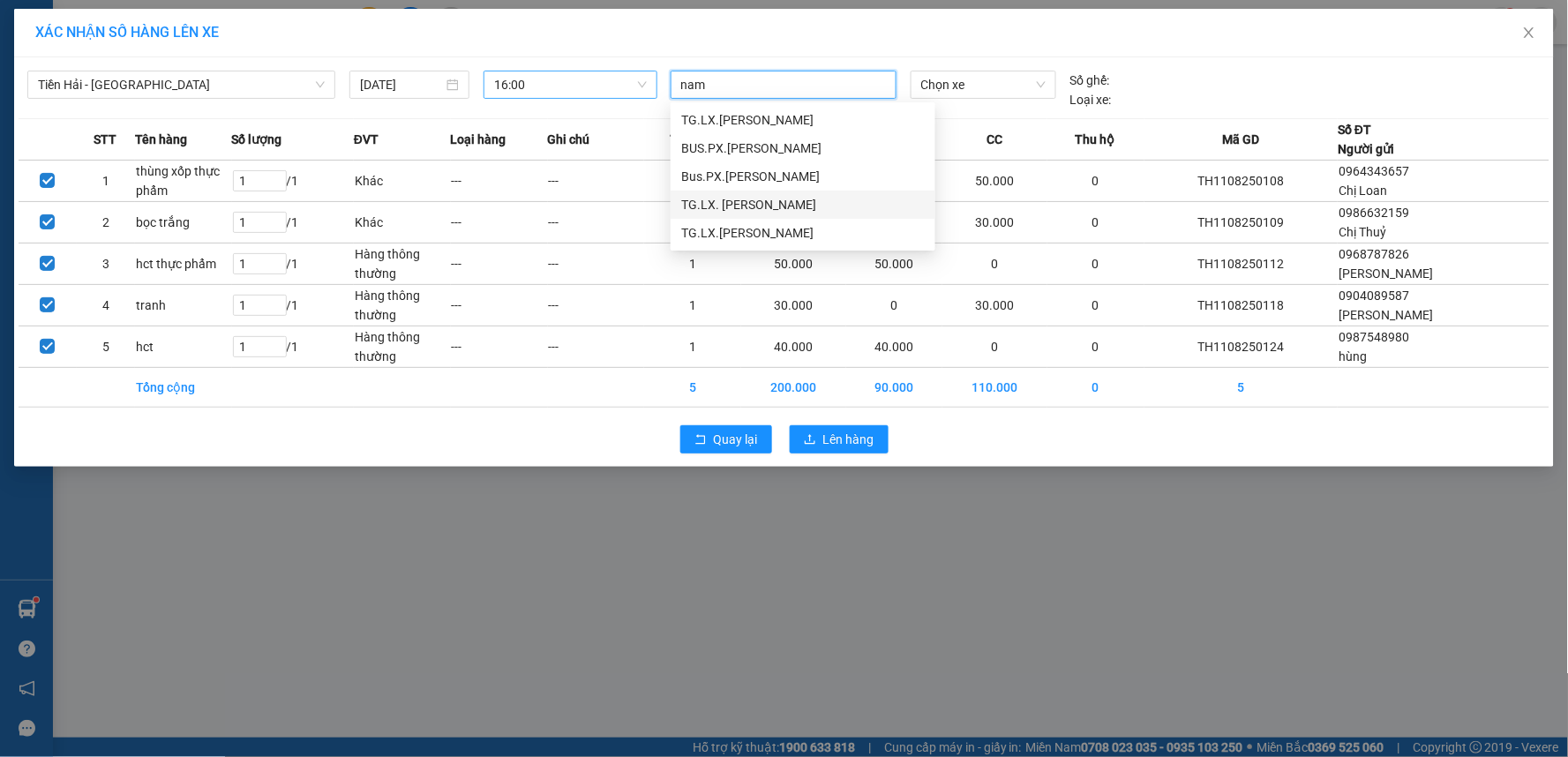
click at [769, 200] on div "TG.LX. Đỗ Như Nam" at bounding box center [802, 205] width 243 height 20
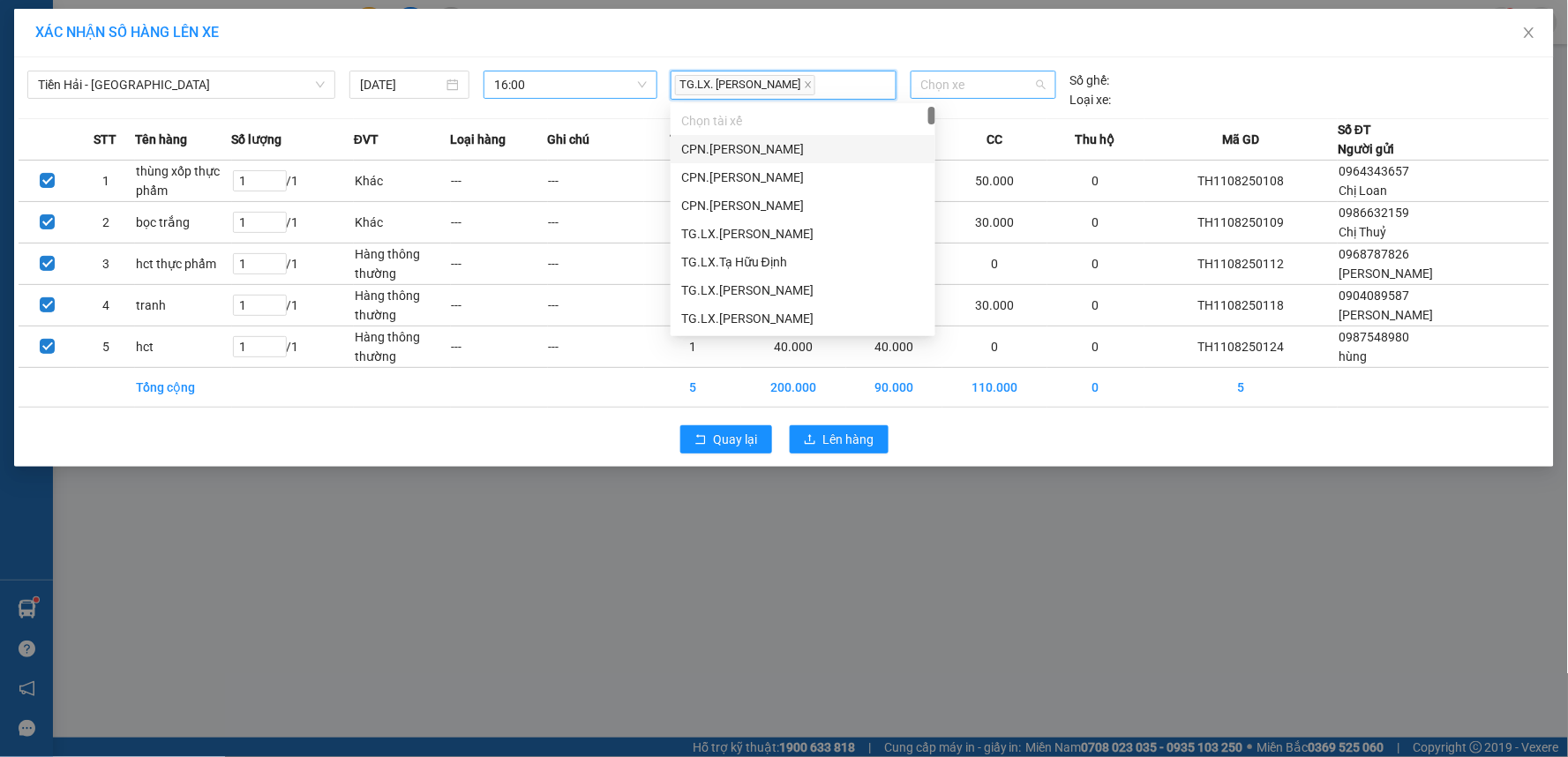
click at [960, 97] on span "Chọn xe" at bounding box center [983, 85] width 124 height 27
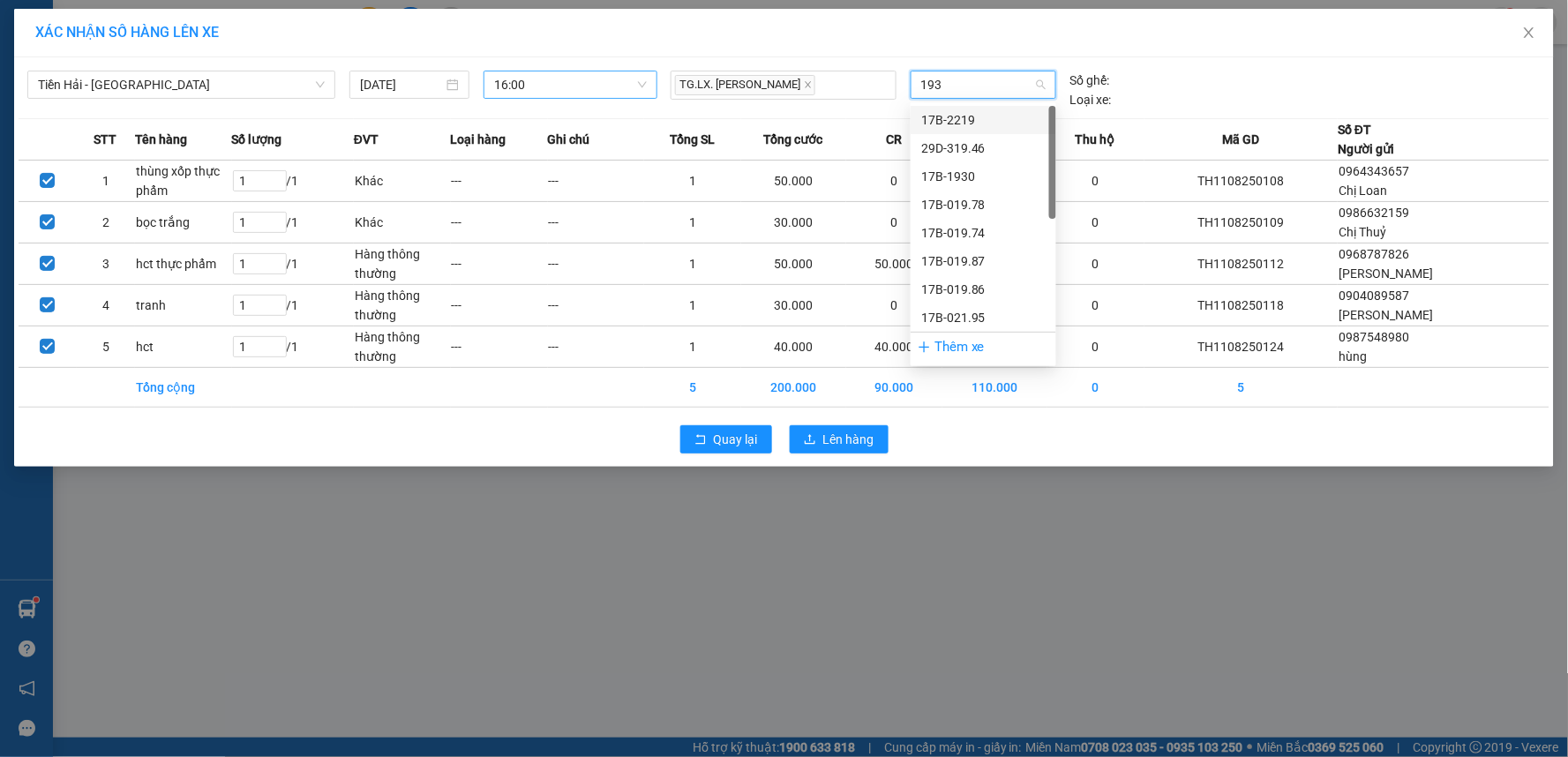
type input "1930"
click at [1010, 141] on div "17B-019.30" at bounding box center [983, 149] width 124 height 20
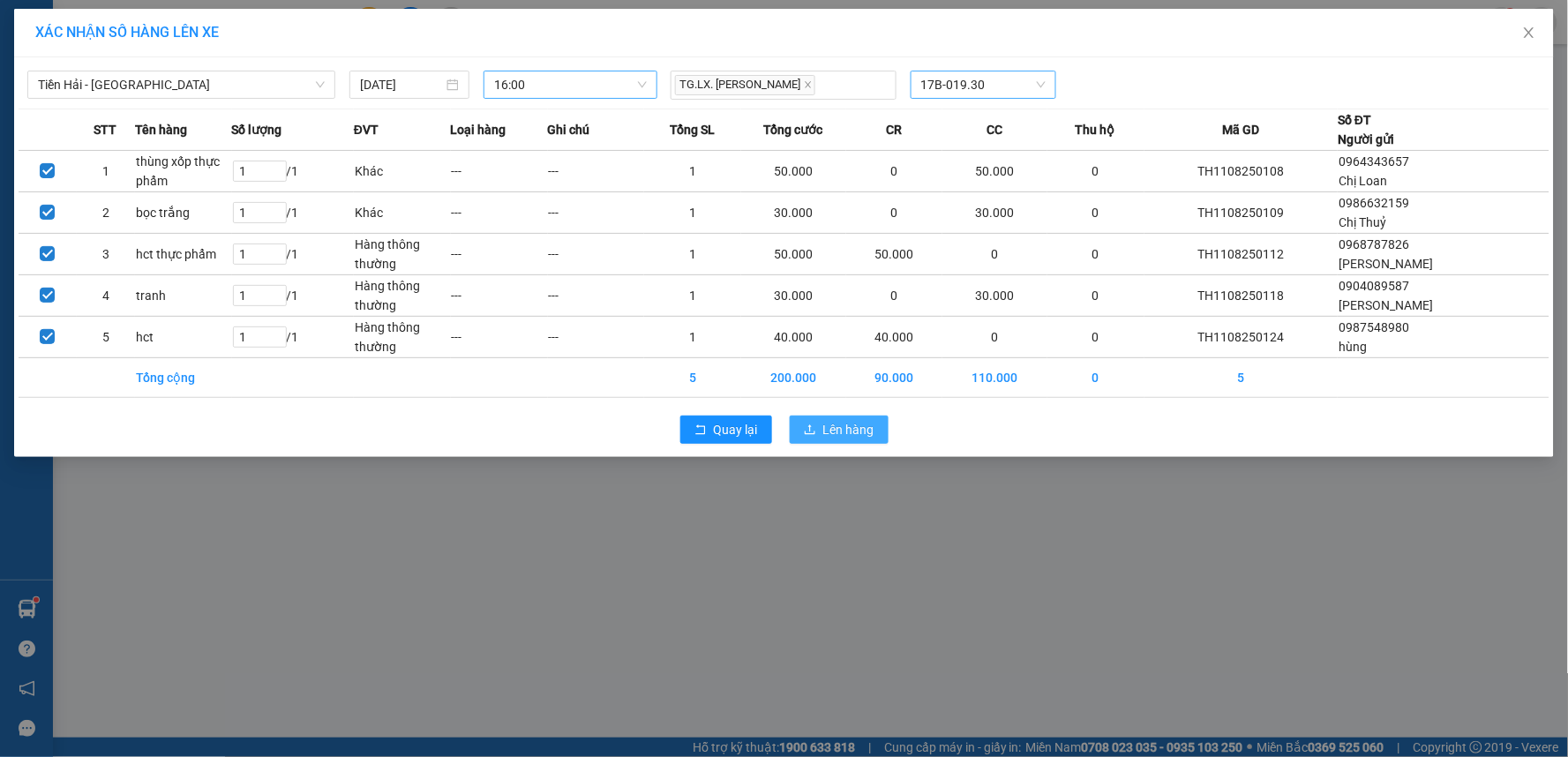
click at [846, 439] on span "Lên hàng" at bounding box center [848, 430] width 51 height 20
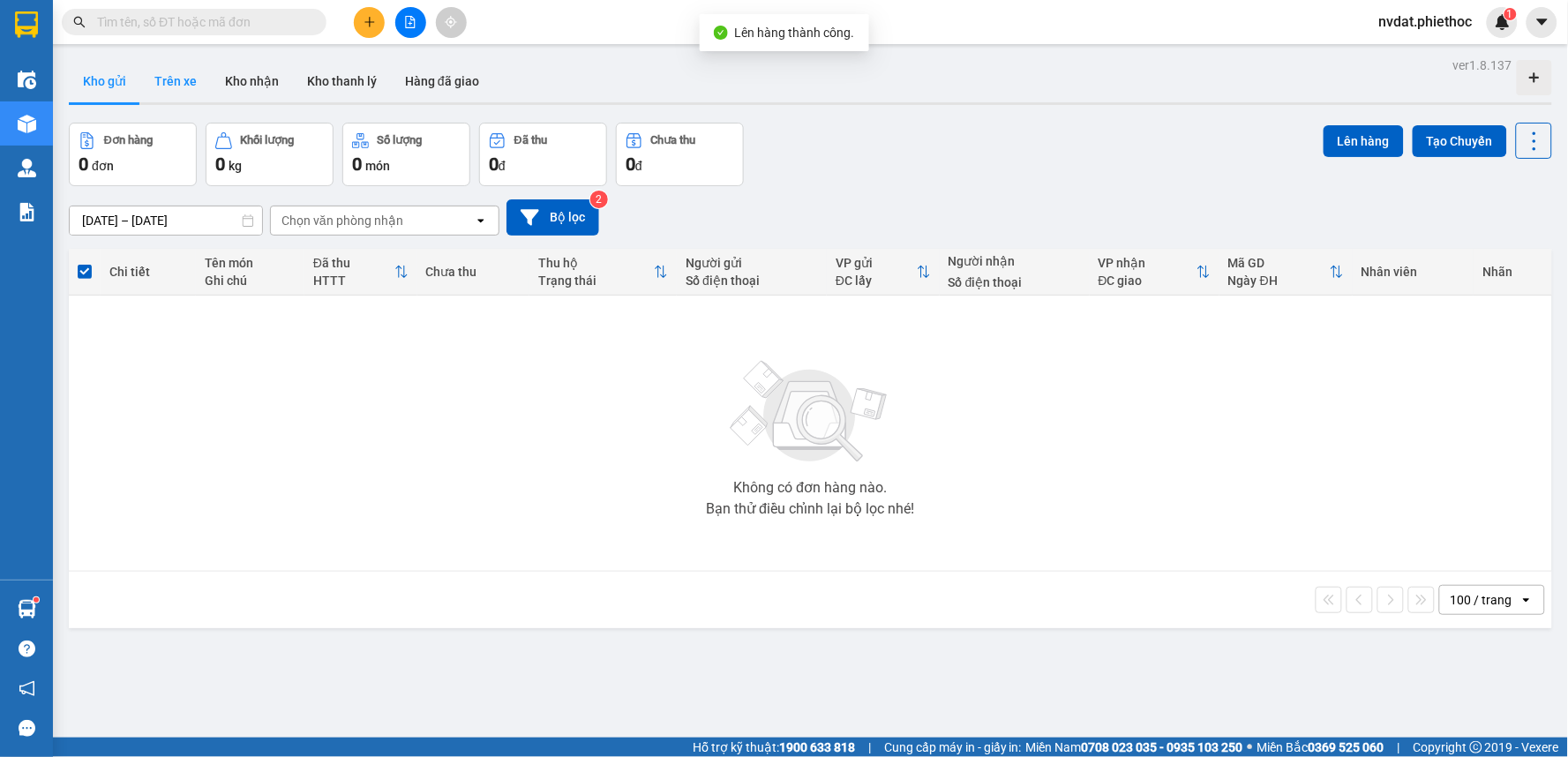
click at [172, 91] on button "Trên xe" at bounding box center [176, 81] width 71 height 42
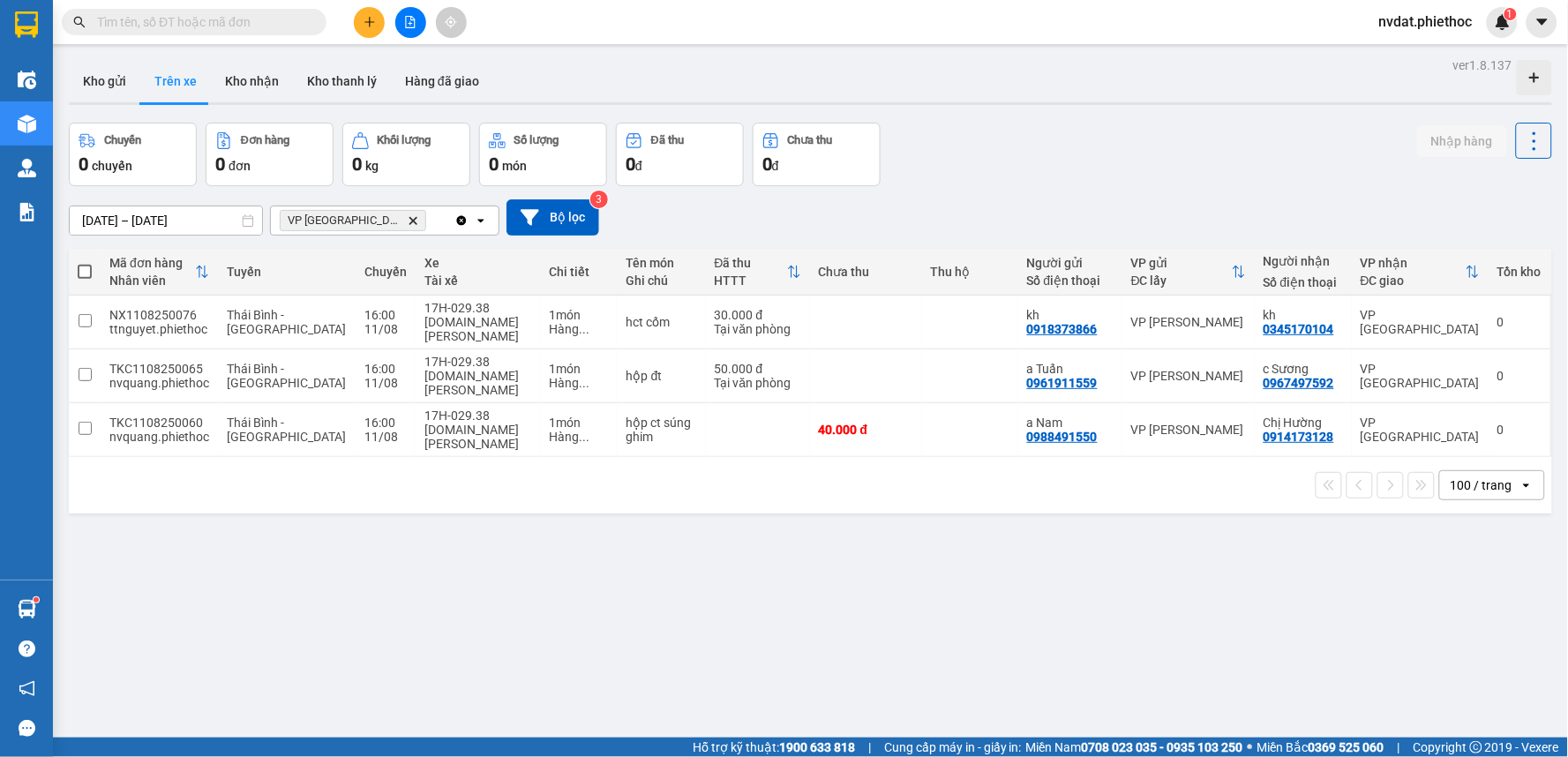
click at [408, 216] on icon "Delete" at bounding box center [412, 221] width 11 height 11
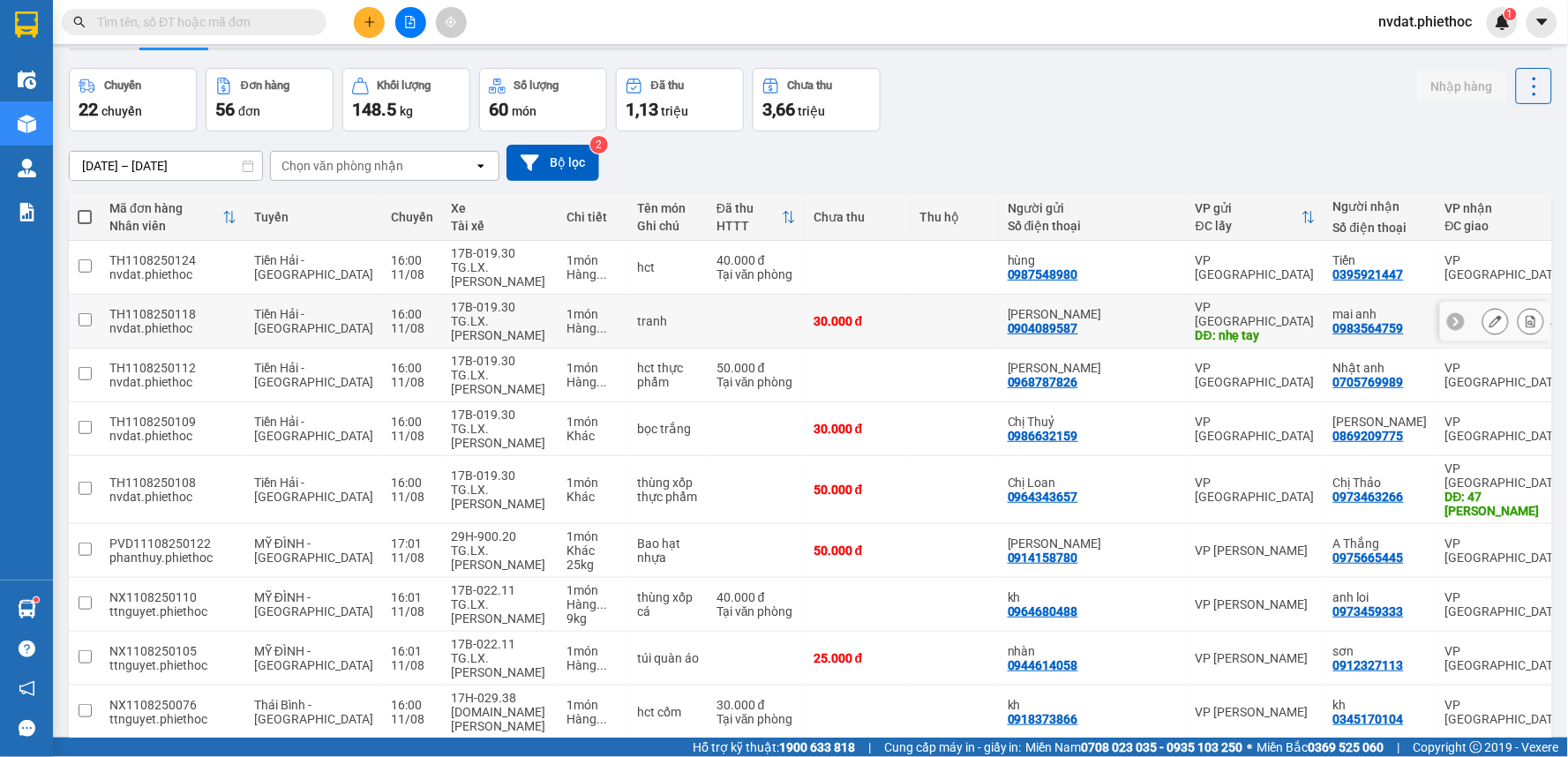
scroll to position [98, 0]
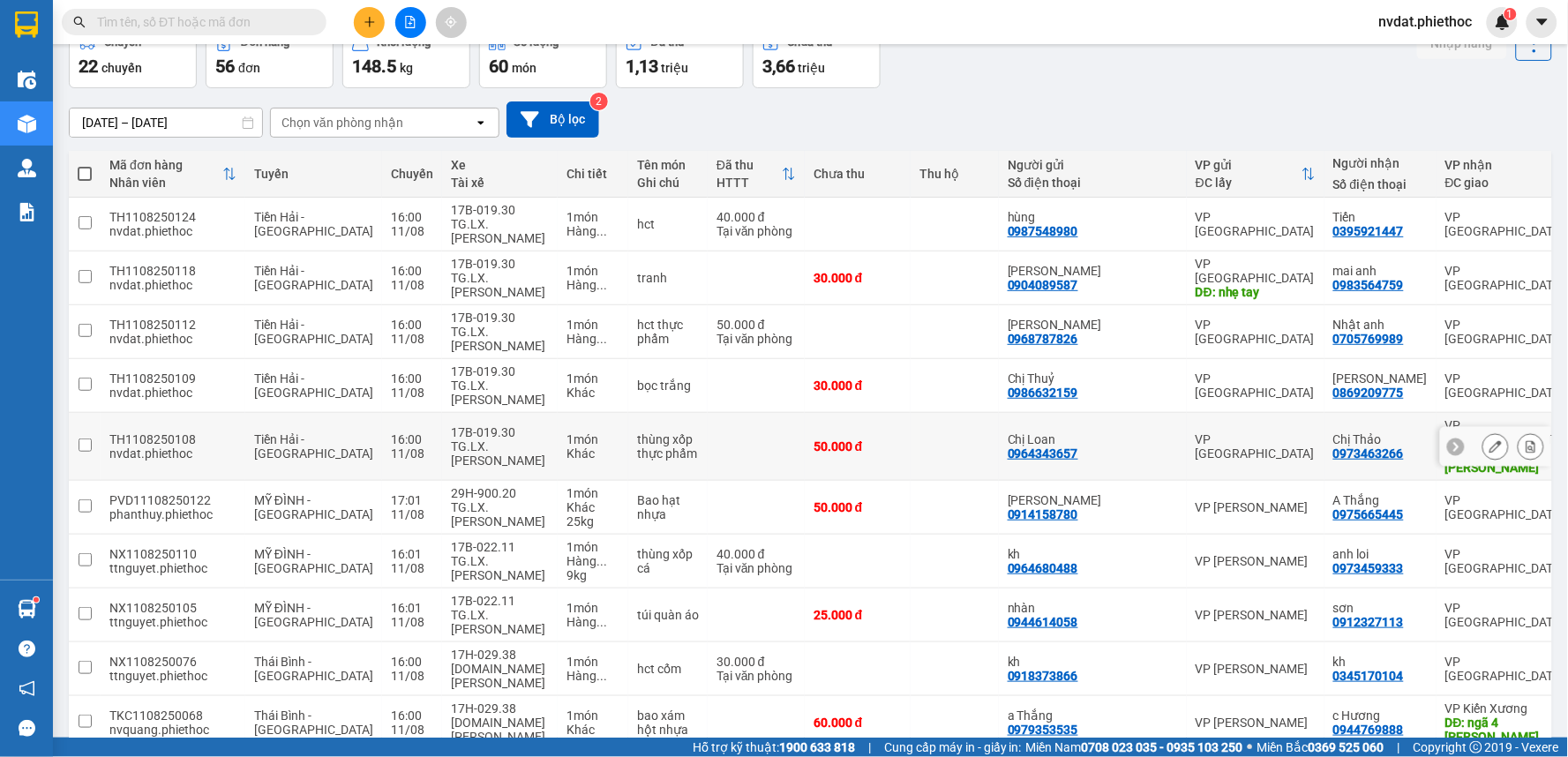
click at [473, 439] on div "TG.LX. Đỗ Như Nam" at bounding box center [500, 453] width 98 height 29
checkbox input "true"
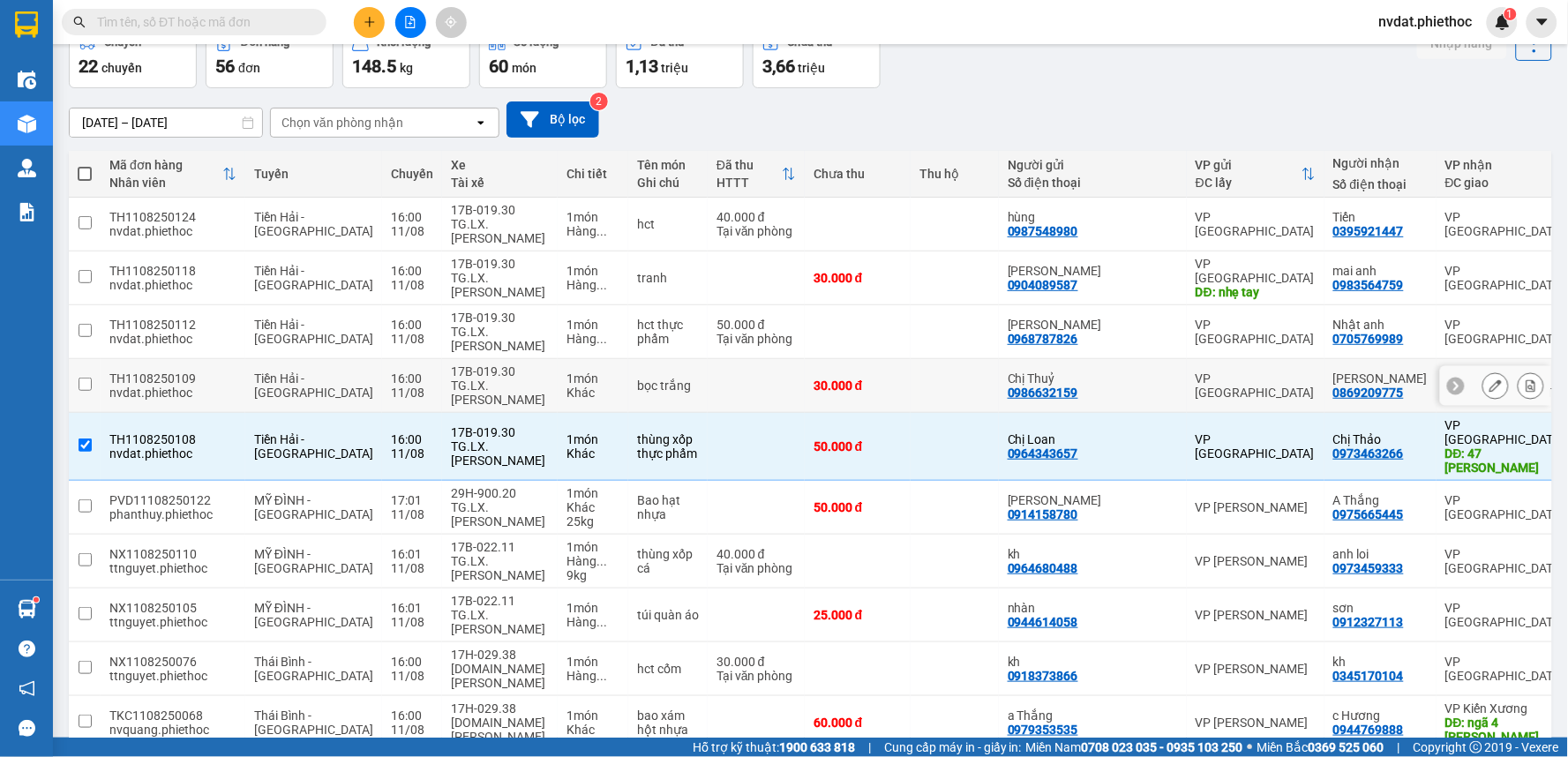
click at [476, 372] on div "17B-019.30" at bounding box center [500, 371] width 98 height 14
checkbox input "true"
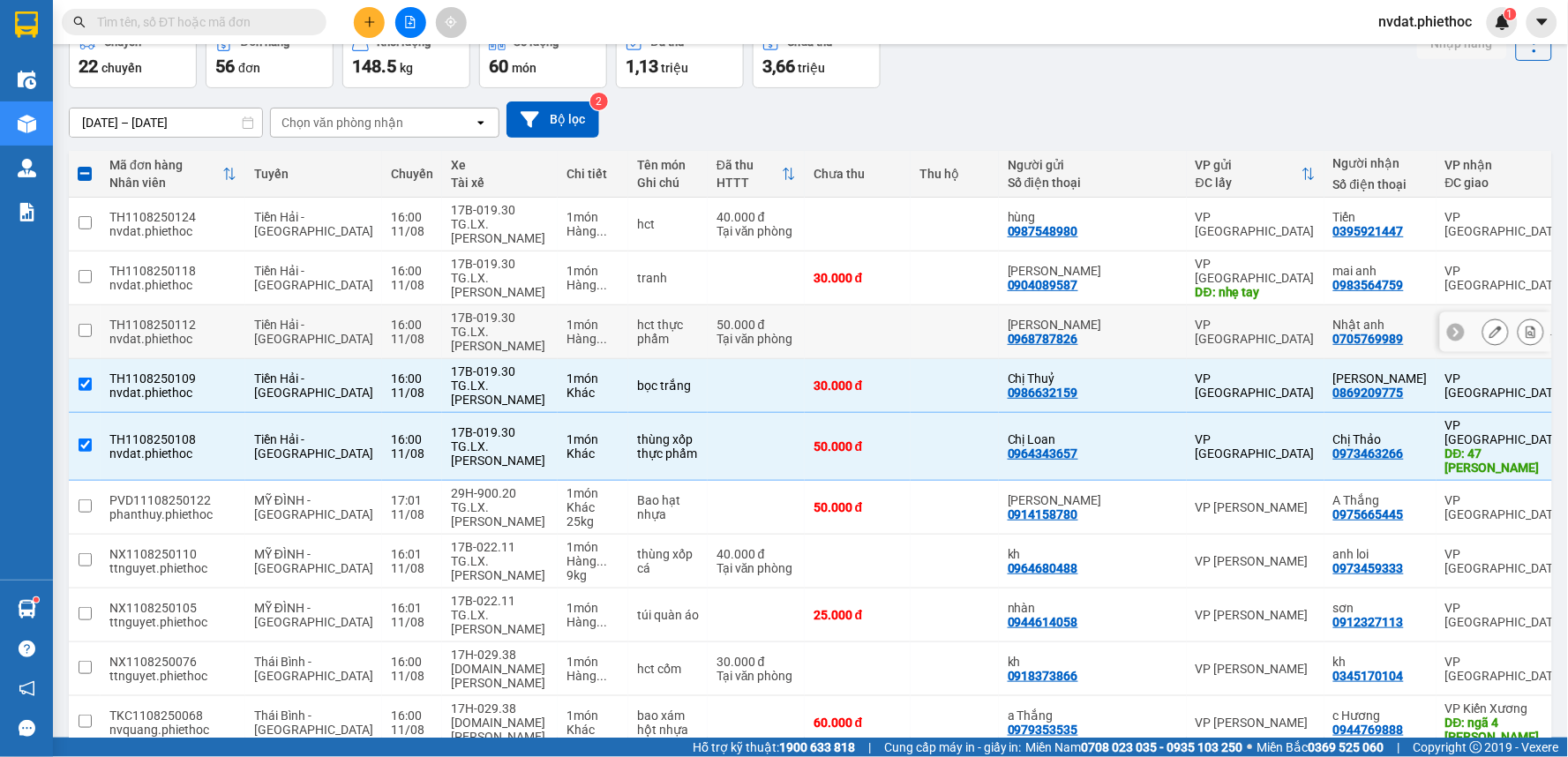
click at [474, 328] on div "TG.LX. Đỗ Như Nam" at bounding box center [500, 339] width 98 height 29
checkbox input "true"
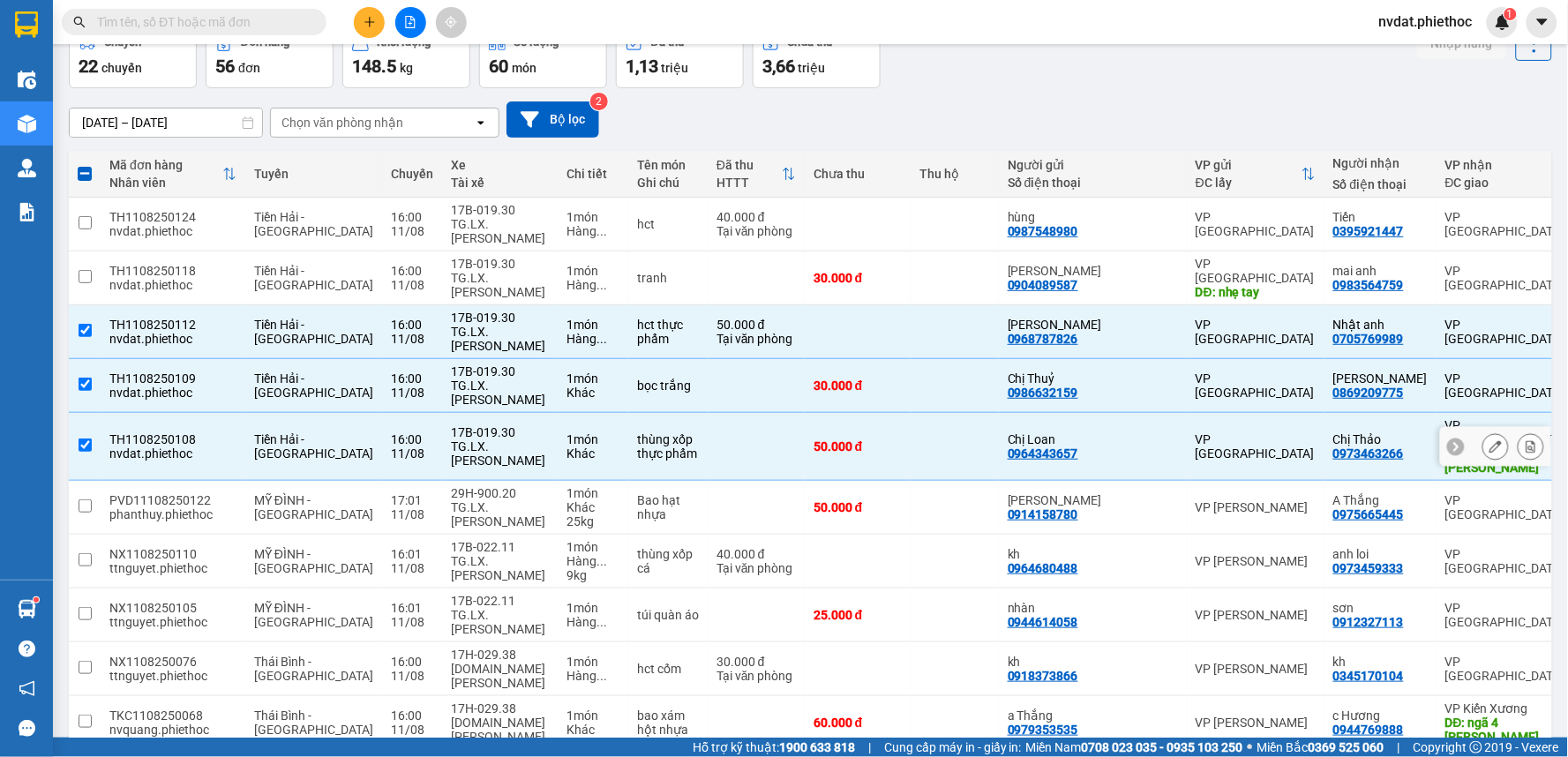
click at [453, 425] on div "17B-019.30" at bounding box center [500, 432] width 98 height 14
checkbox input "false"
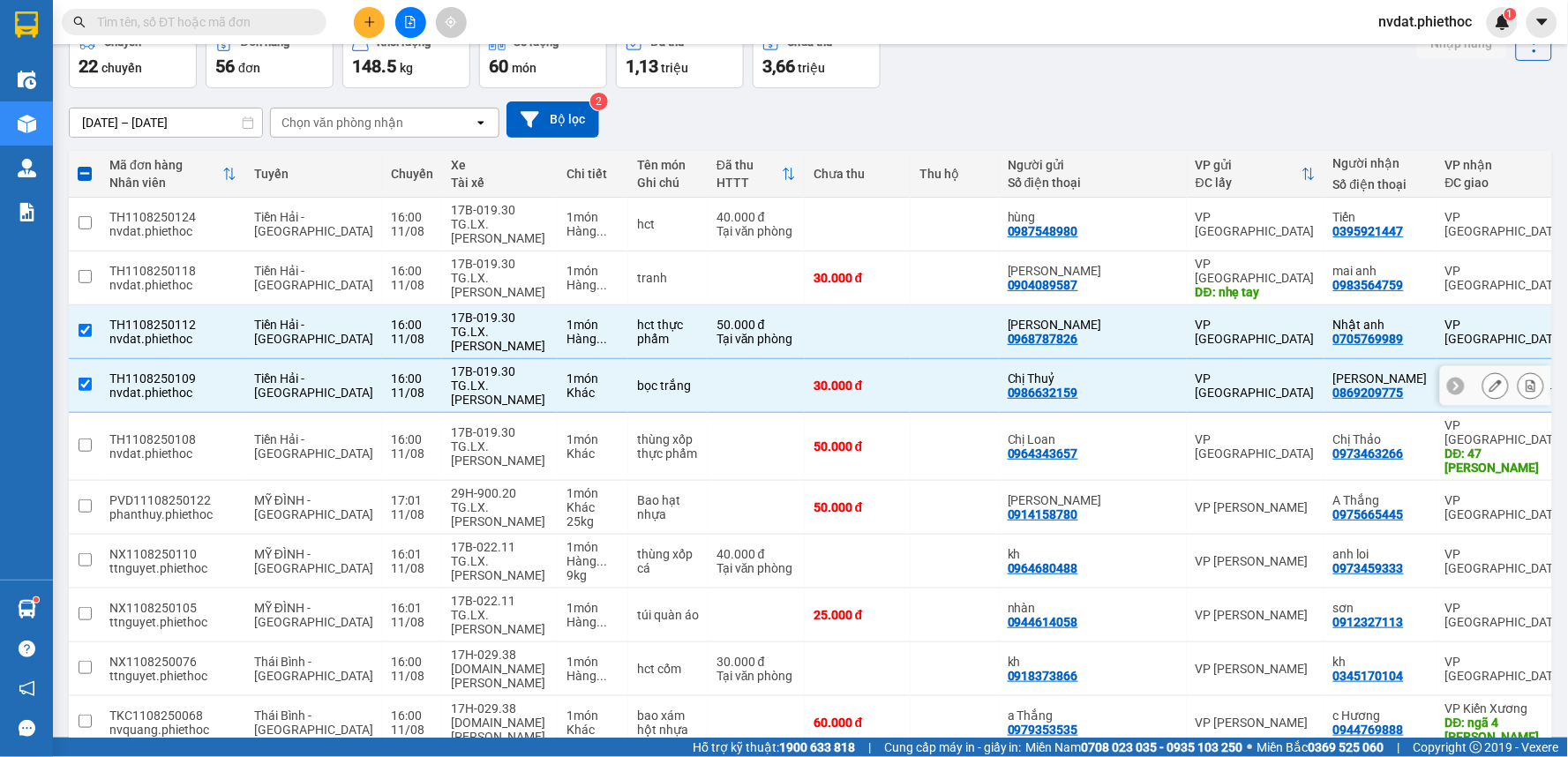
drag, startPoint x: 461, startPoint y: 387, endPoint x: 470, endPoint y: 331, distance: 56.7
click at [461, 385] on div "TG.LX. Đỗ Như Nam" at bounding box center [500, 393] width 98 height 29
checkbox input "false"
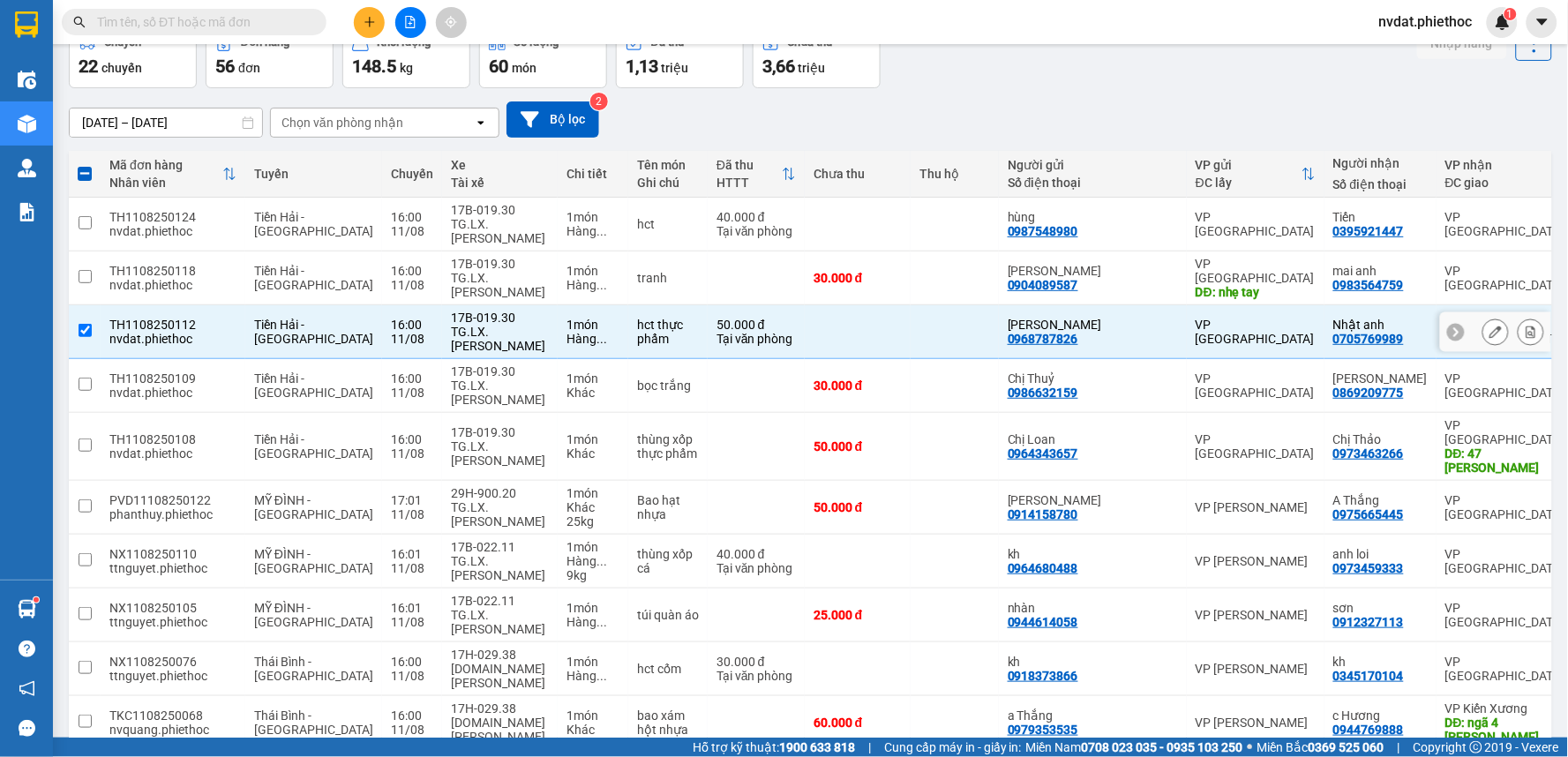
click at [470, 331] on div "TG.LX. Đỗ Như Nam" at bounding box center [500, 339] width 98 height 29
checkbox input "false"
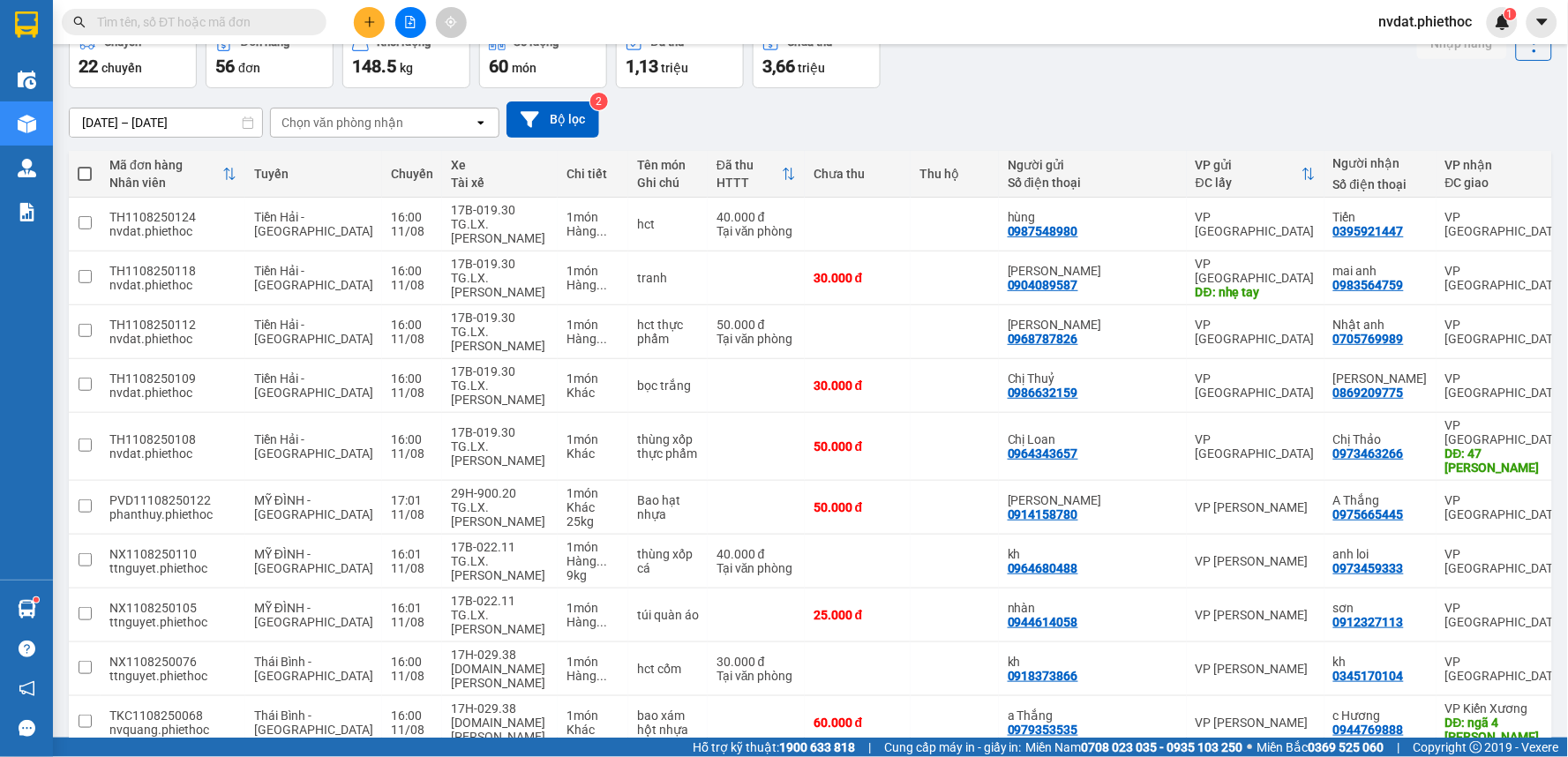
click at [381, 127] on div "Chọn văn phòng nhận" at bounding box center [343, 123] width 122 height 18
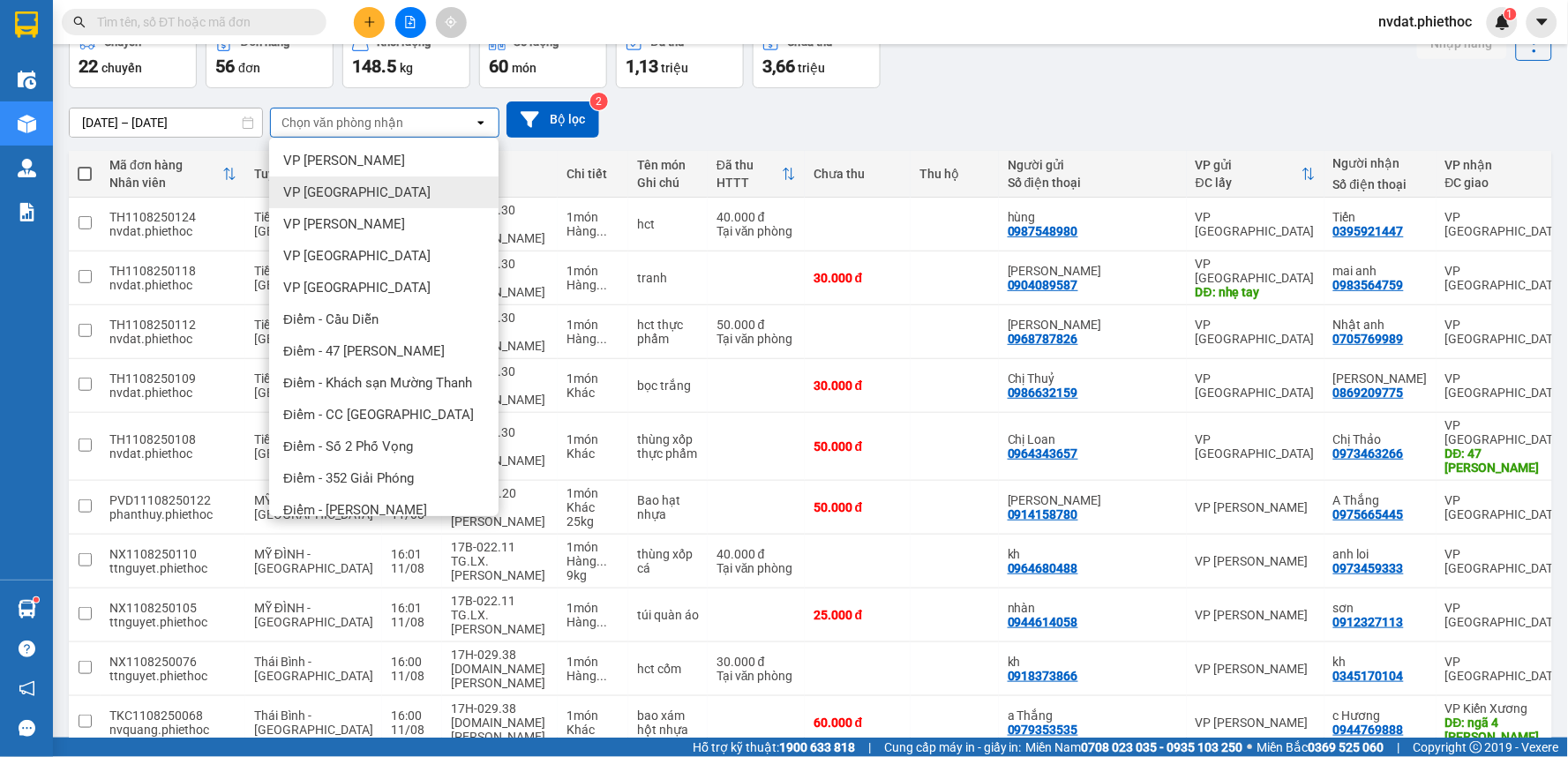
click at [364, 182] on div "VP [GEOGRAPHIC_DATA]" at bounding box center [383, 192] width 229 height 32
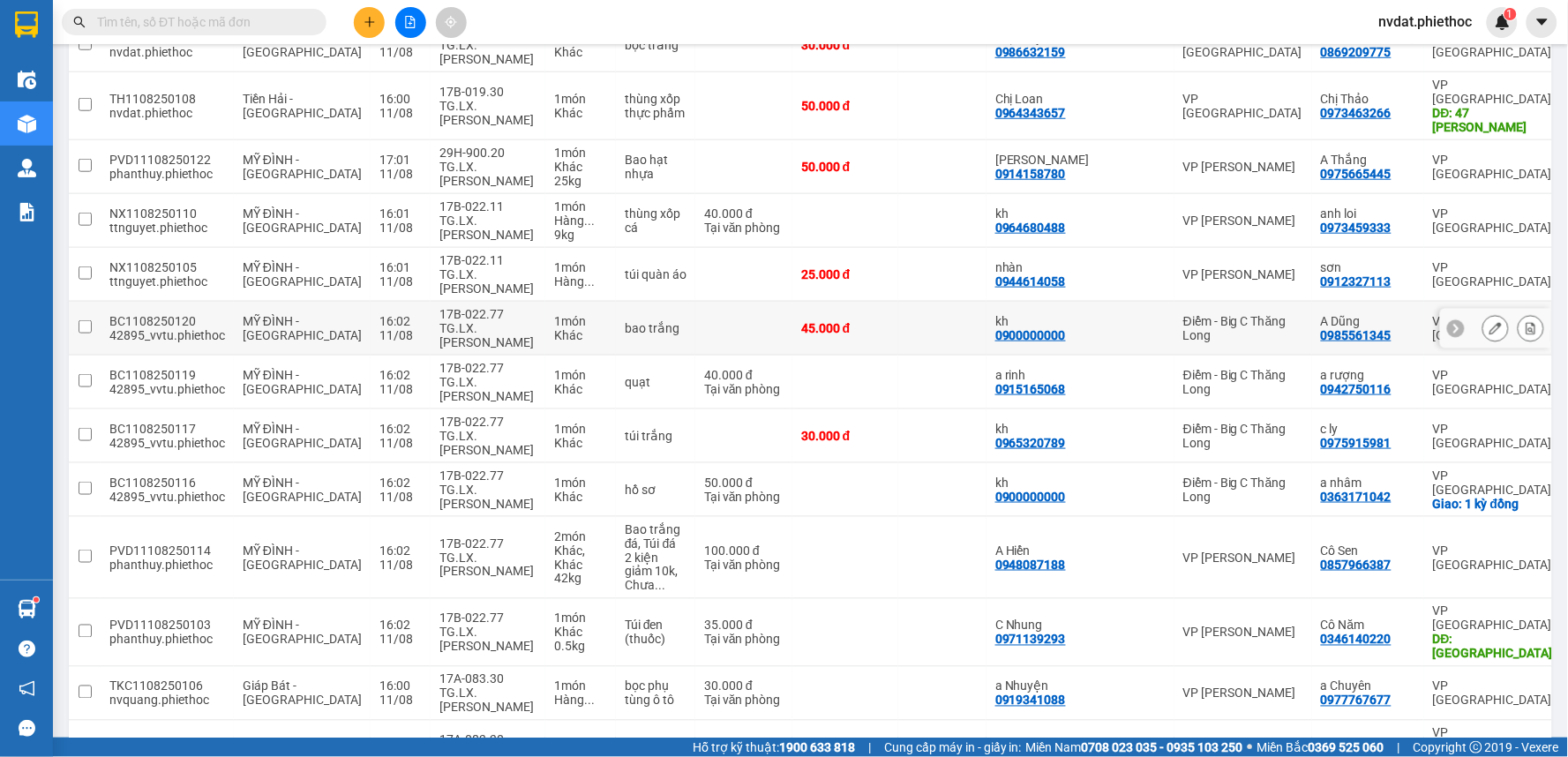
scroll to position [0, 0]
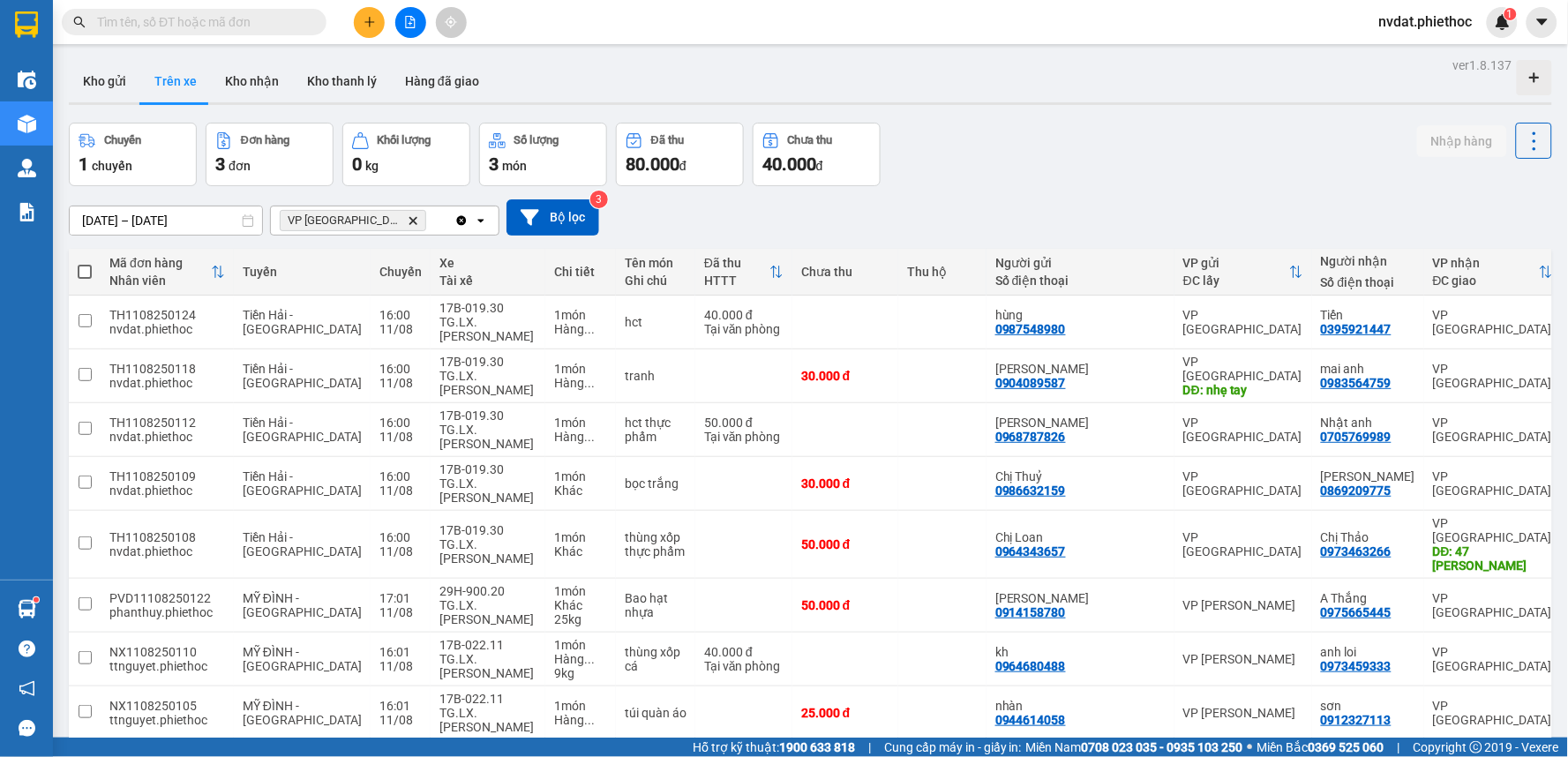
click at [408, 222] on icon "Delete" at bounding box center [412, 221] width 11 height 11
click at [371, 221] on div "Chọn văn phòng nhận" at bounding box center [343, 221] width 122 height 18
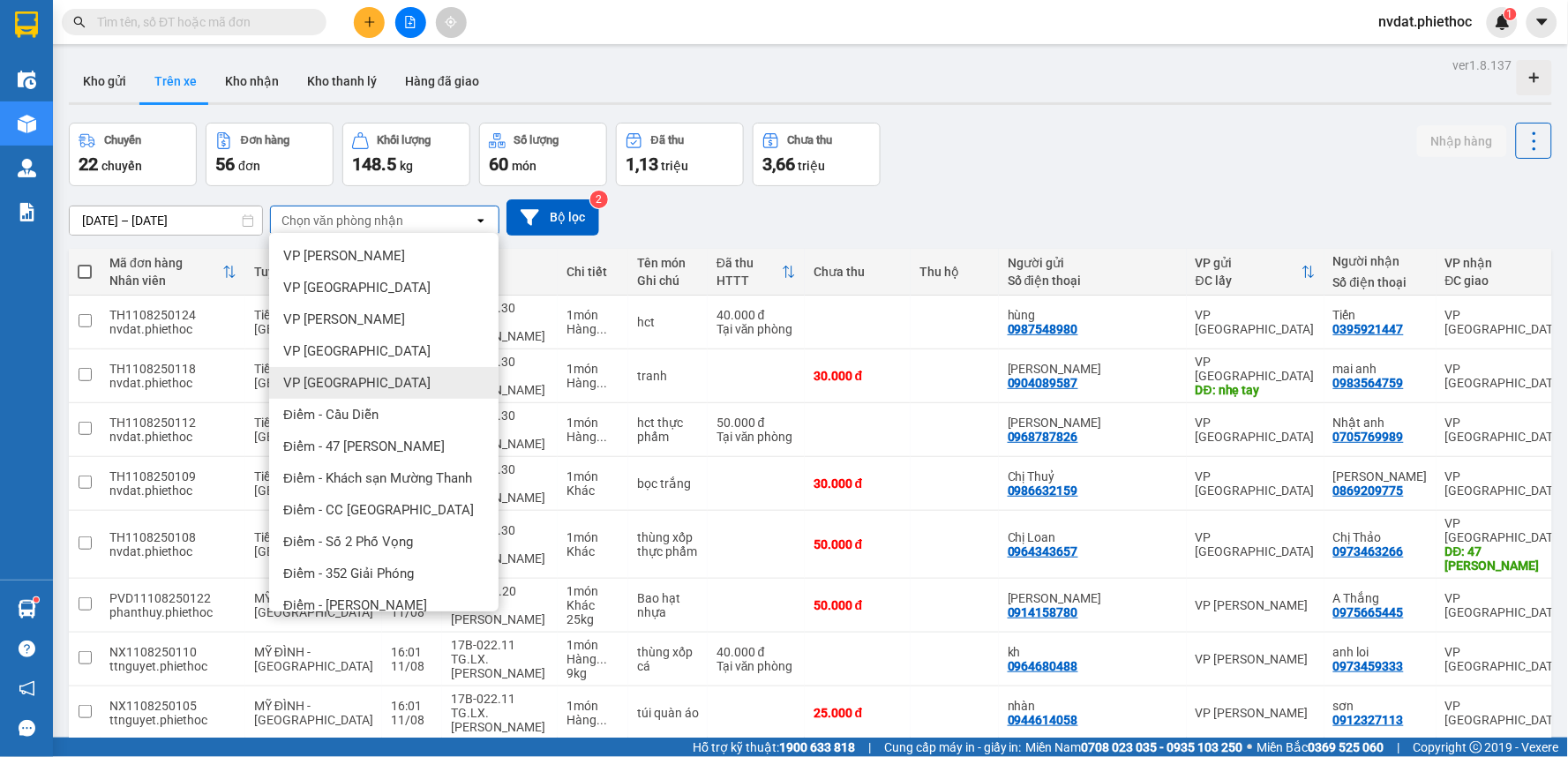
click at [353, 388] on div "VP [GEOGRAPHIC_DATA]" at bounding box center [383, 383] width 229 height 32
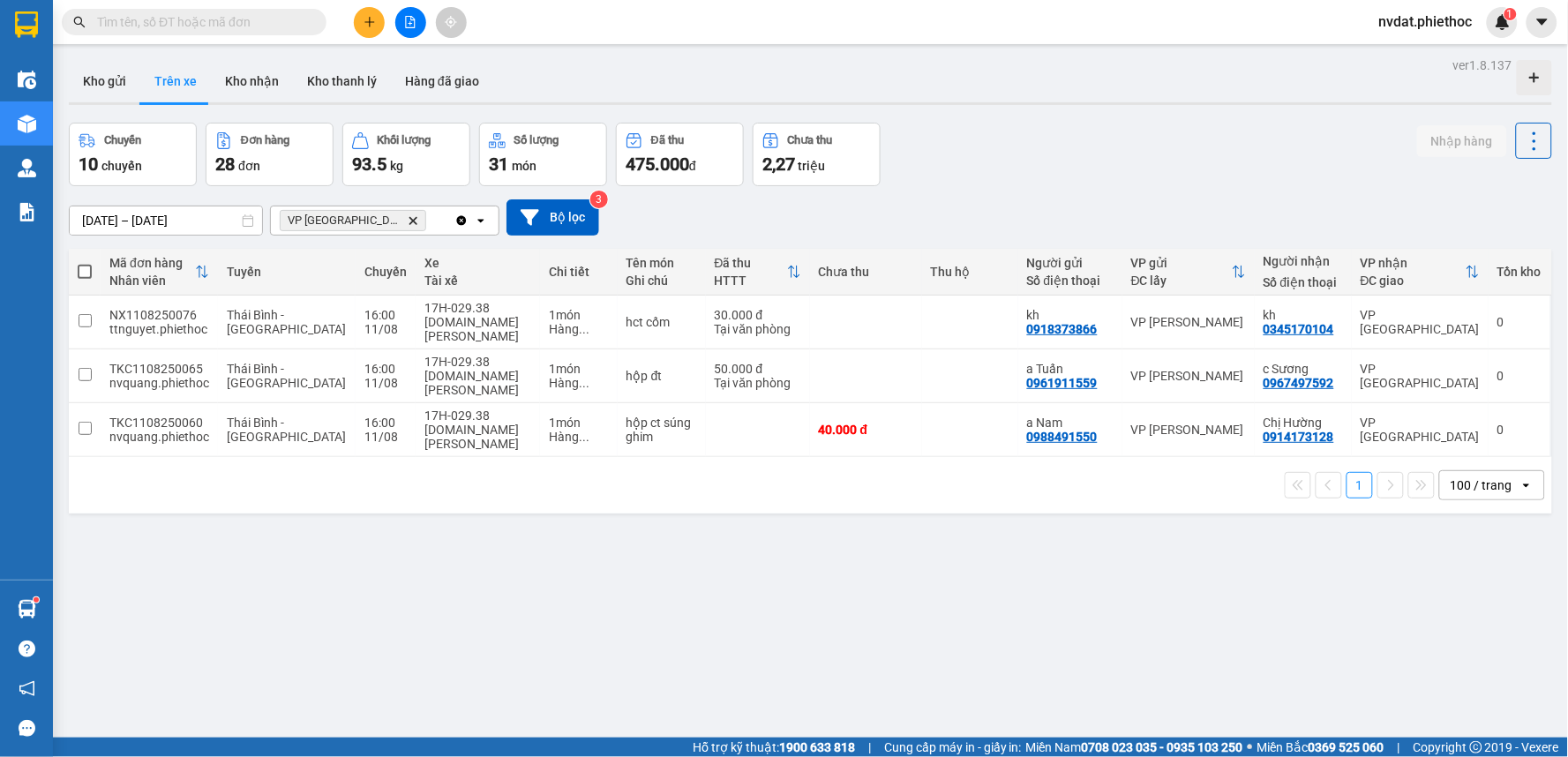
click at [1098, 65] on div "Kho gửi Trên xe Kho nhận Kho thanh lý Hàng đã giao" at bounding box center [810, 84] width 1483 height 47
click at [1117, 76] on div "Kho gửi Trên xe Kho nhận Kho thanh lý Hàng đã giao" at bounding box center [810, 84] width 1483 height 47
click at [241, 81] on button "Kho nhận" at bounding box center [251, 81] width 82 height 42
type input "[DATE] – [DATE]"
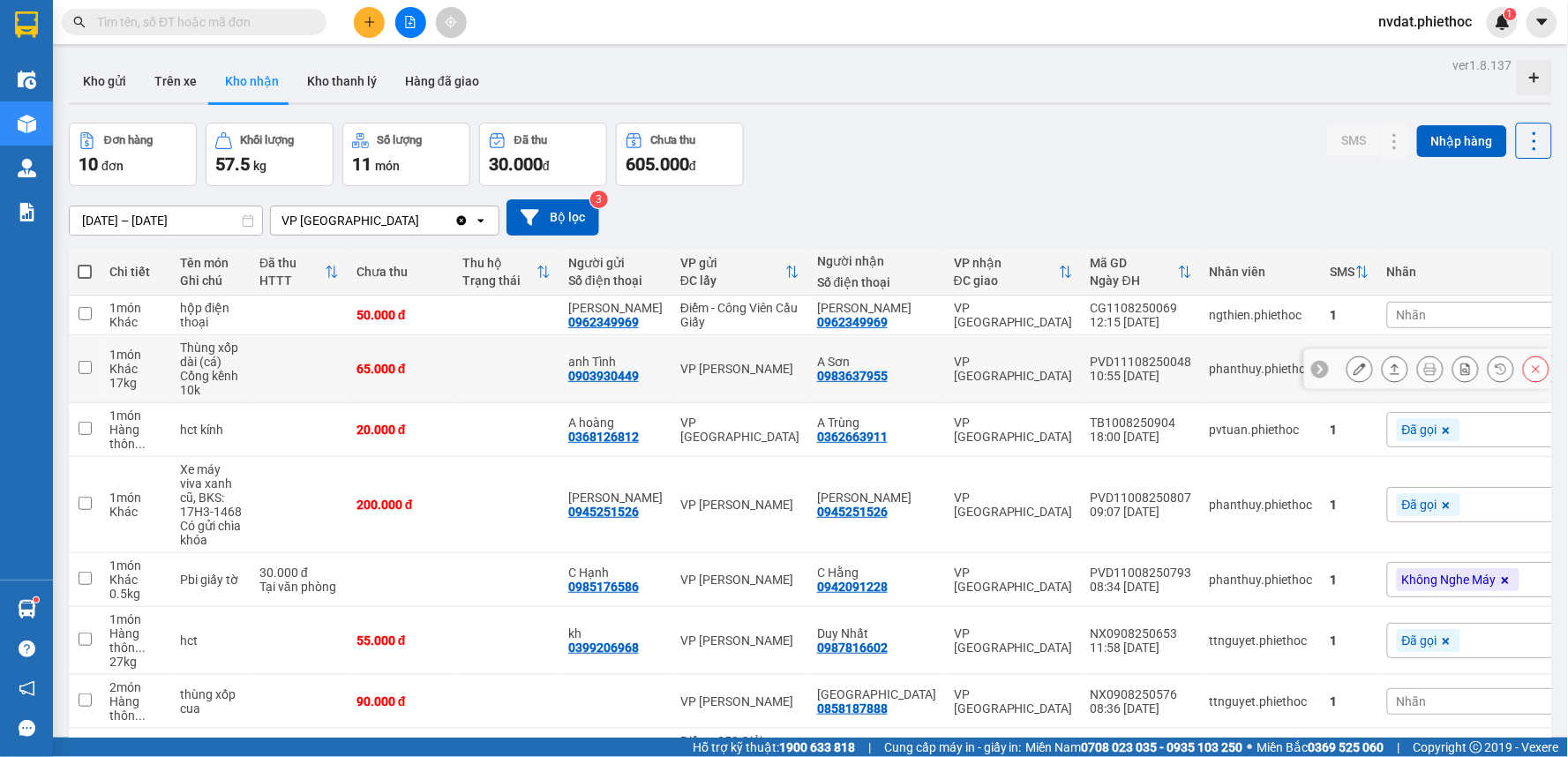
click at [775, 377] on td "VP [PERSON_NAME]" at bounding box center [739, 369] width 137 height 68
checkbox input "true"
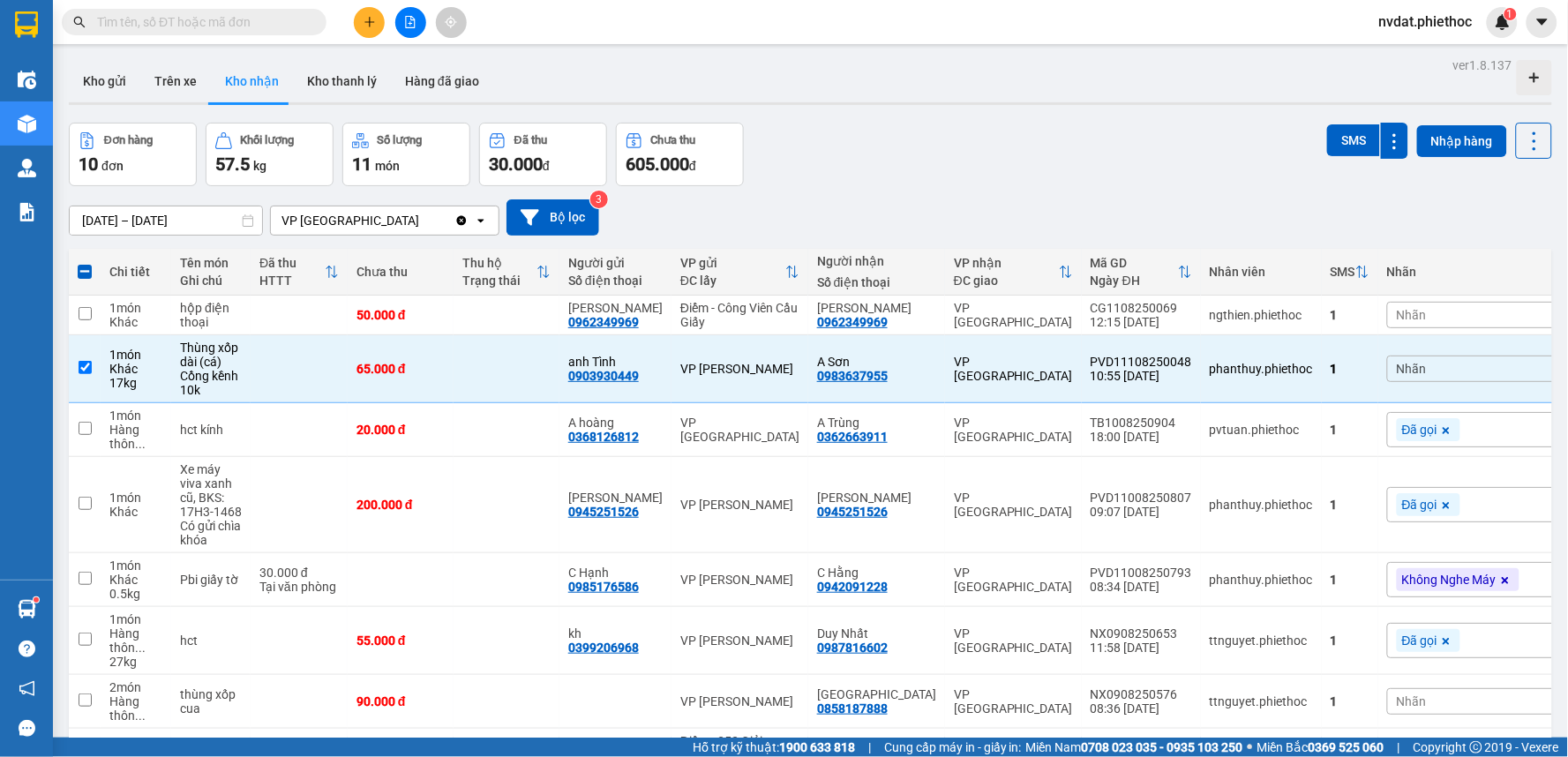
click at [909, 133] on div "Đơn hàng 10 đơn Khối lượng 57.5 kg Số lượng 11 món Đã thu 30.000 đ Chưa thu 605…" at bounding box center [810, 155] width 1483 height 64
click at [942, 95] on div "Kho gửi Trên xe Kho nhận Kho thanh lý Hàng đã giao" at bounding box center [810, 84] width 1483 height 47
click at [1033, 89] on div "Kho gửi Trên xe Kho nhận Kho thanh lý Hàng đã giao" at bounding box center [810, 84] width 1483 height 47
click at [1020, 89] on div "Kho gửi Trên xe Kho nhận Kho thanh lý Hàng đã giao" at bounding box center [810, 84] width 1483 height 47
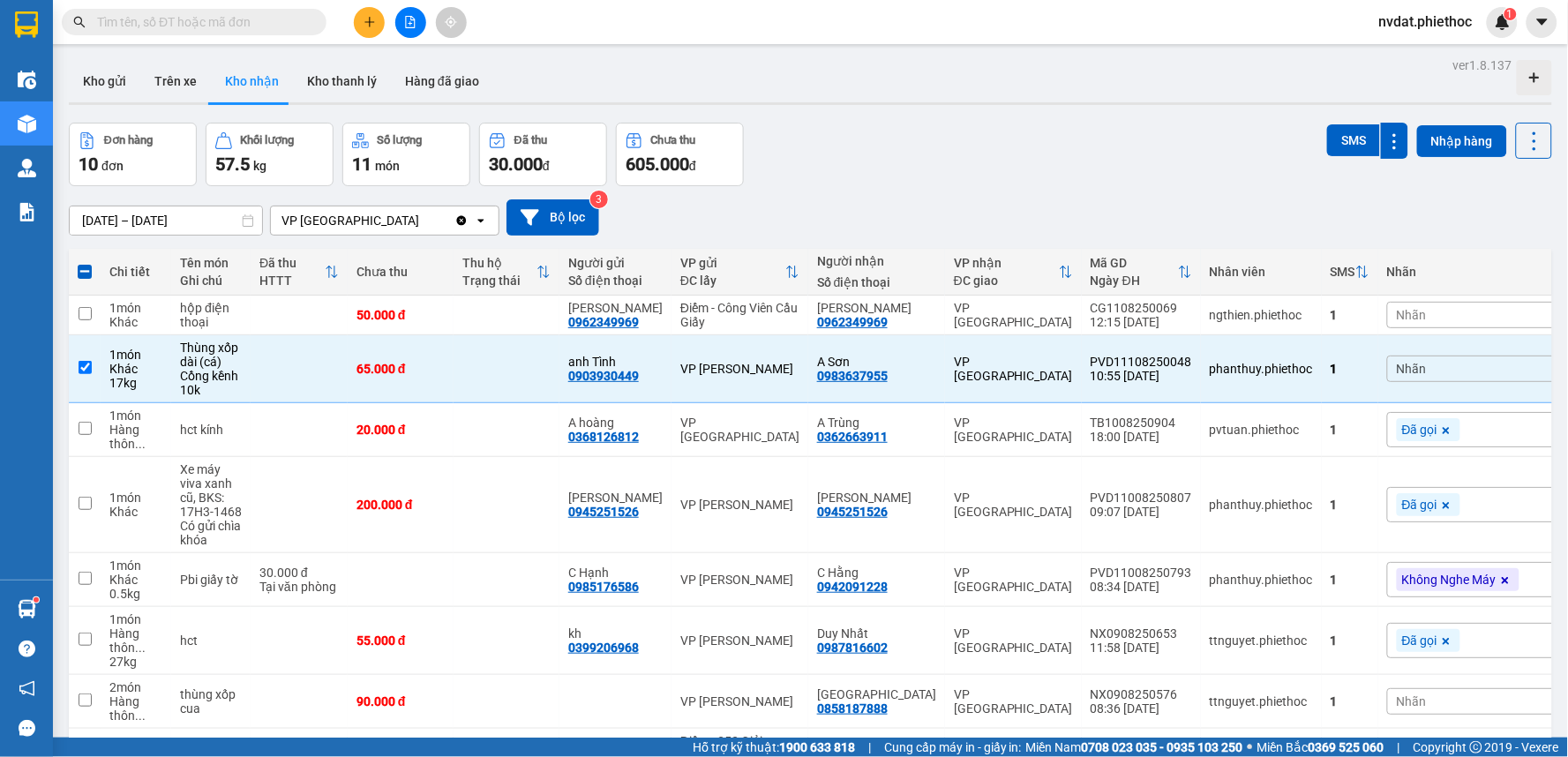
click at [1020, 89] on div "Kho gửi Trên xe Kho nhận Kho thanh lý Hàng đã giao" at bounding box center [810, 84] width 1483 height 47
click at [1017, 93] on div "Kho gửi Trên xe Kho nhận Kho thanh lý Hàng đã giao" at bounding box center [810, 84] width 1483 height 47
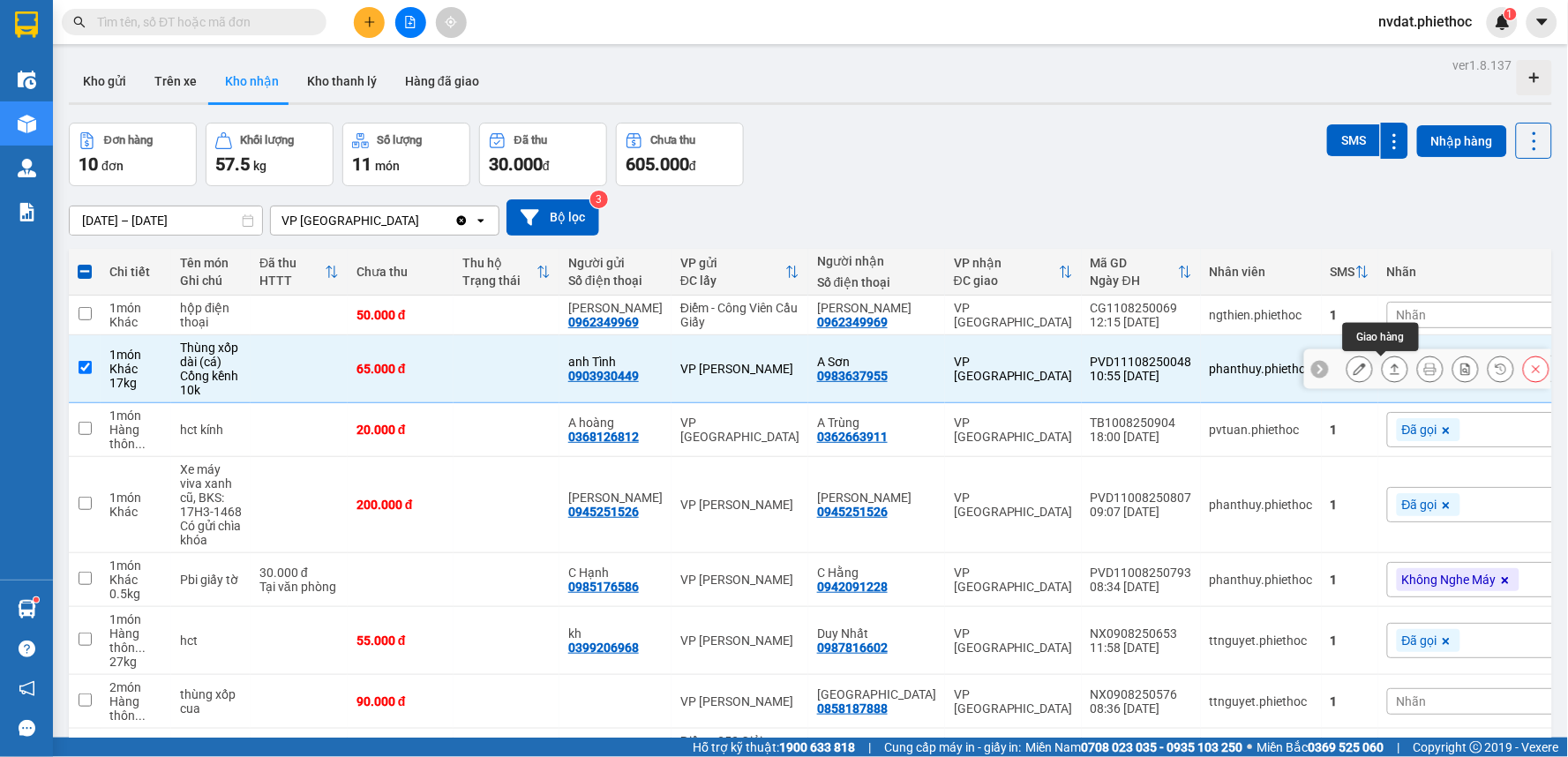
click at [1390, 376] on button at bounding box center [1395, 369] width 25 height 31
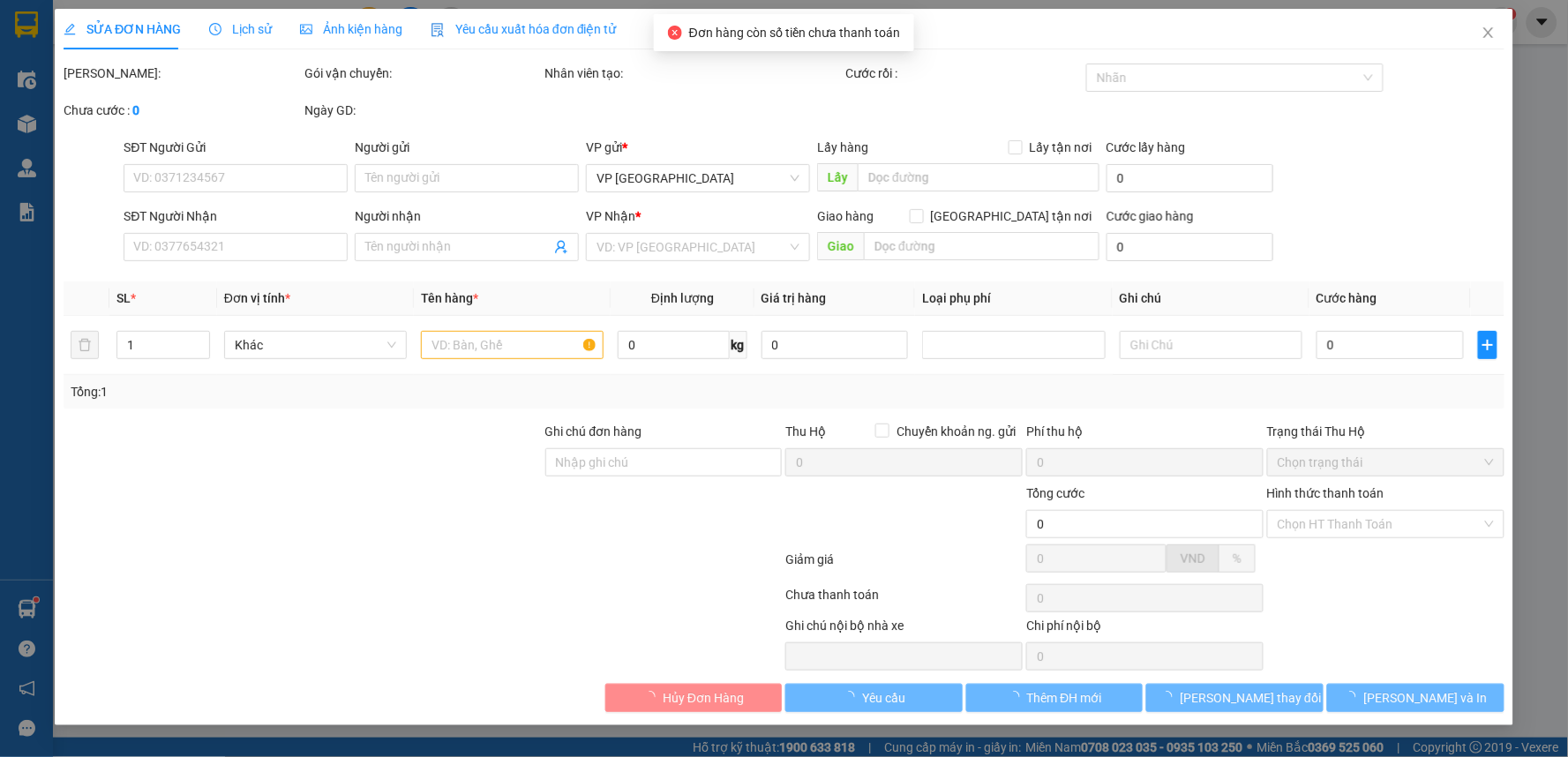
type input "0903930449"
type input "anh Tình"
type input "0983637955"
type input "A Sơn"
type input "65.000"
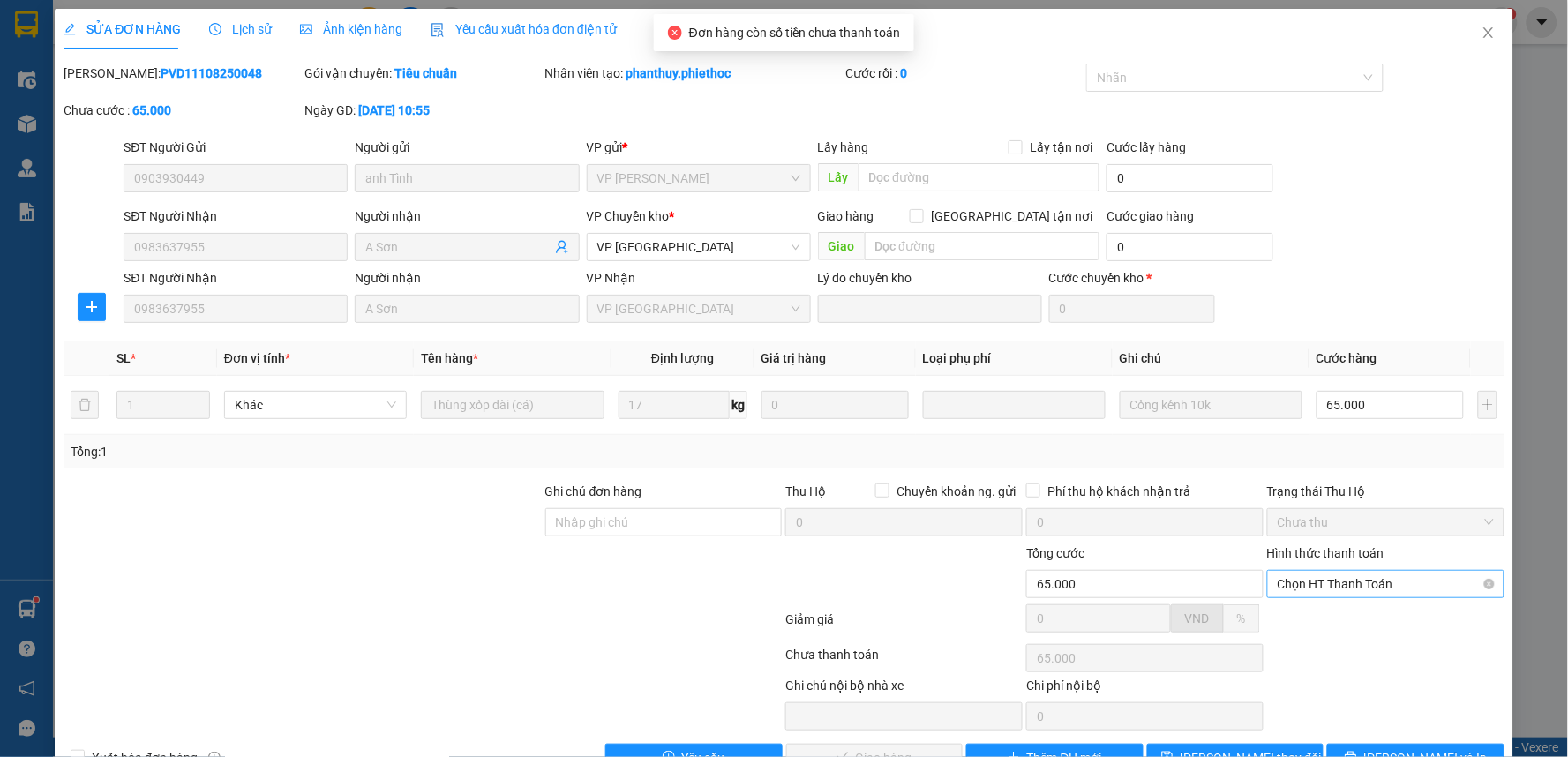
click at [1352, 576] on span "Chọn HT Thanh Toán" at bounding box center [1386, 584] width 217 height 27
click at [1335, 623] on div "Tại văn phòng" at bounding box center [1373, 620] width 214 height 20
type input "0"
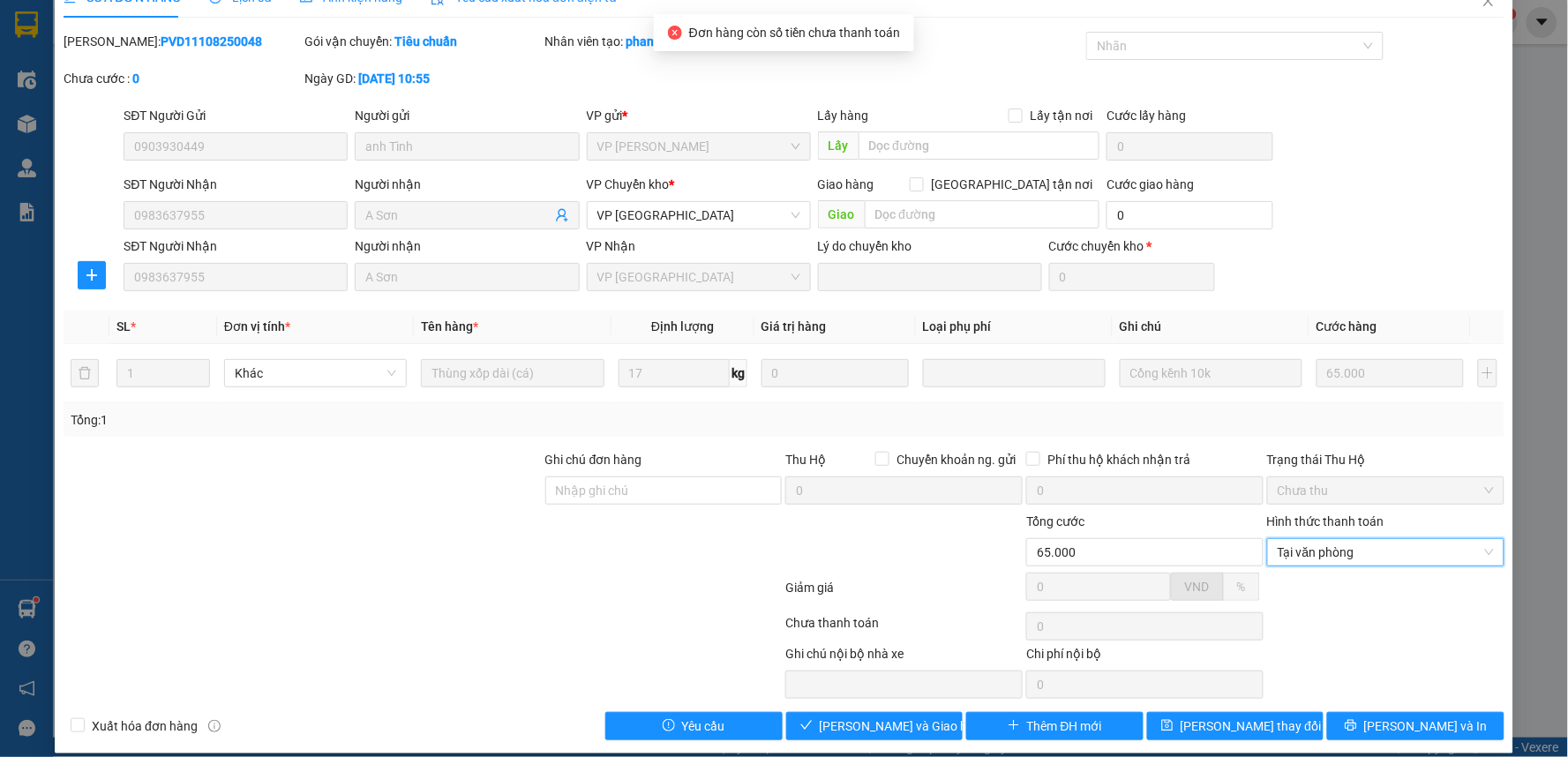
scroll to position [48, 0]
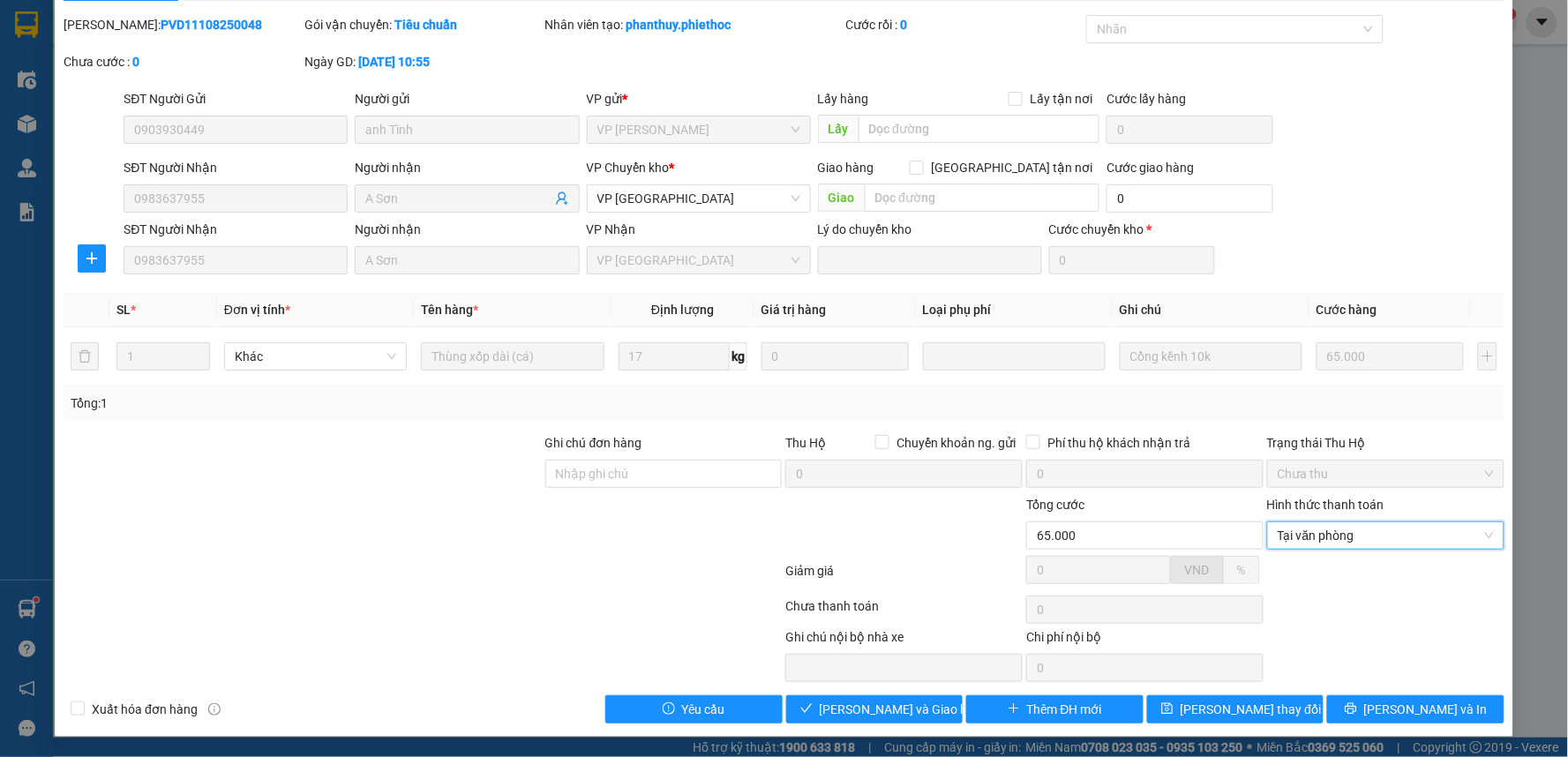
click at [533, 507] on div at bounding box center [303, 526] width 482 height 62
click at [879, 707] on span "[PERSON_NAME] và Giao hàng" at bounding box center [905, 710] width 169 height 20
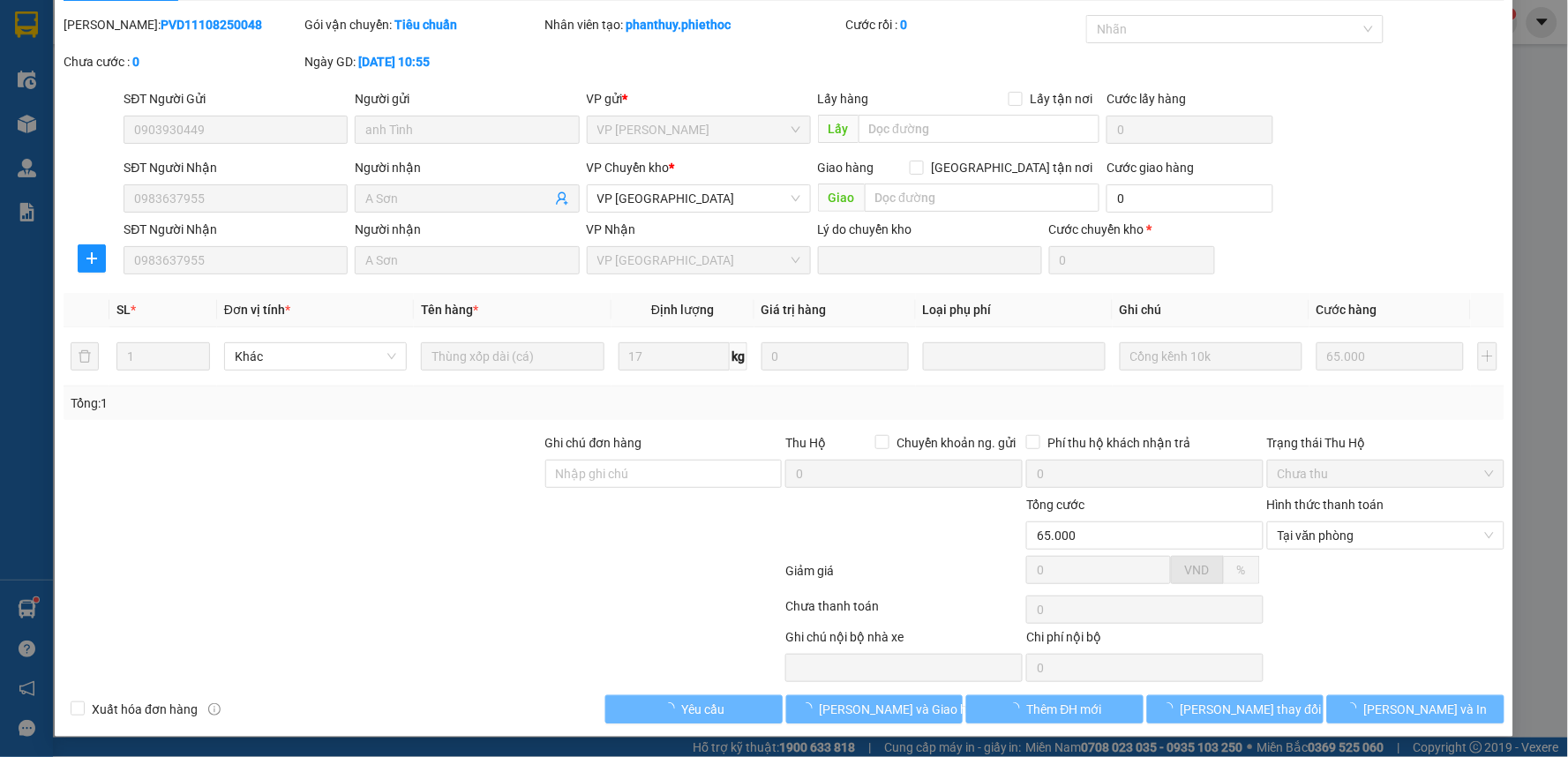
click at [548, 625] on div at bounding box center [422, 610] width 721 height 35
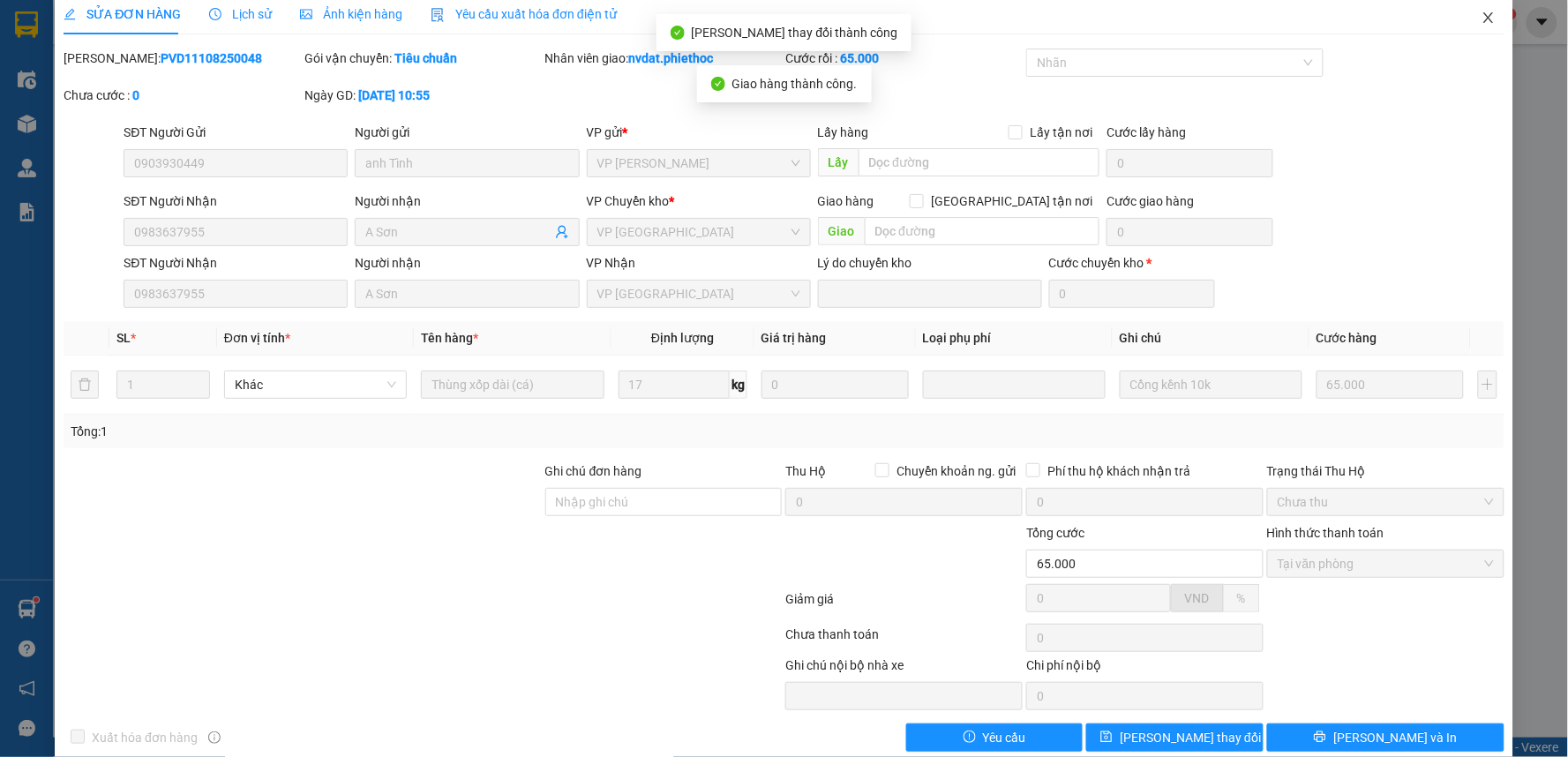
scroll to position [0, 0]
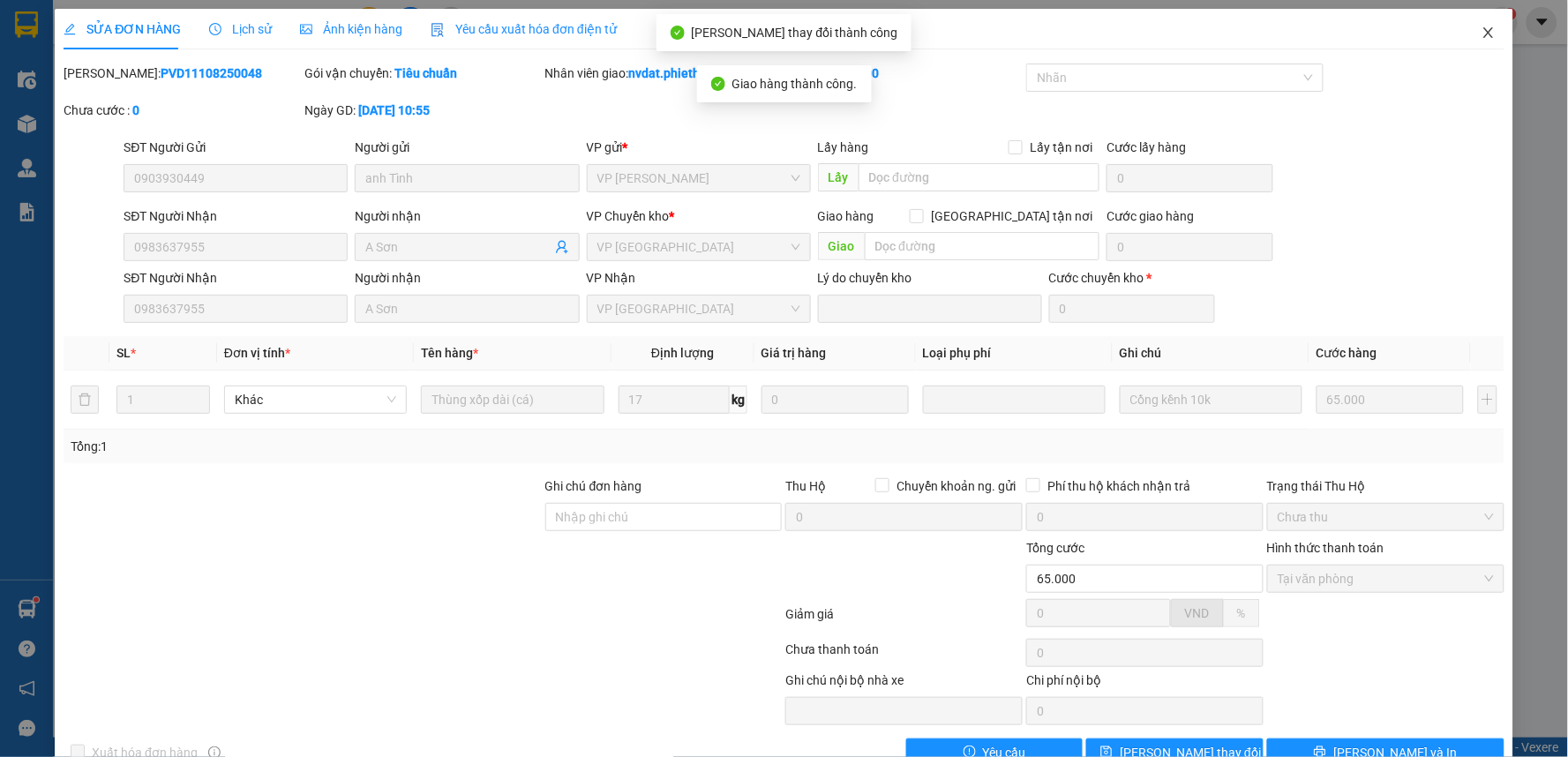
click at [1481, 32] on icon "close" at bounding box center [1488, 32] width 14 height 14
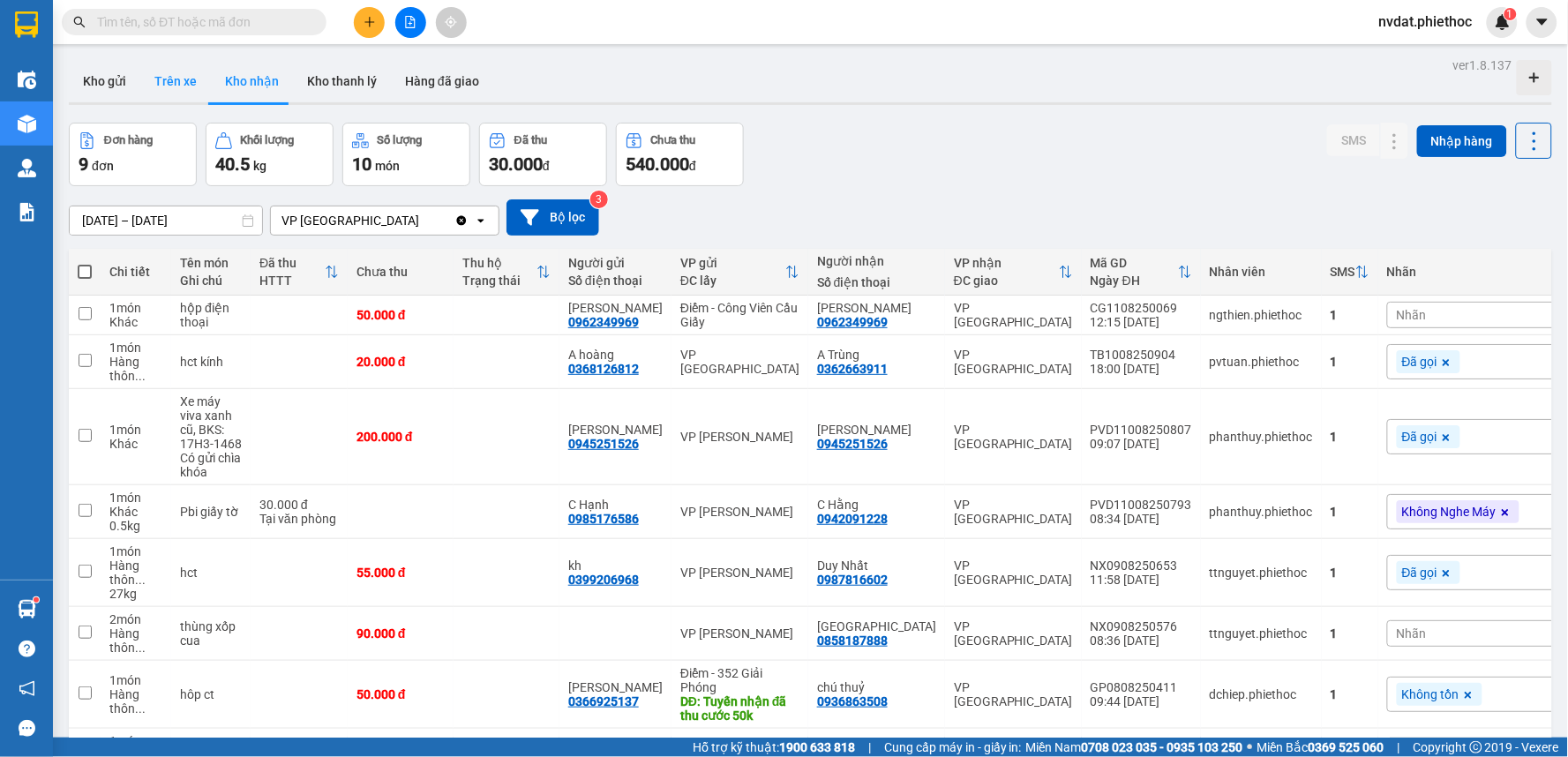
click at [160, 95] on button "Trên xe" at bounding box center [176, 81] width 71 height 42
type input "[DATE] – [DATE]"
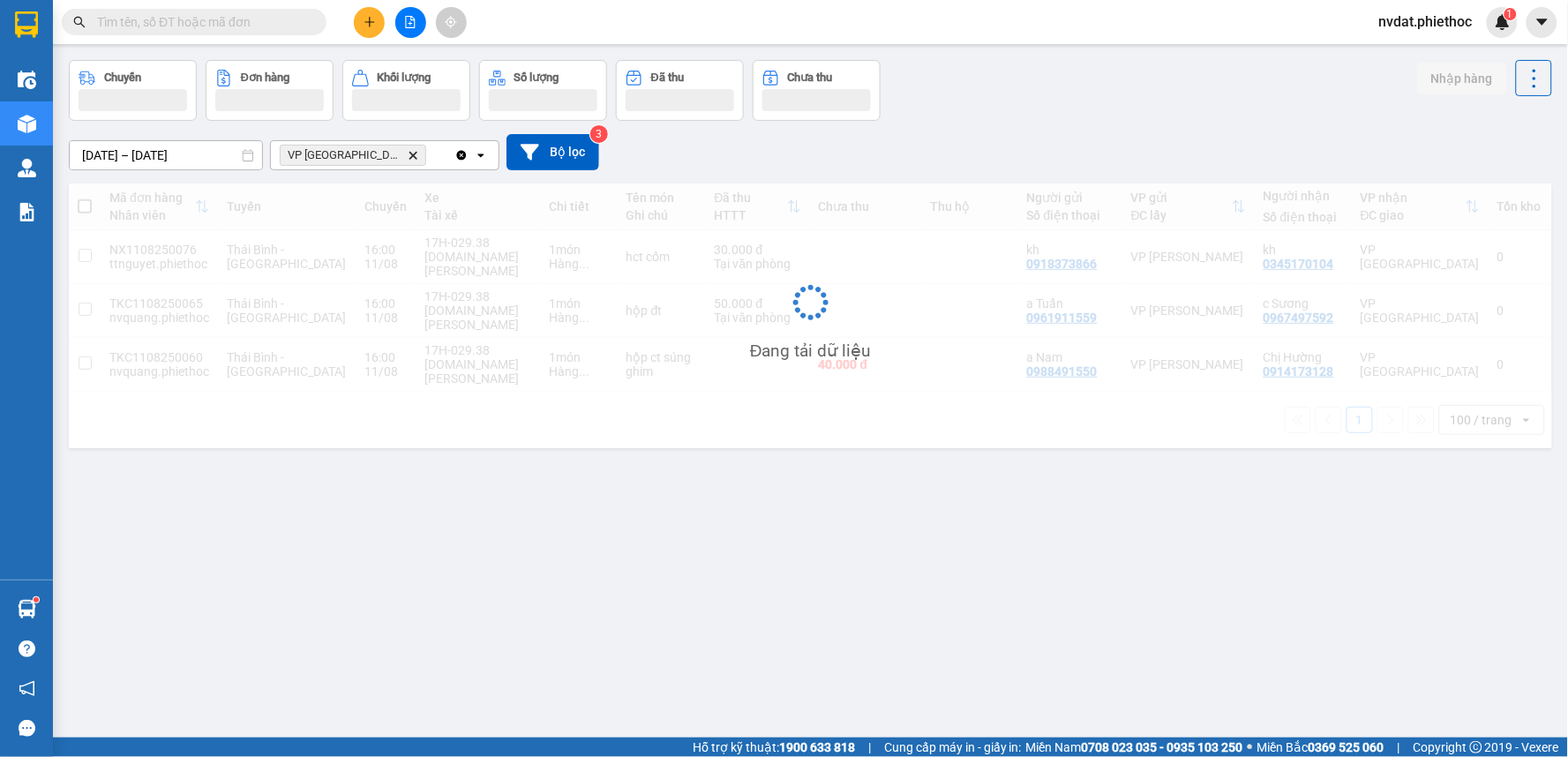
scroll to position [81, 0]
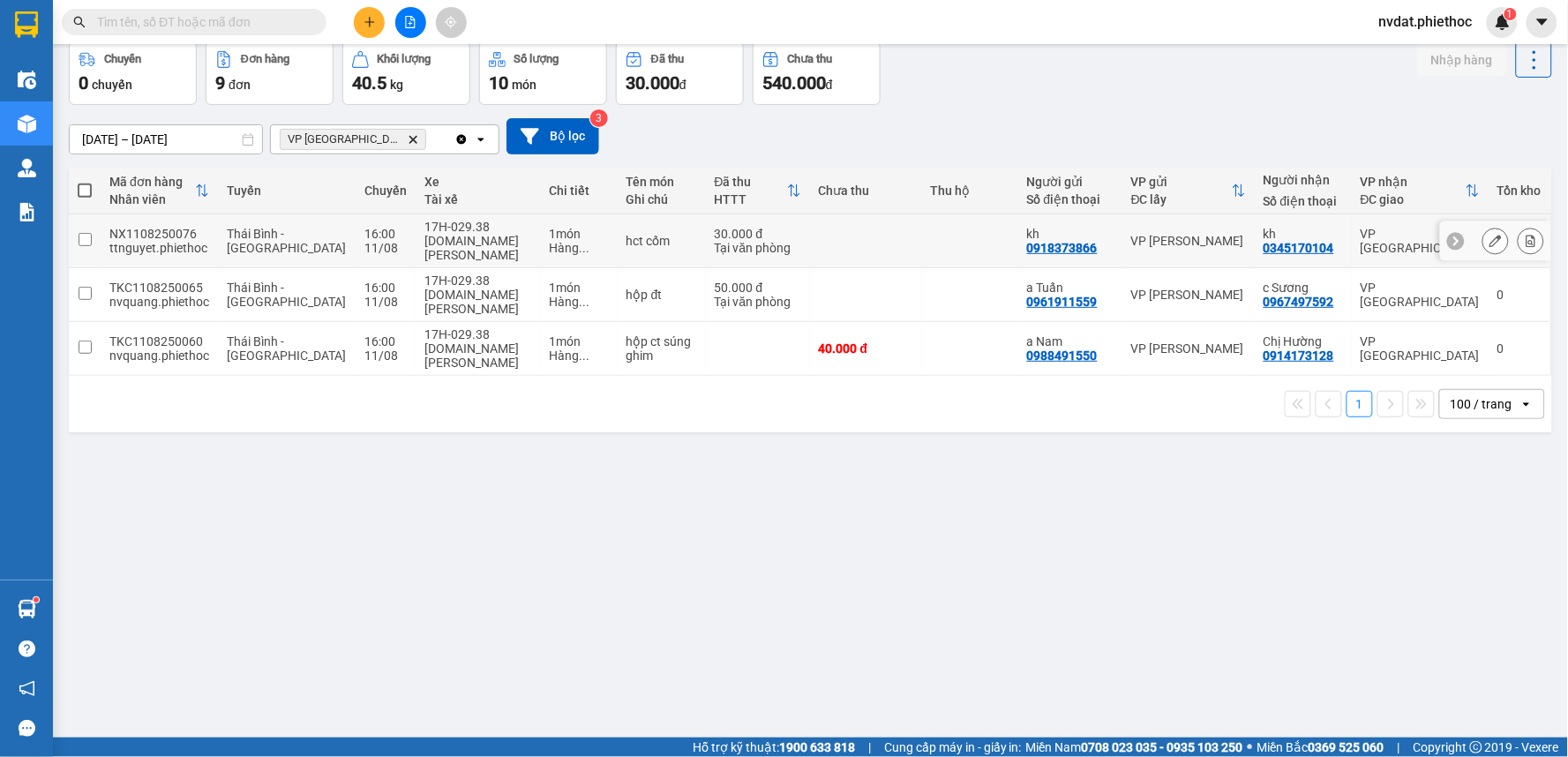
click at [424, 248] on div "[DOMAIN_NAME] [PERSON_NAME]" at bounding box center [477, 248] width 106 height 29
checkbox input "true"
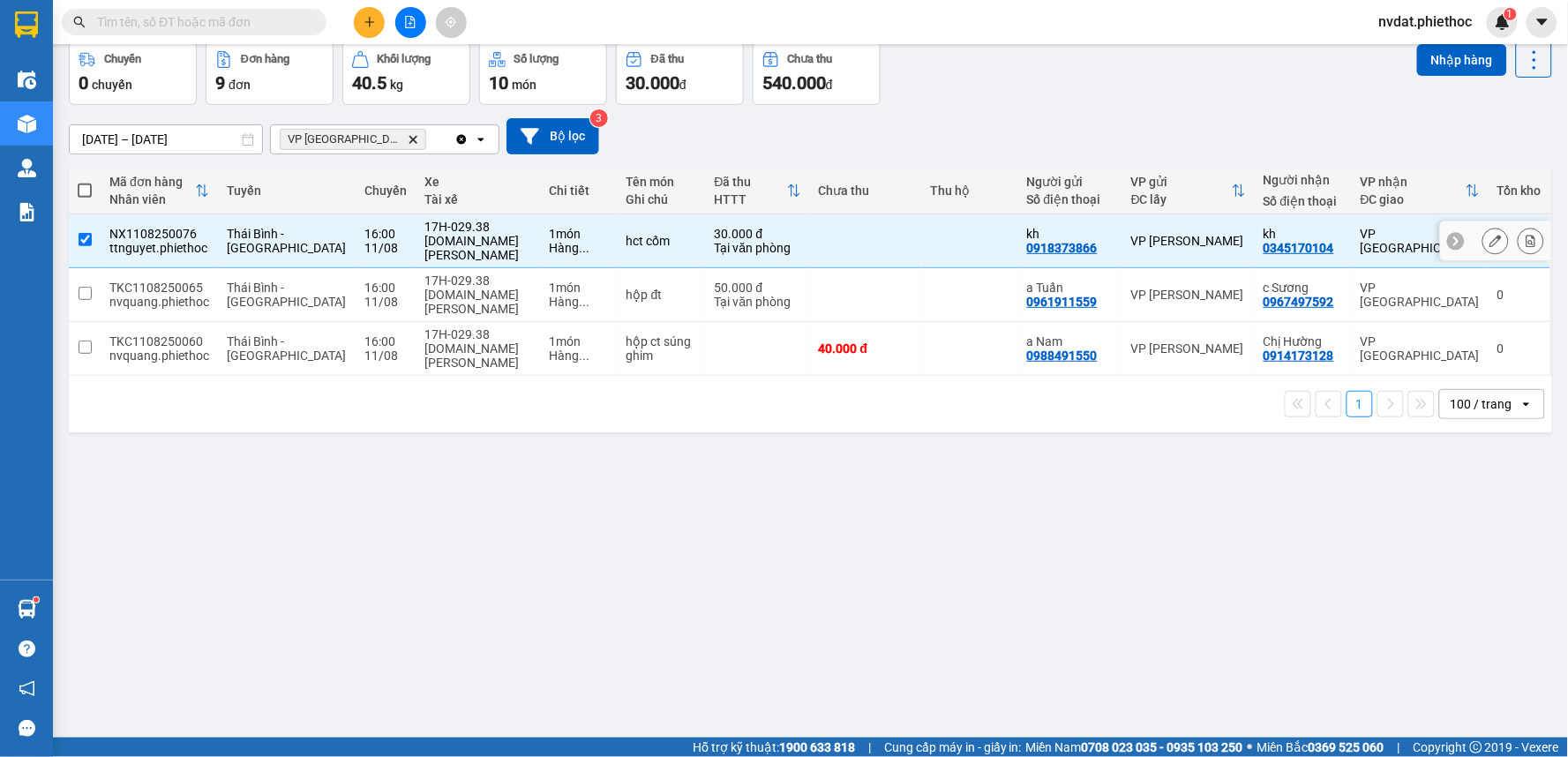
click at [429, 295] on div "[DOMAIN_NAME] [PERSON_NAME]" at bounding box center [477, 301] width 106 height 29
checkbox input "true"
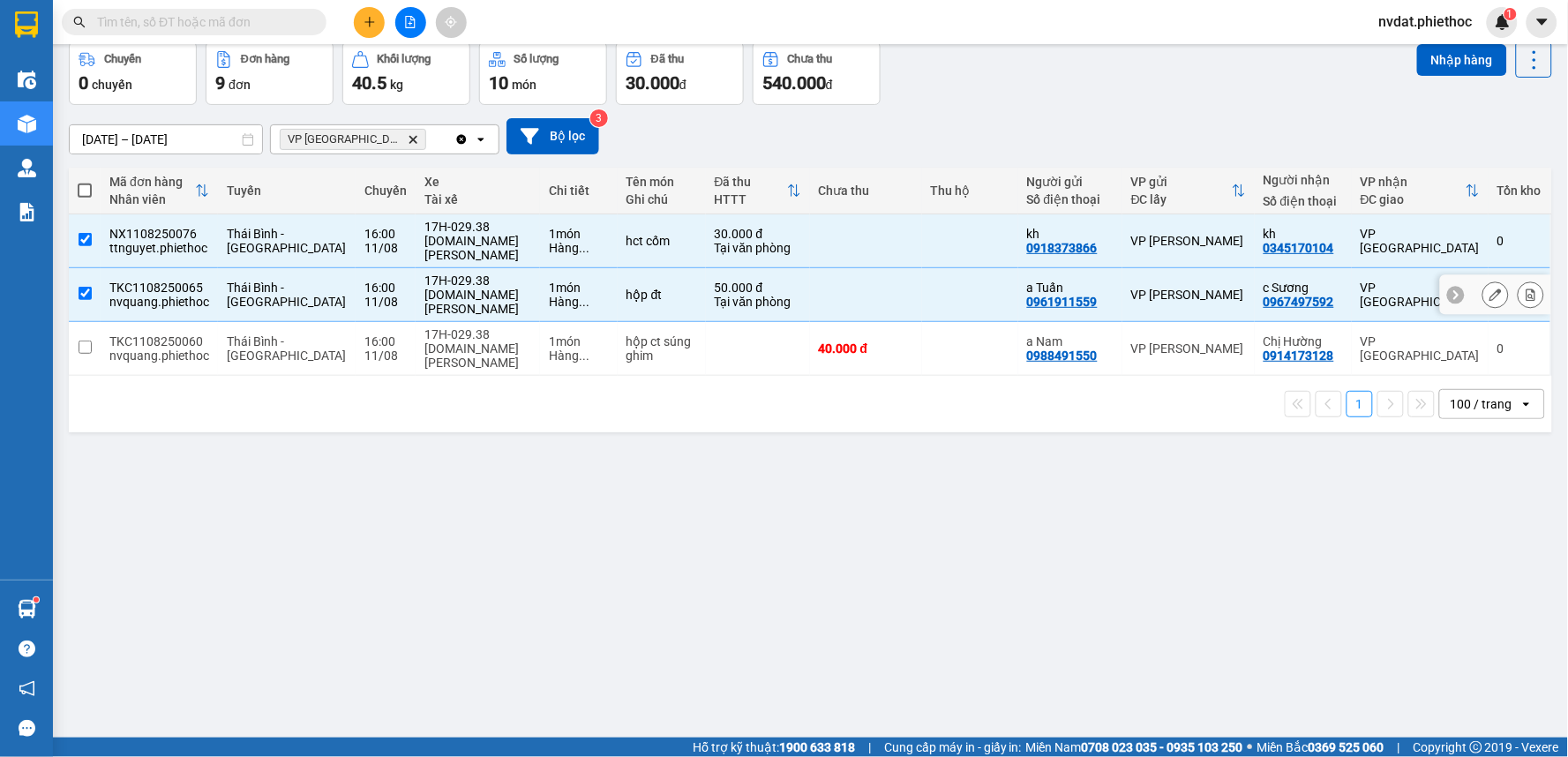
click at [446, 346] on div "[DOMAIN_NAME] [PERSON_NAME]" at bounding box center [477, 355] width 106 height 29
checkbox input "true"
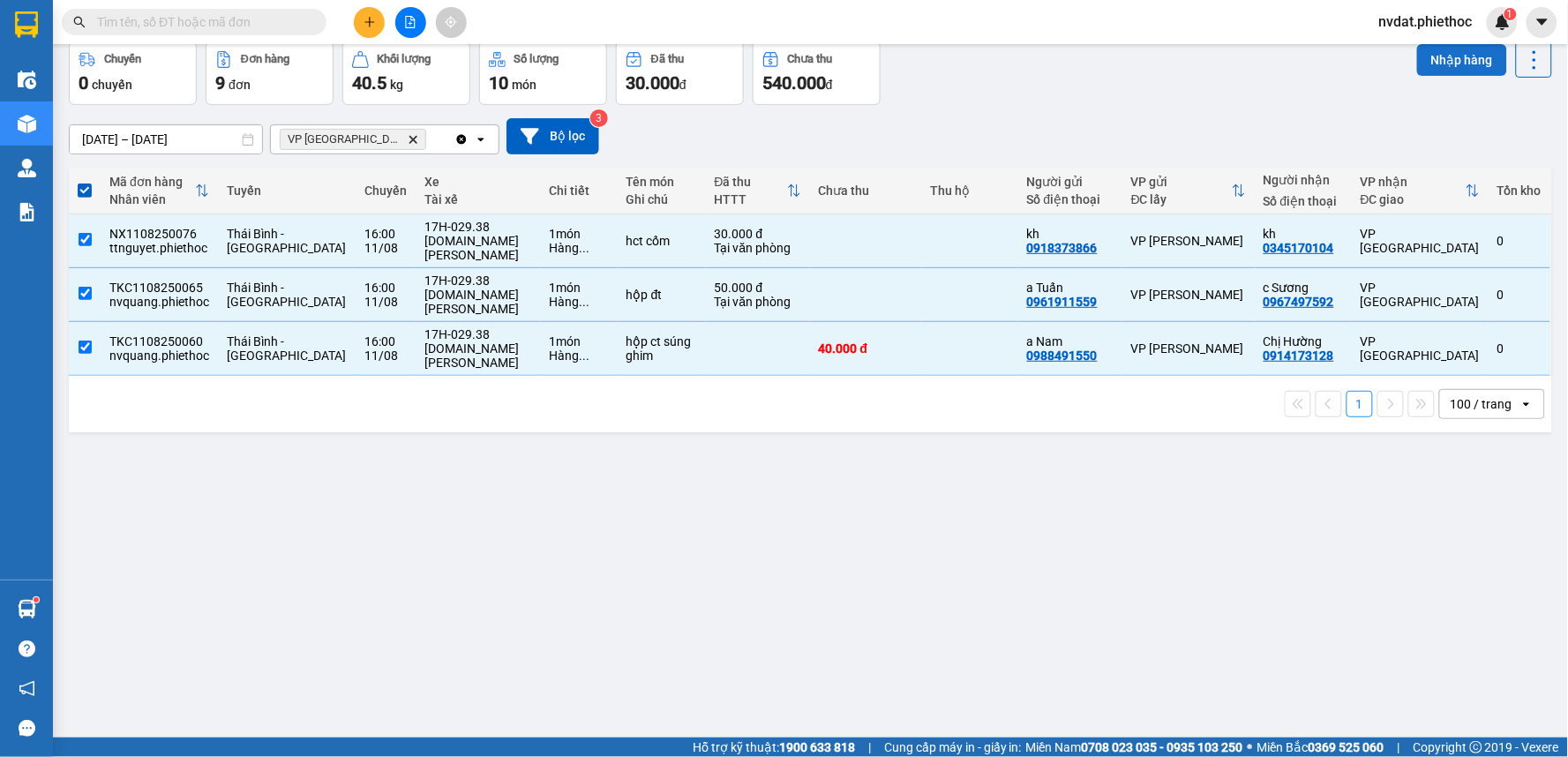
drag, startPoint x: 1451, startPoint y: 55, endPoint x: 1415, endPoint y: 58, distance: 36.1
click at [1450, 56] on button "Nhập hàng" at bounding box center [1462, 60] width 90 height 32
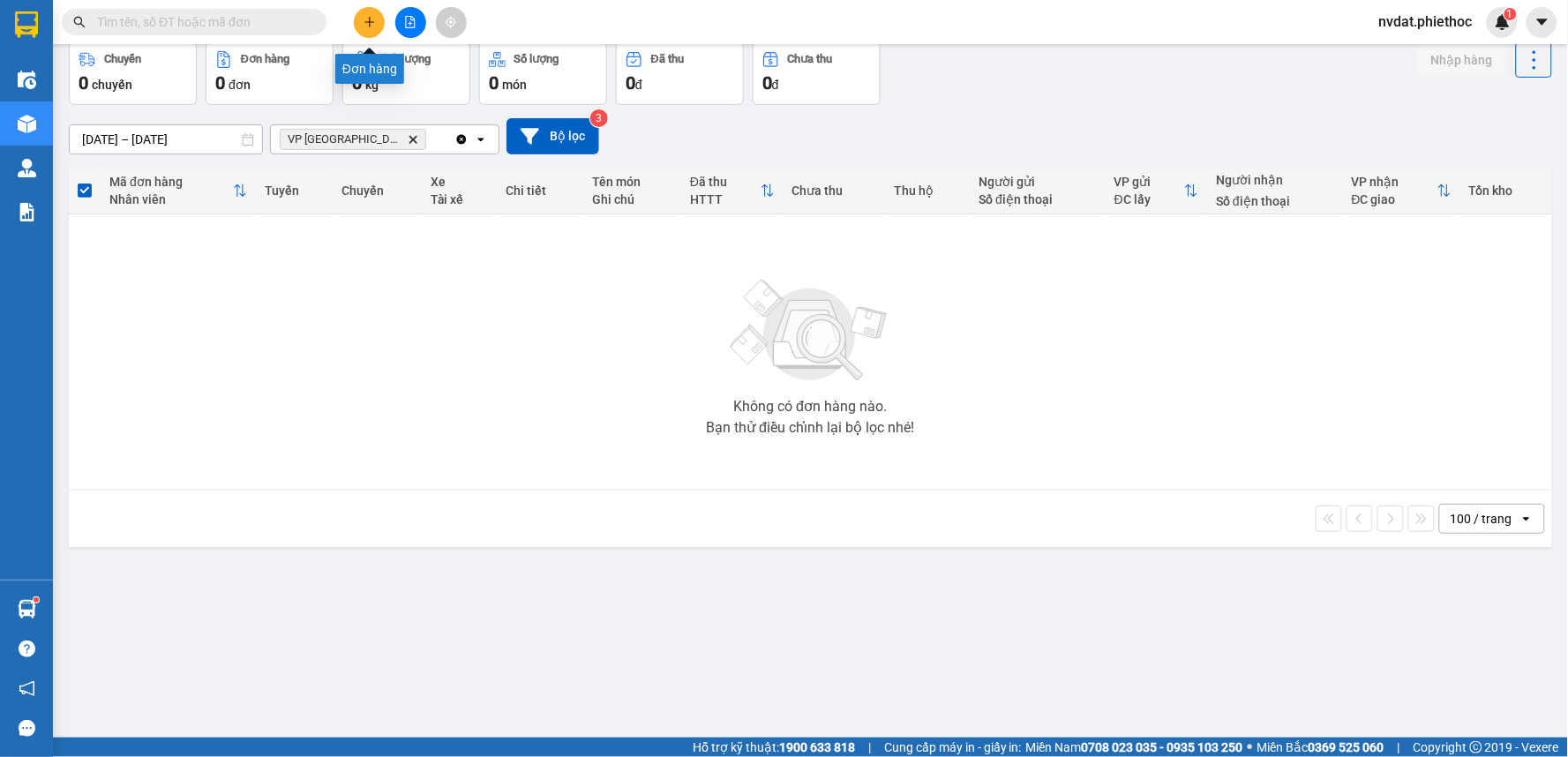
click at [373, 22] on icon "plus" at bounding box center [369, 22] width 10 height 1
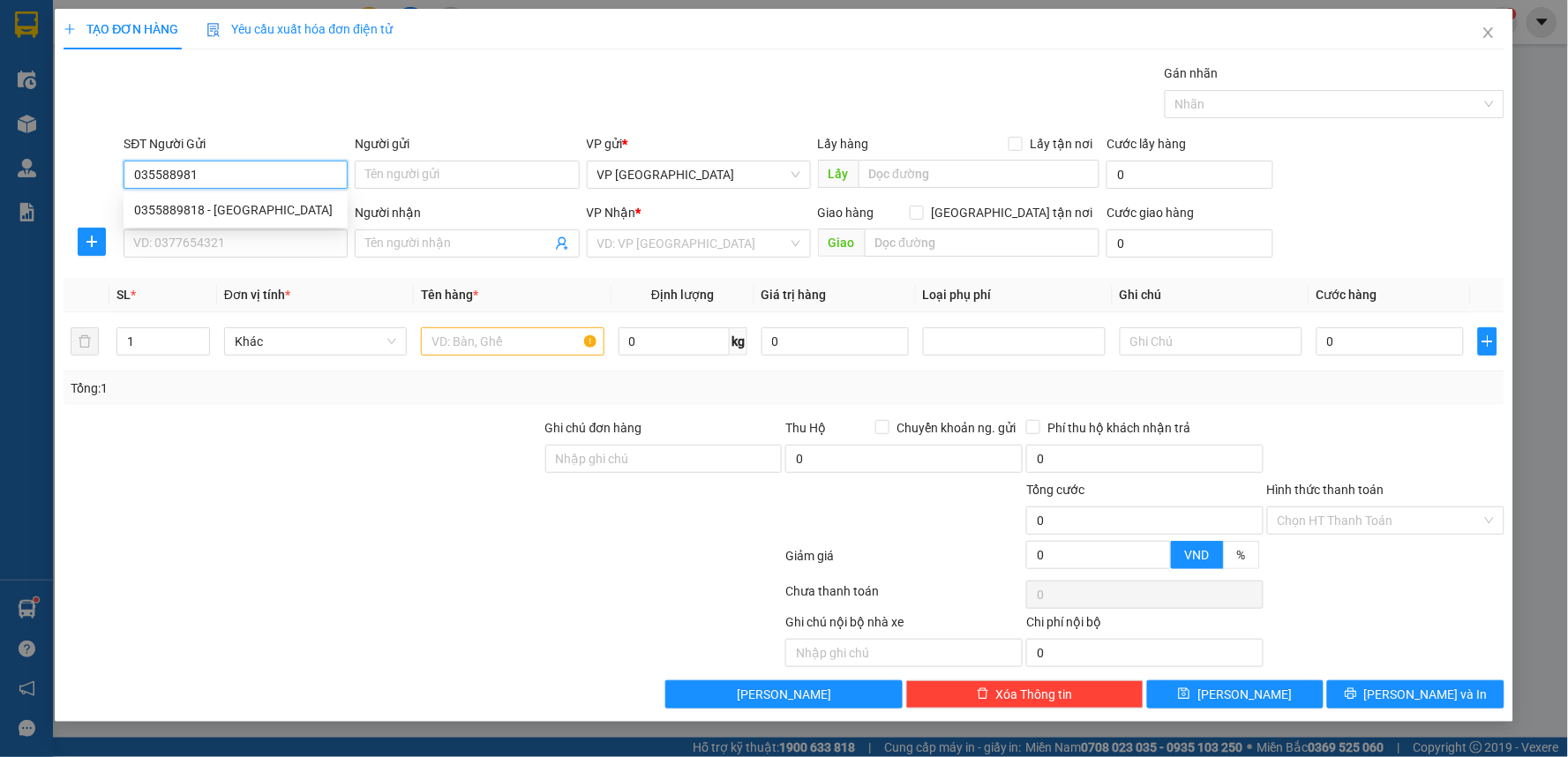
type input "0355889818"
click at [295, 221] on div "0355889818 - Cô Hương" at bounding box center [236, 210] width 224 height 29
type input "Cô Hương"
type input "0355889818"
click at [284, 242] on input "SĐT Người Nhận" at bounding box center [236, 243] width 224 height 29
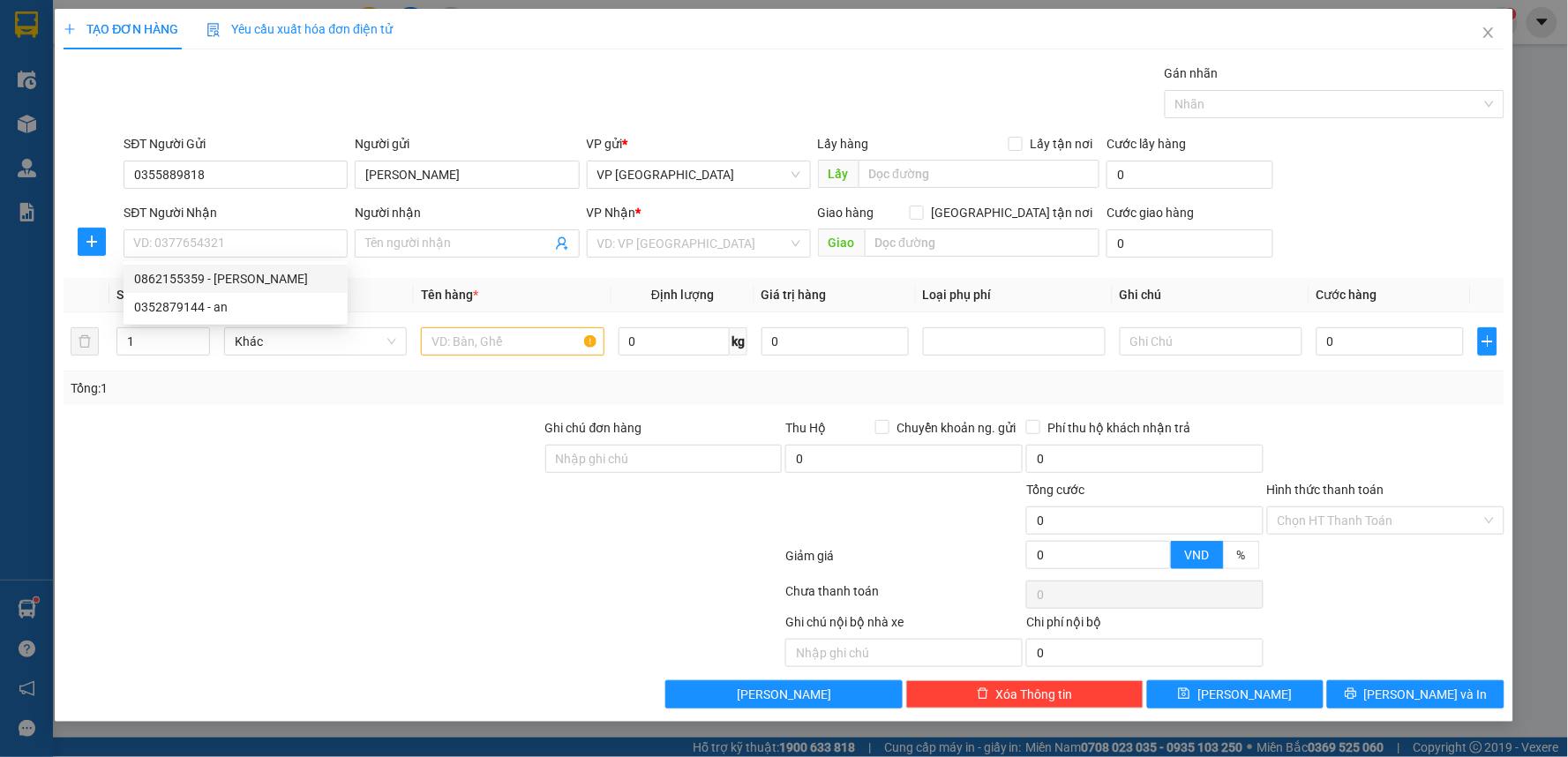
click at [898, 57] on div "TẠO ĐƠN HÀNG Yêu cầu xuất hóa đơn điện tử Transit Pickup Surcharge Ids Transit …" at bounding box center [784, 358] width 1441 height 700
click at [898, 55] on div "TẠO ĐƠN HÀNG Yêu cầu xuất hóa đơn điện tử Transit Pickup Surcharge Ids Transit …" at bounding box center [784, 358] width 1441 height 700
click at [901, 55] on div "TẠO ĐƠN HÀNG Yêu cầu xuất hóa đơn điện tử Transit Pickup Surcharge Ids Transit …" at bounding box center [784, 358] width 1441 height 700
click at [508, 51] on div "TẠO ĐƠN HÀNG Yêu cầu xuất hóa đơn điện tử Transit Pickup Surcharge Ids Transit …" at bounding box center [784, 358] width 1441 height 700
click at [183, 236] on input "SĐT Người Nhận" at bounding box center [236, 243] width 224 height 29
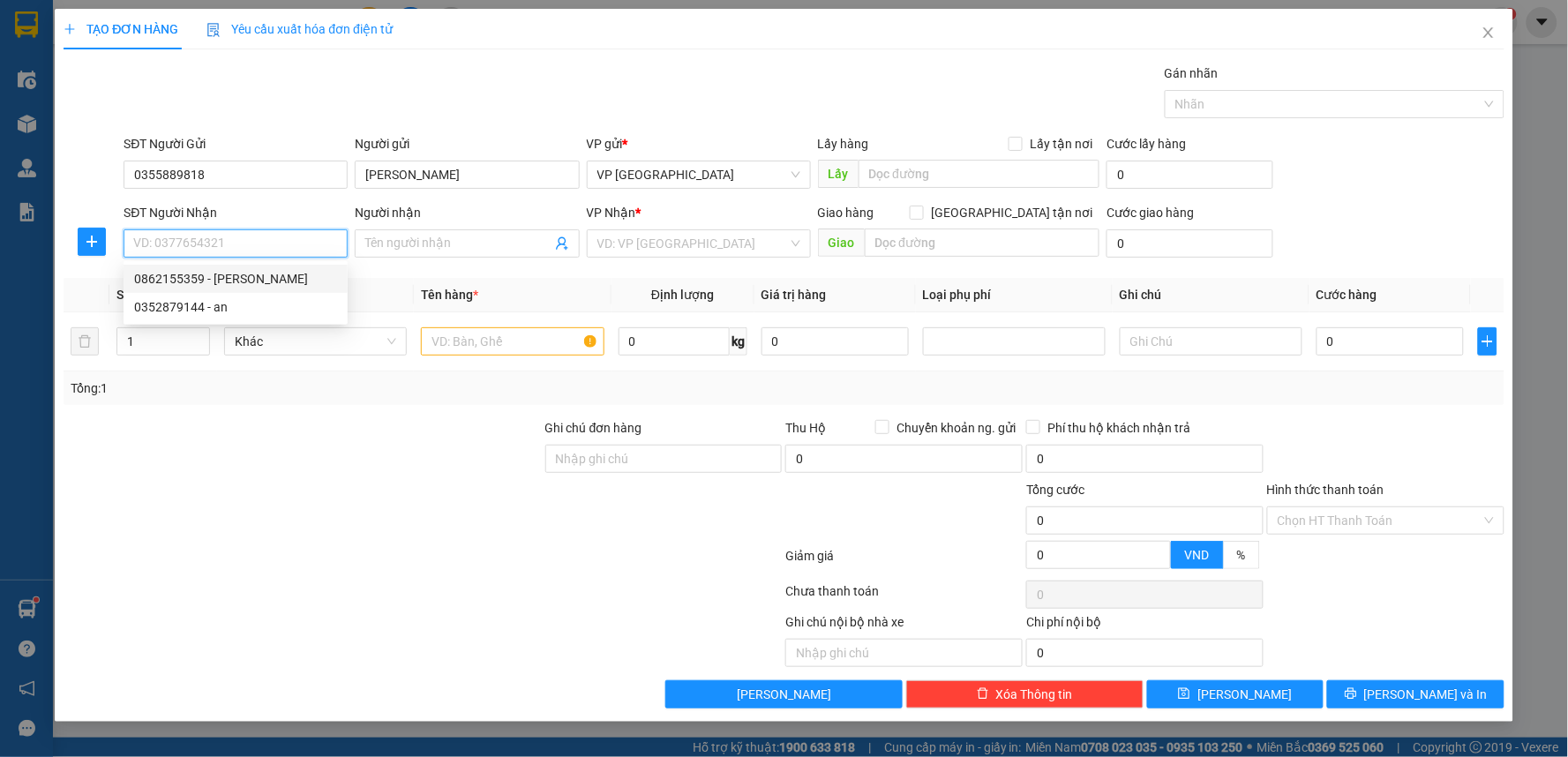
click at [198, 267] on div "0862155359 - Anh Kiên" at bounding box center [236, 279] width 224 height 29
type input "0862155359"
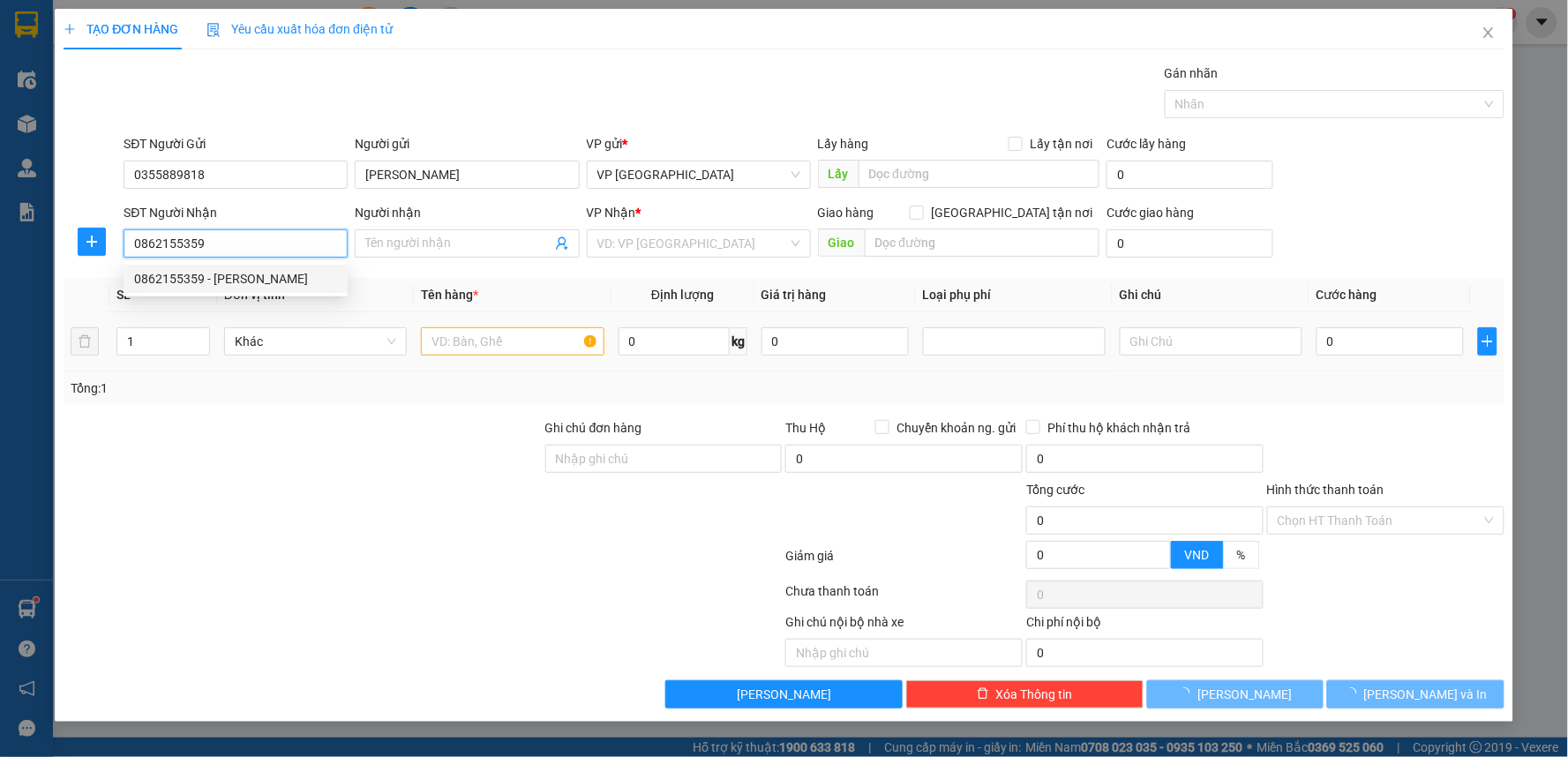
type input "[PERSON_NAME]"
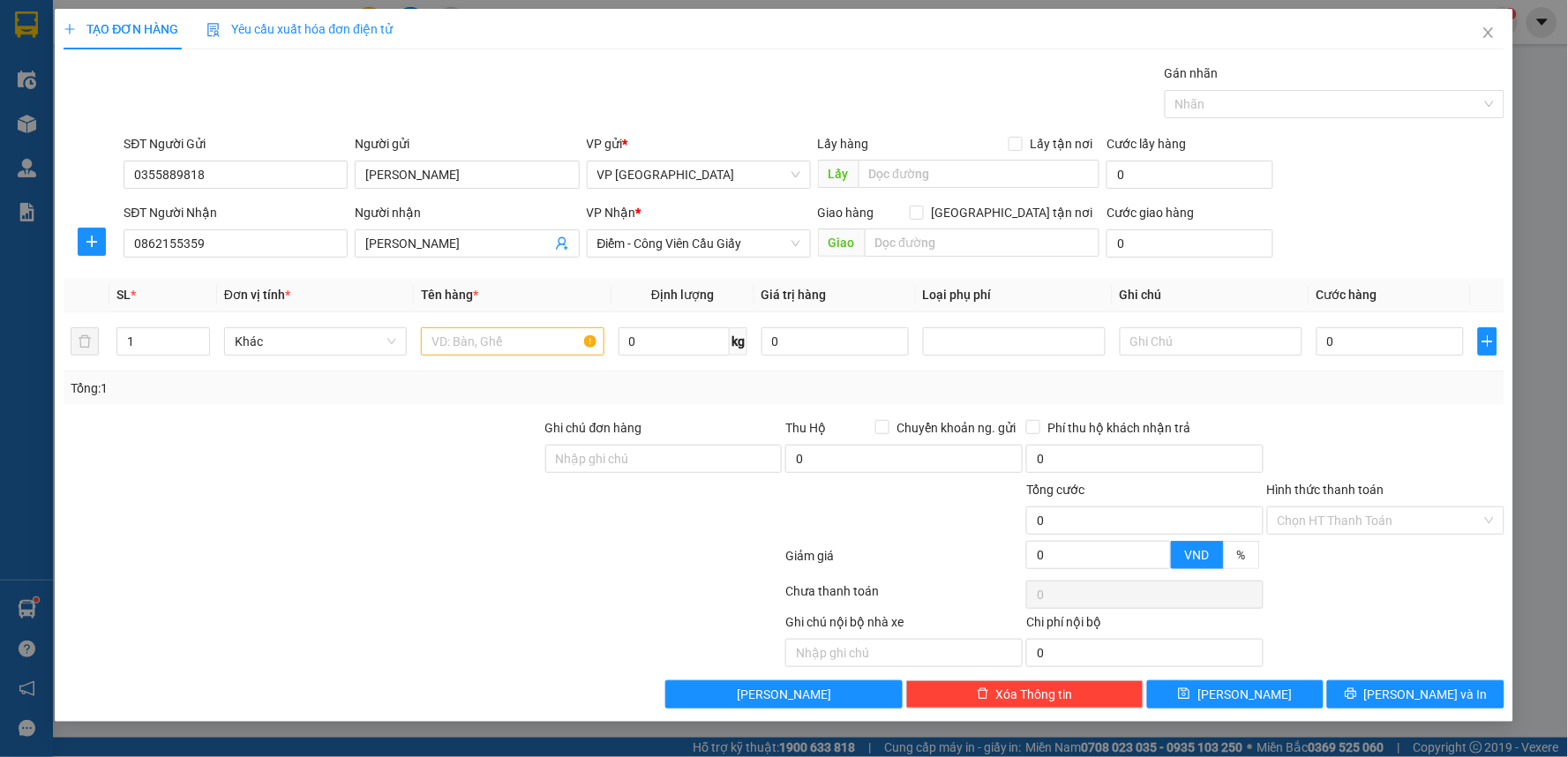
click at [293, 447] on div at bounding box center [303, 449] width 482 height 62
click at [82, 234] on span "plus" at bounding box center [92, 241] width 27 height 14
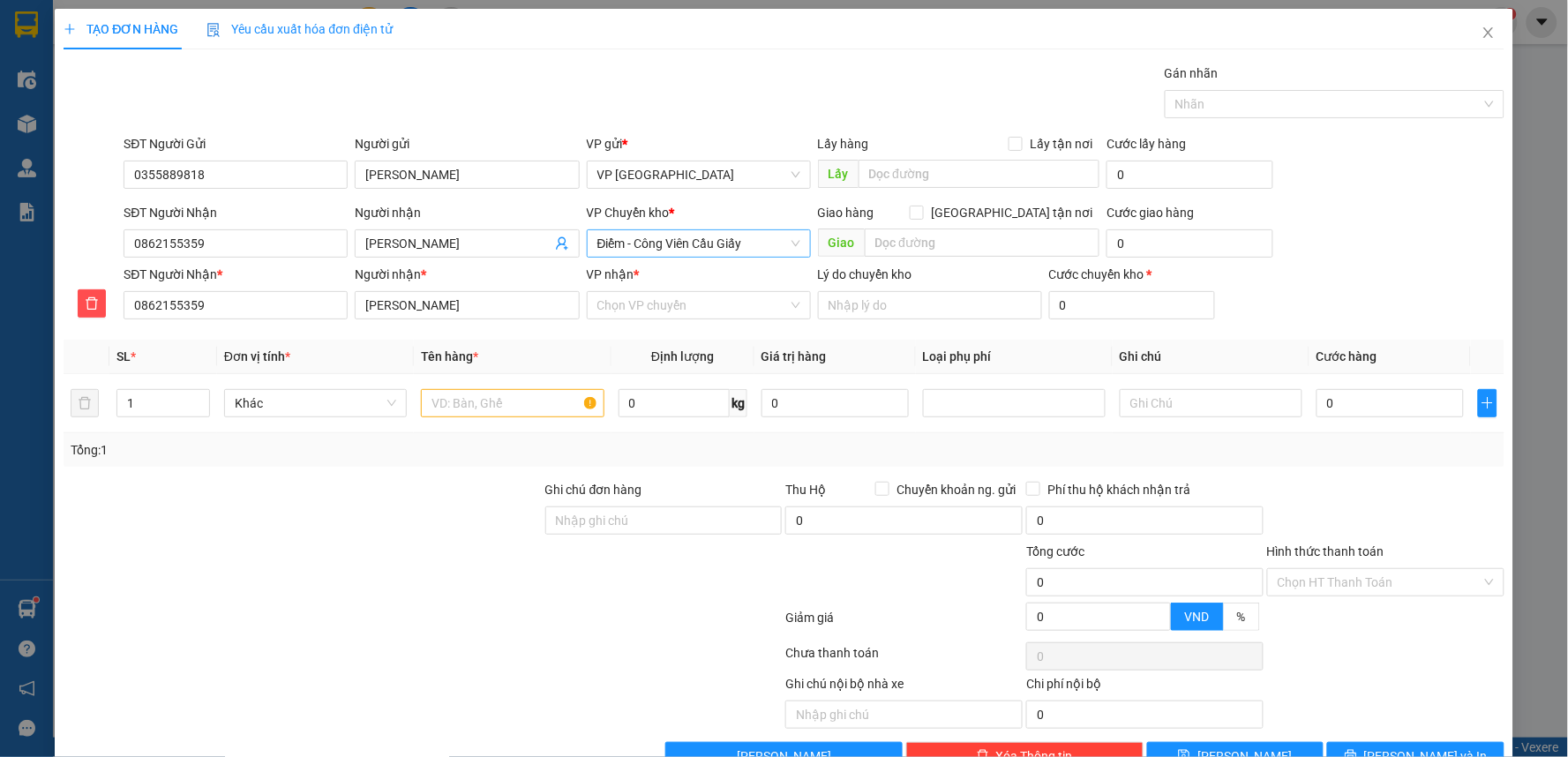
click at [725, 234] on span "Điểm - Công Viên Cầu Giấy" at bounding box center [699, 243] width 203 height 27
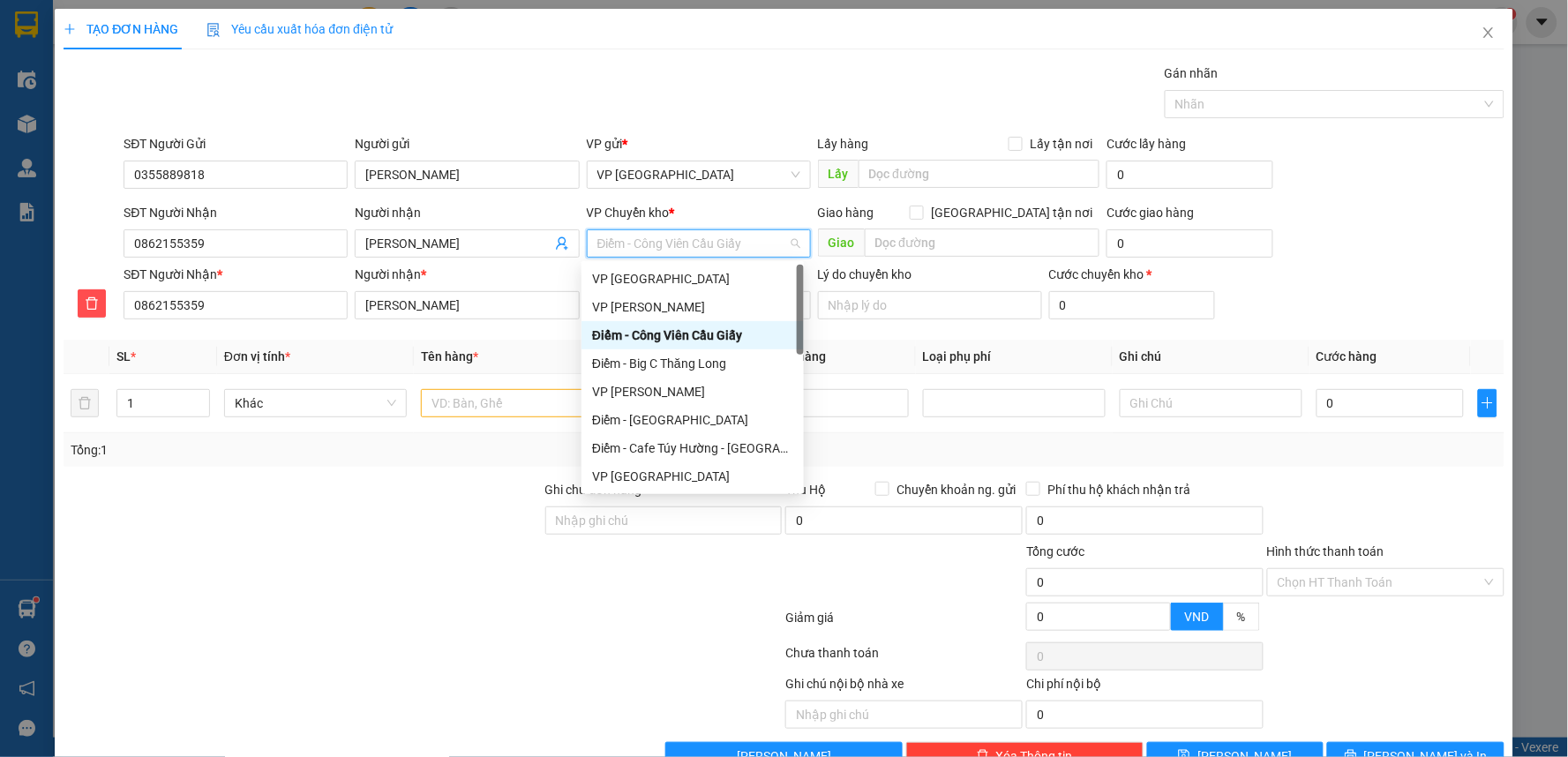
click at [721, 242] on span "Điểm - Công Viên Cầu Giấy" at bounding box center [699, 243] width 203 height 27
type input "tb"
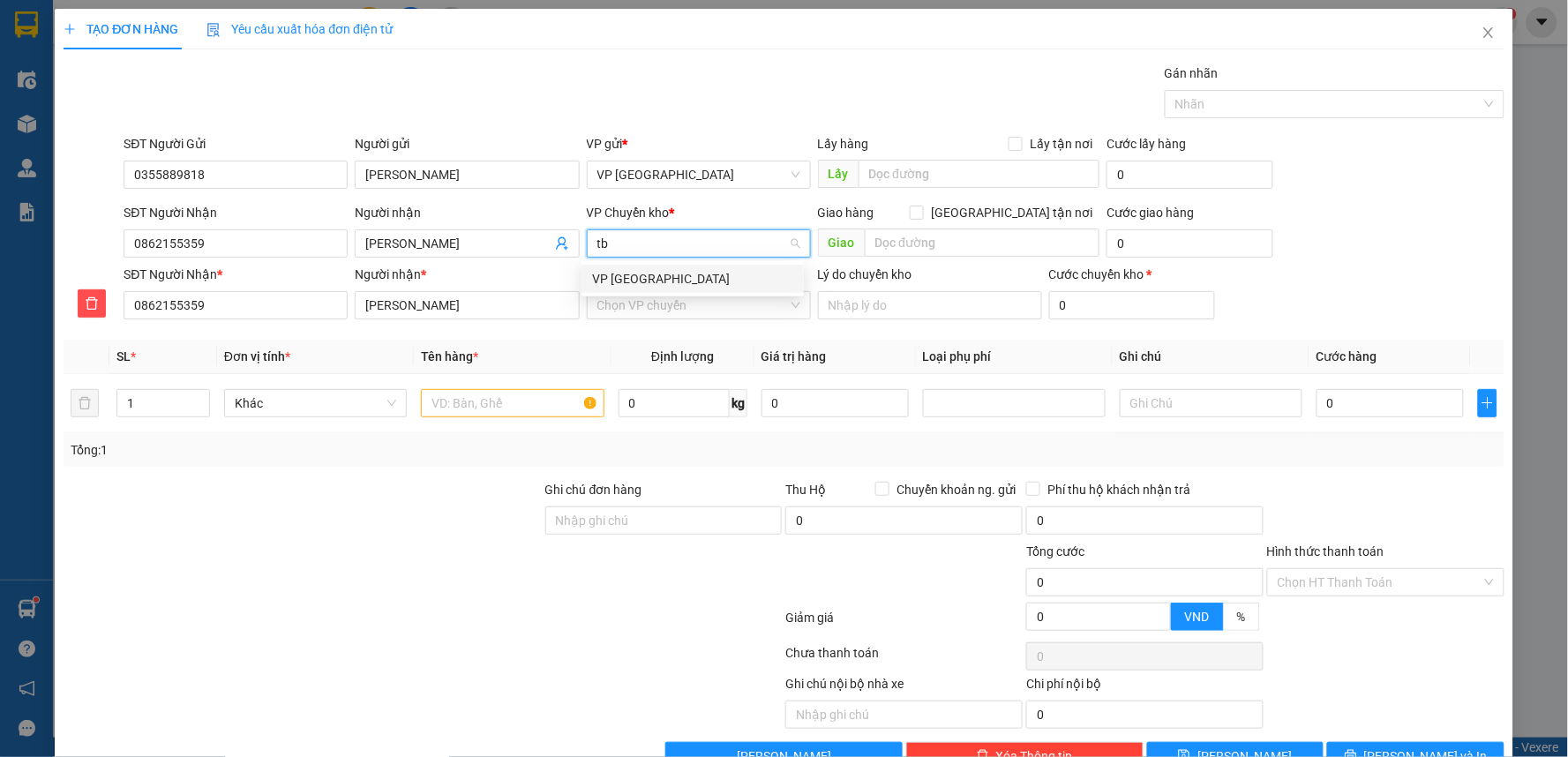
click at [680, 277] on div "VP [GEOGRAPHIC_DATA]" at bounding box center [693, 279] width 201 height 20
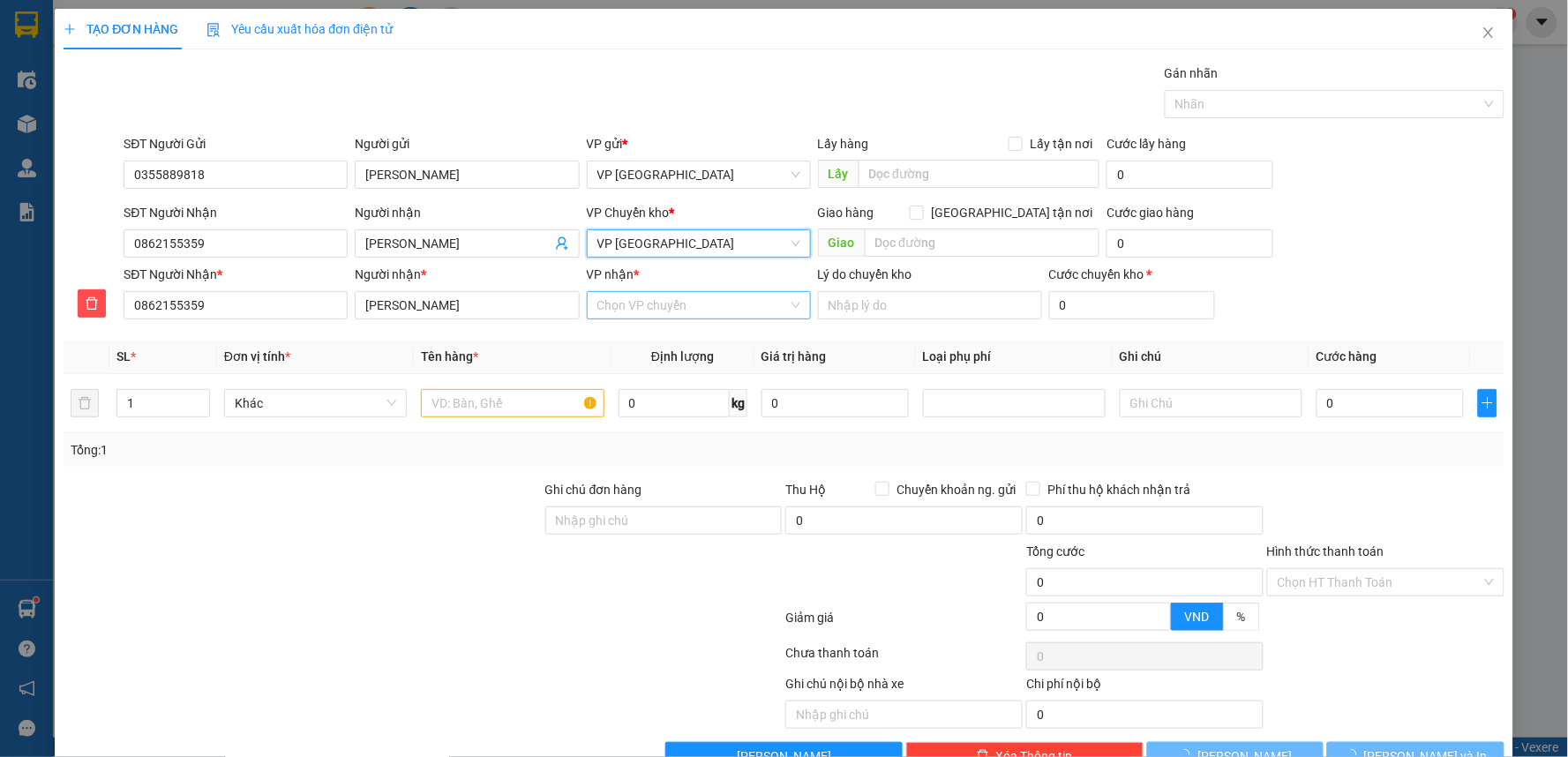
click at [679, 301] on input "VP nhận *" at bounding box center [693, 305] width 191 height 27
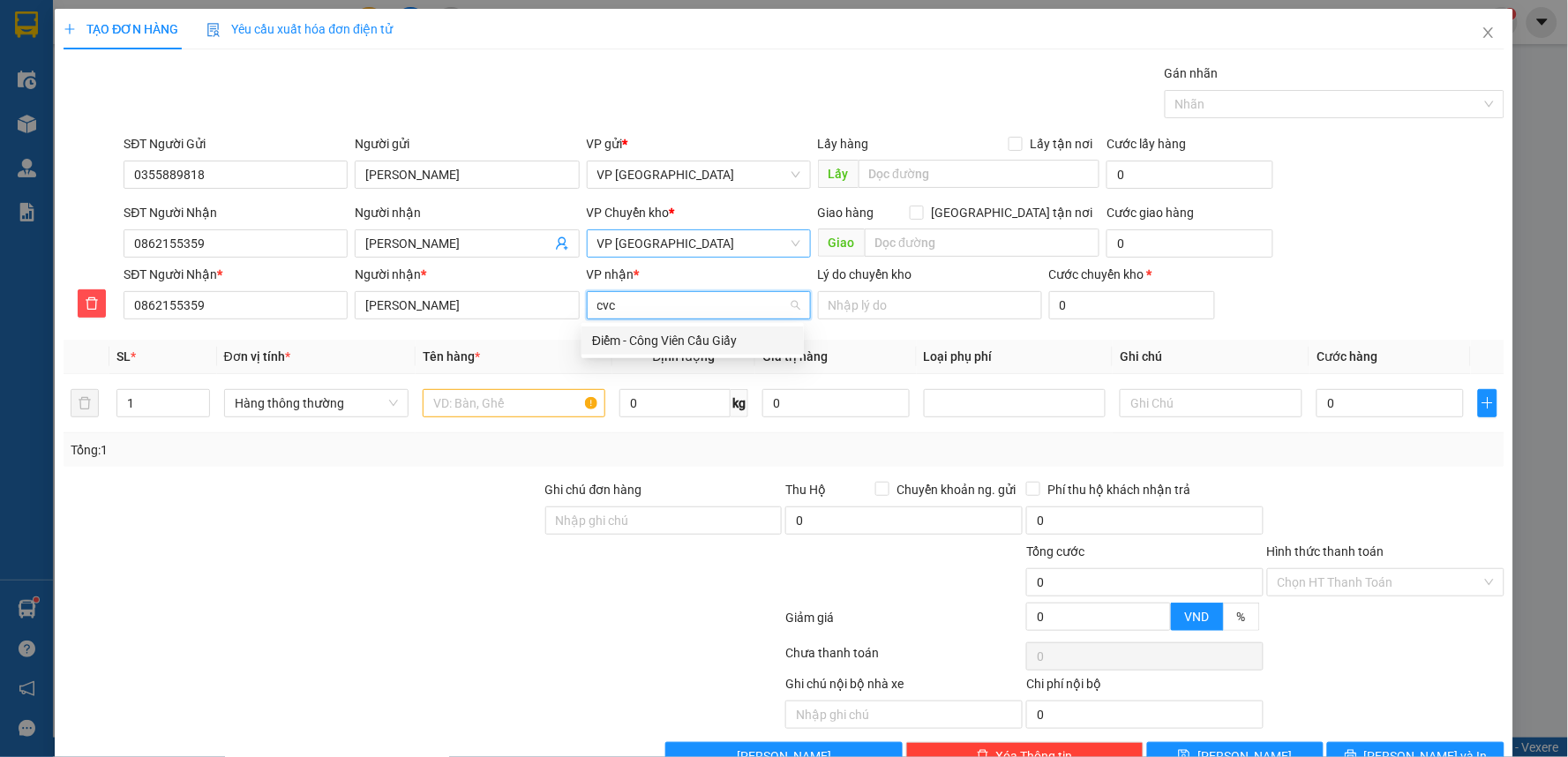
type input "cvc"
click at [669, 322] on body "Kết quả tìm kiếm ( 1 ) Bộ lọc Mã ĐH Trạng thái Món hàng Thu hộ Tổng cước Chưa c…" at bounding box center [784, 378] width 1568 height 757
click at [669, 312] on input "VP nhận *" at bounding box center [693, 305] width 191 height 27
type input "cvc"
click at [676, 334] on div "Điểm - Công Viên Cầu Giấy" at bounding box center [693, 341] width 201 height 20
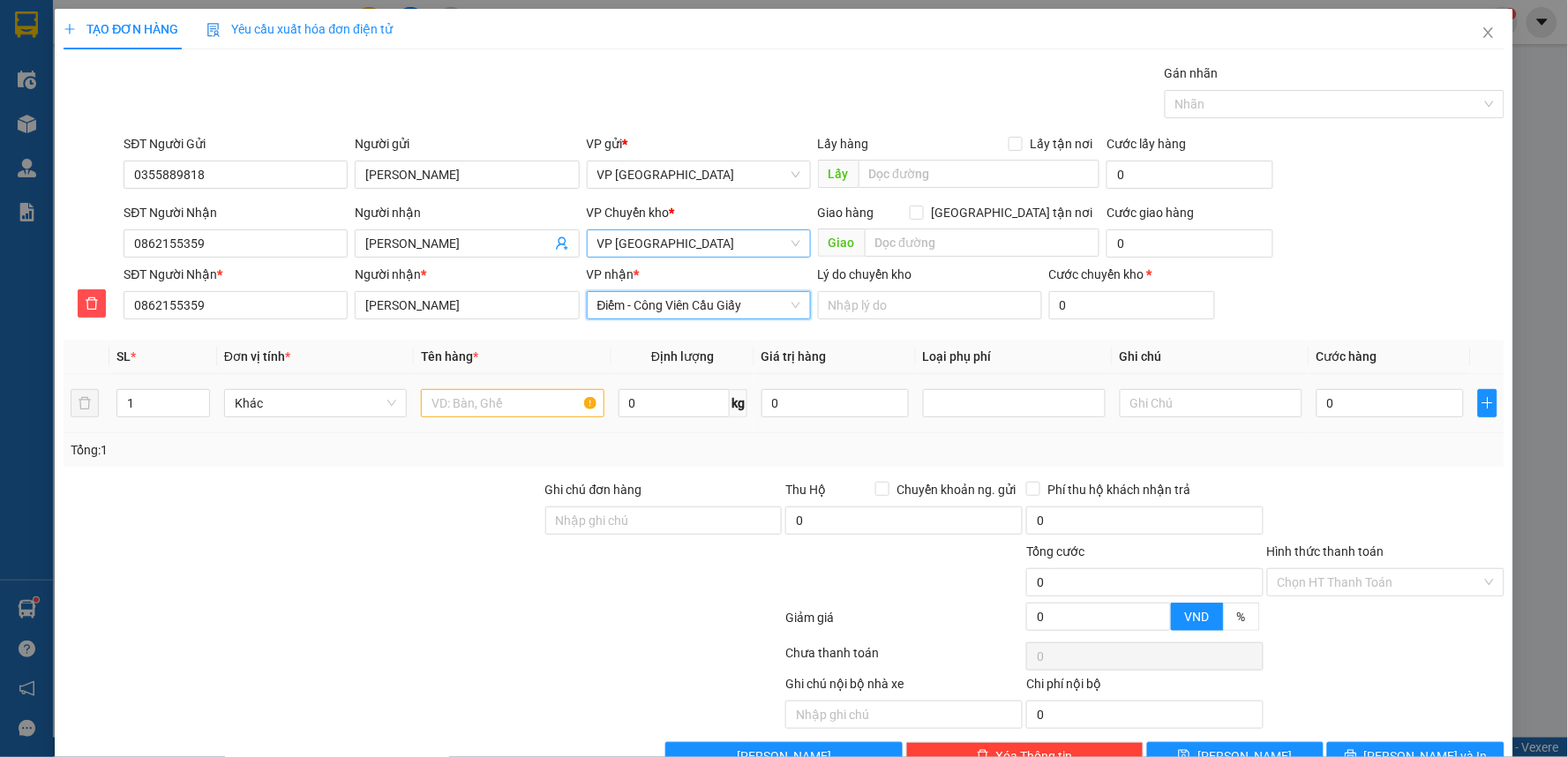
click at [548, 388] on div at bounding box center [513, 404] width 183 height 35
drag, startPoint x: 541, startPoint y: 401, endPoint x: 532, endPoint y: 402, distance: 9.1
click at [541, 402] on input "text" at bounding box center [513, 403] width 183 height 29
type input "bao gạo + túi đỏ"
click at [406, 456] on div "Tổng: 1" at bounding box center [338, 450] width 534 height 20
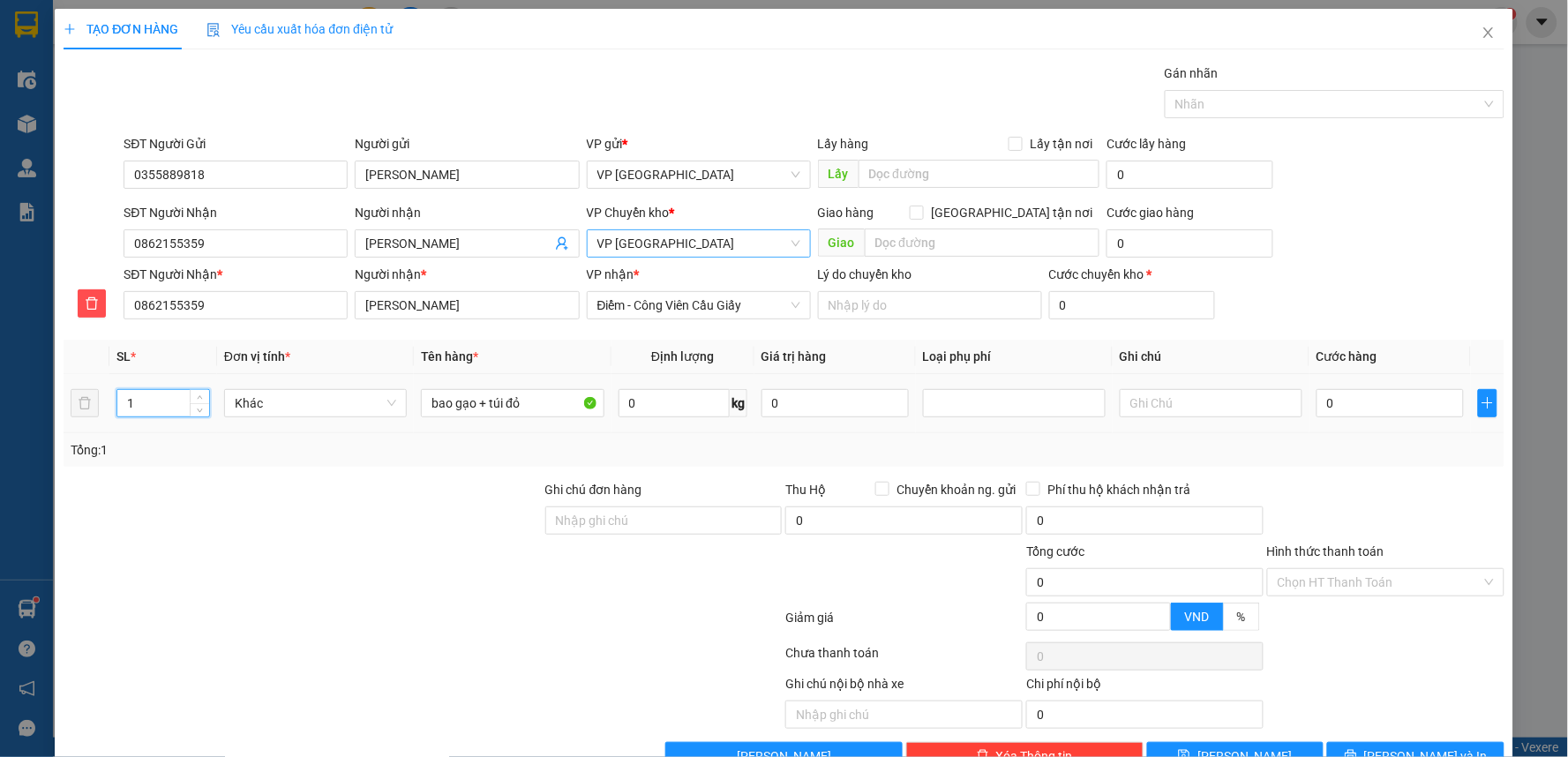
click at [165, 400] on input "1" at bounding box center [162, 403] width 92 height 27
type input "2"
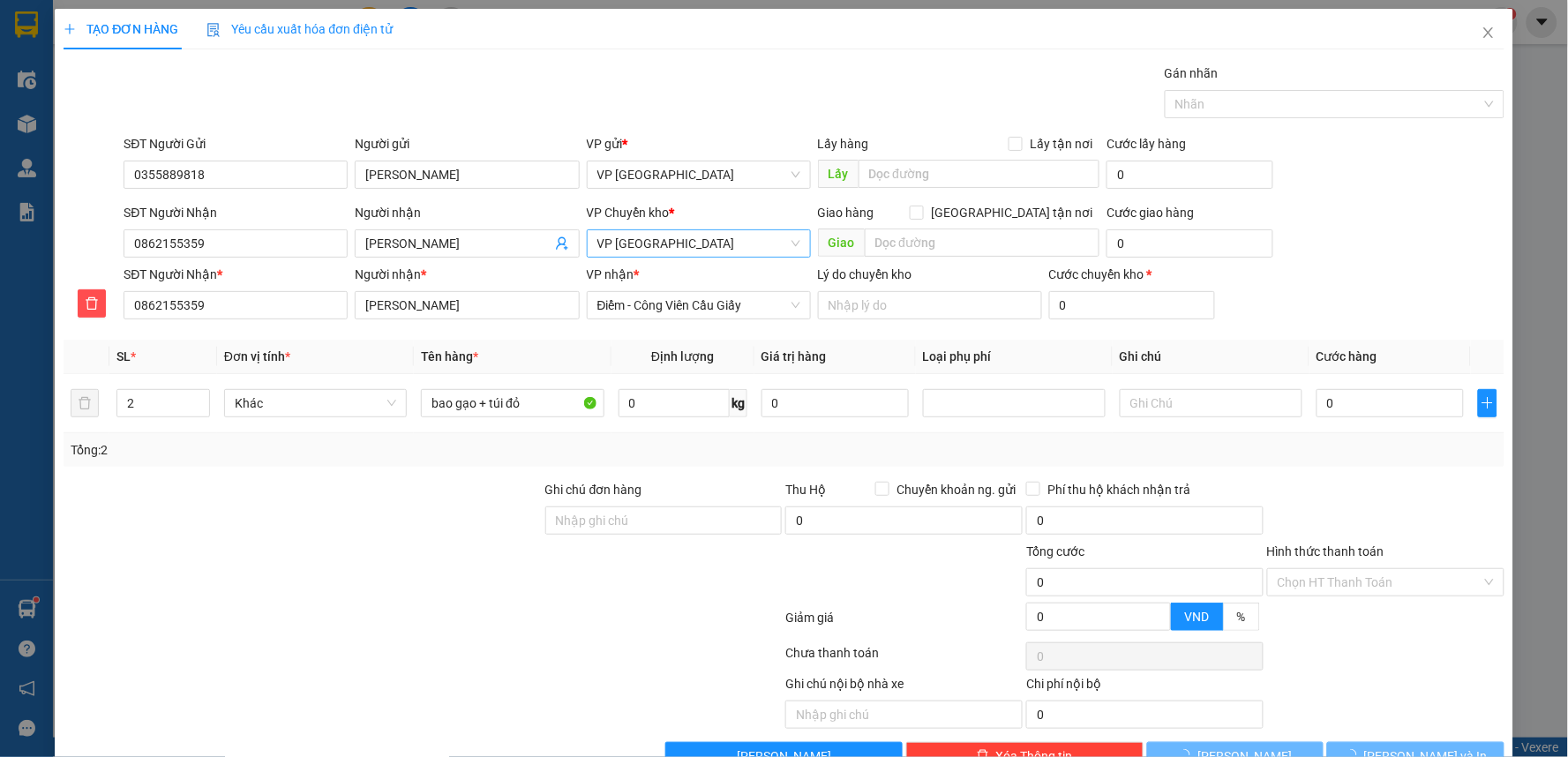
drag, startPoint x: 331, startPoint y: 554, endPoint x: 975, endPoint y: 221, distance: 725.0
click at [347, 554] on div at bounding box center [303, 572] width 482 height 62
click at [944, 239] on input "text" at bounding box center [982, 242] width 235 height 29
type input "cvcg"
click at [1196, 251] on input "0" at bounding box center [1189, 243] width 166 height 29
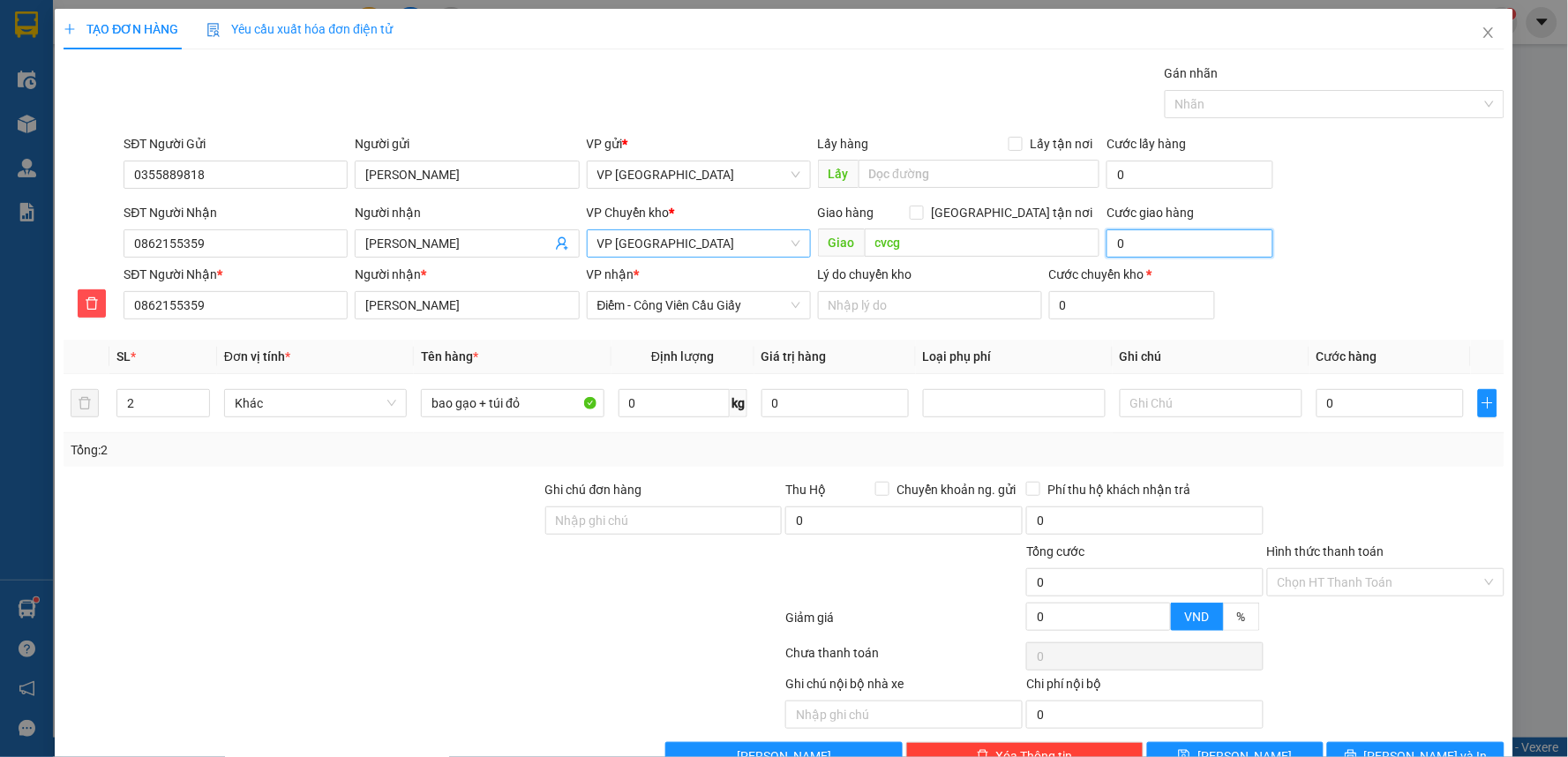
type input "5"
type input "5.000"
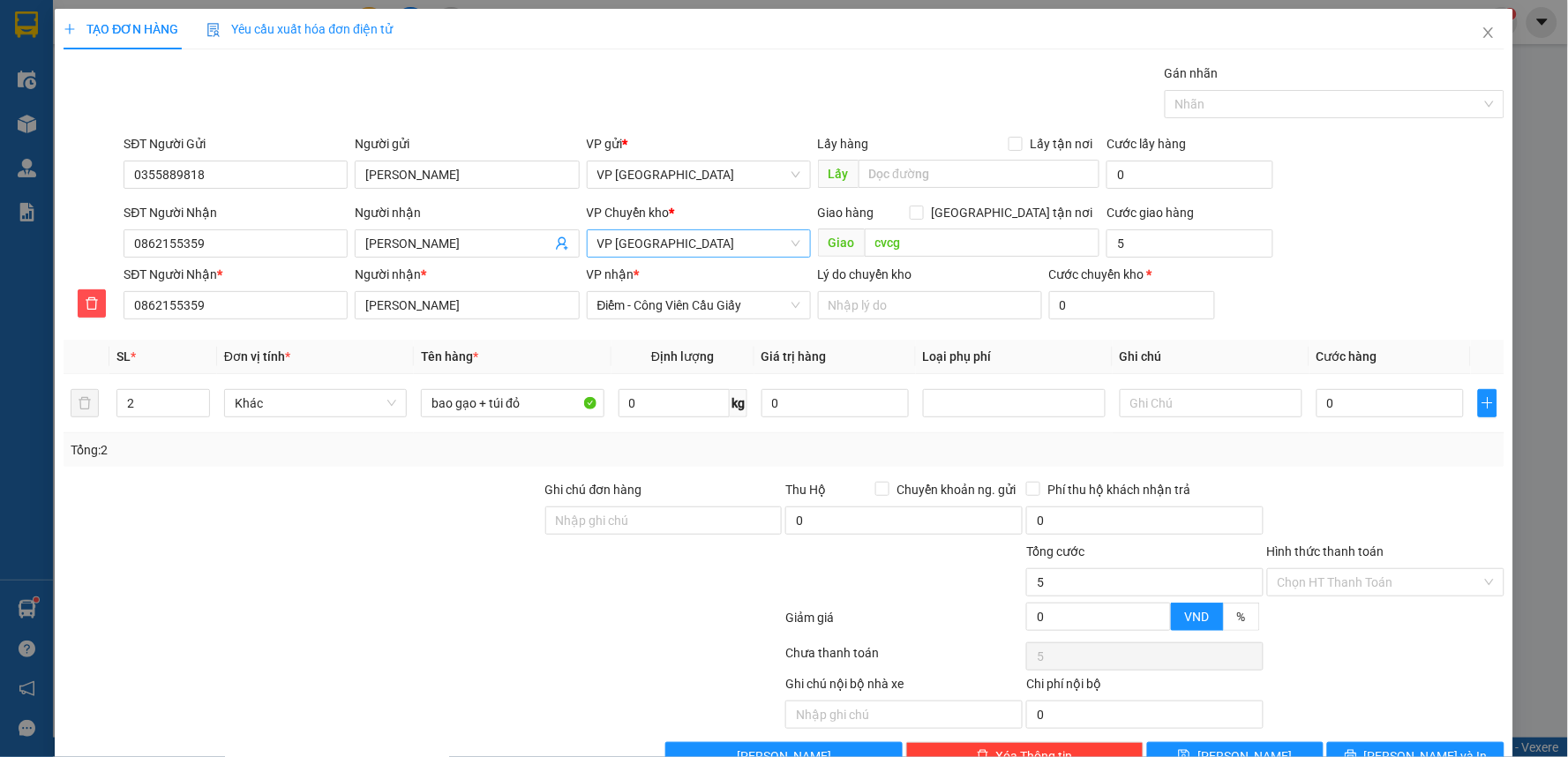
type input "5.000"
drag, startPoint x: 1319, startPoint y: 239, endPoint x: 1424, endPoint y: 364, distance: 163.2
click at [1324, 239] on div "SĐT Người Nhận 0862155359 Người nhận Anh Kiên VP Chuyển kho * VP Thái Bình Giao…" at bounding box center [813, 233] width 1387 height 62
click at [1380, 388] on div "0" at bounding box center [1391, 404] width 148 height 35
click at [1343, 397] on input "0" at bounding box center [1391, 403] width 148 height 29
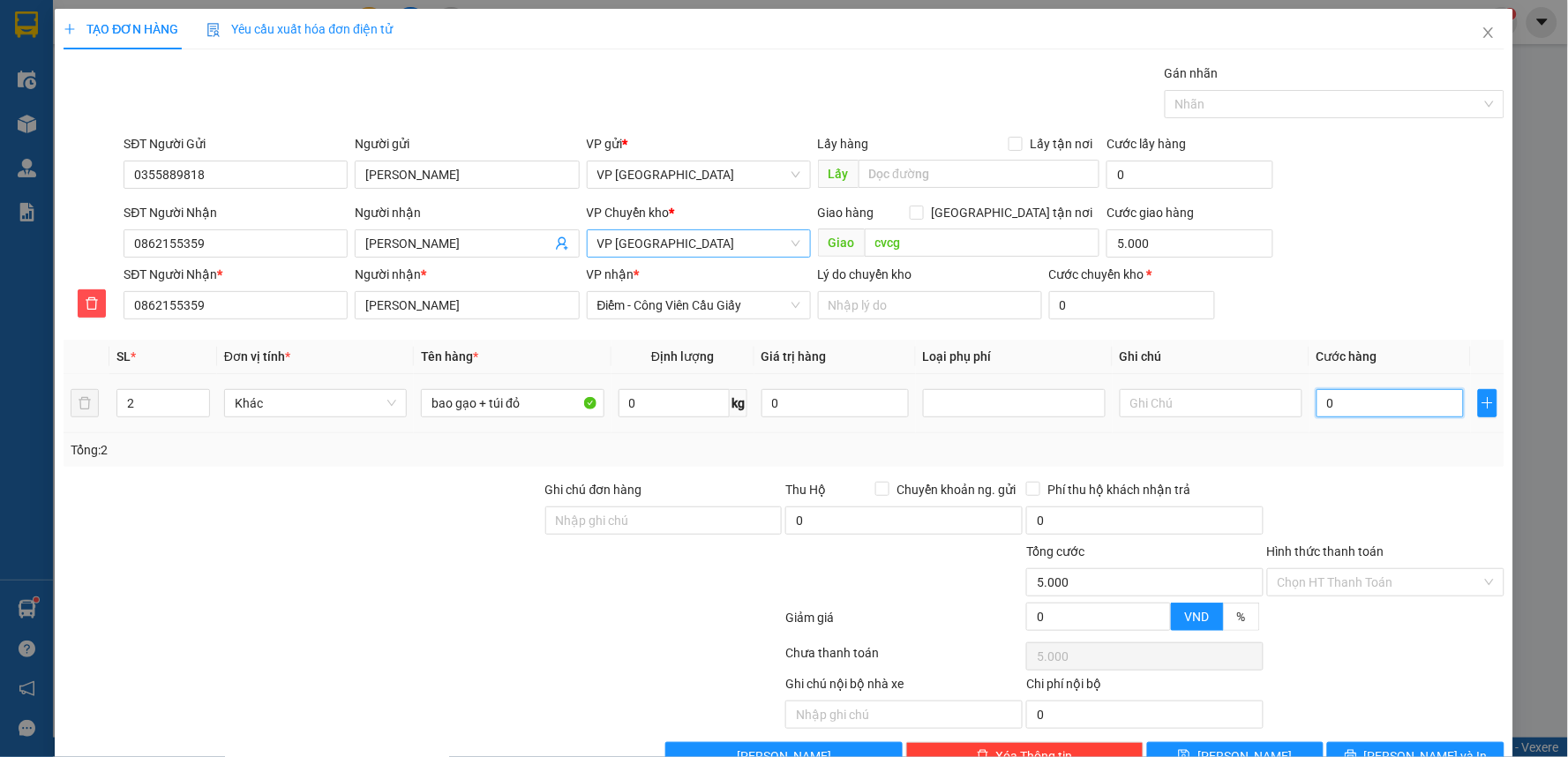
type input "4"
type input "5.004"
type input "45"
type input "5.045"
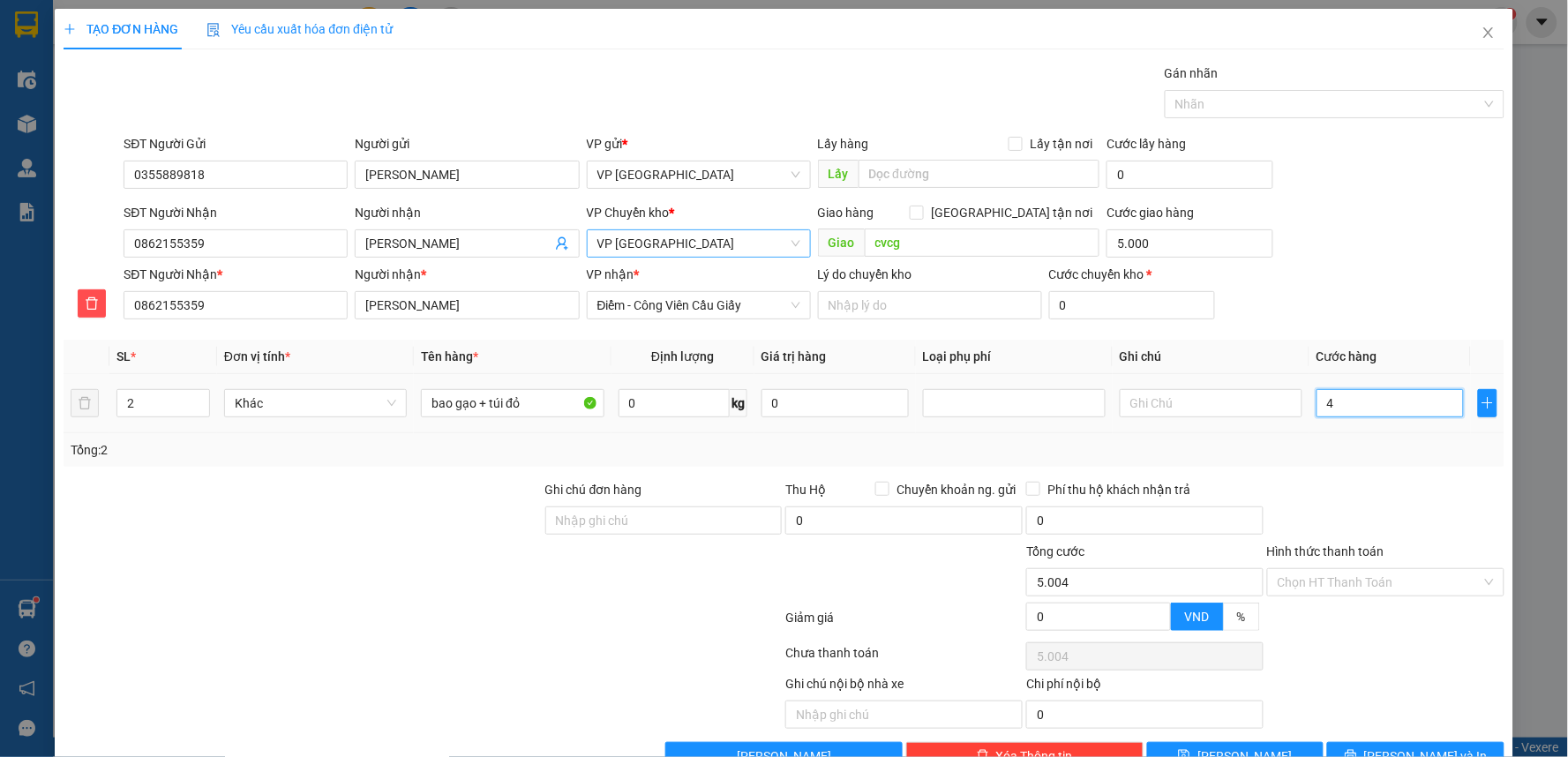
type input "5.045"
click at [1386, 300] on div "SĐT Người Nhận * 0862155359 Người nhận * Anh Kiên VP nhận * Điểm - Công Viên Cầ…" at bounding box center [813, 295] width 1387 height 62
click at [1397, 278] on div "SĐT Người Nhận * 0862155359 Người nhận * Anh Kiên VP nhận * Điểm - Công Viên Cầ…" at bounding box center [813, 295] width 1387 height 62
click at [1369, 403] on input "45.000" at bounding box center [1391, 403] width 148 height 29
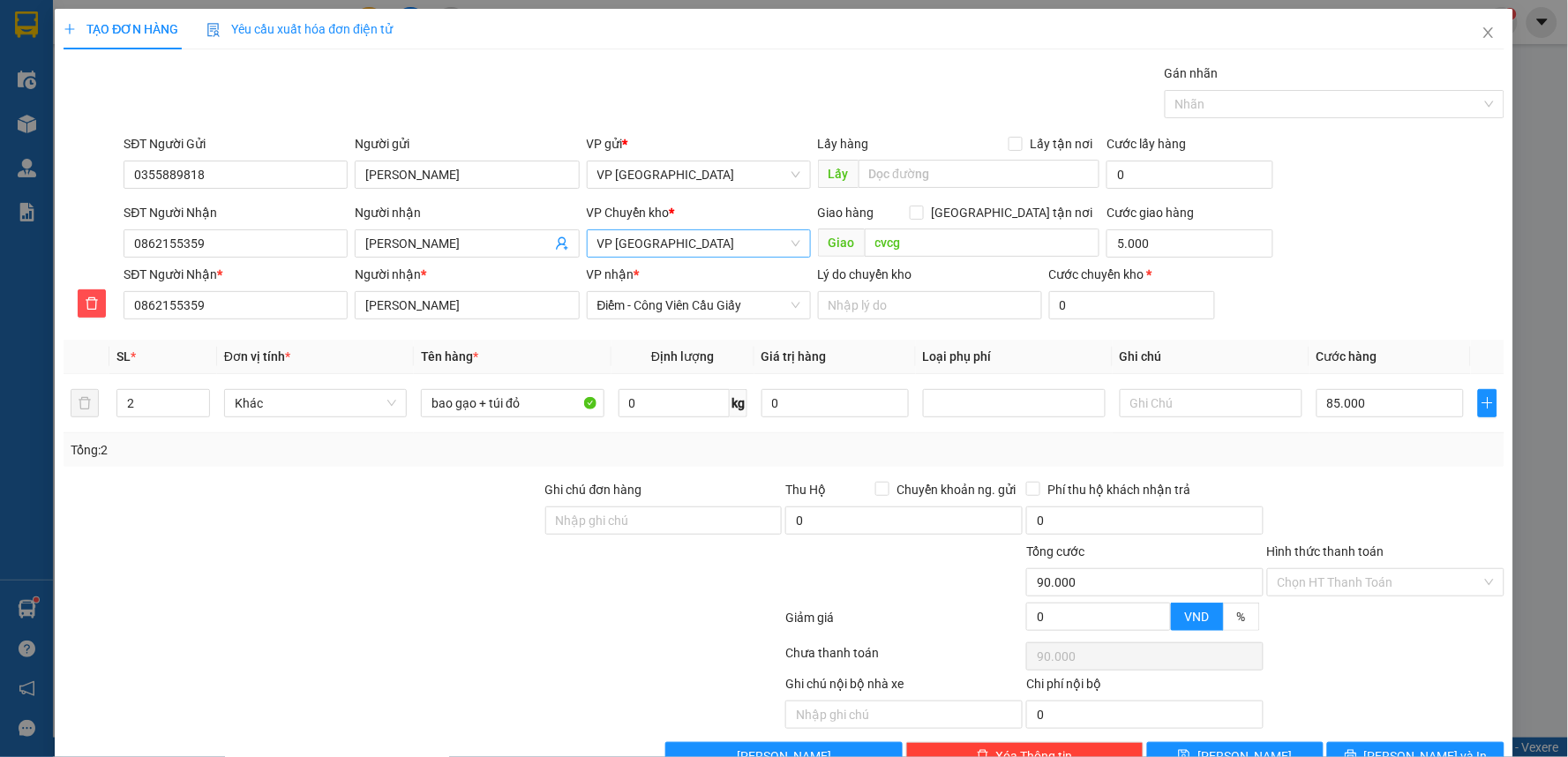
click at [1313, 267] on div "SĐT Người Nhận * 0862155359 Người nhận * Anh Kiên VP nhận * Điểm - Công Viên Cầ…" at bounding box center [813, 295] width 1387 height 62
drag, startPoint x: 1318, startPoint y: 266, endPoint x: 1329, endPoint y: 262, distance: 11.7
click at [1324, 262] on form "SĐT Người Gửi 0355889818 Người gửi Cô Hương VP gửi * VP Tiền Hải Lấy hàng Lấy t…" at bounding box center [784, 229] width 1441 height 192
click at [1356, 387] on div "85.000" at bounding box center [1391, 404] width 148 height 35
click at [1360, 395] on input "85.000" at bounding box center [1391, 403] width 148 height 29
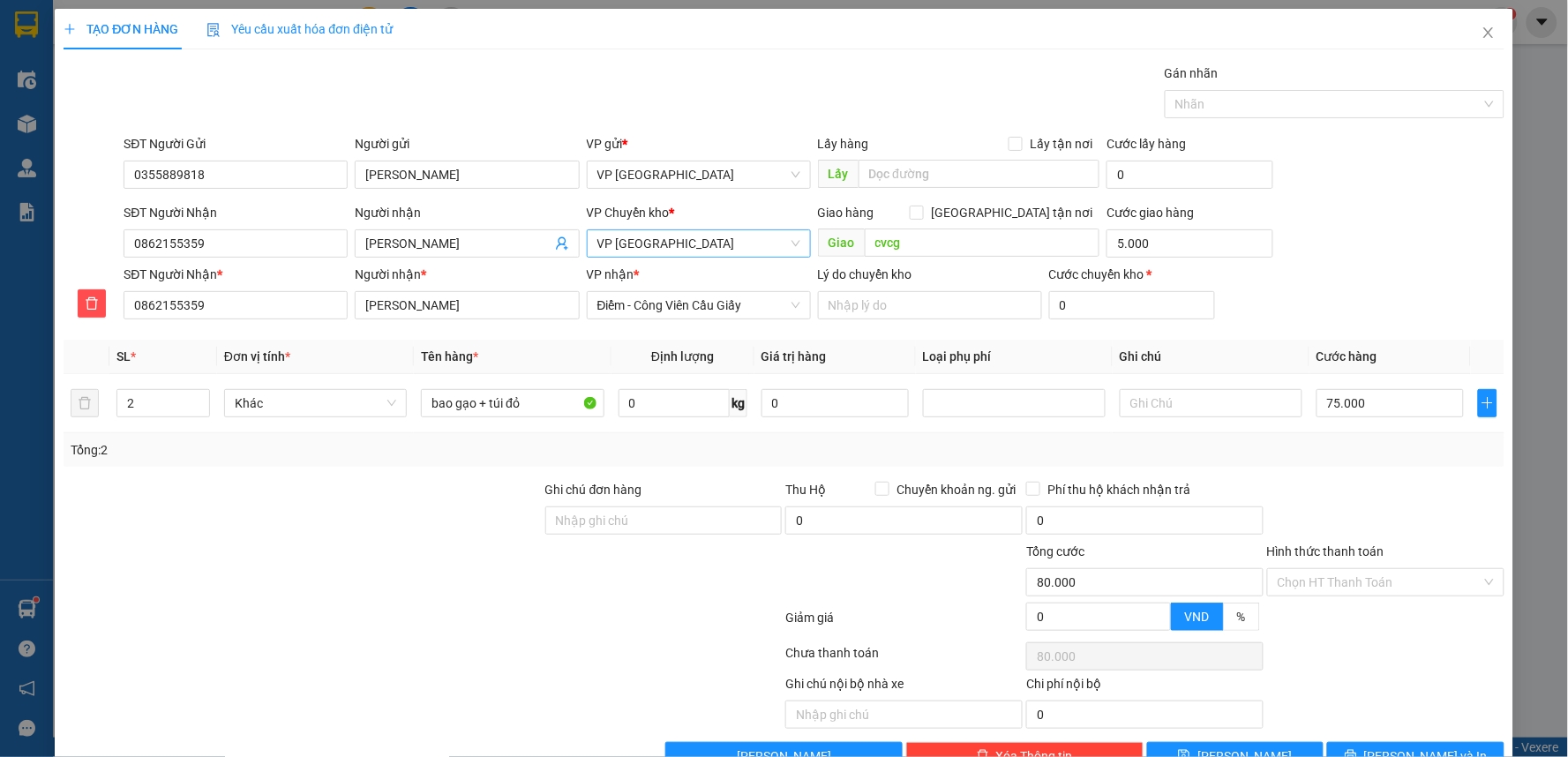
click at [1350, 311] on div "SĐT Người Nhận * 0862155359 Người nhận * Anh Kiên VP nhận * Điểm - Công Viên Cầ…" at bounding box center [813, 295] width 1387 height 62
click at [1369, 302] on div "SĐT Người Nhận * 0862155359 Người nhận * Anh Kiên VP nhận * Điểm - Công Viên Cầ…" at bounding box center [813, 295] width 1387 height 62
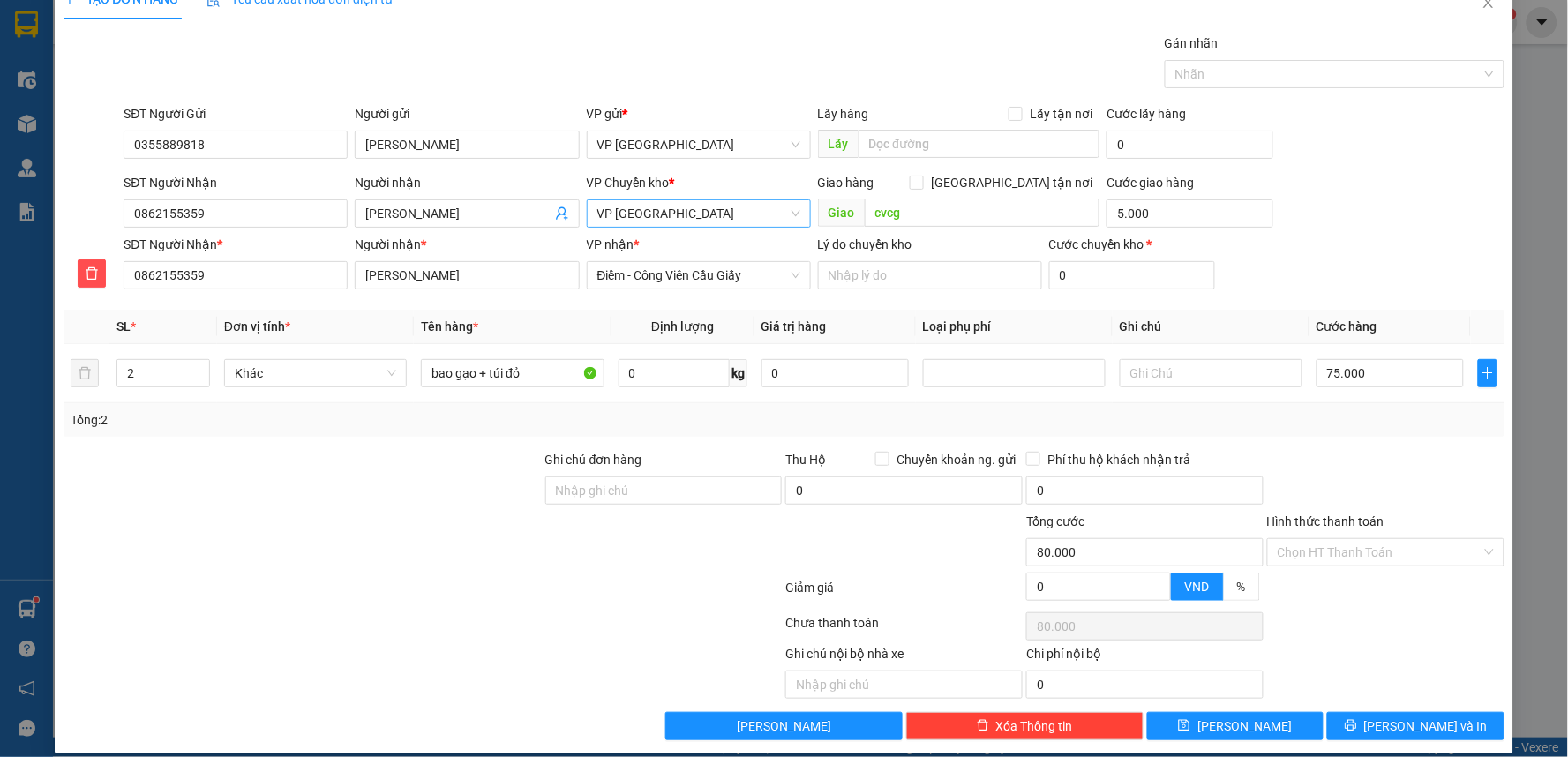
scroll to position [47, 0]
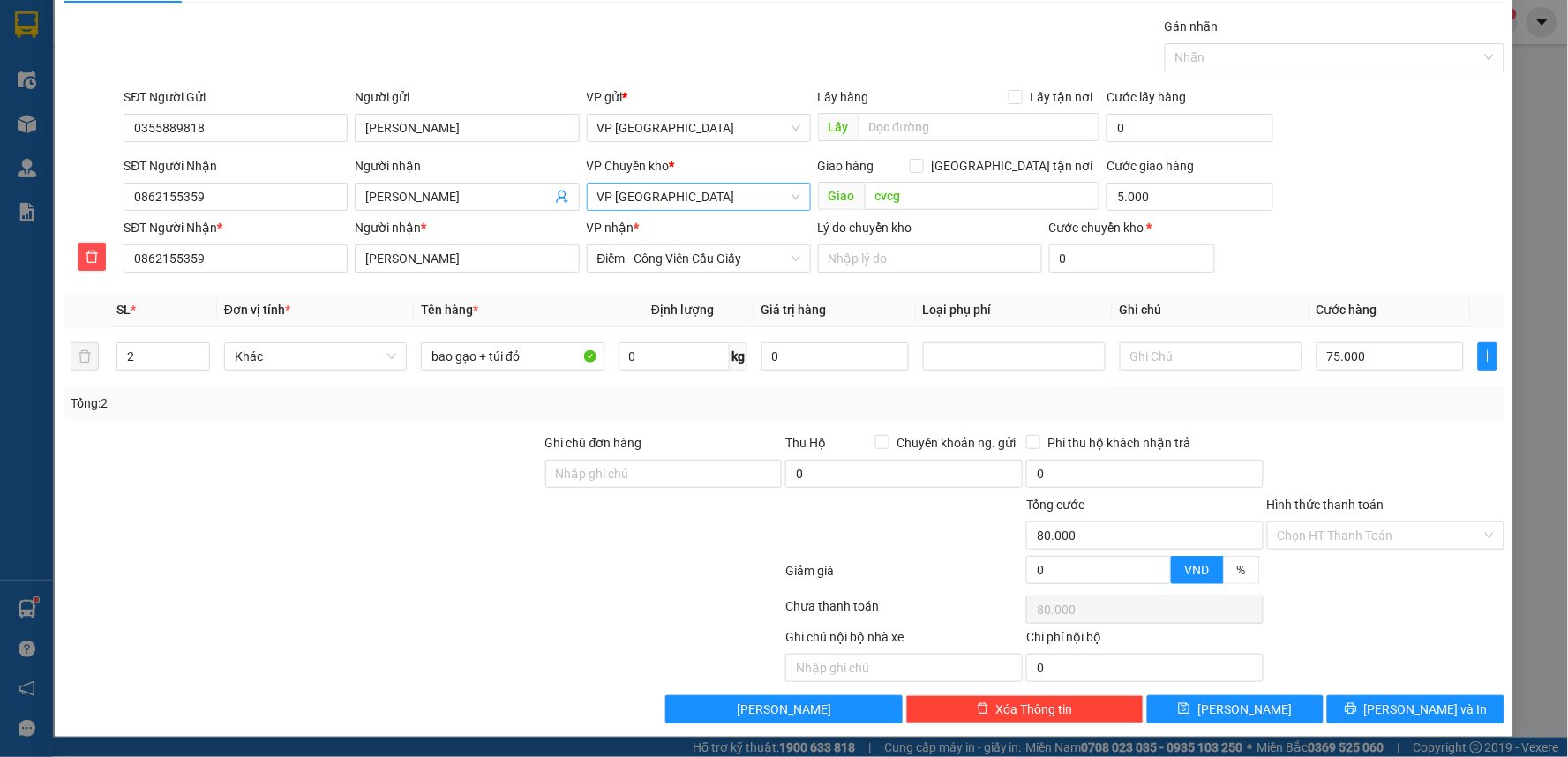
click at [1331, 565] on div at bounding box center [1386, 576] width 241 height 31
click at [1368, 612] on div "Chọn HT Thanh Toán" at bounding box center [1386, 610] width 241 height 35
click at [1437, 535] on input "Hình thức thanh toán" at bounding box center [1379, 536] width 204 height 27
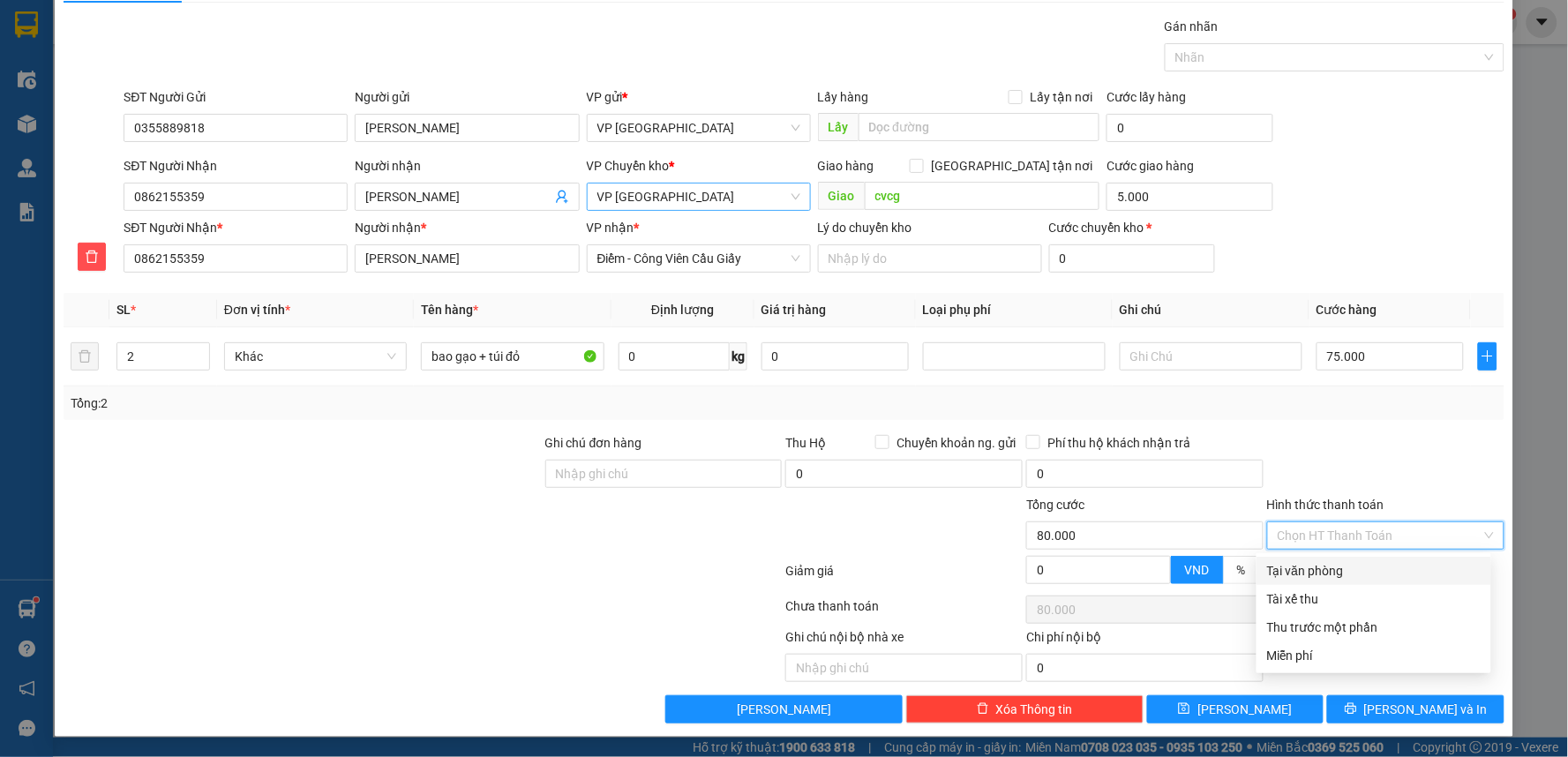
click at [1340, 567] on div "Tại văn phòng" at bounding box center [1373, 571] width 214 height 20
click at [1400, 472] on div at bounding box center [1386, 464] width 241 height 62
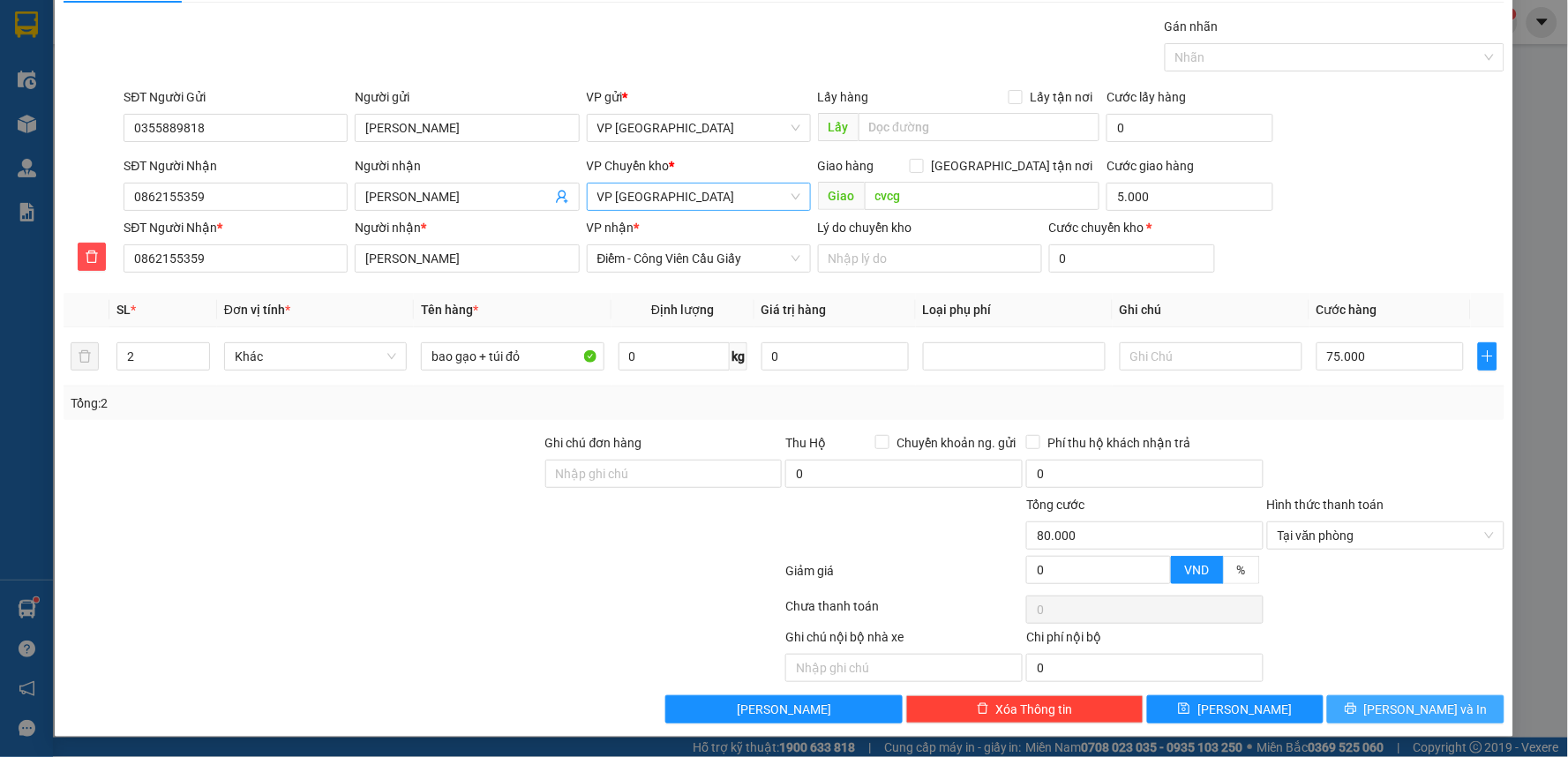
click at [1389, 708] on span "[PERSON_NAME] và In" at bounding box center [1426, 710] width 124 height 20
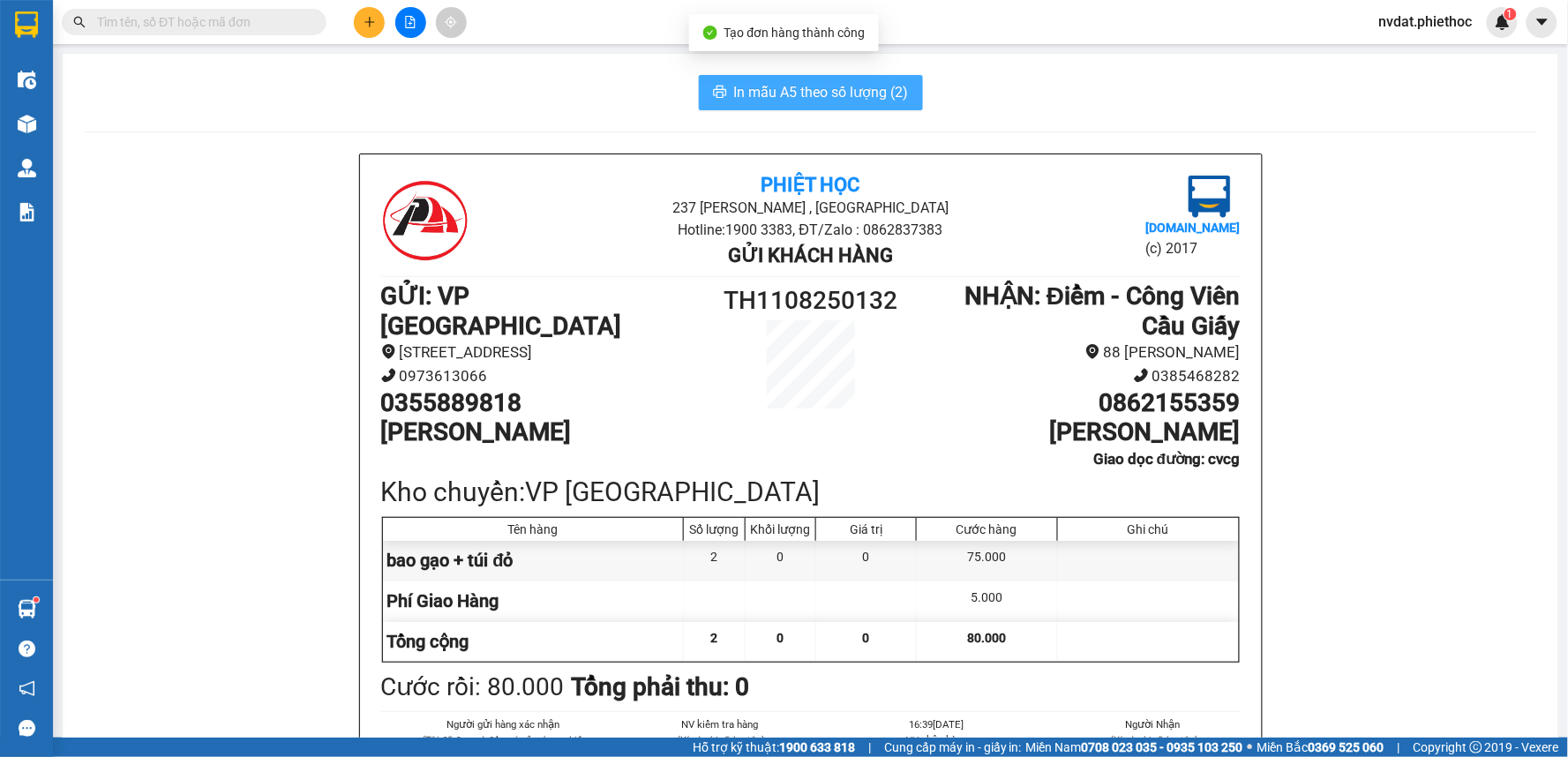
click at [772, 82] on span "In mẫu A5 theo số lượng (2)" at bounding box center [822, 92] width 175 height 22
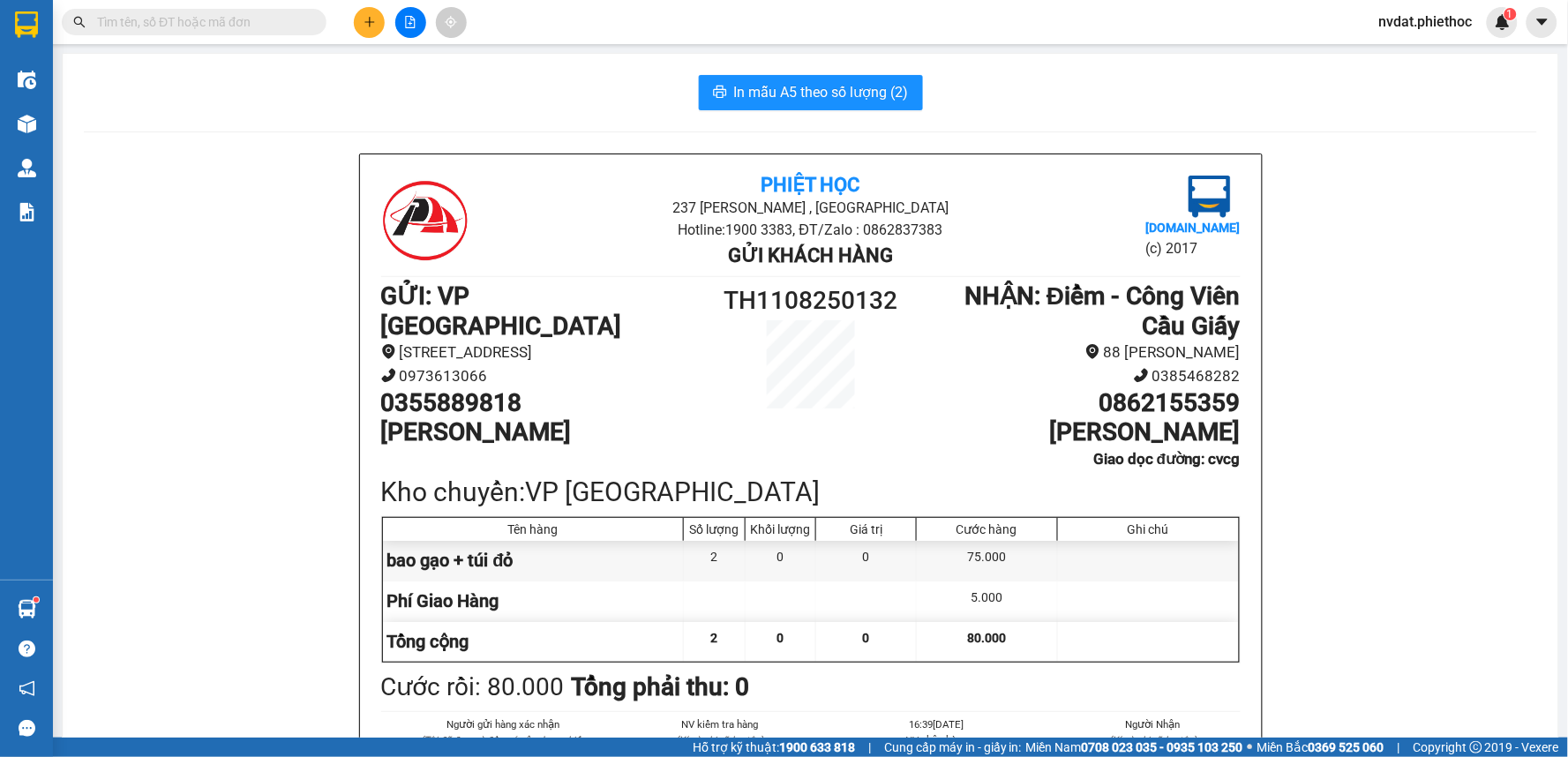
drag, startPoint x: 234, startPoint y: 359, endPoint x: 247, endPoint y: 349, distance: 16.4
drag, startPoint x: 268, startPoint y: 296, endPoint x: 252, endPoint y: 203, distance: 94.4
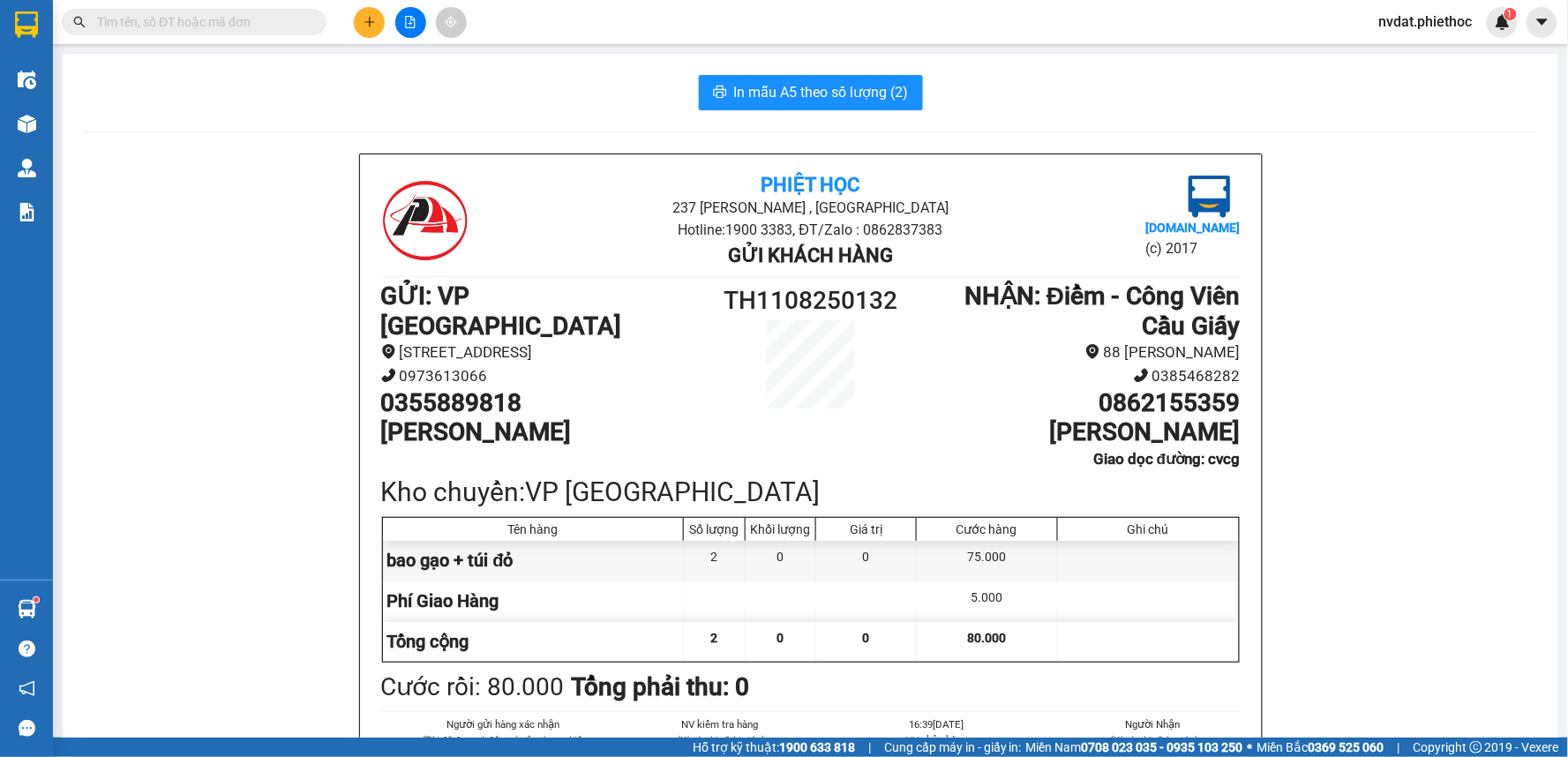
click at [643, 31] on div "Kết quả tìm kiếm ( 1 ) Bộ lọc Mã ĐH Trạng thái Món hàng Thu hộ Tổng cước Chưa c…" at bounding box center [784, 22] width 1568 height 44
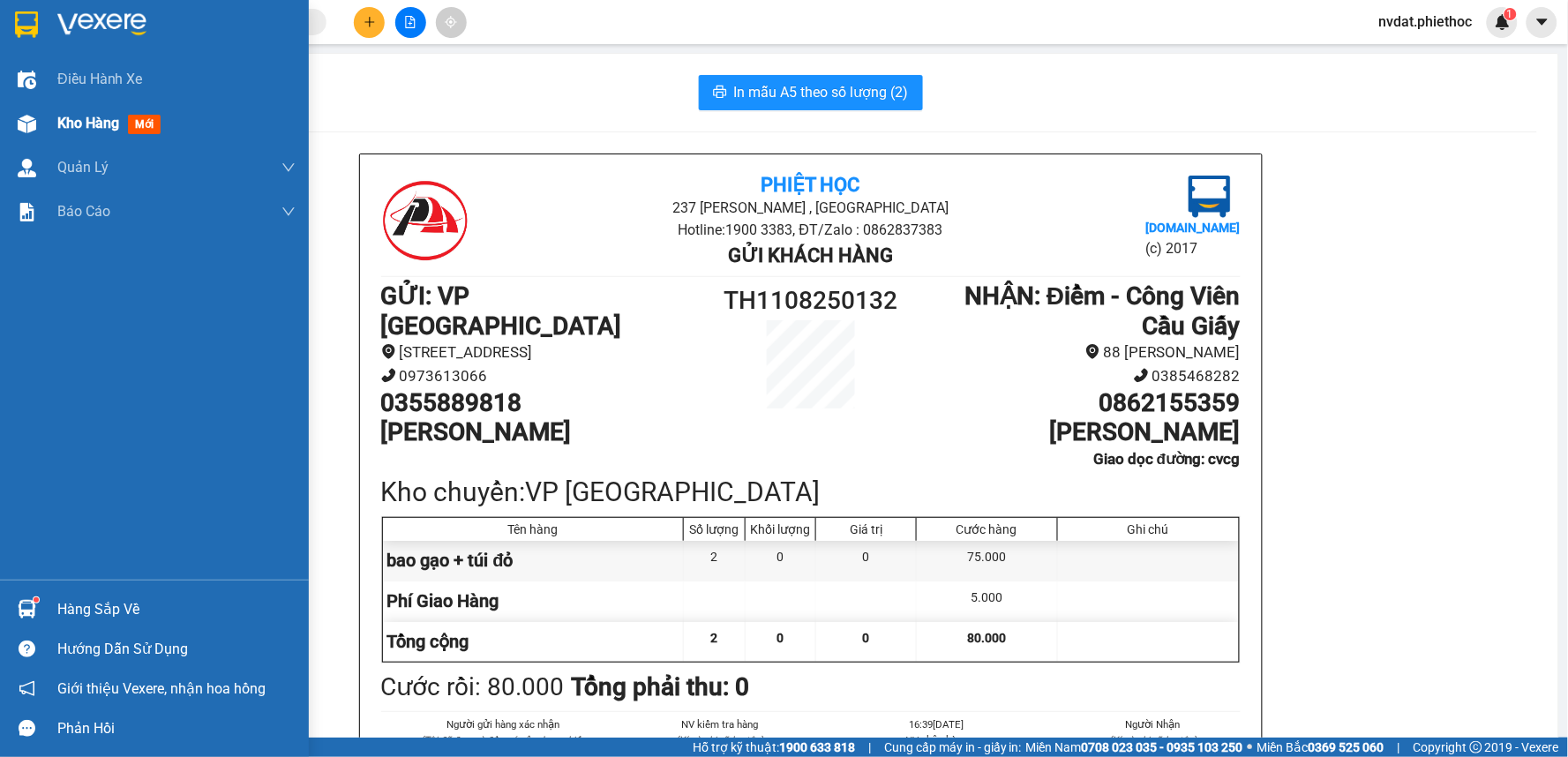
click at [47, 120] on div "Kho hàng mới" at bounding box center [155, 123] width 309 height 44
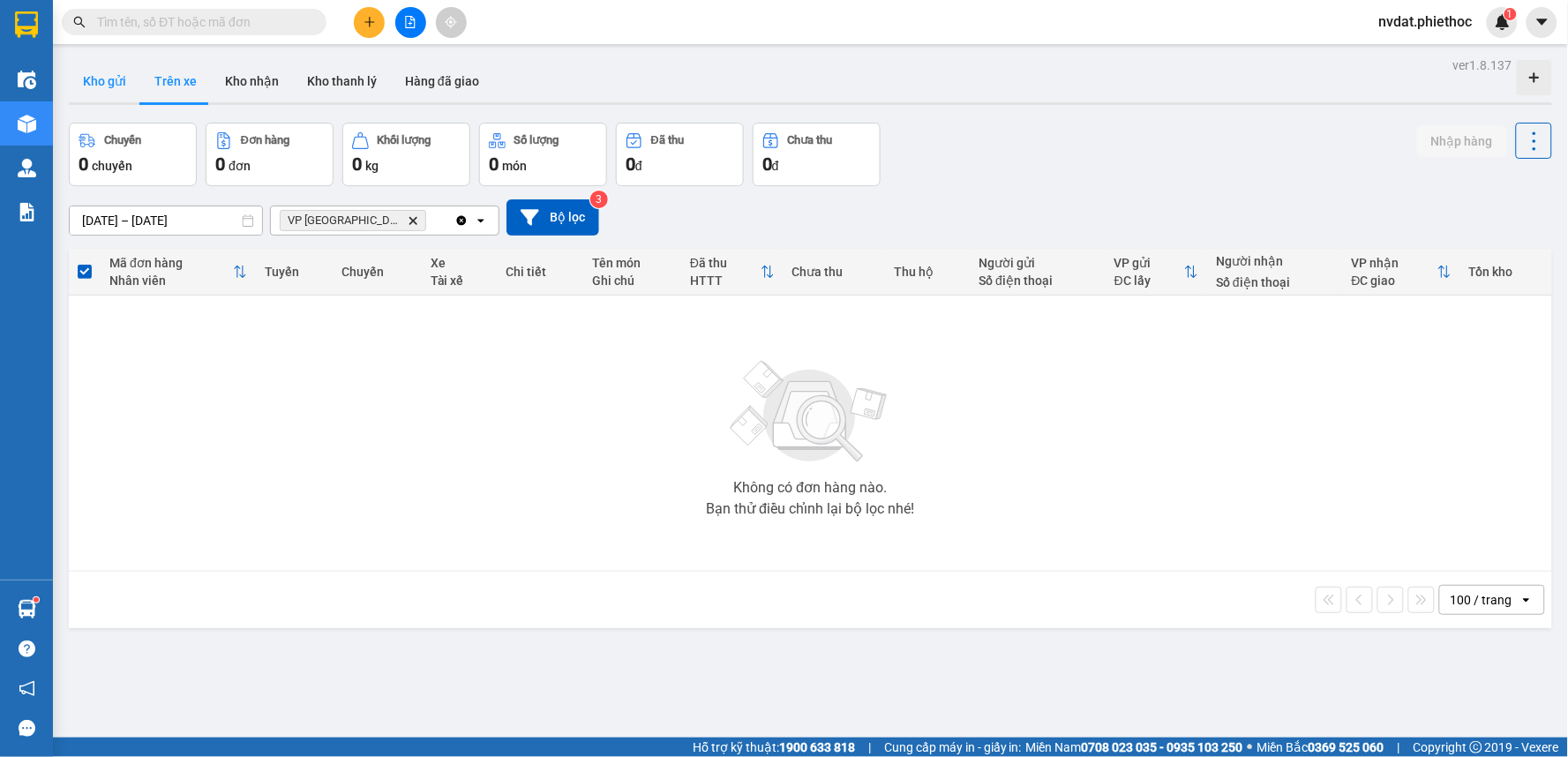
click at [103, 86] on button "Kho gửi" at bounding box center [104, 81] width 72 height 42
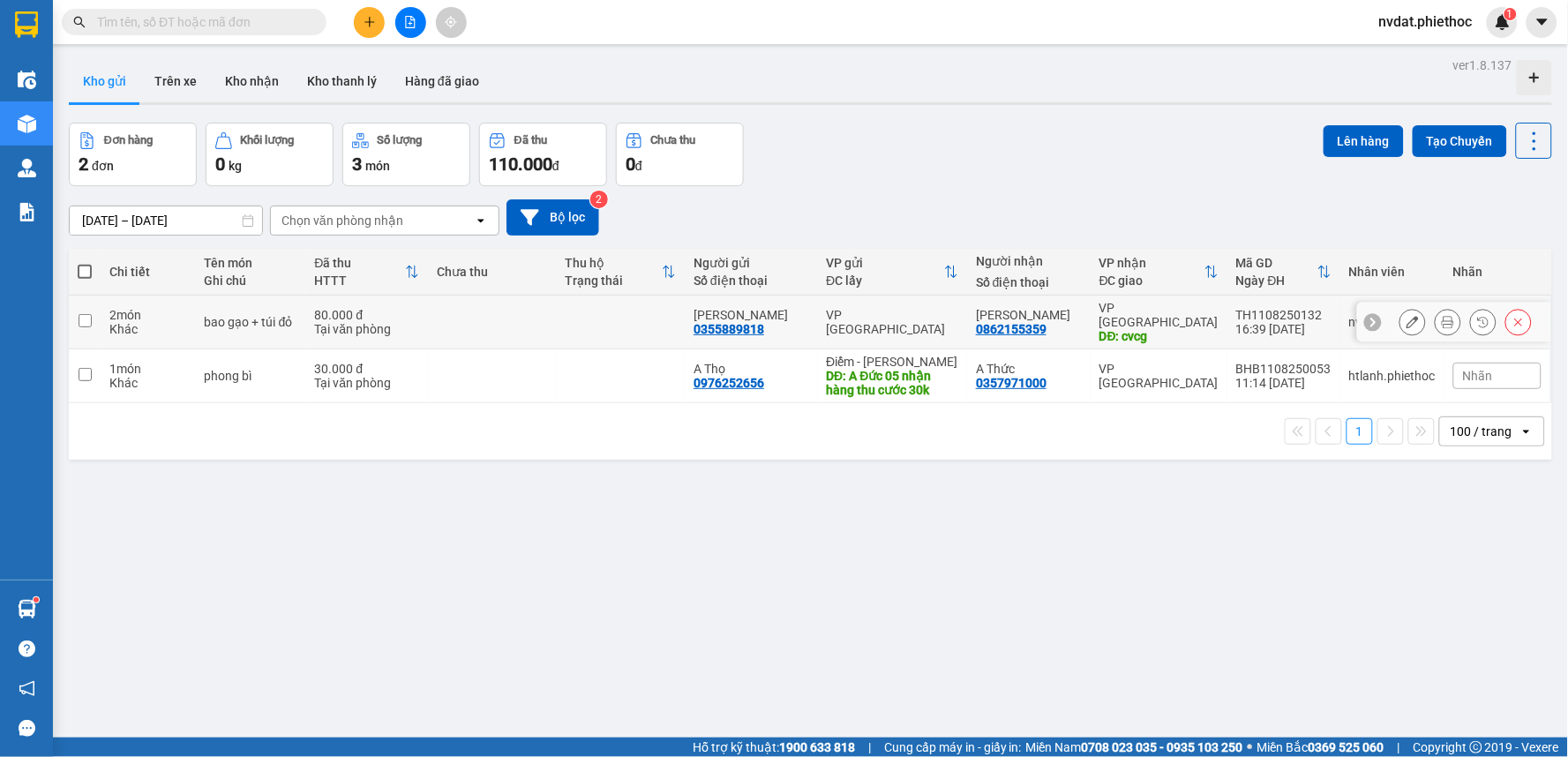
click at [1413, 311] on div at bounding box center [1466, 322] width 132 height 27
drag, startPoint x: 1404, startPoint y: 319, endPoint x: 1197, endPoint y: 178, distance: 250.5
click at [1197, 178] on div "ver 1.8.137 Kho gửi Trên xe Kho nhận Kho thanh lý Hàng đã giao Đơn hàng 2 đơn K…" at bounding box center [810, 431] width 1497 height 757
click at [1182, 362] on div "VP Nam Trung" at bounding box center [1159, 376] width 119 height 29
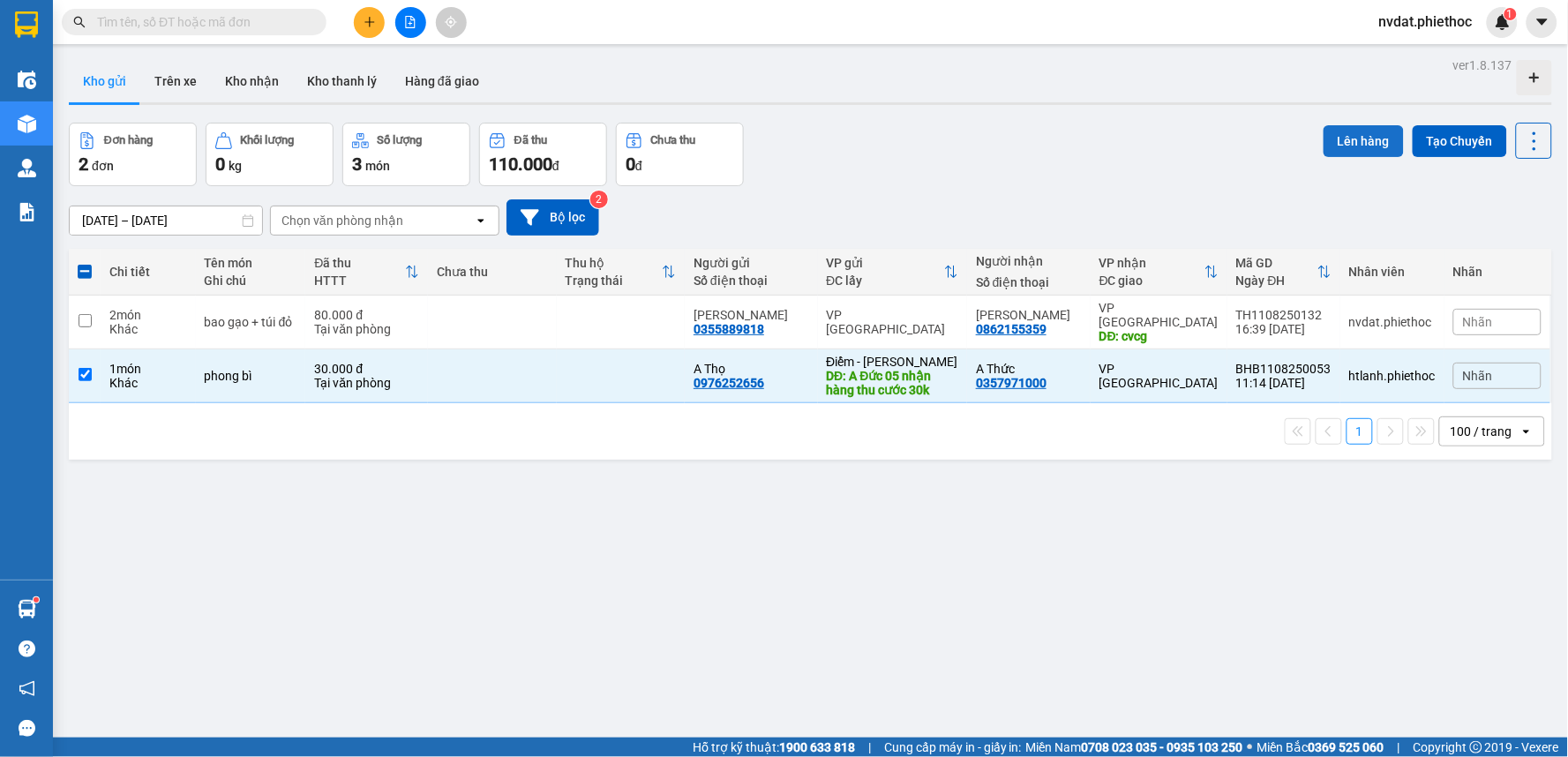
click at [1352, 139] on button "Lên hàng" at bounding box center [1364, 141] width 81 height 32
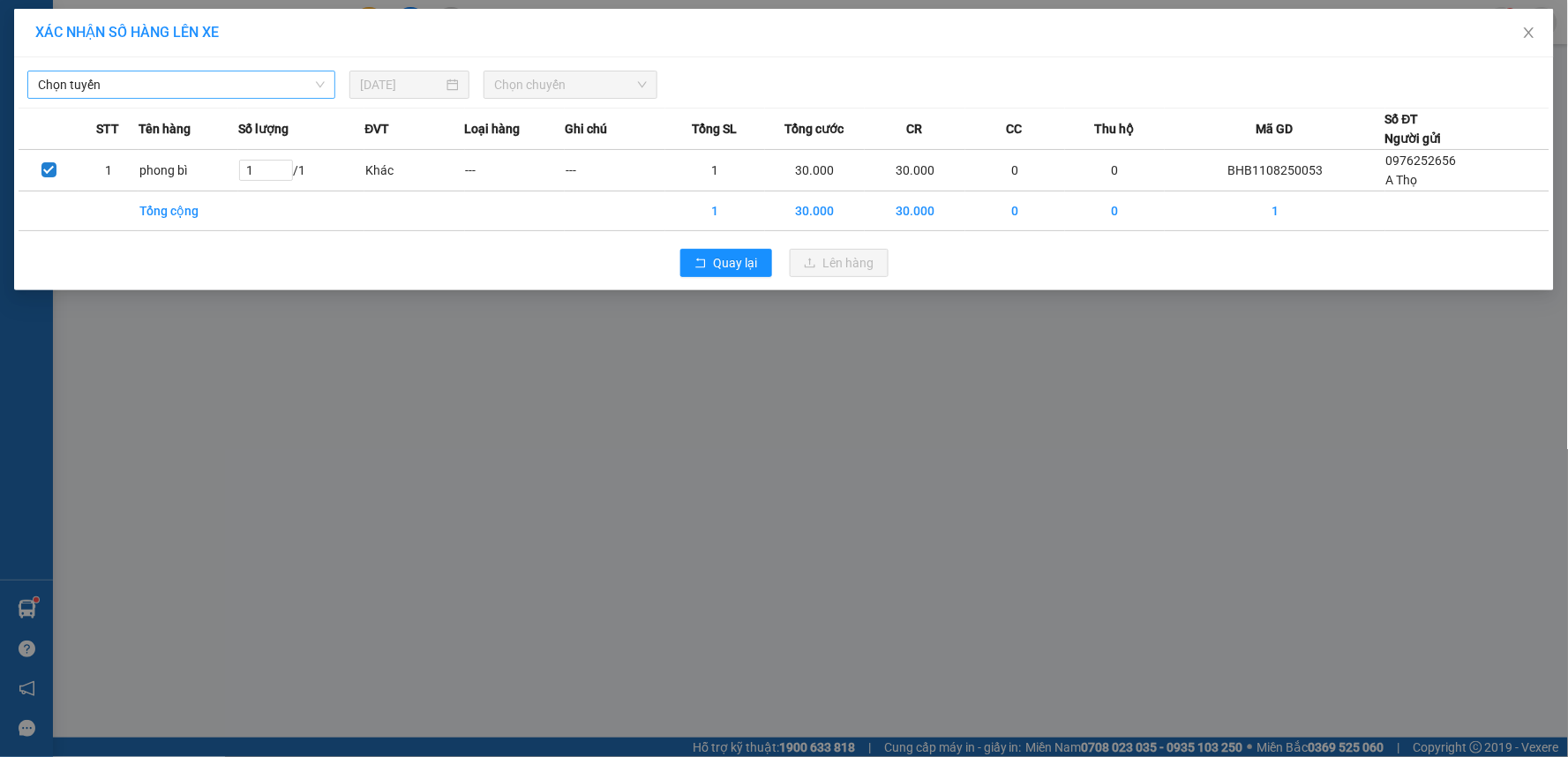
click at [293, 90] on span "Chọn tuyến" at bounding box center [181, 85] width 286 height 27
click at [1524, 22] on span "Close" at bounding box center [1530, 33] width 49 height 49
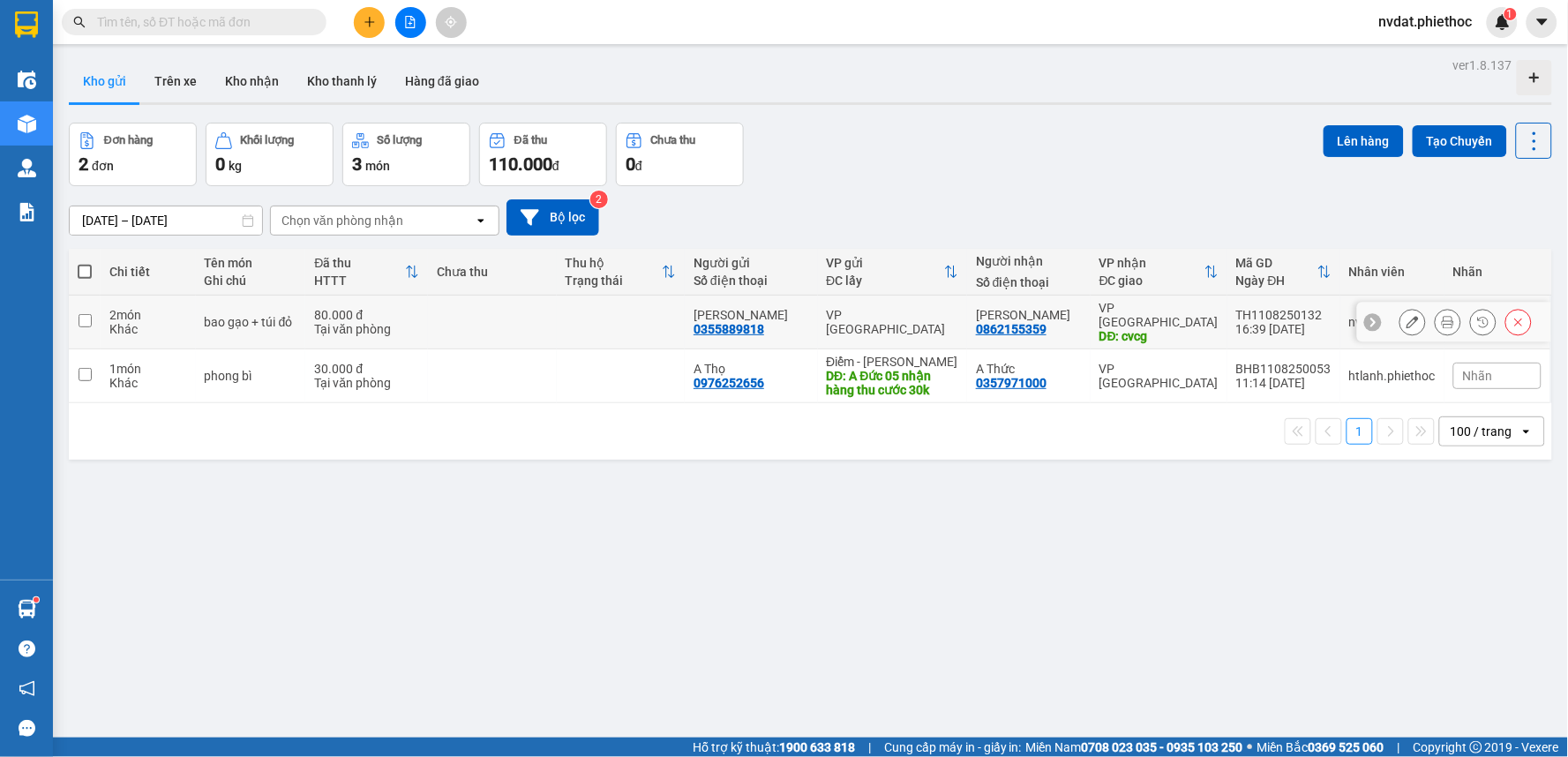
click at [915, 313] on div "VP [GEOGRAPHIC_DATA]" at bounding box center [893, 322] width 132 height 29
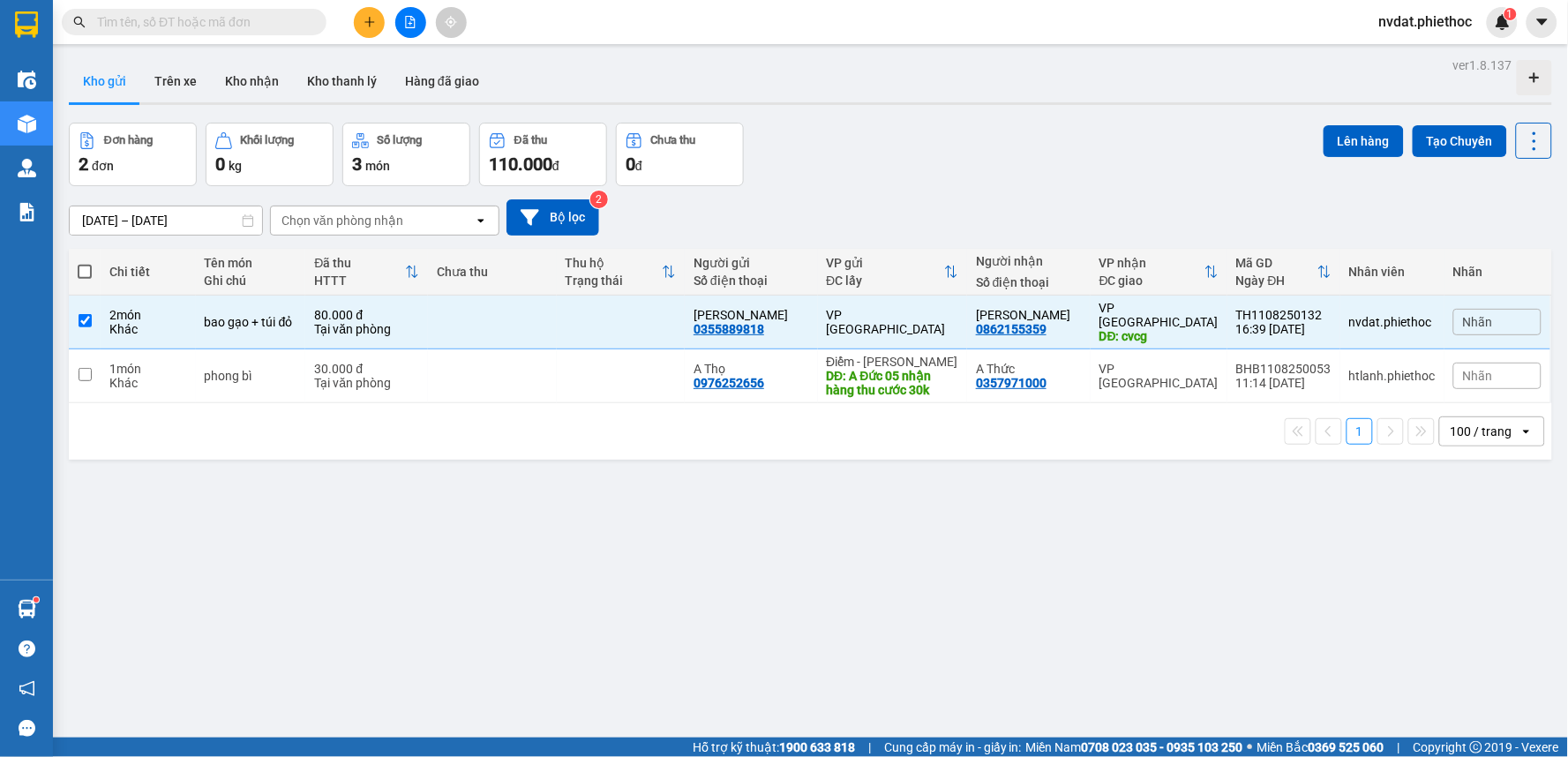
click at [1163, 129] on div "Đơn hàng 2 đơn Khối lượng 0 kg Số lượng 3 món Đã thu 110.000 đ Chưa thu 0 đ Lên…" at bounding box center [810, 155] width 1483 height 64
click at [1345, 125] on button "Lên hàng" at bounding box center [1364, 141] width 81 height 32
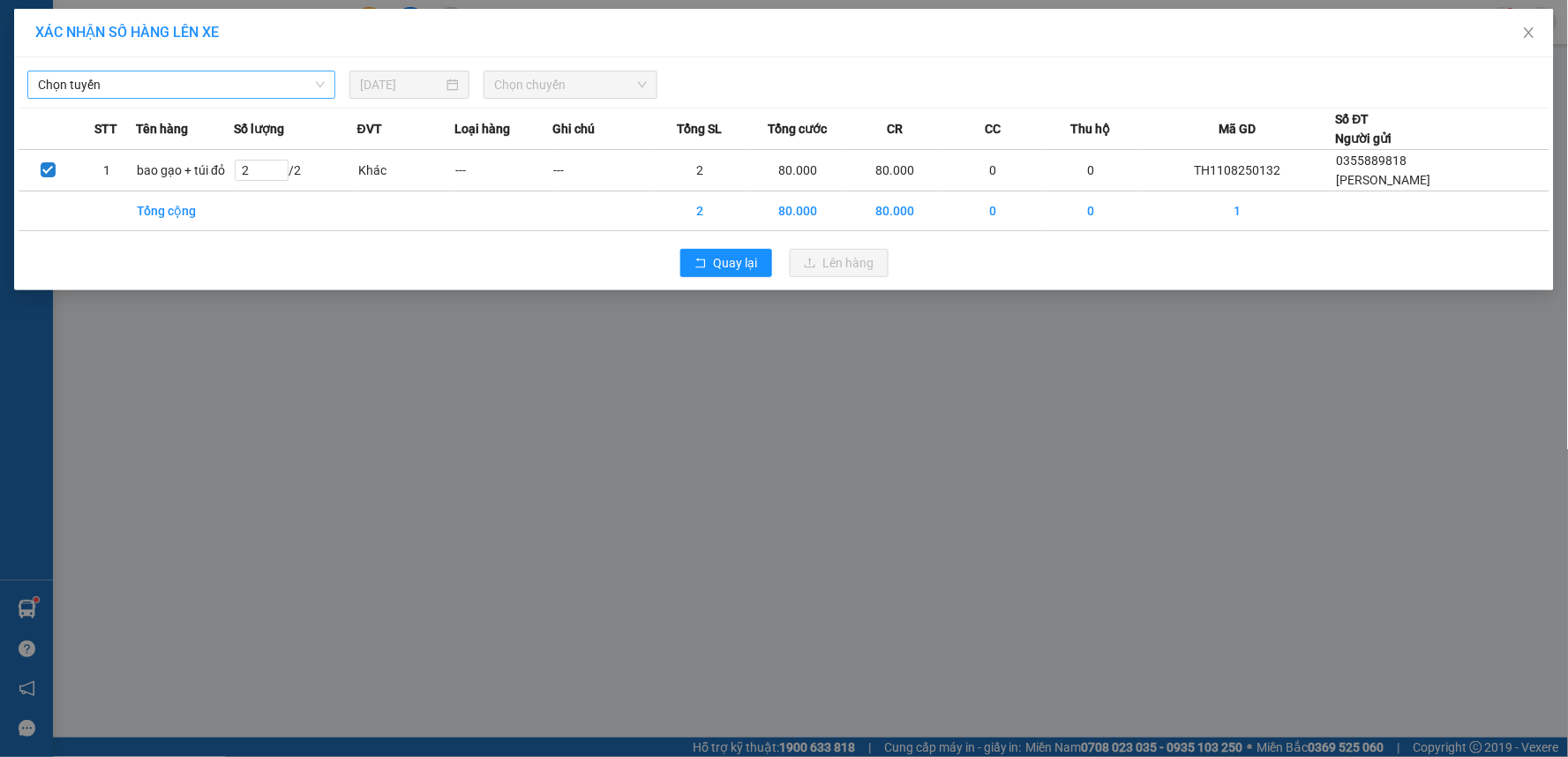
click at [263, 85] on span "Chọn tuyến" at bounding box center [181, 85] width 286 height 27
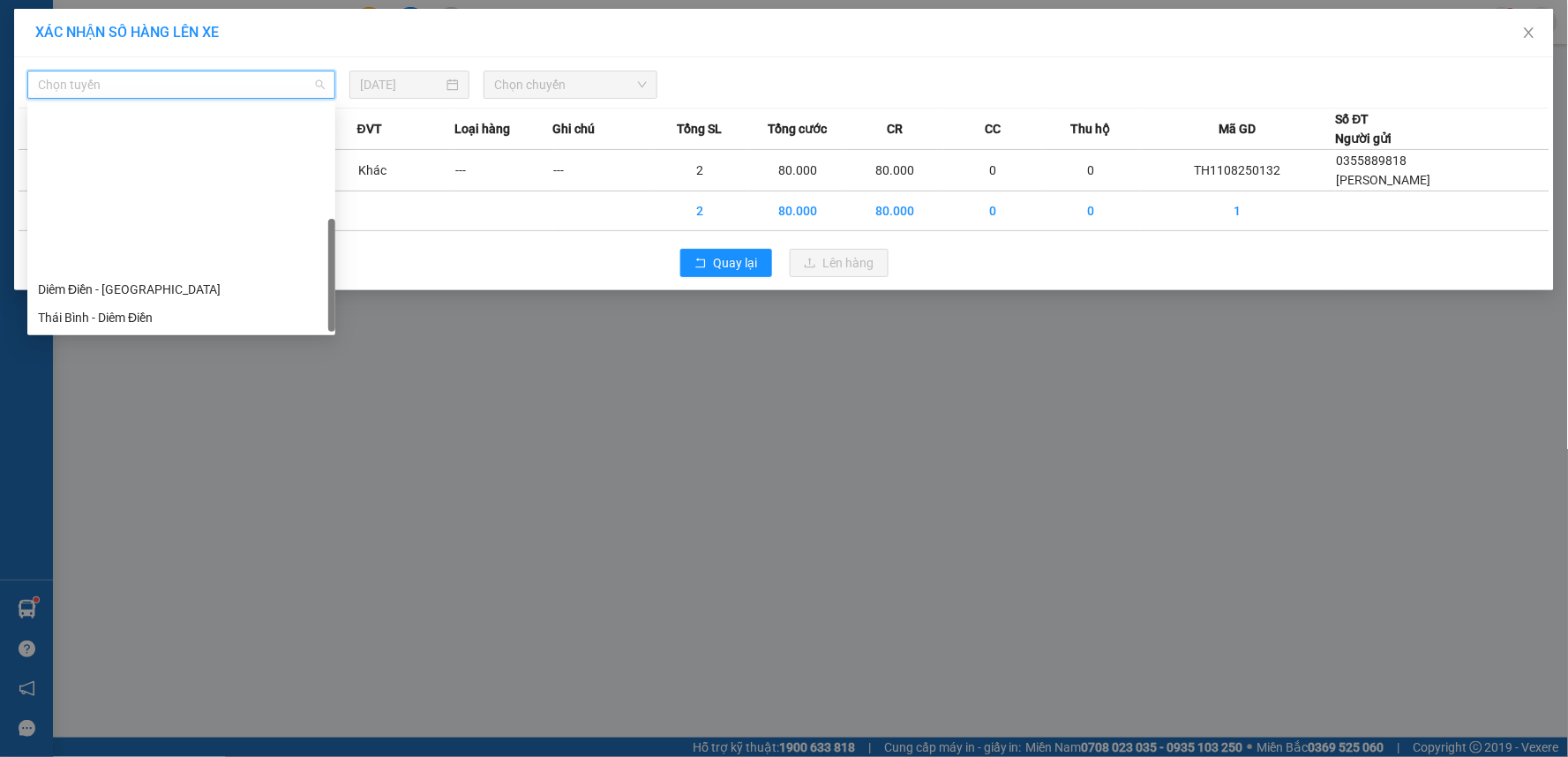
scroll to position [198, 0]
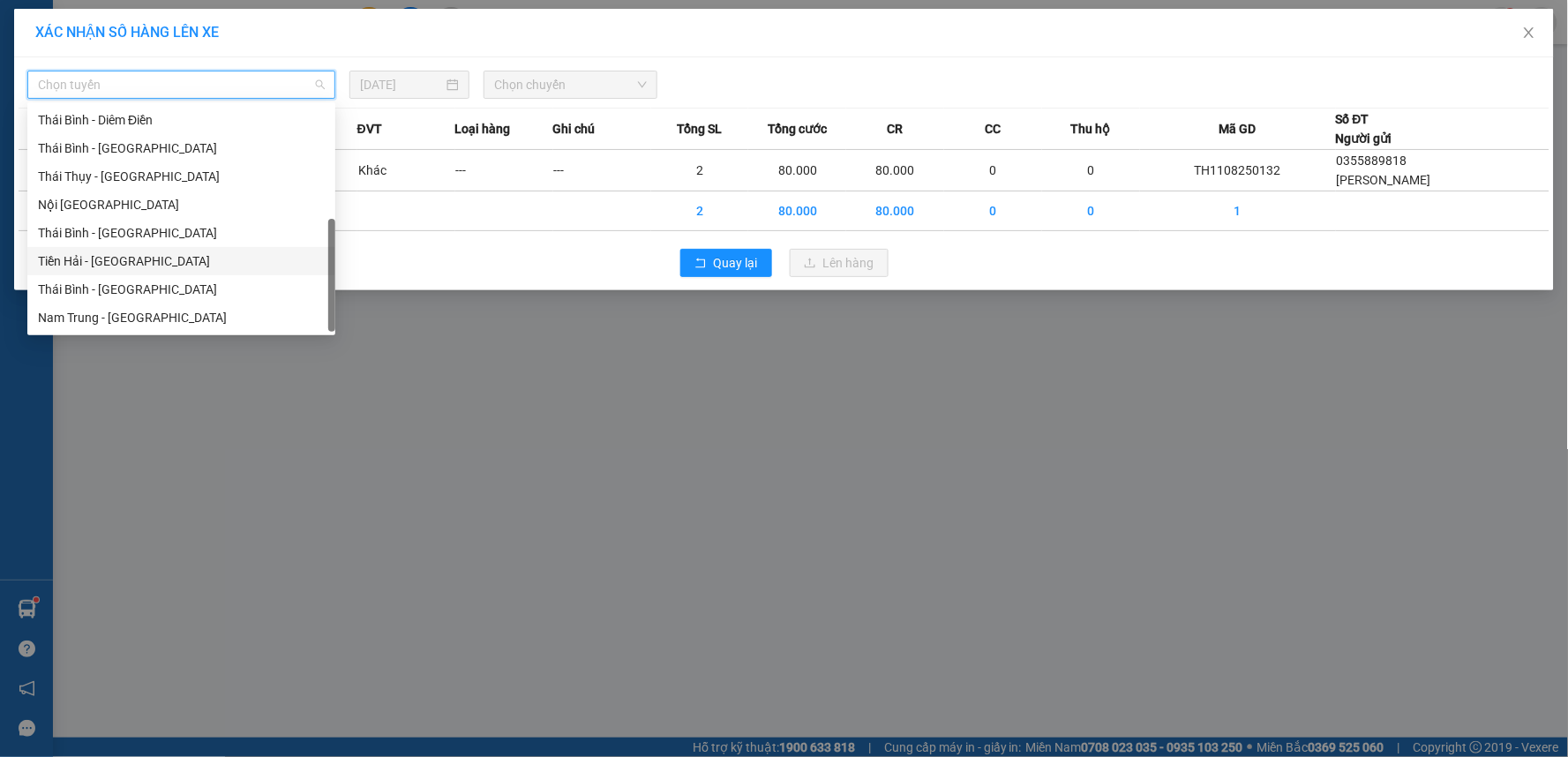
click at [101, 263] on div "Tiền Hải - Thái Bình" at bounding box center [181, 262] width 286 height 20
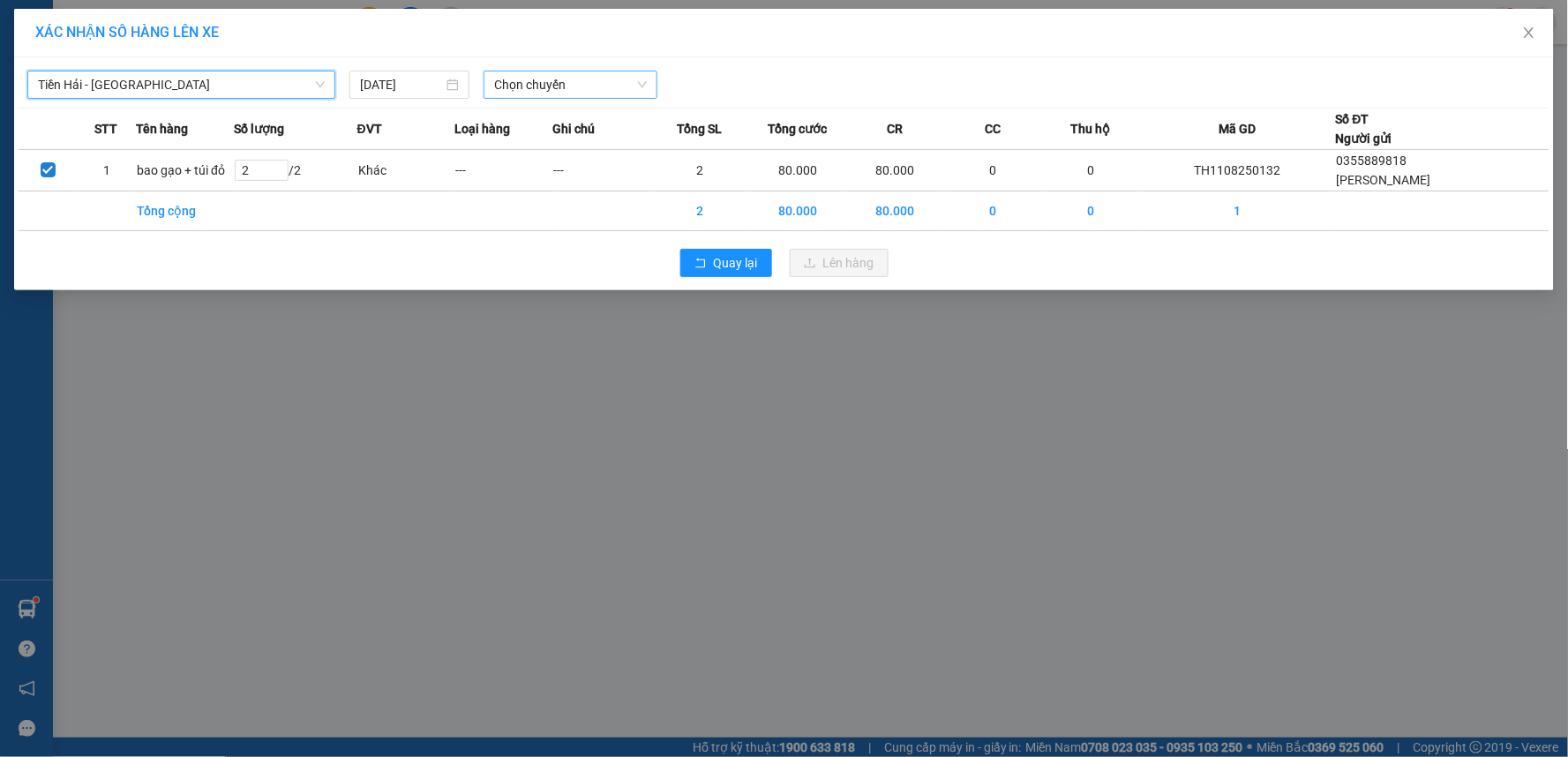
click at [551, 85] on span "Chọn chuyến" at bounding box center [570, 85] width 153 height 27
click at [613, 145] on div "Thêm chuyến " 17:00 "" at bounding box center [577, 149] width 188 height 30
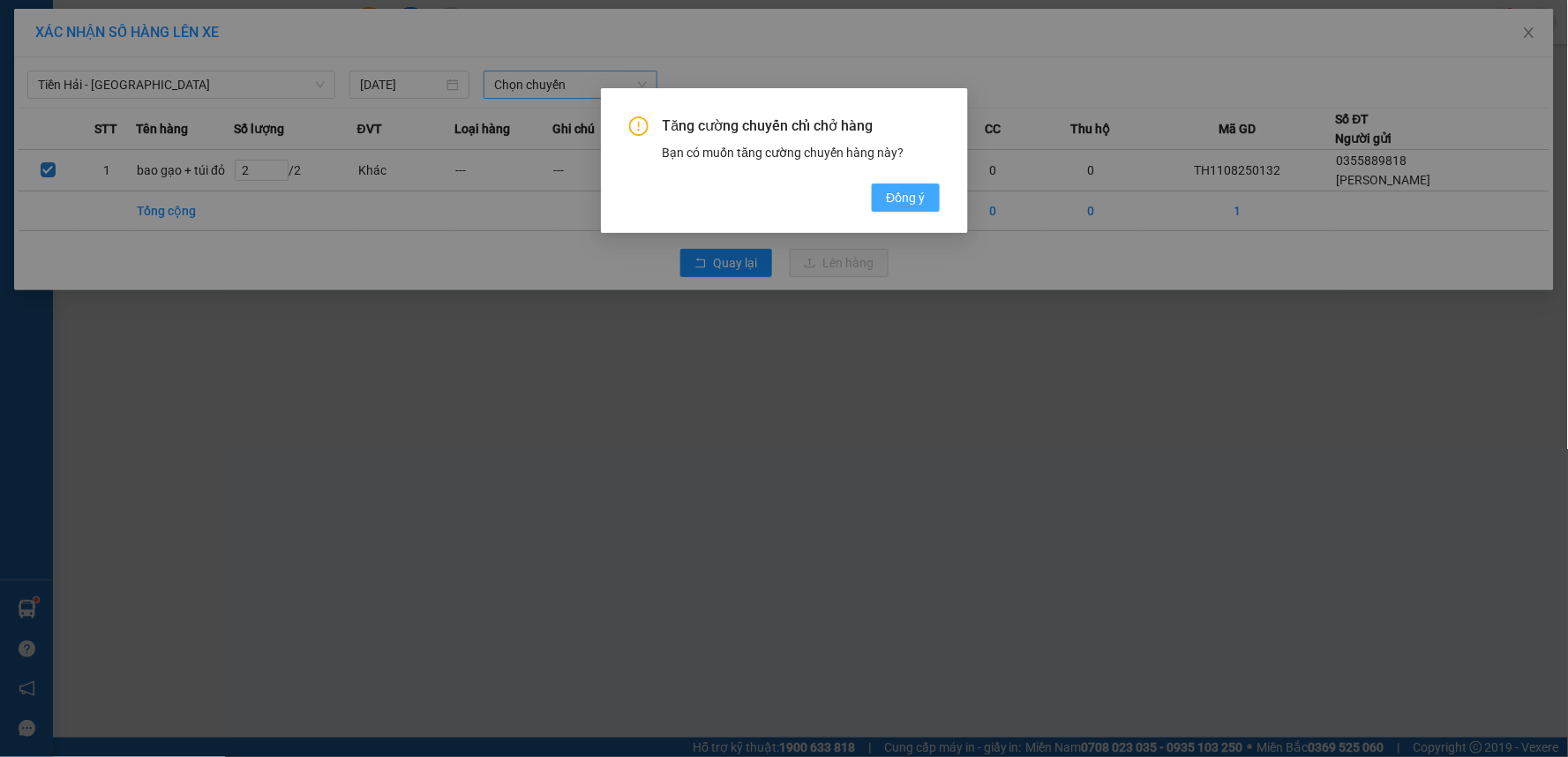
click at [909, 194] on span "Đồng ý" at bounding box center [905, 198] width 38 height 20
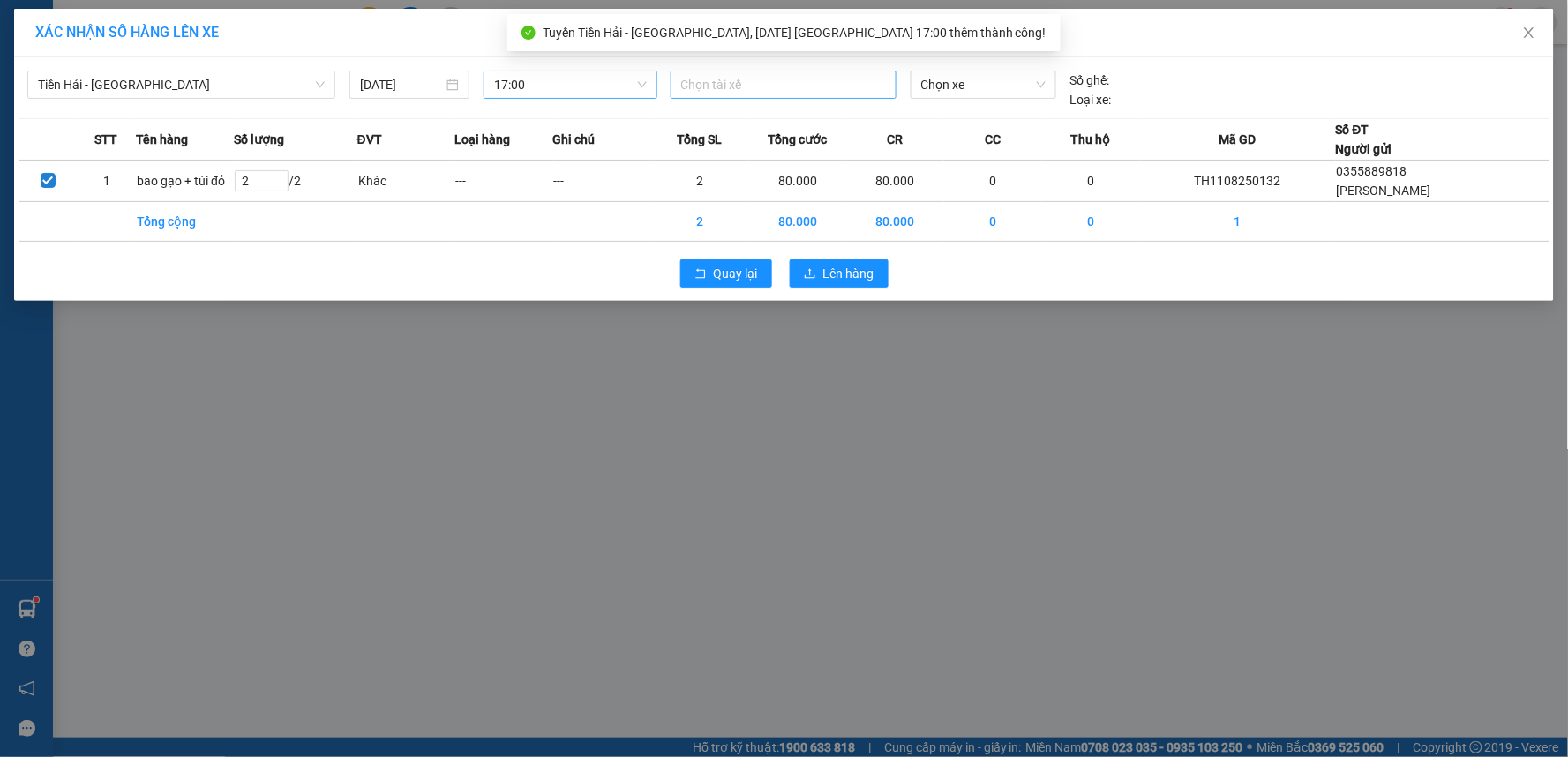
click at [763, 91] on div at bounding box center [784, 85] width 218 height 22
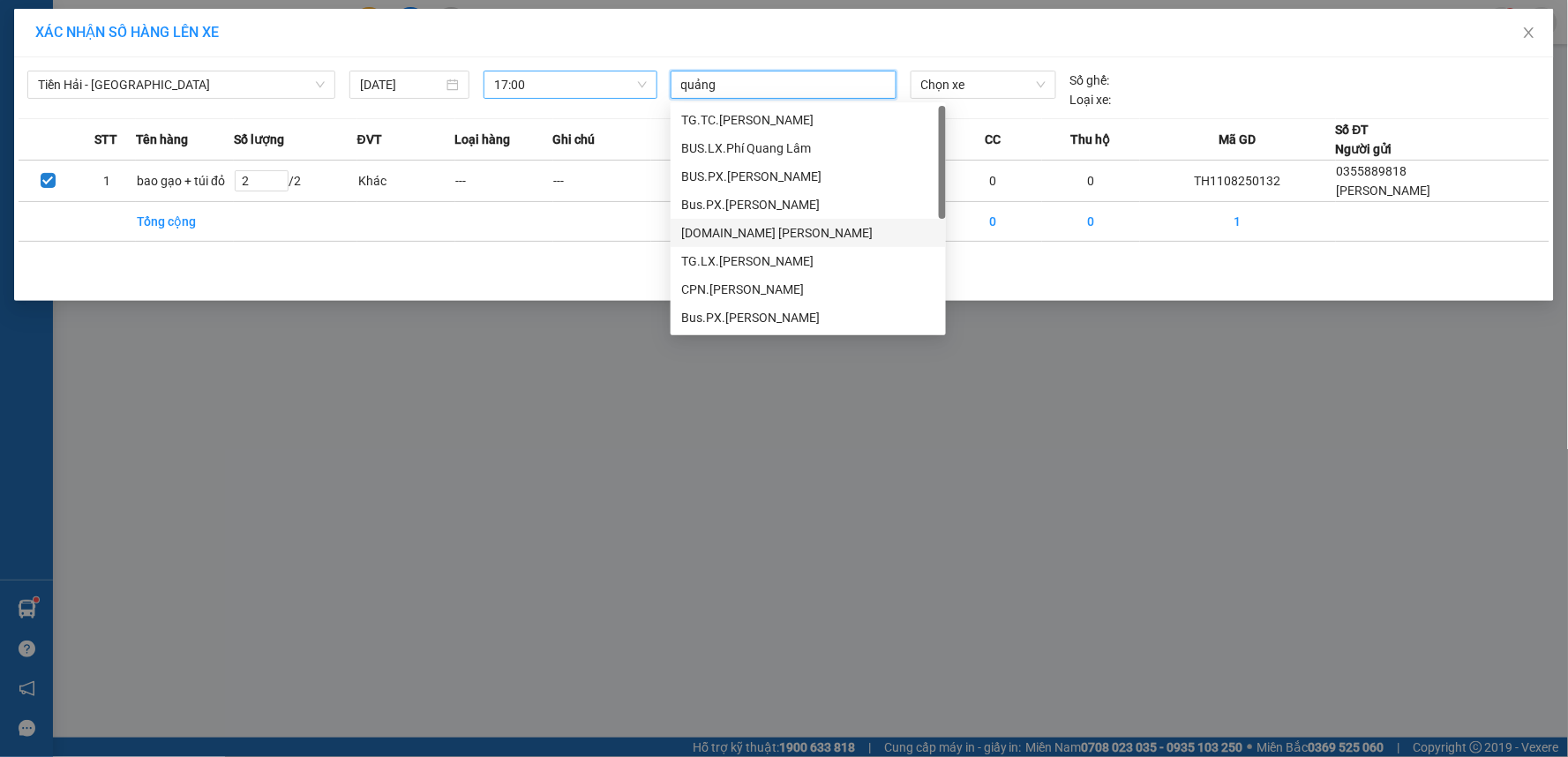
click at [777, 227] on div "[DOMAIN_NAME] [PERSON_NAME]" at bounding box center [808, 233] width 254 height 20
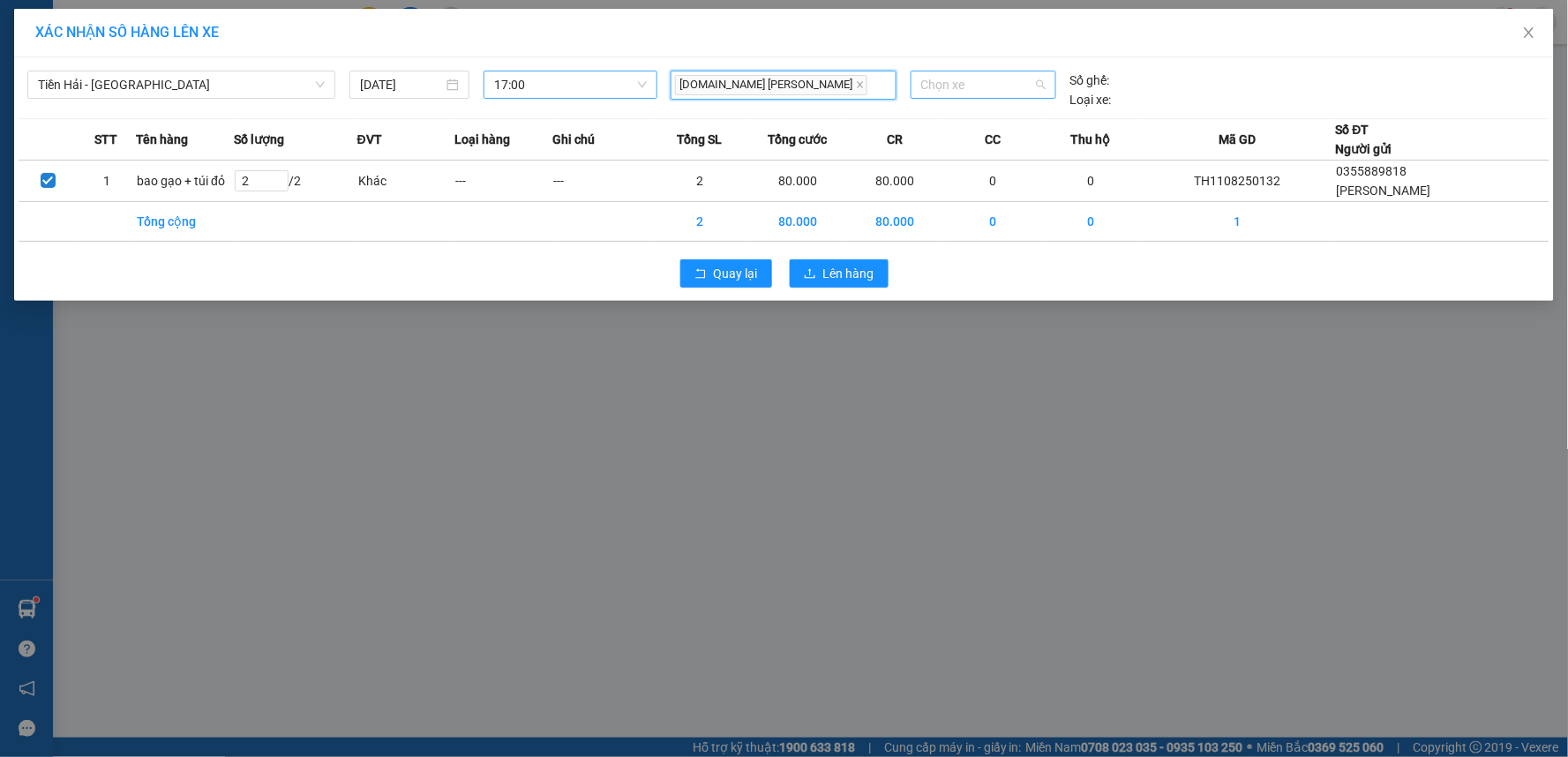
click at [962, 95] on span "Chọn xe" at bounding box center [983, 85] width 124 height 27
drag, startPoint x: 1008, startPoint y: 127, endPoint x: 901, endPoint y: 203, distance: 131.2
click at [1008, 126] on div "17H-029.38" at bounding box center [983, 120] width 124 height 20
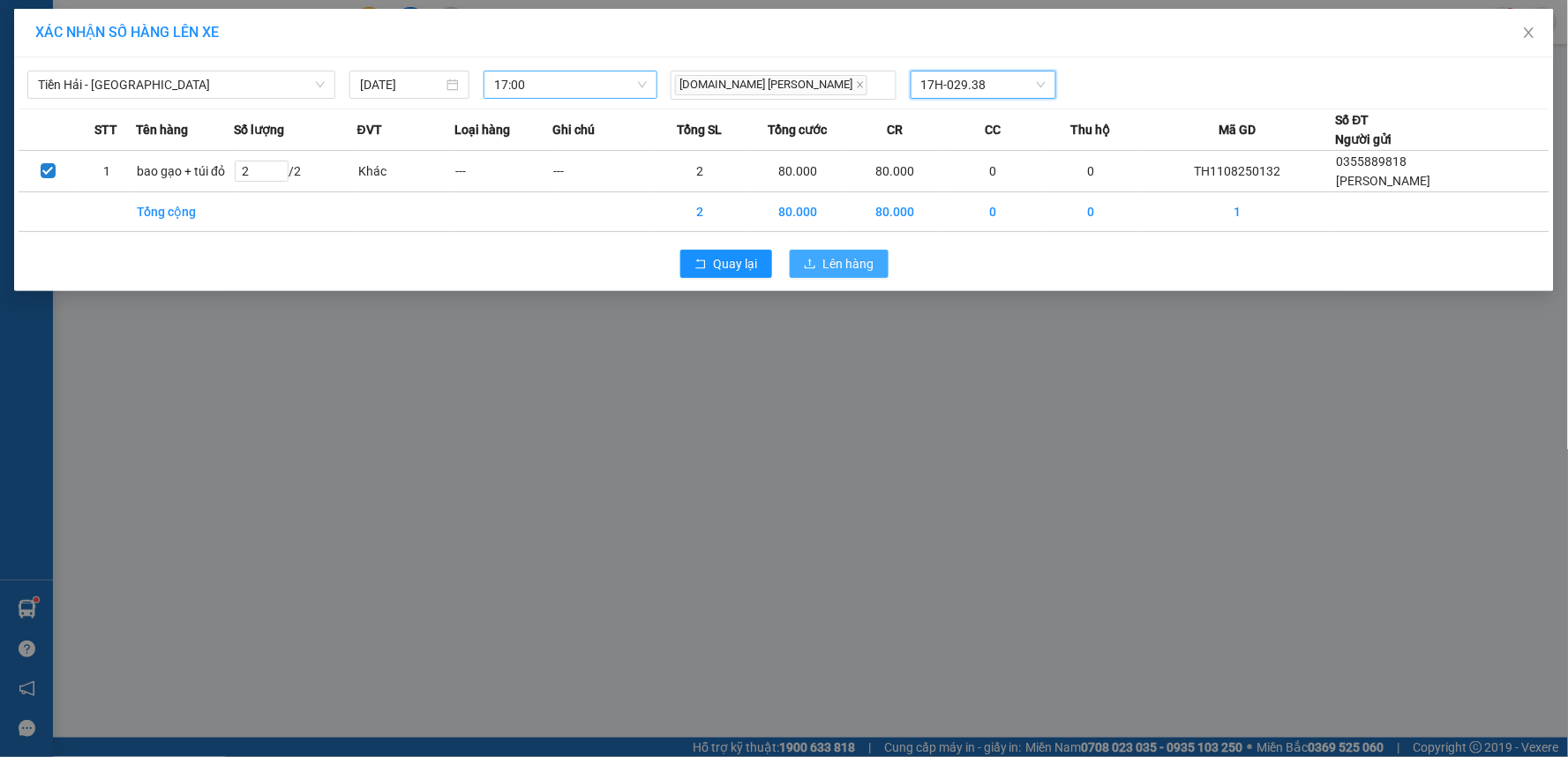
click at [848, 267] on span "Lên hàng" at bounding box center [848, 264] width 51 height 20
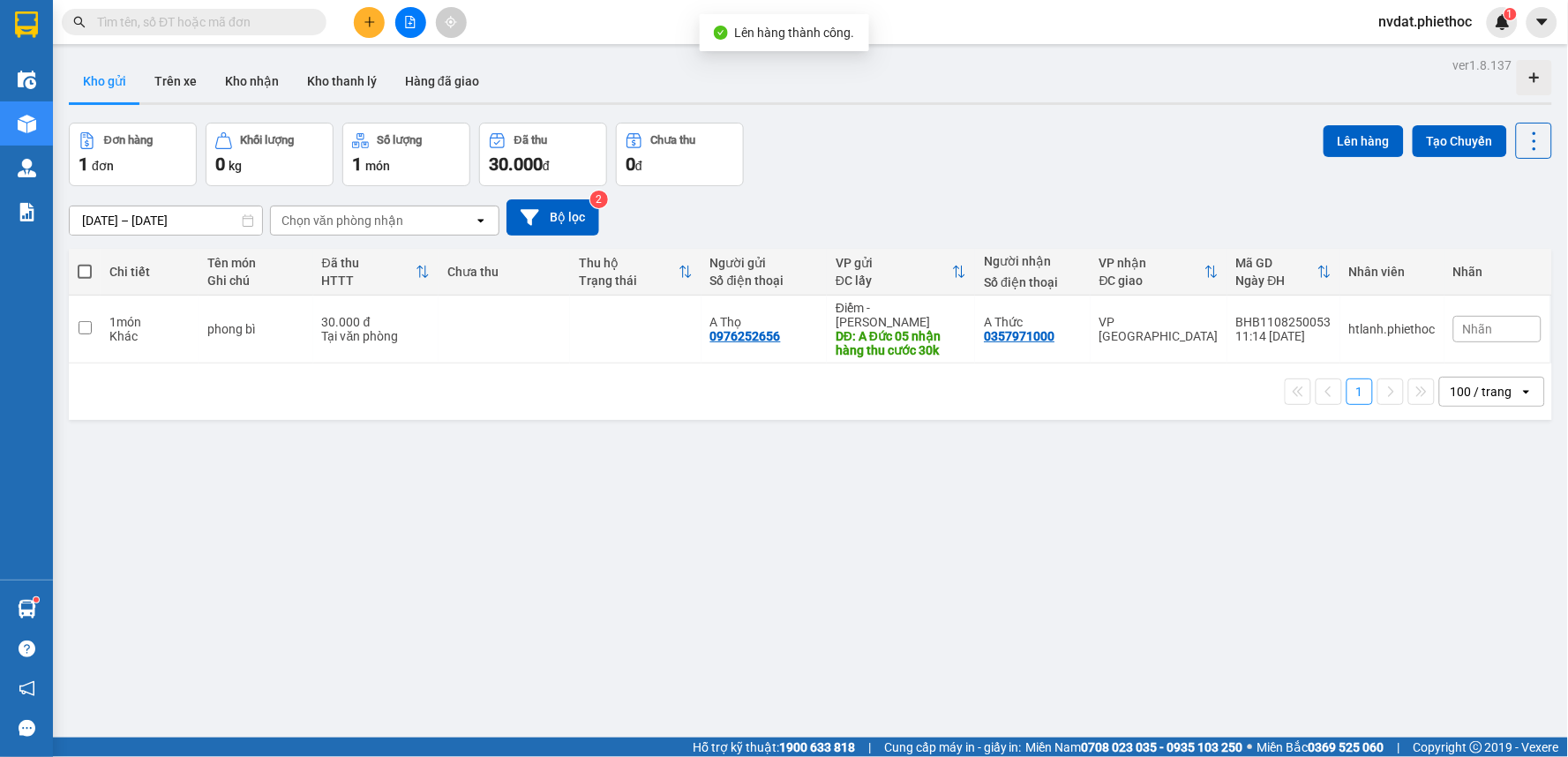
click at [1070, 176] on div "Đơn hàng 1 đơn Khối lượng 0 kg Số lượng 1 món Đã thu 30.000 đ Chưa thu 0 đ Lên …" at bounding box center [810, 155] width 1483 height 64
click at [897, 329] on div "DĐ: A Đức 05 nhận hàng thu cước 30k" at bounding box center [901, 343] width 131 height 29
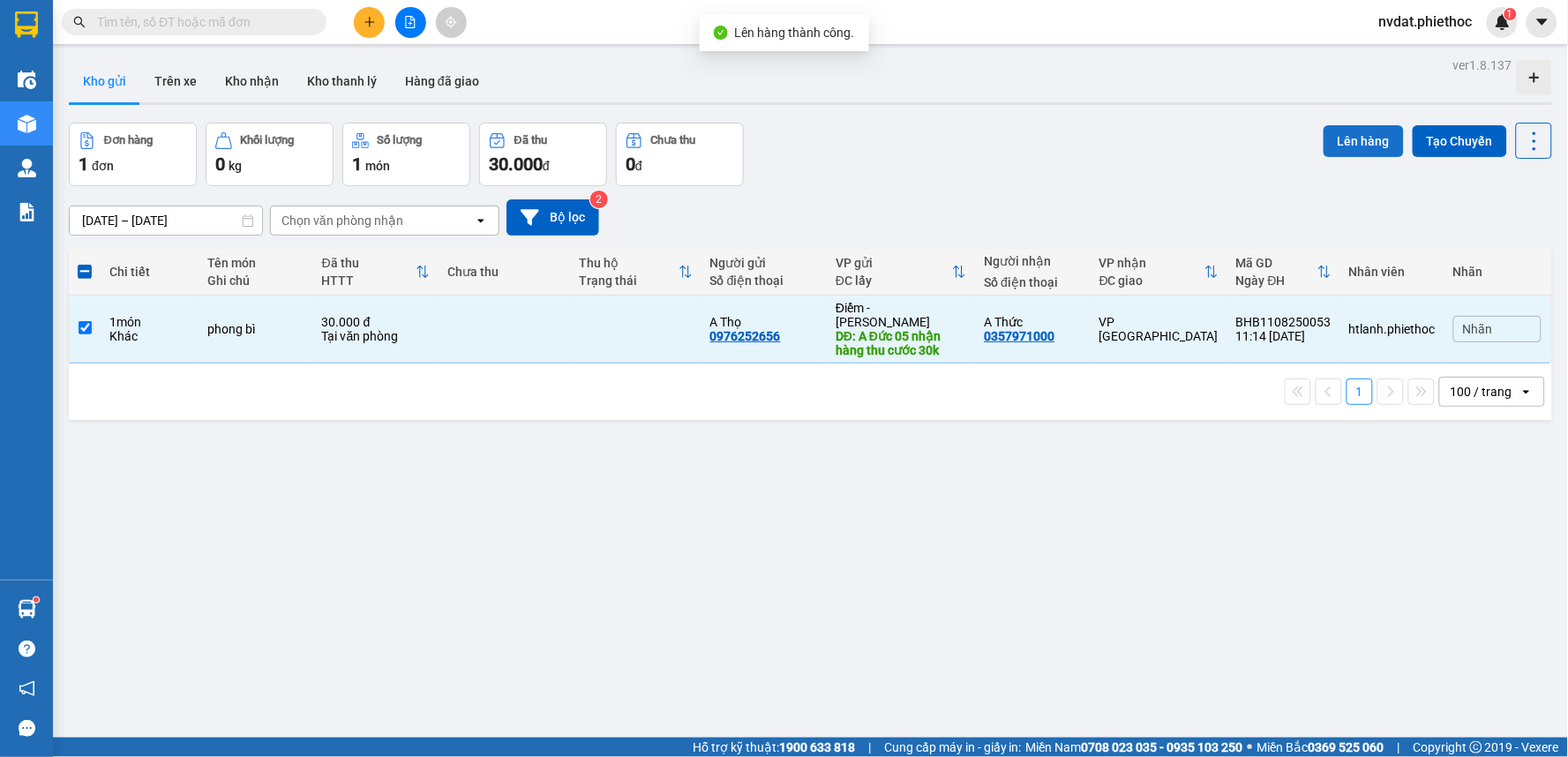
click at [1338, 130] on button "Lên hàng" at bounding box center [1364, 141] width 81 height 32
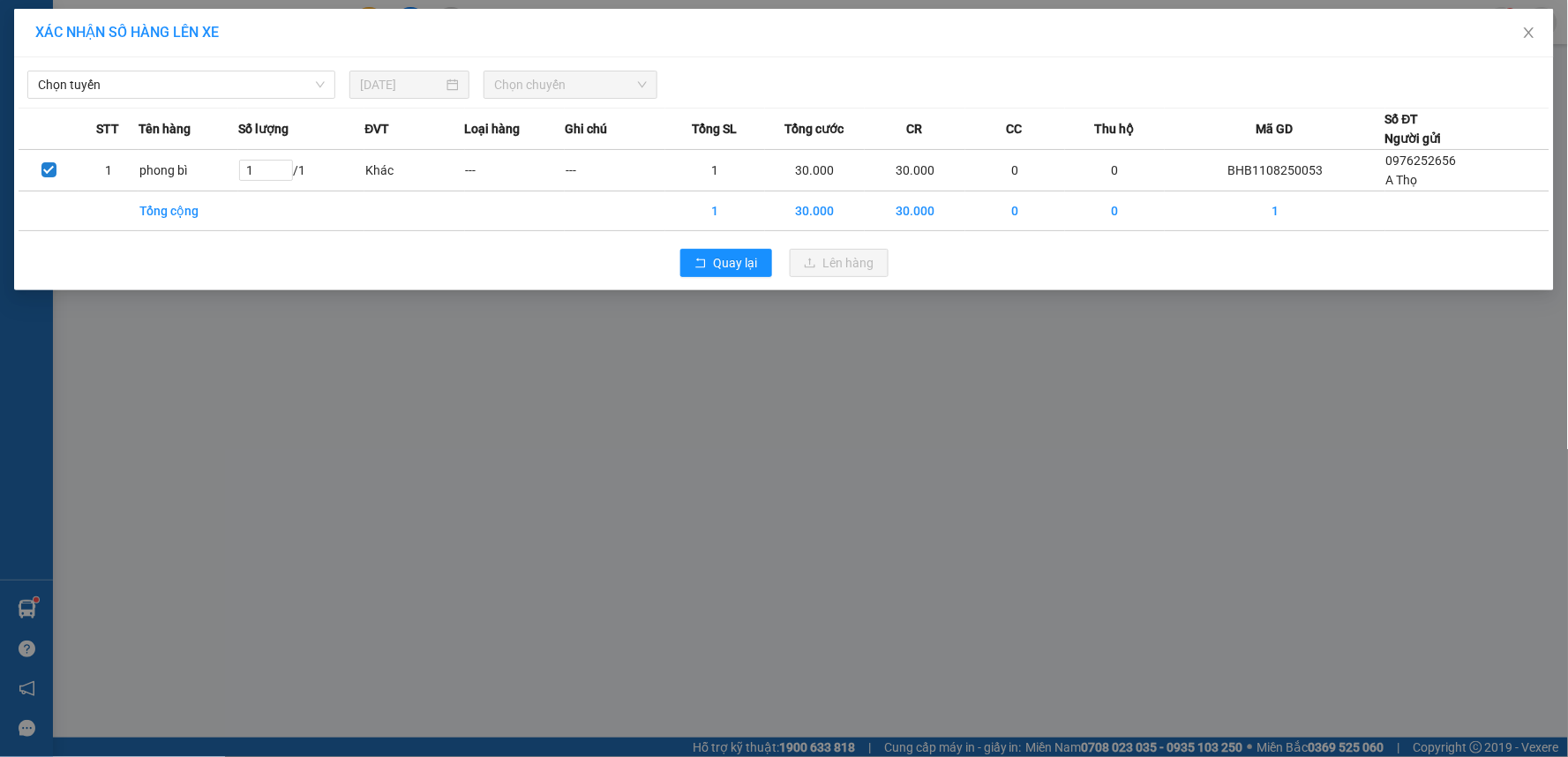
click at [343, 94] on div "[DATE]" at bounding box center [409, 85] width 134 height 29
click at [229, 94] on span "Chọn tuyến" at bounding box center [181, 85] width 286 height 27
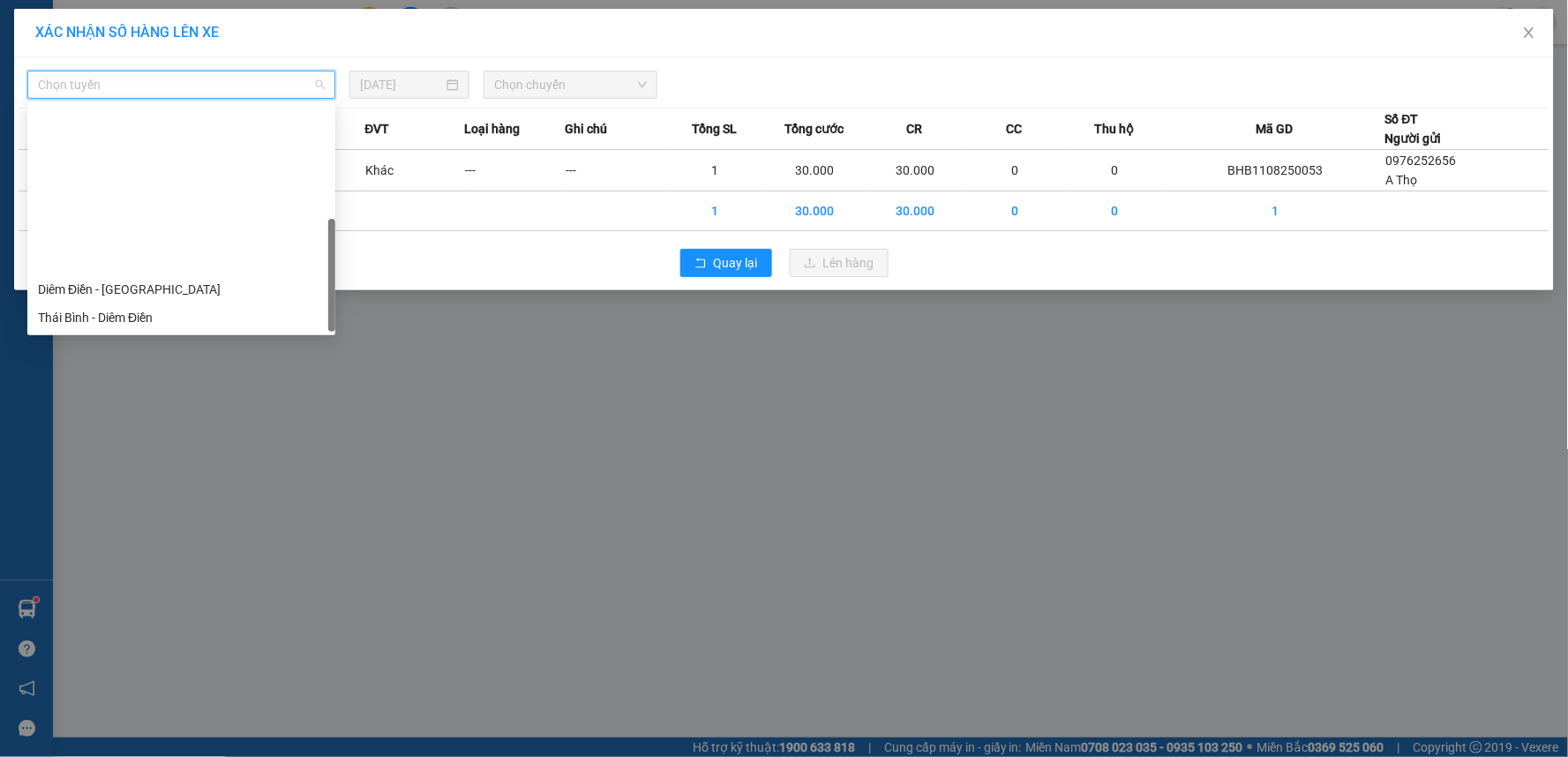
scroll to position [198, 0]
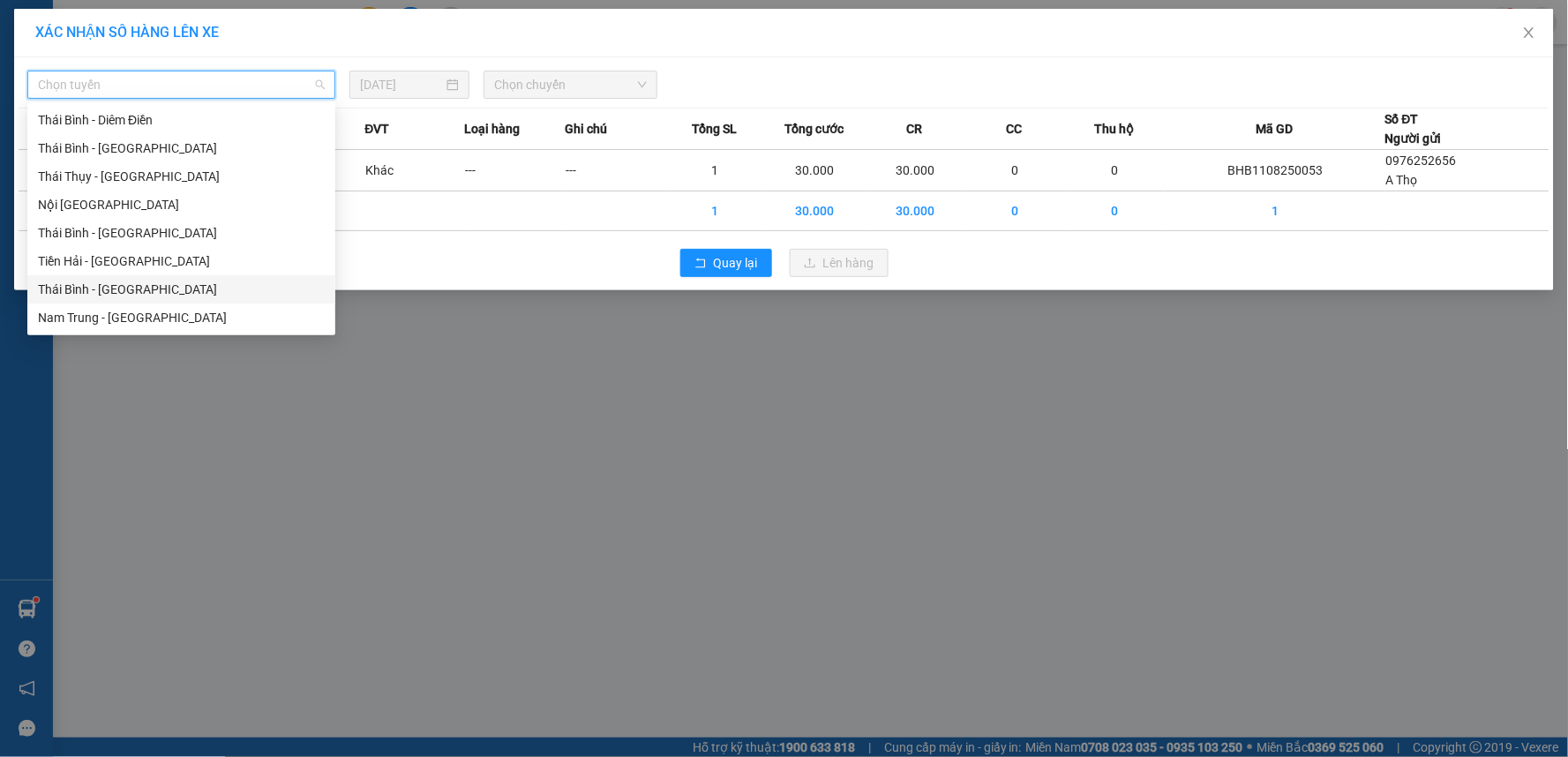
click at [145, 291] on div "Thái Bình - Nam Trung" at bounding box center [181, 289] width 286 height 20
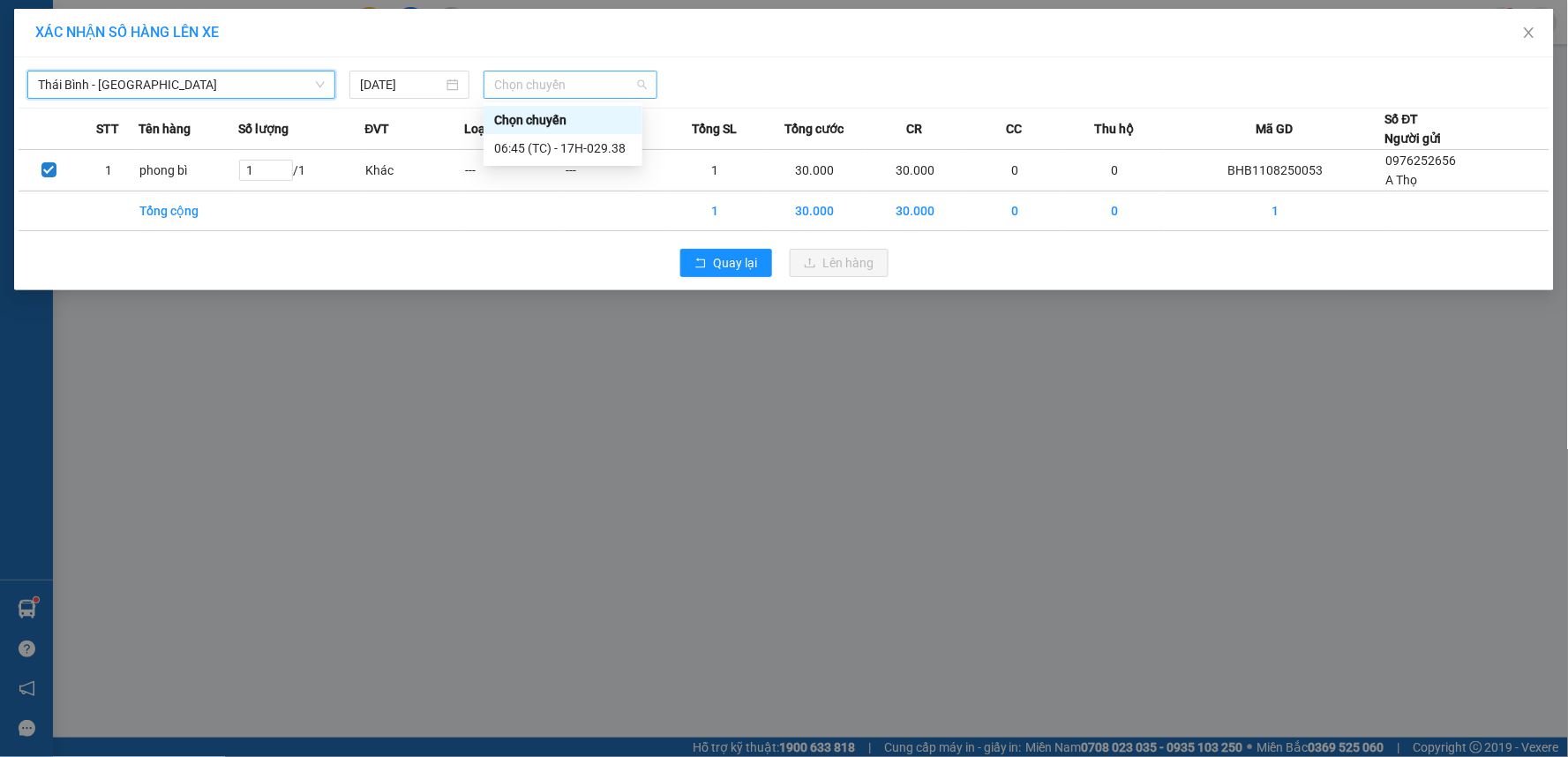
click at [510, 78] on span "Chọn chuyến" at bounding box center [570, 85] width 153 height 27
click at [515, 89] on span "Chọn chuyến" at bounding box center [570, 85] width 153 height 27
click at [541, 86] on span "Chọn chuyến" at bounding box center [570, 85] width 153 height 27
click at [567, 91] on input "1640" at bounding box center [564, 85] width 141 height 27
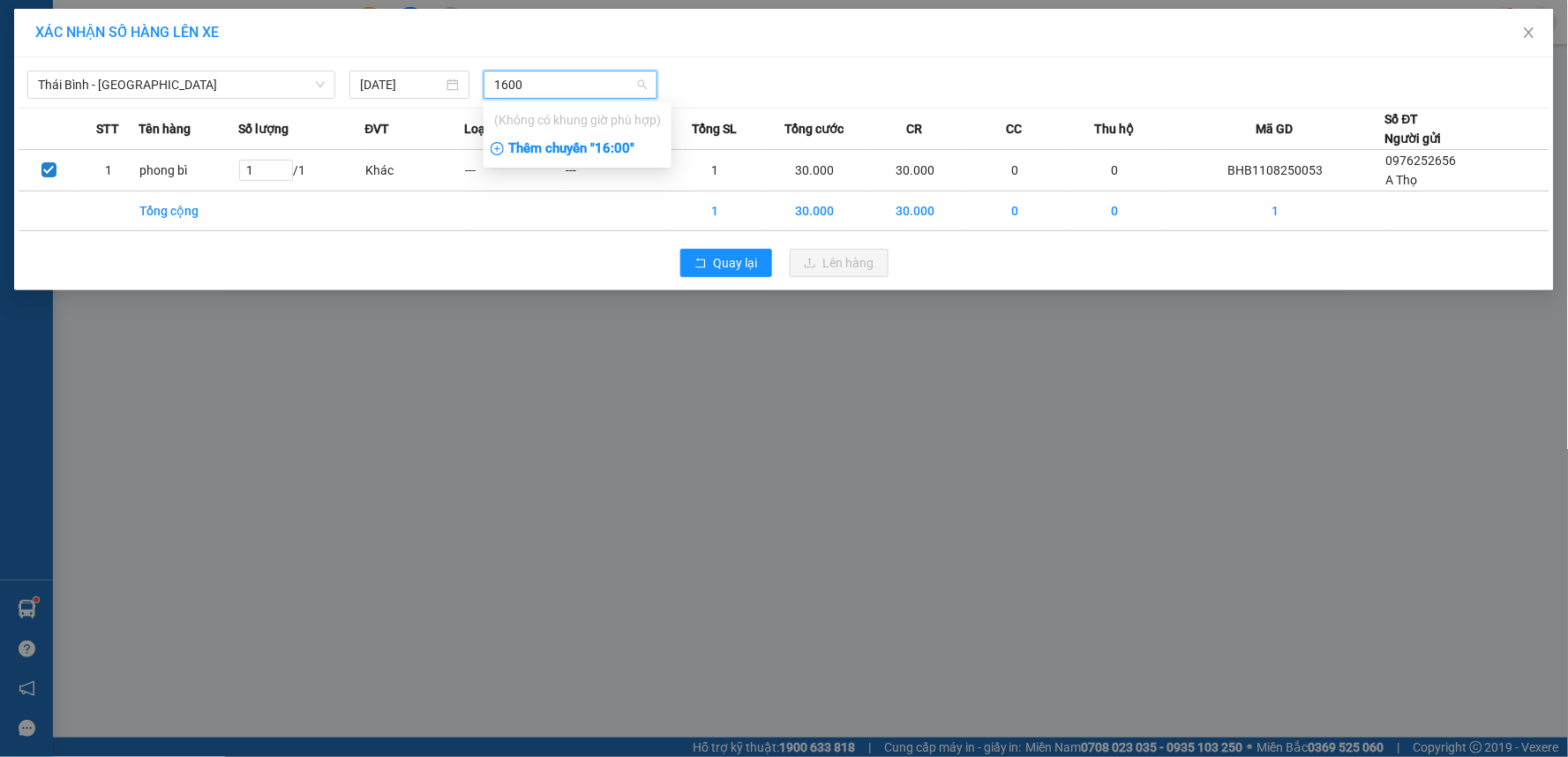
click at [588, 145] on div "Thêm chuyến " 16:00 "" at bounding box center [577, 149] width 188 height 30
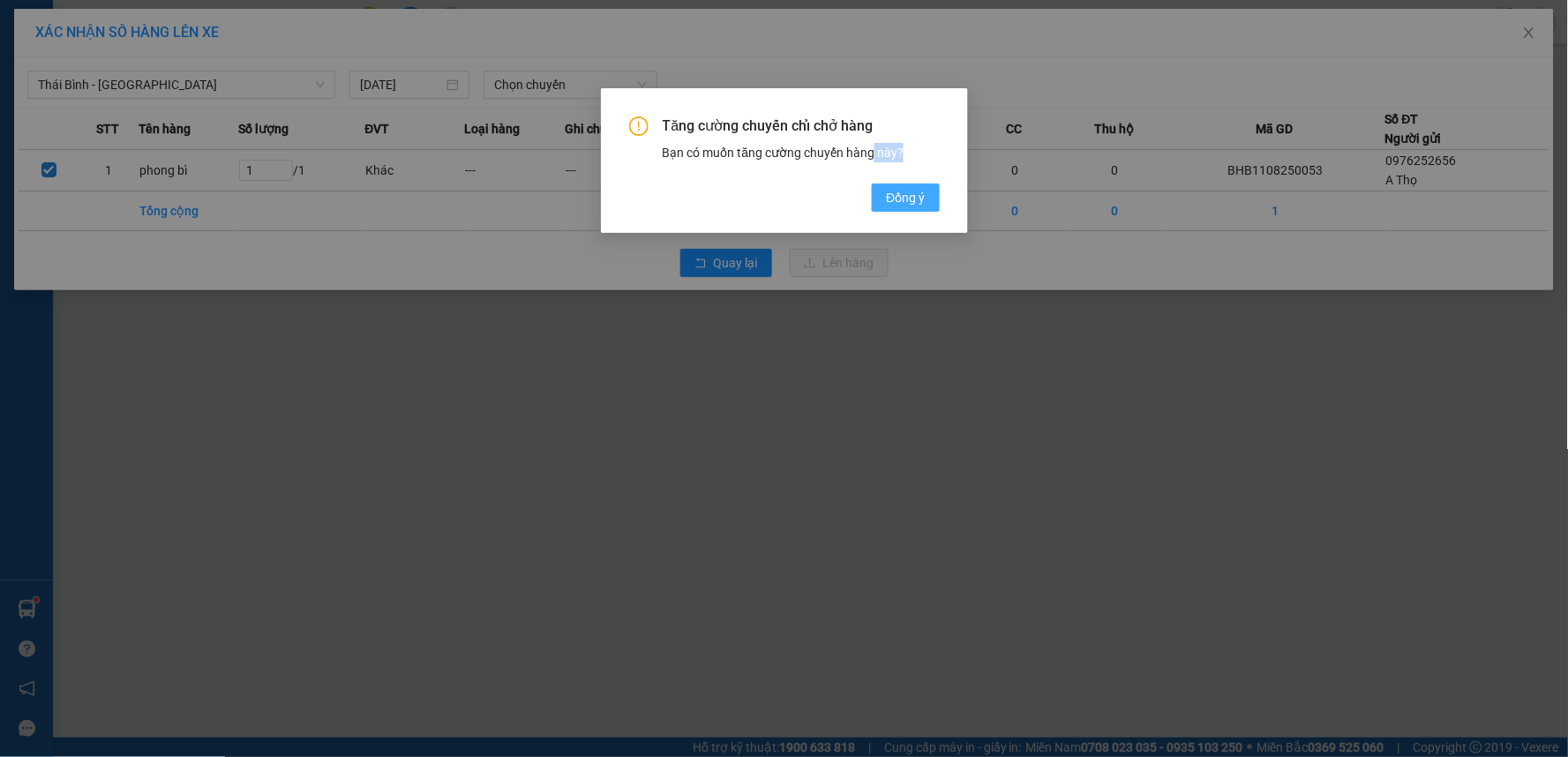
drag, startPoint x: 870, startPoint y: 175, endPoint x: 904, endPoint y: 189, distance: 36.8
click at [904, 189] on div "Tăng cường chuyến chỉ chở hàng Bạn có muốn tăng cường chuyến hàng này? Đồng ý" at bounding box center [784, 163] width 311 height 95
click at [904, 189] on span "Đồng ý" at bounding box center [905, 198] width 38 height 20
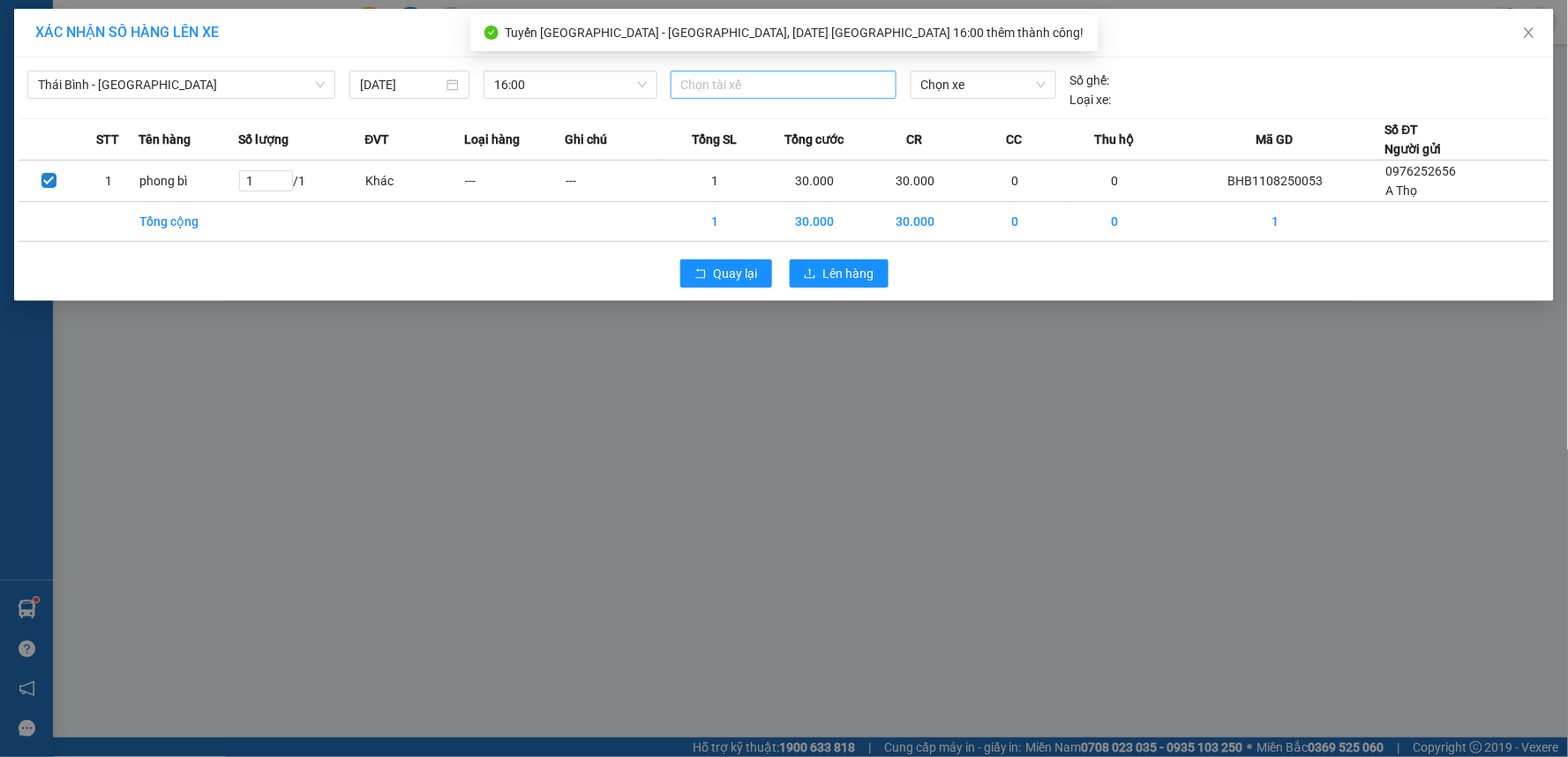
click at [697, 85] on div at bounding box center [784, 85] width 218 height 22
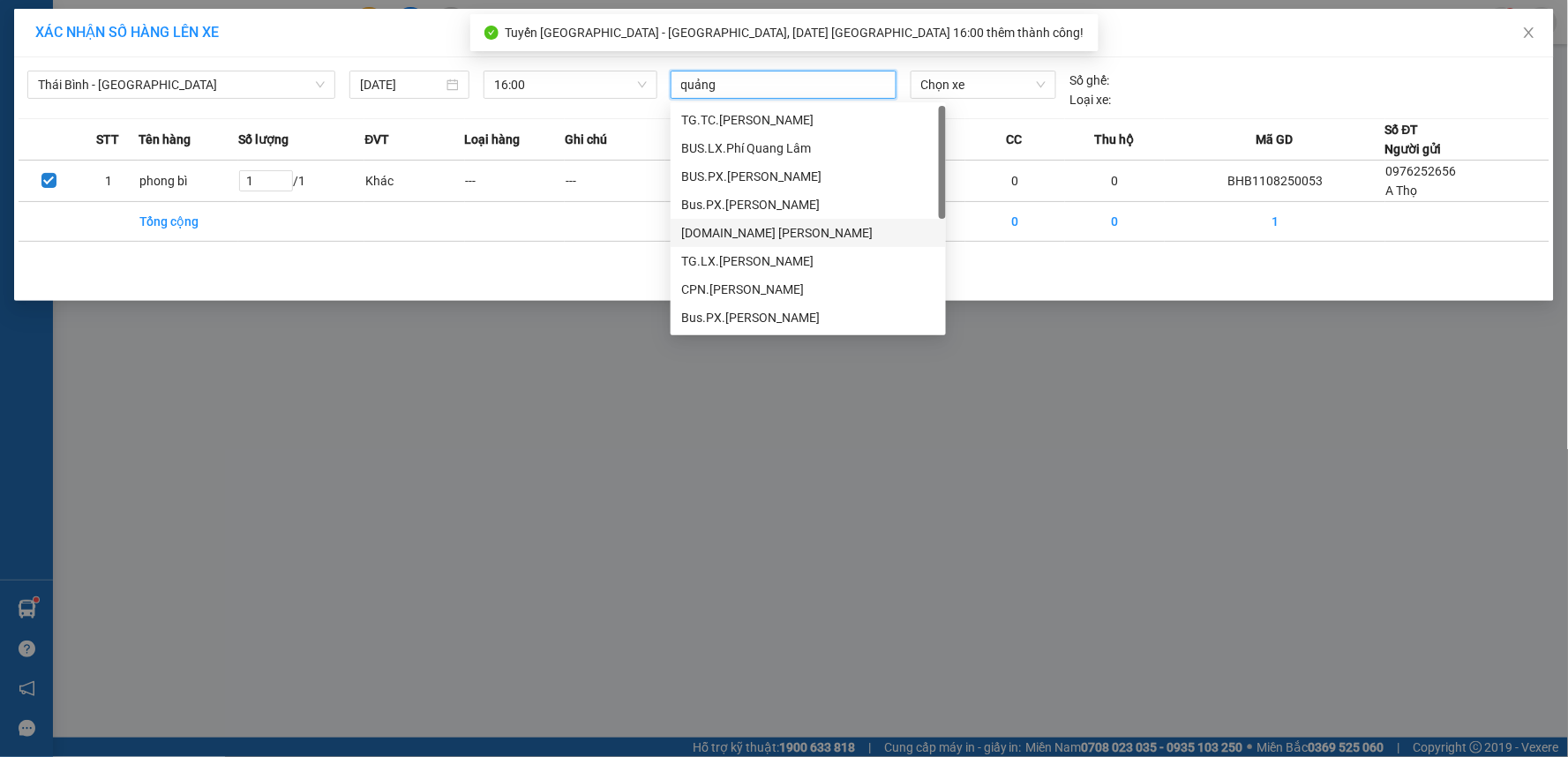
click at [779, 229] on div "[DOMAIN_NAME] [PERSON_NAME]" at bounding box center [808, 233] width 254 height 20
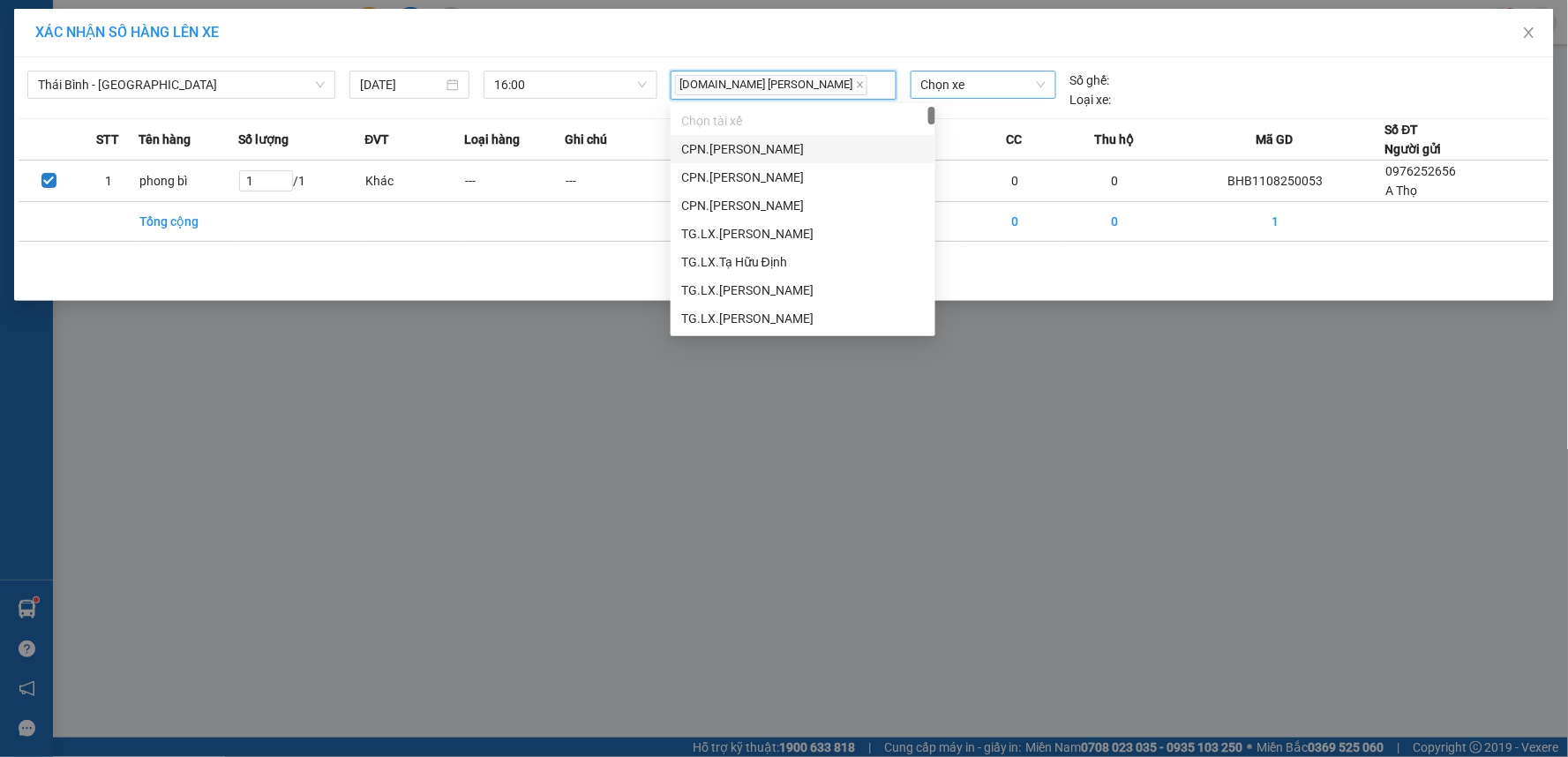
click at [954, 93] on span "Chọn xe" at bounding box center [983, 85] width 124 height 27
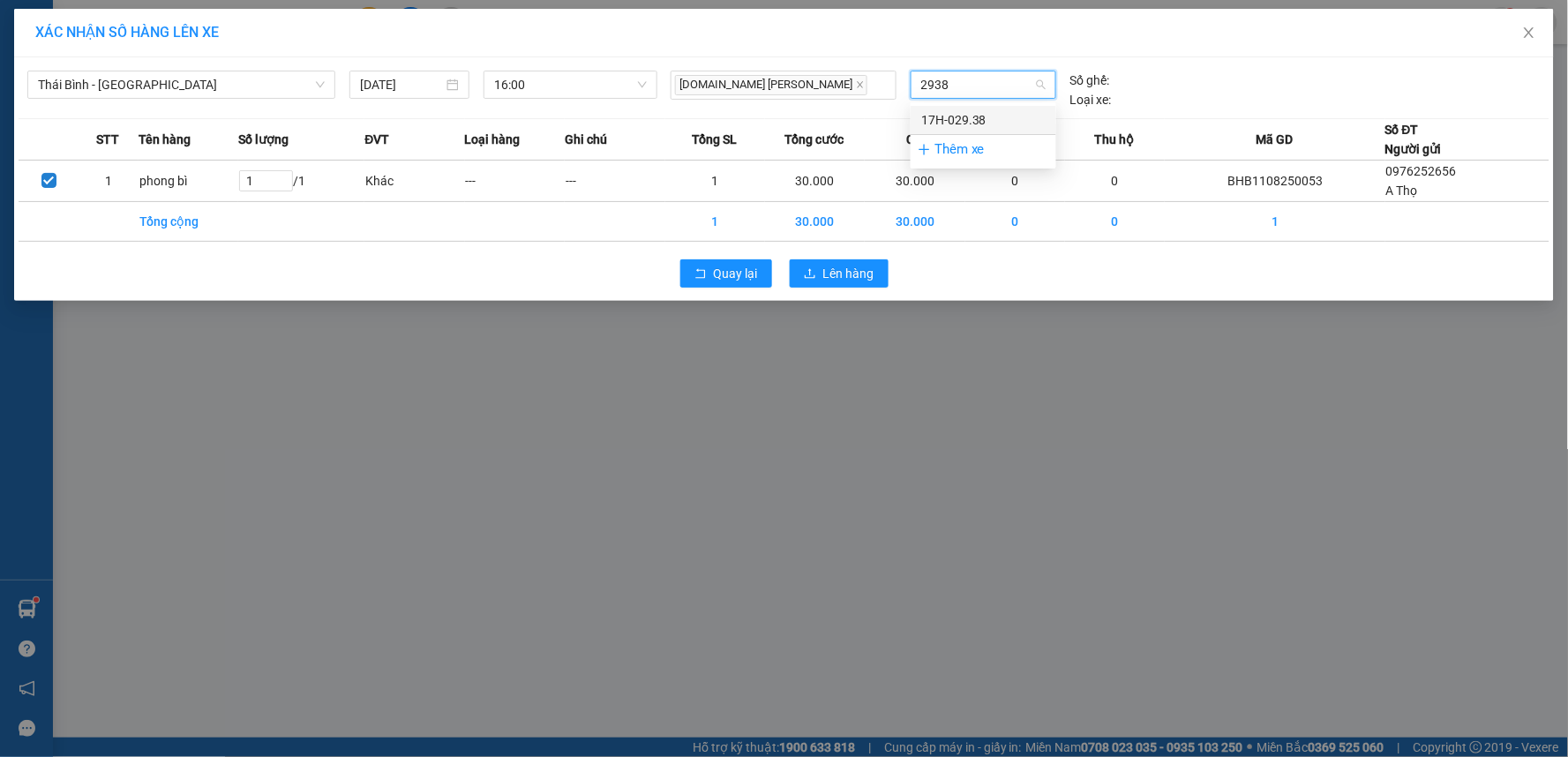
click at [965, 112] on div "17H-029.38" at bounding box center [983, 120] width 124 height 20
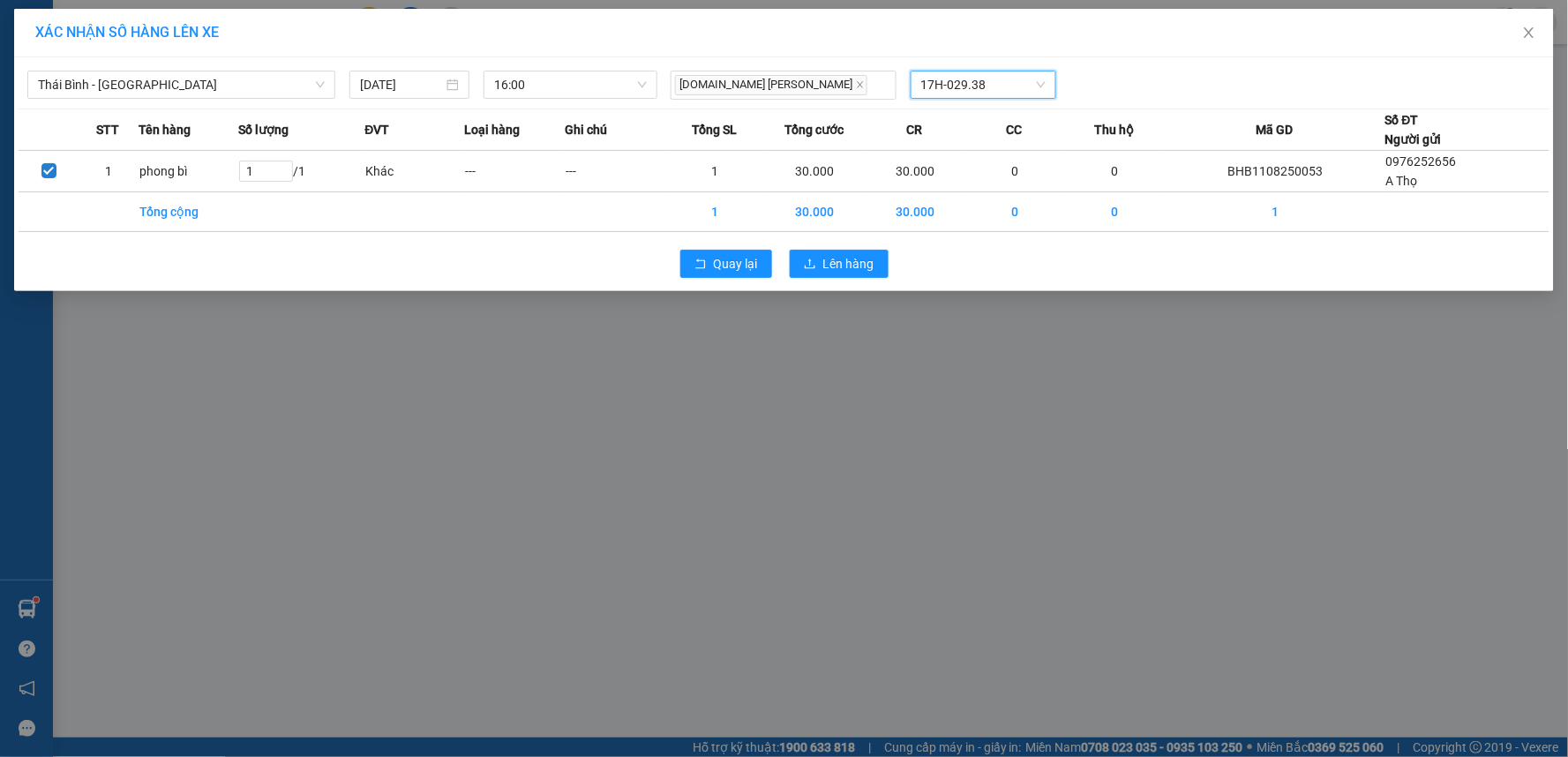
click at [876, 243] on div "Quay lại Lên hàng" at bounding box center [784, 264] width 1532 height 46
click at [872, 251] on button "Lên hàng" at bounding box center [839, 264] width 98 height 29
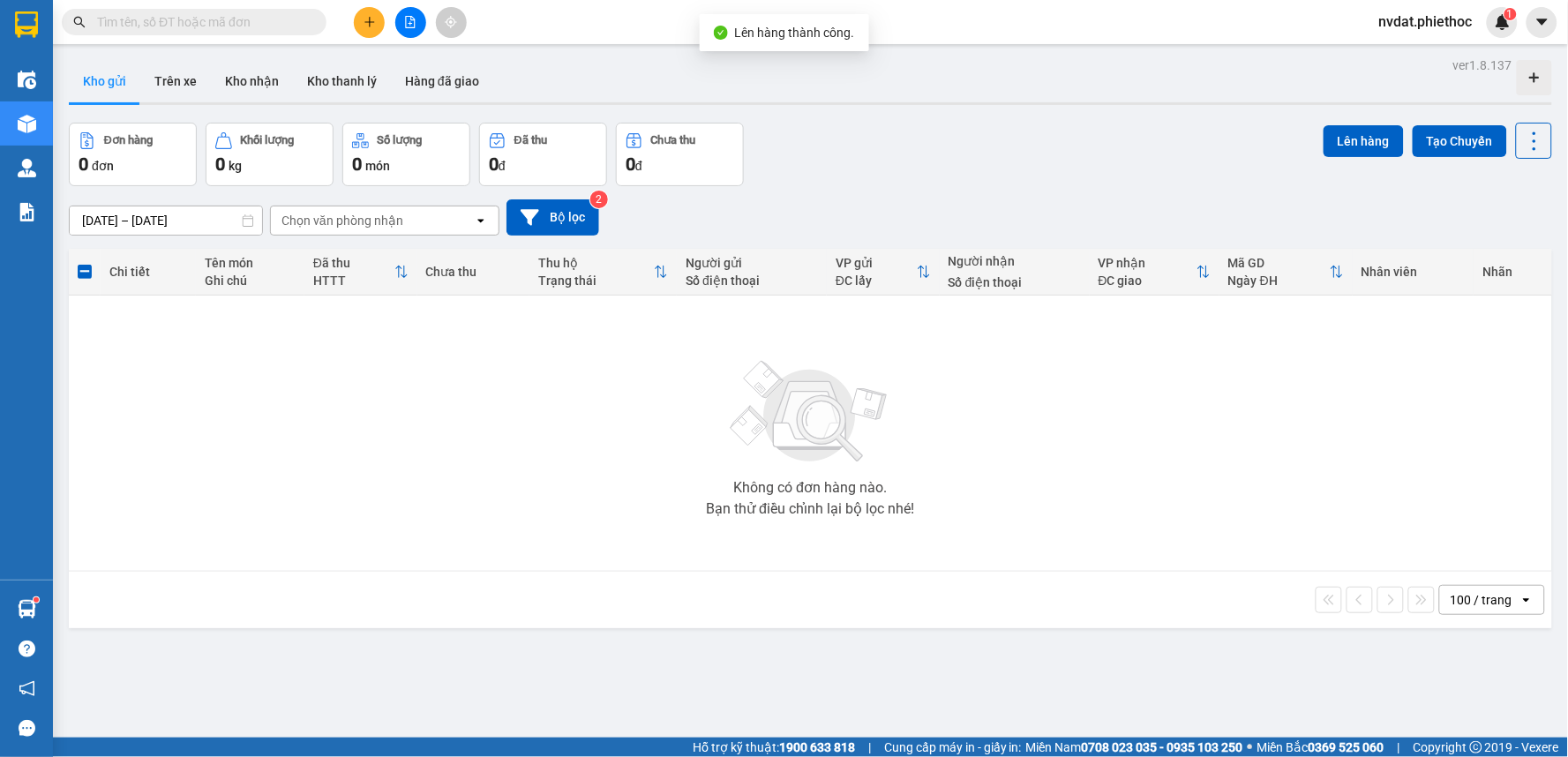
click at [808, 71] on div "Kho gửi Trên xe Kho nhận Kho thanh lý Hàng đã giao" at bounding box center [810, 84] width 1483 height 47
click at [137, 73] on button "Kho gửi" at bounding box center [104, 81] width 72 height 42
click at [152, 73] on button "Trên xe" at bounding box center [176, 81] width 71 height 42
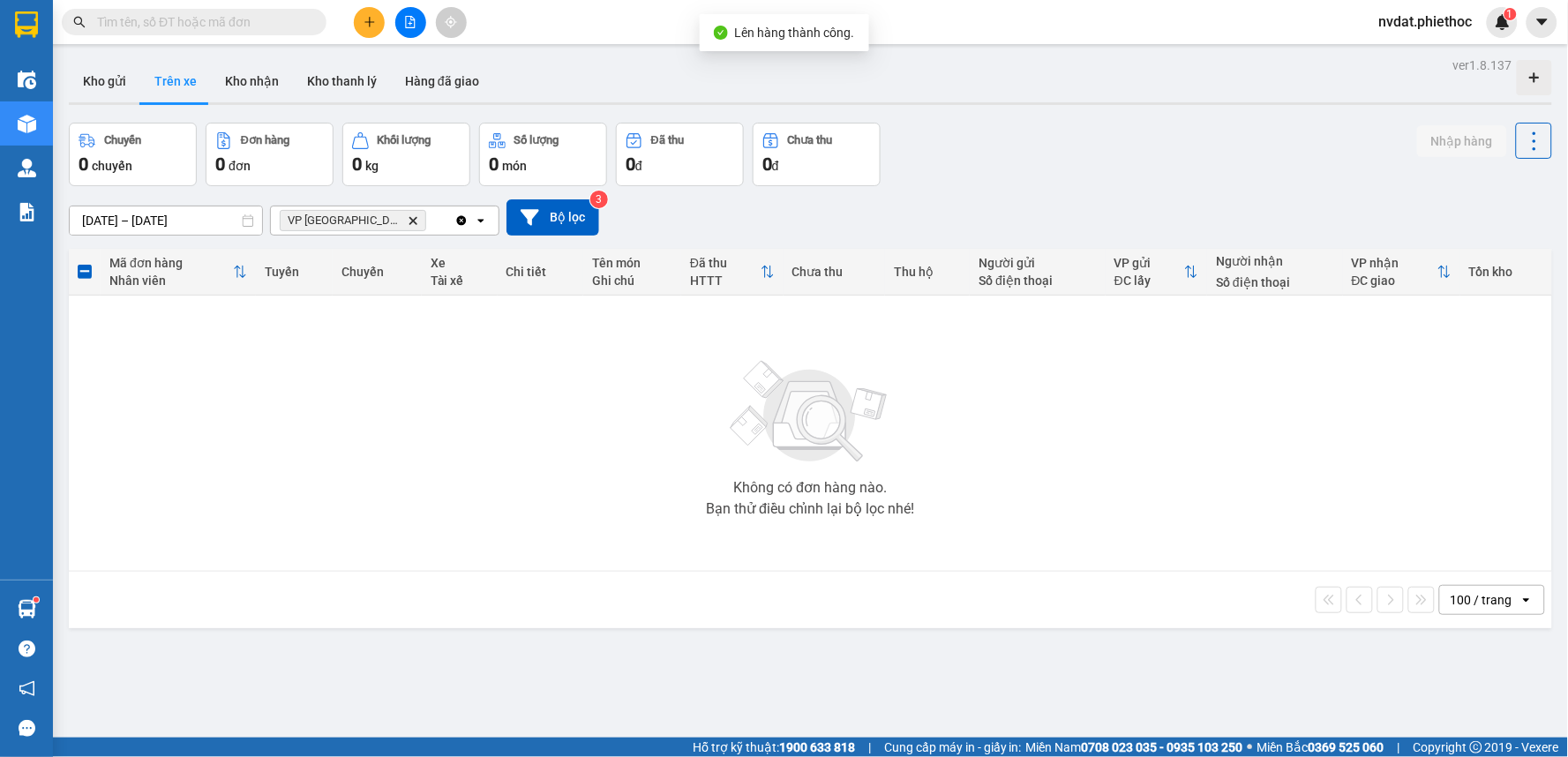
drag, startPoint x: 1105, startPoint y: 94, endPoint x: 607, endPoint y: 197, distance: 508.5
click at [1100, 93] on div "Kho gửi Trên xe Kho nhận Kho thanh lý Hàng đã giao" at bounding box center [810, 84] width 1483 height 47
click at [408, 224] on icon "Delete" at bounding box center [412, 221] width 11 height 11
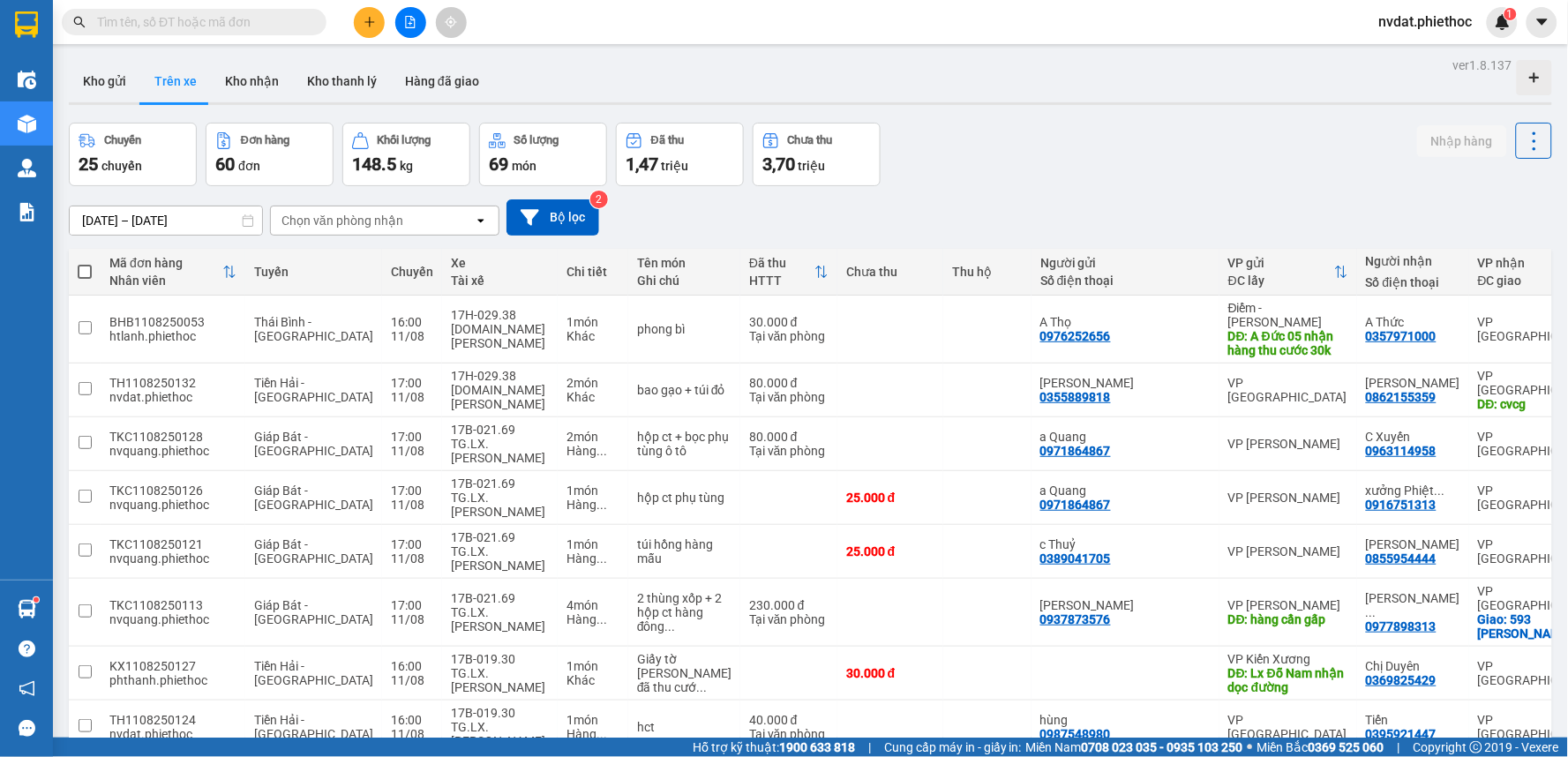
click at [373, 216] on div "Chọn văn phòng nhận" at bounding box center [343, 221] width 122 height 18
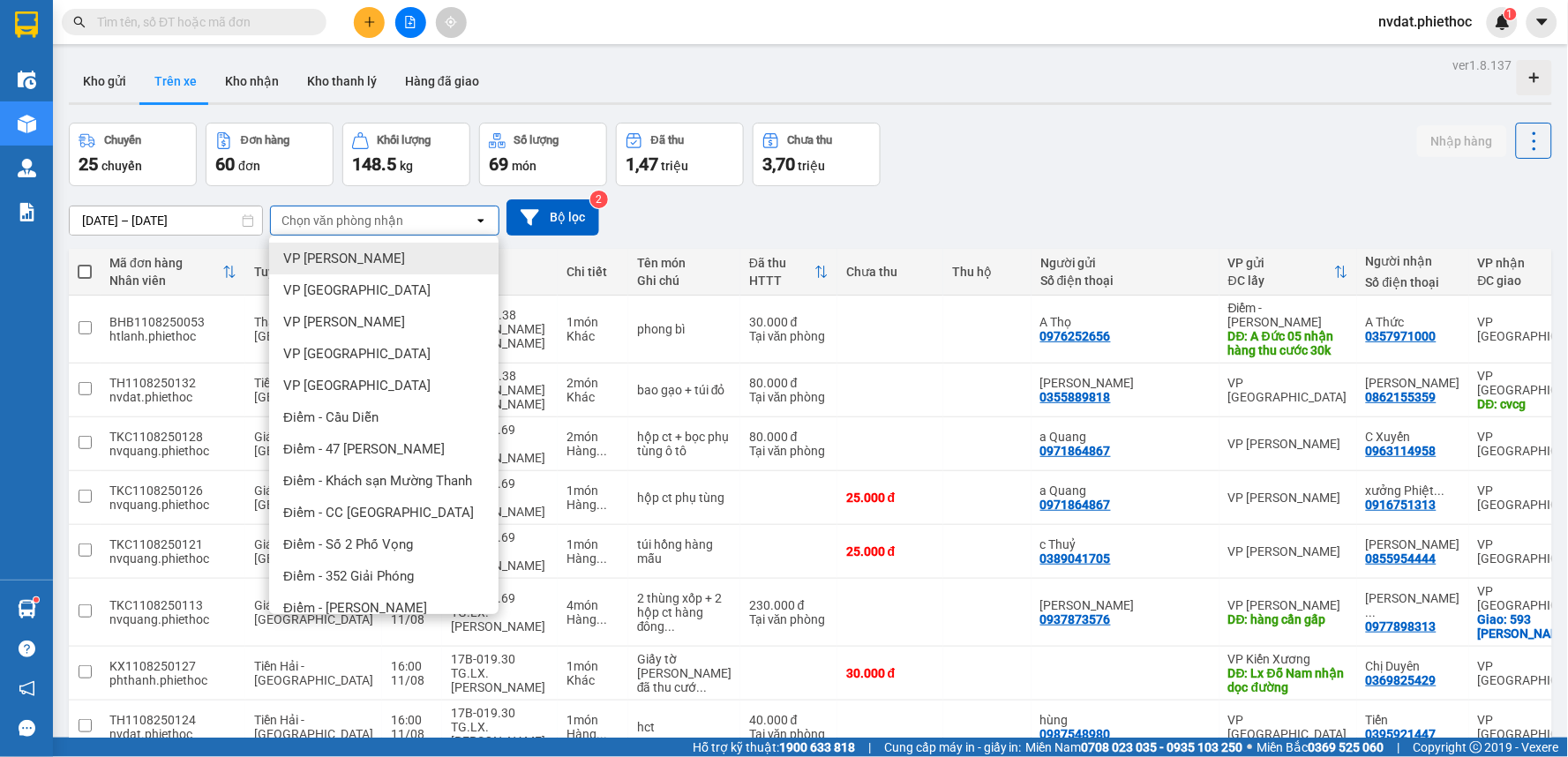
click at [373, 216] on div "Chọn văn phòng nhận" at bounding box center [343, 221] width 122 height 18
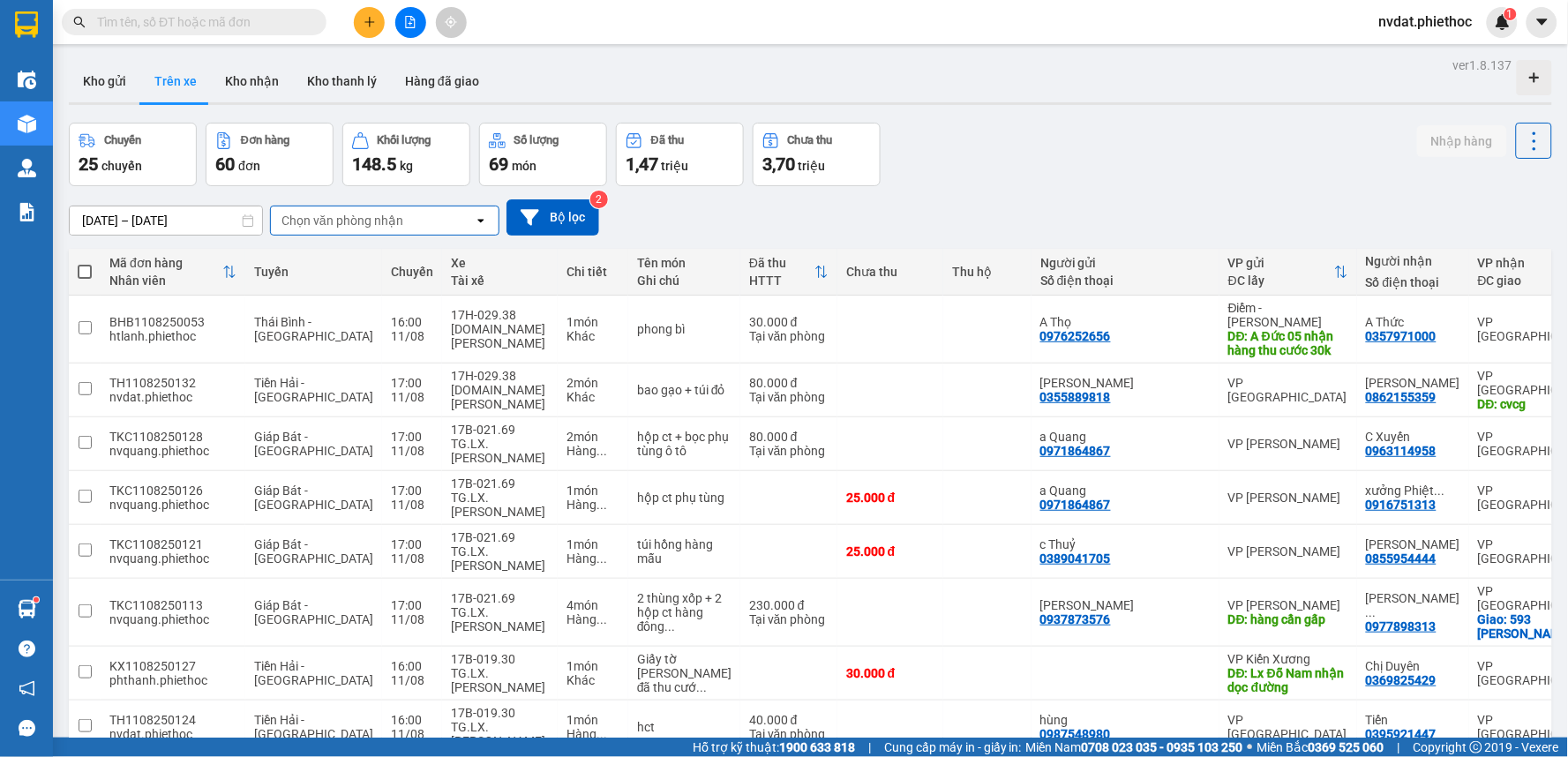
click at [421, 221] on div "Chọn văn phòng nhận" at bounding box center [372, 221] width 203 height 29
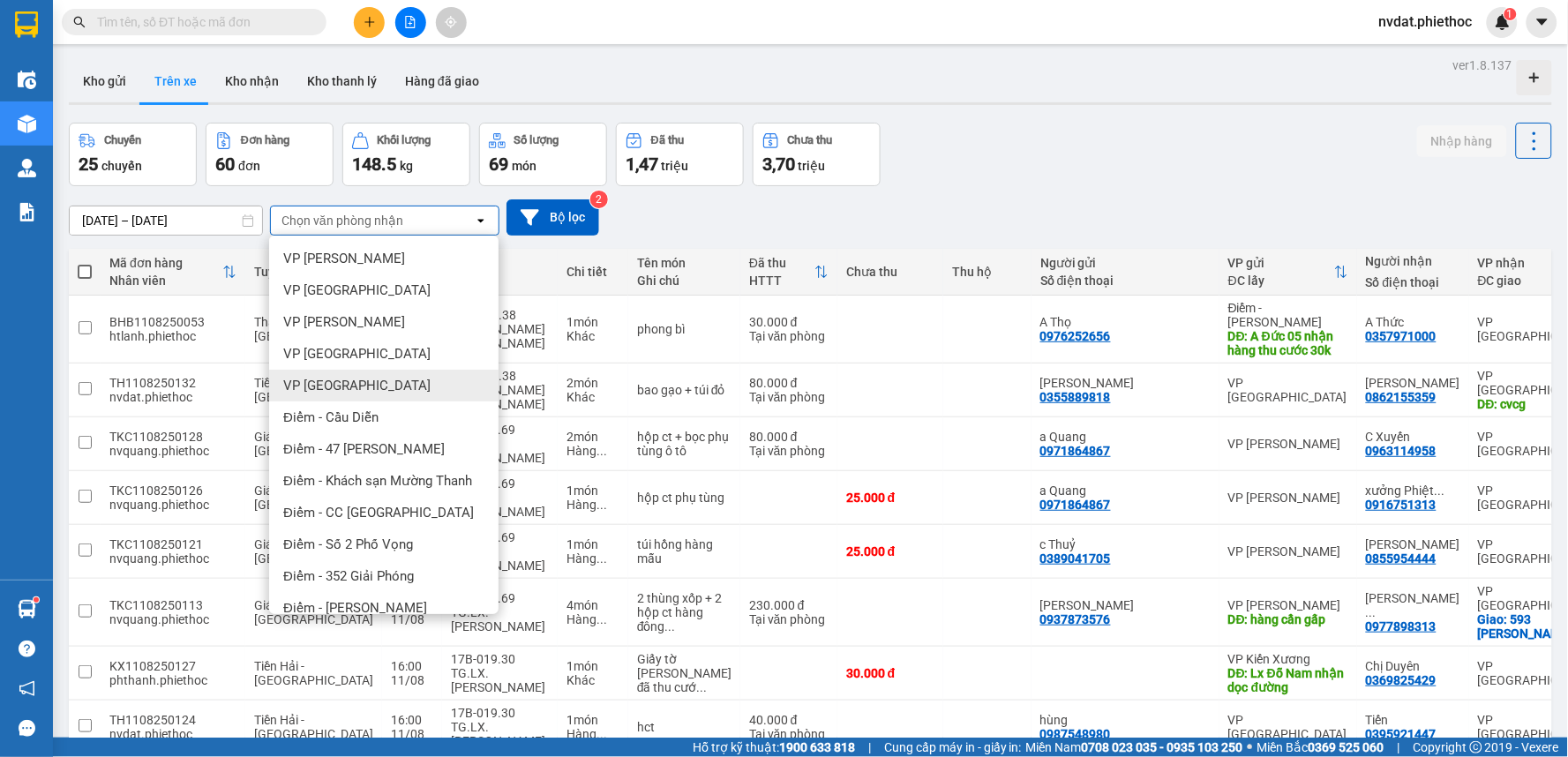
click at [336, 377] on span "VP [GEOGRAPHIC_DATA]" at bounding box center [357, 386] width 148 height 18
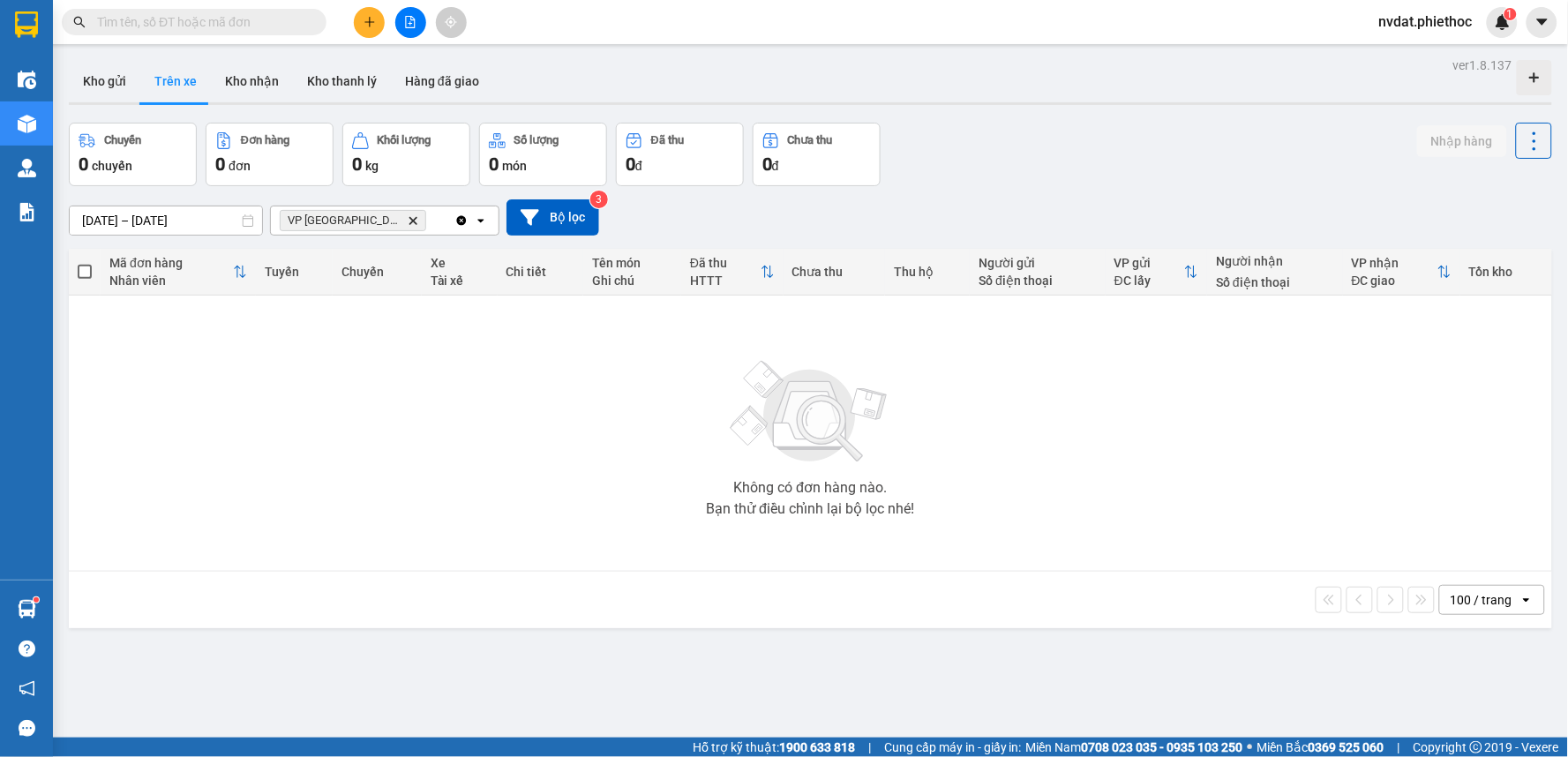
drag, startPoint x: 1122, startPoint y: 38, endPoint x: 1082, endPoint y: 51, distance: 42.1
click at [1124, 39] on div "Kết quả tìm kiếm ( 1 ) Bộ lọc Mã ĐH Trạng thái Món hàng Thu hộ Tổng cước Chưa c…" at bounding box center [784, 22] width 1568 height 44
click at [1071, 55] on div "ver 1.8.137 Kho gửi Trên xe Kho nhận Kho thanh lý Hàng đã giao Chuyến 0 chuyến …" at bounding box center [810, 431] width 1497 height 757
click at [91, 97] on button "Kho gửi" at bounding box center [104, 81] width 72 height 42
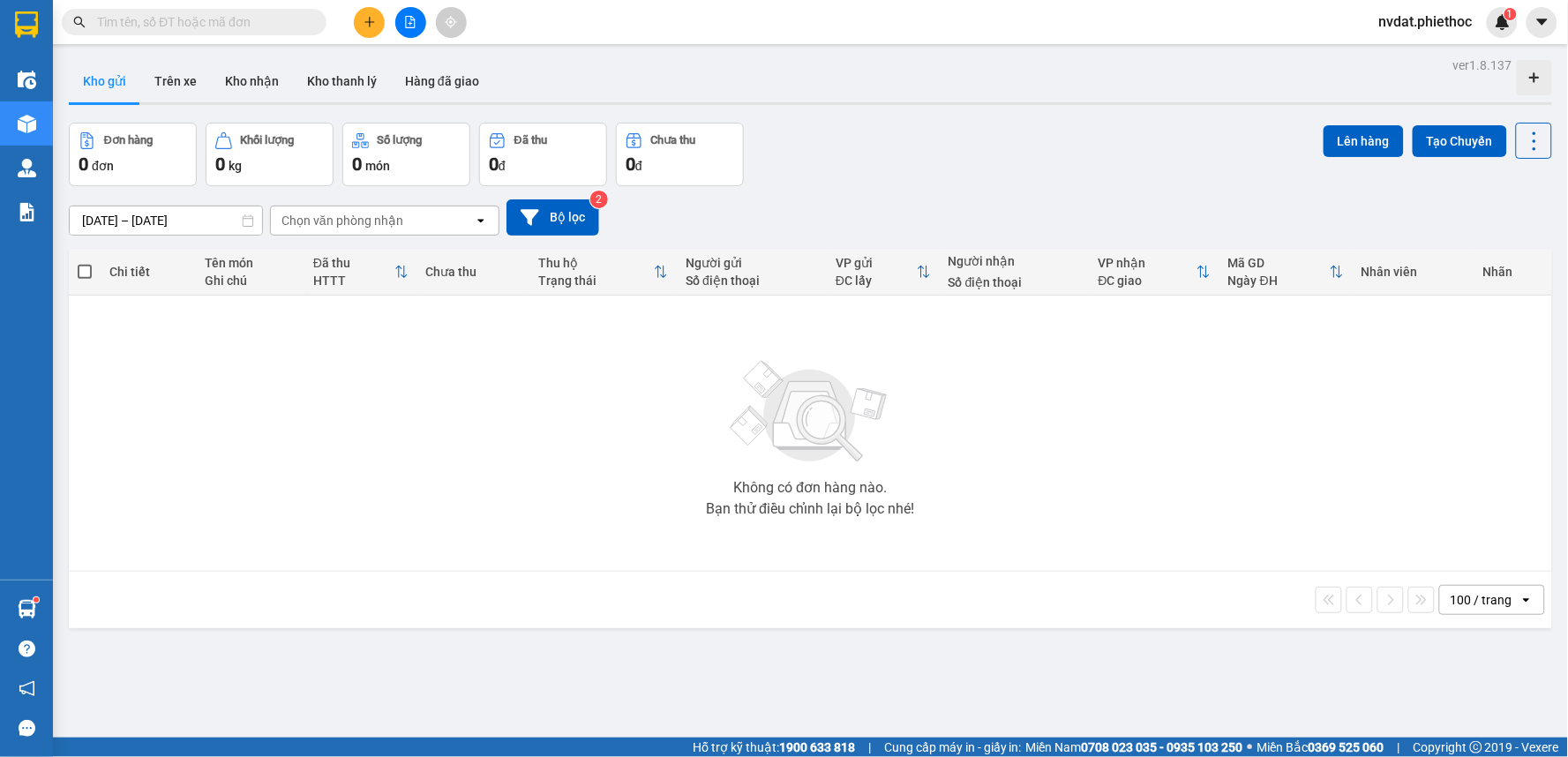
click at [1221, 73] on div "Kho gửi Trên xe Kho nhận Kho thanh lý Hàng đã giao" at bounding box center [810, 84] width 1483 height 47
click at [170, 67] on button "Trên xe" at bounding box center [176, 81] width 71 height 42
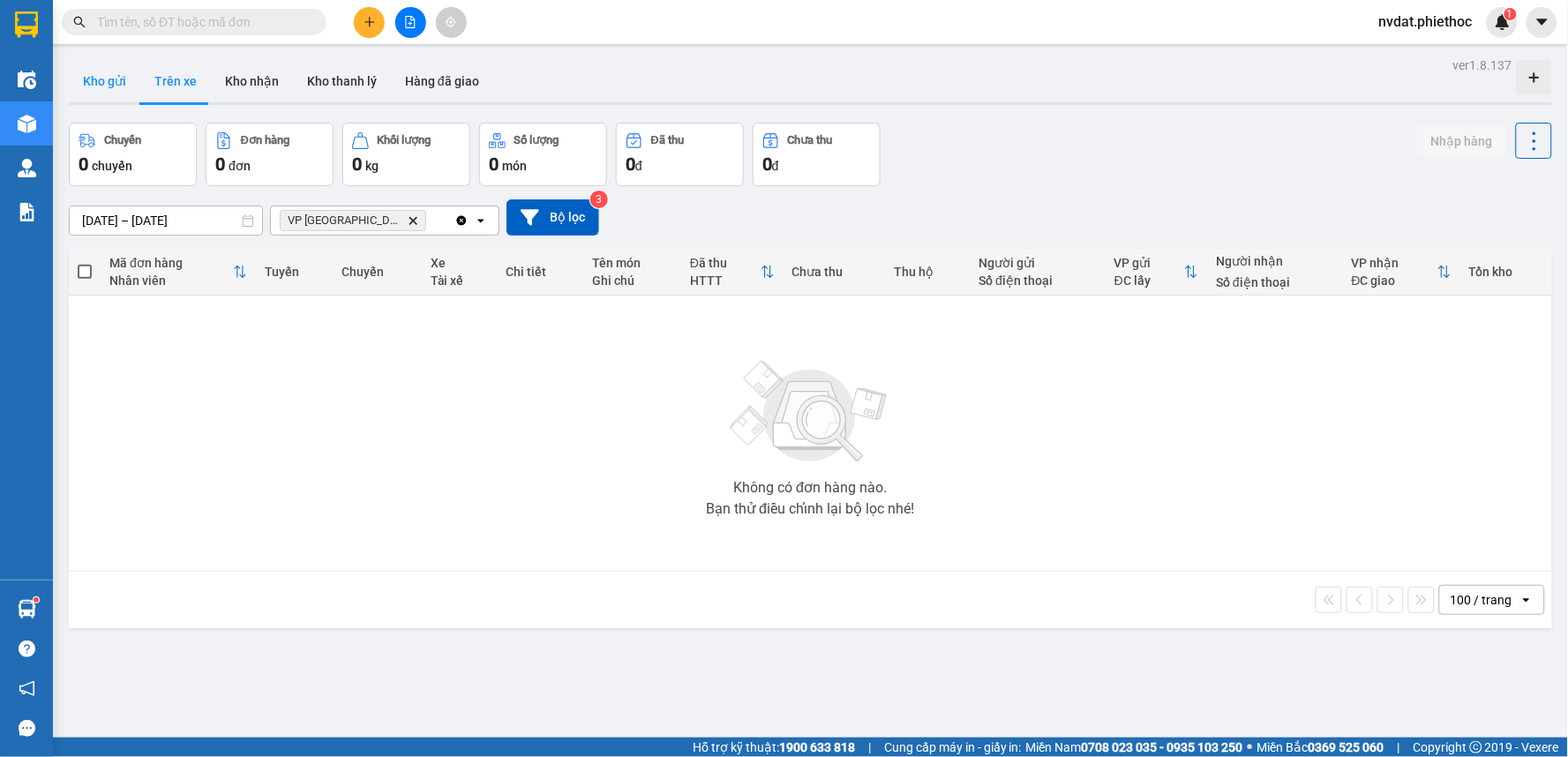
click at [113, 86] on button "Kho gửi" at bounding box center [104, 81] width 72 height 42
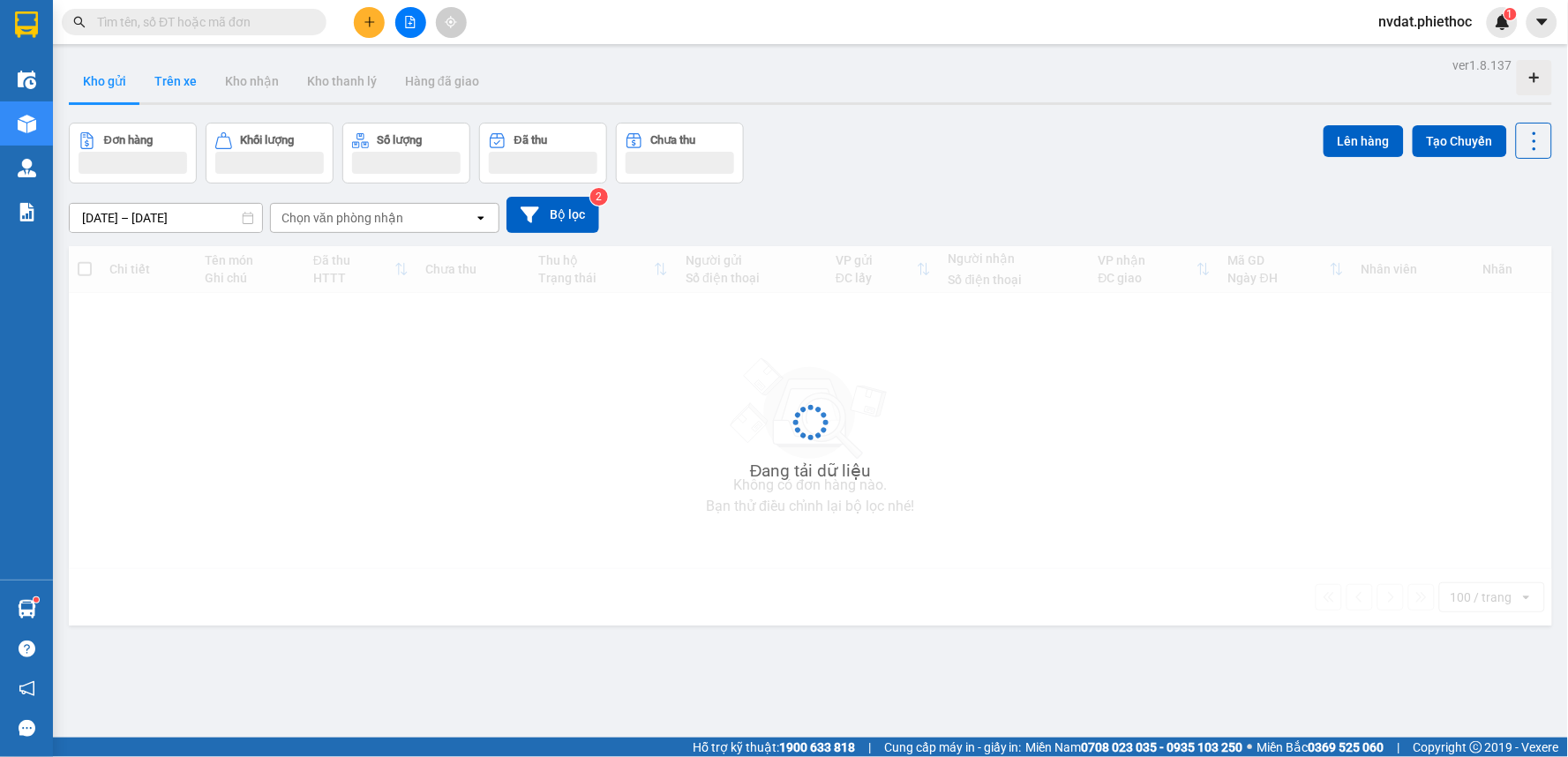
click at [166, 82] on button "Trên xe" at bounding box center [176, 81] width 71 height 42
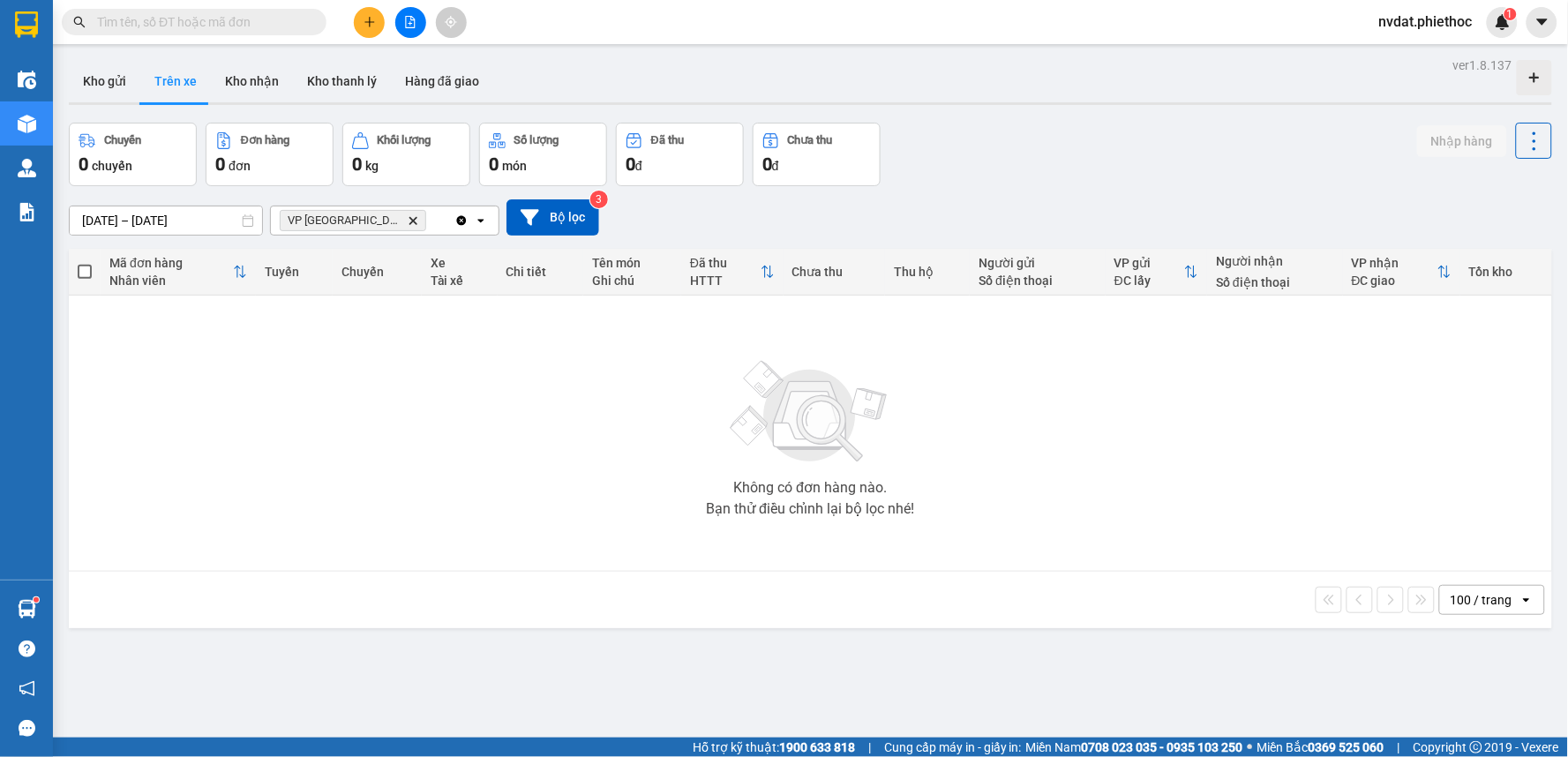
click at [408, 217] on icon "Delete" at bounding box center [412, 221] width 11 height 11
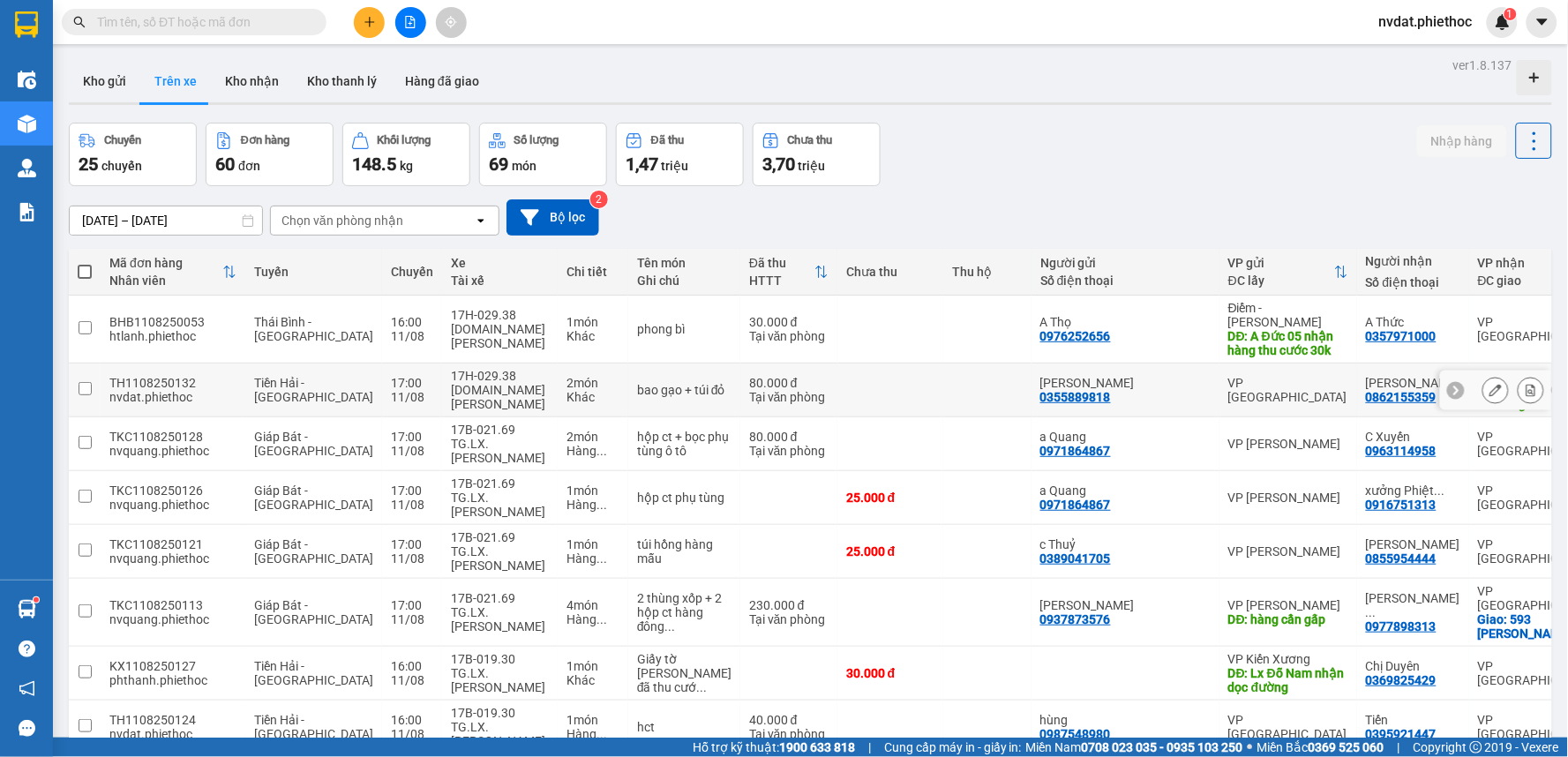
click at [469, 385] on div "[DOMAIN_NAME] [PERSON_NAME]" at bounding box center [500, 397] width 98 height 29
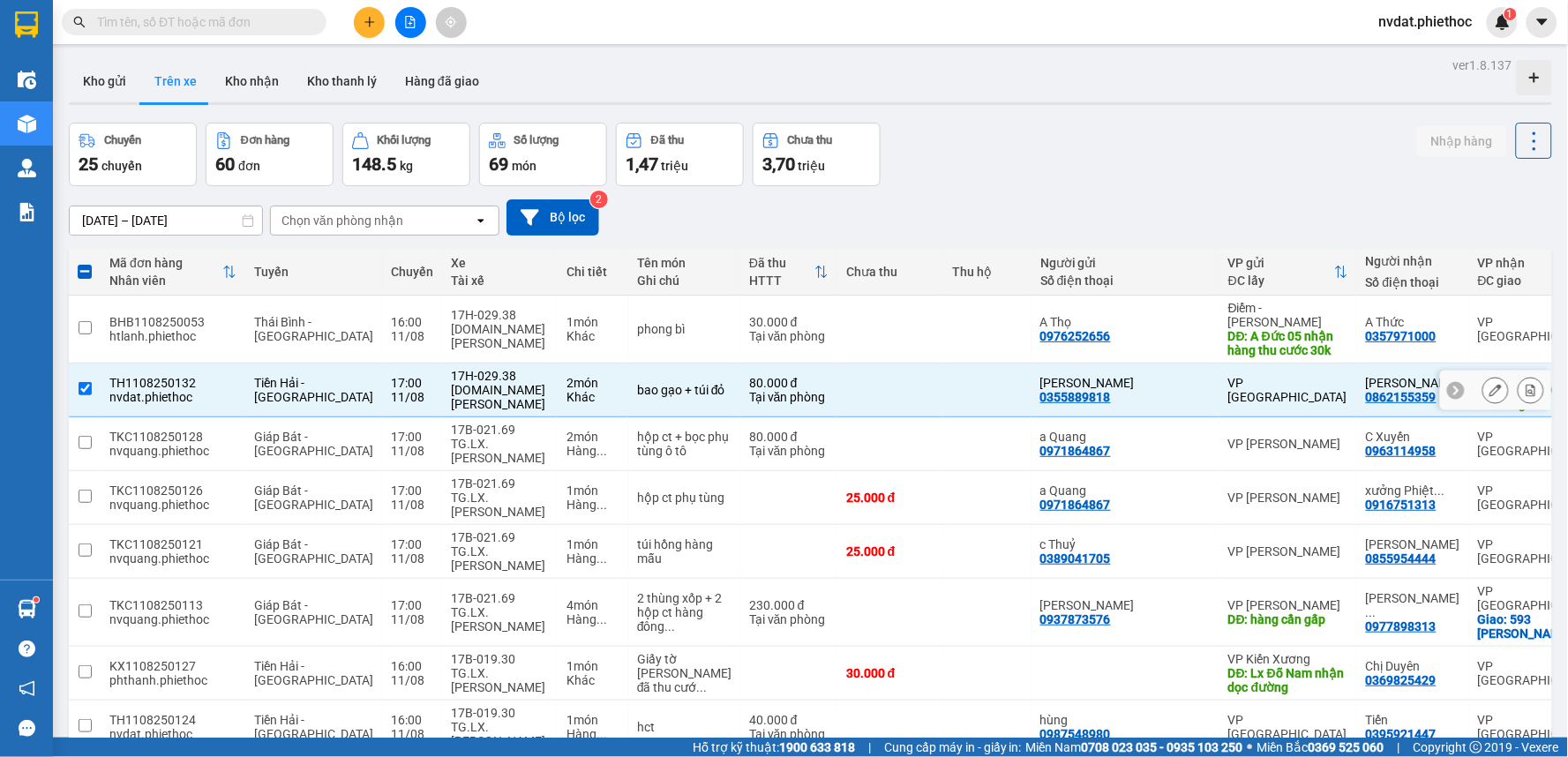
click at [469, 385] on div "[DOMAIN_NAME] [PERSON_NAME]" at bounding box center [500, 397] width 98 height 29
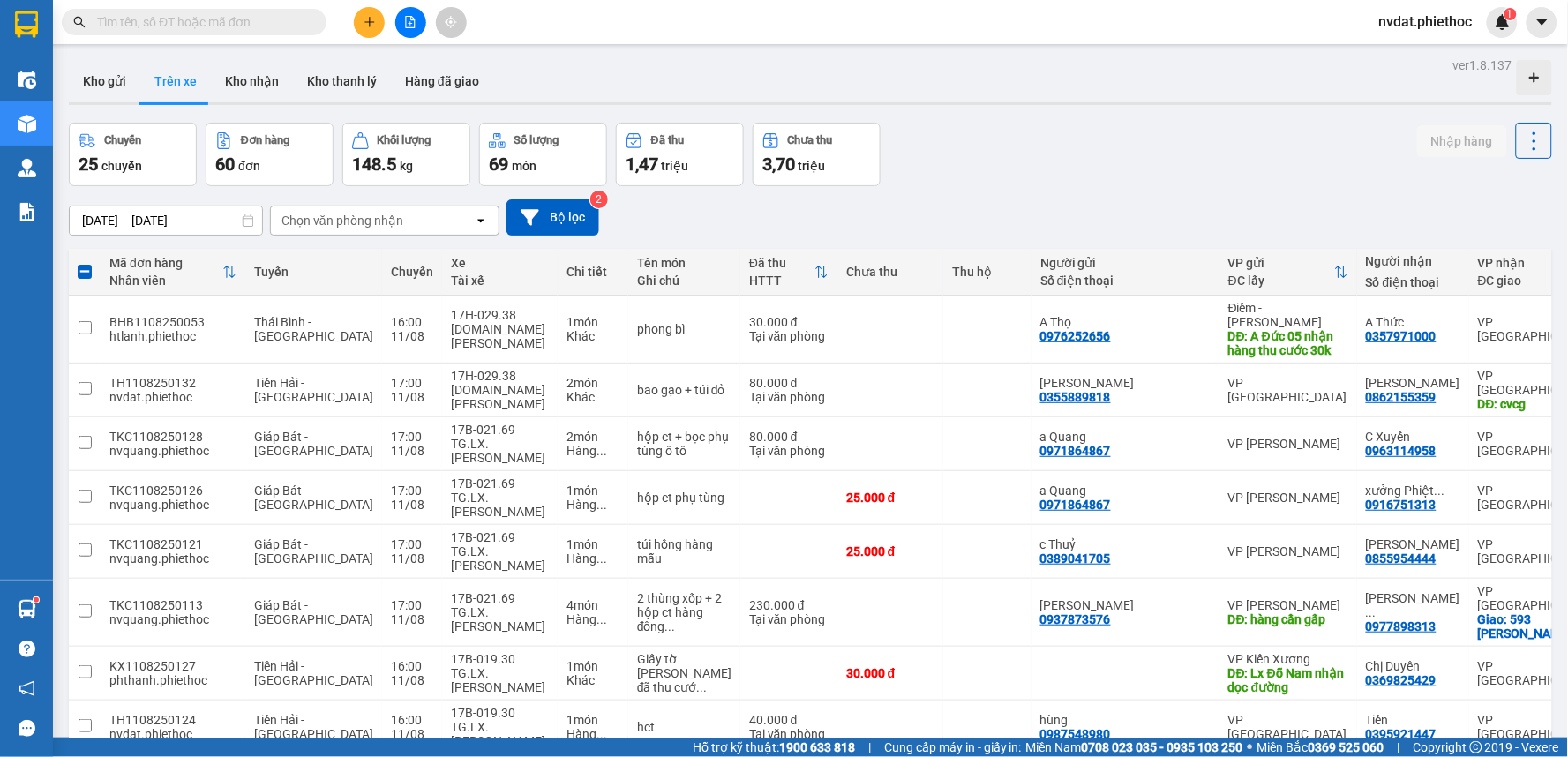
click at [1224, 50] on main "ver 1.8.137 Kho gửi Trên xe Kho nhận Kho thanh lý Hàng đã giao Chuyến 25 chuyến…" at bounding box center [784, 369] width 1568 height 738
click at [794, 69] on div "Kho gửi Trên xe Kho nhận Kho thanh lý Hàng đã giao" at bounding box center [810, 84] width 1483 height 47
click at [233, 84] on button "Kho nhận" at bounding box center [251, 81] width 82 height 42
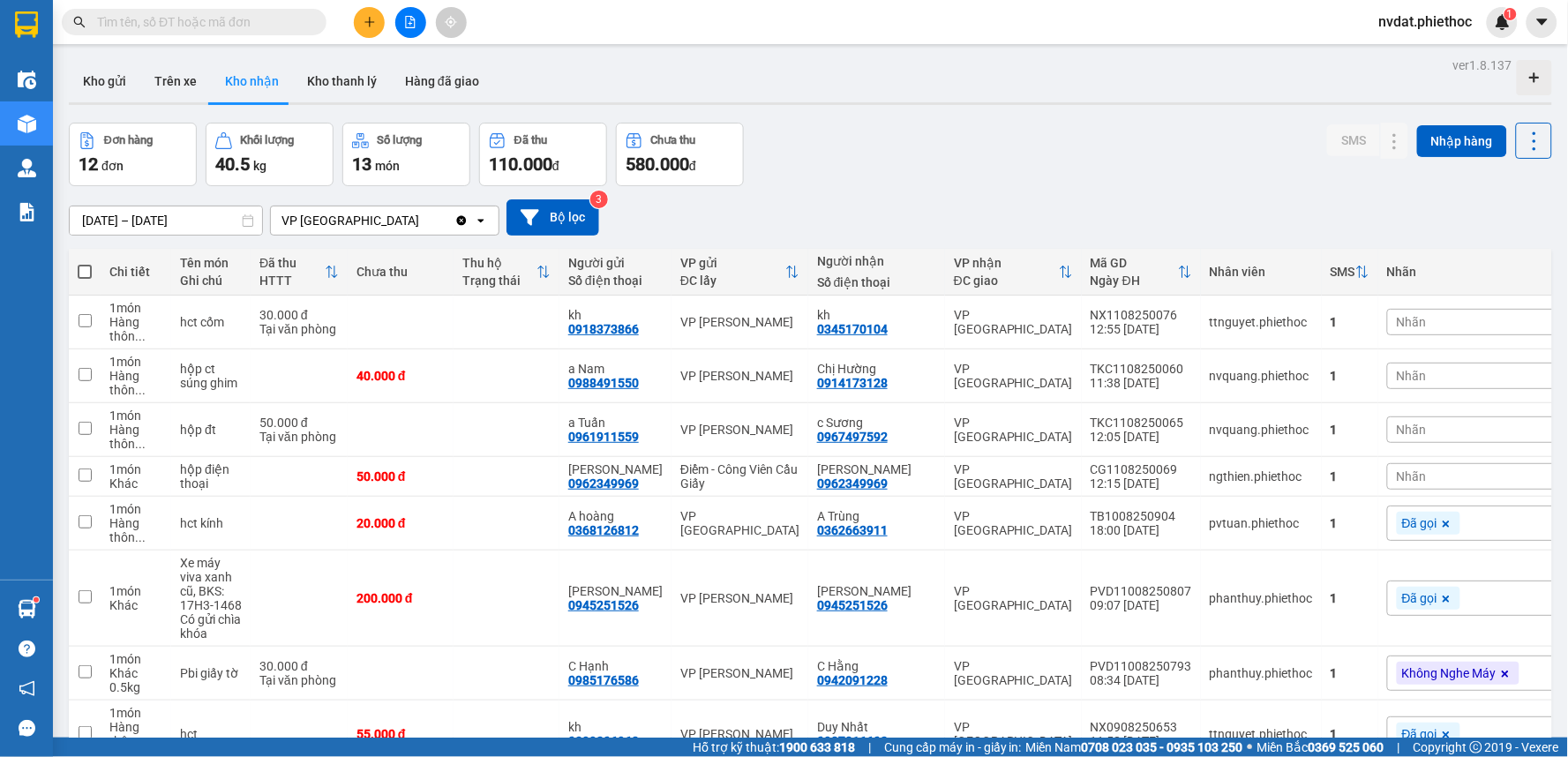
click at [895, 106] on div "ver 1.8.137 Kho gửi Trên xe Kho nhận Kho thanh lý Hàng đã giao Đơn hàng 12 đơn …" at bounding box center [810, 564] width 1497 height 1023
click at [937, 176] on div "Đơn hàng 12 đơn Khối lượng 40.5 kg Số lượng 13 món Đã thu 110.000 đ Chưa thu 58…" at bounding box center [810, 155] width 1483 height 64
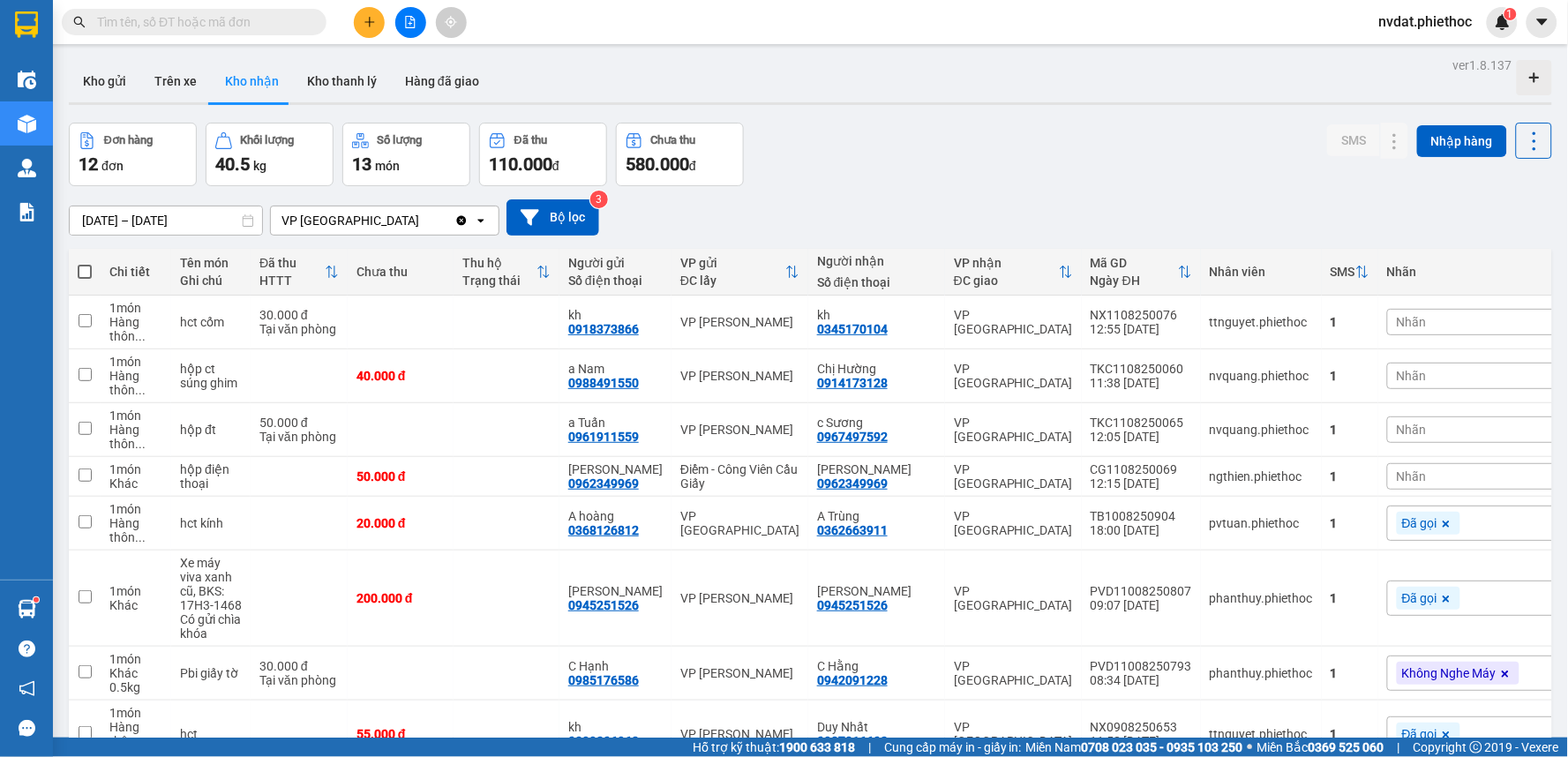
click at [937, 176] on div "Đơn hàng 12 đơn Khối lượng 40.5 kg Số lượng 13 món Đã thu 110.000 đ Chưa thu 58…" at bounding box center [810, 155] width 1483 height 64
click at [883, 368] on div "Chị Hường" at bounding box center [876, 369] width 119 height 14
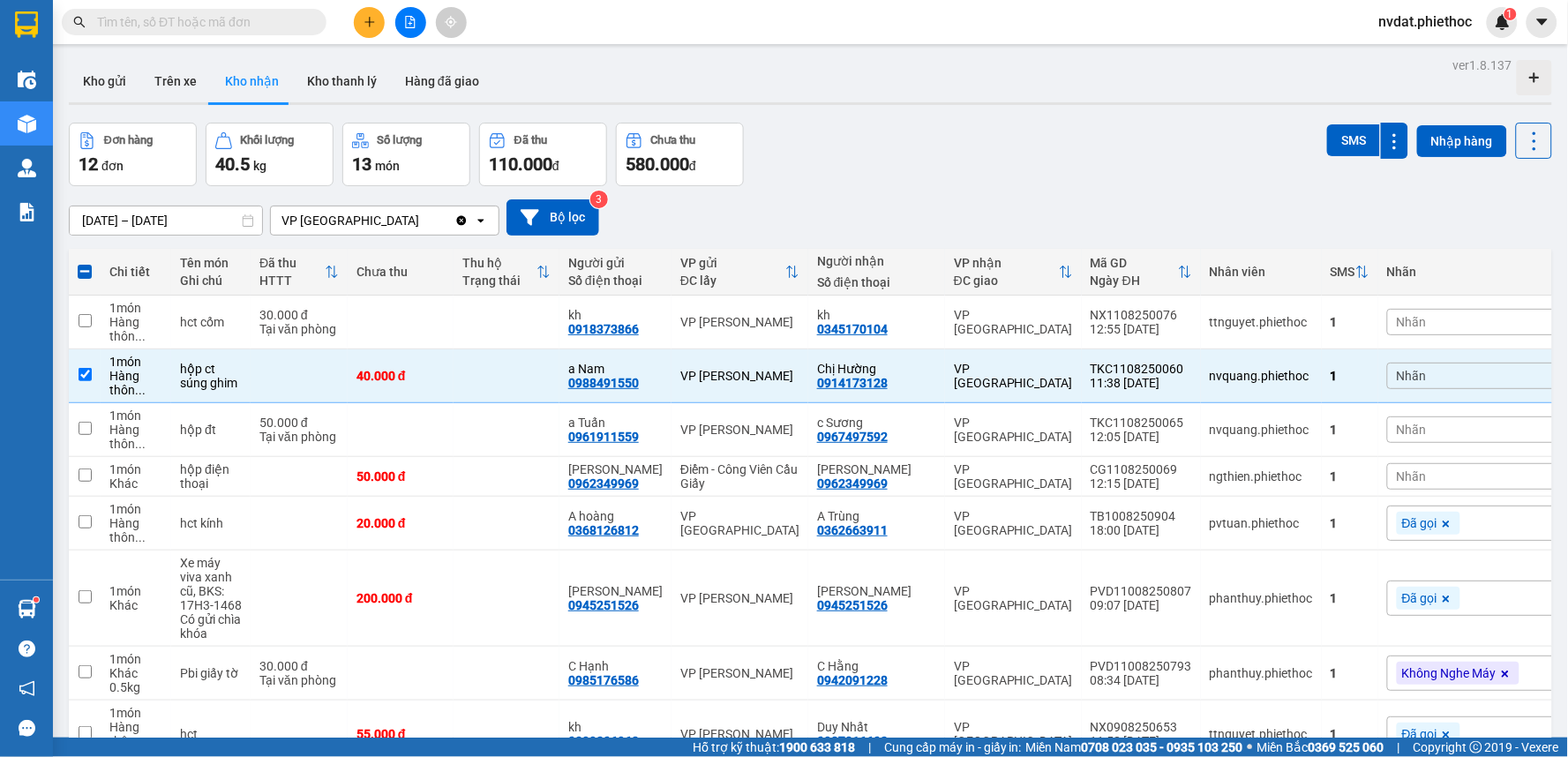
click at [960, 147] on div "Đơn hàng 12 đơn Khối lượng 40.5 kg Số lượng 13 món Đã thu 110.000 đ Chưa thu 58…" at bounding box center [810, 155] width 1483 height 64
click at [904, 380] on div "Chị Hường 0914173128" at bounding box center [876, 376] width 119 height 29
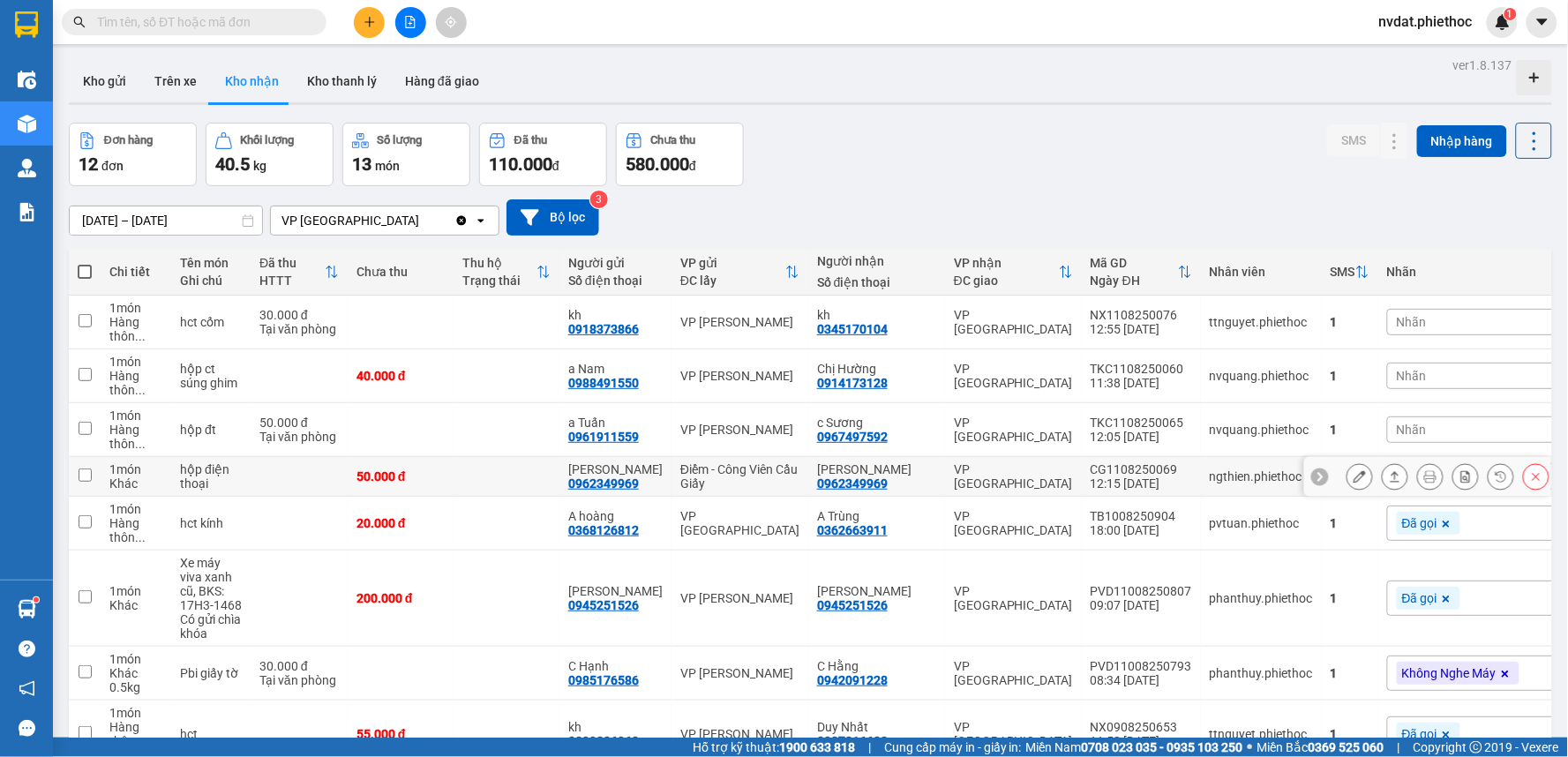
click at [945, 487] on td "VP [GEOGRAPHIC_DATA]" at bounding box center [1013, 476] width 137 height 39
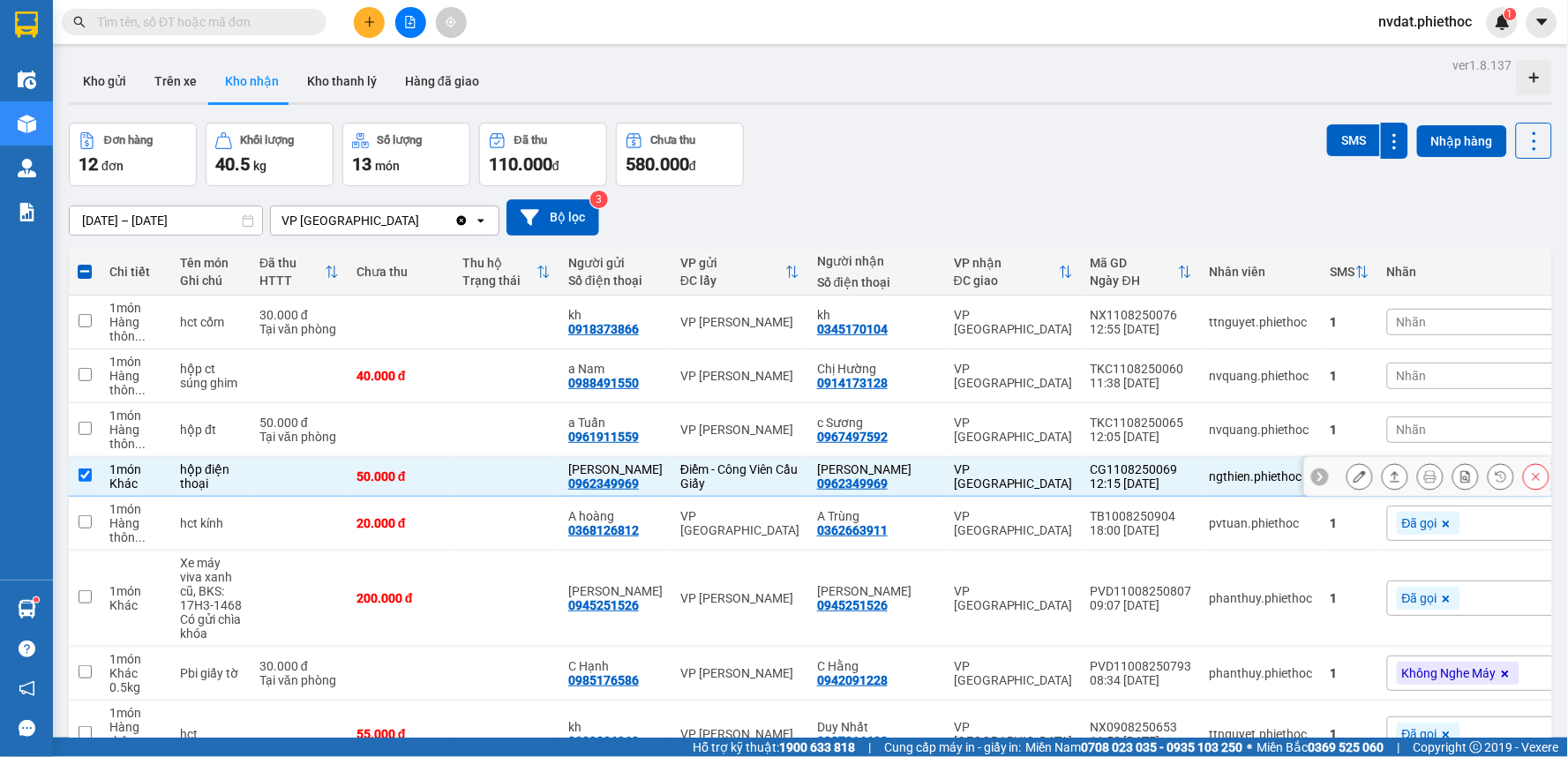
click at [945, 486] on td "VP [GEOGRAPHIC_DATA]" at bounding box center [1013, 476] width 137 height 39
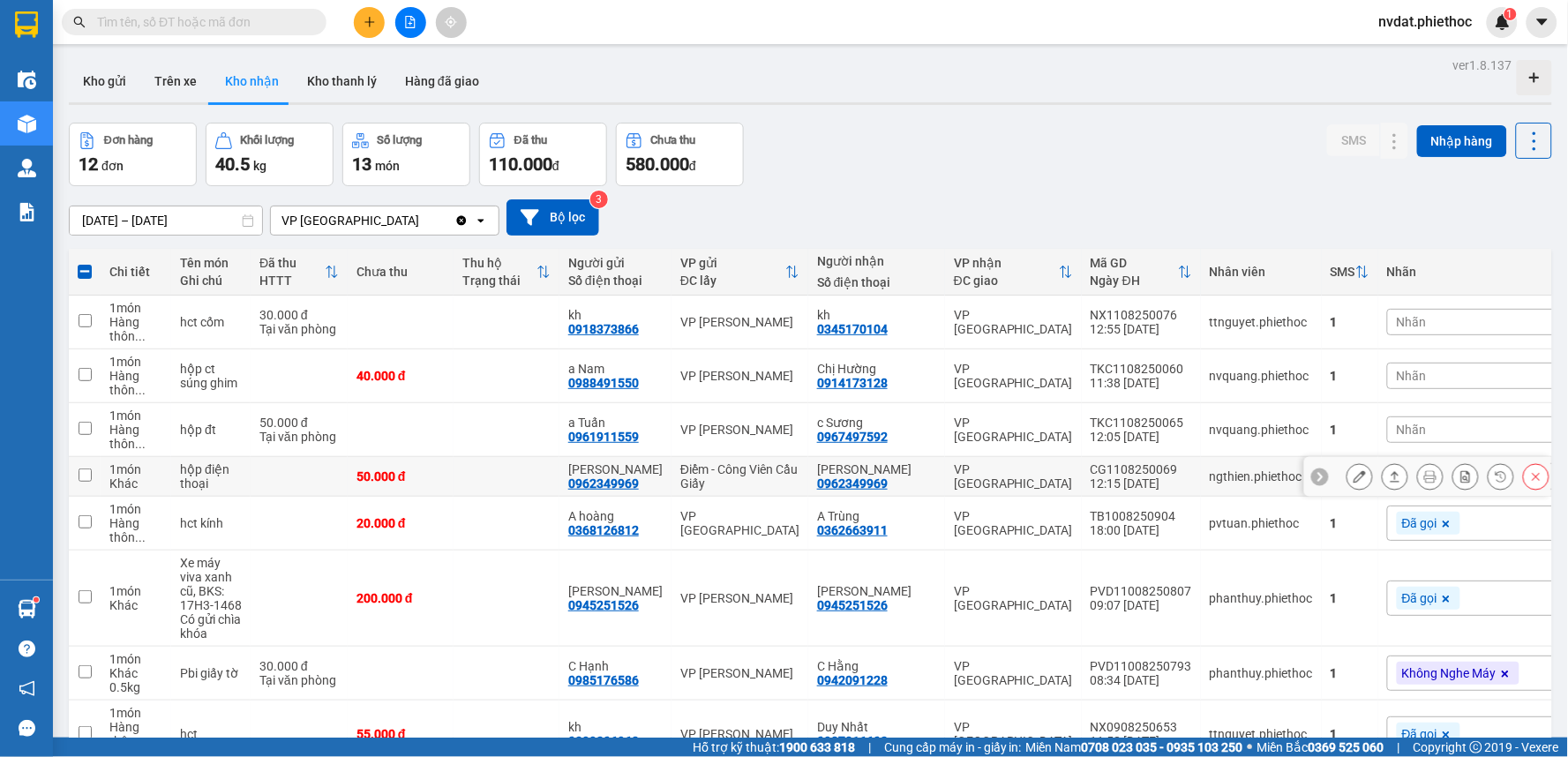
click at [945, 486] on td "VP [GEOGRAPHIC_DATA]" at bounding box center [1013, 476] width 137 height 39
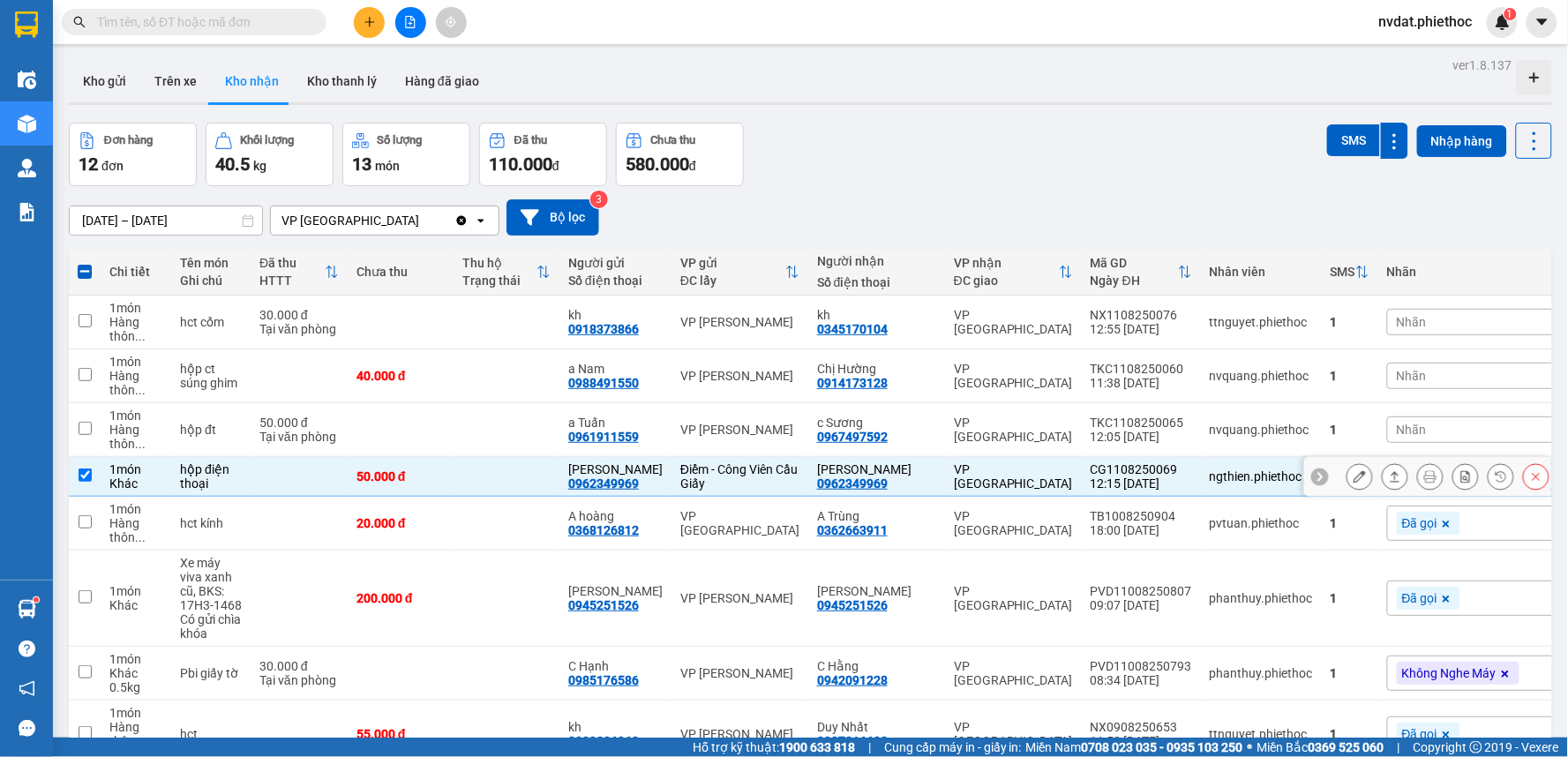
click at [945, 486] on td "VP [GEOGRAPHIC_DATA]" at bounding box center [1013, 476] width 137 height 39
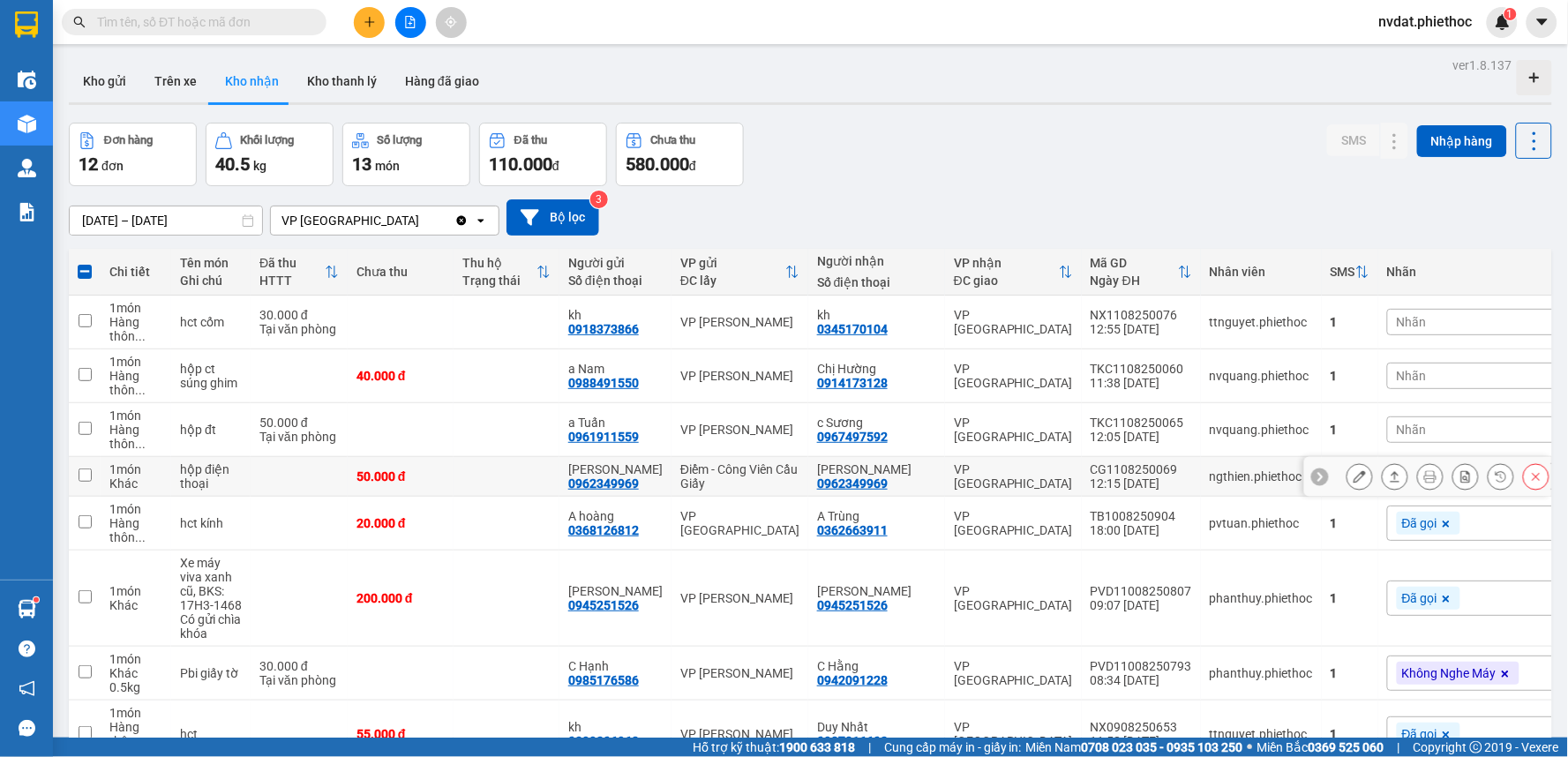
click at [945, 486] on td "VP [GEOGRAPHIC_DATA]" at bounding box center [1013, 476] width 137 height 39
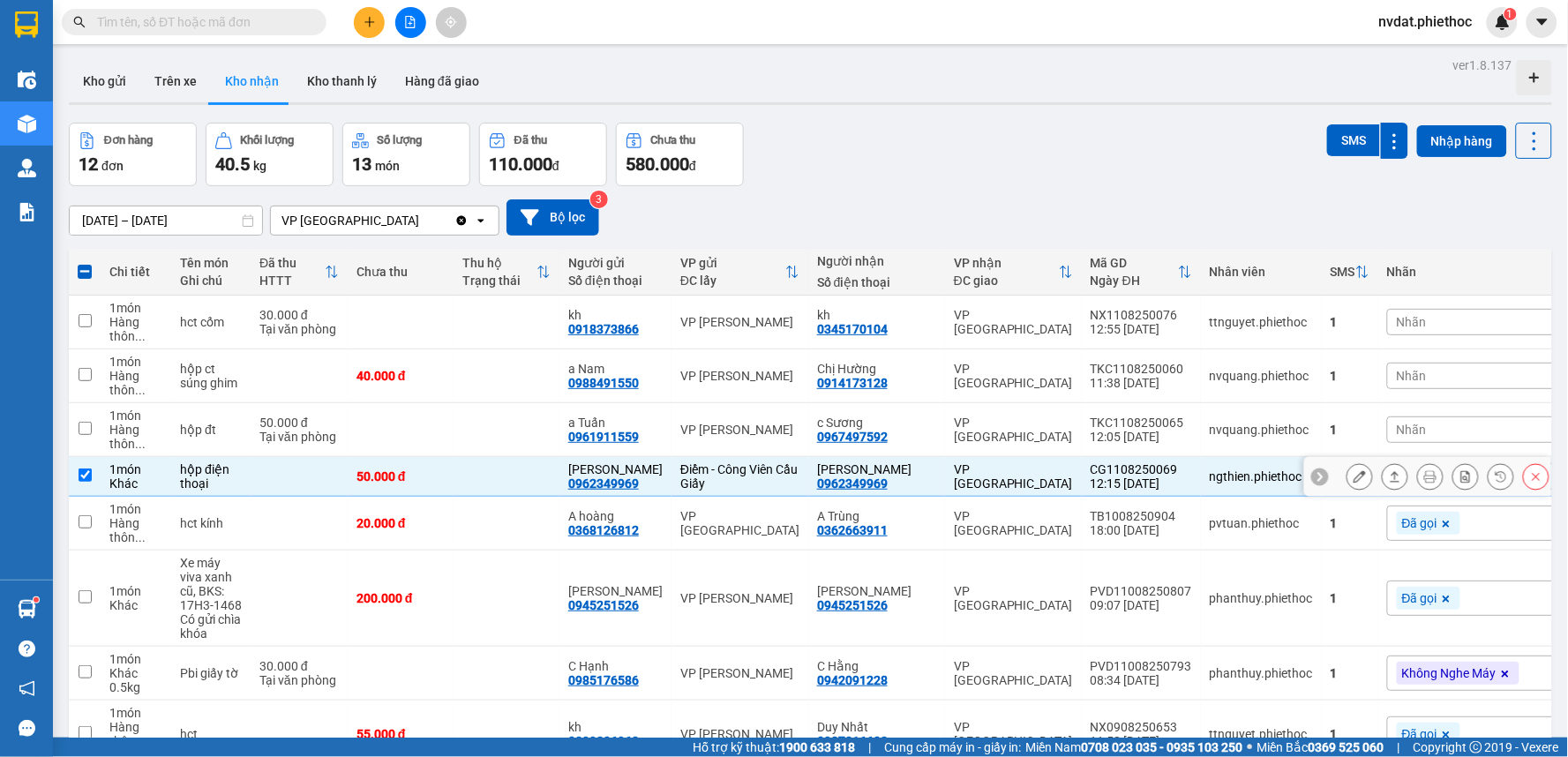
click at [1391, 476] on icon at bounding box center [1396, 476] width 10 height 11
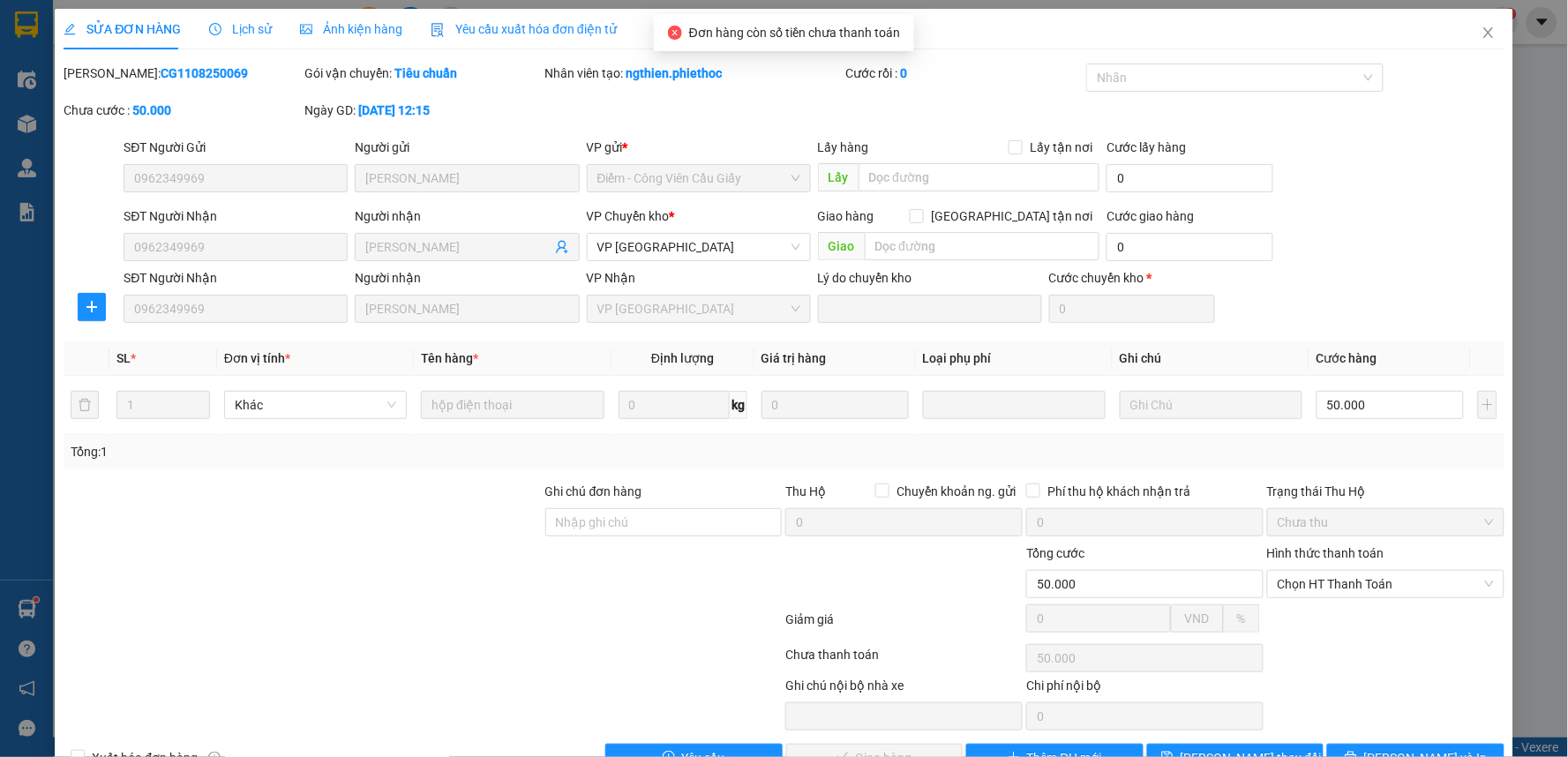
scroll to position [48, 0]
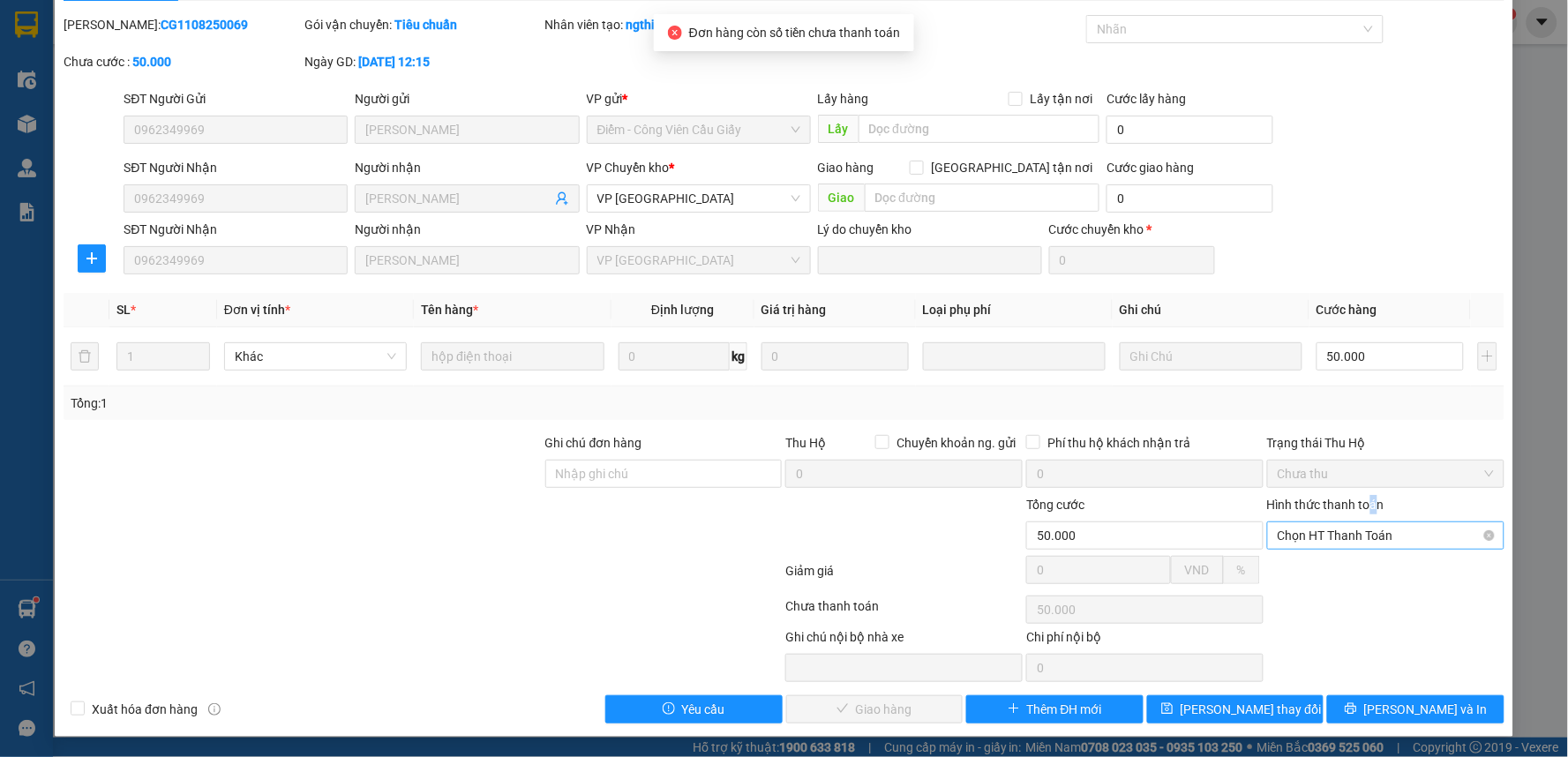
drag, startPoint x: 1365, startPoint y: 514, endPoint x: 1348, endPoint y: 525, distance: 20.2
click at [1357, 517] on div "Hình thức thanh toán" at bounding box center [1385, 508] width 237 height 27
click at [1348, 525] on span "Chọn HT Thanh Toán" at bounding box center [1386, 536] width 217 height 27
click at [1284, 587] on div "Total Paid Fee 0 Total UnPaid Fee 50.000 Cash Collection Total Fee Mã ĐH: CG110…" at bounding box center [784, 369] width 1441 height 709
click at [1329, 561] on div at bounding box center [1386, 576] width 241 height 31
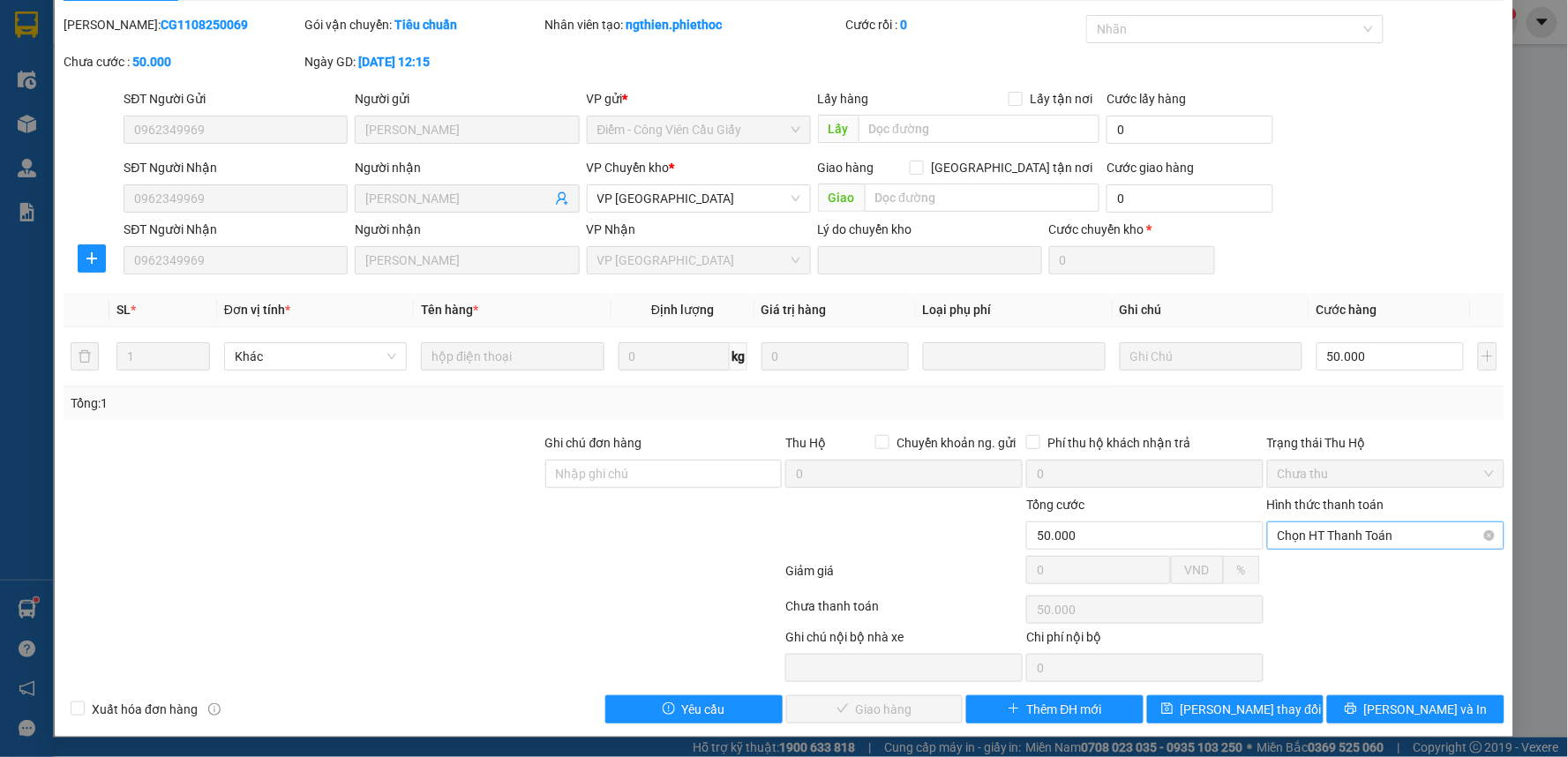
click at [1334, 539] on span "Chọn HT Thanh Toán" at bounding box center [1386, 536] width 217 height 27
click at [1329, 567] on div "Tại văn phòng" at bounding box center [1373, 571] width 214 height 20
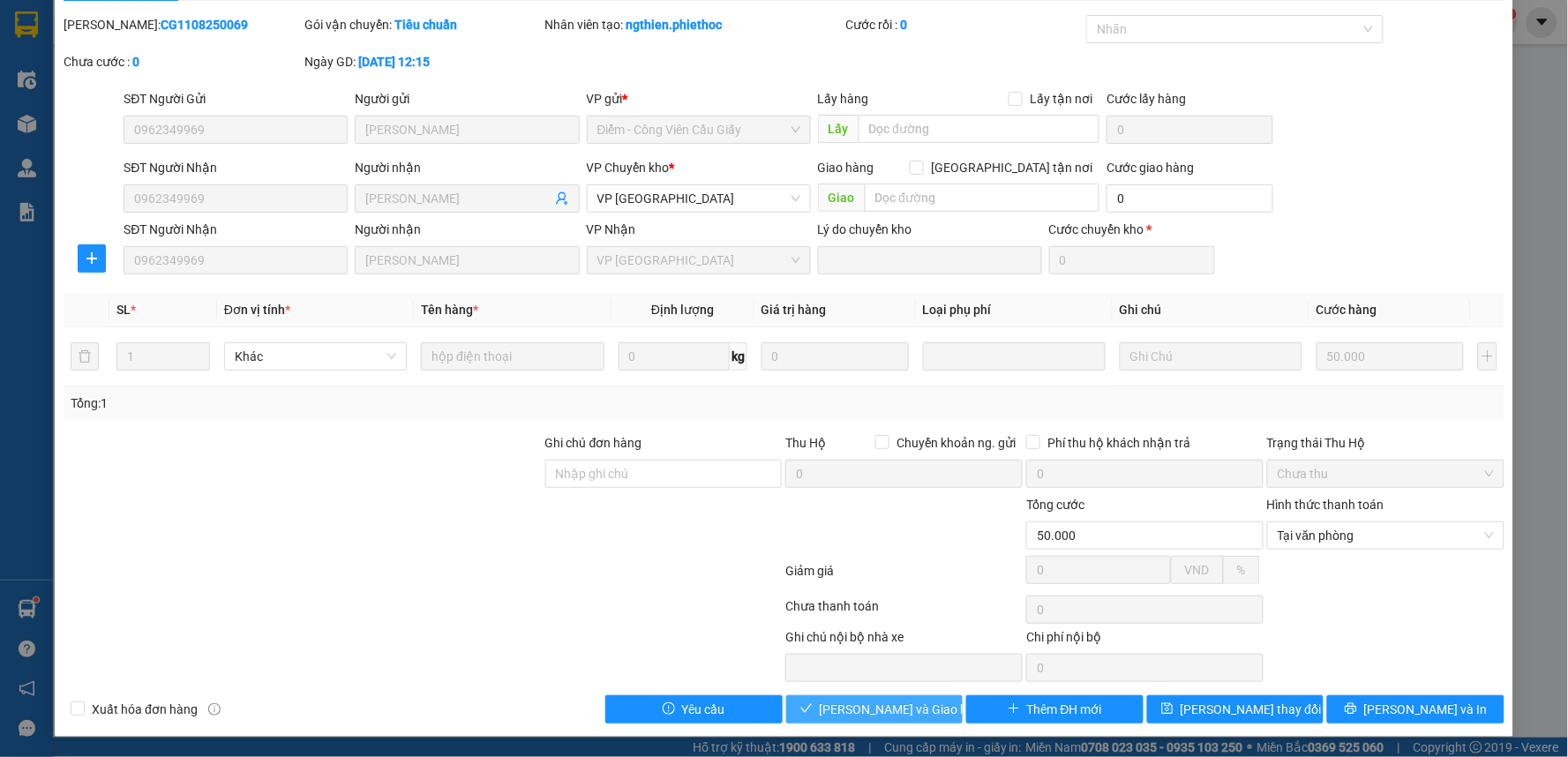
click at [903, 709] on span "[PERSON_NAME] và Giao hàng" at bounding box center [905, 710] width 169 height 20
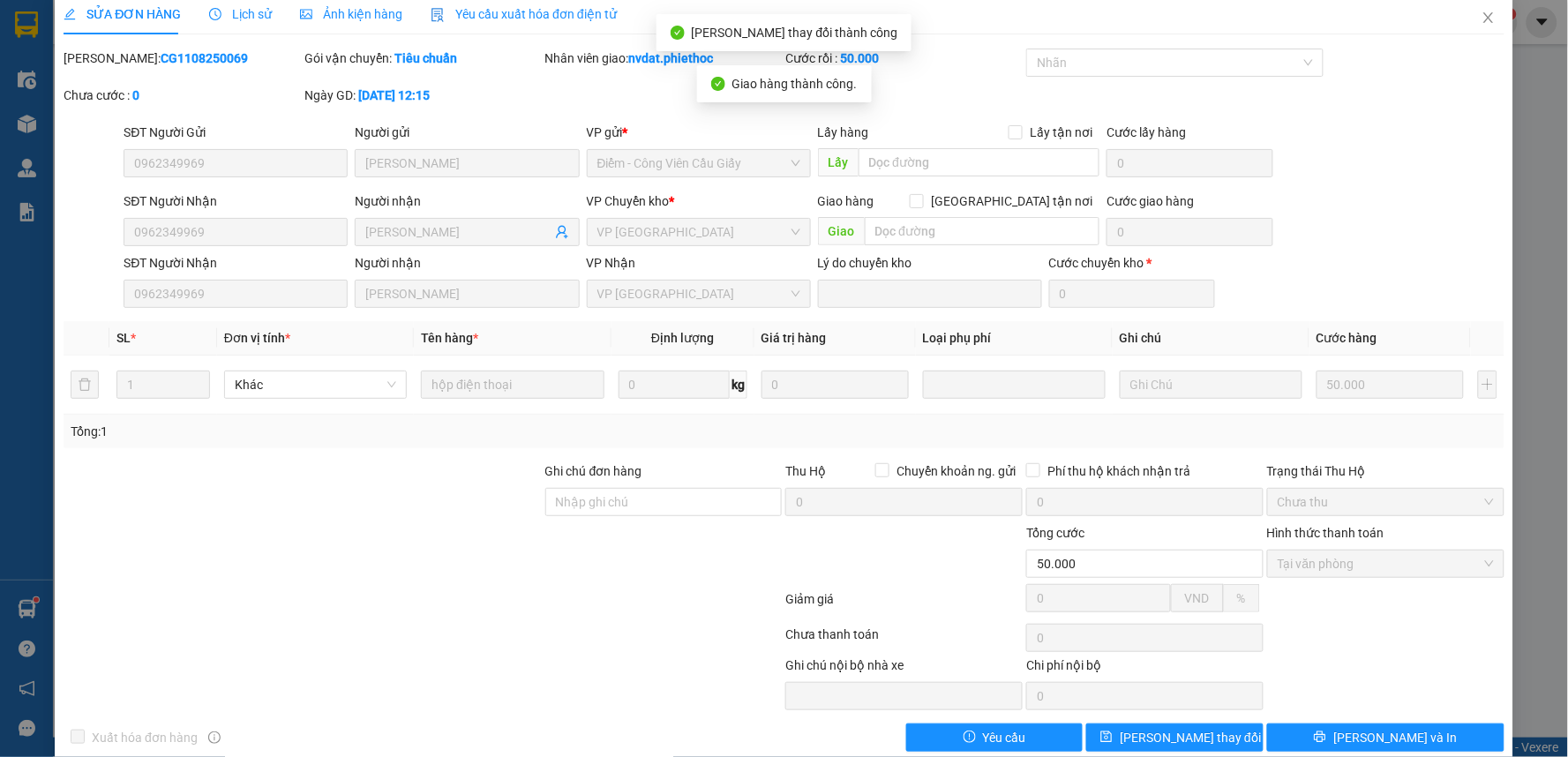
scroll to position [0, 0]
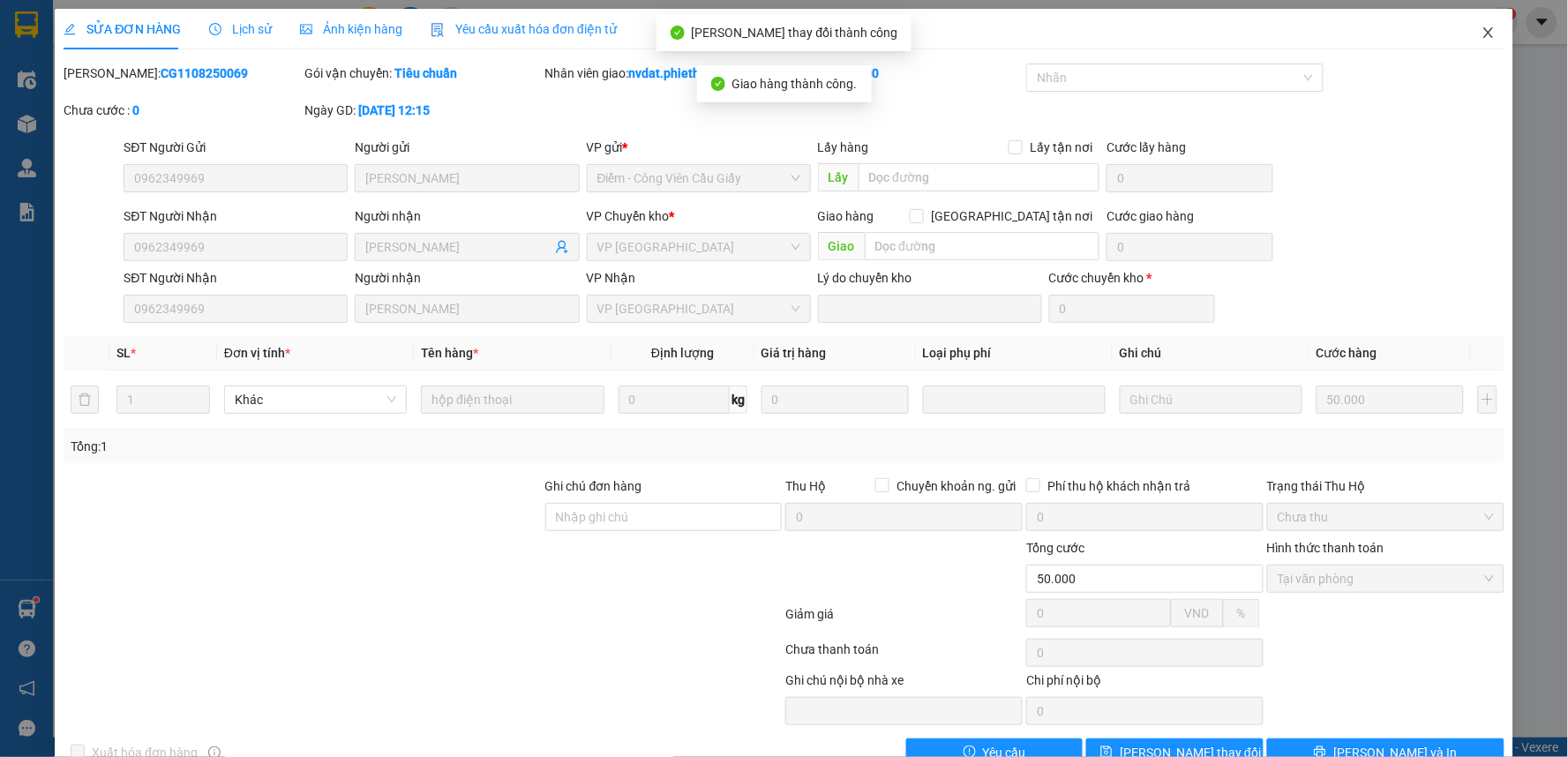
click at [1481, 30] on icon "close" at bounding box center [1488, 32] width 14 height 14
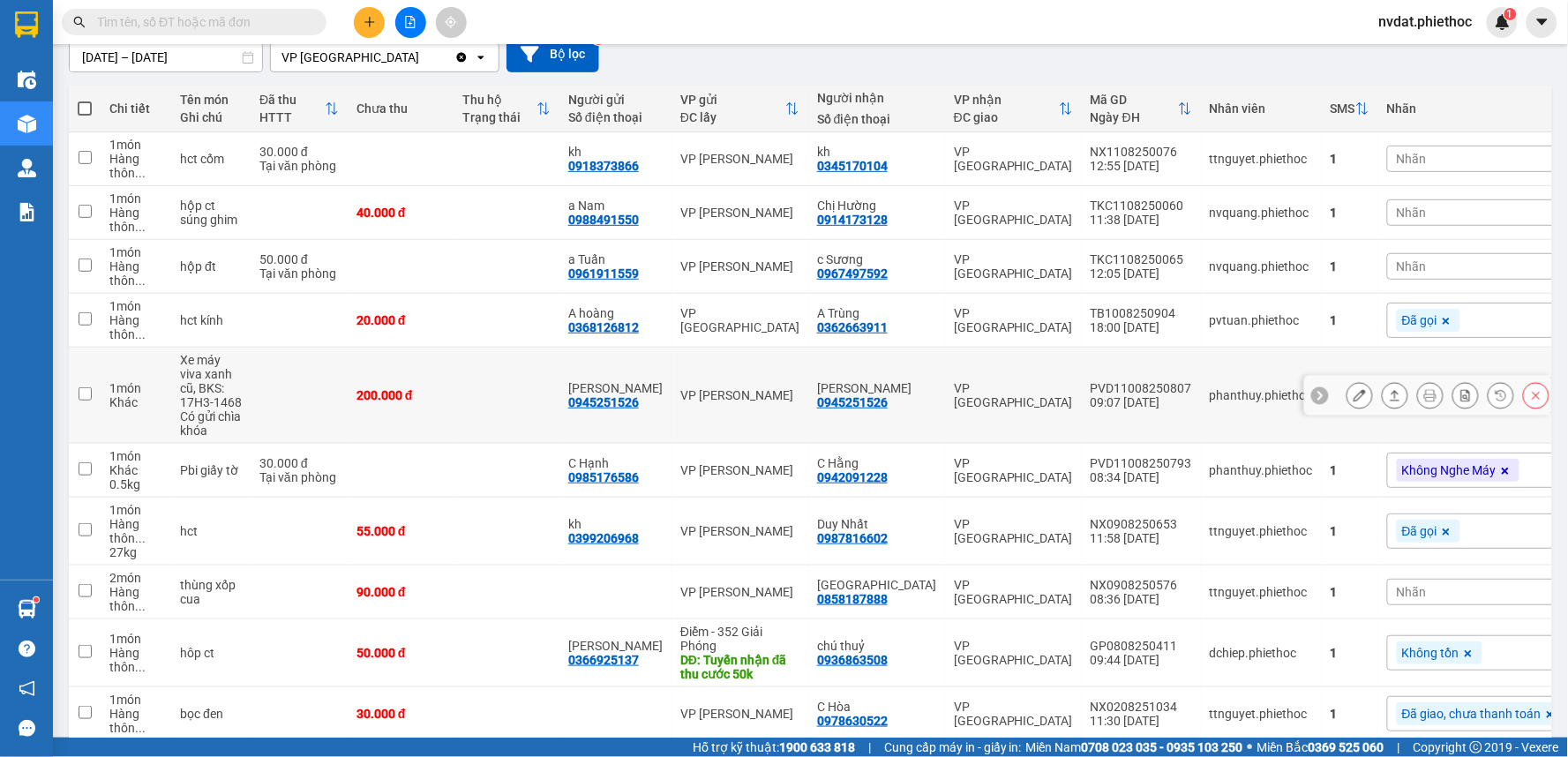
scroll to position [294, 0]
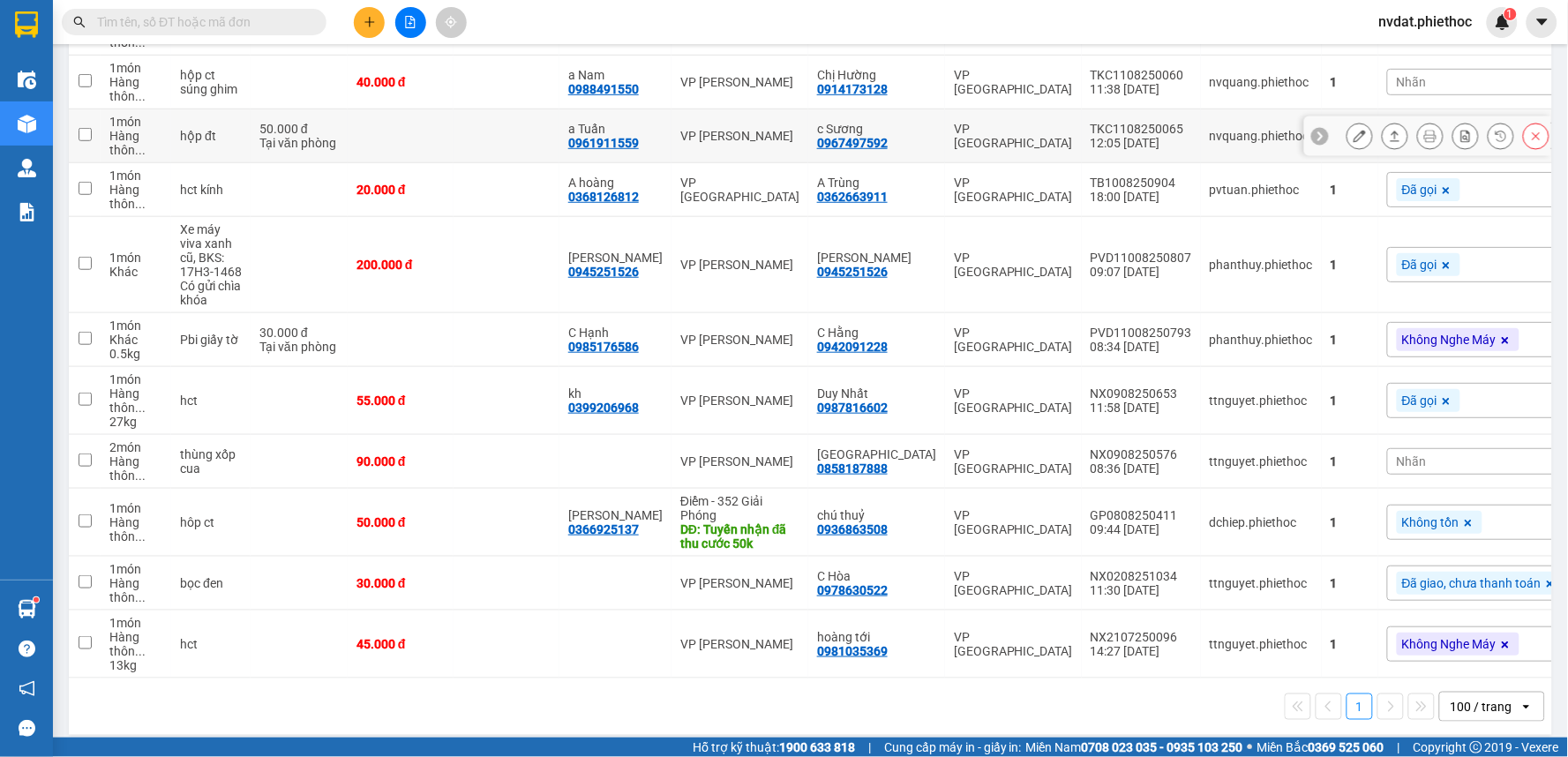
click at [954, 137] on div "VP [GEOGRAPHIC_DATA]" at bounding box center [1013, 136] width 119 height 29
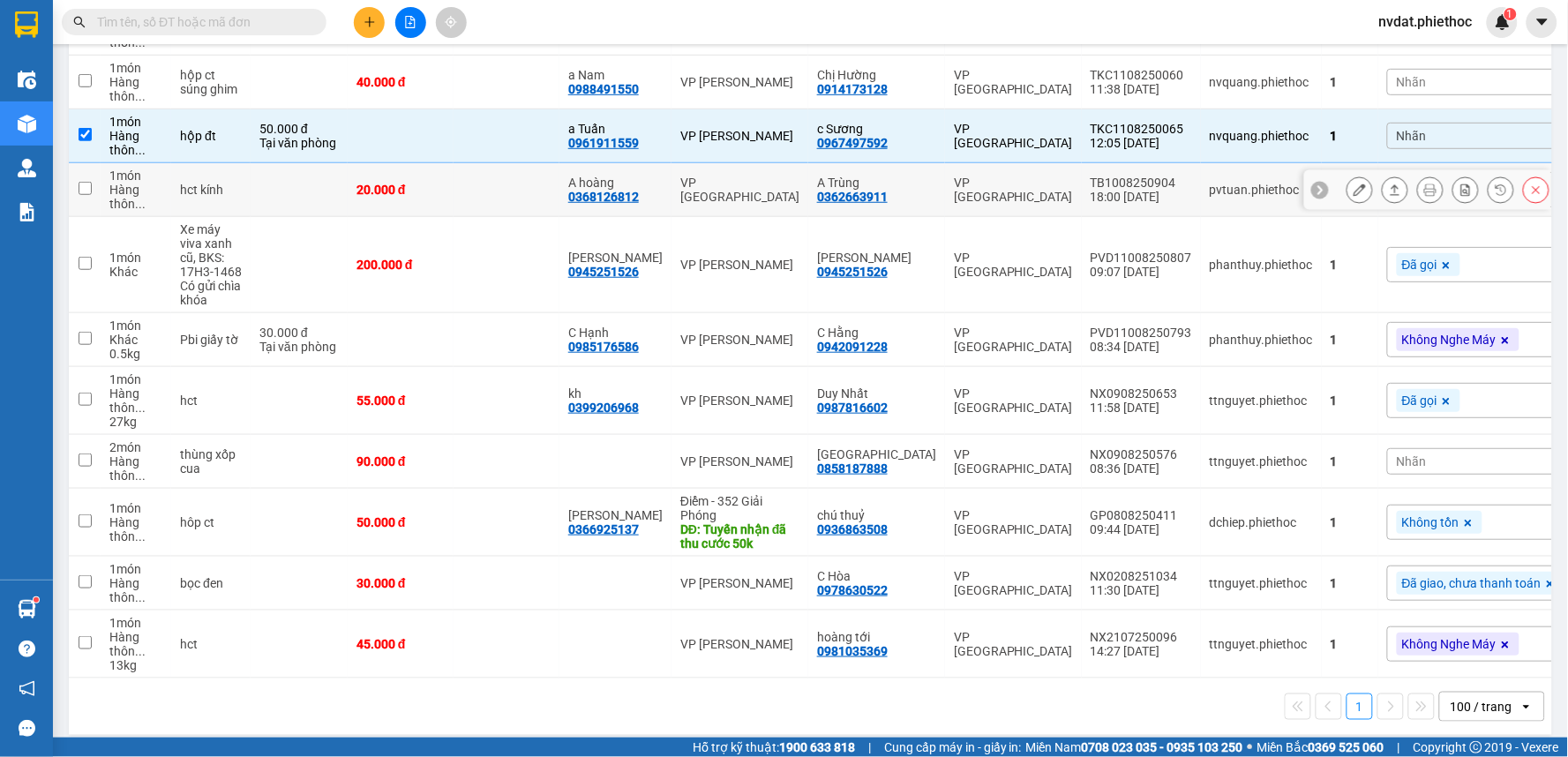
scroll to position [98, 0]
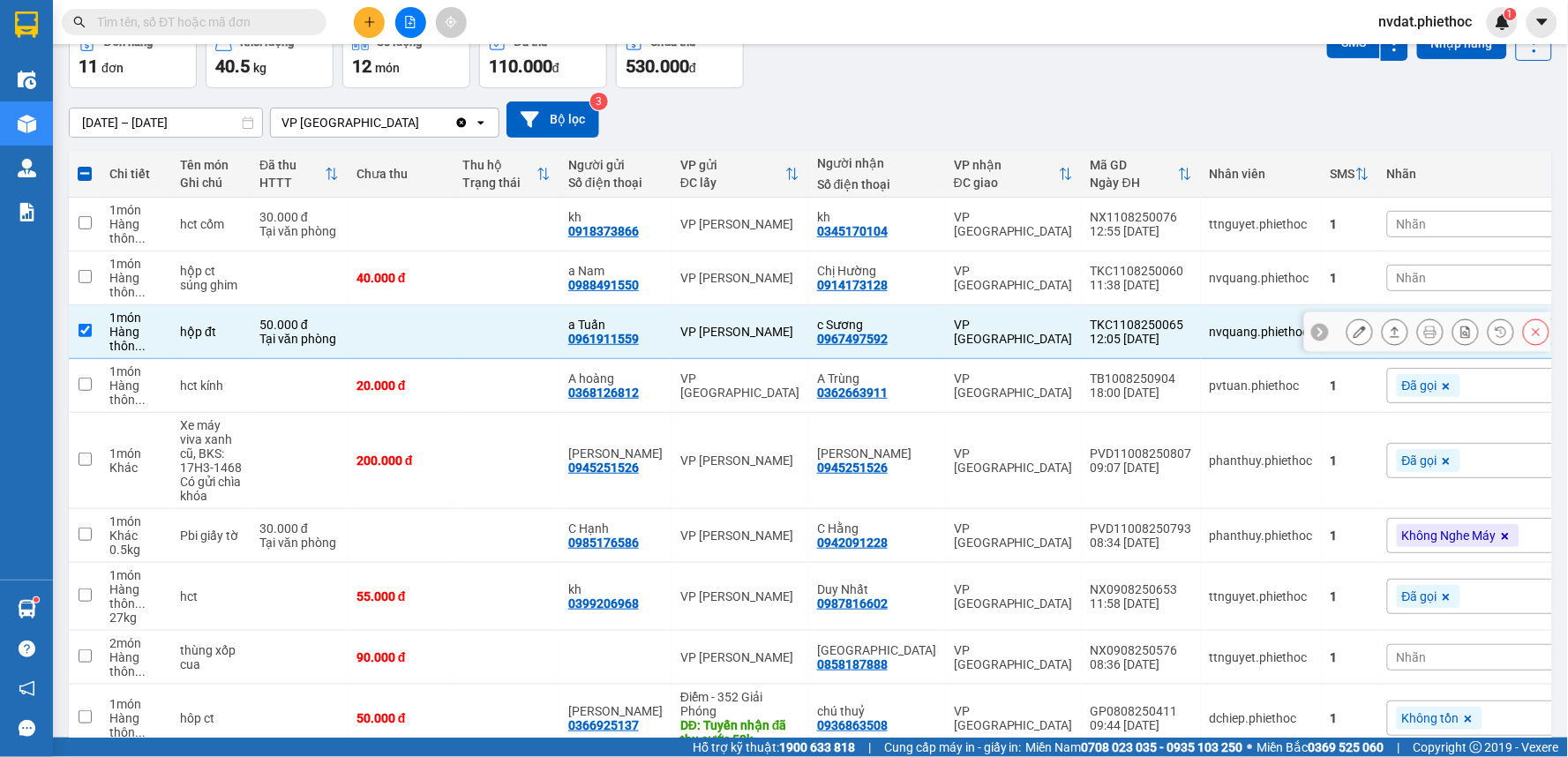
click at [1391, 341] on div at bounding box center [1395, 332] width 27 height 27
click at [1391, 334] on button at bounding box center [1395, 332] width 25 height 31
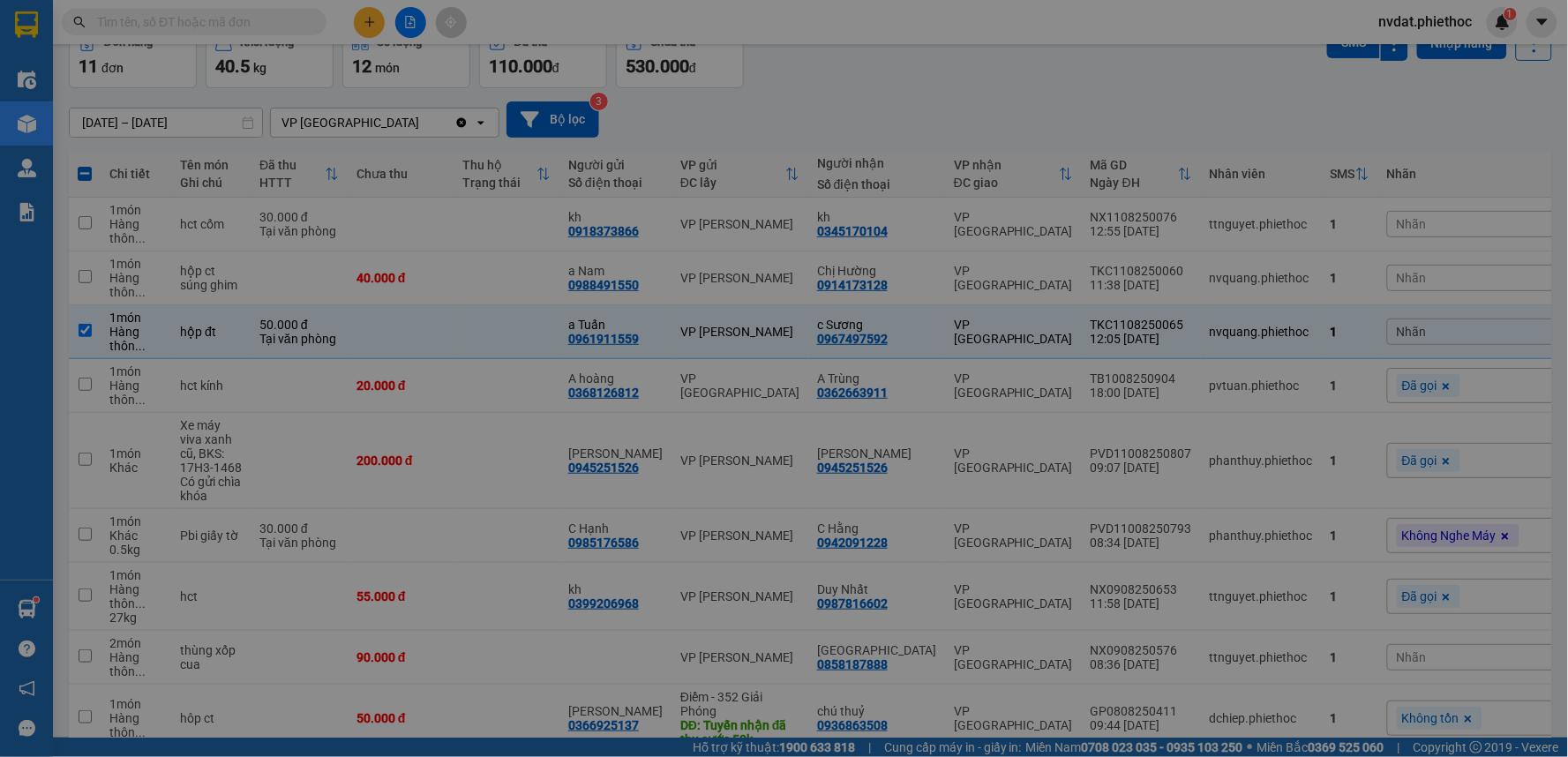
click at [1378, 327] on div "Xác nhận giao hàng Bạn có muốn xác nhận giao đơn hàng này không? Xuất hóa đơn h…" at bounding box center [784, 378] width 1568 height 757
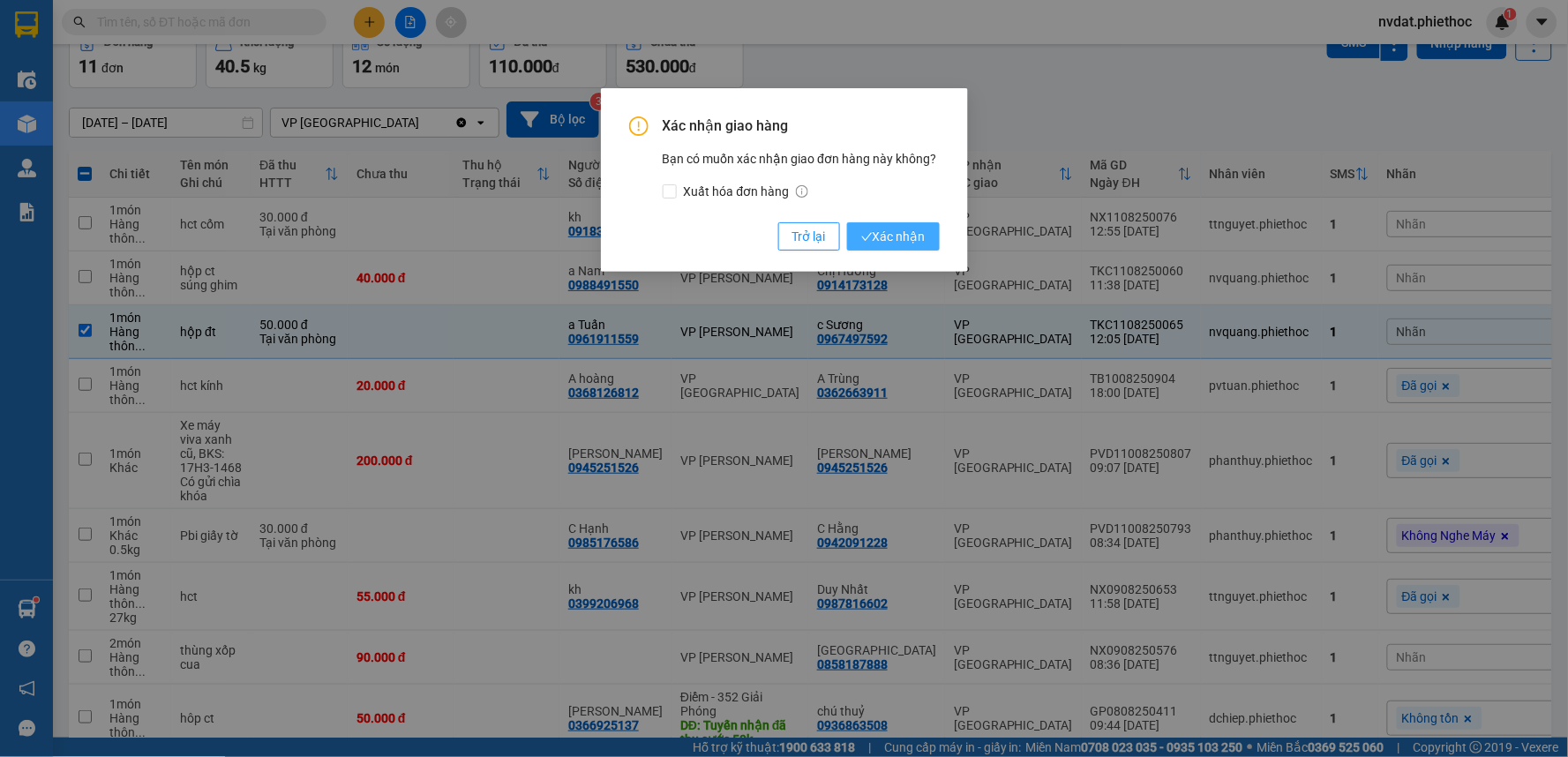
click at [915, 233] on span "Xác nhận" at bounding box center [893, 236] width 64 height 20
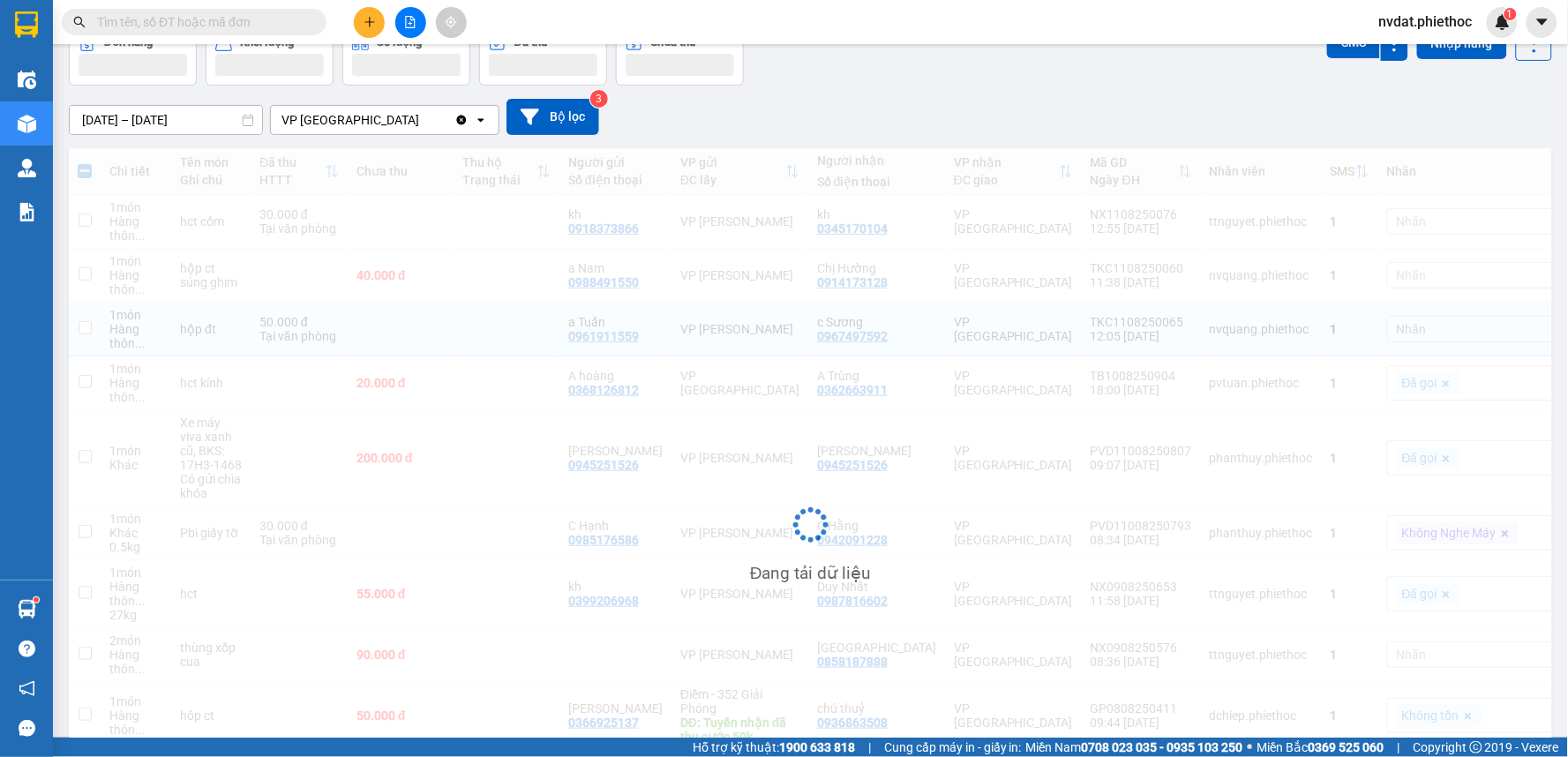
checkbox input "false"
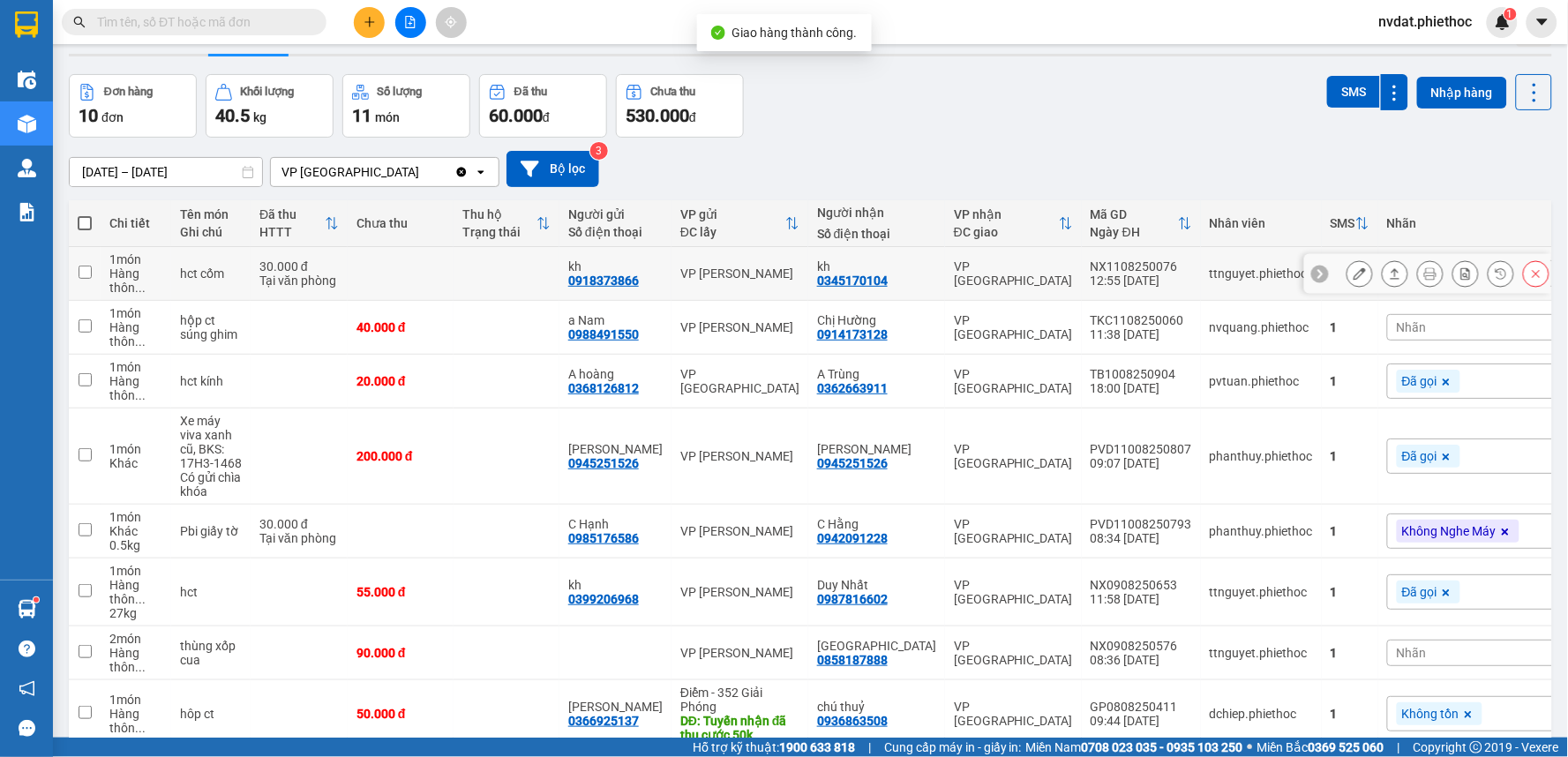
scroll to position [0, 0]
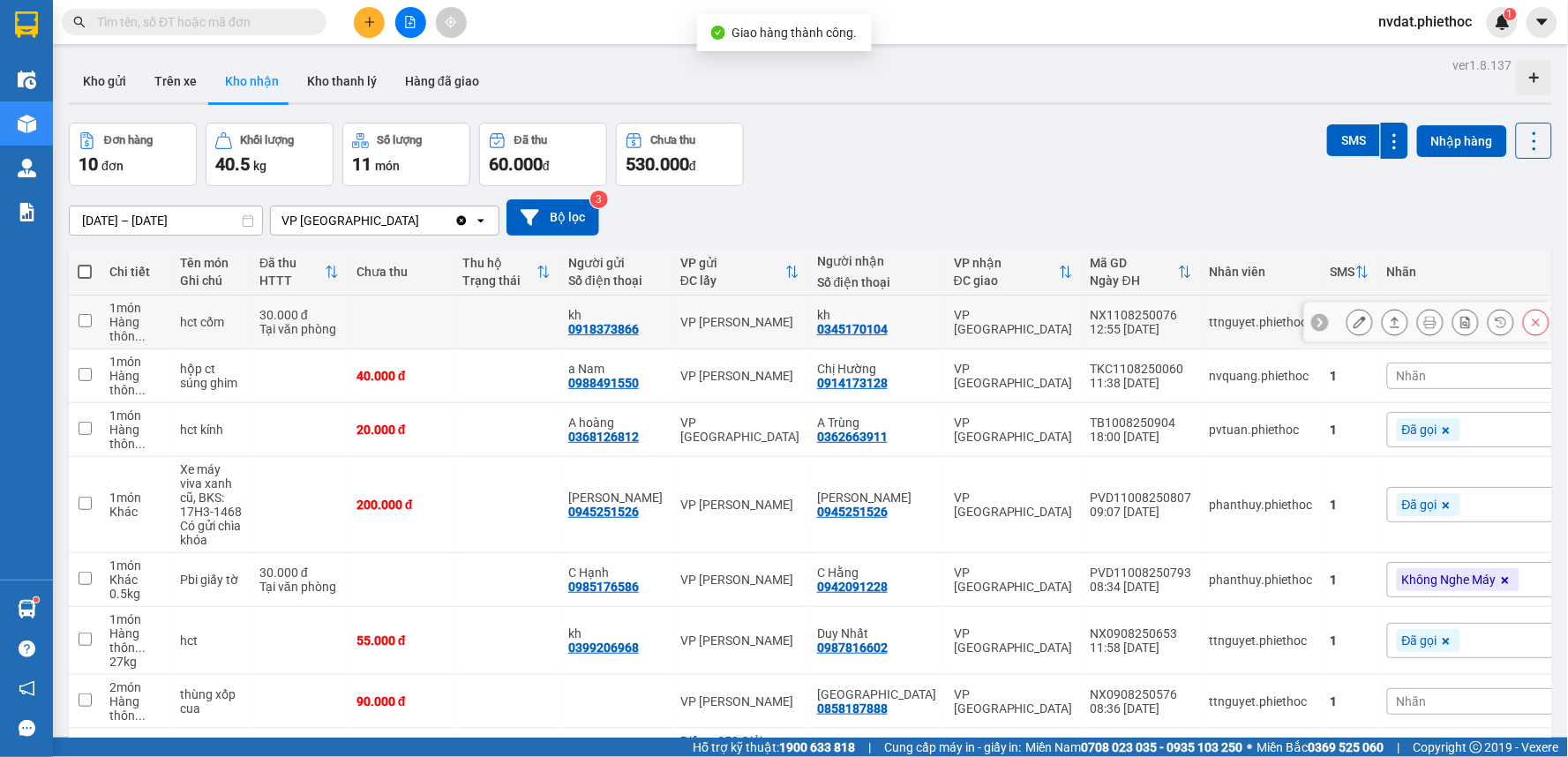
click at [908, 303] on td "kh 0345170104" at bounding box center [876, 322] width 137 height 54
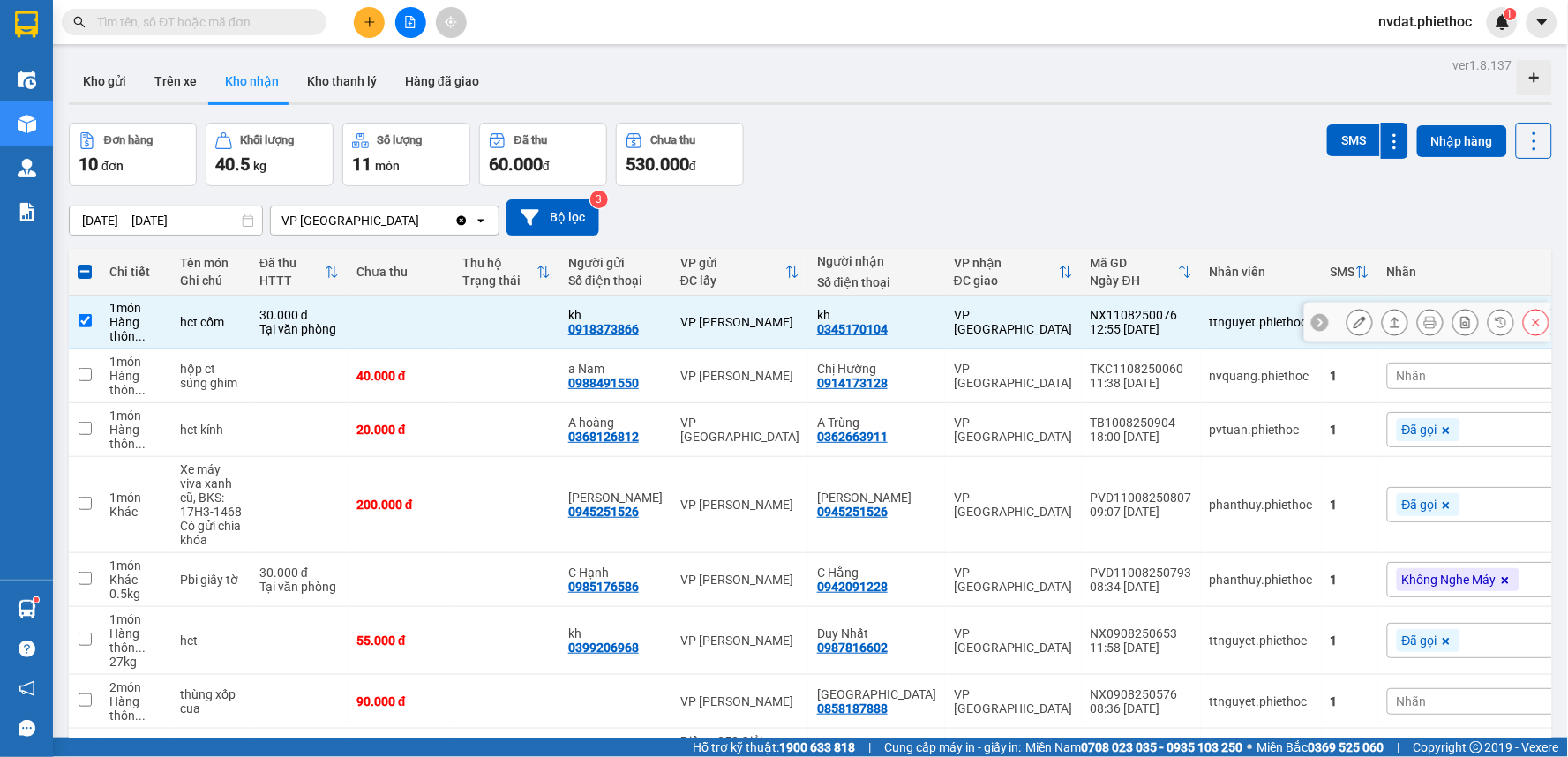
click at [912, 311] on td "kh 0345170104" at bounding box center [876, 322] width 137 height 54
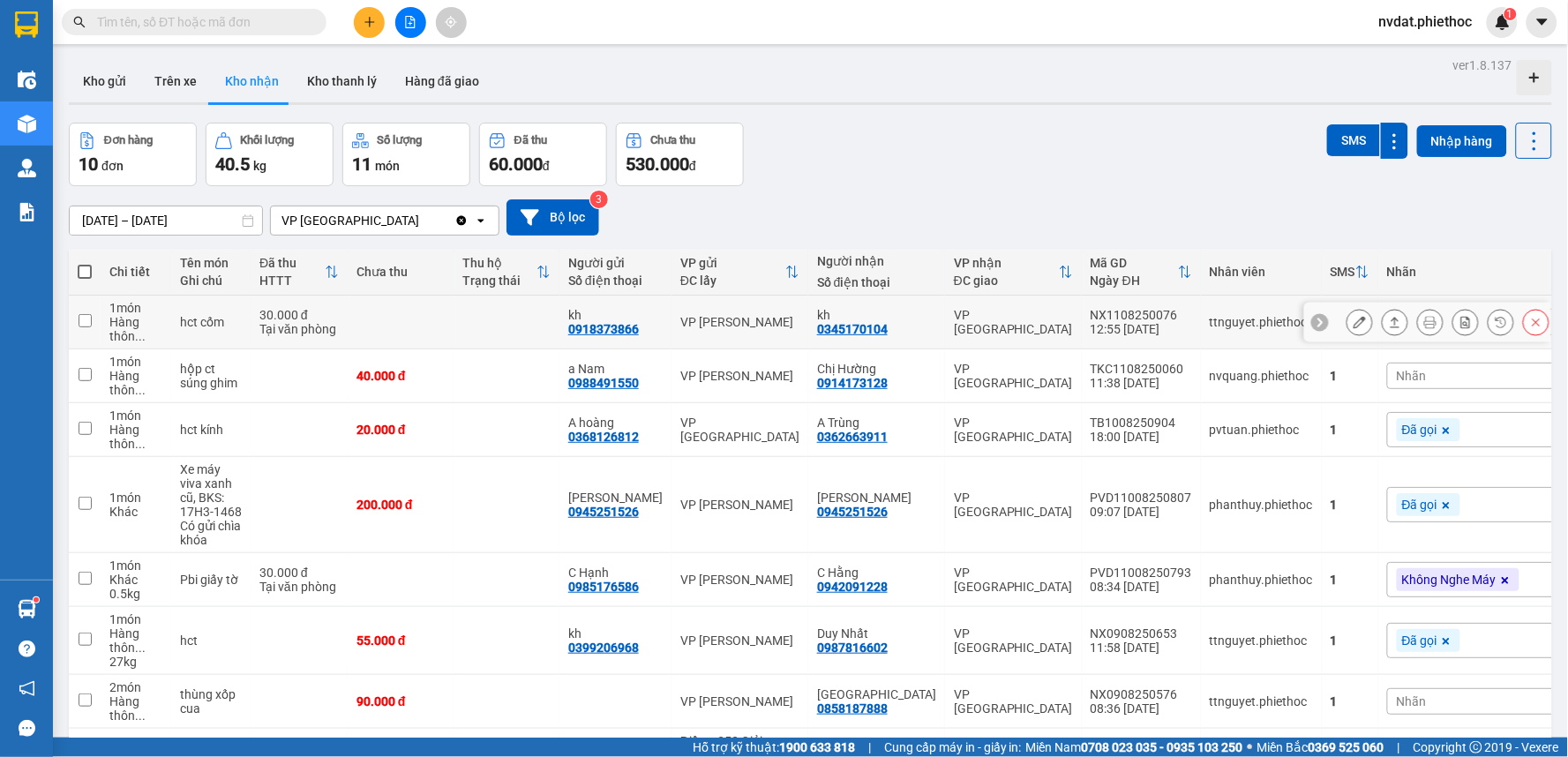
click at [920, 320] on tr "1 món Hàng thôn ... hct cốm 30.000 đ Tại văn phòng kh 0918373866 VP Nguyễn Xiển…" at bounding box center [822, 322] width 1507 height 54
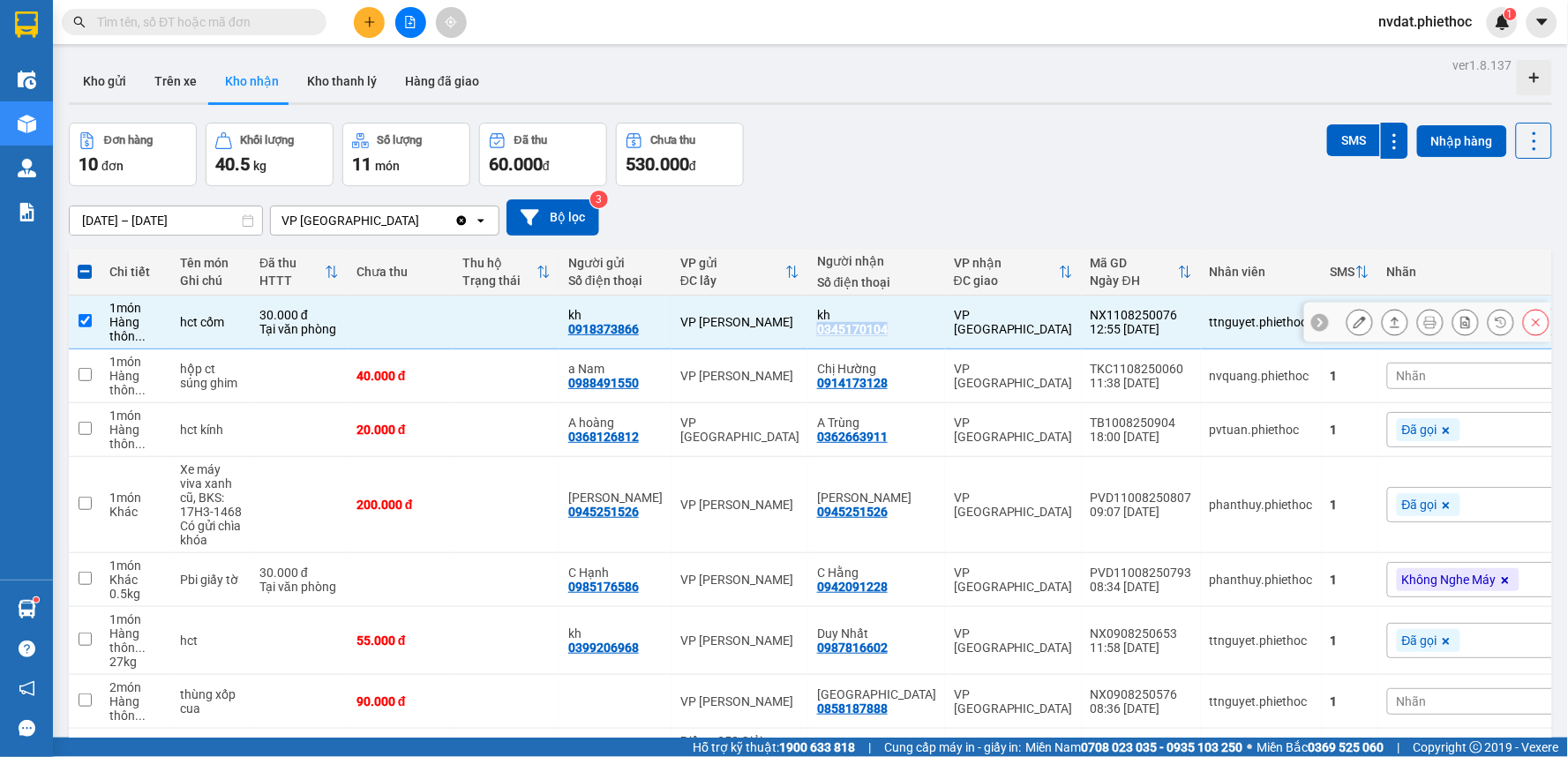
click at [945, 320] on td "VP [GEOGRAPHIC_DATA]" at bounding box center [1013, 322] width 137 height 54
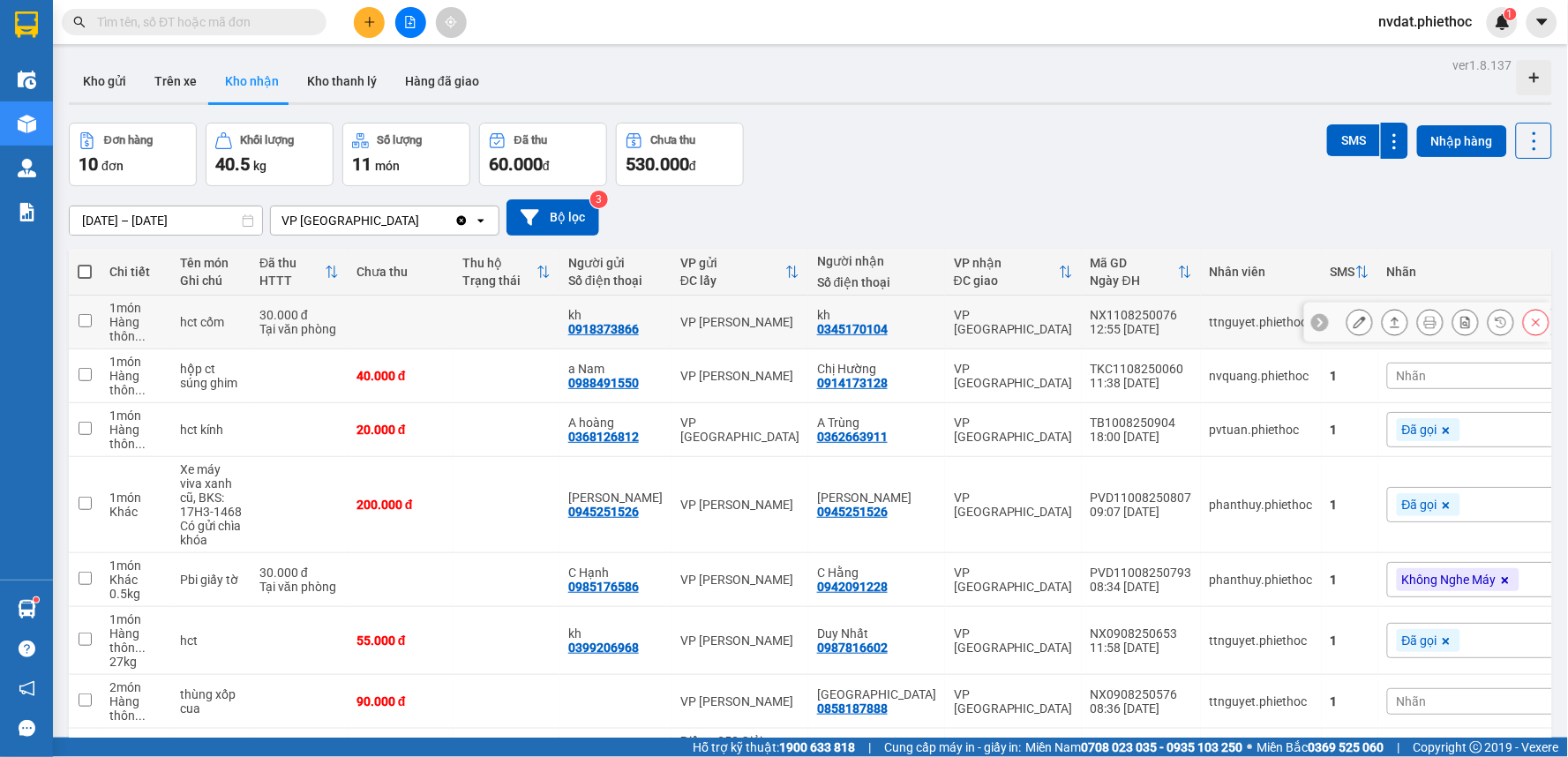
click at [945, 320] on td "VP [GEOGRAPHIC_DATA]" at bounding box center [1013, 322] width 137 height 54
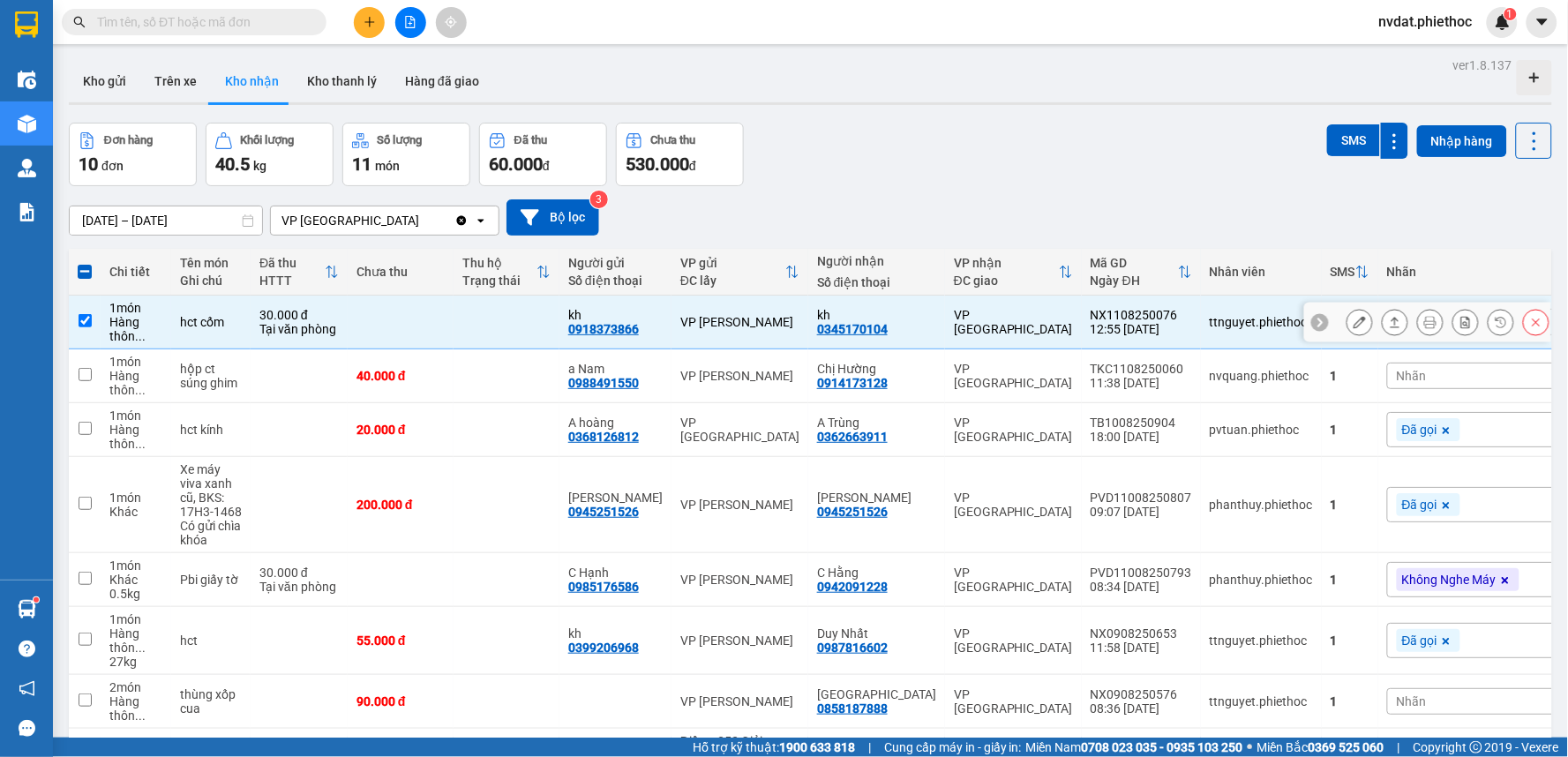
click at [945, 320] on td "VP [GEOGRAPHIC_DATA]" at bounding box center [1013, 322] width 137 height 54
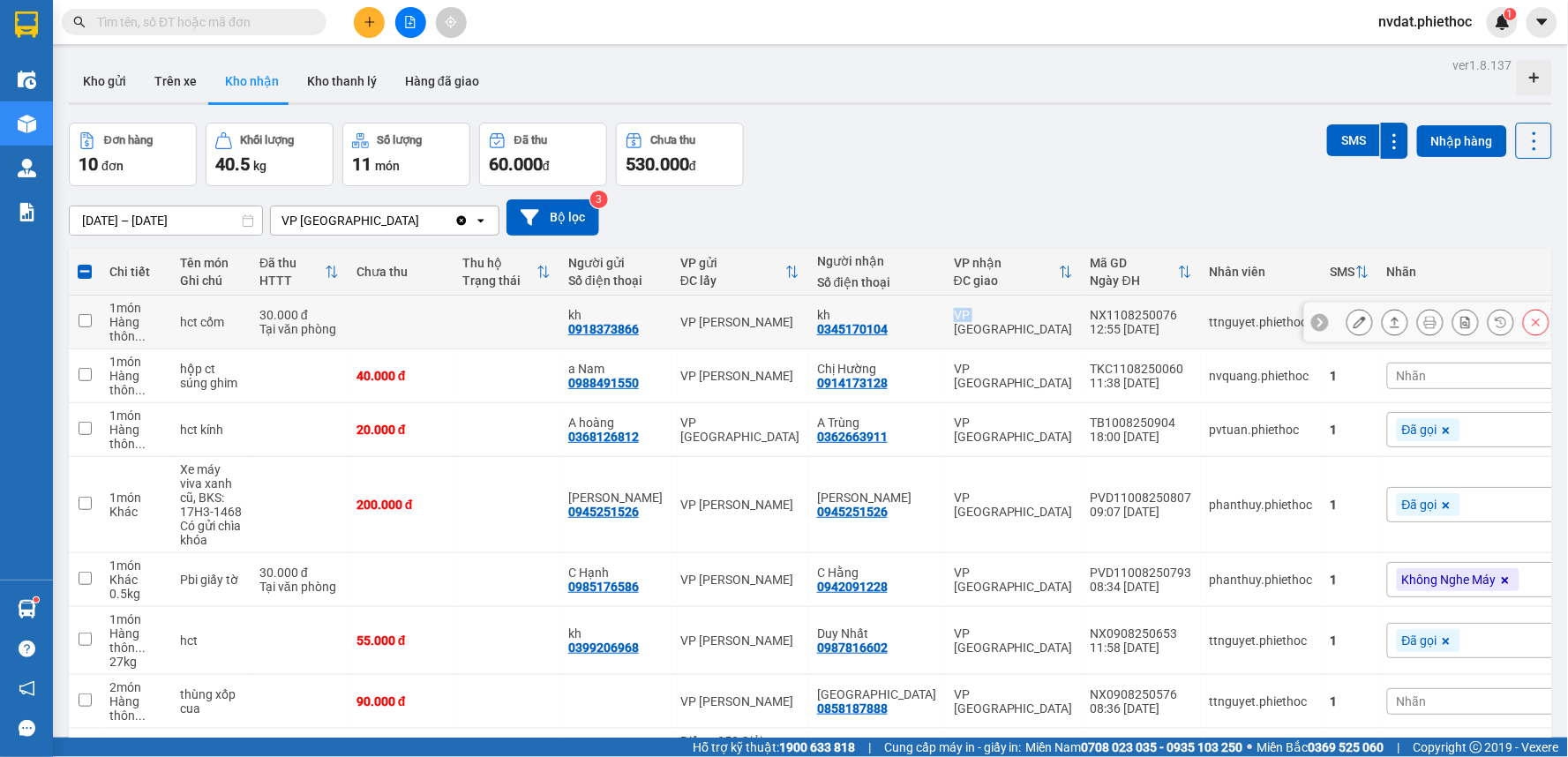
click at [945, 320] on td "VP [GEOGRAPHIC_DATA]" at bounding box center [1013, 322] width 137 height 54
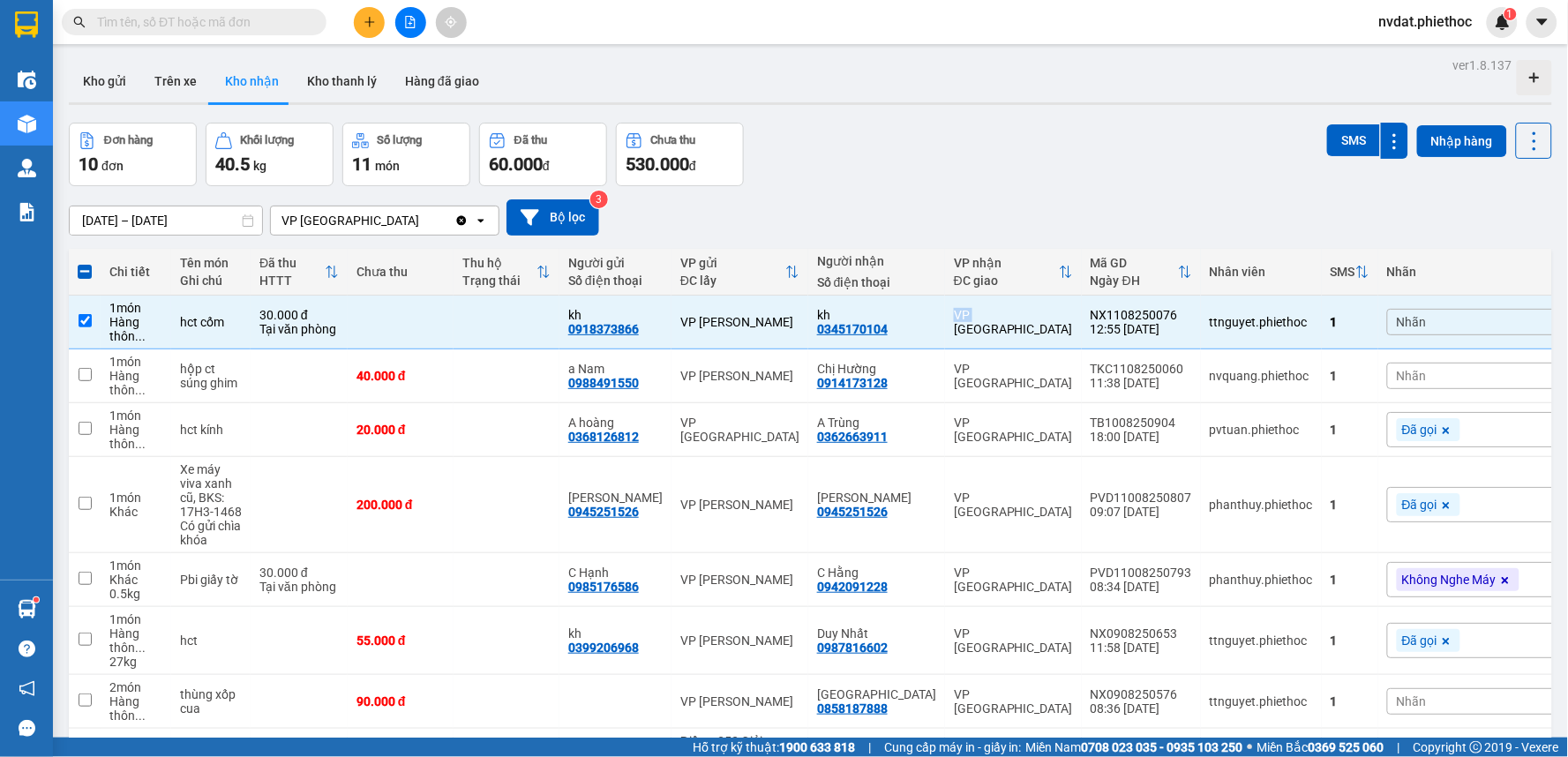
click at [251, 77] on button "Kho nhận" at bounding box center [251, 81] width 82 height 42
click at [1389, 318] on icon at bounding box center [1395, 322] width 13 height 13
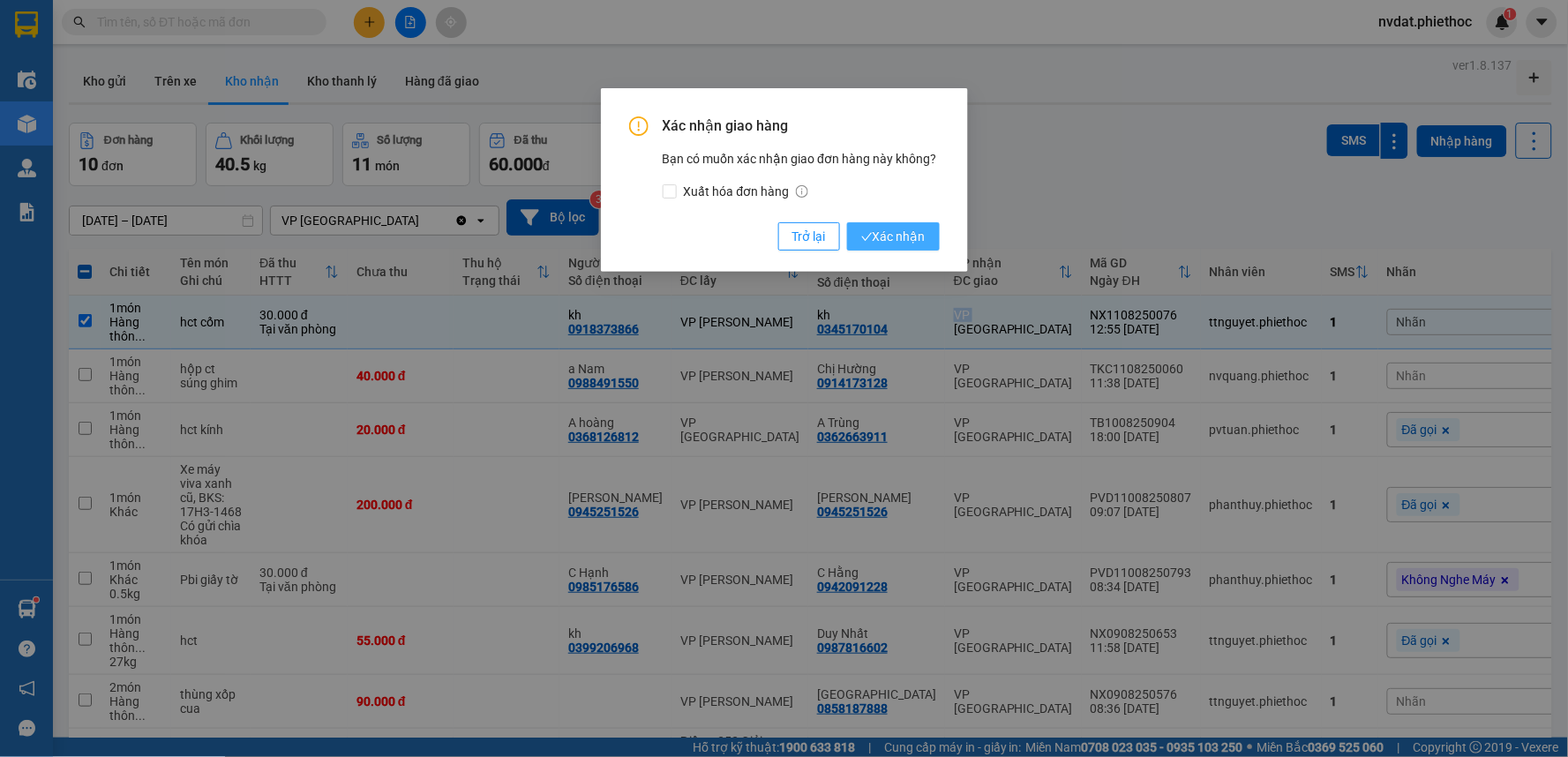
click at [913, 234] on span "Xác nhận" at bounding box center [893, 236] width 64 height 20
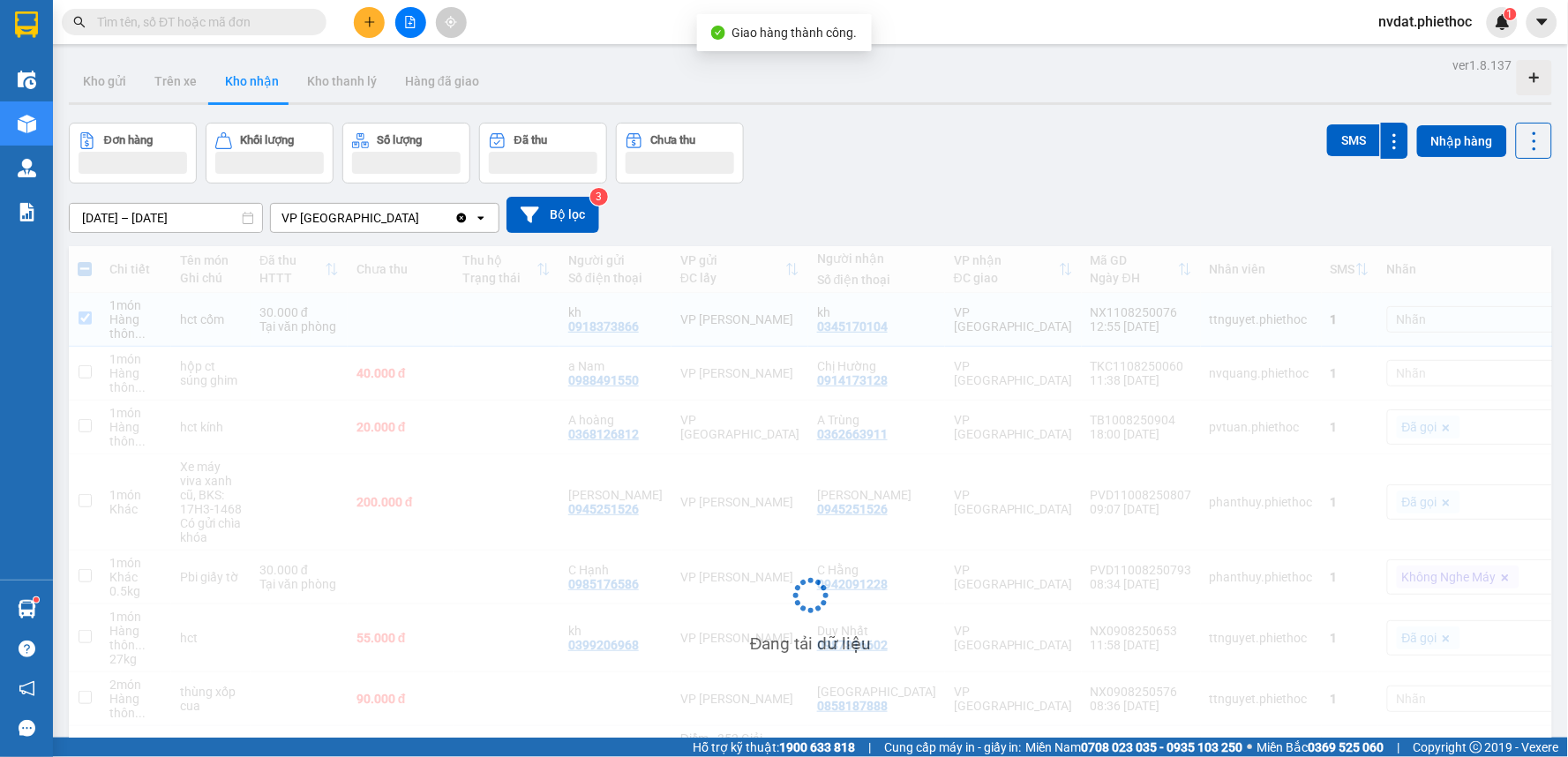
click at [1036, 188] on div "01/07/2025 – 11/08/2025 Press the down arrow key to interact with the calendar …" at bounding box center [810, 215] width 1483 height 63
checkbox input "false"
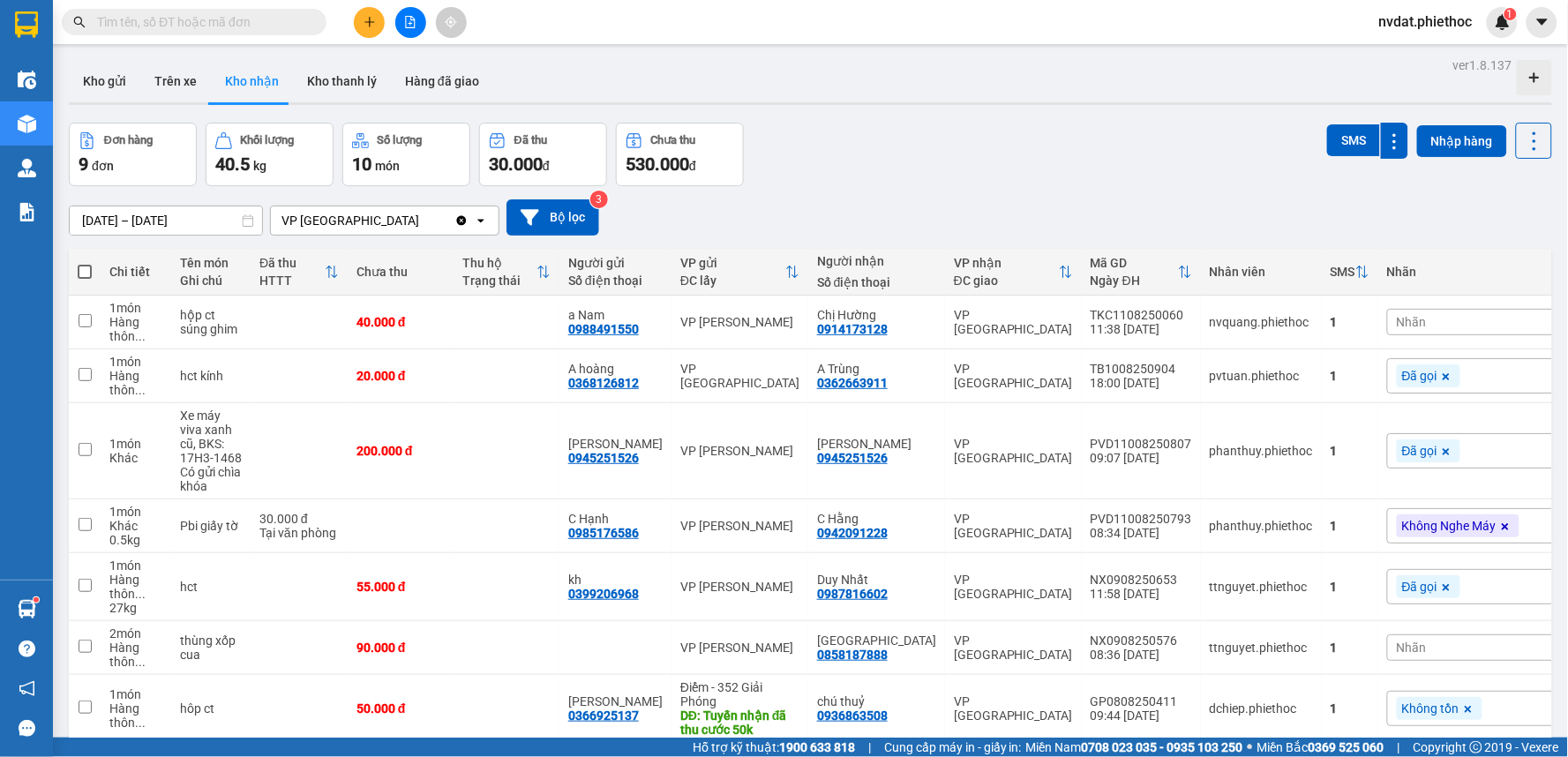
click at [1024, 126] on div "Đơn hàng 9 đơn Khối lượng 40.5 kg Số lượng 10 món Đã thu 30.000 đ Chưa thu 530.…" at bounding box center [810, 155] width 1483 height 64
click at [862, 373] on div "A Trùng" at bounding box center [876, 369] width 119 height 14
checkbox input "true"
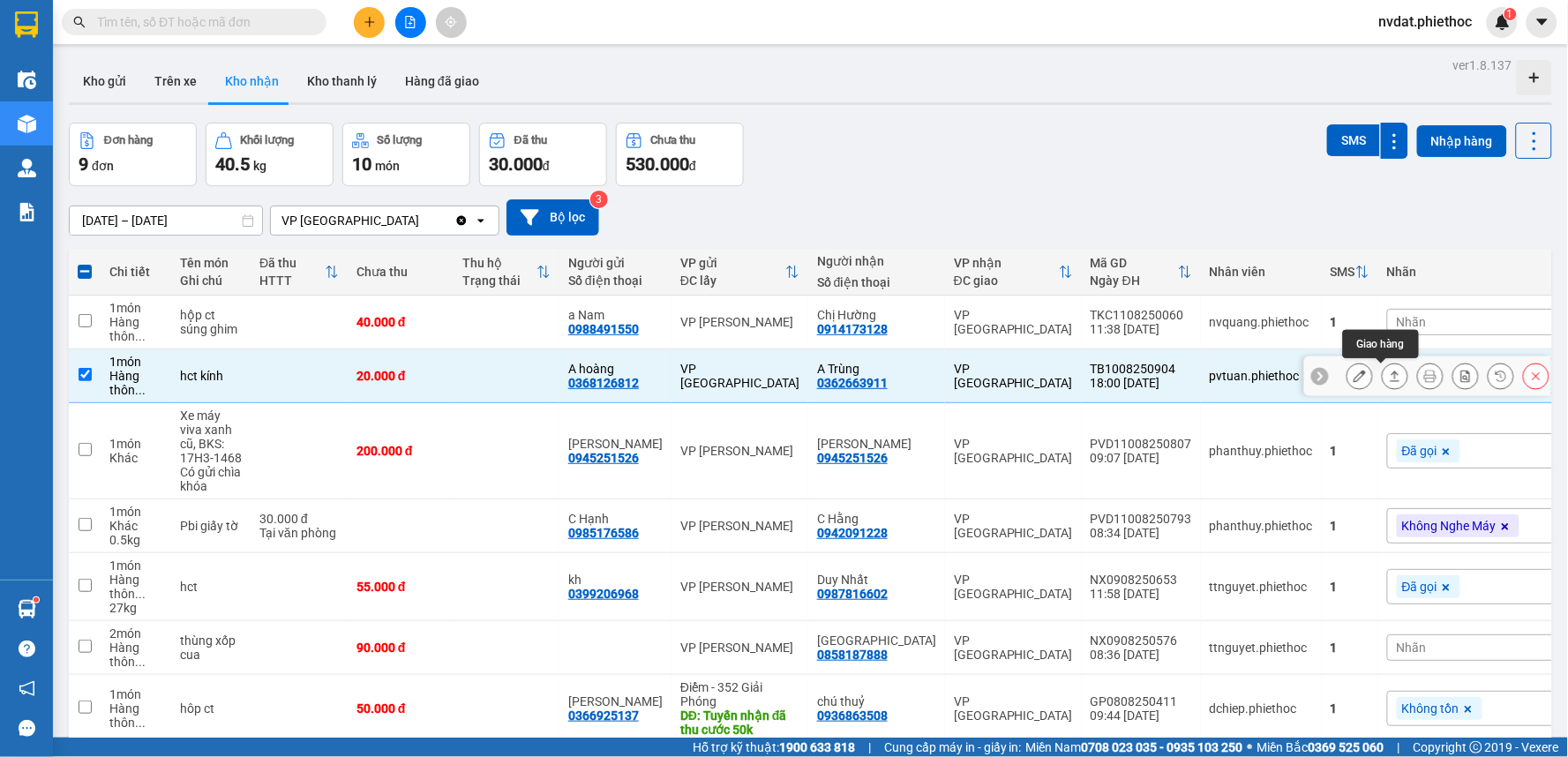
click at [1389, 378] on icon at bounding box center [1395, 376] width 13 height 13
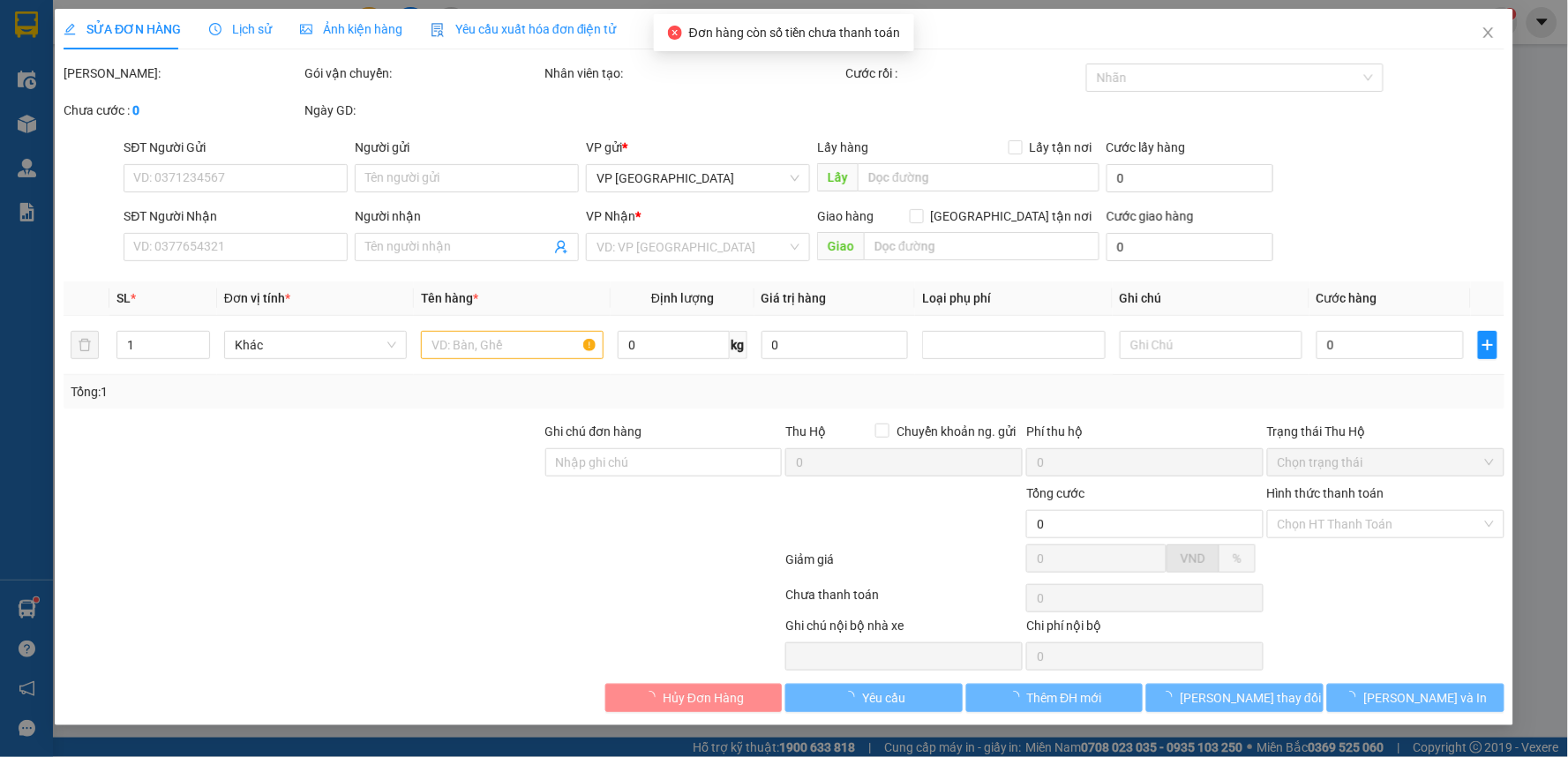
type input "0368126812"
type input "A hoàng"
type input "0362663911"
type input "A Trùng"
type input "20.000"
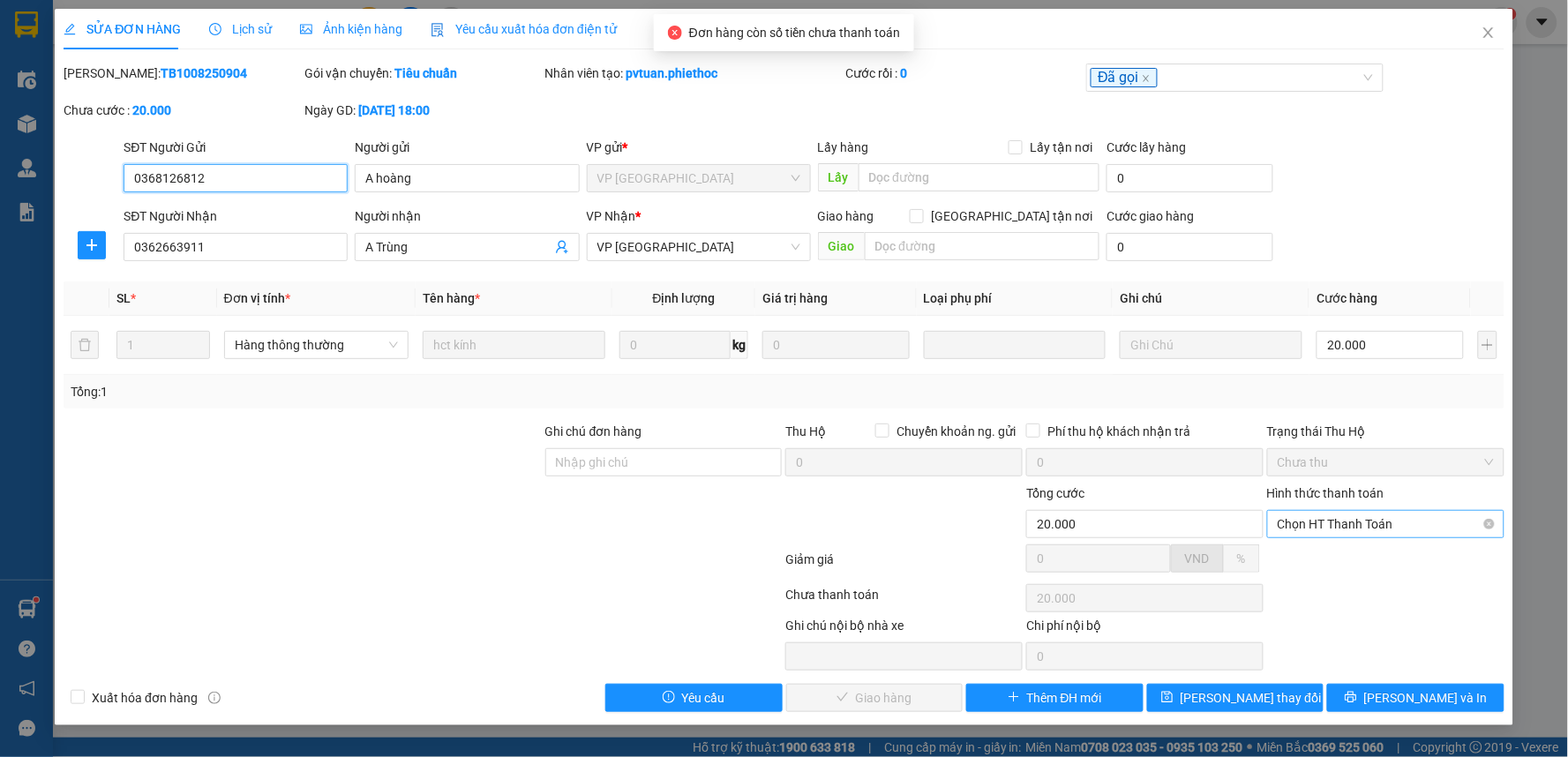
click at [1398, 532] on span "Chọn HT Thanh Toán" at bounding box center [1386, 524] width 217 height 27
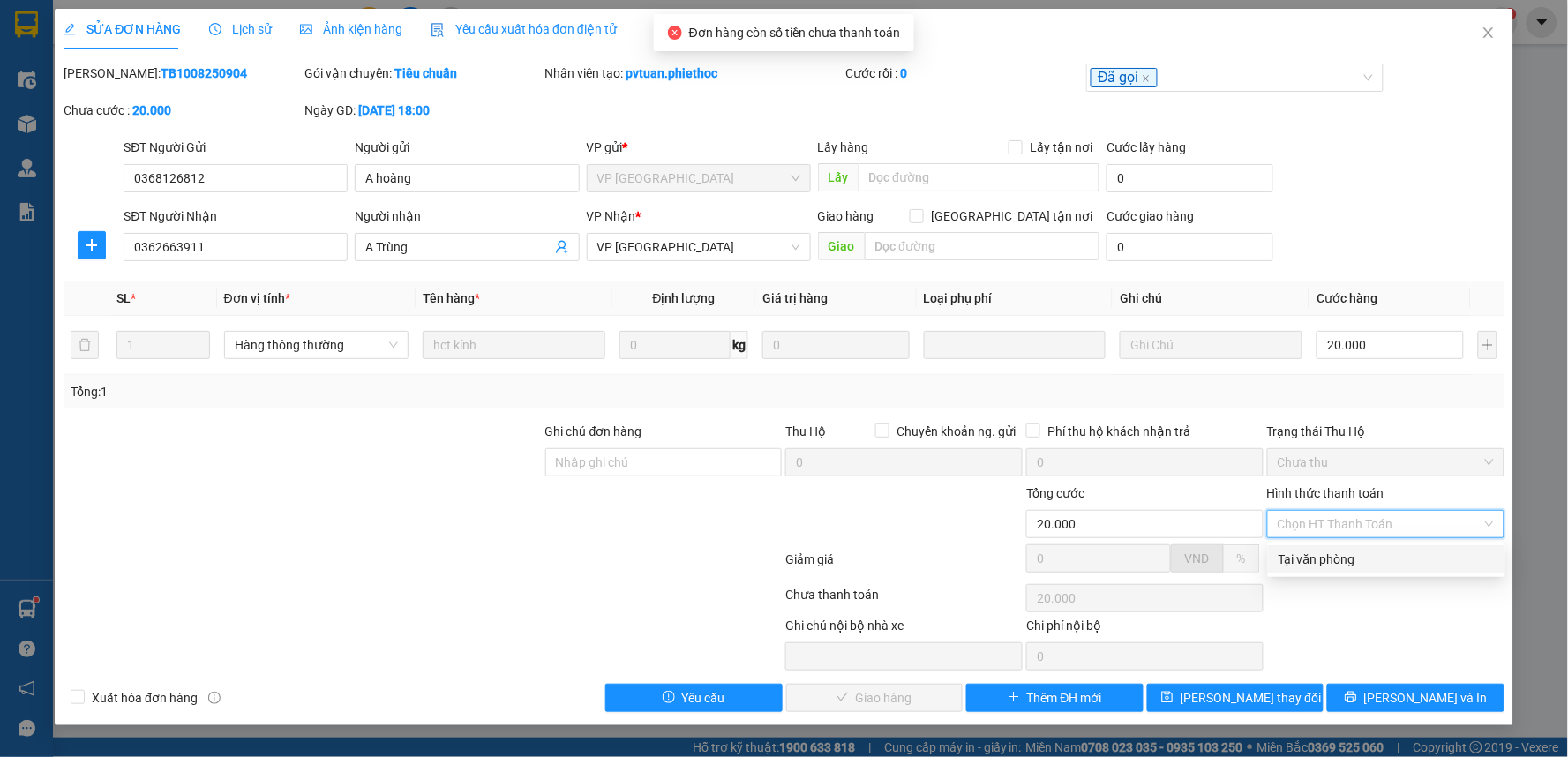
click at [1338, 562] on div "Tại văn phòng" at bounding box center [1387, 560] width 217 height 20
type input "0"
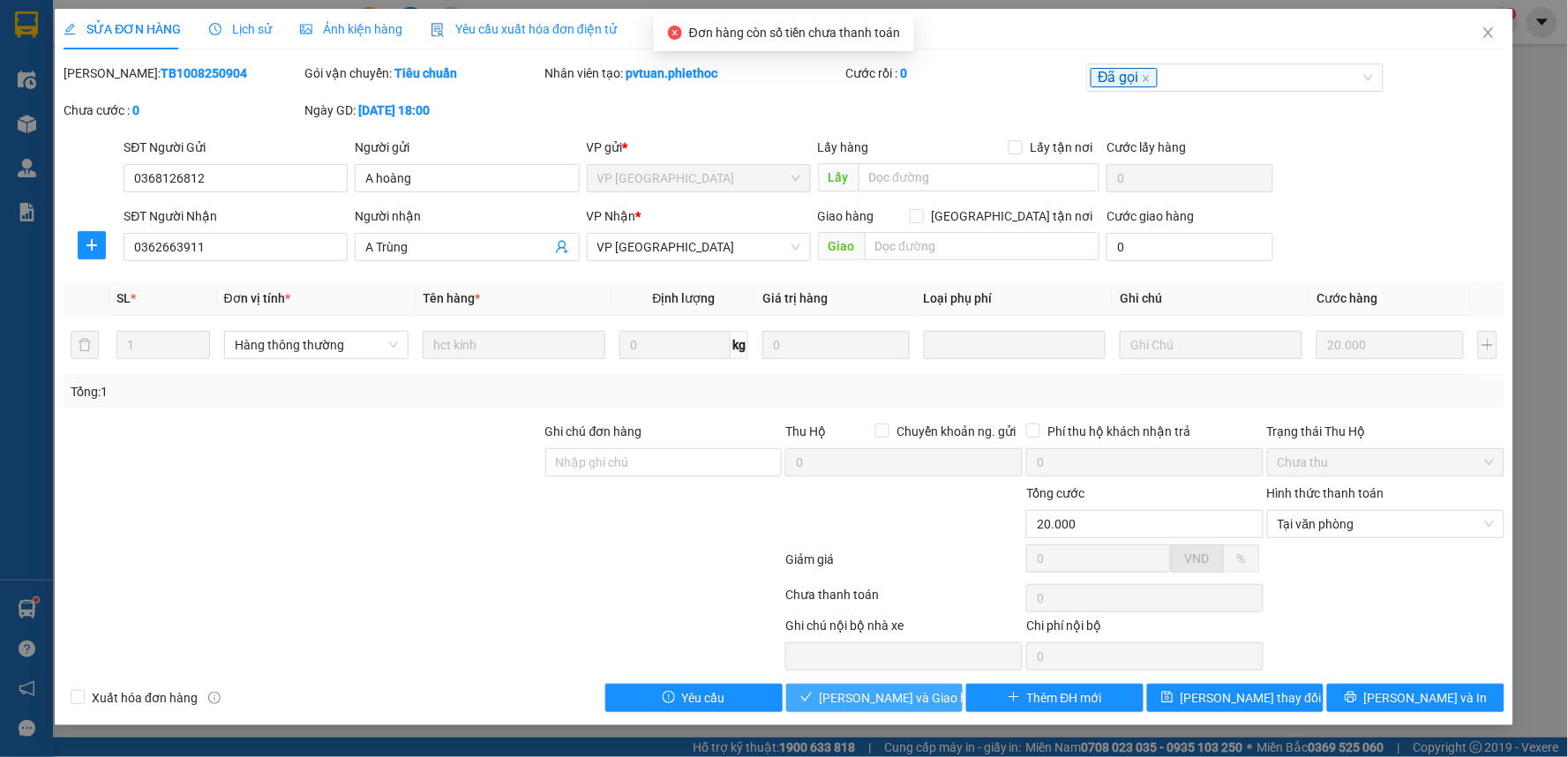
click at [857, 700] on span "[PERSON_NAME] và Giao hàng" at bounding box center [905, 698] width 169 height 20
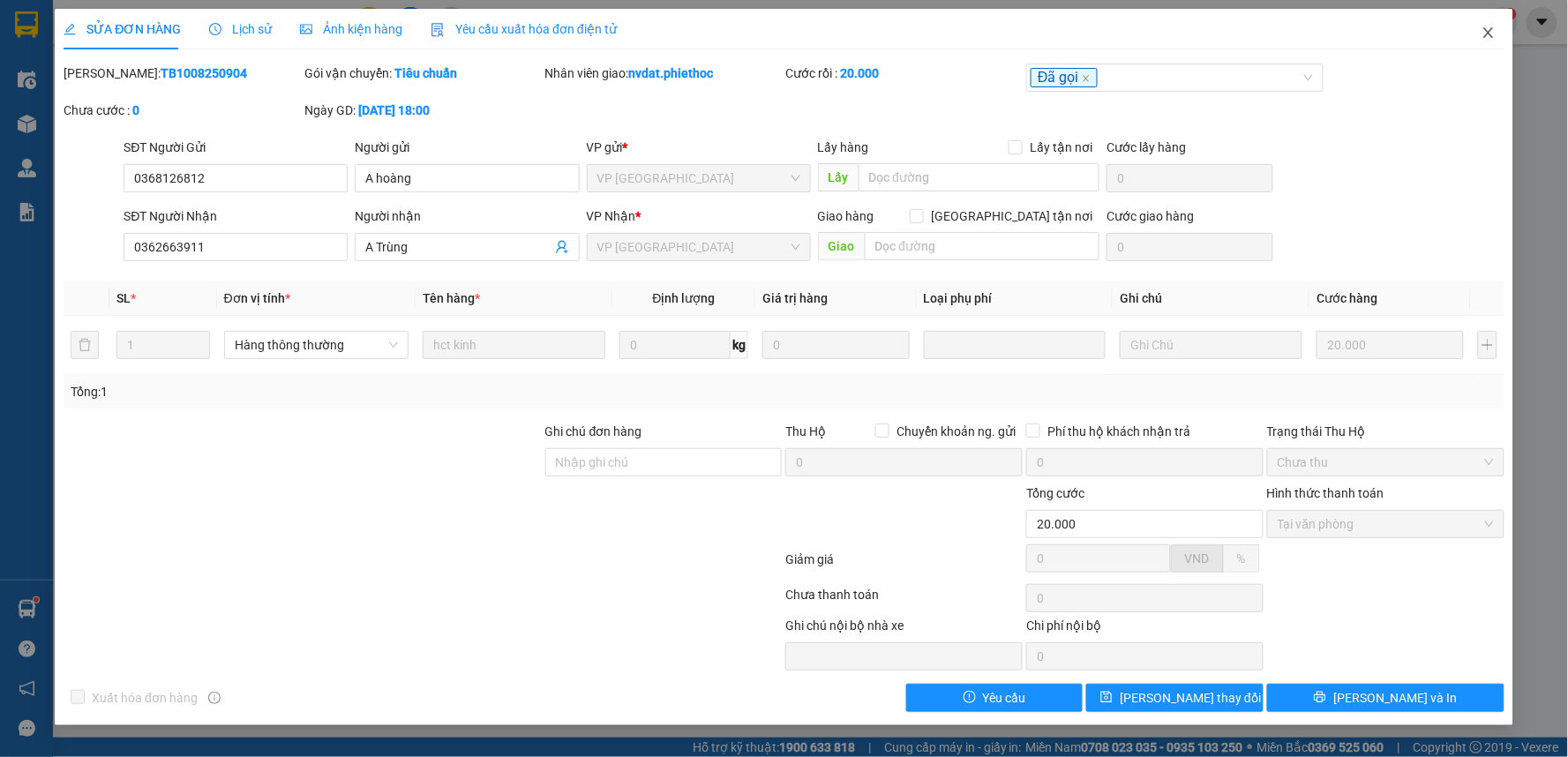
click at [1481, 31] on icon "close" at bounding box center [1488, 32] width 14 height 14
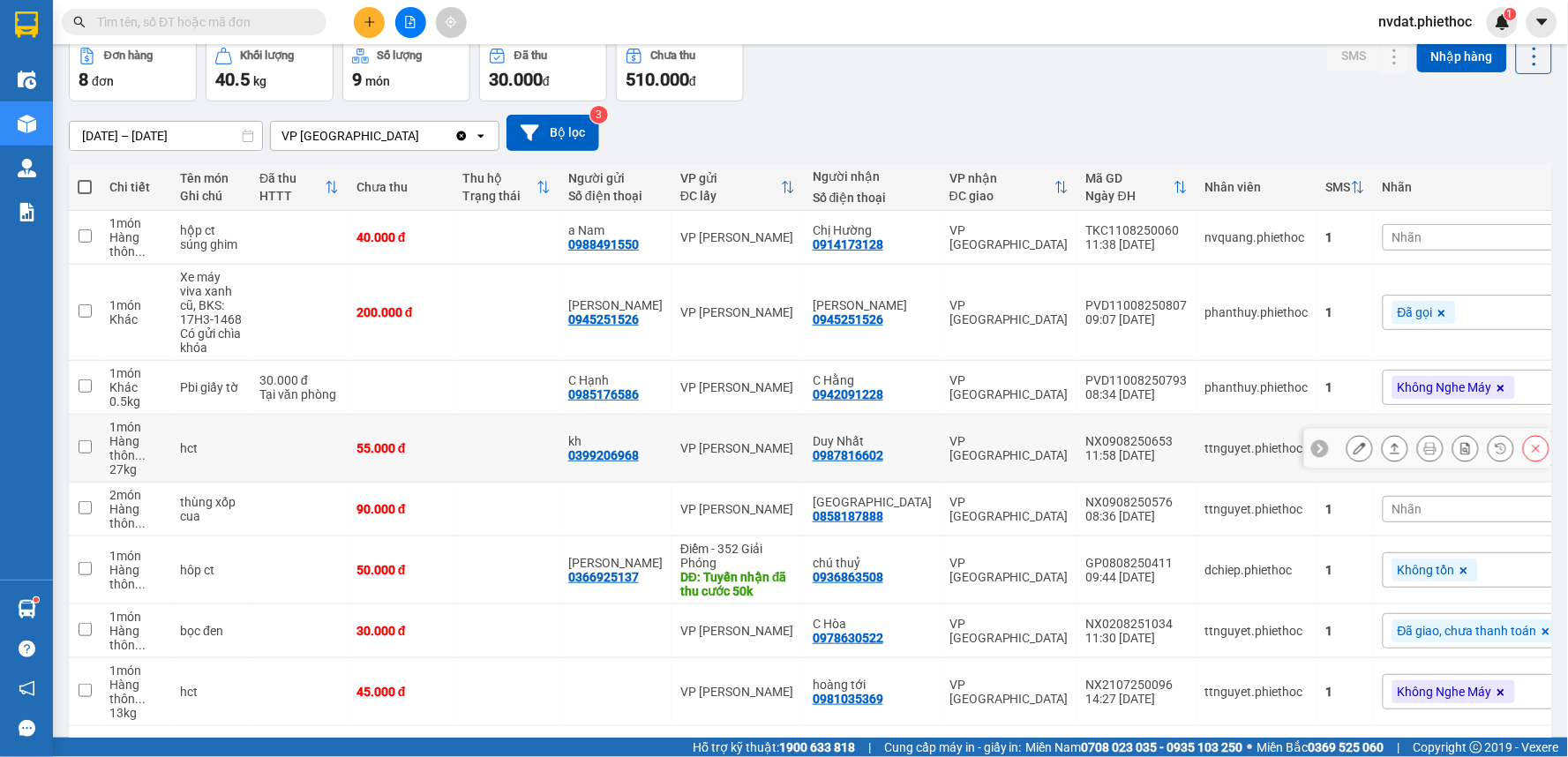
scroll to position [146, 0]
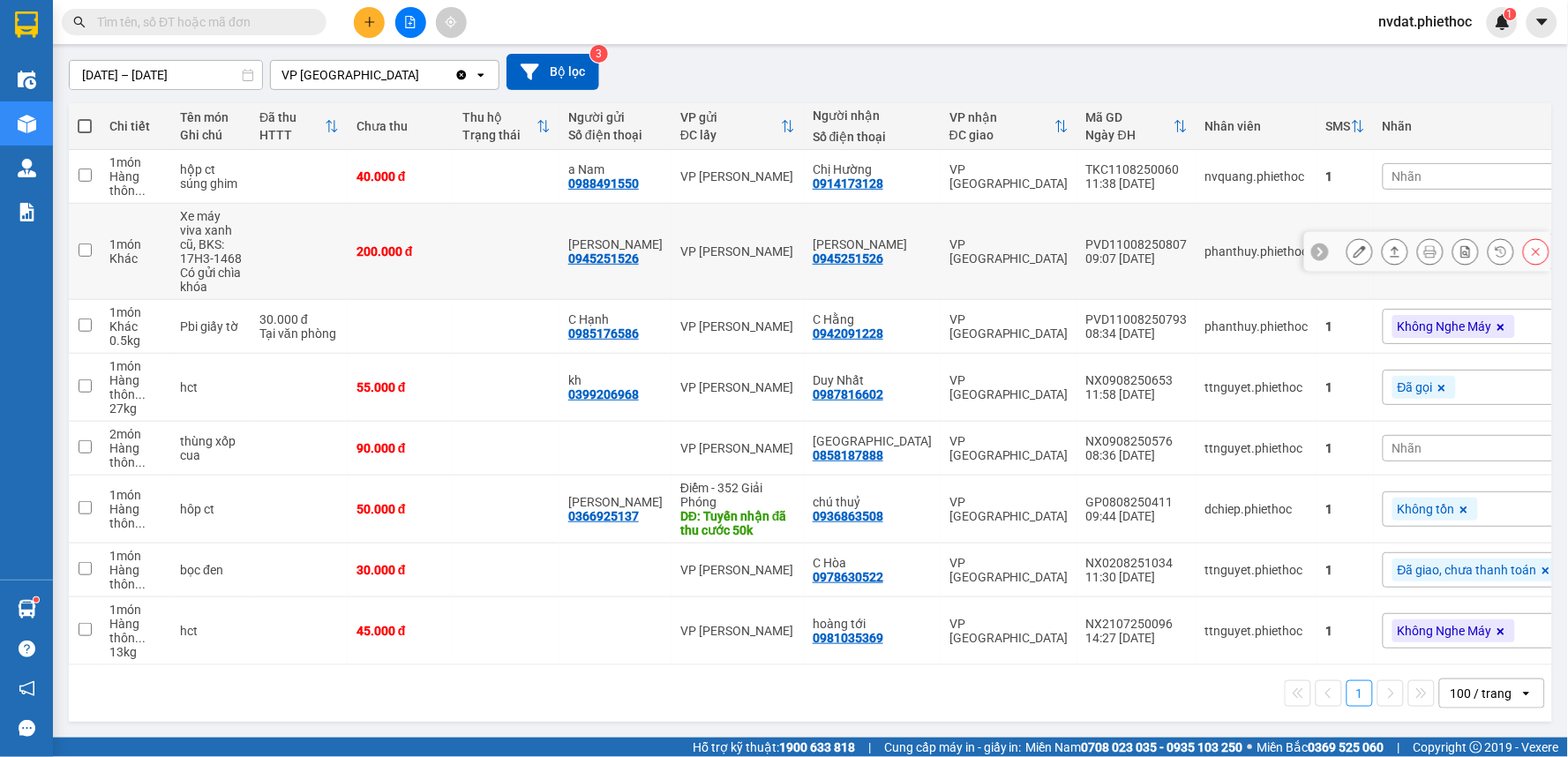
click at [904, 303] on td "C Hằng 0942091228" at bounding box center [872, 327] width 137 height 54
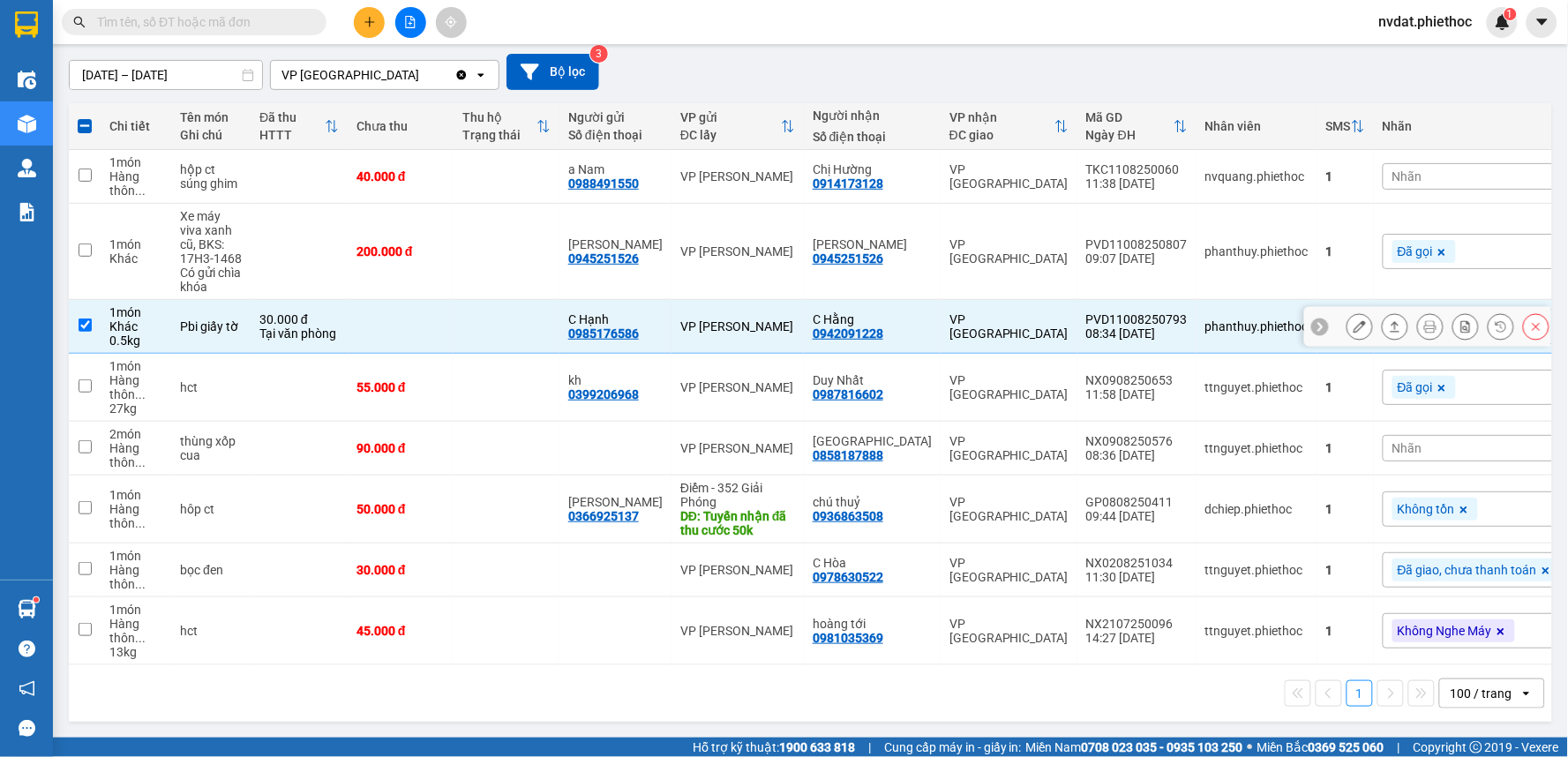
click at [995, 333] on div "VP [GEOGRAPHIC_DATA]" at bounding box center [1009, 326] width 119 height 29
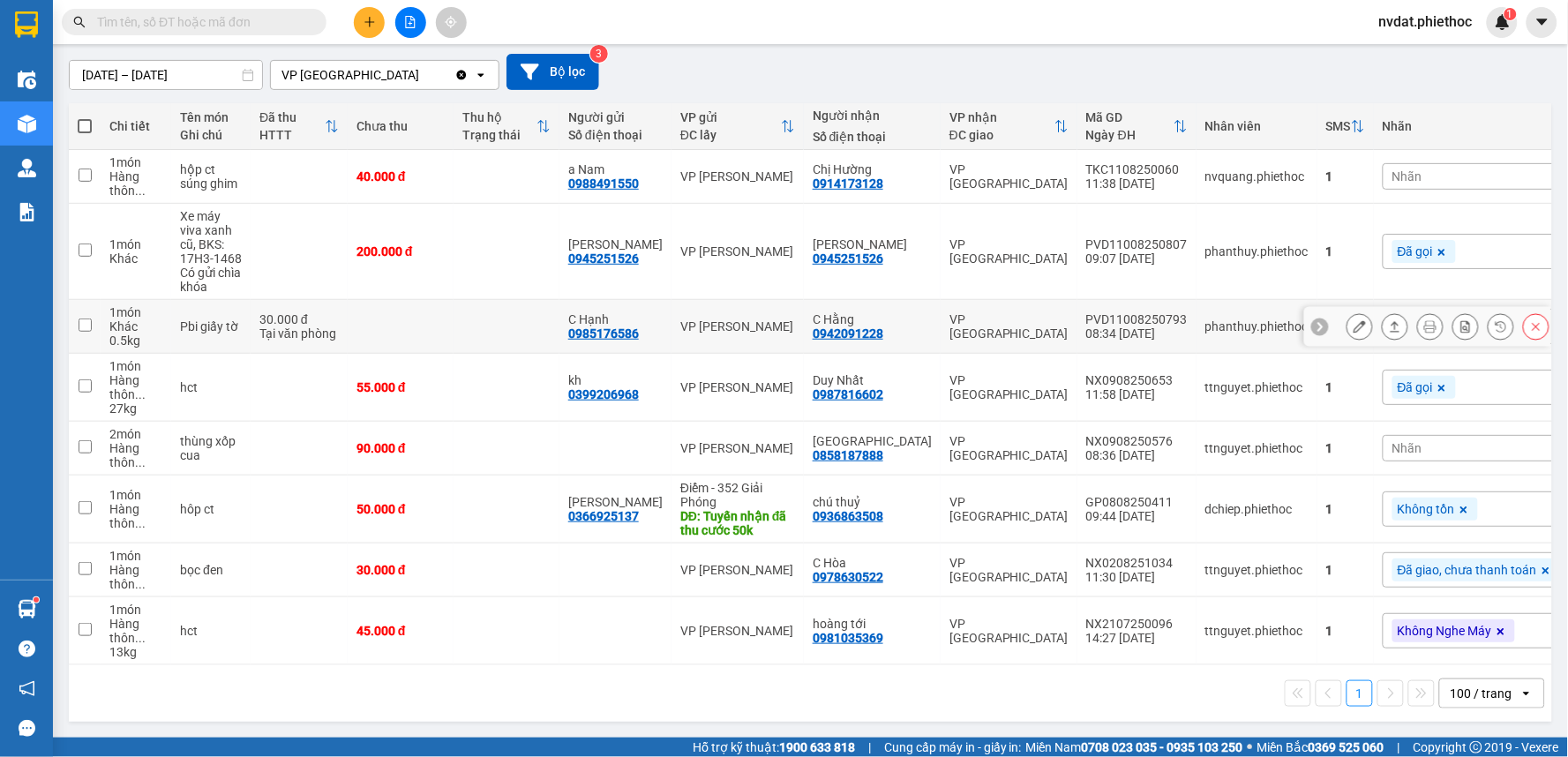
click at [999, 327] on div "VP [GEOGRAPHIC_DATA]" at bounding box center [1009, 326] width 119 height 29
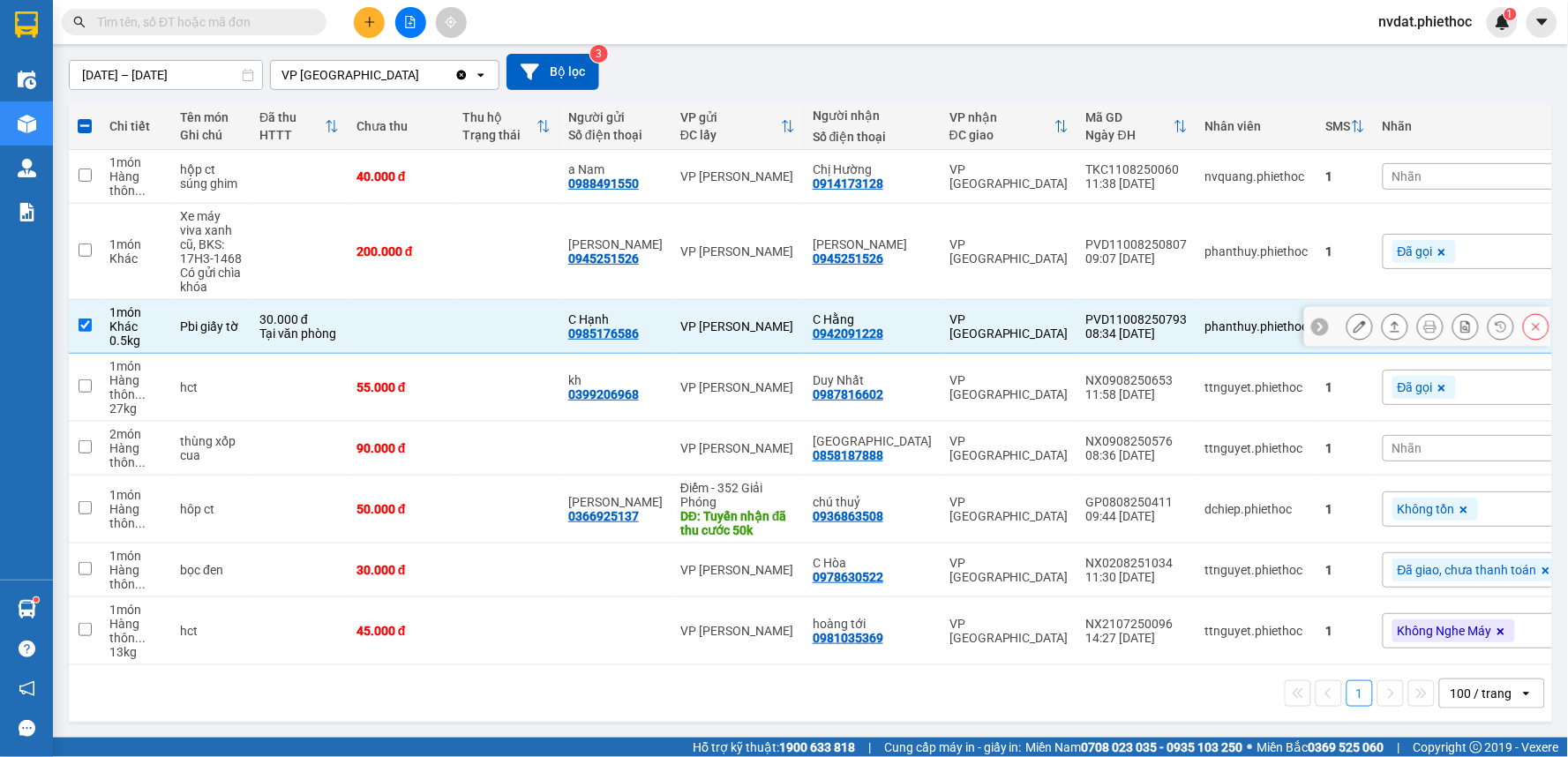
click at [1391, 327] on icon at bounding box center [1396, 326] width 10 height 11
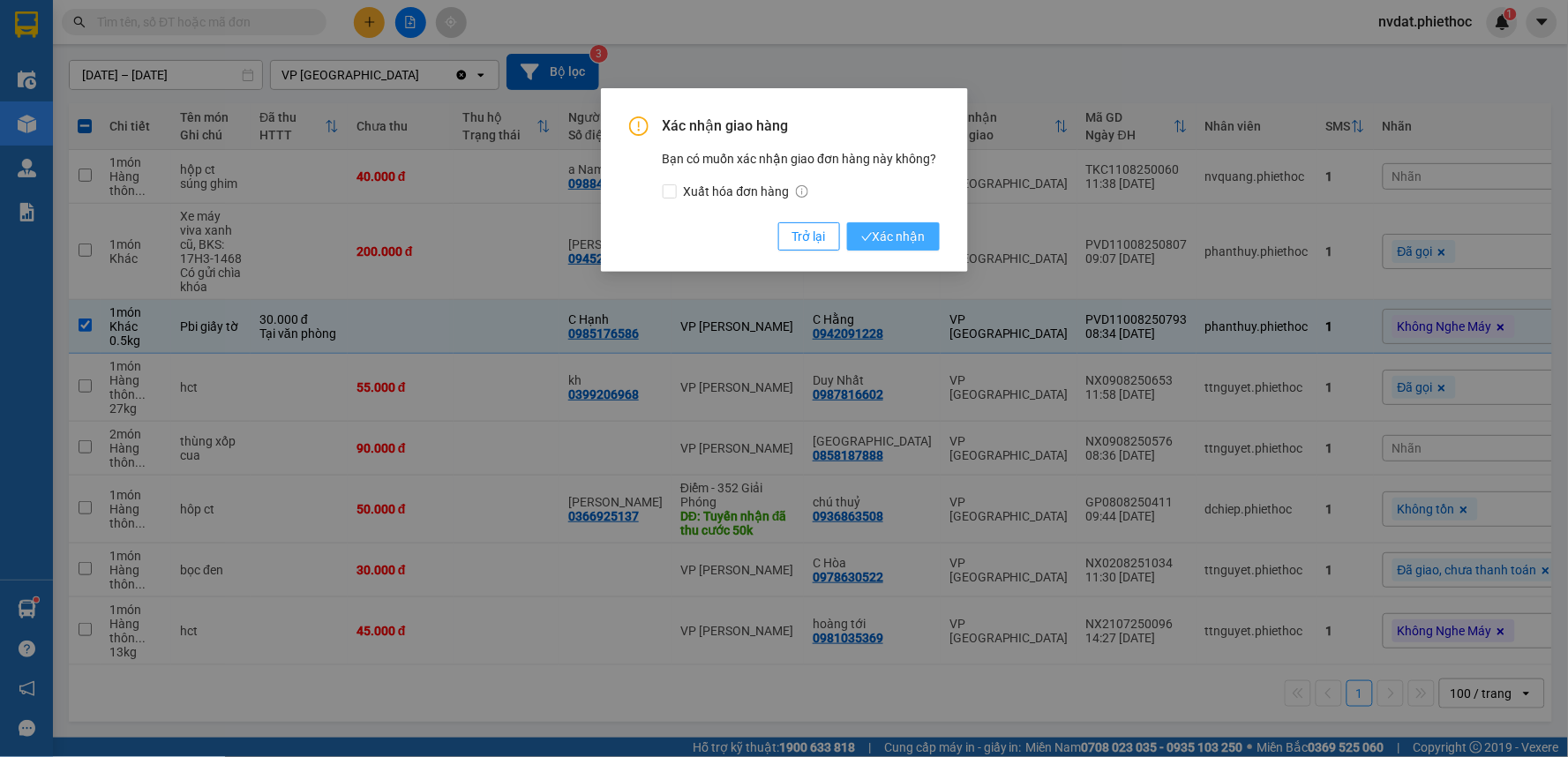
click at [930, 230] on button "Xác nhận" at bounding box center [894, 236] width 93 height 29
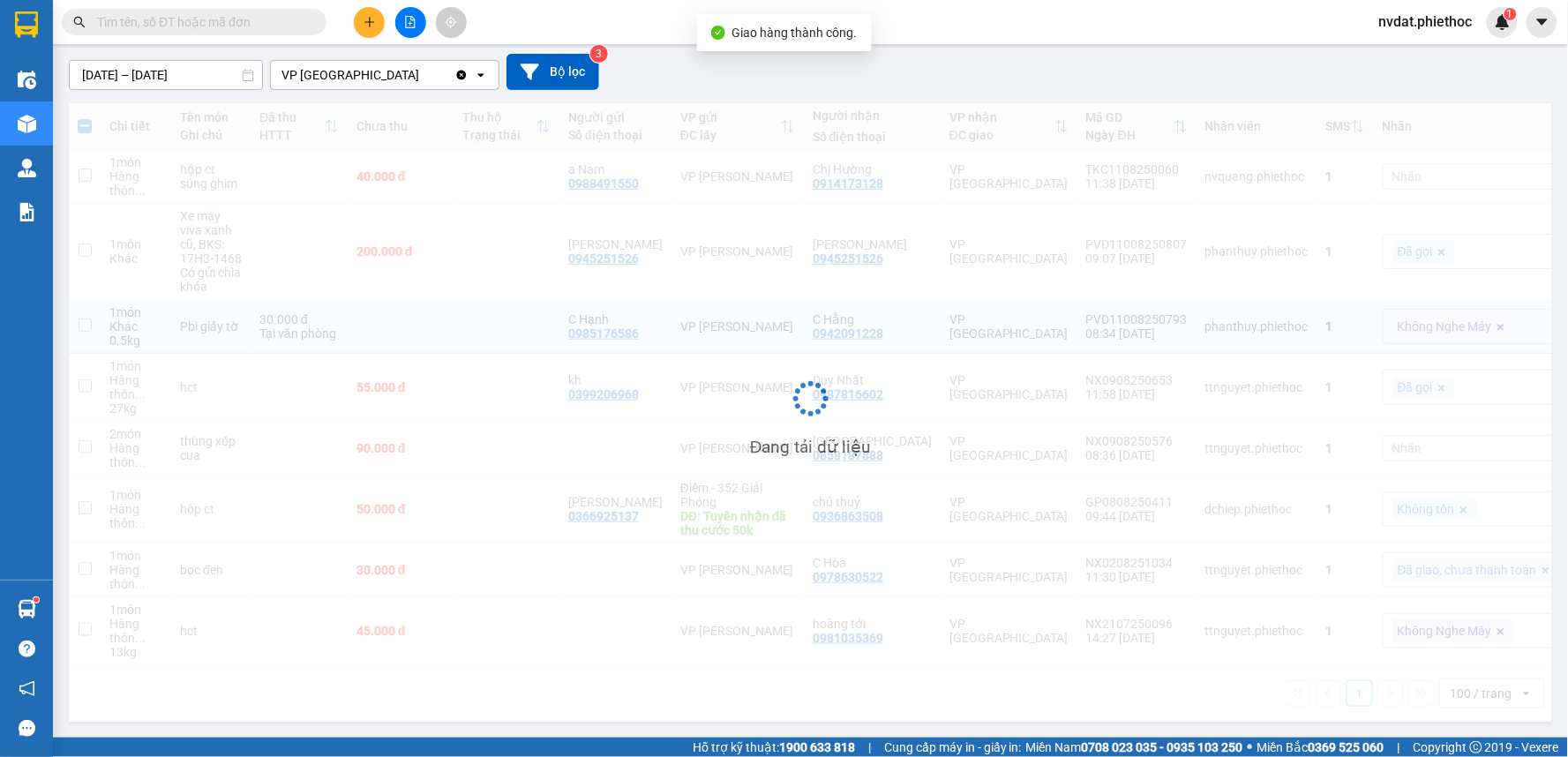
checkbox input "false"
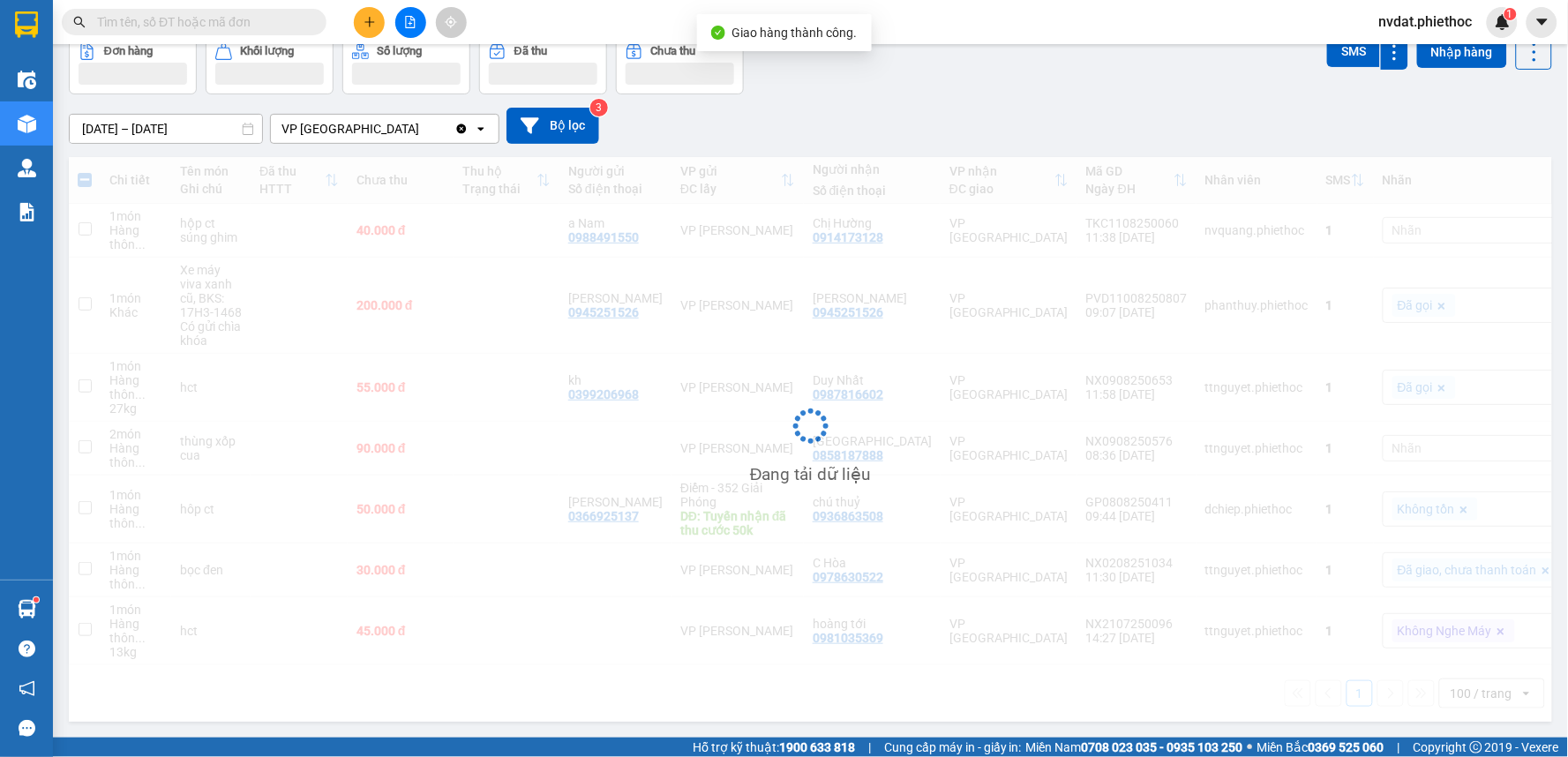
scroll to position [92, 0]
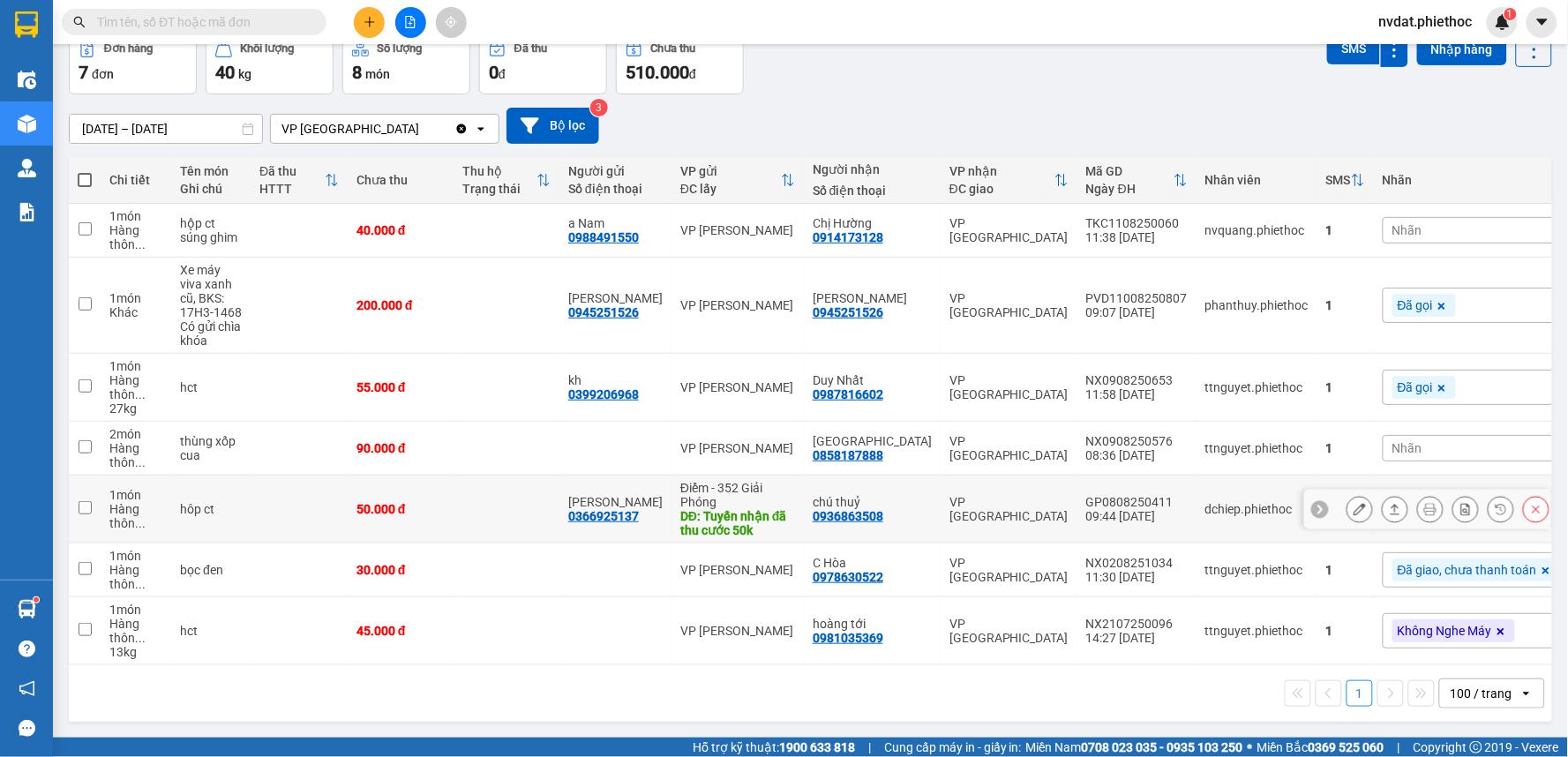
click at [963, 496] on td "VP [GEOGRAPHIC_DATA]" at bounding box center [1009, 509] width 137 height 68
checkbox input "true"
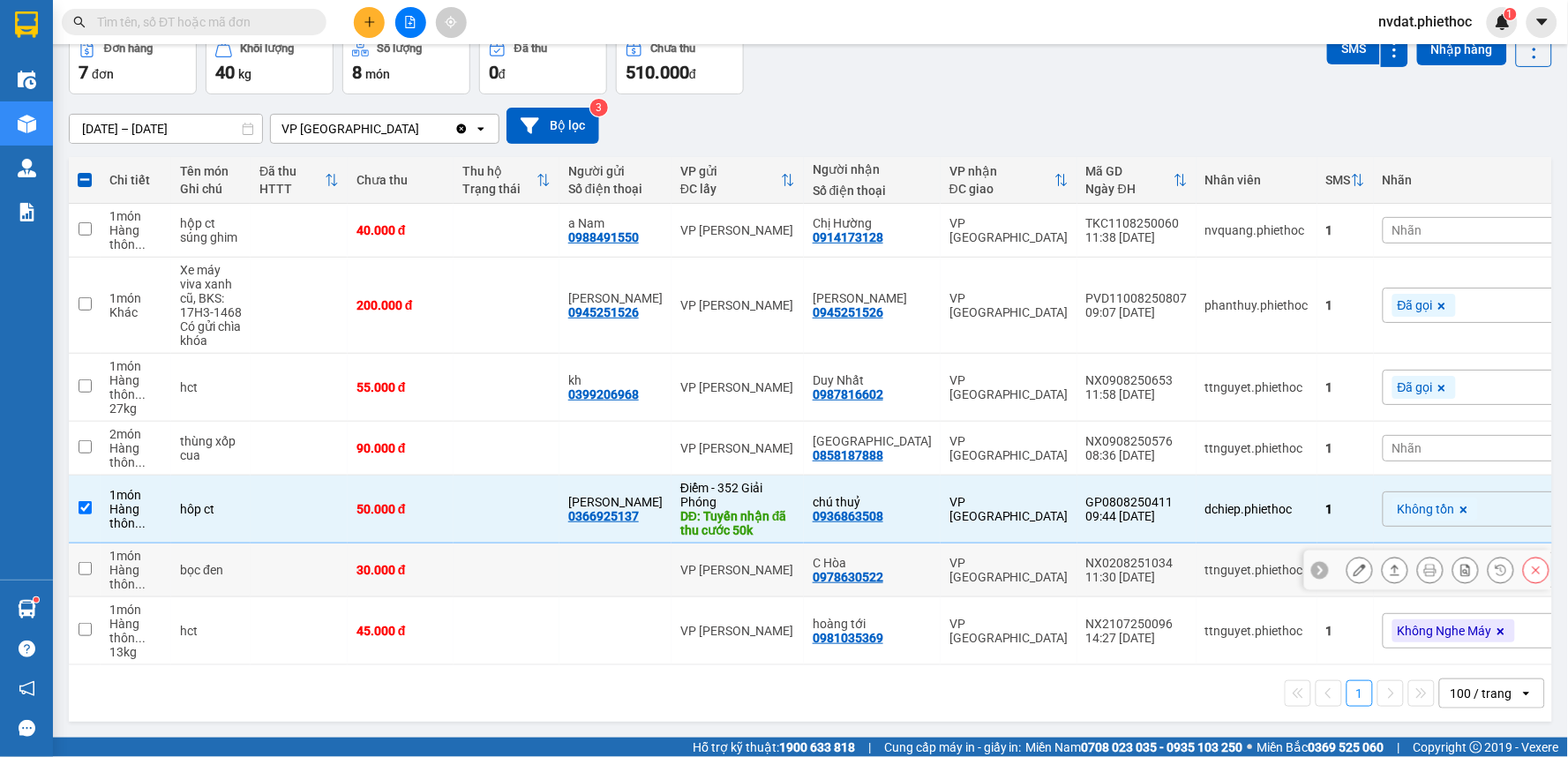
click at [959, 576] on div "VP [GEOGRAPHIC_DATA]" at bounding box center [1009, 570] width 119 height 29
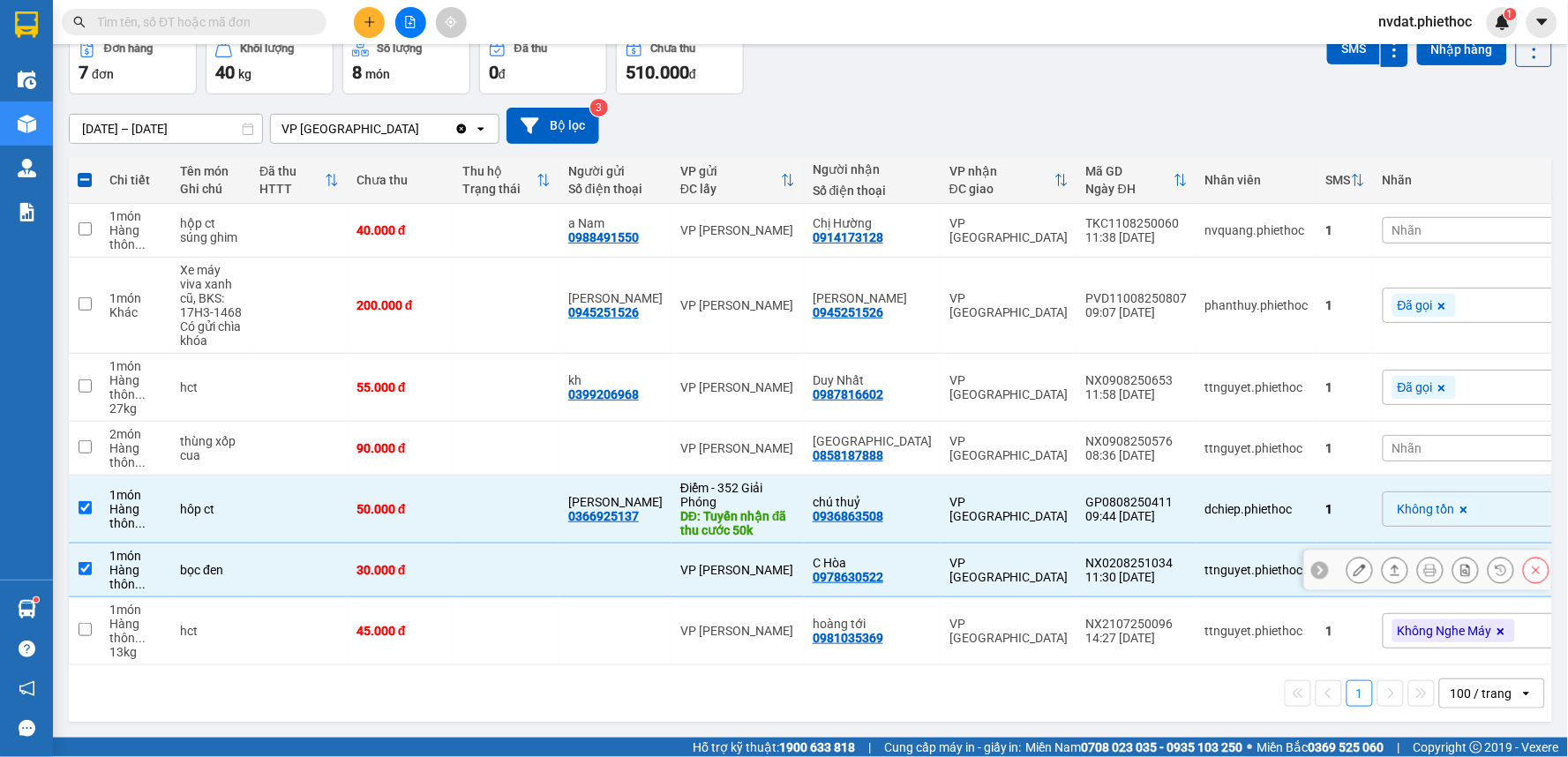
click at [964, 568] on div "VP [GEOGRAPHIC_DATA]" at bounding box center [1009, 570] width 119 height 29
checkbox input "false"
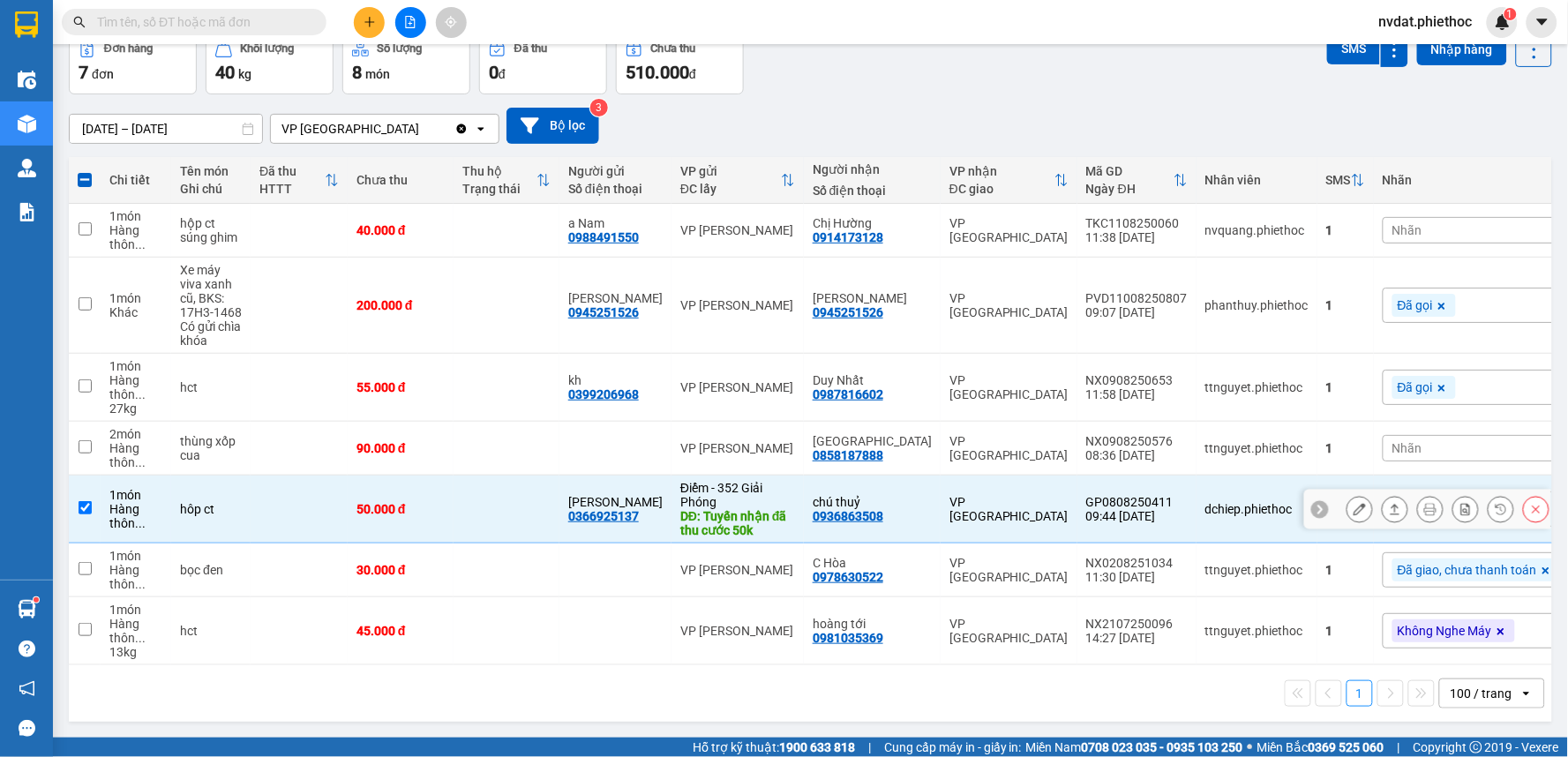
click at [968, 500] on div "VP [GEOGRAPHIC_DATA]" at bounding box center [1009, 509] width 119 height 29
checkbox input "false"
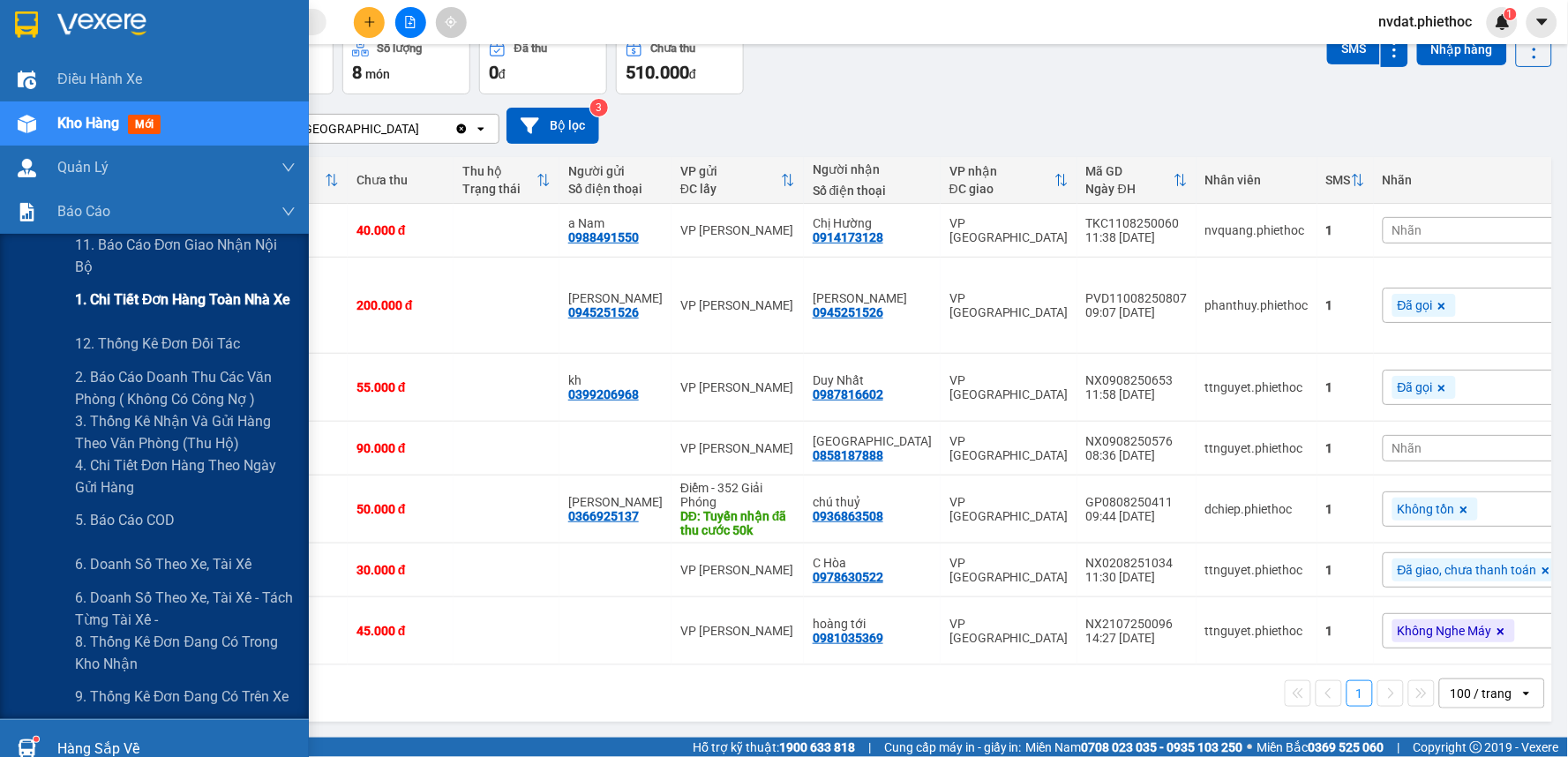
click at [154, 283] on div "1. Chi tiết đơn hàng toàn nhà xe" at bounding box center [185, 299] width 220 height 44
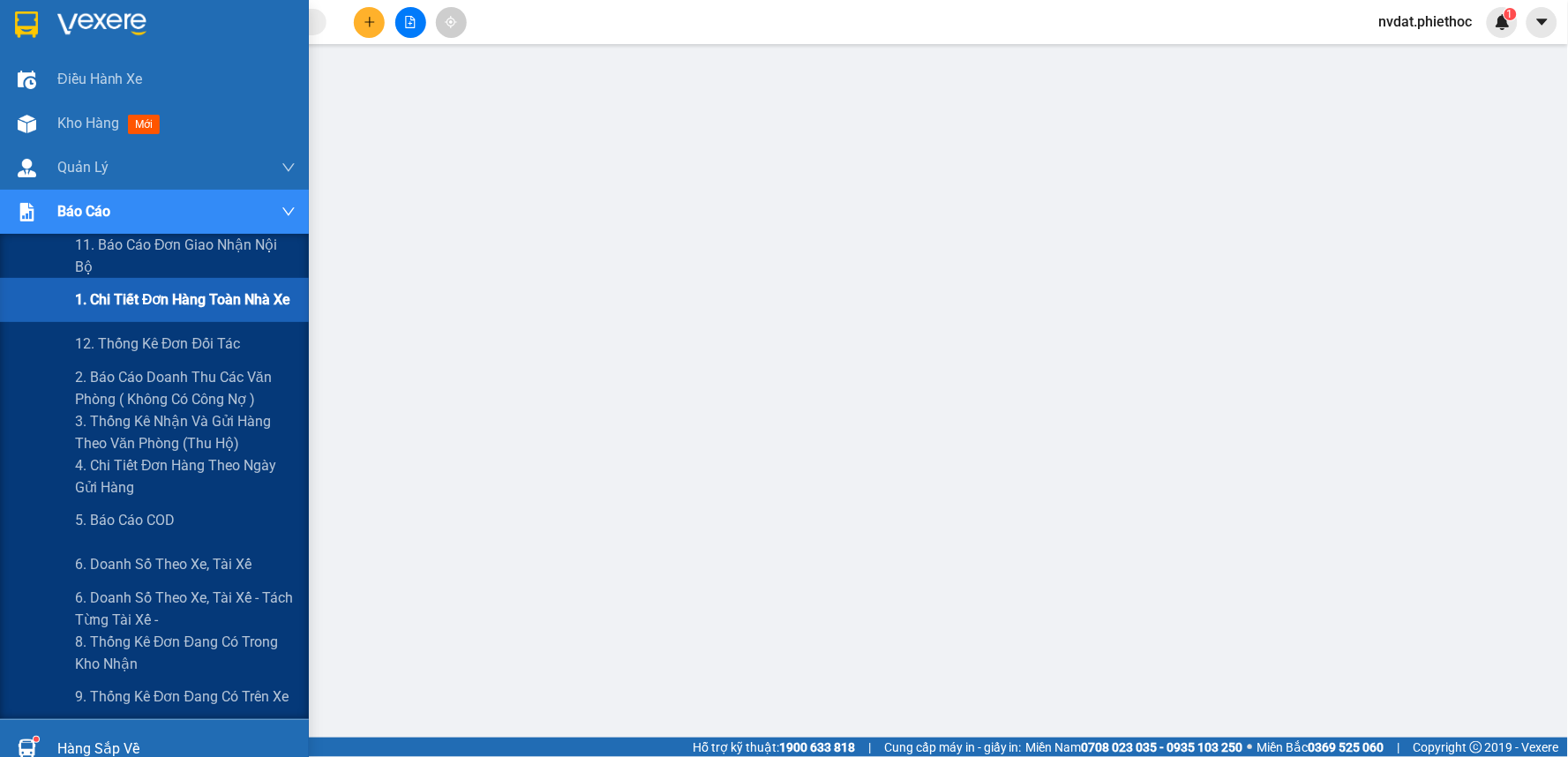
click at [135, 302] on span "1. Chi tiết đơn hàng toàn nhà xe" at bounding box center [183, 299] width 217 height 22
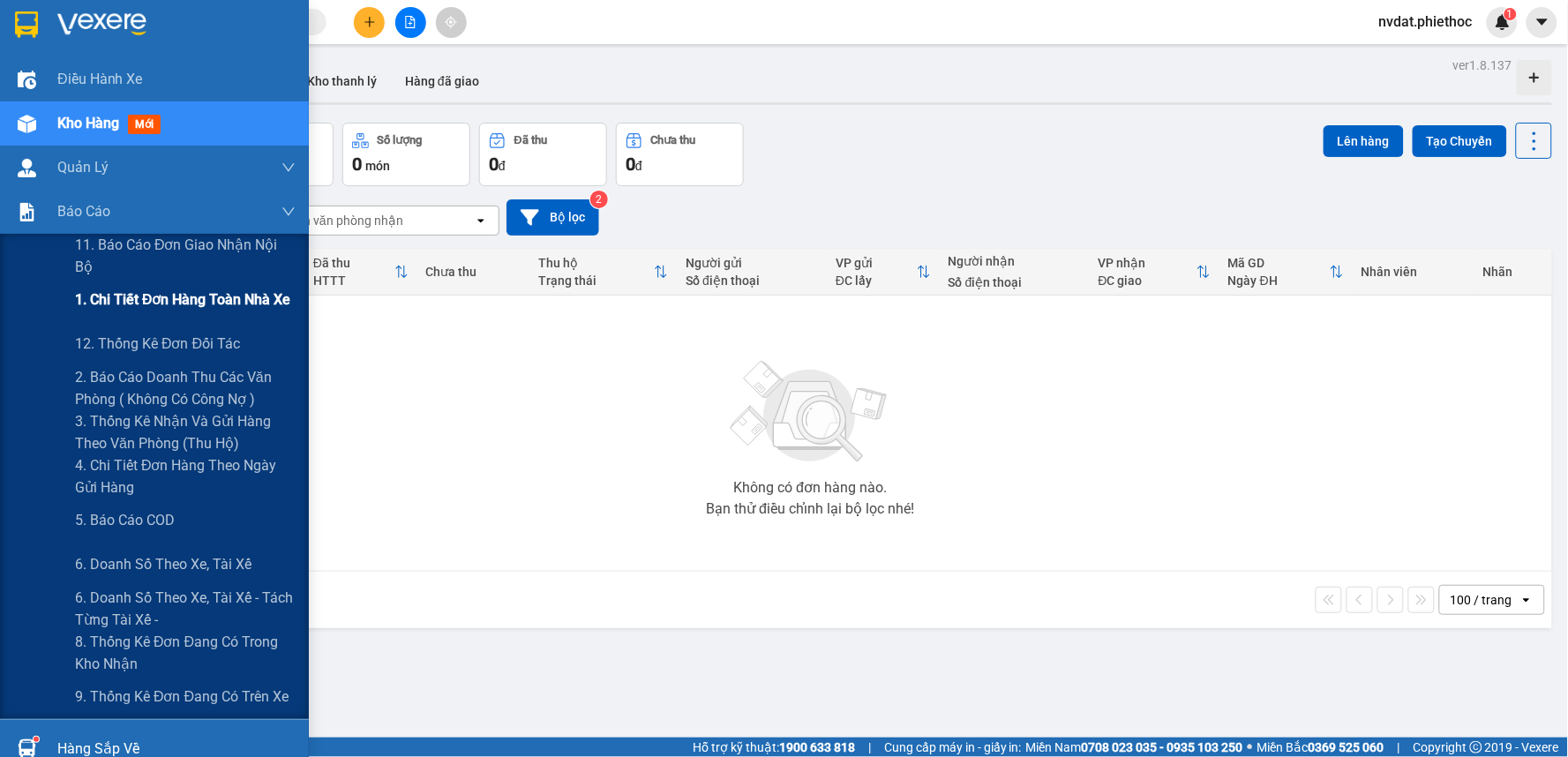
click at [219, 294] on span "1. Chi tiết đơn hàng toàn nhà xe" at bounding box center [183, 299] width 217 height 22
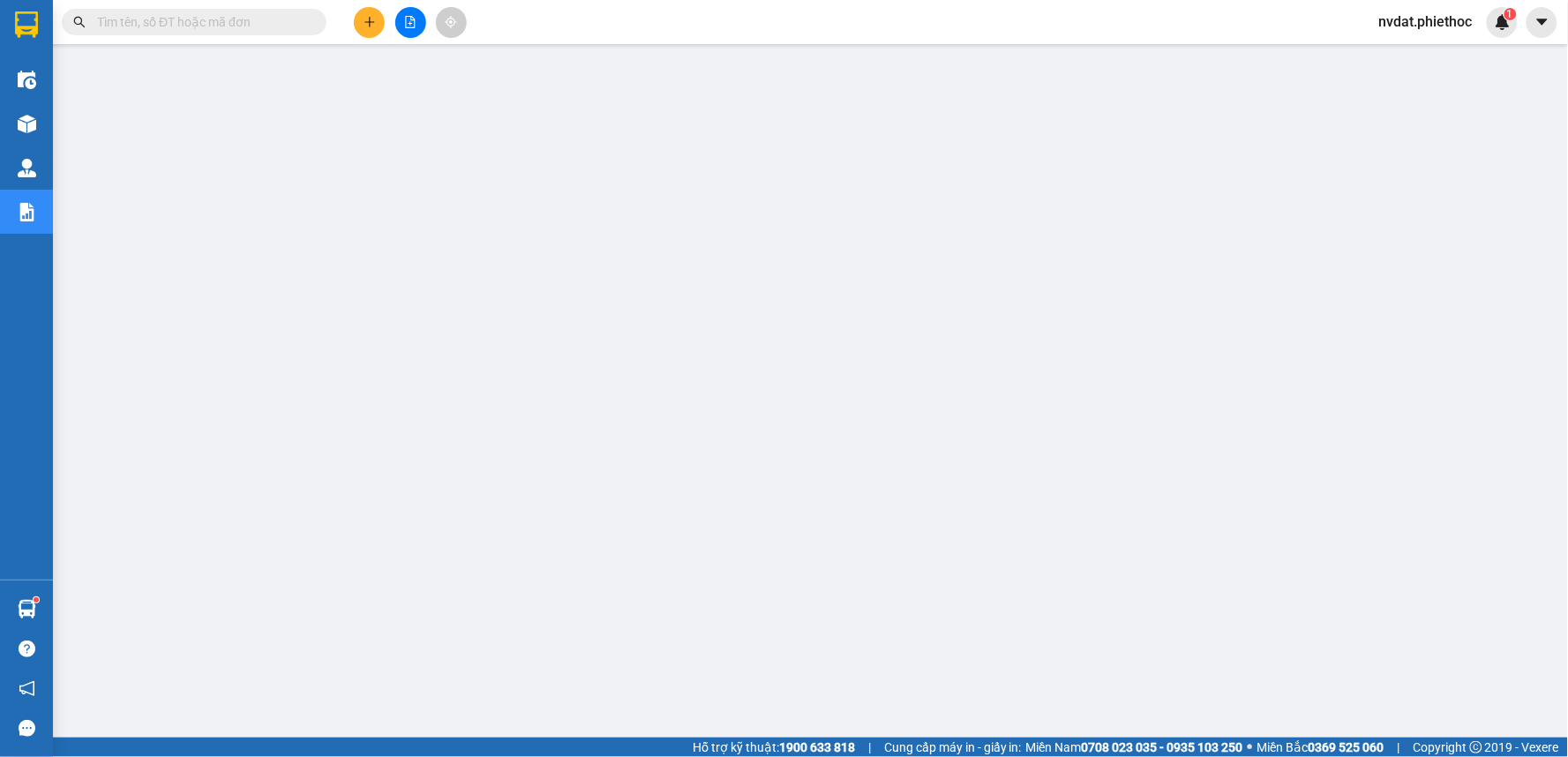
scroll to position [117, 0]
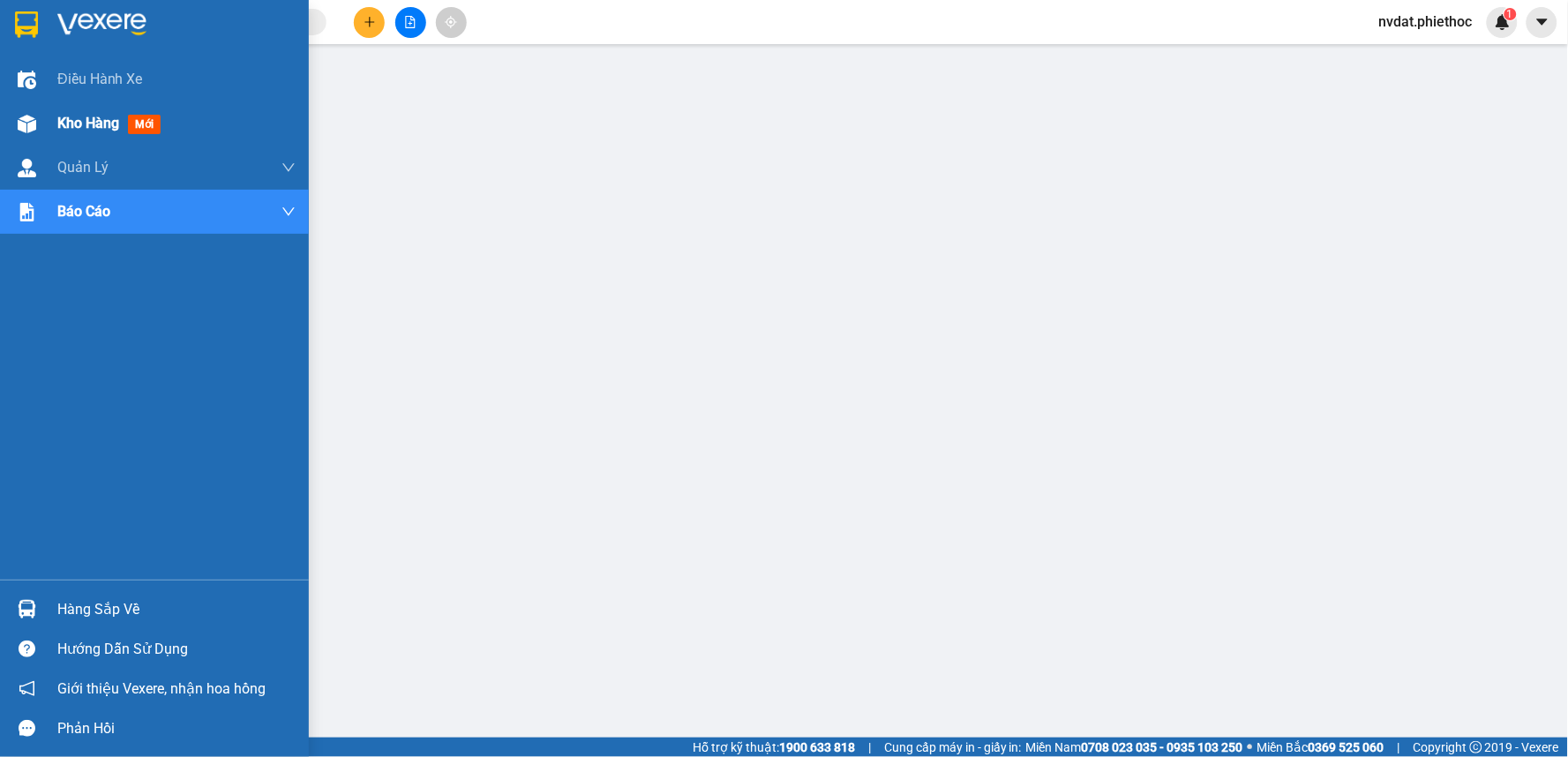
click at [9, 109] on div "Kho hàng mới" at bounding box center [155, 123] width 309 height 44
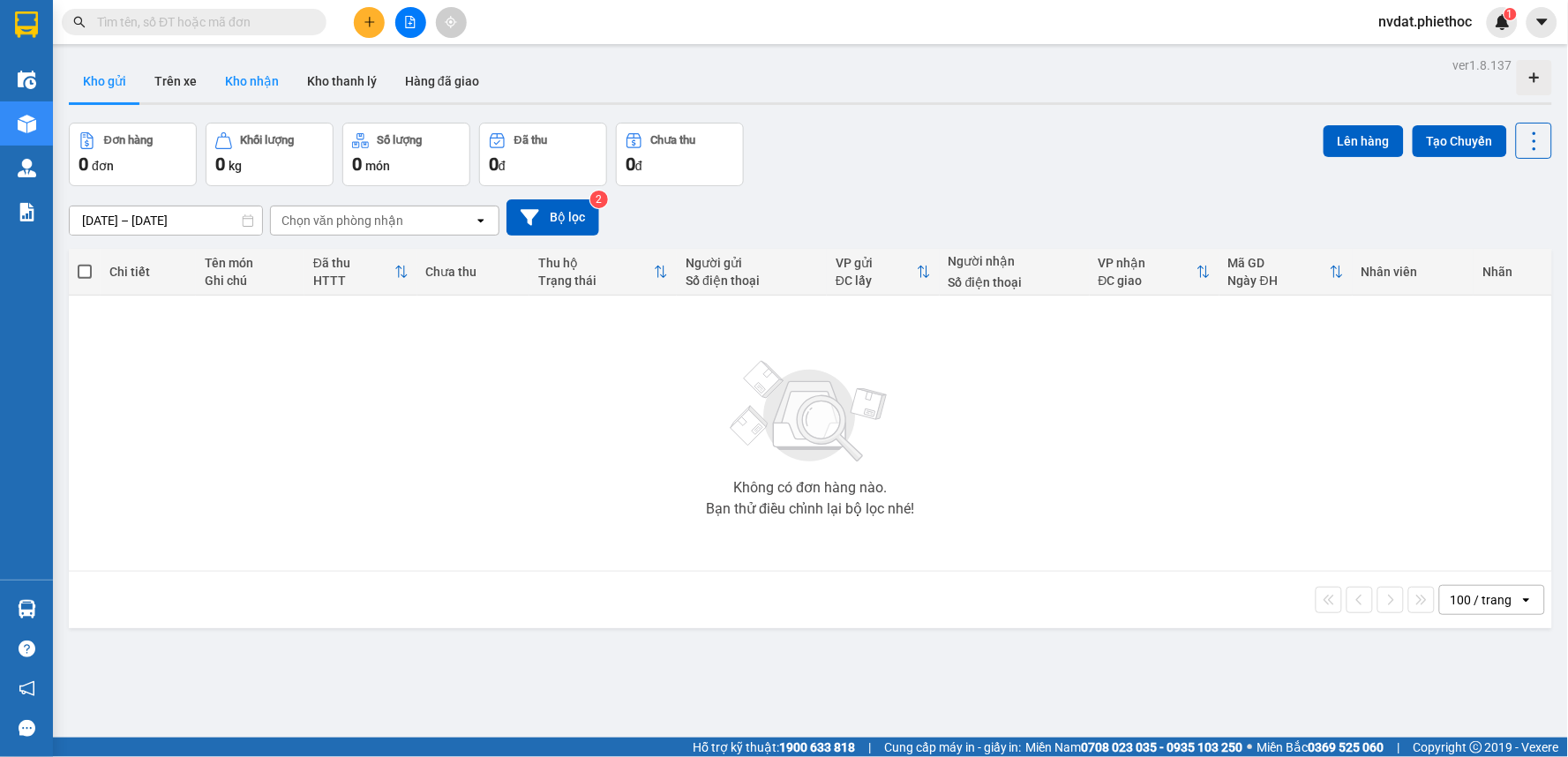
click at [249, 90] on button "Kho nhận" at bounding box center [251, 81] width 82 height 42
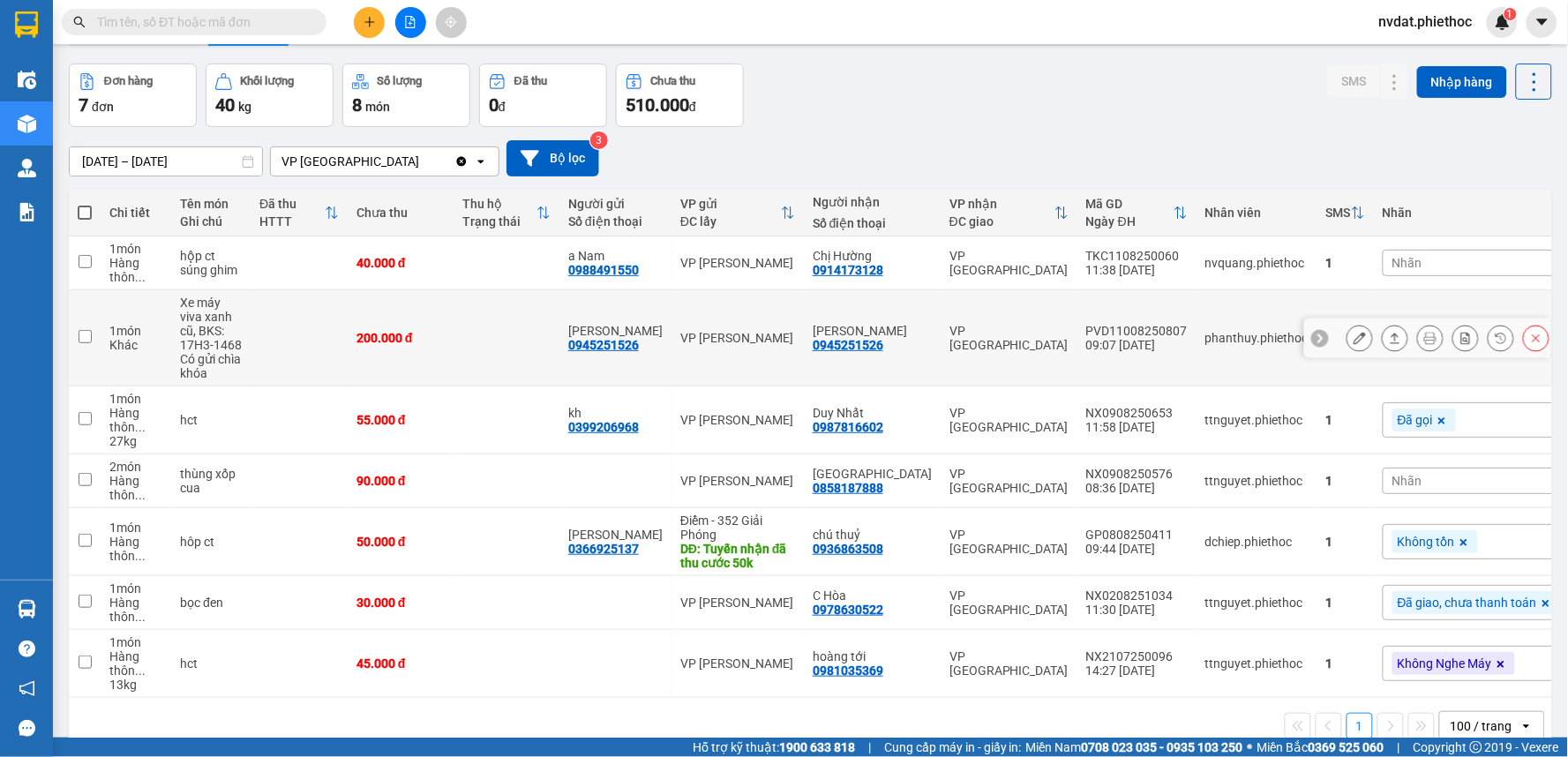
scroll to position [92, 0]
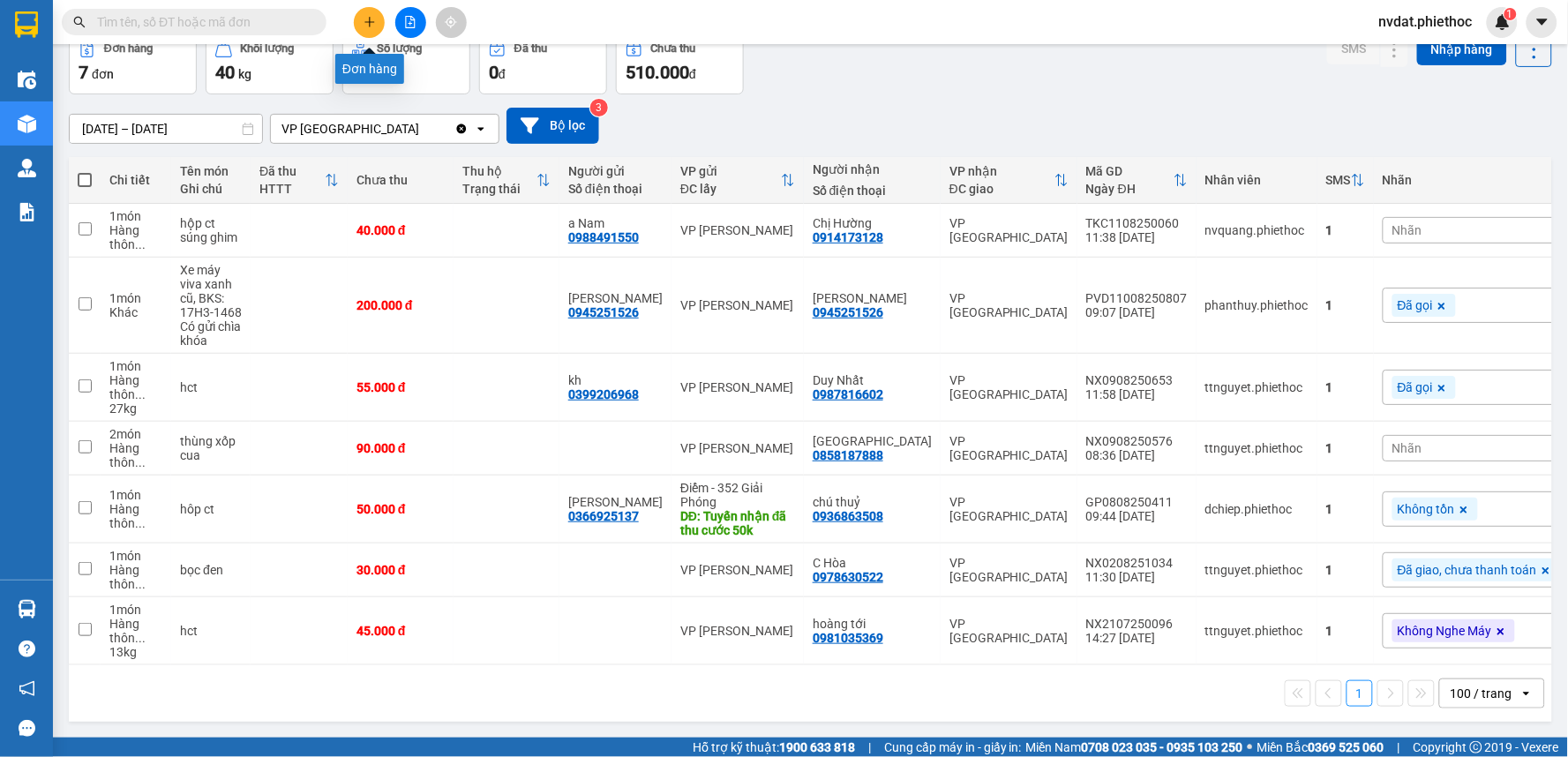
click at [373, 20] on icon "plus" at bounding box center [369, 22] width 13 height 13
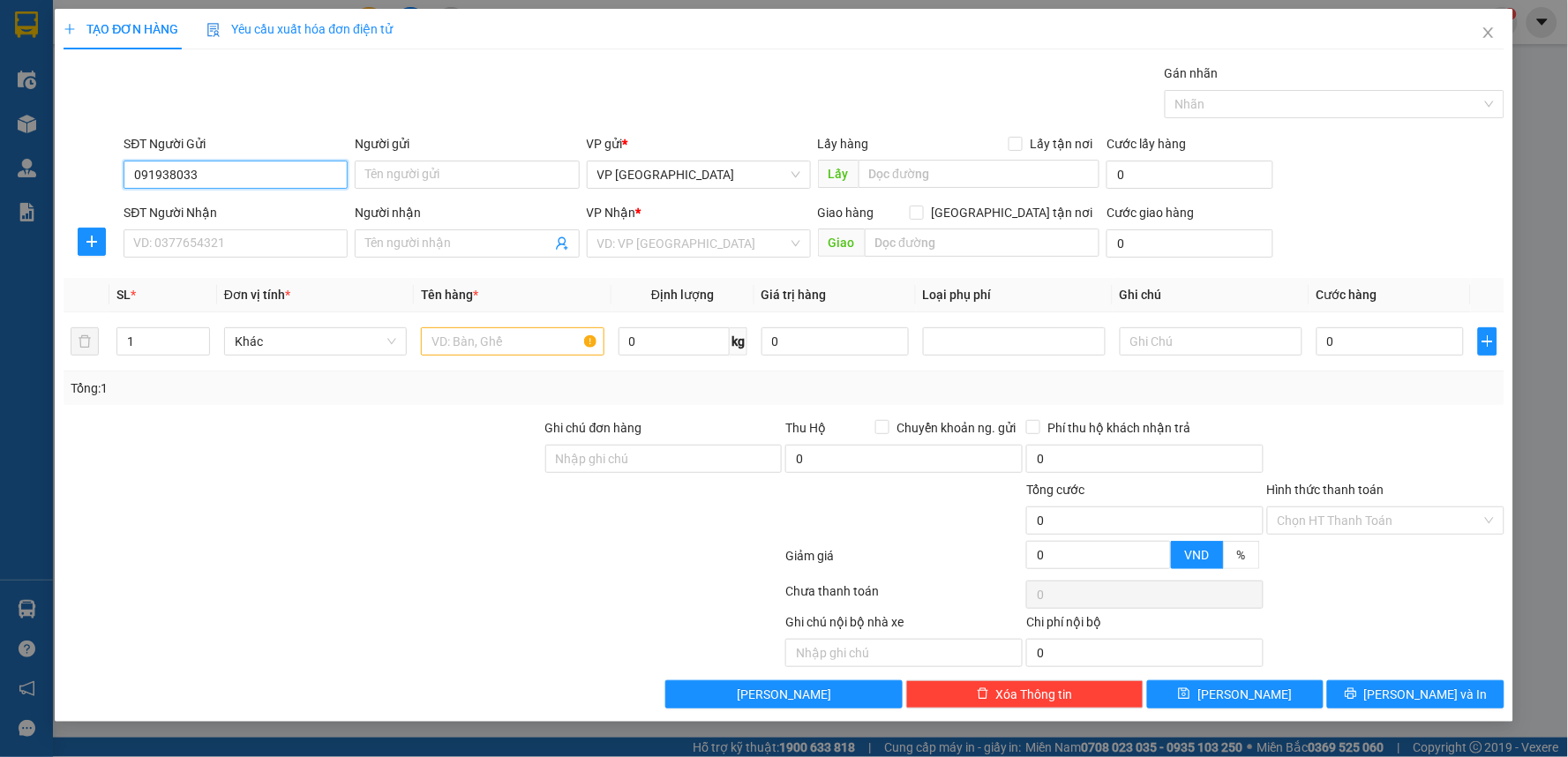
type input "0919380333"
click at [258, 209] on div "0919380333 - [PERSON_NAME]" at bounding box center [235, 211] width 203 height 20
type input "[PERSON_NAME]"
type input "0919380333"
click at [242, 234] on input "SĐT Người Nhận" at bounding box center [236, 243] width 224 height 29
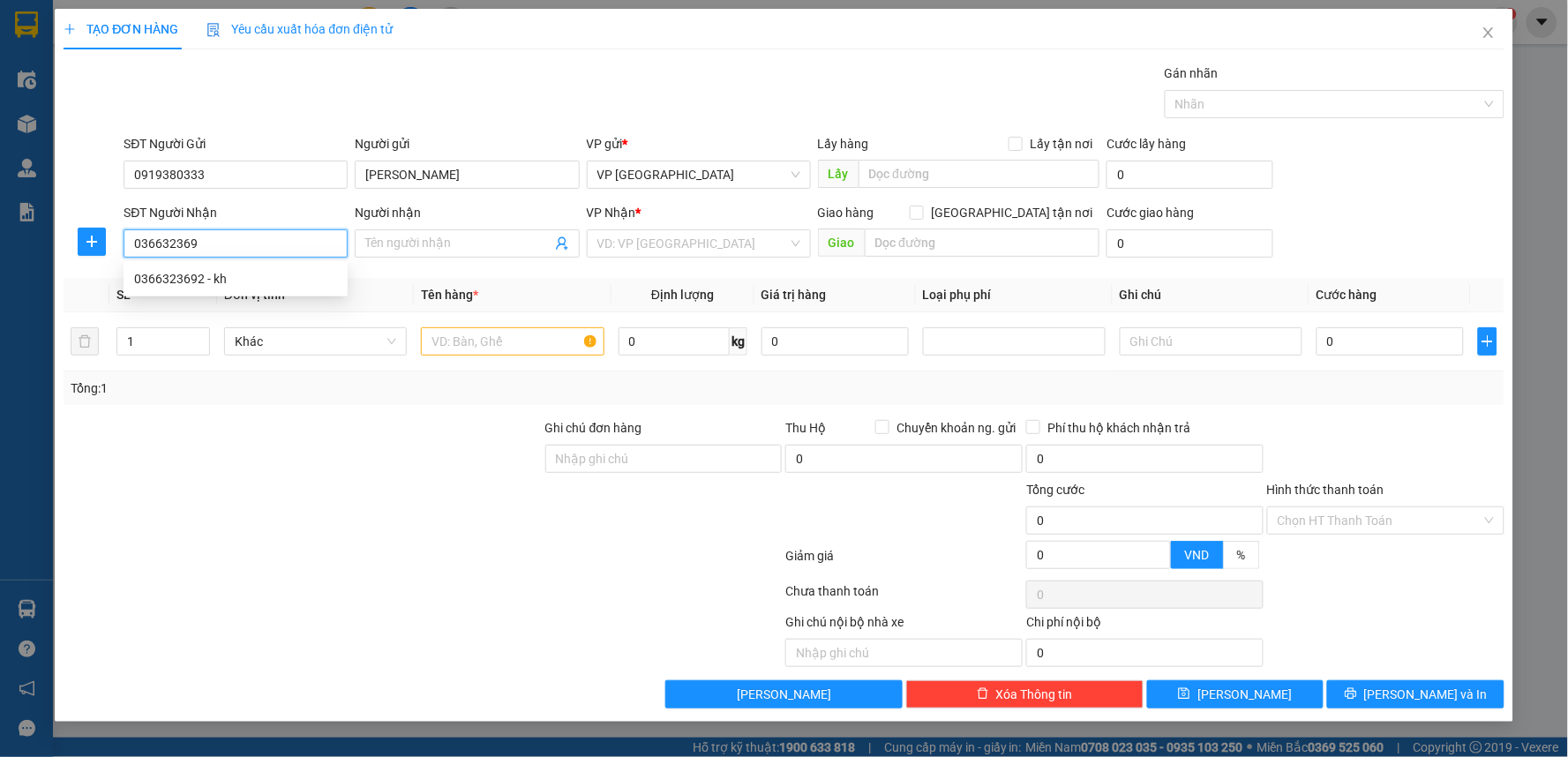
type input "0366323692"
click at [265, 287] on div "0366323692 - kh" at bounding box center [235, 279] width 203 height 20
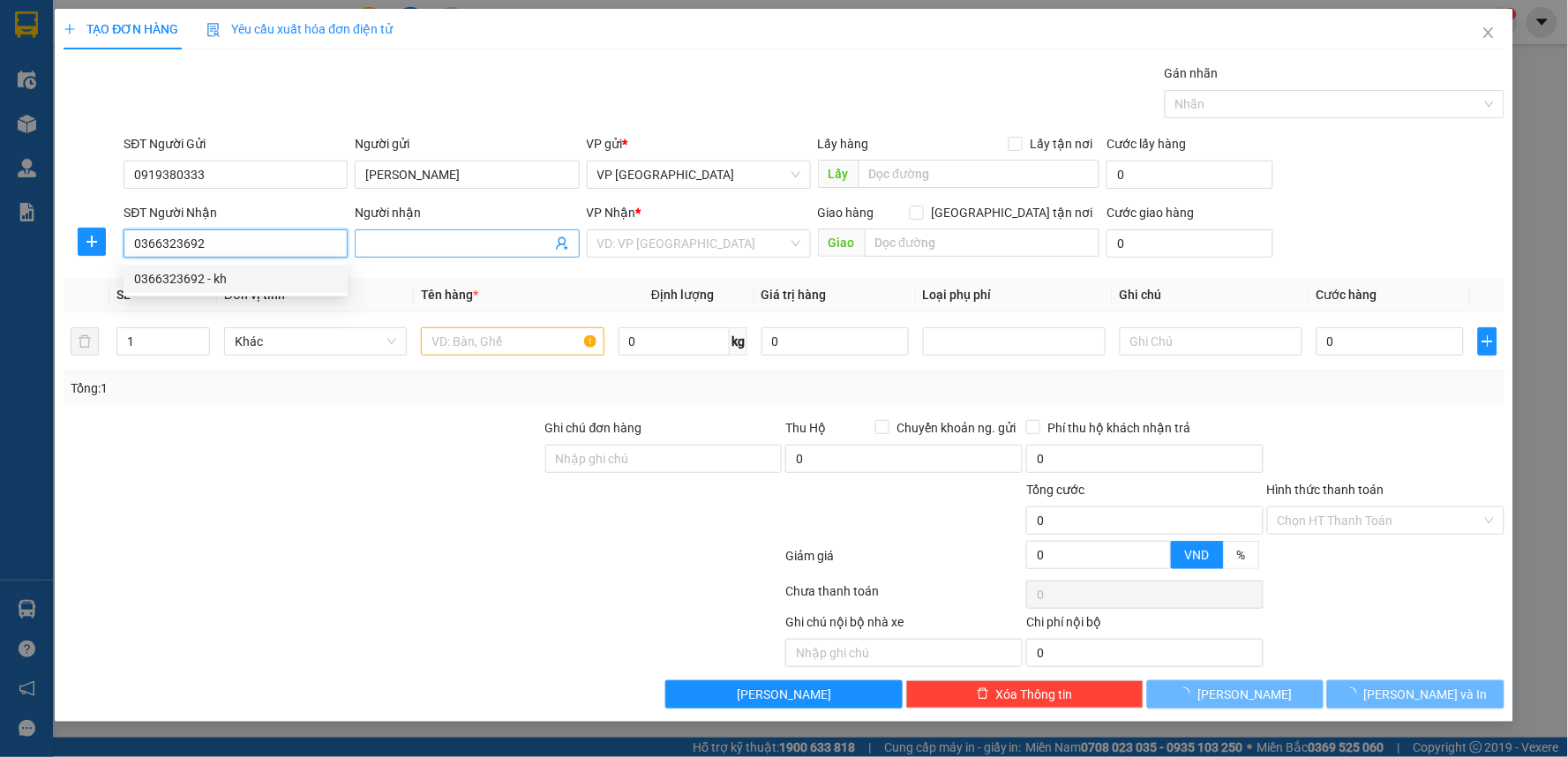
type input "kh"
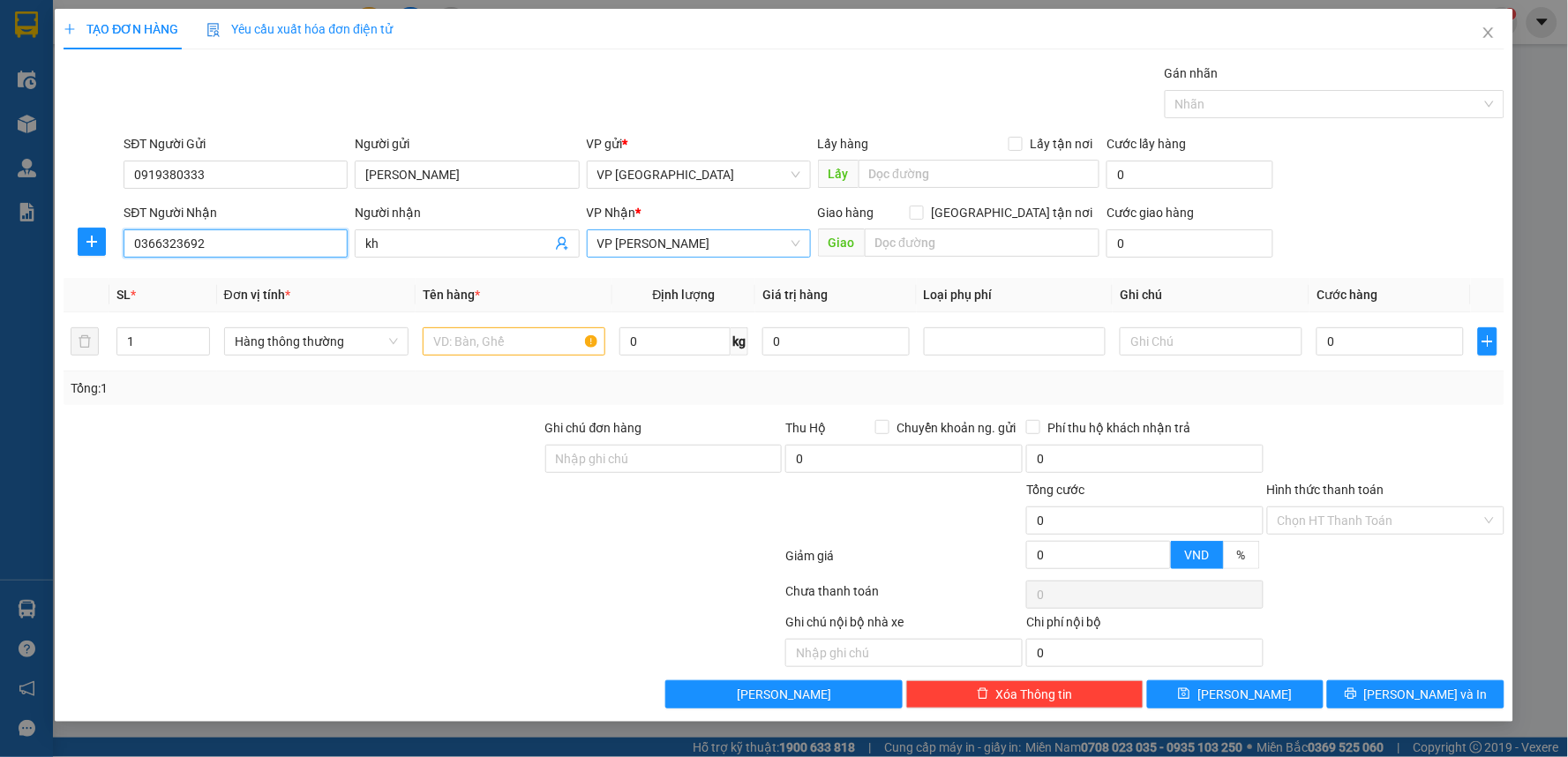
click at [664, 239] on span "VP [PERSON_NAME]" at bounding box center [699, 243] width 203 height 27
type input "0366323692"
type input "thái"
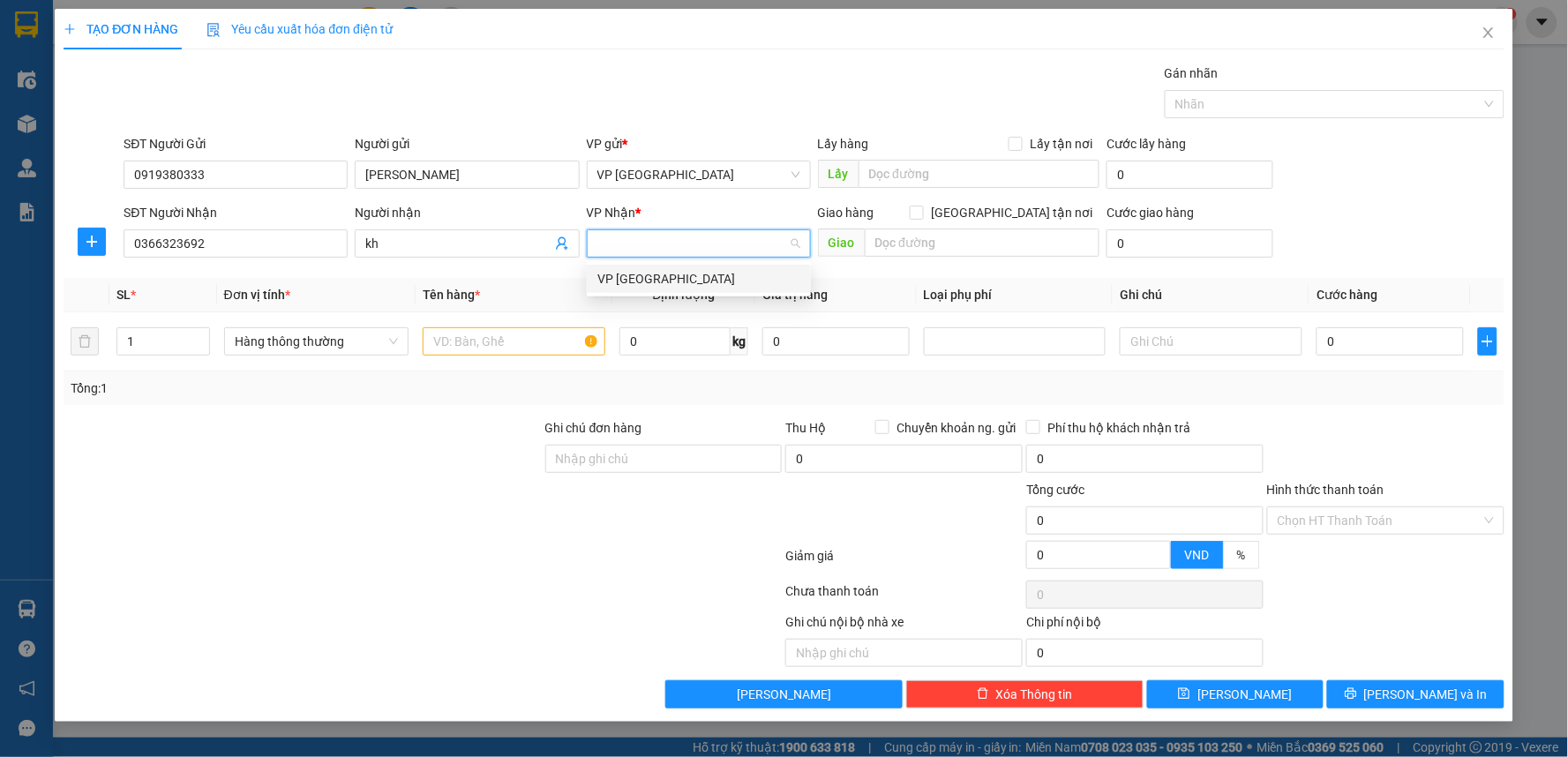
click at [683, 293] on body "Kết quả tìm kiếm ( 0 ) Bộ lọc No Data nvdat.phiethoc 1 Điều hành xe Kho hàng mớ…" at bounding box center [784, 378] width 1568 height 757
click at [648, 243] on span "VP [PERSON_NAME]" at bounding box center [699, 243] width 203 height 27
type input "thái"
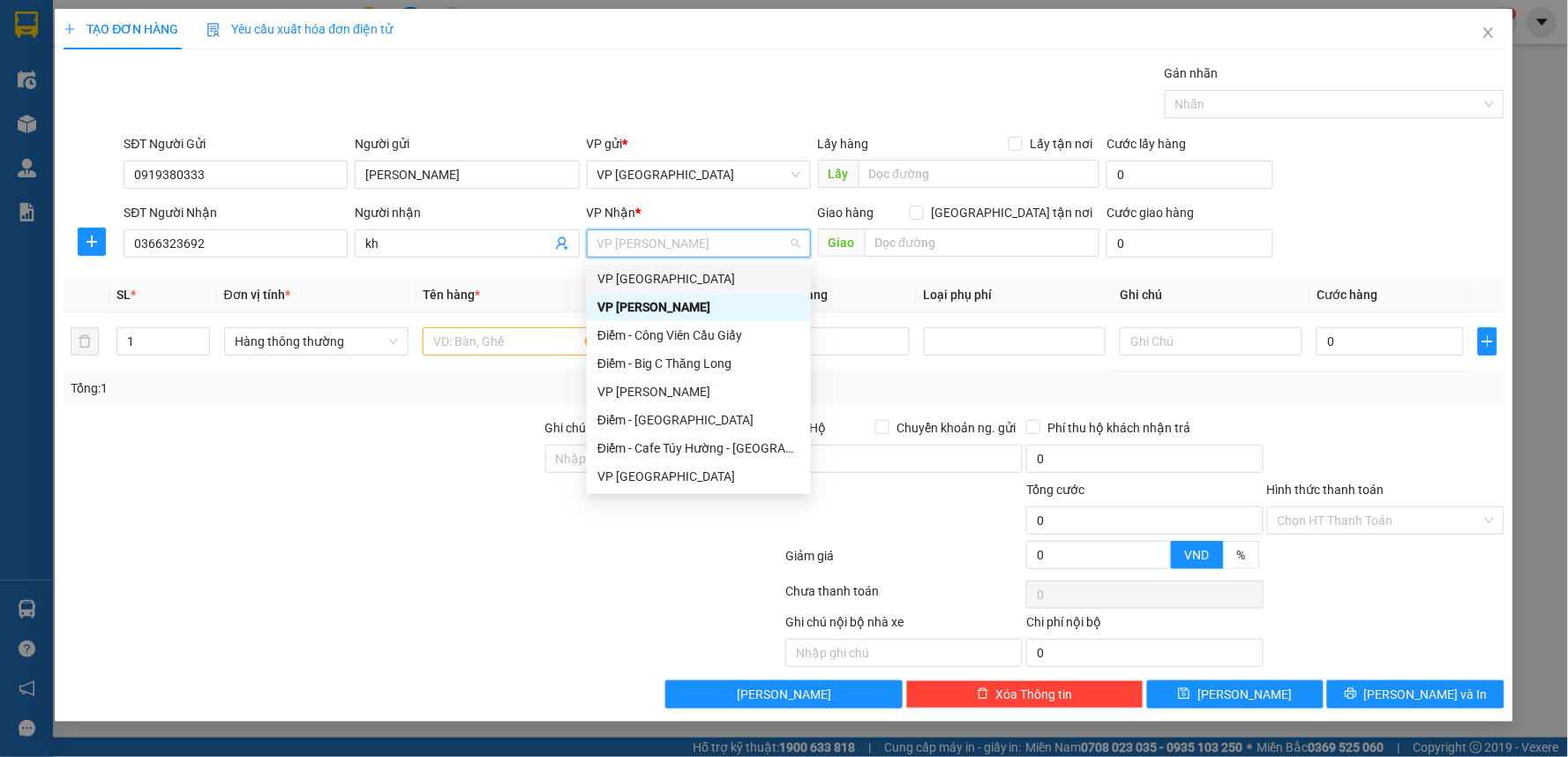
click at [630, 274] on div "VP [GEOGRAPHIC_DATA]" at bounding box center [699, 279] width 203 height 20
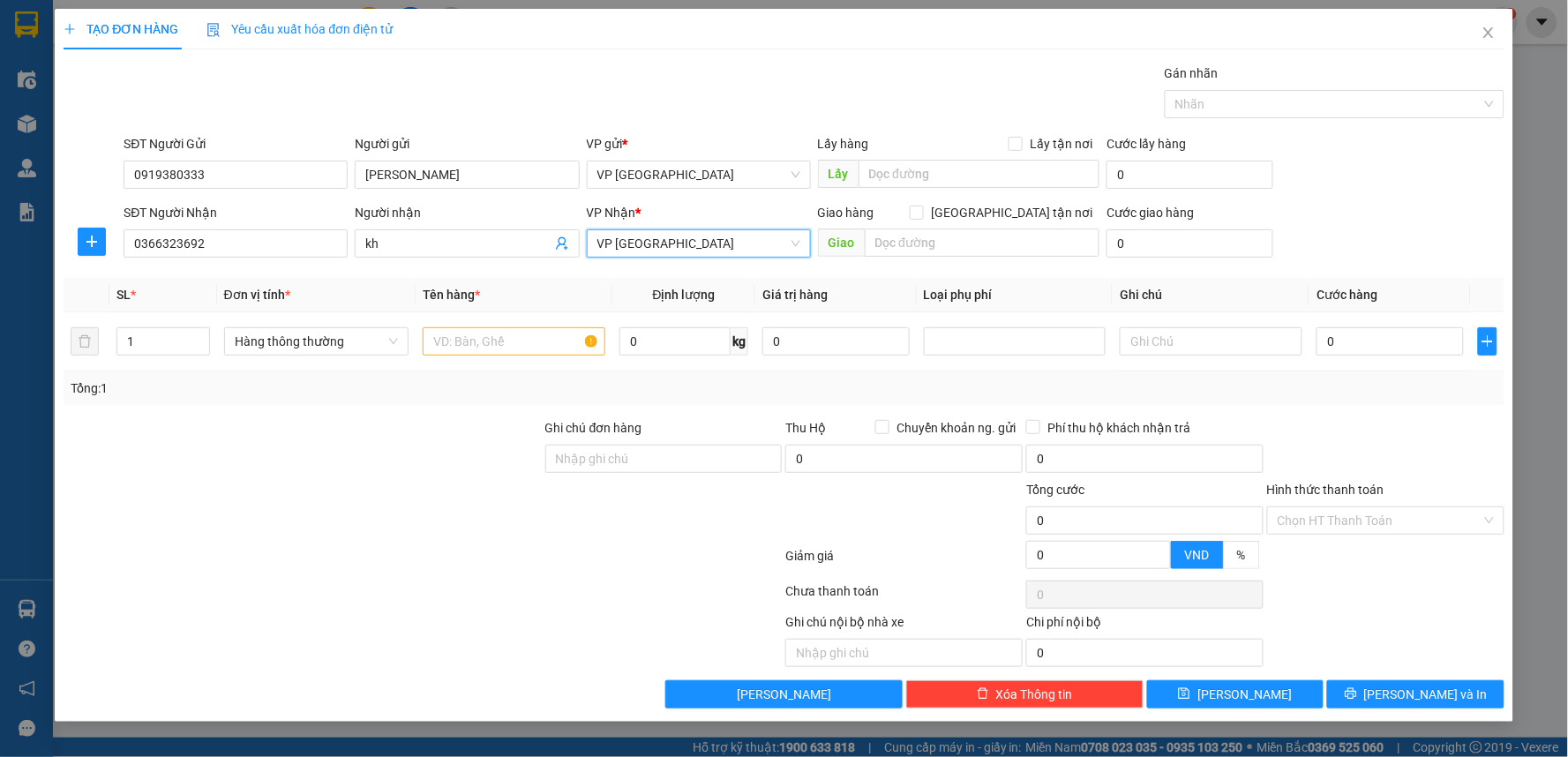
click at [73, 241] on div at bounding box center [92, 241] width 56 height 29
click at [85, 240] on icon "plus" at bounding box center [92, 241] width 14 height 14
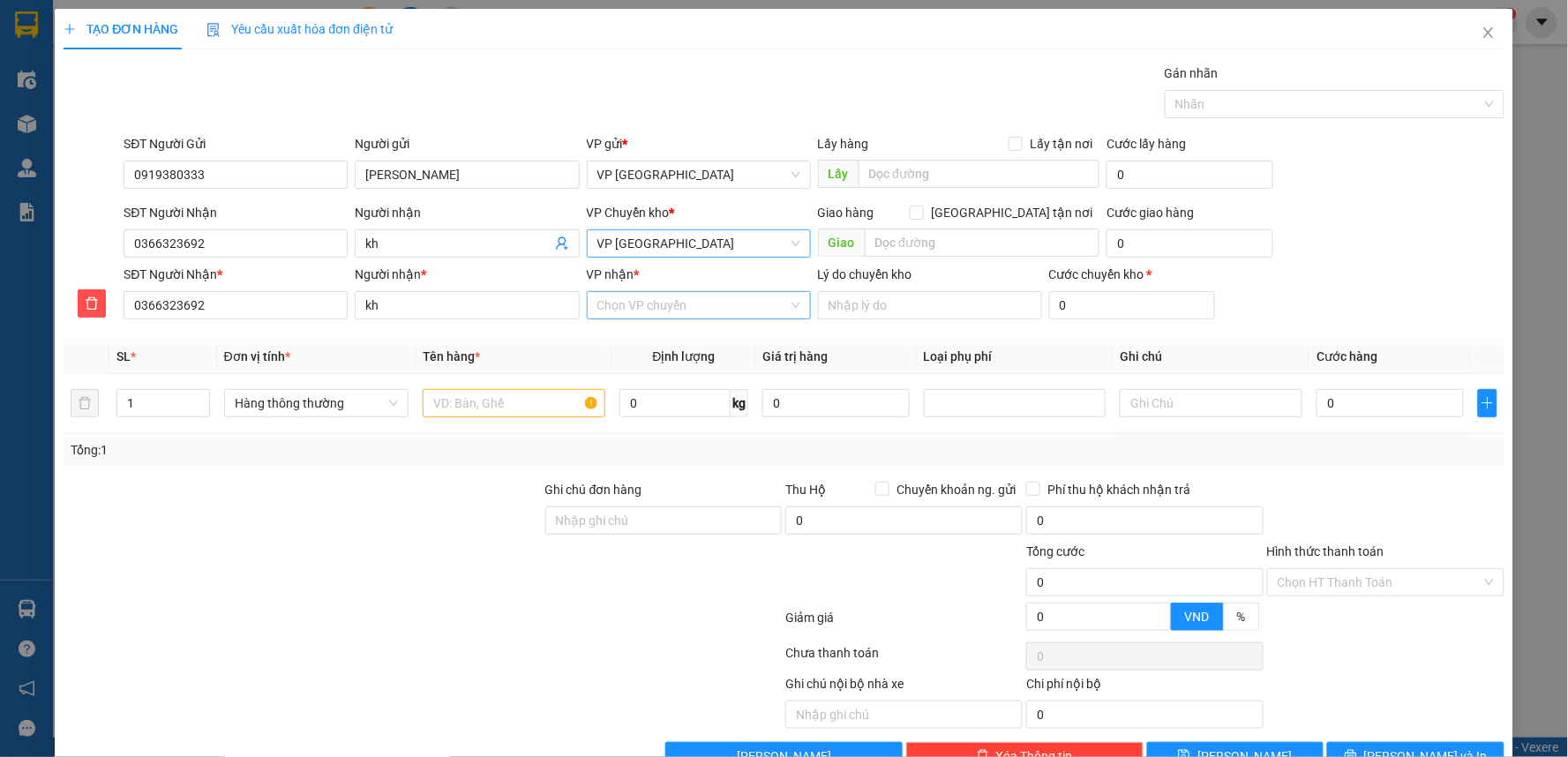
click at [627, 298] on input "VP nhận *" at bounding box center [693, 305] width 191 height 27
type input "nguye"
click at [634, 337] on div "VP [PERSON_NAME]" at bounding box center [693, 341] width 201 height 20
click at [521, 403] on input "text" at bounding box center [514, 403] width 183 height 29
type input "hồ sơ"
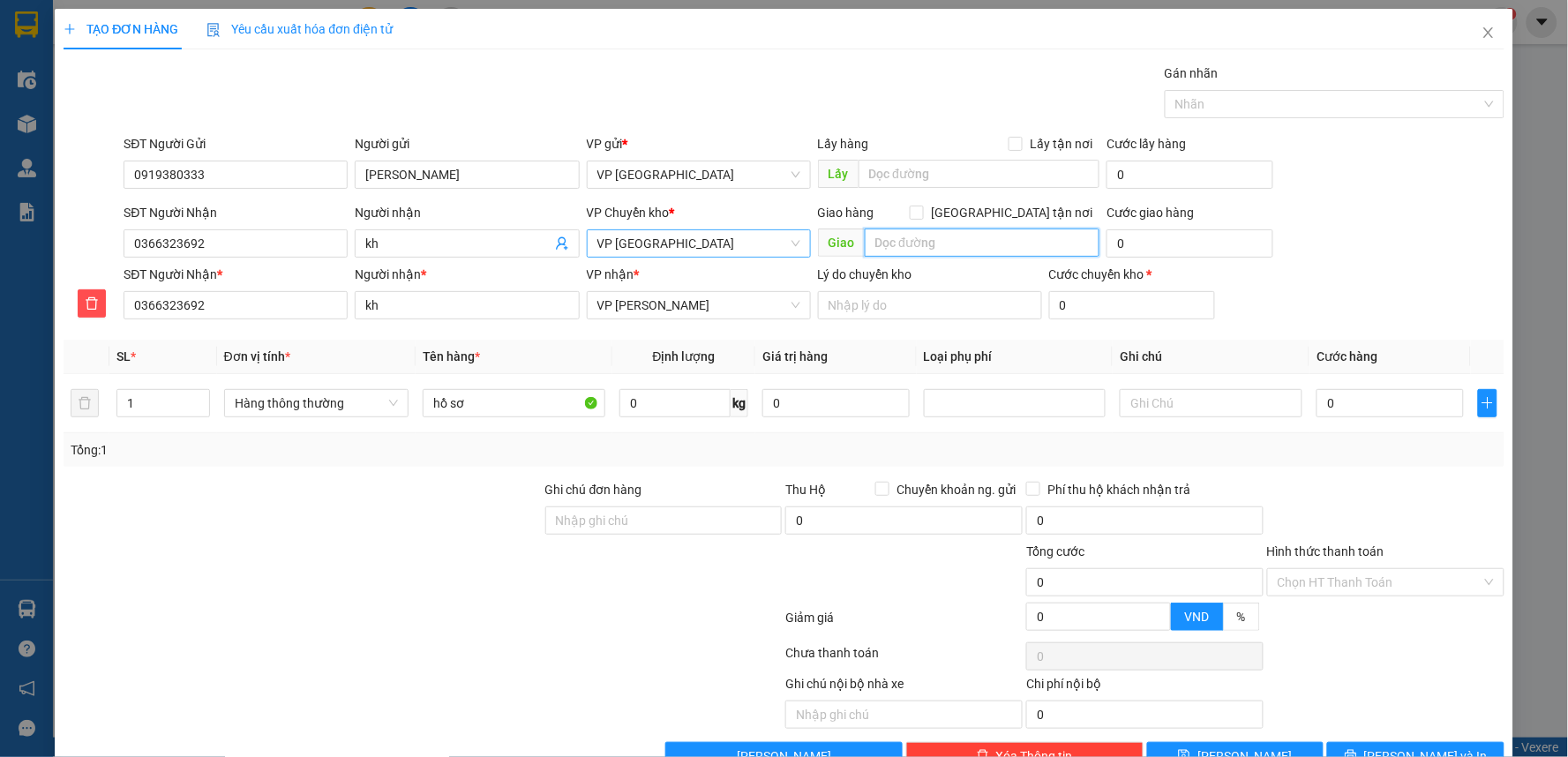
click at [933, 249] on input "text" at bounding box center [982, 242] width 235 height 29
type input "cần gấp"
drag, startPoint x: 993, startPoint y: 213, endPoint x: 1059, endPoint y: 230, distance: 68.2
click at [994, 213] on div "Giao hàng [GEOGRAPHIC_DATA] tận nơi" at bounding box center [959, 213] width 282 height 20
click at [1011, 221] on span "[GEOGRAPHIC_DATA] tận nơi" at bounding box center [1012, 213] width 175 height 20
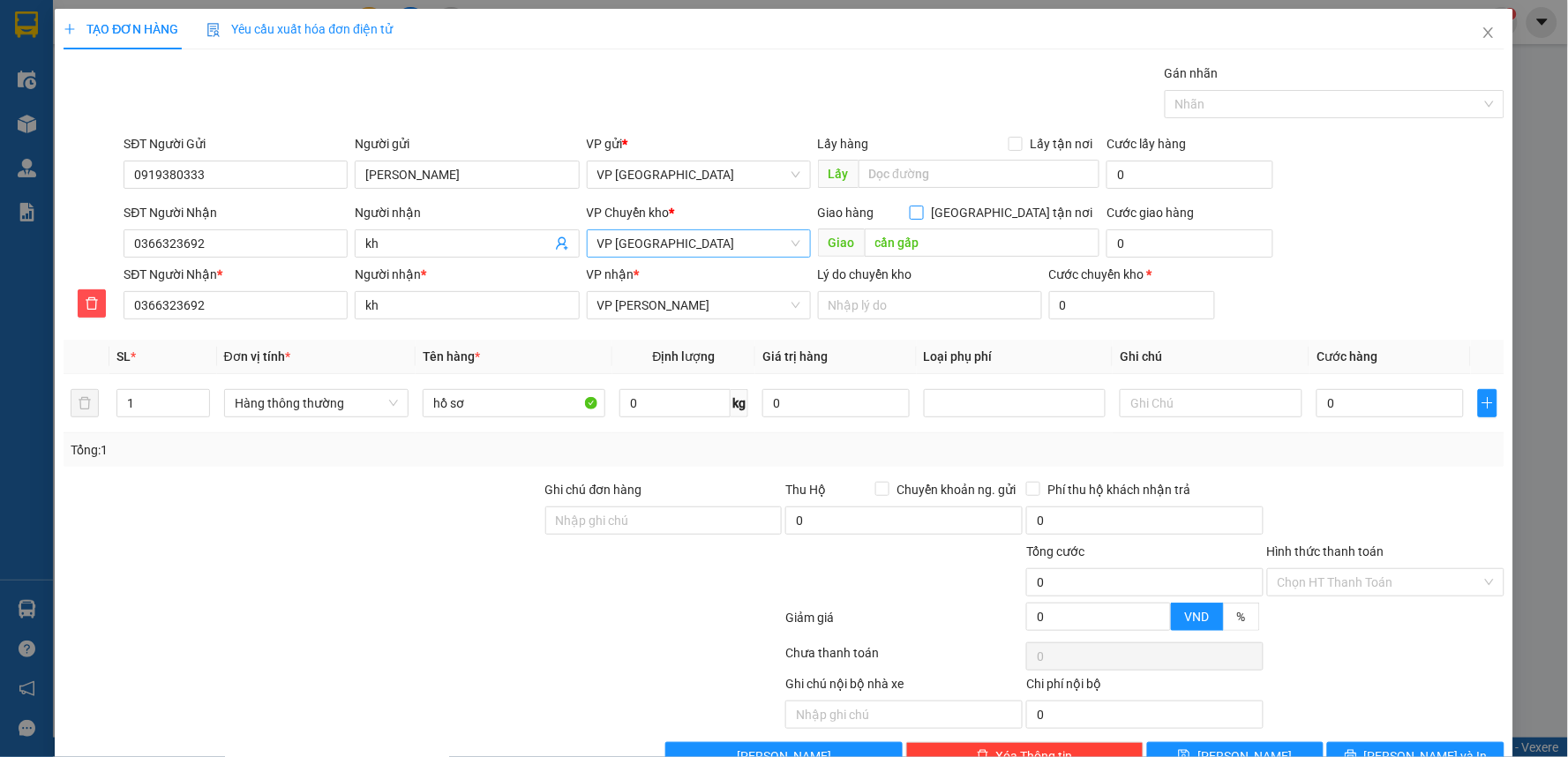
click at [922, 218] on input "[GEOGRAPHIC_DATA] tận nơi" at bounding box center [915, 212] width 13 height 13
checkbox input "true"
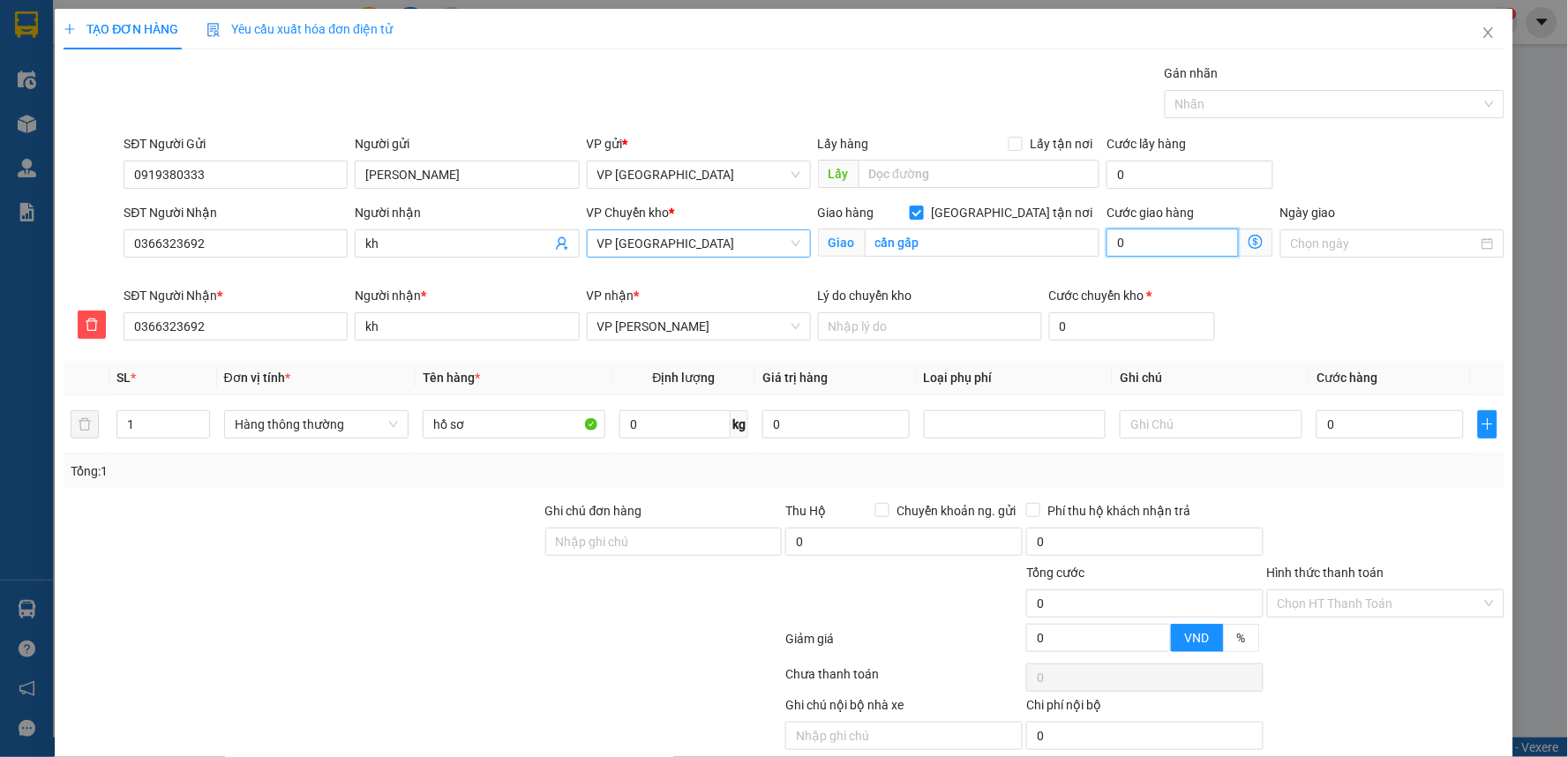
click at [1145, 253] on input "0" at bounding box center [1172, 242] width 132 height 29
type input "5"
type input "5.000"
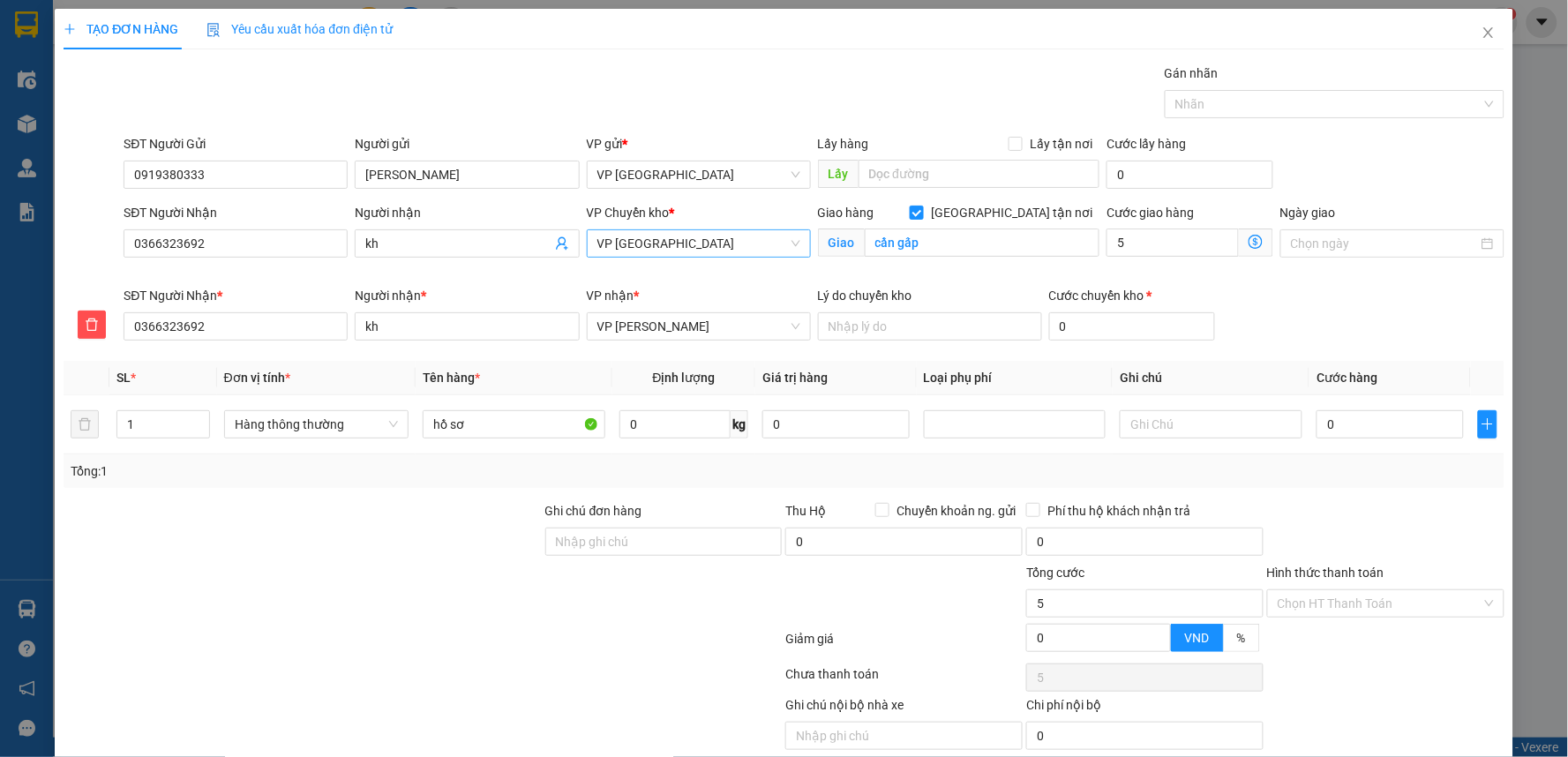
type input "5.000"
click at [1360, 312] on div "SĐT Người Nhận * 0366323692 Người nhận * kh VP nhận * VP [PERSON_NAME] Lý do ch…" at bounding box center [813, 316] width 1387 height 62
click at [1347, 424] on input "0" at bounding box center [1390, 424] width 147 height 29
type input "3"
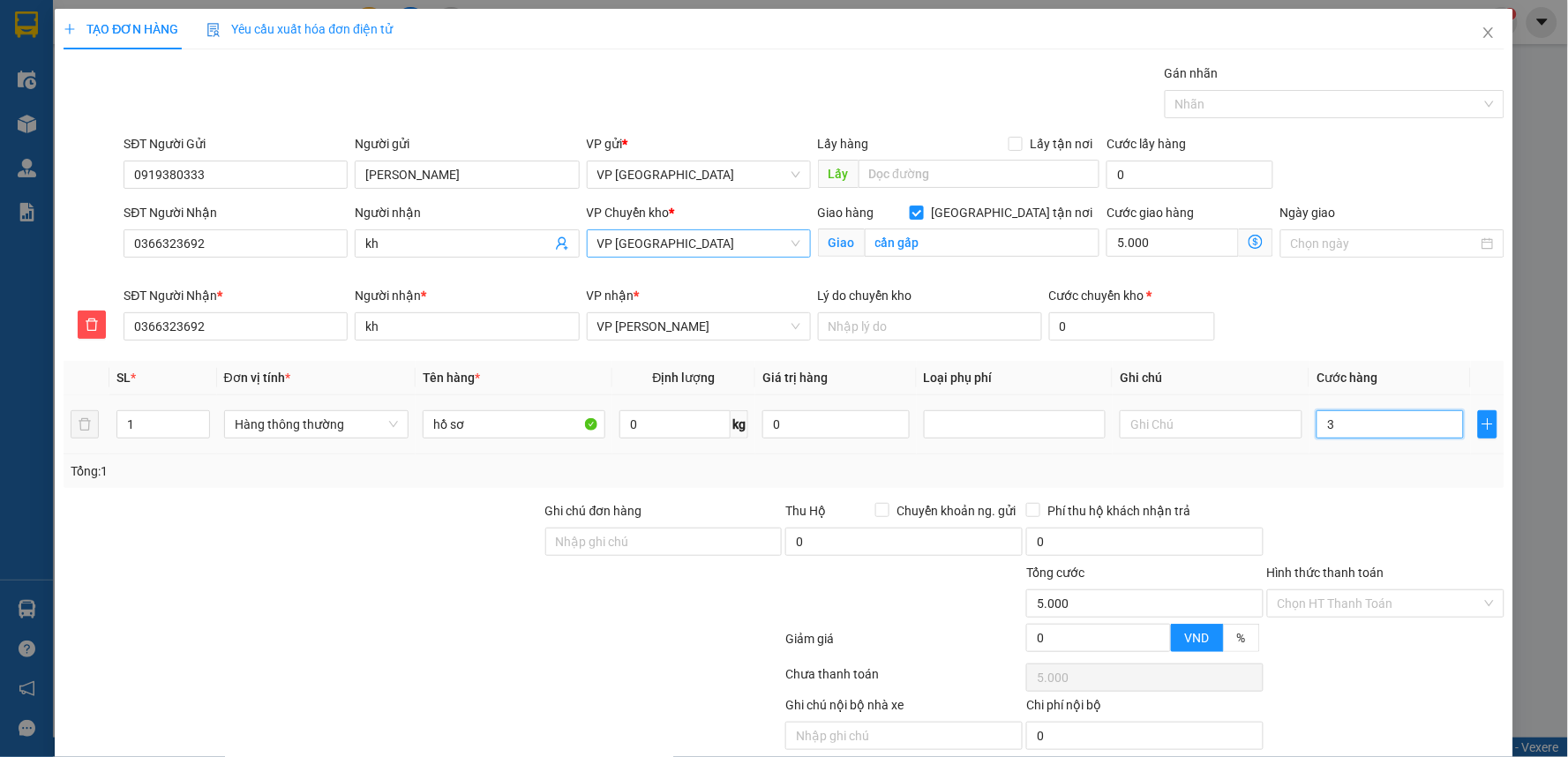
type input "5.003"
type input "30"
type input "5.030"
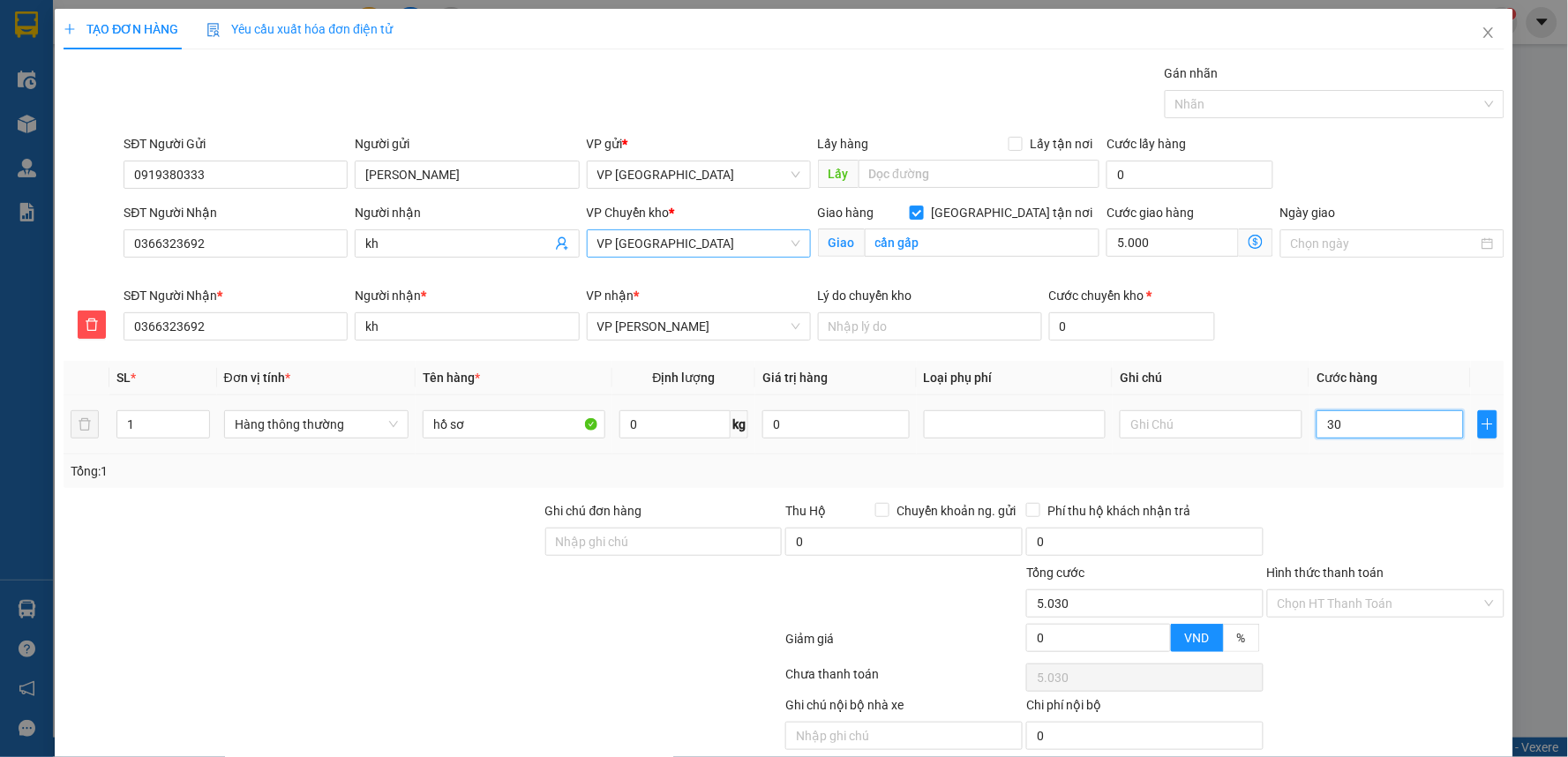
type input "300"
type input "5.300"
type input "3.000"
type input "8.000"
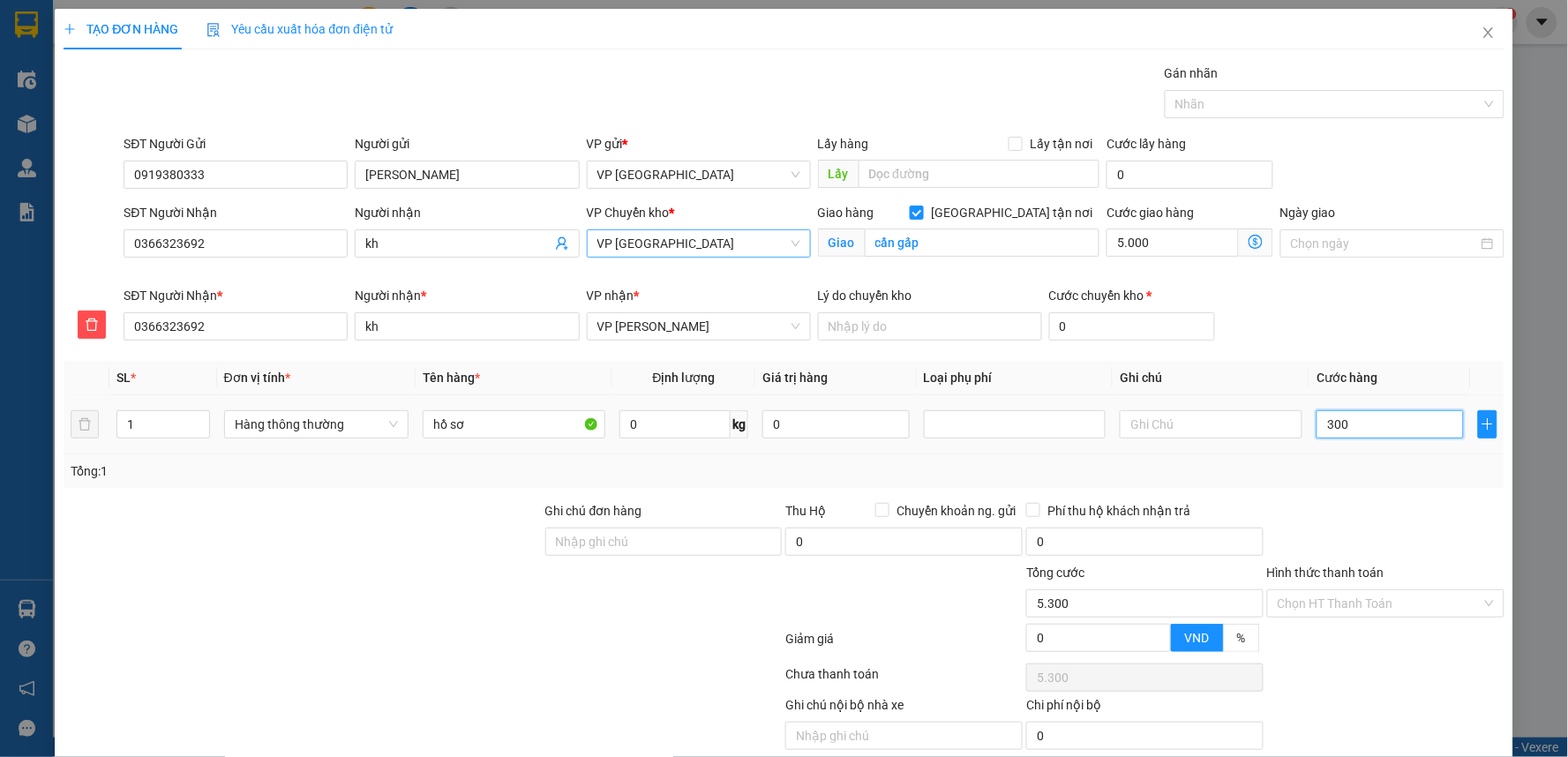
type input "8.000"
type input "30.000"
type input "35.000"
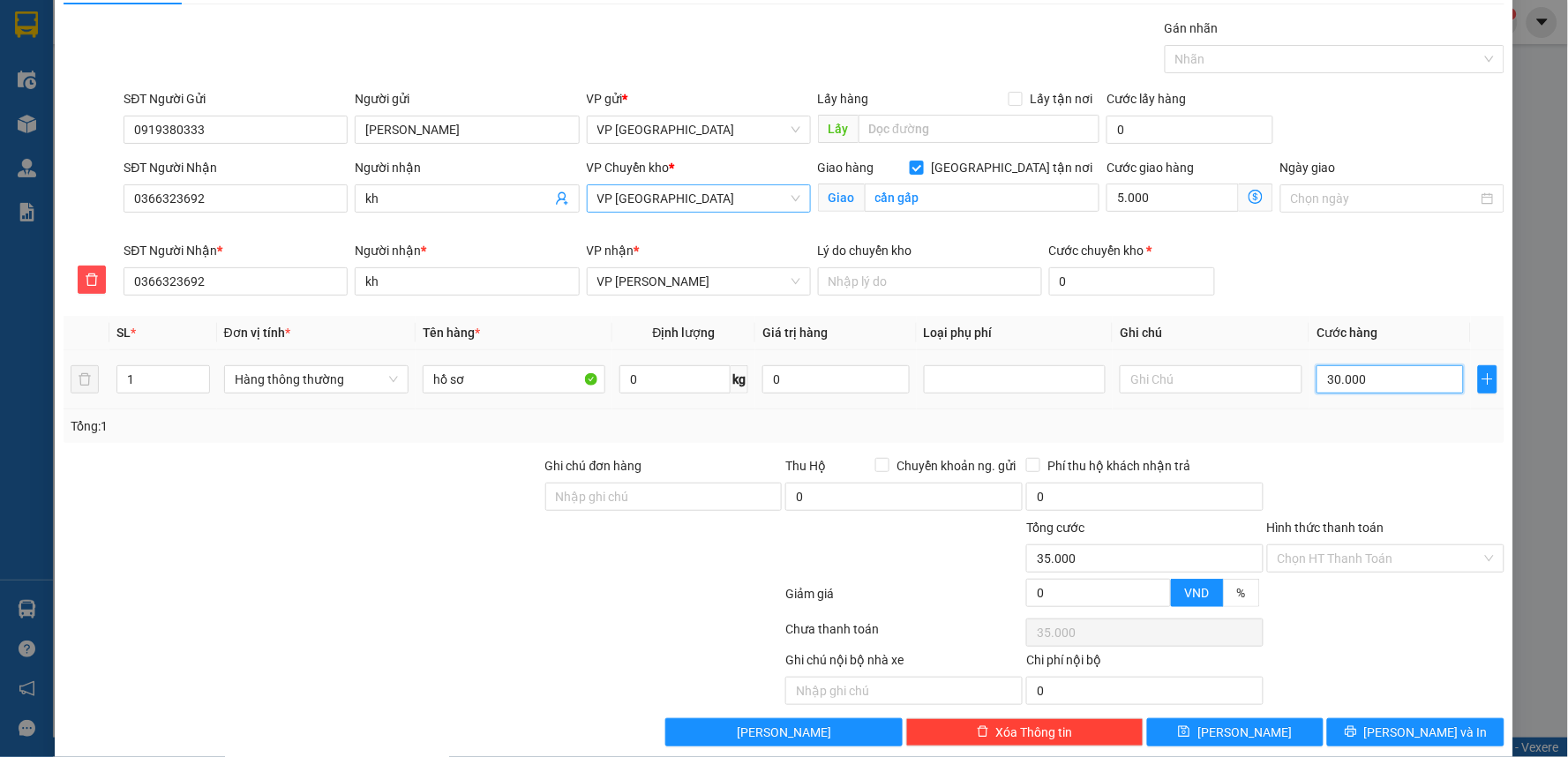
scroll to position [68, 0]
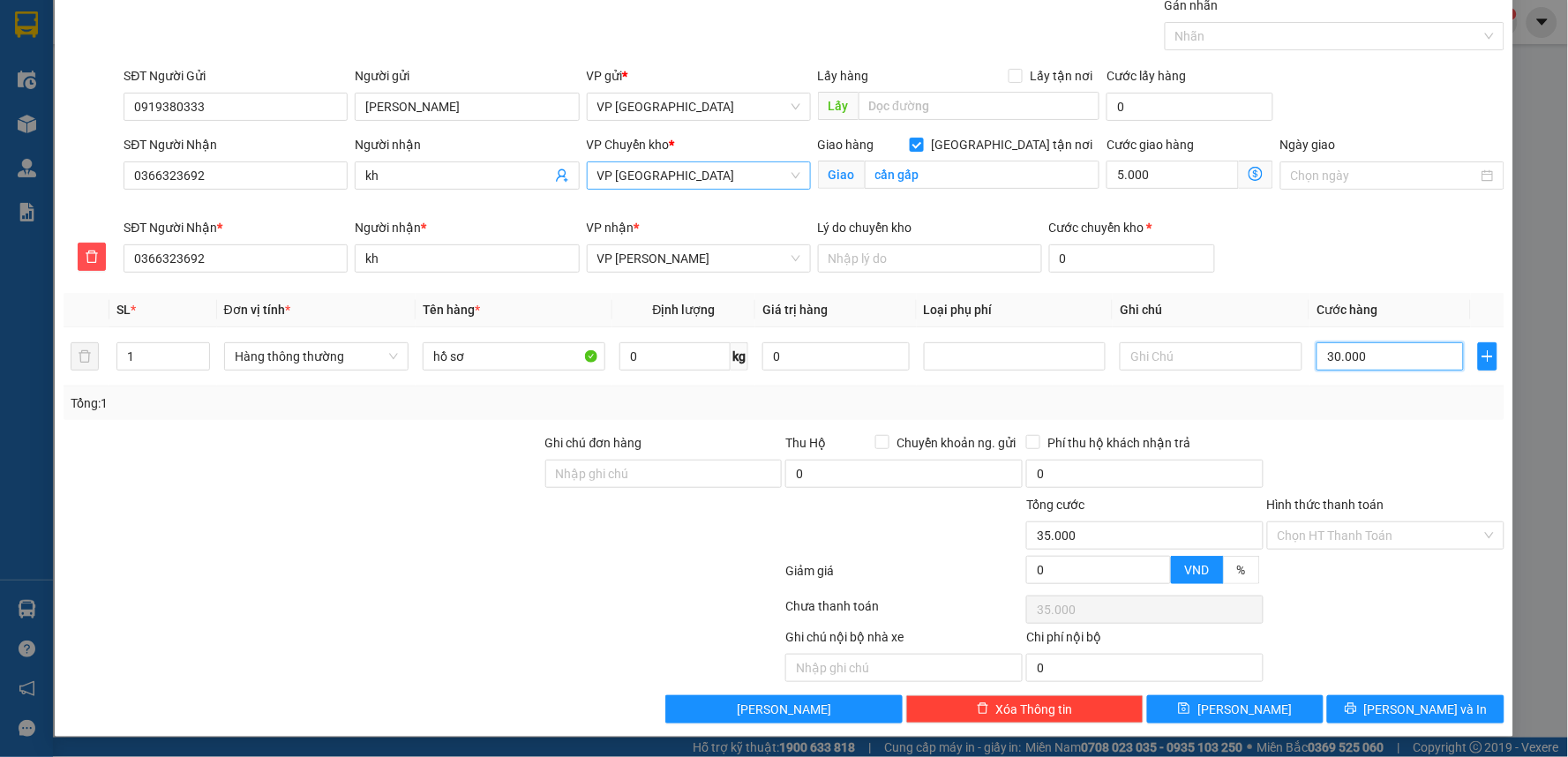
type input "30.000"
click at [1382, 693] on div "Transit Pickup Surcharge Ids Transit Deliver Surcharge Ids Transit Deliver Surc…" at bounding box center [784, 360] width 1441 height 728
click at [1384, 695] on button "[PERSON_NAME] và In" at bounding box center [1415, 709] width 177 height 29
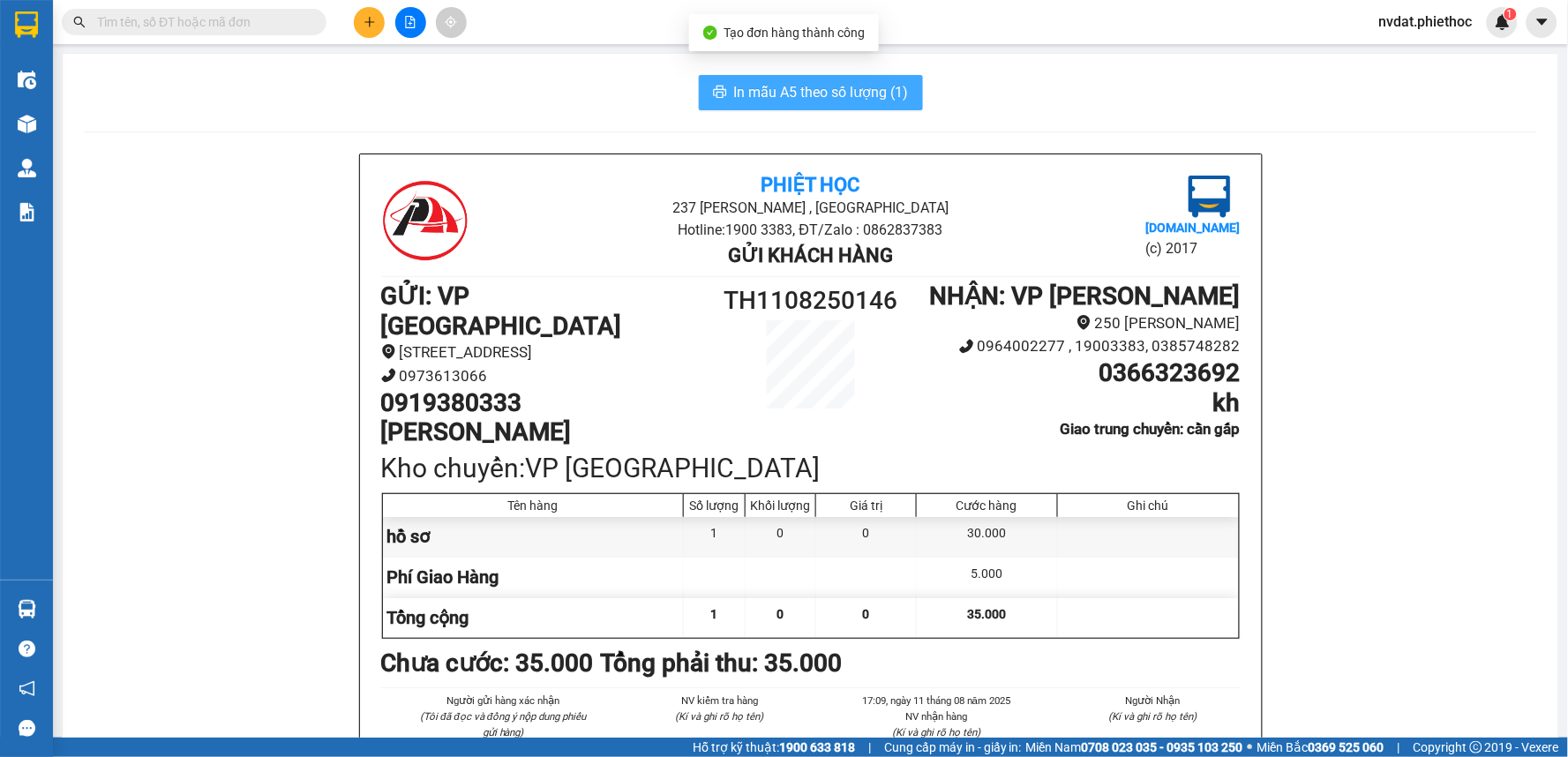
click at [801, 95] on span "In mẫu A5 theo số lượng (1)" at bounding box center [822, 92] width 175 height 22
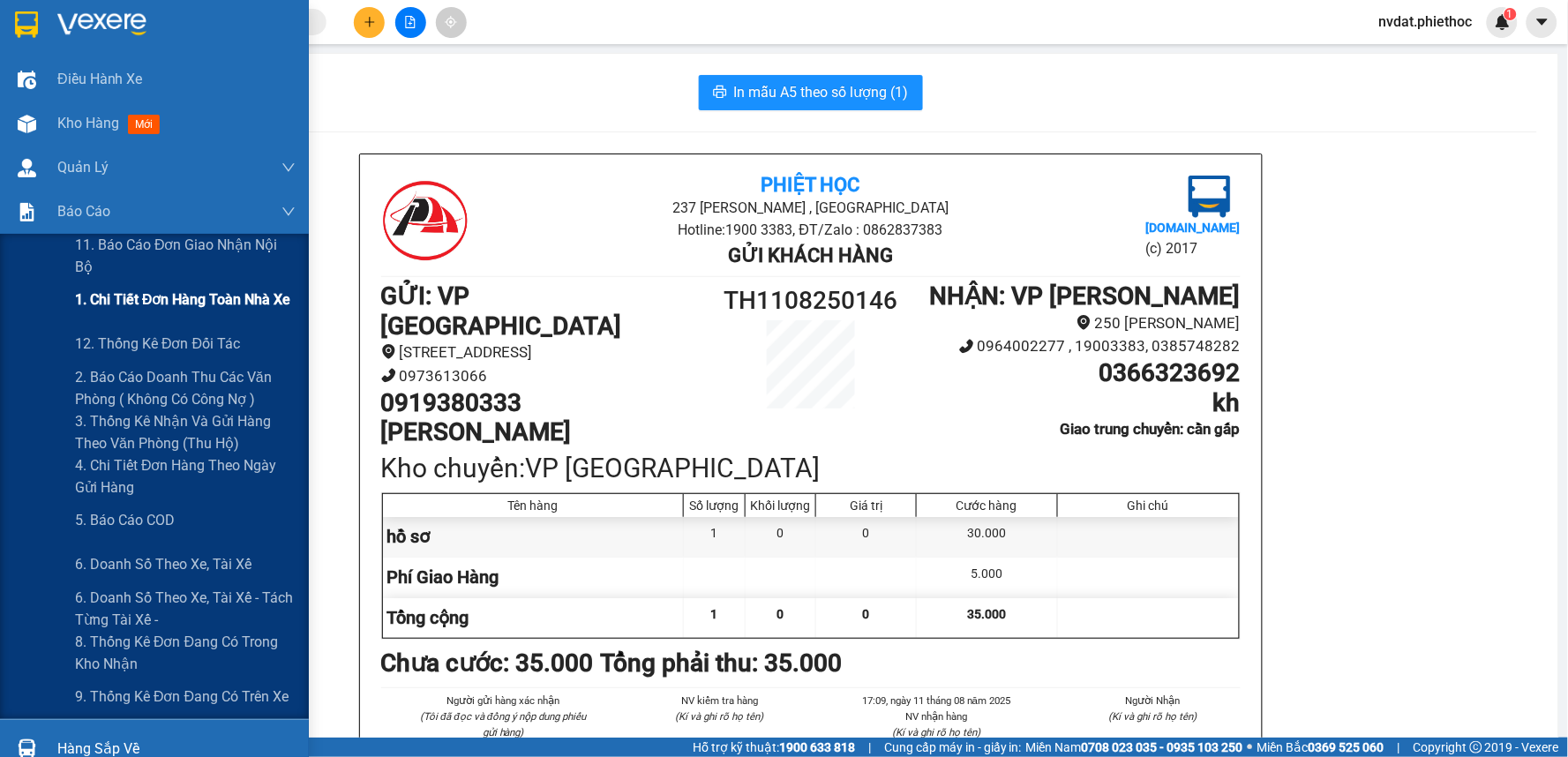
click at [165, 283] on div "1. Chi tiết đơn hàng toàn nhà xe" at bounding box center [185, 299] width 220 height 44
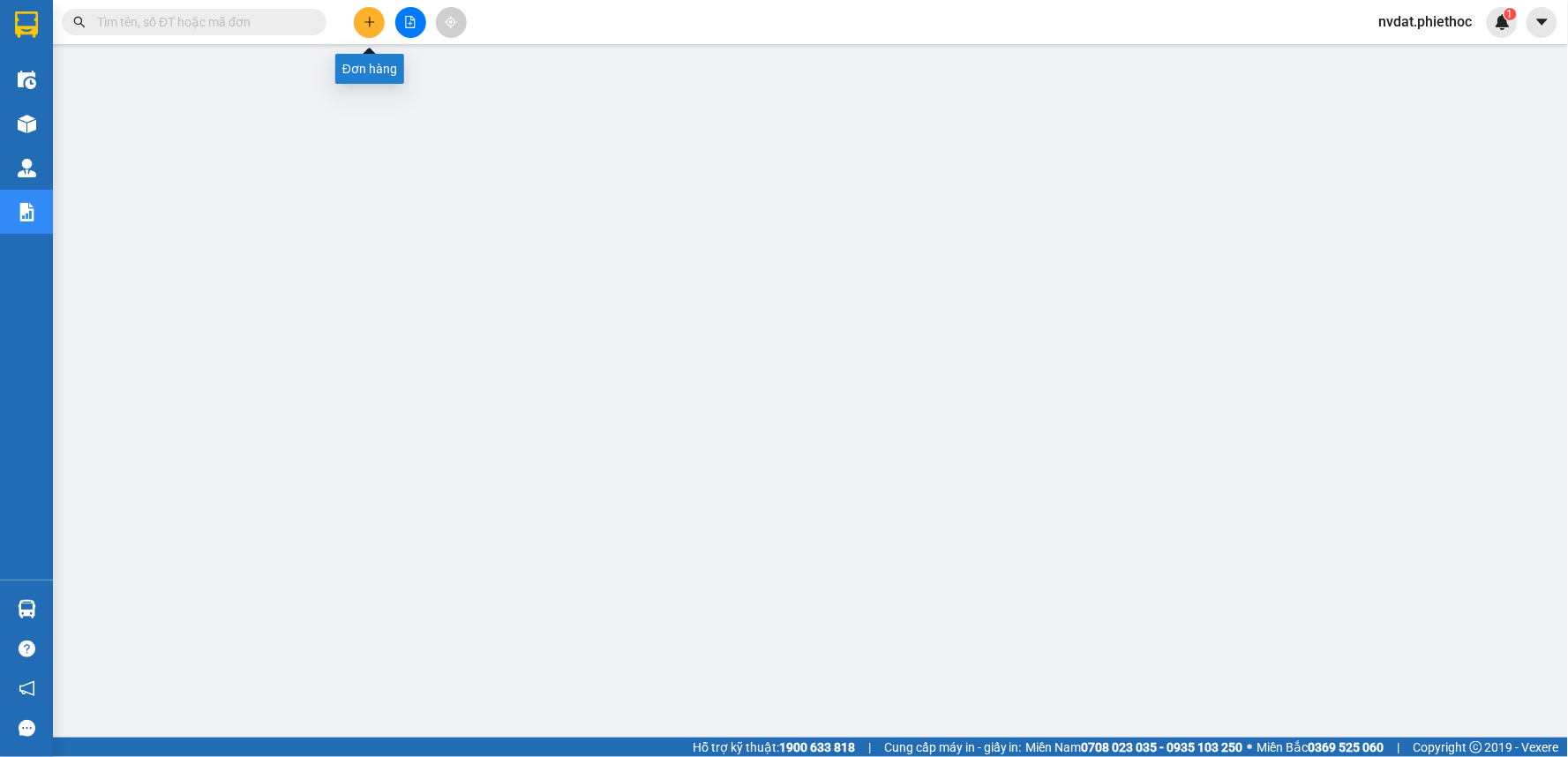
click at [372, 16] on icon "plus" at bounding box center [369, 22] width 13 height 13
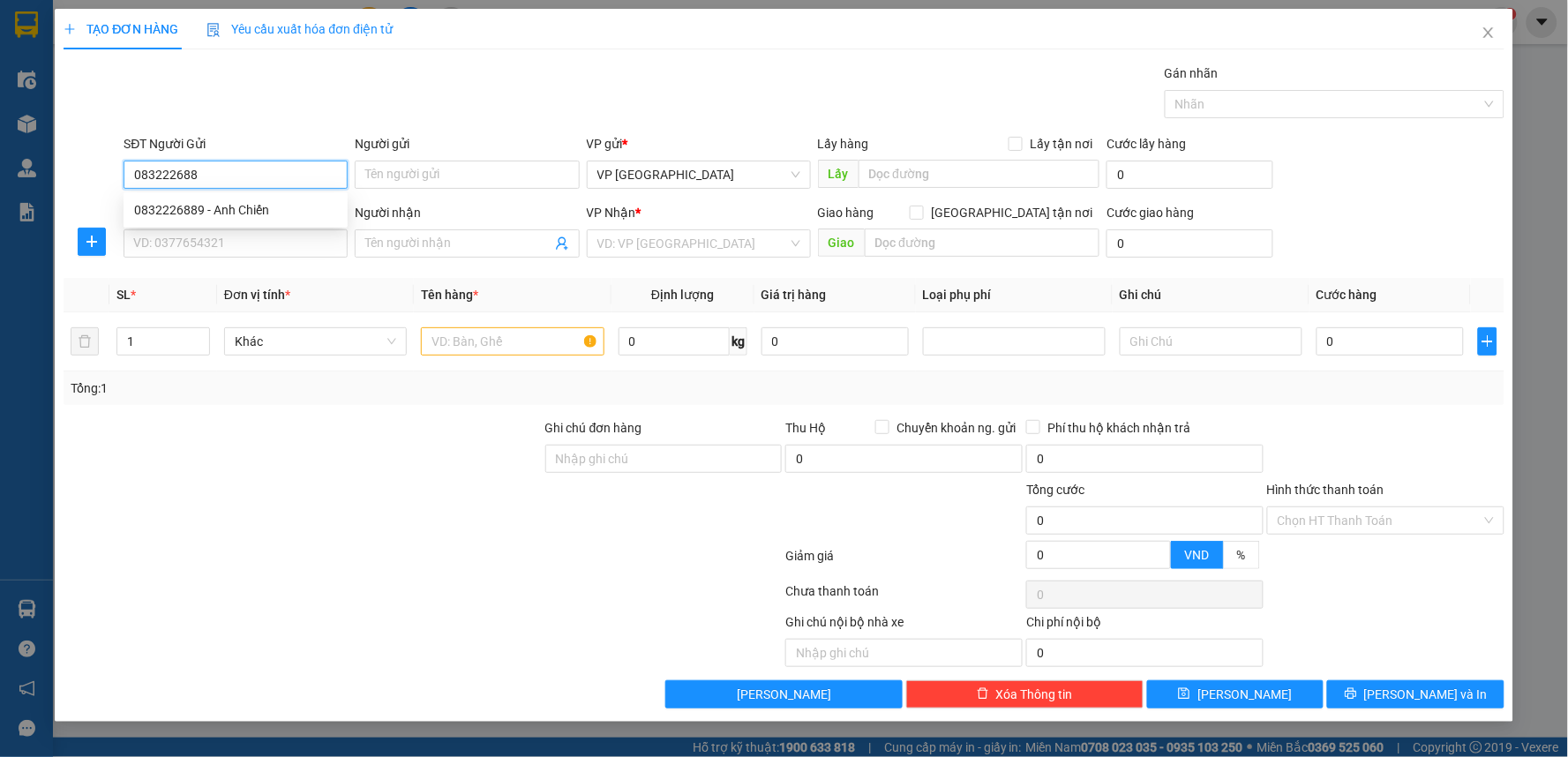
type input "0832226889"
click at [305, 222] on div "0832226889 - Anh Chiến" at bounding box center [236, 210] width 224 height 29
type input "Anh Chiến"
type input "0832226889"
click at [306, 245] on input "SĐT Người Nhận" at bounding box center [236, 243] width 224 height 29
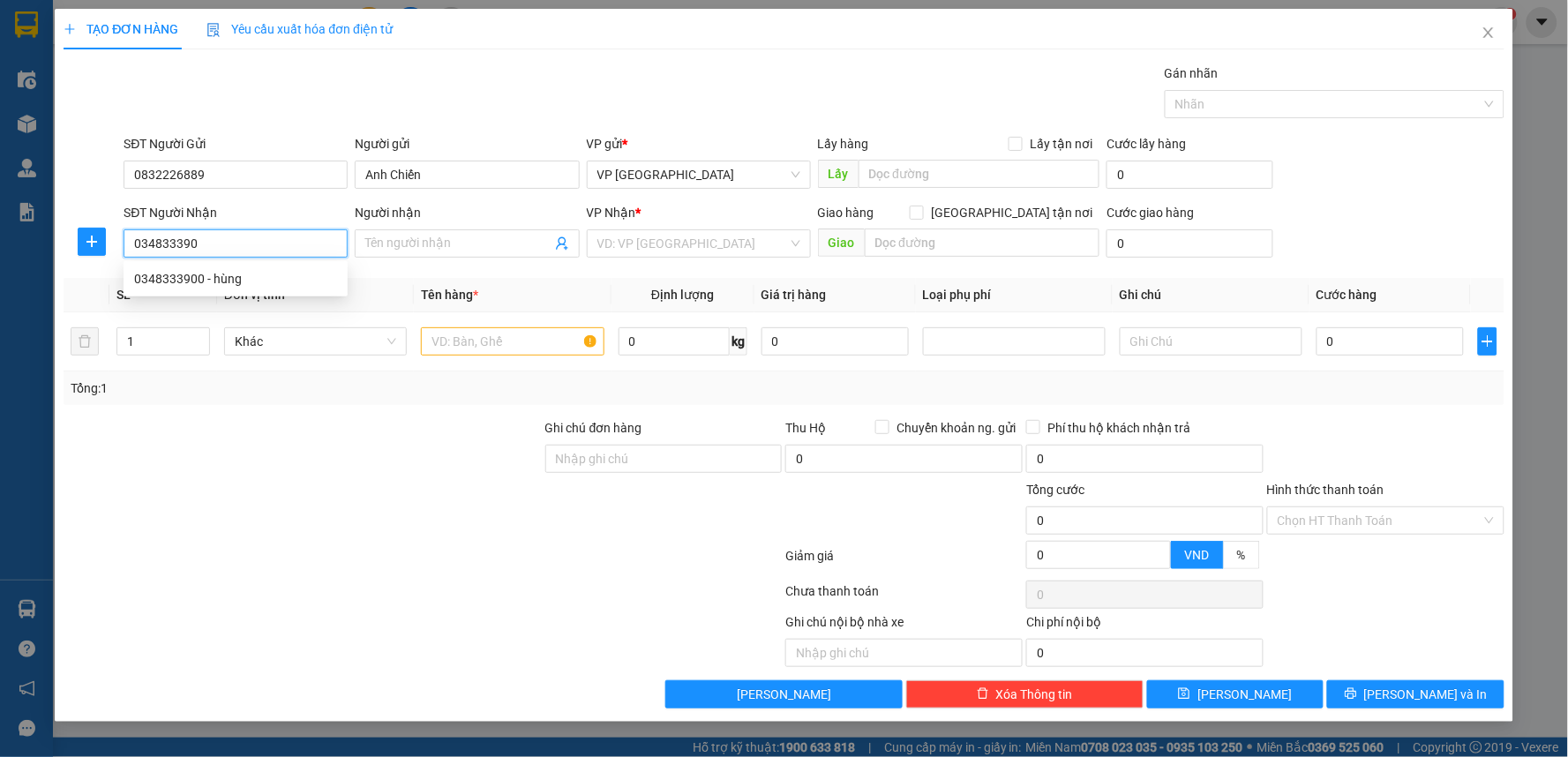
type input "0348333900"
click at [239, 275] on div "0348333900 - hùng" at bounding box center [235, 279] width 203 height 20
type input "hùng"
type input "cầu kiều nam định"
type input "5.000"
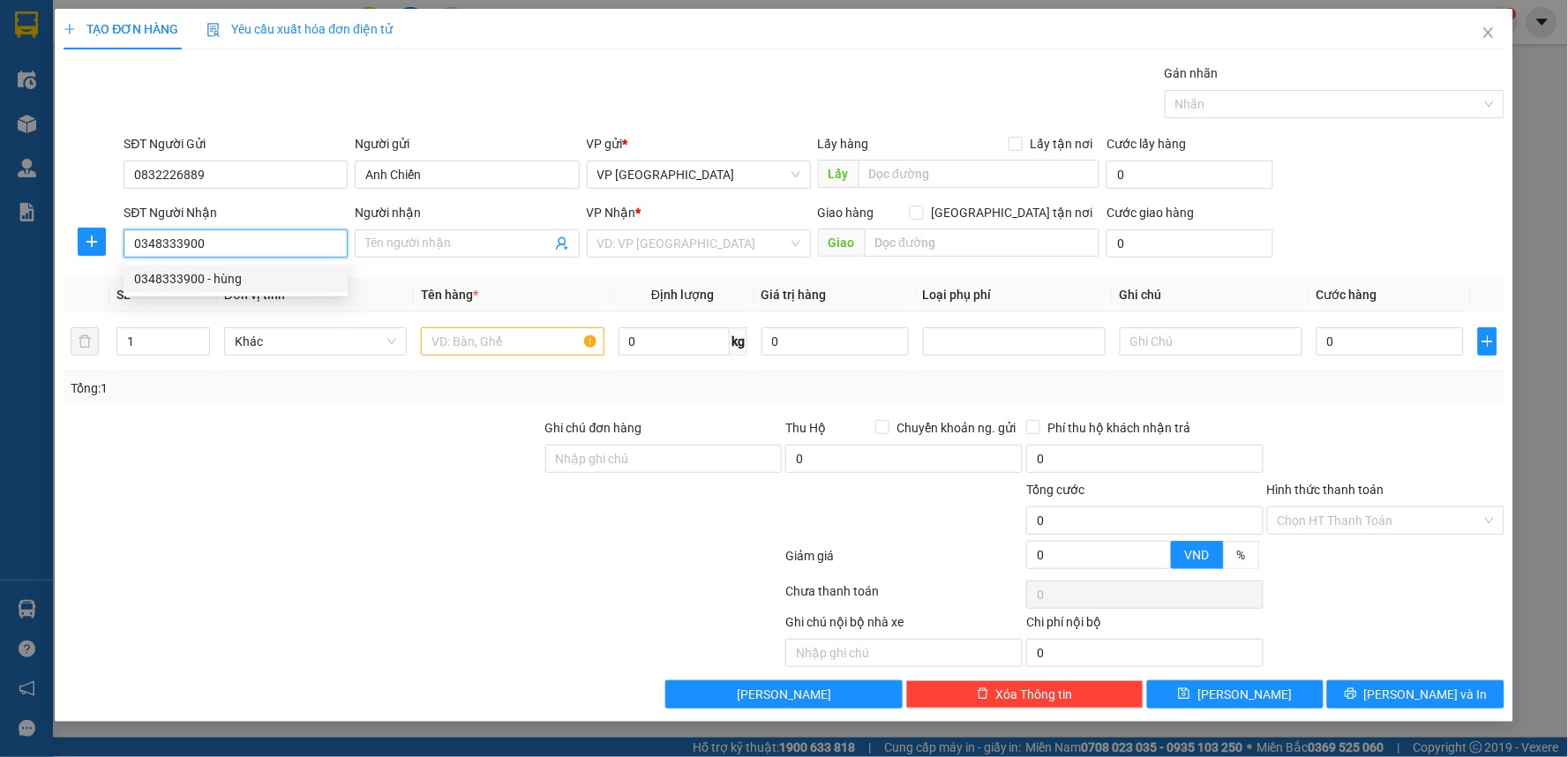
type input "5.000"
click at [694, 248] on span "Điểm - [GEOGRAPHIC_DATA]" at bounding box center [699, 243] width 203 height 27
type input "0348333900"
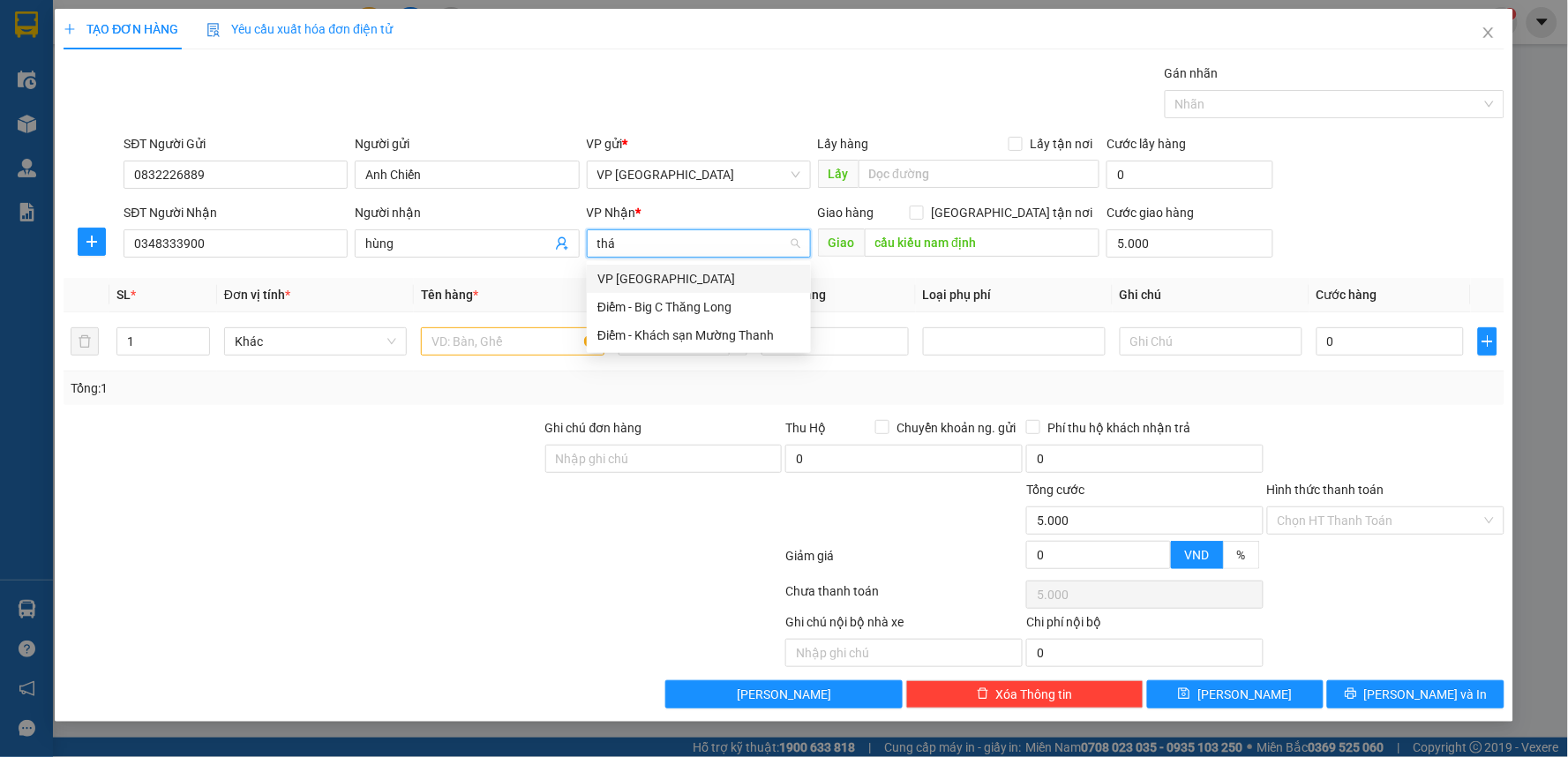
type input "thái"
click at [618, 278] on div "VP [GEOGRAPHIC_DATA]" at bounding box center [699, 279] width 203 height 20
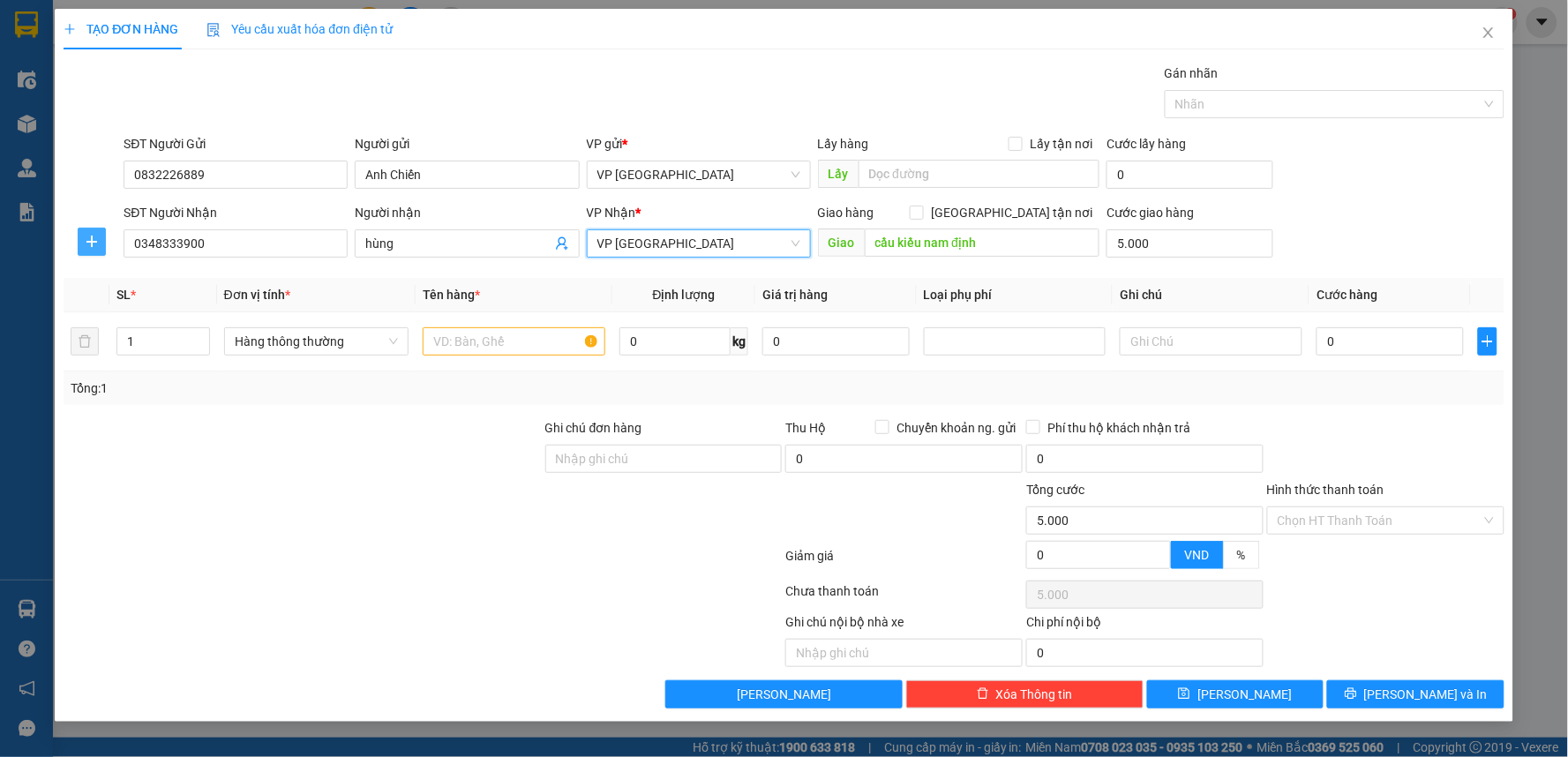
click at [91, 247] on icon "plus" at bounding box center [92, 241] width 14 height 14
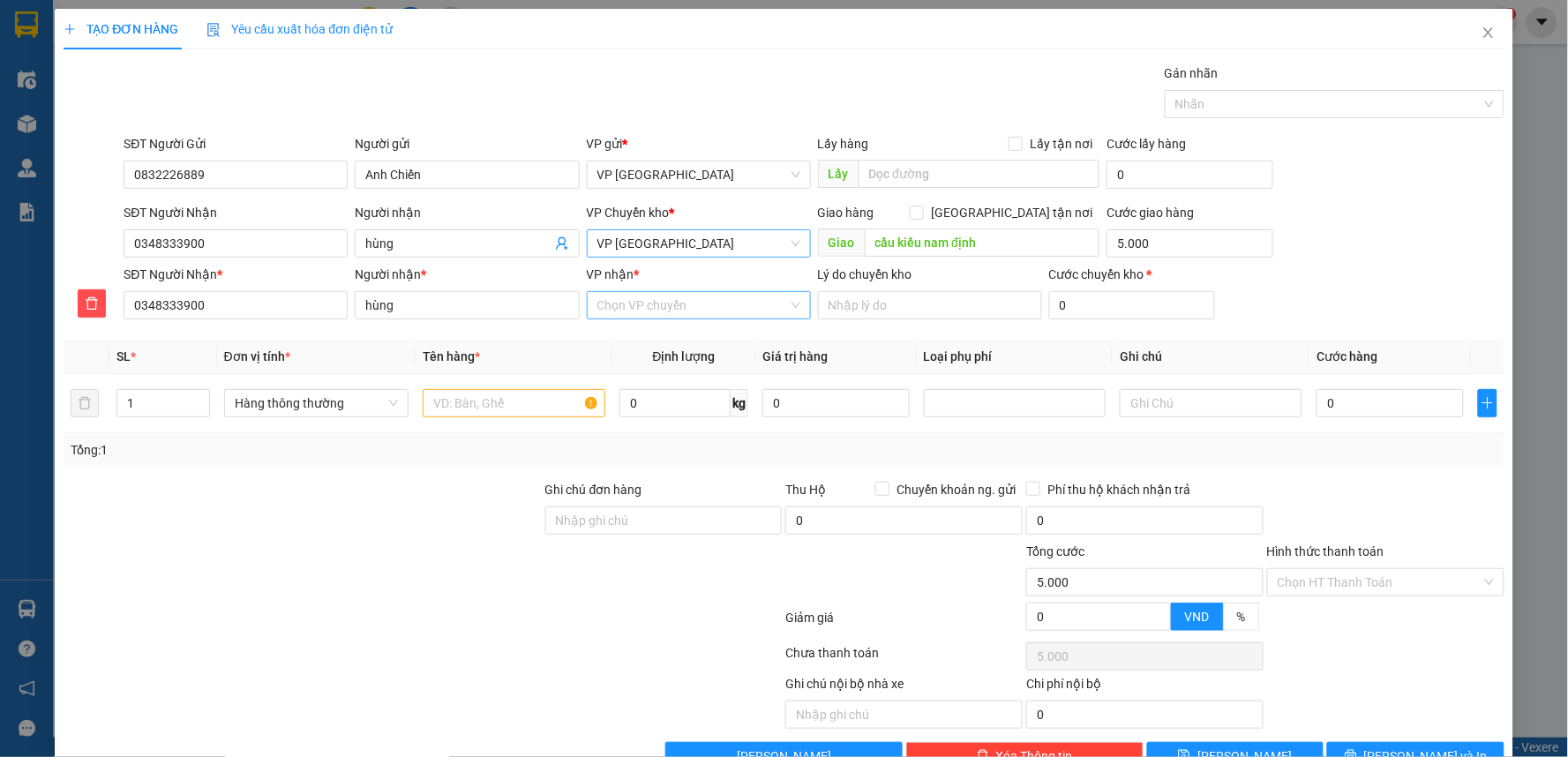
click at [668, 312] on input "VP nhận *" at bounding box center [693, 305] width 191 height 27
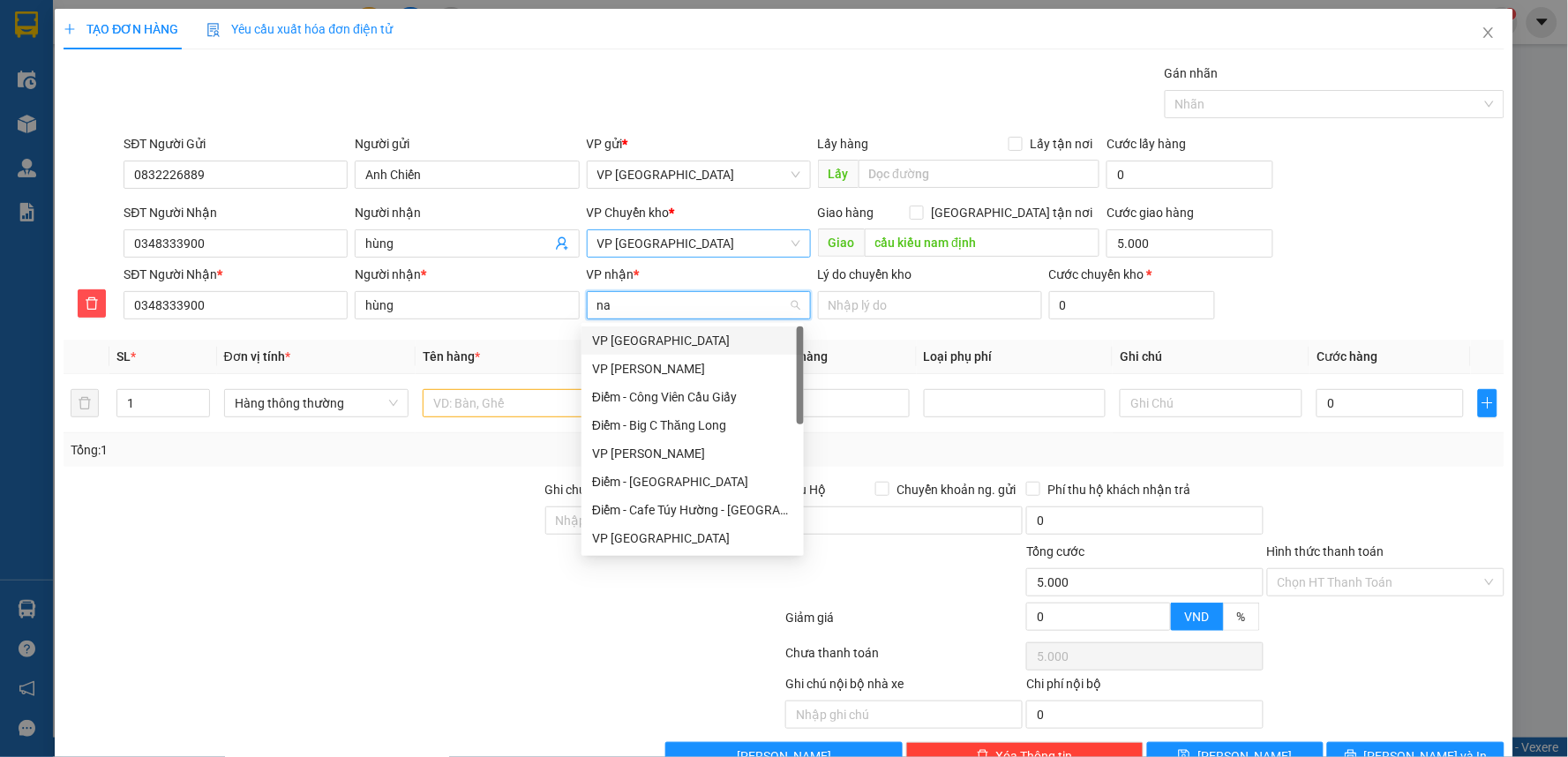
type input "nam"
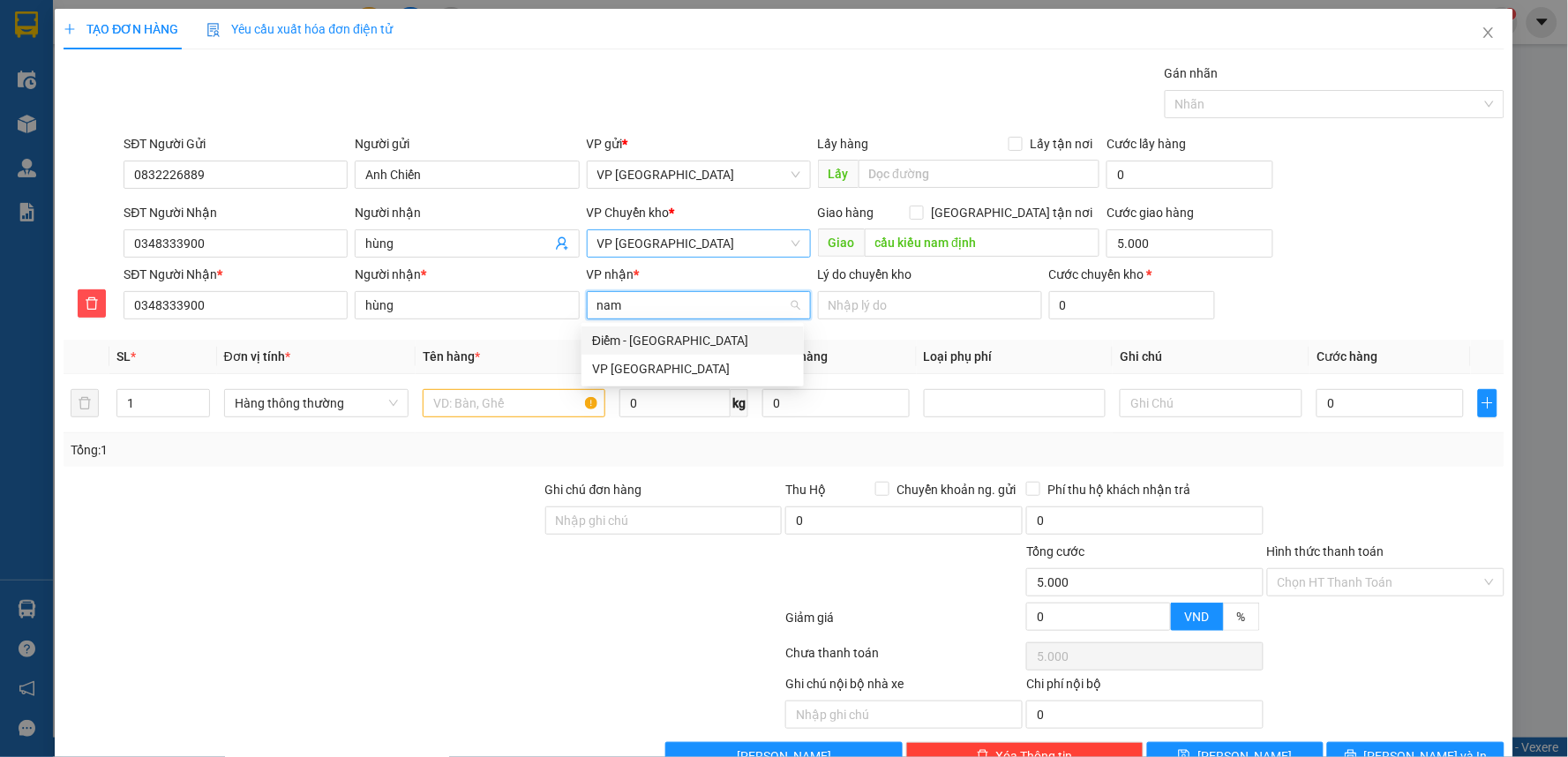
click at [692, 348] on div "Điểm - [GEOGRAPHIC_DATA]" at bounding box center [693, 341] width 201 height 20
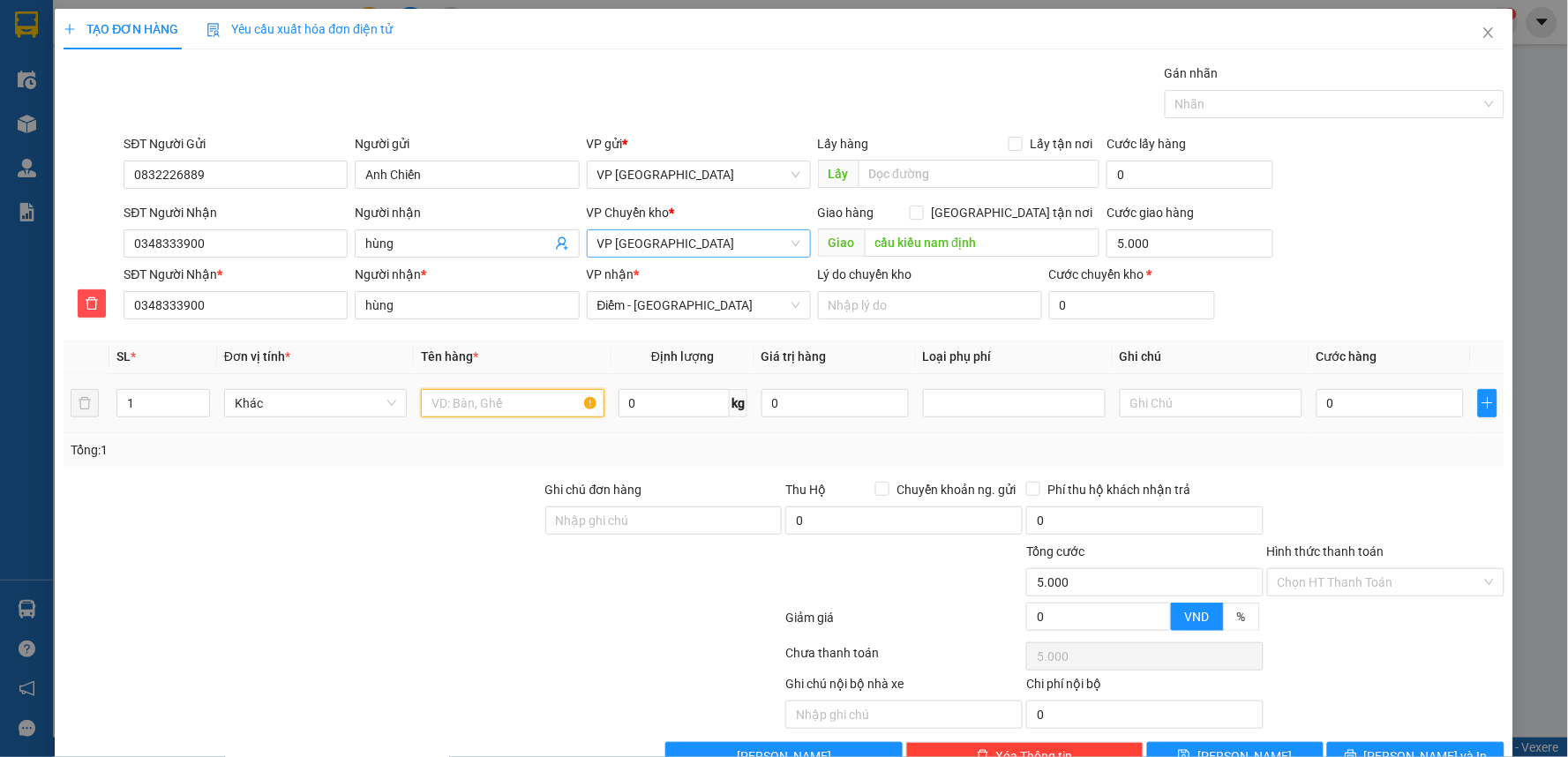
click at [477, 411] on input "text" at bounding box center [513, 403] width 183 height 29
type input "t"
type input "bọc đen tem"
click at [1354, 420] on div "0" at bounding box center [1391, 404] width 148 height 35
click at [1359, 409] on input "0" at bounding box center [1391, 403] width 148 height 29
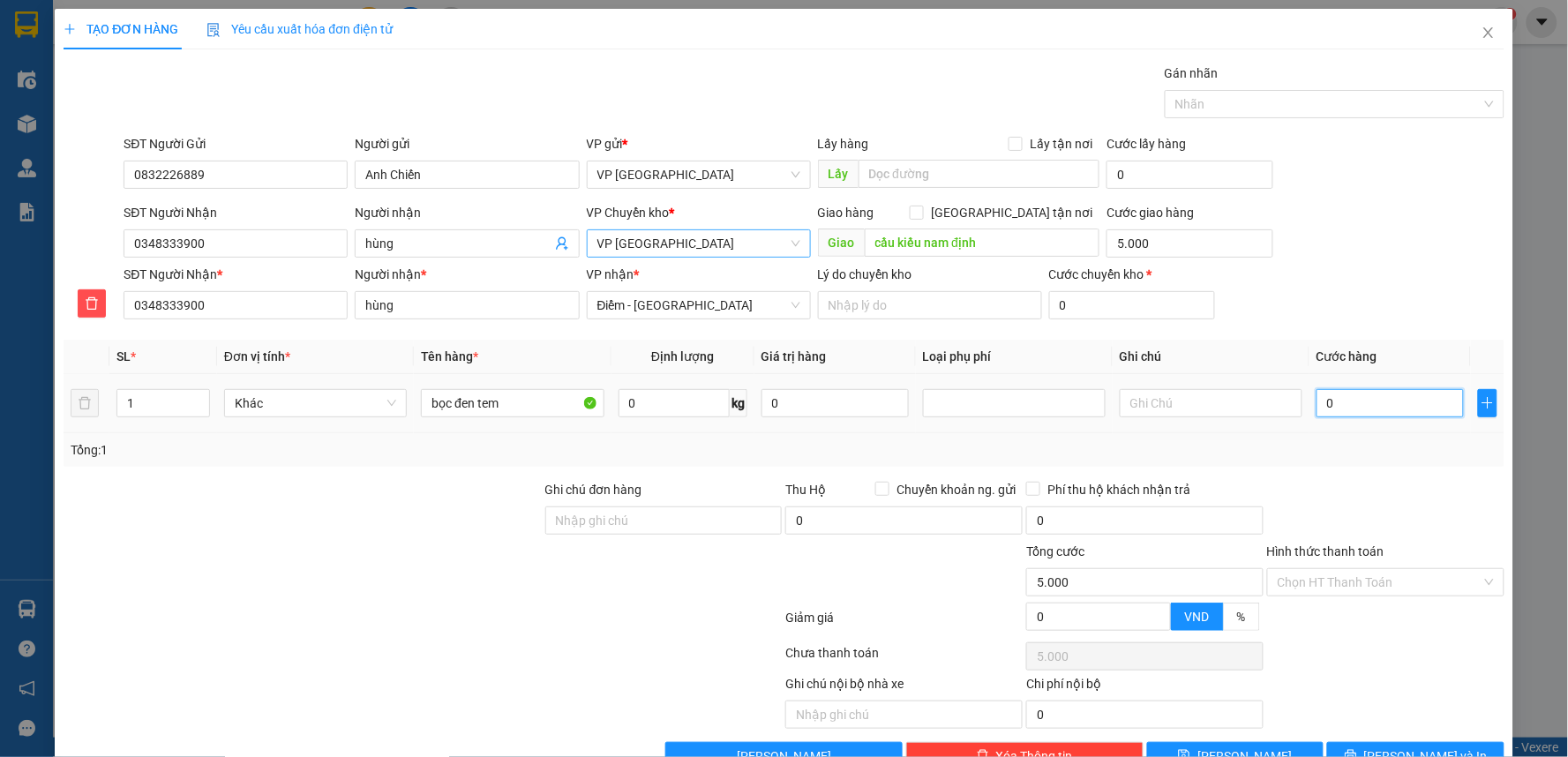
type input "2"
type input "5.002"
type input "25"
type input "5.025"
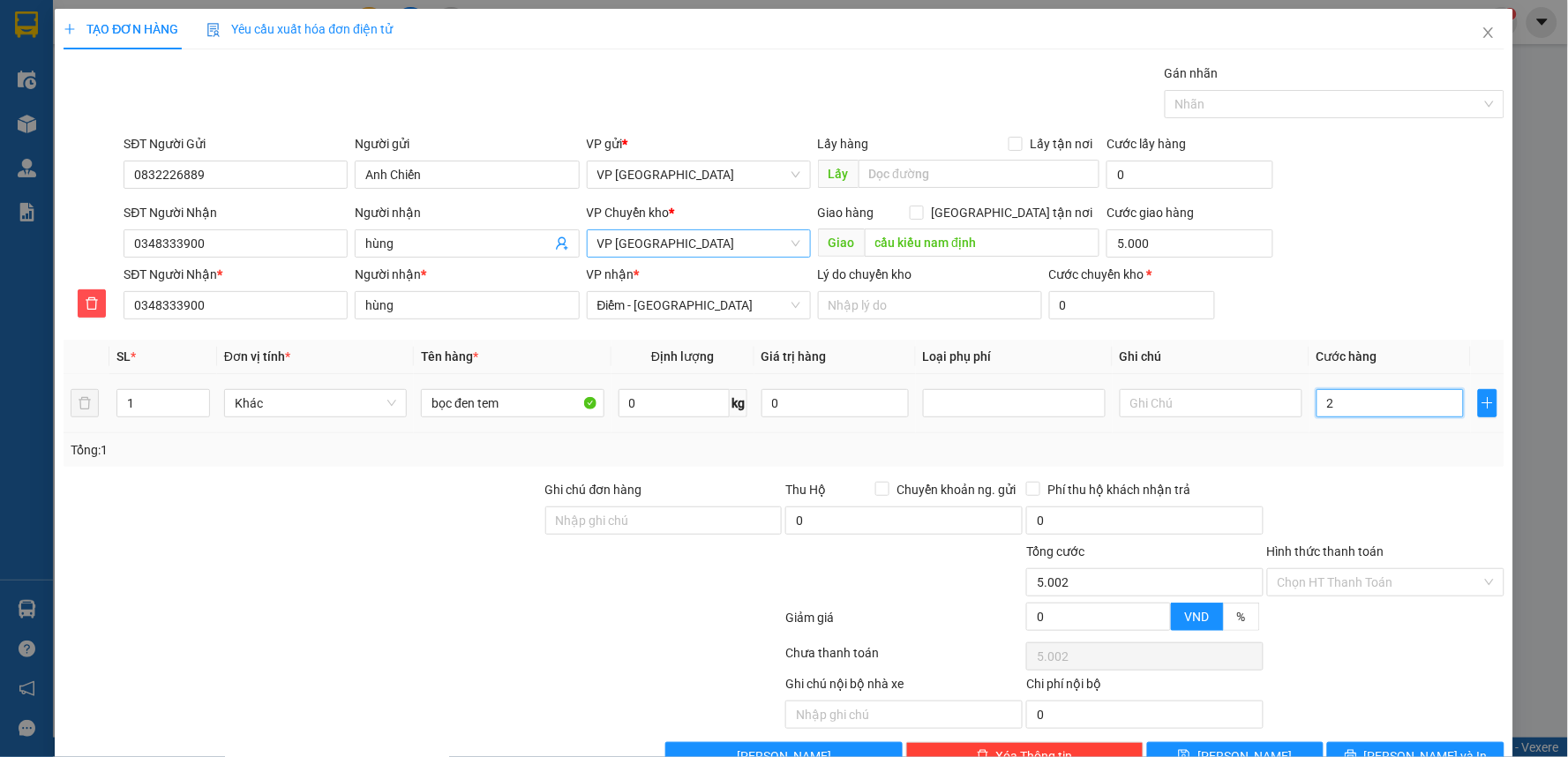
type input "5.025"
type input "250"
type input "5.250"
type input "2.500"
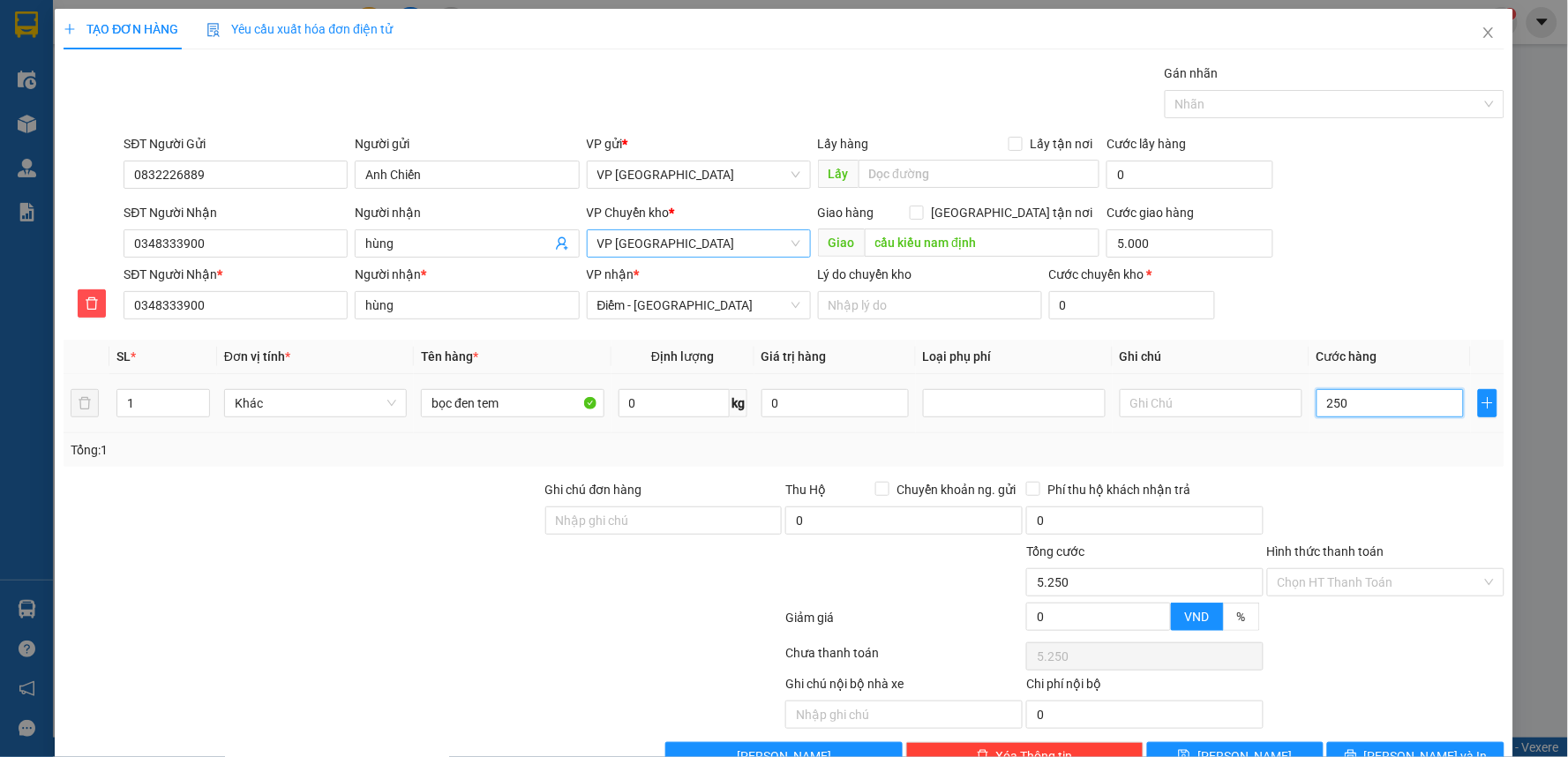
type input "7.500"
type input "25.000"
type input "30.000"
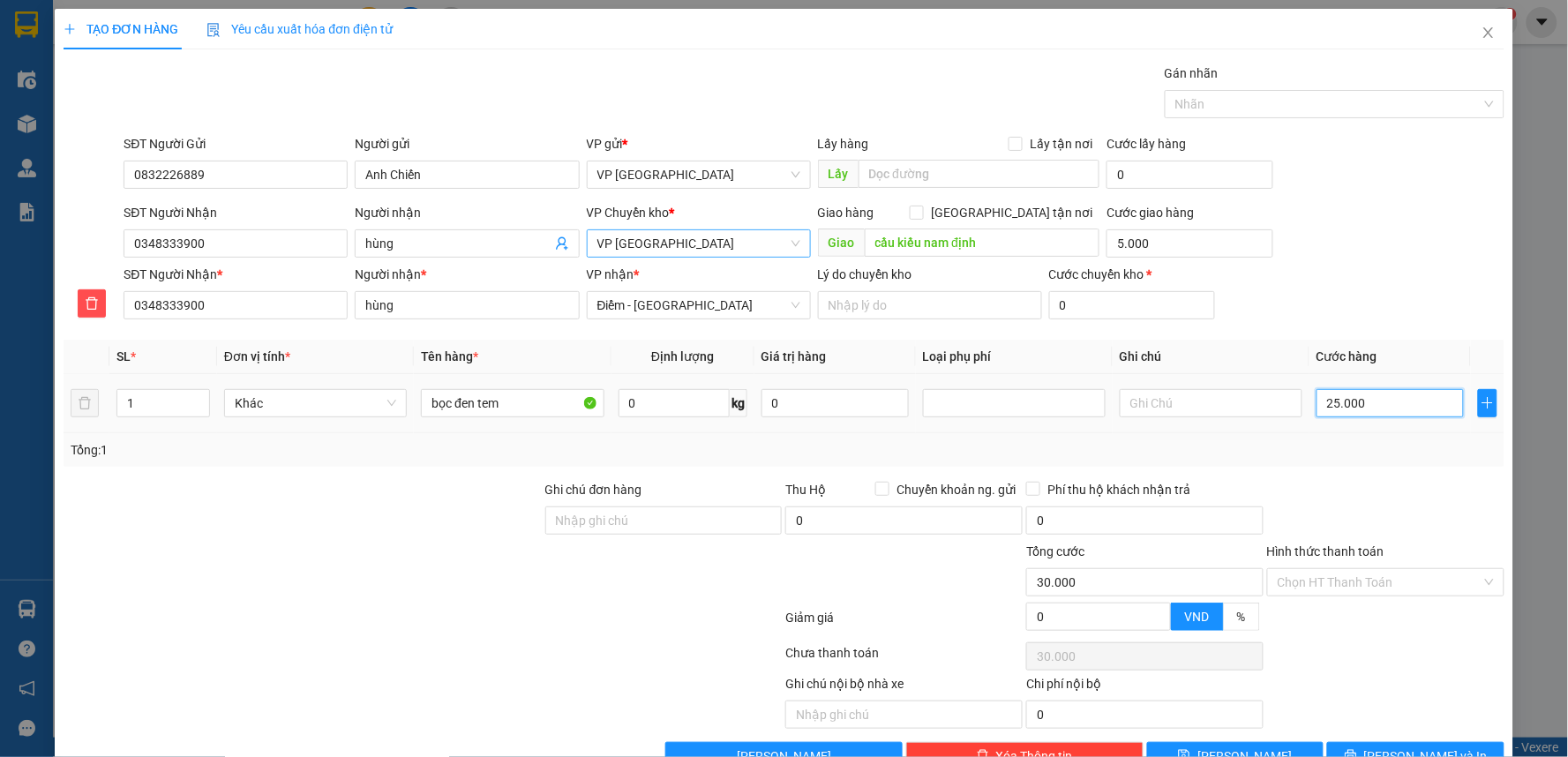
type input "250.000"
type input "255.000"
type input "25.000"
type input "30.000"
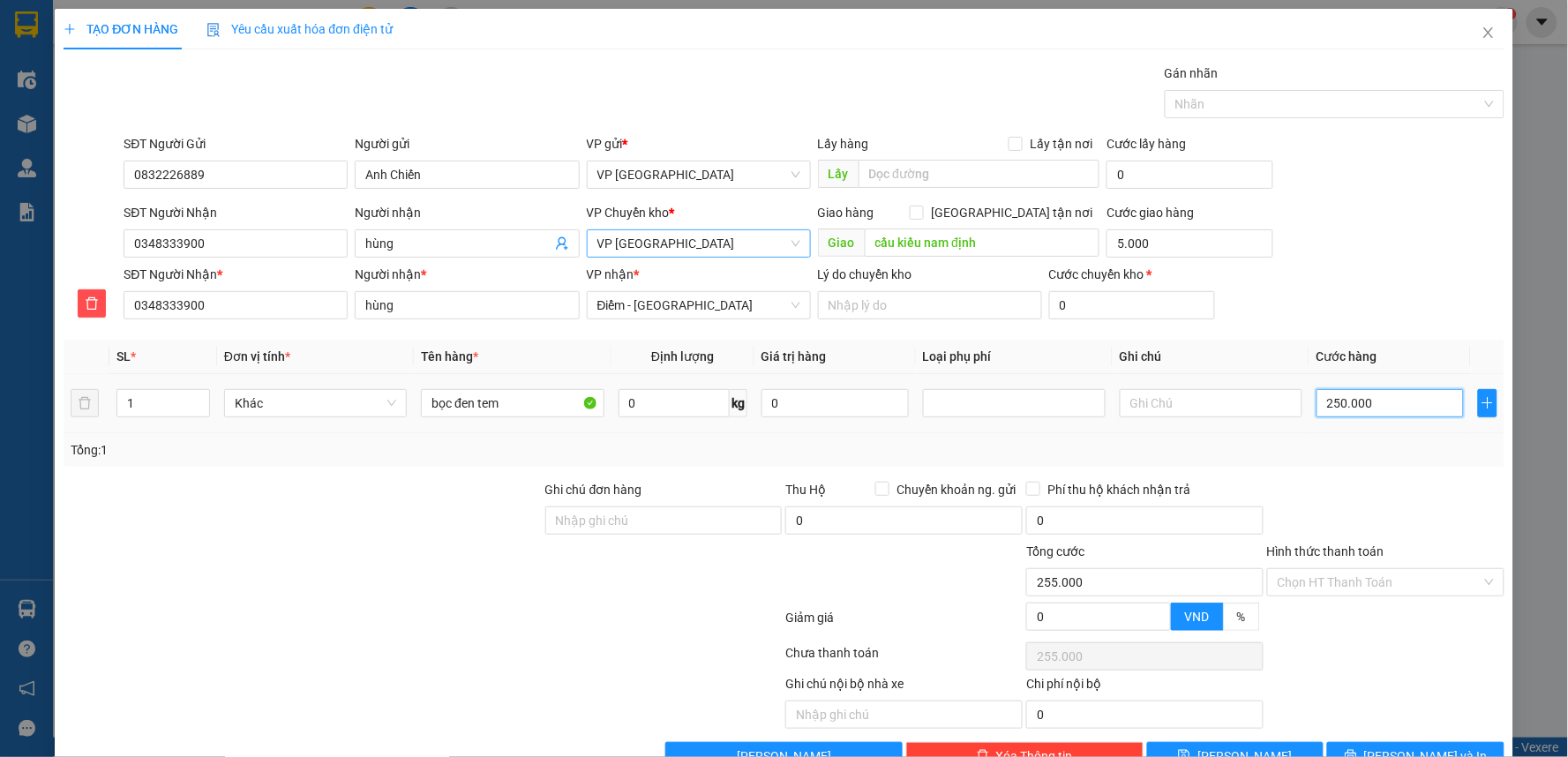
type input "30.000"
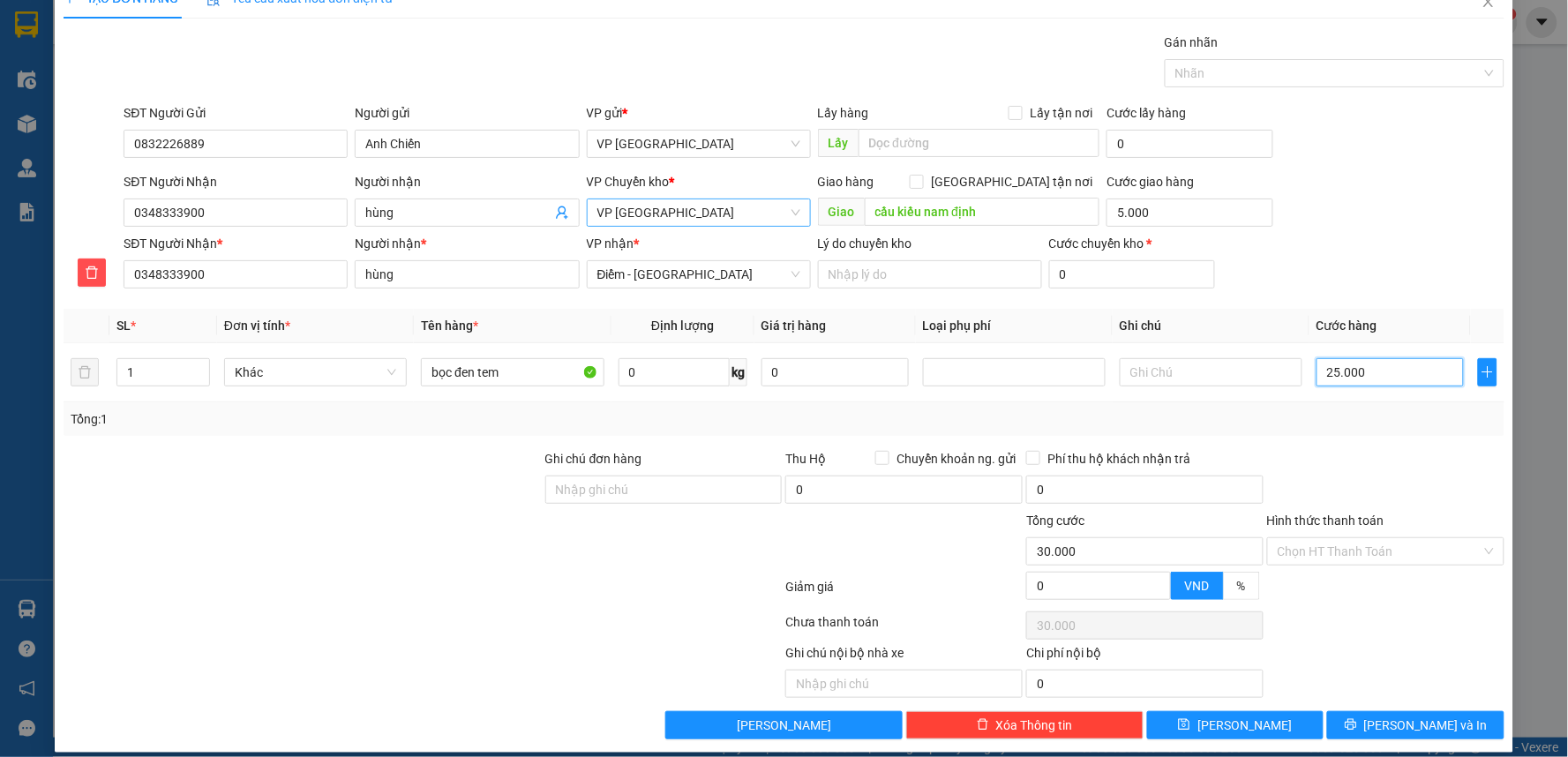
scroll to position [47, 0]
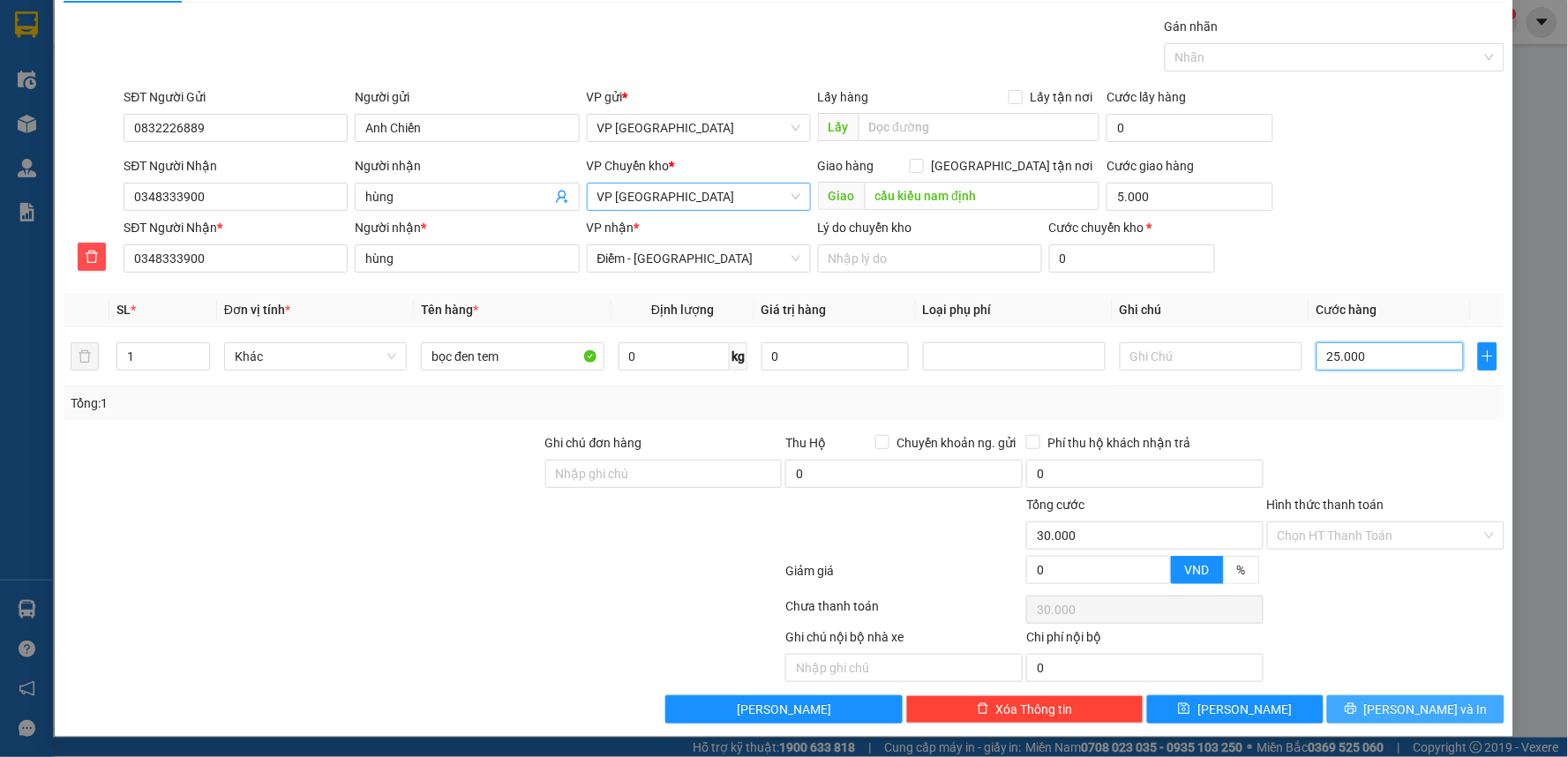
type input "25.000"
click at [1377, 695] on button "[PERSON_NAME] và In" at bounding box center [1415, 709] width 177 height 29
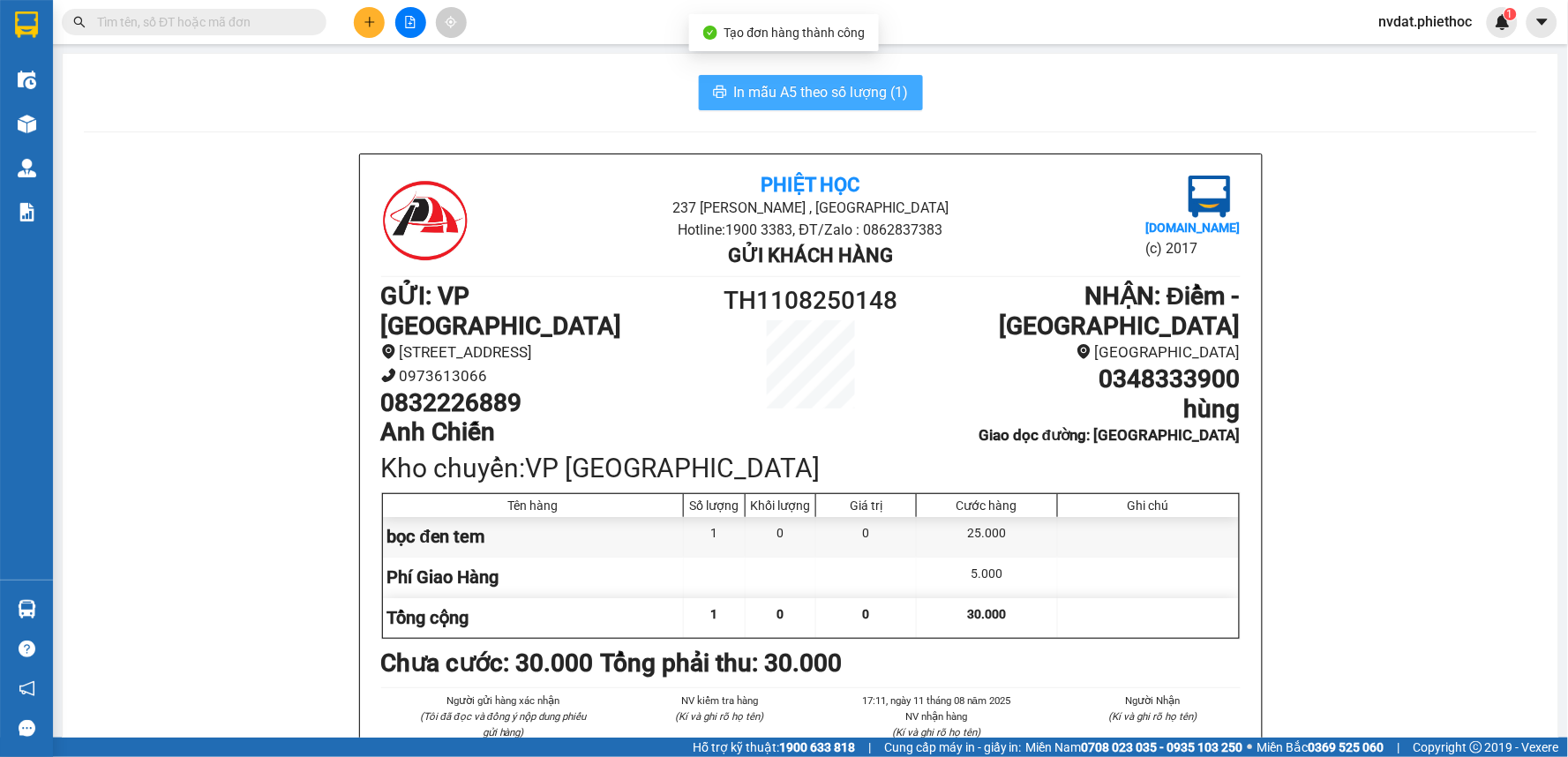
click at [866, 89] on span "In mẫu A5 theo số lượng (1)" at bounding box center [822, 92] width 175 height 22
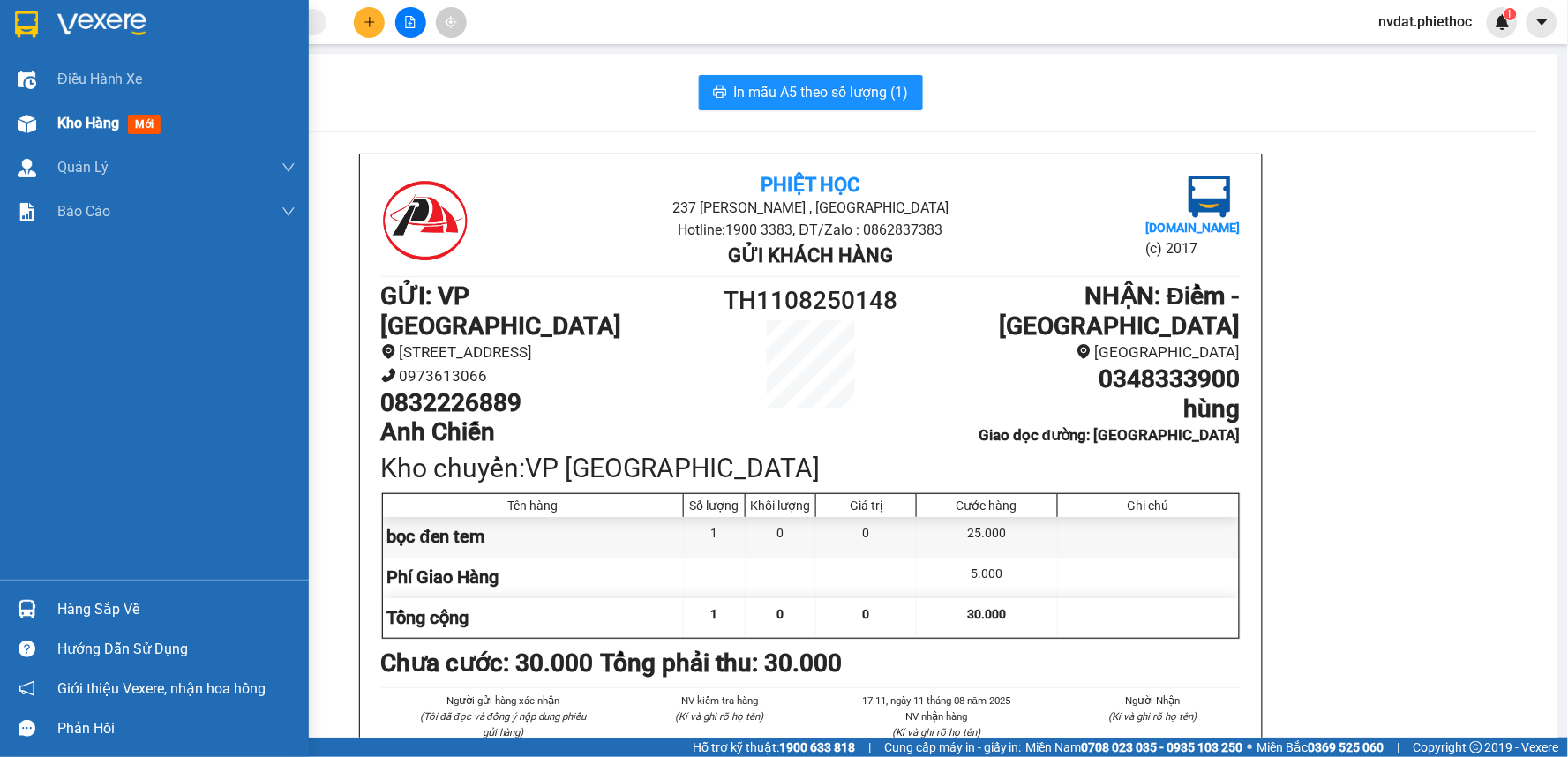
click at [22, 115] on img at bounding box center [27, 124] width 19 height 19
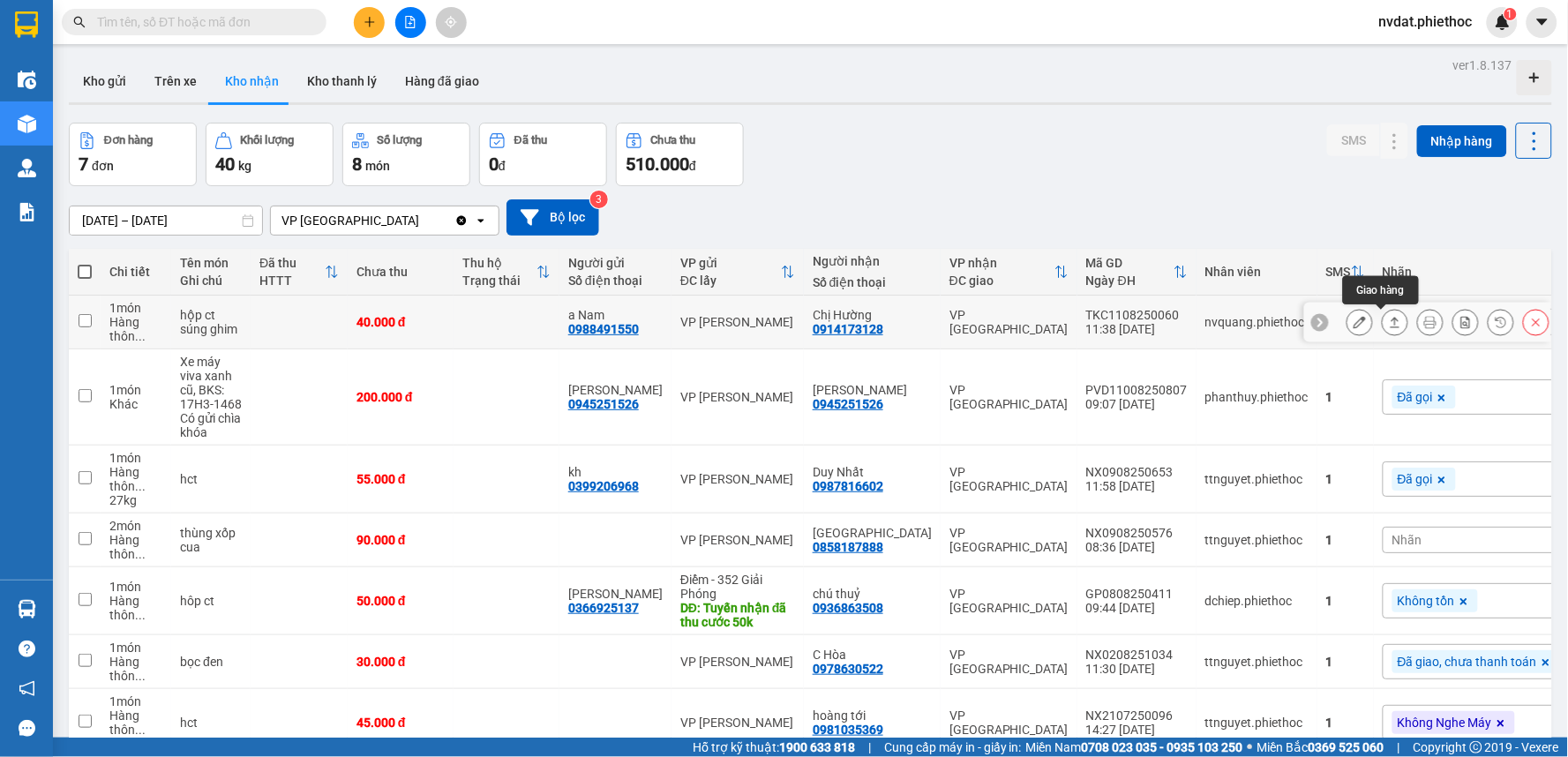
click at [1383, 315] on button at bounding box center [1395, 322] width 25 height 31
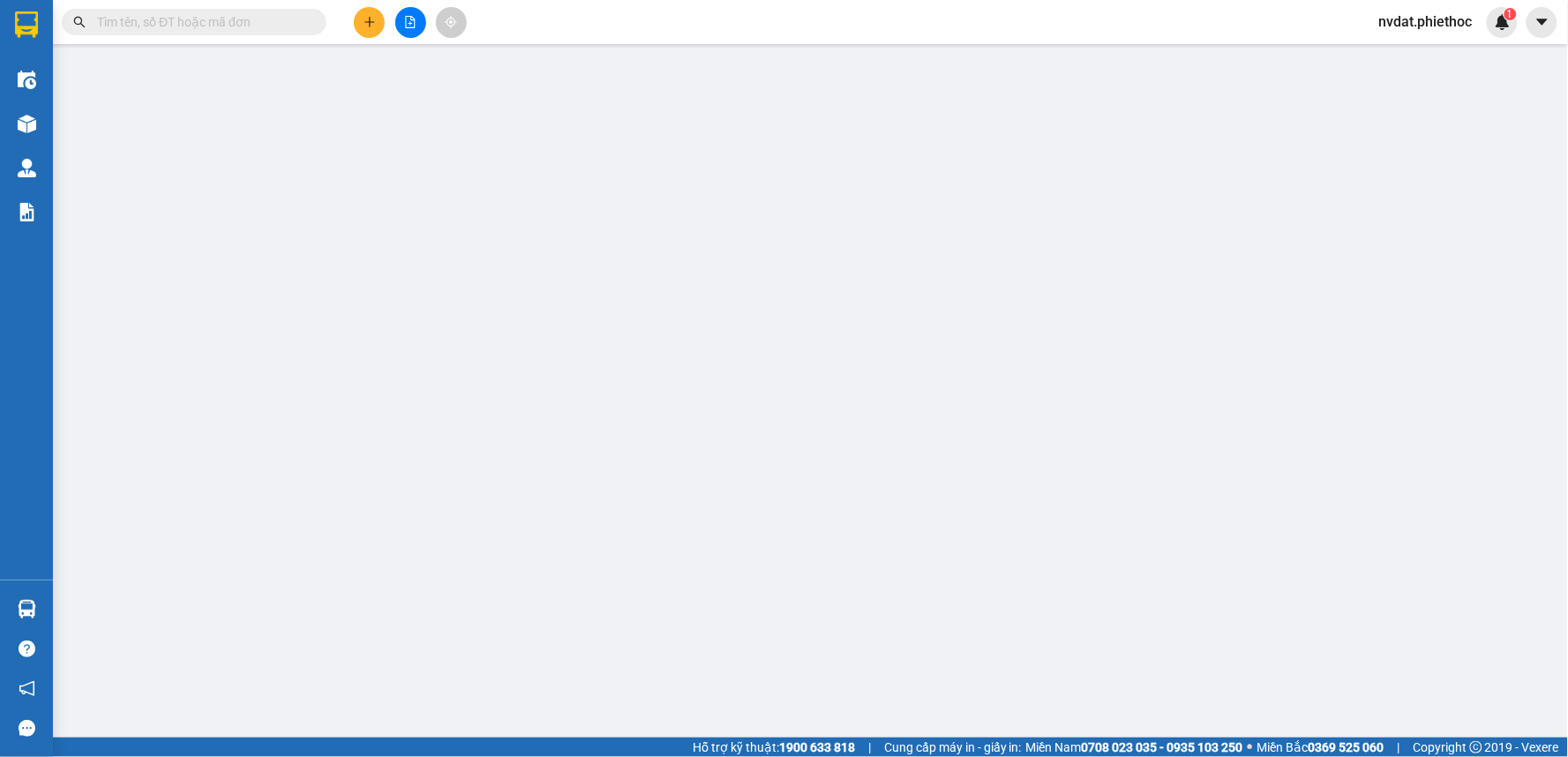
type input "0988491550"
type input "a Nam"
type input "0914173128"
type input "Chị Hường"
type input "40.000"
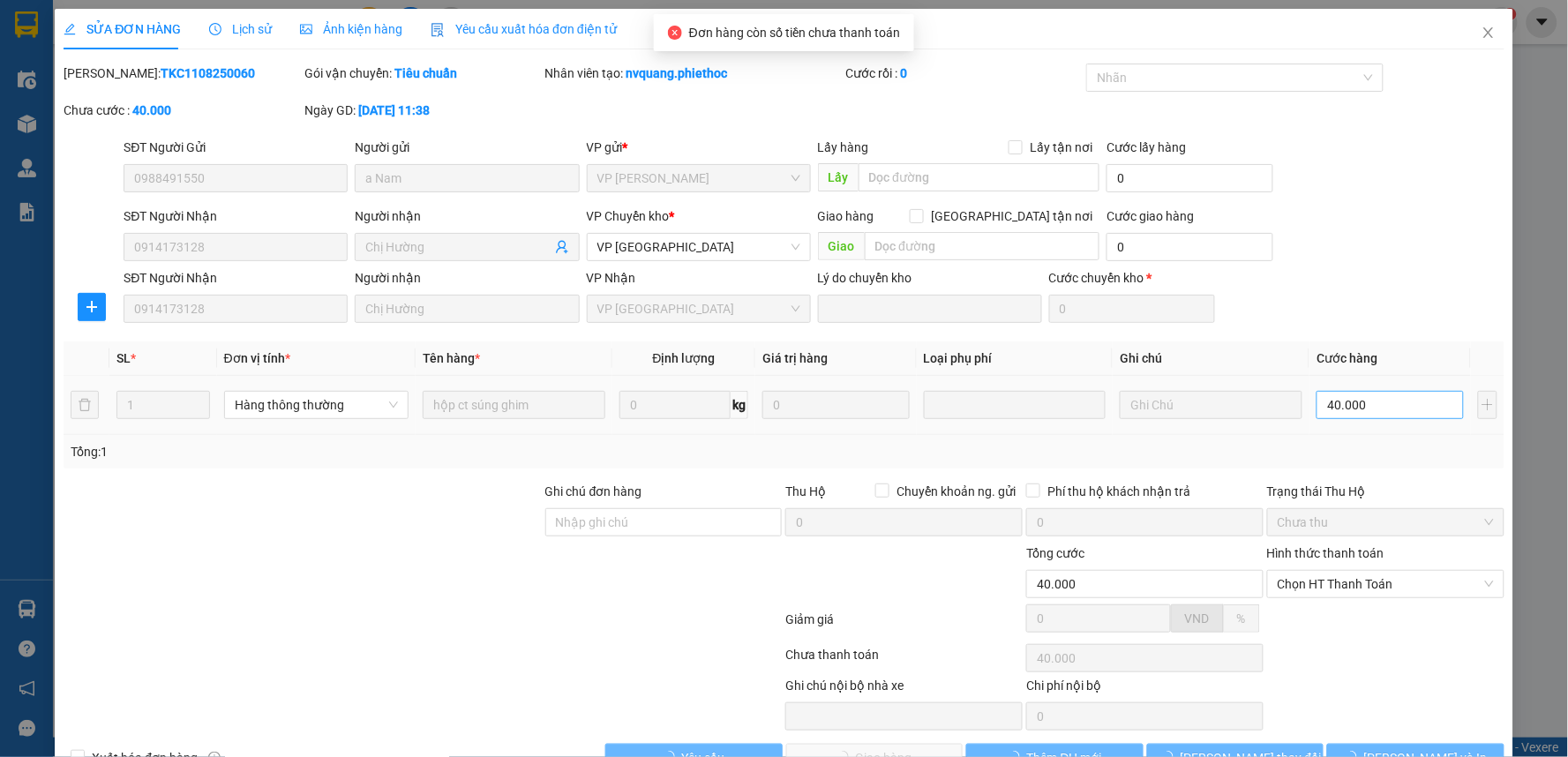
scroll to position [48, 0]
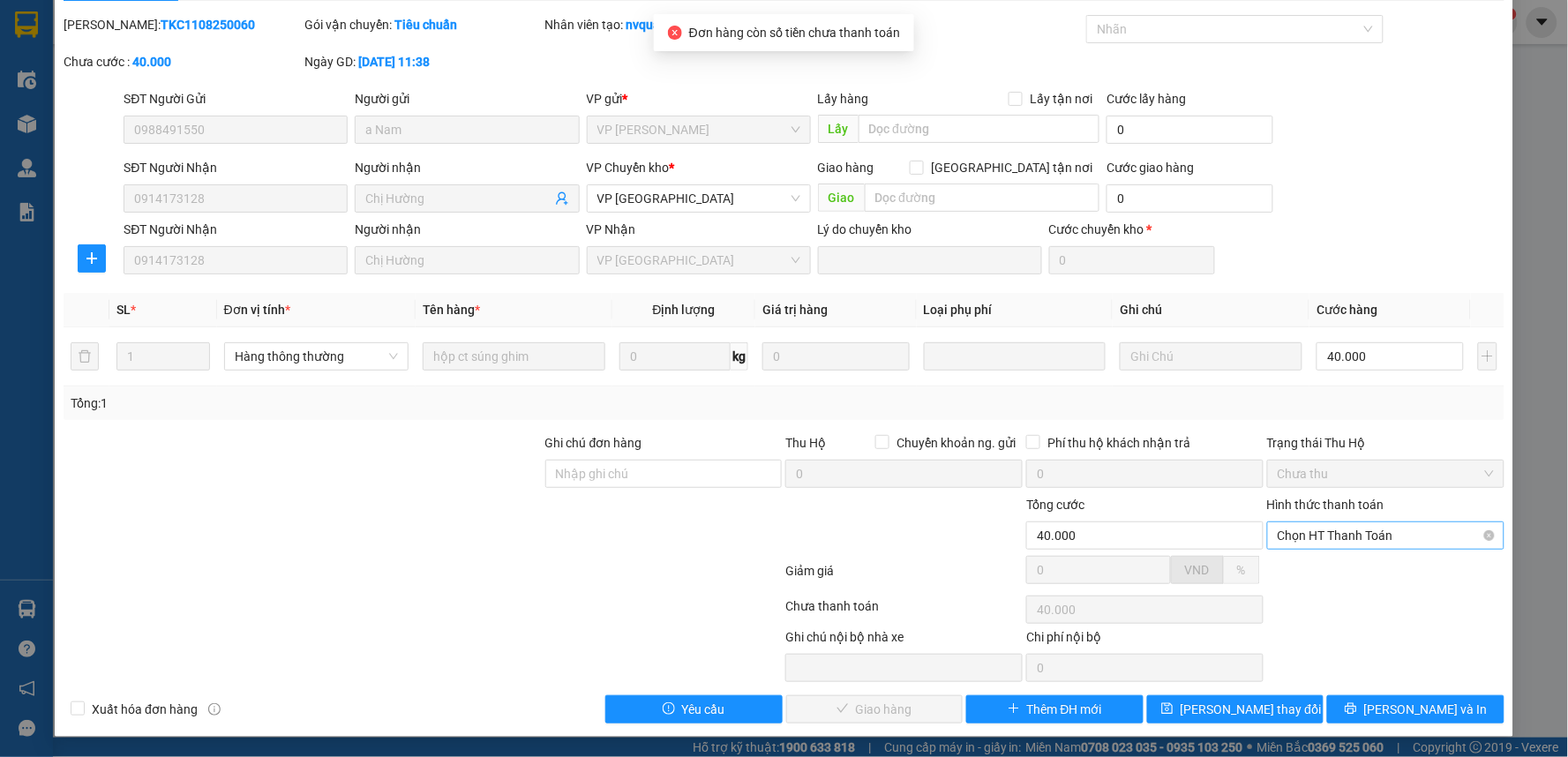
click at [1372, 524] on span "Chọn HT Thanh Toán" at bounding box center [1386, 536] width 217 height 27
click at [1360, 561] on div "Tại văn phòng" at bounding box center [1373, 571] width 214 height 20
type input "0"
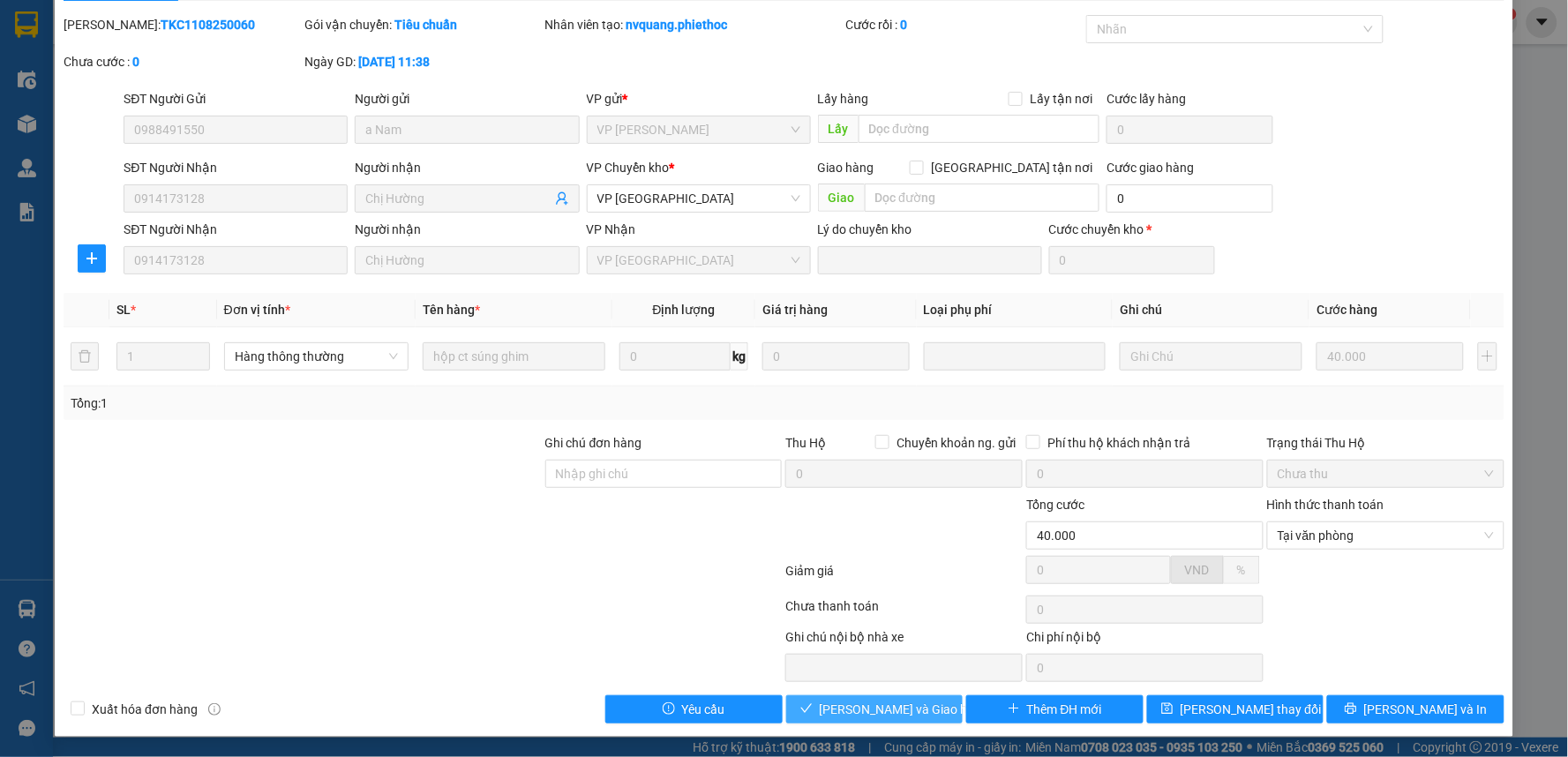
drag, startPoint x: 930, startPoint y: 707, endPoint x: 945, endPoint y: 695, distance: 19.2
click at [929, 707] on button "[PERSON_NAME] và Giao hàng" at bounding box center [875, 709] width 177 height 29
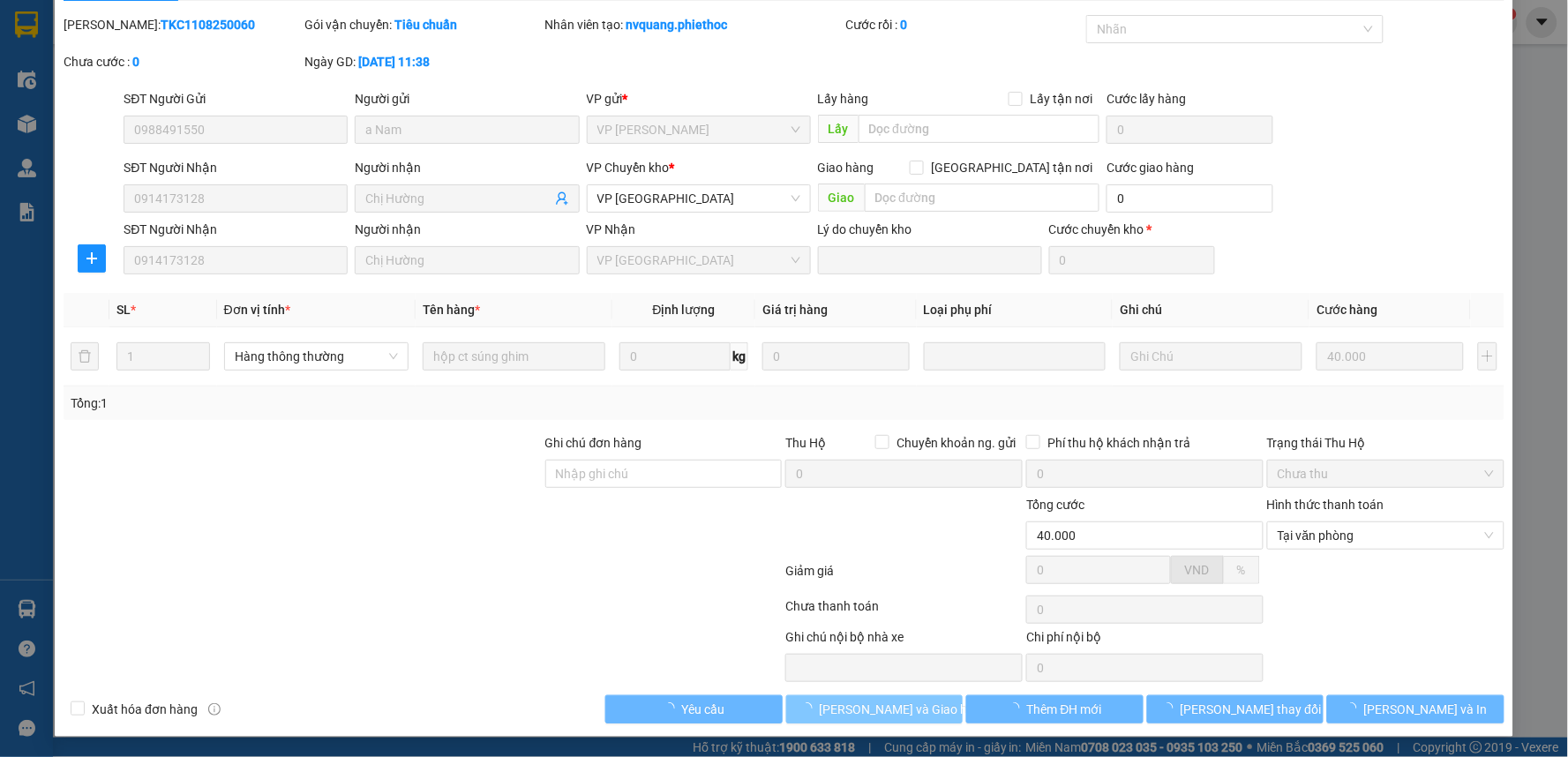
scroll to position [0, 0]
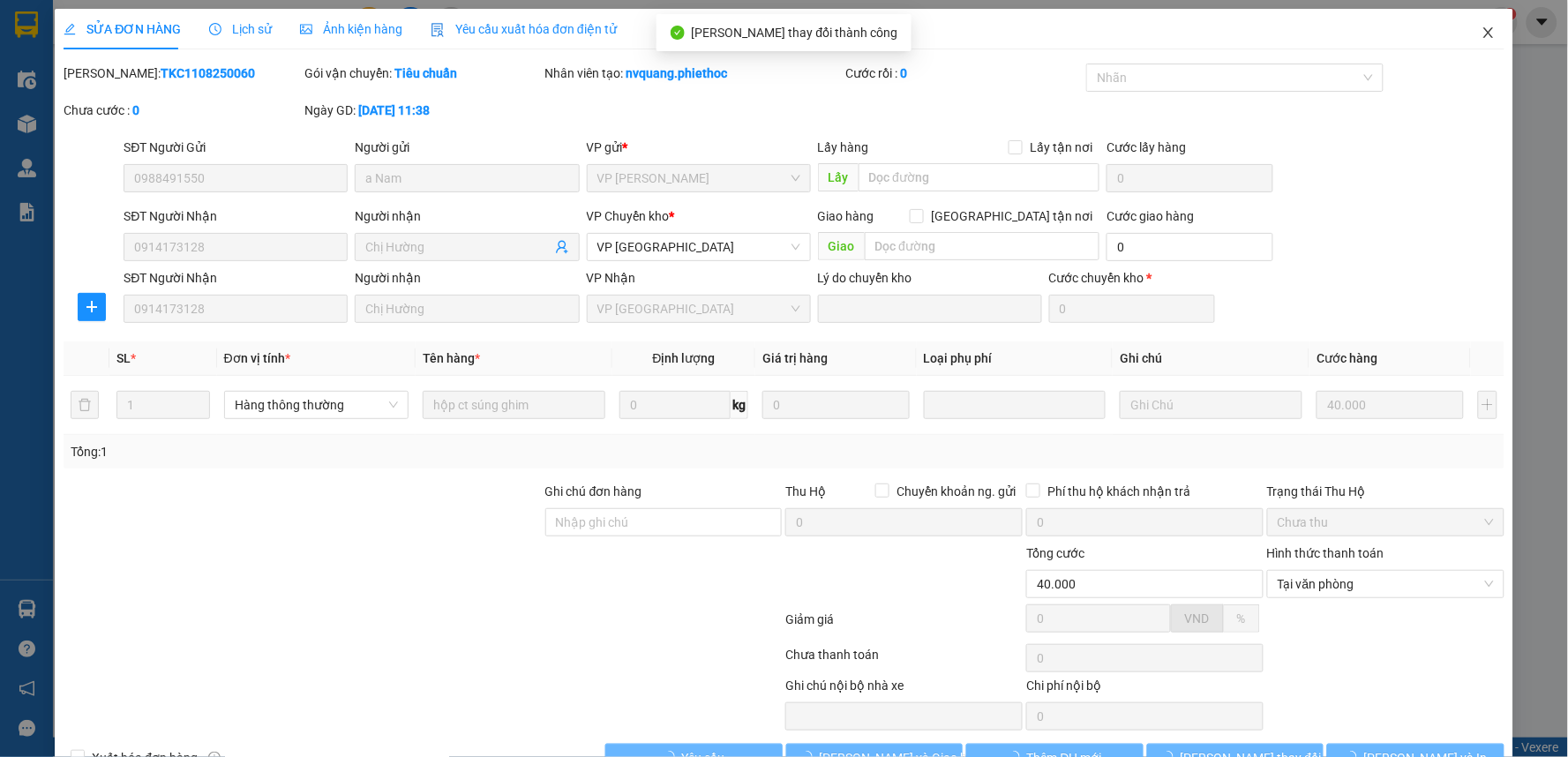
click at [1481, 36] on icon "close" at bounding box center [1488, 32] width 14 height 14
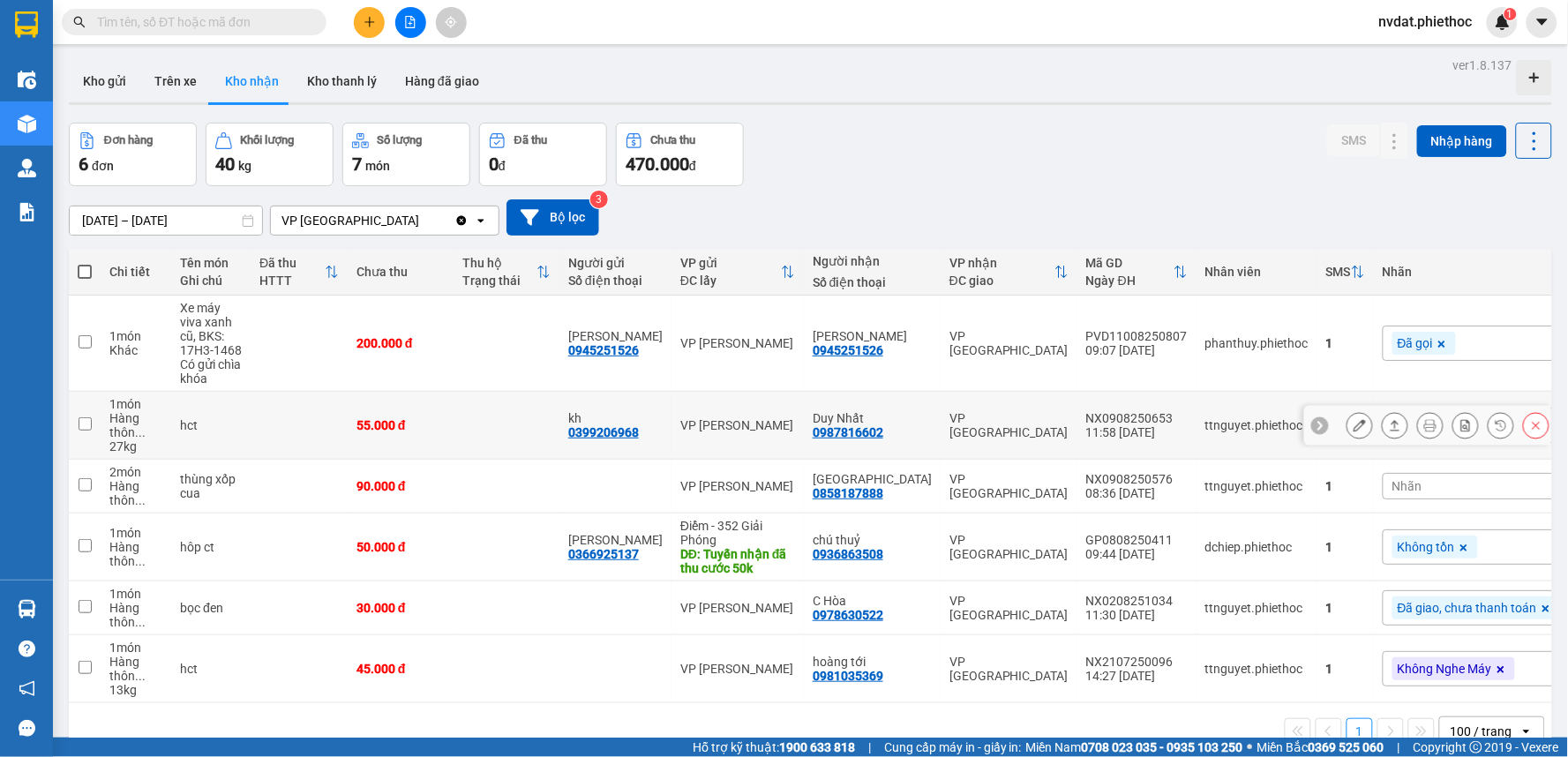
scroll to position [81, 0]
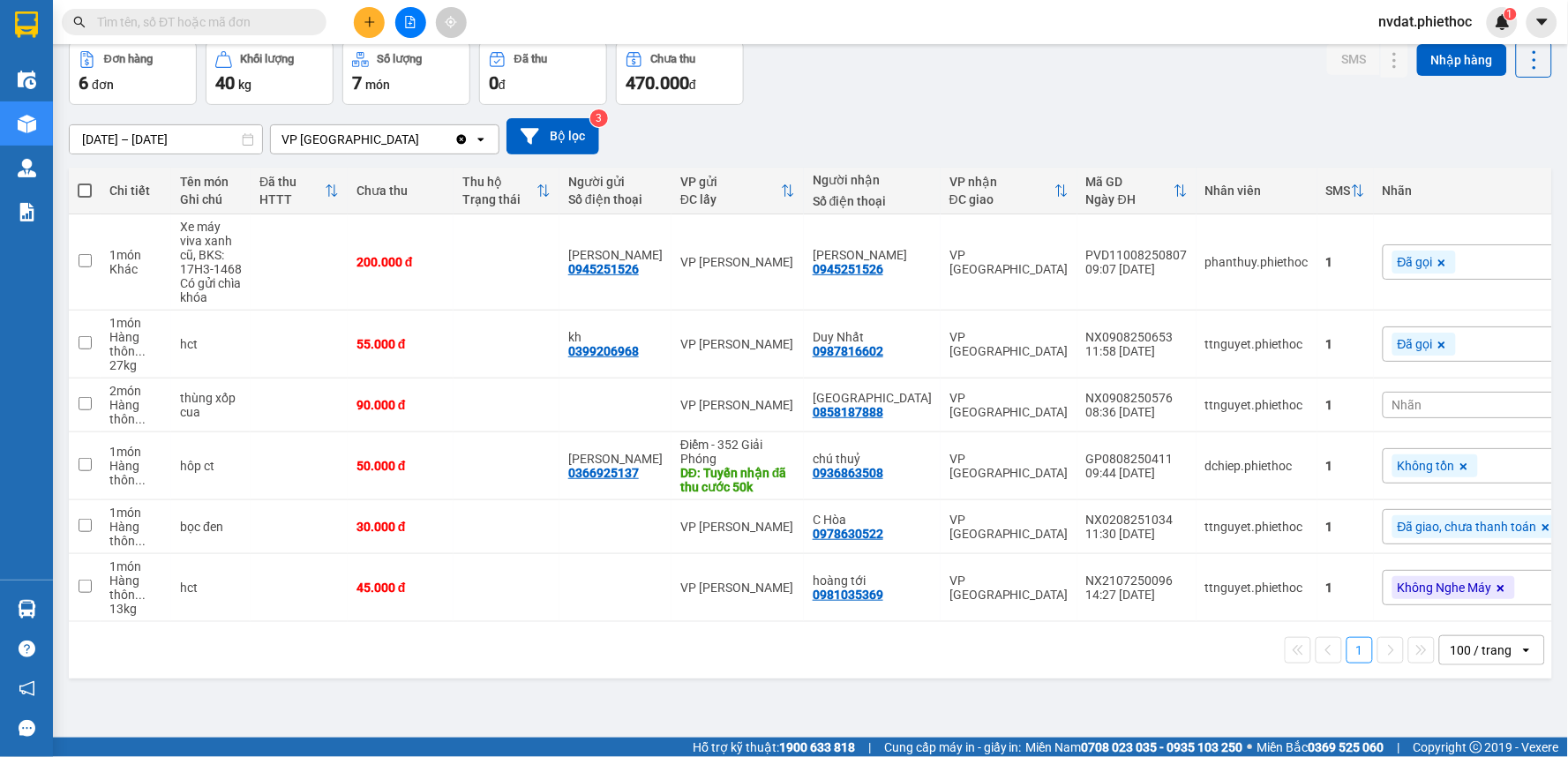
click at [217, 16] on input "text" at bounding box center [202, 23] width 209 height 20
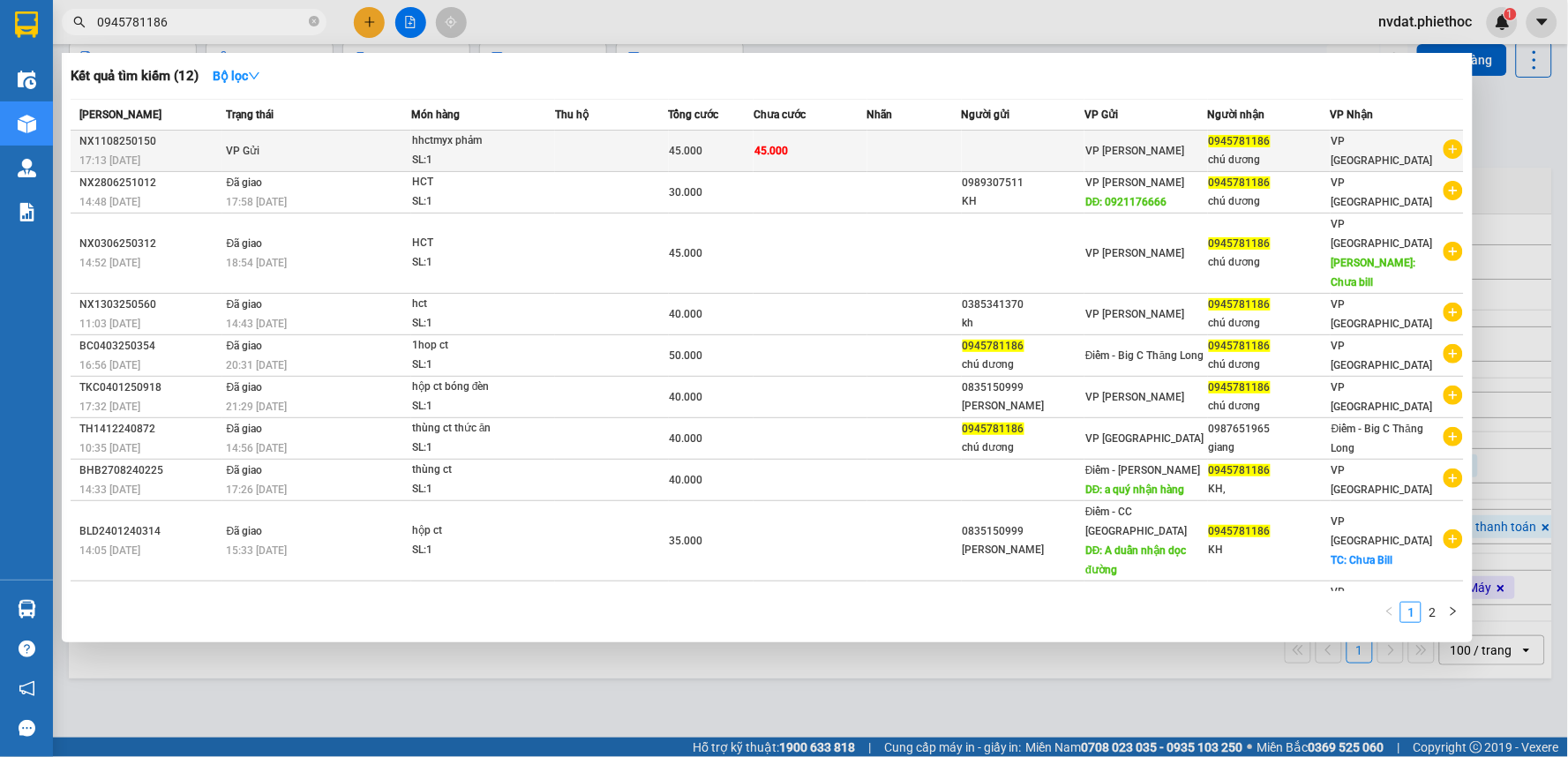
type input "0945781186"
click at [639, 144] on td at bounding box center [612, 152] width 114 height 41
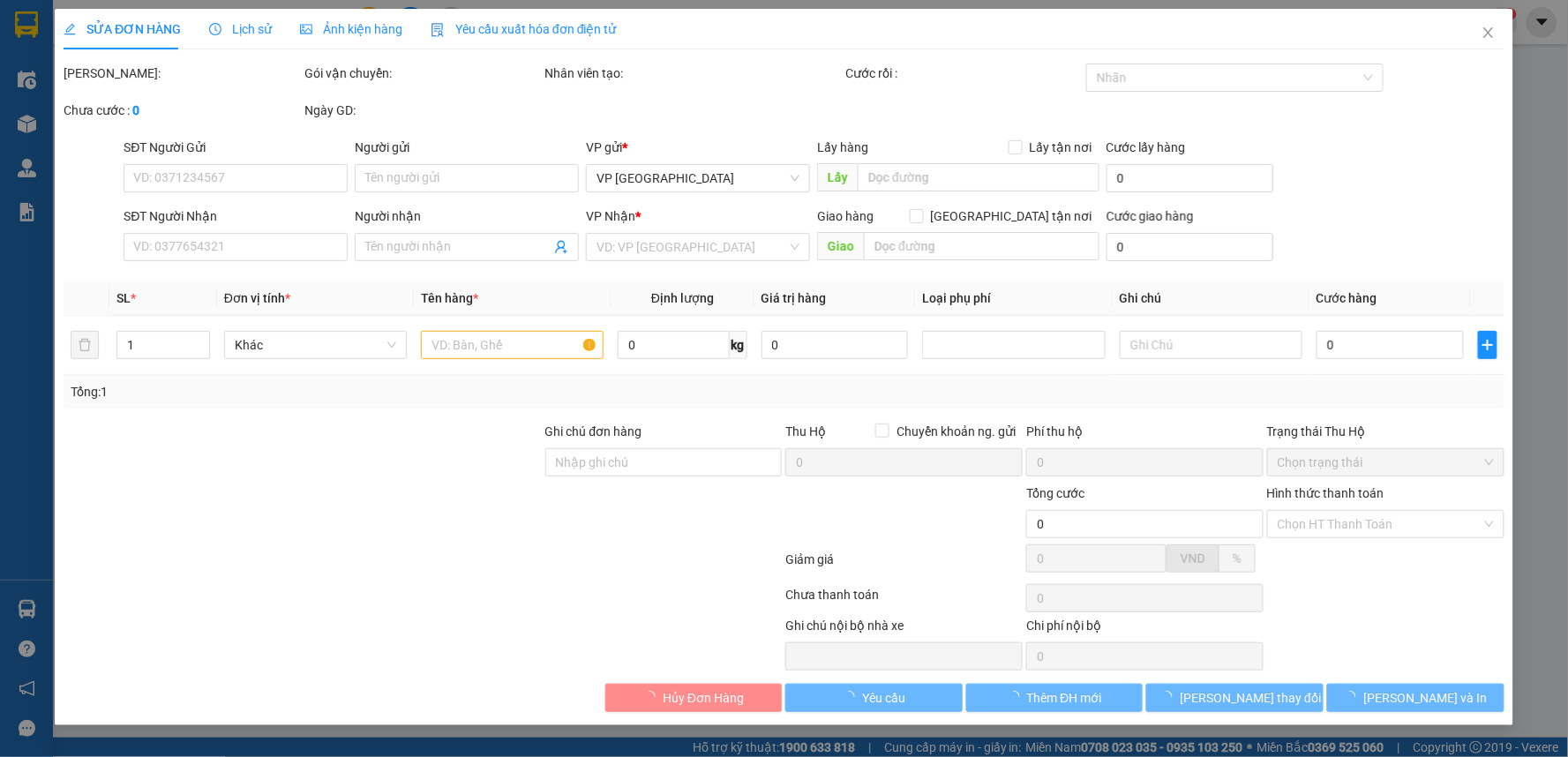
type input "0945781186"
type input "chú dương"
type input "45.000"
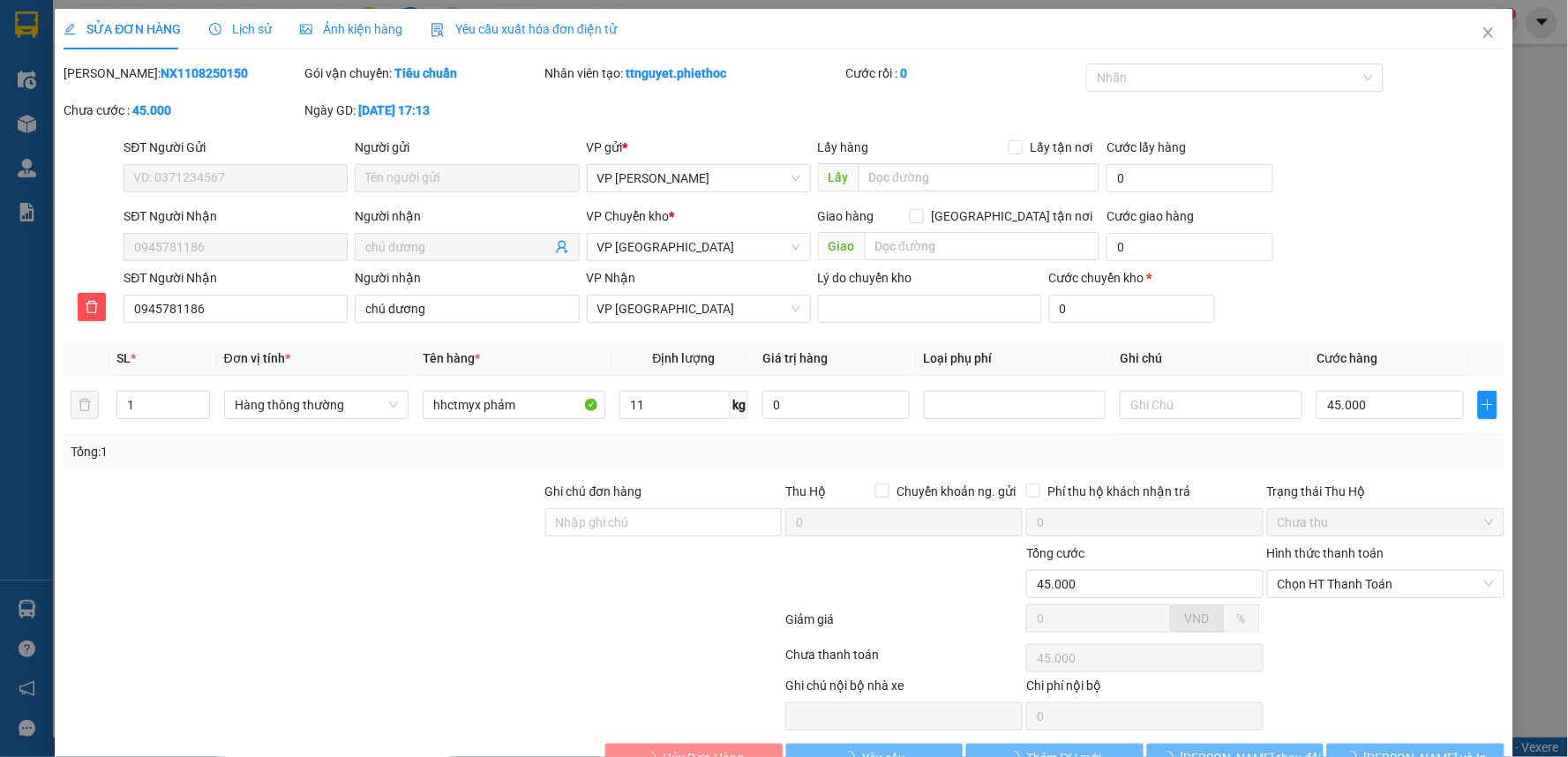
click at [233, 23] on span "Lịch sử" at bounding box center [240, 29] width 63 height 14
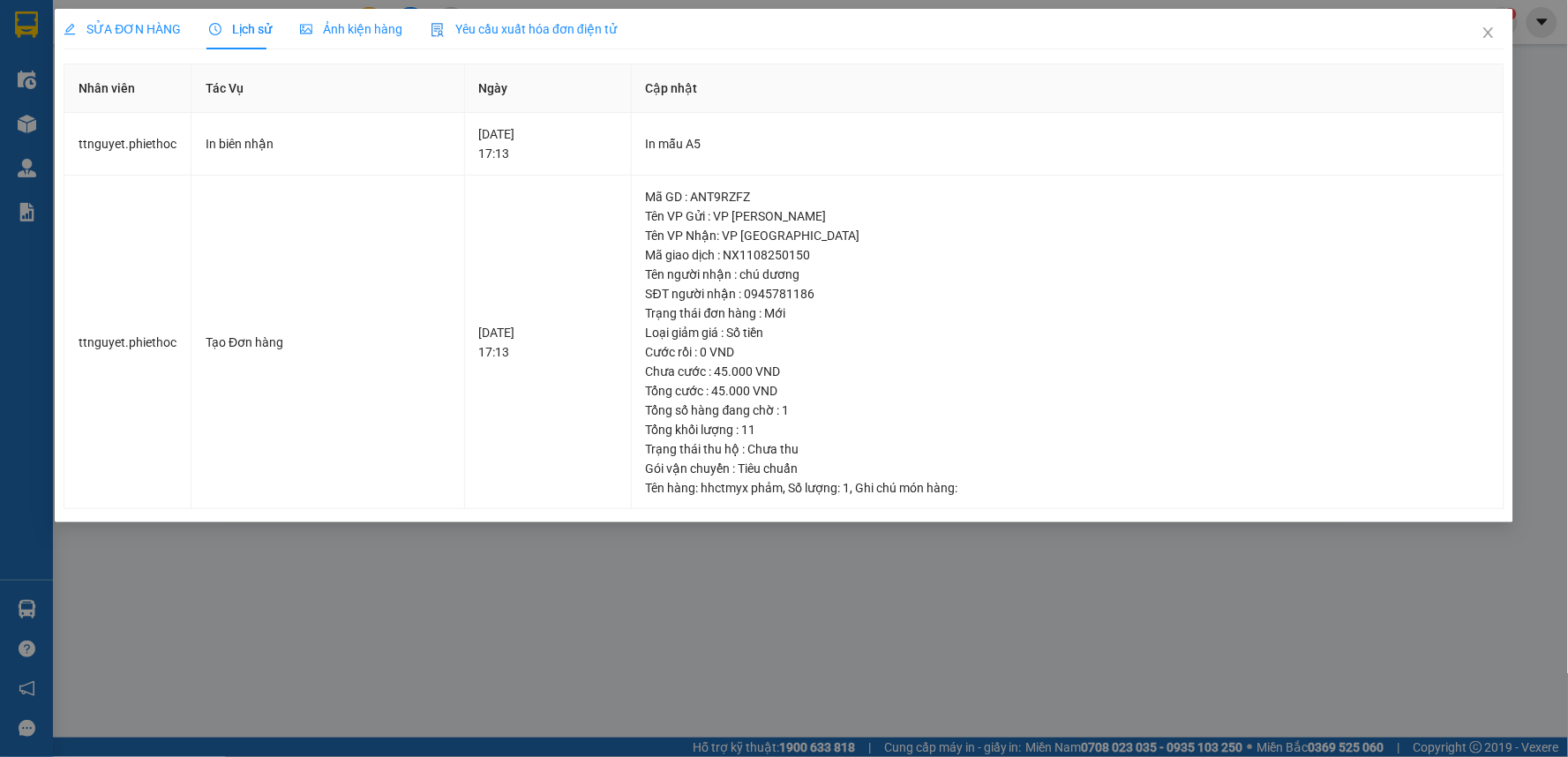
click at [136, 32] on span "SỬA ĐƠN HÀNG" at bounding box center [122, 29] width 117 height 14
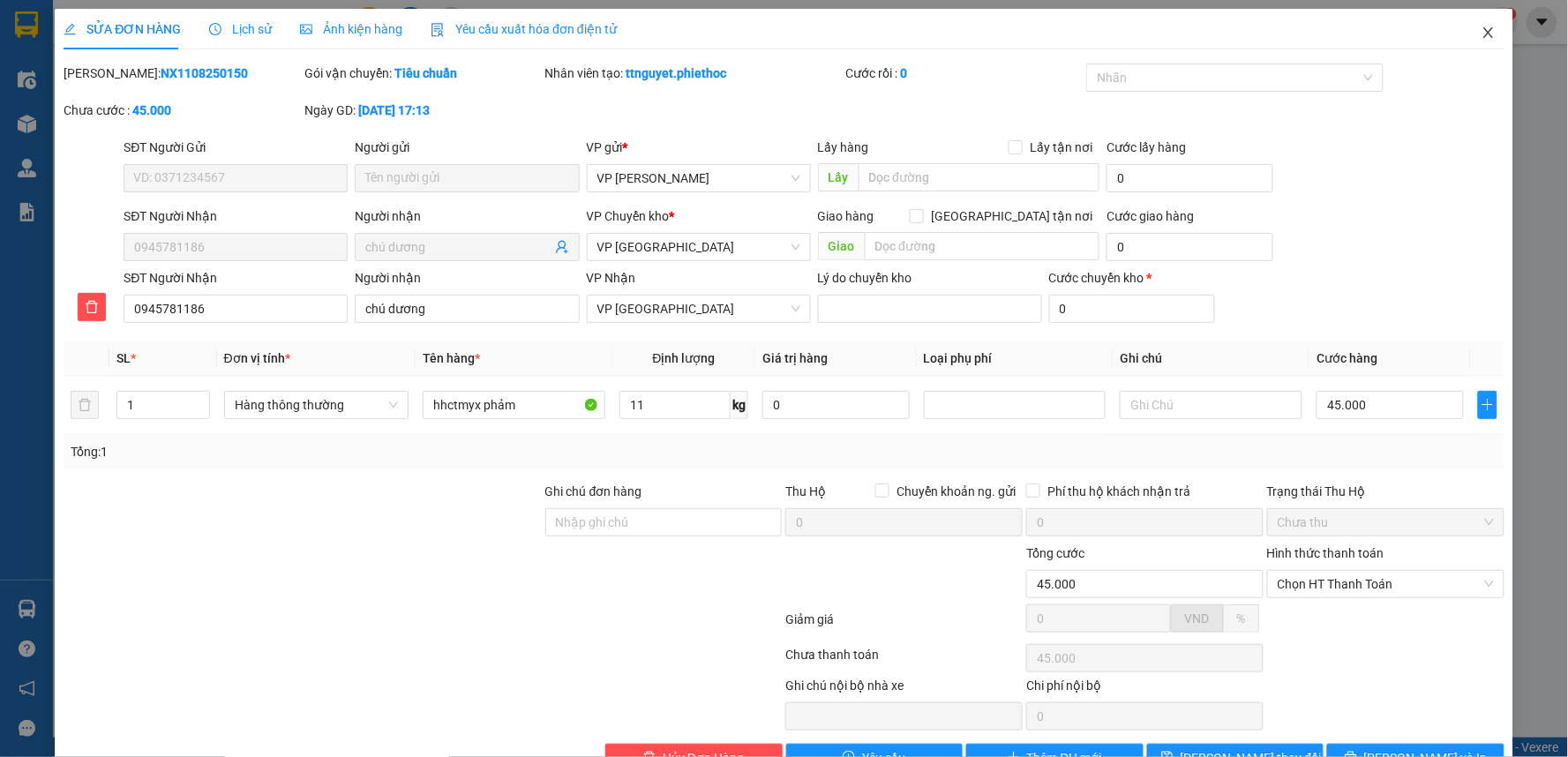
click at [1497, 32] on span "Close" at bounding box center [1488, 33] width 49 height 49
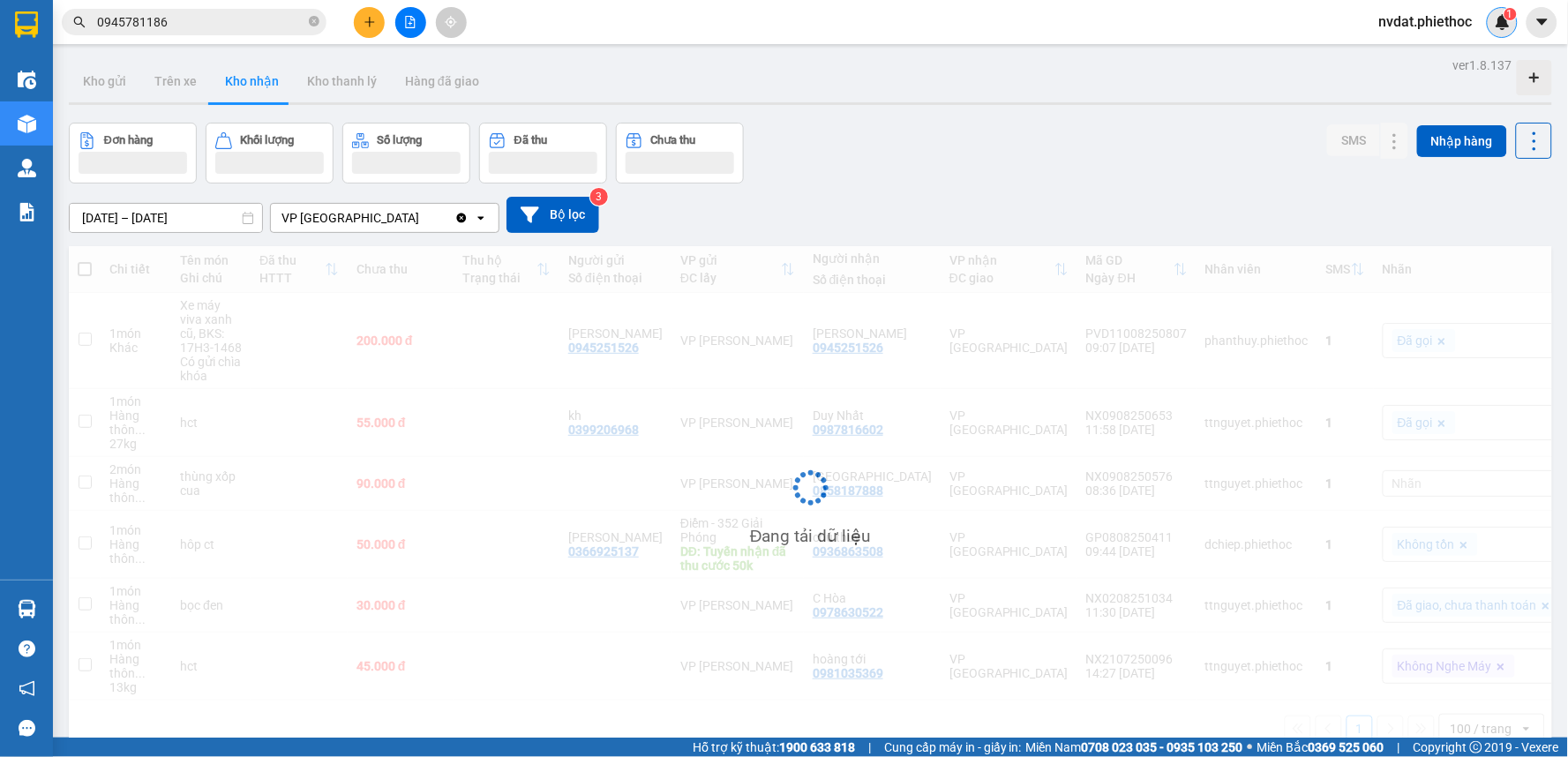
click at [1493, 30] on div "1" at bounding box center [1502, 22] width 31 height 31
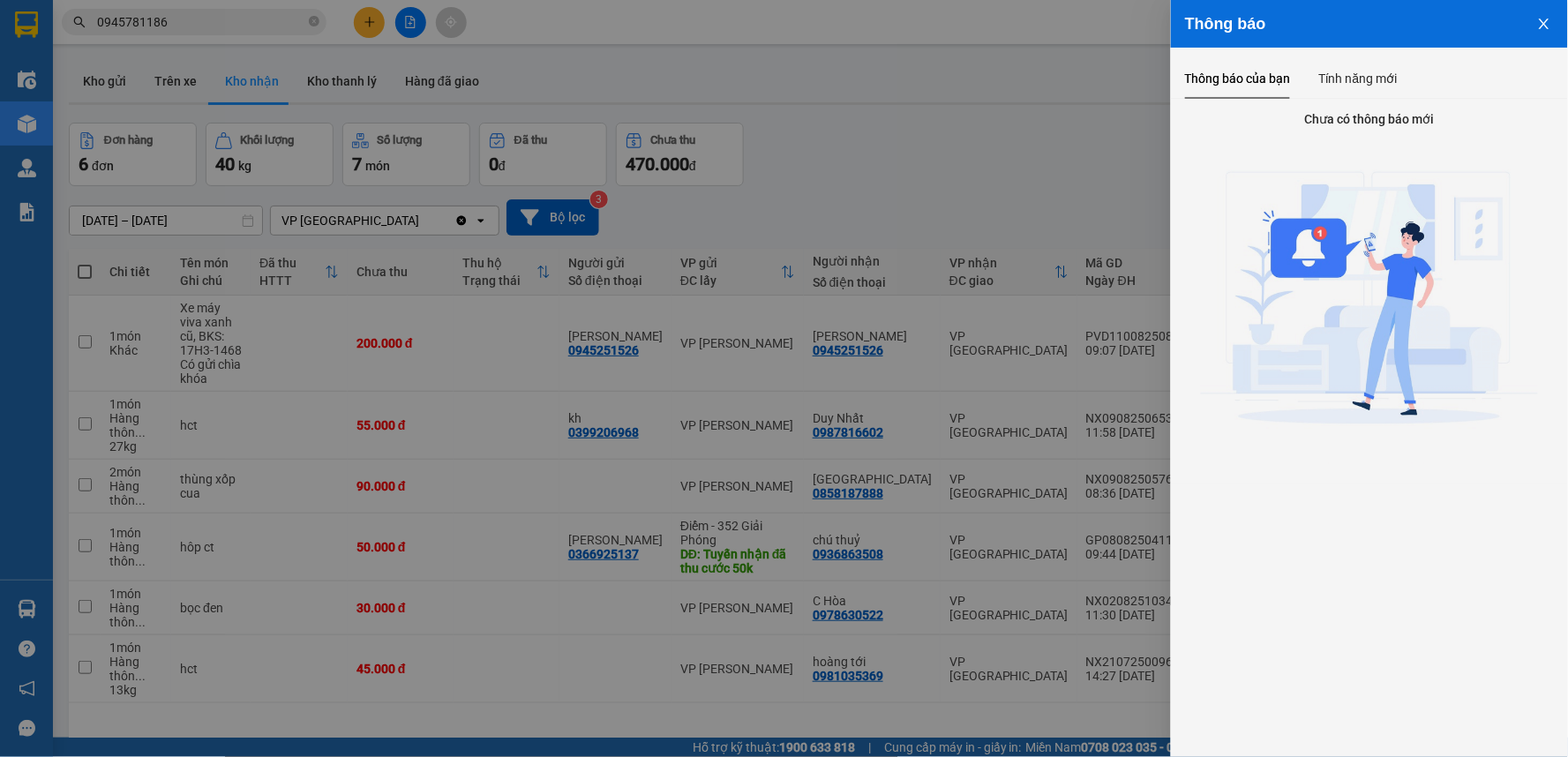
click at [748, 196] on div at bounding box center [784, 378] width 1568 height 757
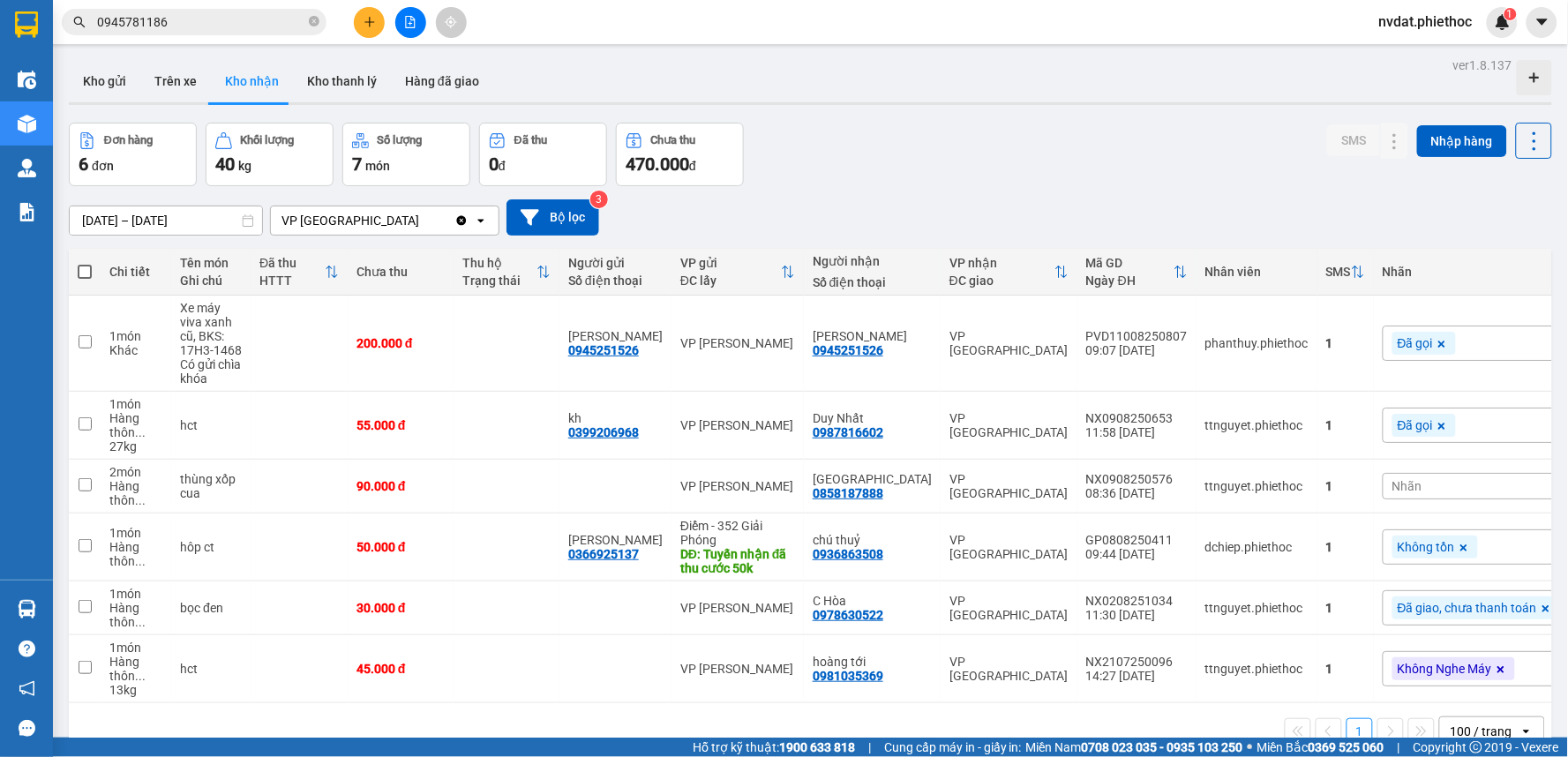
click at [368, 7] on button at bounding box center [369, 22] width 31 height 31
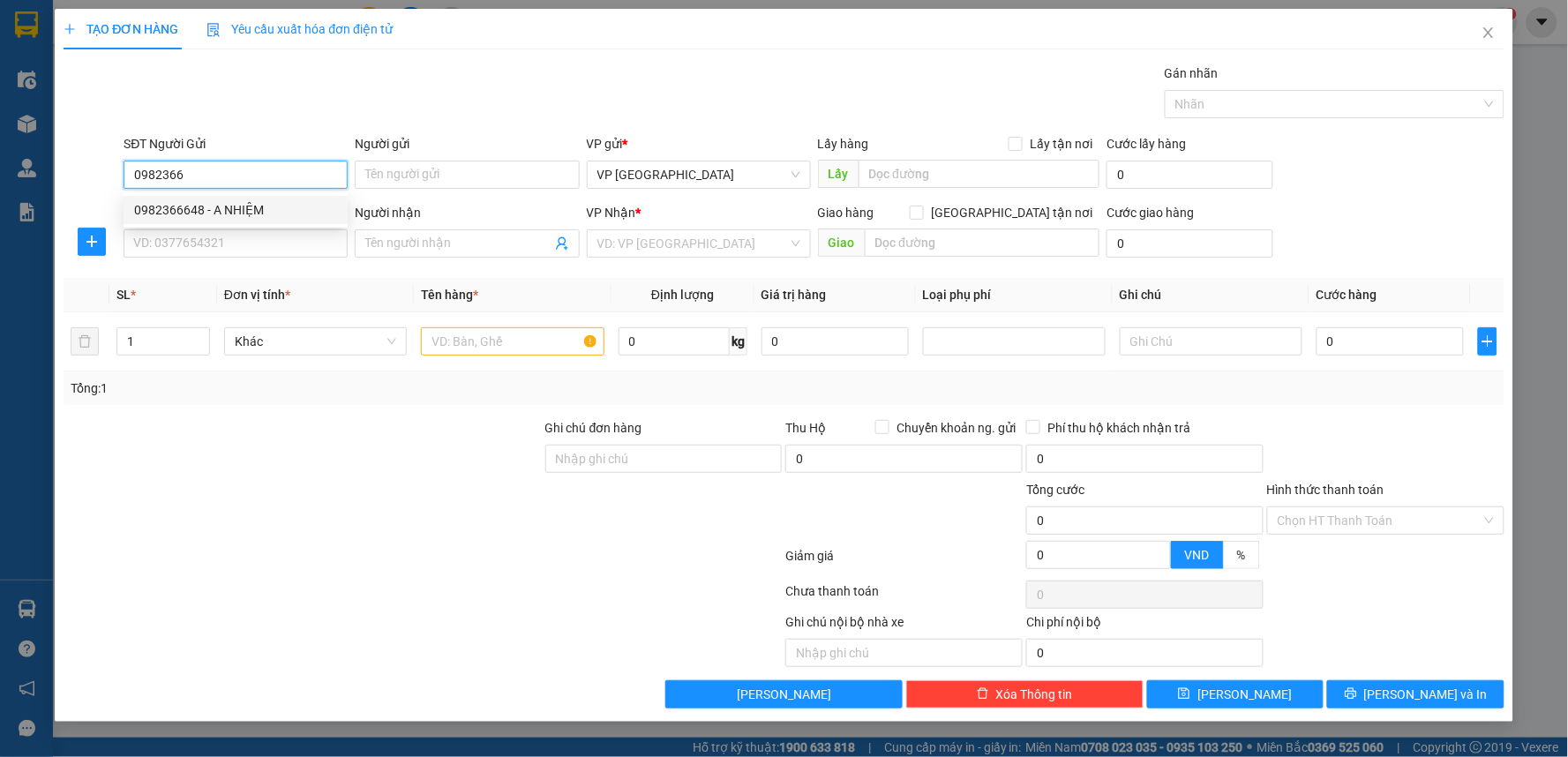
click at [214, 212] on div "0982366648 - A NHIỆM" at bounding box center [235, 211] width 203 height 20
type input "0982366648"
type input "A NHIỆM"
type input "0982366648"
click at [226, 236] on input "SĐT Người Nhận" at bounding box center [236, 243] width 224 height 29
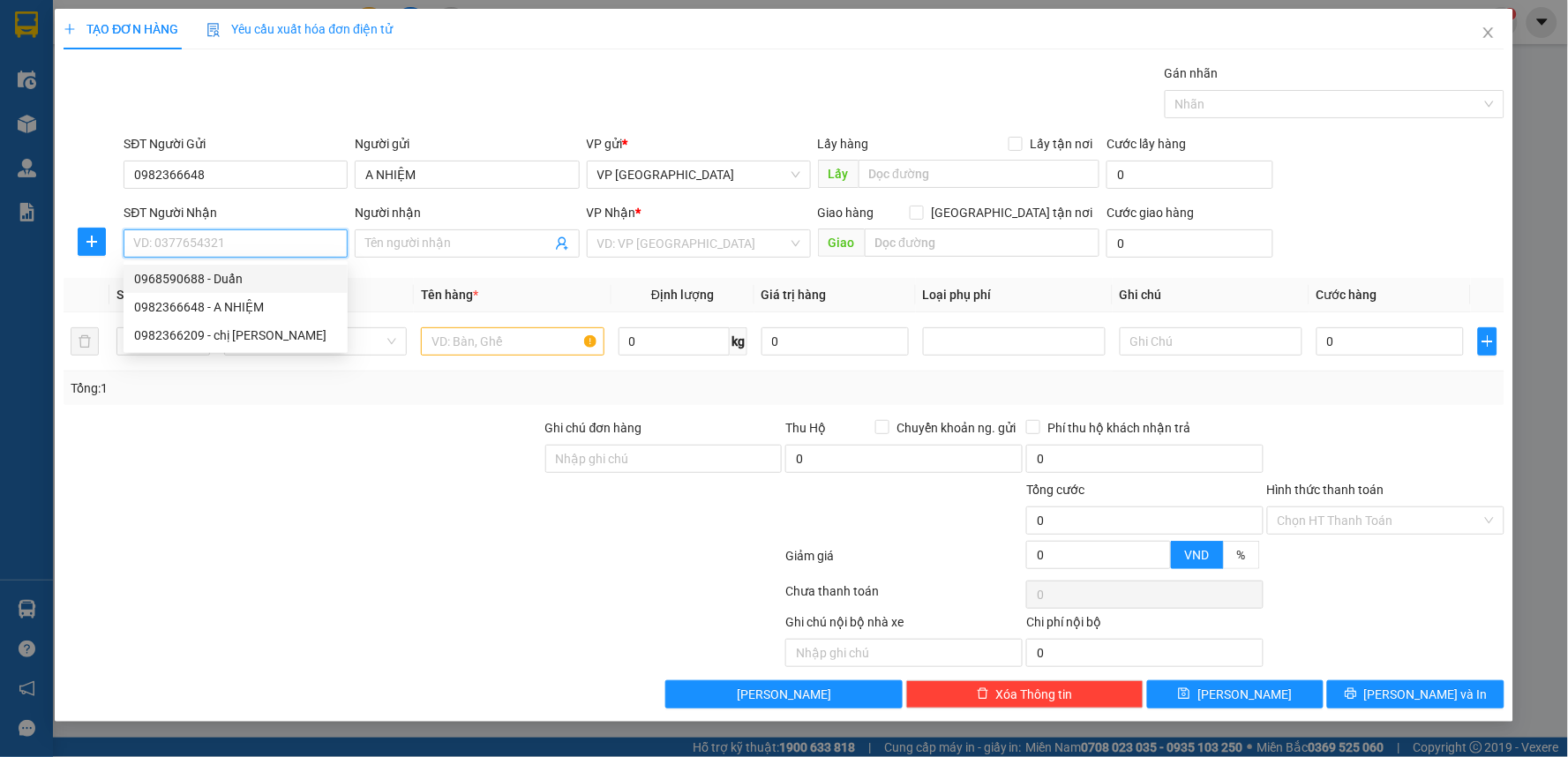
click at [247, 274] on div "0968590688 - Duẩn" at bounding box center [235, 279] width 203 height 20
type input "0968590688"
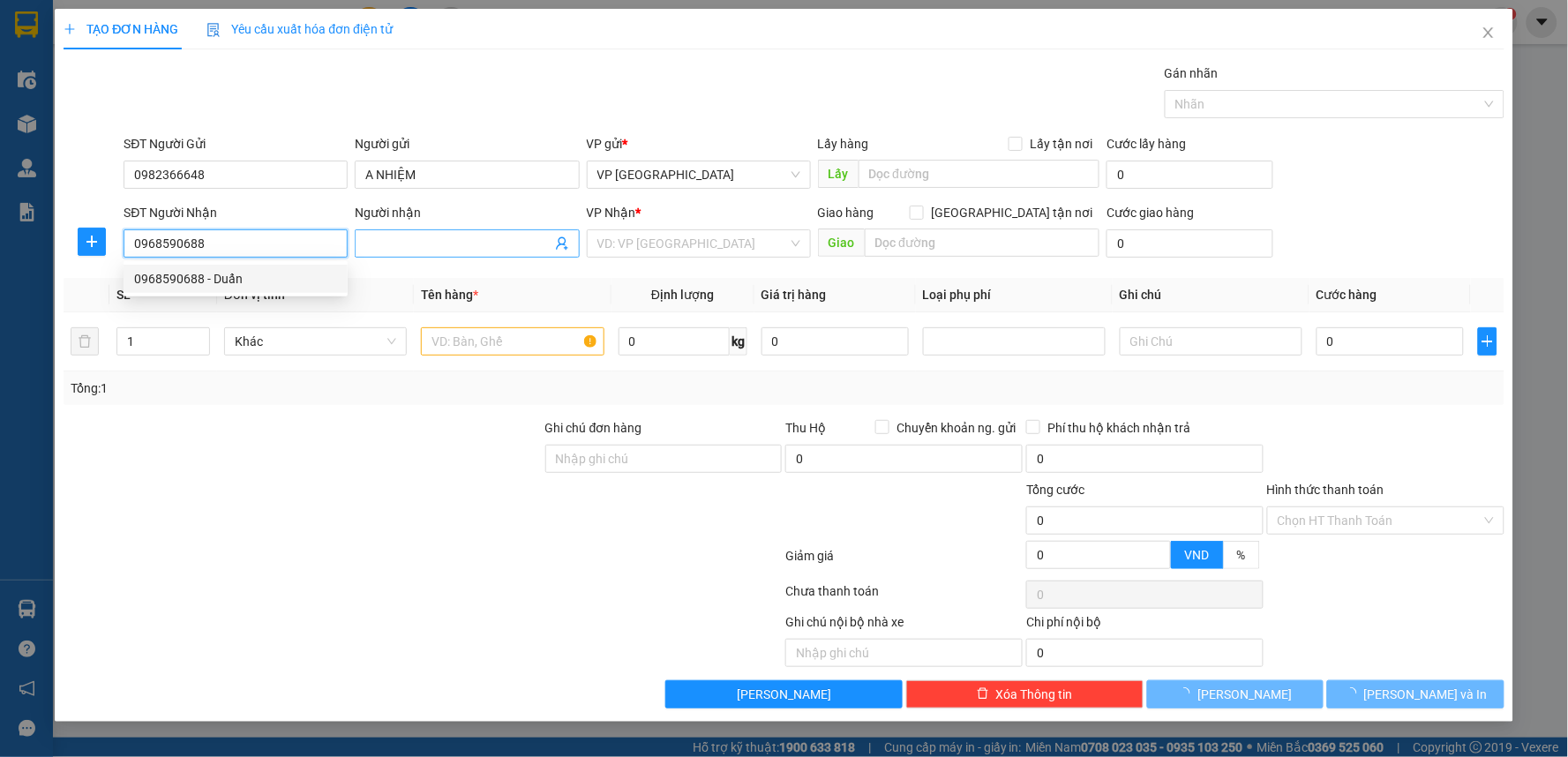
type input "Duẩn"
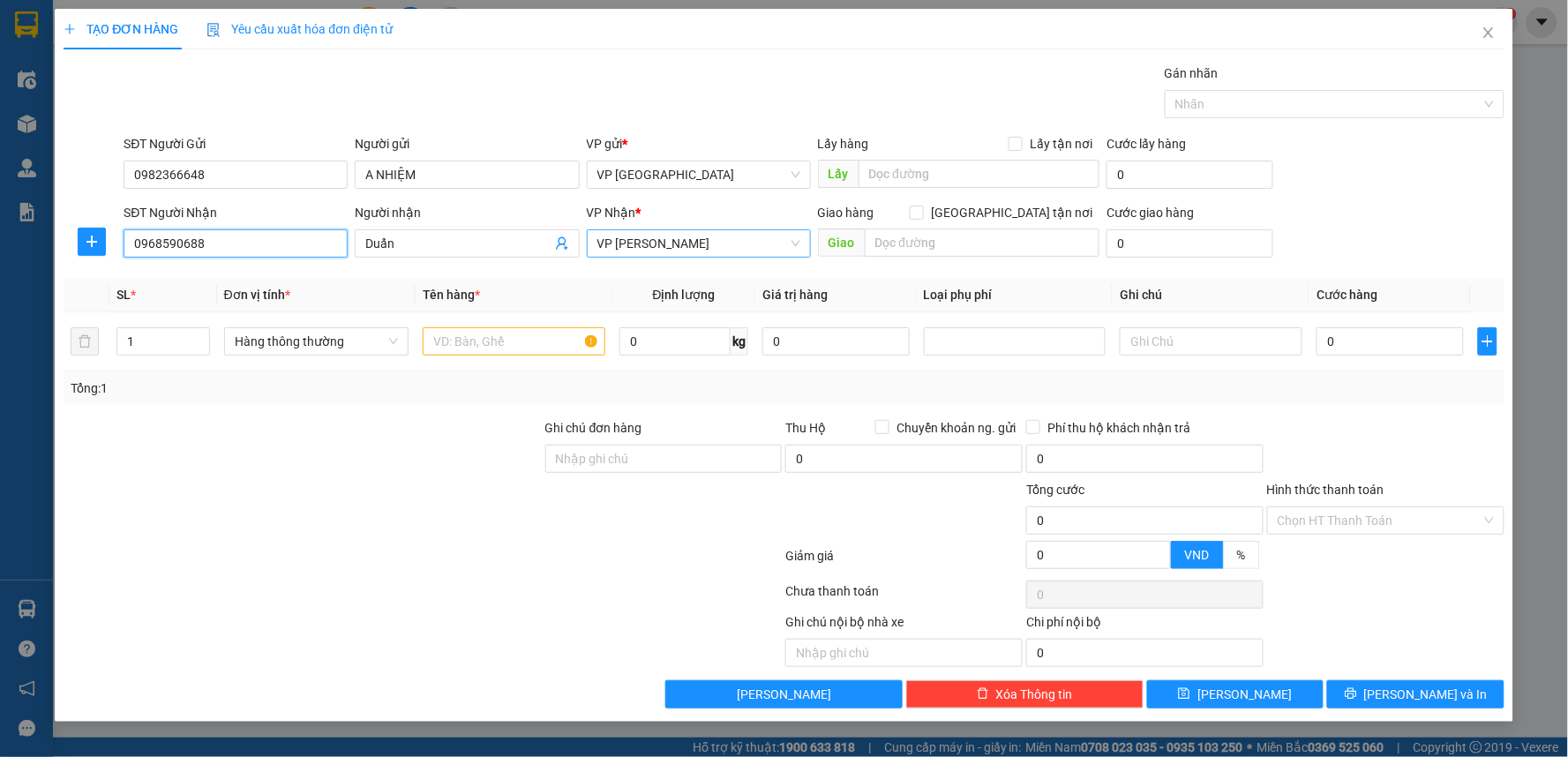
click at [643, 240] on span "VP [PERSON_NAME]" at bounding box center [699, 243] width 203 height 27
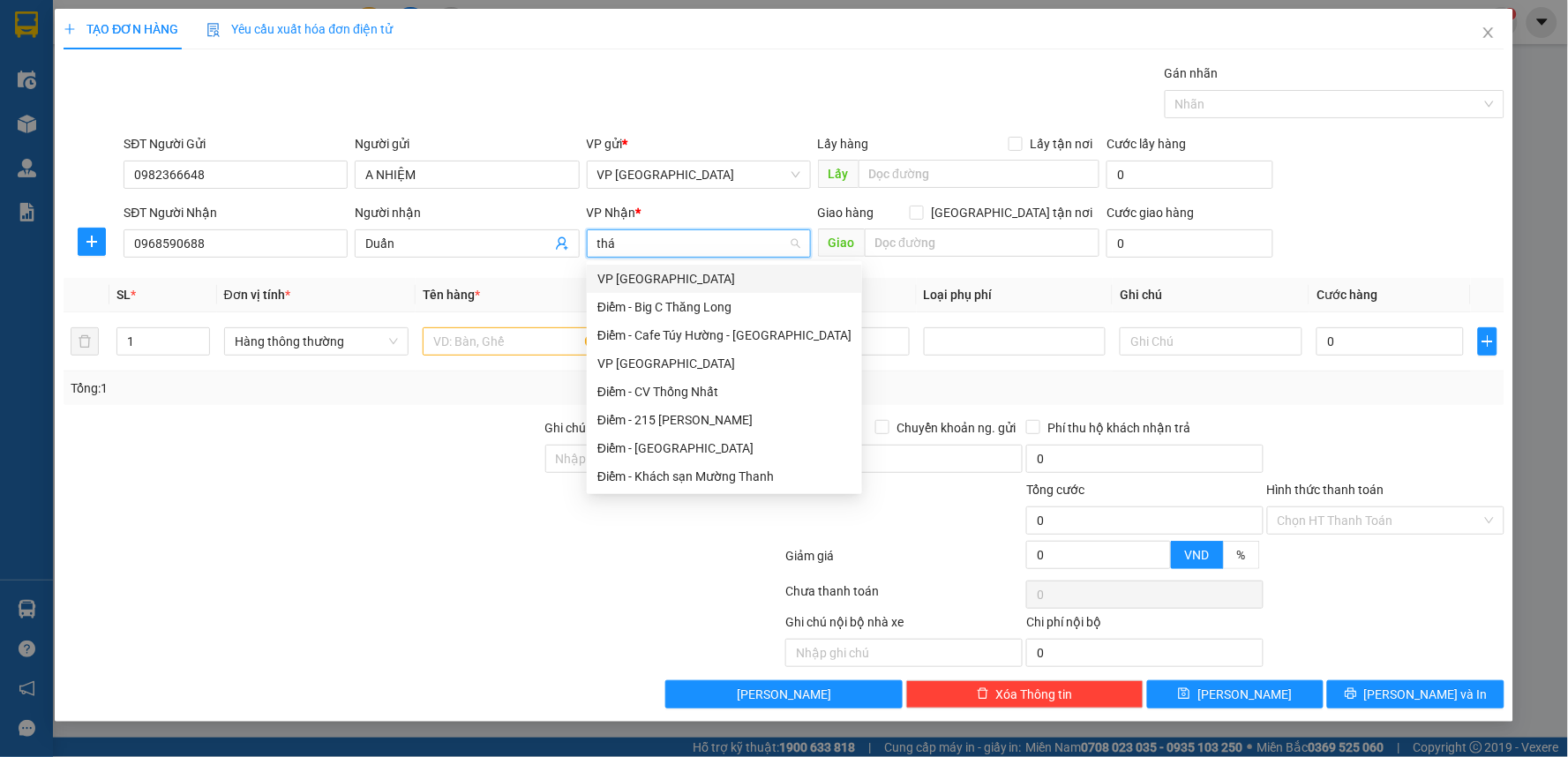
type input "thái"
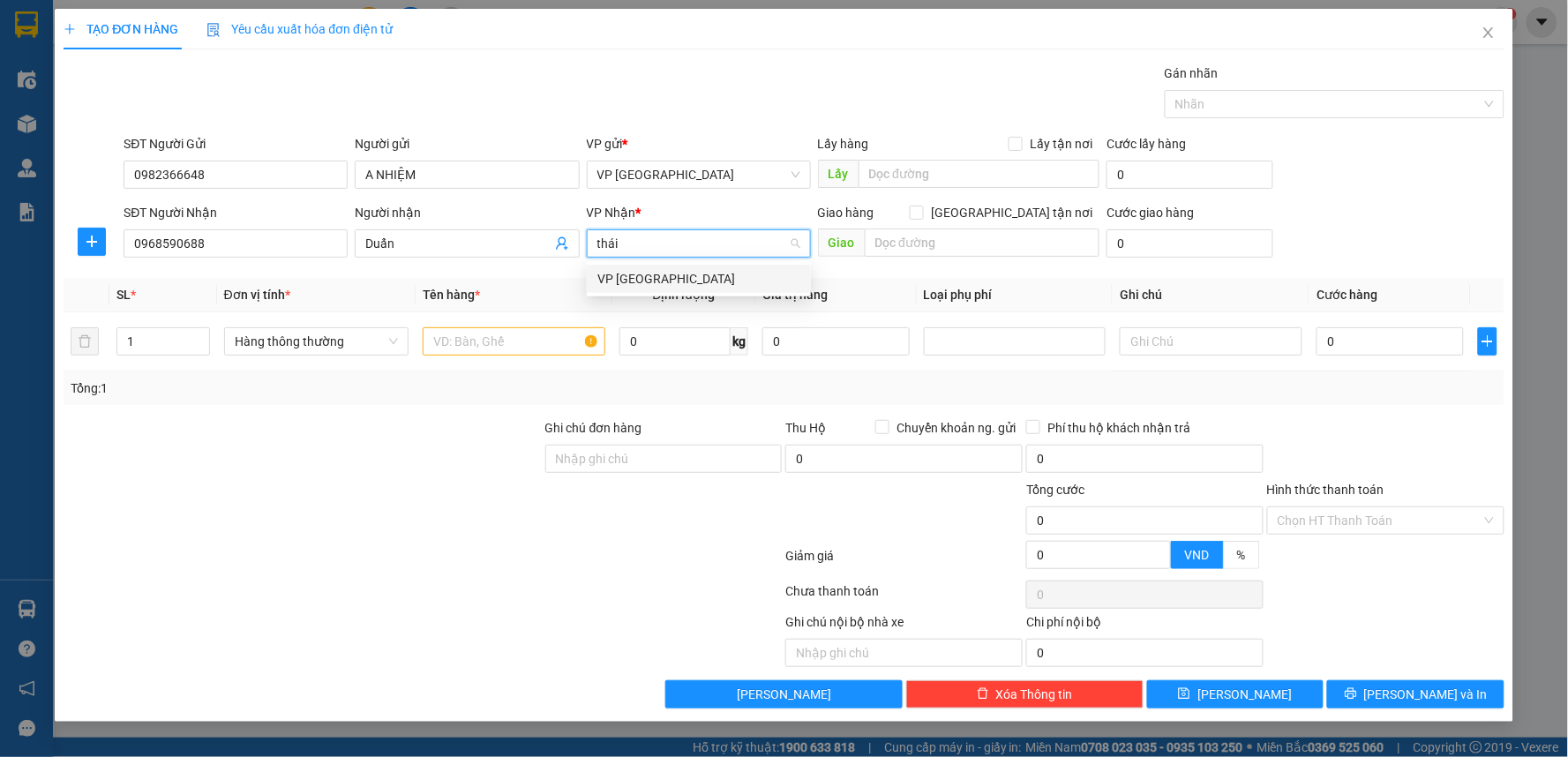
click at [648, 279] on div "VP [GEOGRAPHIC_DATA]" at bounding box center [699, 279] width 203 height 20
click at [98, 232] on button "button" at bounding box center [92, 241] width 29 height 29
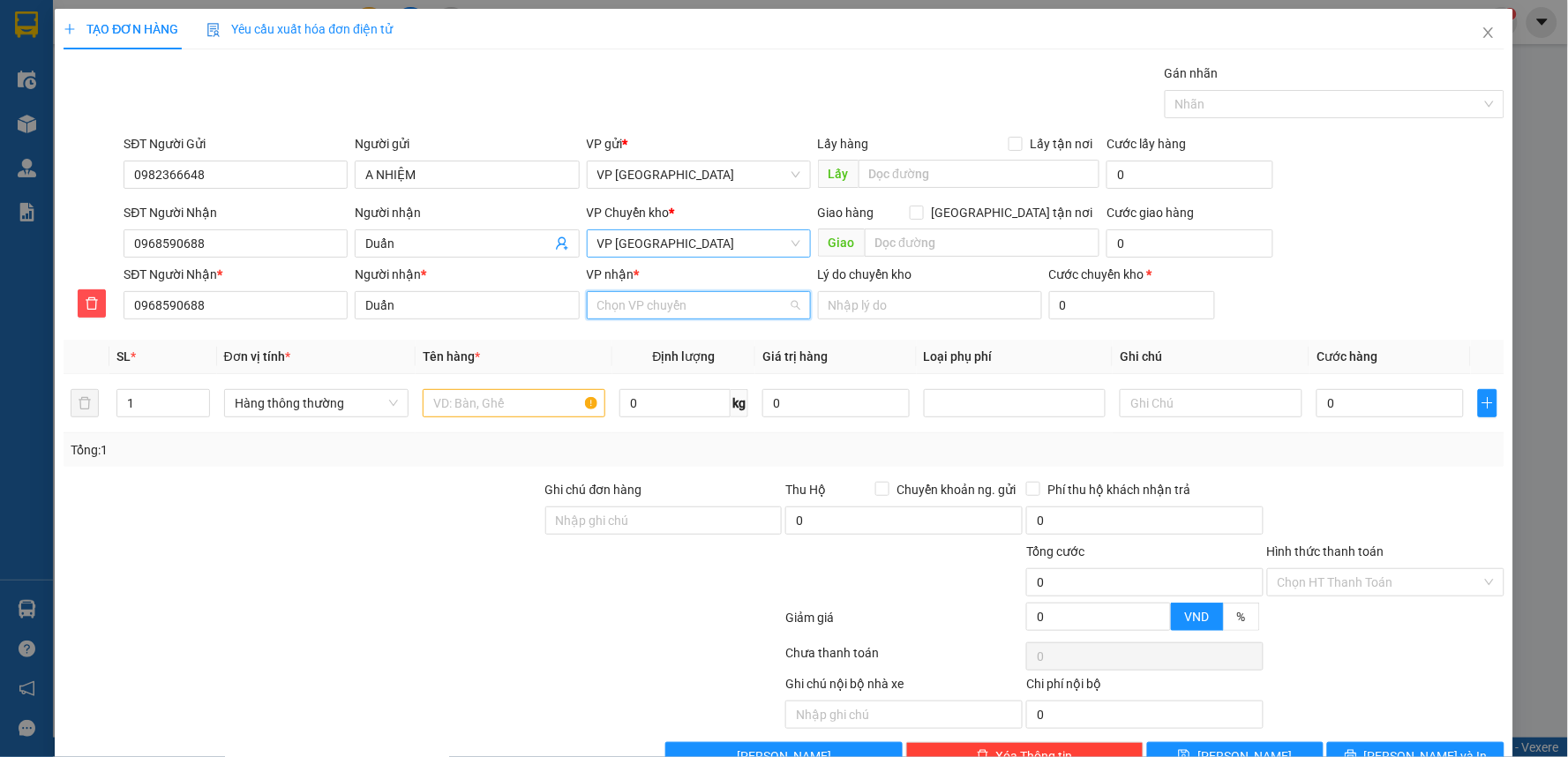
click at [664, 307] on input "VP nhận *" at bounding box center [693, 305] width 191 height 27
type input "nguye"
click at [695, 340] on div "VP [PERSON_NAME]" at bounding box center [693, 341] width 201 height 20
click at [500, 400] on input "text" at bounding box center [514, 403] width 183 height 29
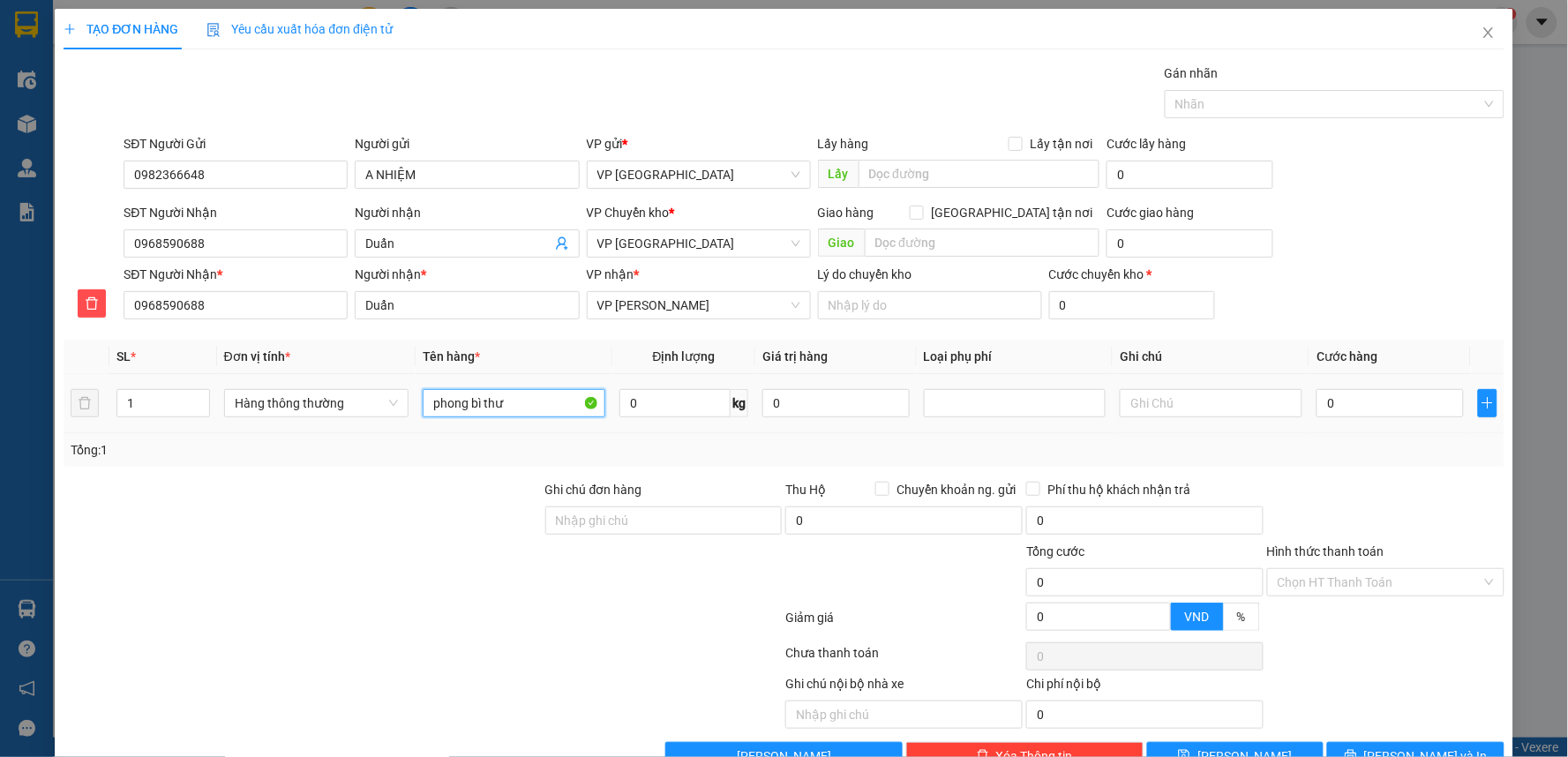
type input "phong bì thư"
click at [1351, 418] on div "0" at bounding box center [1390, 404] width 147 height 35
click at [1354, 400] on input "0" at bounding box center [1390, 403] width 147 height 29
type input "3"
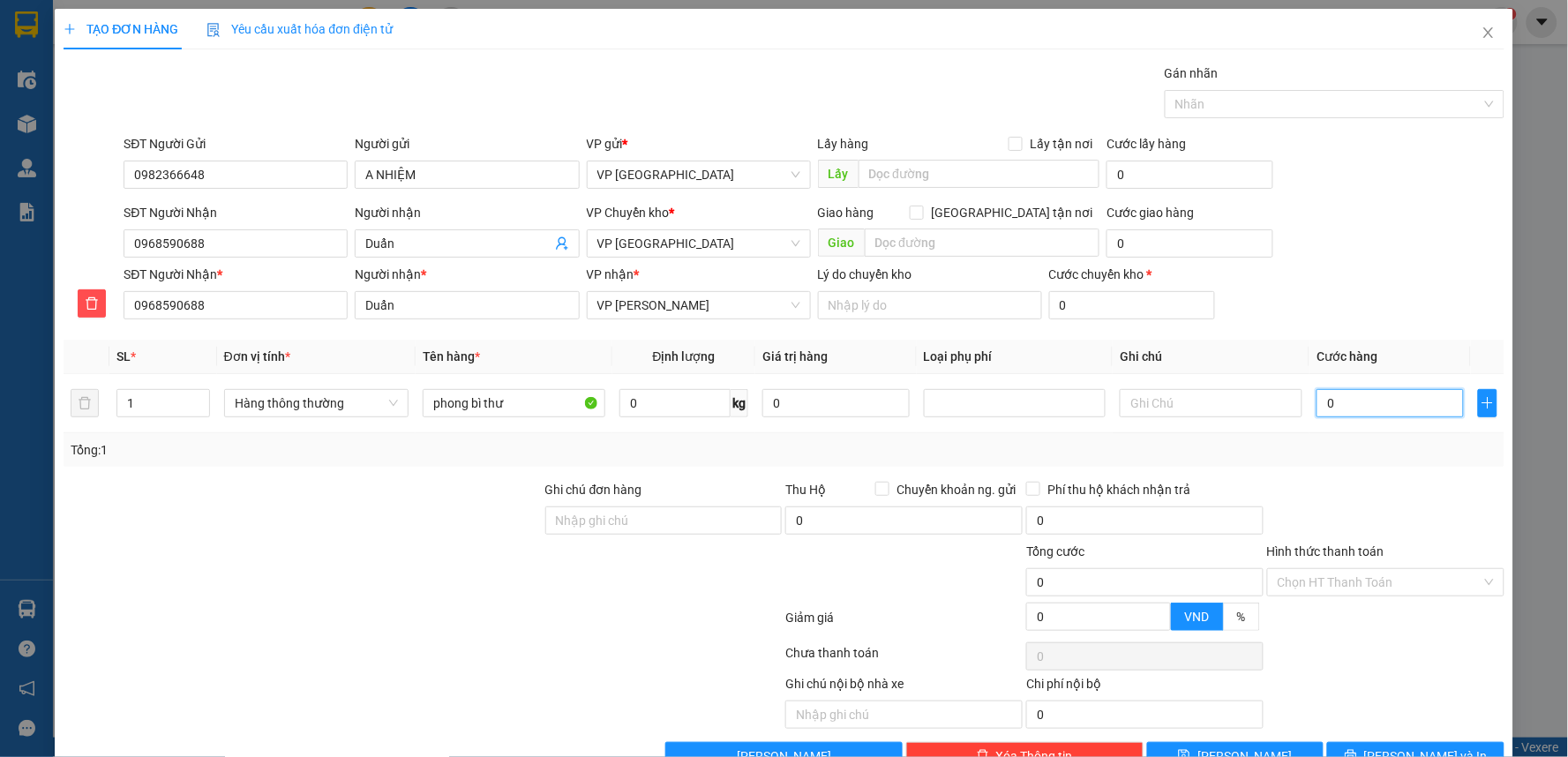
type input "3"
type input "30"
type input "300"
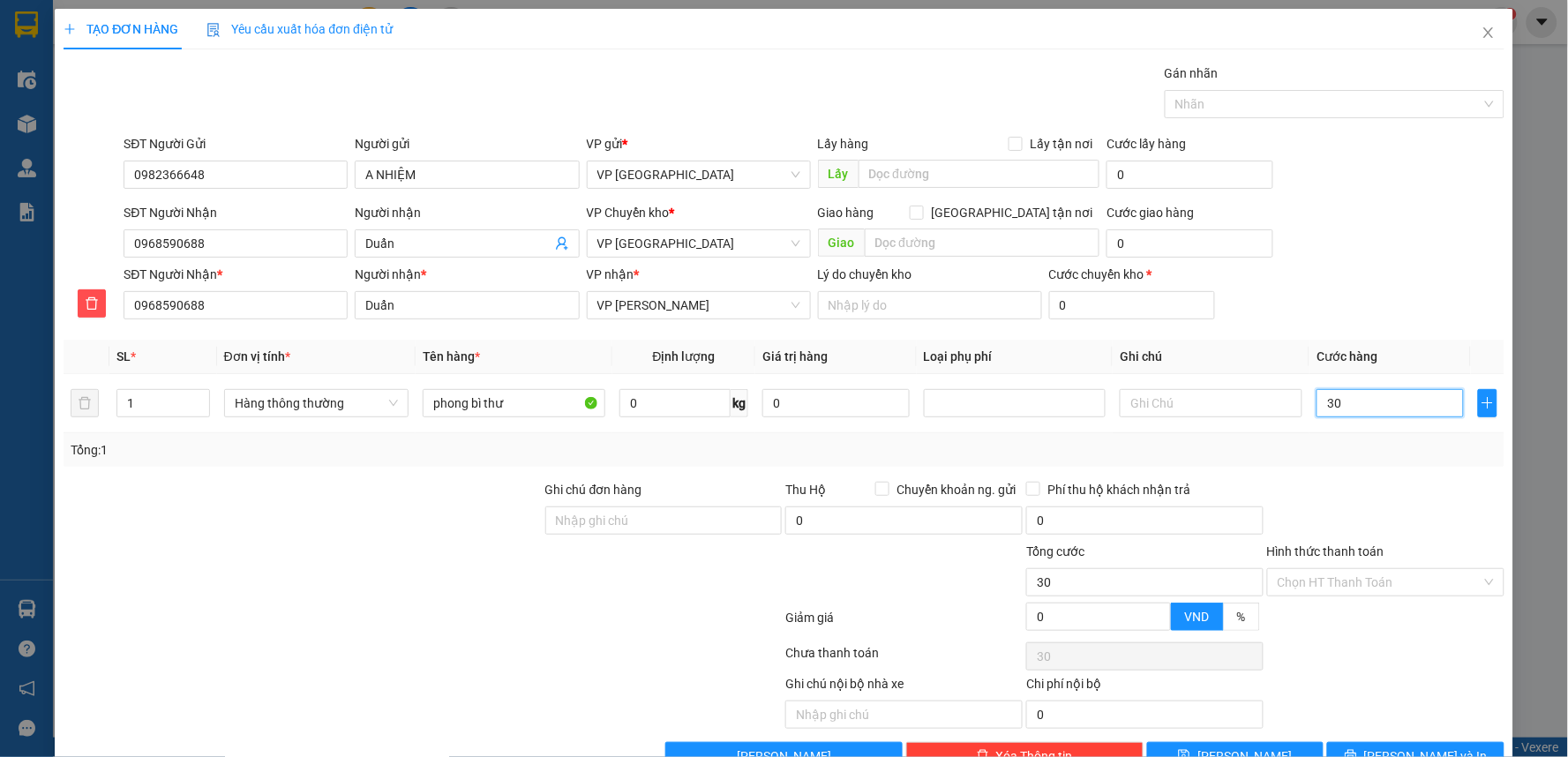
type input "300"
type input "3.000"
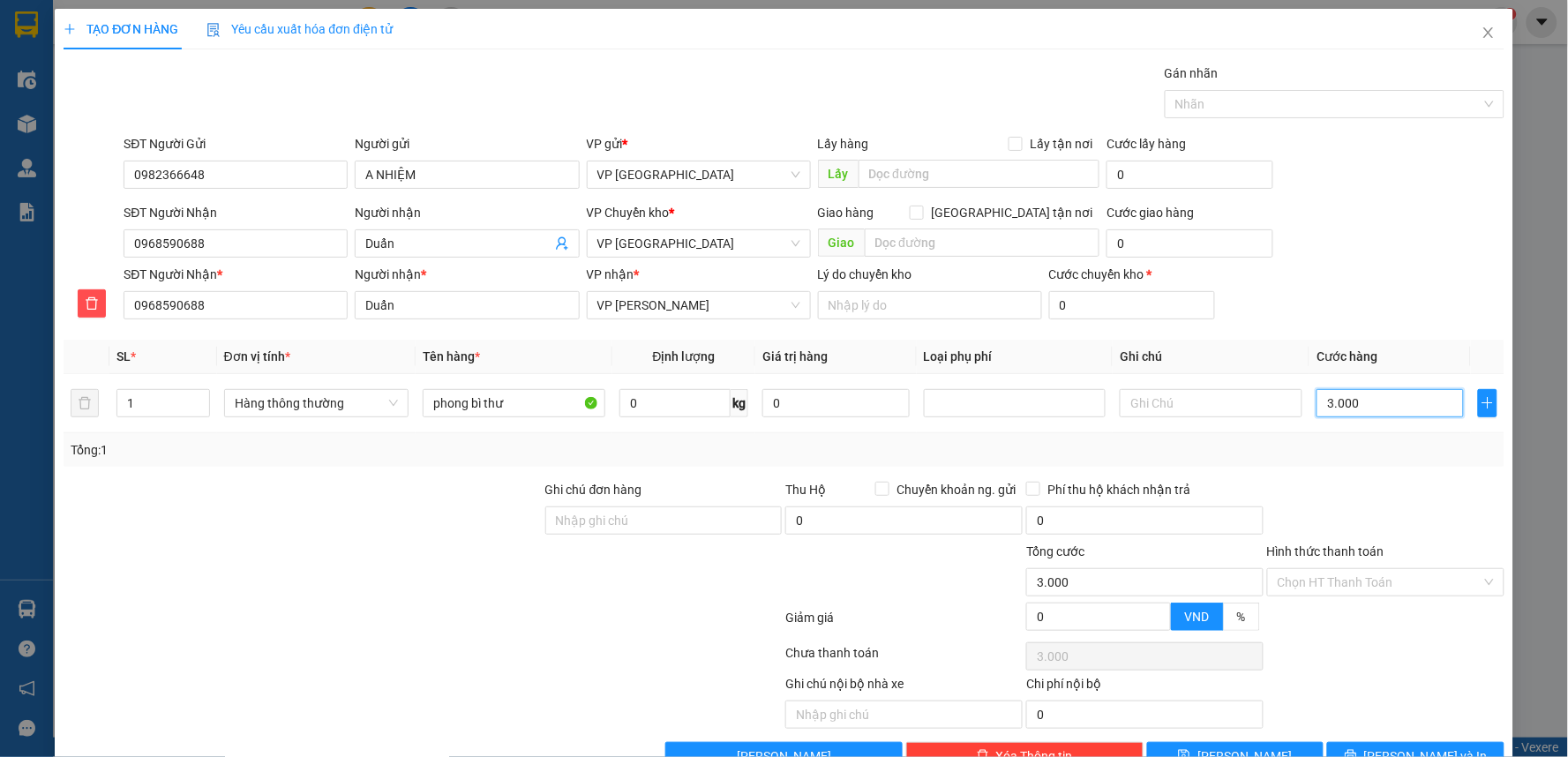
type input "30.000"
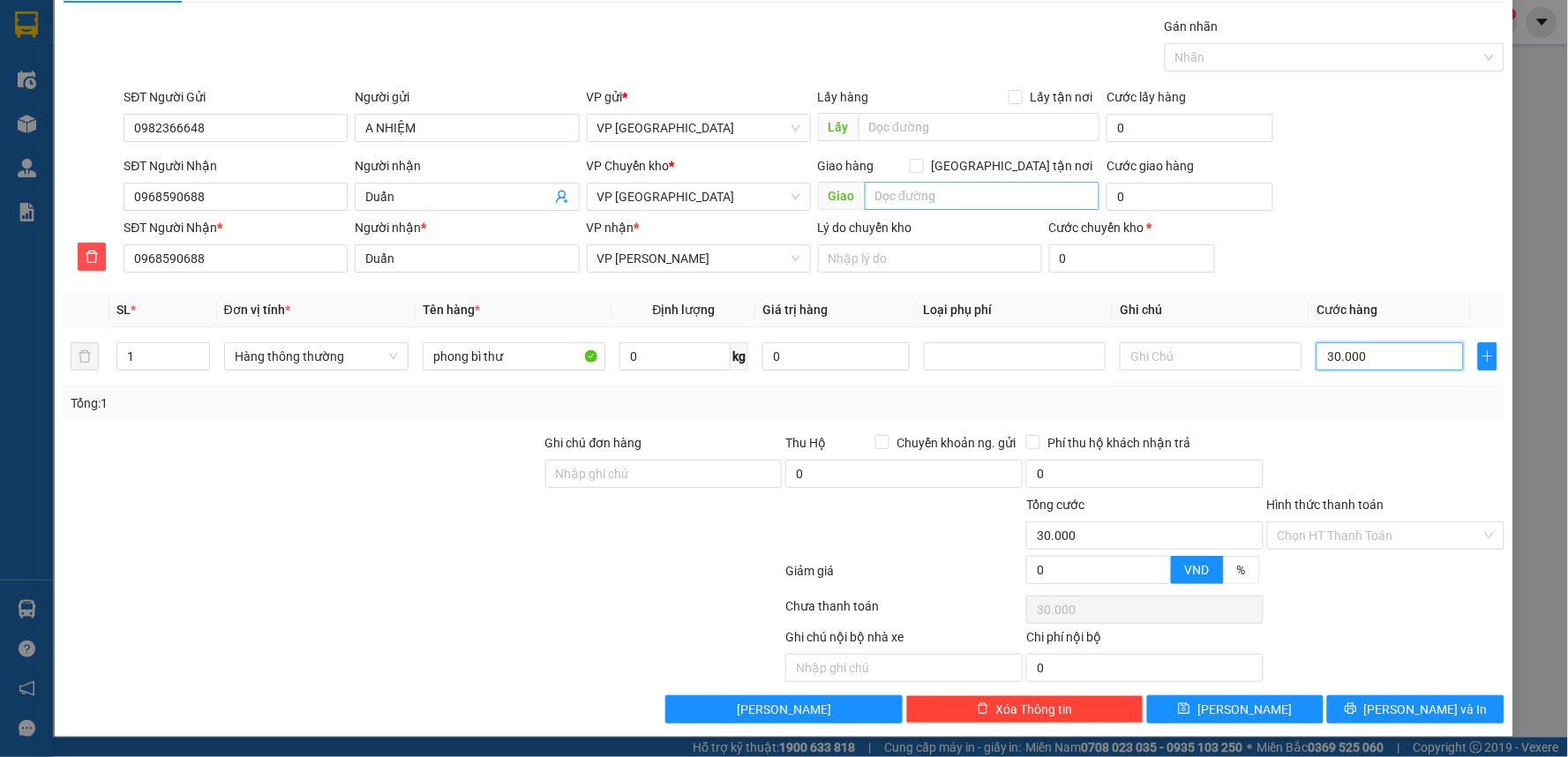
type input "30.000"
click at [881, 183] on input "text" at bounding box center [982, 196] width 235 height 29
click at [1364, 522] on div "Chọn HT Thanh Toán" at bounding box center [1385, 536] width 237 height 29
type input "[PERSON_NAME]"
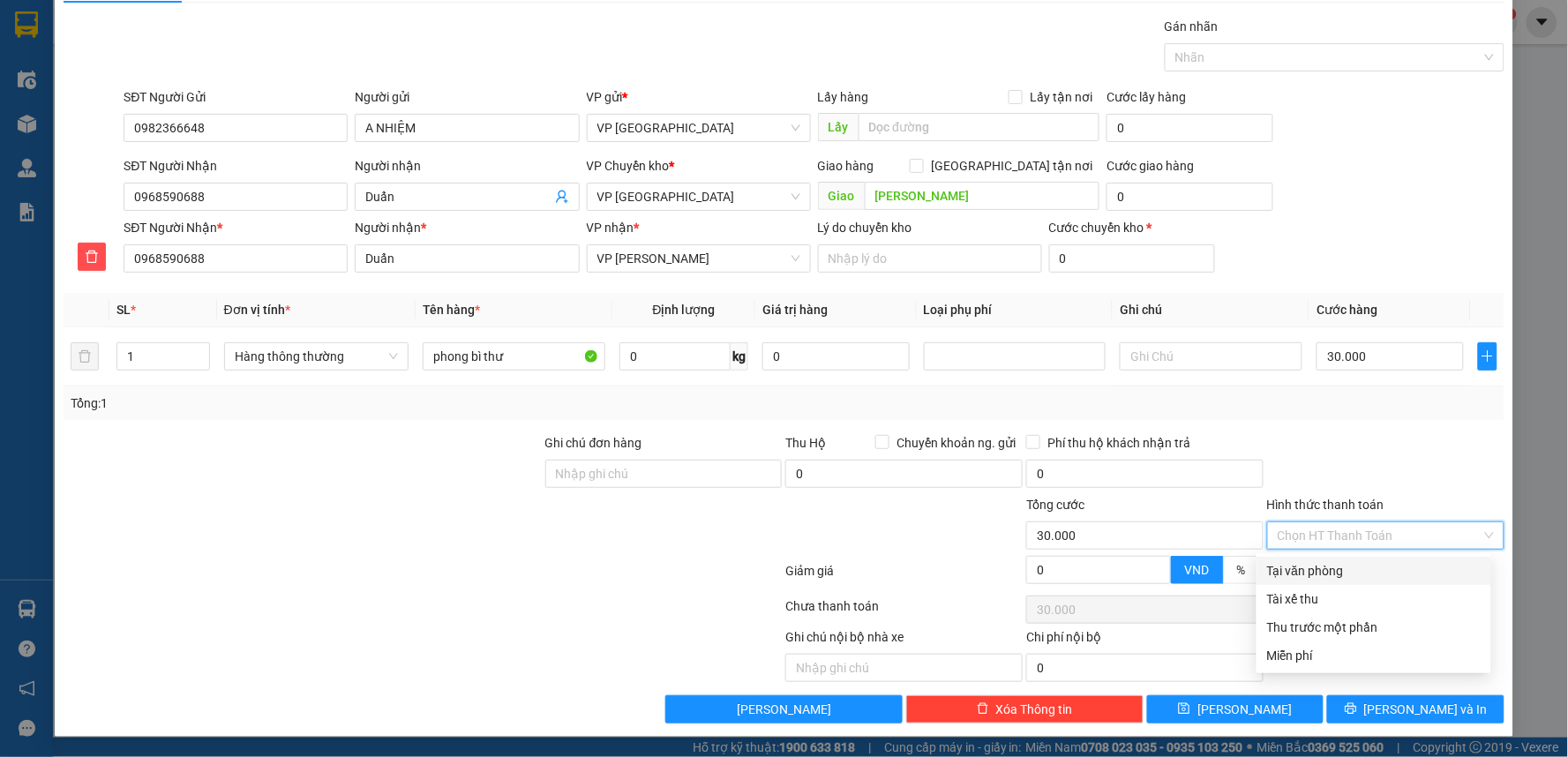
click at [1354, 578] on div "Tại văn phòng" at bounding box center [1373, 571] width 214 height 20
type input "0"
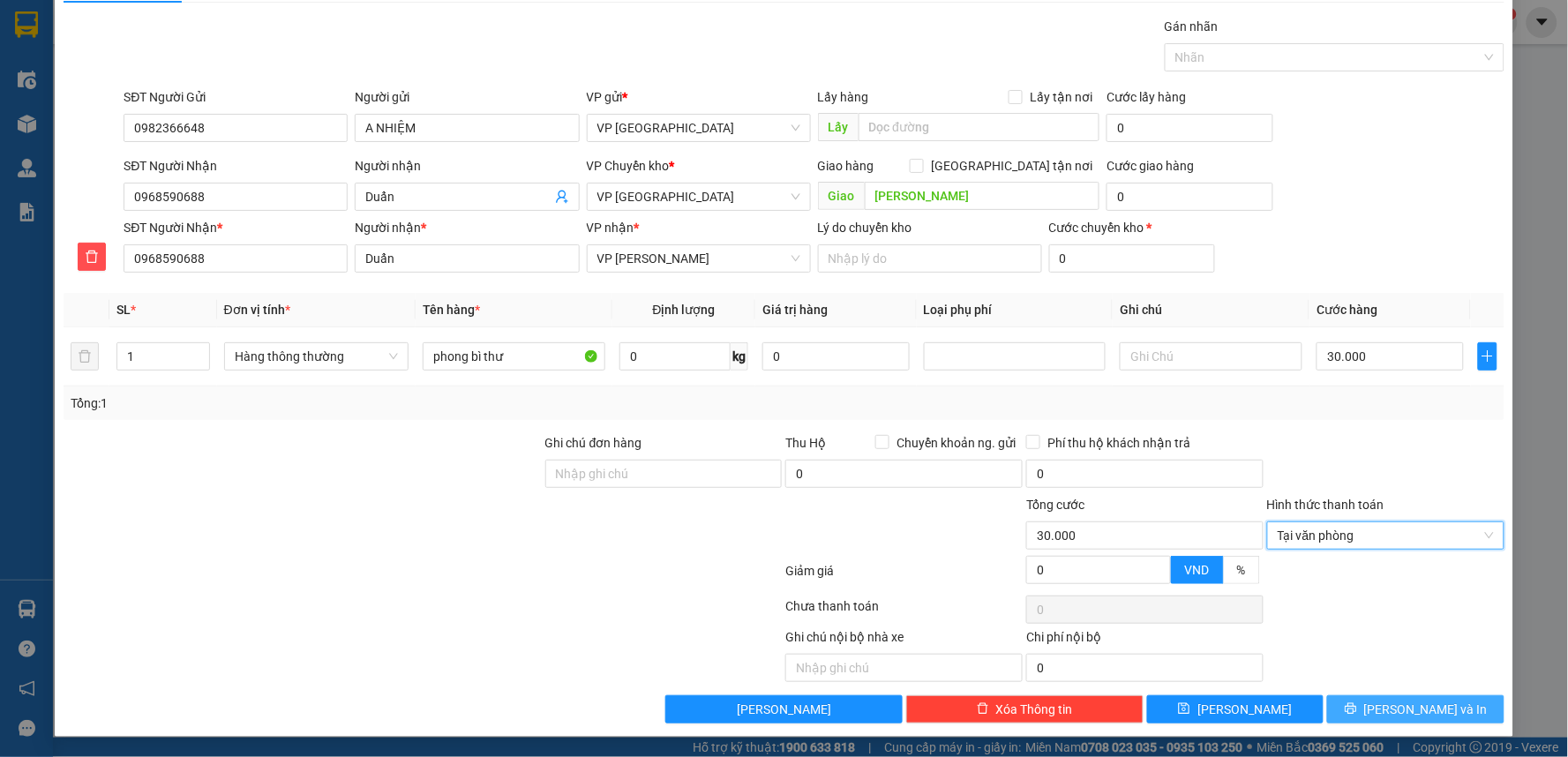
click at [1409, 713] on span "[PERSON_NAME] và In" at bounding box center [1426, 710] width 124 height 20
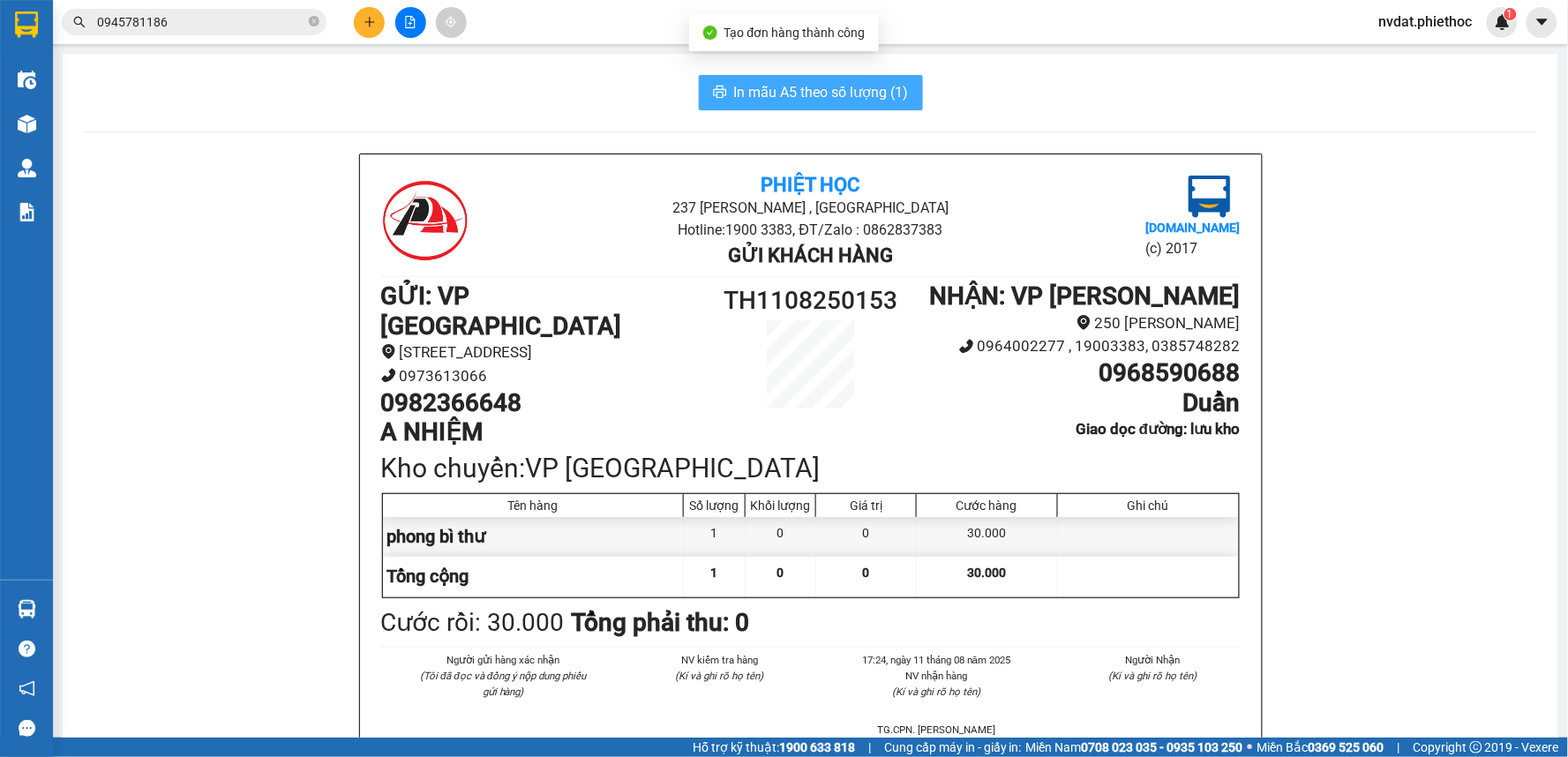
click at [781, 78] on button "In mẫu A5 theo số lượng (1)" at bounding box center [811, 93] width 224 height 35
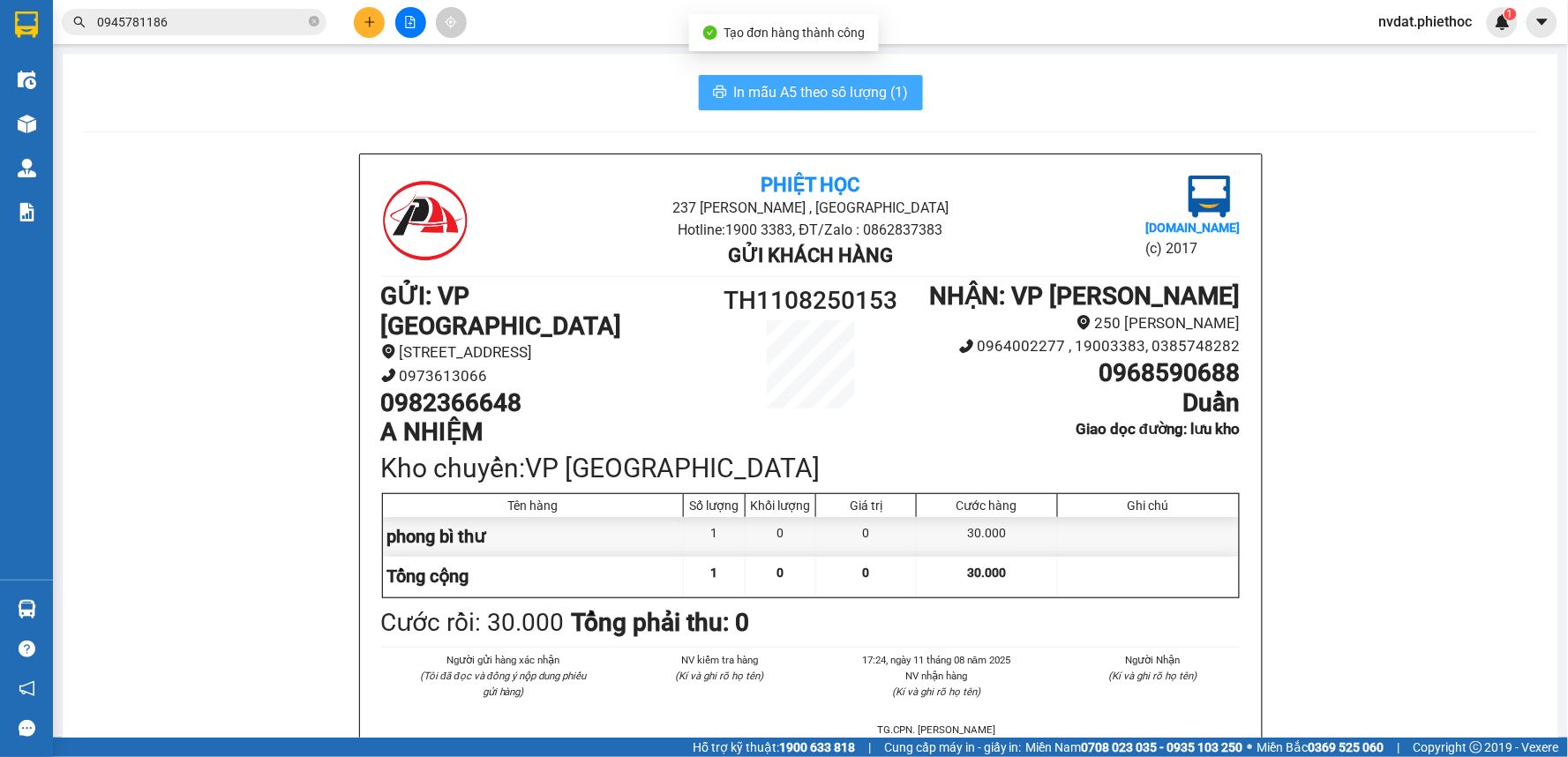
click at [781, 78] on button "In mẫu A5 theo số lượng (1)" at bounding box center [811, 93] width 224 height 35
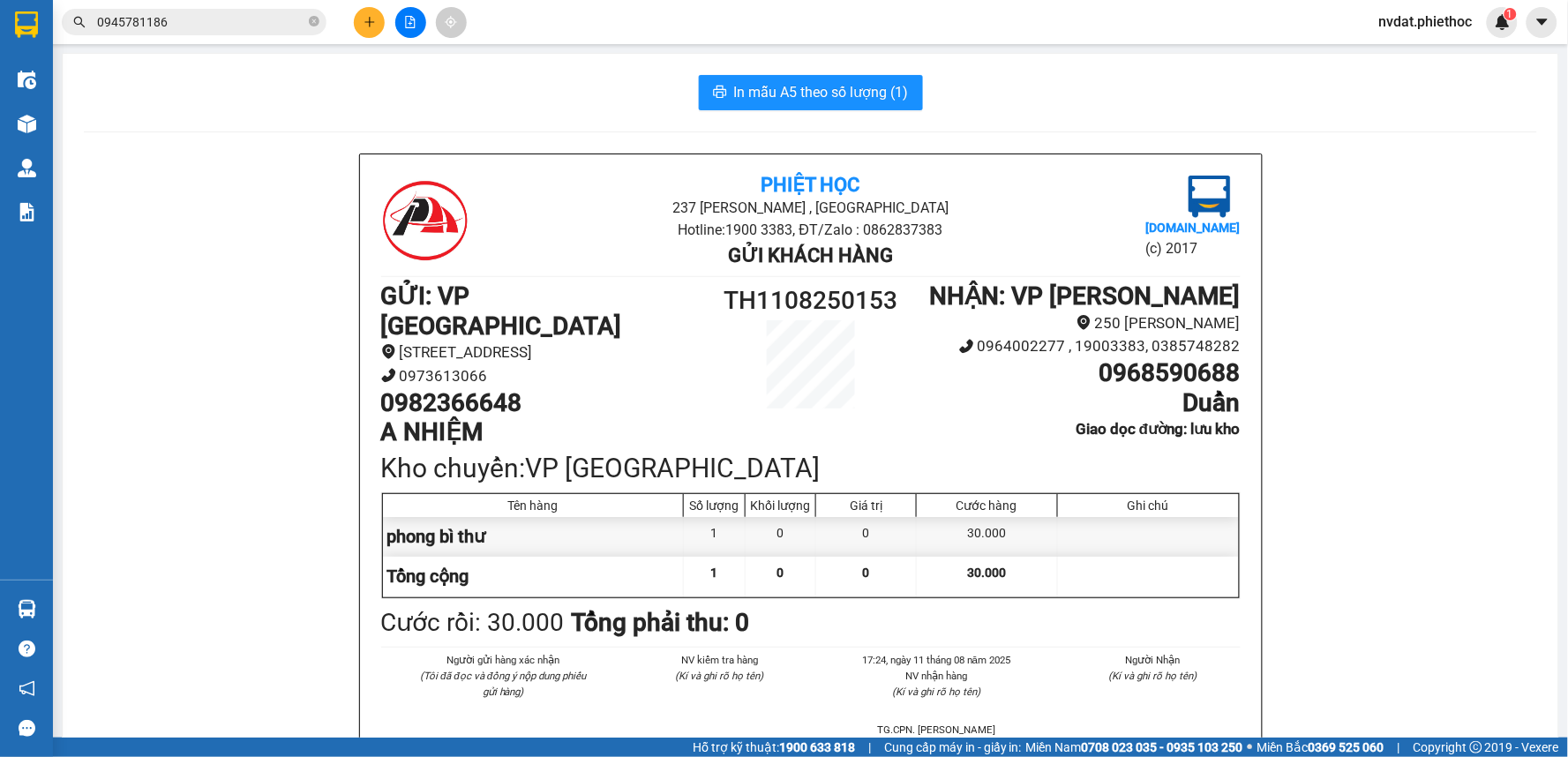
click at [305, 28] on span "0945781186" at bounding box center [194, 22] width 265 height 27
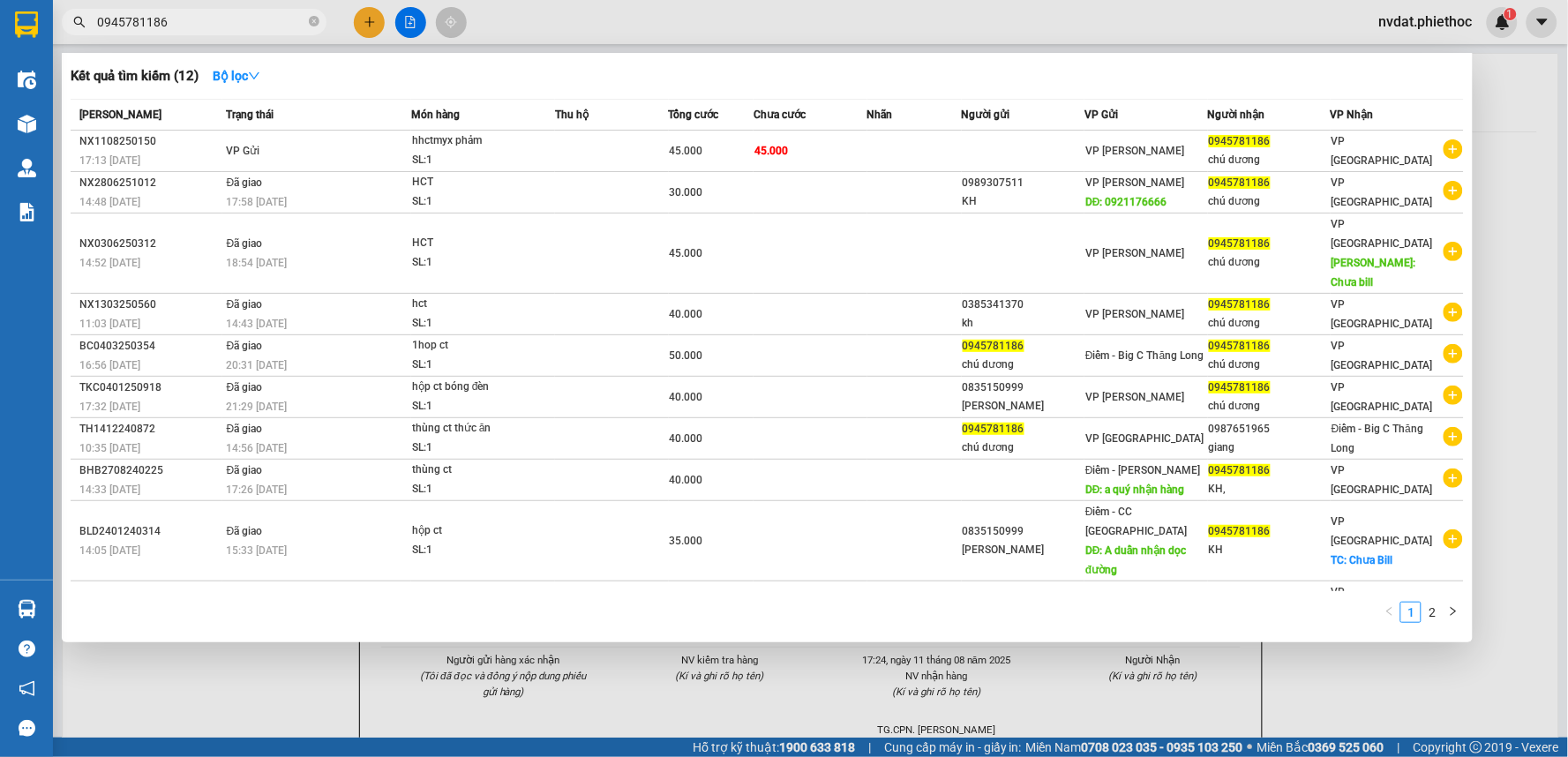
click at [306, 25] on span "0945781186" at bounding box center [194, 22] width 265 height 27
click at [315, 22] on icon "close-circle" at bounding box center [314, 21] width 11 height 11
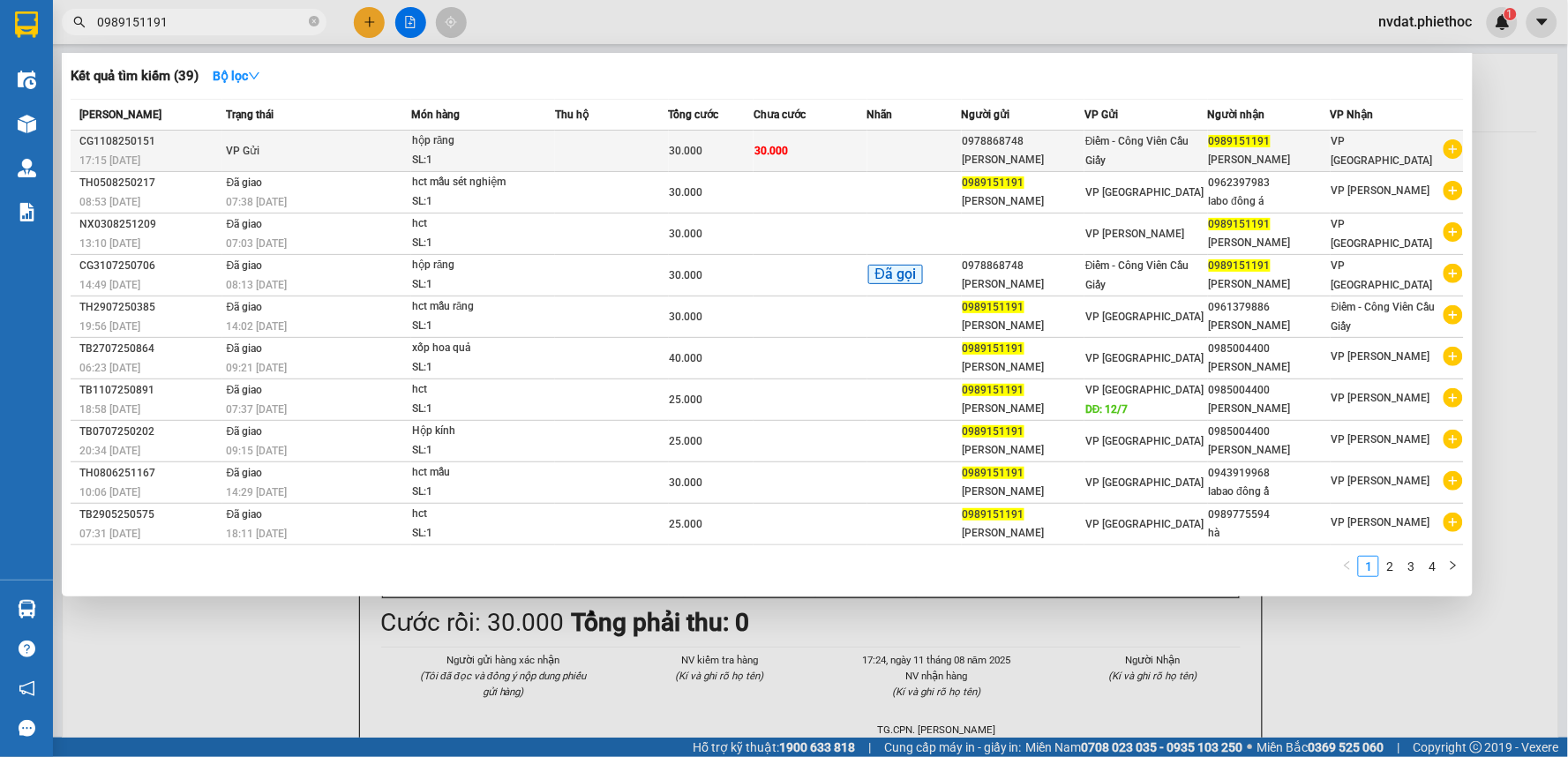
type input "0989151191"
click at [451, 160] on div "SL: 1" at bounding box center [478, 160] width 132 height 20
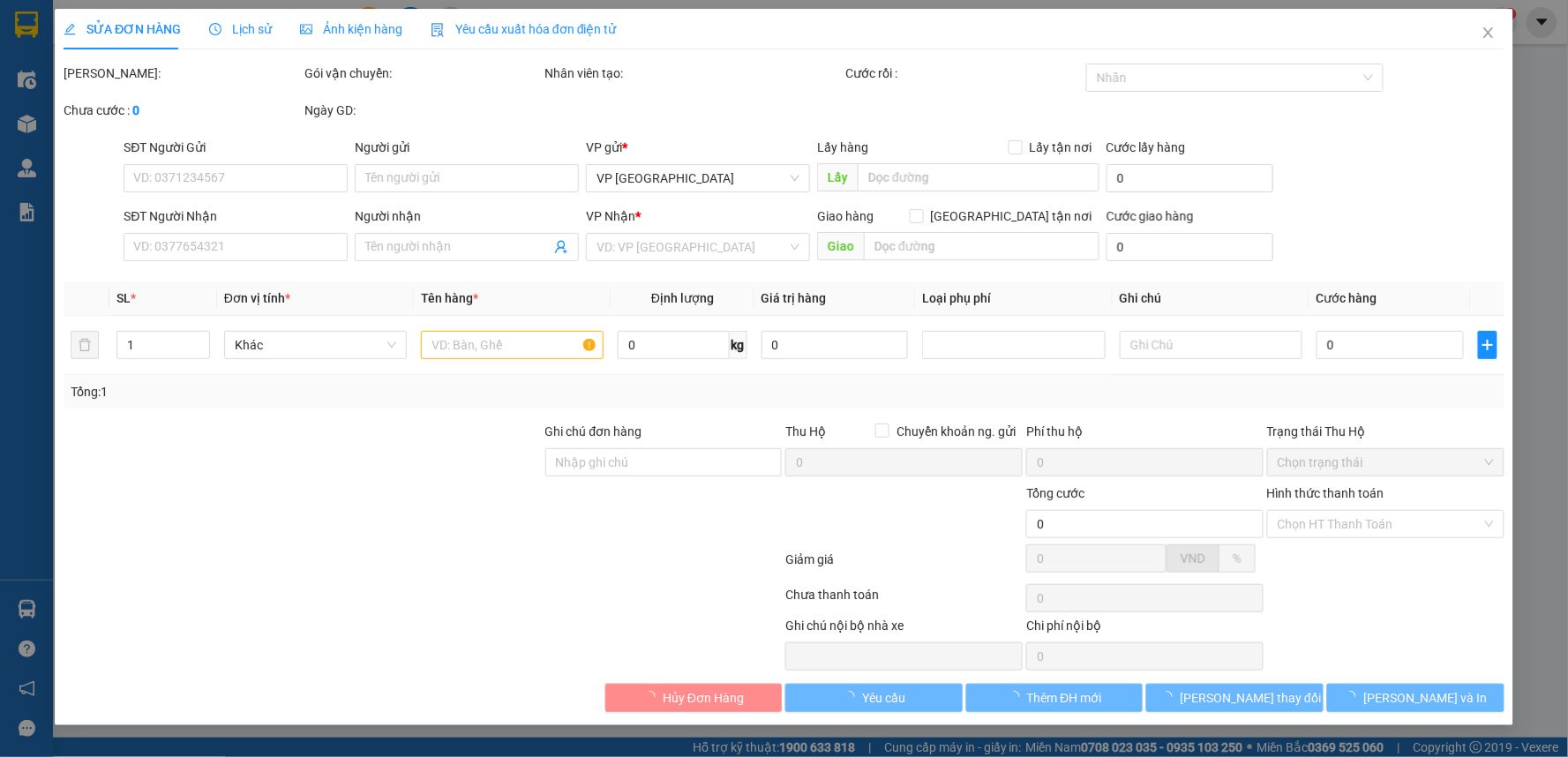
type input "0978868748"
type input "[PERSON_NAME]"
type input "0989151191"
type input "[PERSON_NAME]"
type input "30.000"
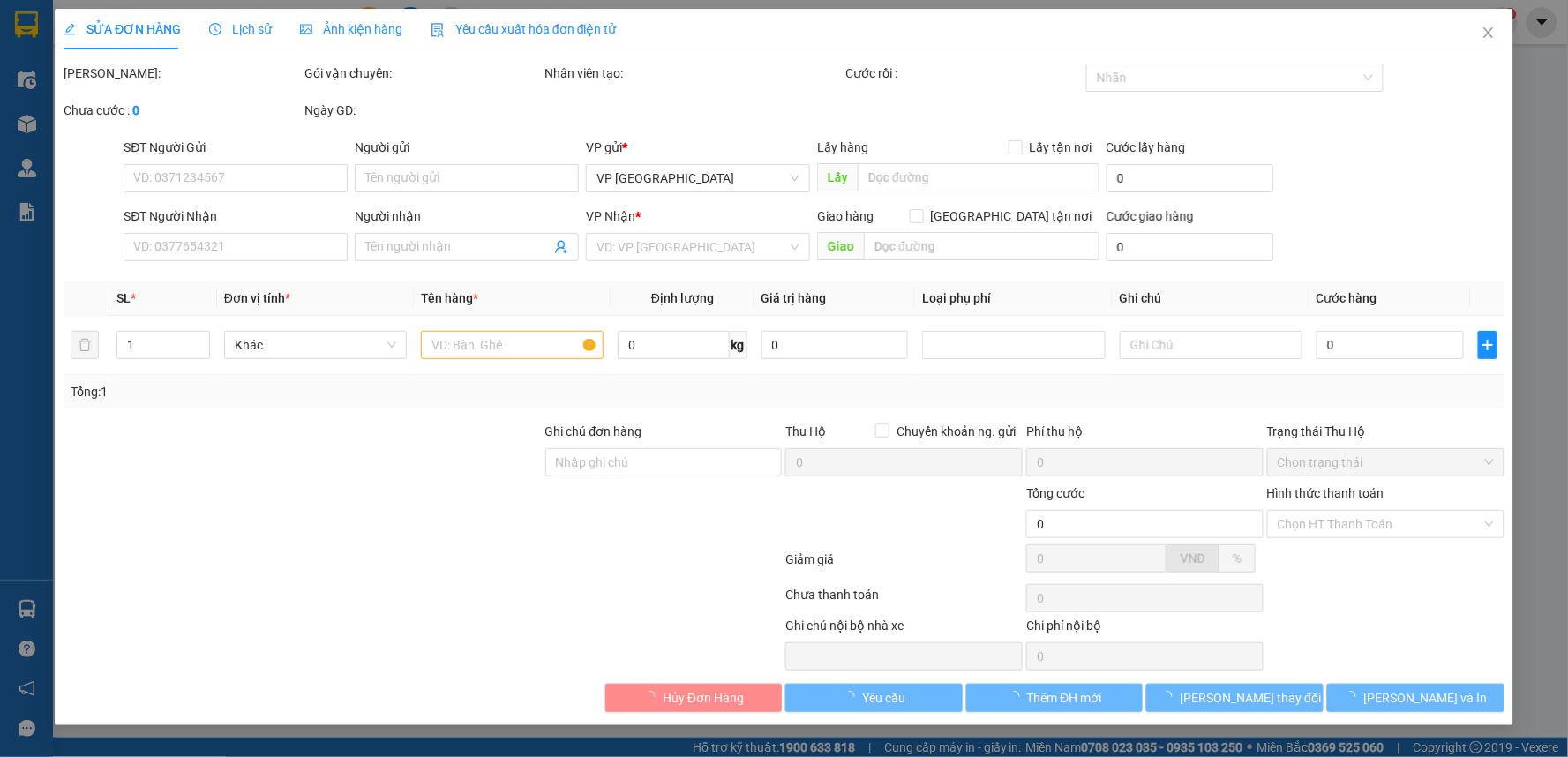
type input "30.000"
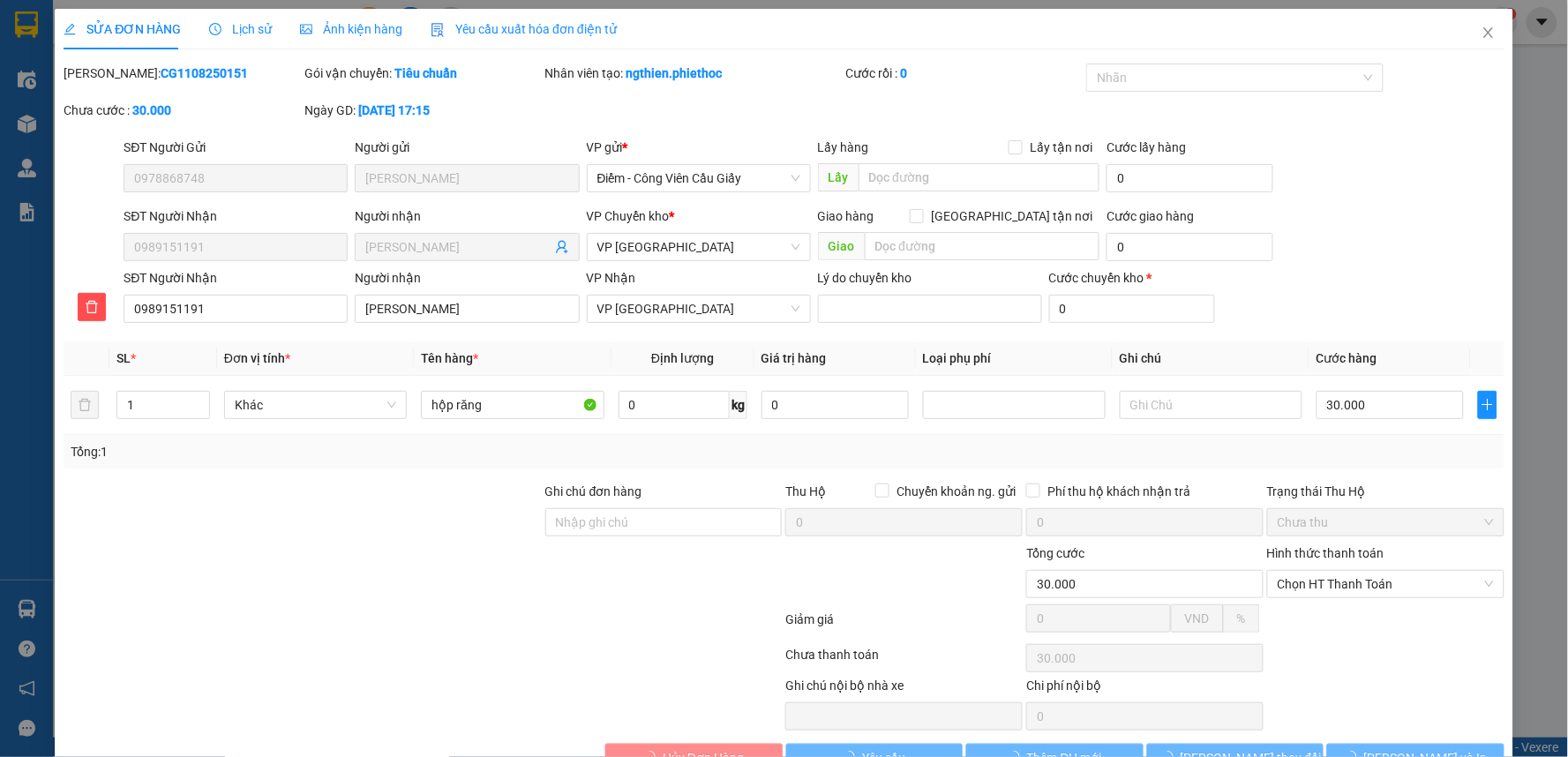
click at [235, 36] on div "Lịch sử" at bounding box center [240, 30] width 63 height 20
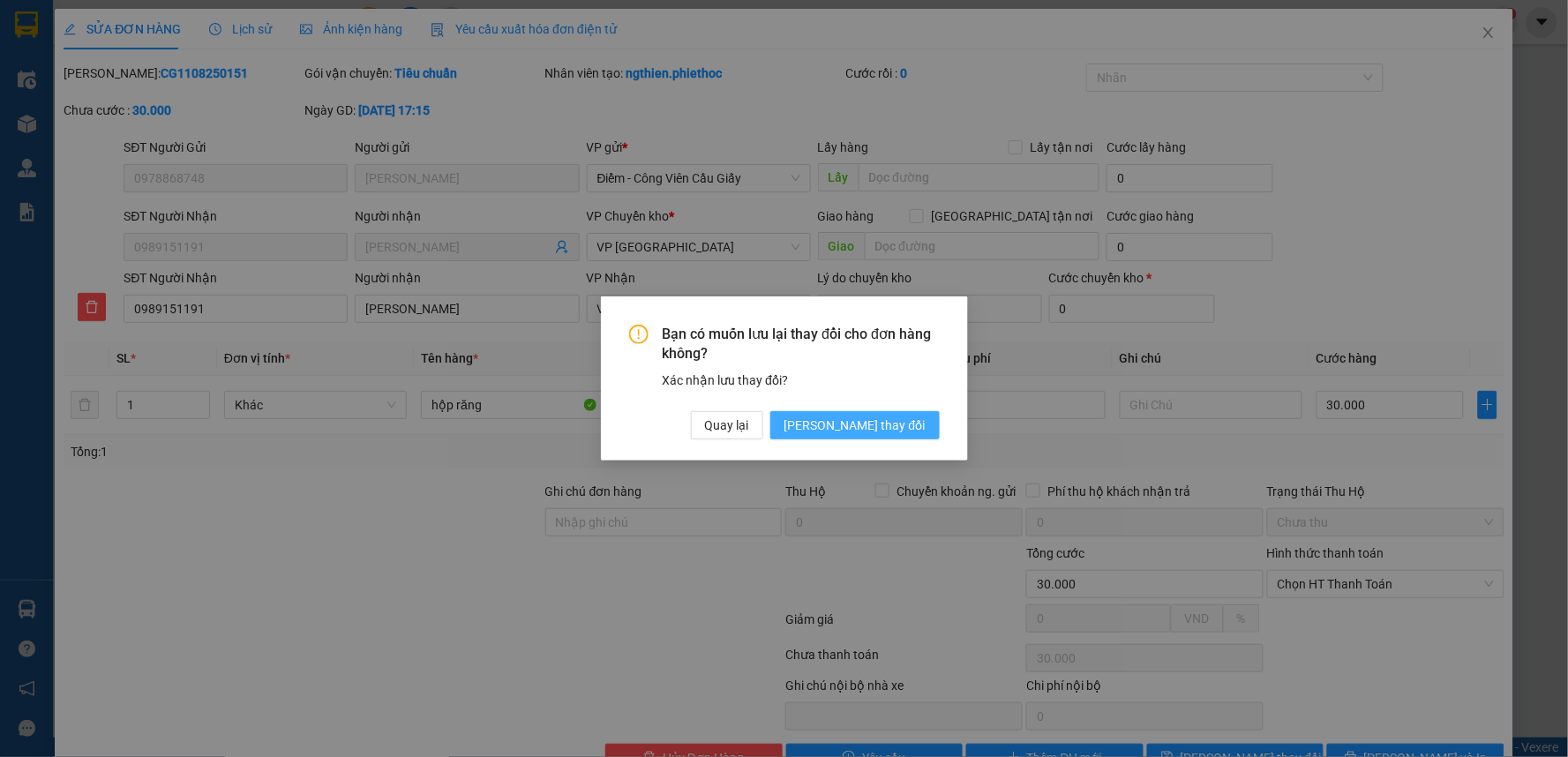
click at [925, 413] on button "[PERSON_NAME] thay đổi" at bounding box center [855, 425] width 169 height 29
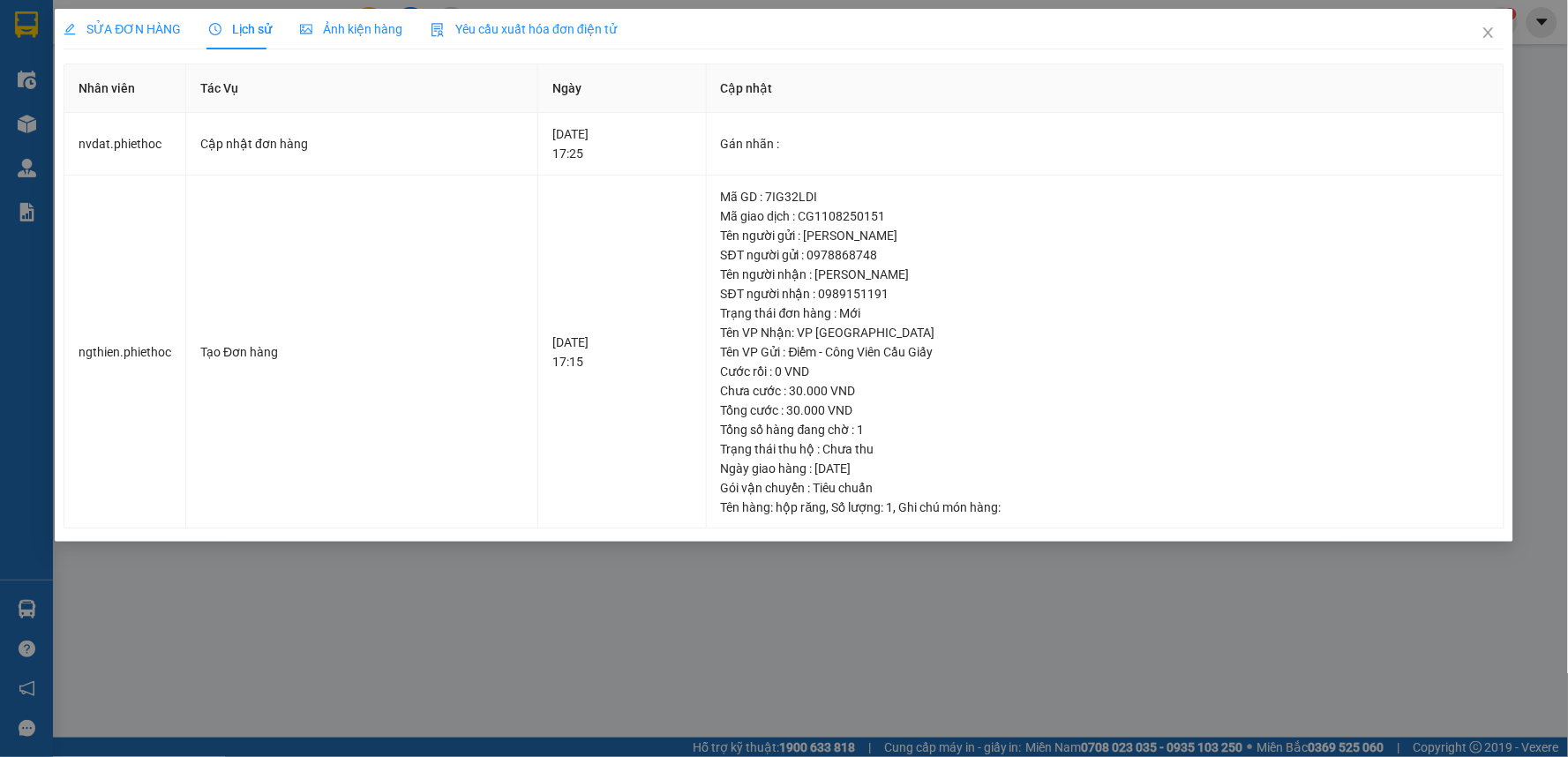
click at [119, 25] on span "SỬA ĐƠN HÀNG" at bounding box center [122, 29] width 117 height 14
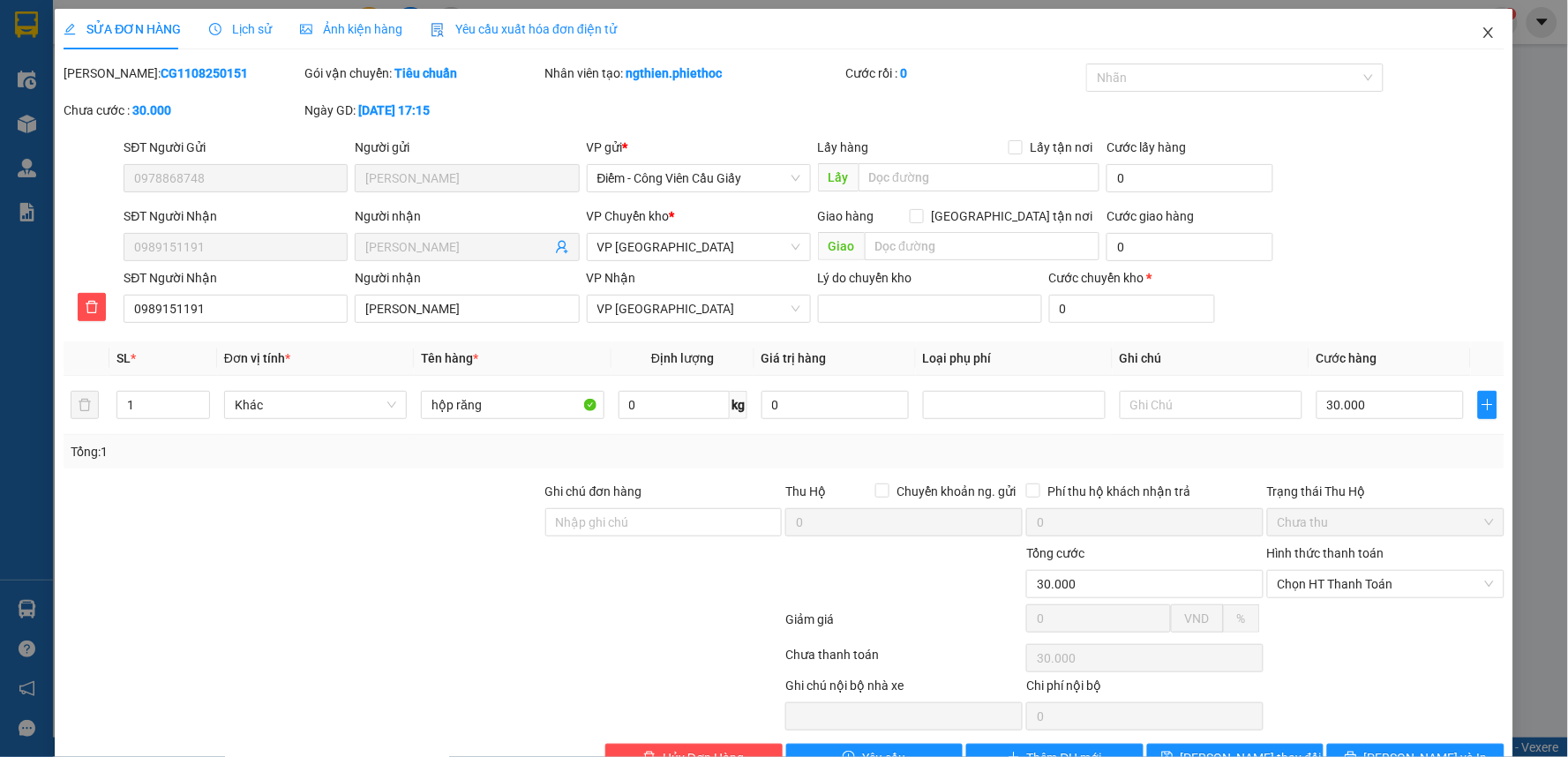
click at [1476, 56] on span "Close" at bounding box center [1488, 33] width 49 height 49
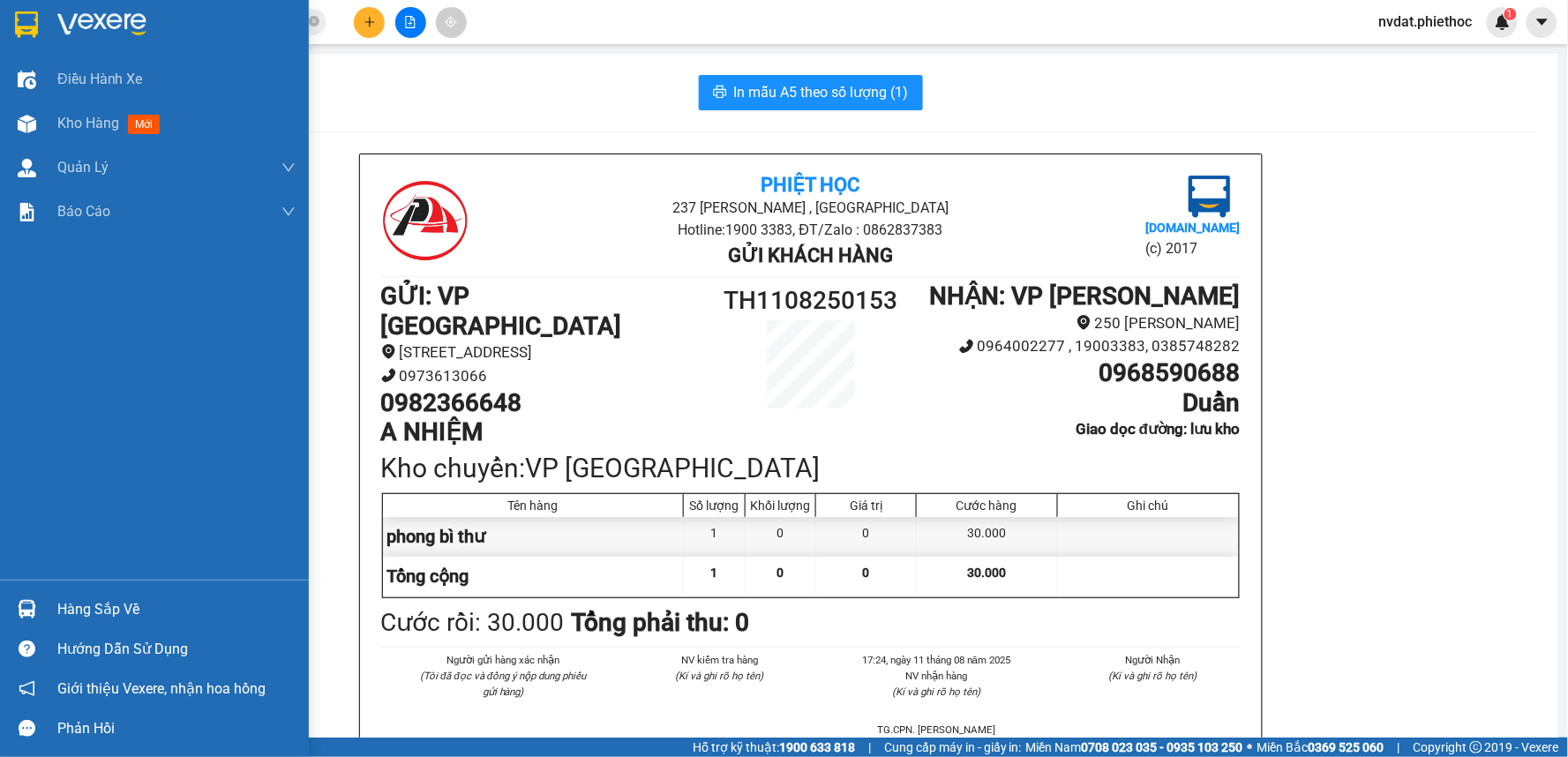
click at [30, 601] on img at bounding box center [27, 609] width 19 height 19
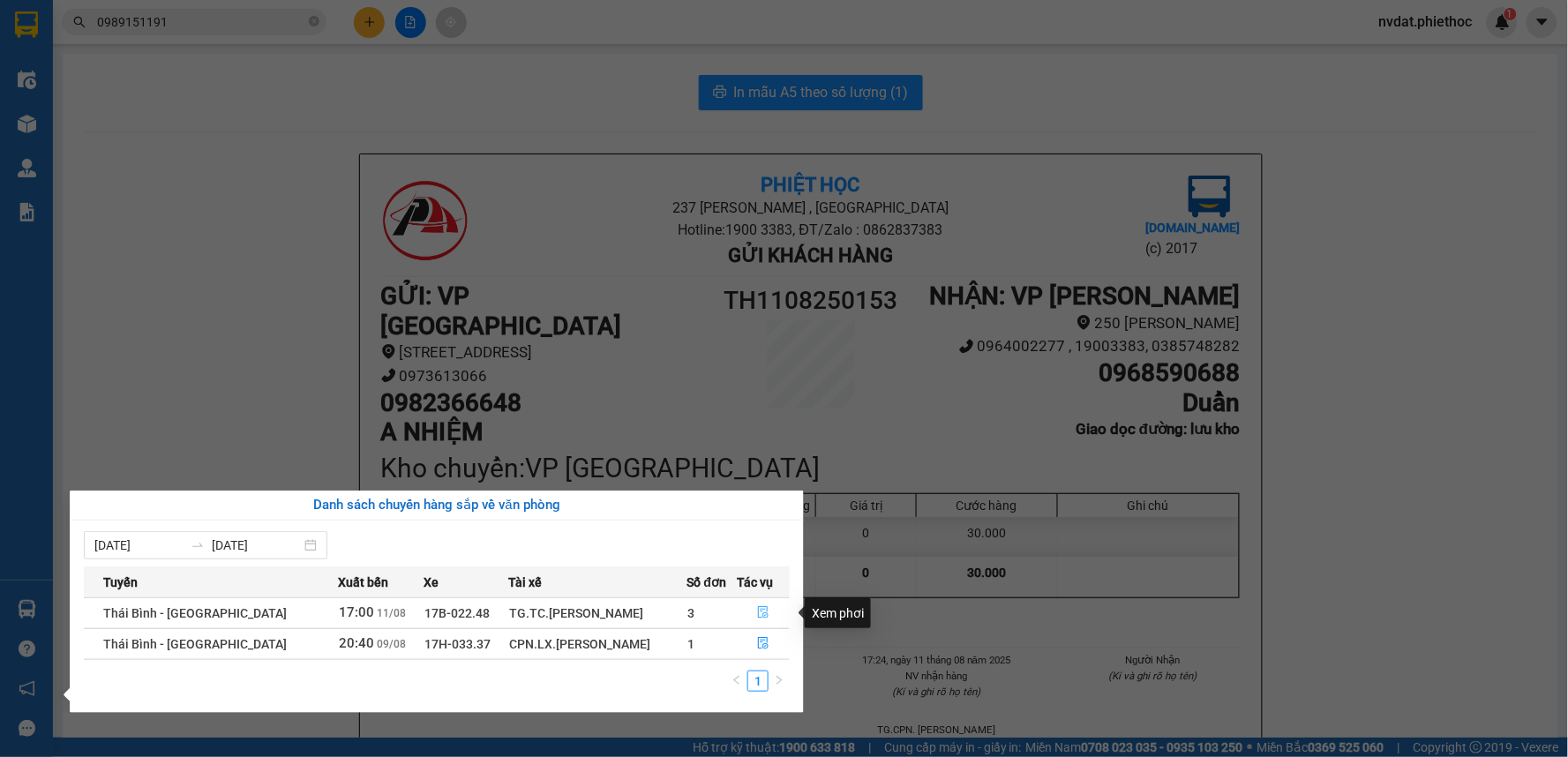
click at [782, 610] on button "button" at bounding box center [764, 613] width 51 height 29
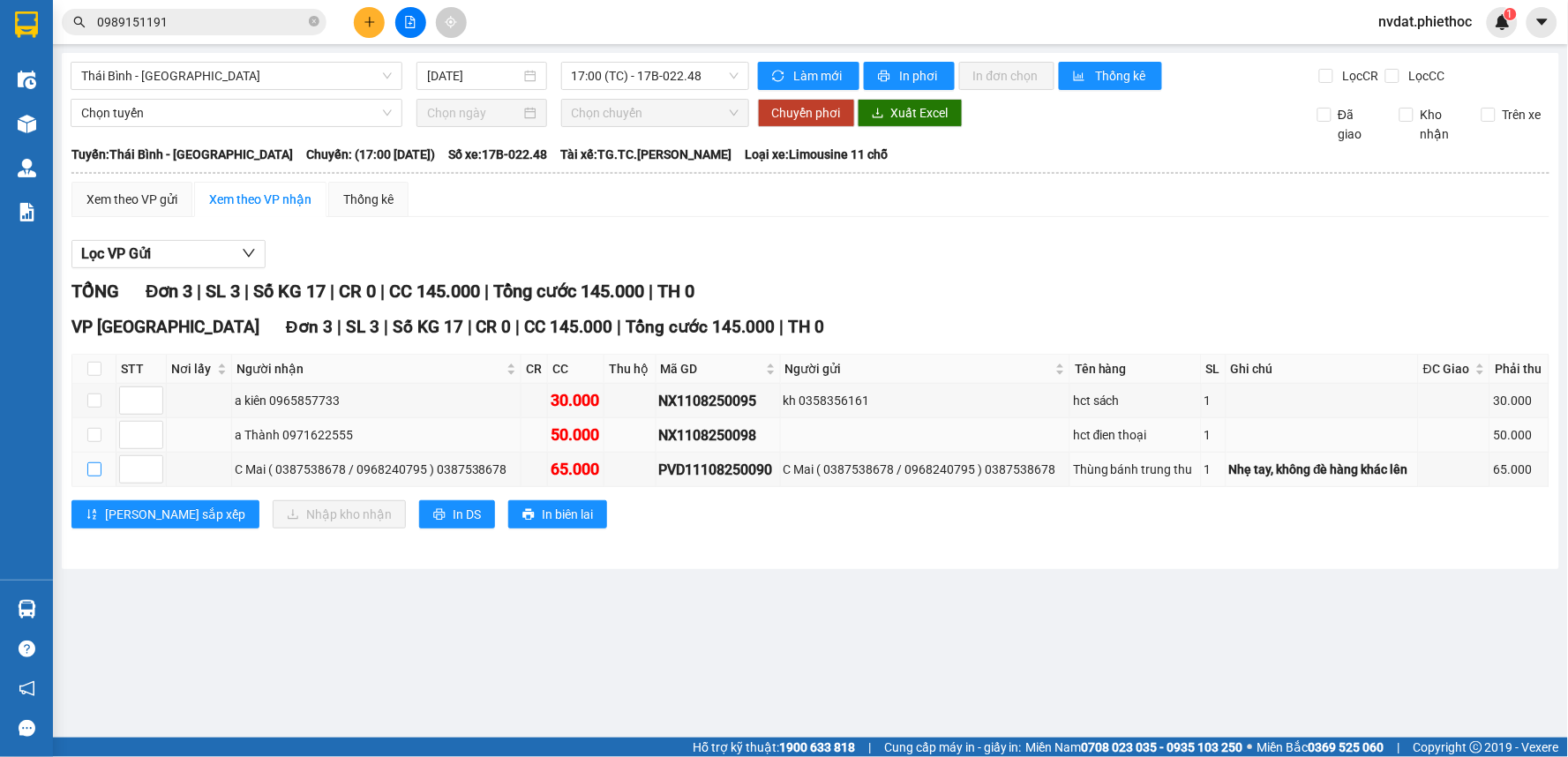
drag, startPoint x: 94, startPoint y: 471, endPoint x: 93, endPoint y: 453, distance: 18.0
click at [92, 469] on input "checkbox" at bounding box center [94, 470] width 14 height 14
checkbox input "true"
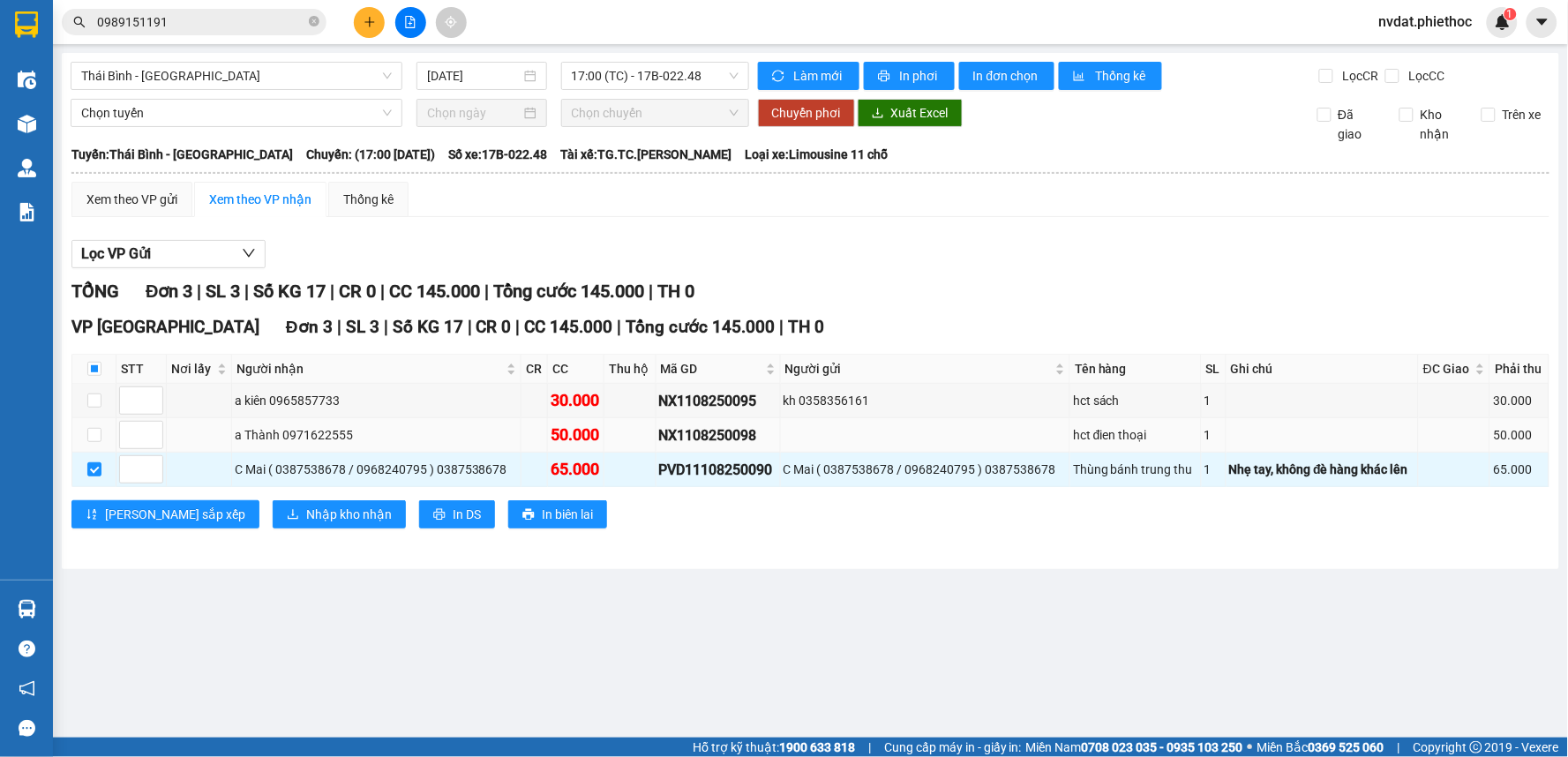
click at [94, 448] on td at bounding box center [94, 435] width 44 height 34
click at [97, 437] on input "checkbox" at bounding box center [94, 435] width 14 height 14
checkbox input "true"
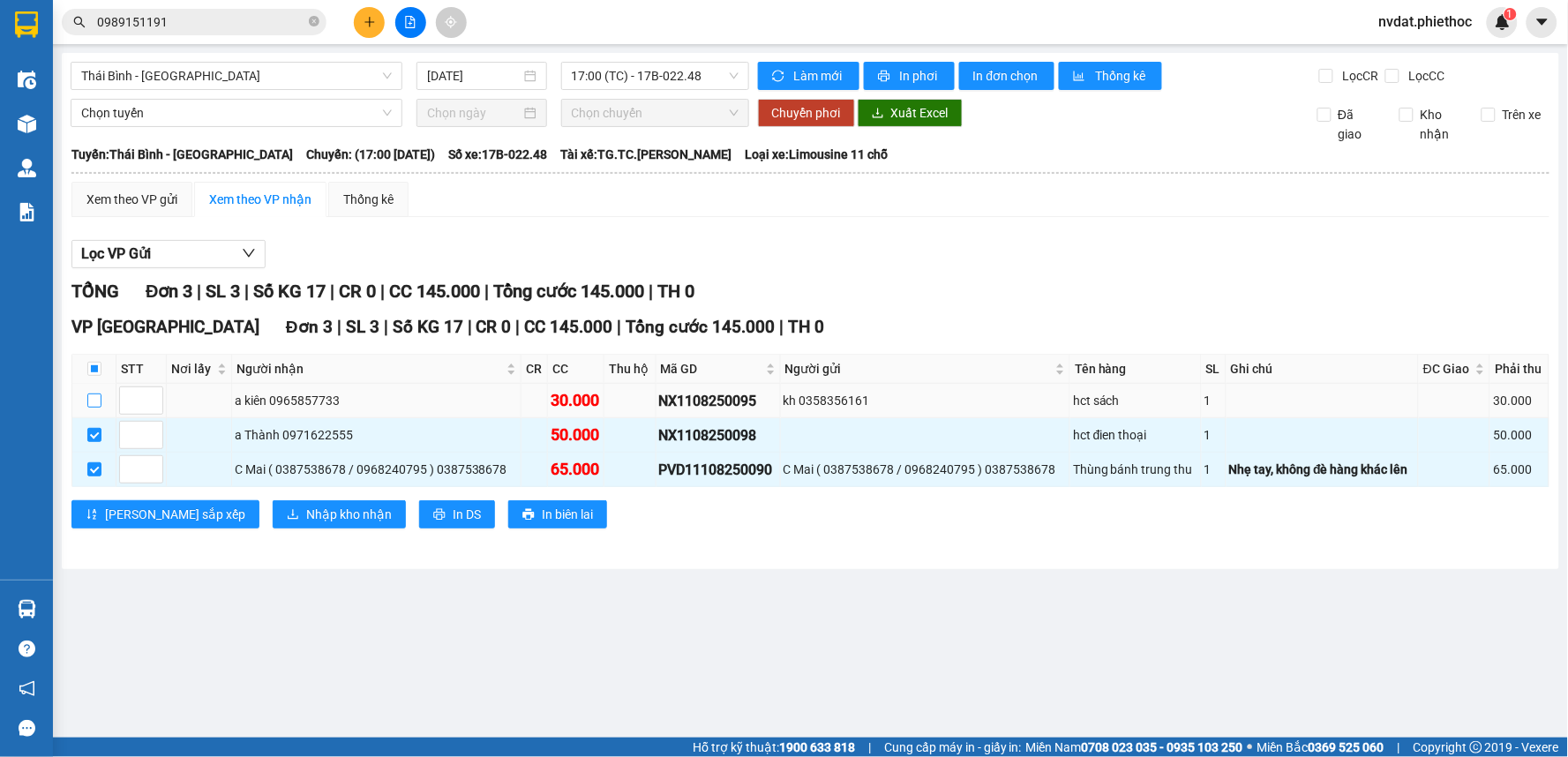
click at [94, 393] on label at bounding box center [94, 401] width 14 height 20
click at [94, 394] on input "checkbox" at bounding box center [94, 401] width 14 height 14
checkbox input "true"
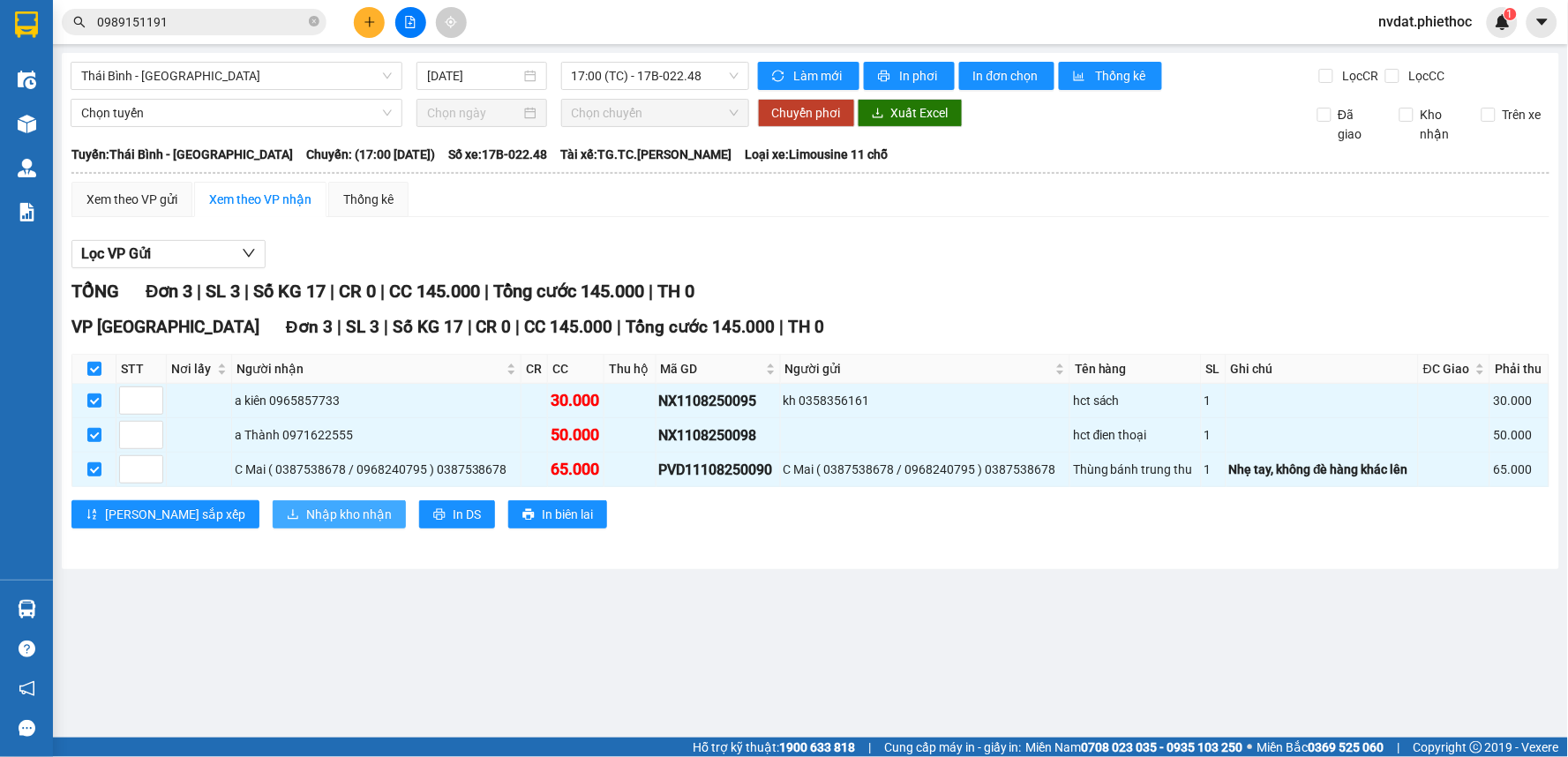
click at [306, 512] on span "Nhập kho nhận" at bounding box center [348, 515] width 86 height 20
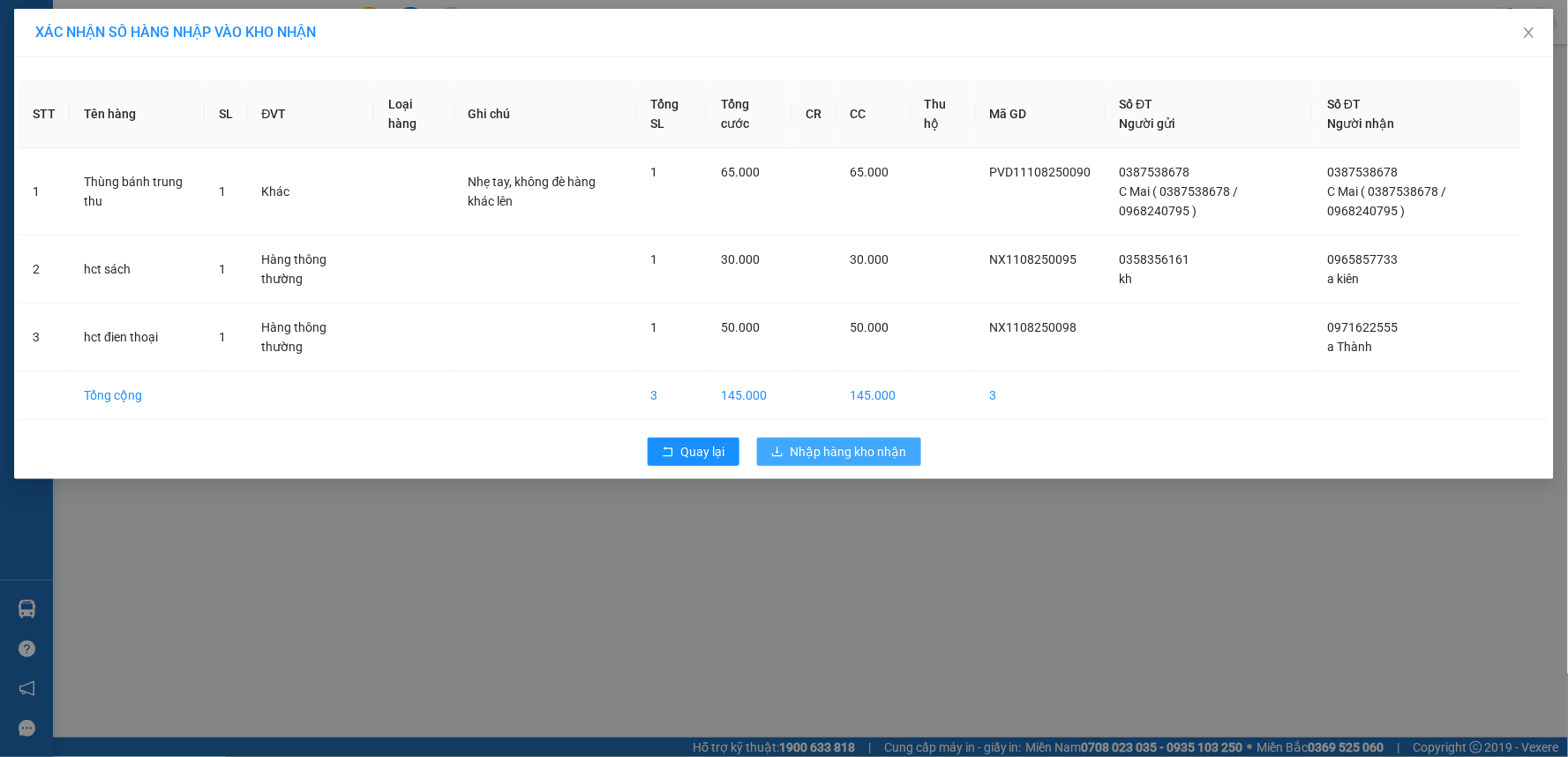
click at [904, 453] on span "Nhập hàng kho nhận" at bounding box center [848, 452] width 116 height 20
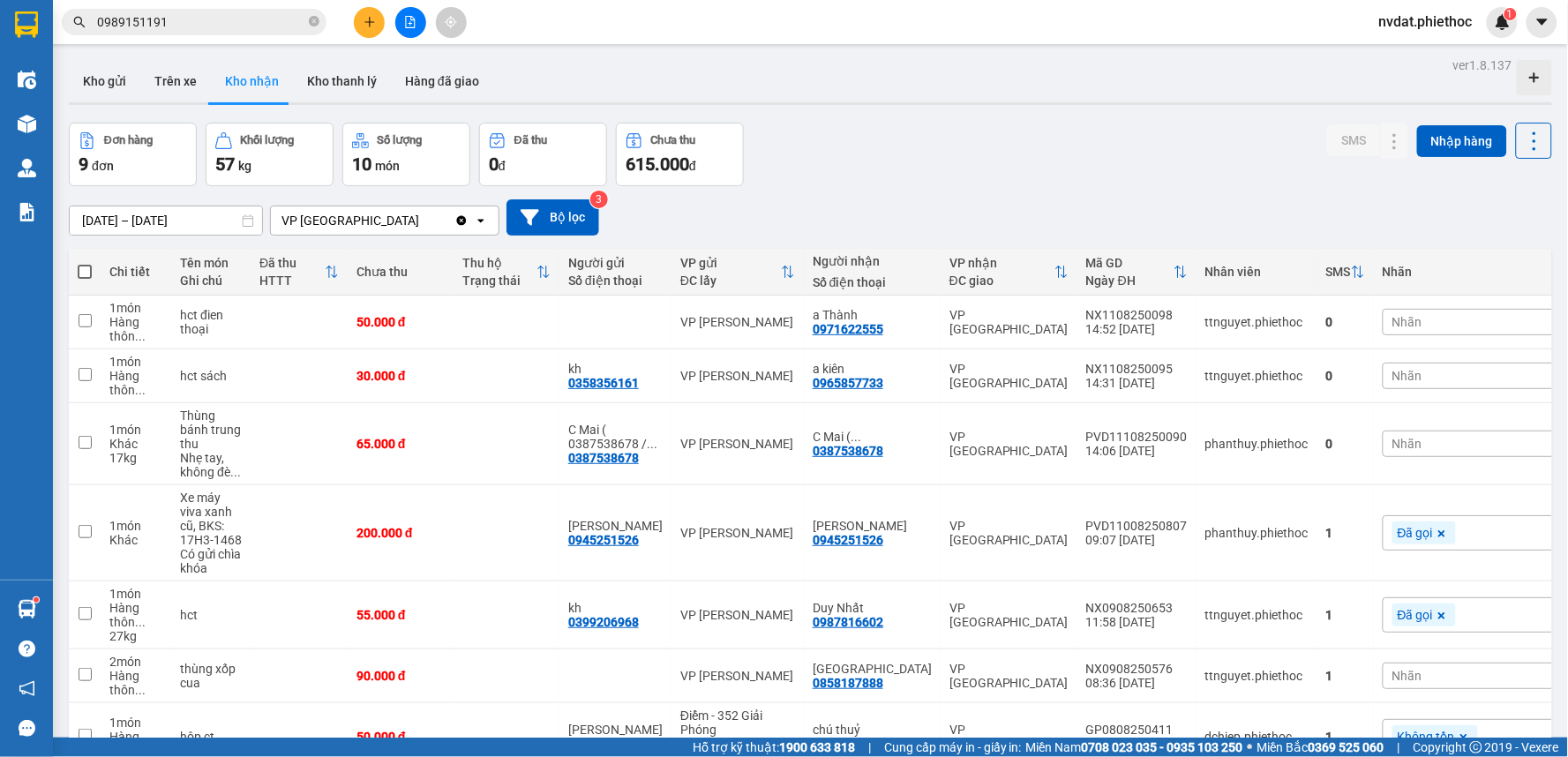
click at [1404, 451] on div "Nhãn" at bounding box center [1472, 444] width 178 height 81
click at [1393, 441] on span "Nhãn" at bounding box center [1408, 444] width 30 height 14
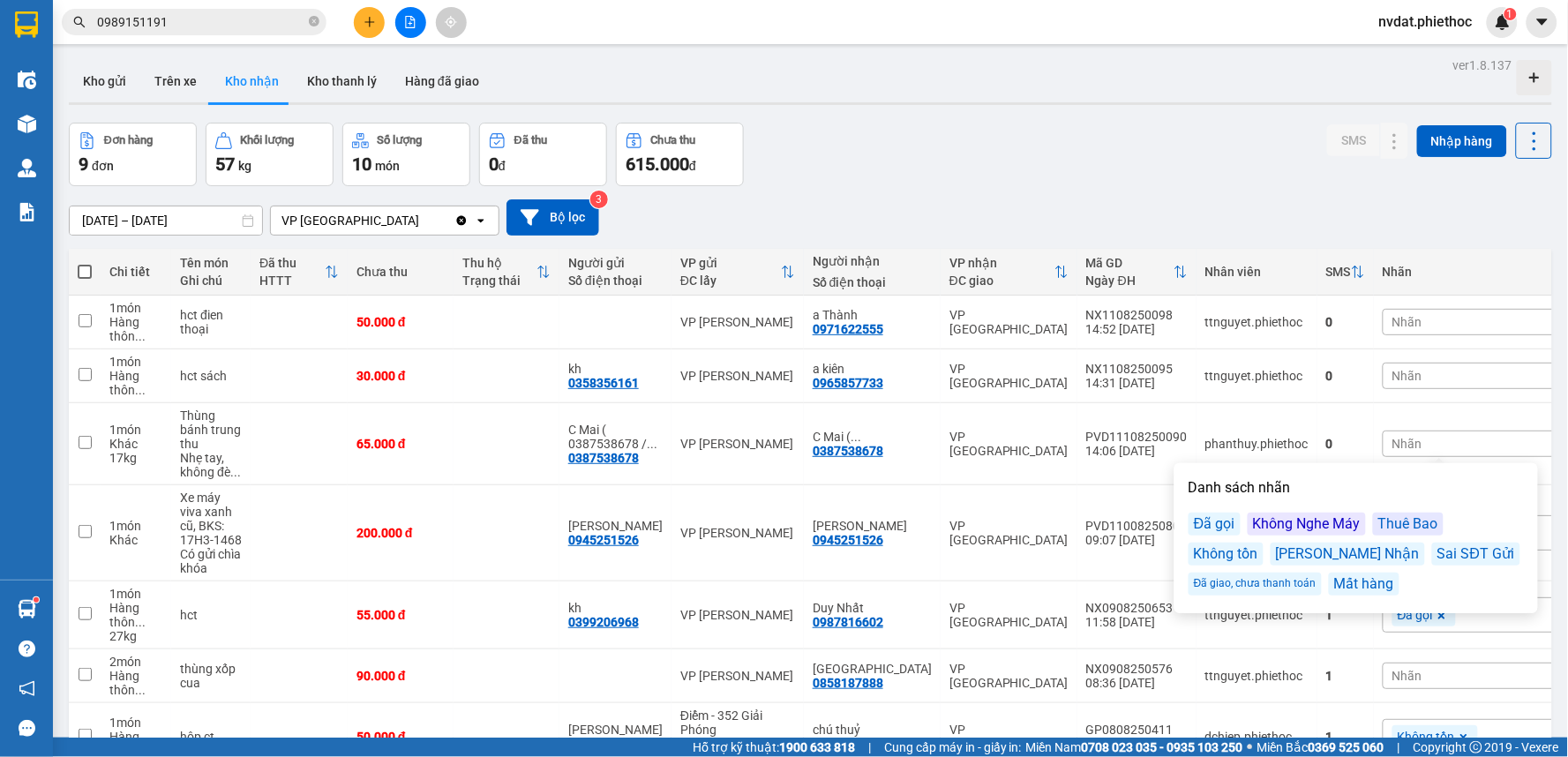
click at [1215, 523] on div "Đã gọi" at bounding box center [1215, 524] width 52 height 23
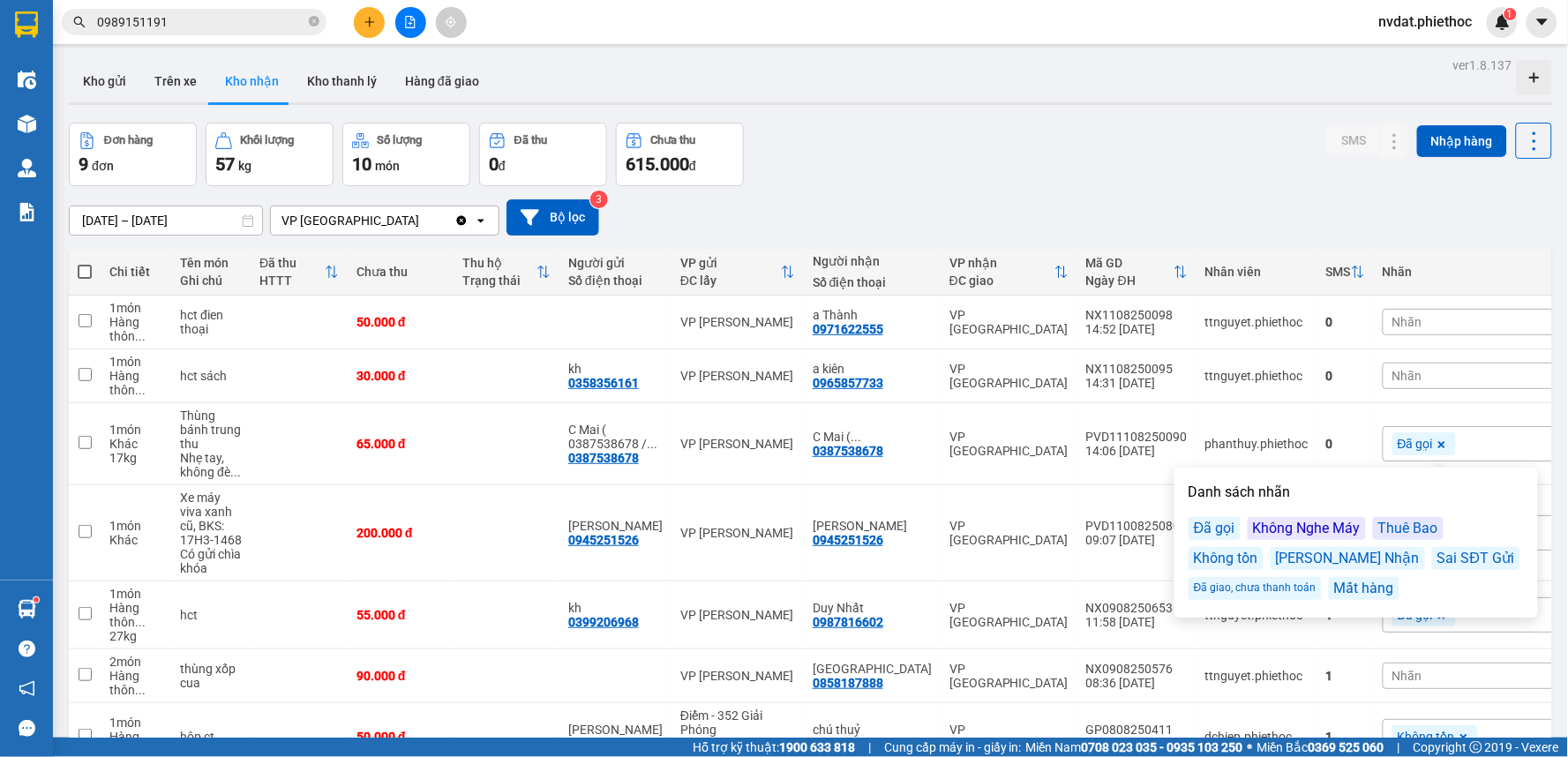
click at [1150, 210] on div "[DATE] – [DATE] Press the down arrow key to interact with the calendar and sele…" at bounding box center [810, 218] width 1483 height 36
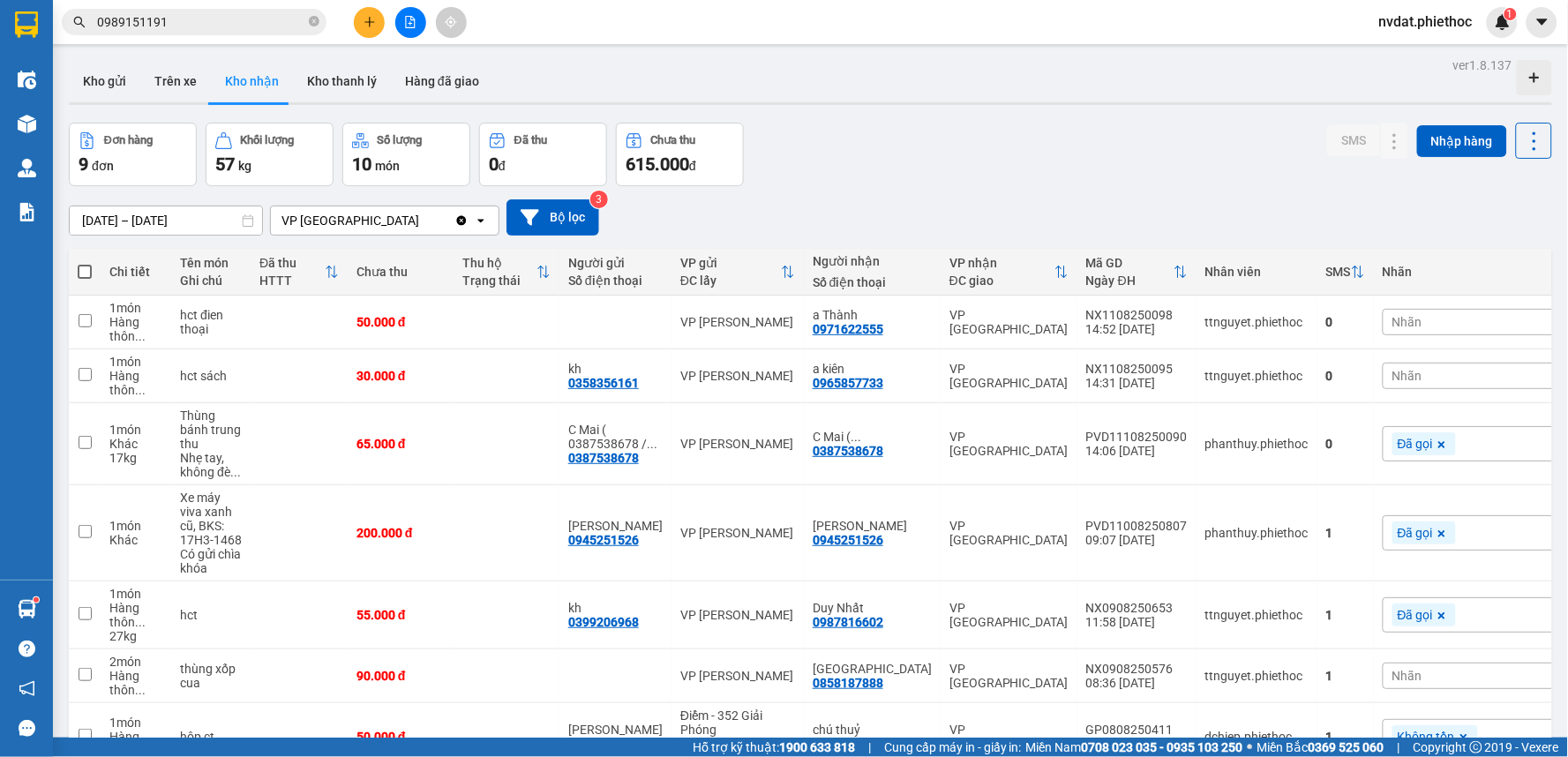
click at [1404, 391] on div "Nhãn" at bounding box center [1472, 376] width 178 height 53
click at [1393, 381] on span "Nhãn" at bounding box center [1408, 376] width 30 height 14
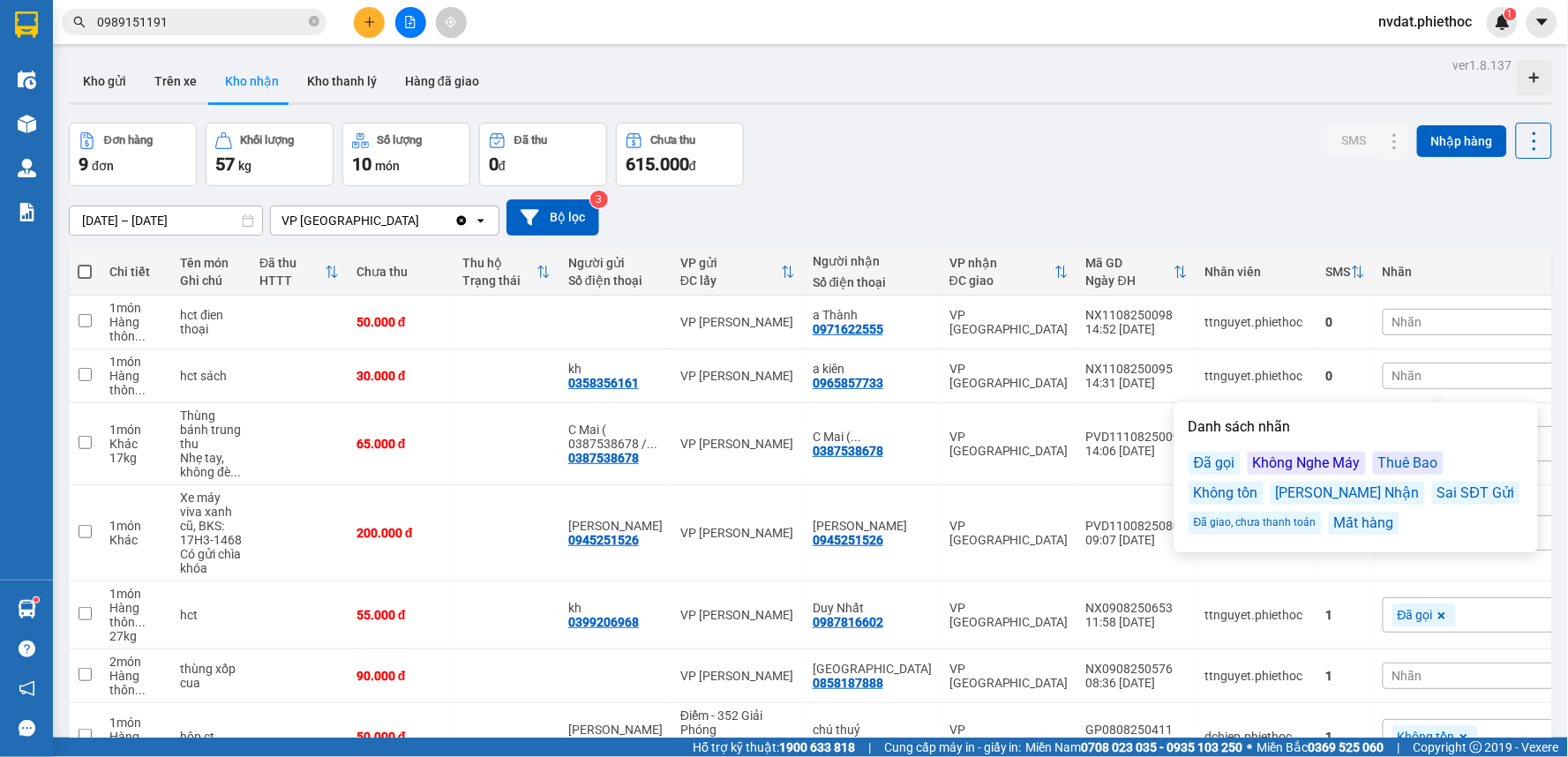
click at [1207, 471] on div "Đã gọi" at bounding box center [1215, 463] width 52 height 23
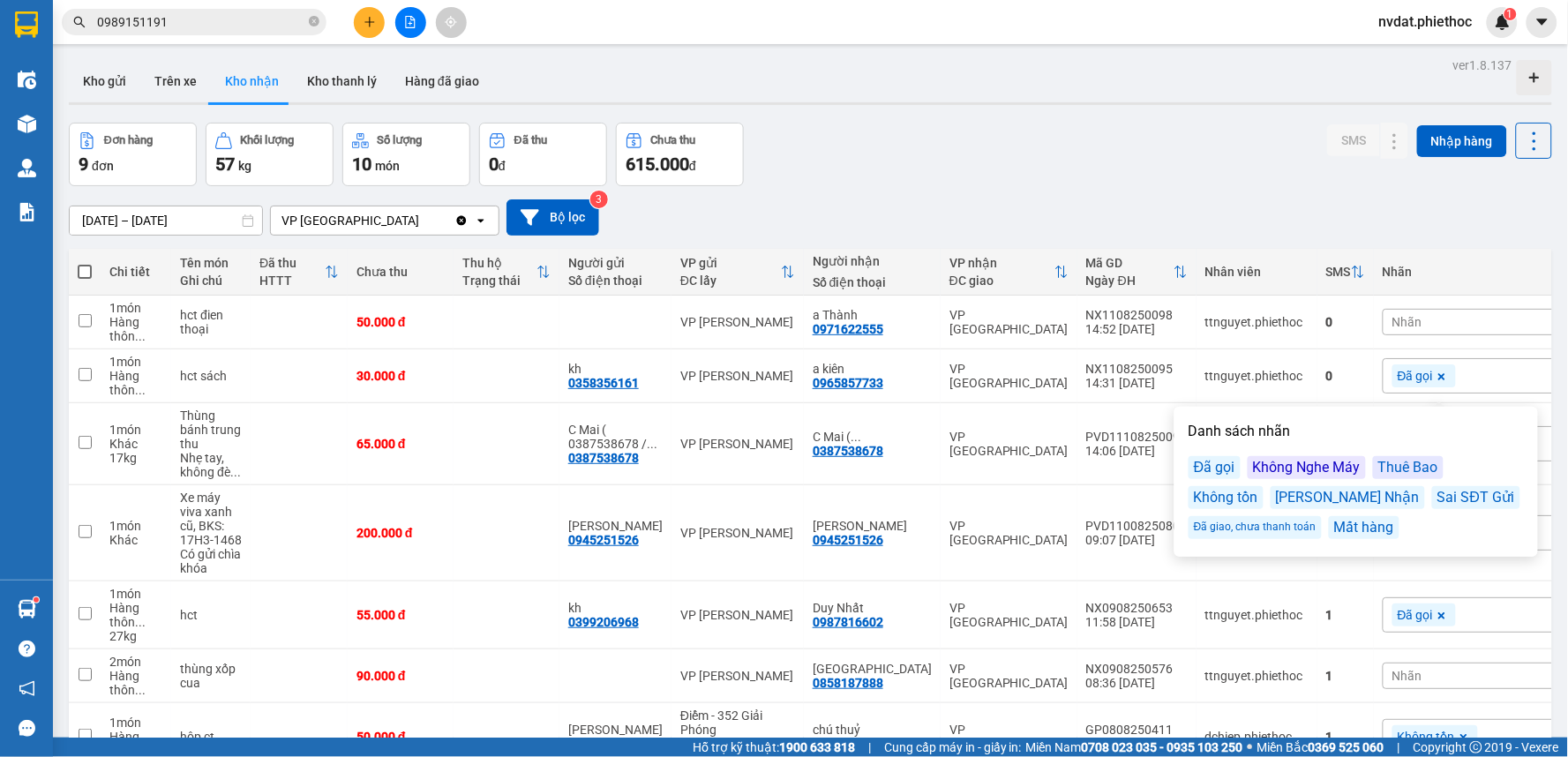
click at [1199, 224] on div "[DATE] – [DATE] Press the down arrow key to interact with the calendar and sele…" at bounding box center [810, 218] width 1483 height 36
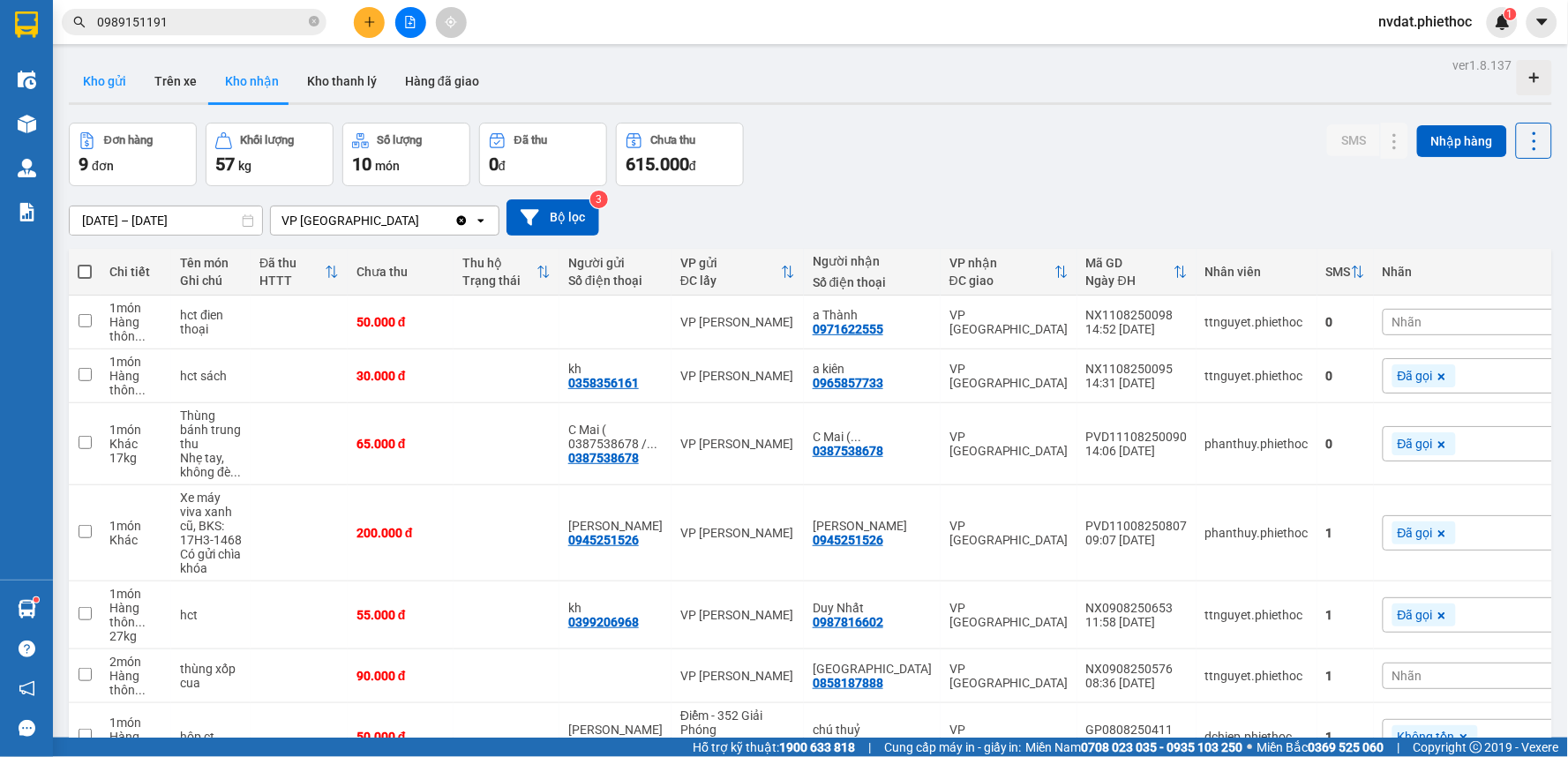
click at [115, 98] on button "Kho gửi" at bounding box center [104, 81] width 72 height 42
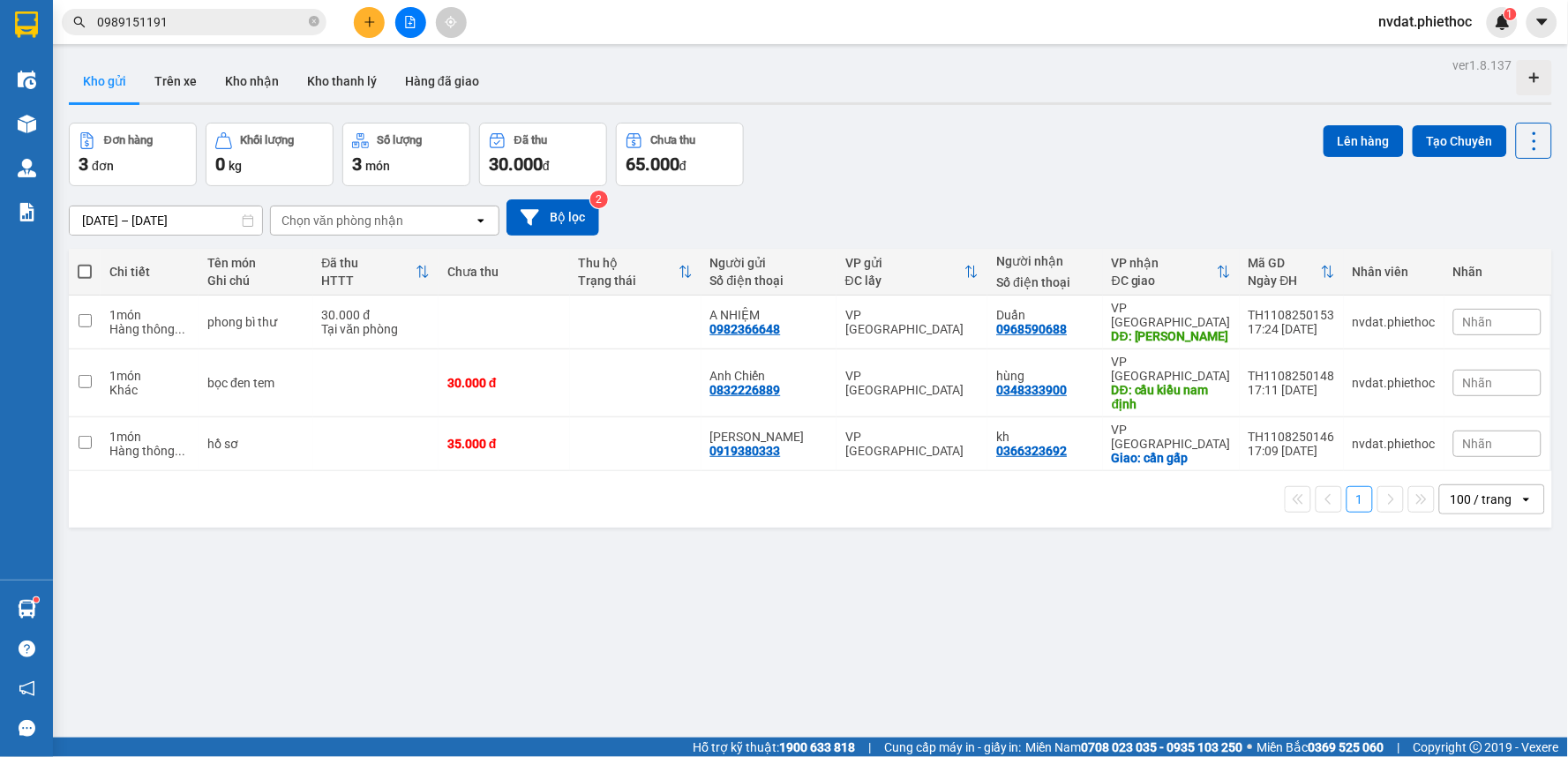
click at [92, 269] on th at bounding box center [85, 273] width 31 height 47
click at [85, 269] on span at bounding box center [85, 272] width 14 height 14
click at [85, 263] on input "checkbox" at bounding box center [85, 263] width 0 height 0
checkbox input "true"
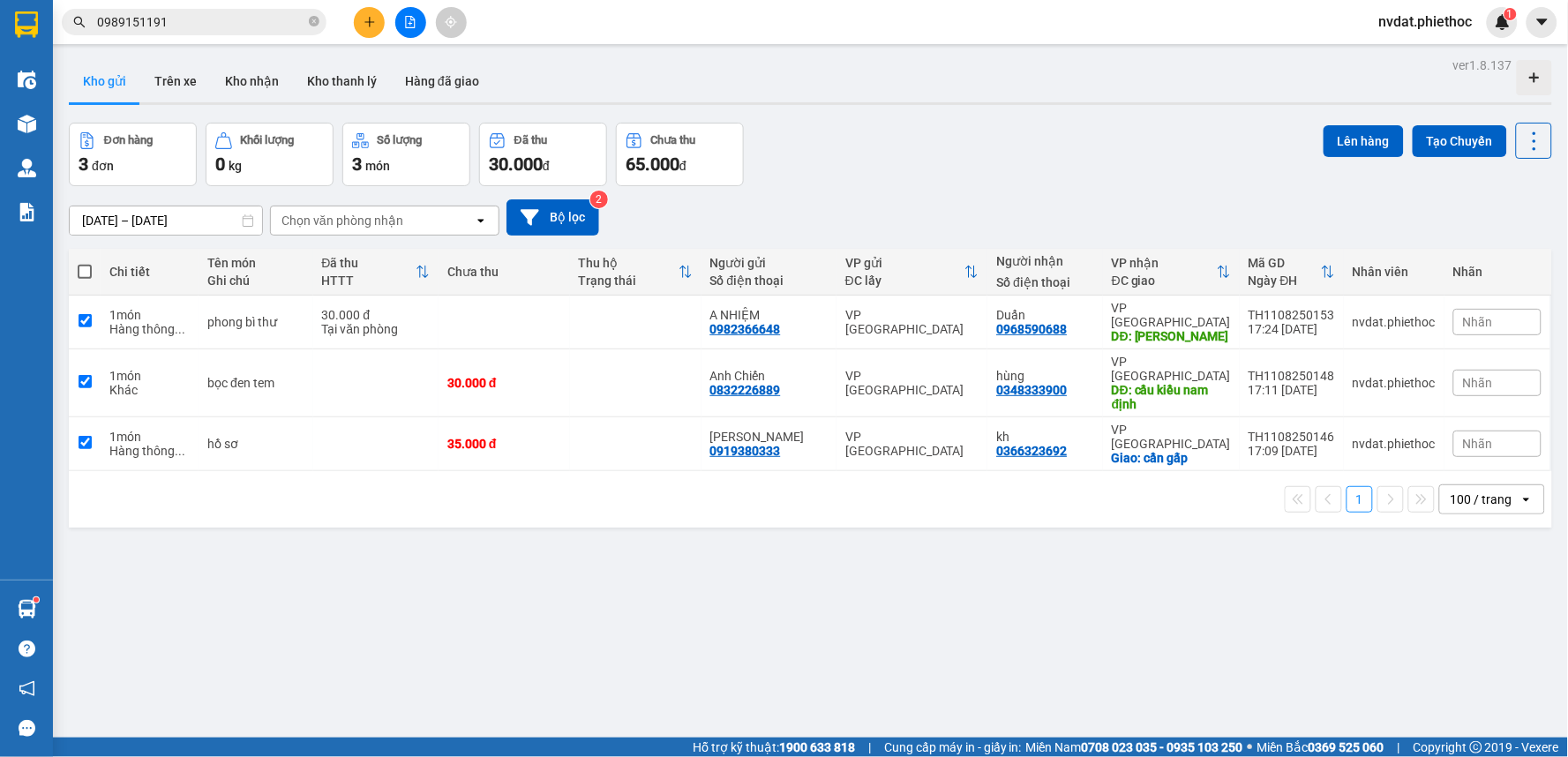
checkbox input "true"
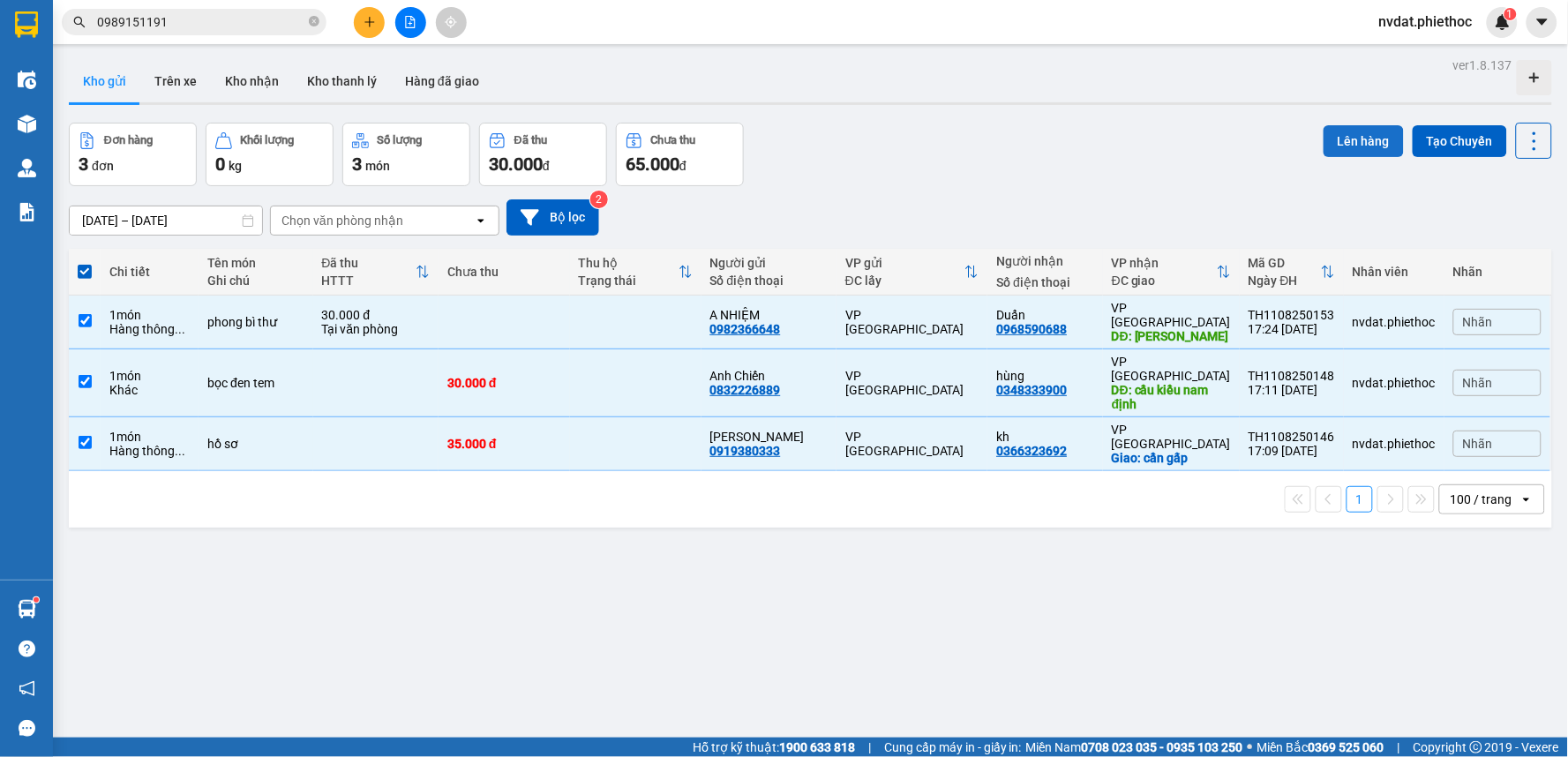
drag, startPoint x: 1329, startPoint y: 153, endPoint x: 1338, endPoint y: 148, distance: 10.3
click at [1338, 148] on button "Lên hàng" at bounding box center [1364, 141] width 81 height 32
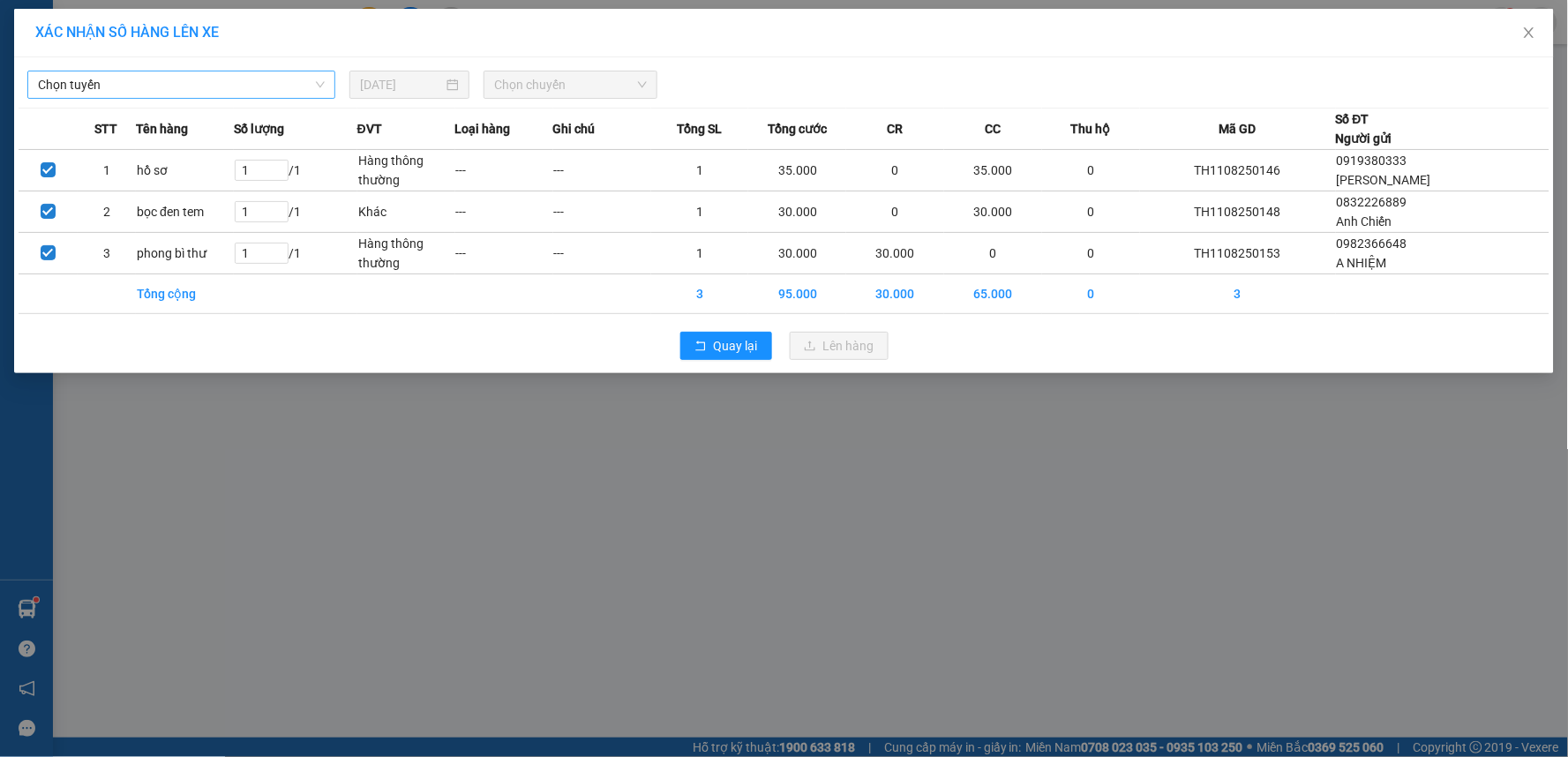
click at [189, 97] on span "Chọn tuyến" at bounding box center [181, 85] width 286 height 27
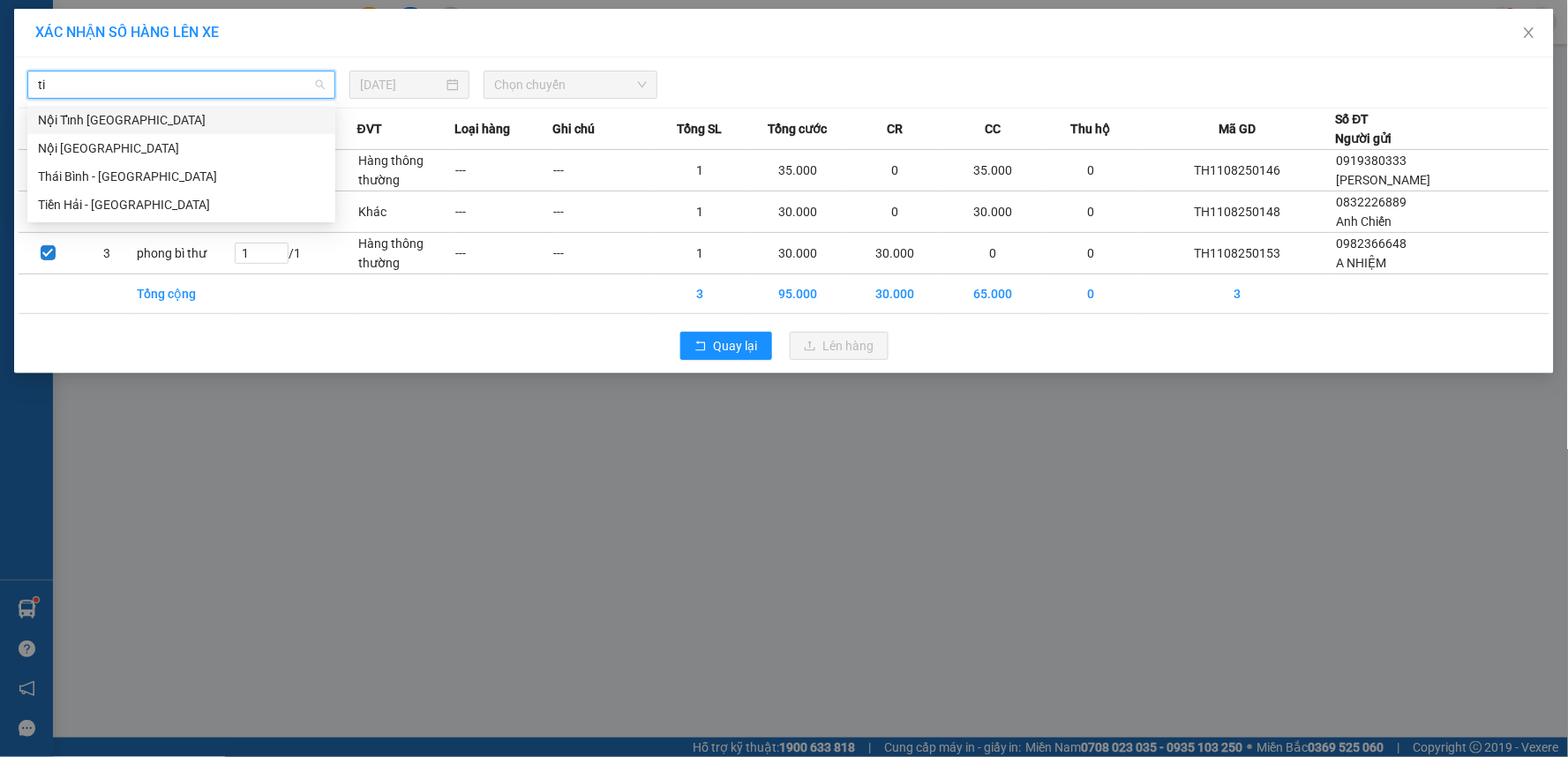
type input "tie"
click at [161, 143] on div "Tiền Hải - [GEOGRAPHIC_DATA]" at bounding box center [181, 149] width 286 height 20
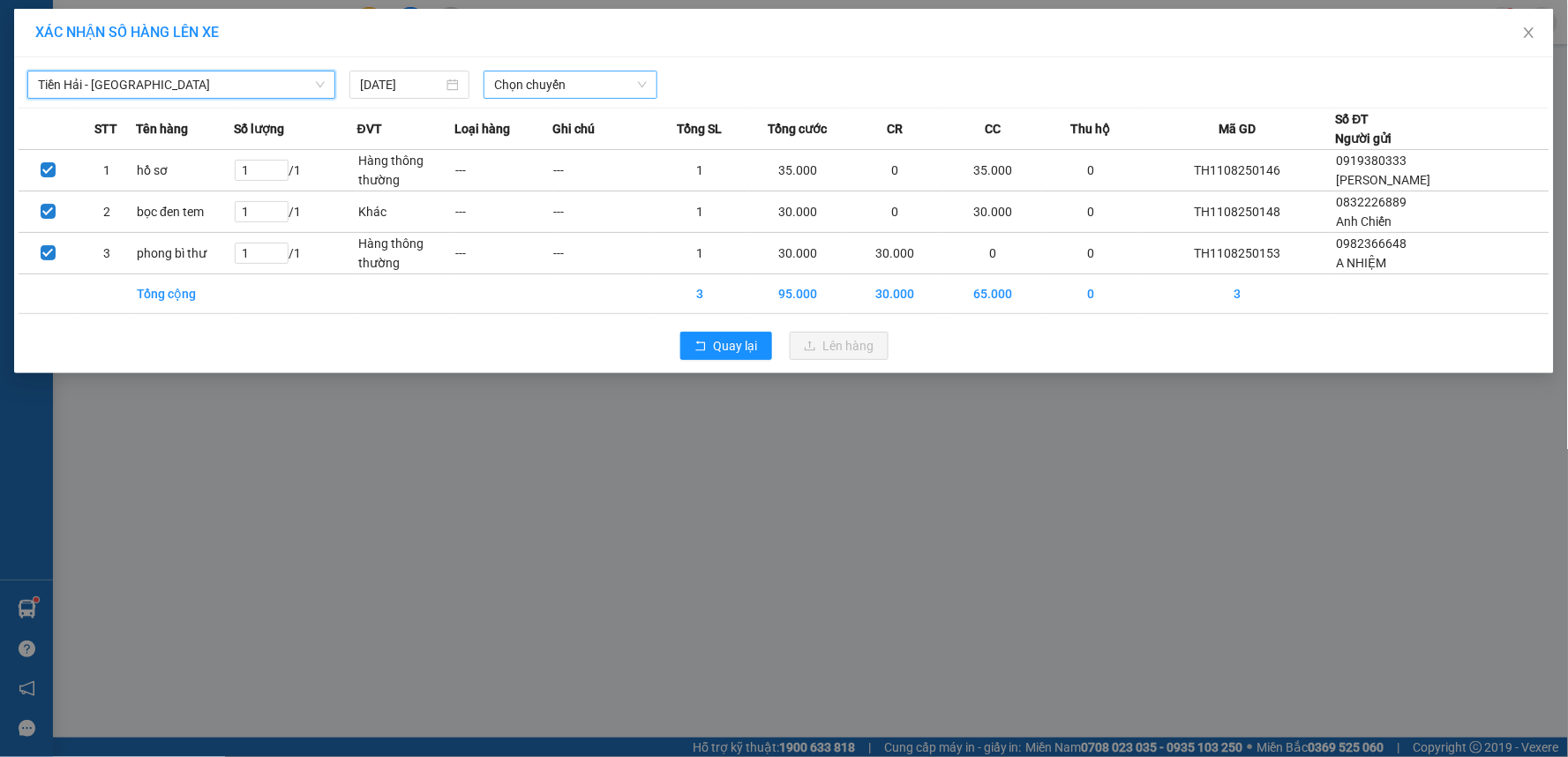
click at [533, 73] on span "Chọn chuyến" at bounding box center [570, 85] width 153 height 27
type input "18"
click at [623, 143] on div "Thêm chuyến " 18:00 "" at bounding box center [577, 149] width 188 height 30
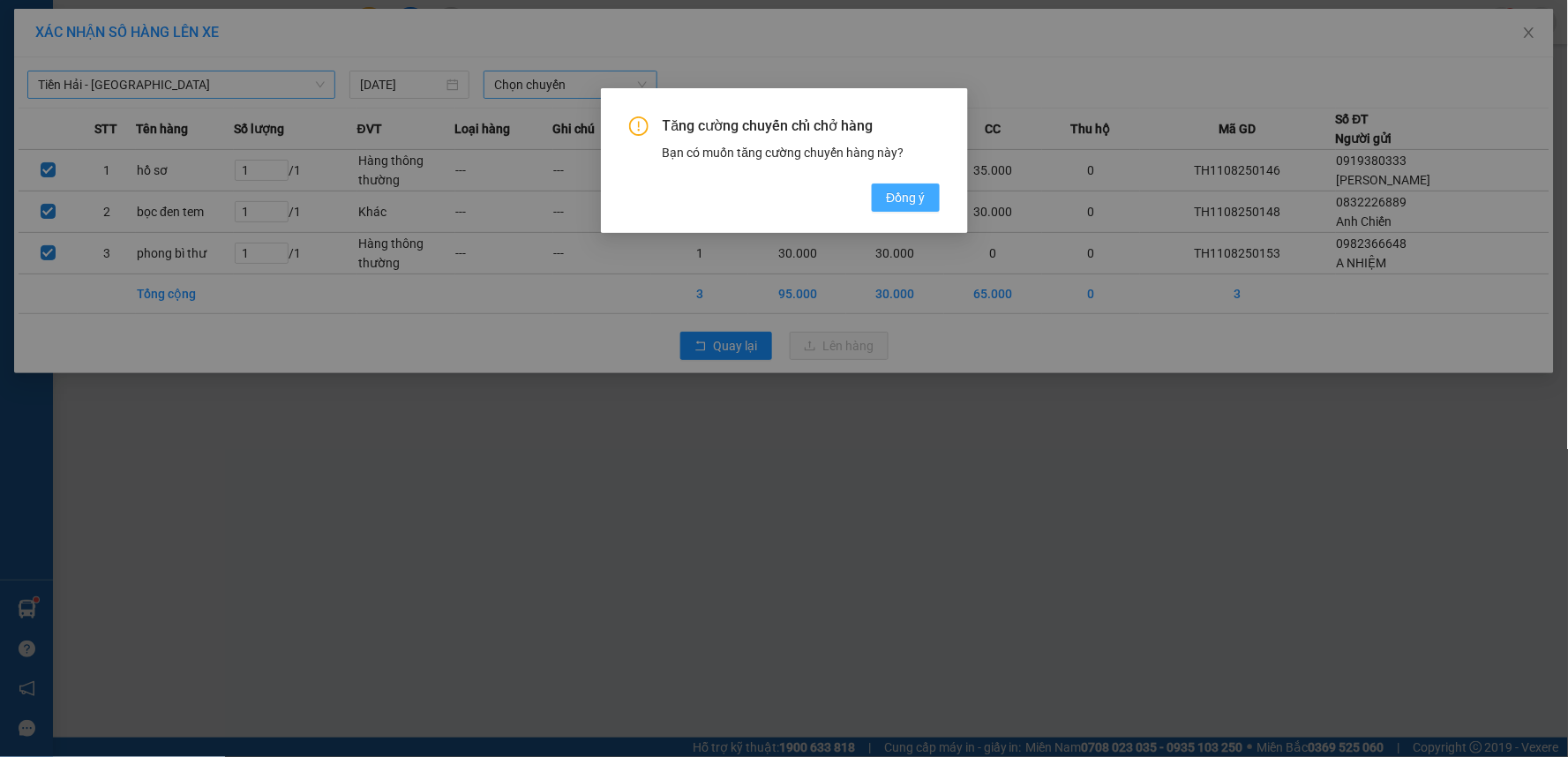
click at [894, 191] on span "Đồng ý" at bounding box center [905, 198] width 38 height 20
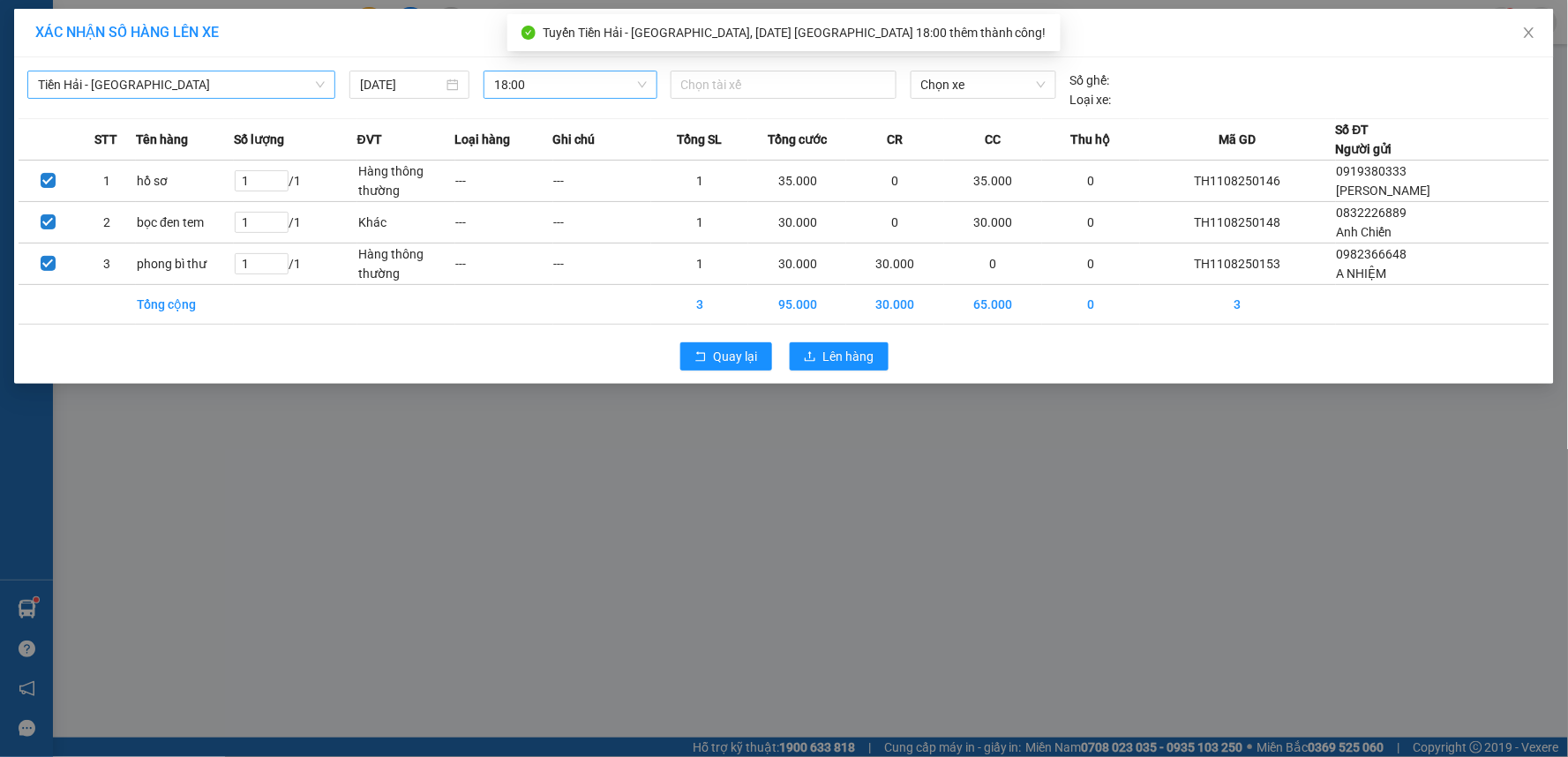
click at [772, 103] on div "Chọn tài xế" at bounding box center [784, 90] width 240 height 38
click at [772, 94] on div at bounding box center [784, 85] width 218 height 22
type input "tuyên"
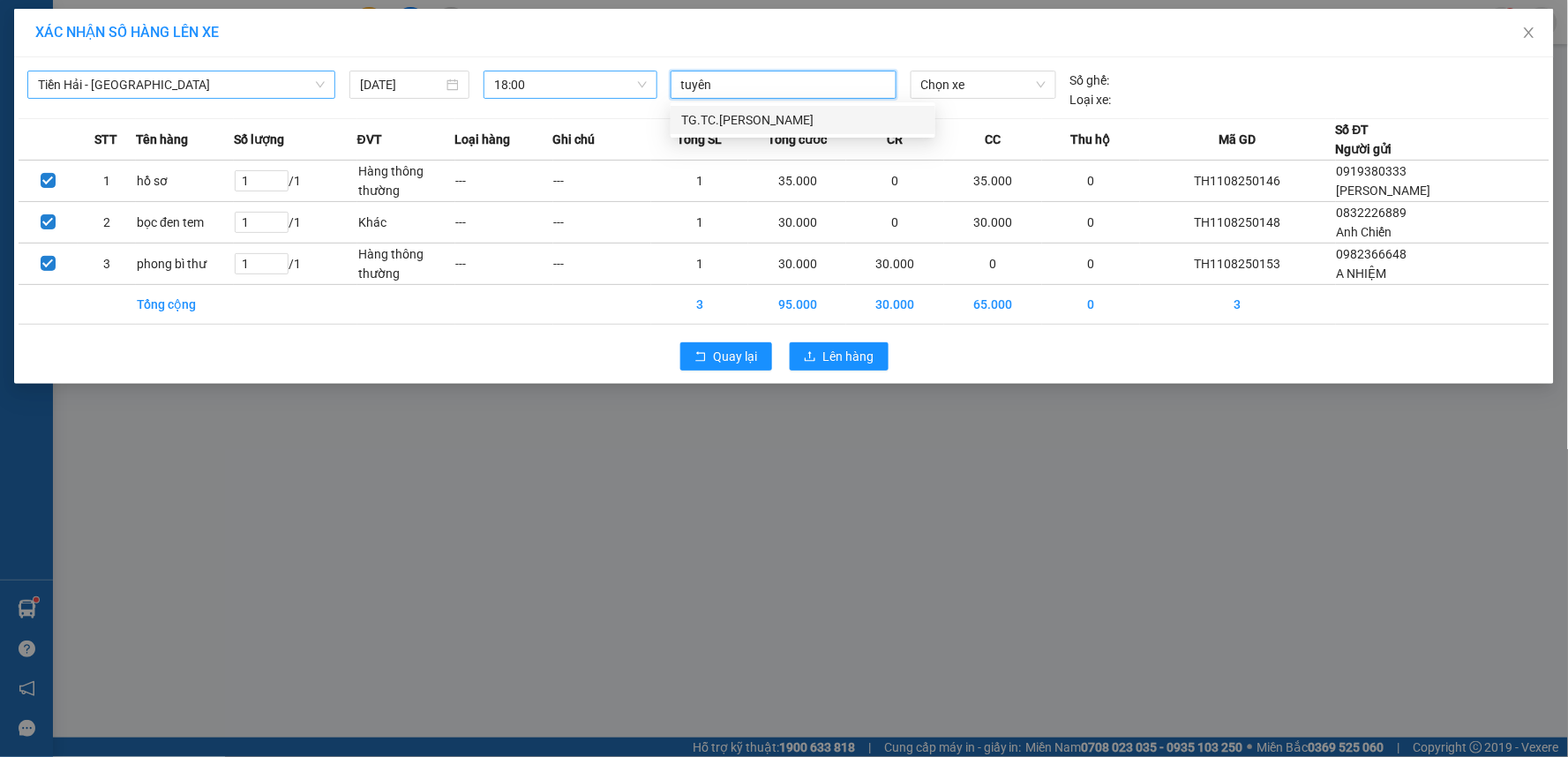
click at [780, 110] on div "TG.TC.[PERSON_NAME]" at bounding box center [802, 120] width 243 height 20
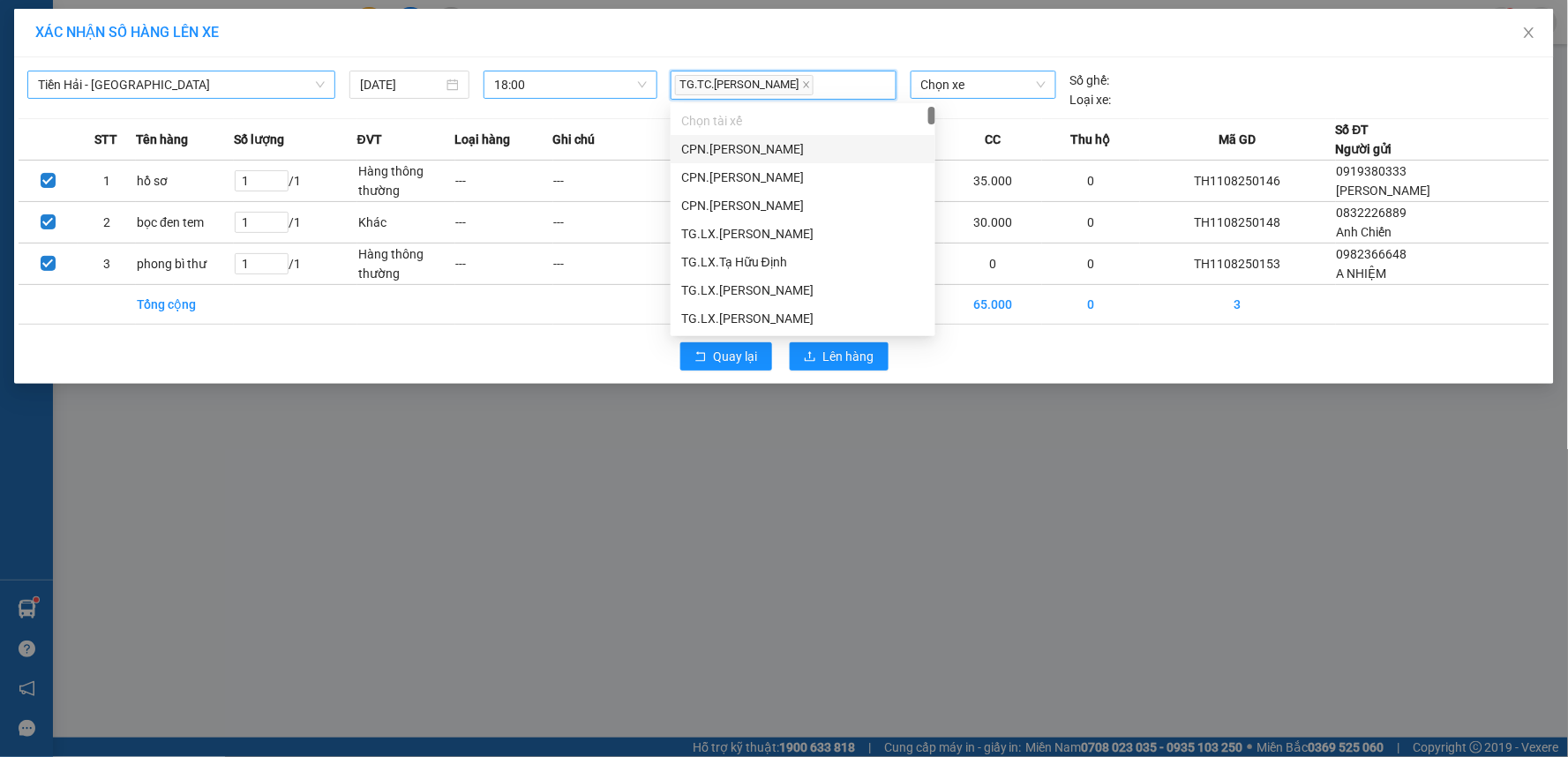
click at [941, 90] on span "Chọn xe" at bounding box center [983, 85] width 124 height 27
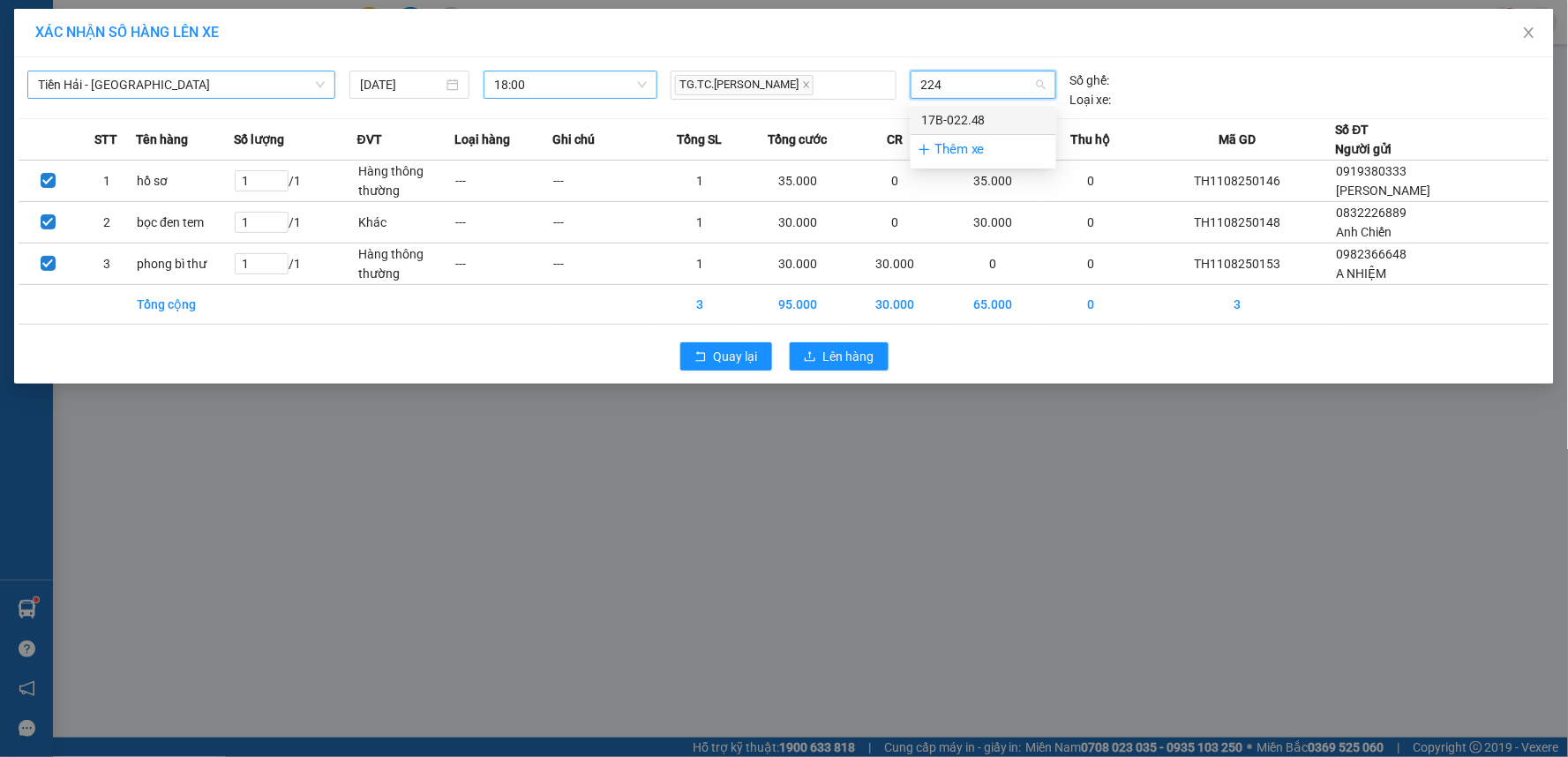
type input "2248"
click at [990, 119] on div "17B-022.48" at bounding box center [983, 120] width 124 height 20
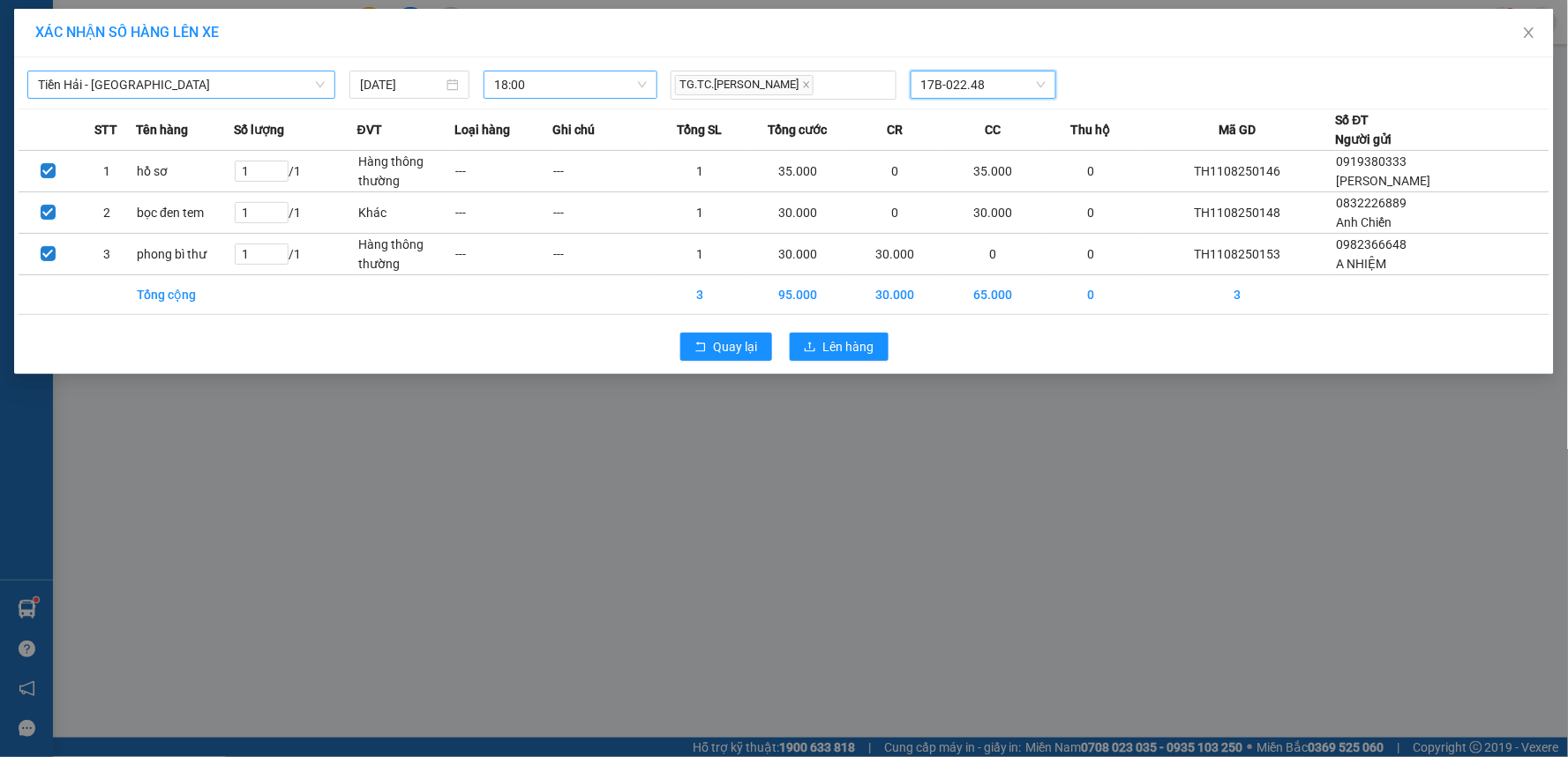
click at [836, 363] on div "Quay lại Lên hàng" at bounding box center [784, 347] width 1532 height 46
click at [836, 353] on span "Lên hàng" at bounding box center [848, 347] width 51 height 20
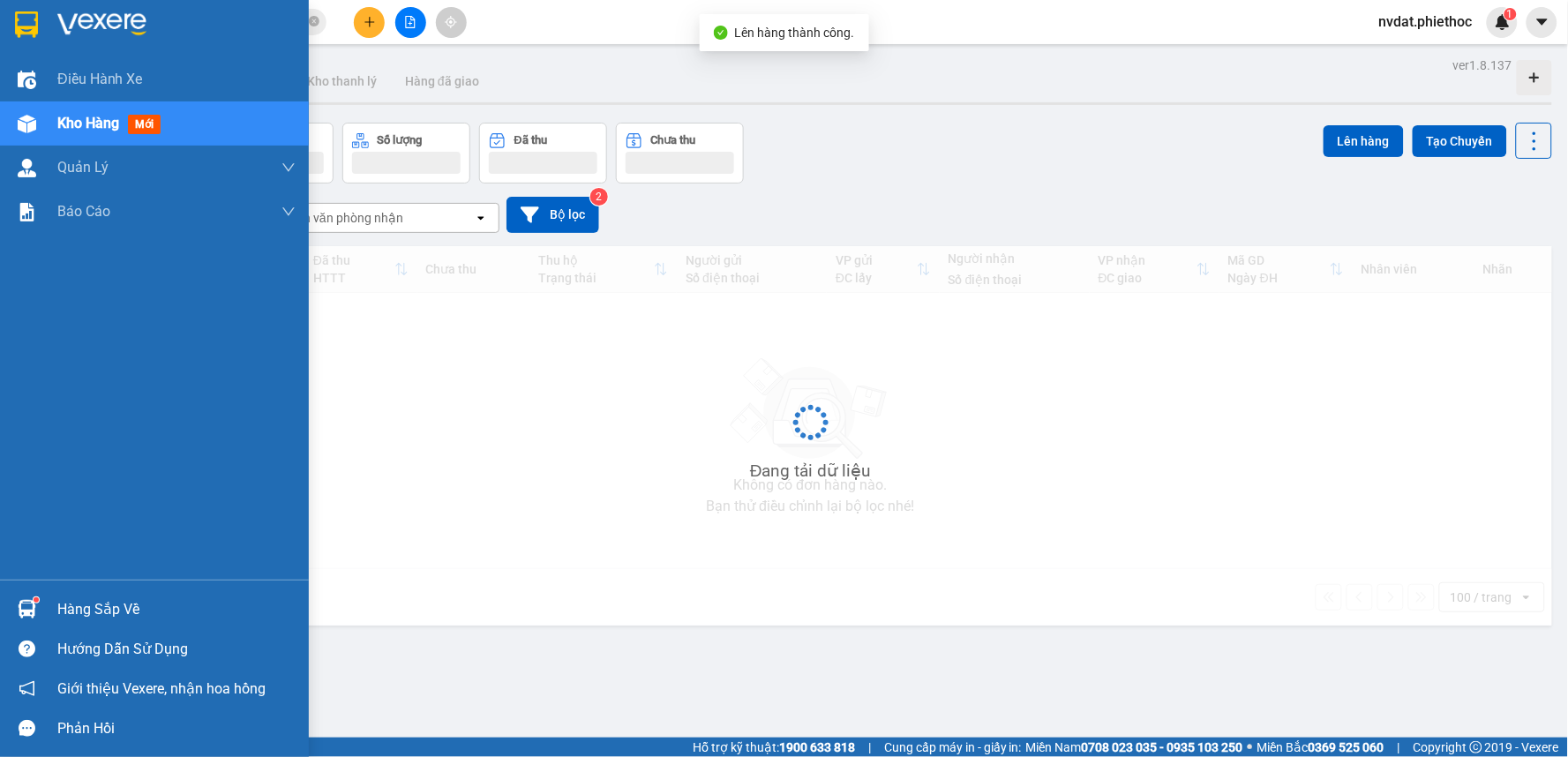
click at [44, 609] on div "Hàng sắp về" at bounding box center [155, 609] width 309 height 39
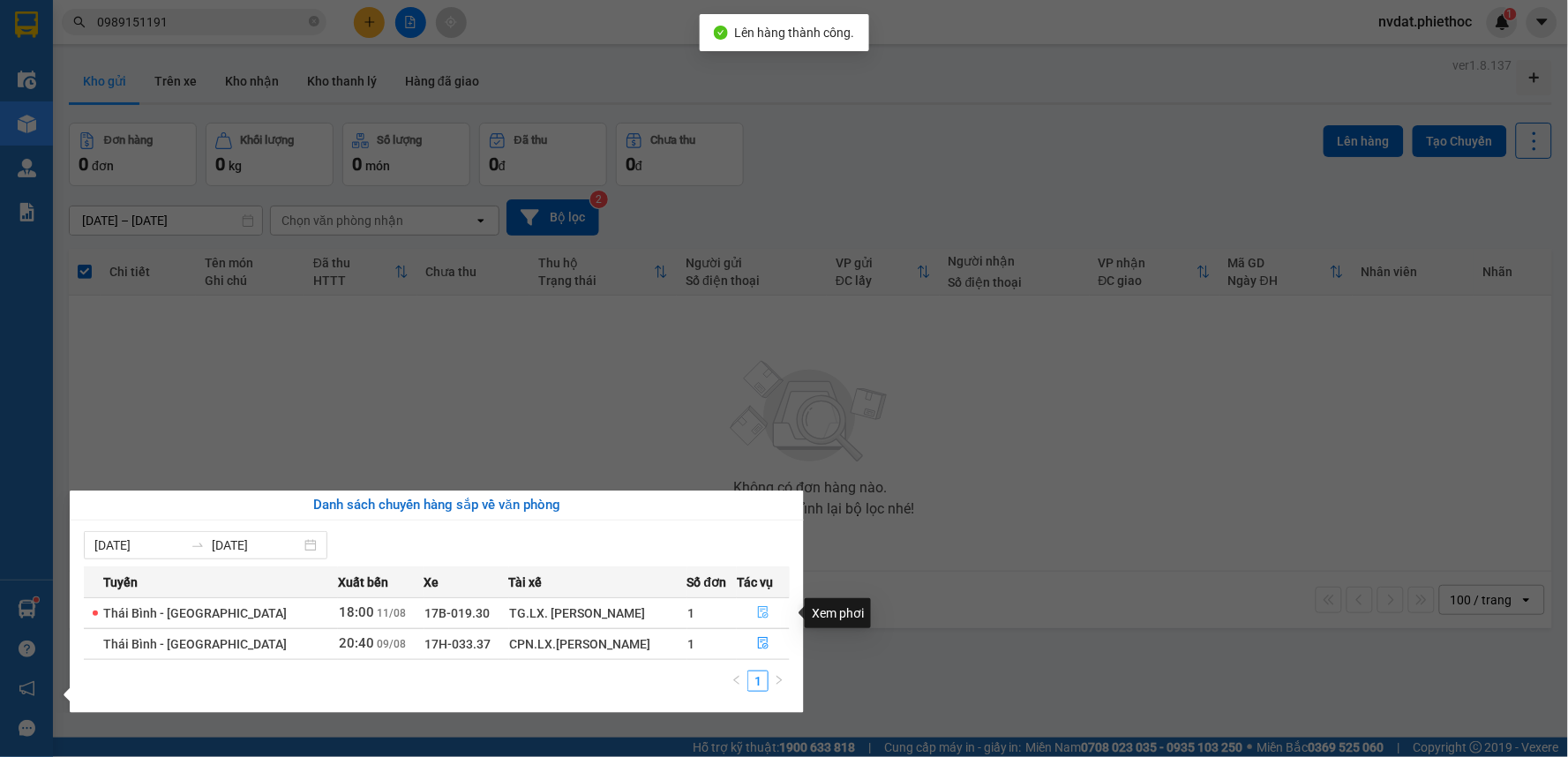
click at [748, 605] on button "button" at bounding box center [764, 613] width 51 height 29
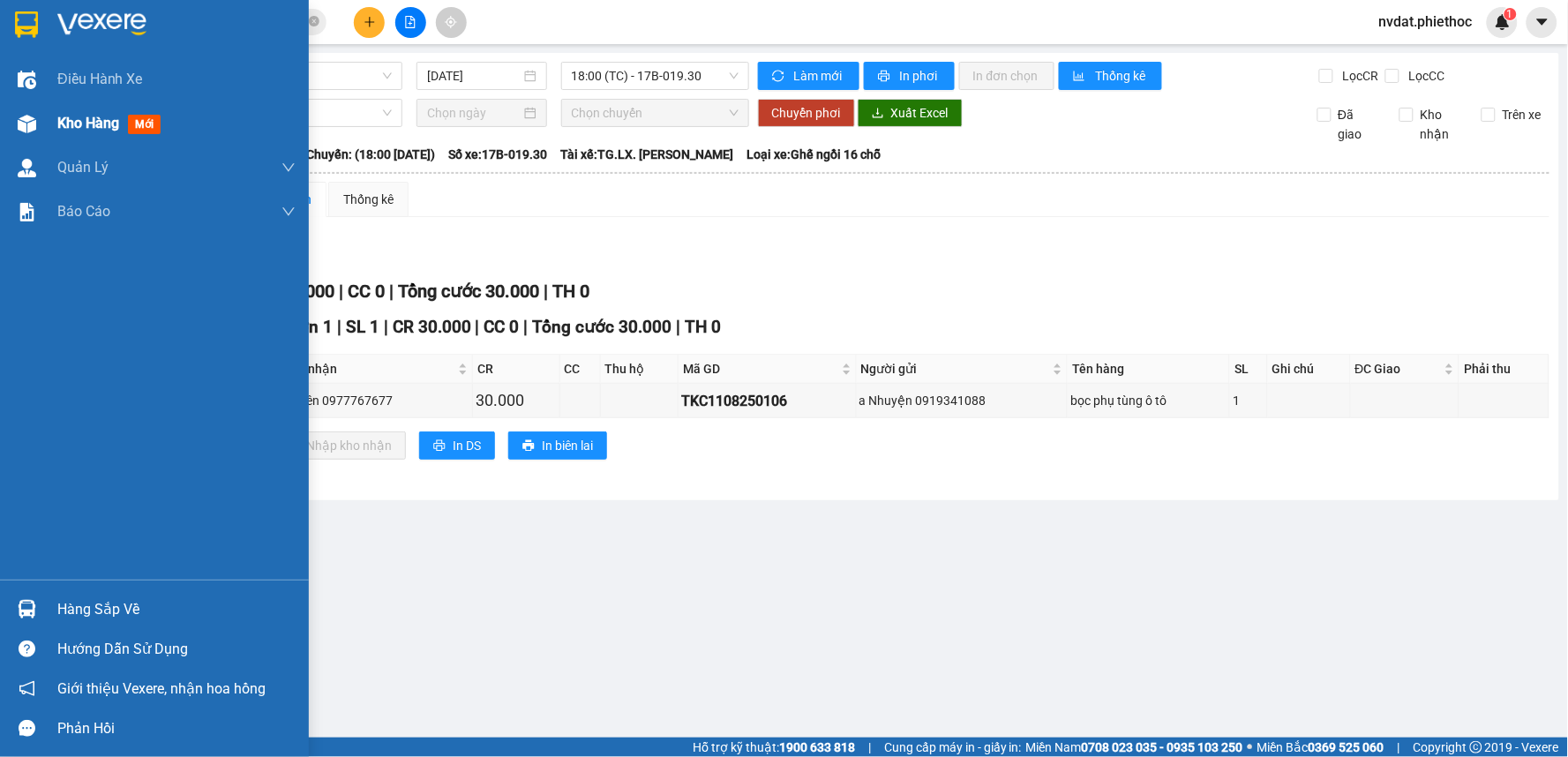
click at [47, 131] on div "Kho hàng mới" at bounding box center [155, 123] width 309 height 44
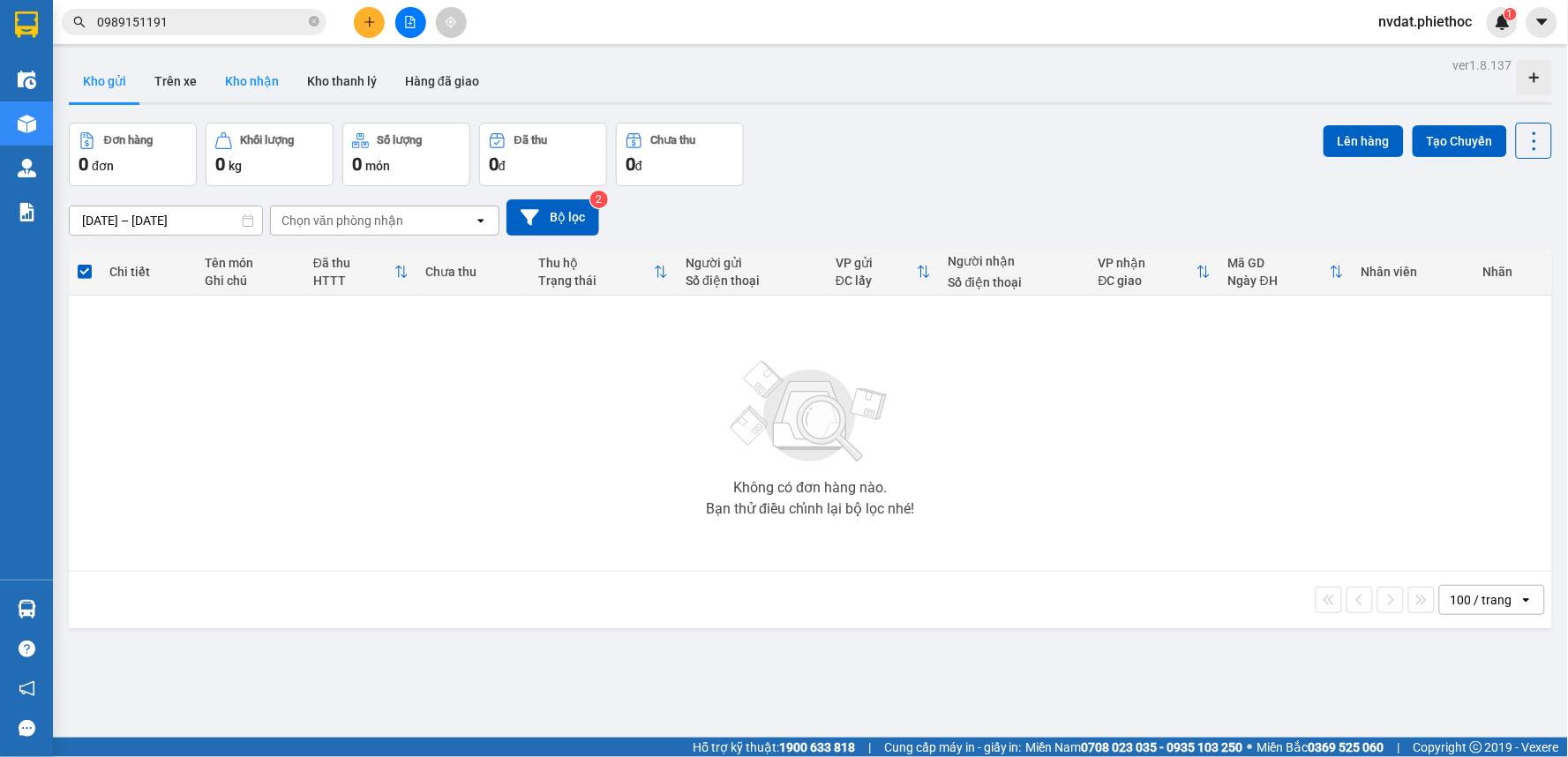
click at [254, 93] on button "Kho nhận" at bounding box center [251, 81] width 82 height 42
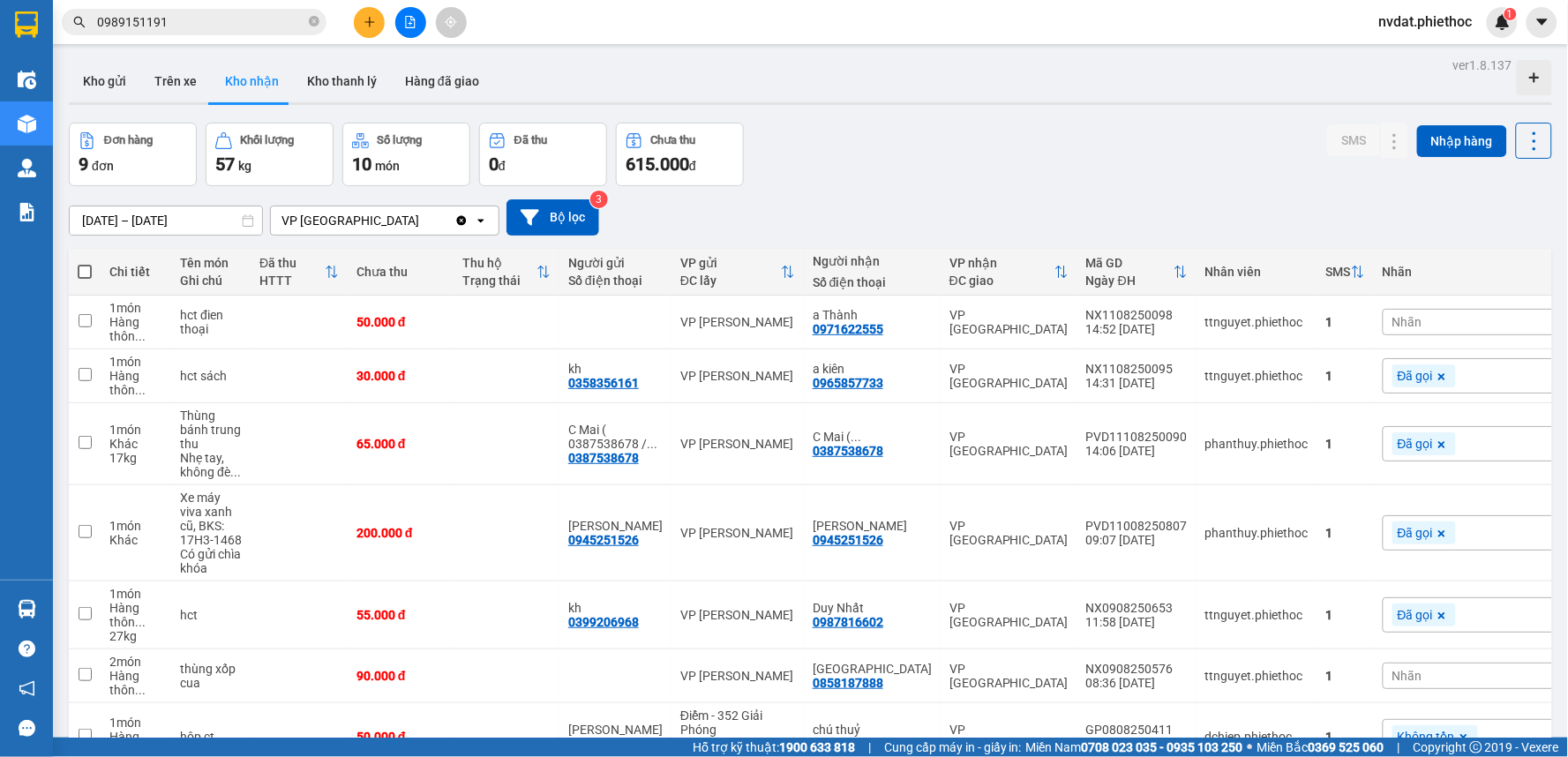
click at [1416, 328] on div "Nhãn" at bounding box center [1472, 322] width 178 height 27
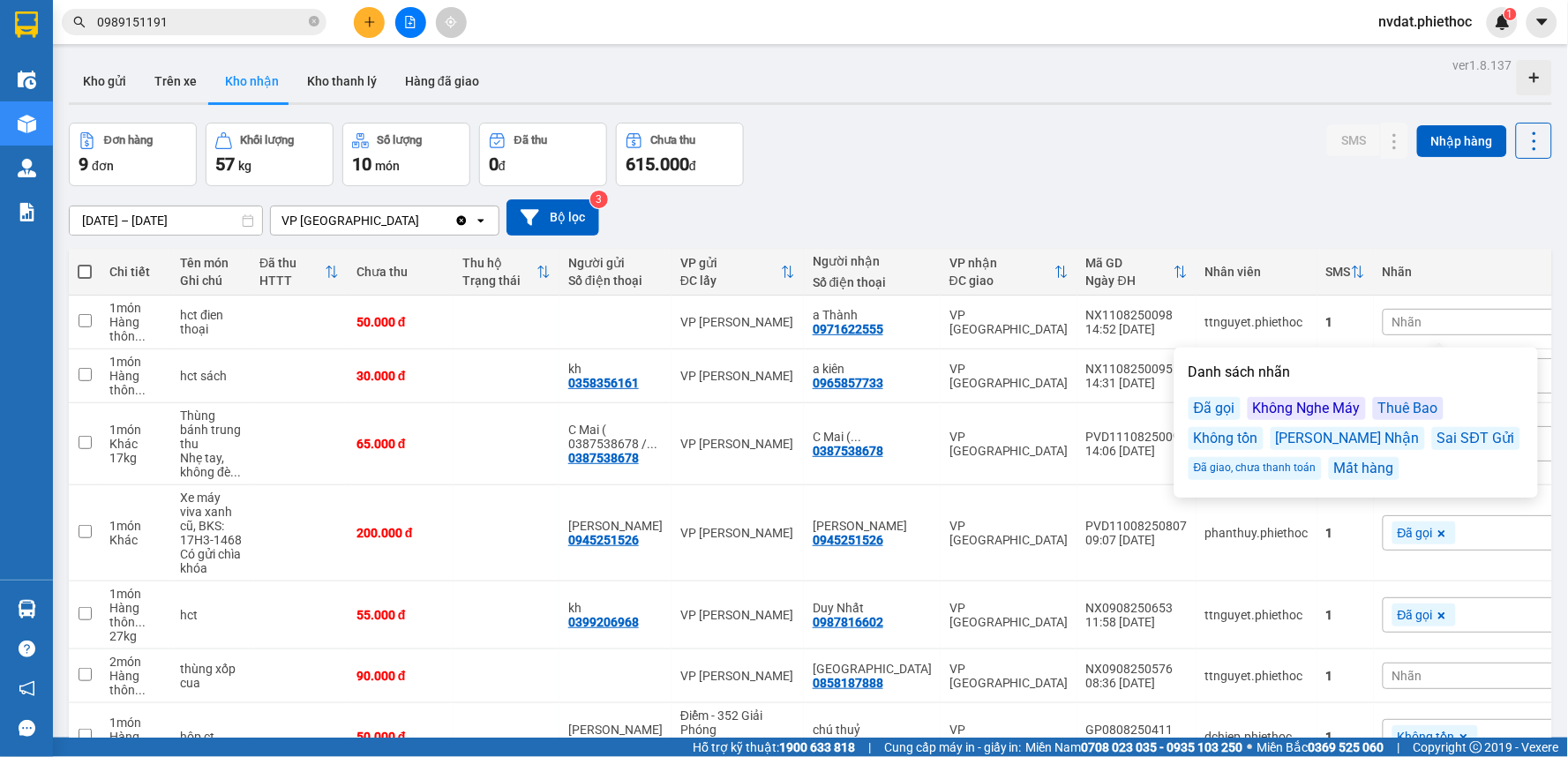
click at [1219, 410] on div "Đã gọi" at bounding box center [1215, 408] width 52 height 23
click at [1142, 180] on div "Đơn hàng 9 đơn Khối lượng 57 kg Số lượng 10 món Đã thu 0 đ Chưa thu 615.000 đ S…" at bounding box center [810, 155] width 1483 height 64
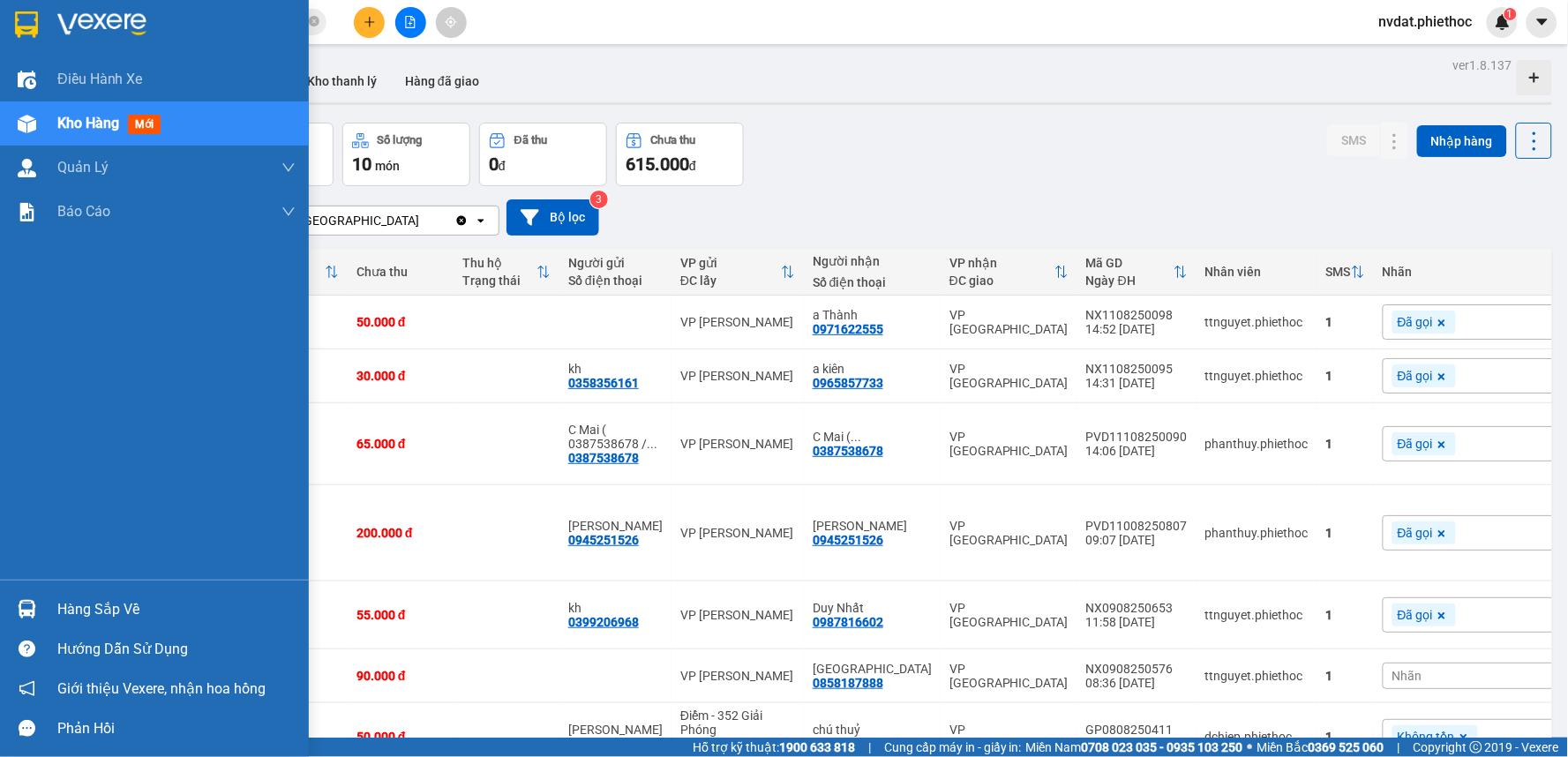
click at [12, 585] on div "Hàng sắp về Hướng dẫn sử dụng Giới thiệu Vexere, nhận hoa hồng Phản hồi" at bounding box center [155, 663] width 309 height 168
click at [23, 594] on div at bounding box center [27, 608] width 31 height 31
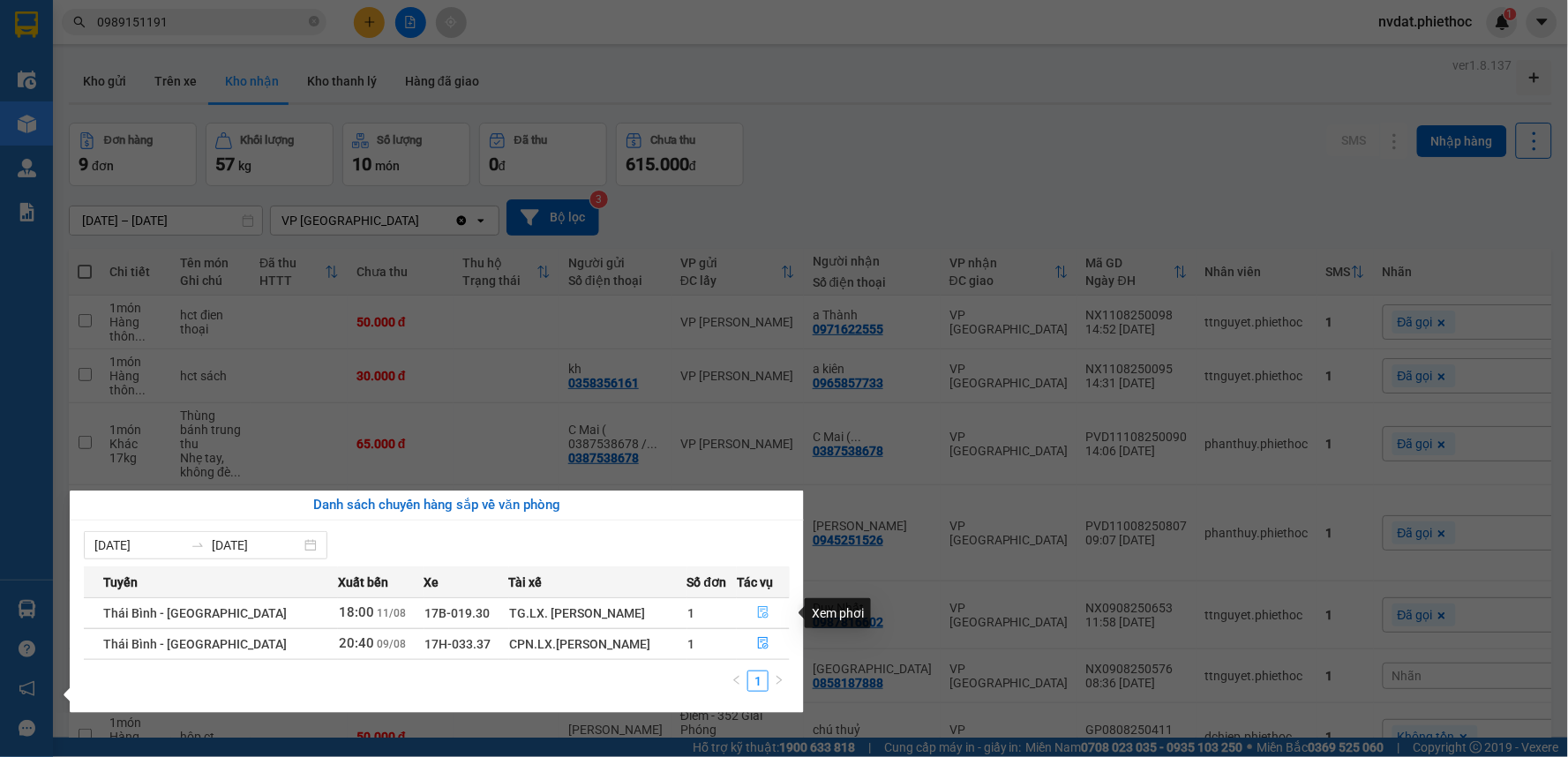
click at [759, 606] on icon "file-done" at bounding box center [763, 612] width 13 height 13
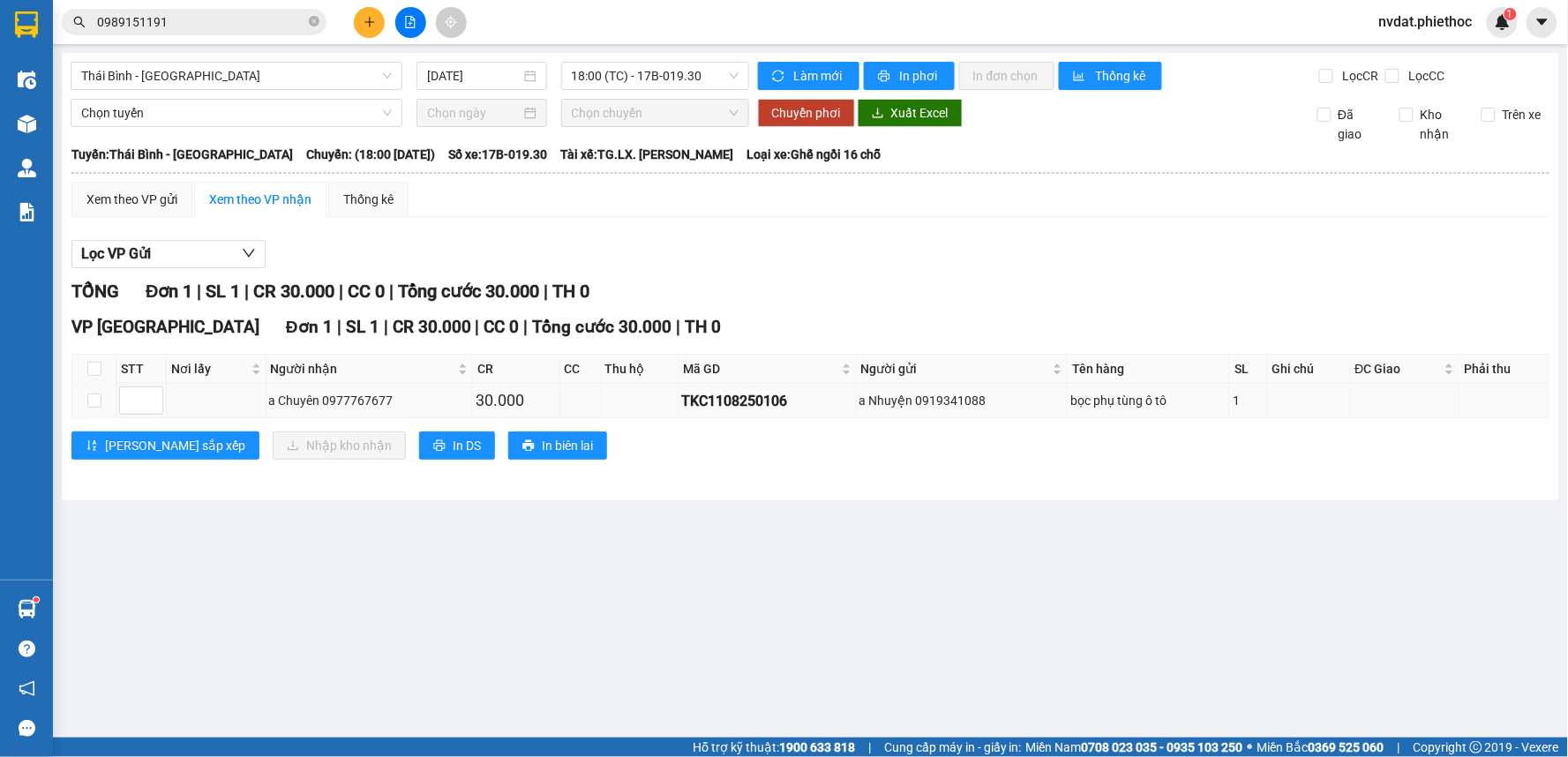
click at [82, 400] on td at bounding box center [94, 401] width 44 height 34
drag, startPoint x: 85, startPoint y: 401, endPoint x: 97, endPoint y: 401, distance: 12.0
click at [95, 401] on td at bounding box center [94, 401] width 44 height 34
click at [98, 401] on input "checkbox" at bounding box center [94, 401] width 14 height 14
checkbox input "true"
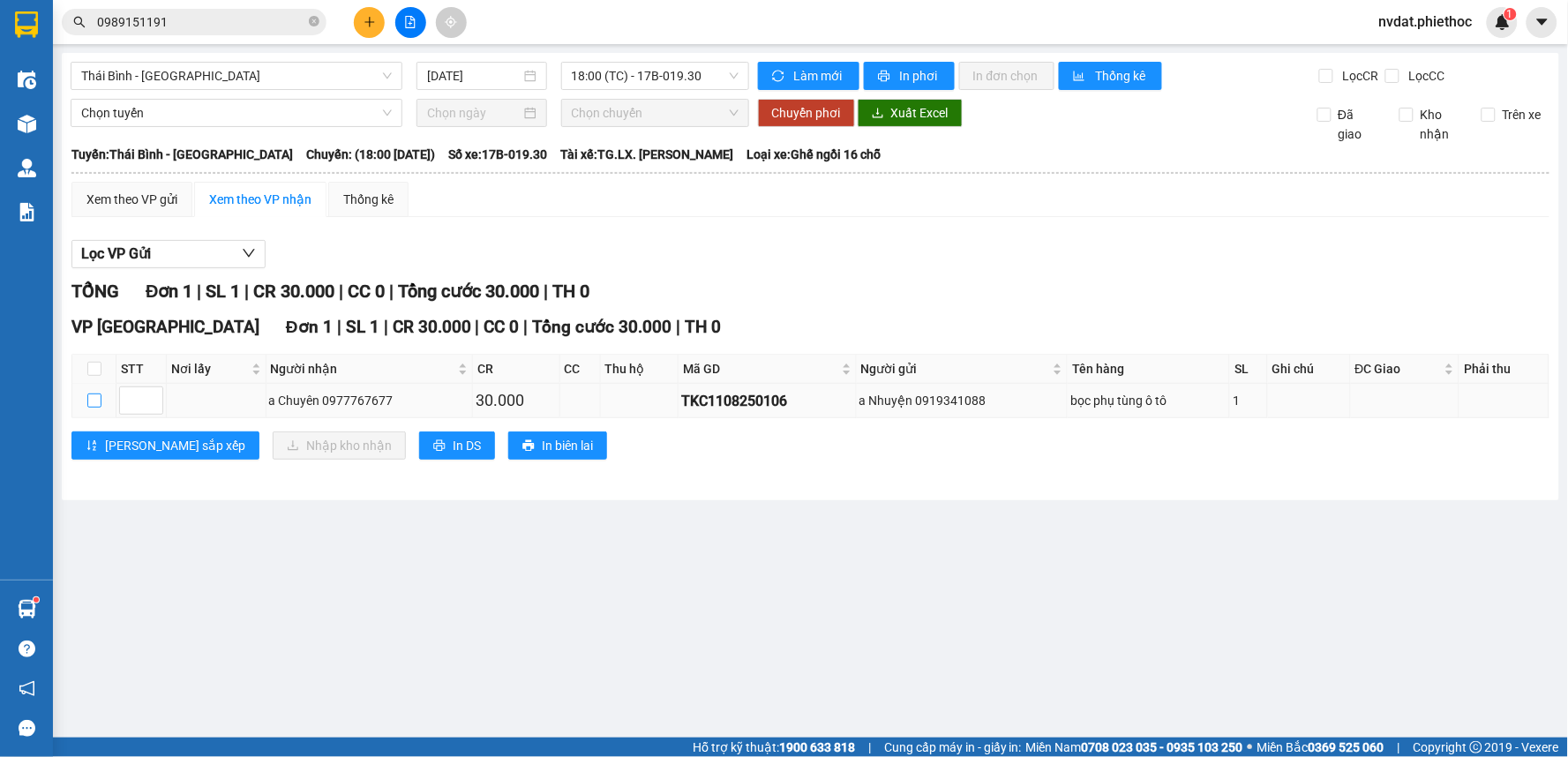
checkbox input "true"
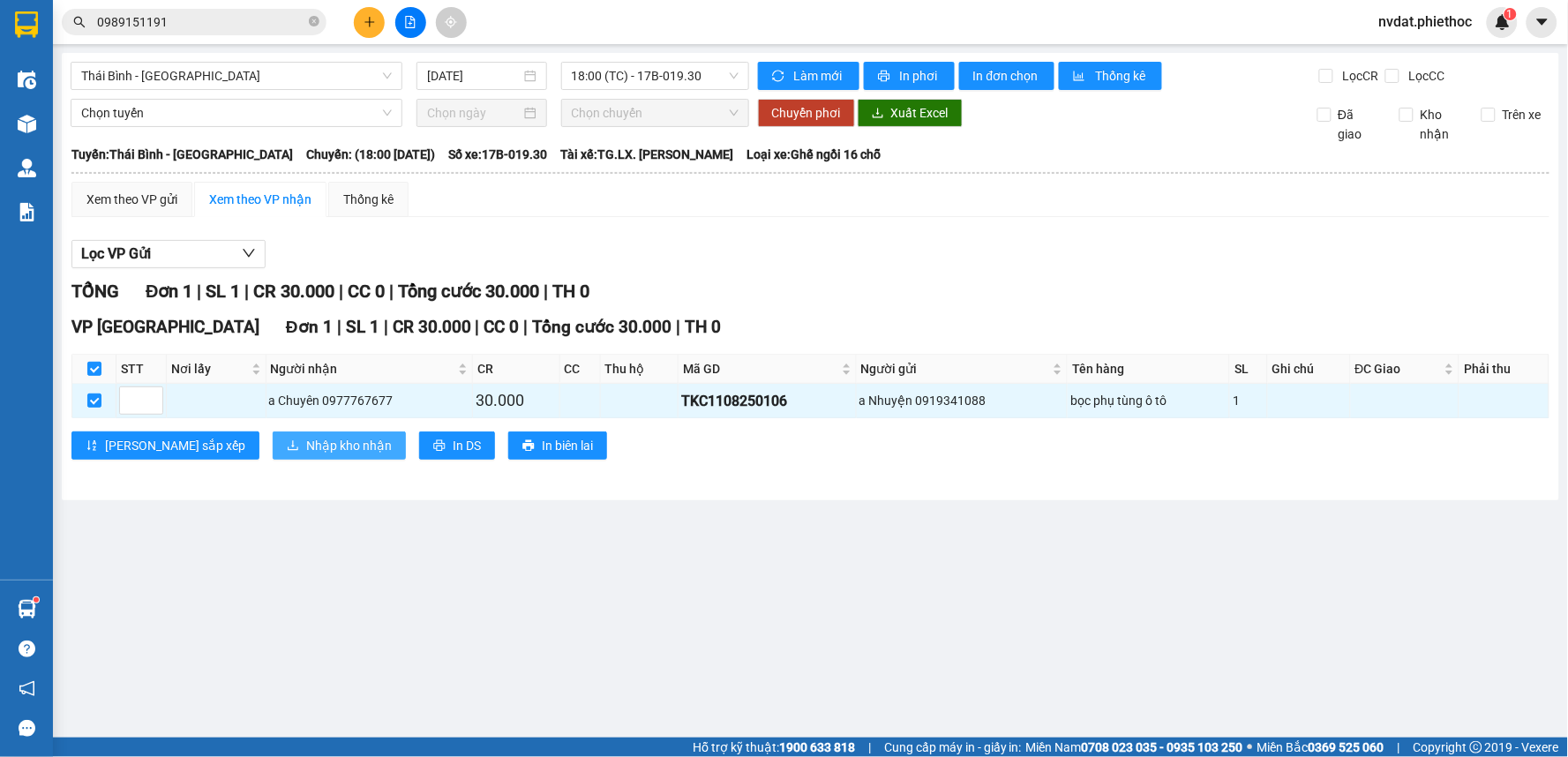
click at [306, 454] on span "Nhập kho nhận" at bounding box center [348, 446] width 86 height 20
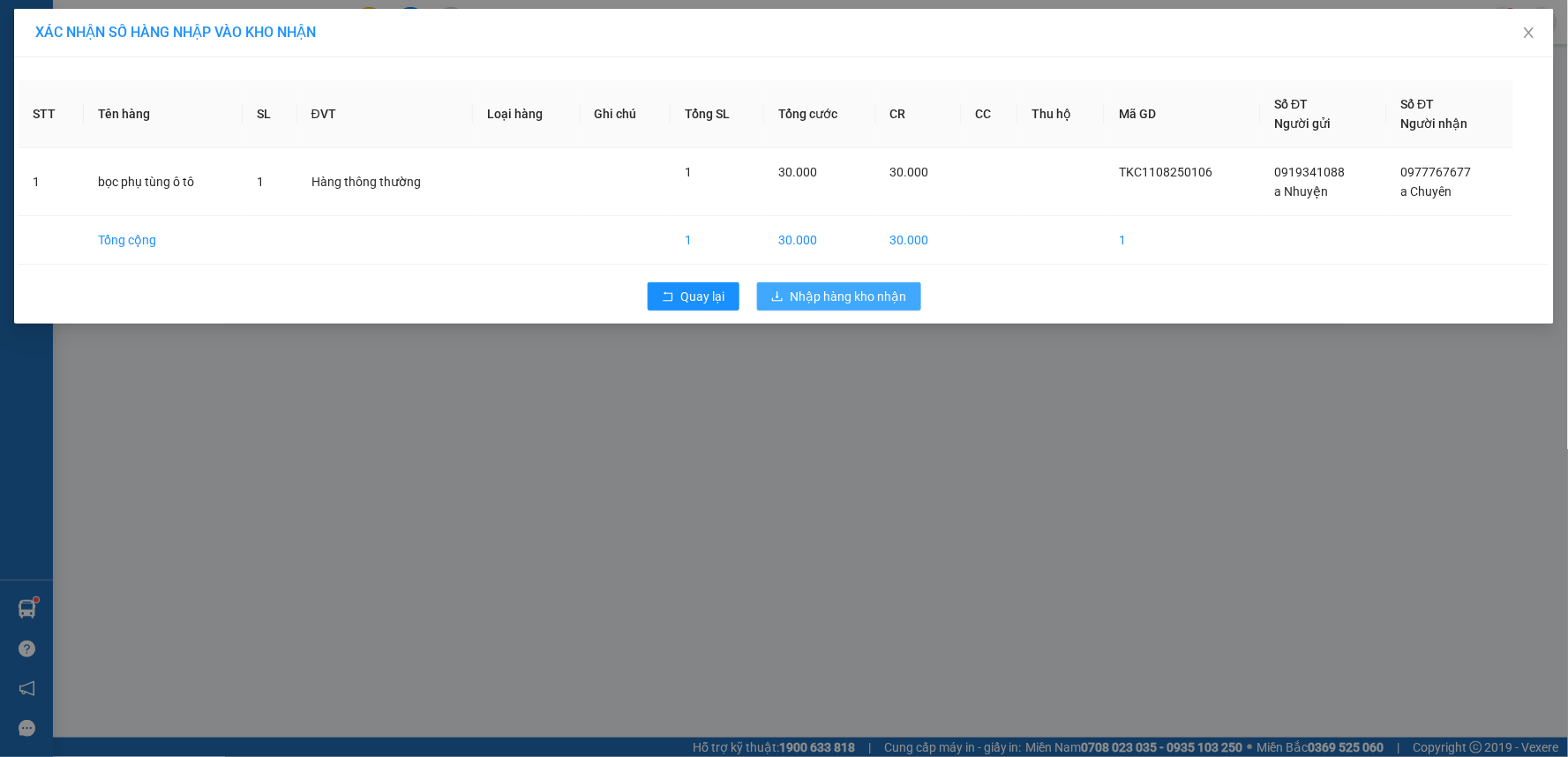
click at [786, 304] on button "Nhập hàng kho nhận" at bounding box center [839, 296] width 164 height 29
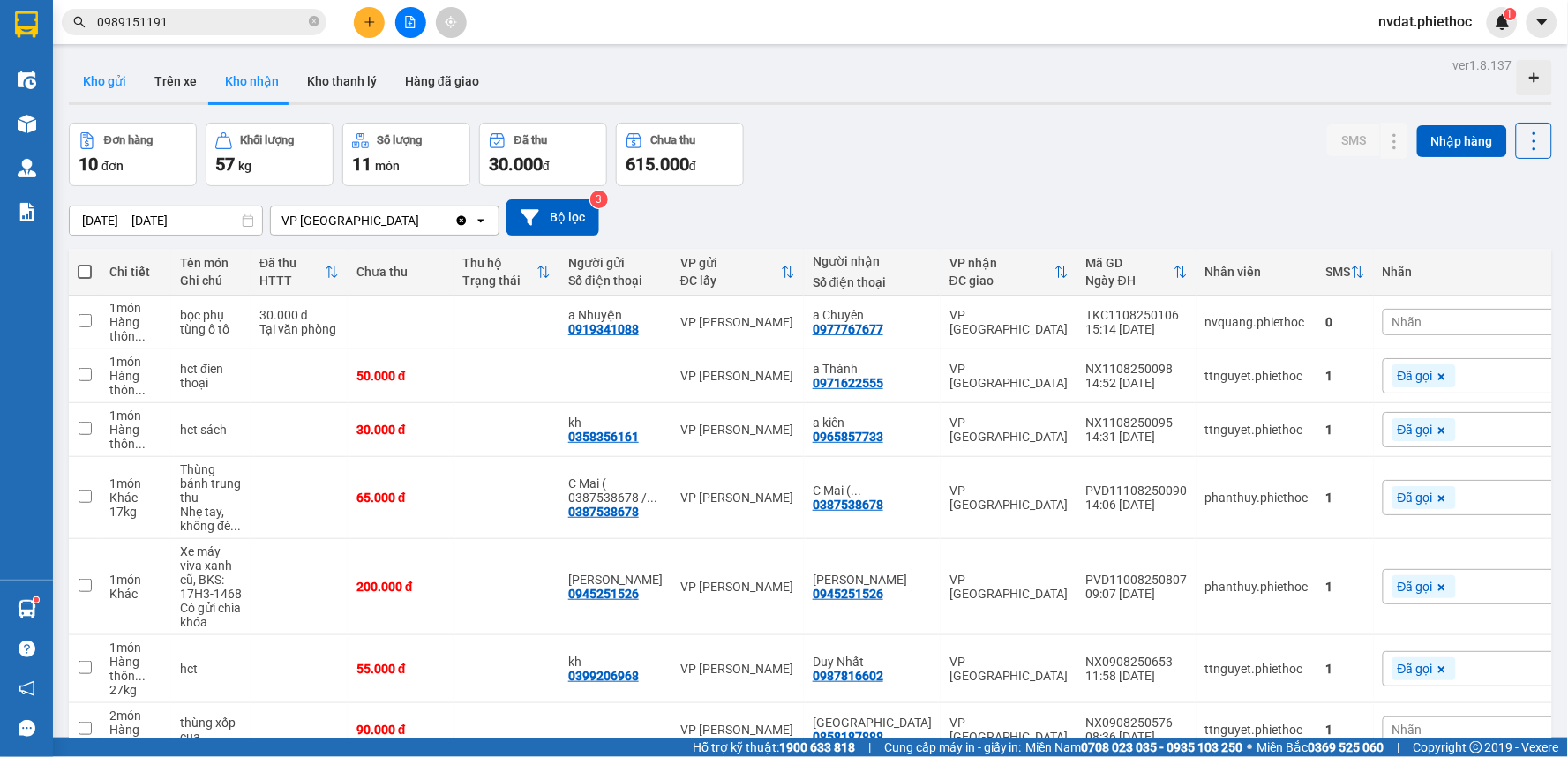
click at [112, 73] on button "Kho gửi" at bounding box center [104, 81] width 72 height 42
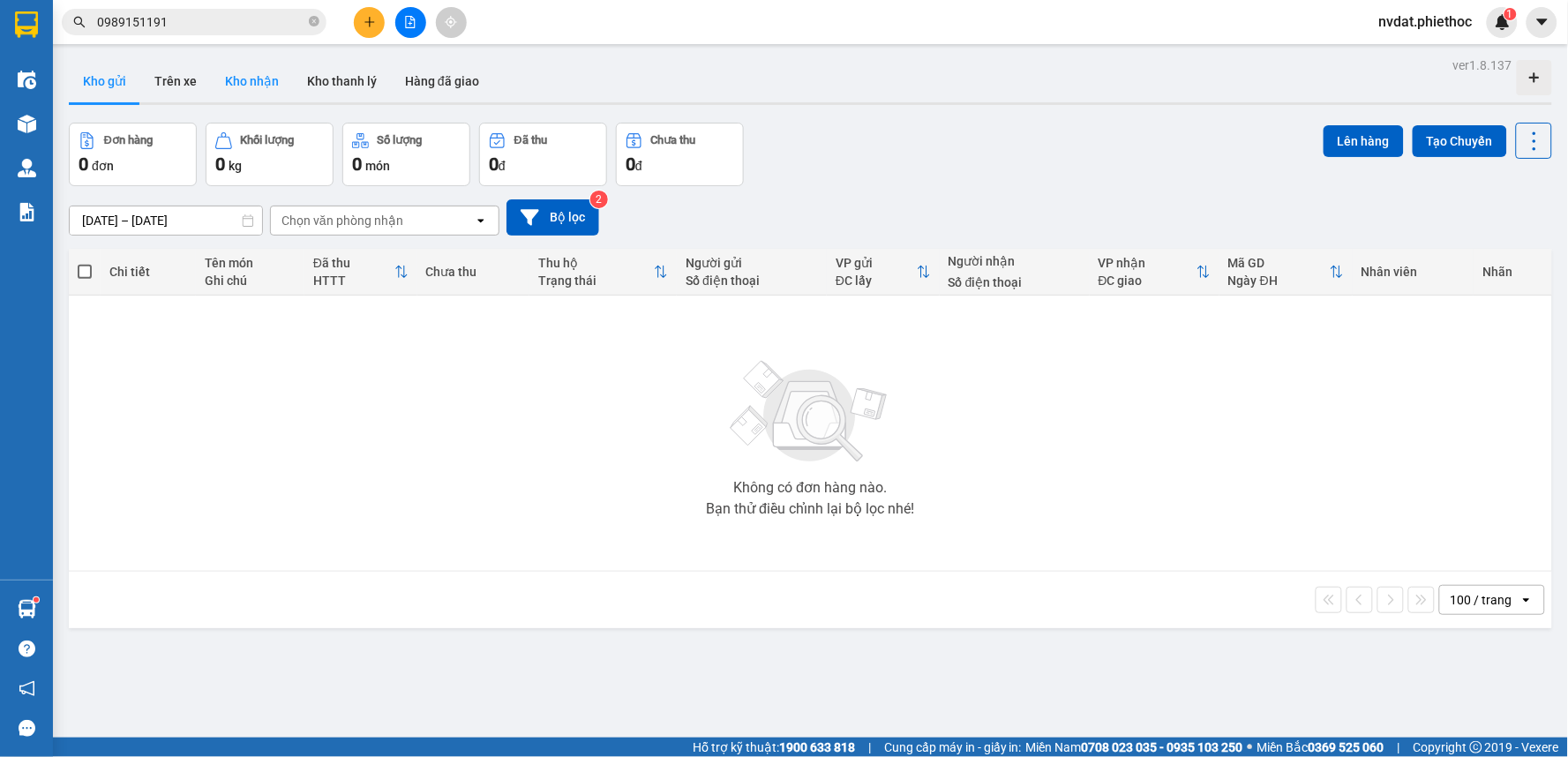
click at [251, 69] on button "Kho nhận" at bounding box center [251, 81] width 82 height 42
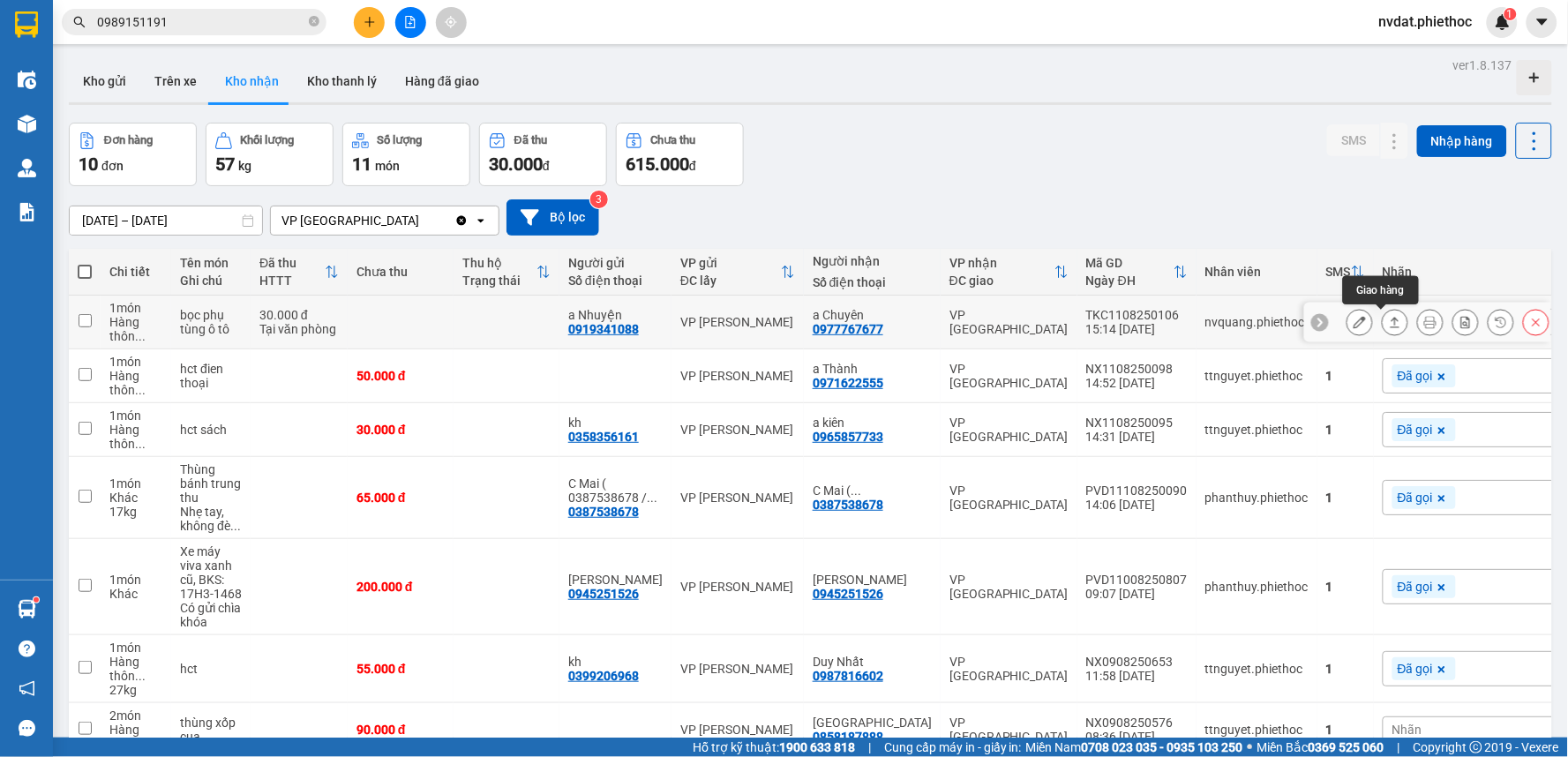
click at [1389, 322] on icon at bounding box center [1395, 322] width 13 height 13
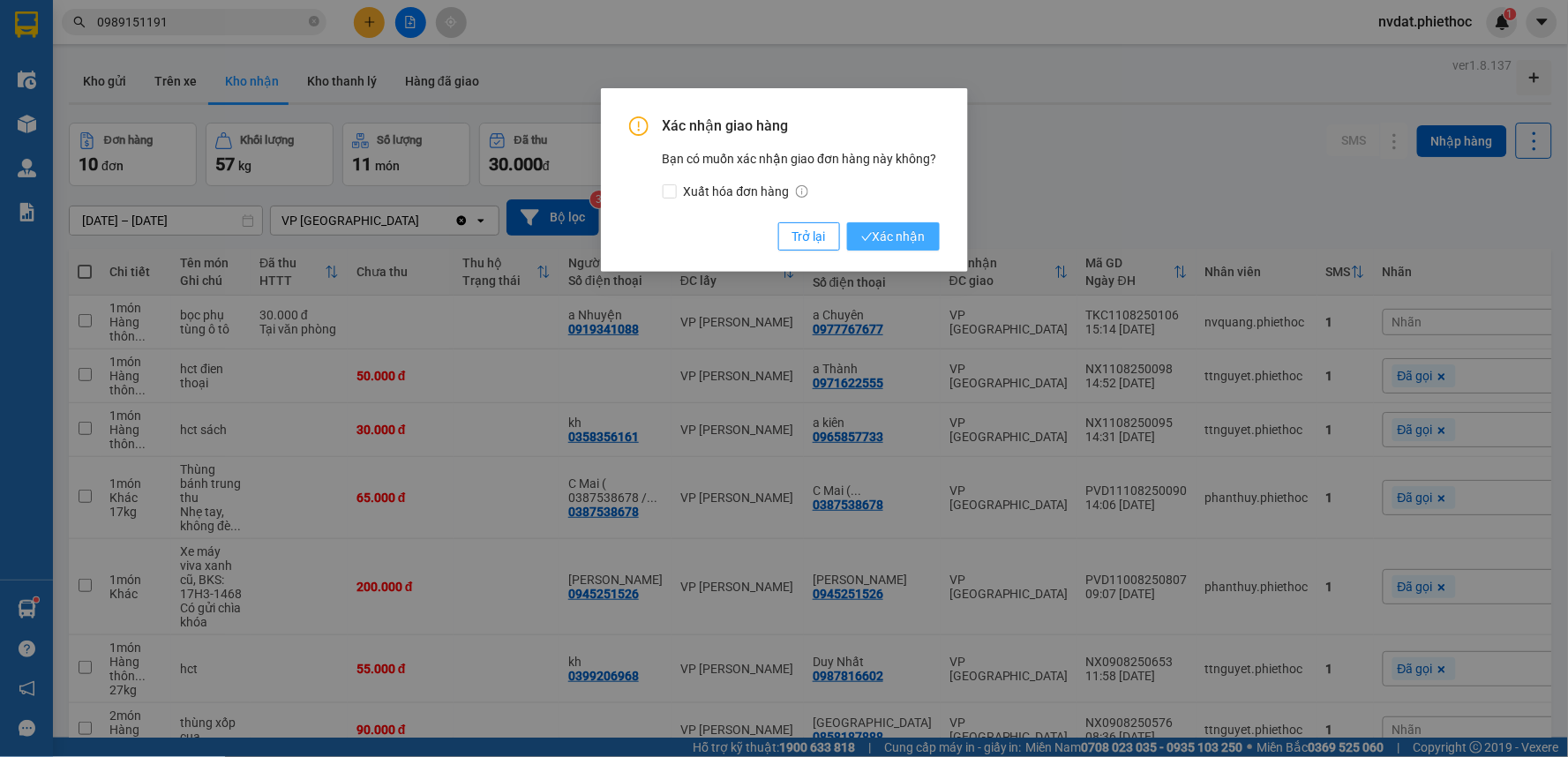
click at [920, 244] on span "Xác nhận" at bounding box center [893, 236] width 64 height 20
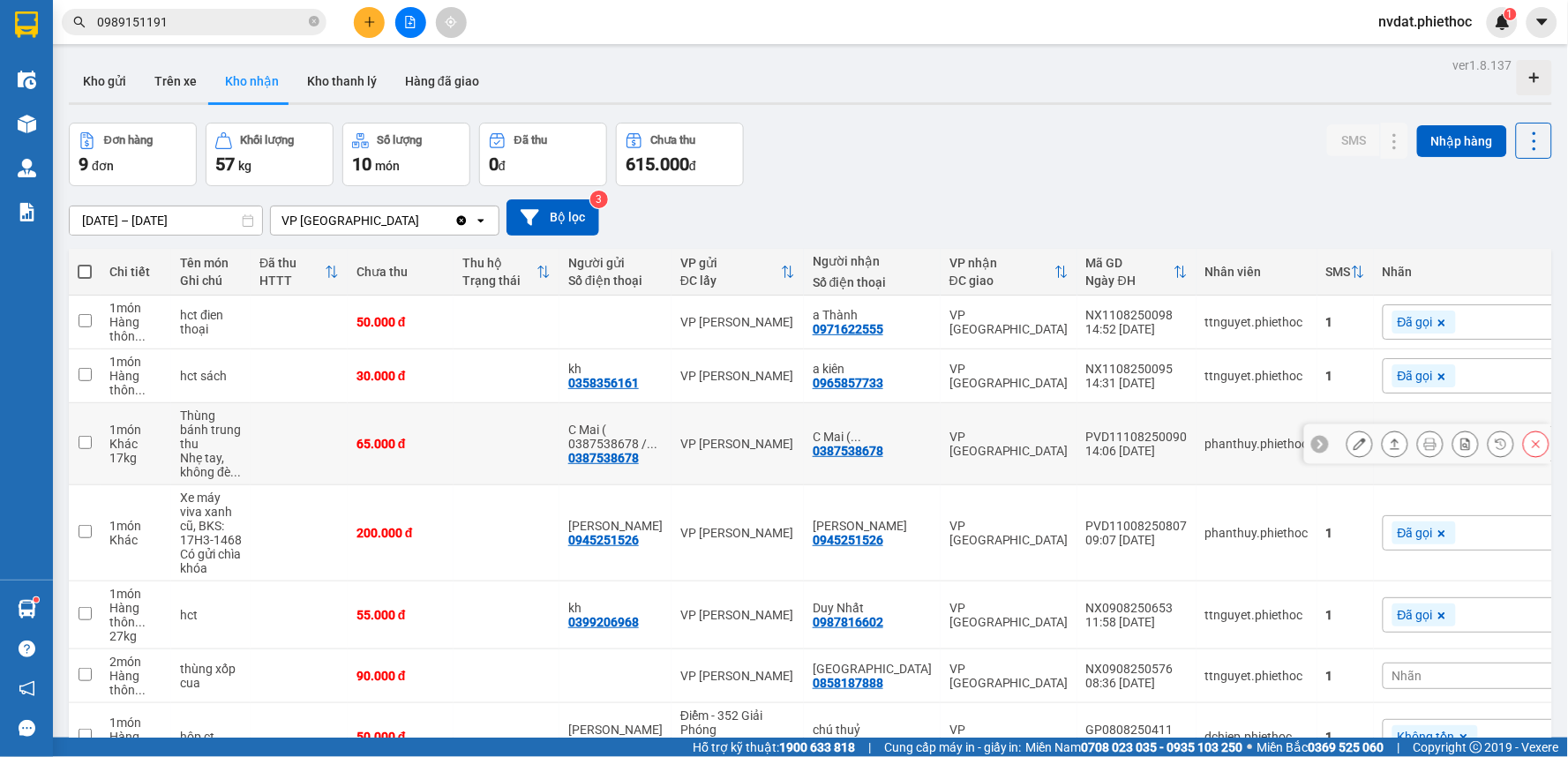
click at [1383, 429] on button at bounding box center [1395, 444] width 25 height 31
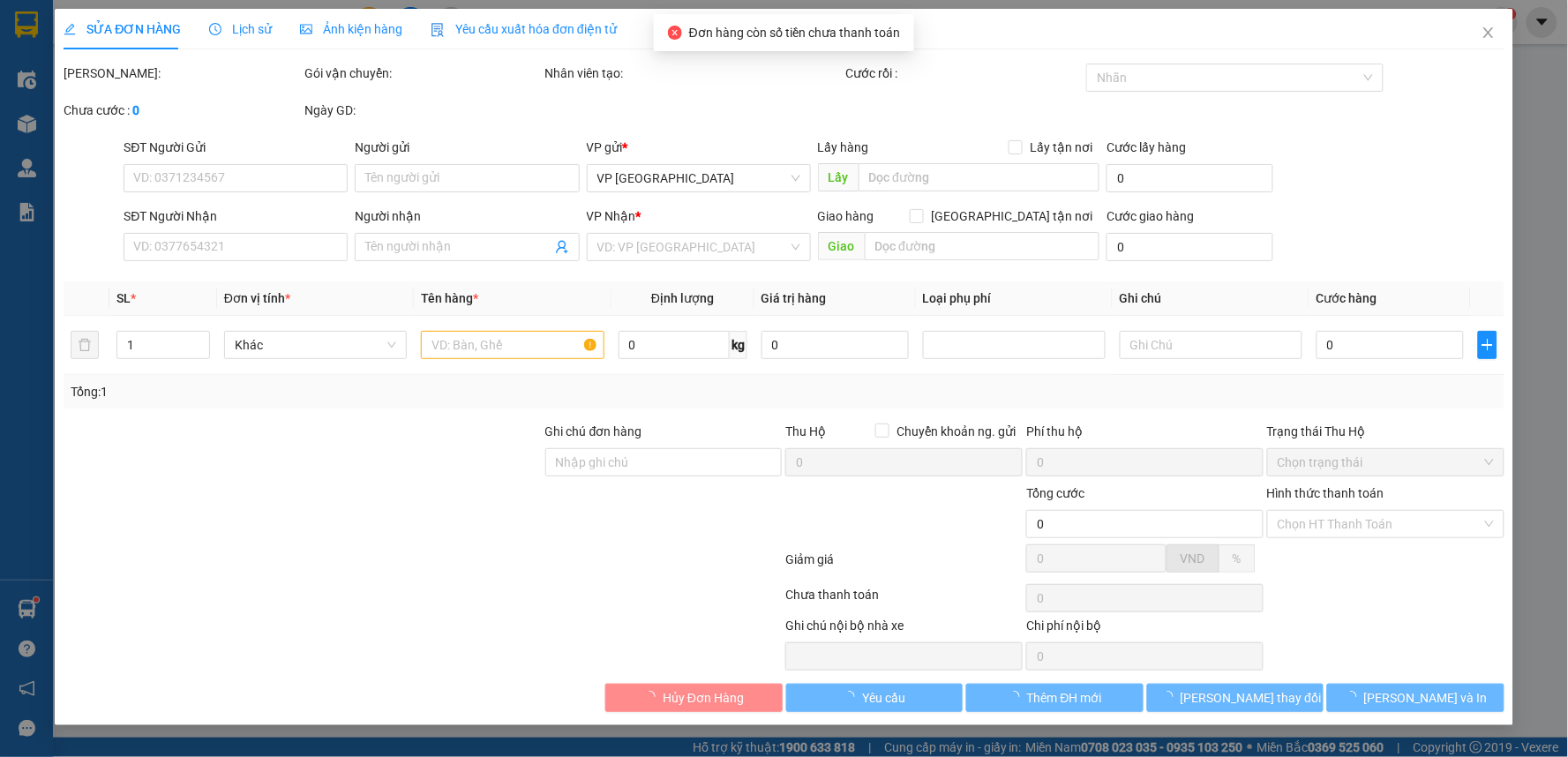
type input "0387538678"
type input "C Mai ( 0387538678 / 0968240795 )"
type input "0387538678"
type input "C Mai ( 0387538678 / 0968240795 )"
type input "65.000"
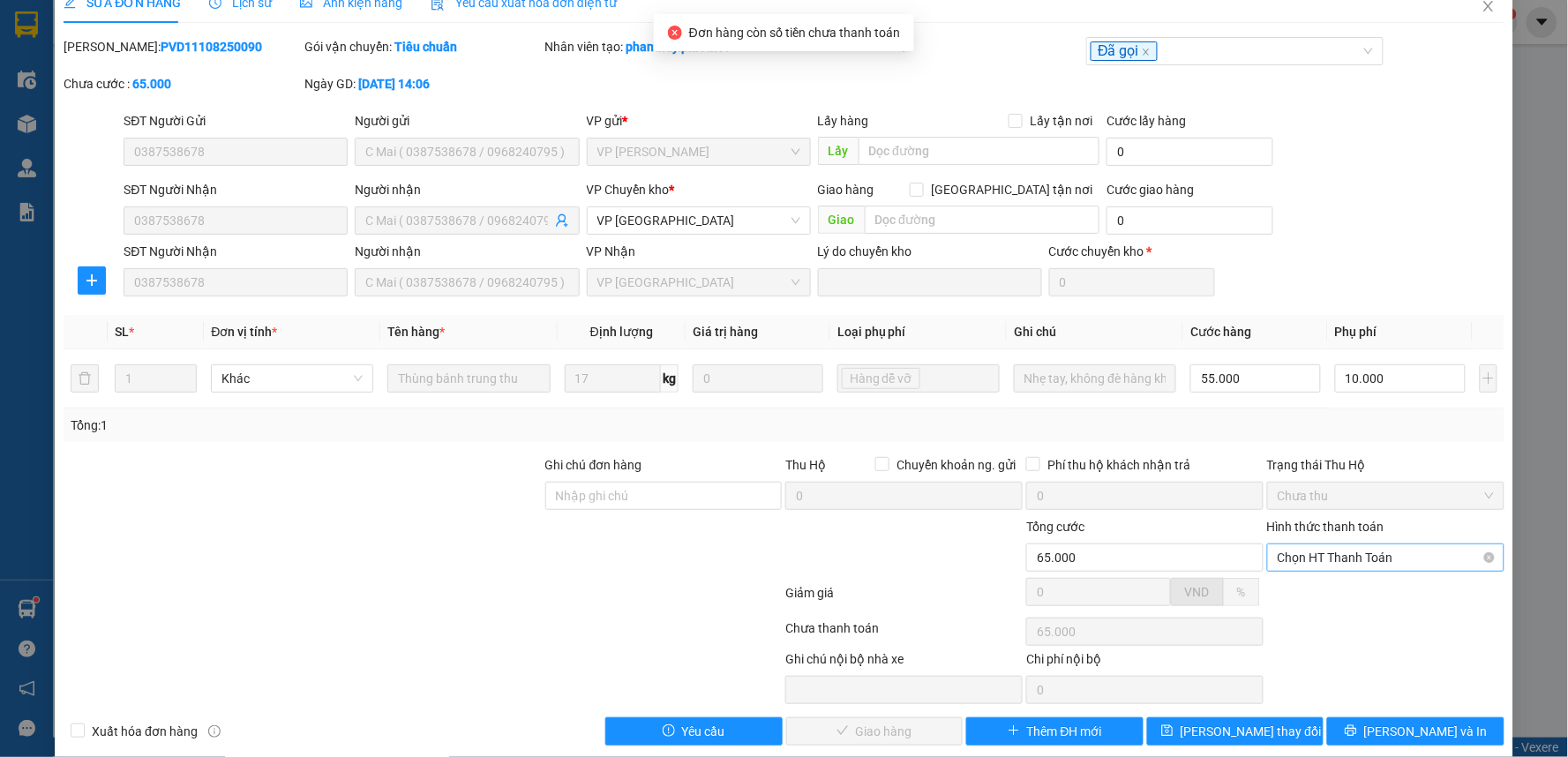
scroll to position [48, 0]
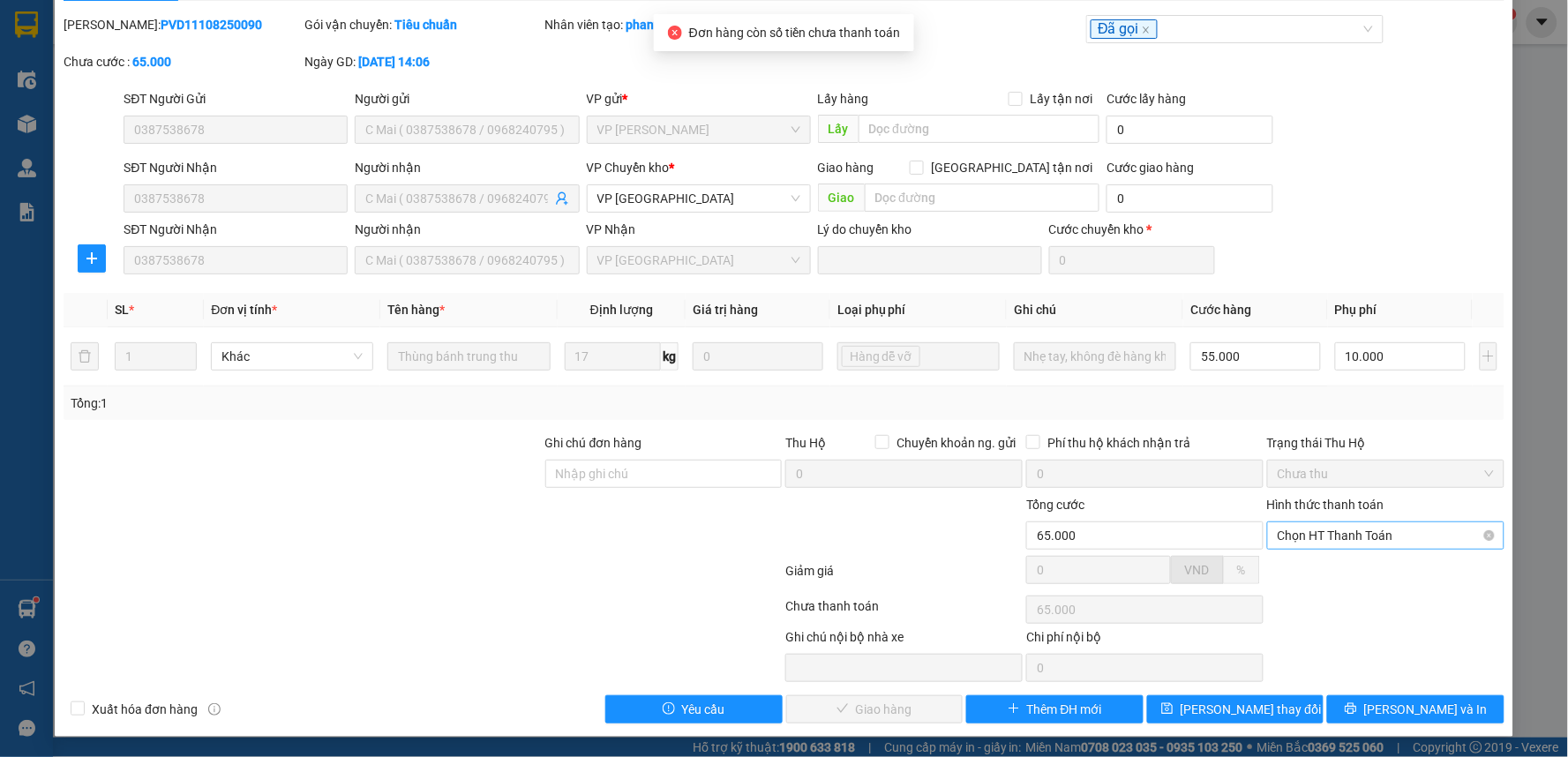
click at [1336, 545] on span "Chọn HT Thanh Toán" at bounding box center [1386, 536] width 217 height 27
click at [1316, 574] on div "Tại văn phòng" at bounding box center [1373, 571] width 214 height 20
type input "0"
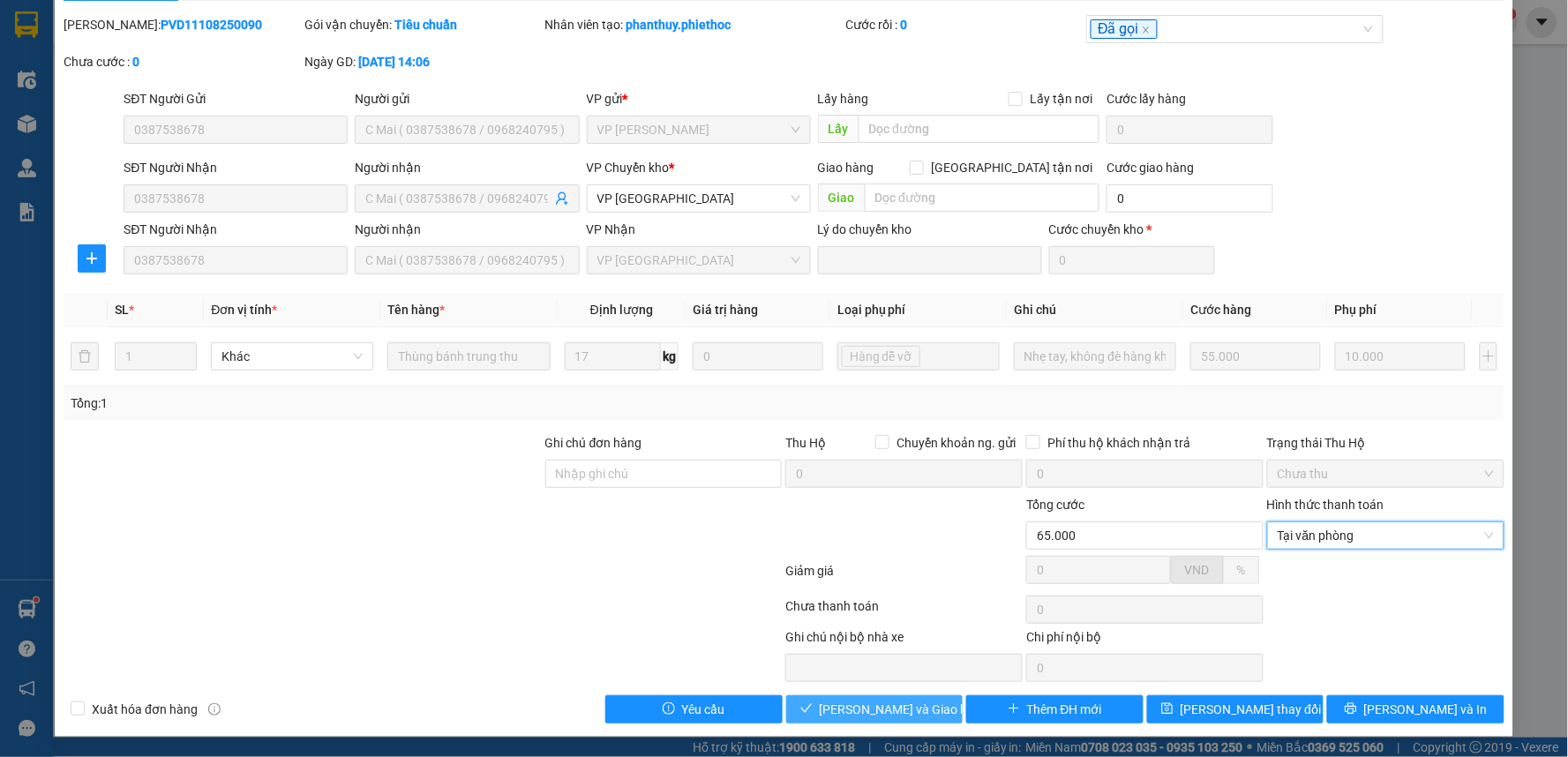
click at [884, 716] on span "[PERSON_NAME] và Giao hàng" at bounding box center [905, 710] width 169 height 20
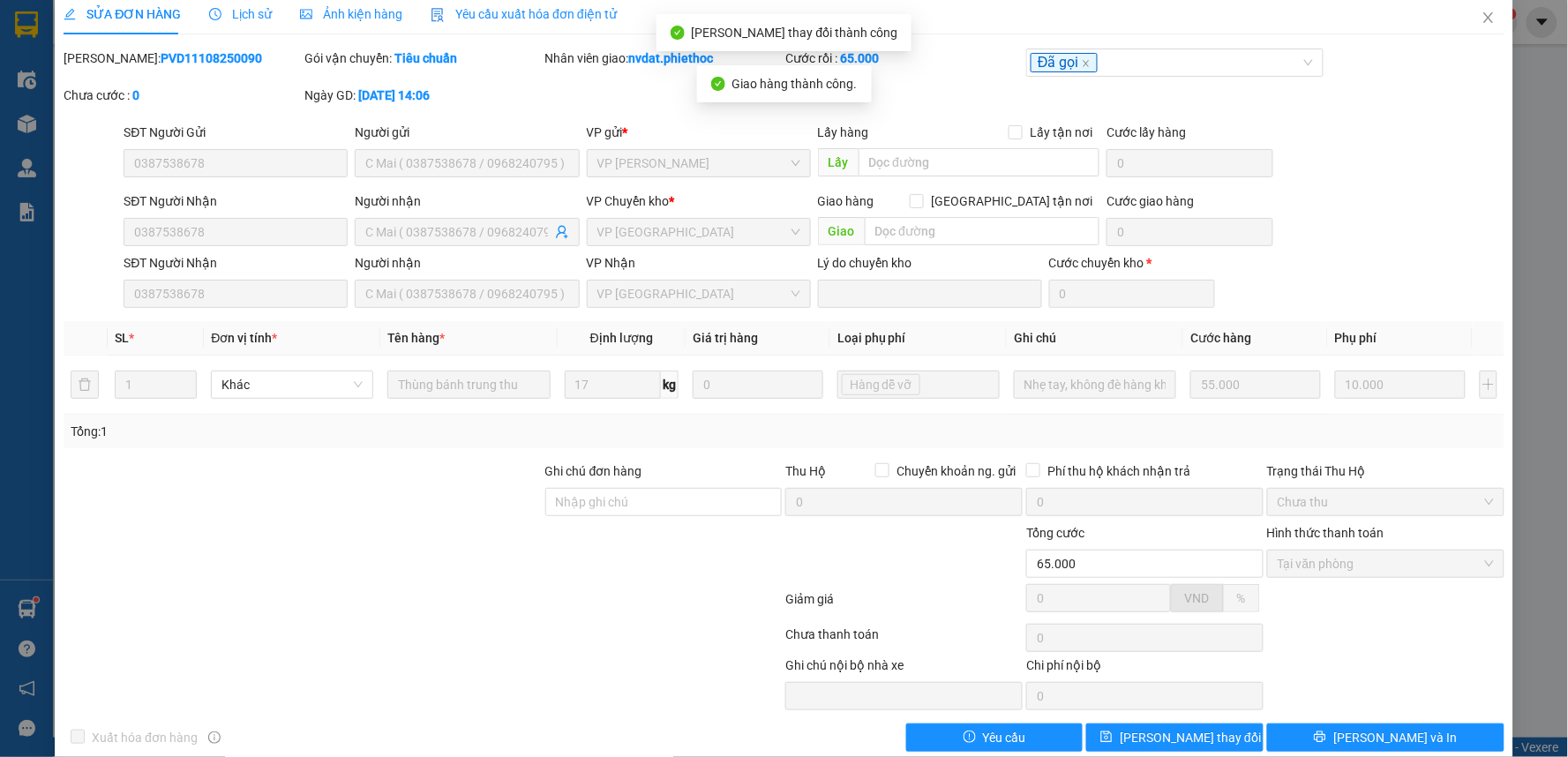
scroll to position [0, 0]
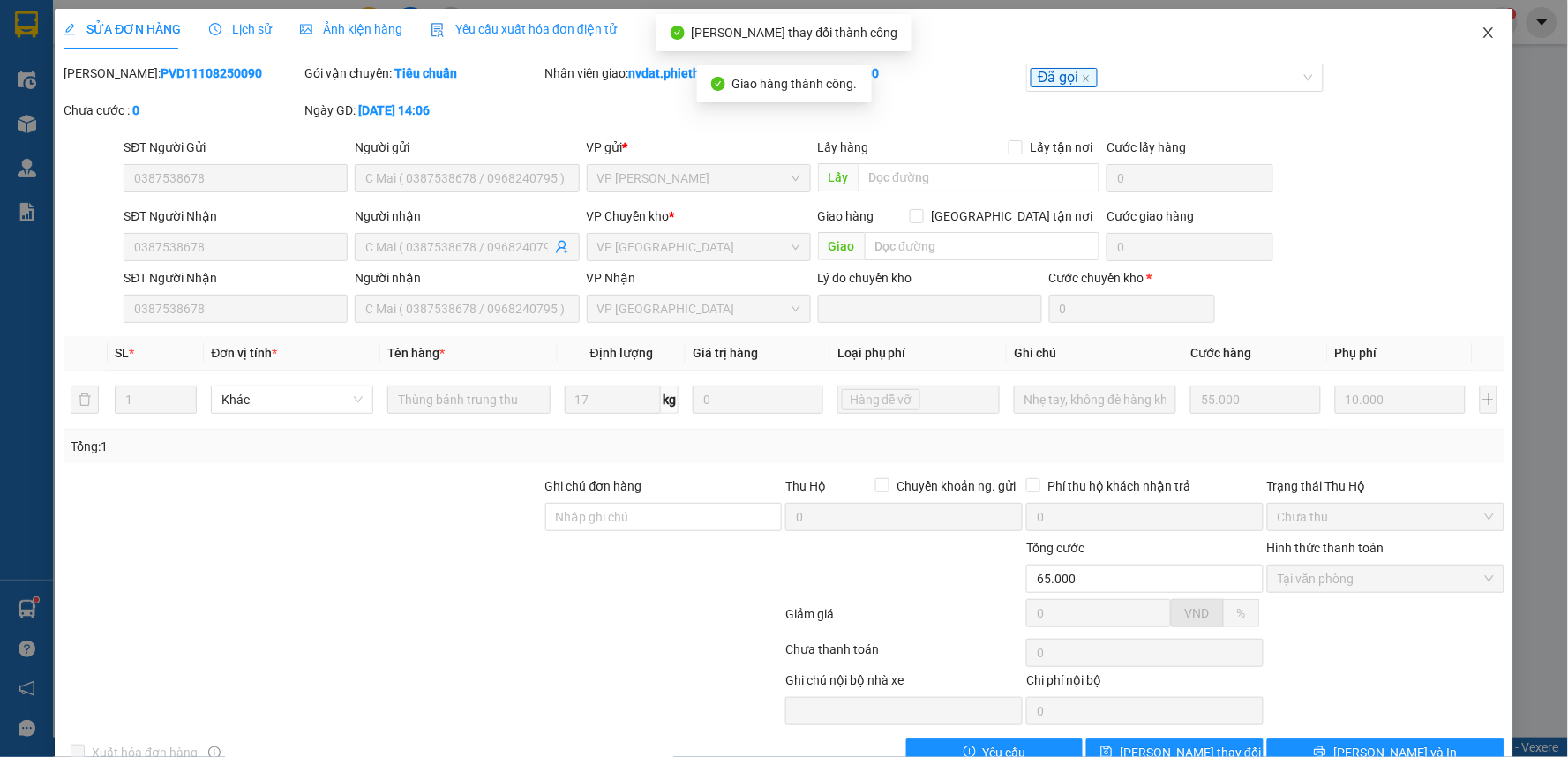
click at [1464, 28] on span "Close" at bounding box center [1488, 33] width 49 height 49
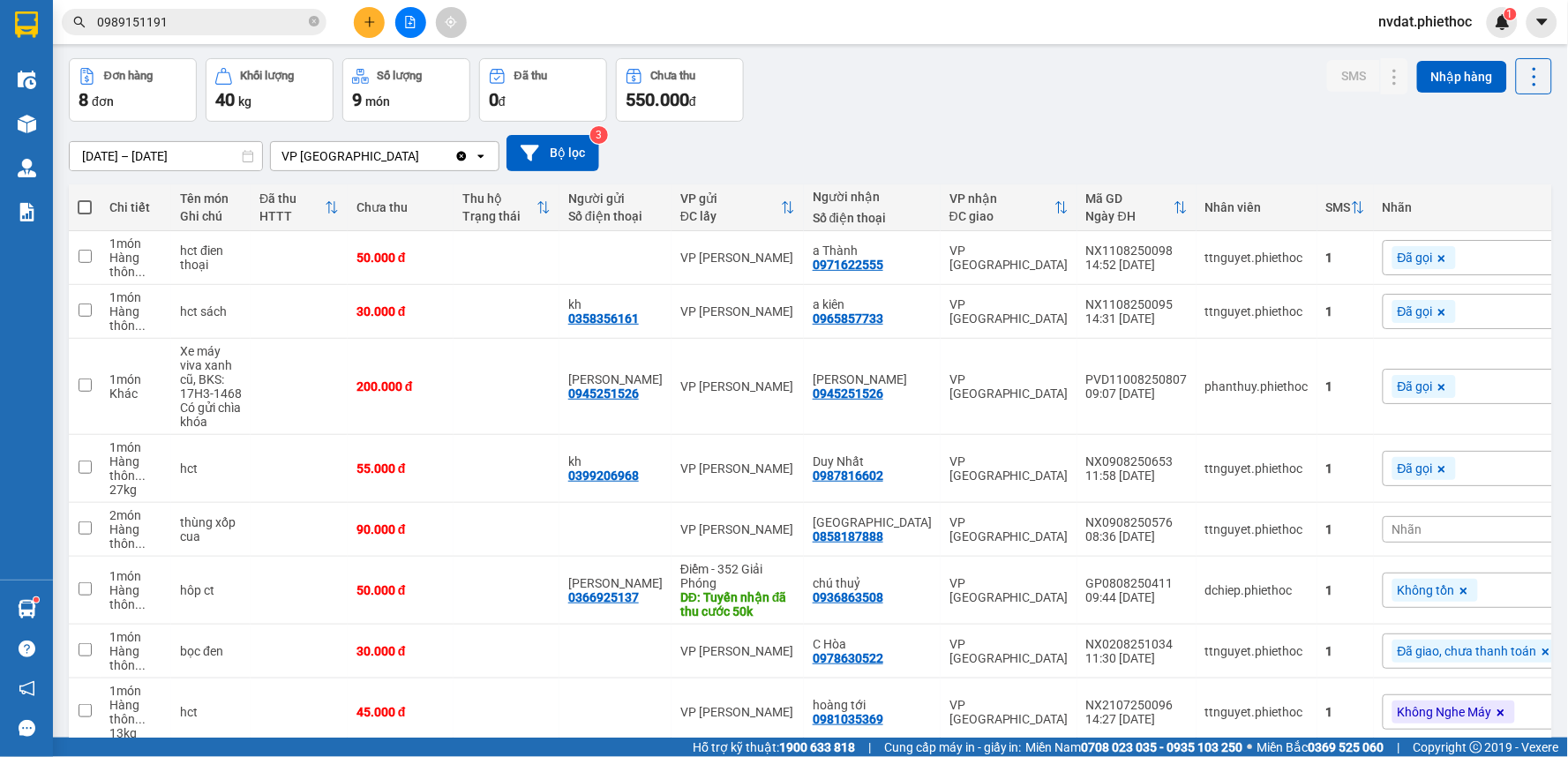
scroll to position [146, 0]
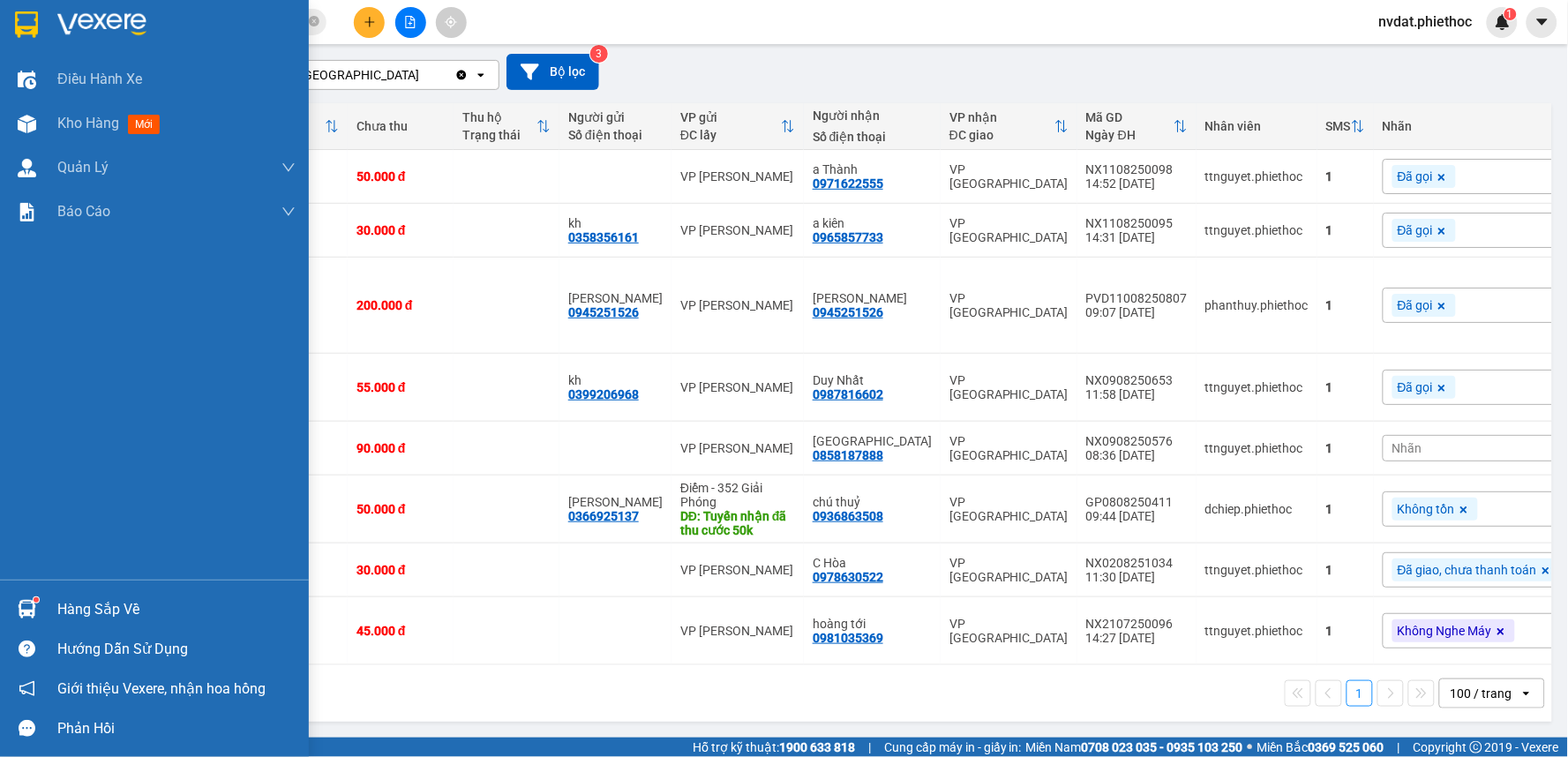
click at [0, 613] on div "Hàng sắp về" at bounding box center [155, 609] width 309 height 39
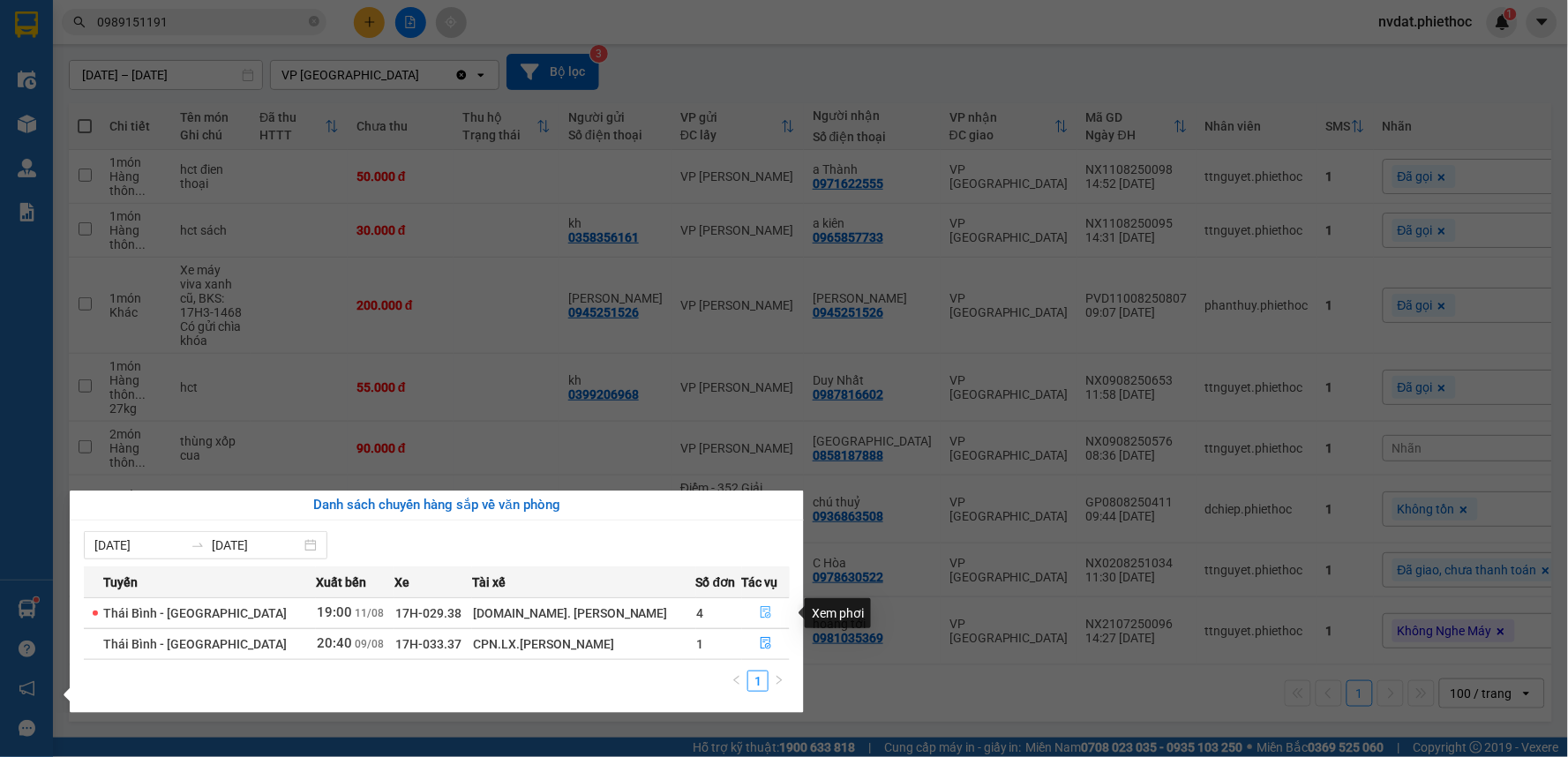
click at [768, 611] on button "button" at bounding box center [767, 613] width 47 height 29
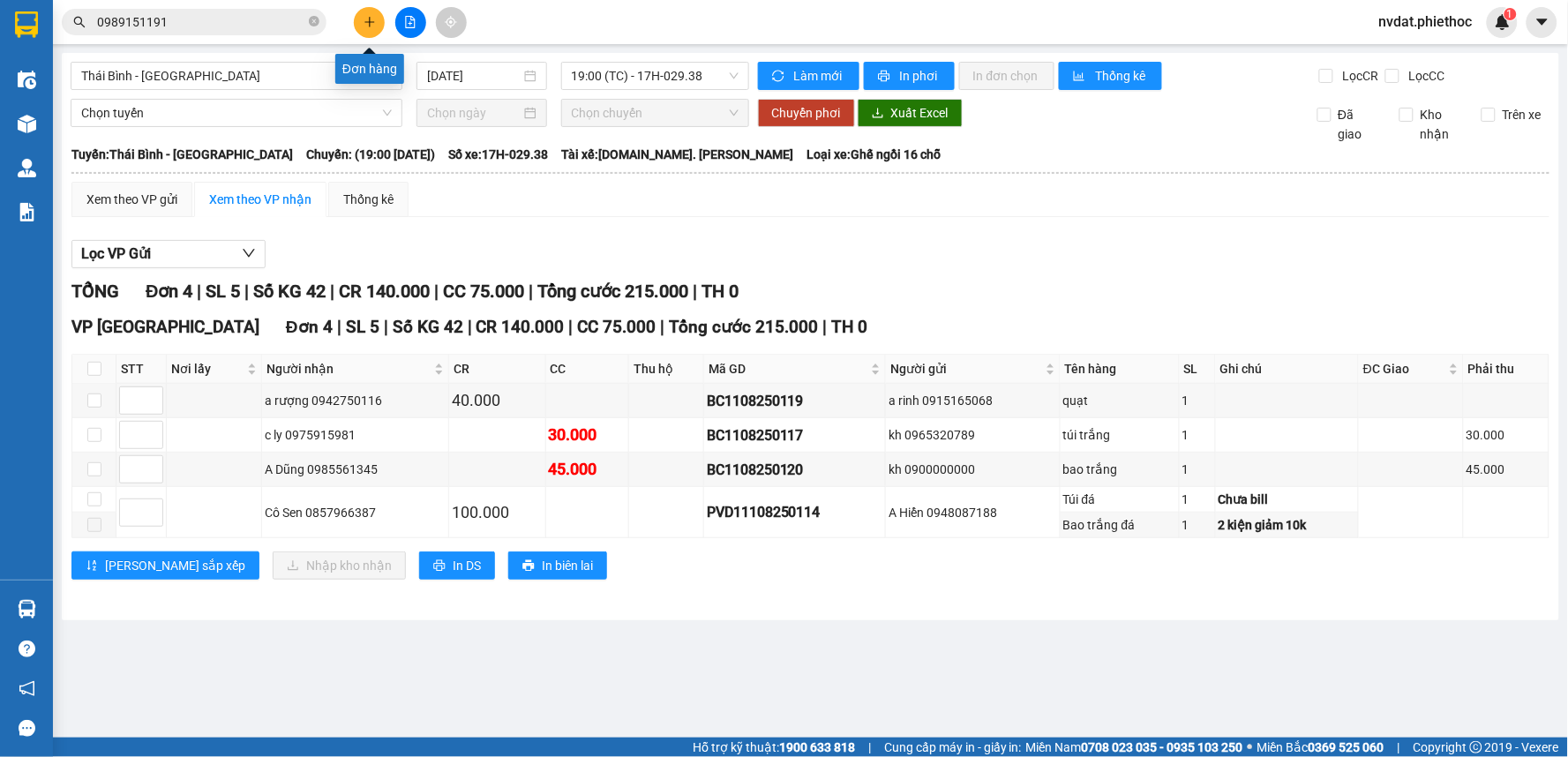
click at [359, 18] on button at bounding box center [369, 22] width 31 height 31
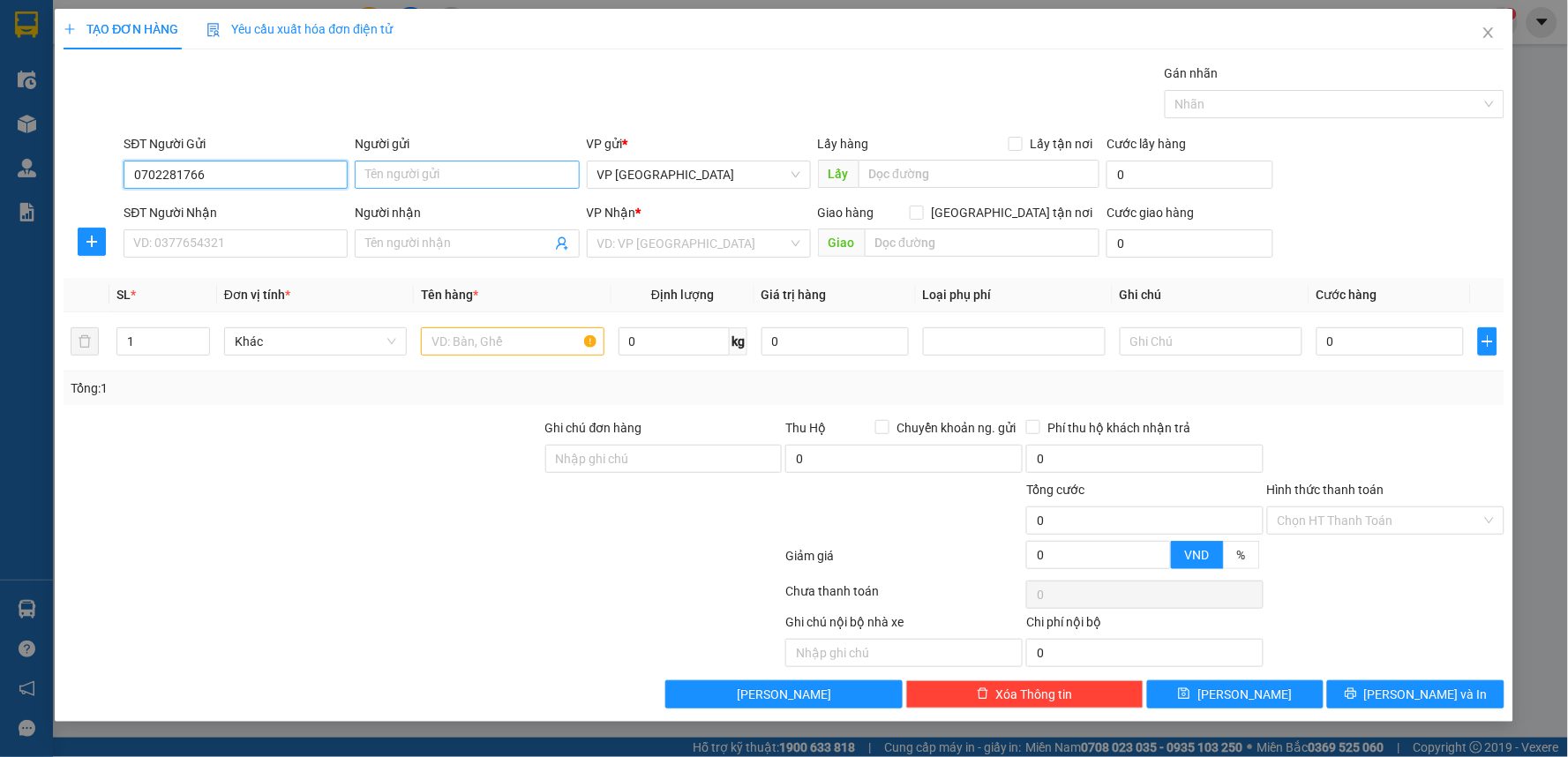
type input "0702281766"
click at [428, 177] on input "Người gửi" at bounding box center [467, 174] width 224 height 29
type input "c hiếu"
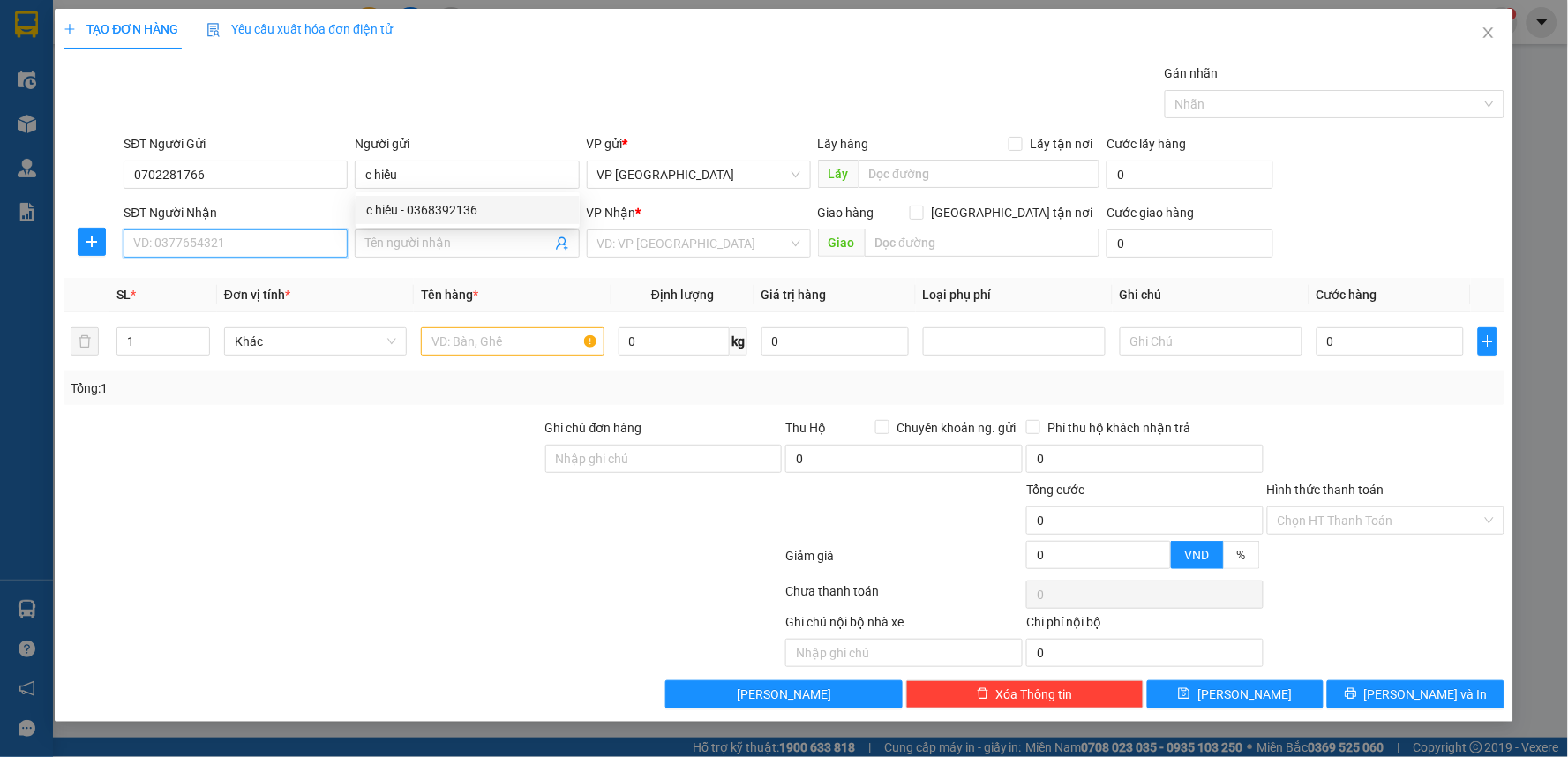
click at [278, 233] on input "SĐT Người Nhận" at bounding box center [236, 243] width 224 height 29
type input "0964120212"
click at [252, 284] on div "0964120212 - kh" at bounding box center [235, 279] width 203 height 20
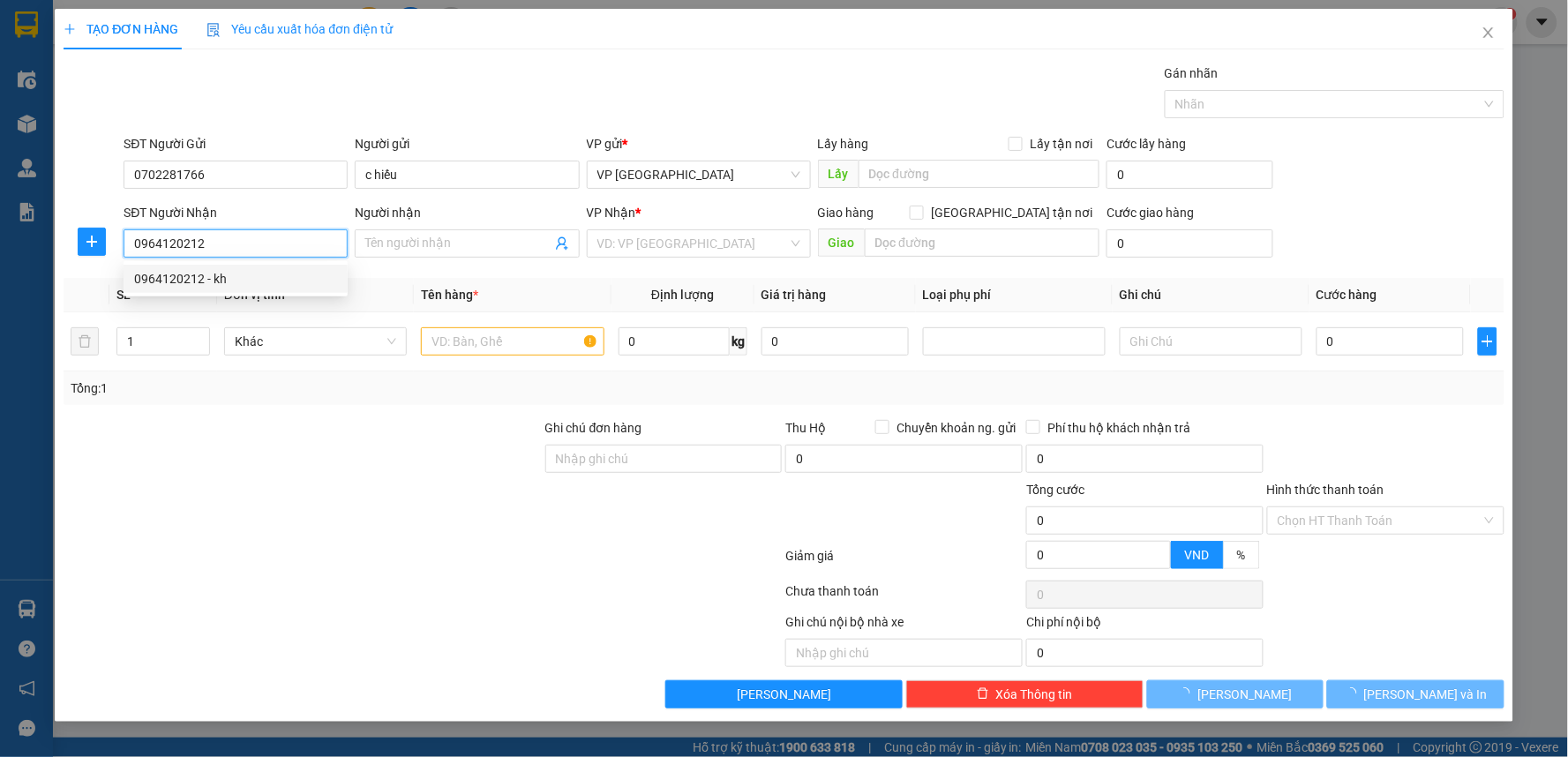
type input "kh"
checkbox input "true"
type input "24 P. [PERSON_NAME], [PERSON_NAME], [GEOGRAPHIC_DATA], [GEOGRAPHIC_DATA], [GEOG…"
type input "35.000"
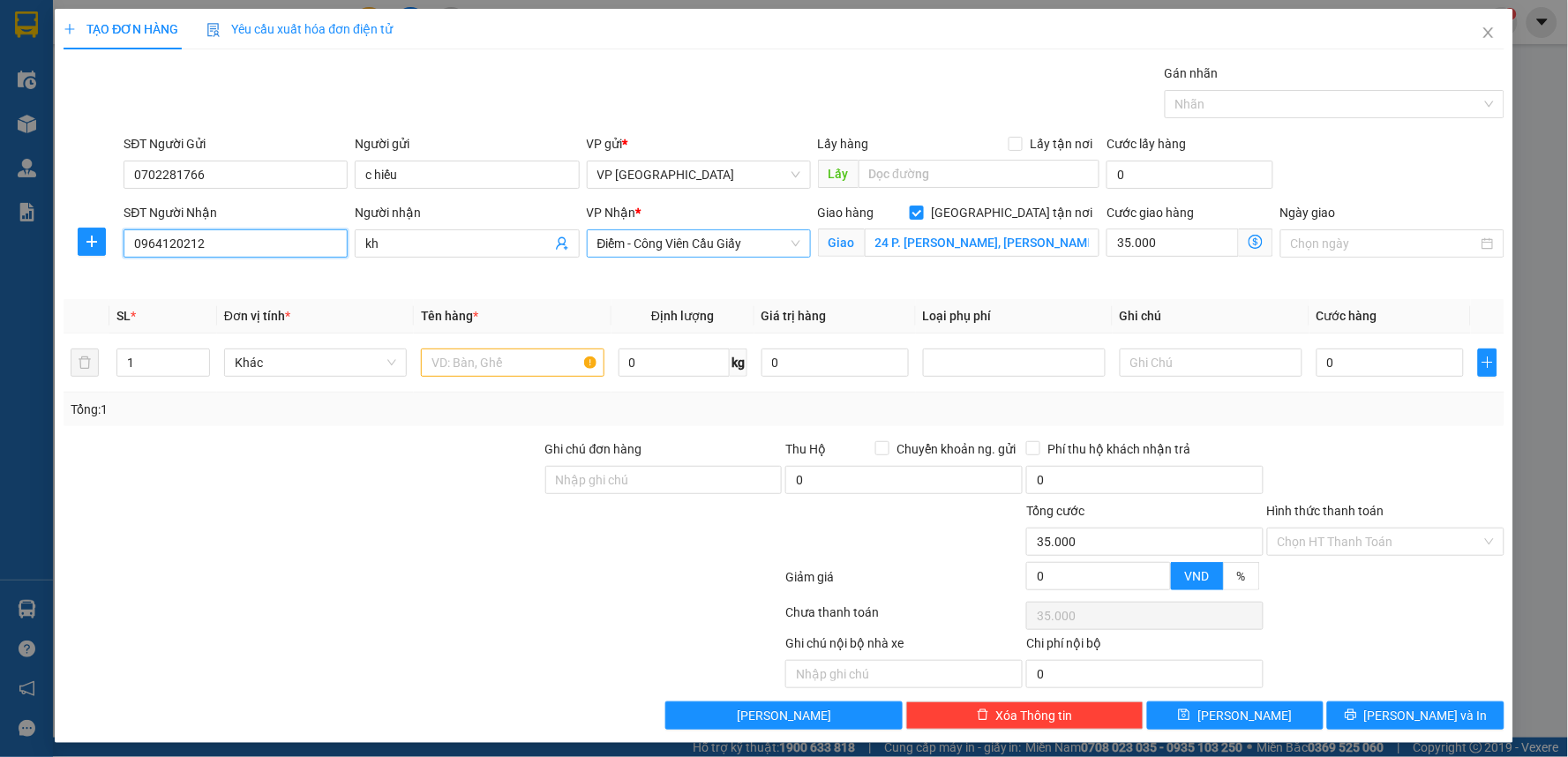
click at [602, 240] on span "Điểm - Công Viên Cầu Giấy" at bounding box center [699, 243] width 203 height 27
type input "0964120212"
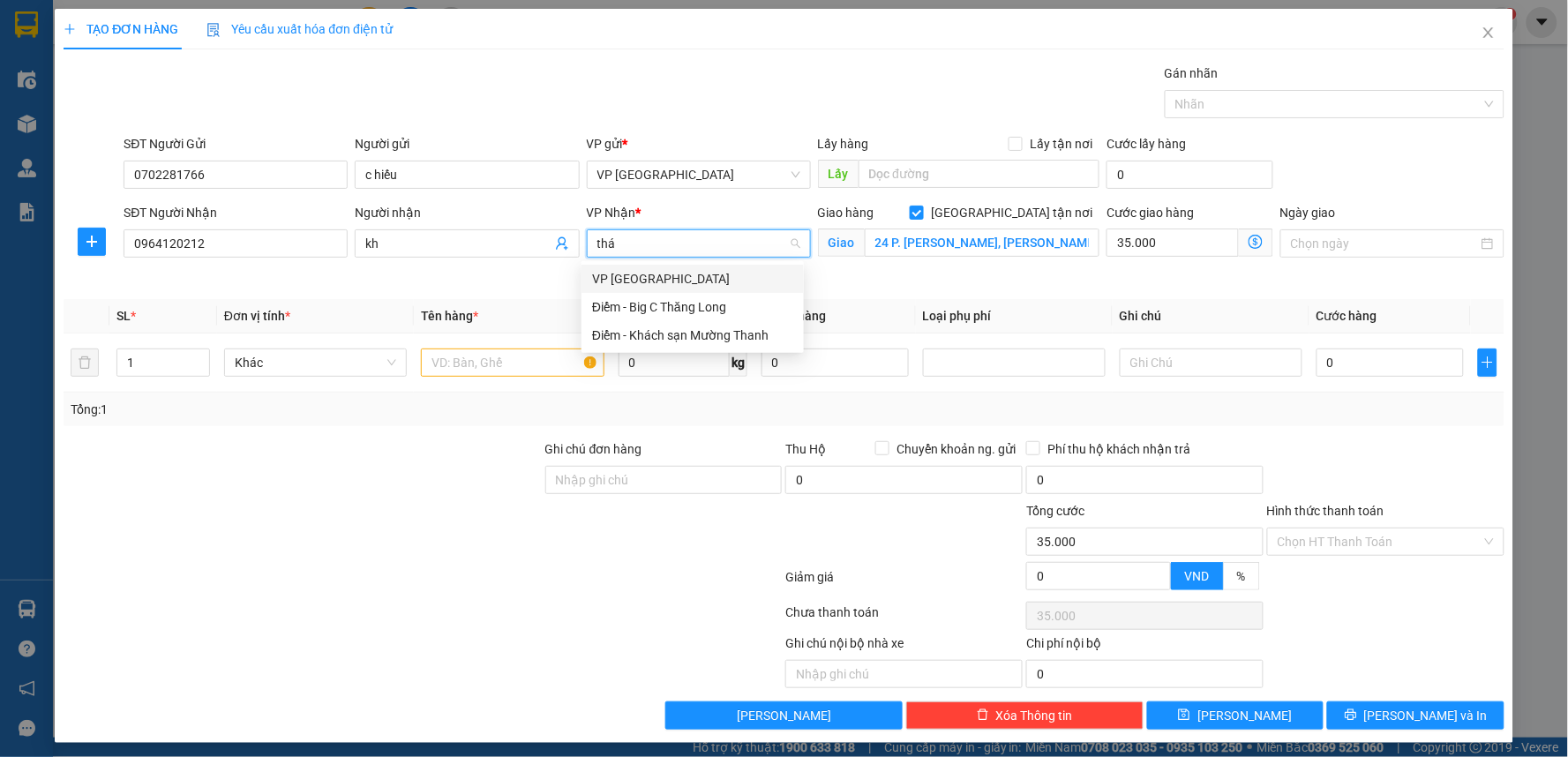
type input "thái"
click at [682, 280] on div "VP [GEOGRAPHIC_DATA]" at bounding box center [693, 279] width 201 height 20
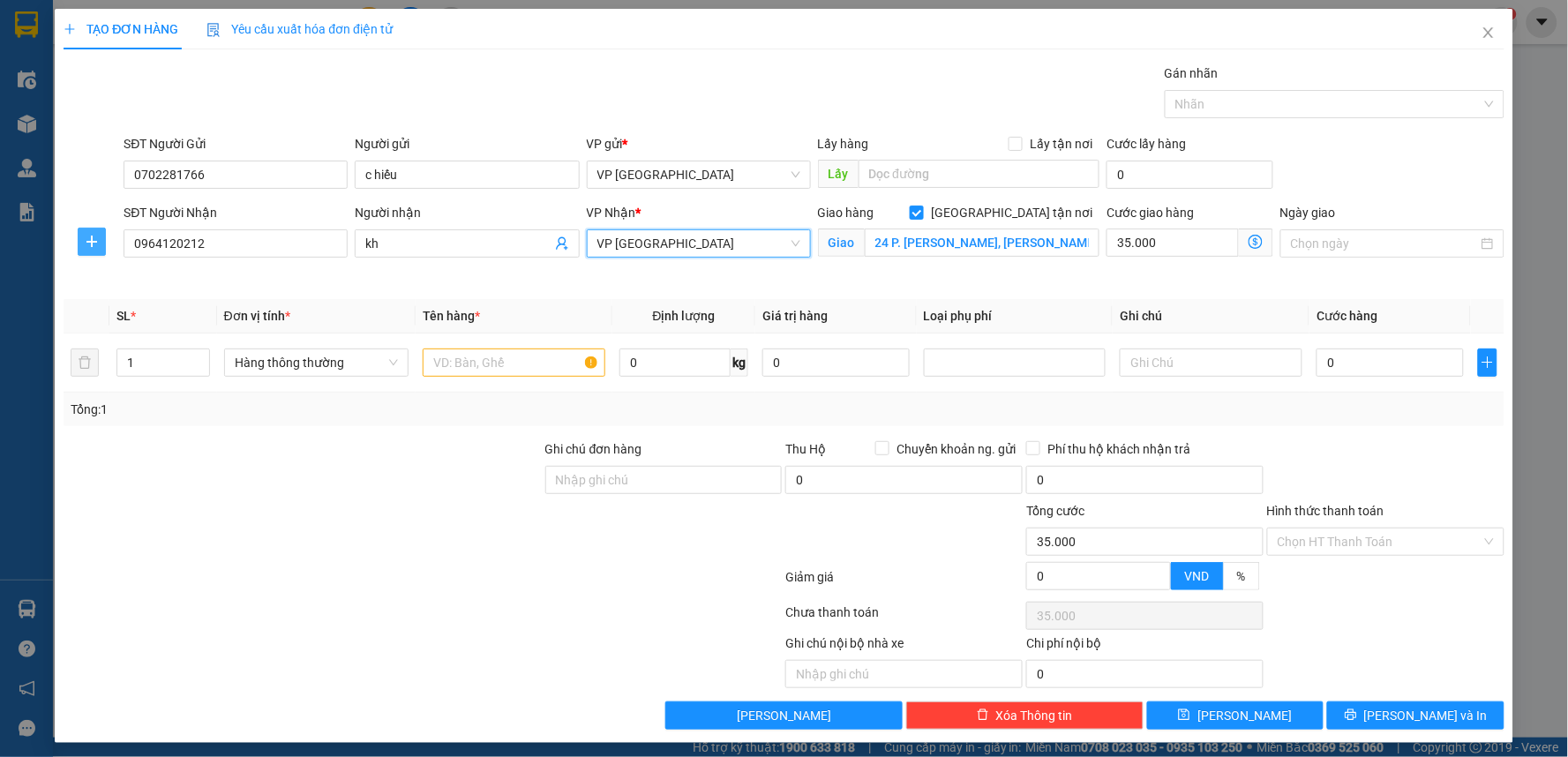
click at [92, 236] on icon "plus" at bounding box center [92, 241] width 14 height 14
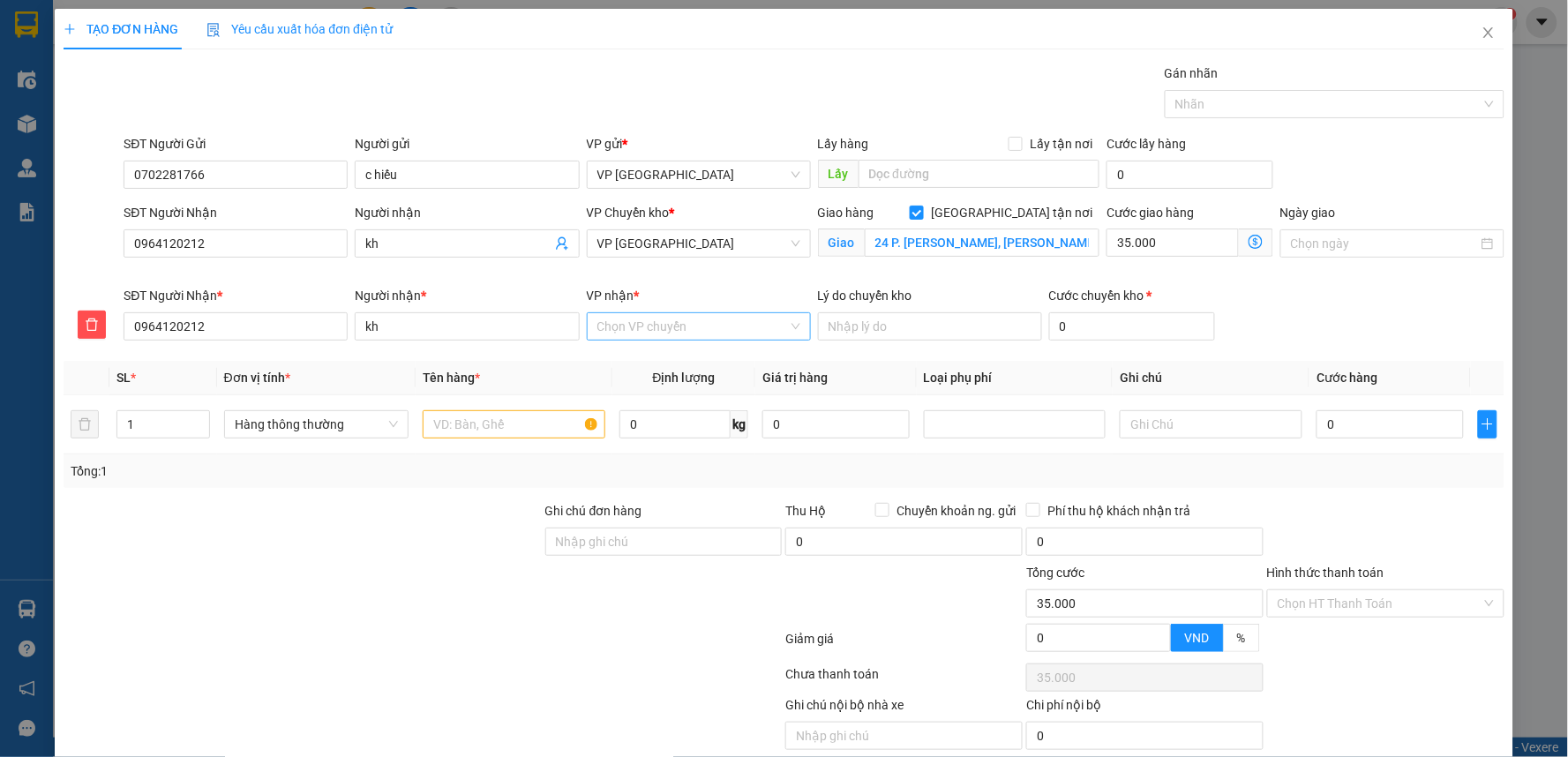
click at [609, 320] on input "VP nhận *" at bounding box center [693, 326] width 191 height 27
type input "cong"
click at [650, 362] on div "Điểm - Công Viên Cầu Giấy" at bounding box center [693, 362] width 201 height 20
click at [462, 414] on input "text" at bounding box center [513, 424] width 183 height 29
type input "túi quần áo"
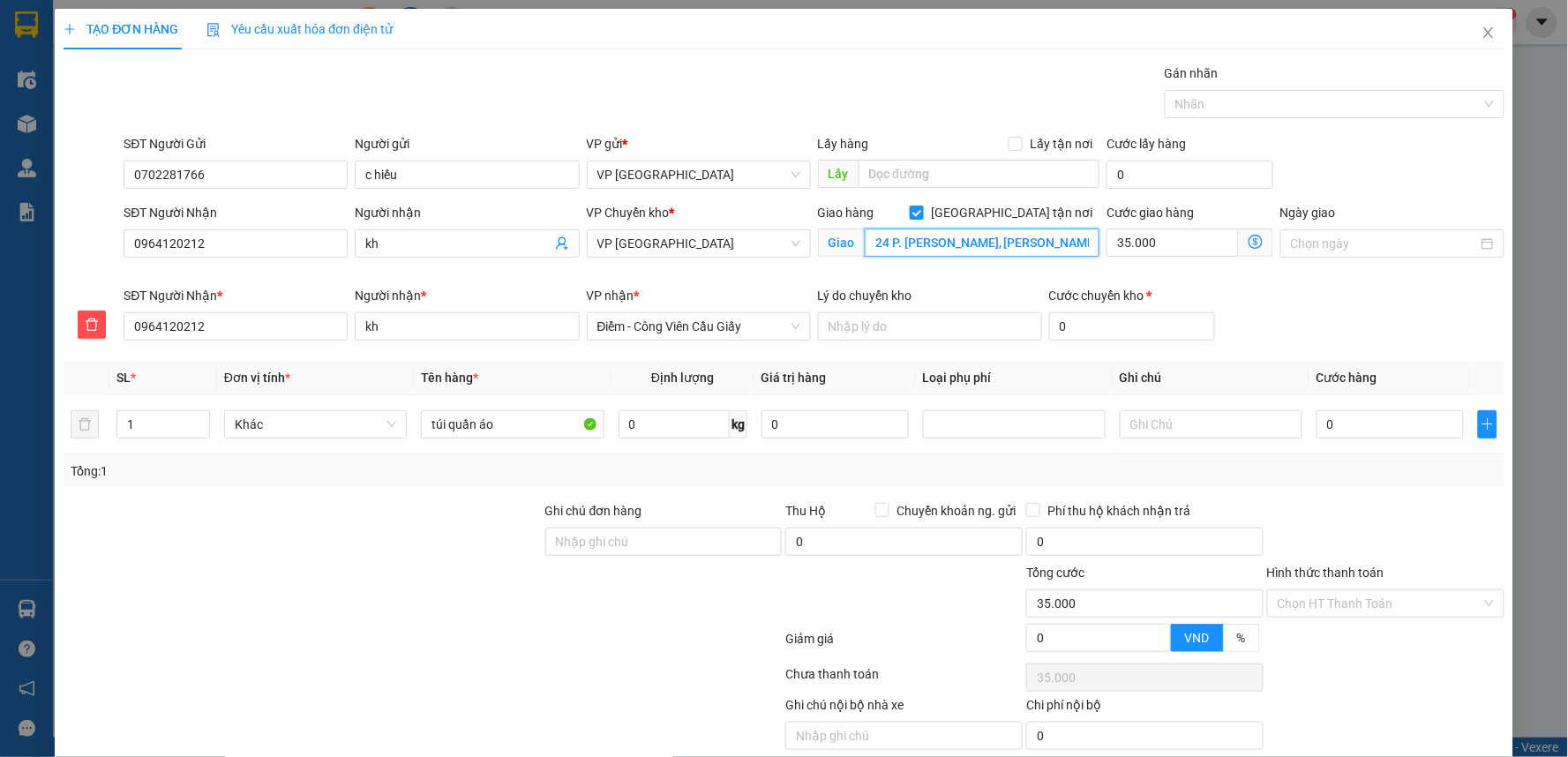
click at [933, 247] on input "24 P. [PERSON_NAME], [PERSON_NAME], [GEOGRAPHIC_DATA], [GEOGRAPHIC_DATA], [GEOG…" at bounding box center [982, 242] width 235 height 29
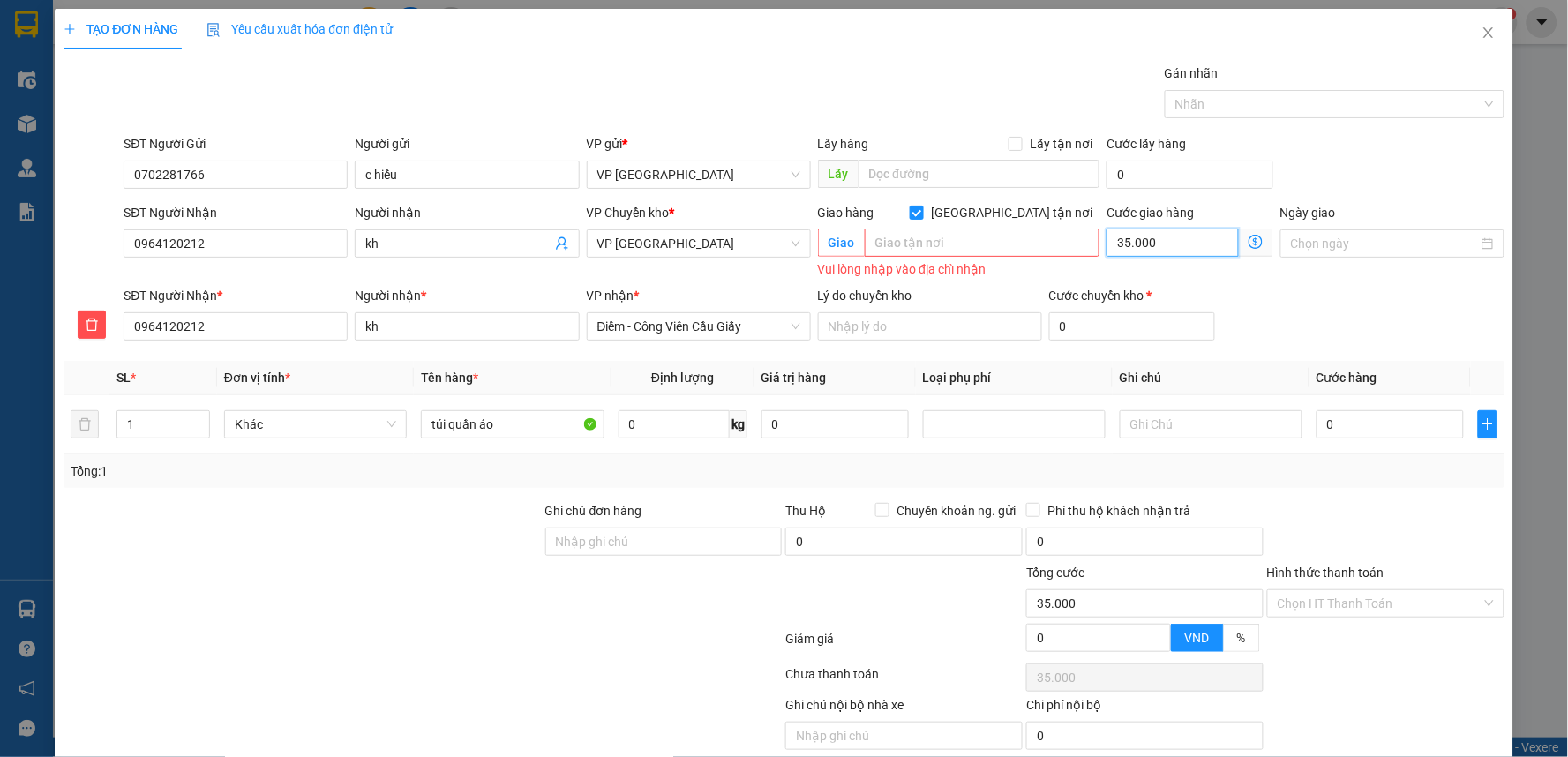
click at [1174, 245] on input "35.000" at bounding box center [1172, 242] width 132 height 29
type input "0"
click at [1363, 426] on input "0" at bounding box center [1391, 424] width 148 height 29
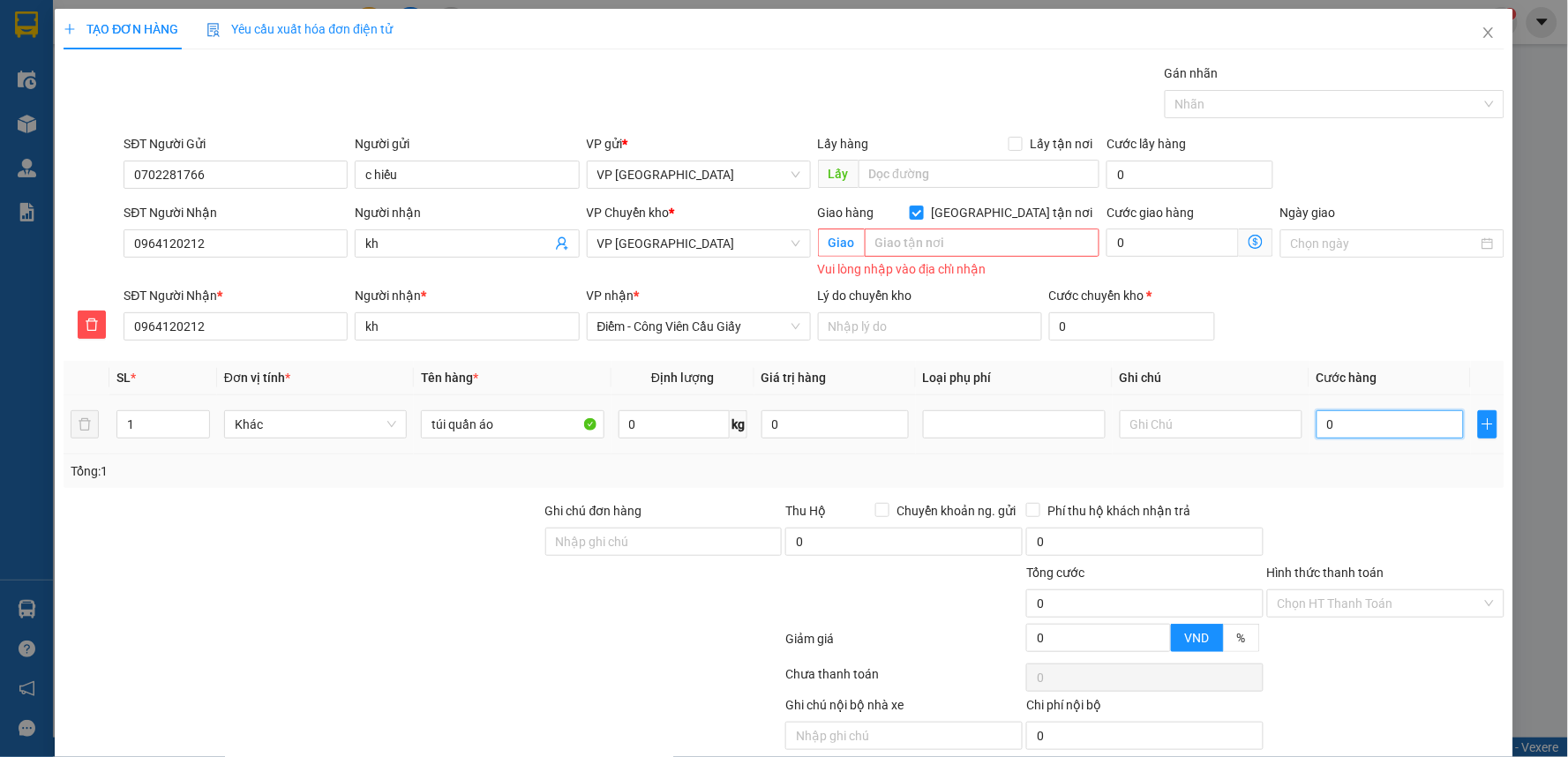
type input "5"
type input "50"
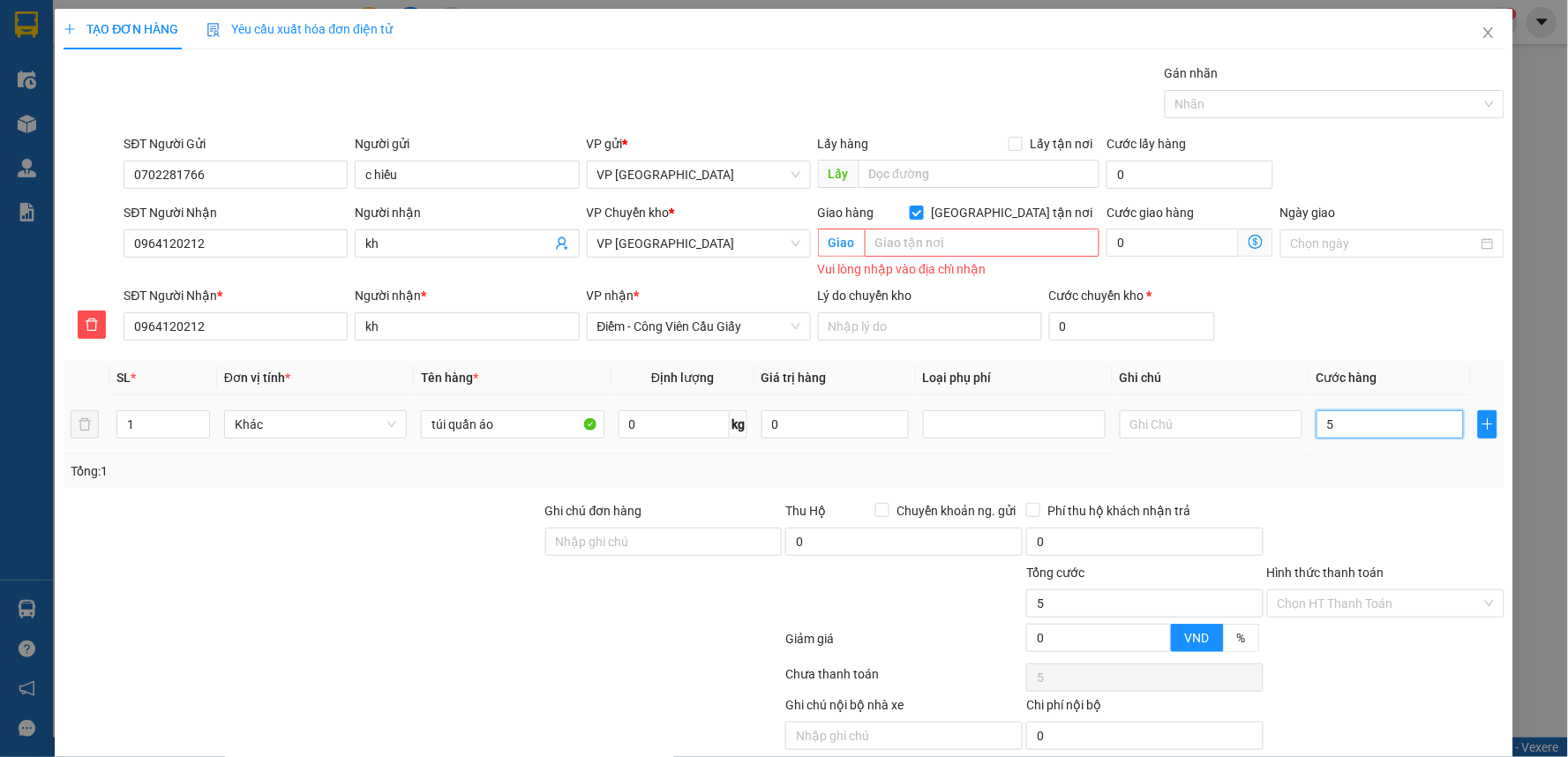
type input "50"
type input "500"
type input "5.000"
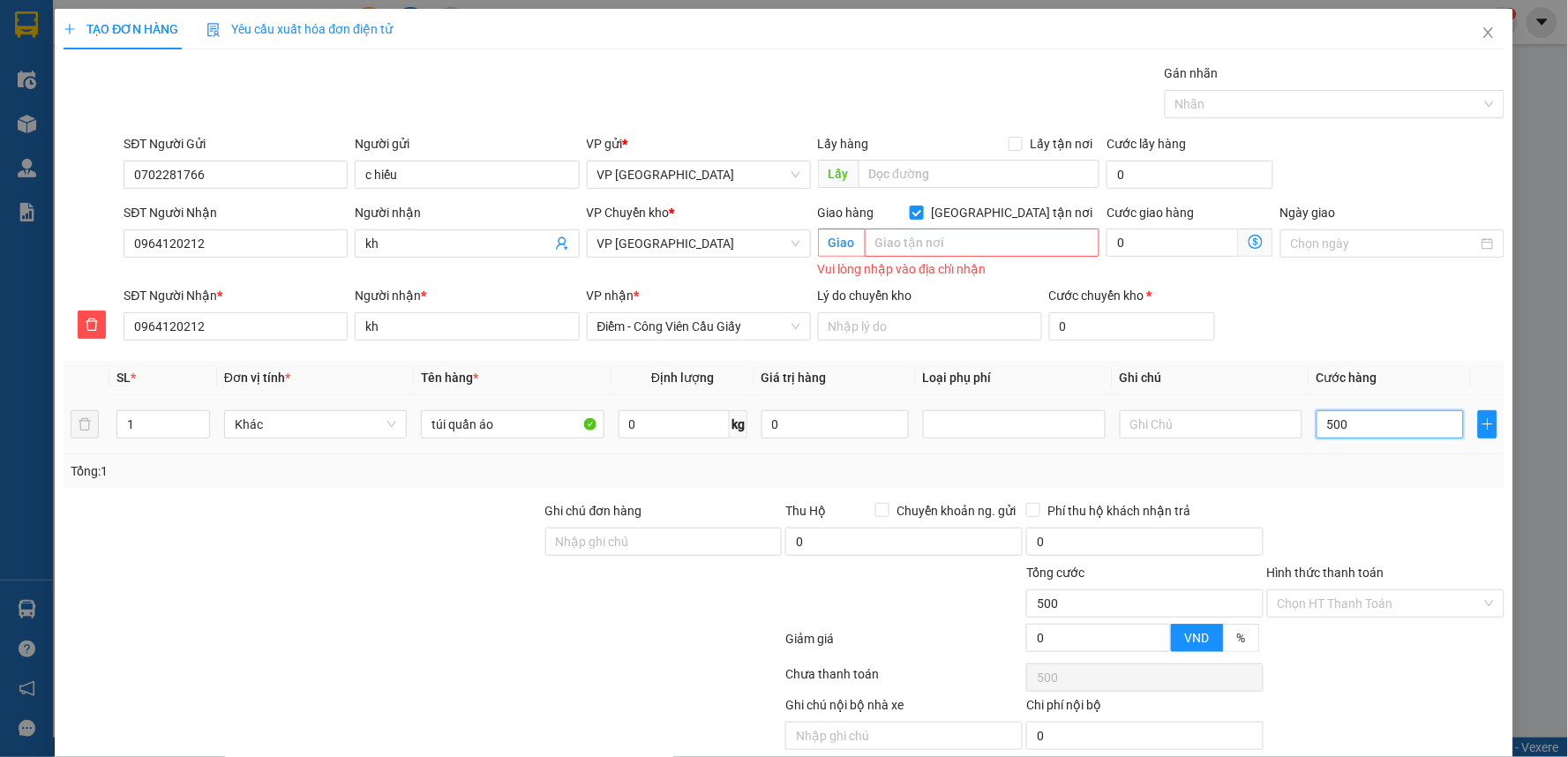
type input "5.000"
type input "50.000"
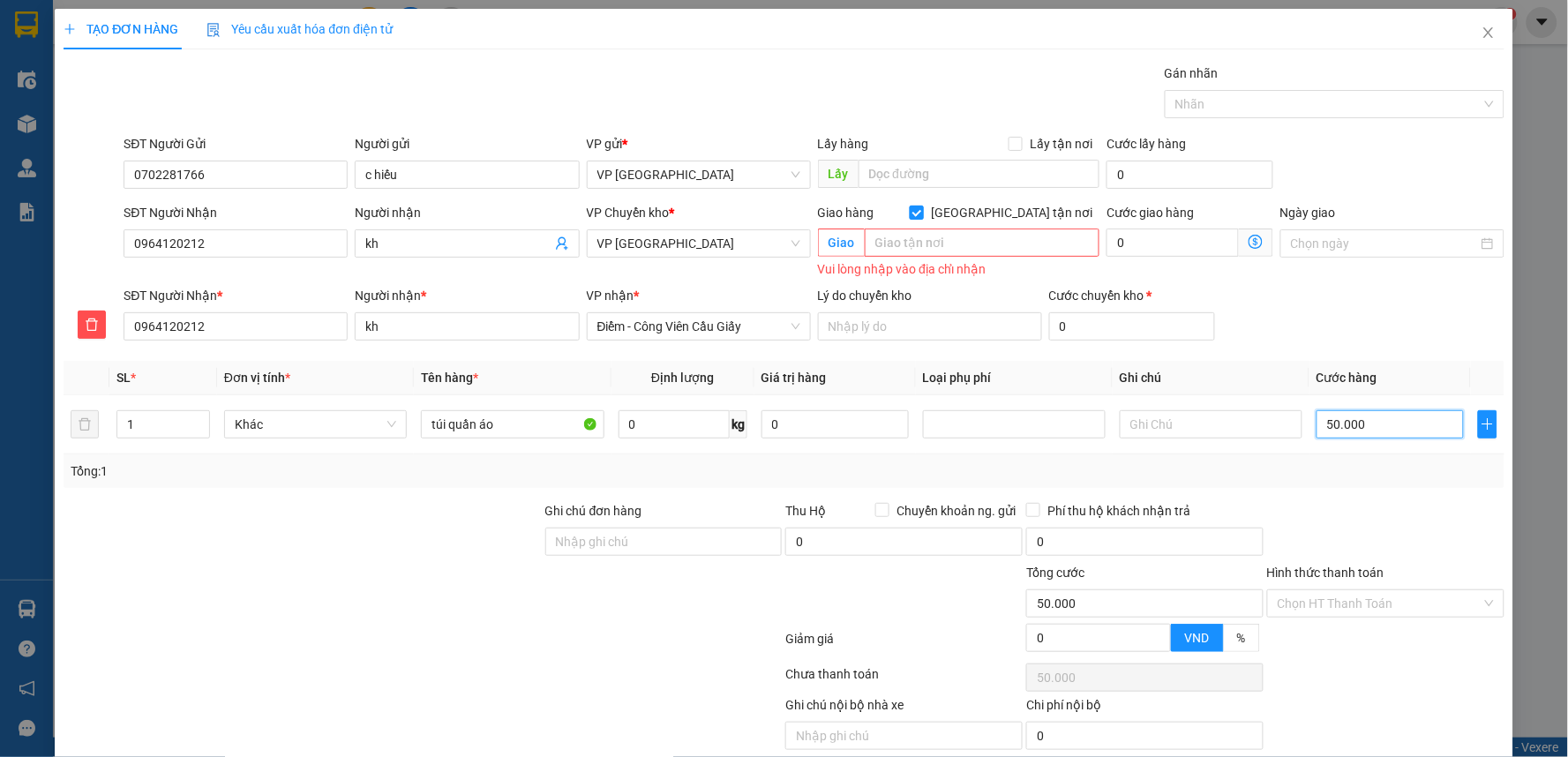
type input "50.000"
click at [1010, 209] on span "[GEOGRAPHIC_DATA] tận nơi" at bounding box center [1012, 213] width 175 height 20
click at [922, 209] on input "[GEOGRAPHIC_DATA] tận nơi" at bounding box center [915, 212] width 13 height 13
checkbox input "false"
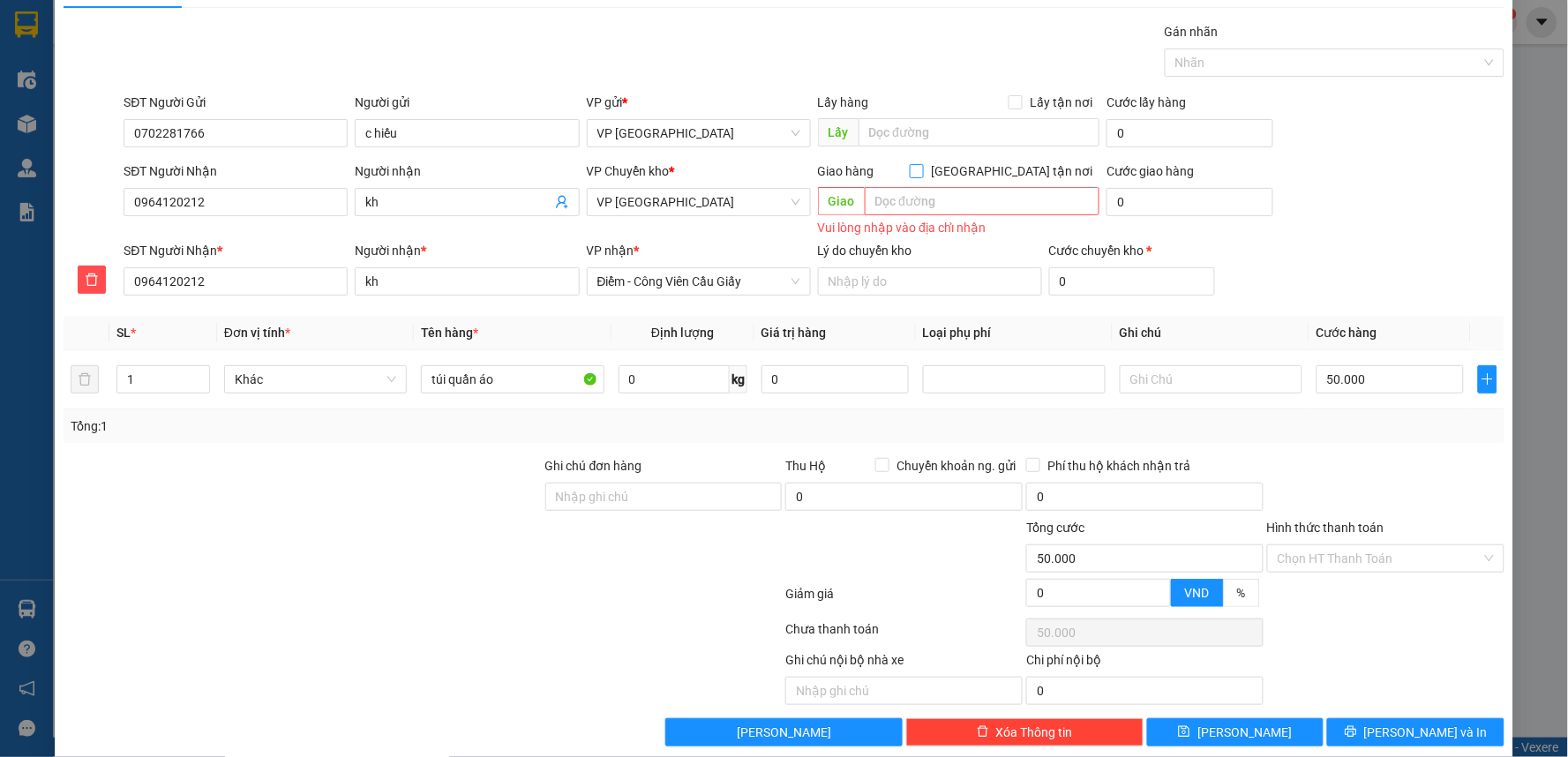
scroll to position [64, 0]
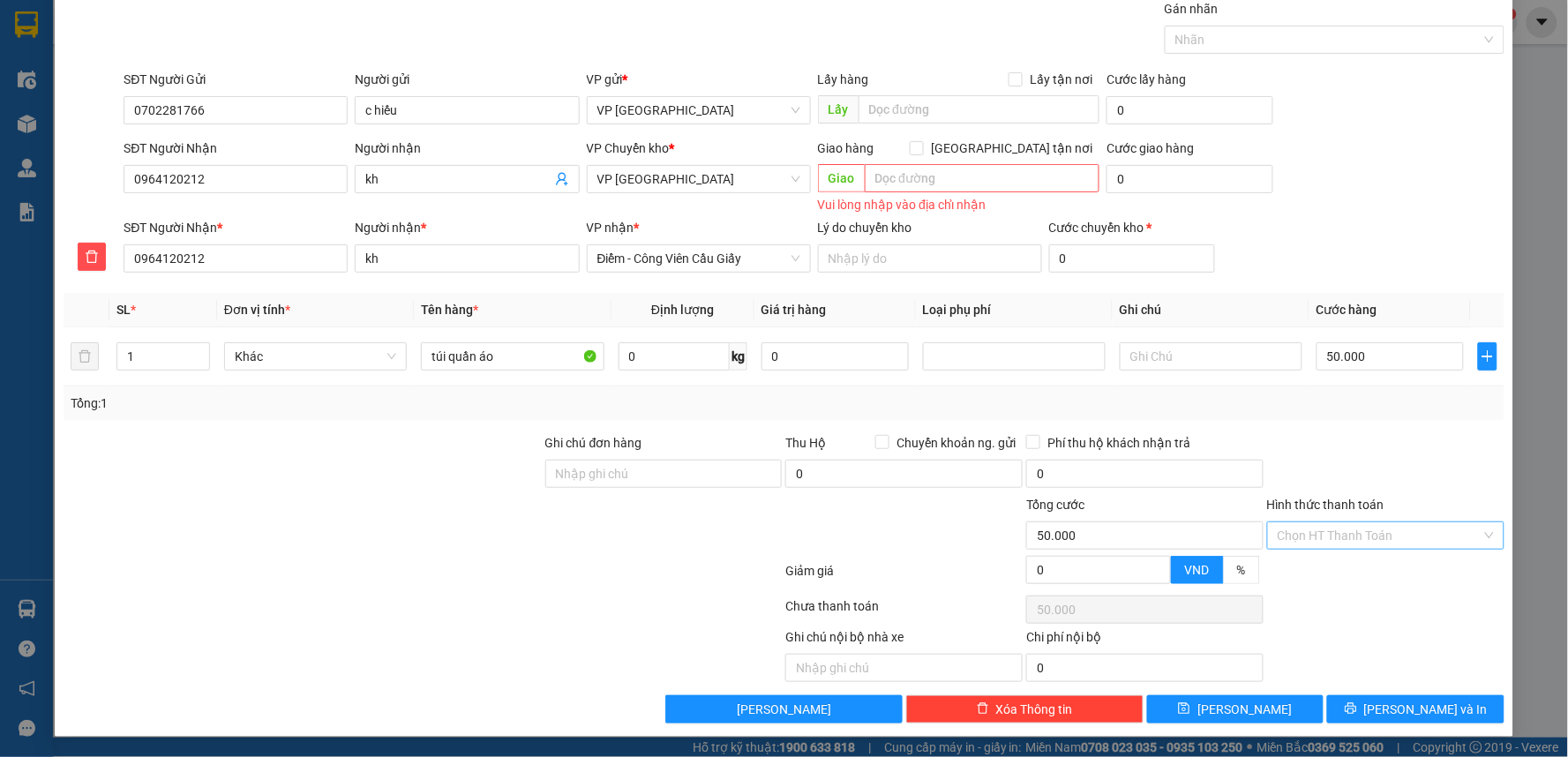
click at [1329, 539] on input "Hình thức thanh toán" at bounding box center [1379, 536] width 204 height 27
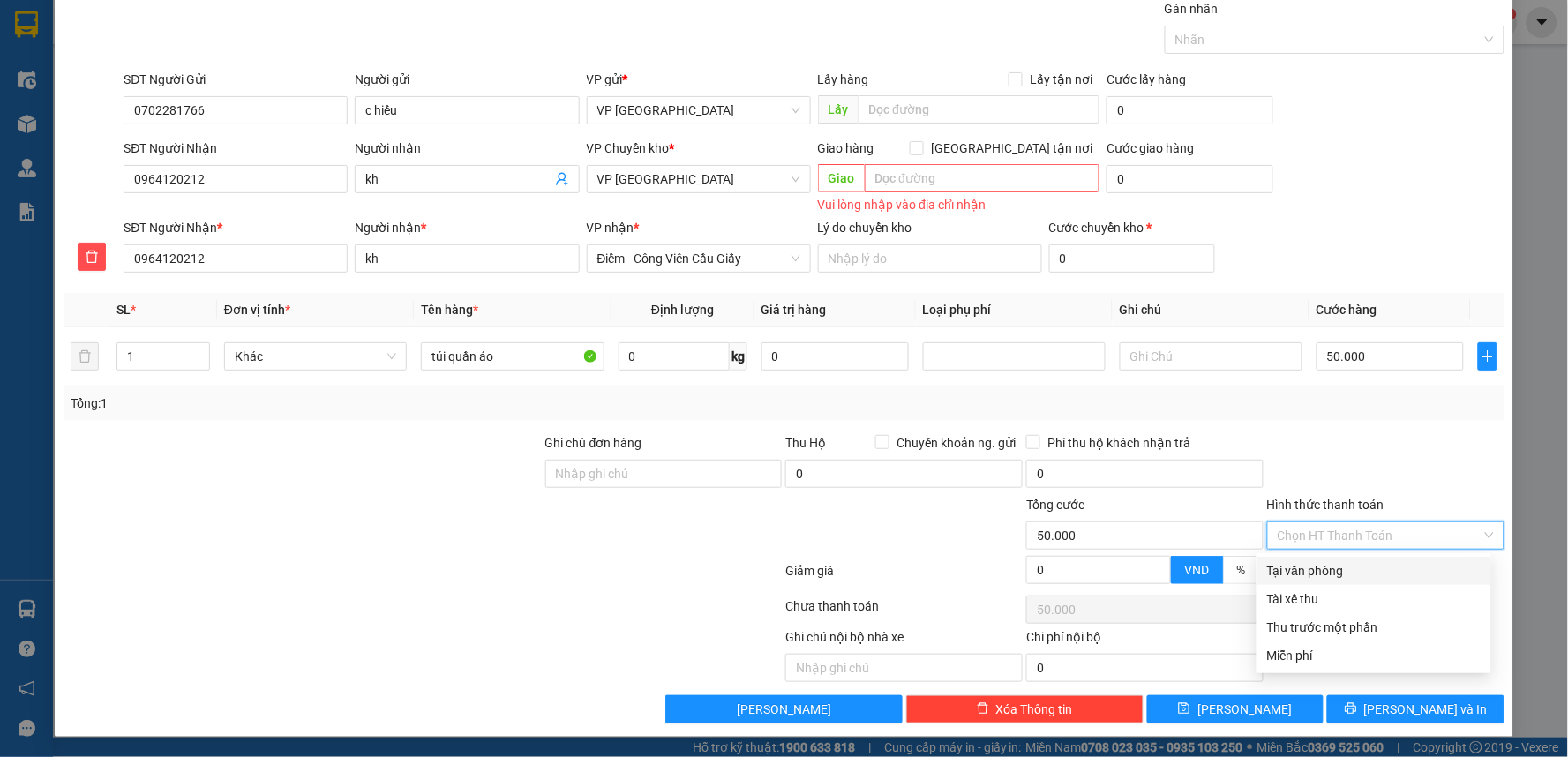
click at [1309, 482] on div at bounding box center [1386, 464] width 241 height 62
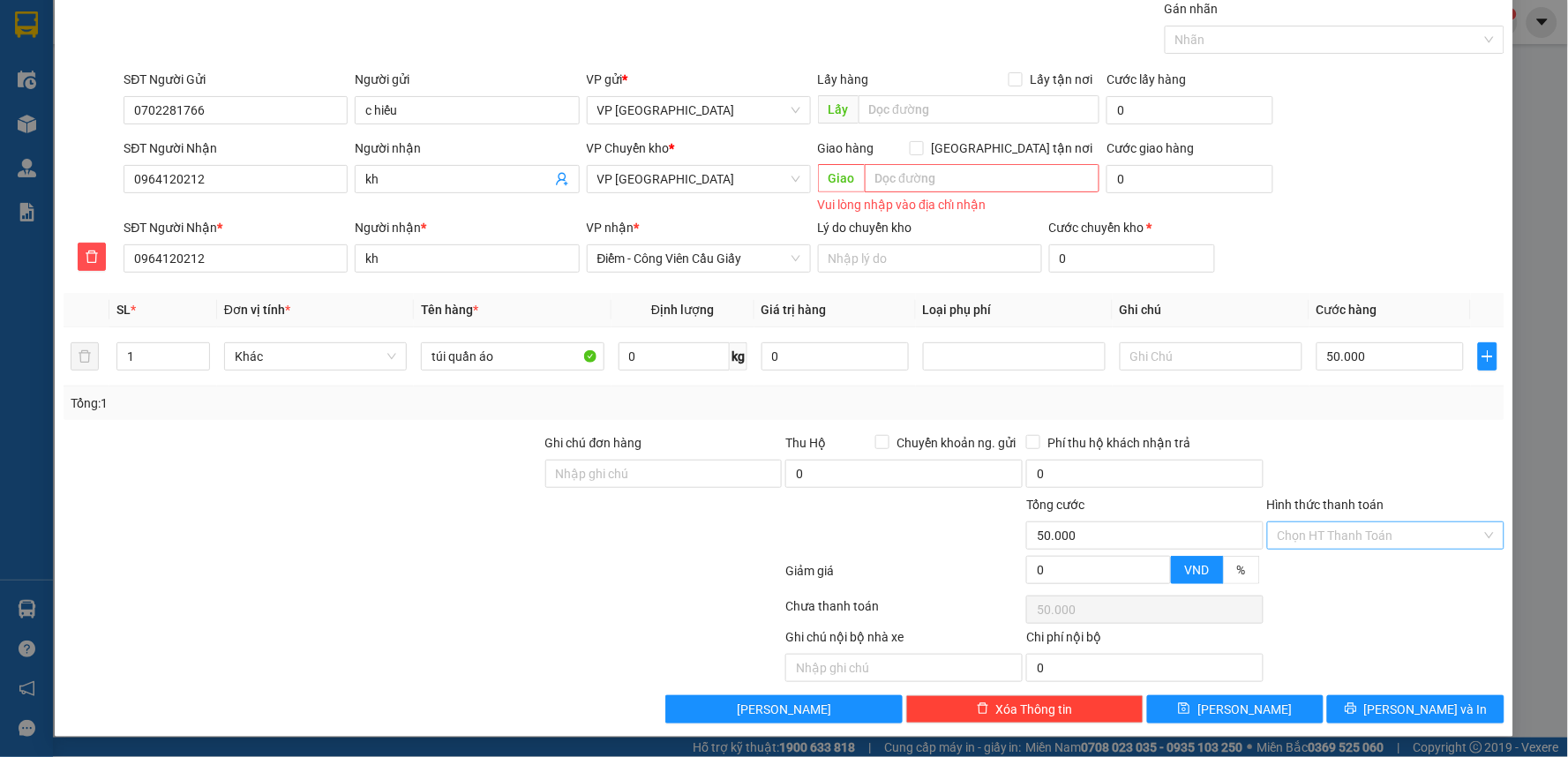
click at [1318, 541] on input "Hình thức thanh toán" at bounding box center [1379, 536] width 204 height 27
click at [1286, 474] on div at bounding box center [1386, 464] width 241 height 62
drag, startPoint x: 1378, startPoint y: 713, endPoint x: 1391, endPoint y: 706, distance: 14.8
click at [1386, 711] on button "[PERSON_NAME] và In" at bounding box center [1415, 709] width 177 height 29
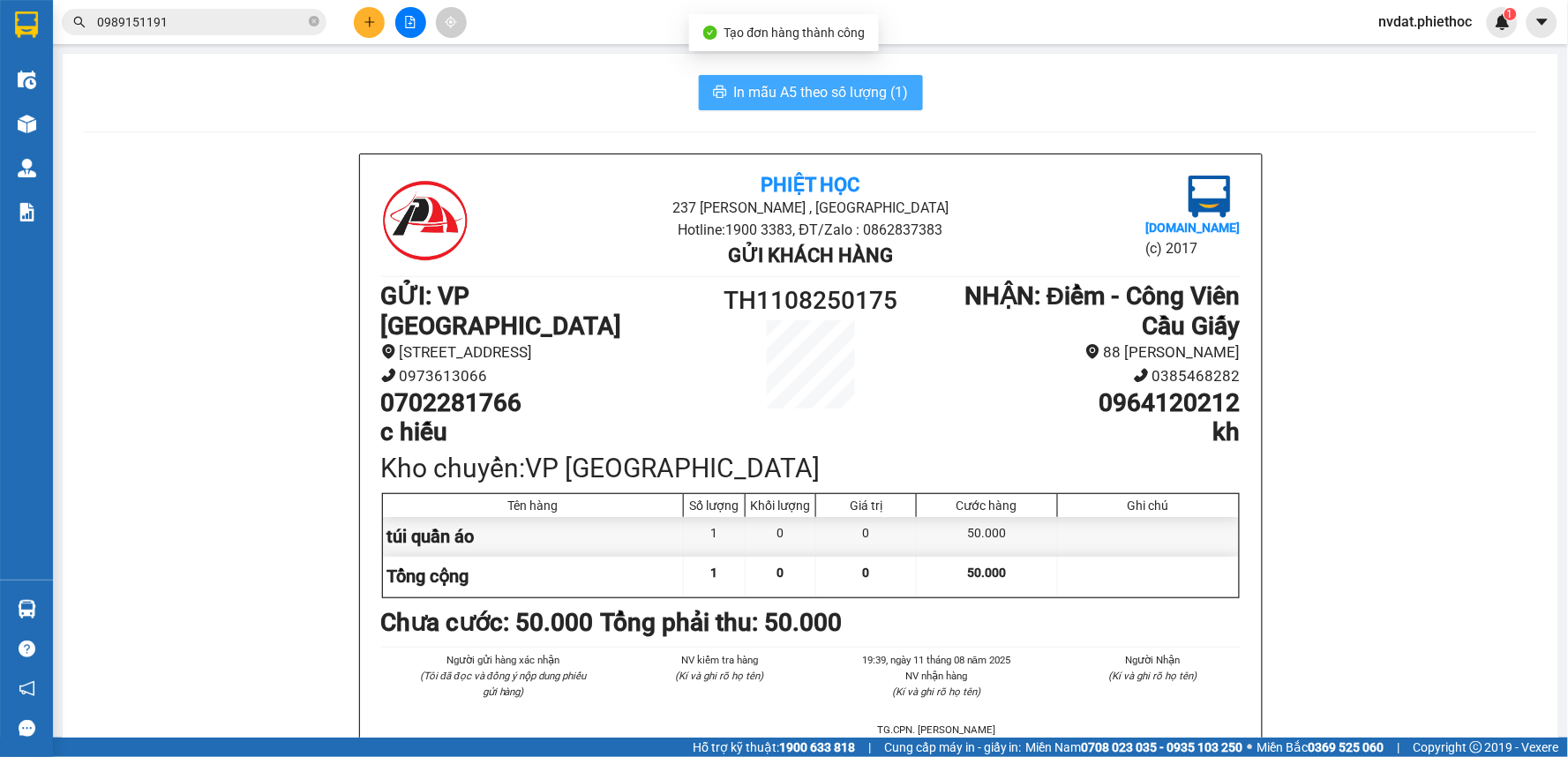
click at [813, 83] on span "In mẫu A5 theo số lượng (1)" at bounding box center [822, 92] width 175 height 22
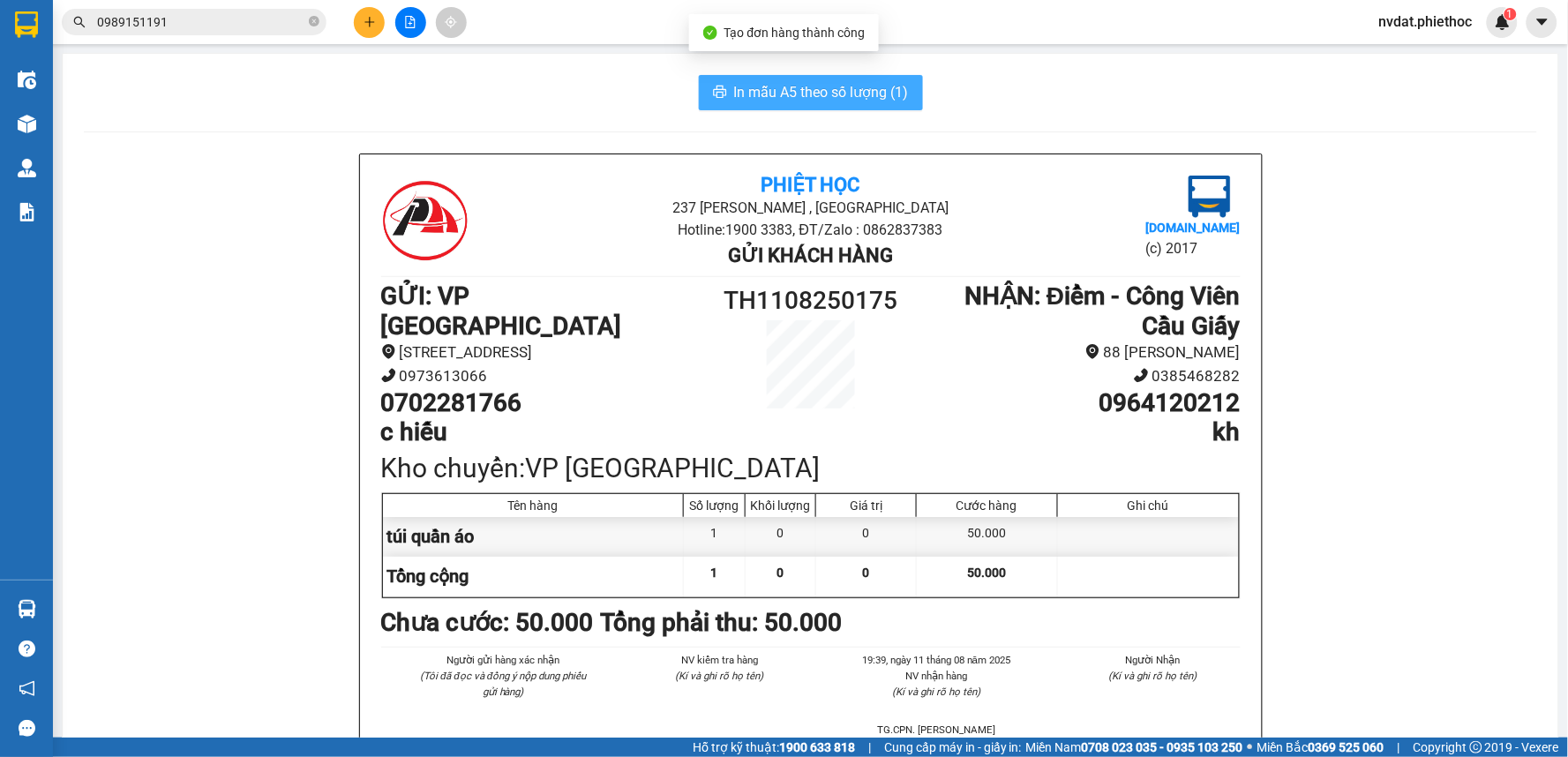
click at [813, 83] on span "In mẫu A5 theo số lượng (1)" at bounding box center [822, 92] width 175 height 22
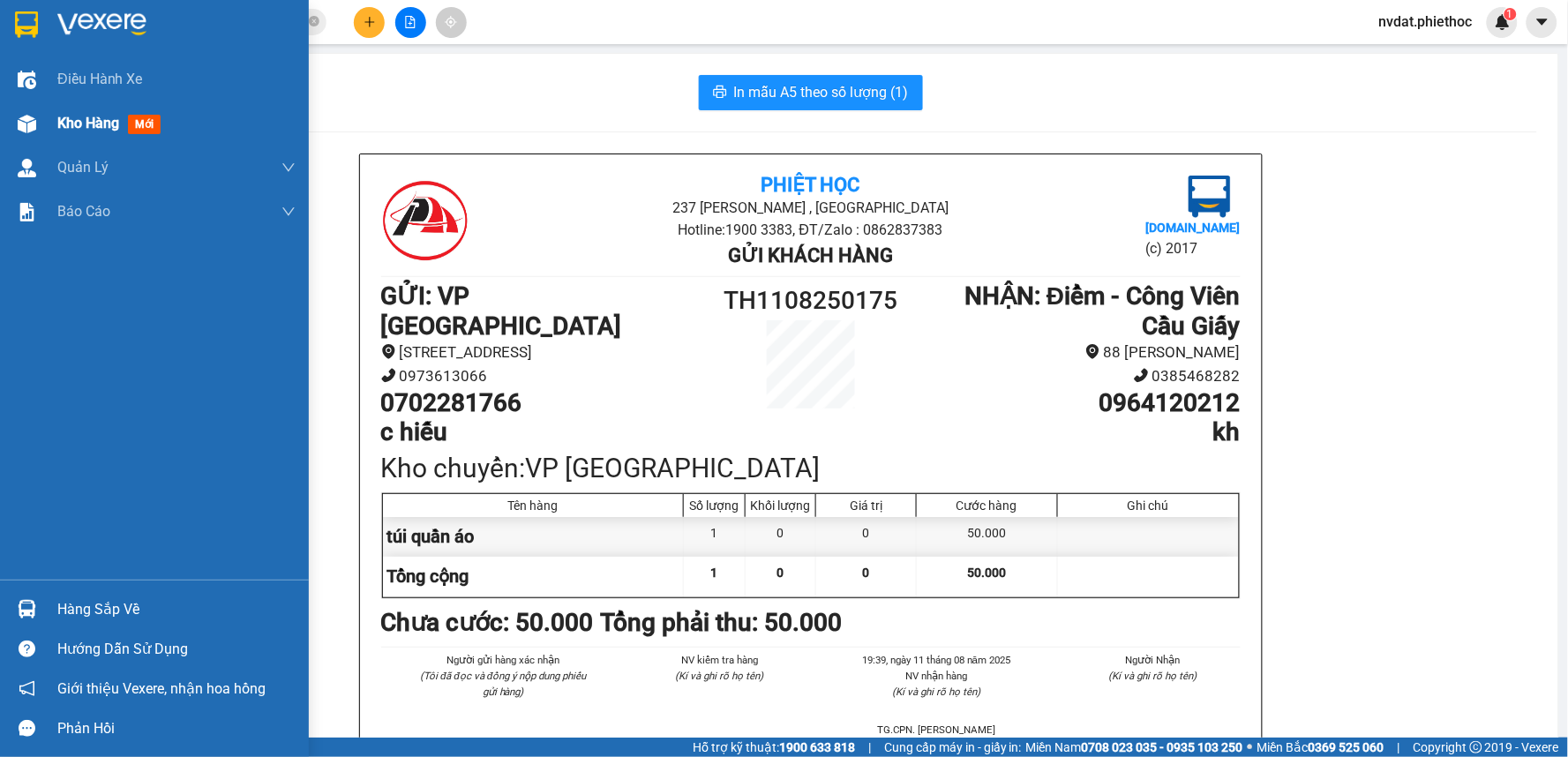
click at [31, 126] on img at bounding box center [27, 124] width 19 height 19
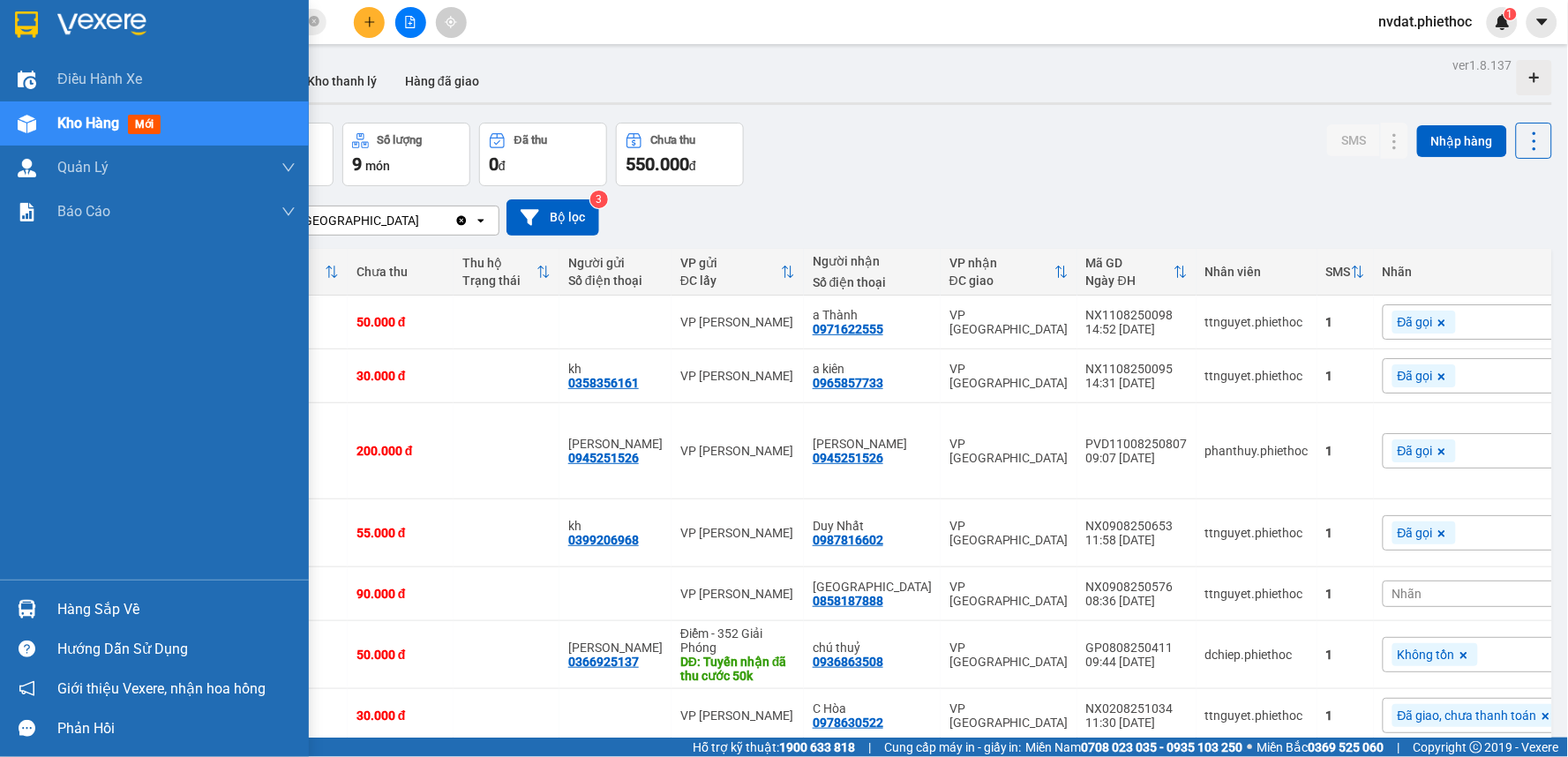
click at [18, 597] on div at bounding box center [27, 608] width 31 height 31
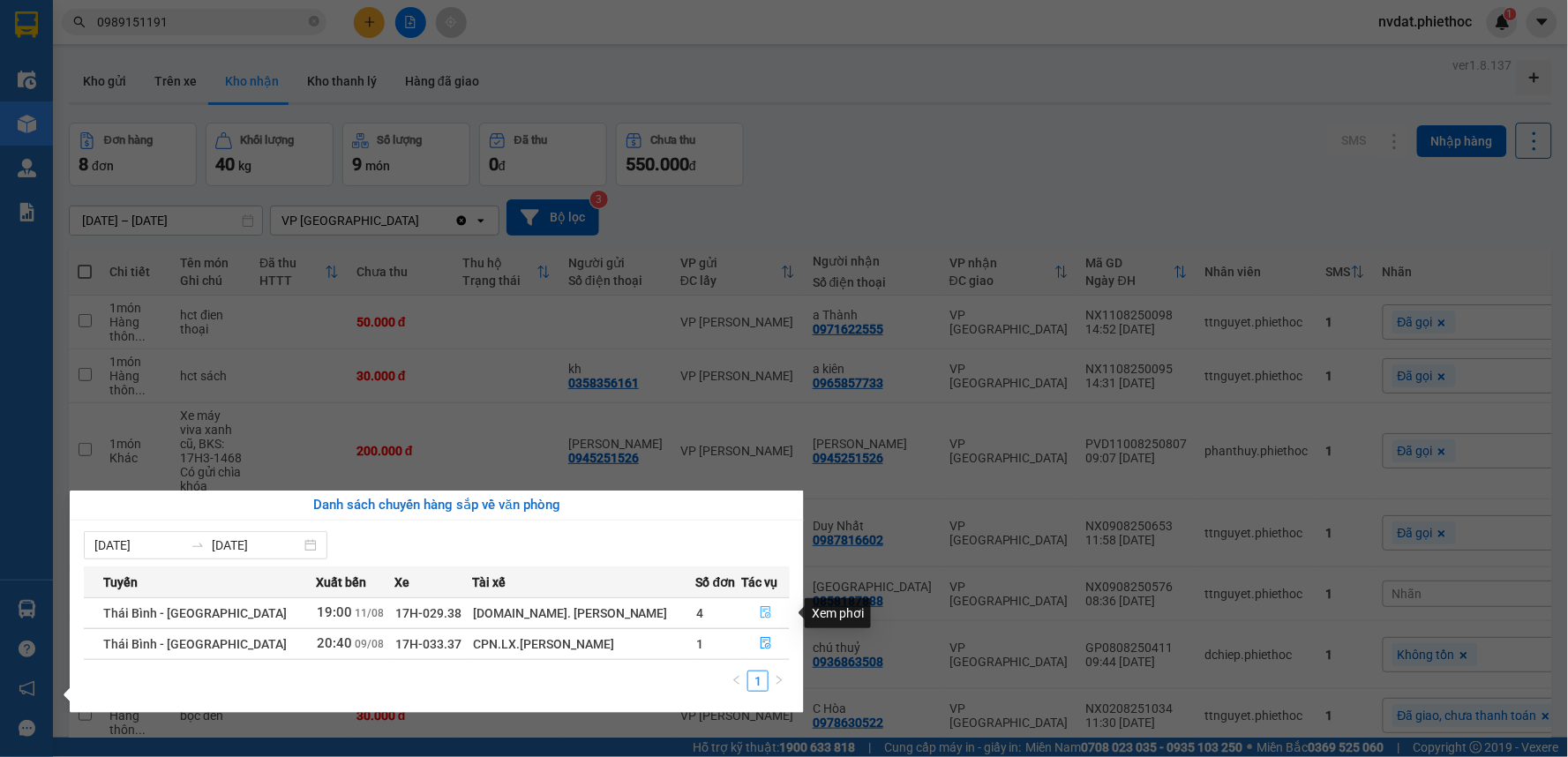
click at [760, 611] on icon "file-done" at bounding box center [766, 612] width 13 height 13
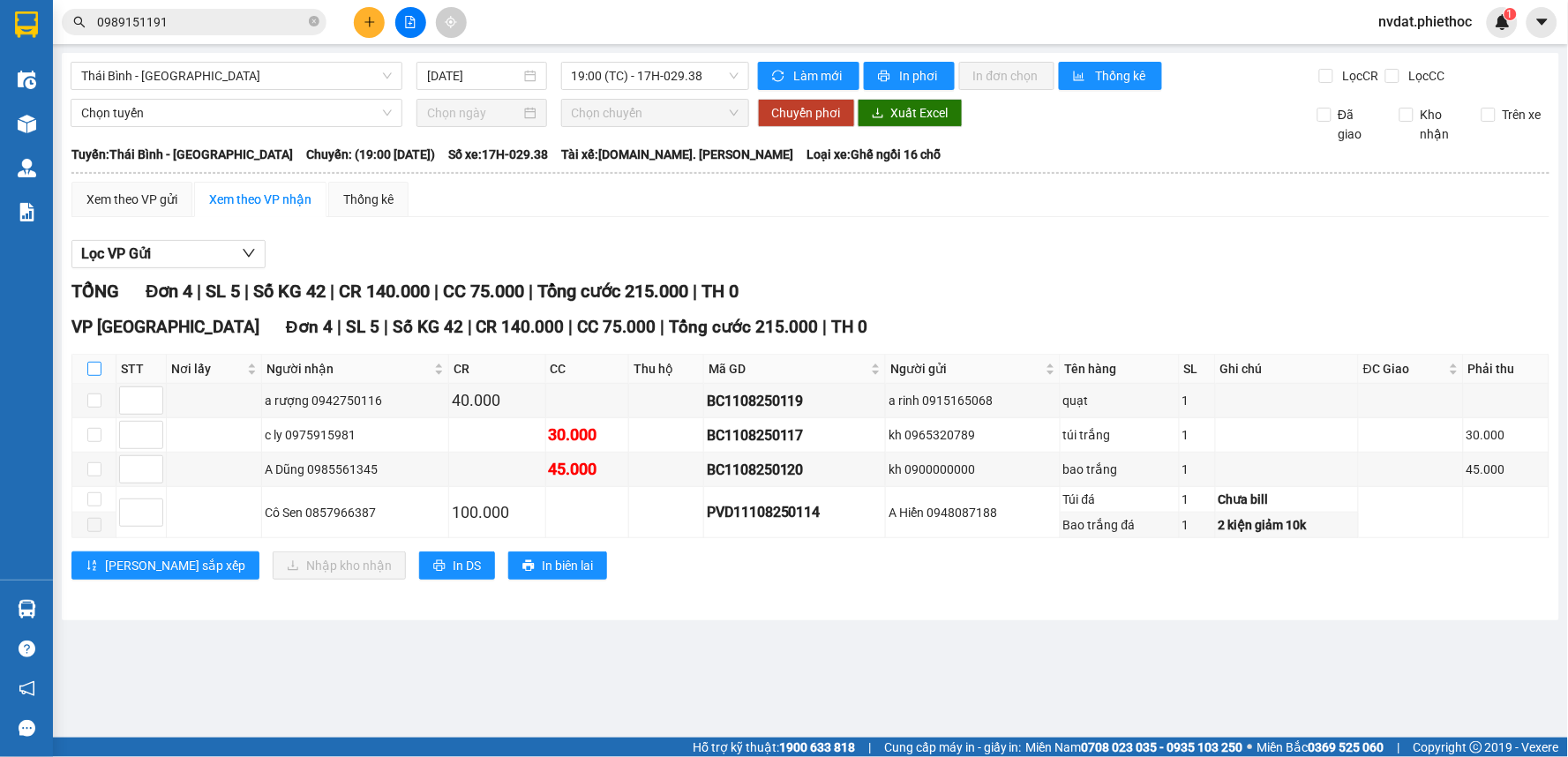
click at [94, 363] on input "checkbox" at bounding box center [94, 369] width 14 height 14
checkbox input "true"
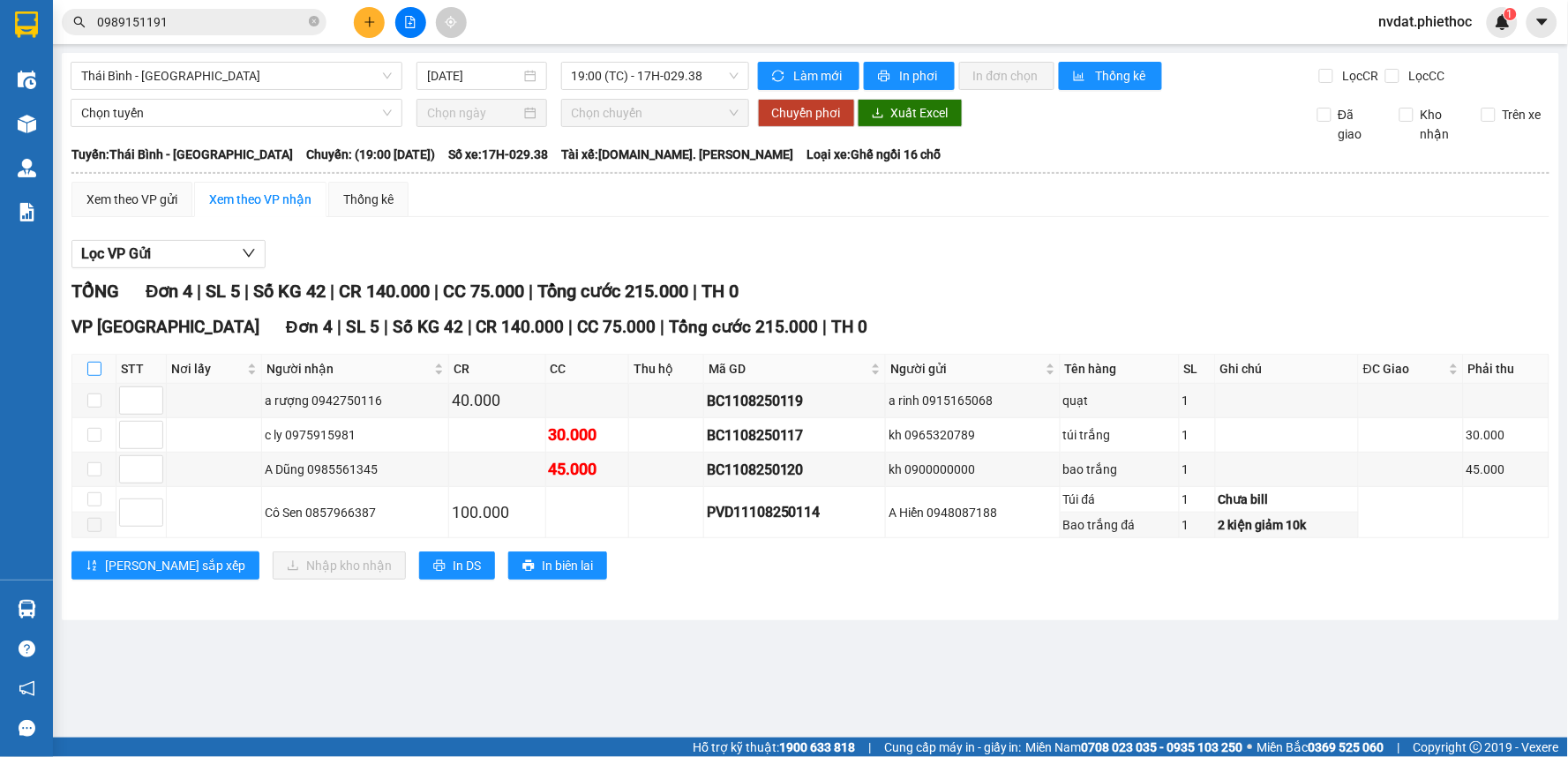
checkbox input "true"
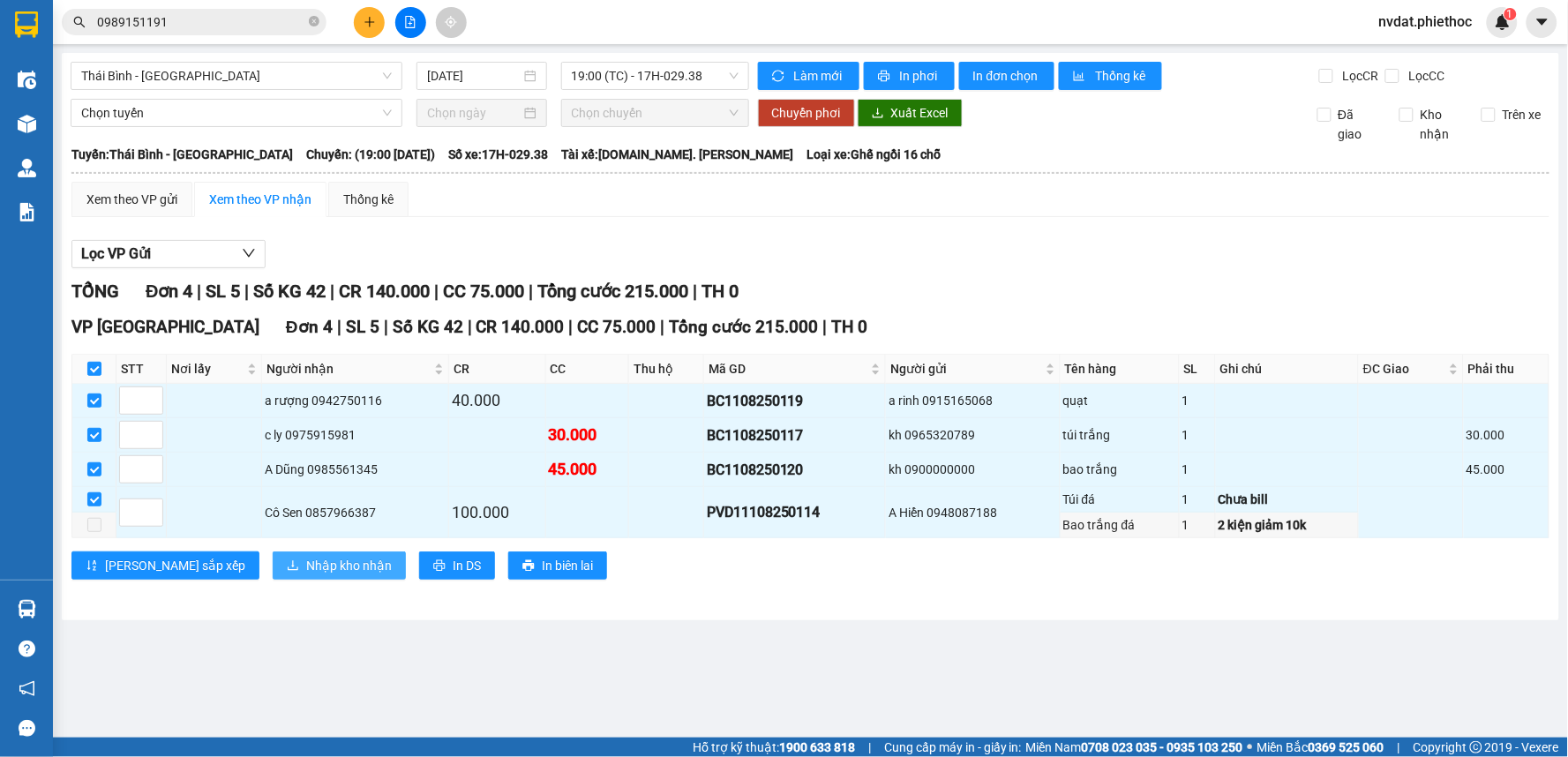
click at [306, 558] on span "Nhập kho nhận" at bounding box center [348, 566] width 86 height 20
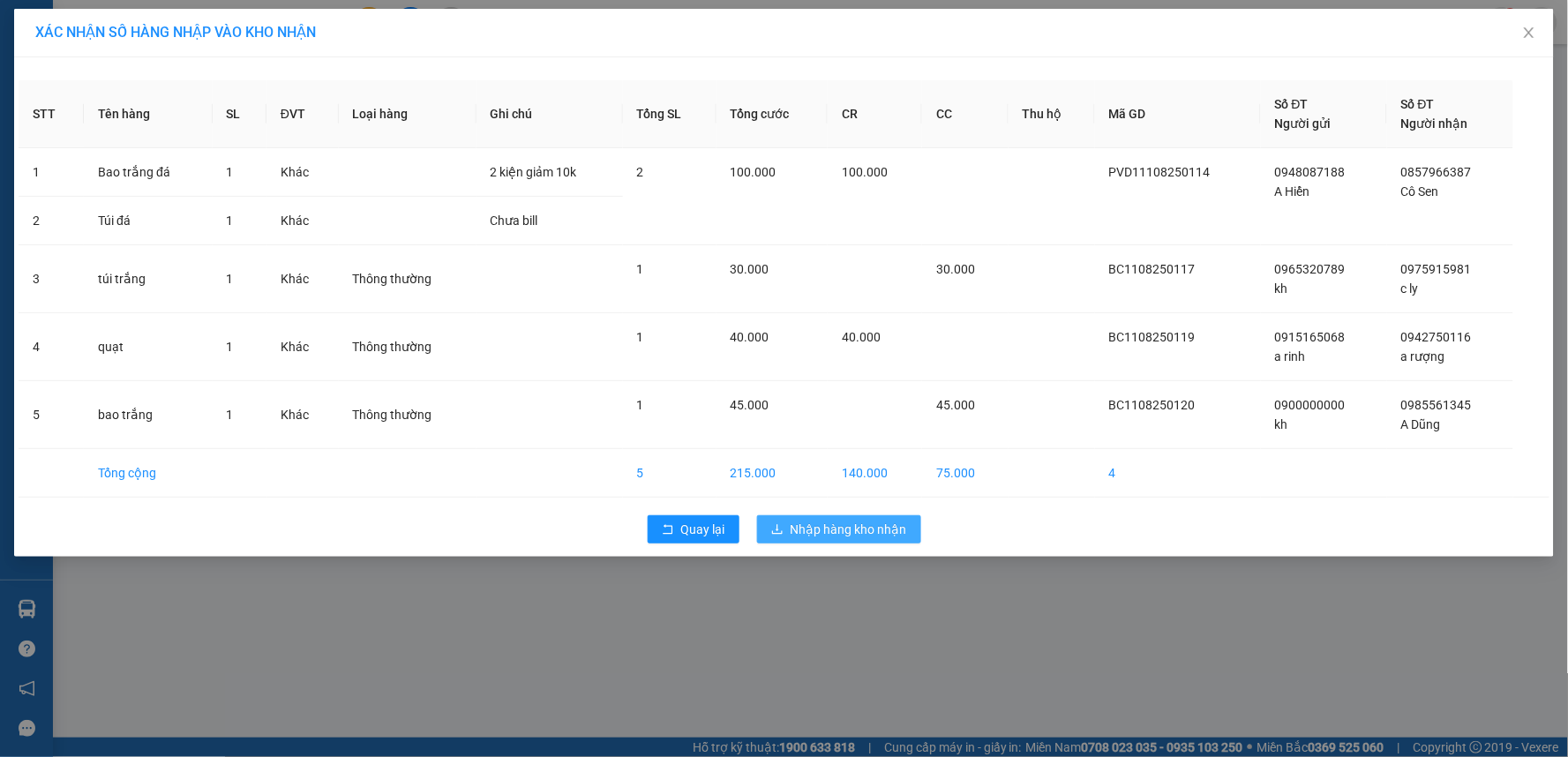
click at [857, 534] on span "Nhập hàng kho nhận" at bounding box center [848, 530] width 116 height 20
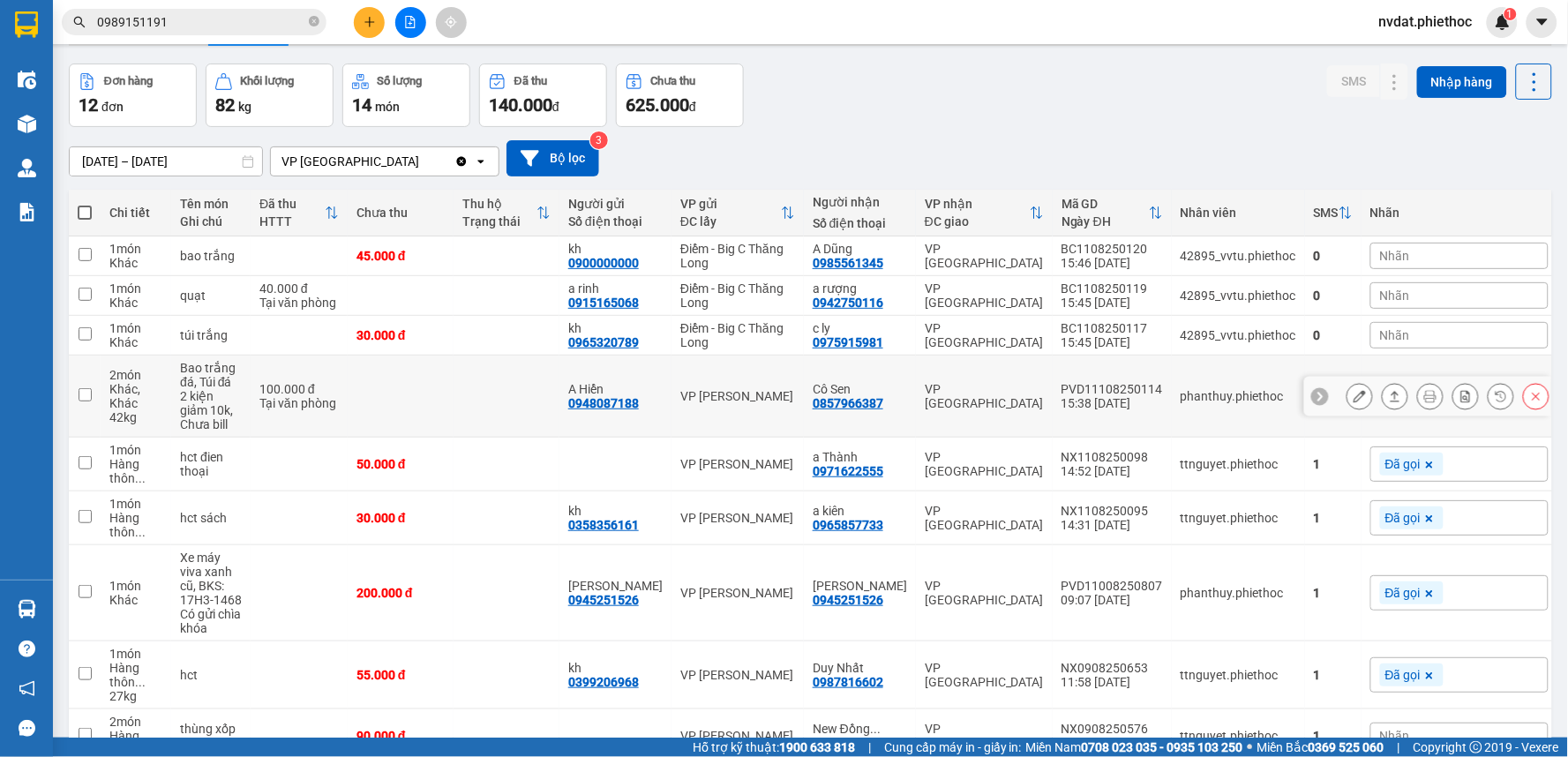
scroll to position [54, 0]
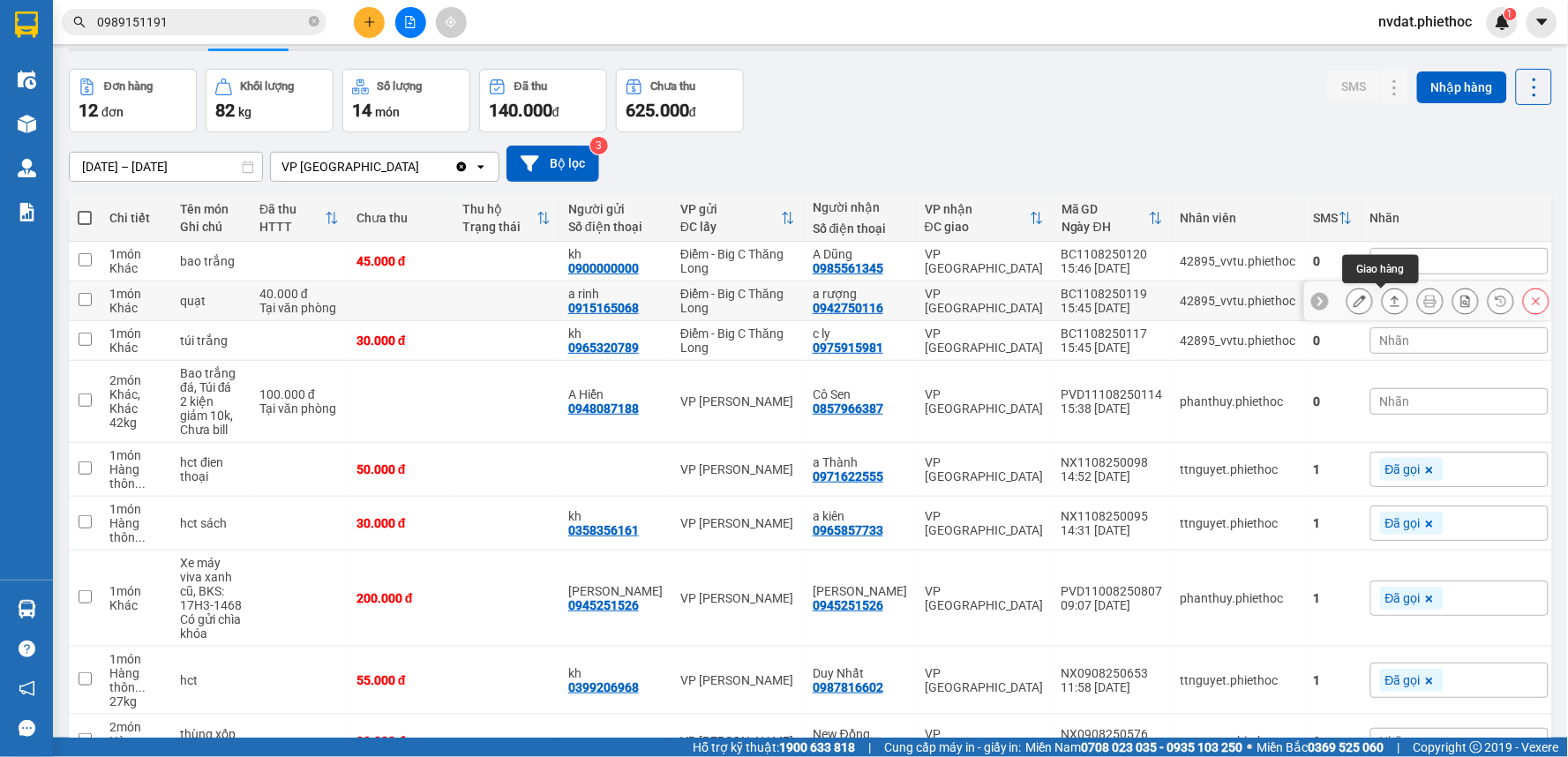
click at [1389, 305] on icon at bounding box center [1395, 300] width 13 height 13
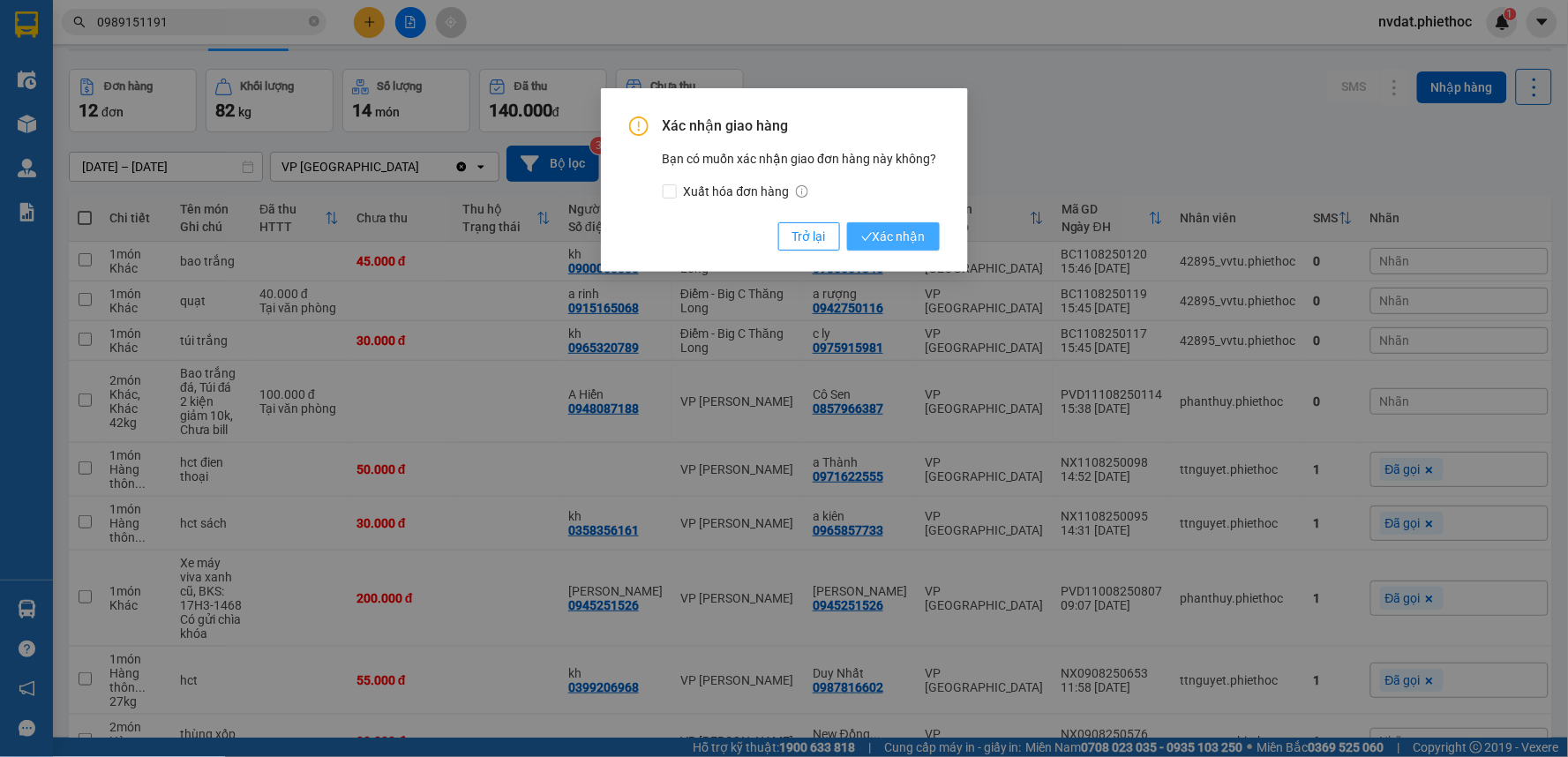
click at [909, 226] on span "Xác nhận" at bounding box center [893, 236] width 64 height 20
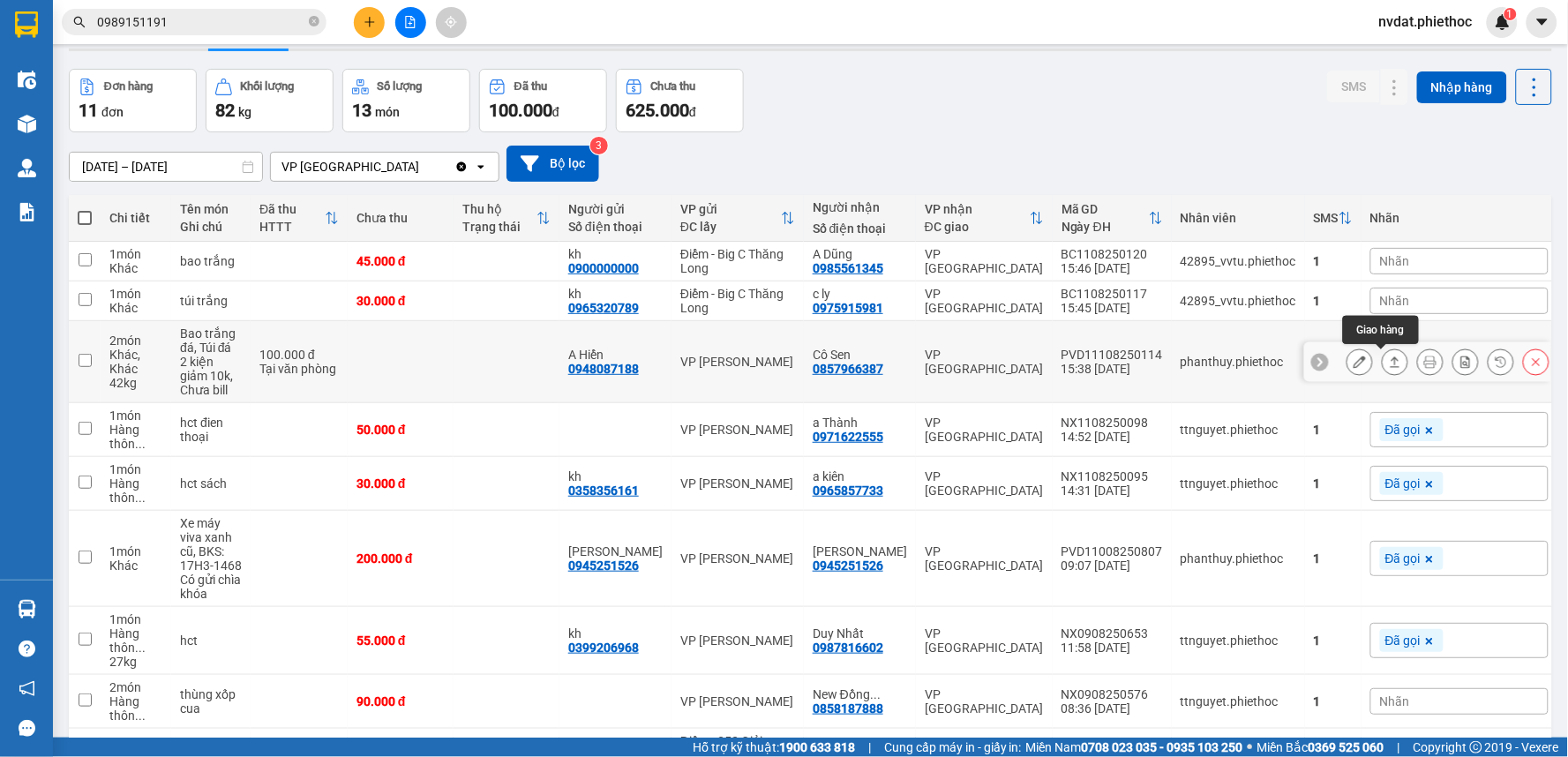
click at [1383, 365] on button at bounding box center [1395, 361] width 25 height 31
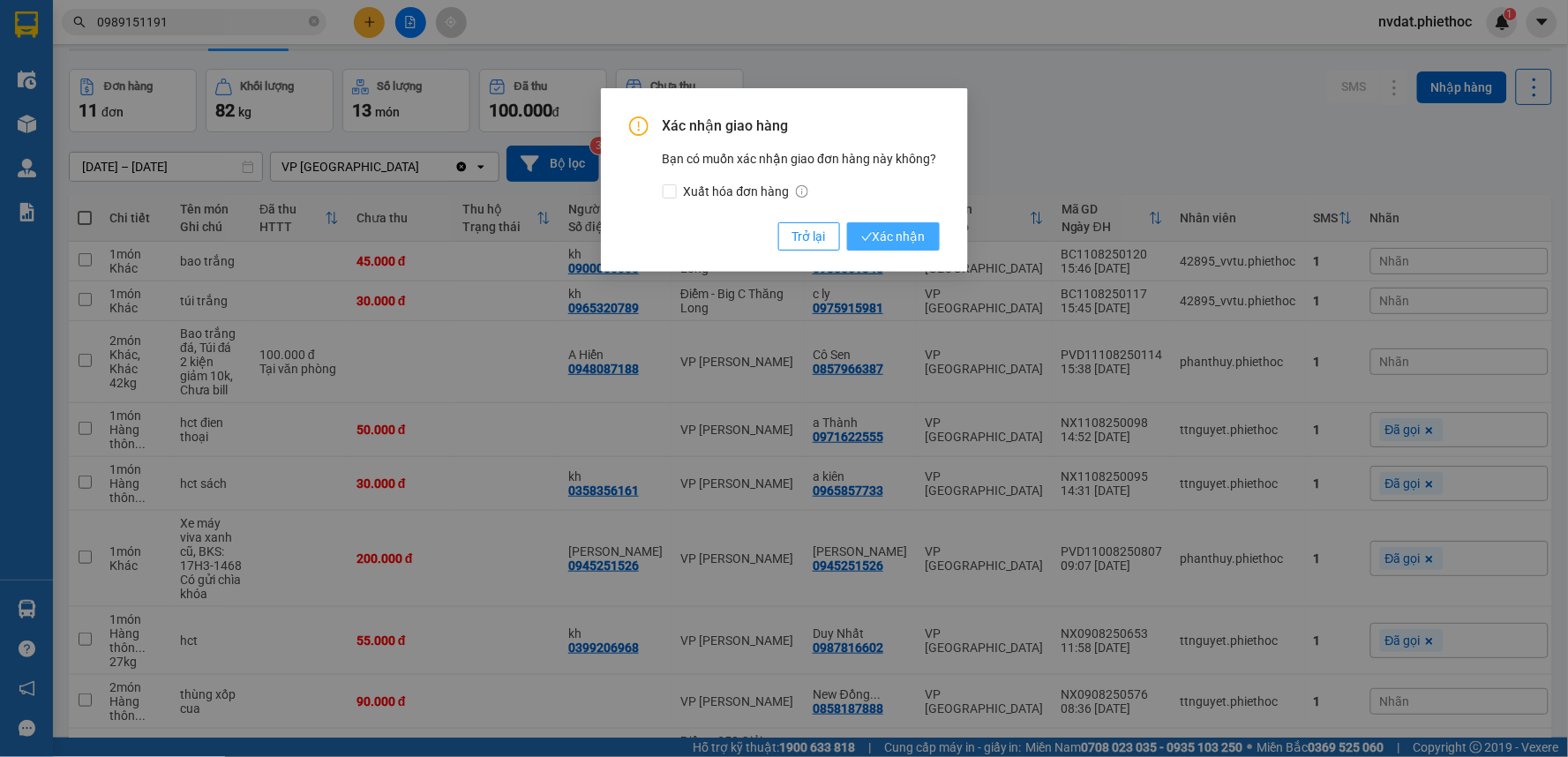
click at [878, 236] on span "Xác nhận" at bounding box center [893, 236] width 64 height 20
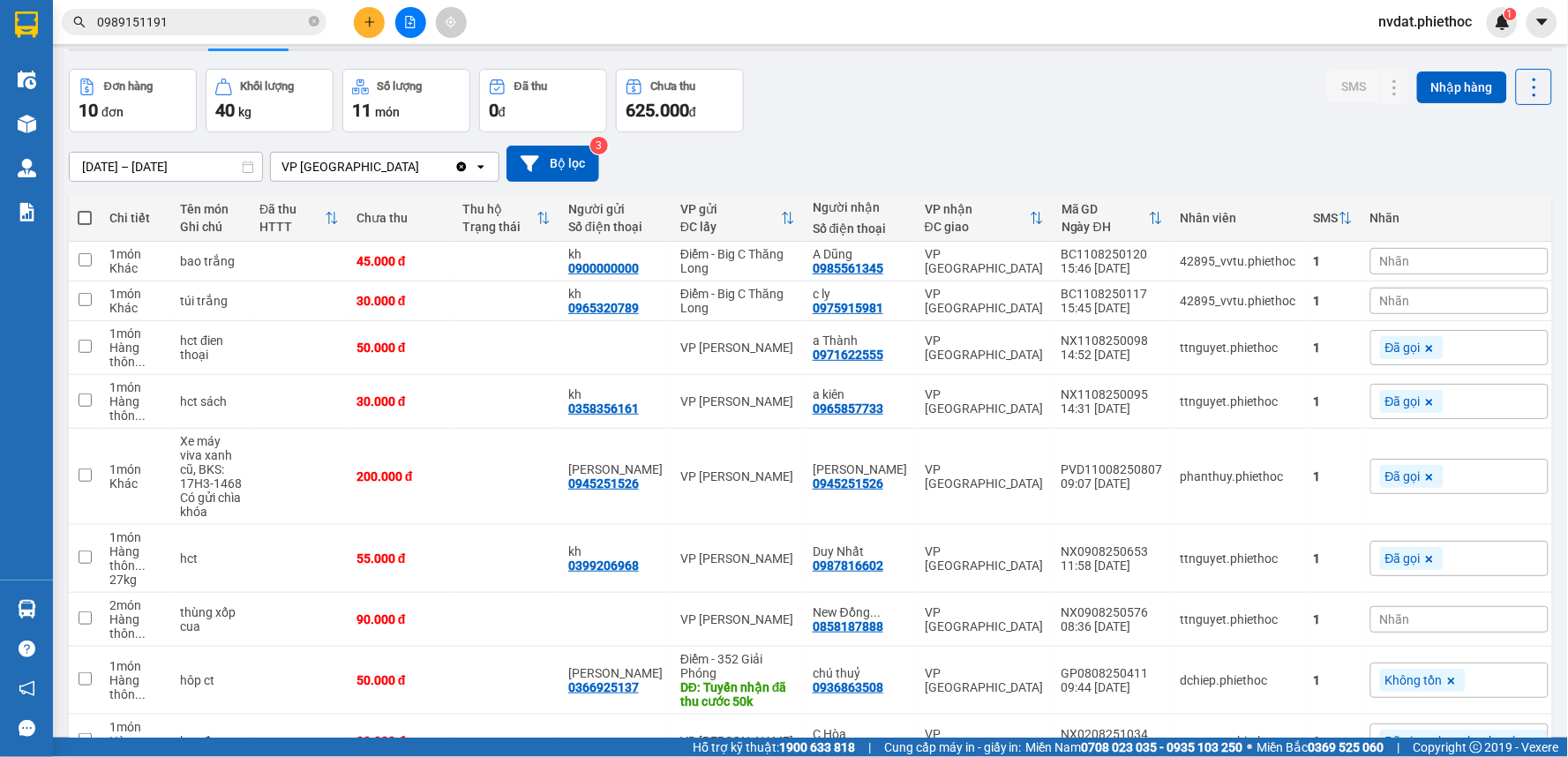
click at [1380, 301] on span "Nhãn" at bounding box center [1395, 301] width 30 height 14
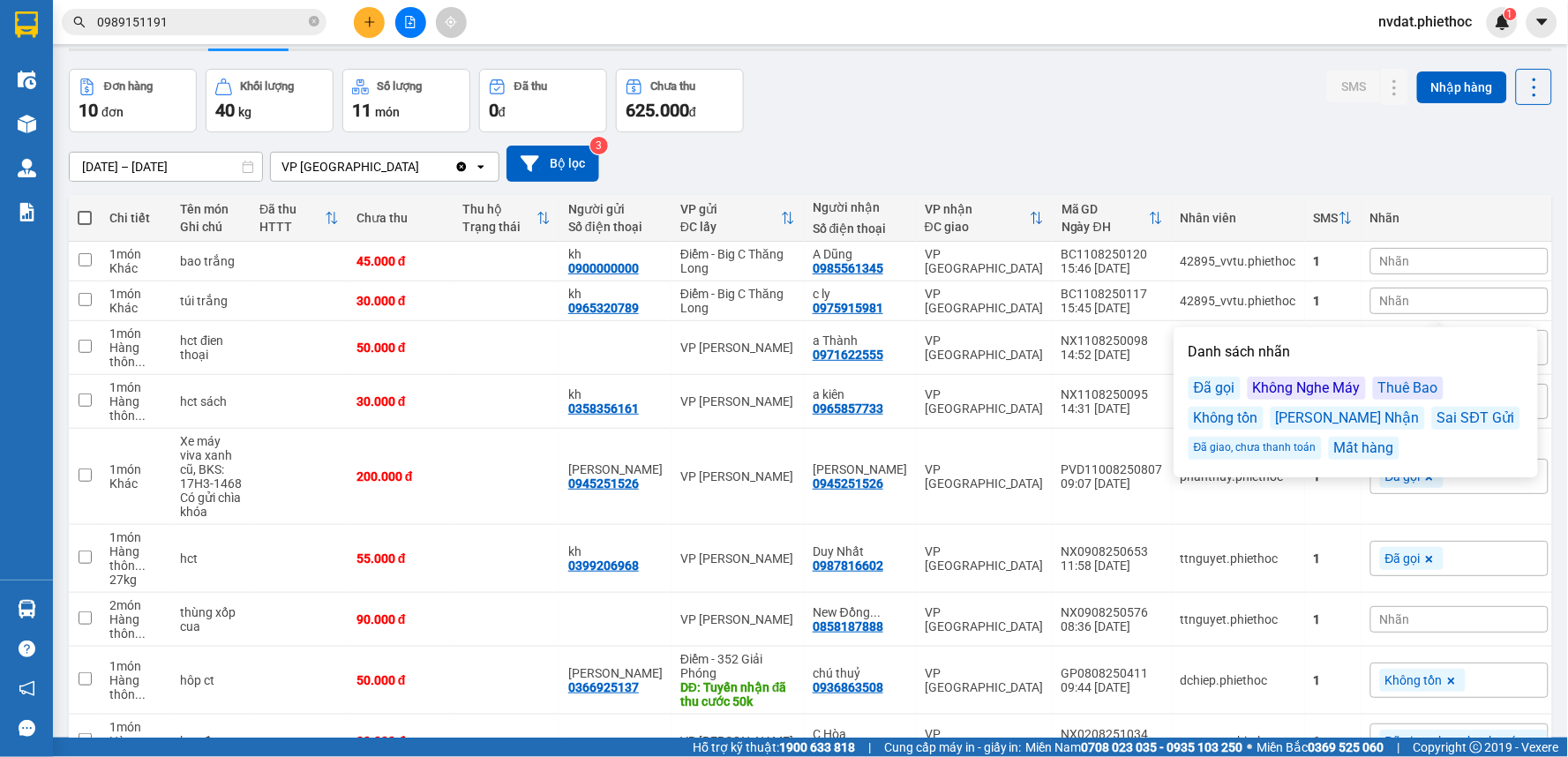
click at [1228, 385] on div "Đã gọi" at bounding box center [1215, 388] width 52 height 23
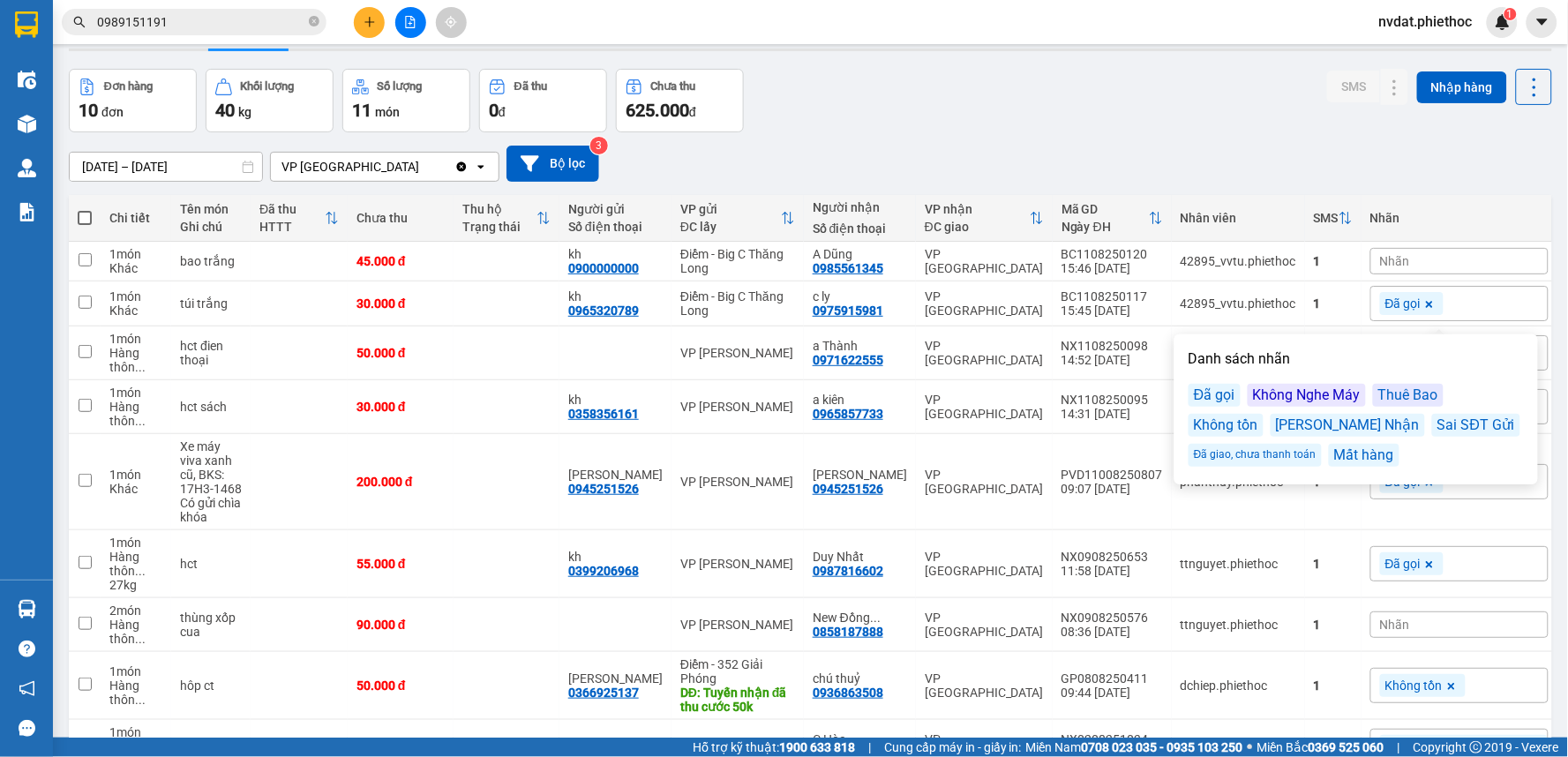
click at [1250, 199] on th "Nhân viên" at bounding box center [1238, 219] width 133 height 47
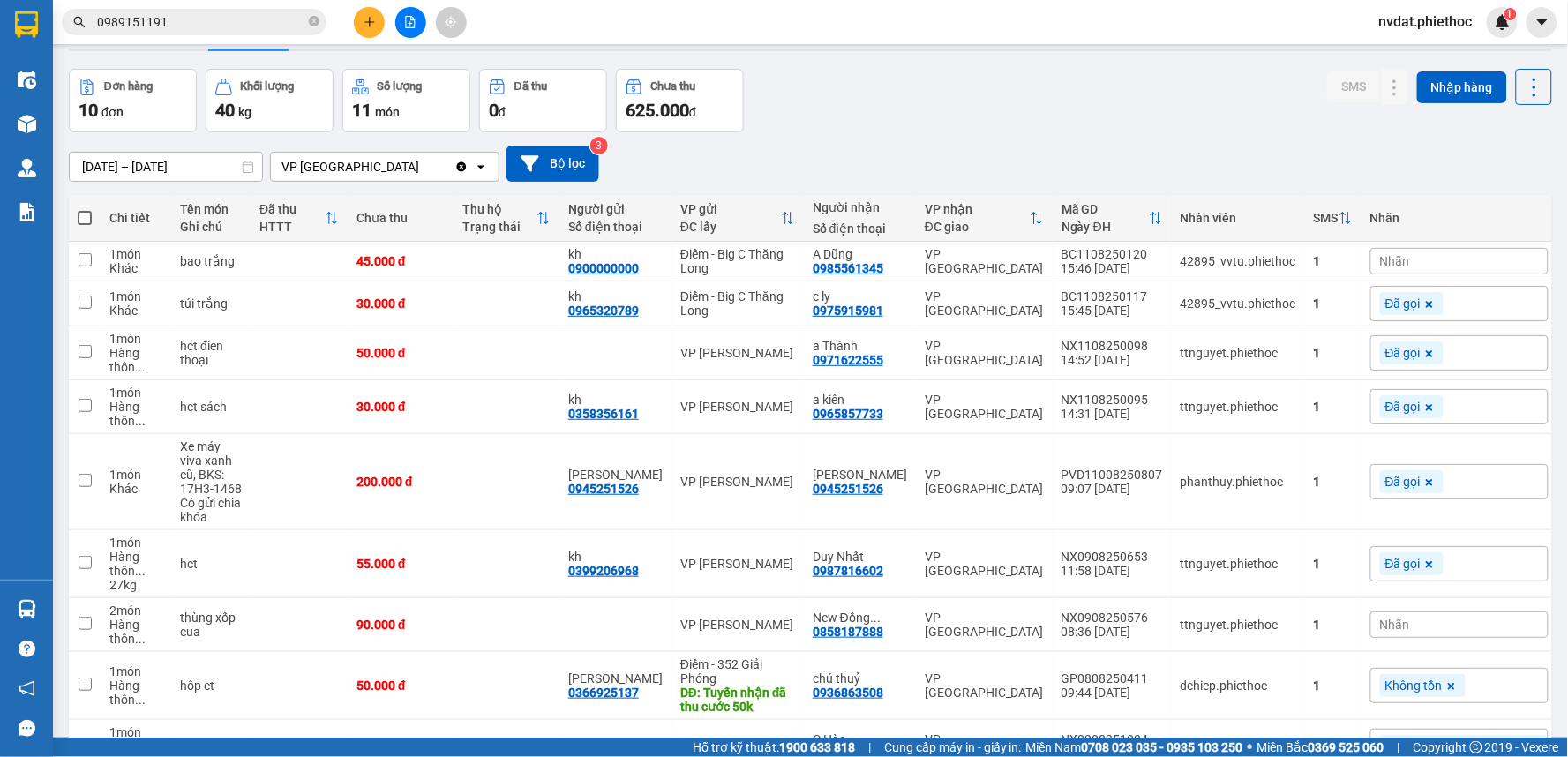
click at [1377, 269] on div "Nhãn" at bounding box center [1459, 261] width 178 height 27
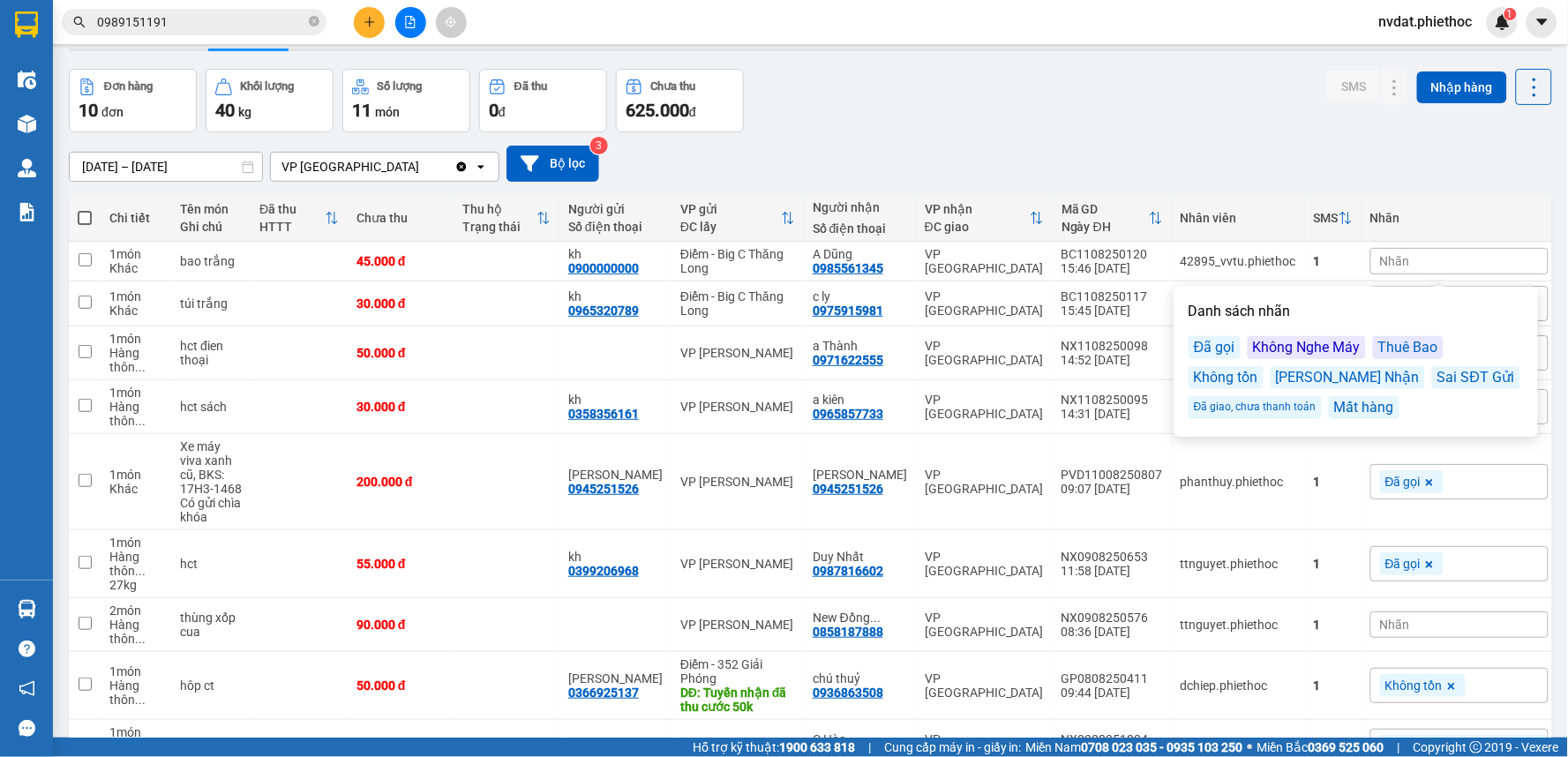
click at [1227, 357] on div "Đã gọi" at bounding box center [1215, 347] width 52 height 23
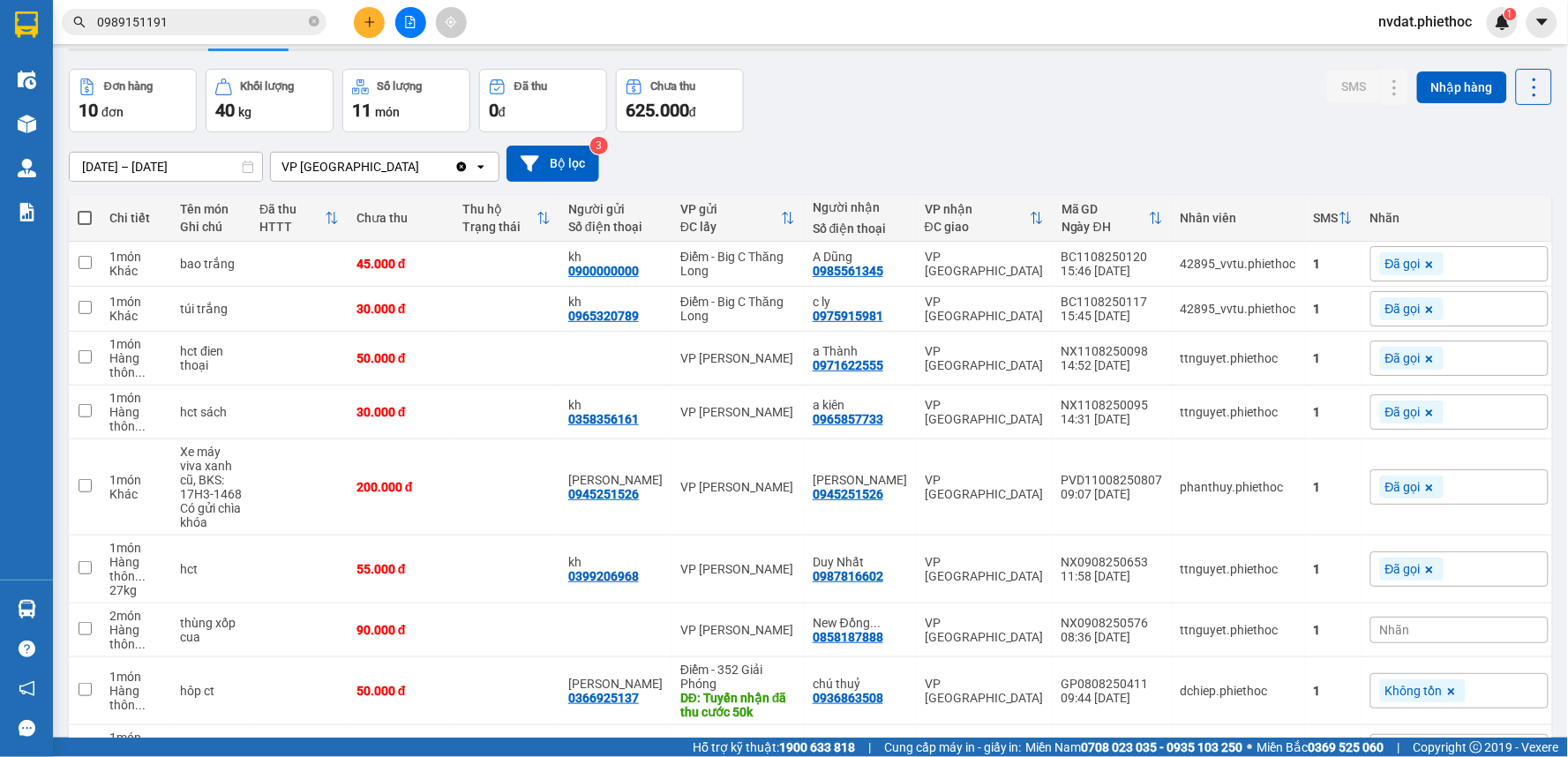
click at [1146, 144] on div "[DATE] – [DATE] Press the down arrow key to interact with the calendar and sele…" at bounding box center [810, 163] width 1483 height 63
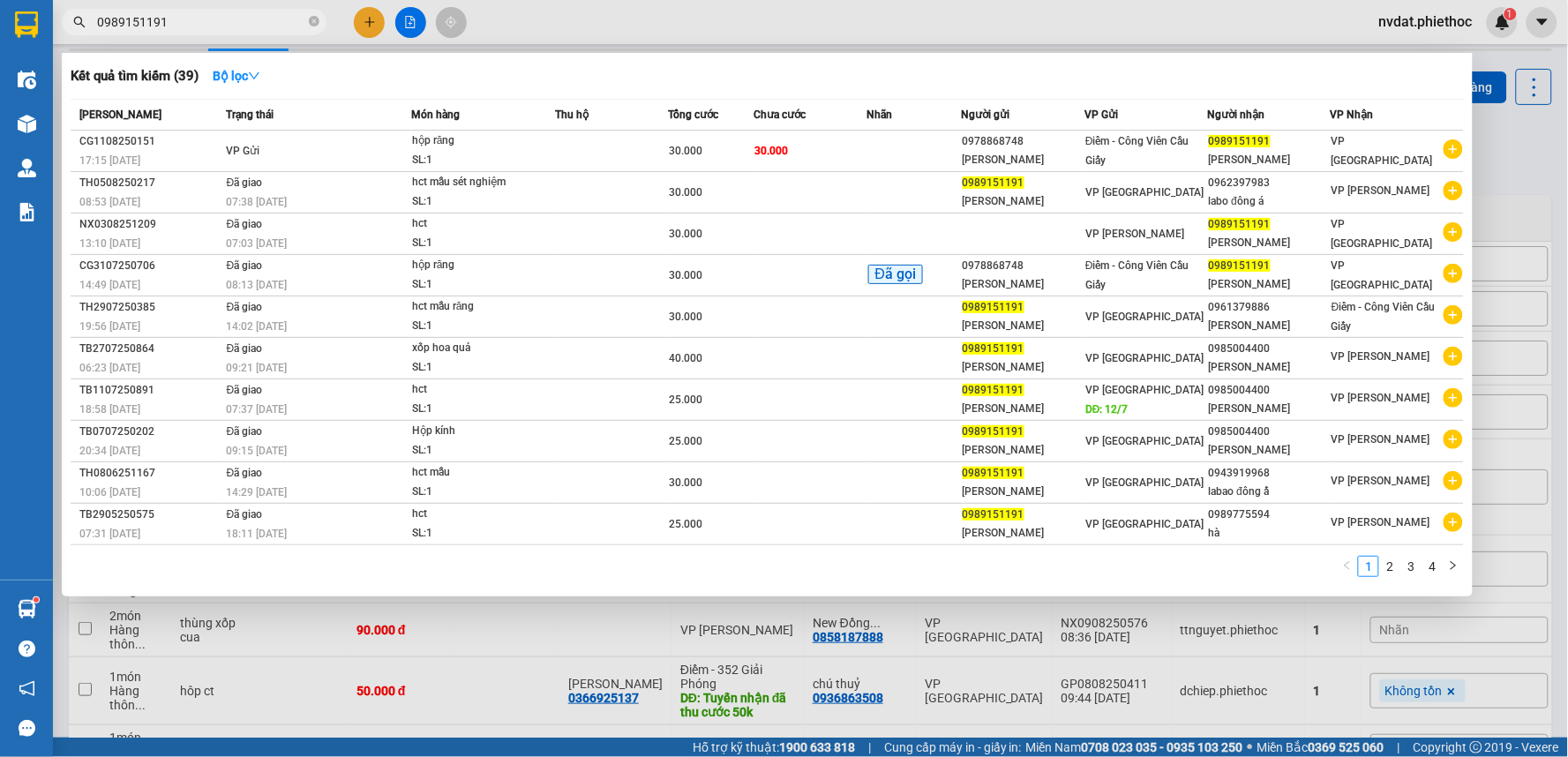
click at [272, 27] on input "0989151191" at bounding box center [202, 23] width 209 height 20
click at [315, 29] on span at bounding box center [314, 22] width 11 height 17
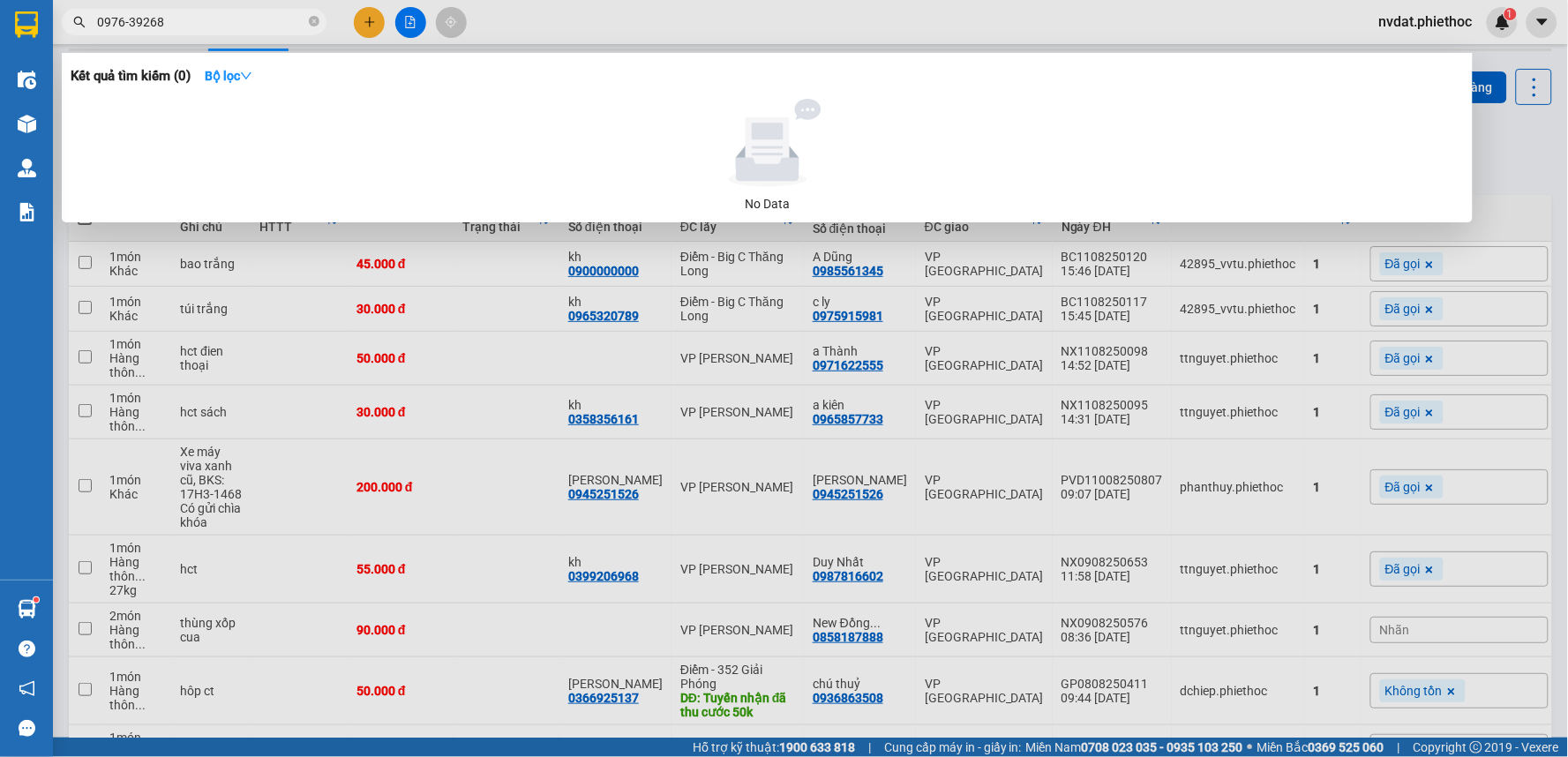
click at [126, 18] on input "0976-39268" at bounding box center [202, 23] width 209 height 20
click at [185, 27] on input "097639268" at bounding box center [202, 23] width 209 height 20
type input "0"
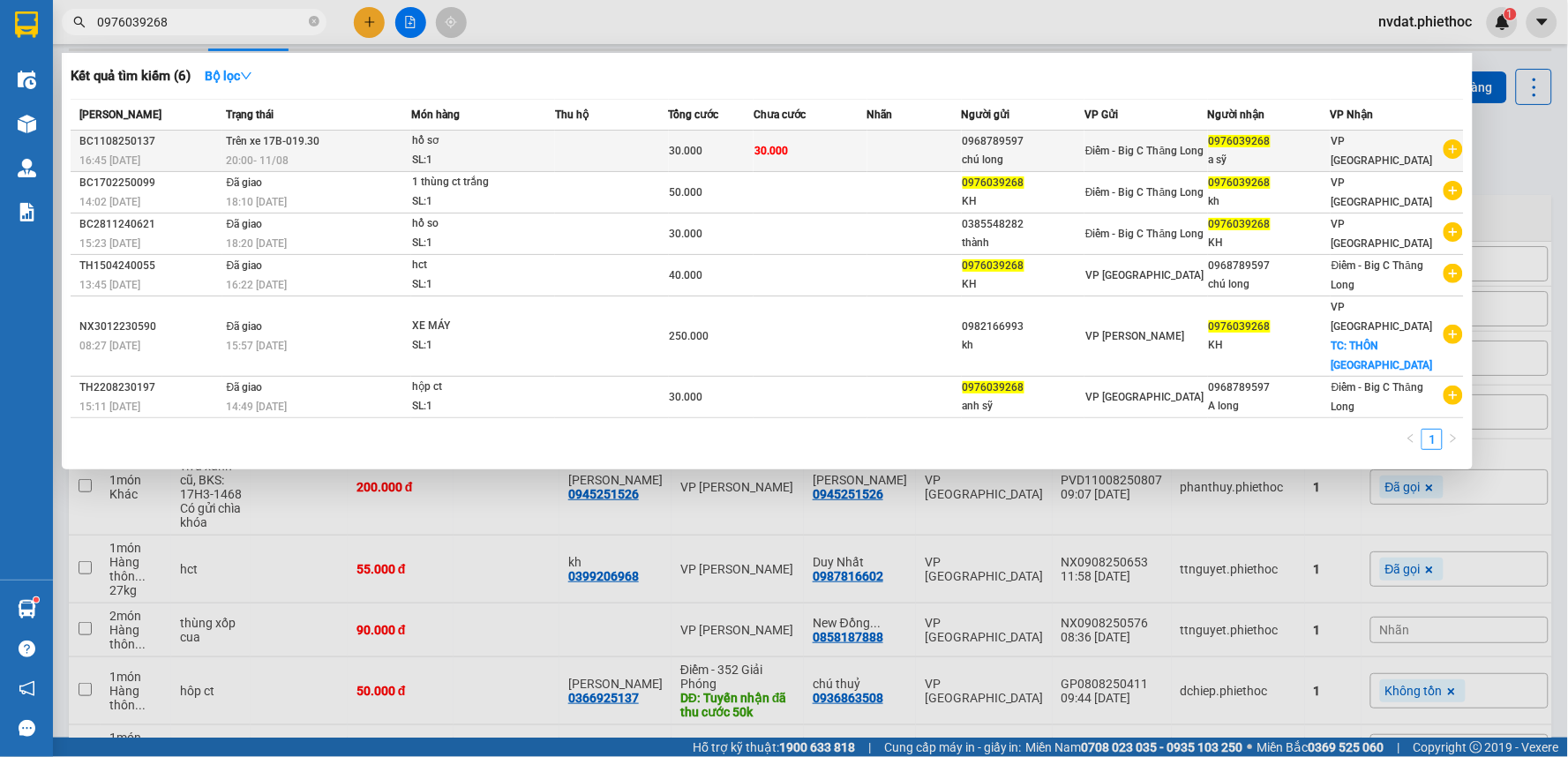
type input "0976039268"
click at [366, 152] on div "20:00 [DATE]" at bounding box center [318, 160] width 183 height 20
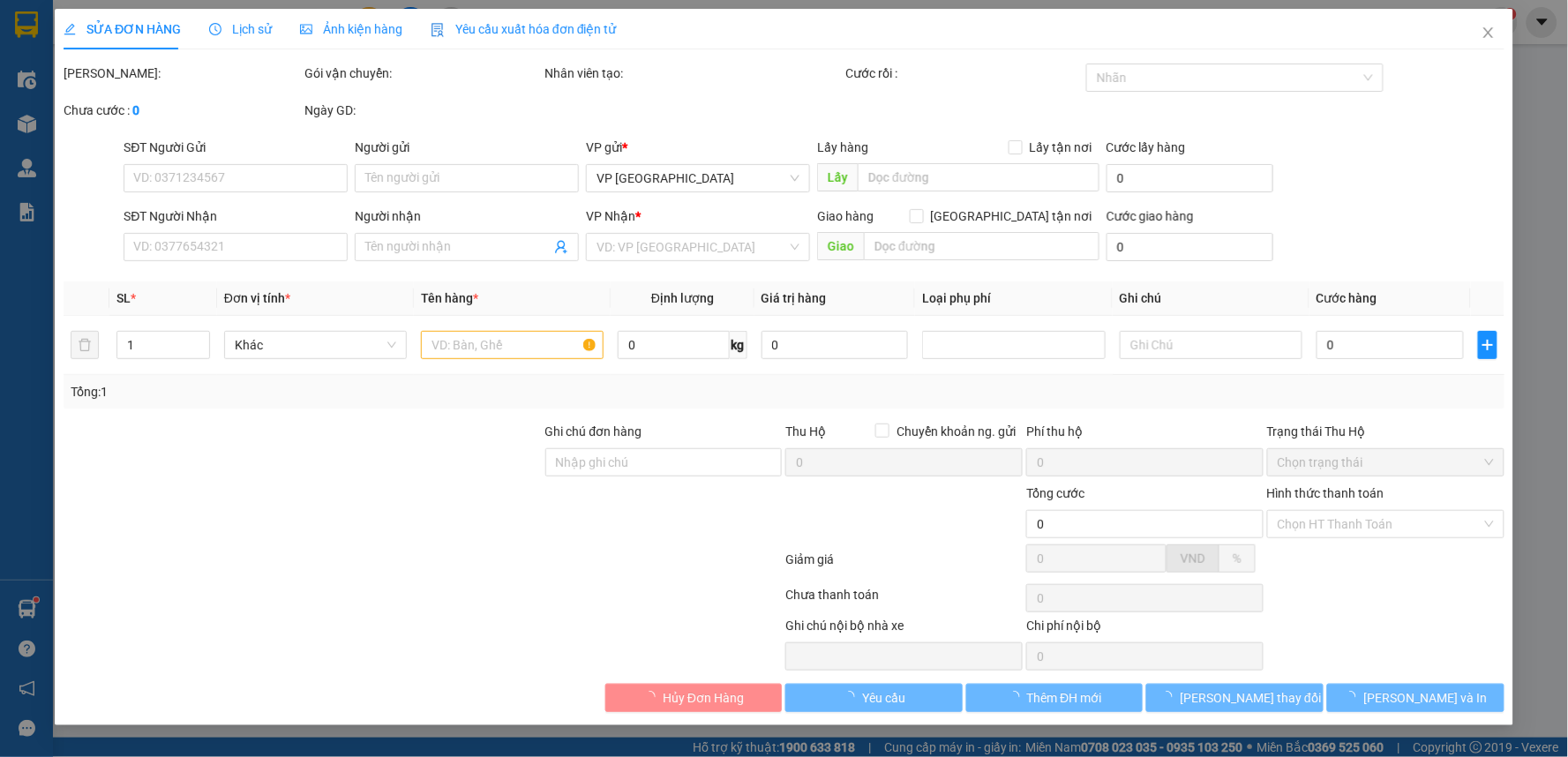
type input "0968789597"
type input "chú long"
type input "0976039268"
type input "a sỹ"
type input "30.000"
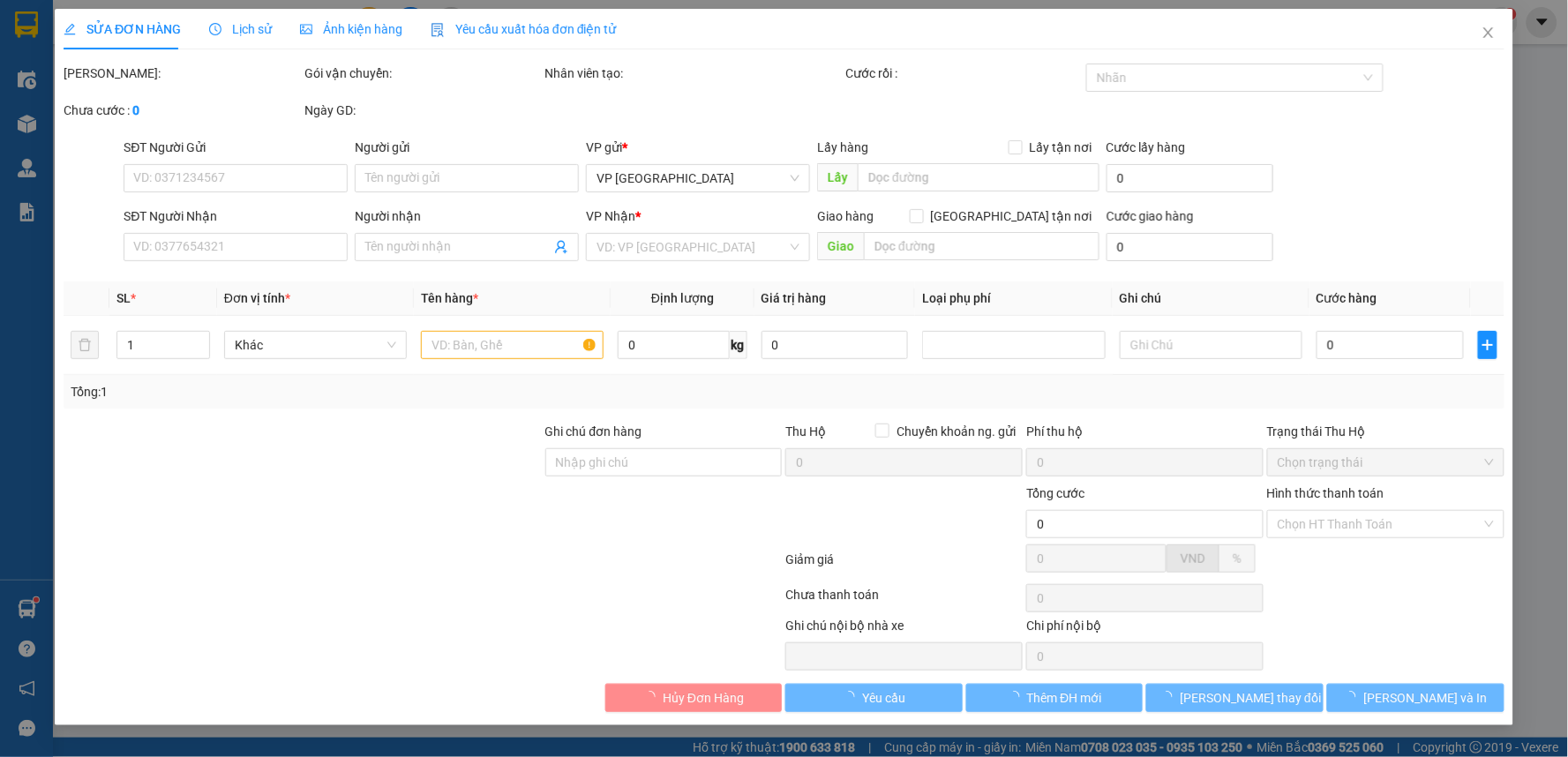
type input "30.000"
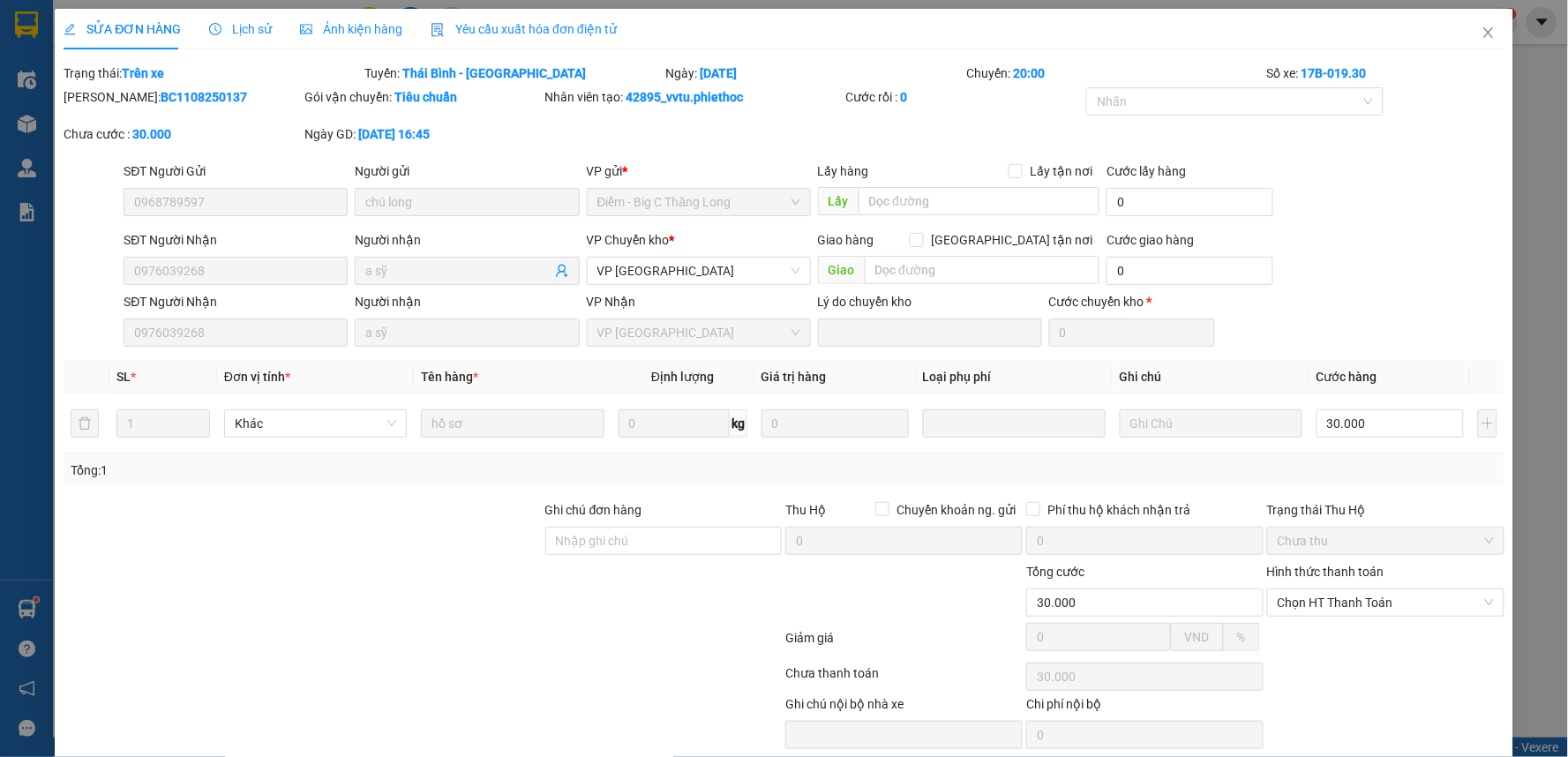
click at [239, 27] on span "Lịch sử" at bounding box center [240, 29] width 63 height 14
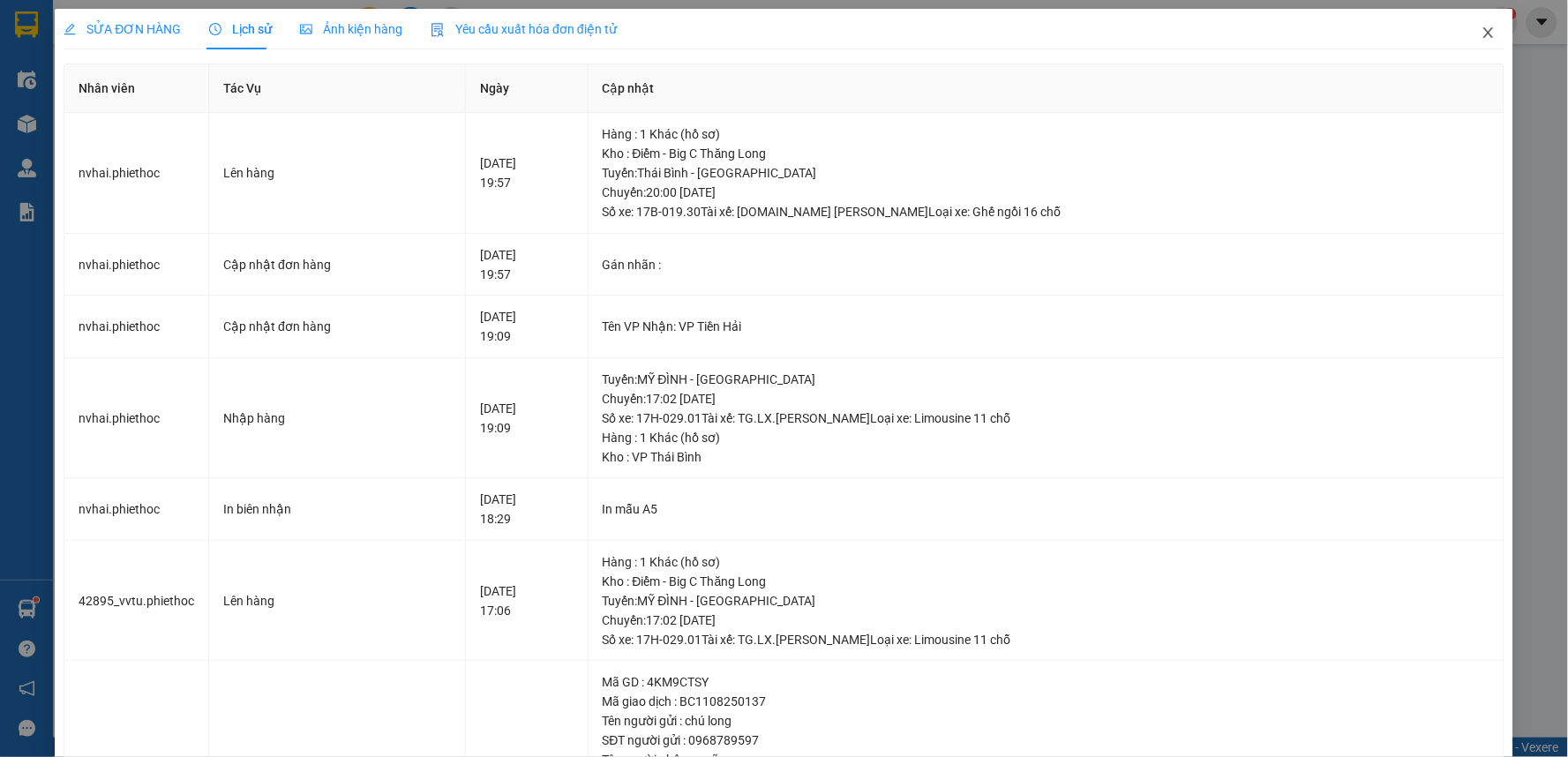
click at [1465, 14] on span "Close" at bounding box center [1488, 33] width 49 height 49
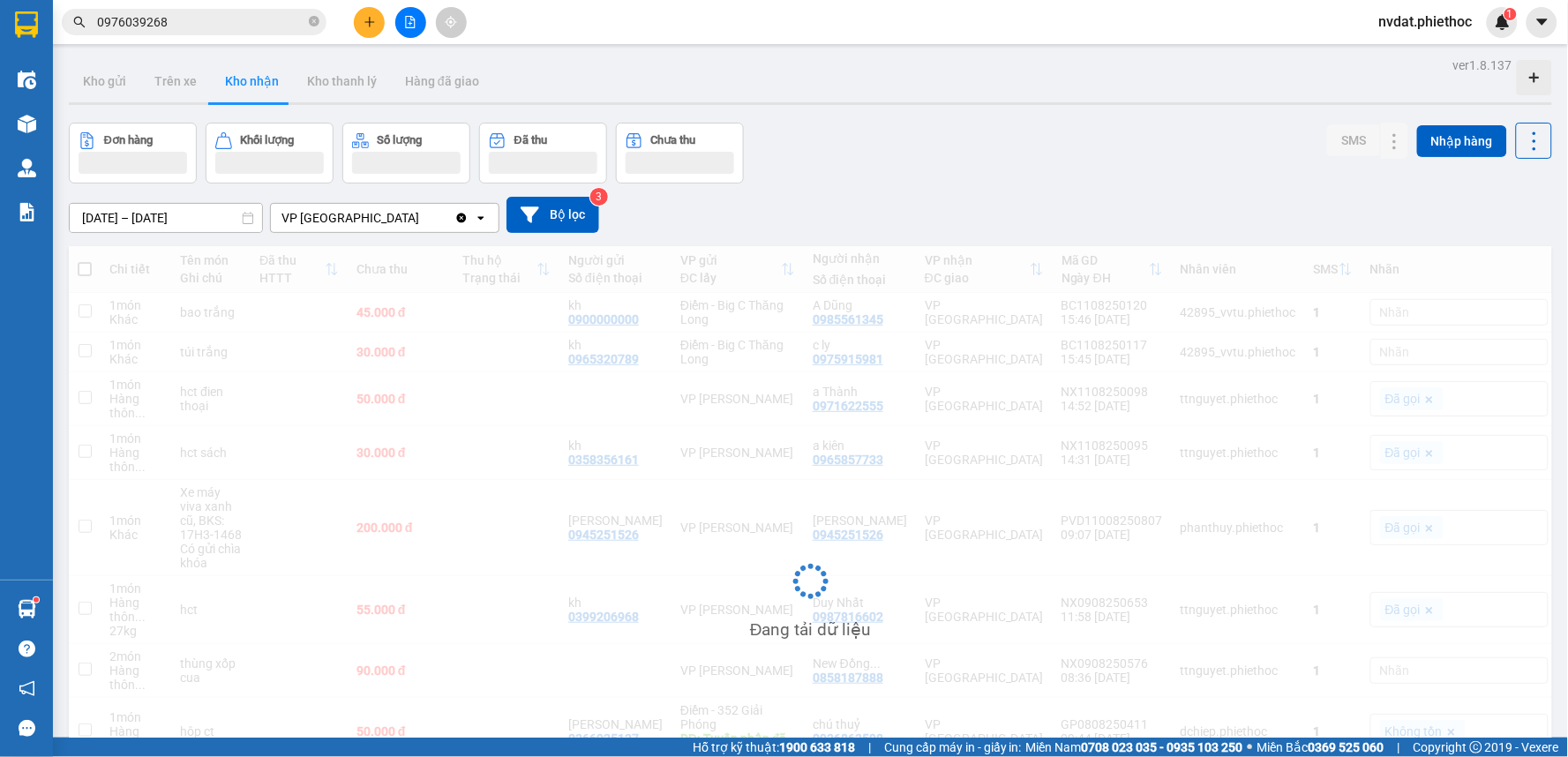
click at [1463, 19] on span "nvdat.phiethoc" at bounding box center [1426, 22] width 122 height 22
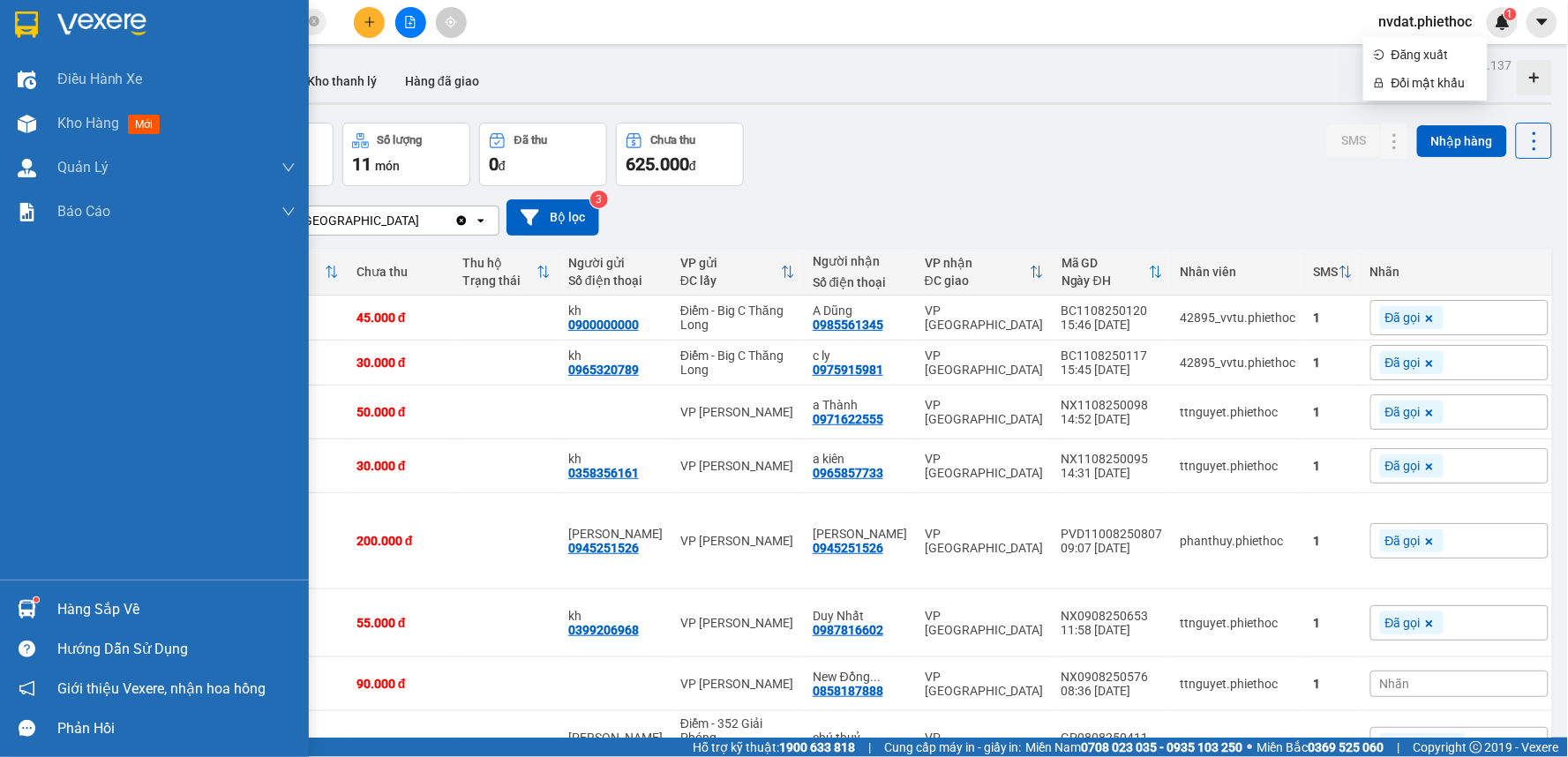
click at [31, 623] on div at bounding box center [27, 608] width 31 height 31
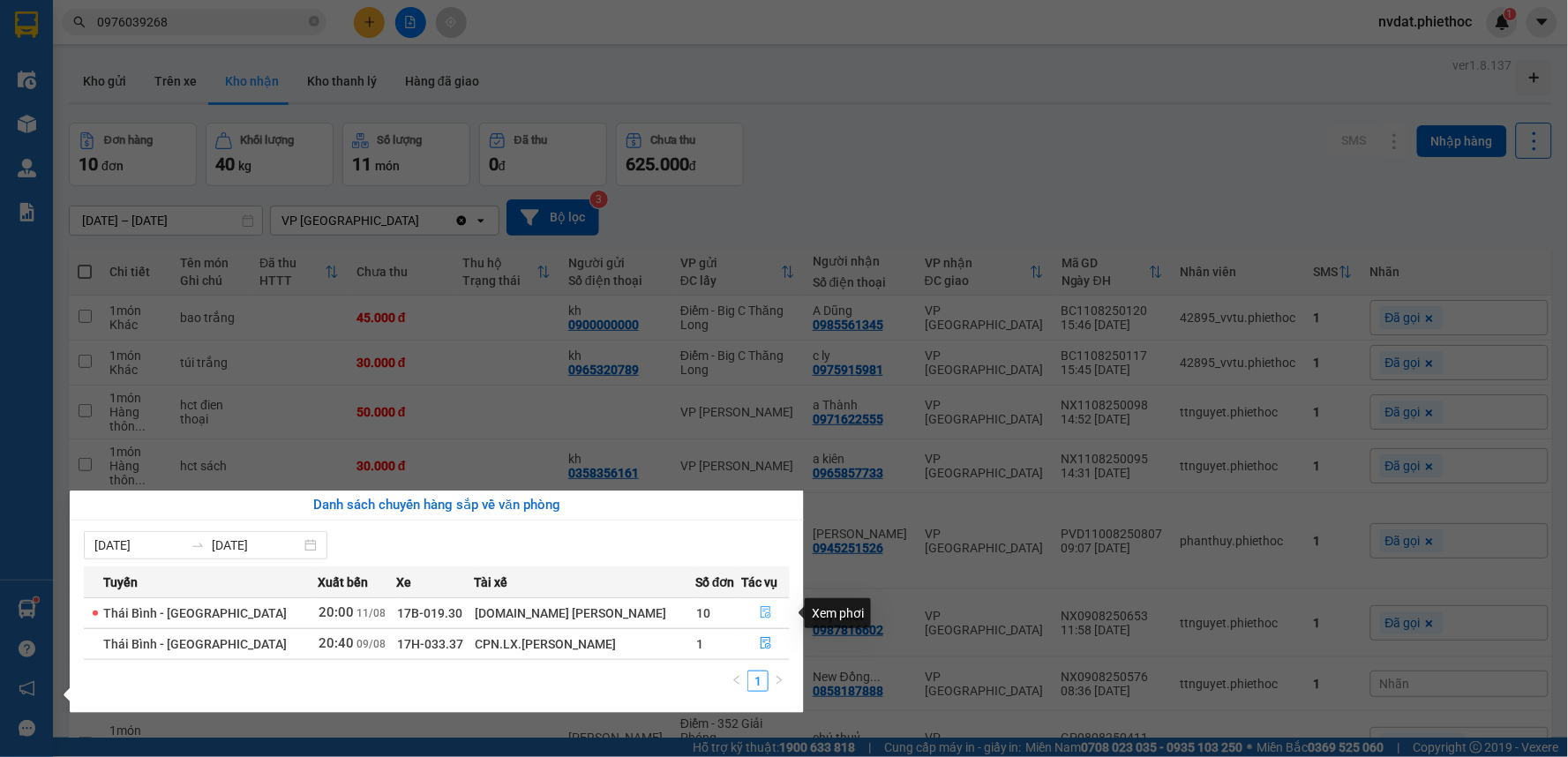
click at [768, 603] on button "button" at bounding box center [766, 613] width 47 height 29
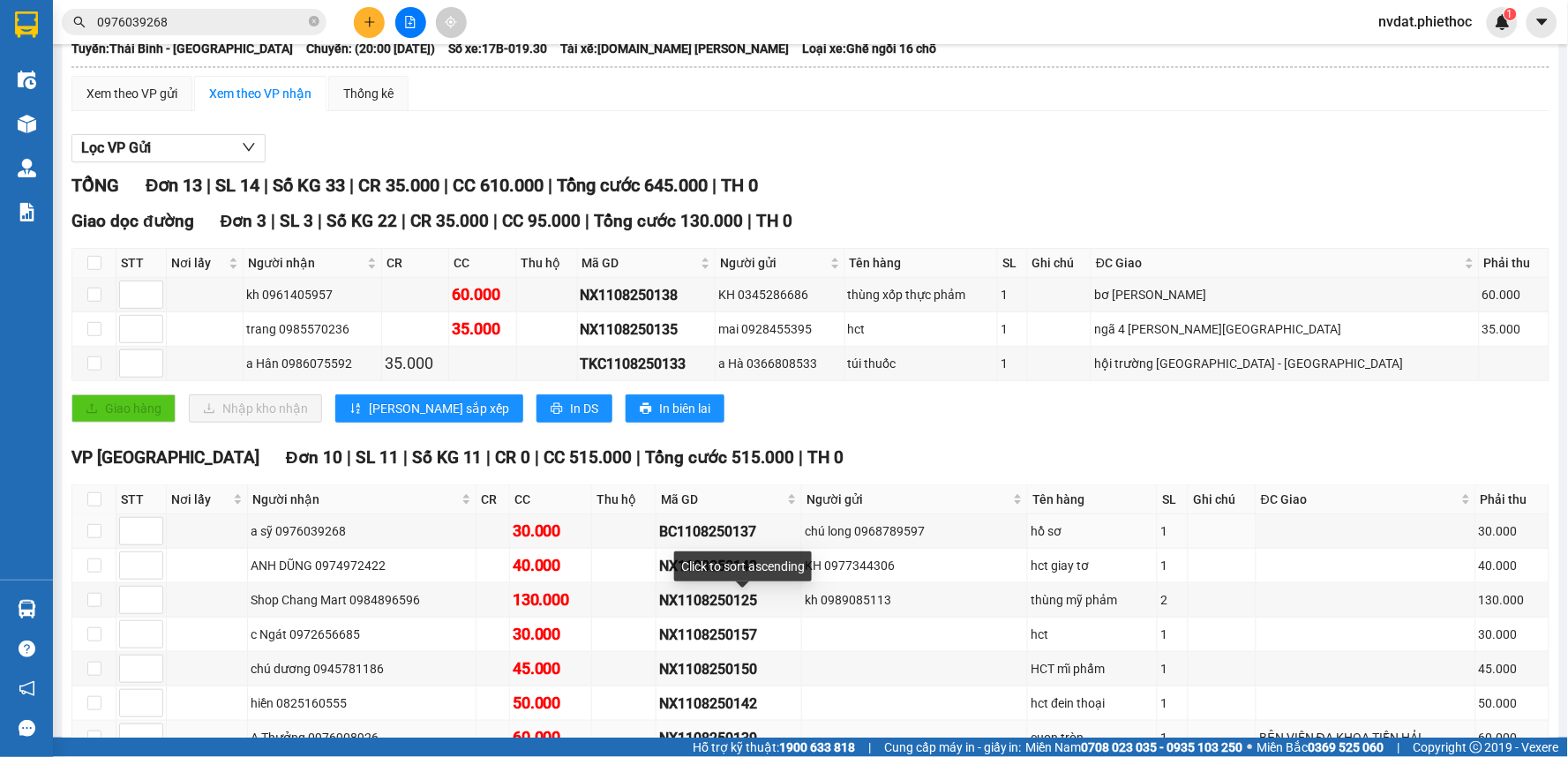
scroll to position [321, 0]
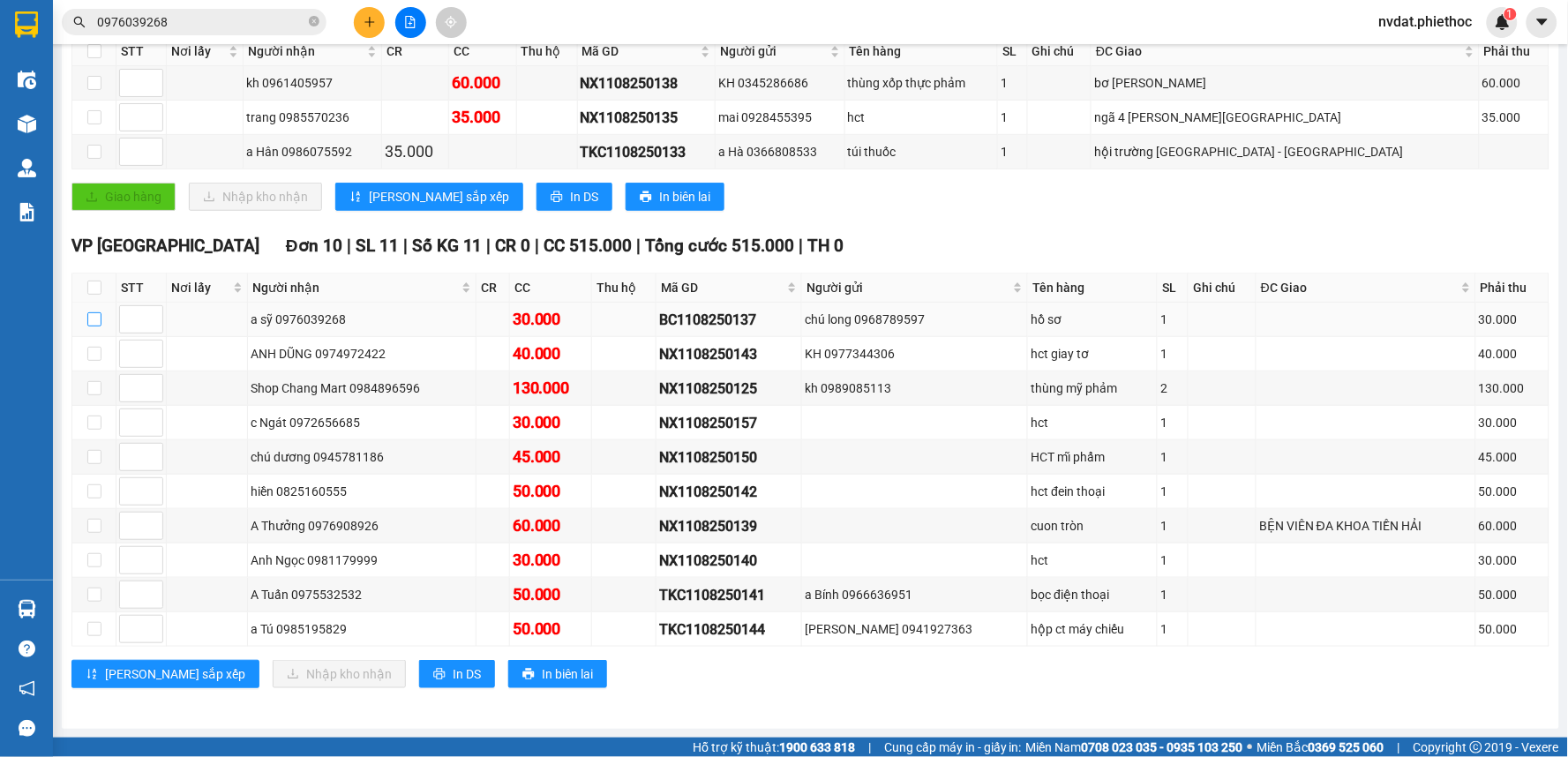
click at [98, 322] on input "checkbox" at bounding box center [94, 319] width 14 height 14
checkbox input "true"
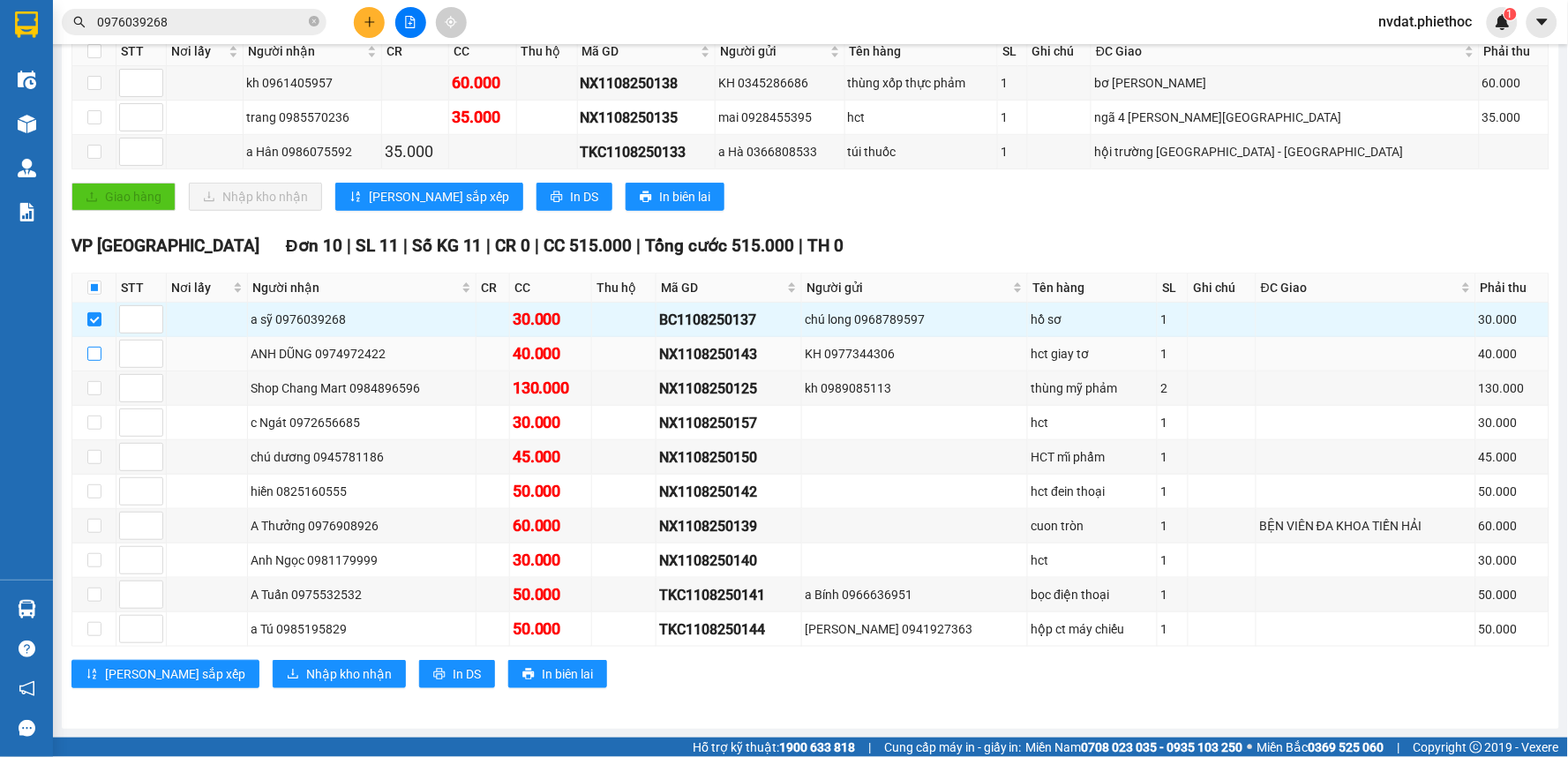
click at [94, 341] on td at bounding box center [94, 353] width 44 height 34
click at [94, 347] on input "checkbox" at bounding box center [94, 353] width 14 height 14
checkbox input "true"
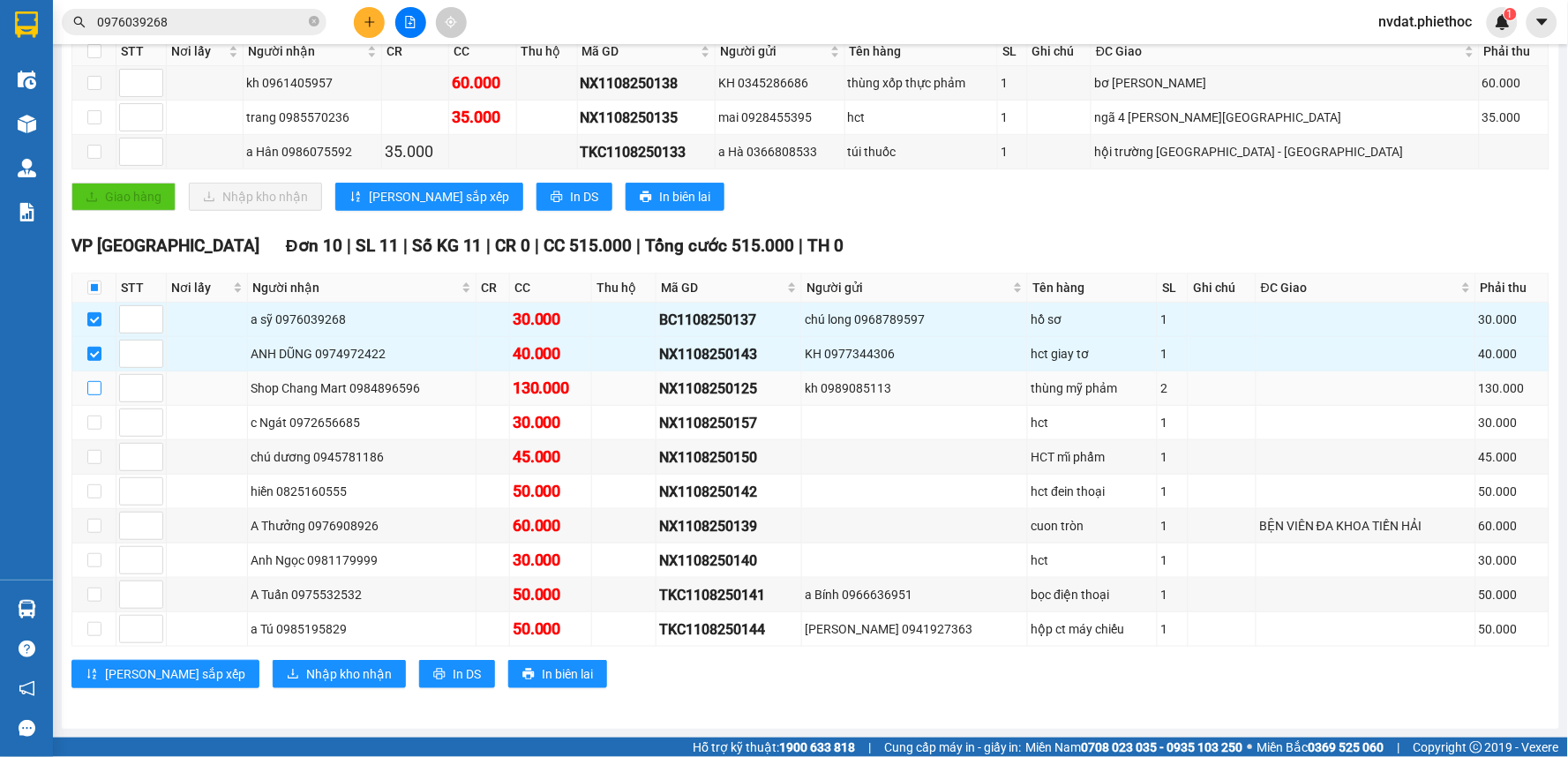
click at [92, 387] on input "checkbox" at bounding box center [94, 388] width 14 height 14
checkbox input "true"
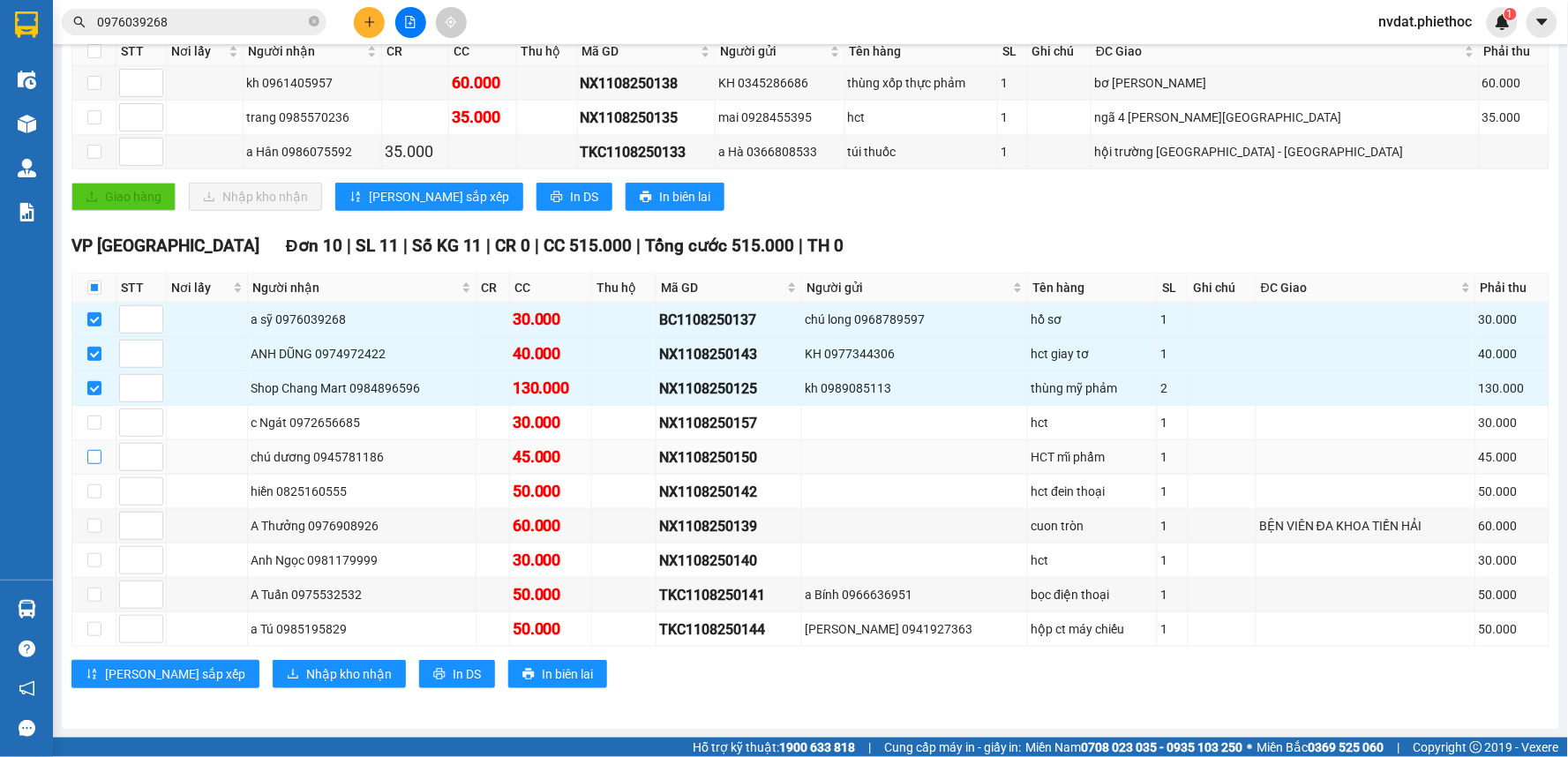
click at [99, 457] on input "checkbox" at bounding box center [94, 457] width 14 height 14
checkbox input "true"
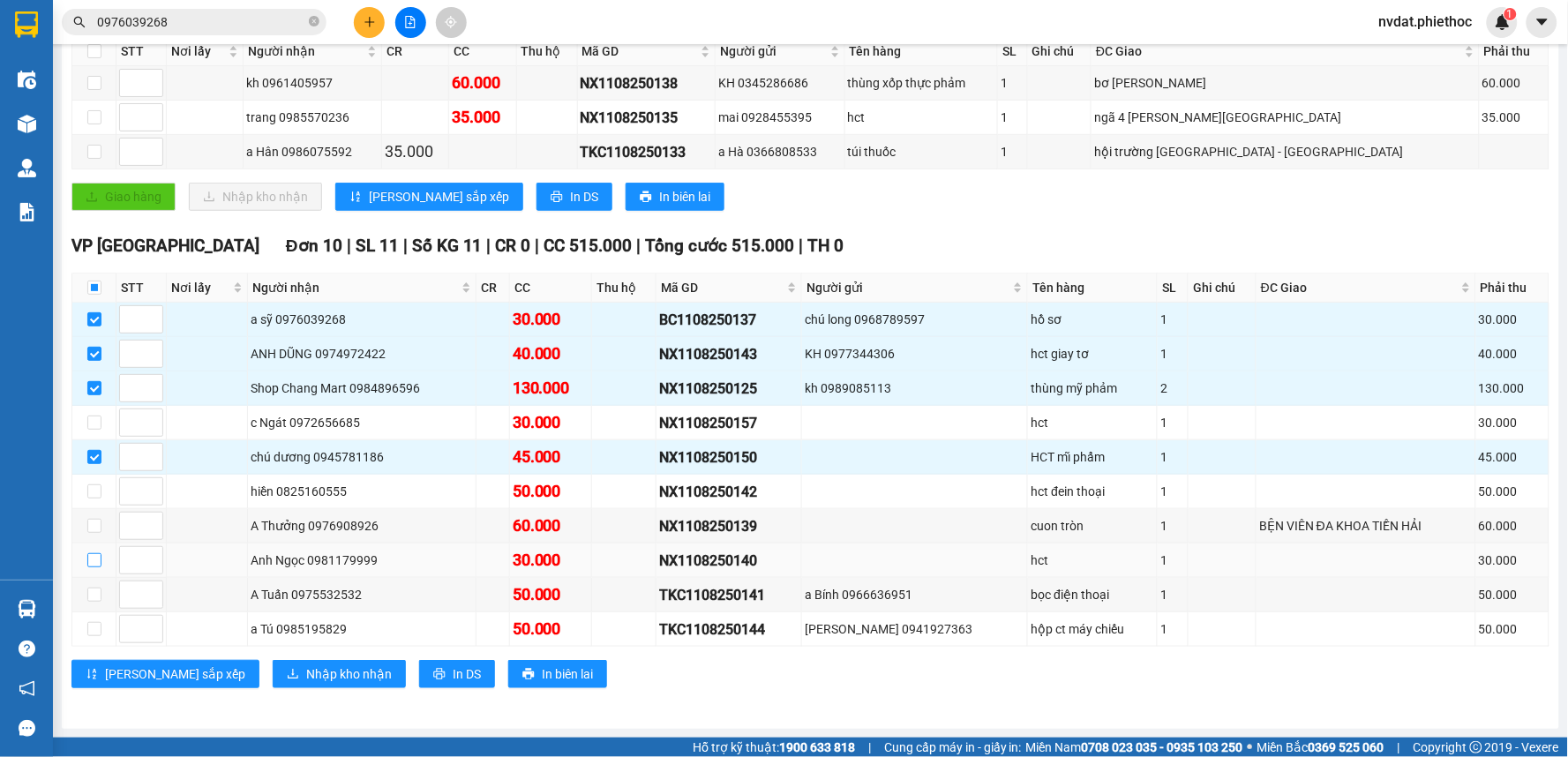
click at [98, 561] on input "checkbox" at bounding box center [94, 560] width 14 height 14
checkbox input "true"
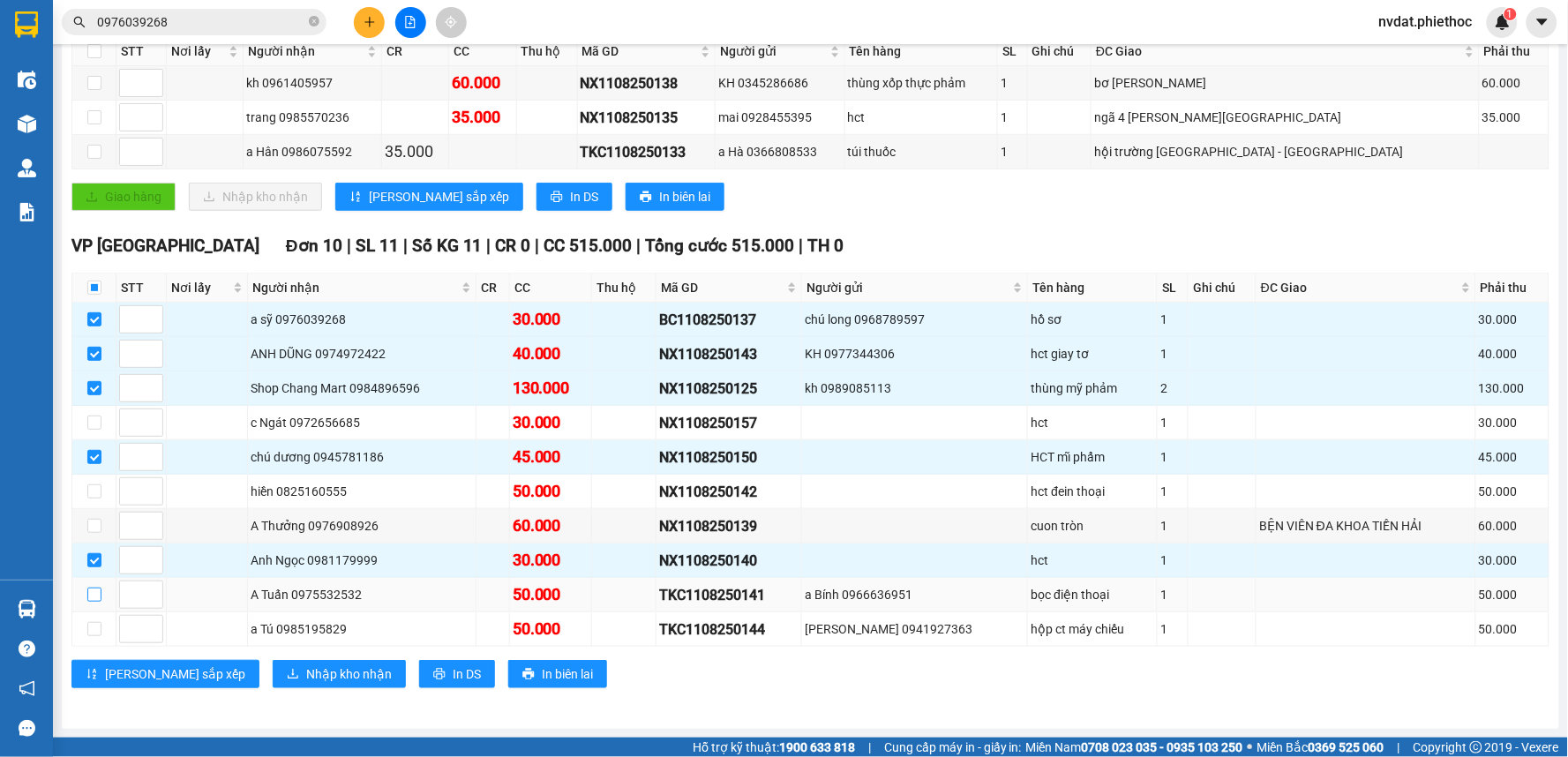
click at [98, 593] on input "checkbox" at bounding box center [94, 595] width 14 height 14
checkbox input "true"
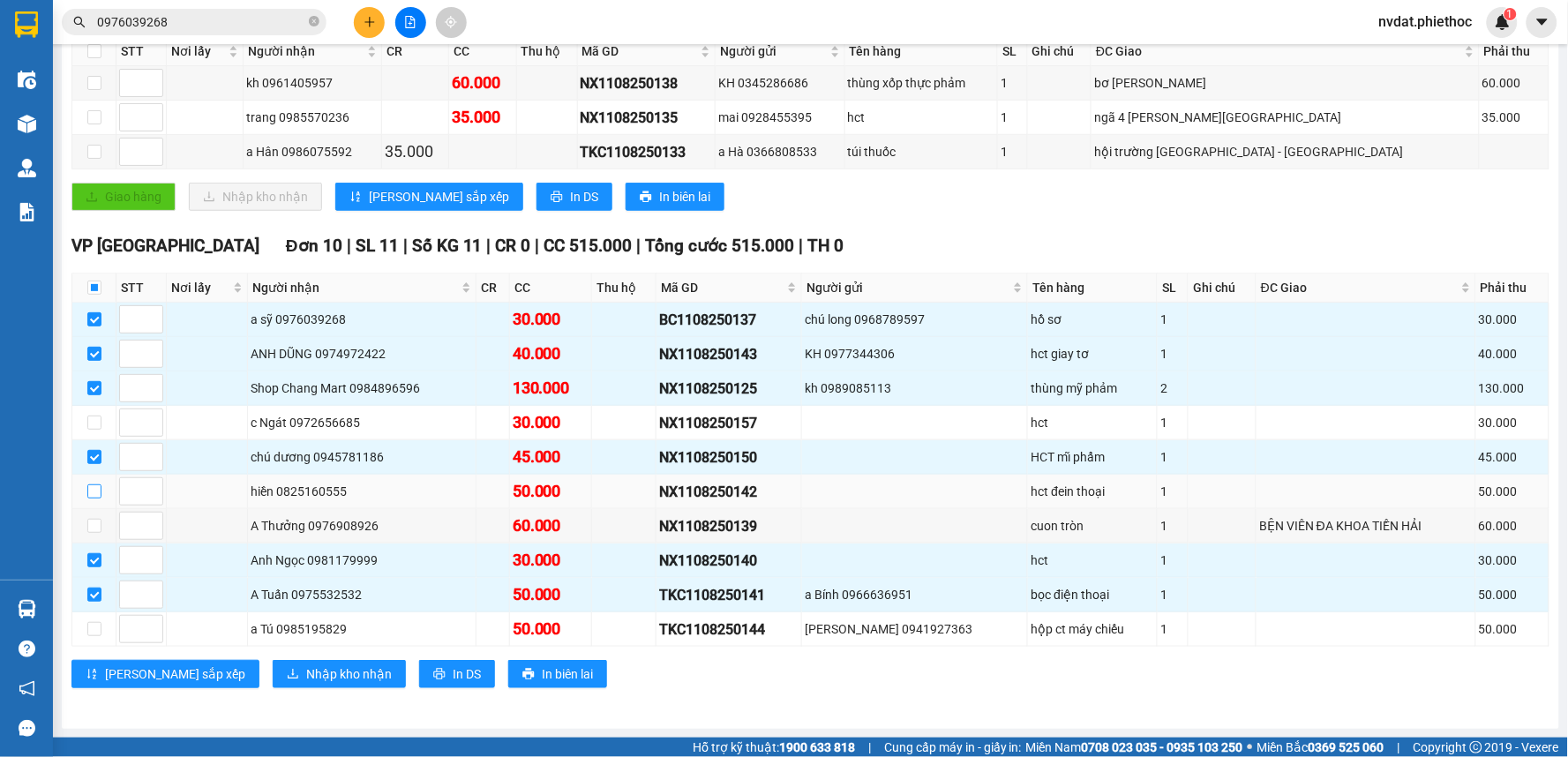
click at [99, 490] on input "checkbox" at bounding box center [94, 491] width 14 height 14
checkbox input "true"
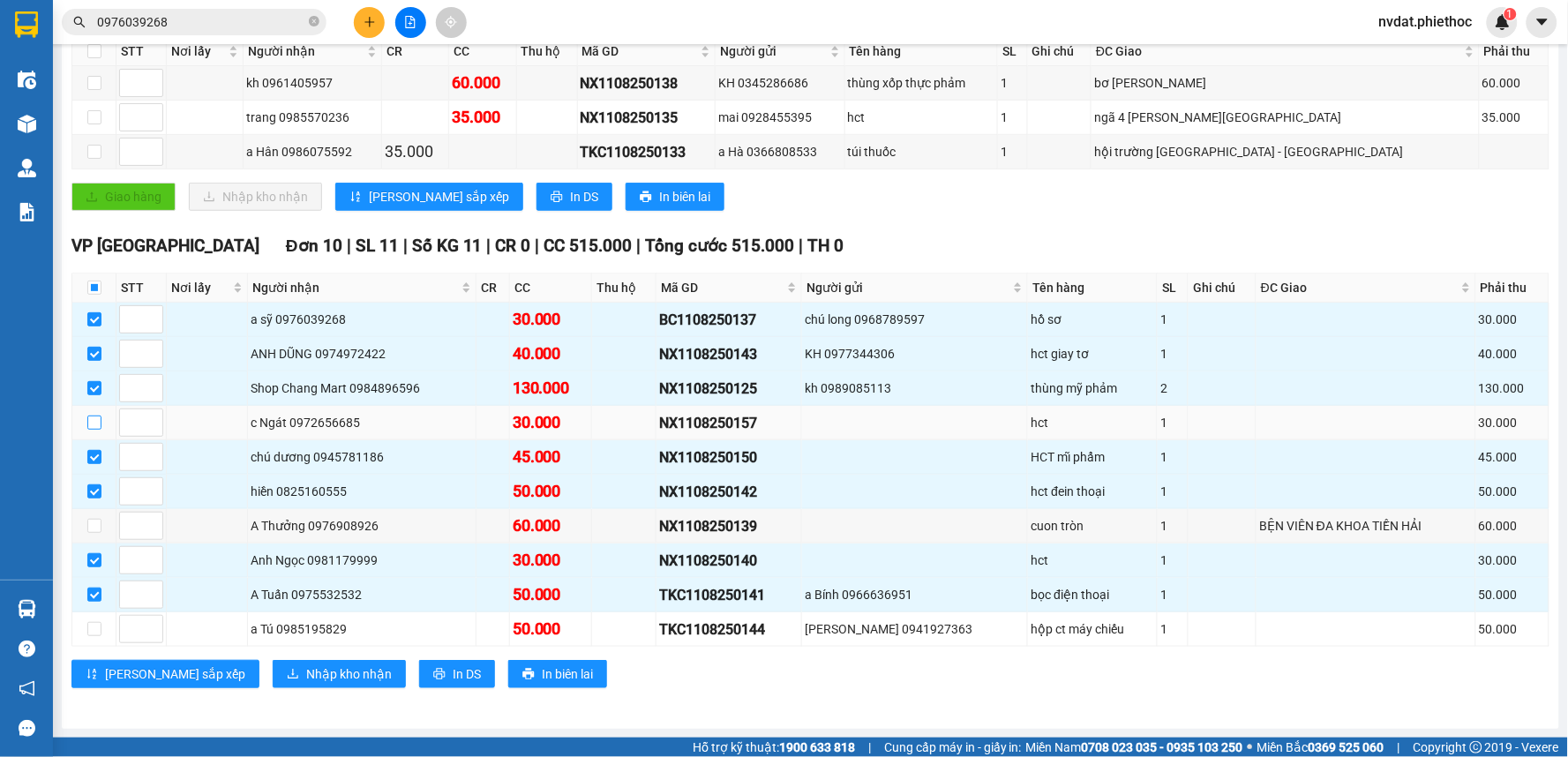
click at [99, 424] on input "checkbox" at bounding box center [94, 422] width 14 height 14
checkbox input "true"
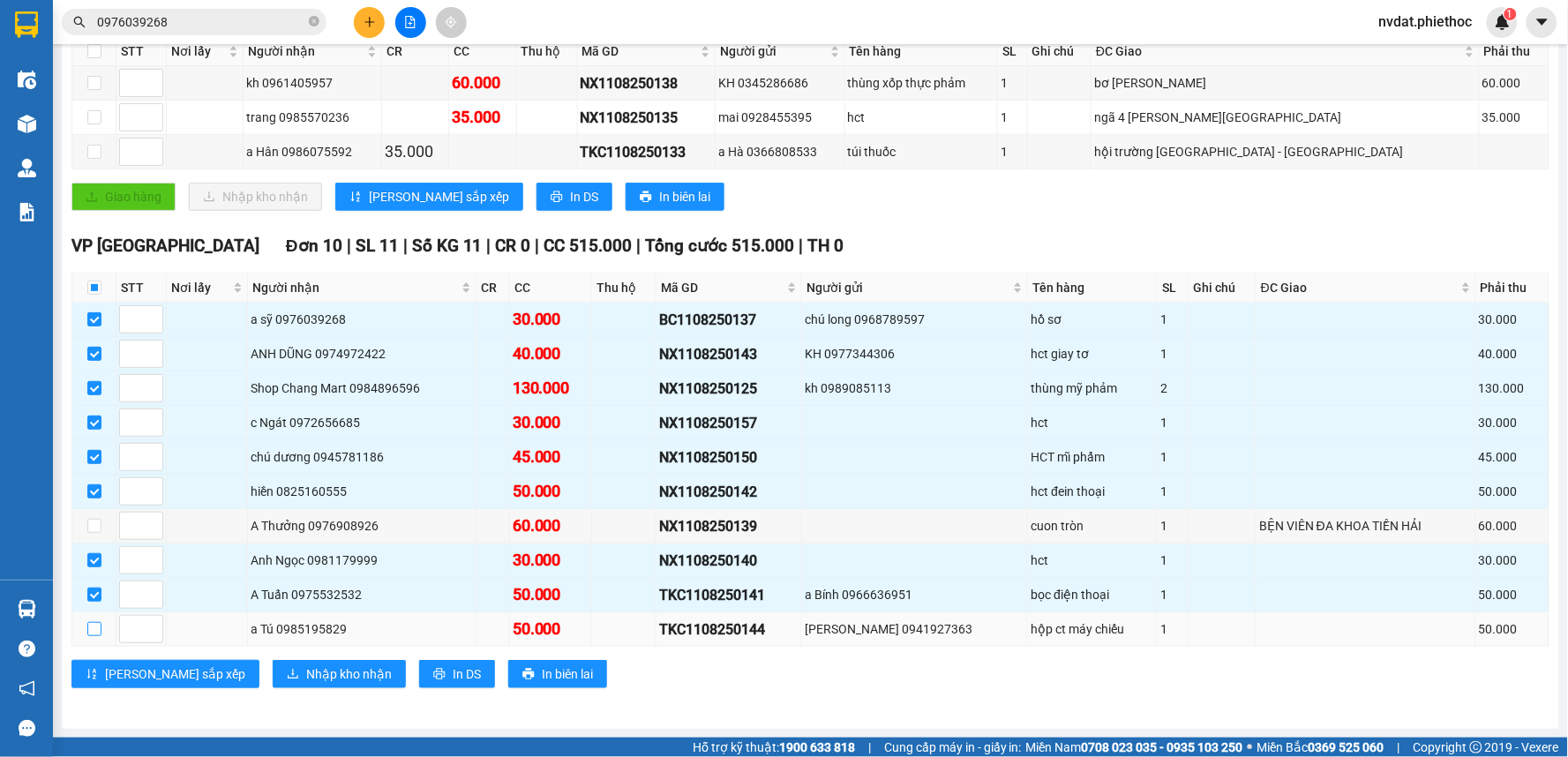
click at [92, 633] on input "checkbox" at bounding box center [94, 629] width 14 height 14
checkbox input "true"
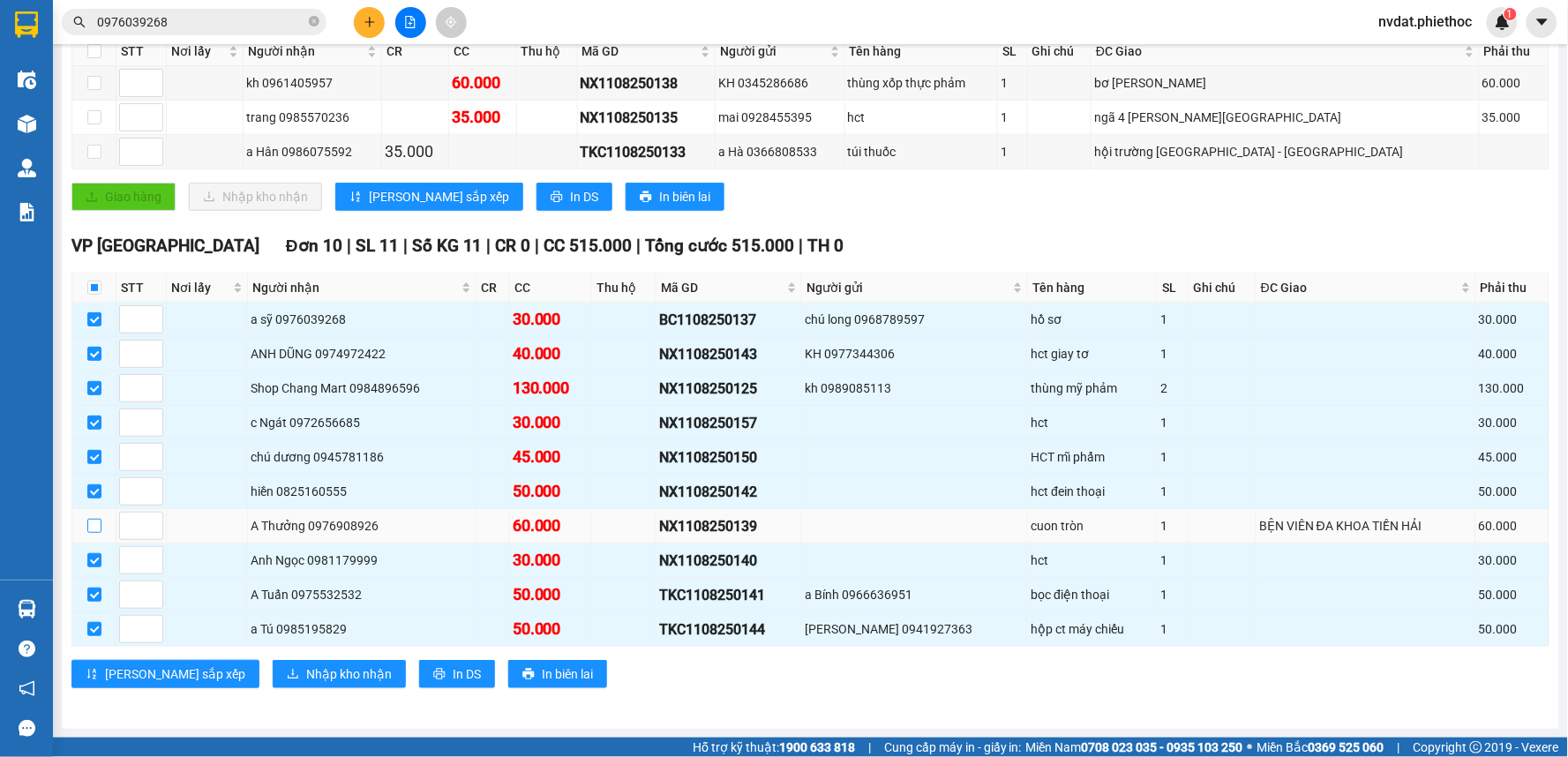
click at [93, 525] on input "checkbox" at bounding box center [94, 526] width 14 height 14
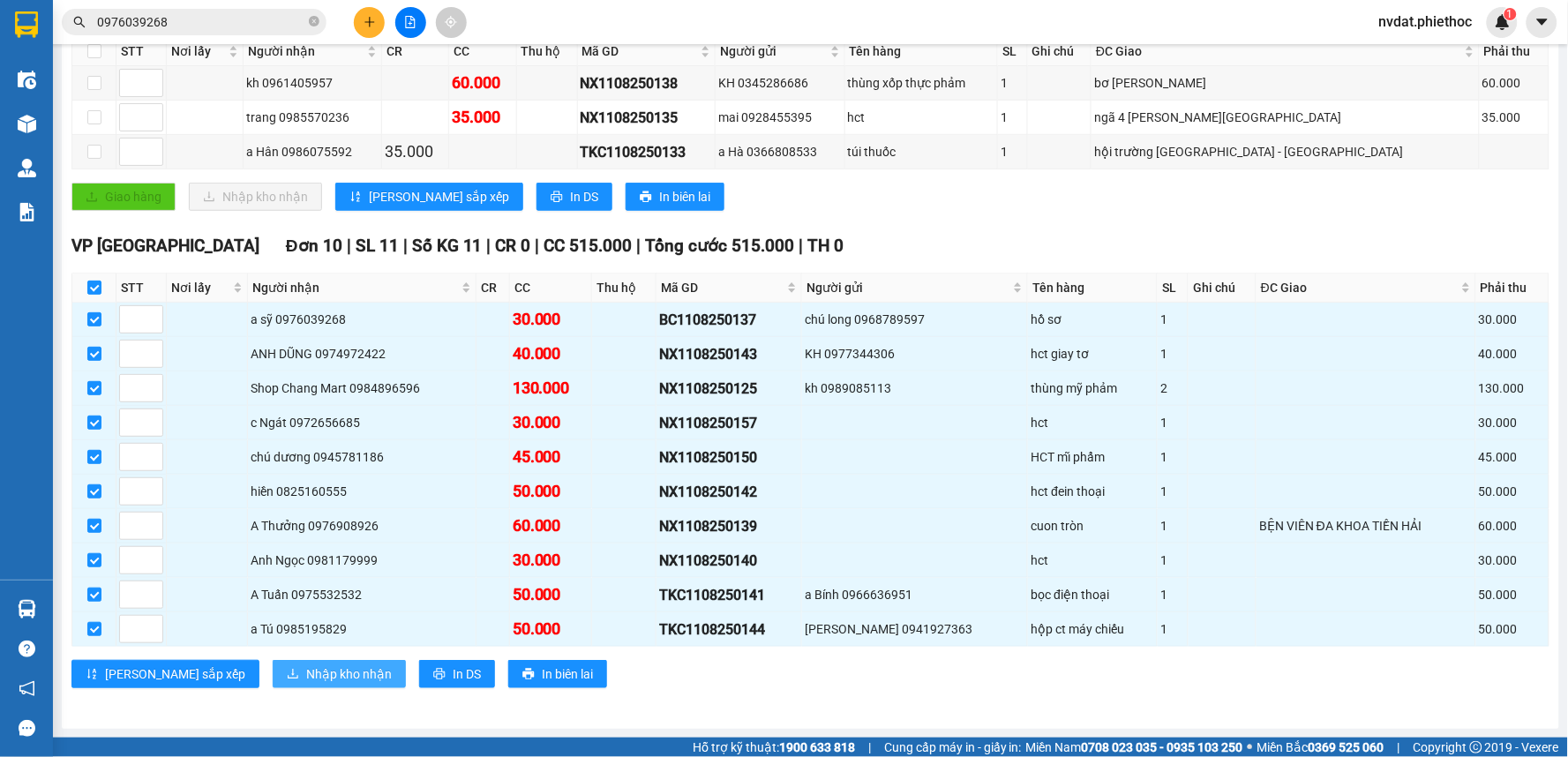
click at [306, 683] on span "Nhập kho nhận" at bounding box center [348, 674] width 86 height 20
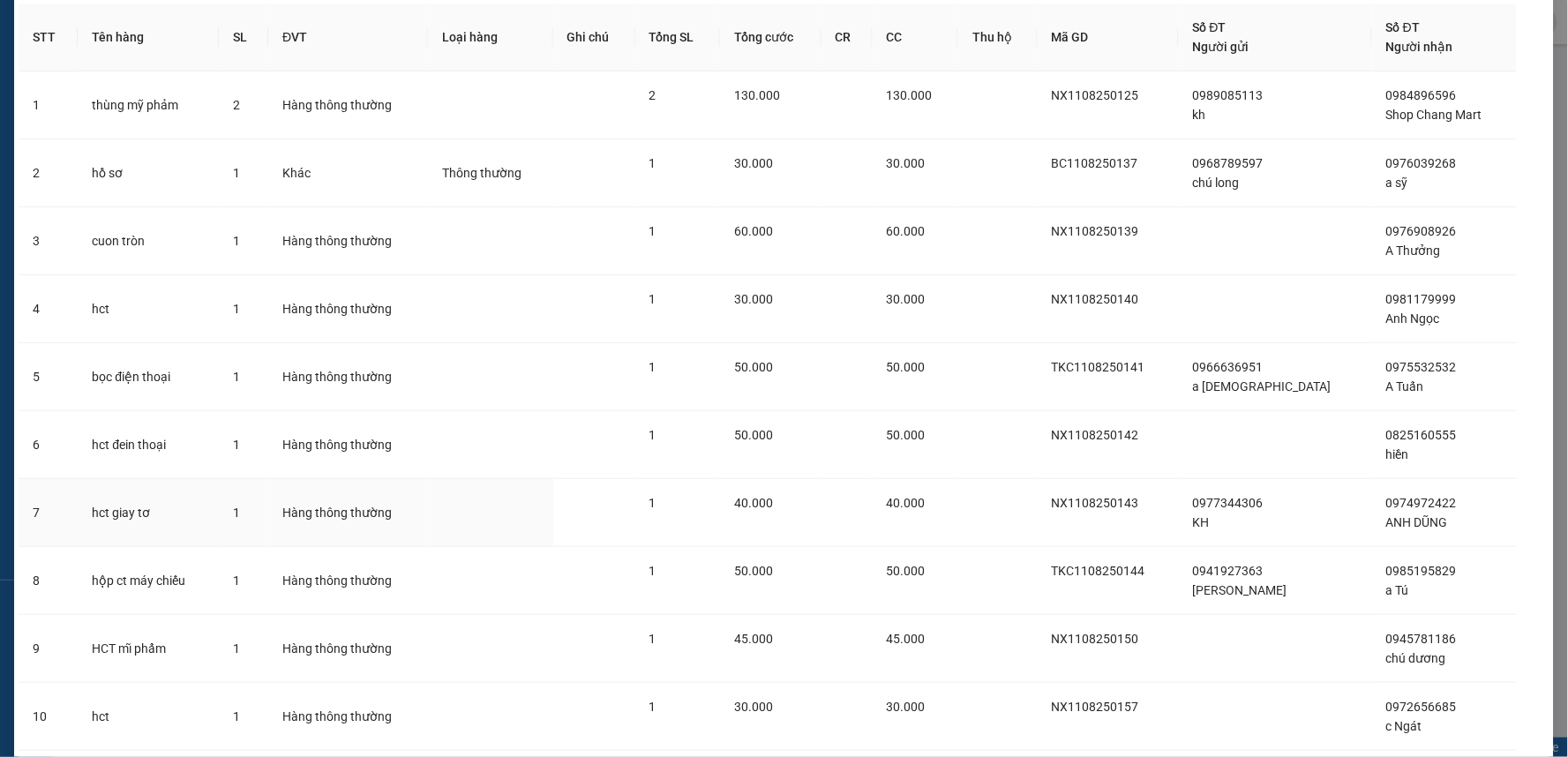
scroll to position [199, 0]
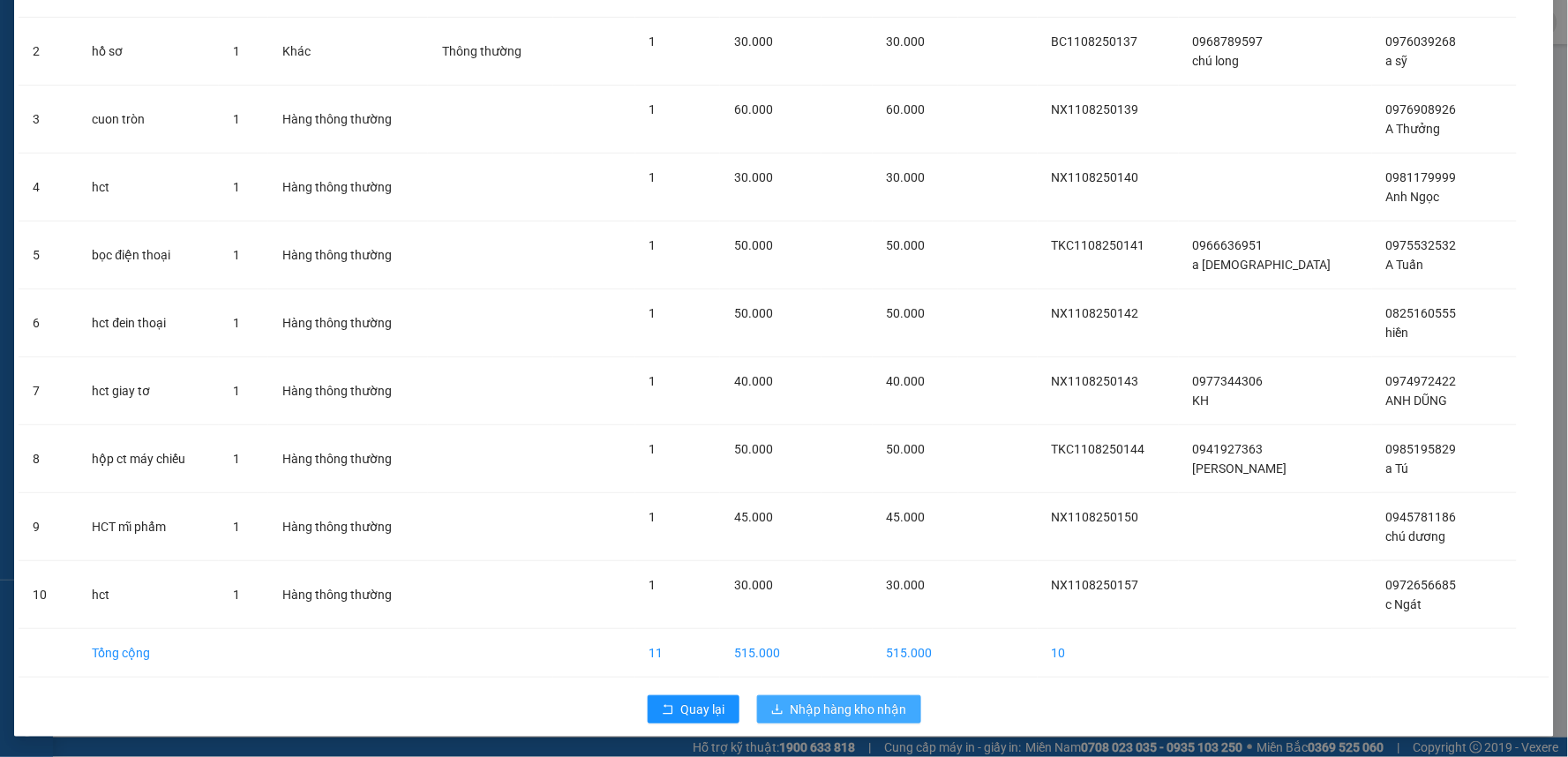
click at [867, 716] on span "Nhập hàng kho nhận" at bounding box center [848, 710] width 116 height 20
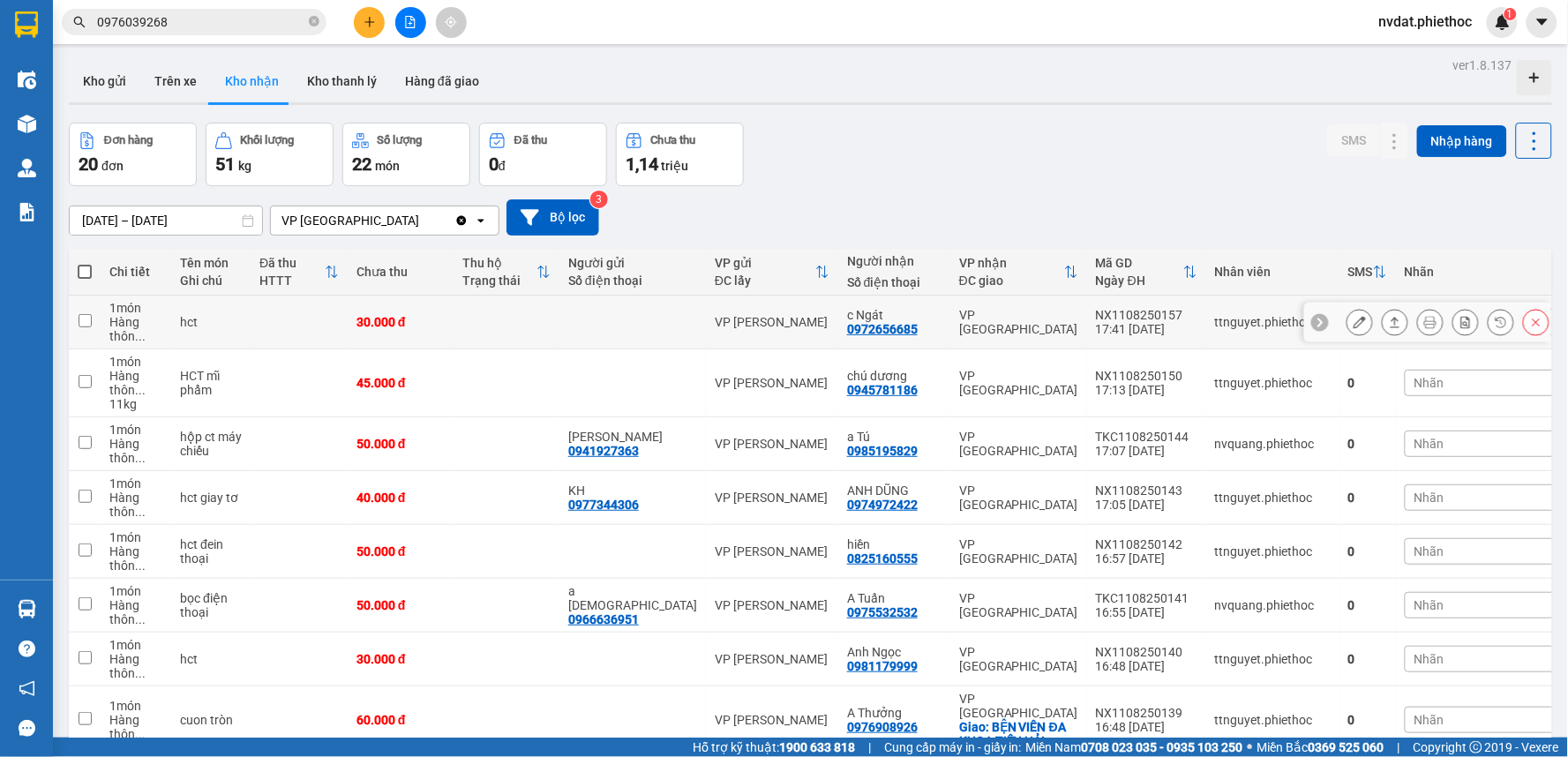
click at [1417, 325] on div at bounding box center [1430, 322] width 27 height 27
click at [1414, 328] on span "Nhãn" at bounding box center [1429, 322] width 30 height 14
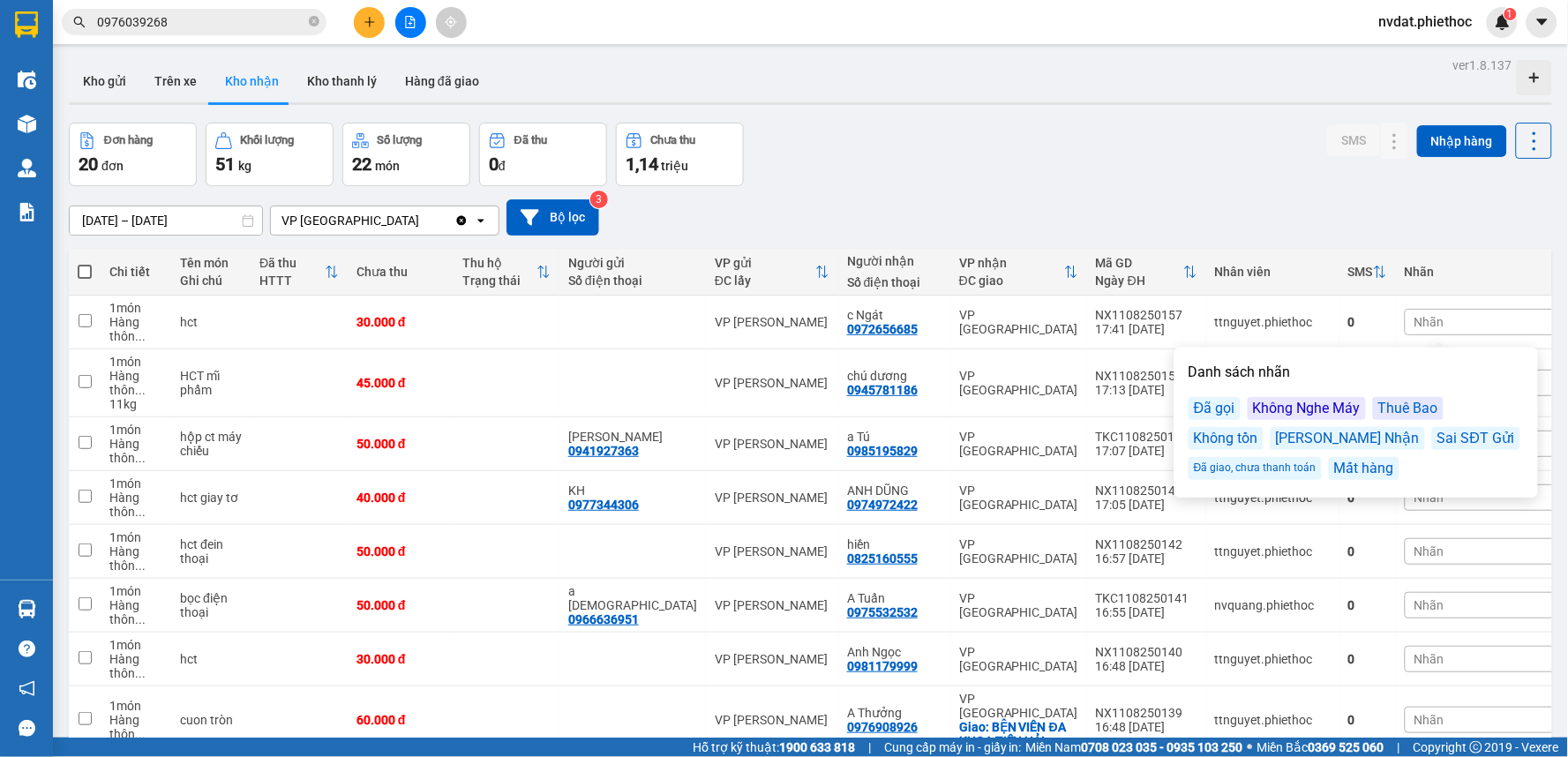
drag, startPoint x: 1214, startPoint y: 402, endPoint x: 1209, endPoint y: 392, distance: 11.2
click at [1213, 401] on div "Đã gọi" at bounding box center [1215, 408] width 52 height 23
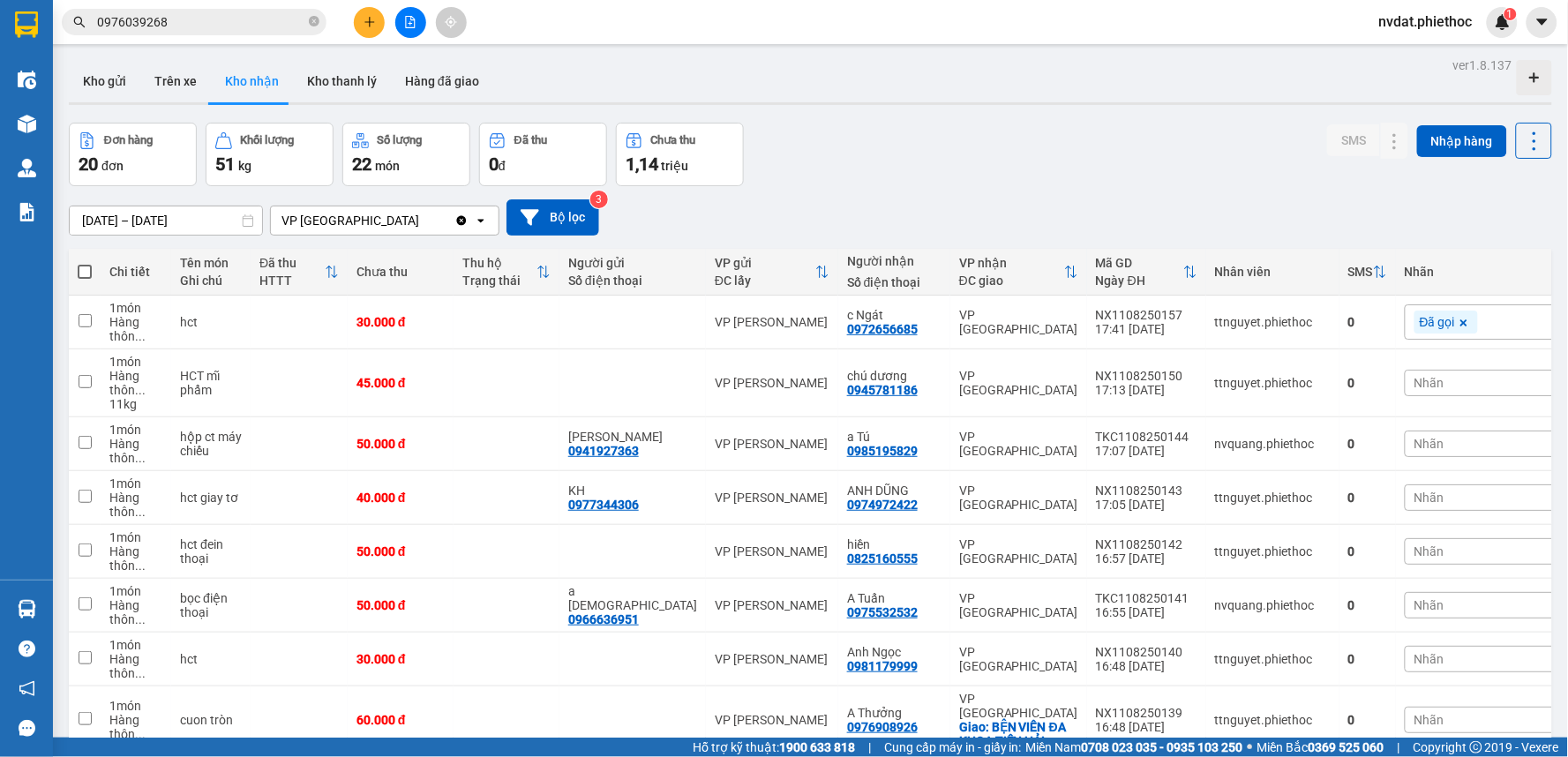
click at [1130, 206] on div "01/07/2025 – 11/08/2025 Press the down arrow key to interact with the calendar …" at bounding box center [810, 218] width 1483 height 36
click at [1441, 378] on div "Nhãn" at bounding box center [1493, 383] width 178 height 27
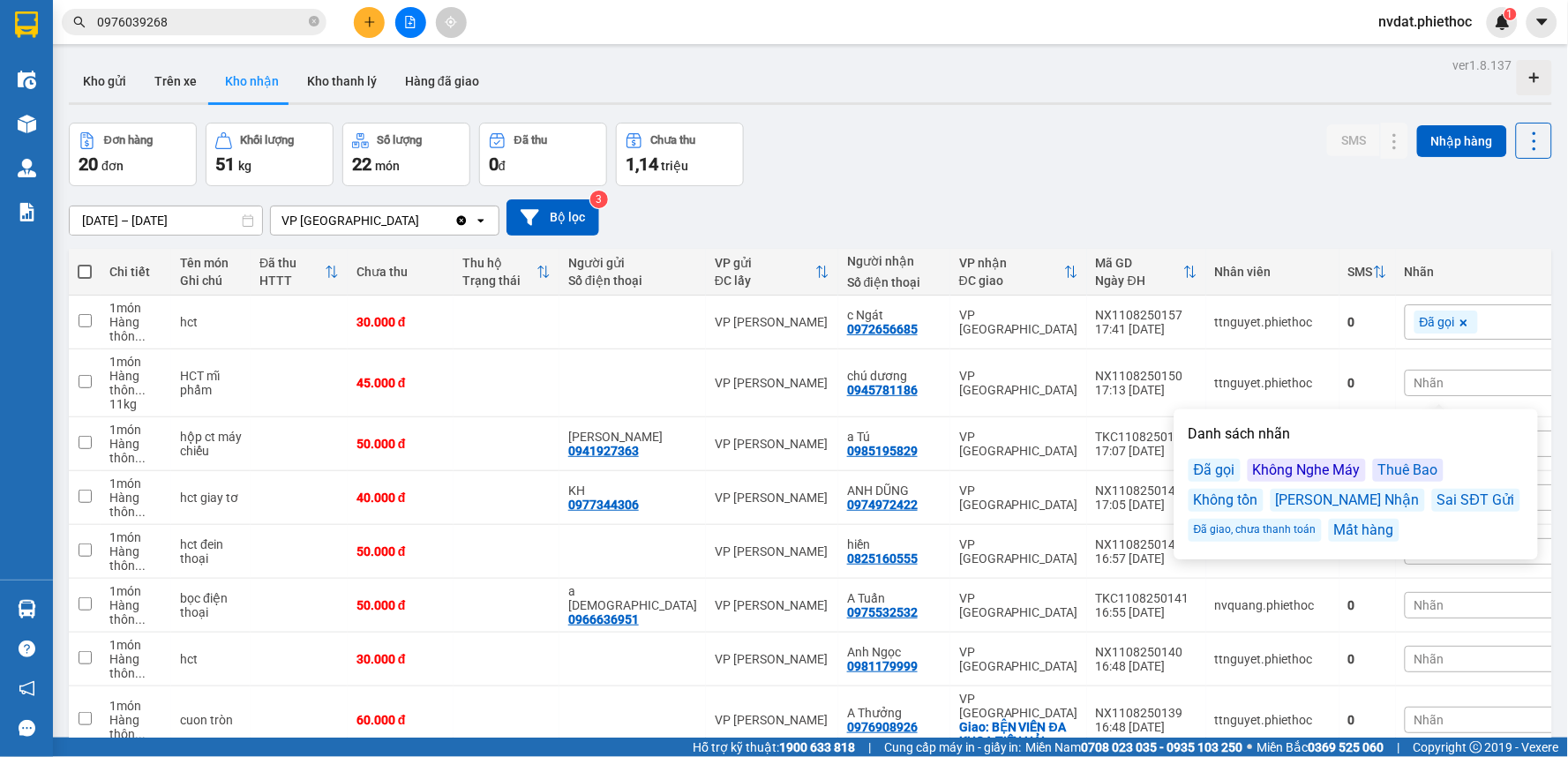
click at [1223, 465] on div "Đã gọi" at bounding box center [1215, 470] width 52 height 23
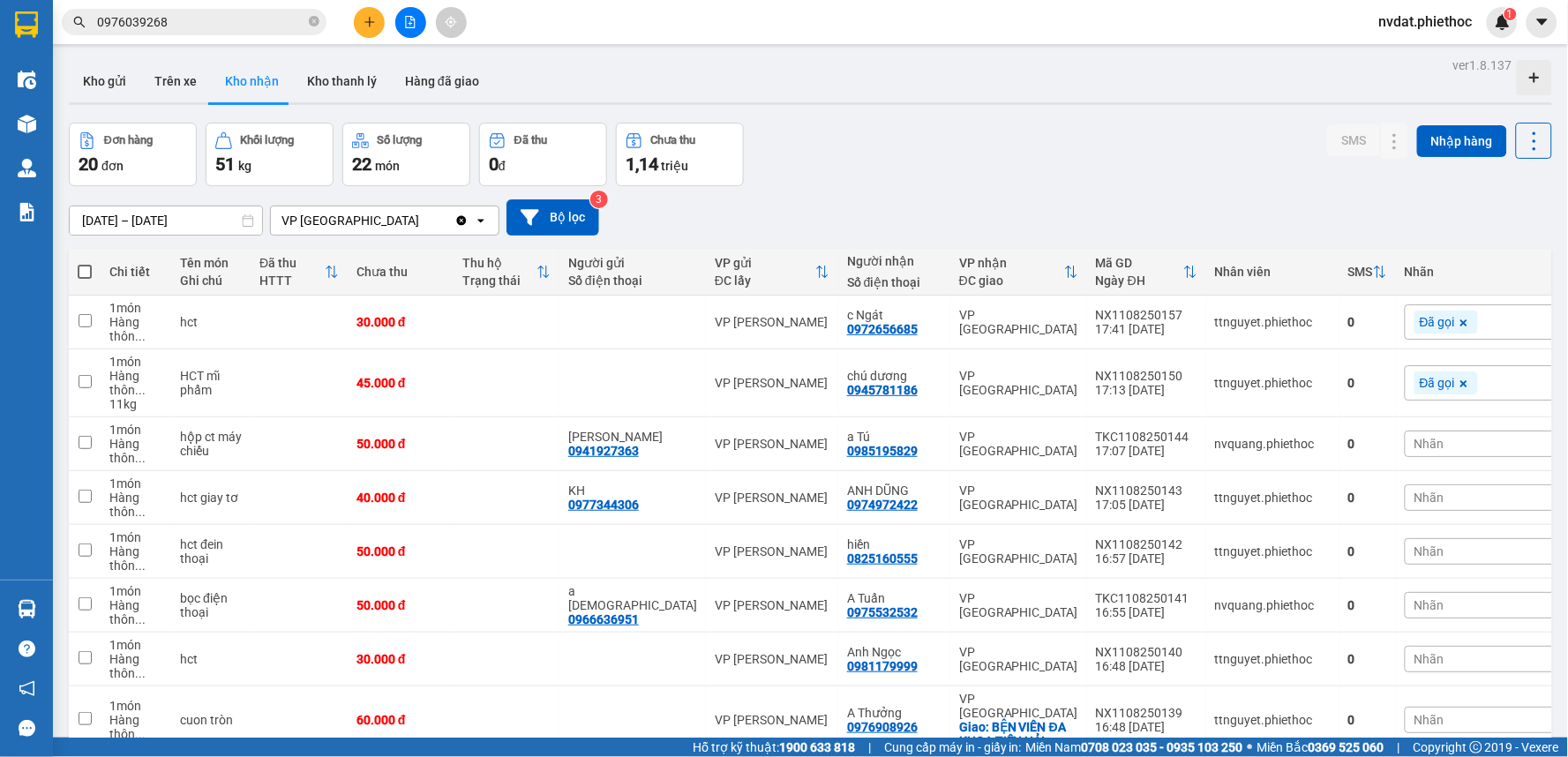
click at [1113, 177] on div "Đơn hàng 20 đơn Khối lượng 51 kg Số lượng 22 món Đã thu 0 đ Chưa thu 1,14 triệu…" at bounding box center [810, 155] width 1483 height 64
click at [1414, 437] on span "Nhãn" at bounding box center [1429, 444] width 30 height 14
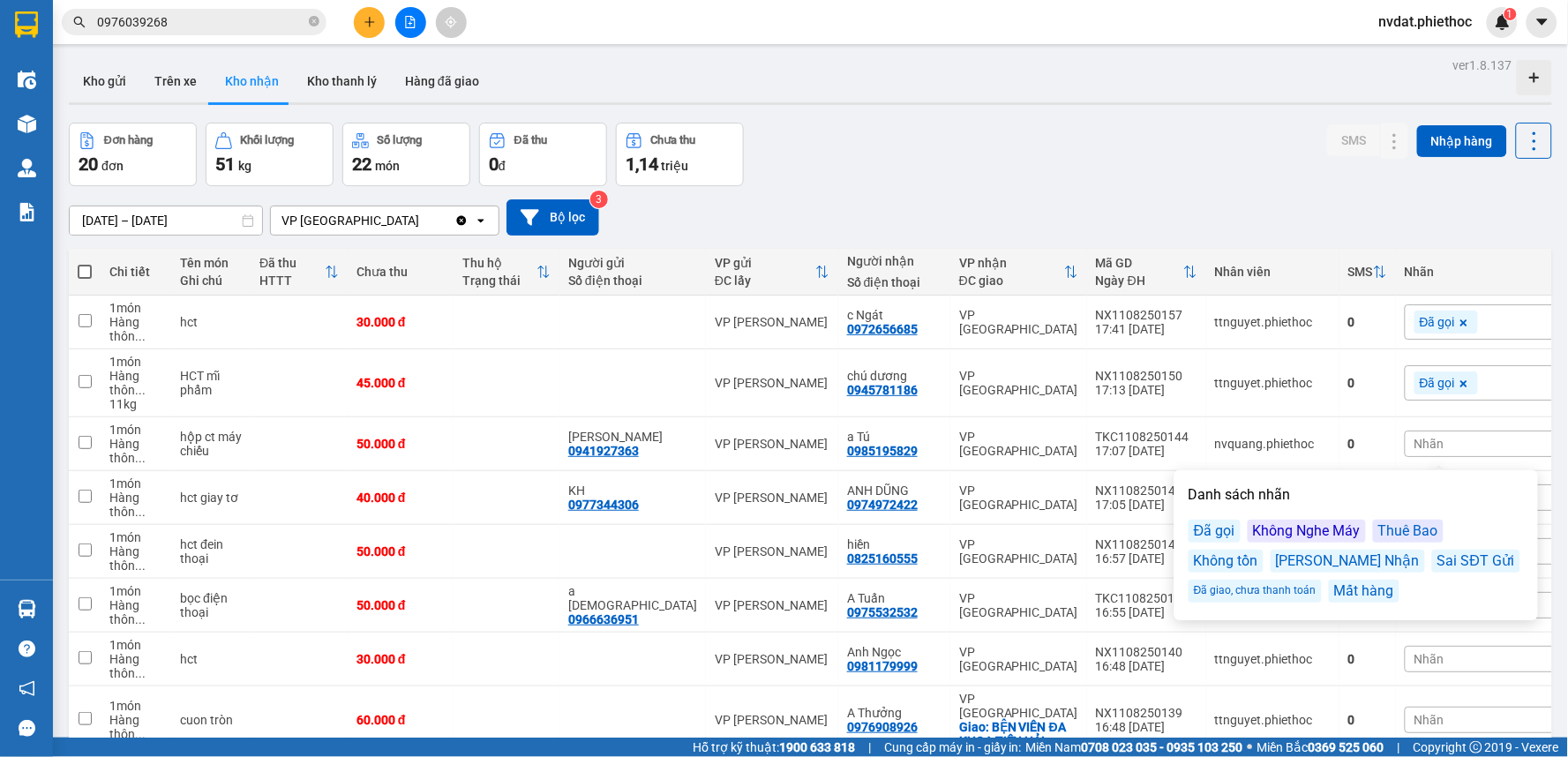
click at [1223, 525] on div "Đã gọi" at bounding box center [1215, 531] width 52 height 23
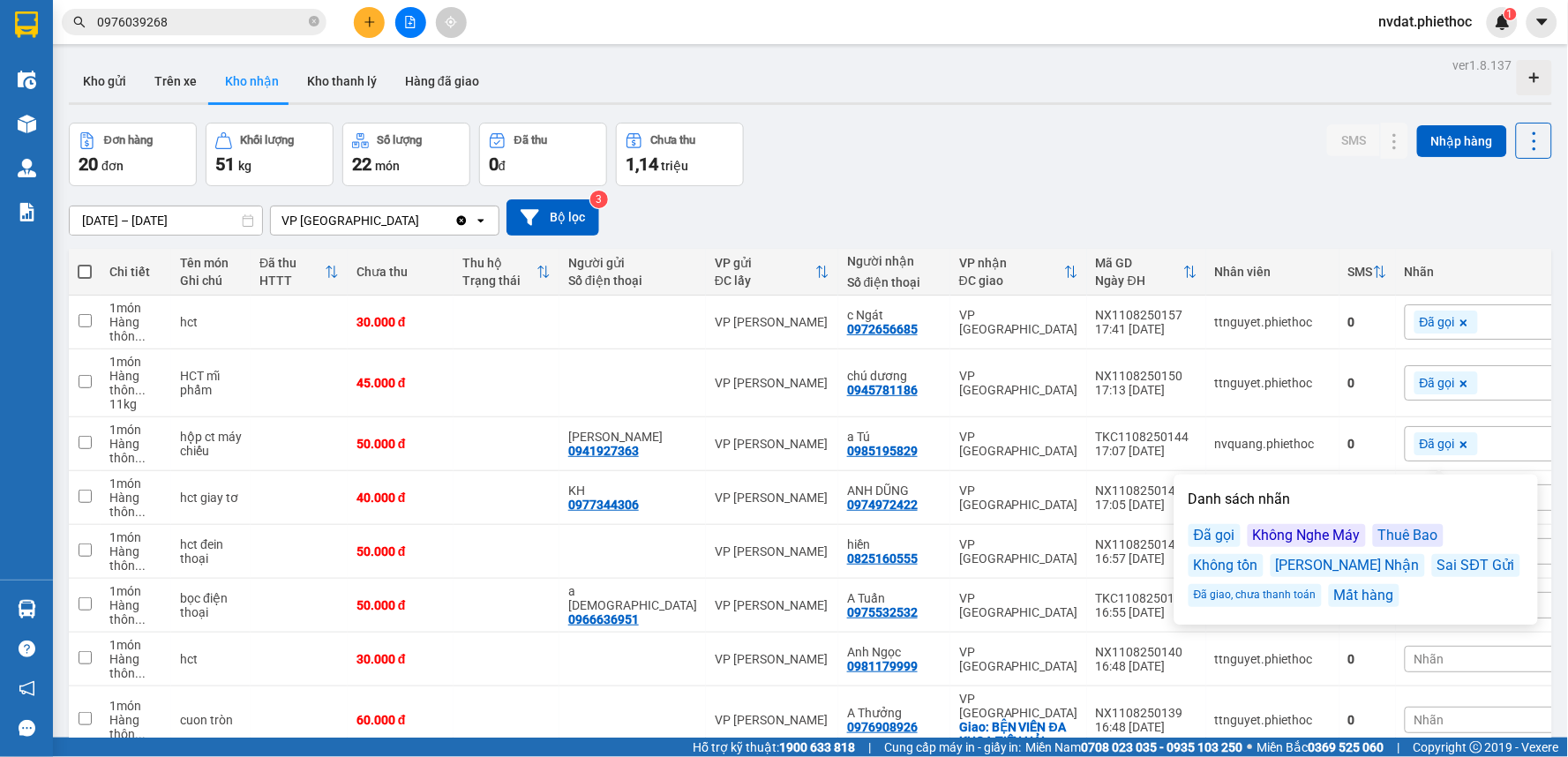
click at [1165, 206] on div "01/07/2025 – 11/08/2025 Press the down arrow key to interact with the calendar …" at bounding box center [810, 218] width 1483 height 36
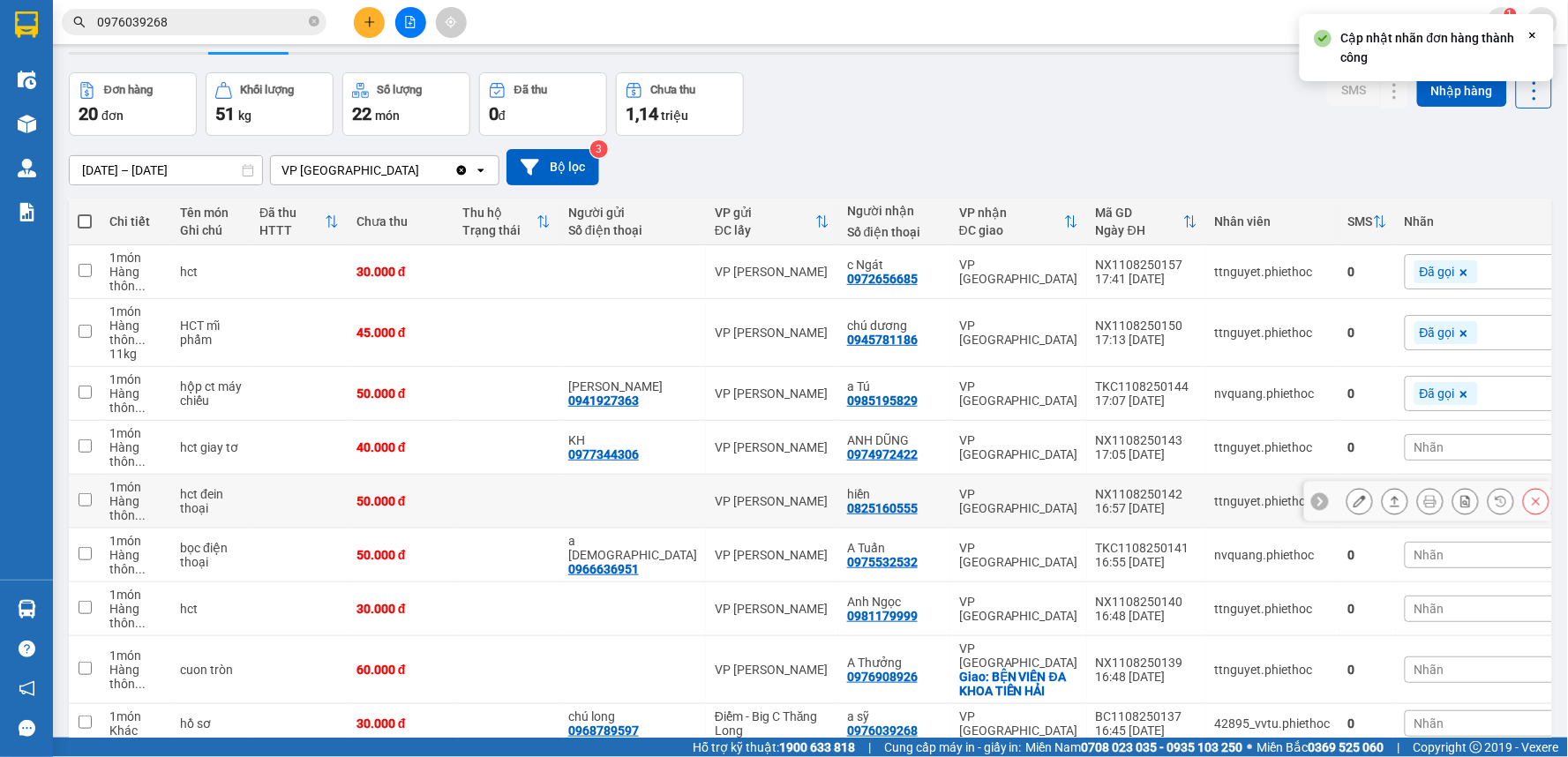
scroll to position [98, 0]
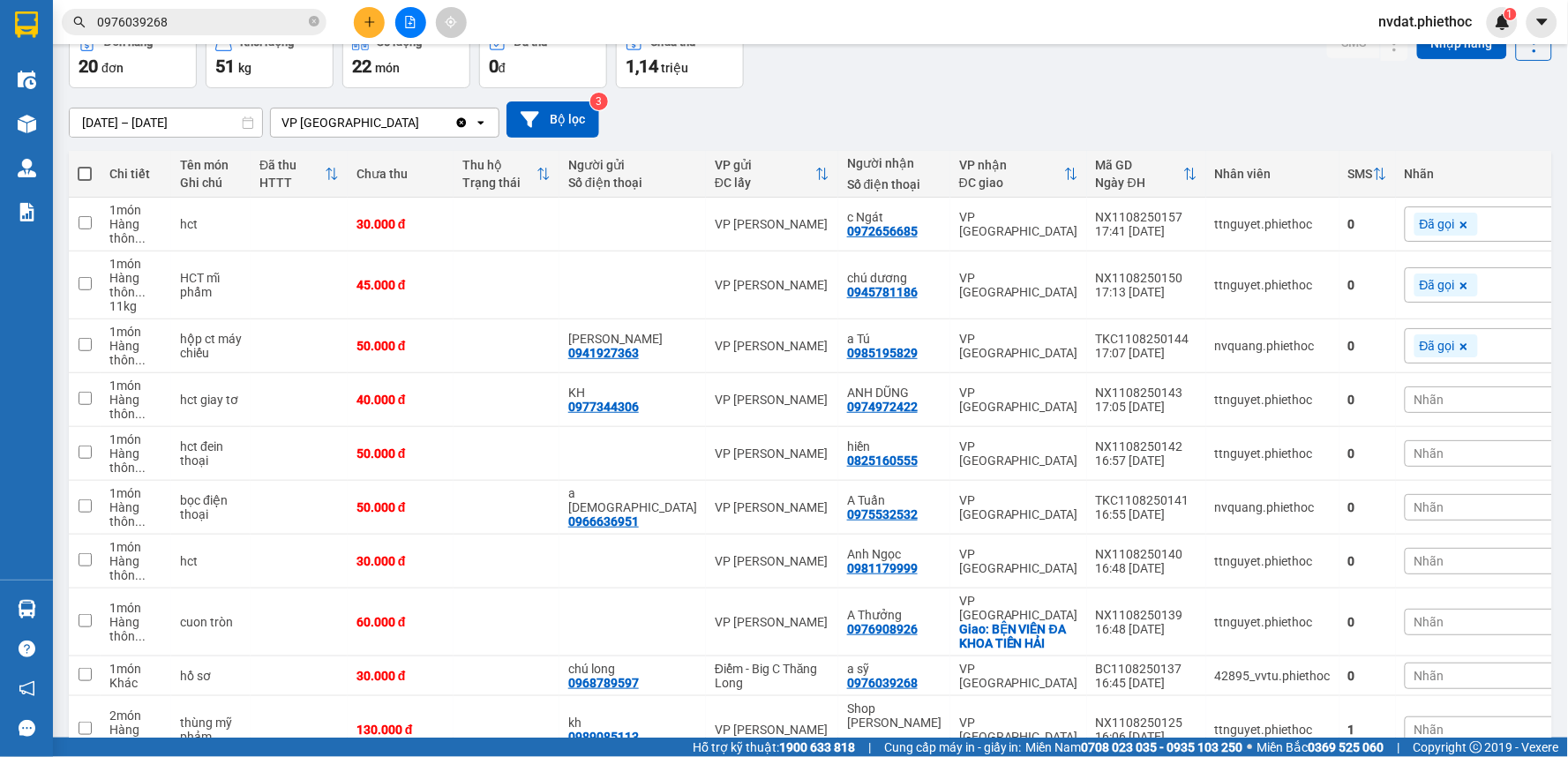
click at [1405, 412] on div "Nhãn" at bounding box center [1493, 400] width 178 height 27
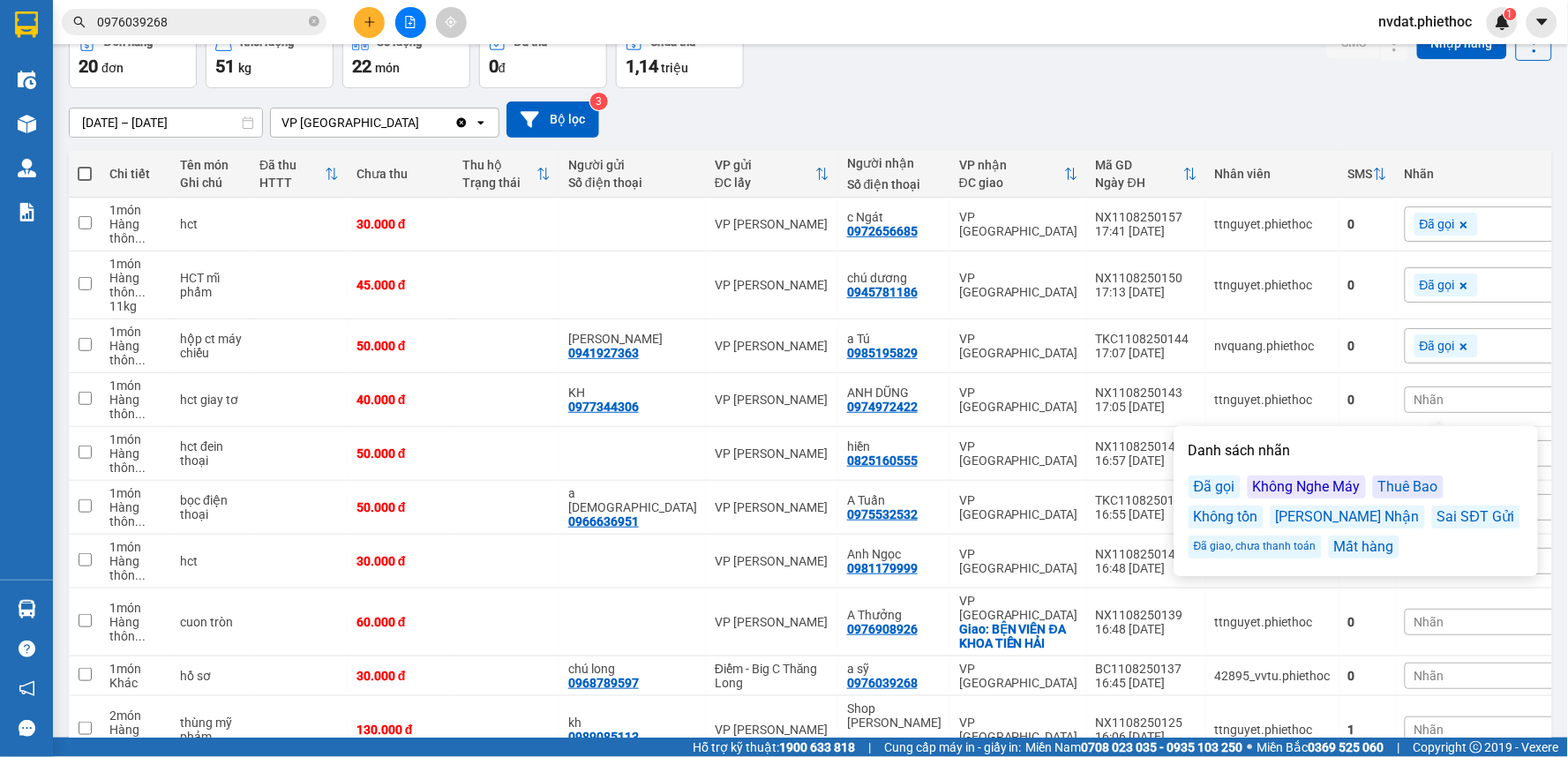
click at [1212, 491] on div "Đã gọi" at bounding box center [1215, 486] width 52 height 23
click at [1122, 46] on div "Đơn hàng 20 đơn Khối lượng 51 kg Số lượng 22 món Đã thu 0 đ Chưa thu 1,14 triệu…" at bounding box center [810, 56] width 1483 height 64
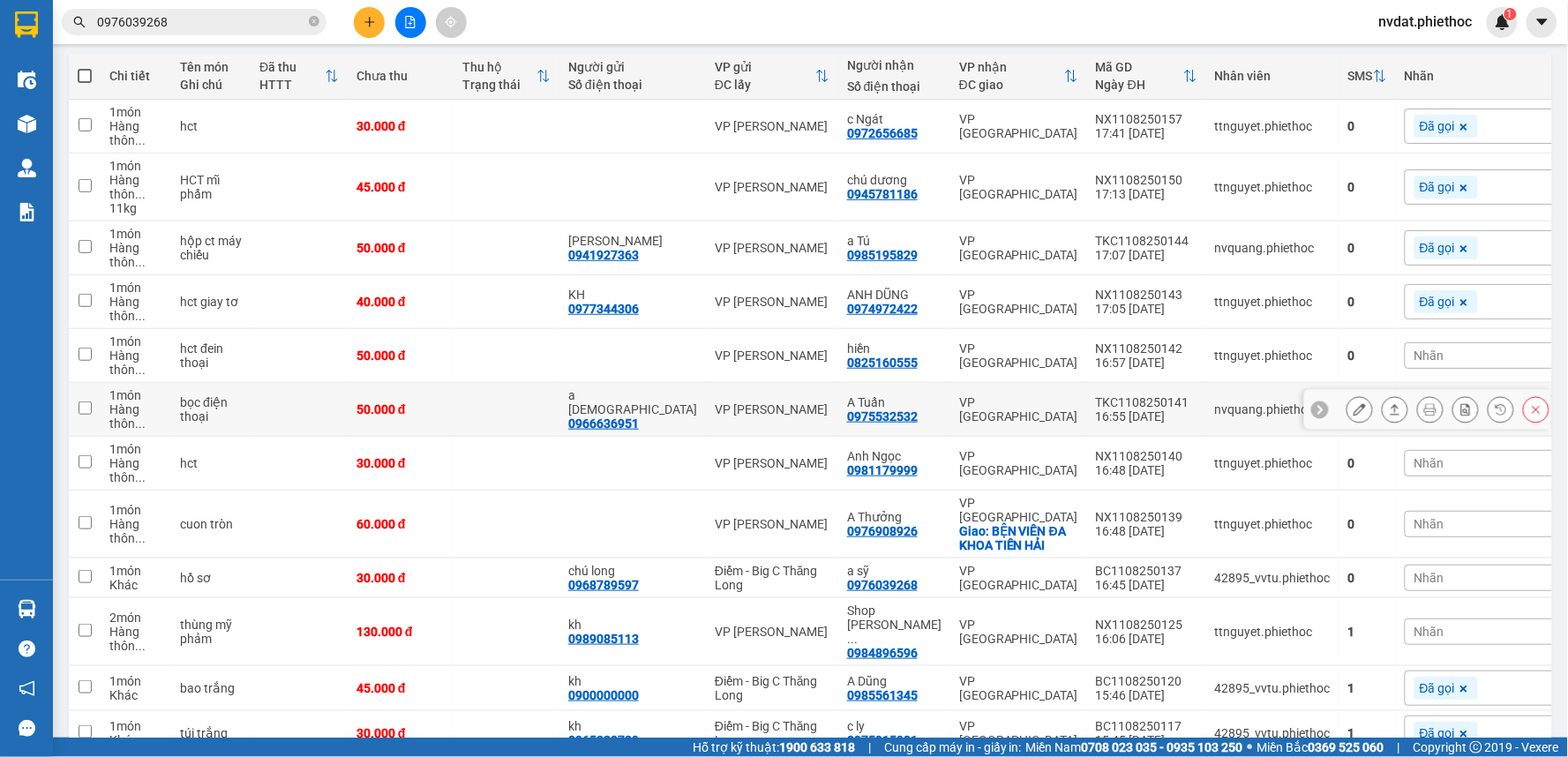
scroll to position [294, 0]
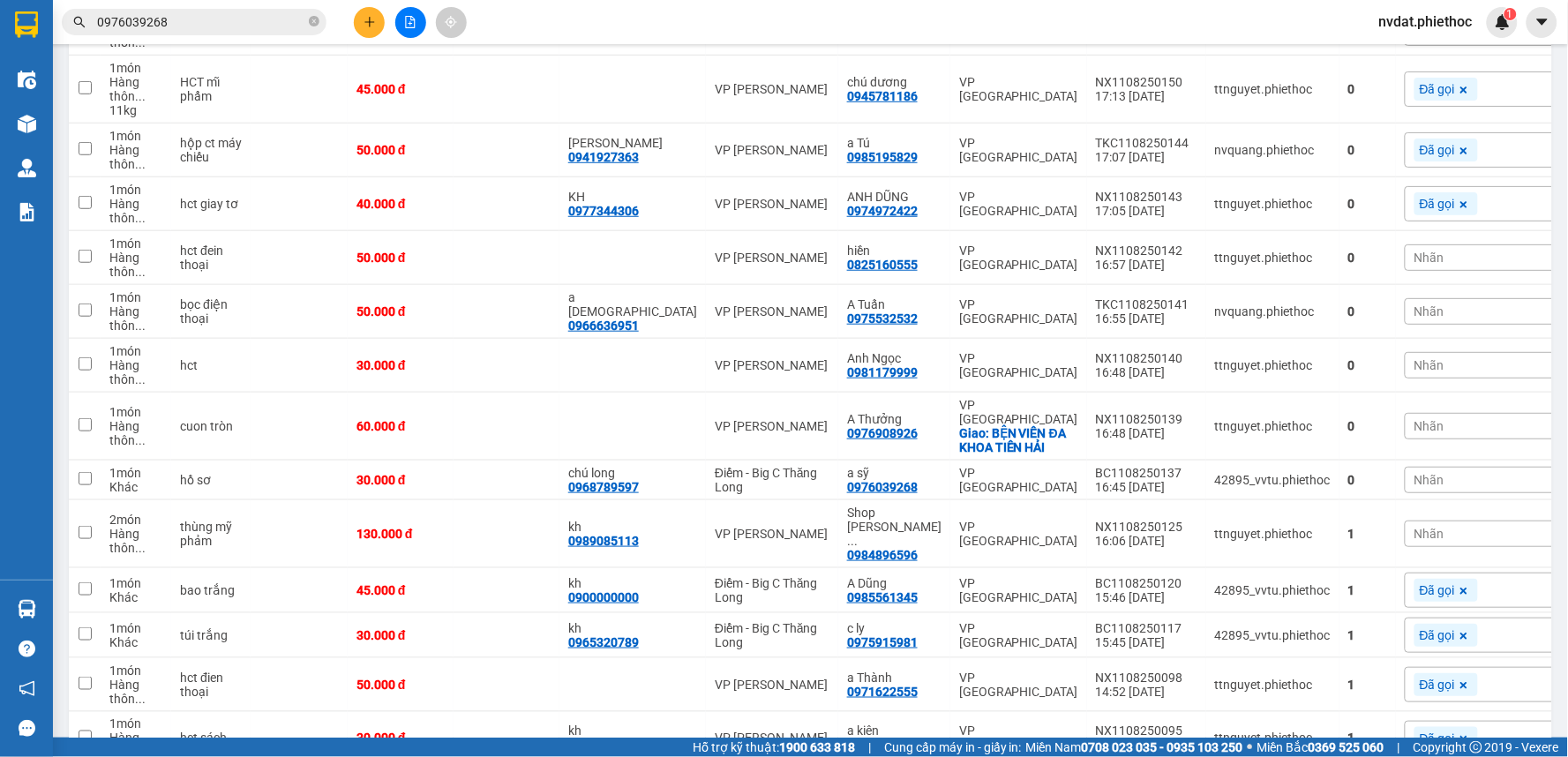
drag, startPoint x: 1409, startPoint y: 263, endPoint x: 1390, endPoint y: 266, distance: 19.2
click at [1408, 262] on div "Nhãn" at bounding box center [1493, 257] width 178 height 27
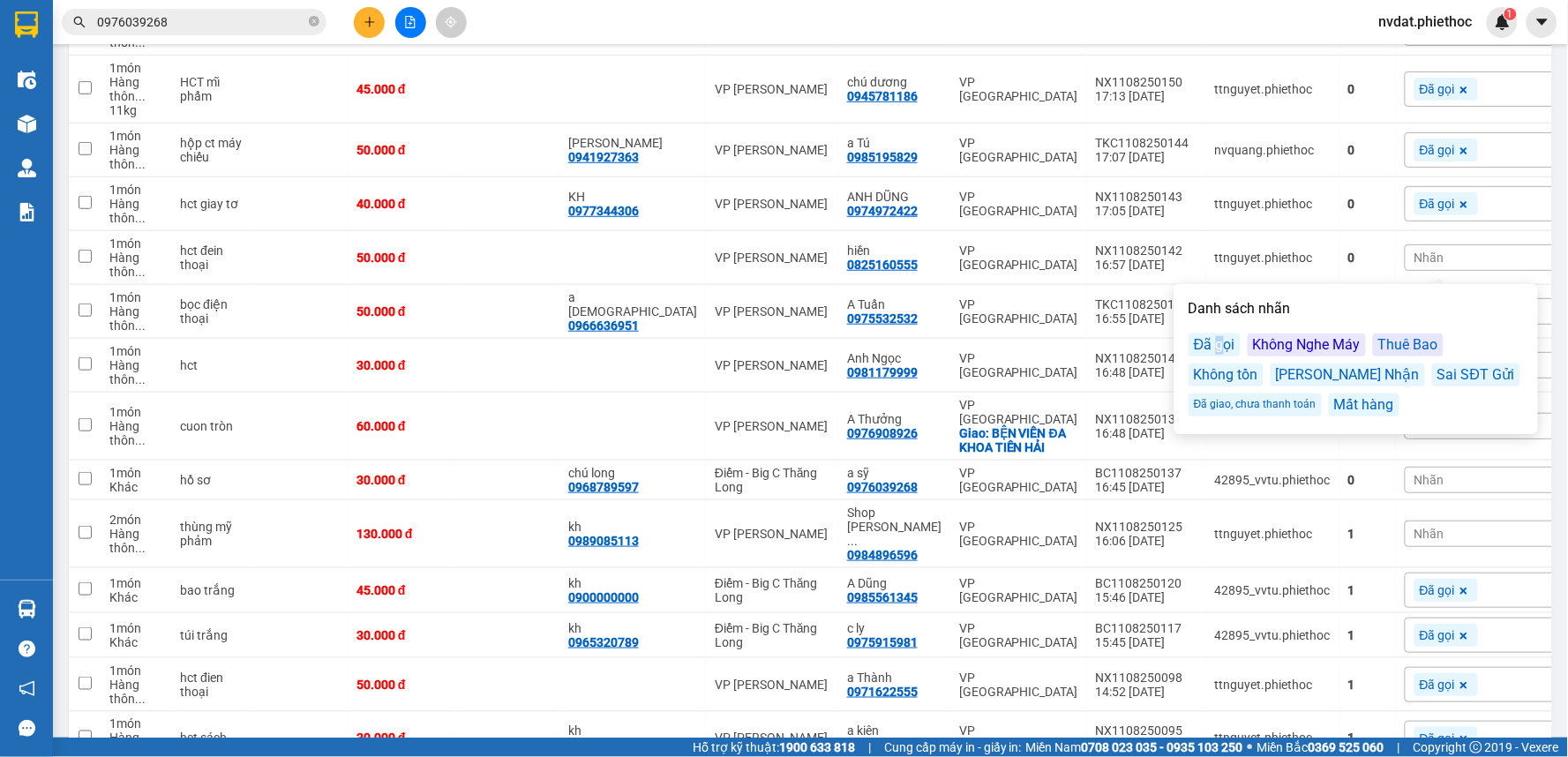
click at [1218, 343] on div "Đã gọi" at bounding box center [1215, 345] width 52 height 23
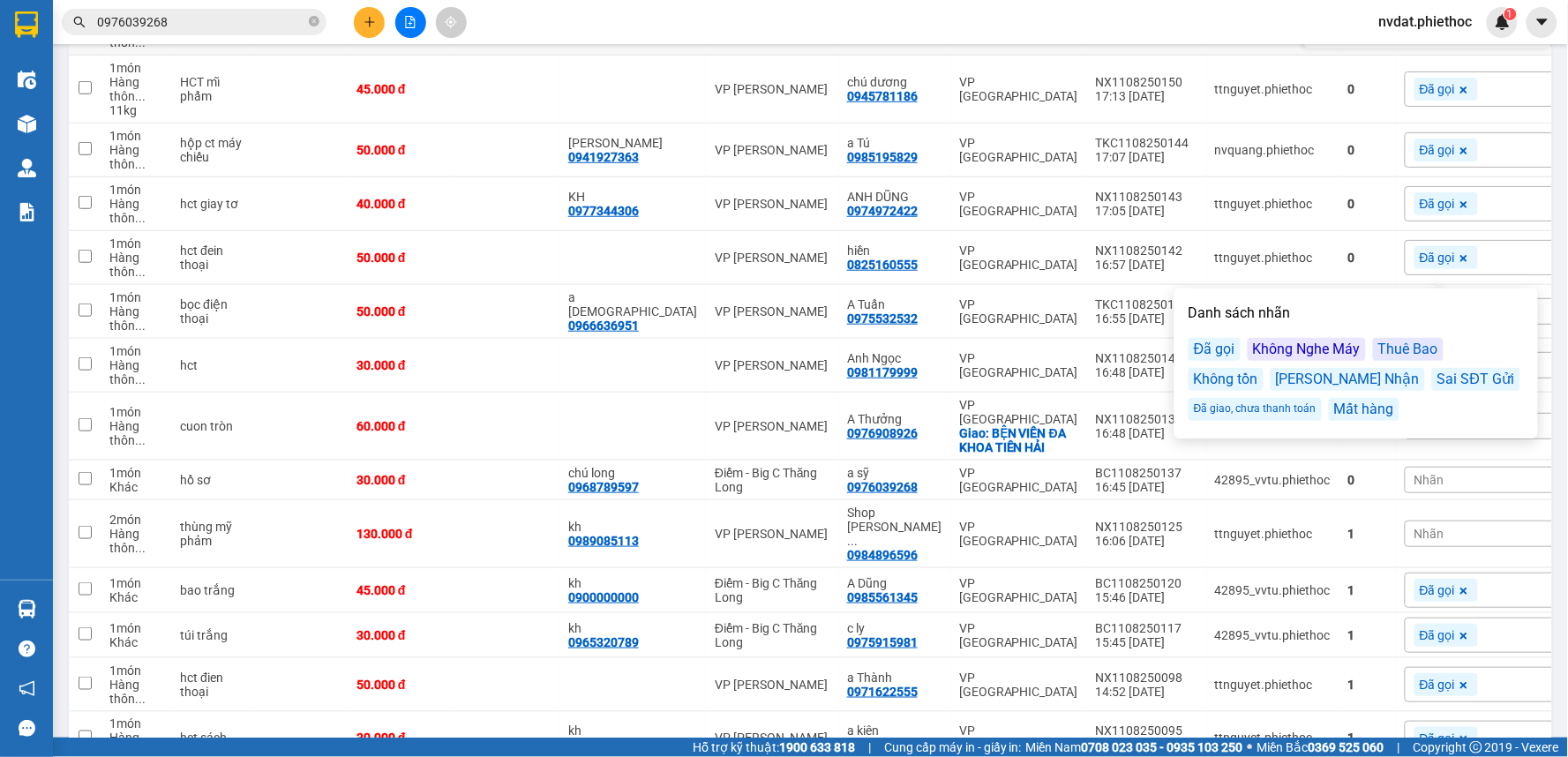
click at [1246, 49] on td "ttnguyet.phiethoc" at bounding box center [1273, 29] width 133 height 54
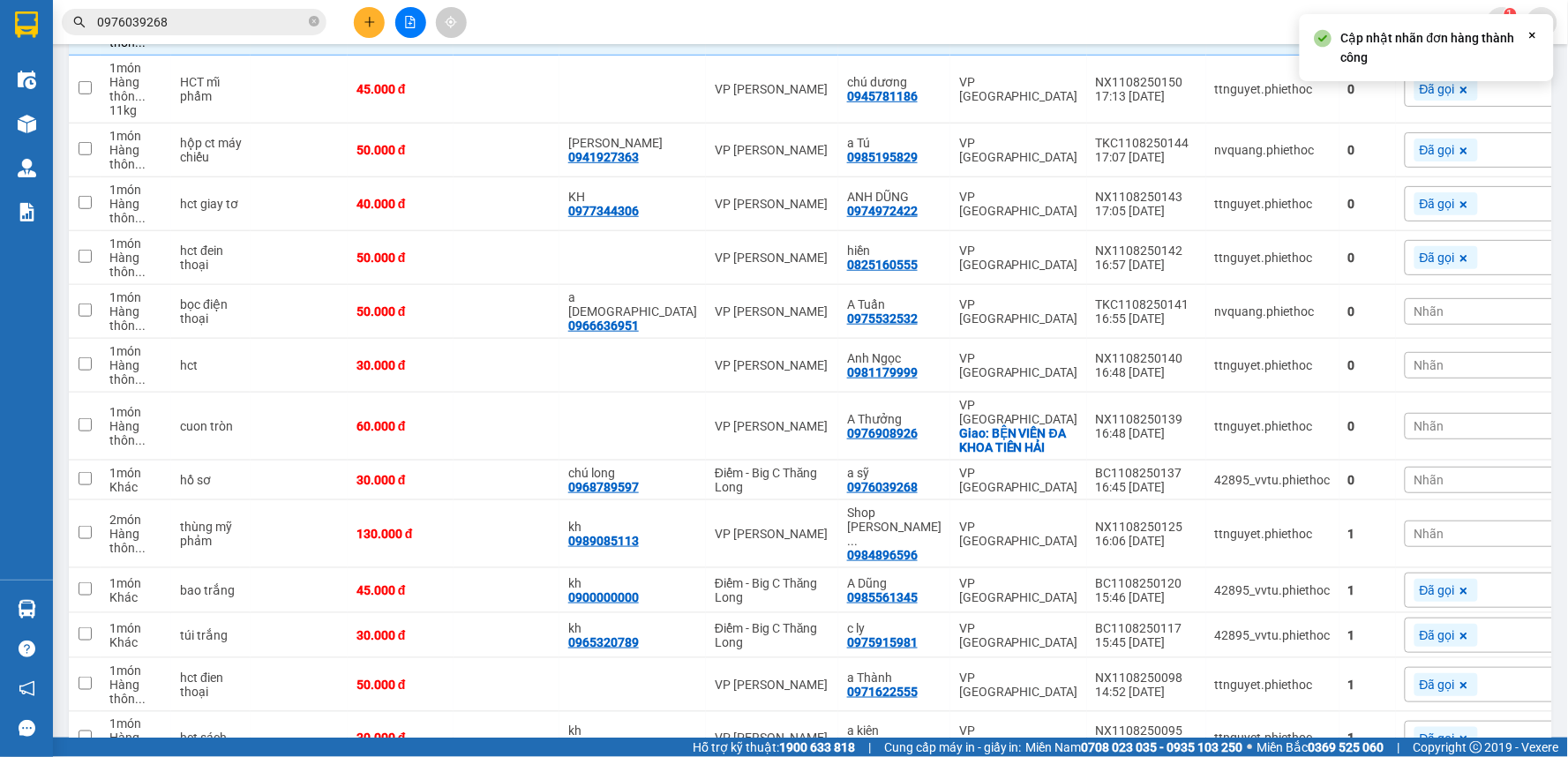
click at [1405, 320] on div "Nhãn" at bounding box center [1493, 311] width 178 height 27
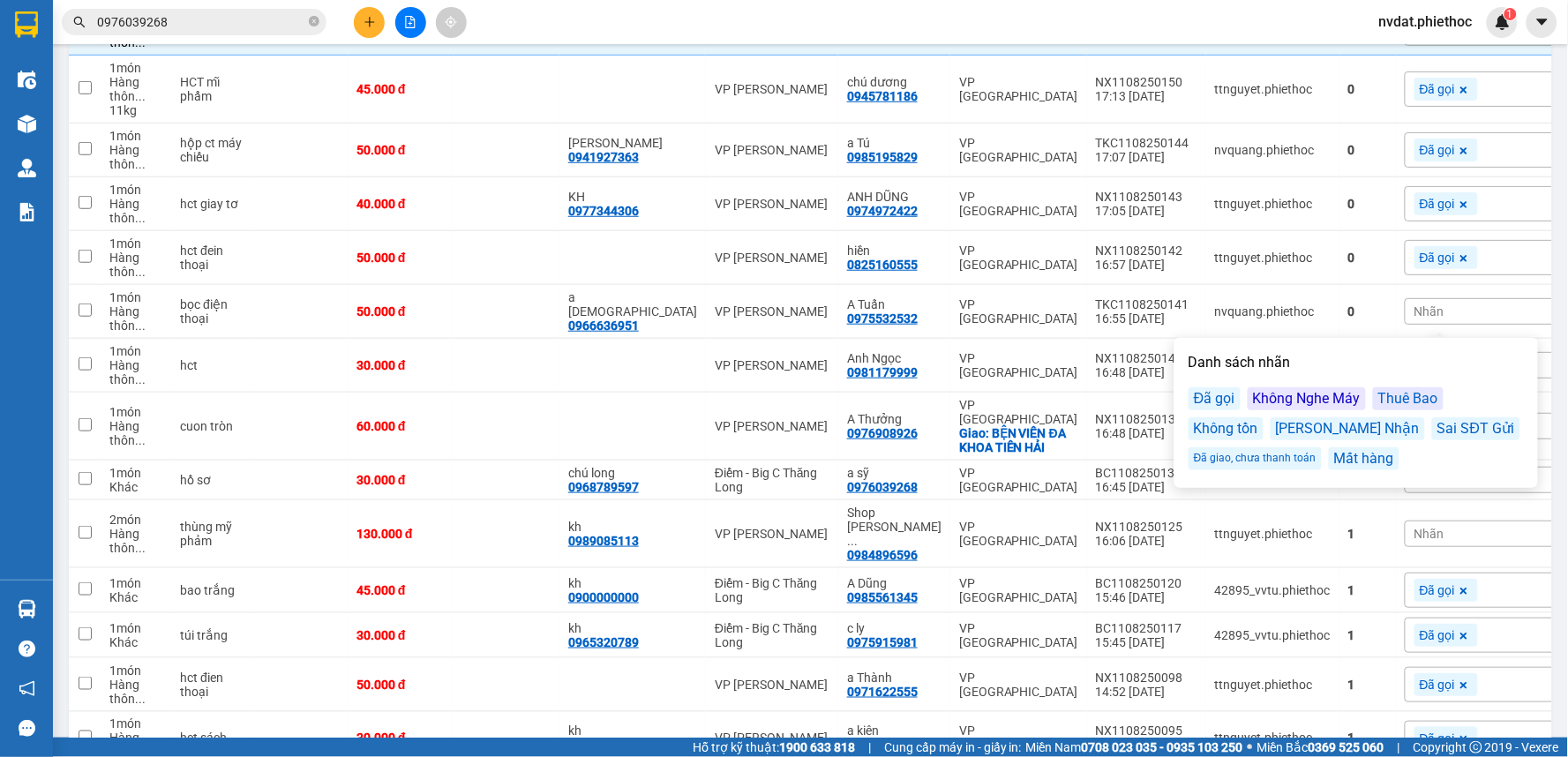
click at [1216, 399] on div "Đã gọi" at bounding box center [1215, 399] width 52 height 23
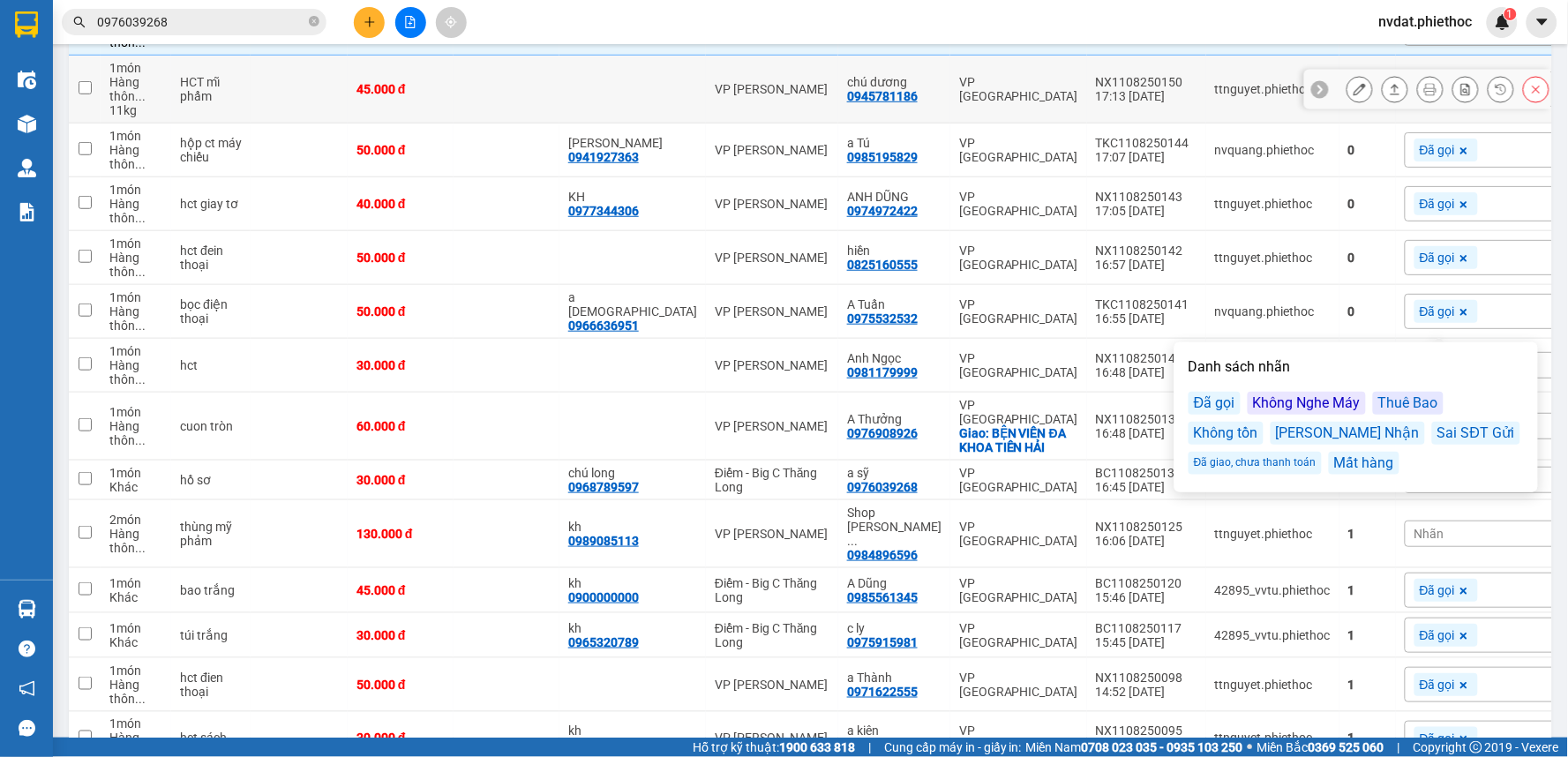
click at [1216, 58] on td "ttnguyet.phiethoc" at bounding box center [1273, 89] width 133 height 68
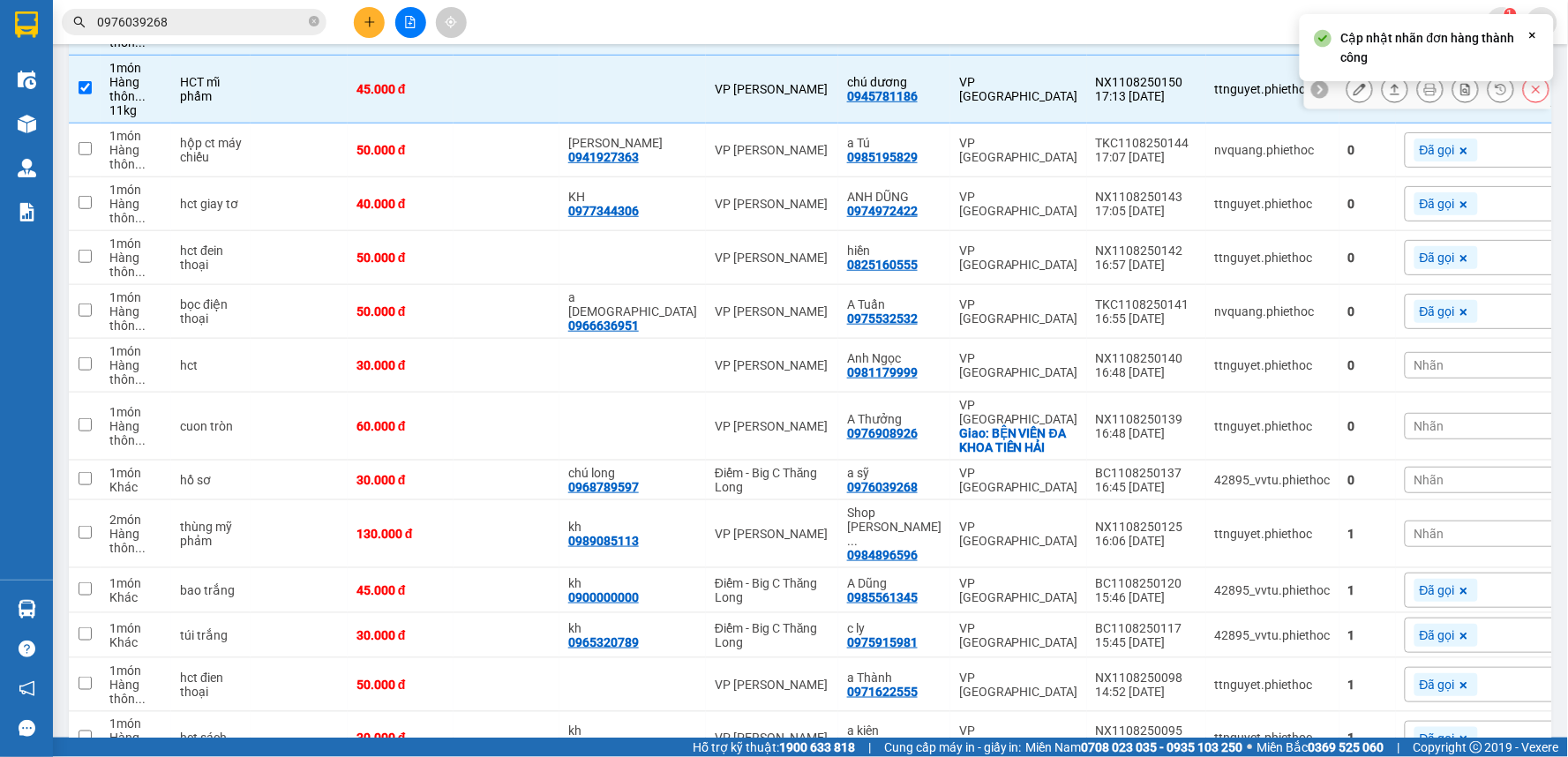
click at [1216, 58] on td "ttnguyet.phiethoc" at bounding box center [1273, 89] width 133 height 68
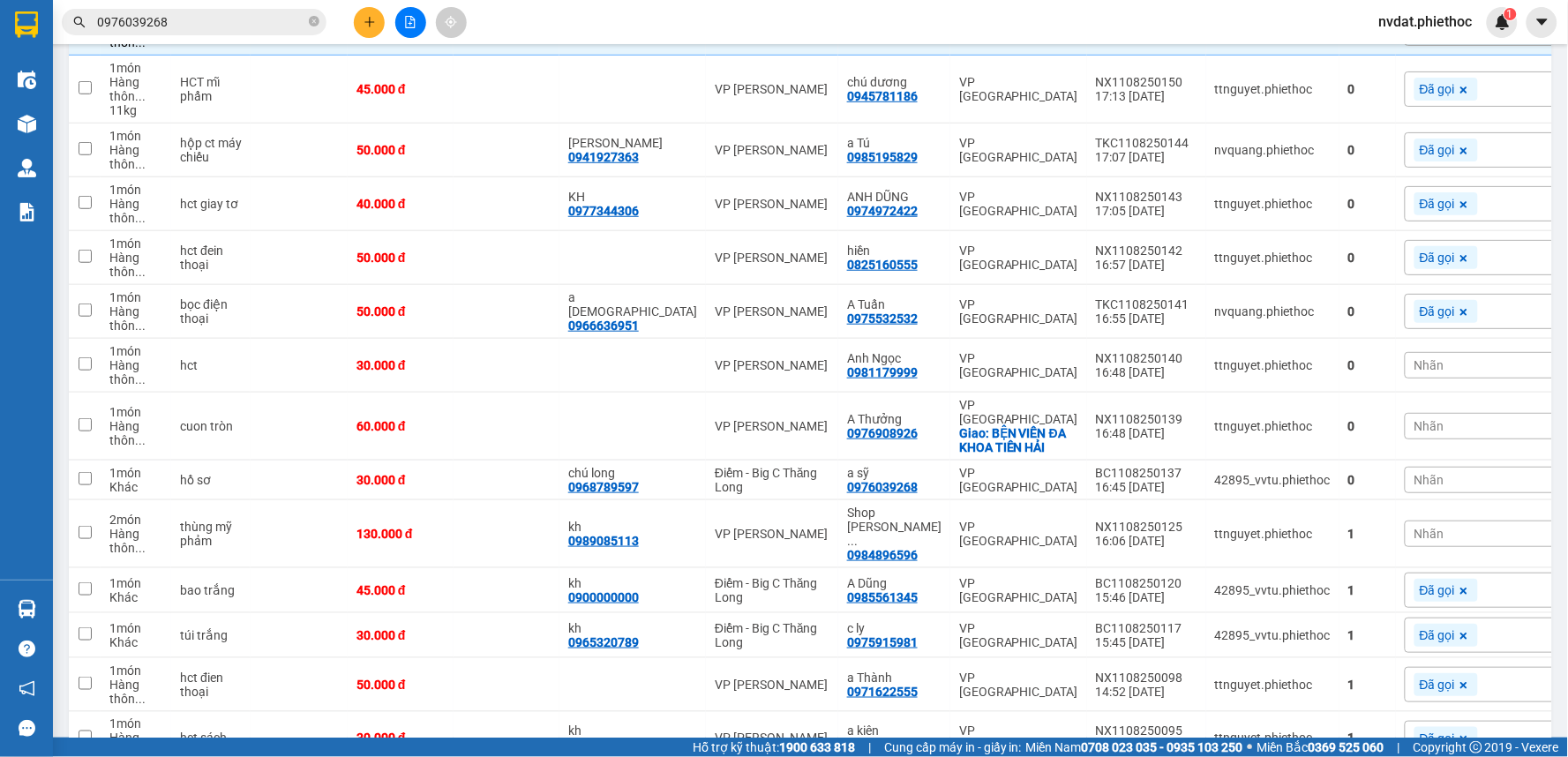
click at [1405, 377] on div "Nhãn" at bounding box center [1493, 365] width 178 height 27
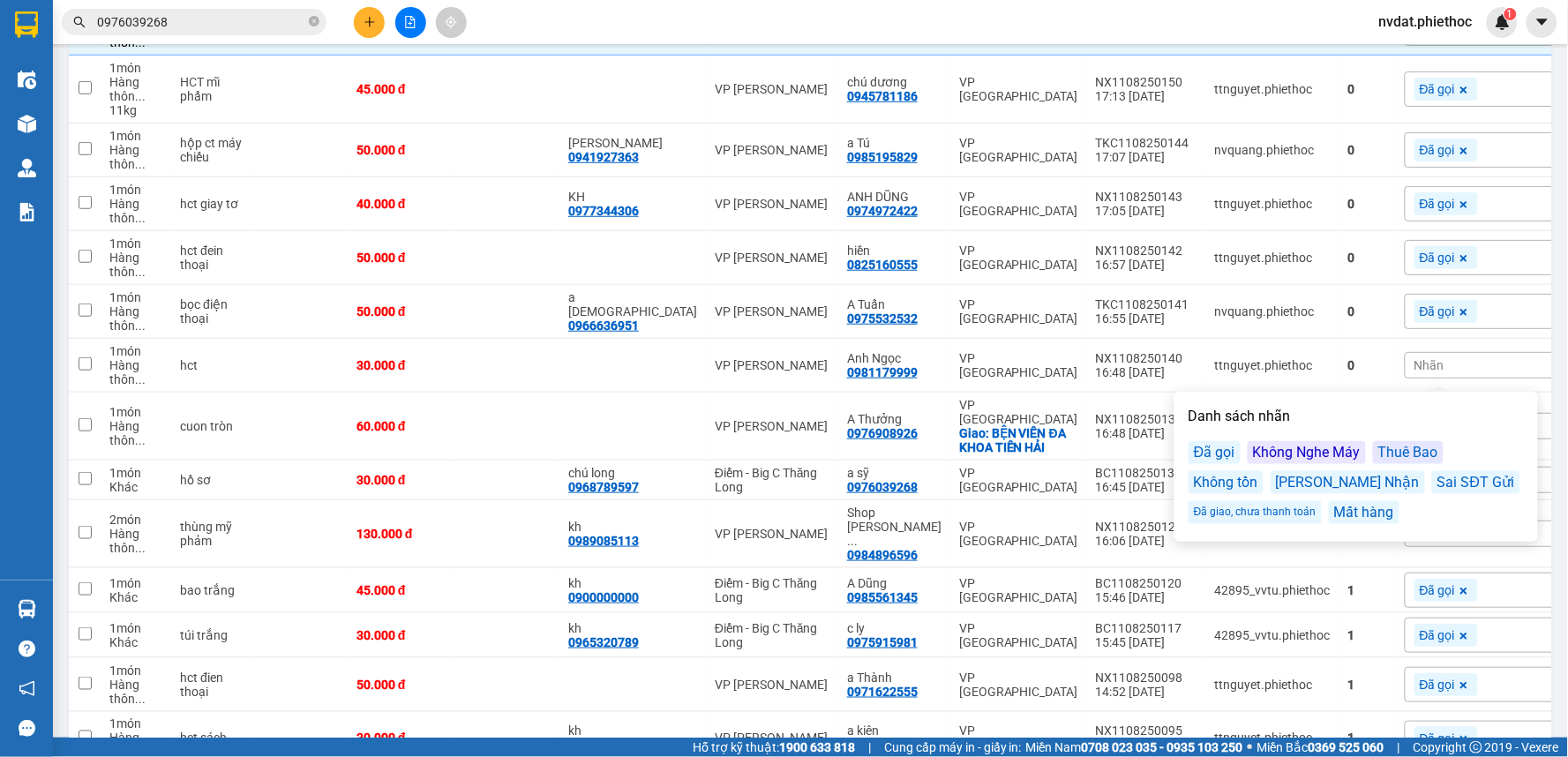
click at [1196, 453] on div "Đã gọi" at bounding box center [1215, 452] width 52 height 23
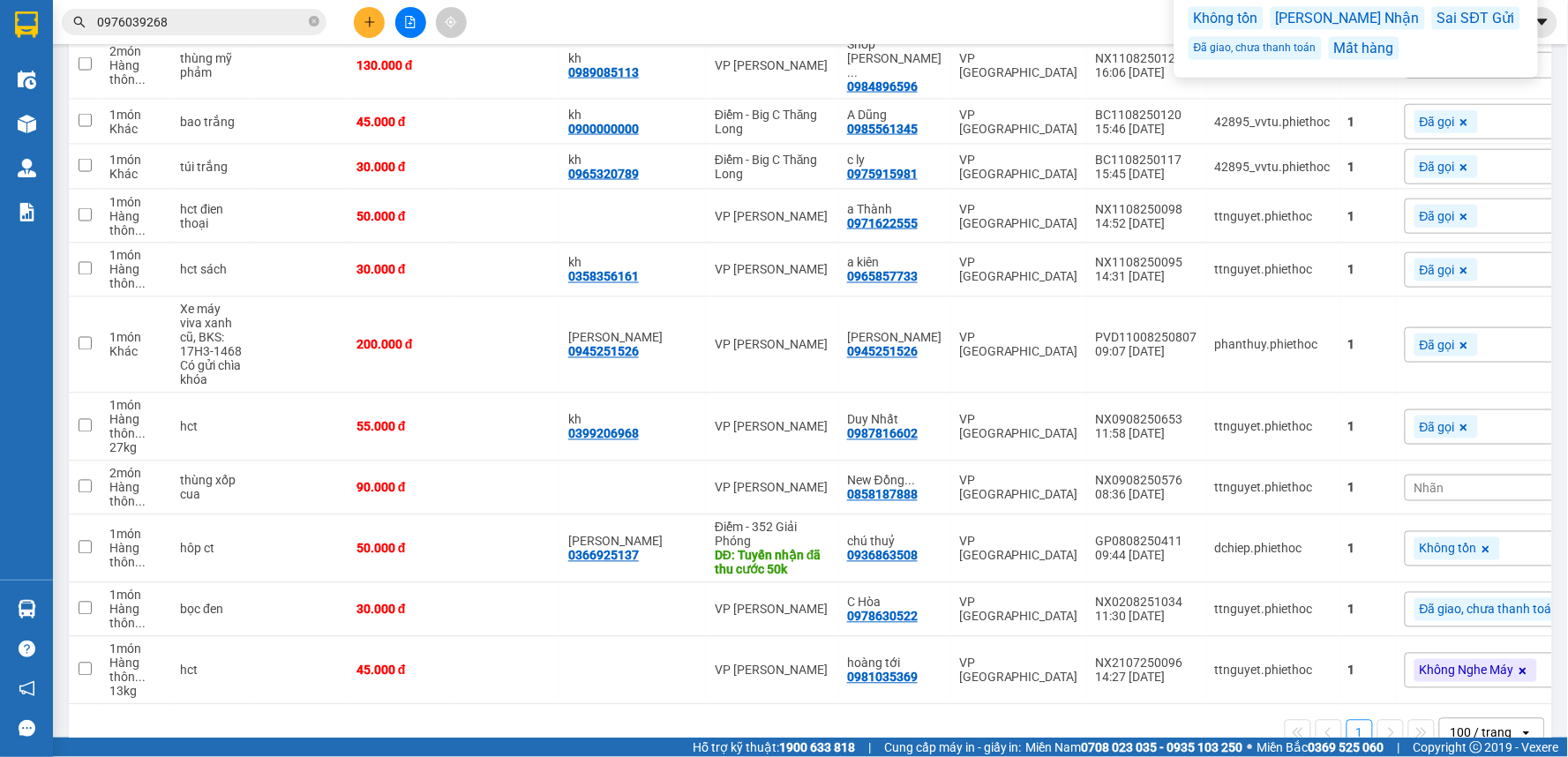
scroll to position [777, 0]
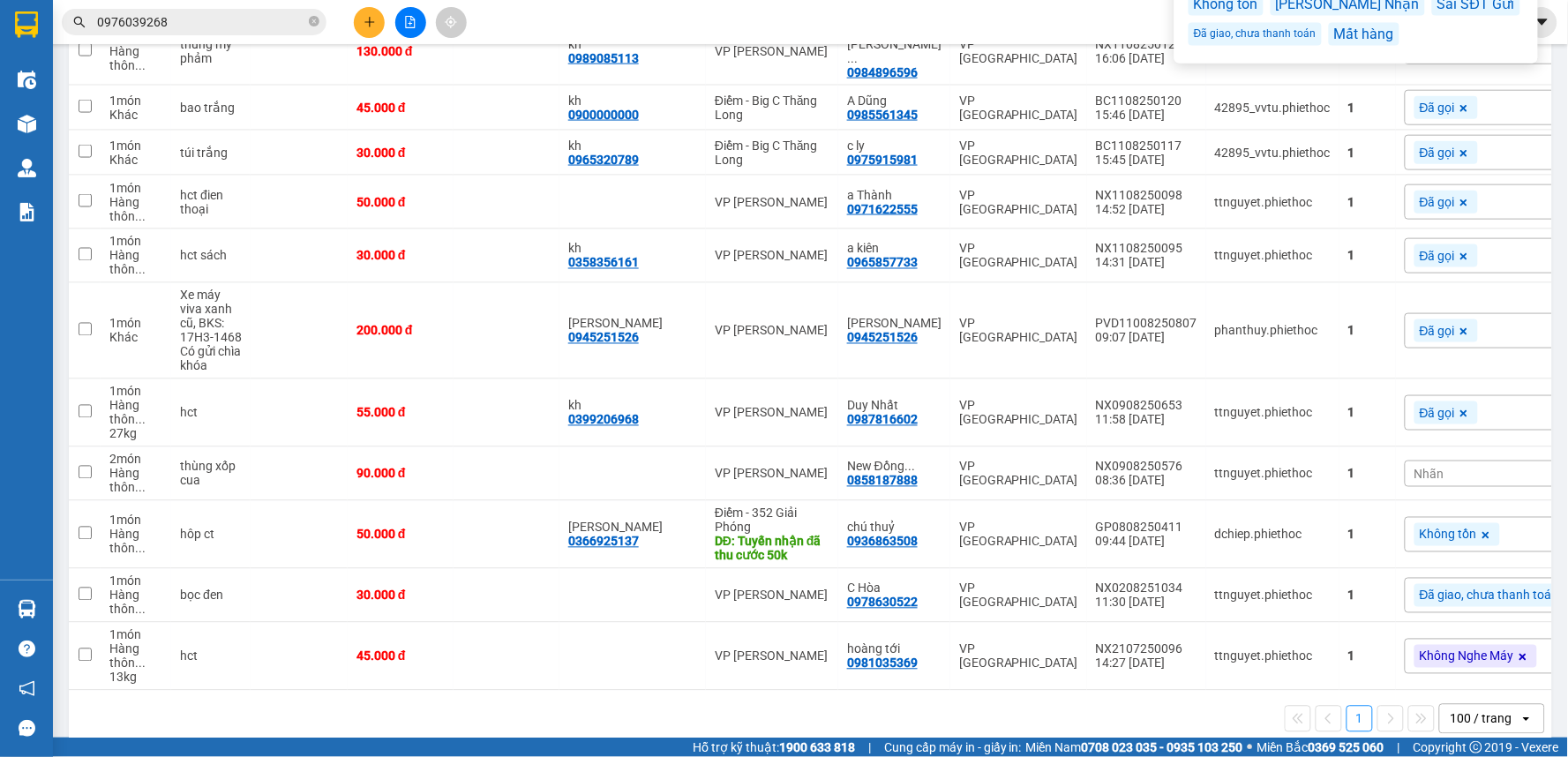
click at [1041, 704] on div "1 100 / trang open" at bounding box center [810, 719] width 1470 height 30
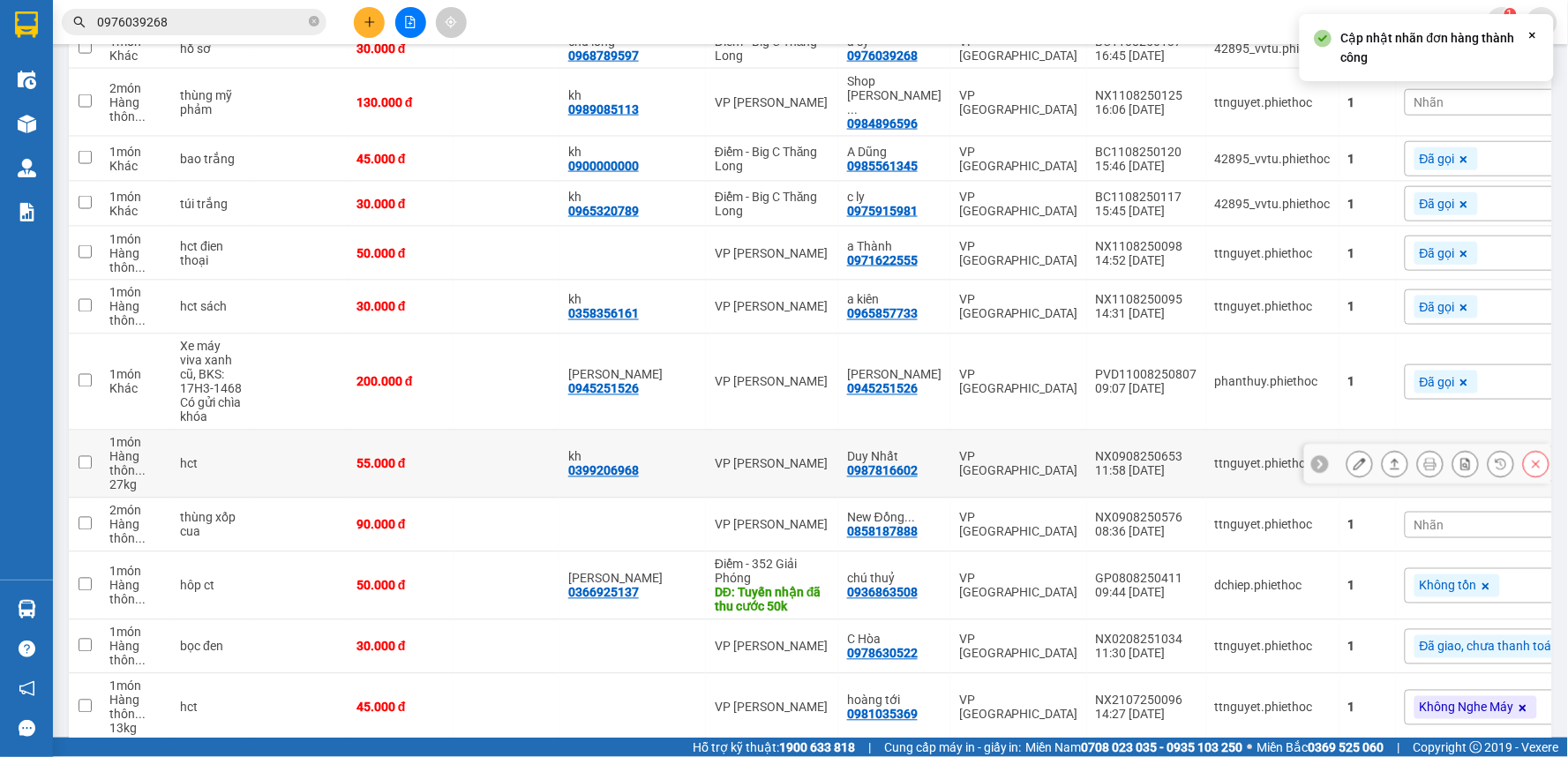
scroll to position [678, 0]
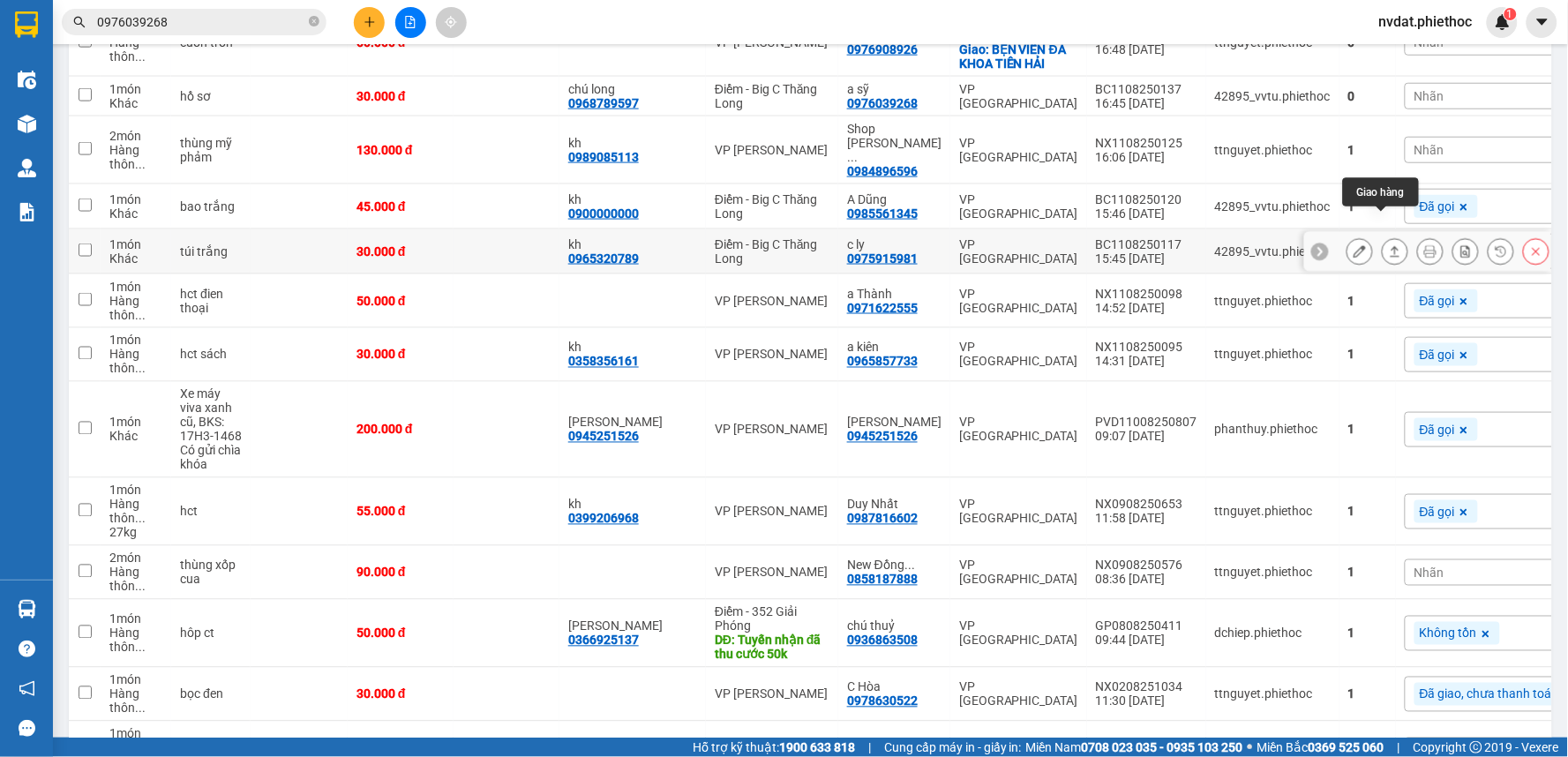
click at [1389, 245] on icon at bounding box center [1395, 251] width 13 height 13
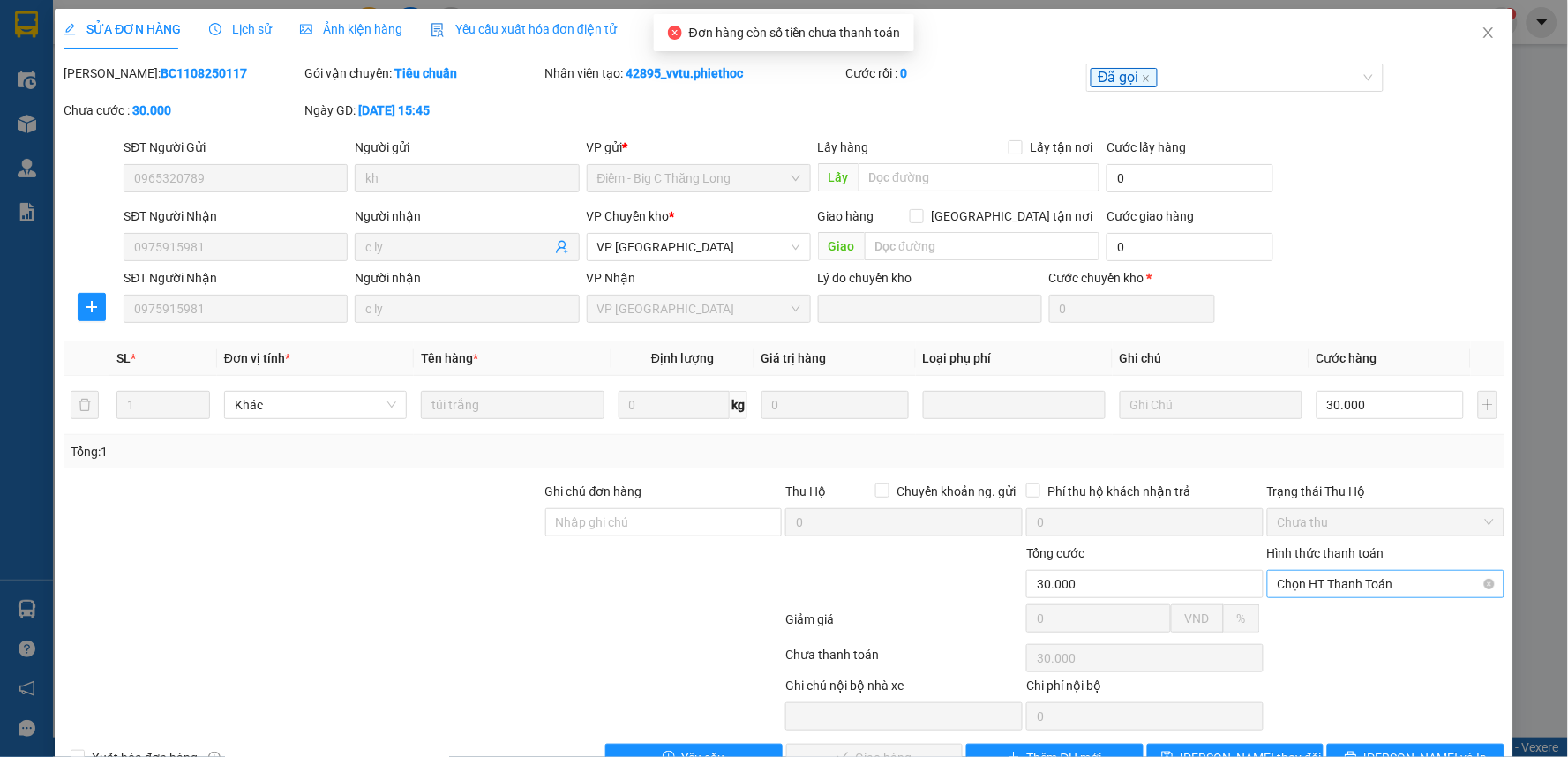
scroll to position [48, 0]
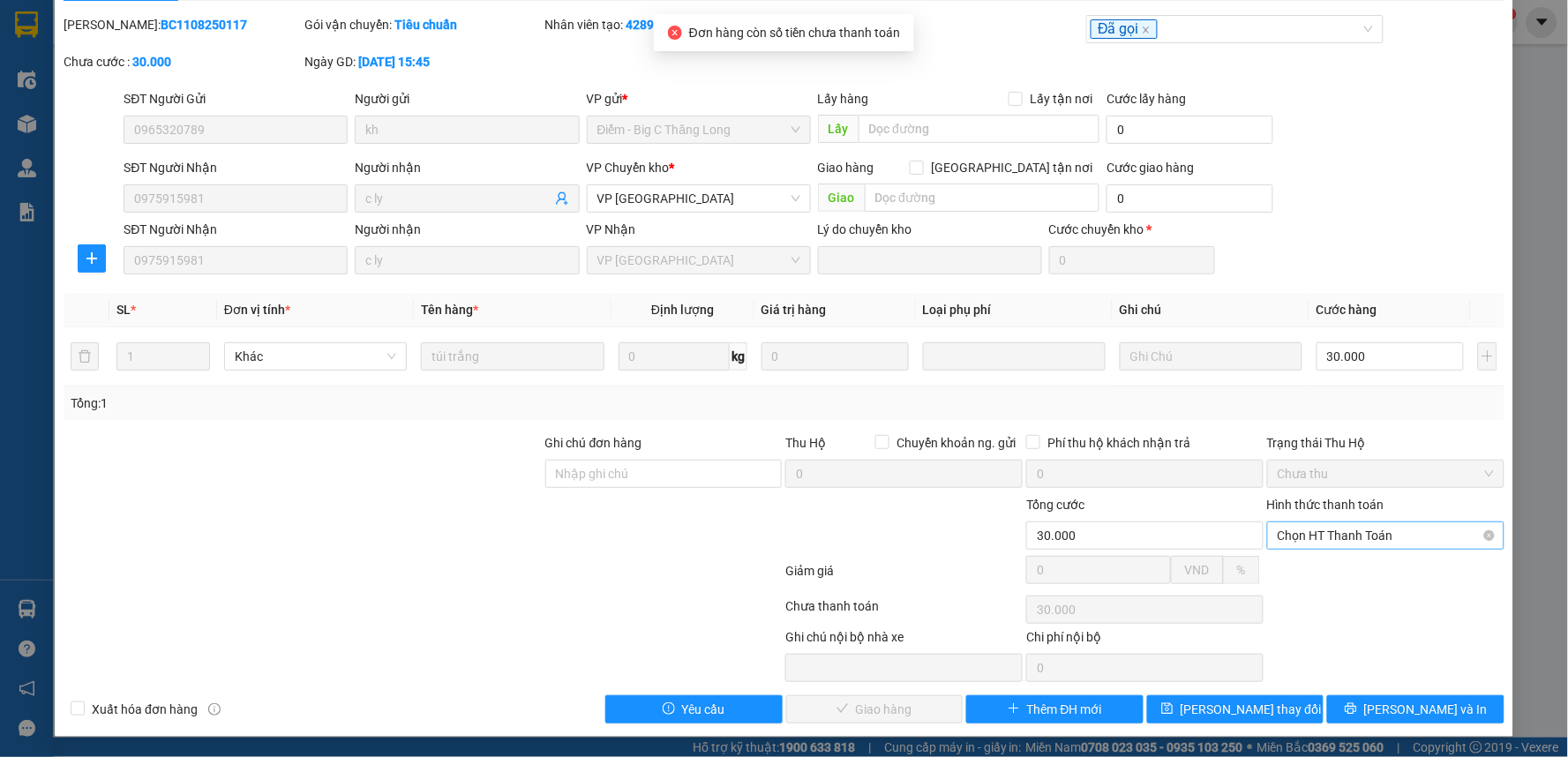
click at [1335, 539] on span "Chọn HT Thanh Toán" at bounding box center [1386, 536] width 217 height 27
click at [1297, 571] on div "Tại văn phòng" at bounding box center [1373, 571] width 214 height 20
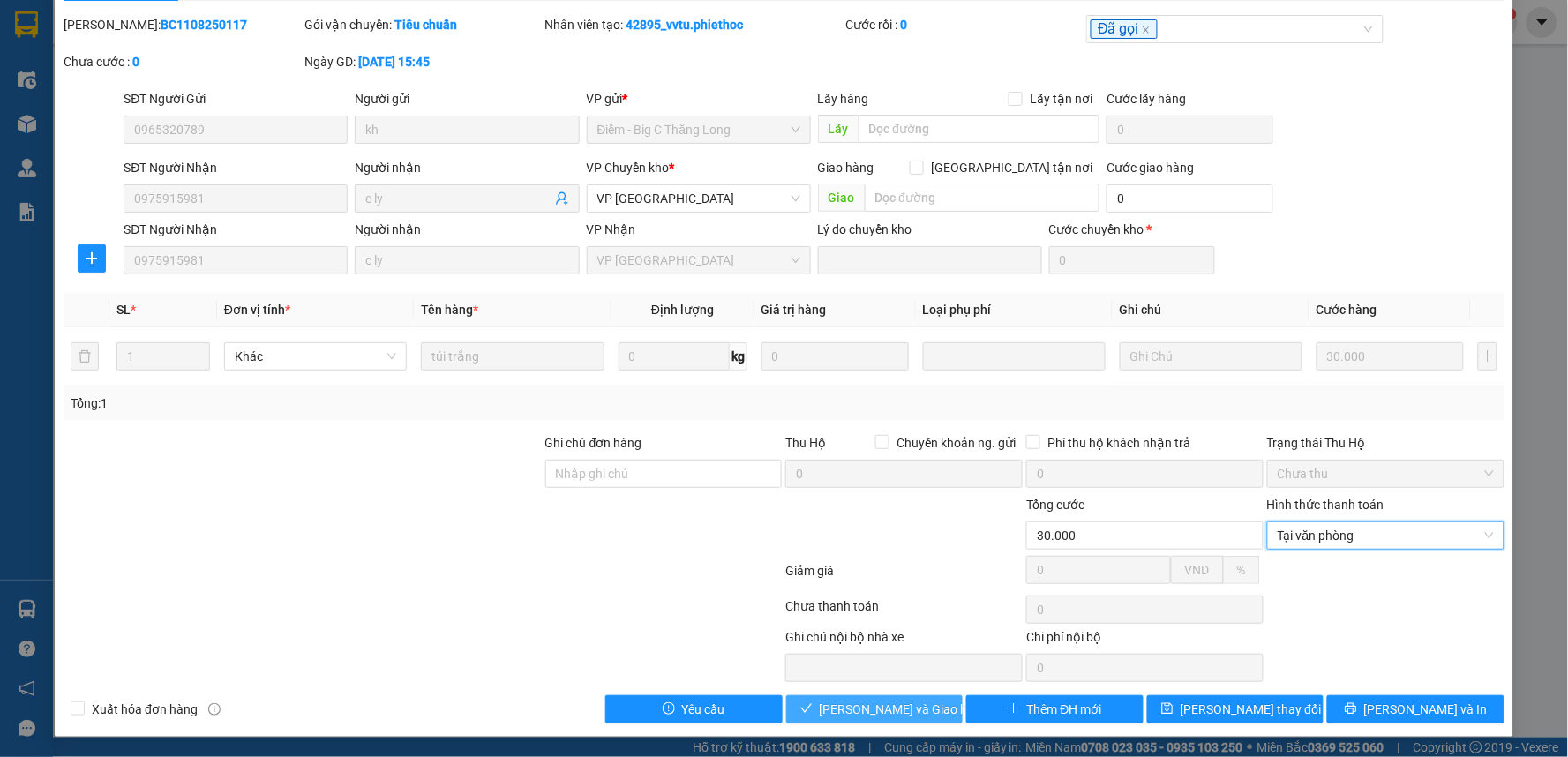
click at [909, 701] on span "[PERSON_NAME] và Giao hàng" at bounding box center [905, 710] width 169 height 20
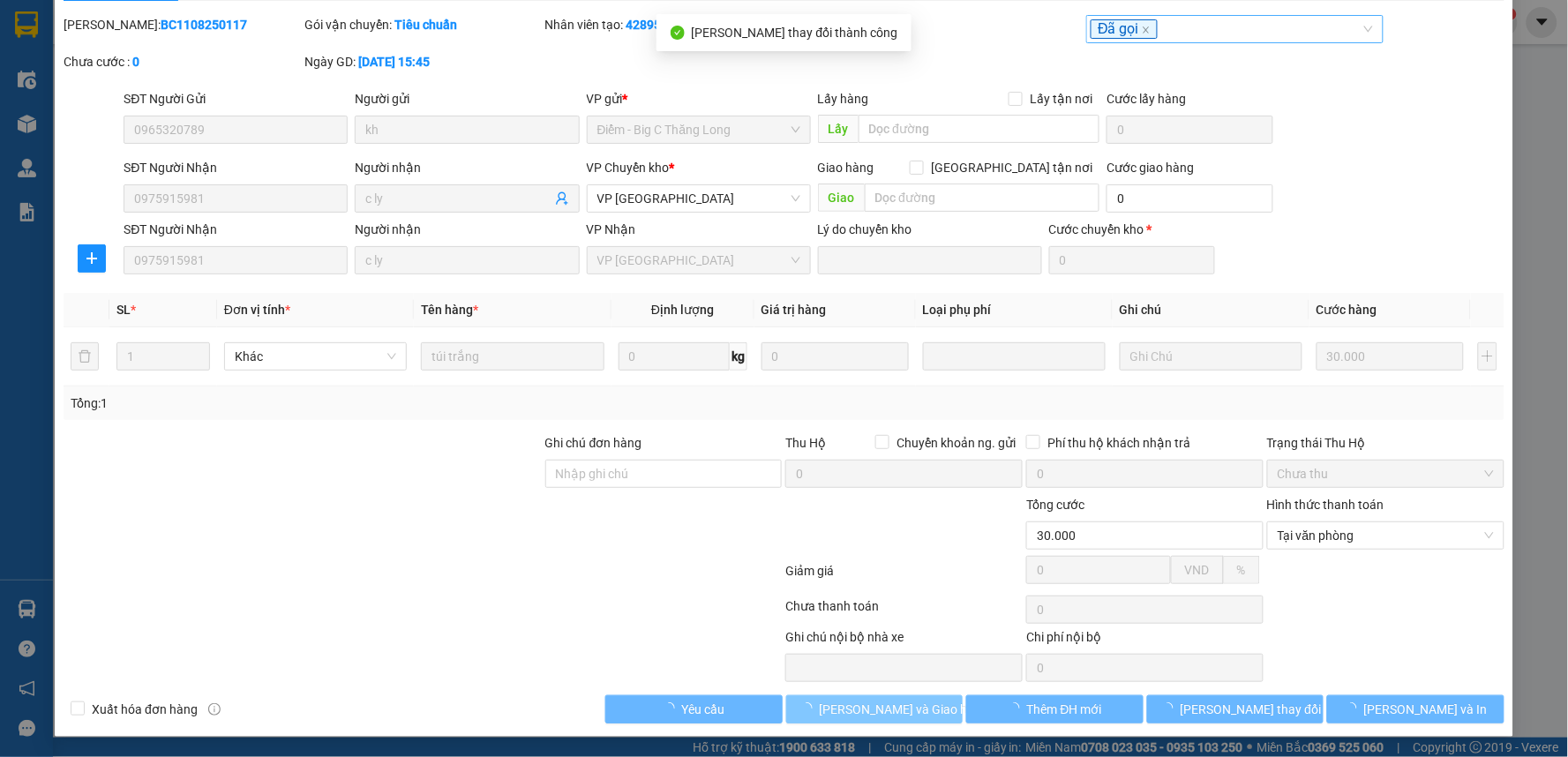
scroll to position [0, 0]
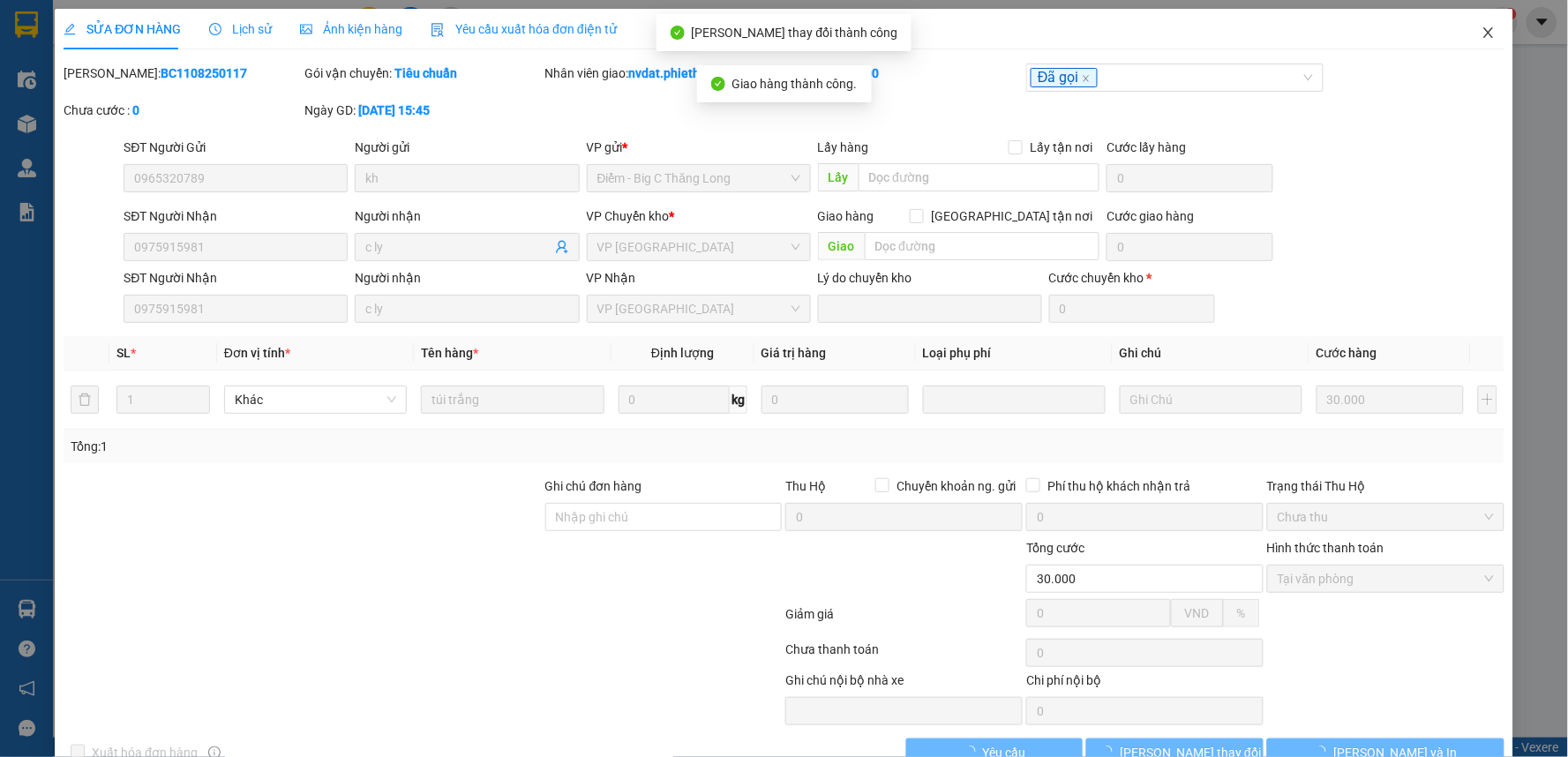
click at [1464, 27] on span "Close" at bounding box center [1488, 33] width 49 height 49
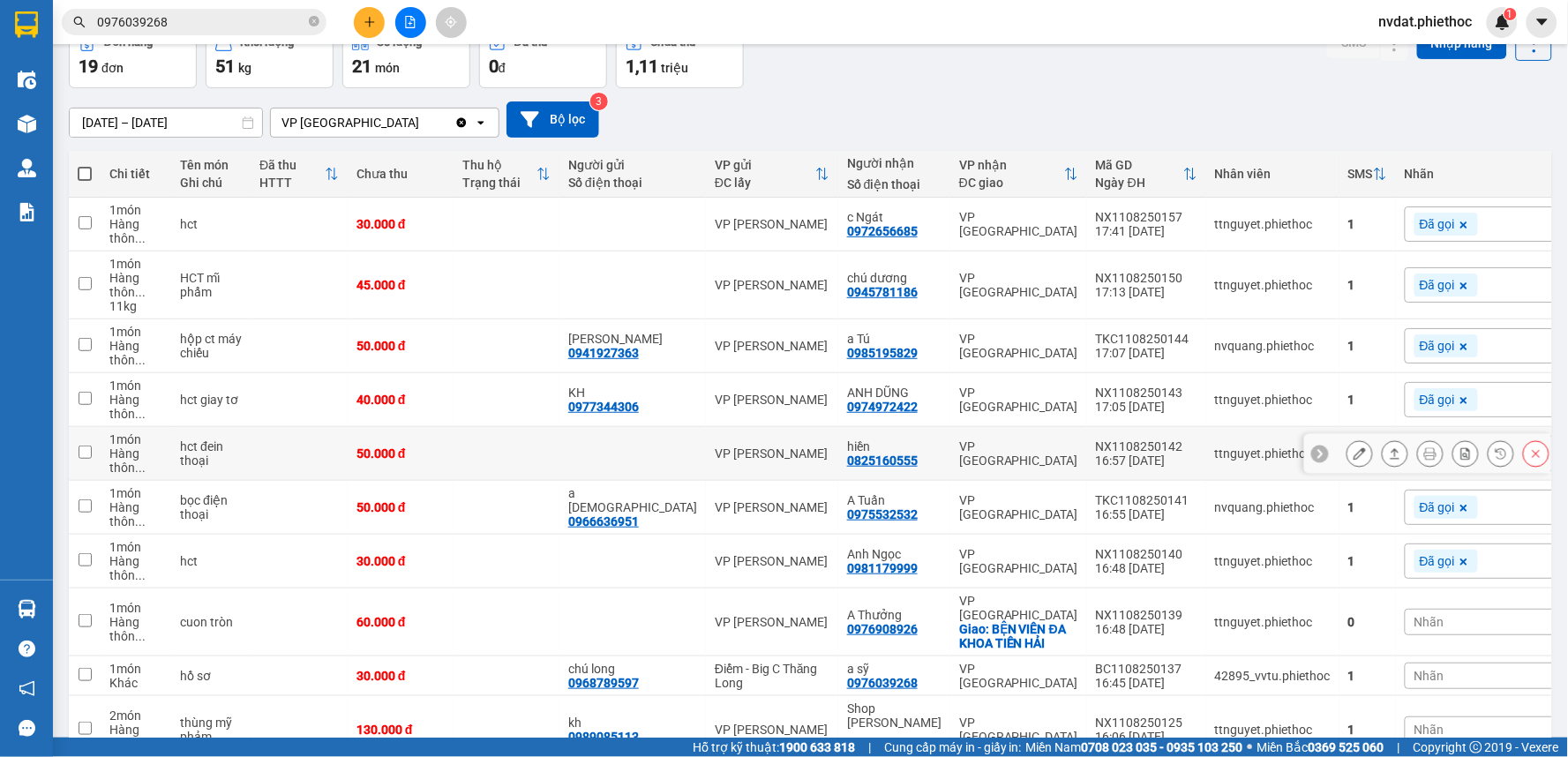
scroll to position [196, 0]
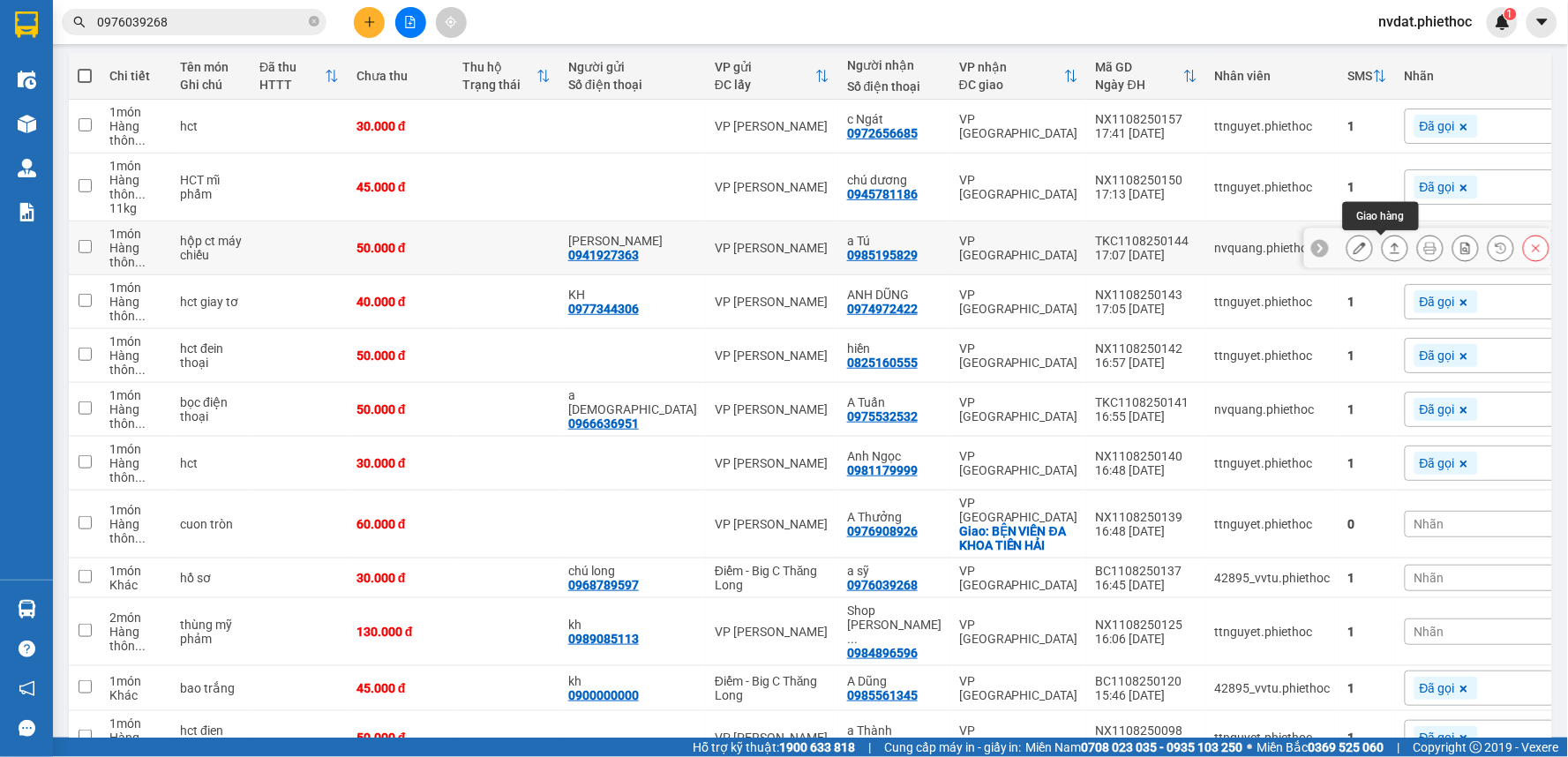
click at [1391, 249] on button at bounding box center [1395, 248] width 25 height 31
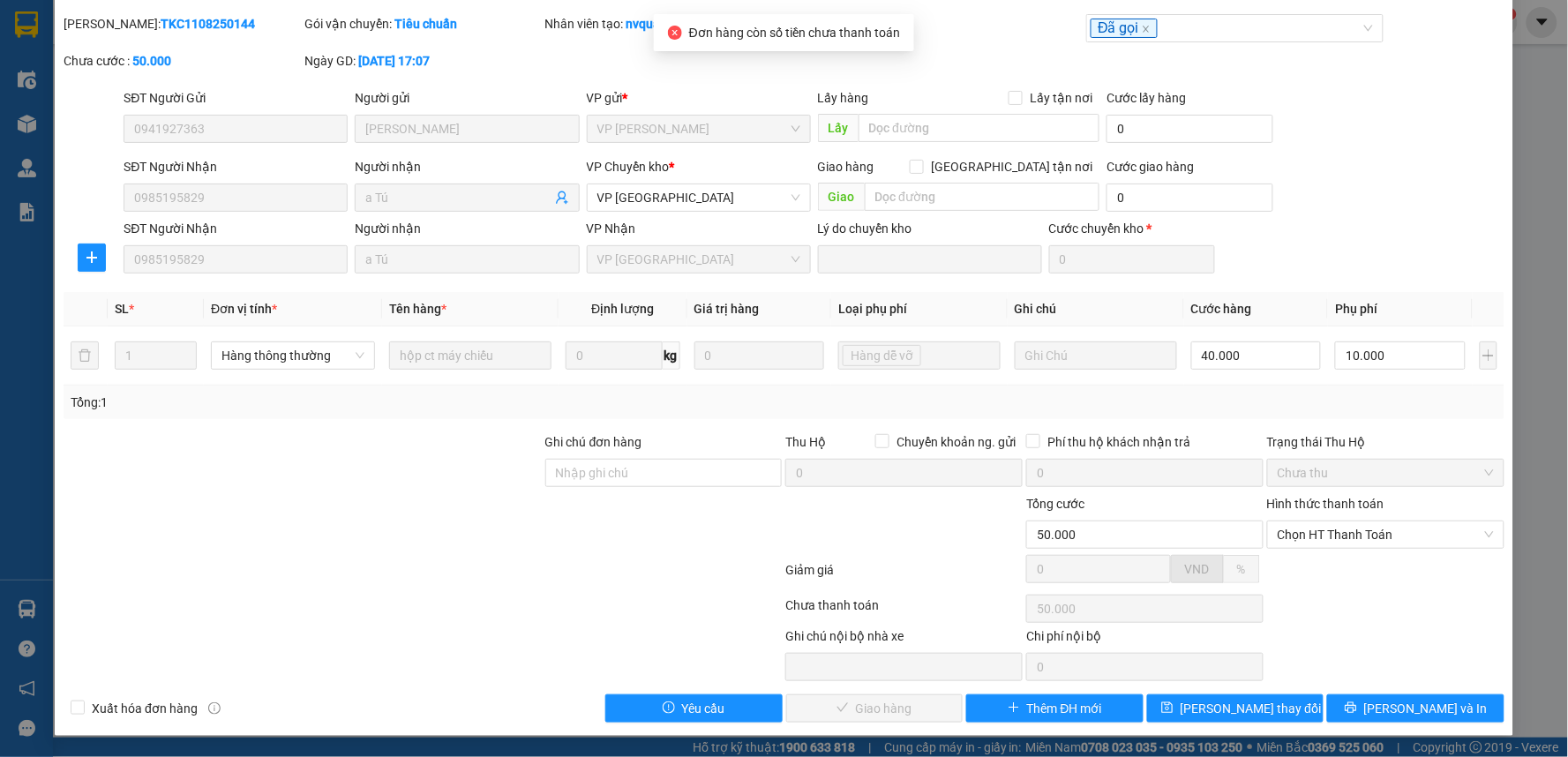
scroll to position [48, 0]
click at [1318, 523] on span "Chọn HT Thanh Toán" at bounding box center [1386, 536] width 217 height 27
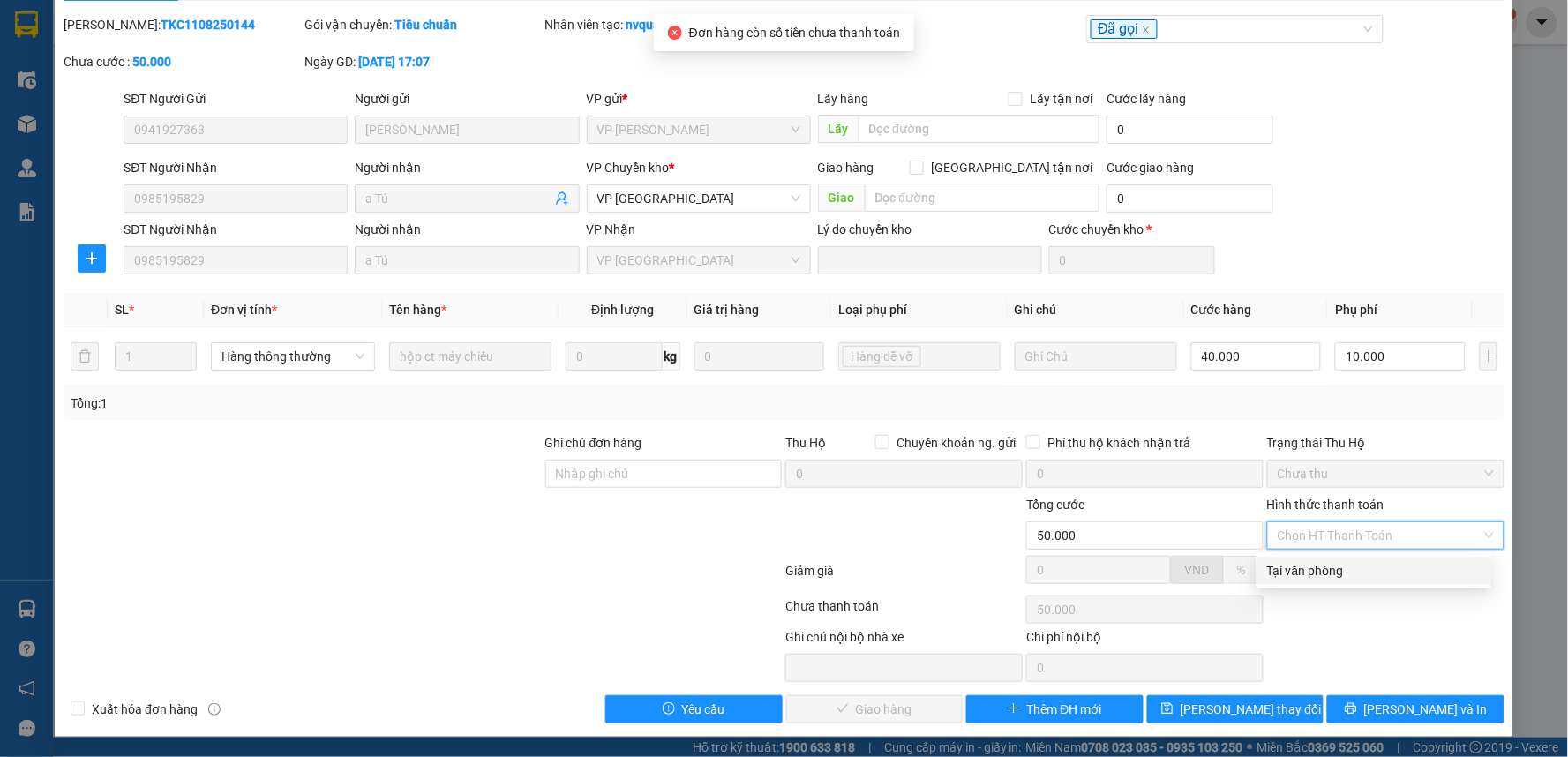
click at [1309, 562] on div "Tại văn phòng" at bounding box center [1373, 571] width 214 height 20
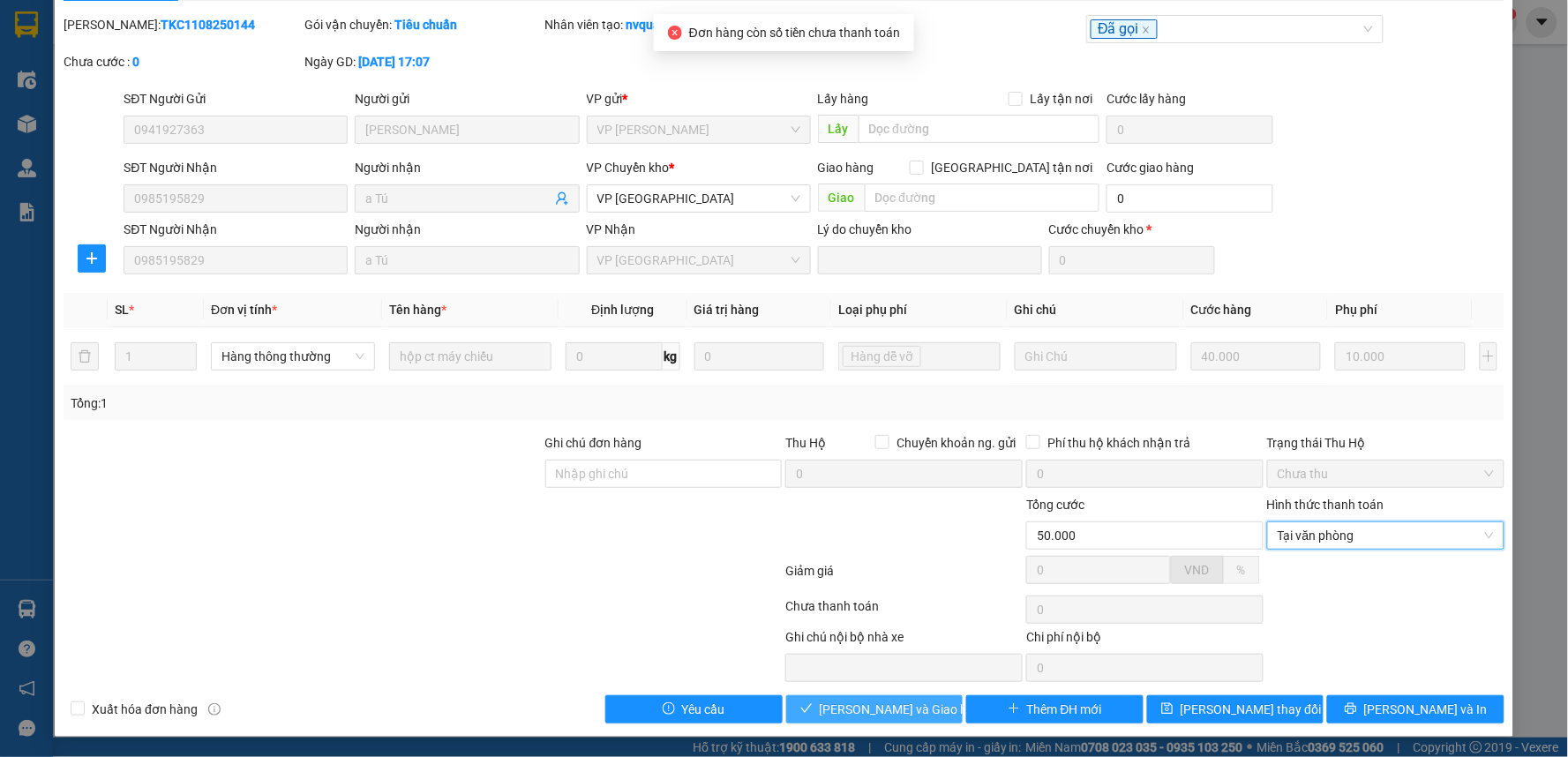
click at [898, 707] on span "[PERSON_NAME] và Giao hàng" at bounding box center [905, 710] width 169 height 20
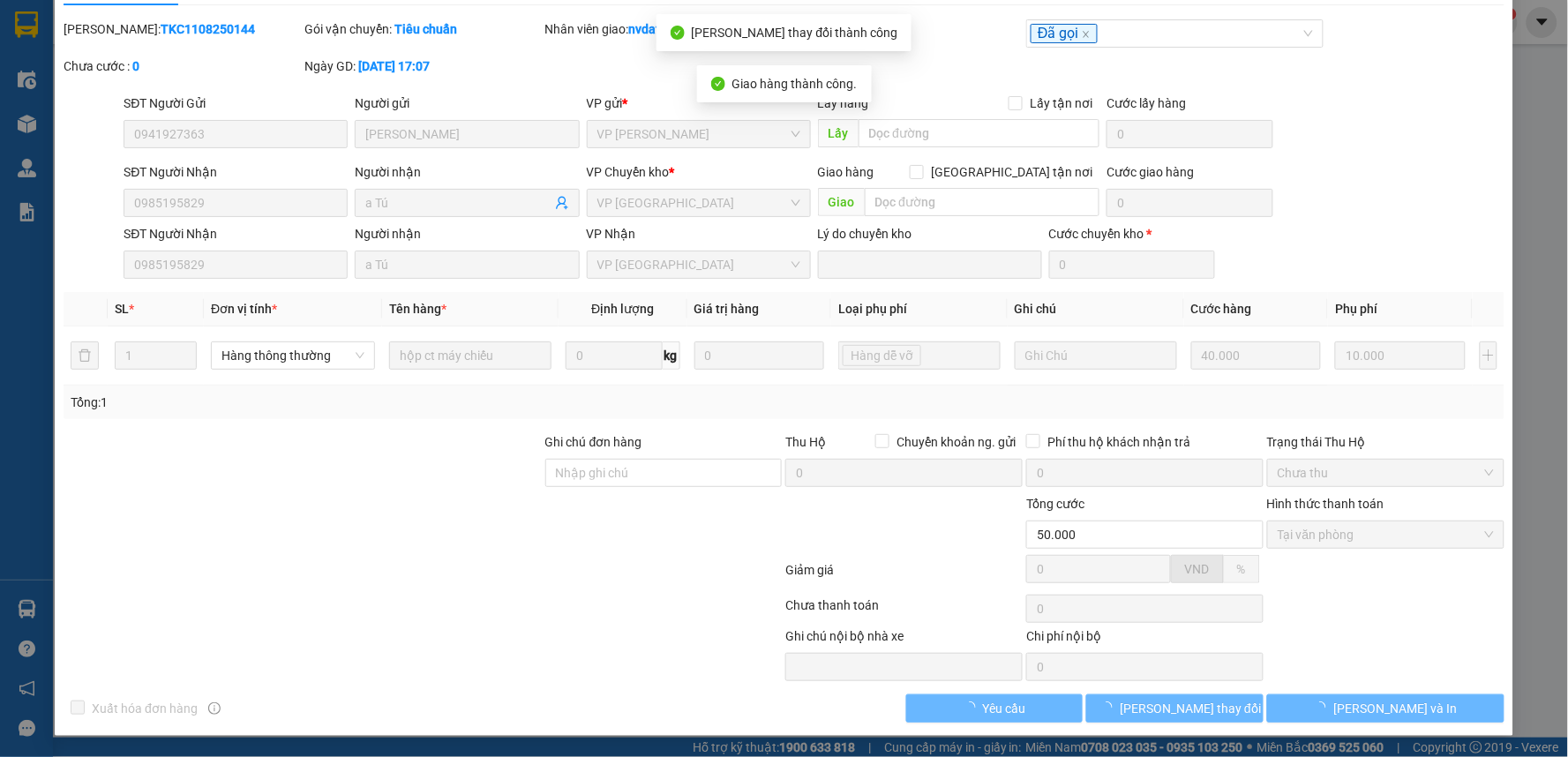
scroll to position [0, 0]
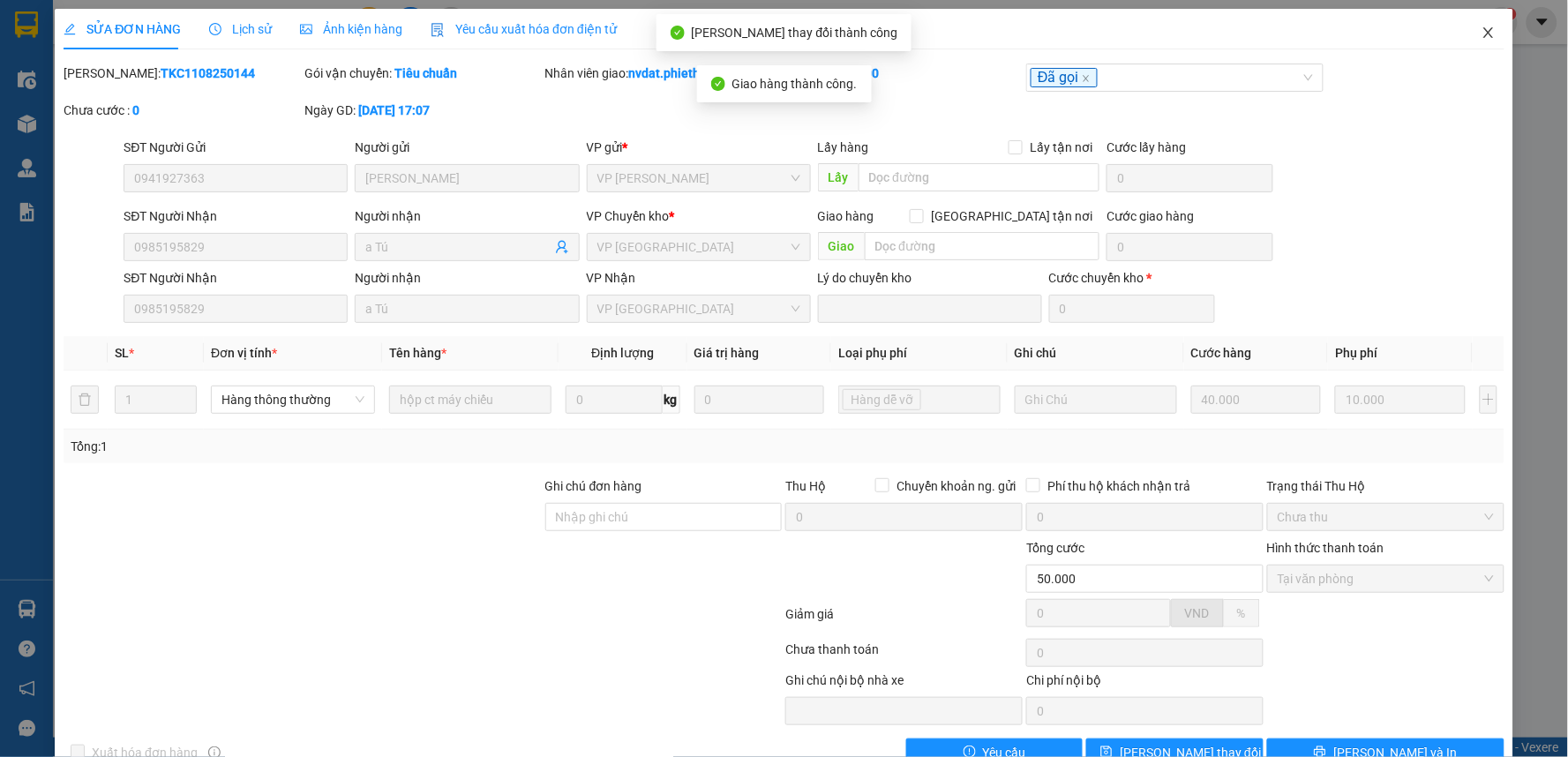
click at [1486, 29] on span "Close" at bounding box center [1488, 33] width 49 height 49
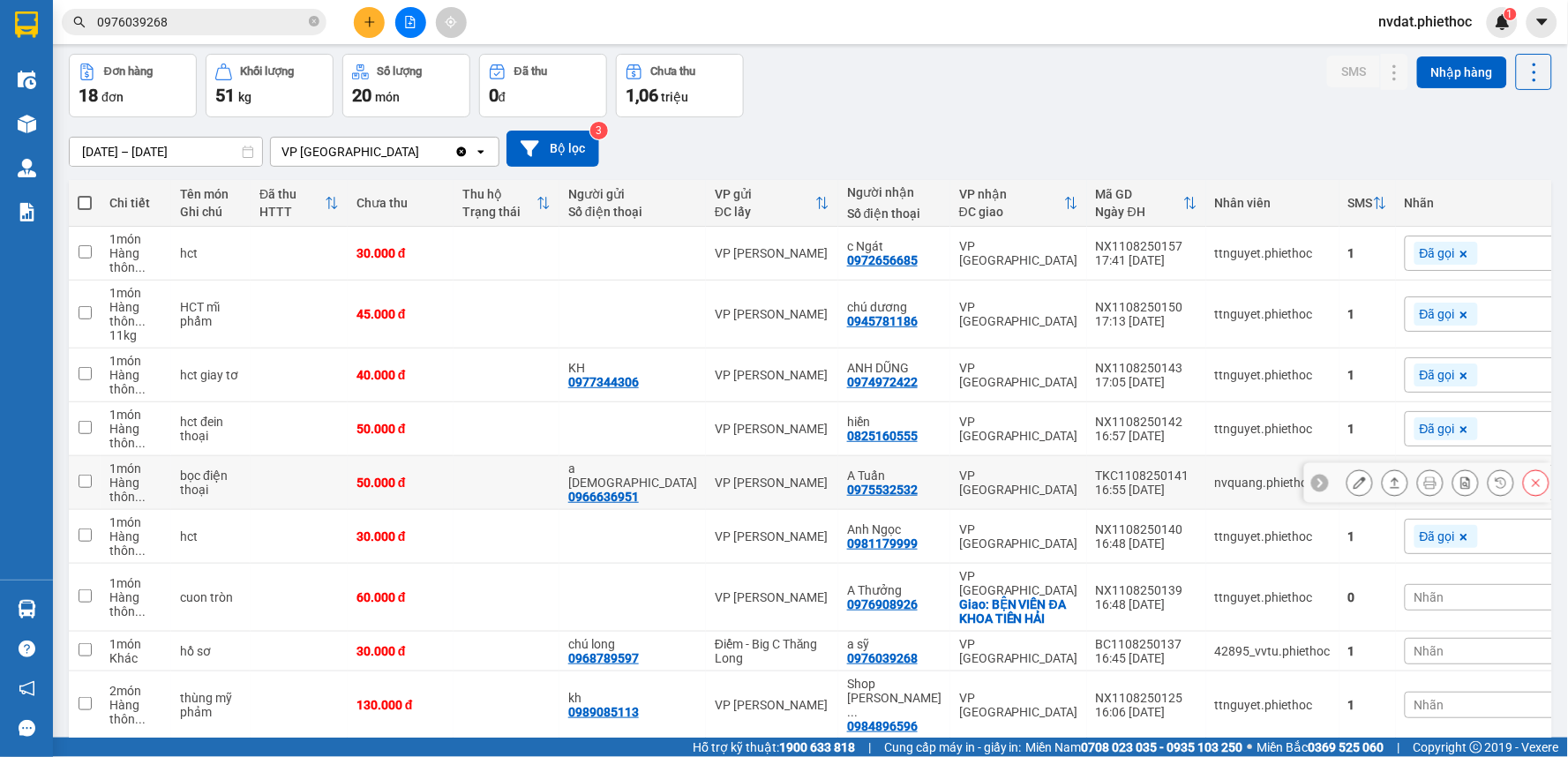
scroll to position [196, 0]
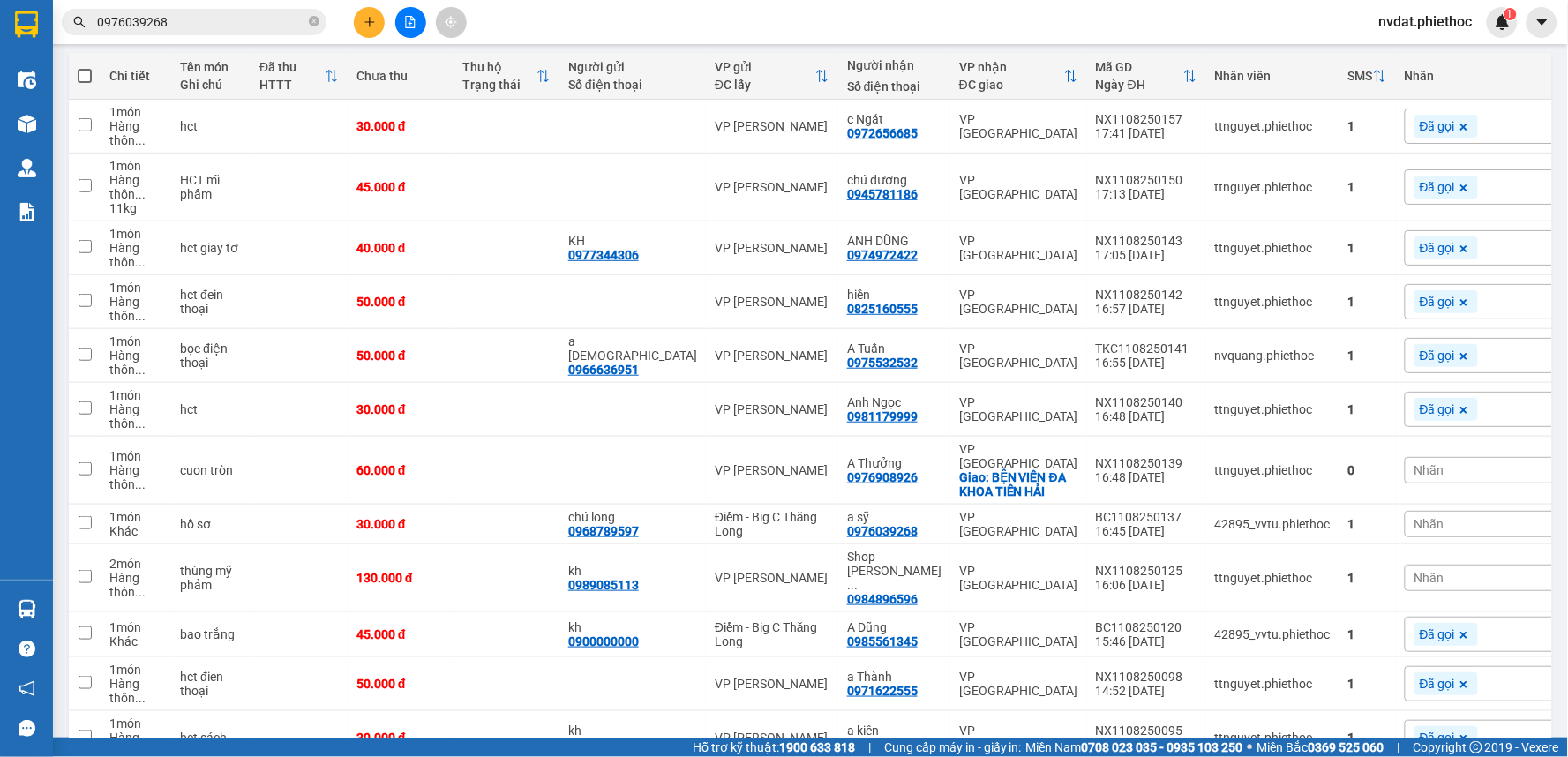
click at [1414, 464] on span "Nhãn" at bounding box center [1429, 471] width 30 height 14
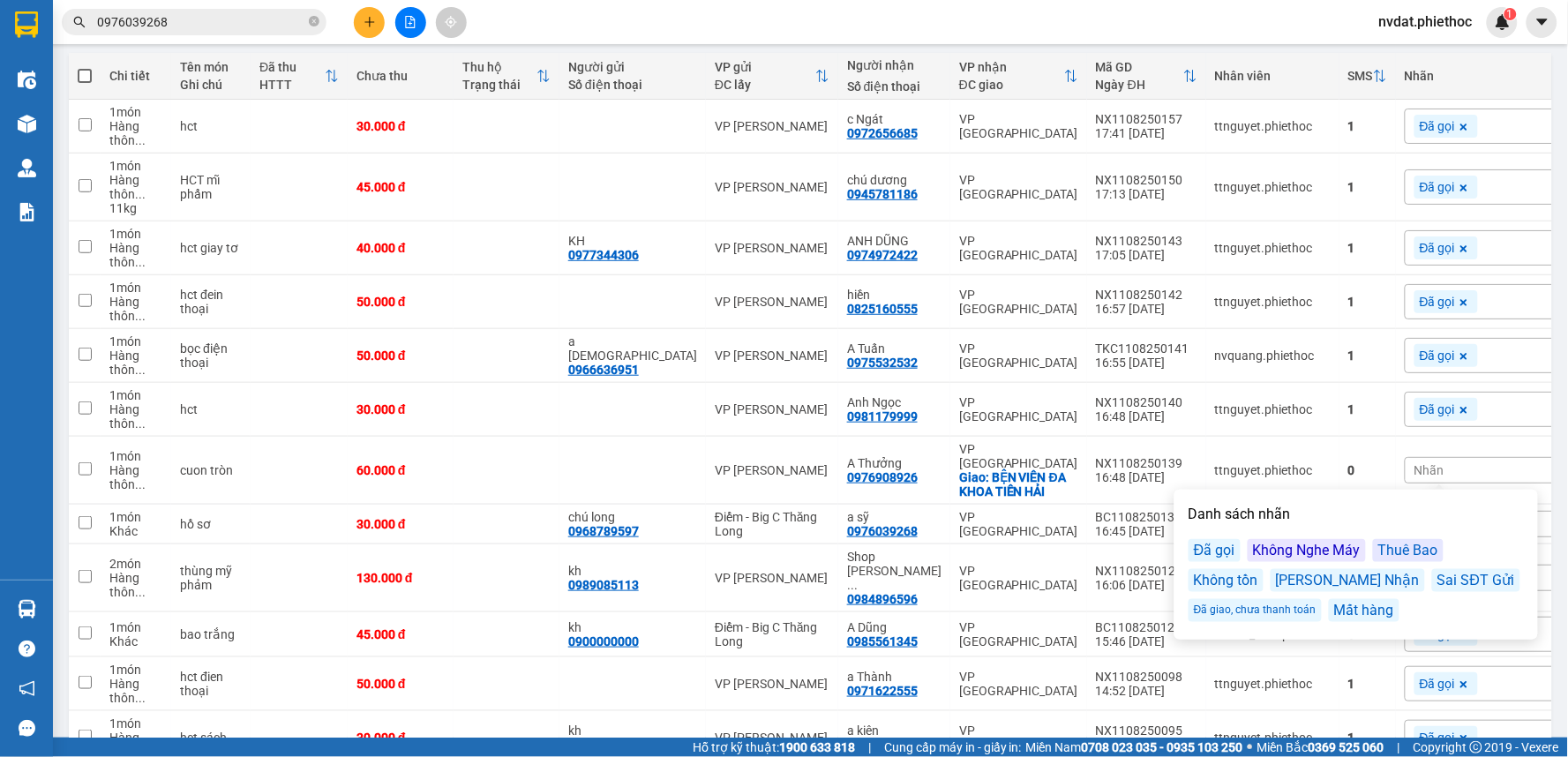
click at [1226, 554] on div "Đã gọi" at bounding box center [1215, 550] width 52 height 23
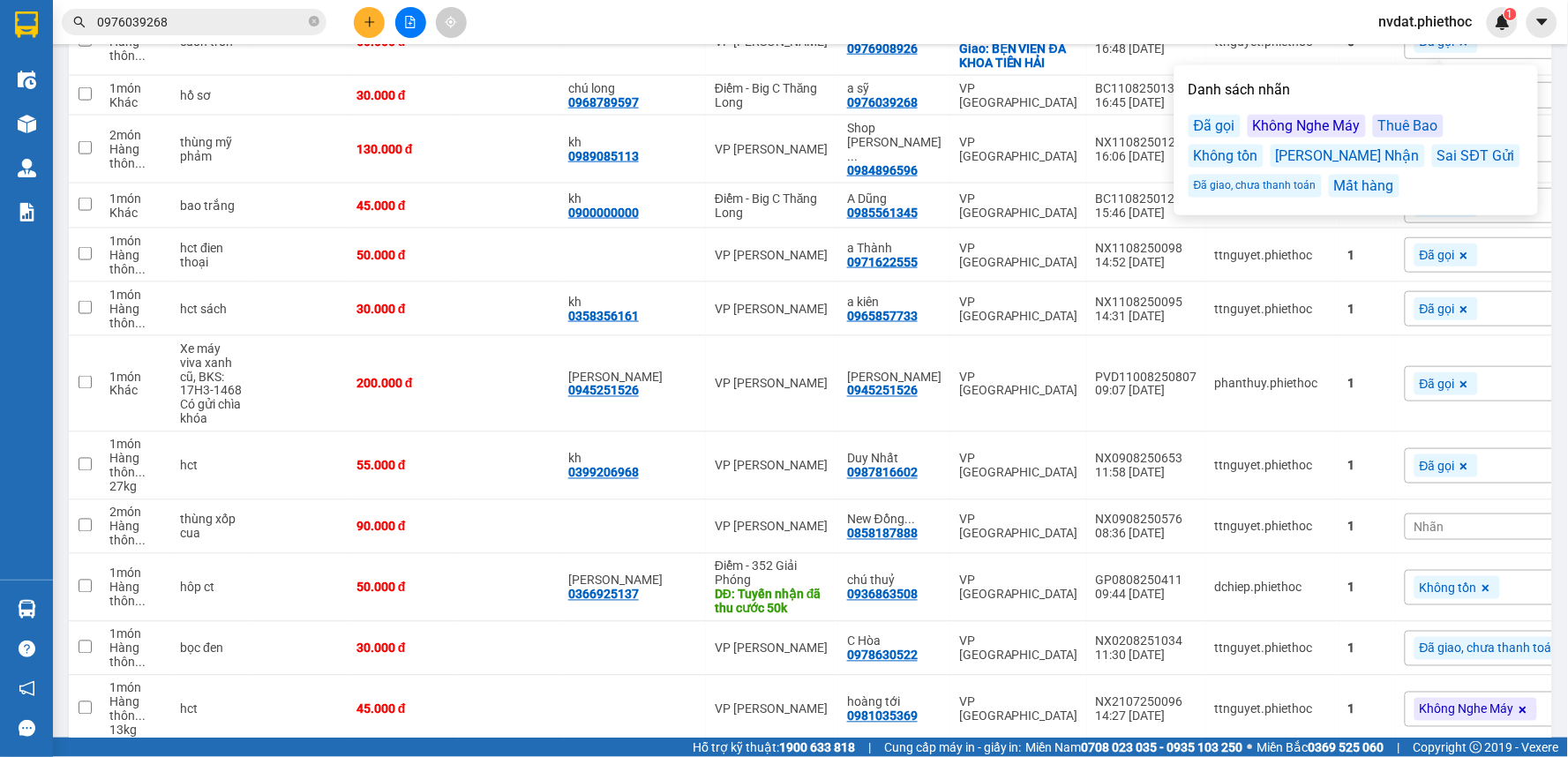
scroll to position [677, 0]
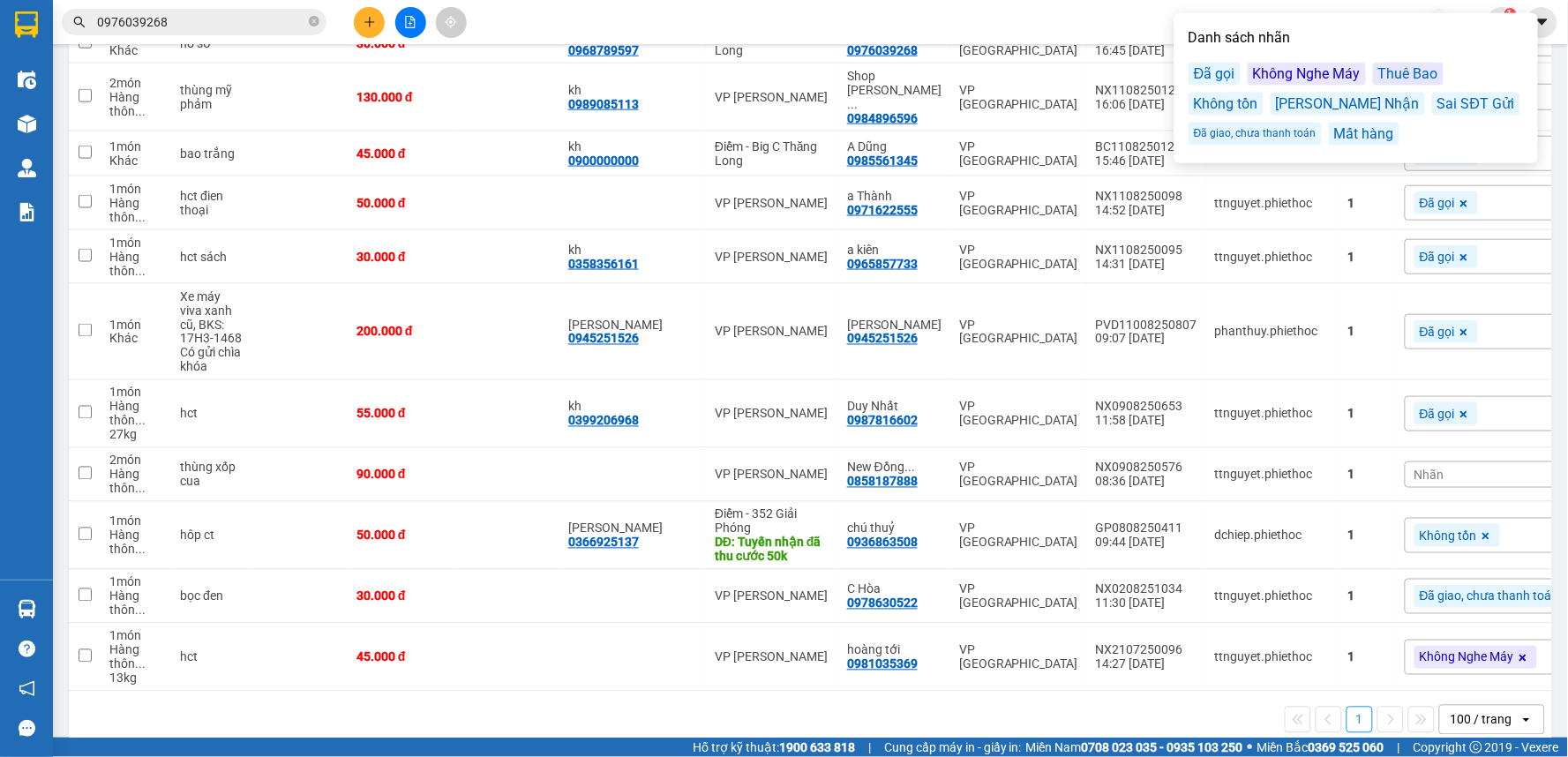
click at [1157, 705] on div "1 100 / trang open" at bounding box center [810, 720] width 1470 height 30
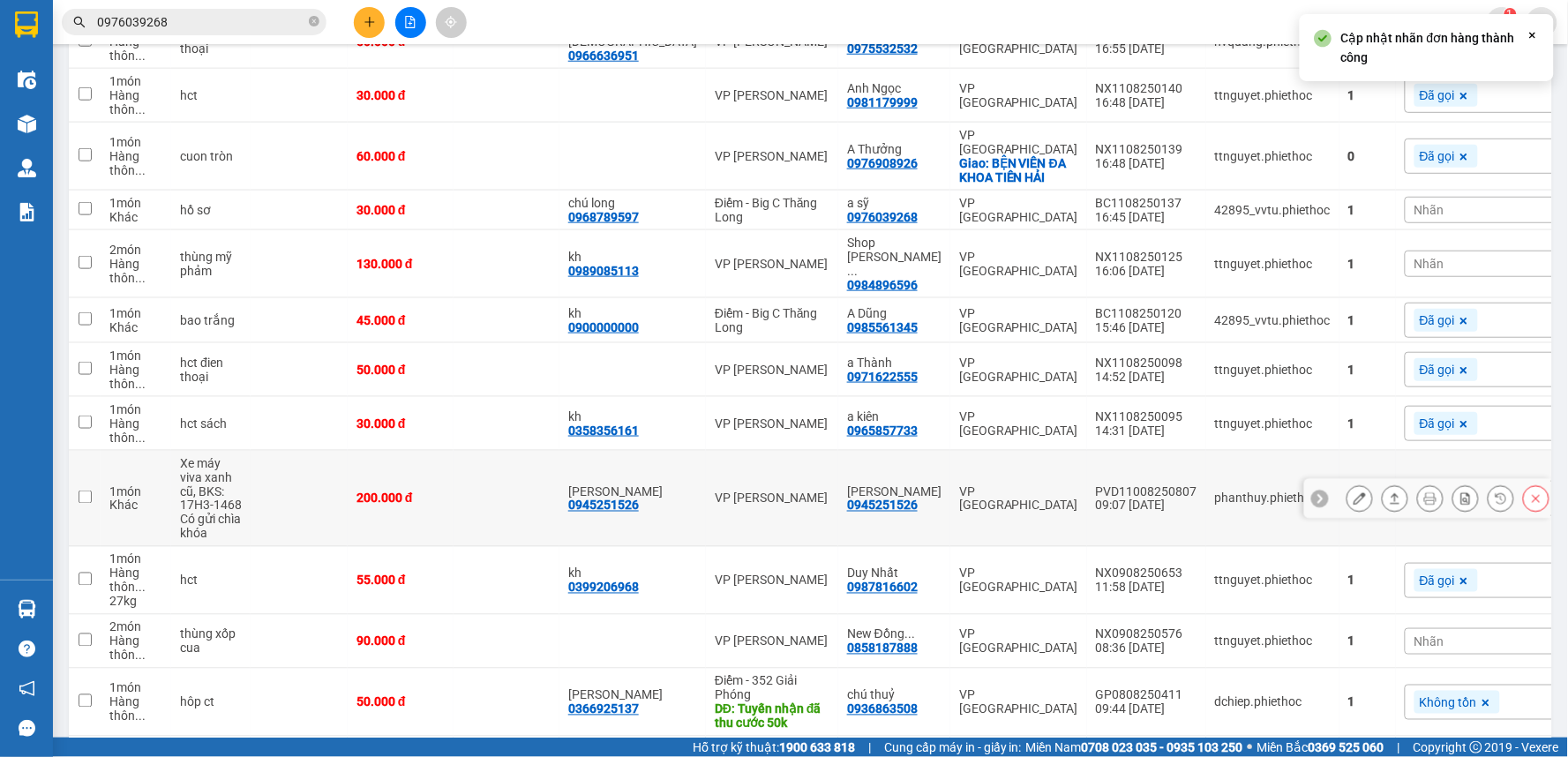
scroll to position [481, 0]
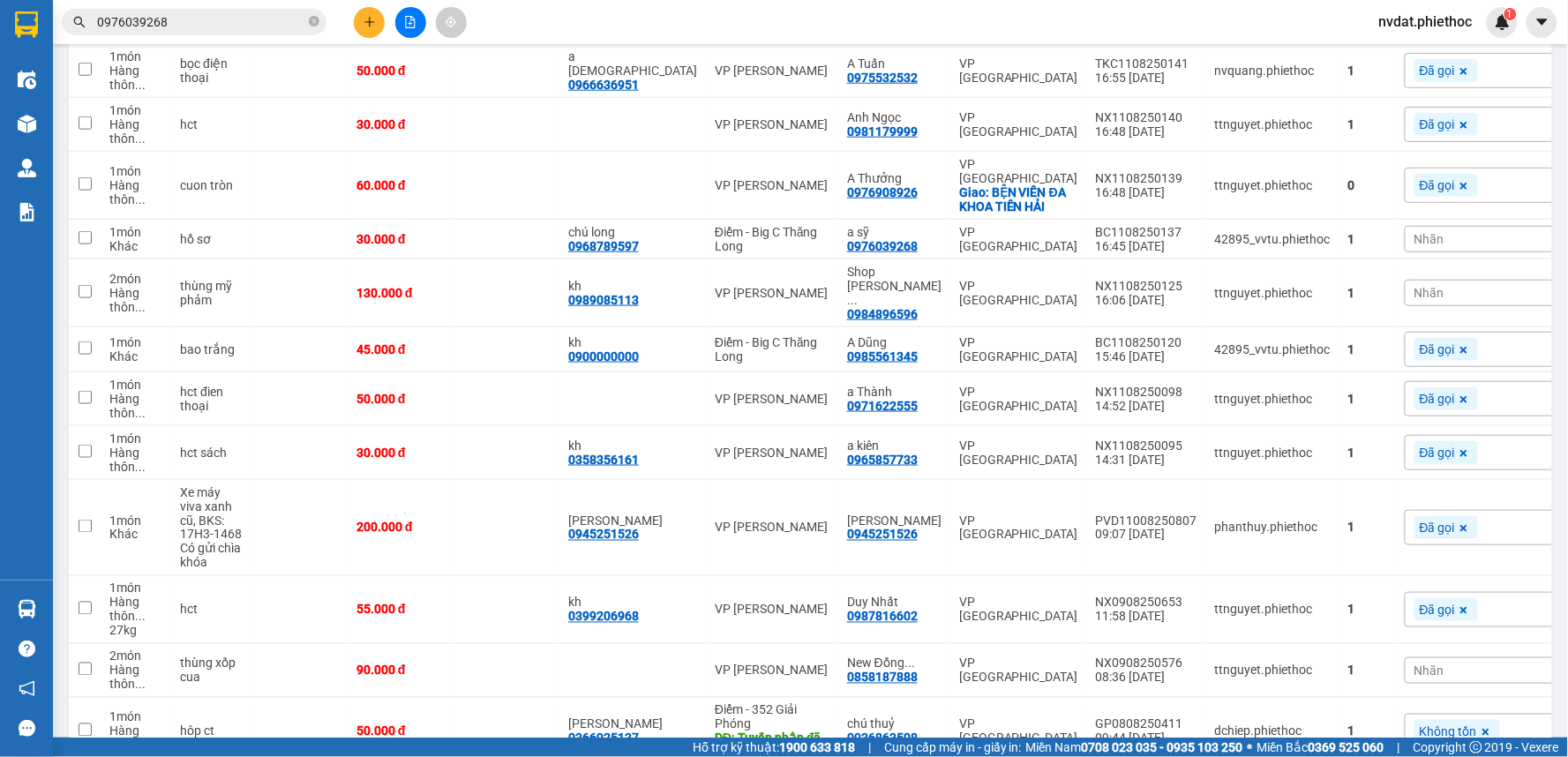
click at [1405, 280] on div "Nhãn" at bounding box center [1493, 292] width 178 height 27
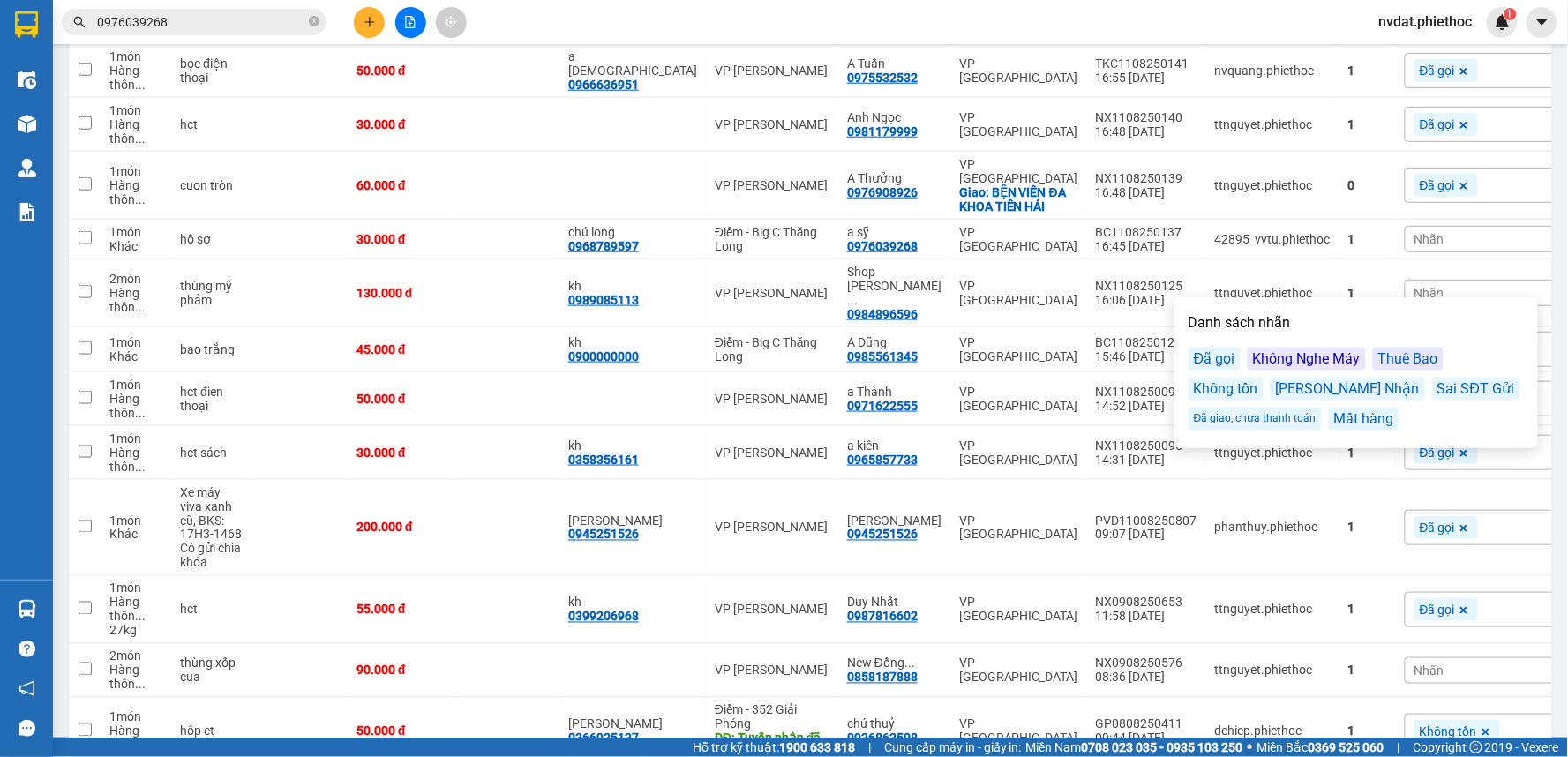
click at [1203, 362] on div "Đã gọi" at bounding box center [1215, 358] width 52 height 23
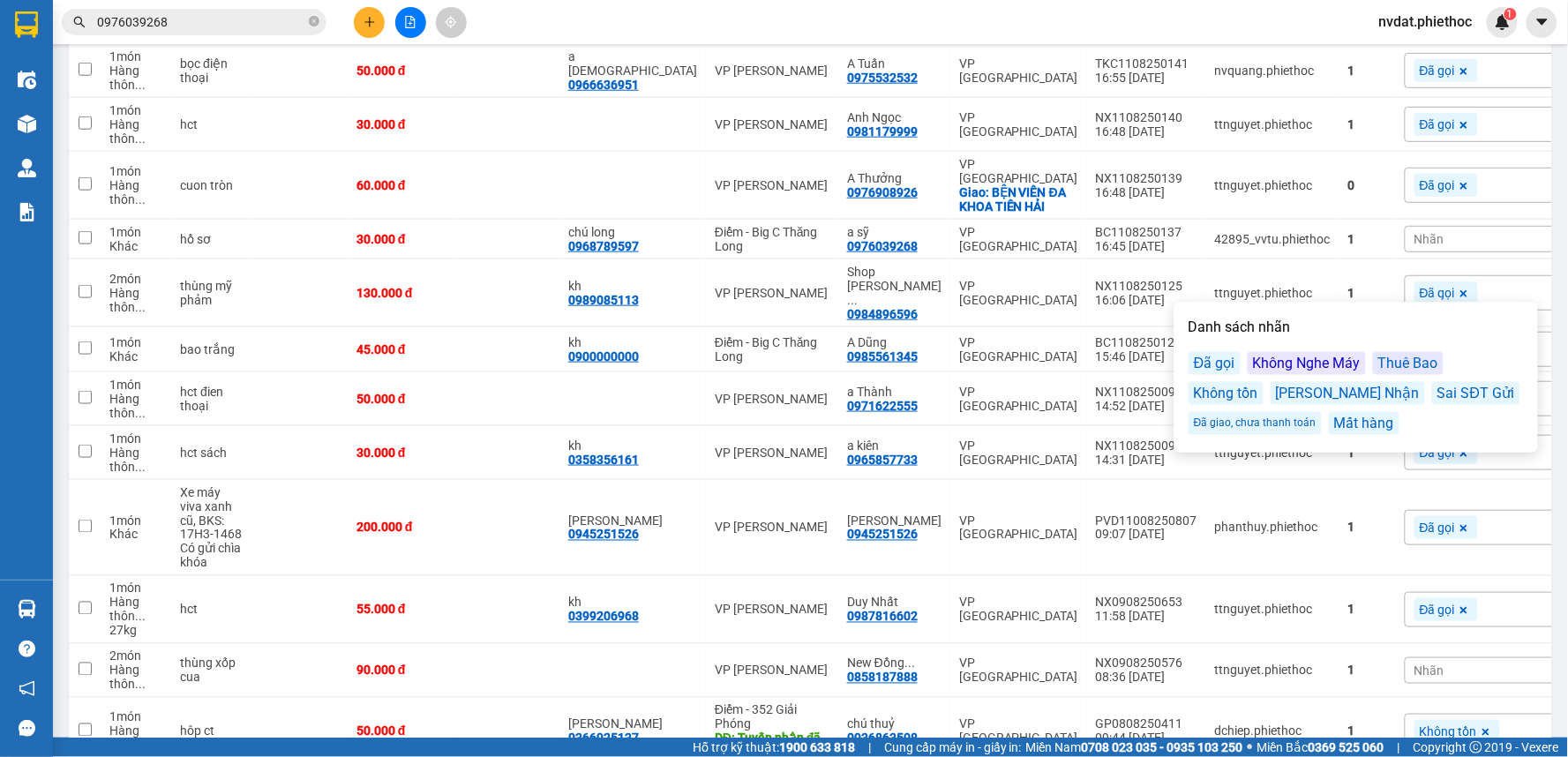
click at [1405, 234] on div "Nhãn" at bounding box center [1493, 239] width 178 height 27
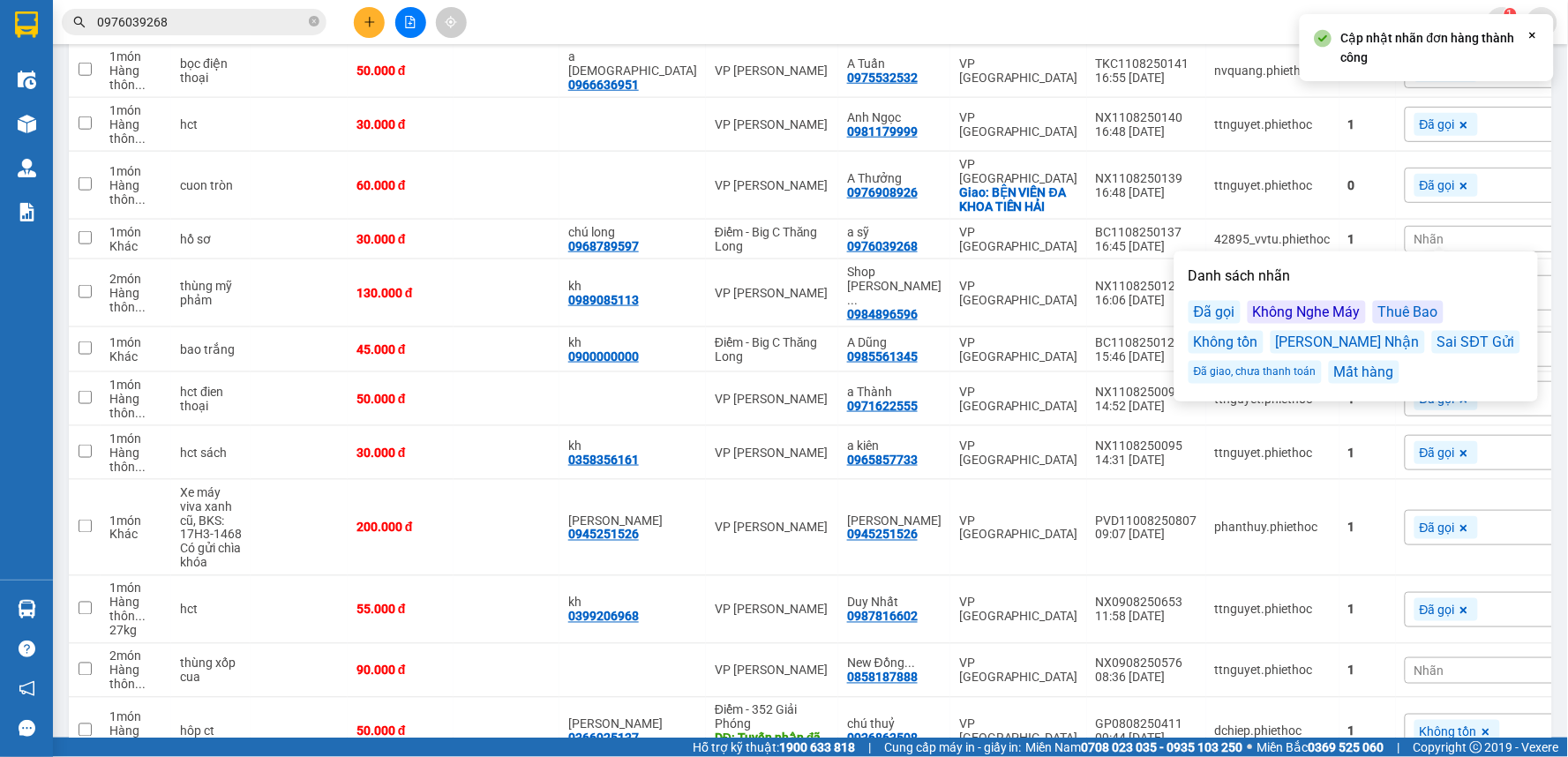
click at [1226, 303] on div "Đã gọi" at bounding box center [1215, 312] width 52 height 23
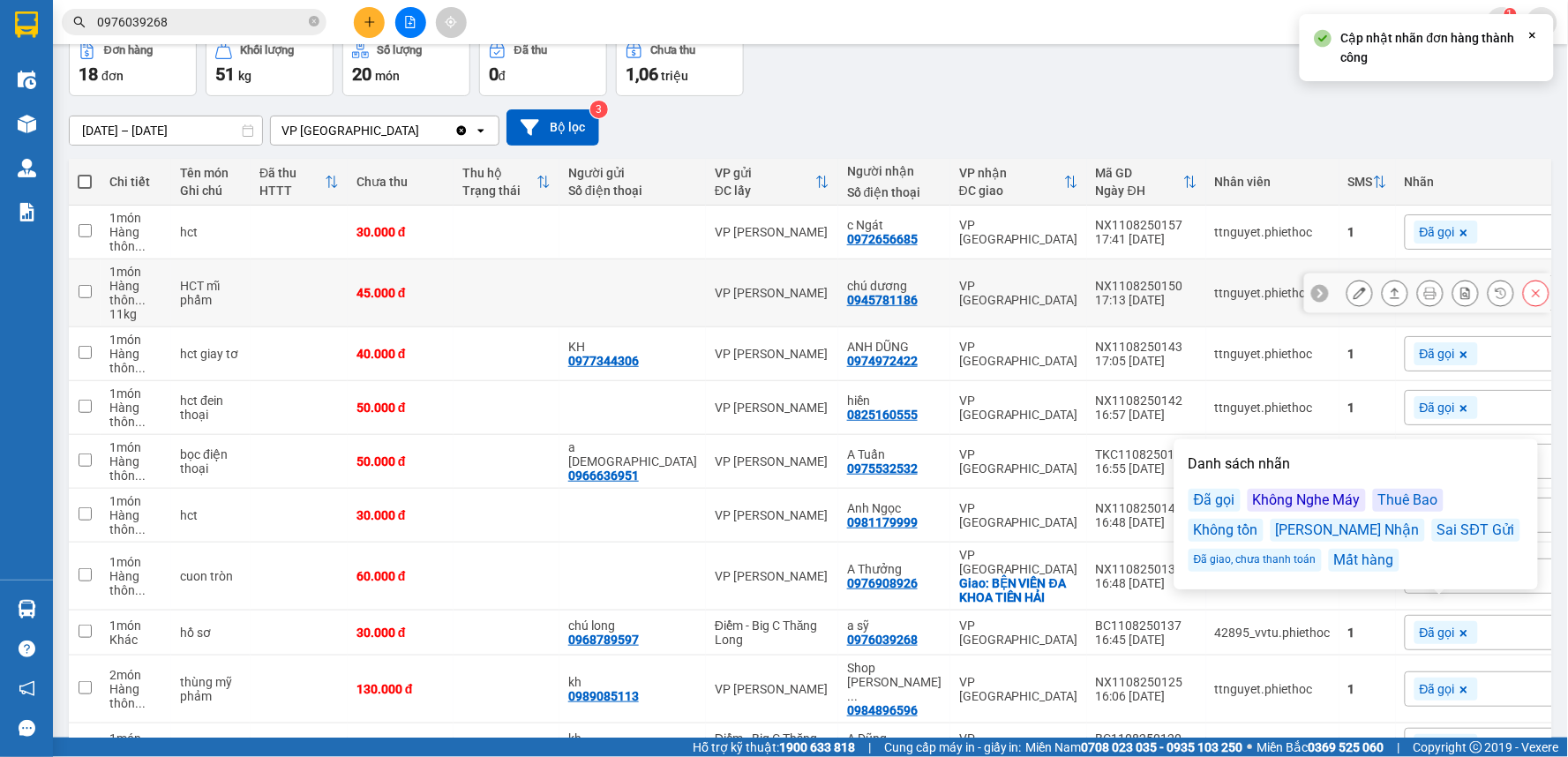
scroll to position [0, 0]
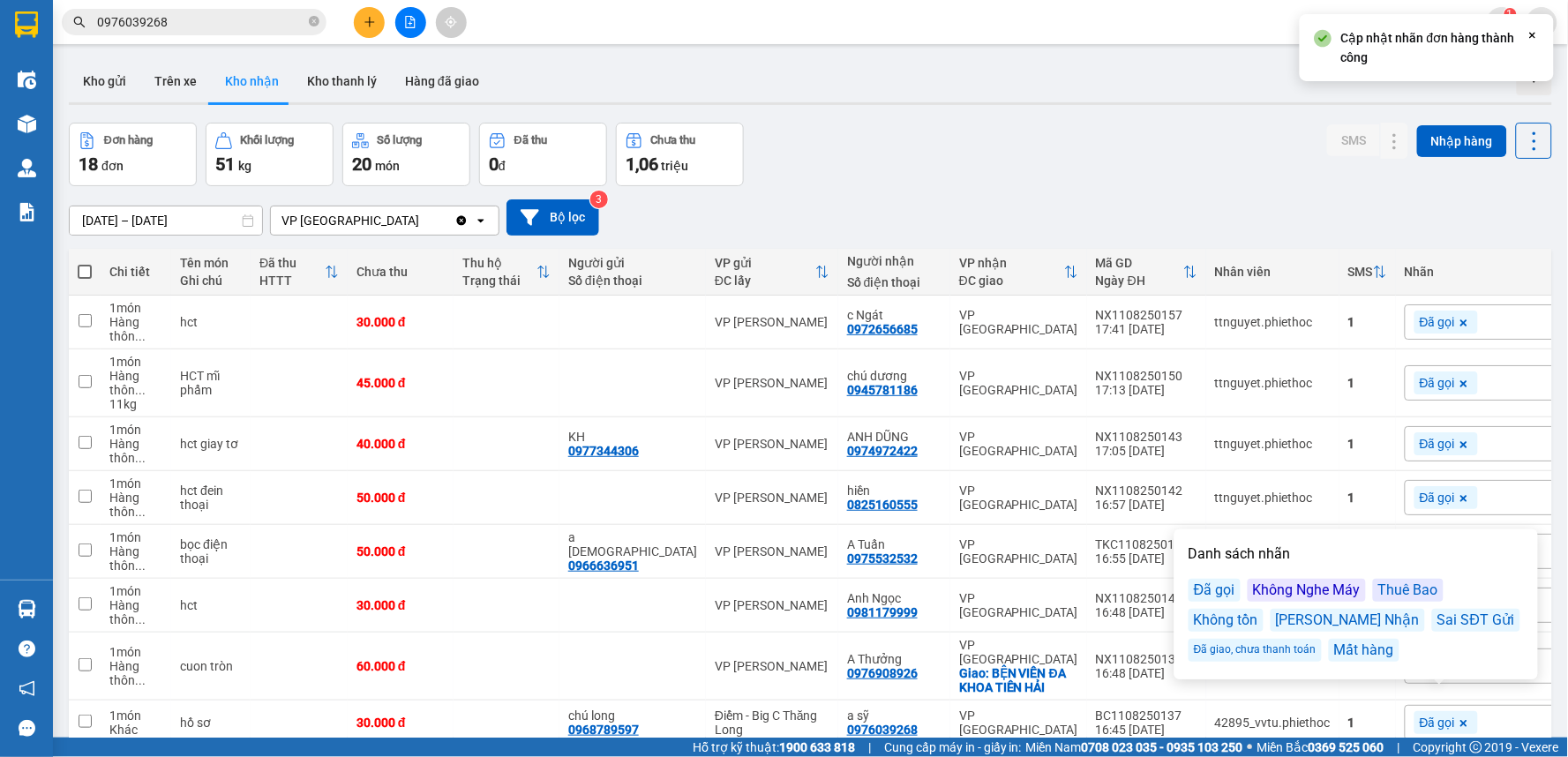
click at [1139, 165] on div "Đơn hàng 18 đơn Khối lượng 51 kg Số lượng 20 món Đã thu 0 đ Chưa thu 1,06 triệu…" at bounding box center [810, 155] width 1483 height 64
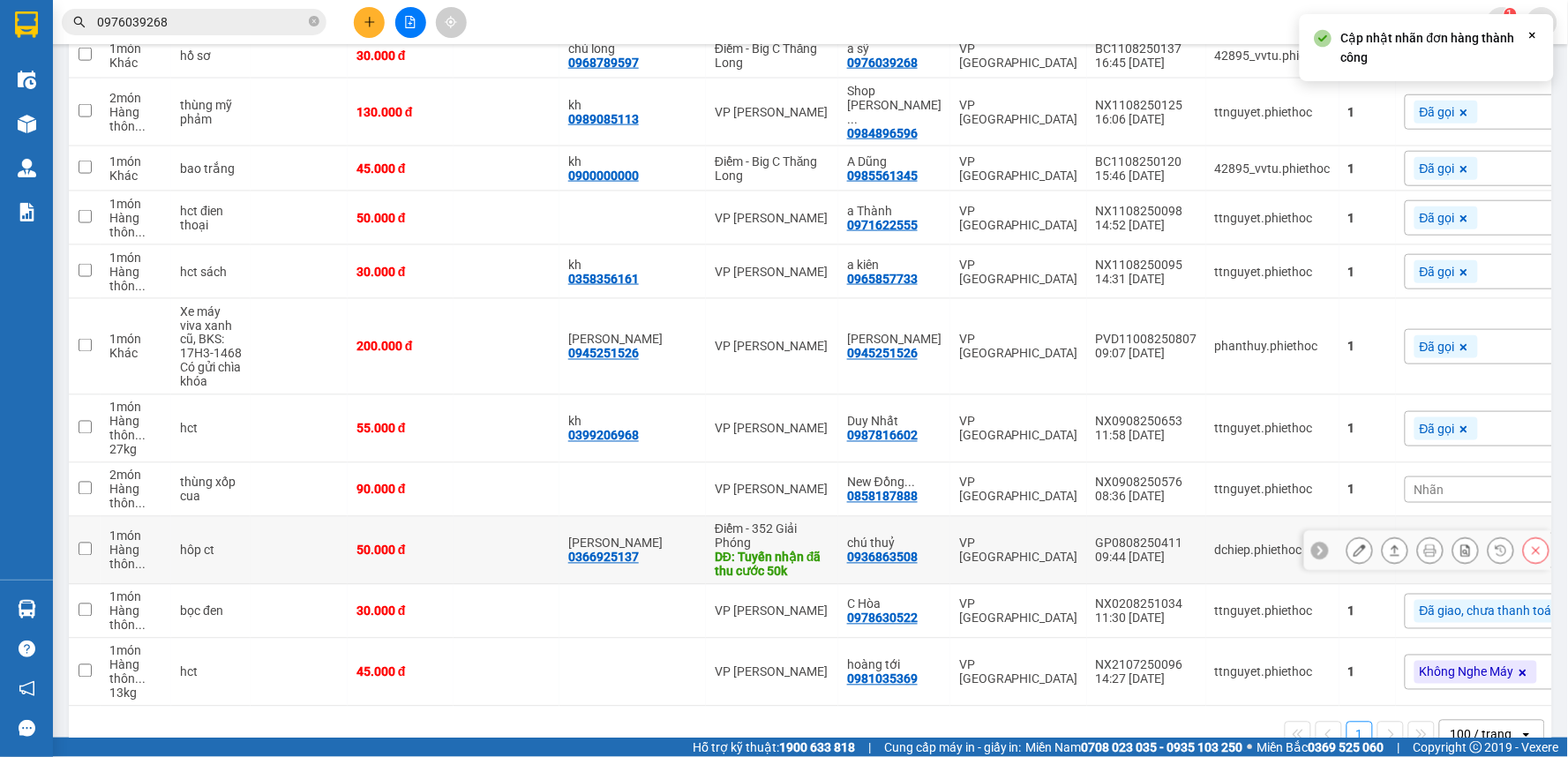
scroll to position [682, 0]
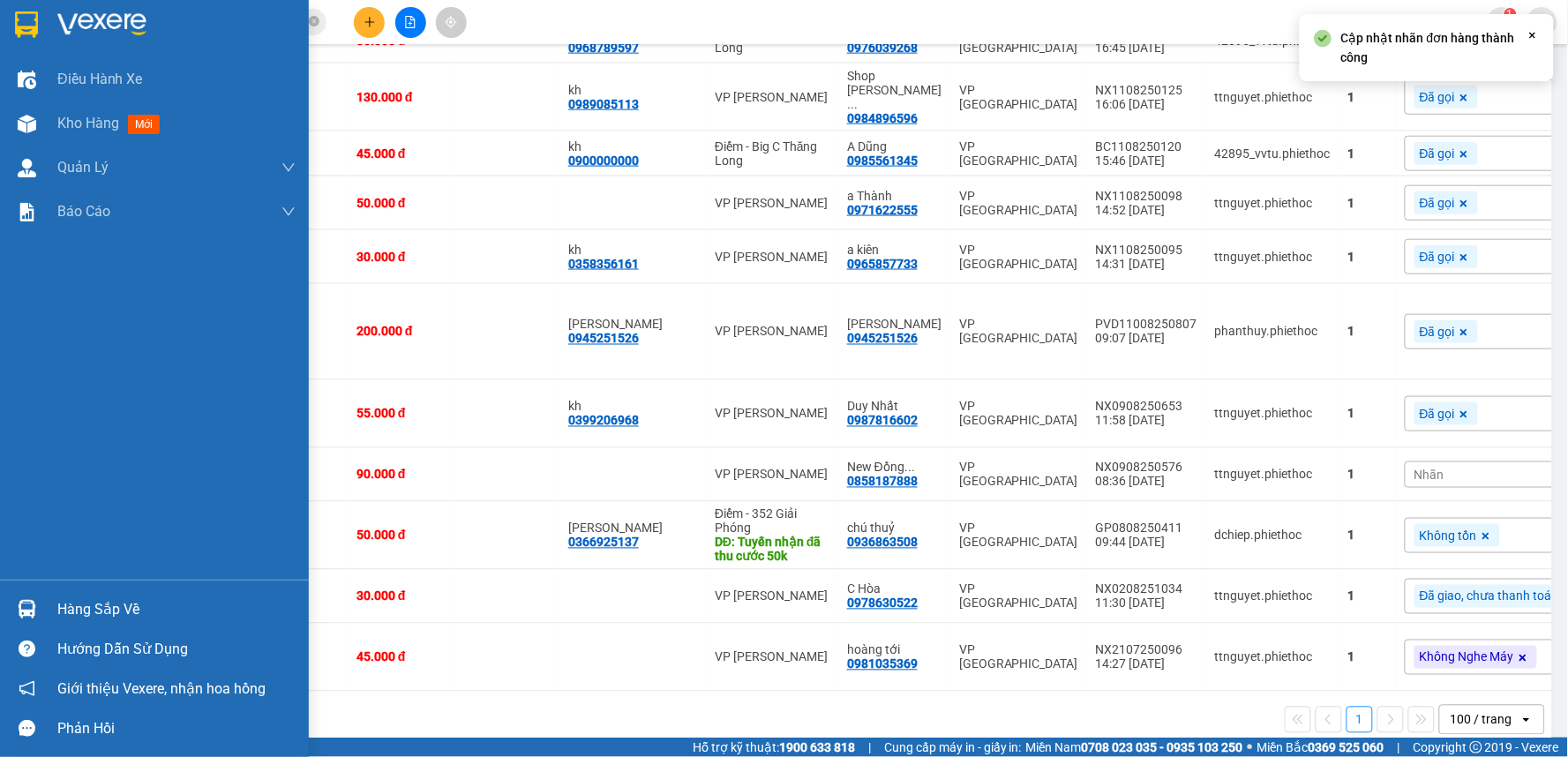
click at [38, 623] on div at bounding box center [27, 608] width 31 height 31
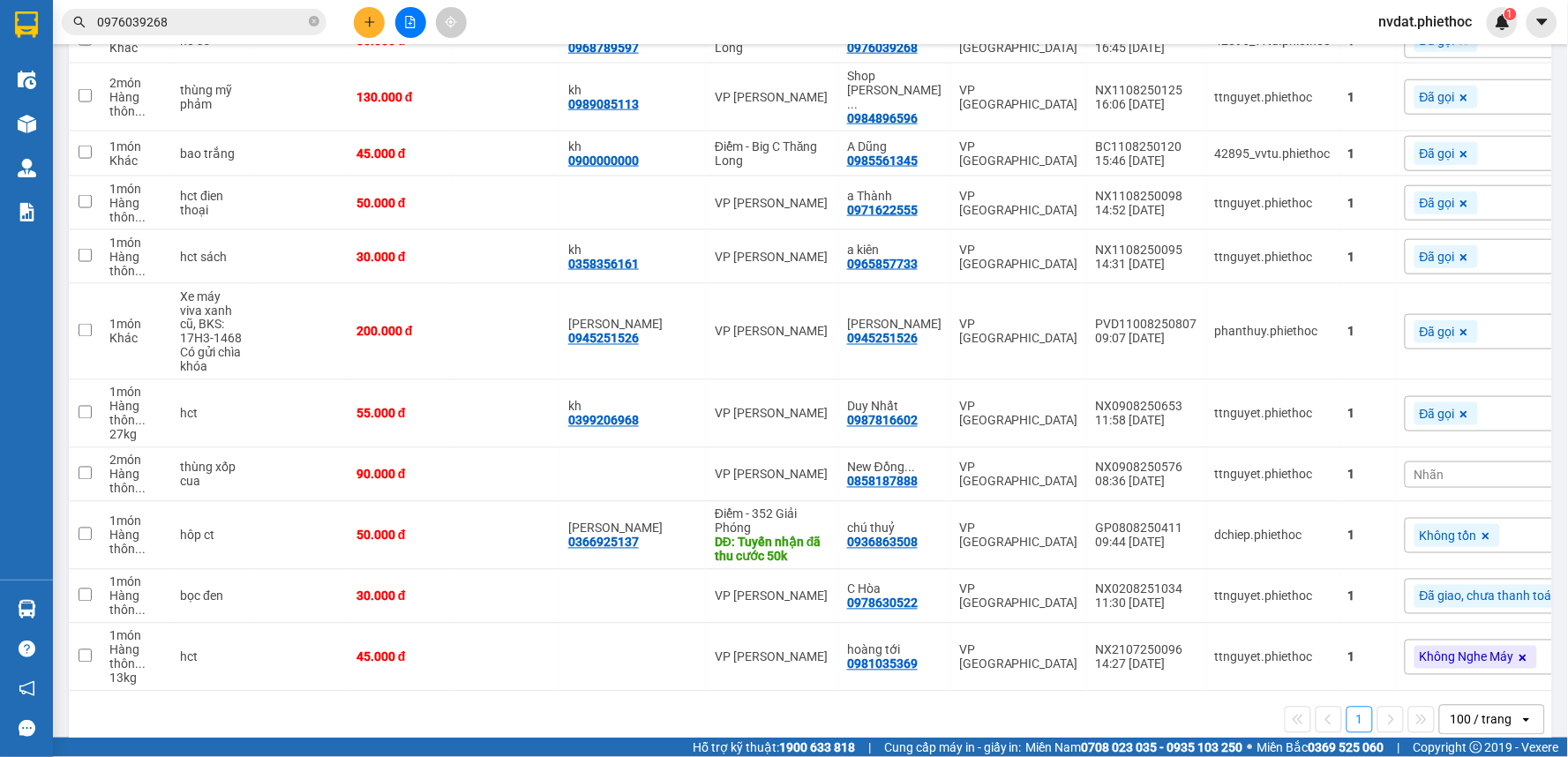
drag, startPoint x: 831, startPoint y: 702, endPoint x: 817, endPoint y: 694, distance: 16.1
click at [831, 701] on section "Kết quả tìm kiếm ( 6 ) Bộ lọc Mã ĐH Trạng thái Món hàng Thu hộ Tổng cước Chưa c…" at bounding box center [784, 378] width 1568 height 757
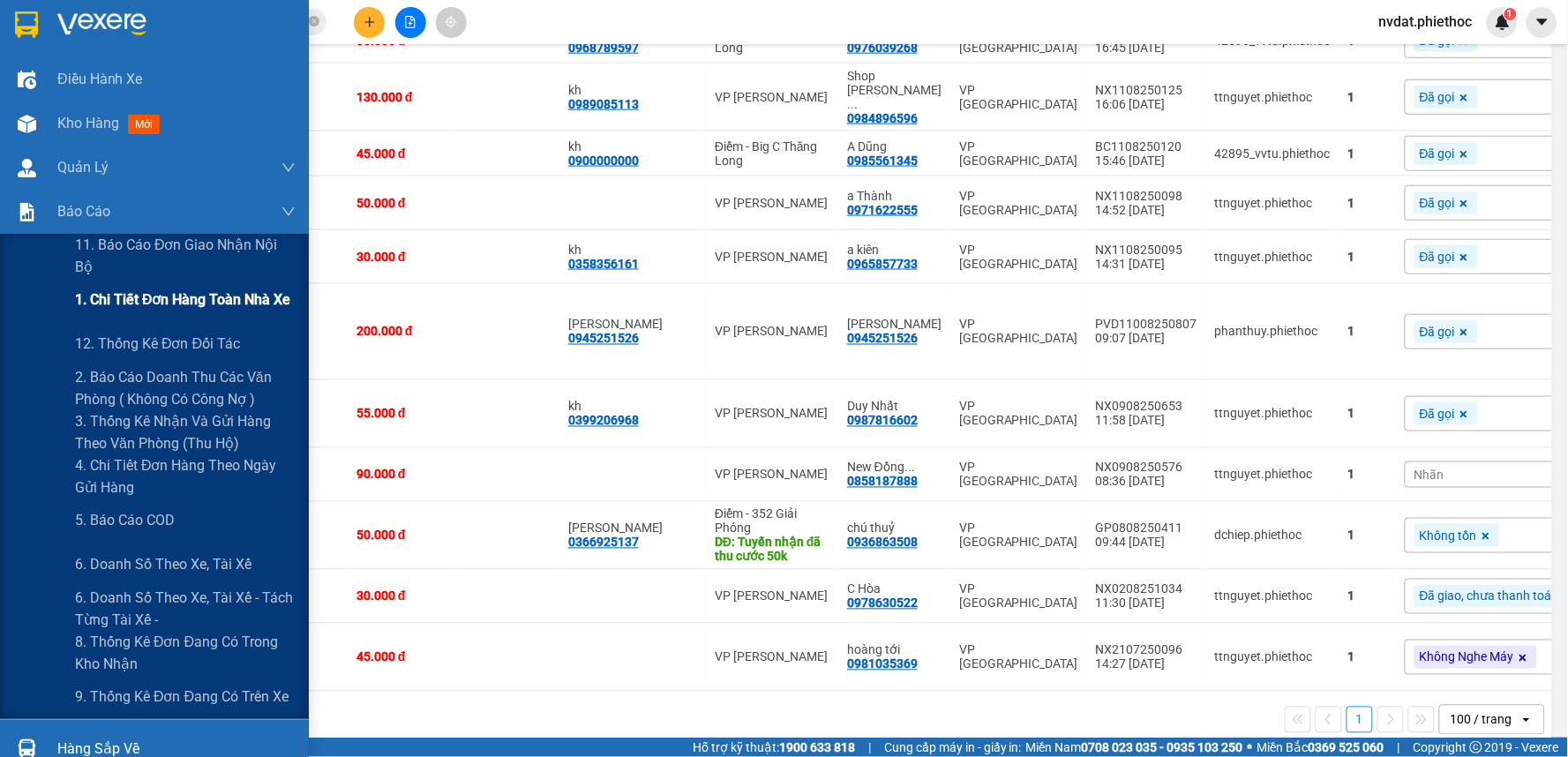
click at [152, 303] on span "1. Chi tiết đơn hàng toàn nhà xe" at bounding box center [183, 299] width 217 height 22
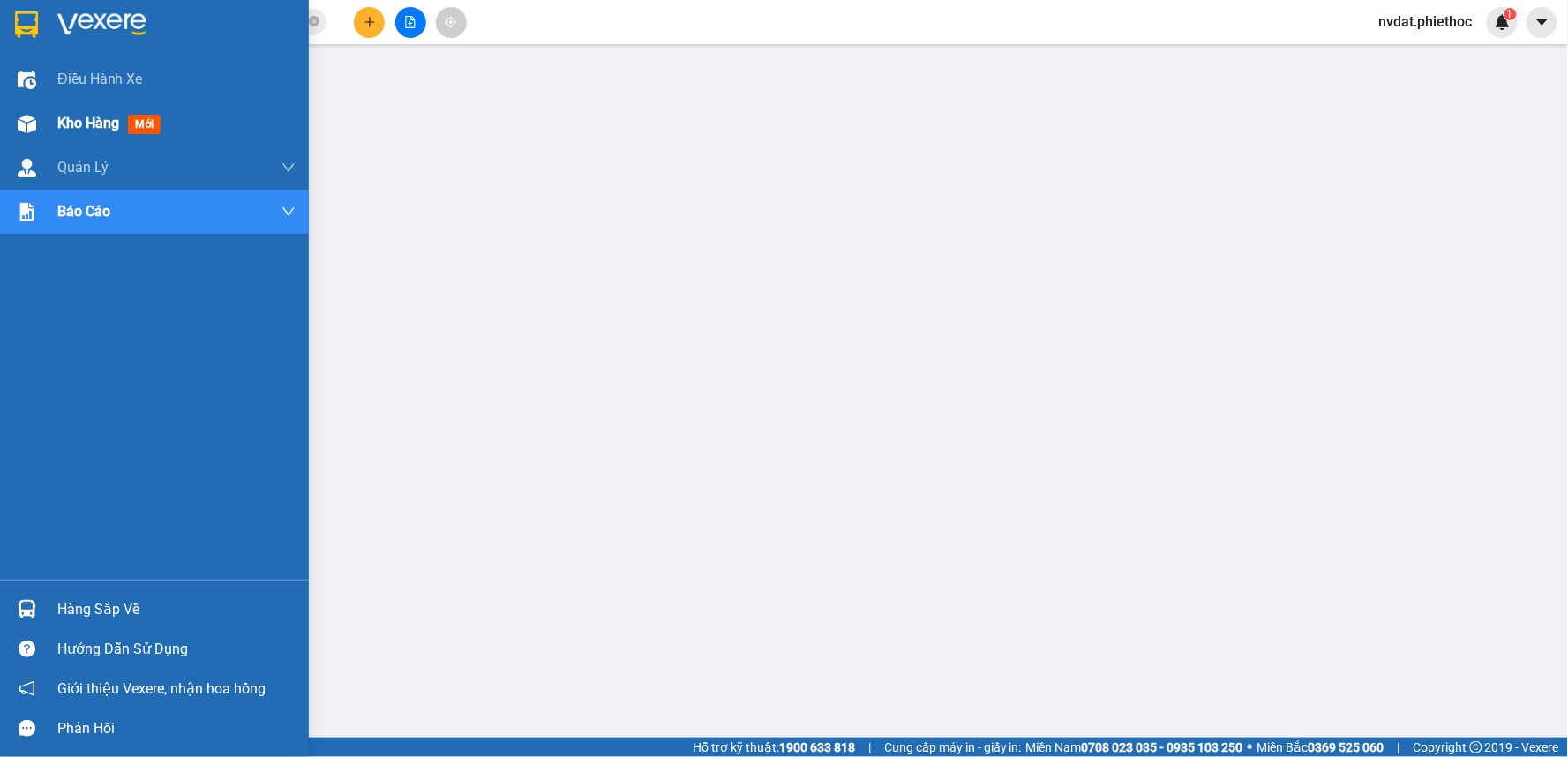
click at [31, 124] on img at bounding box center [27, 124] width 19 height 19
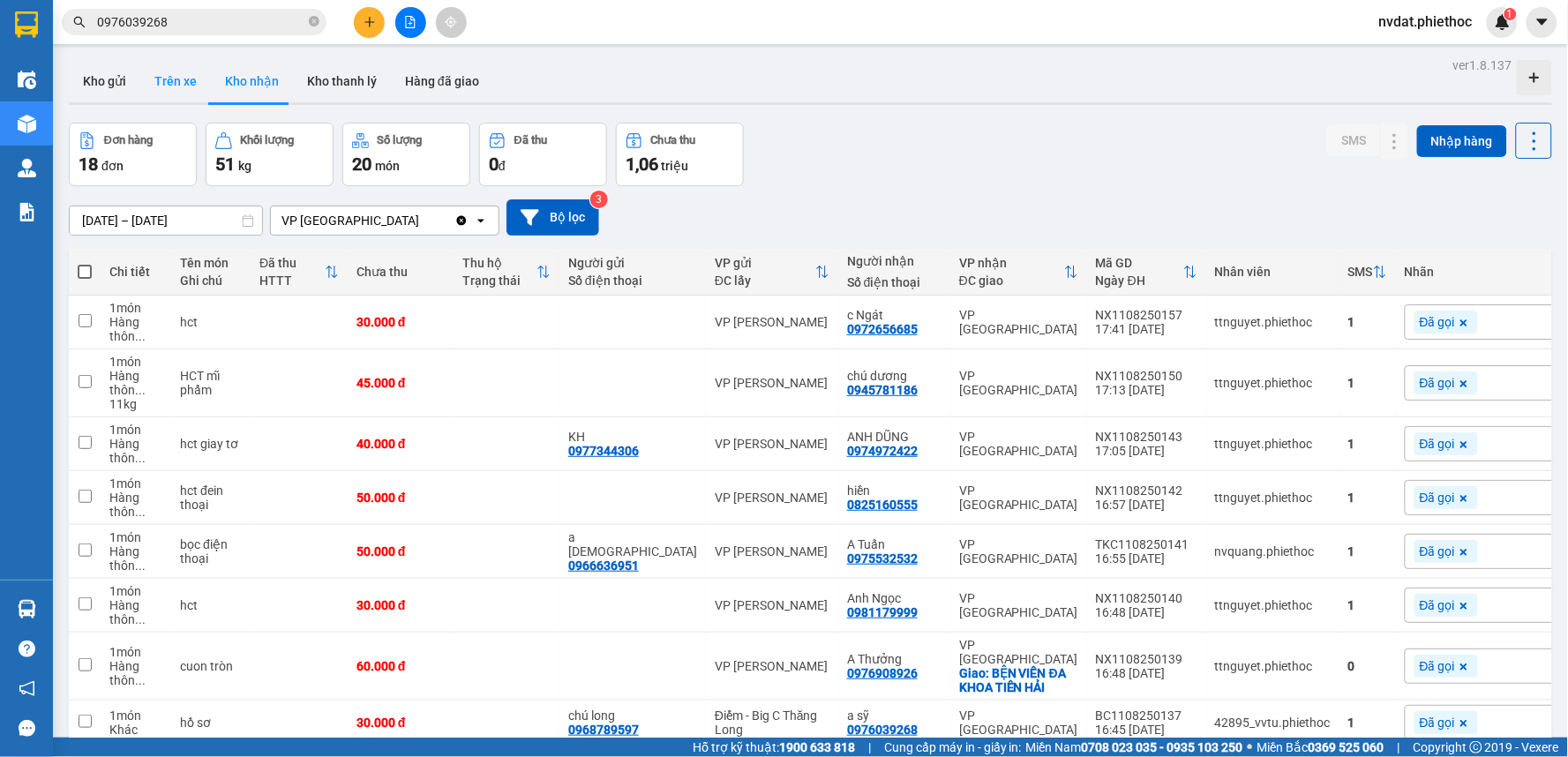
click at [181, 72] on button "Trên xe" at bounding box center [176, 81] width 71 height 42
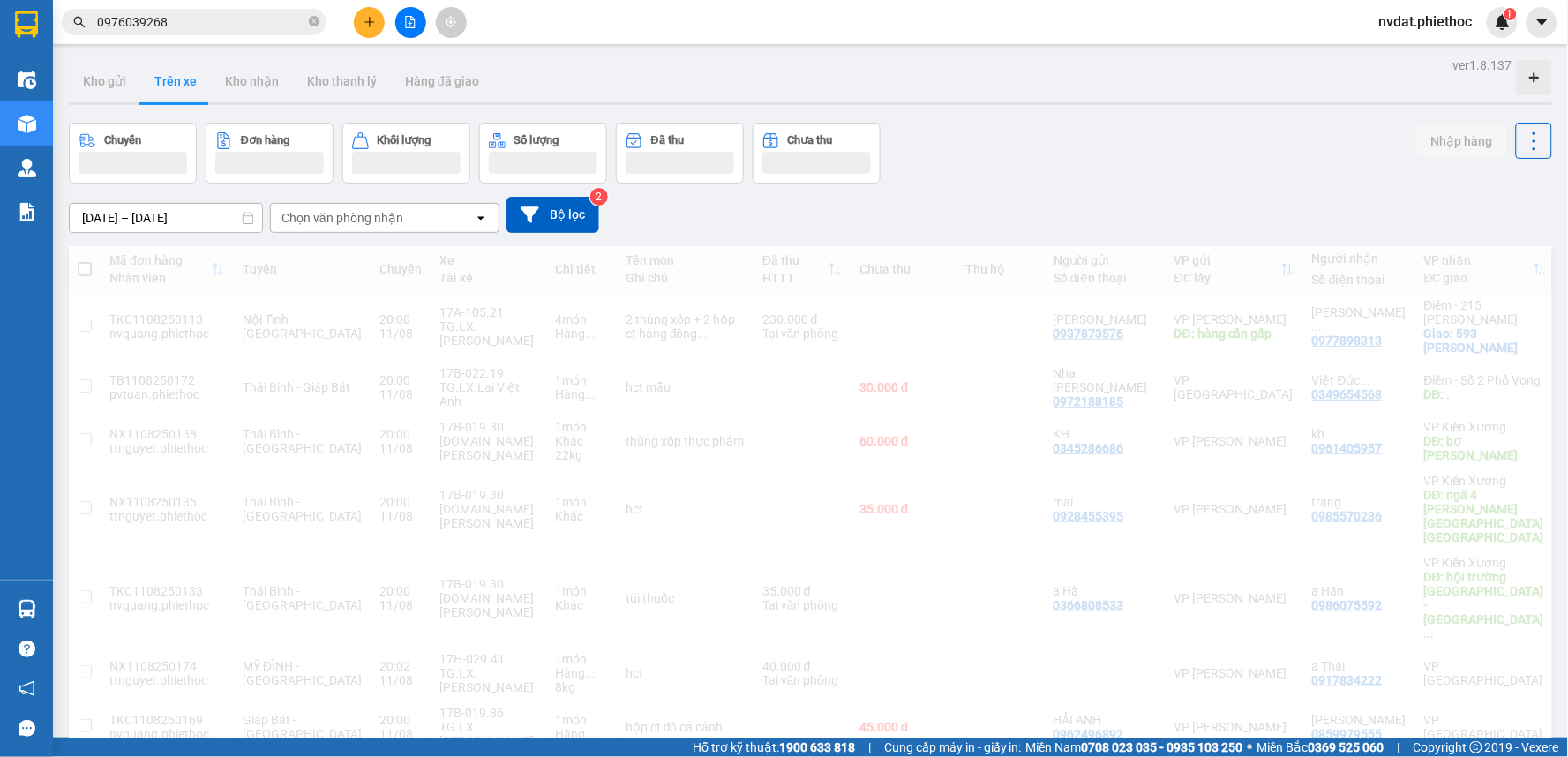
click at [383, 209] on div "Chọn văn phòng nhận" at bounding box center [372, 218] width 203 height 29
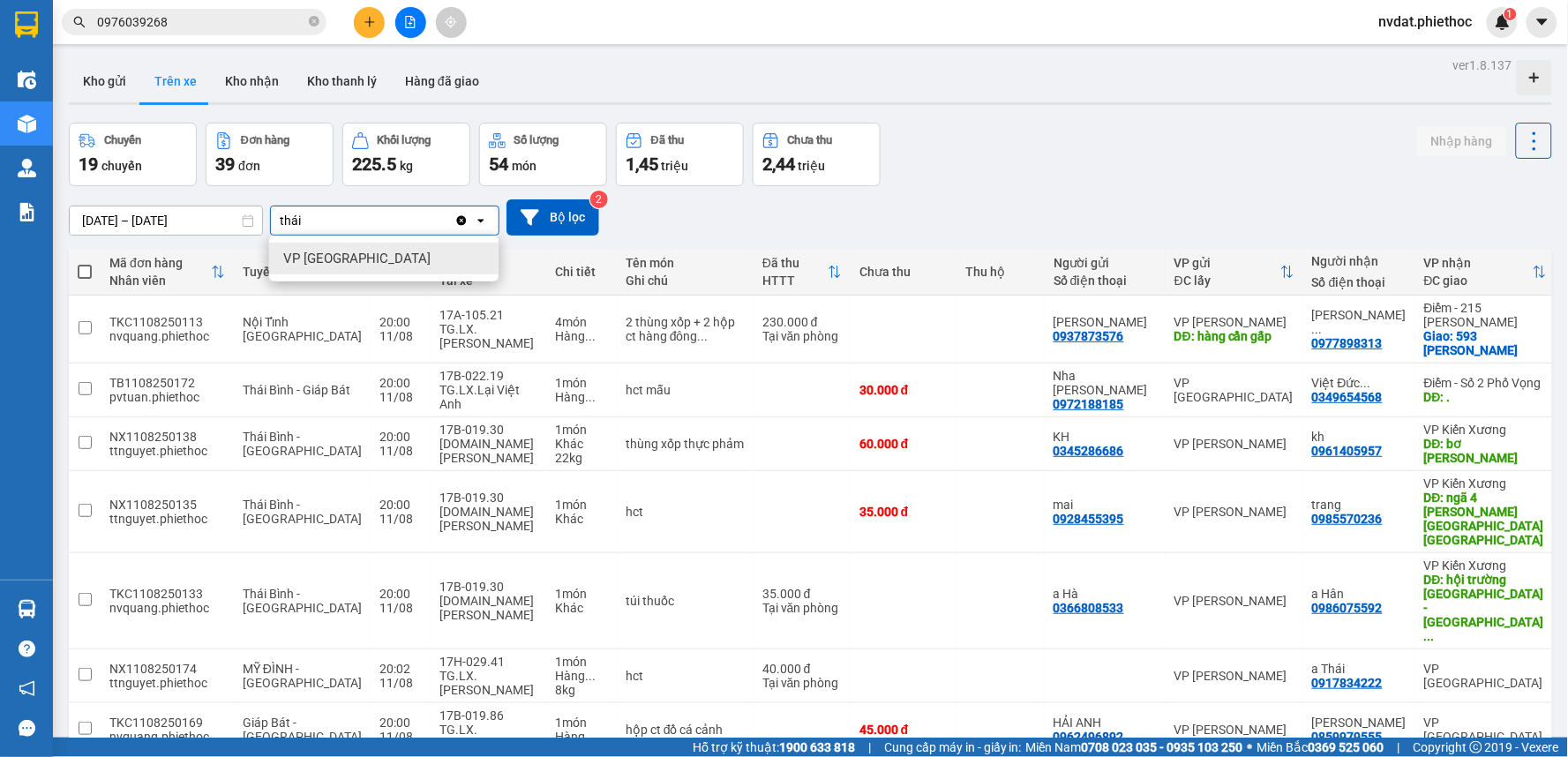
click at [399, 260] on div "VP [GEOGRAPHIC_DATA]" at bounding box center [383, 259] width 229 height 32
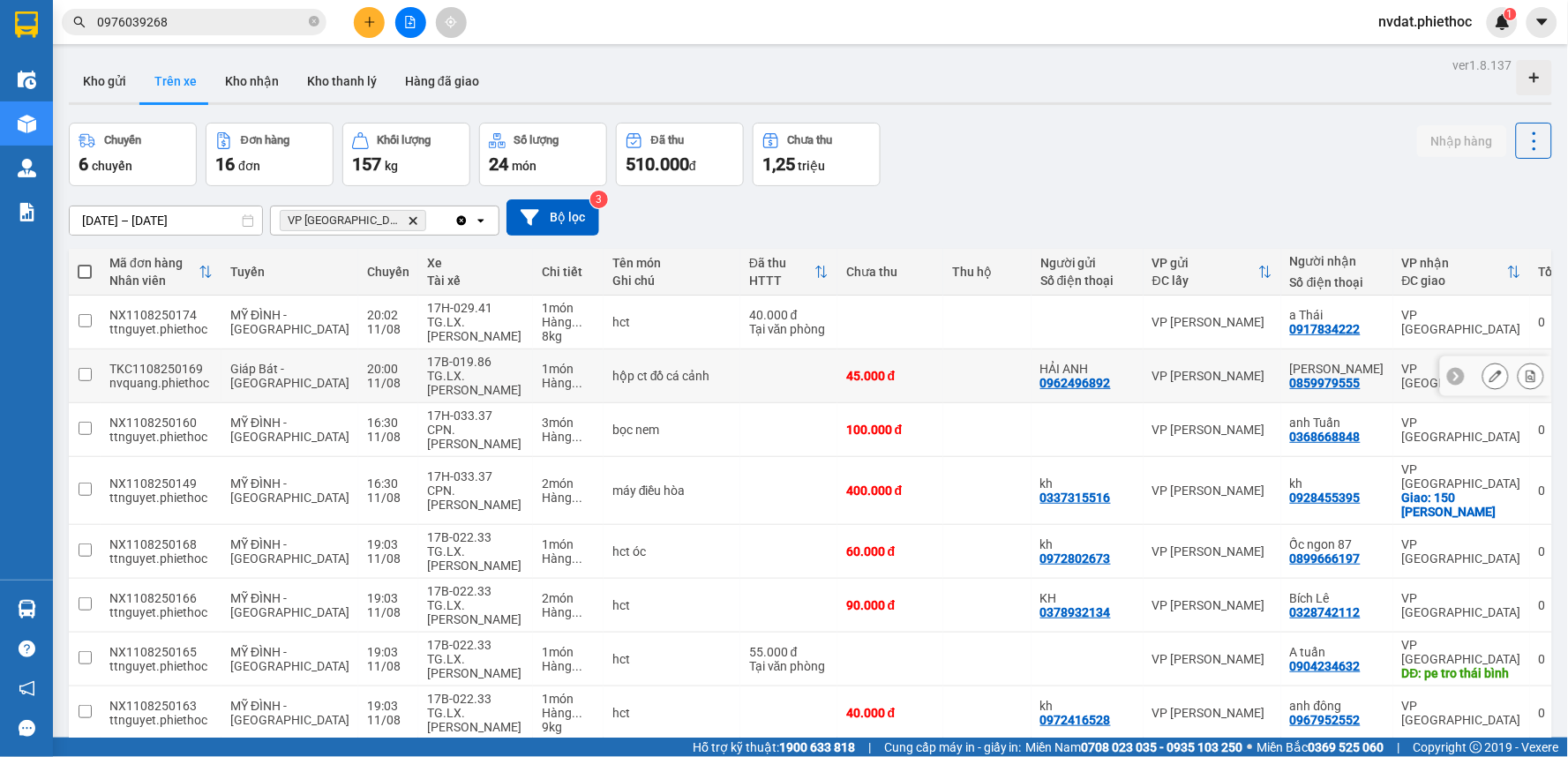
click at [1483, 376] on button at bounding box center [1495, 376] width 25 height 31
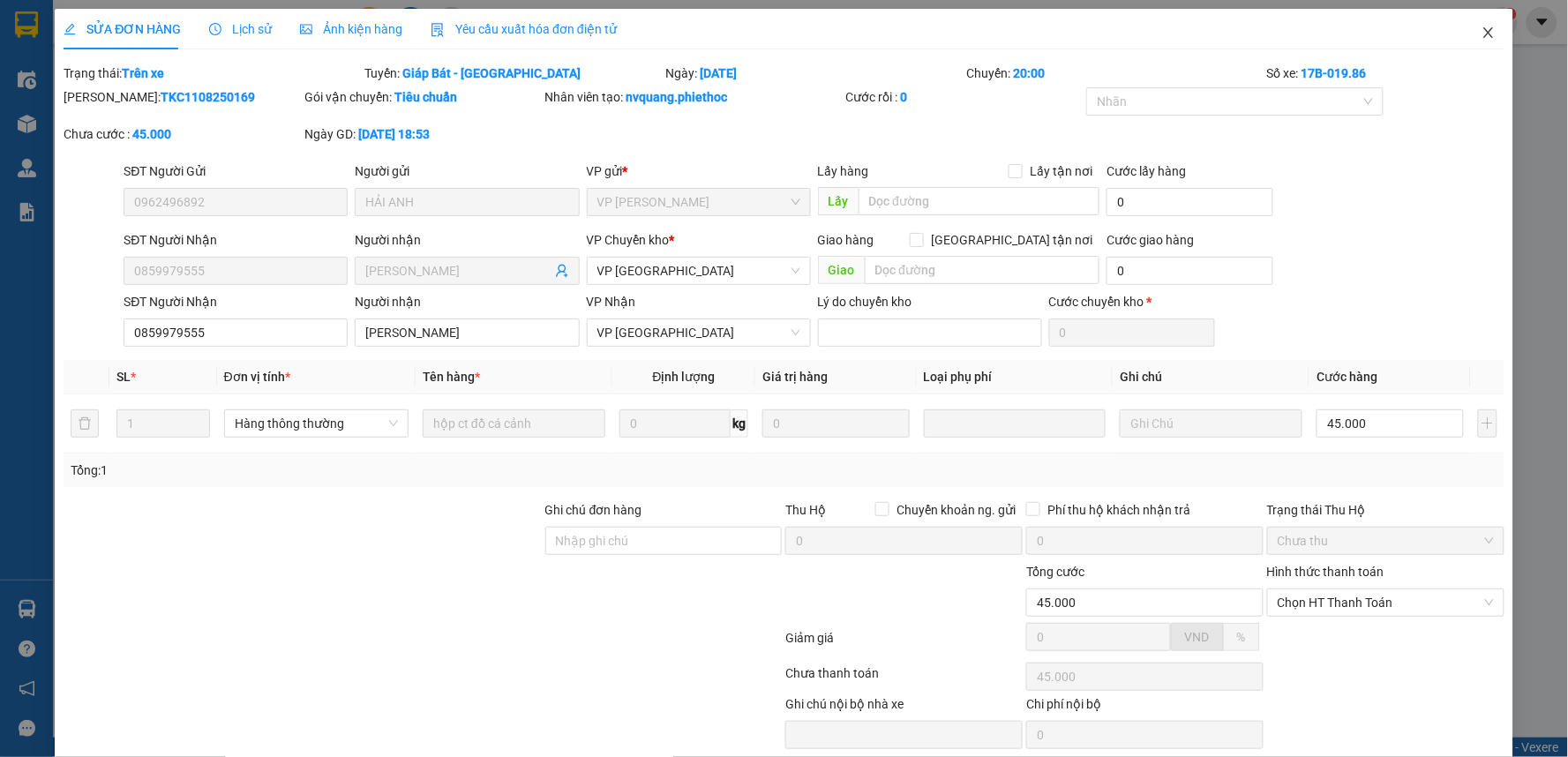
click at [1493, 29] on span "Close" at bounding box center [1488, 33] width 49 height 49
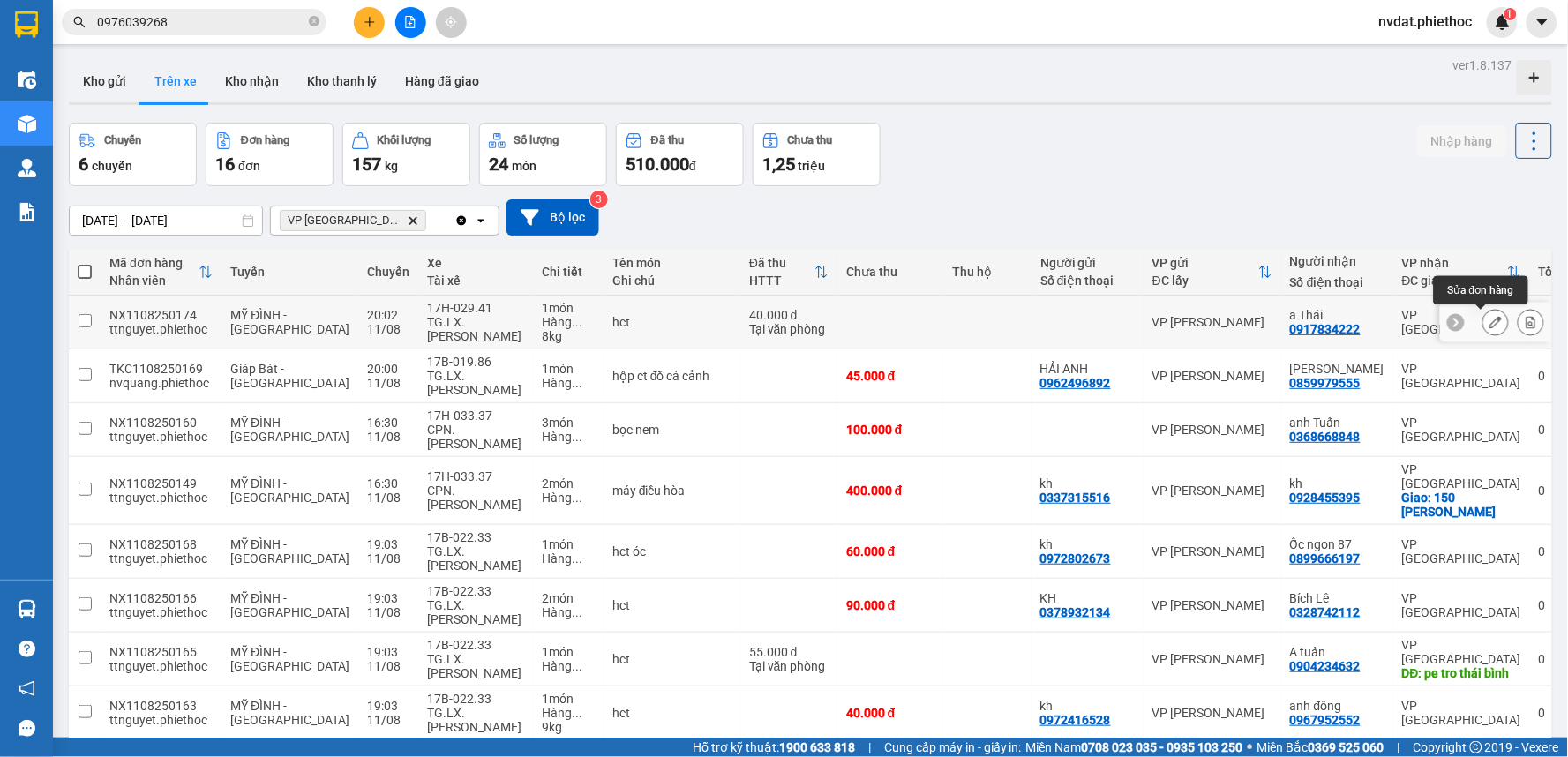
click at [1483, 322] on button at bounding box center [1495, 322] width 25 height 31
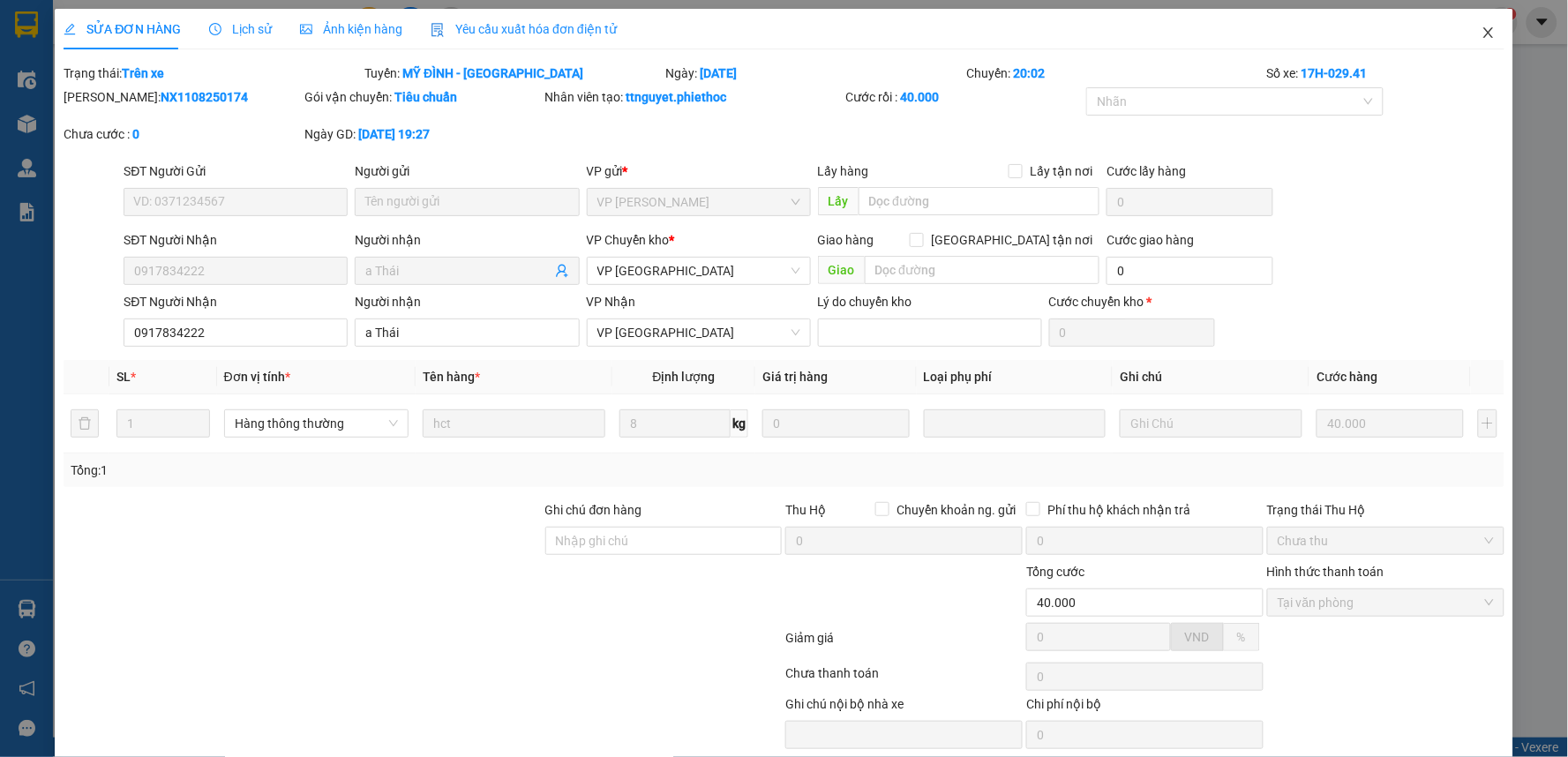
click at [1474, 24] on span "Close" at bounding box center [1488, 33] width 49 height 49
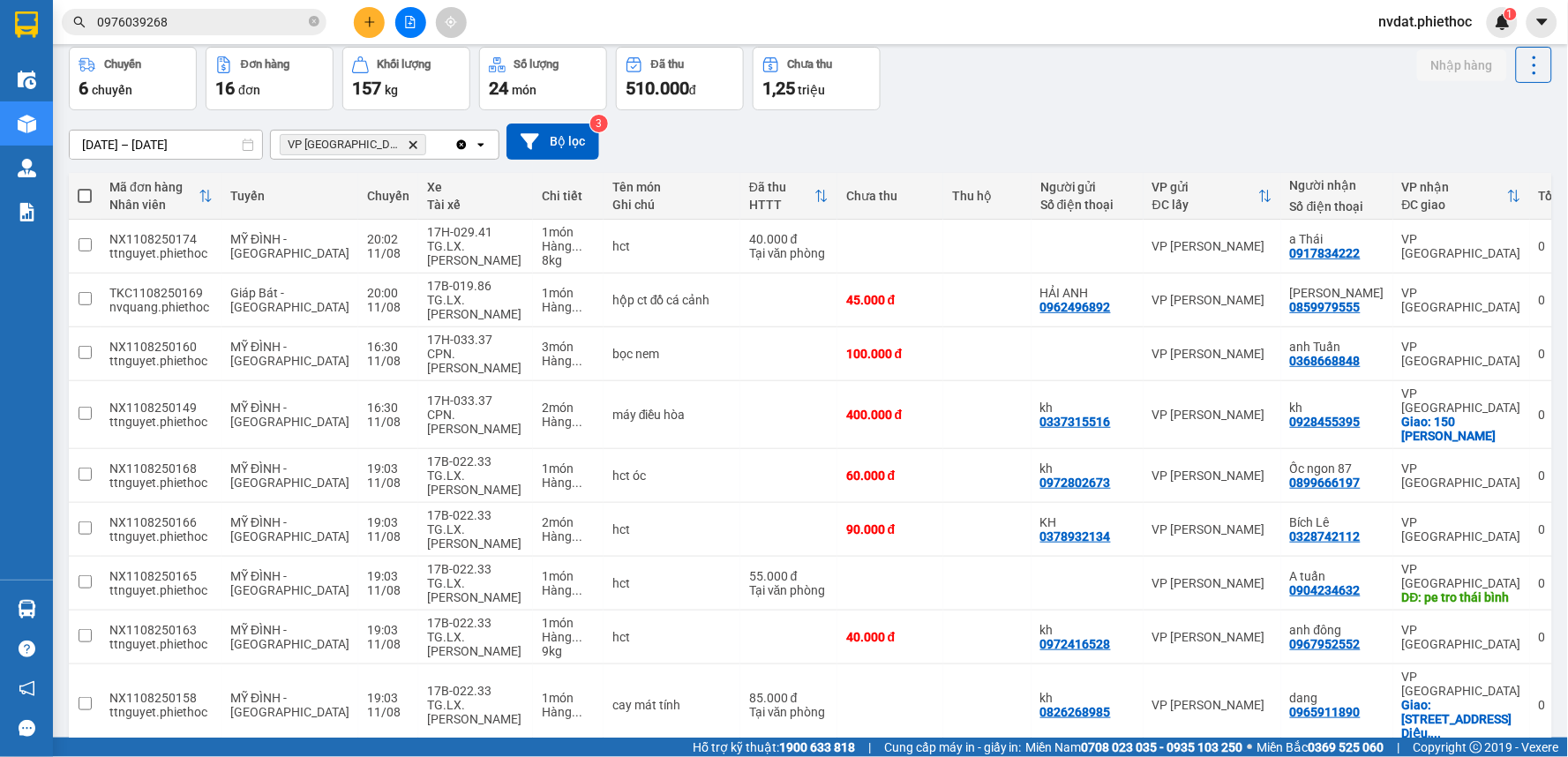
scroll to position [98, 0]
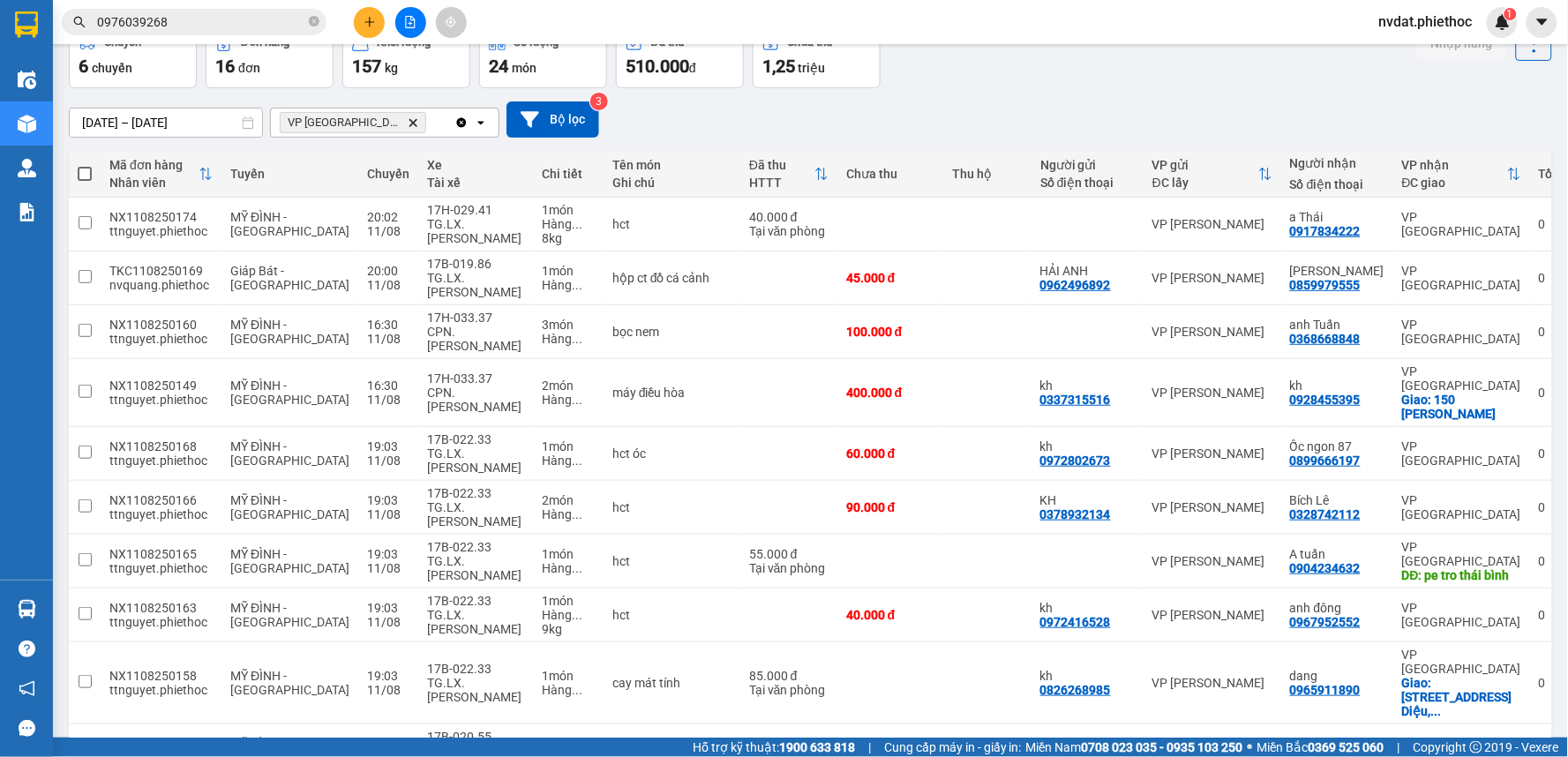
drag, startPoint x: 254, startPoint y: 20, endPoint x: 359, endPoint y: 20, distance: 105.0
click at [256, 20] on input "0976039268" at bounding box center [202, 23] width 209 height 20
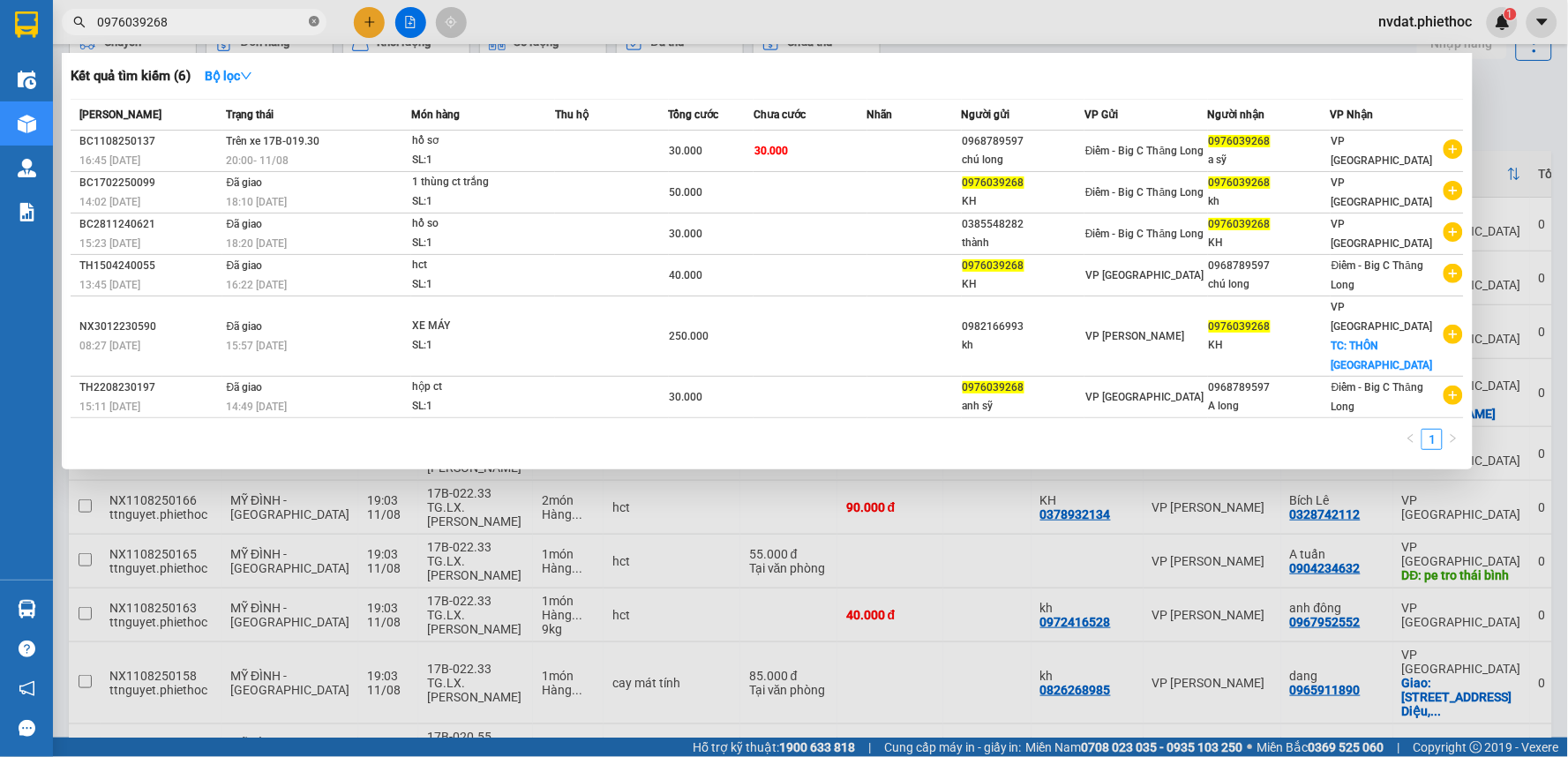
click at [312, 21] on icon "close-circle" at bounding box center [314, 21] width 11 height 11
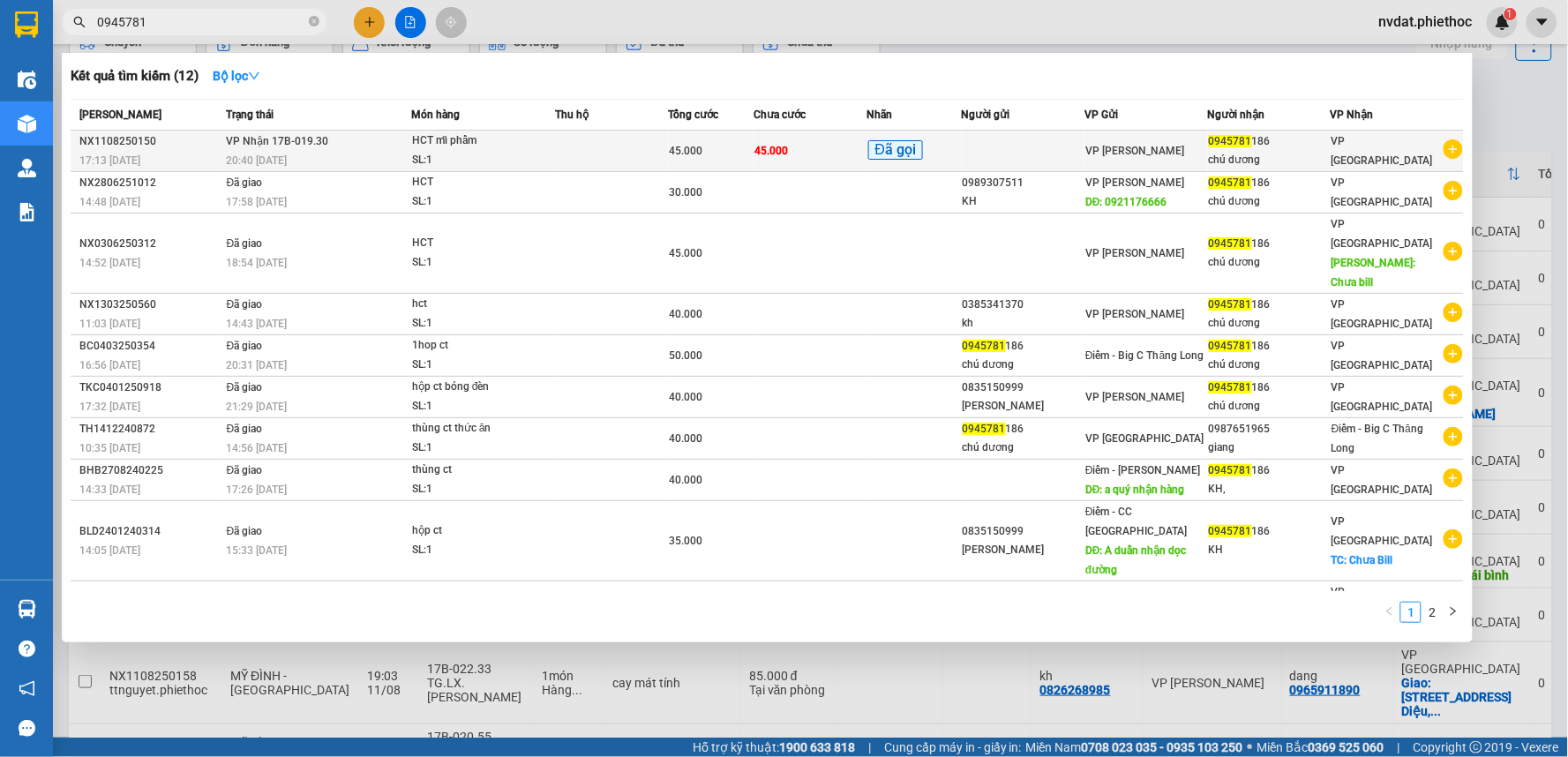
click at [628, 159] on td at bounding box center [612, 152] width 114 height 41
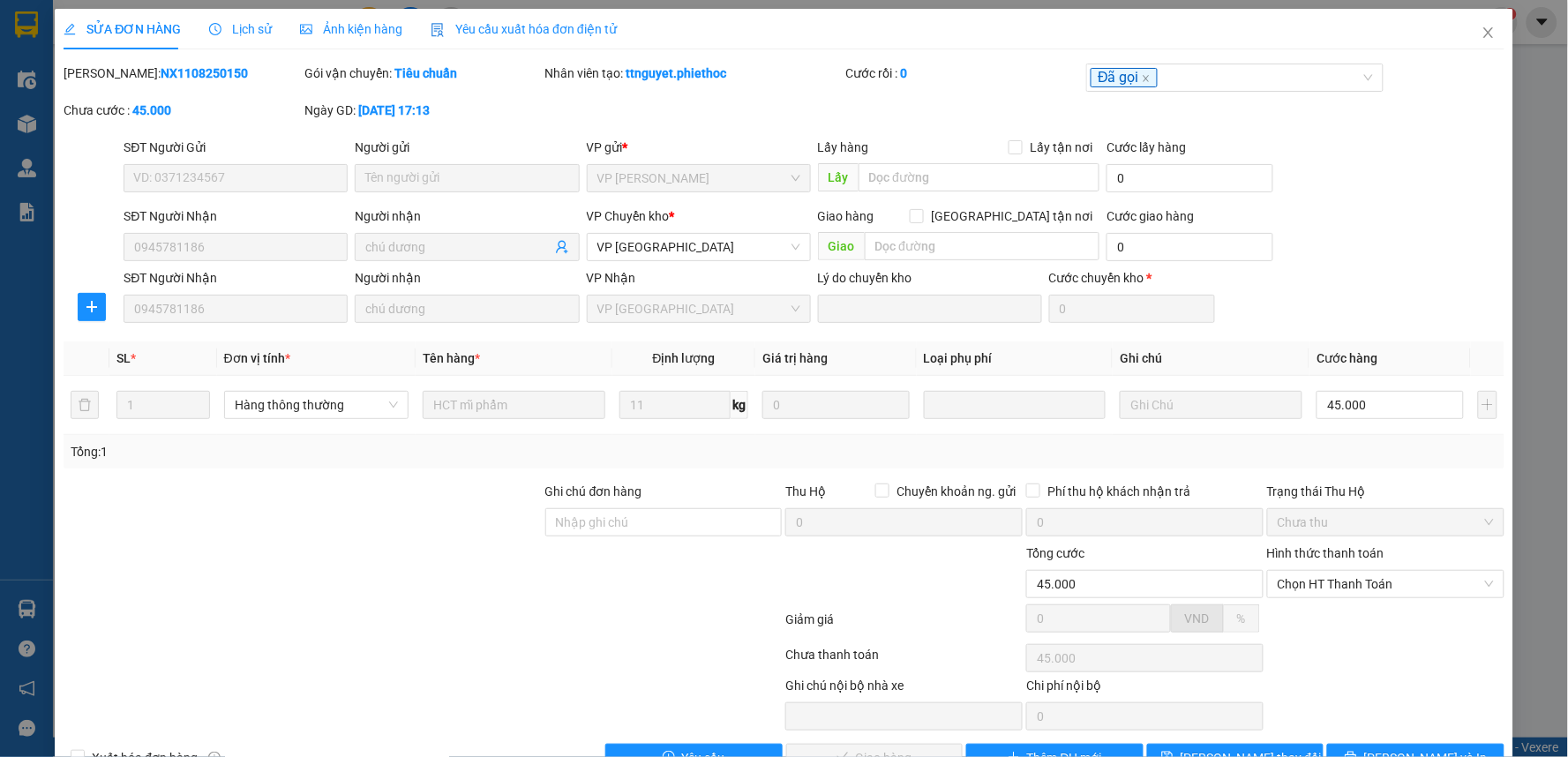
click at [1280, 601] on div "Hình thức thanh toán Chọn HT Thanh Toán" at bounding box center [1385, 574] width 237 height 62
click at [1297, 594] on span "Chọn HT Thanh Toán" at bounding box center [1386, 584] width 217 height 27
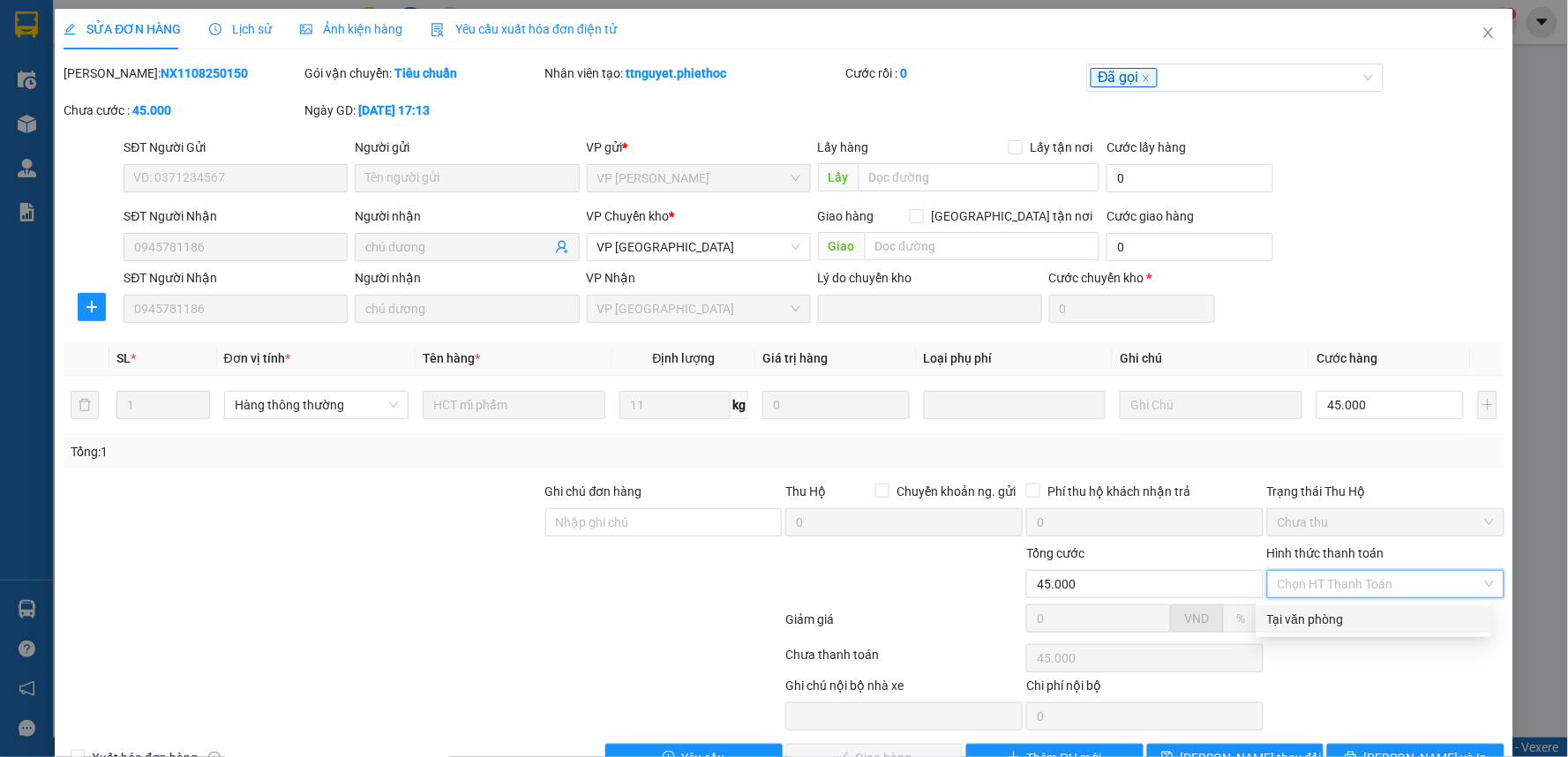
drag, startPoint x: 1288, startPoint y: 620, endPoint x: 1191, endPoint y: 668, distance: 108.2
click at [1288, 621] on div "Tại văn phòng" at bounding box center [1373, 620] width 214 height 20
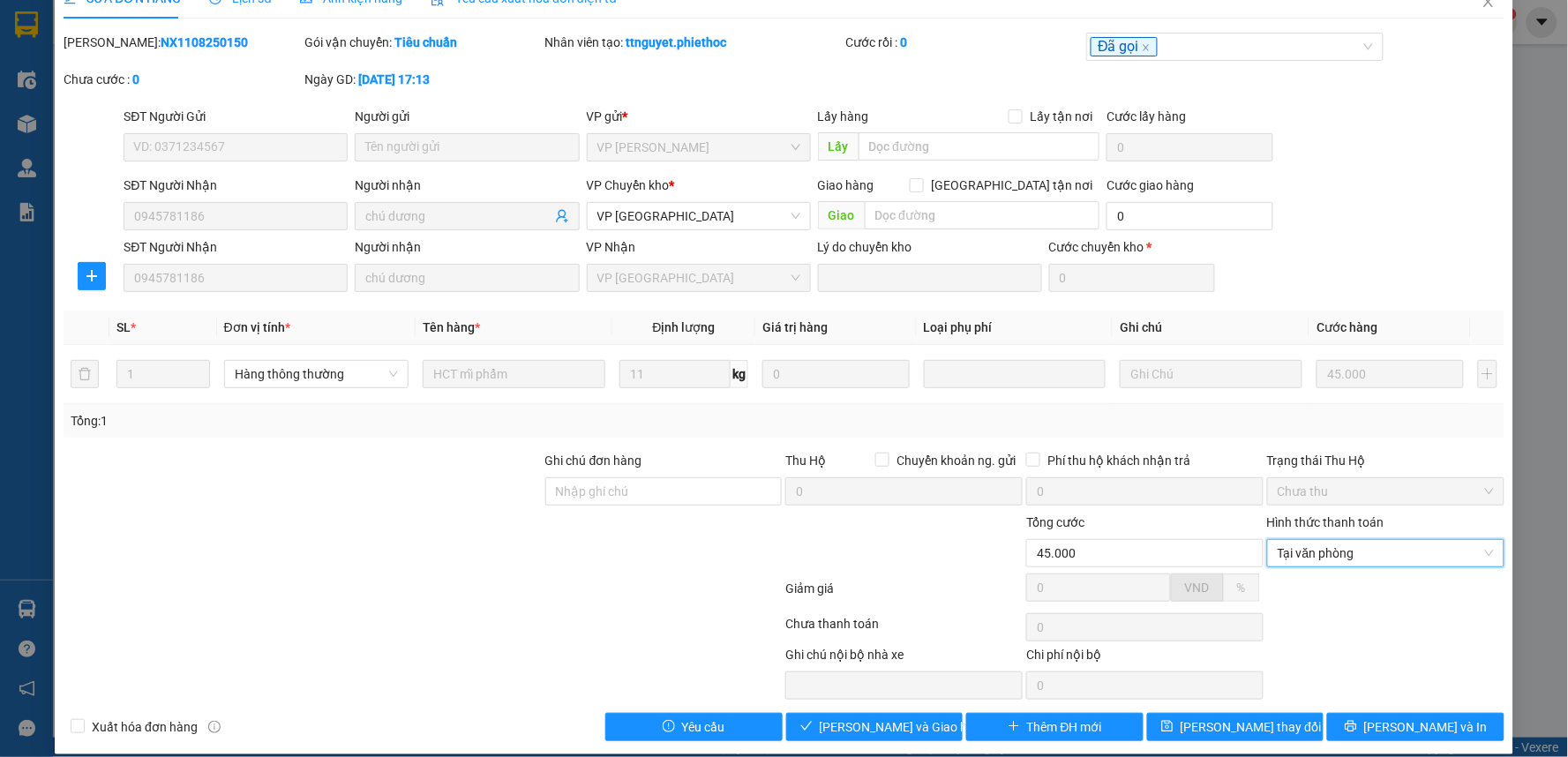
scroll to position [48, 0]
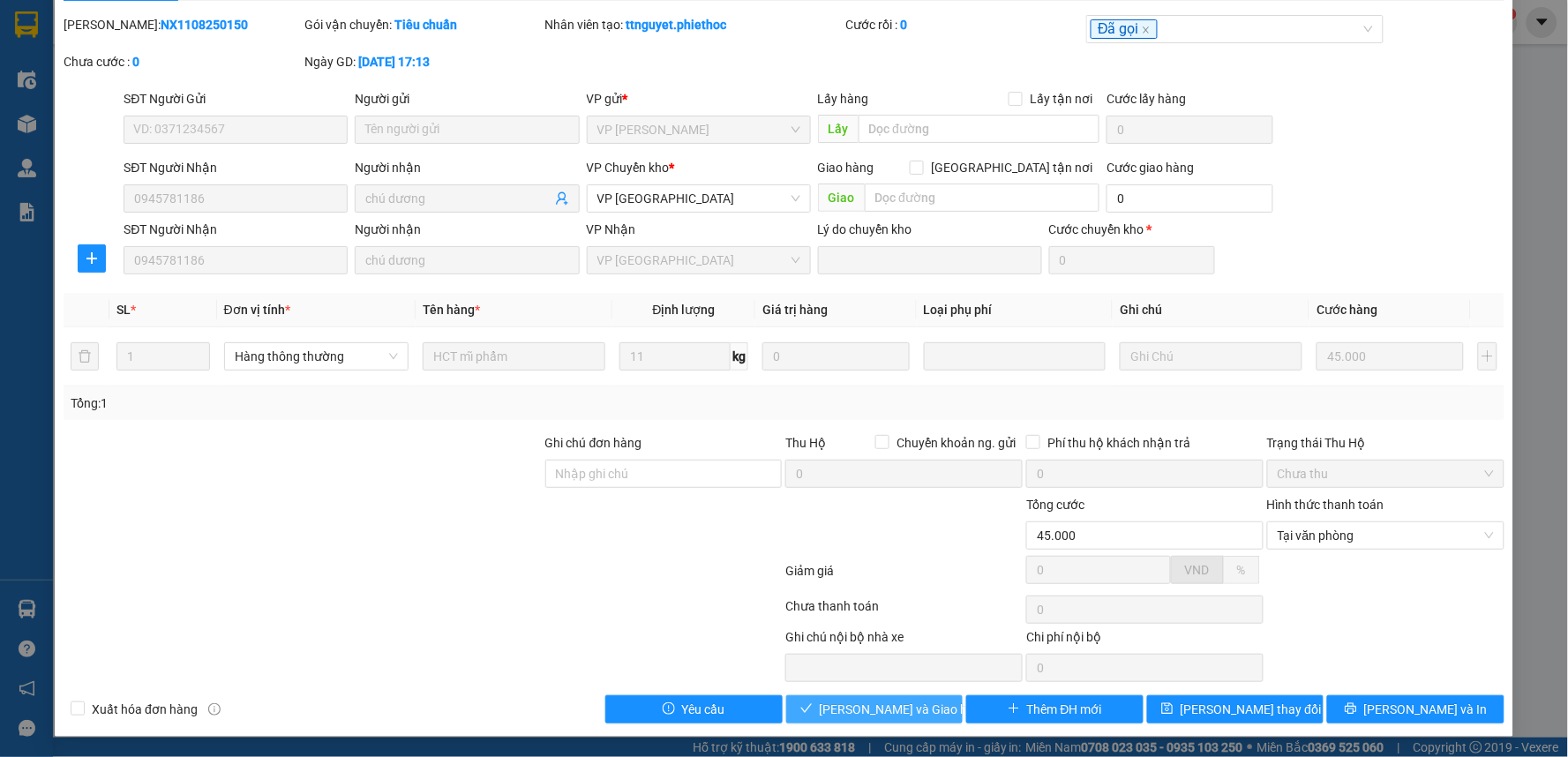
click at [938, 716] on button "[PERSON_NAME] và Giao hàng" at bounding box center [875, 709] width 177 height 29
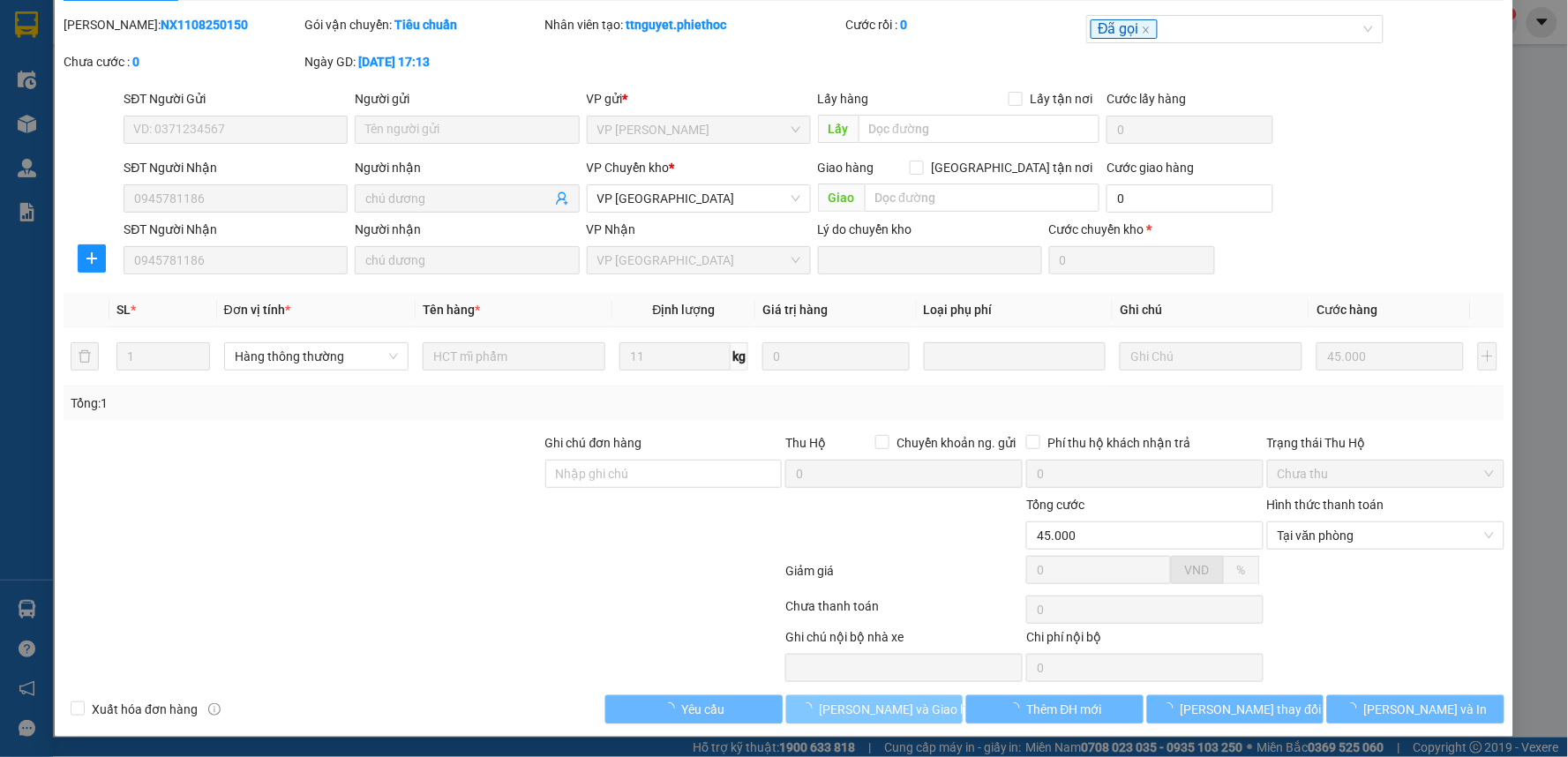
scroll to position [0, 0]
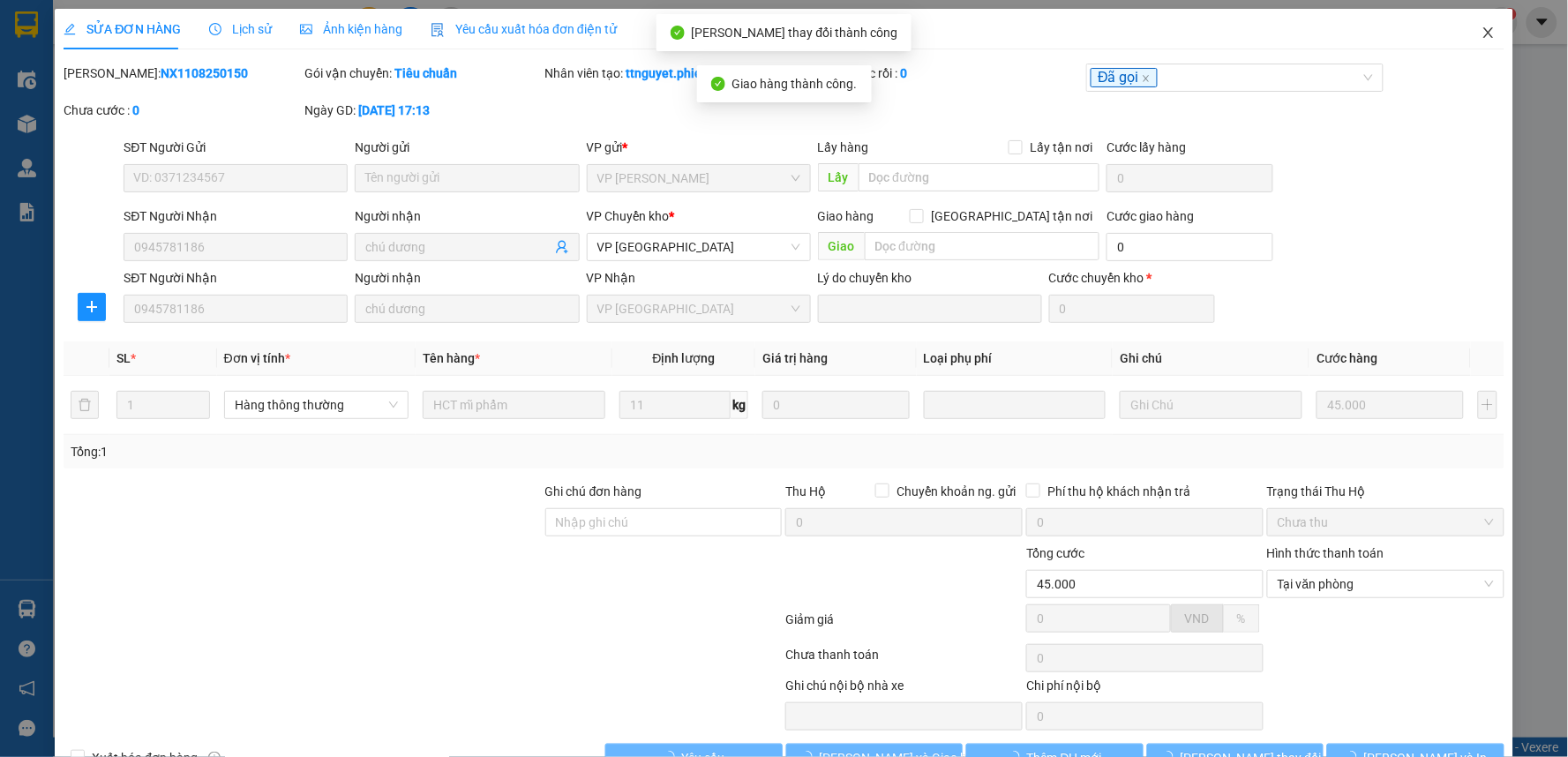
click at [1481, 32] on icon "close" at bounding box center [1488, 32] width 14 height 14
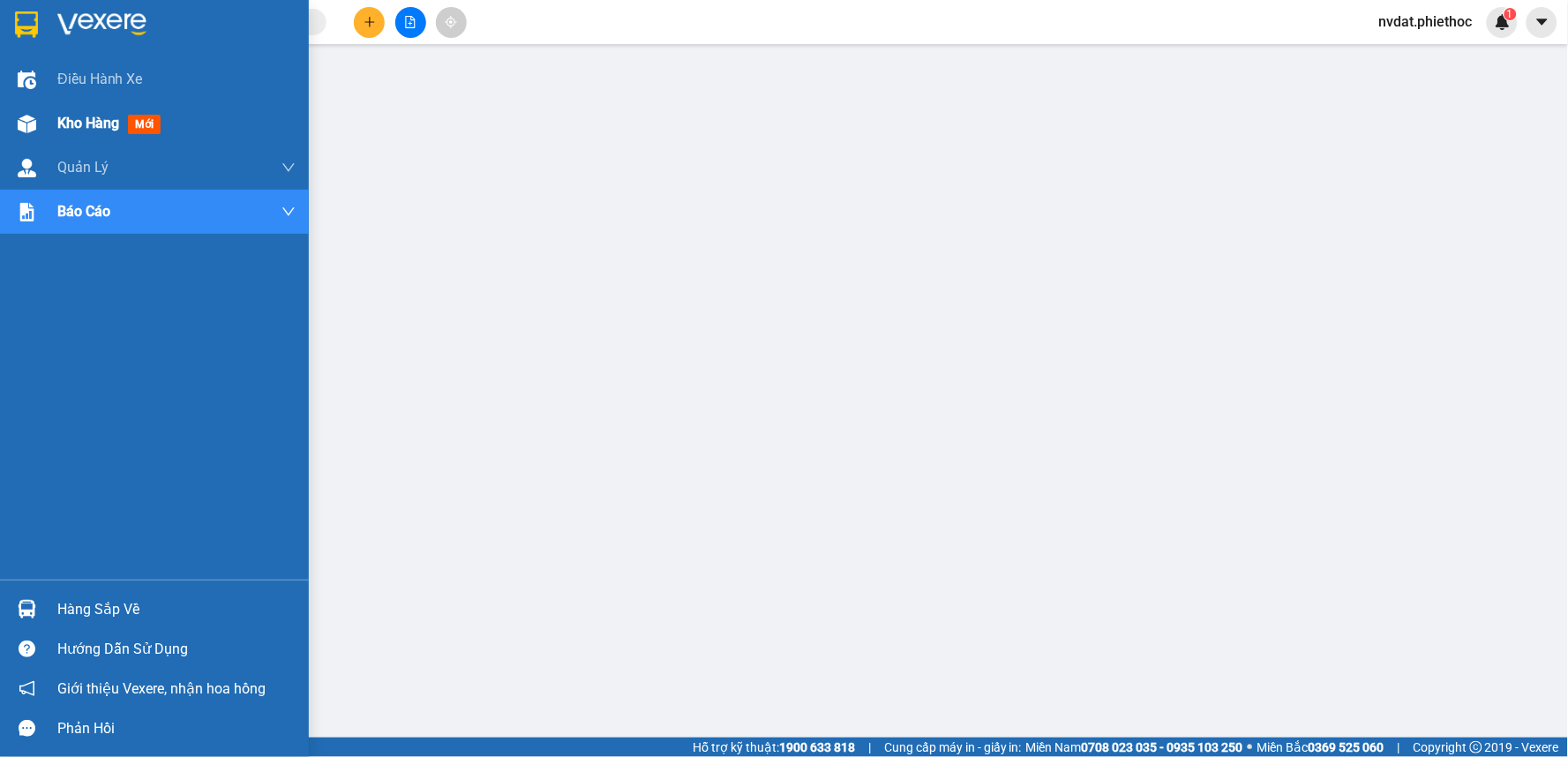
click at [51, 128] on div "Kho hàng mới" at bounding box center [155, 123] width 309 height 44
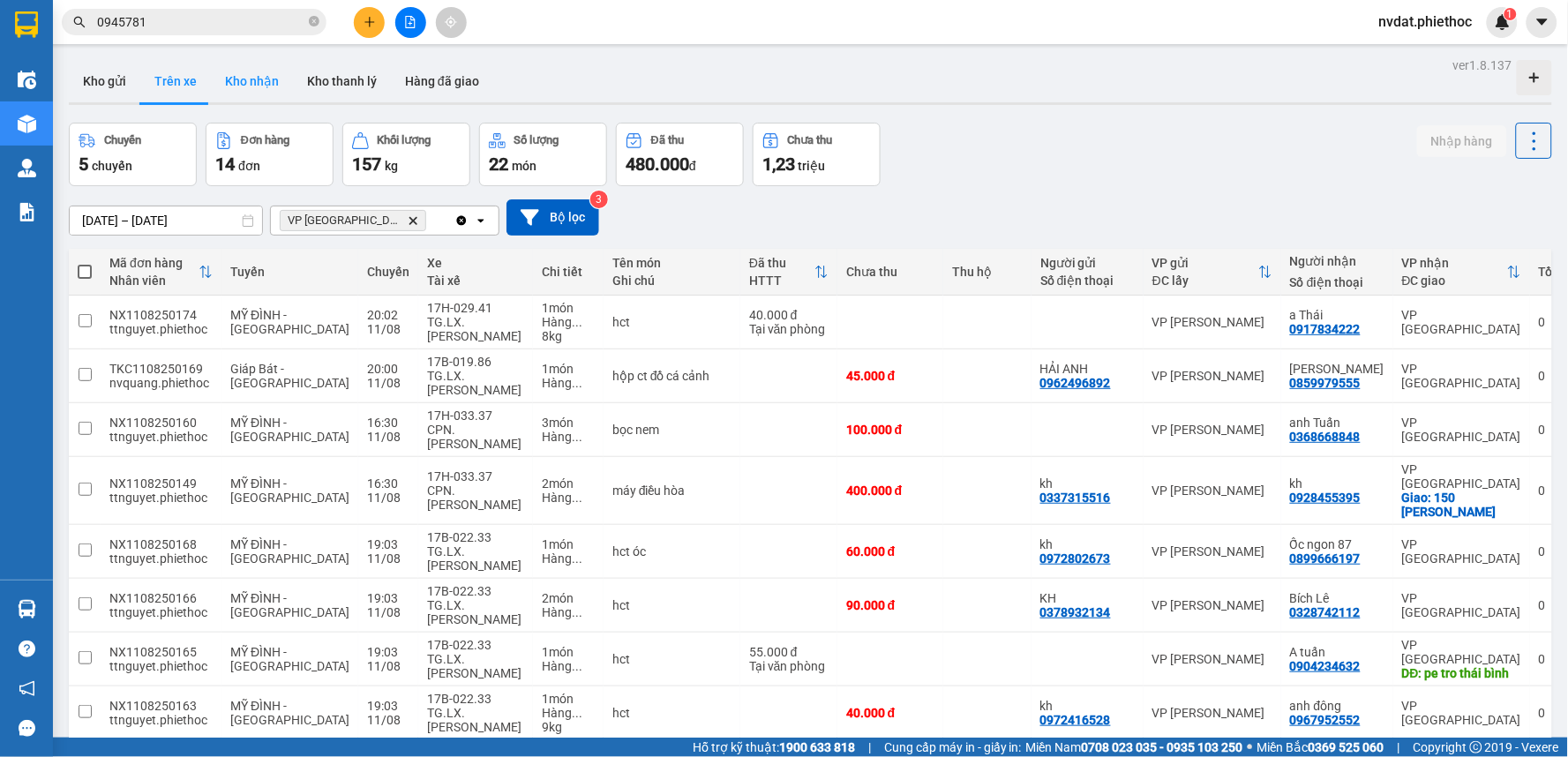
click at [224, 66] on button "Kho nhận" at bounding box center [251, 81] width 82 height 42
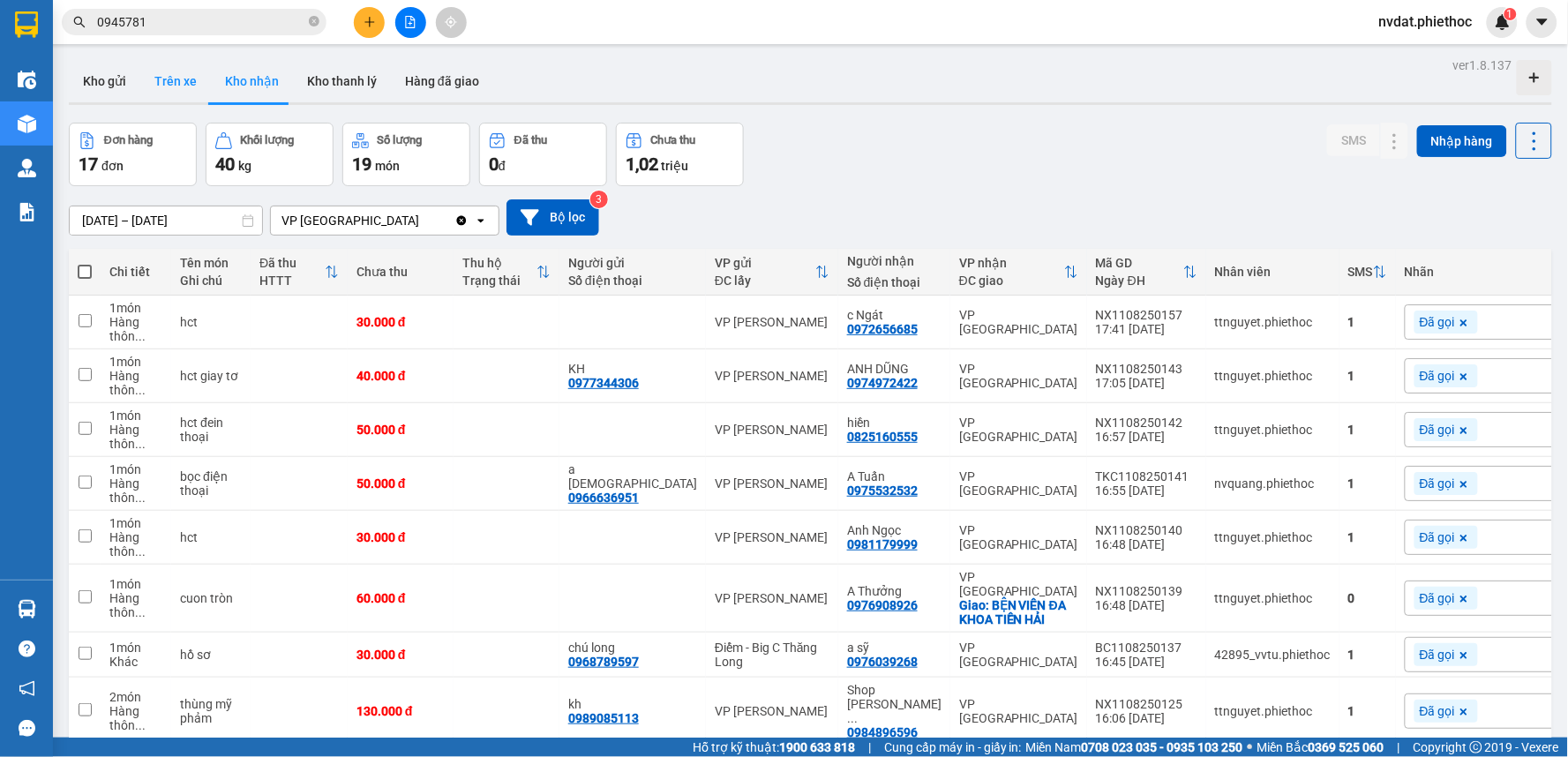
click at [174, 78] on button "Trên xe" at bounding box center [176, 81] width 71 height 42
type input "[DATE] – [DATE]"
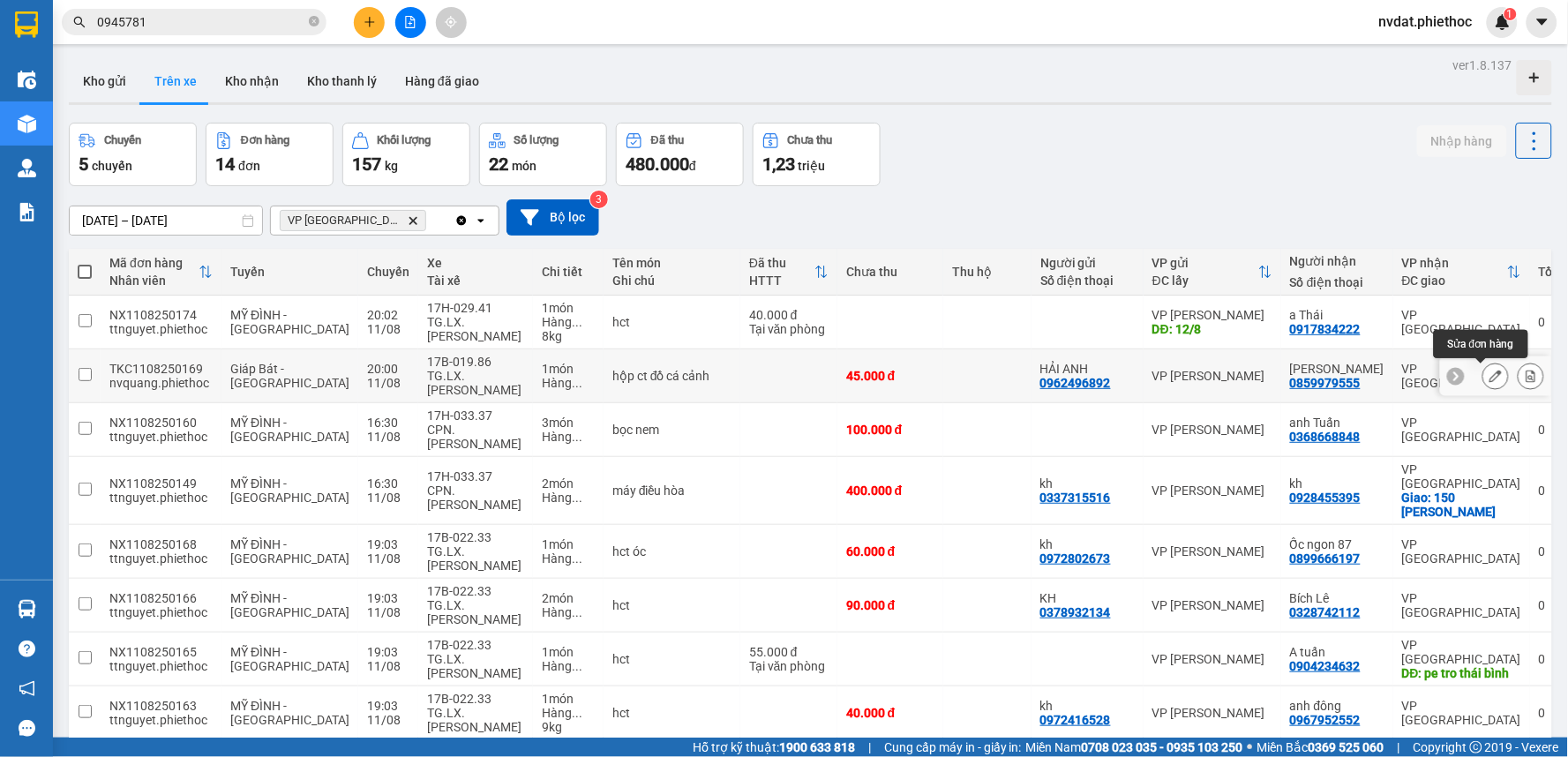
click at [1489, 374] on icon at bounding box center [1495, 376] width 13 height 13
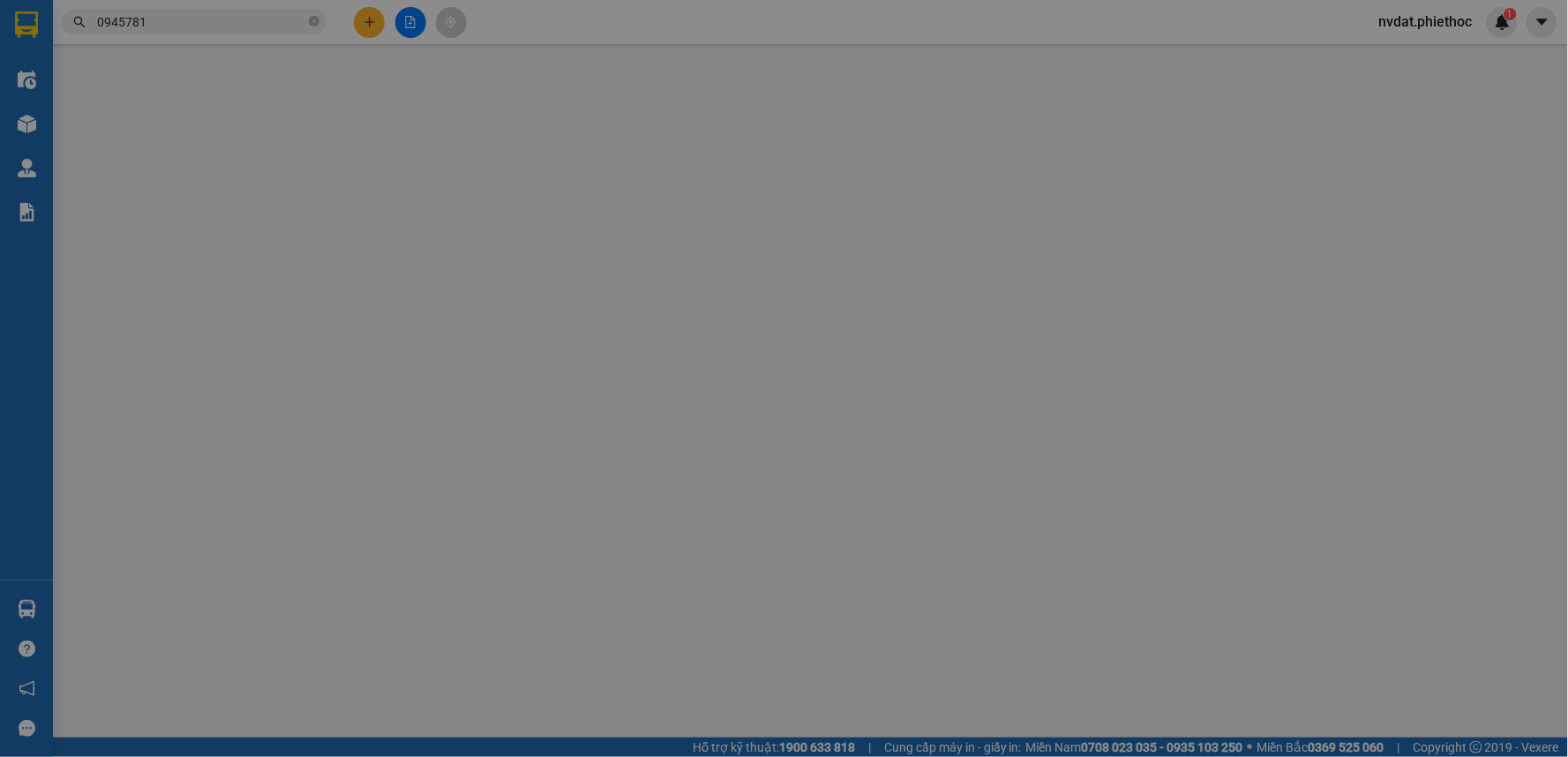
type input "0962496892"
type input "HẢI ANH"
type input "0859979555"
type input "[PERSON_NAME]"
type input "45.000"
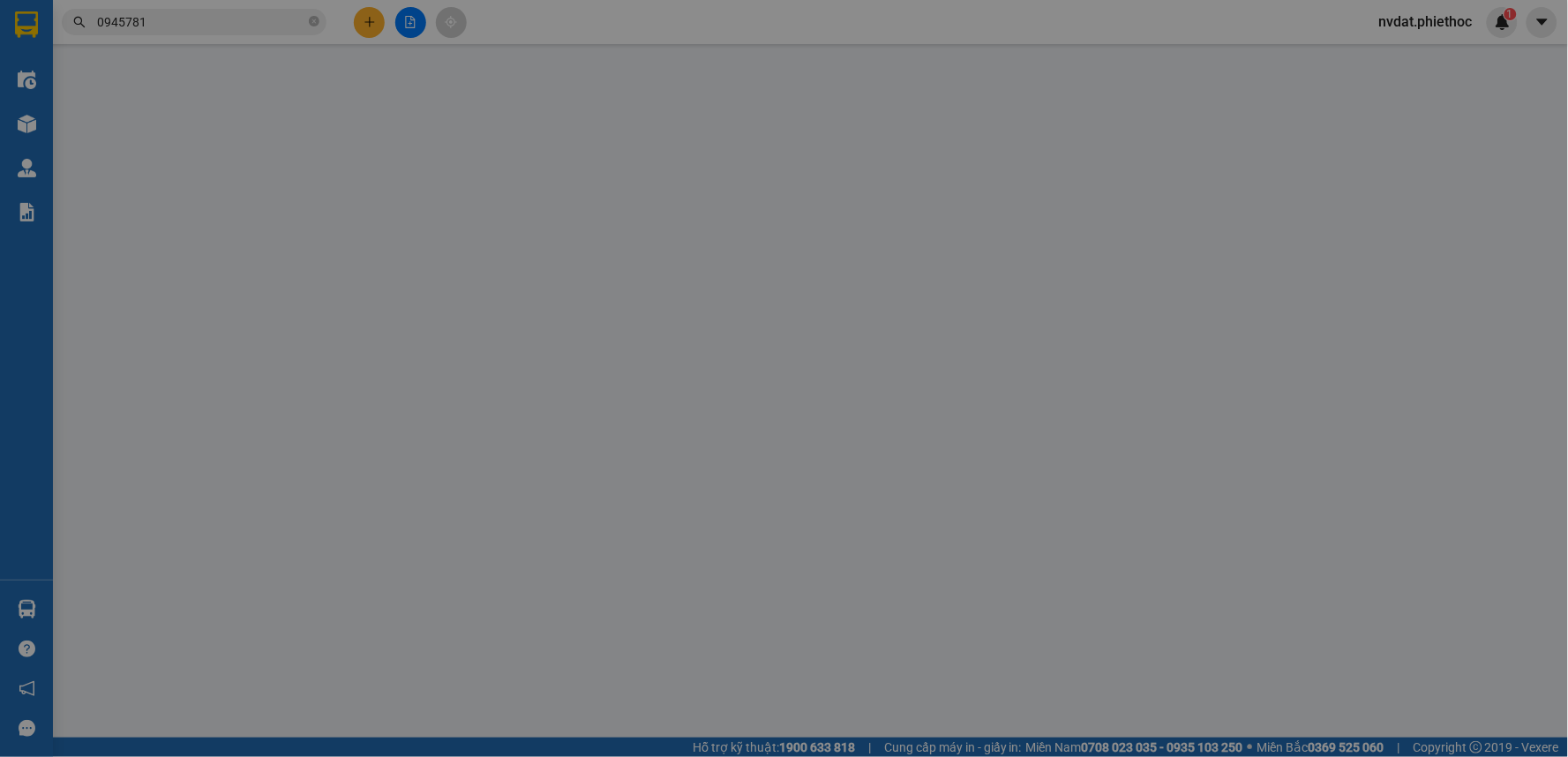
type input "45.000"
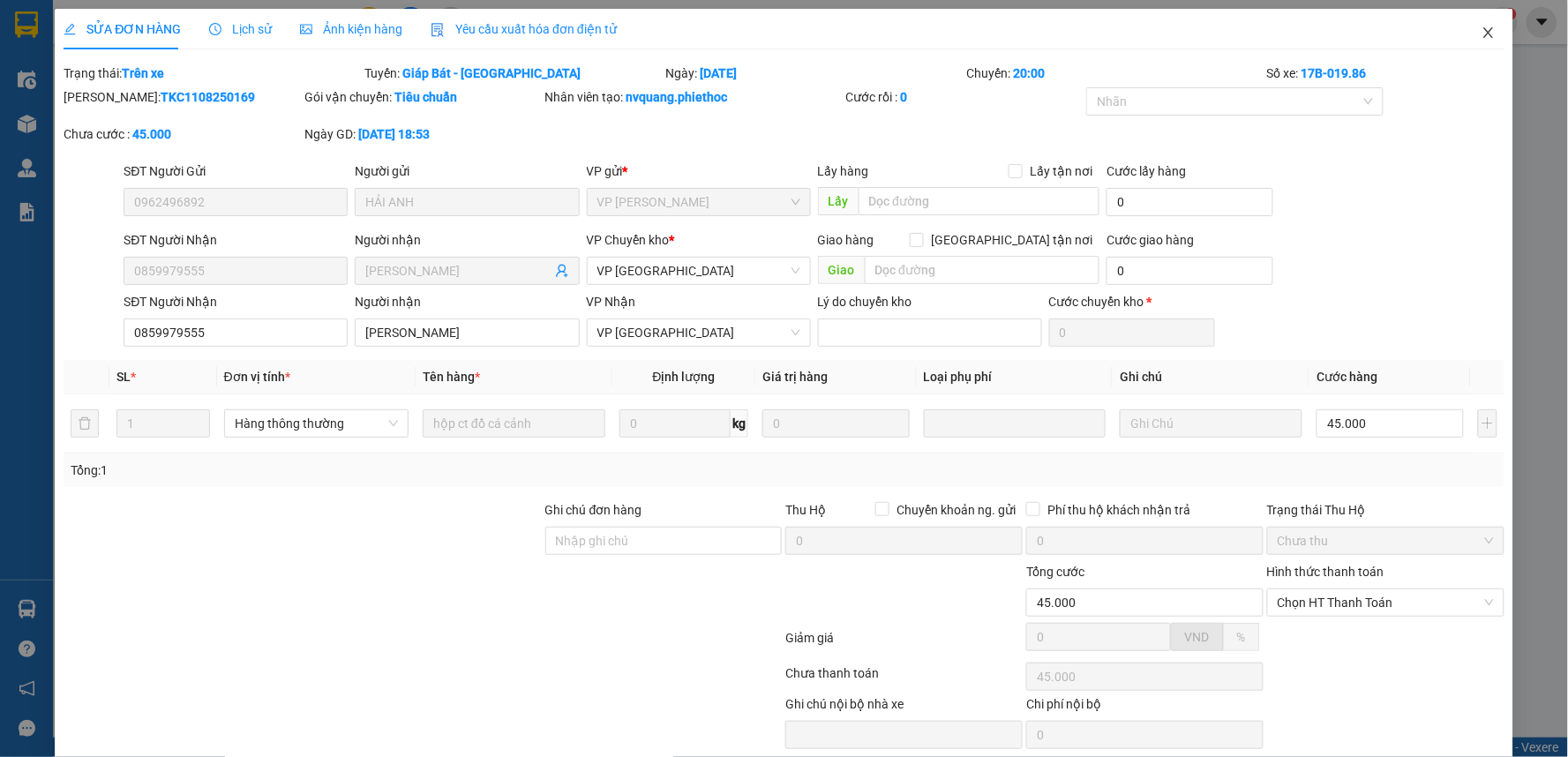
click at [1464, 39] on span "Close" at bounding box center [1488, 33] width 49 height 49
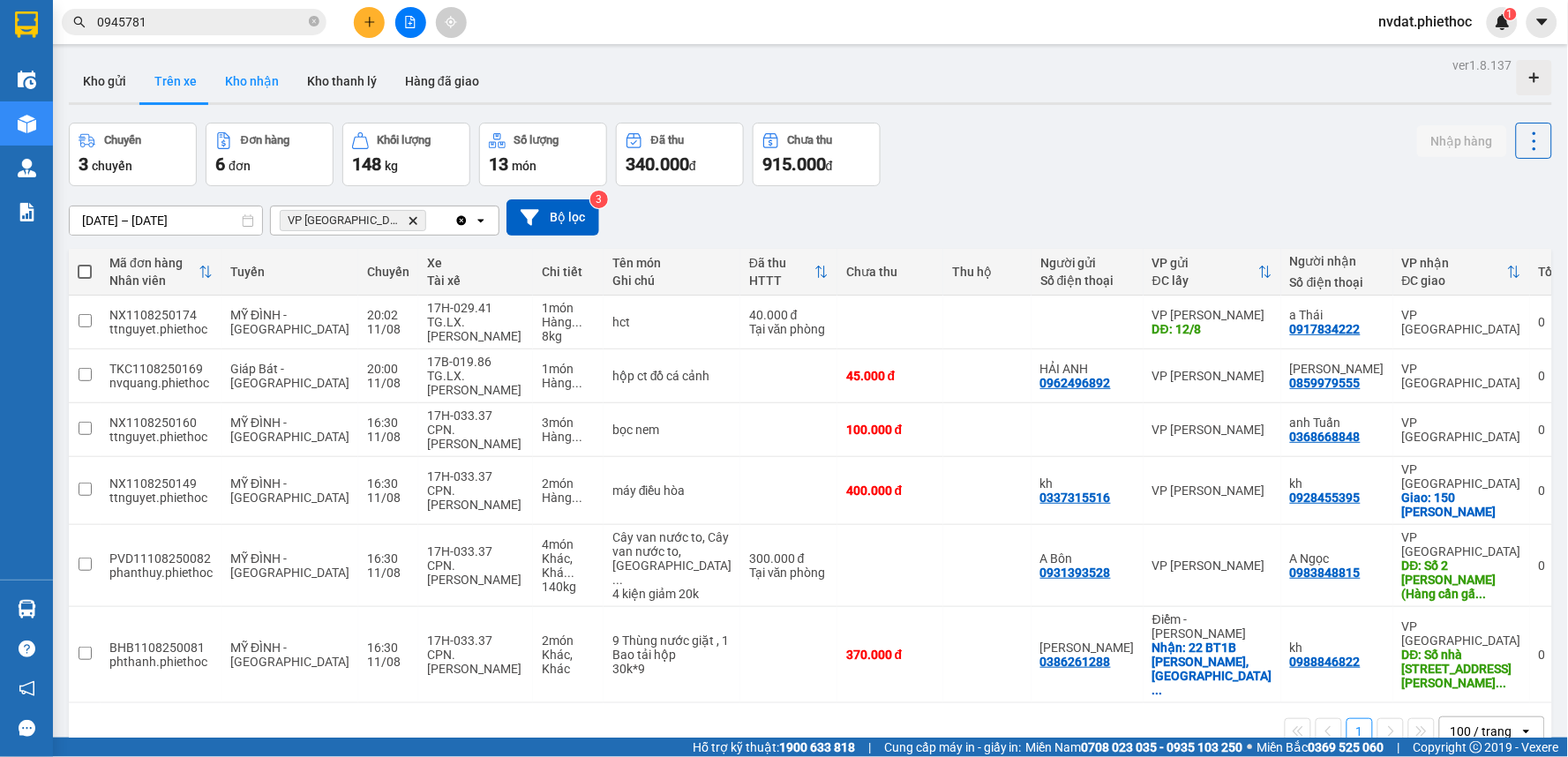
click at [229, 77] on button "Kho nhận" at bounding box center [251, 81] width 82 height 42
type input "[DATE] – [DATE]"
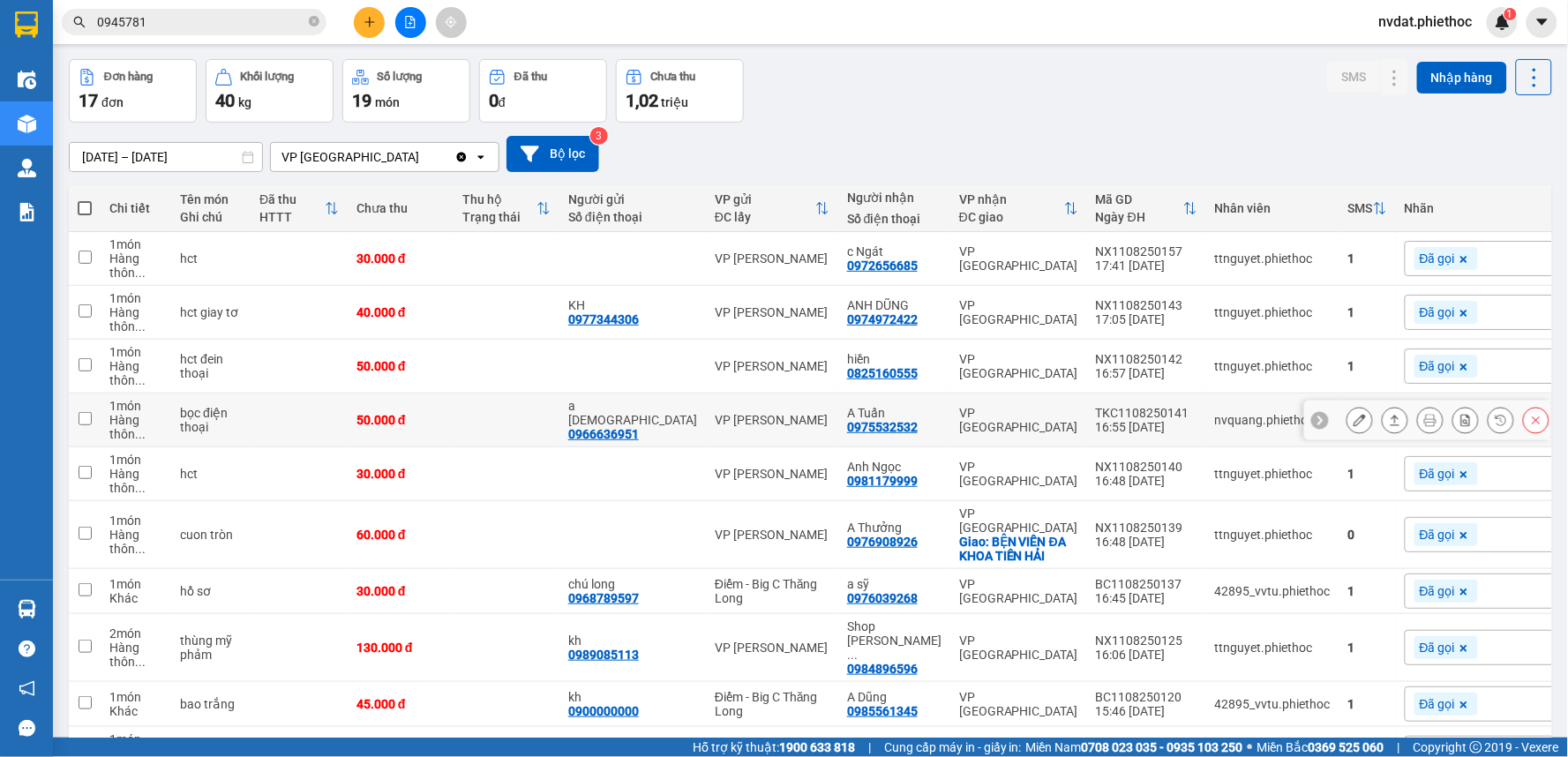
scroll to position [98, 0]
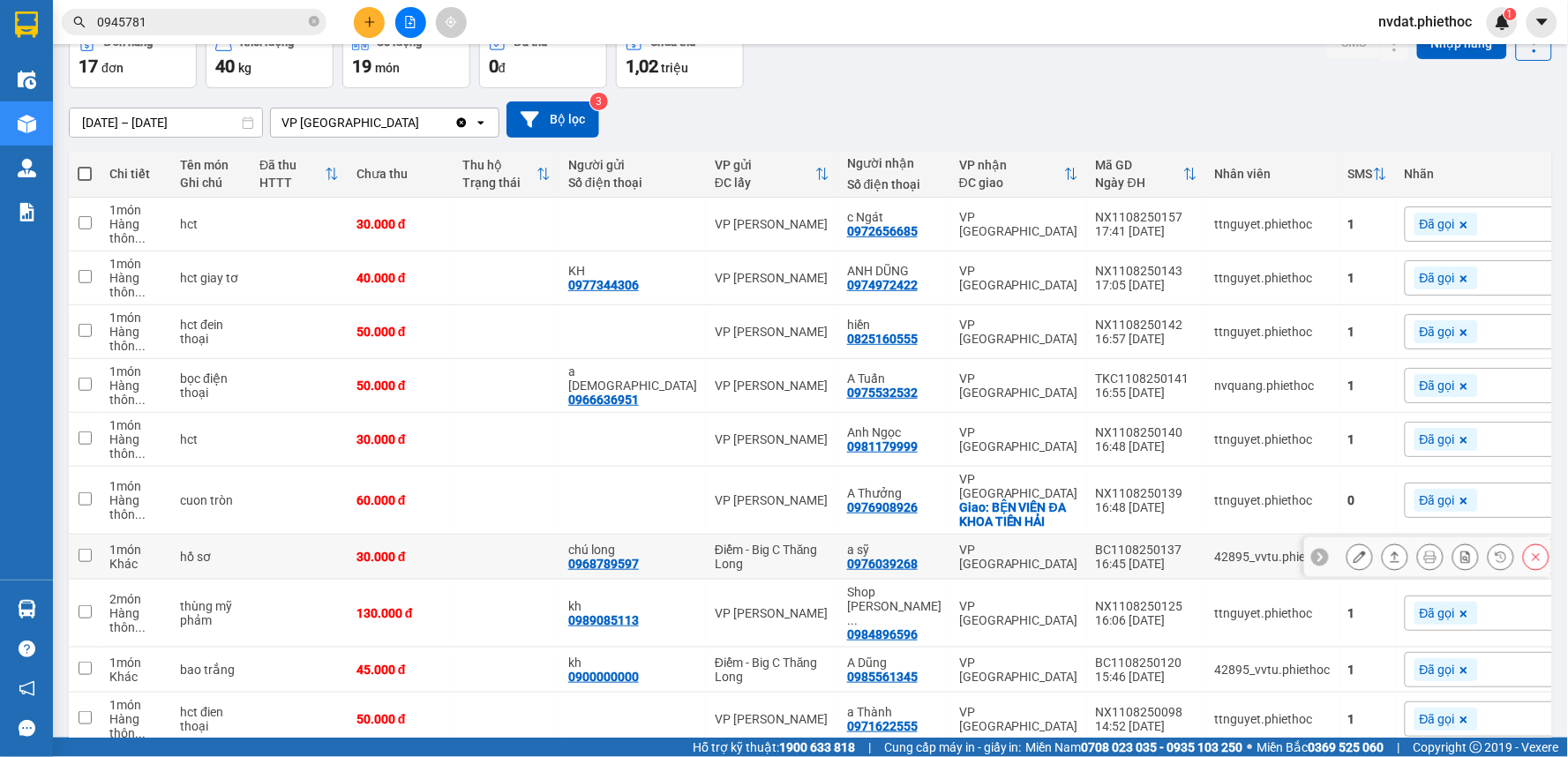
click at [1389, 550] on icon at bounding box center [1395, 556] width 13 height 13
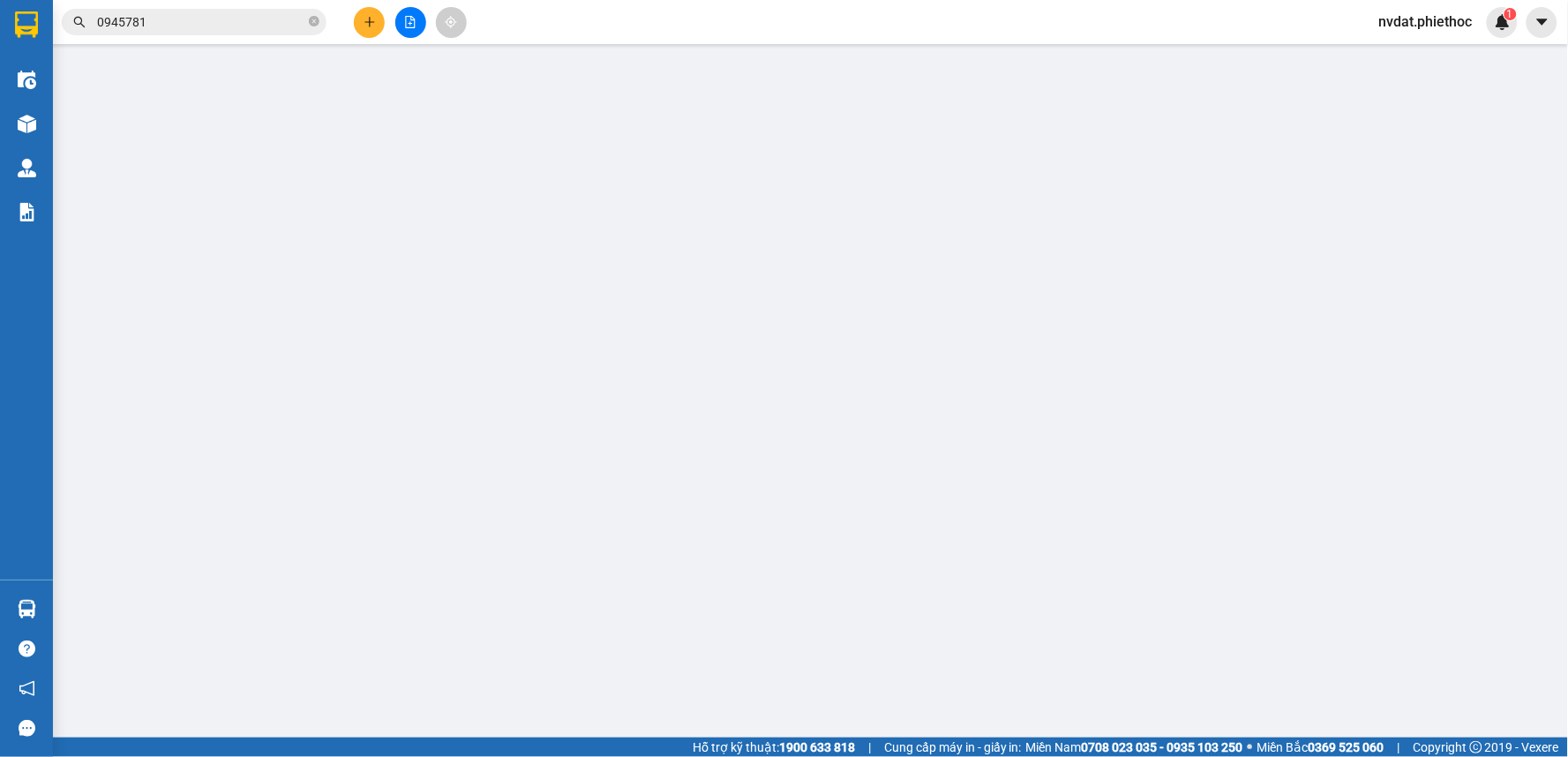
type input "0968789597"
type input "chú long"
type input "0976039268"
type input "a sỹ"
type input "30.000"
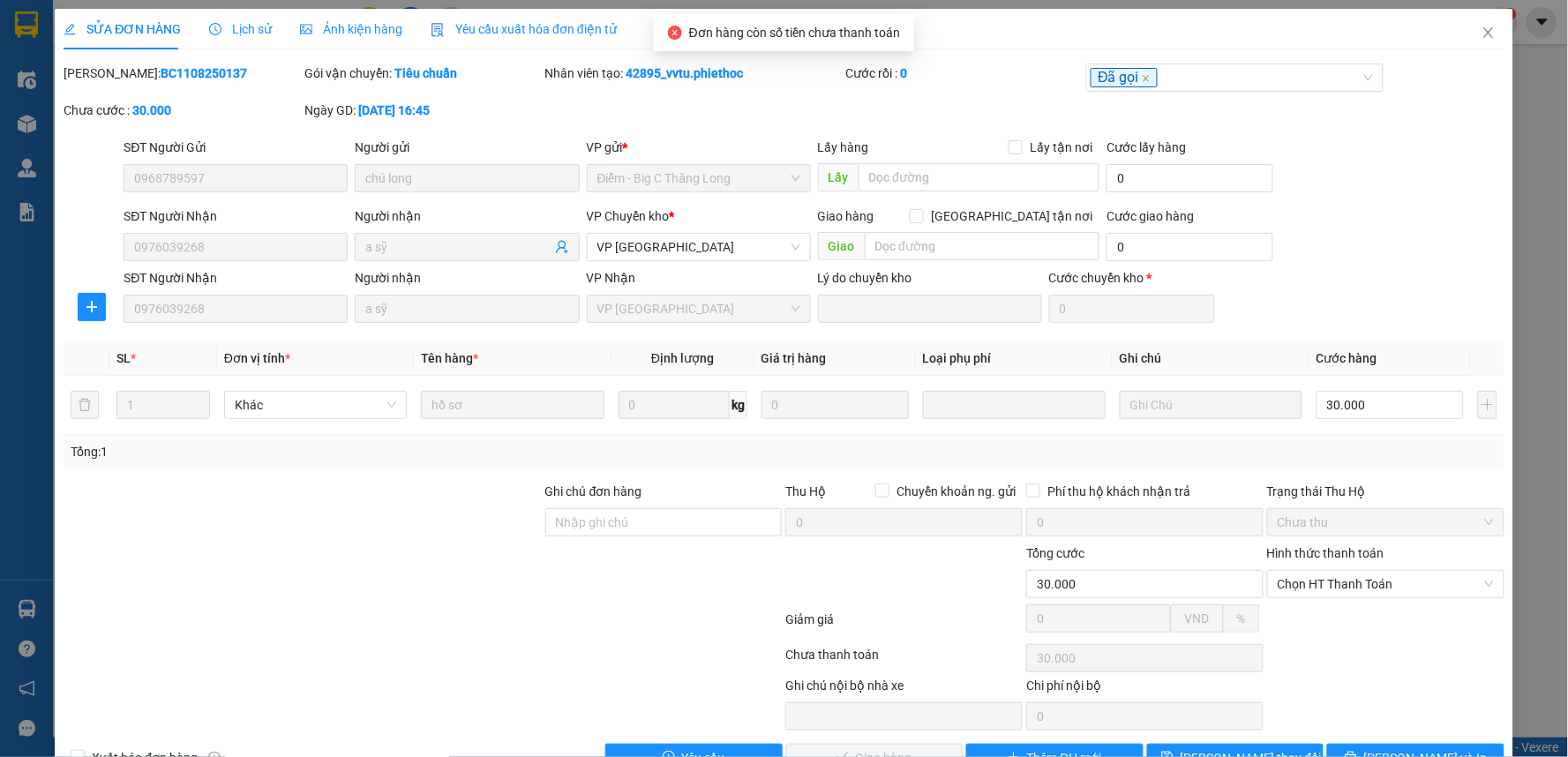
scroll to position [48, 0]
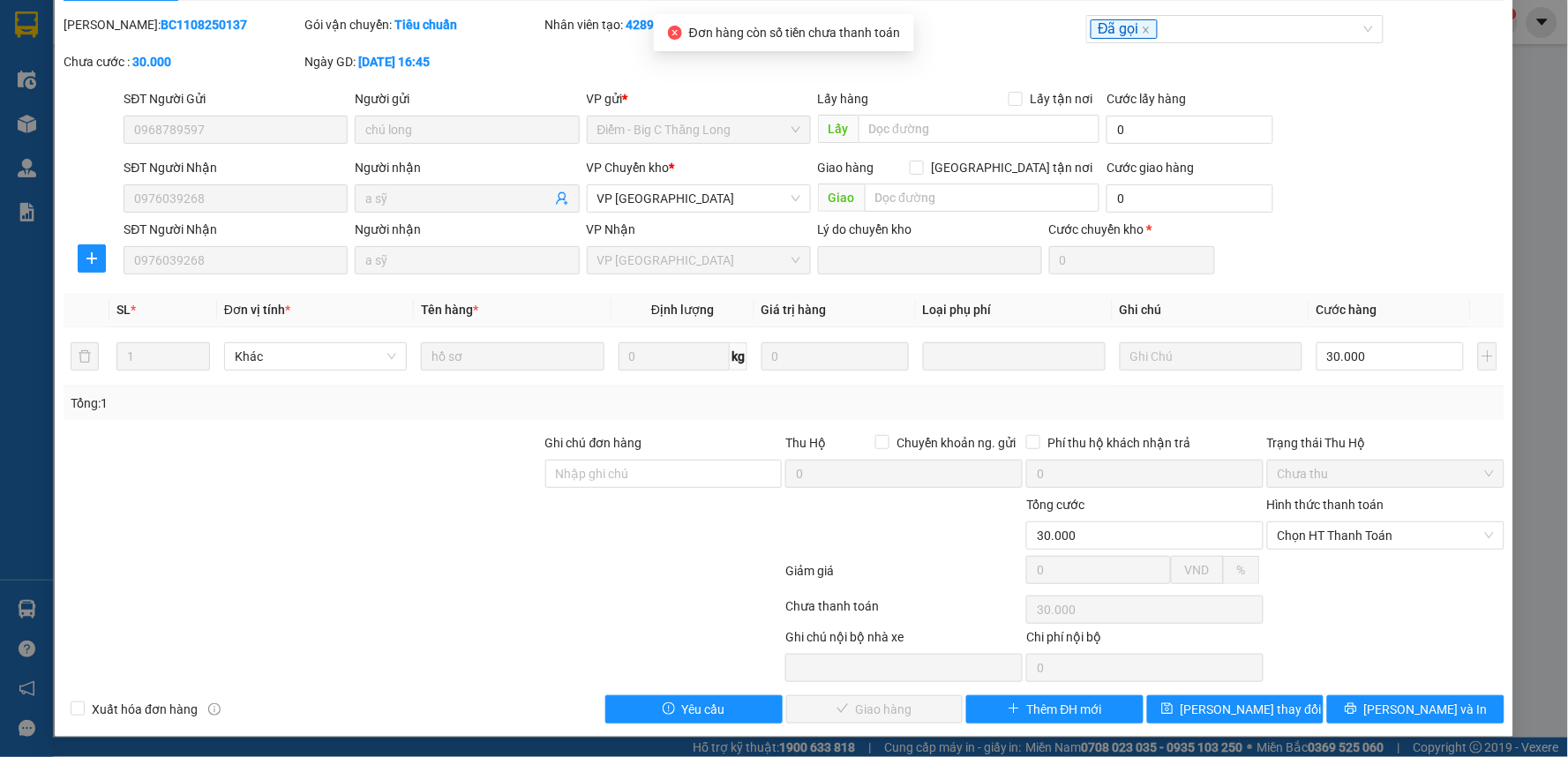
click at [1379, 542] on span "Chọn HT Thanh Toán" at bounding box center [1386, 536] width 217 height 27
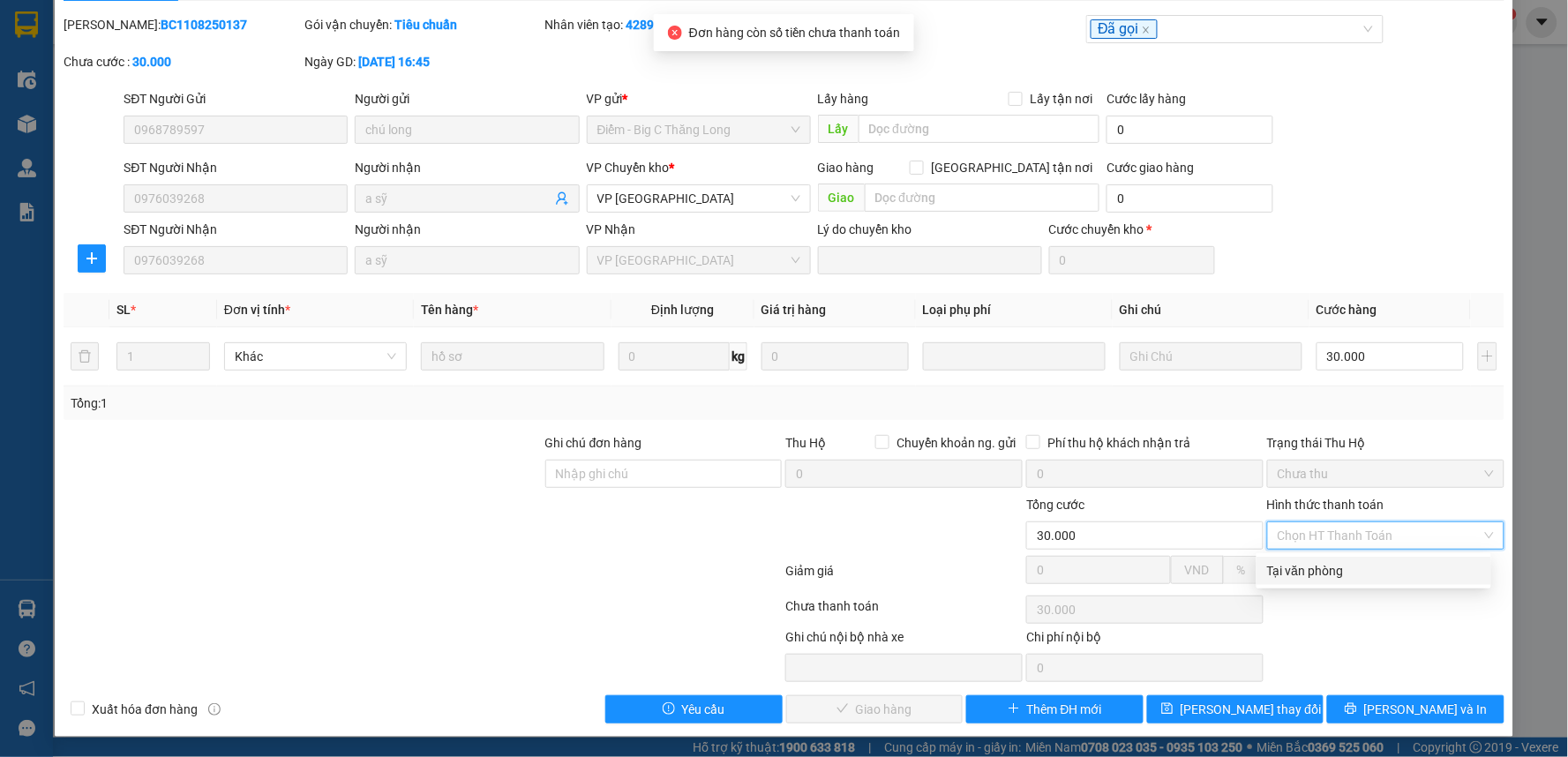
click at [1353, 572] on div "Tại văn phòng" at bounding box center [1373, 571] width 214 height 20
type input "0"
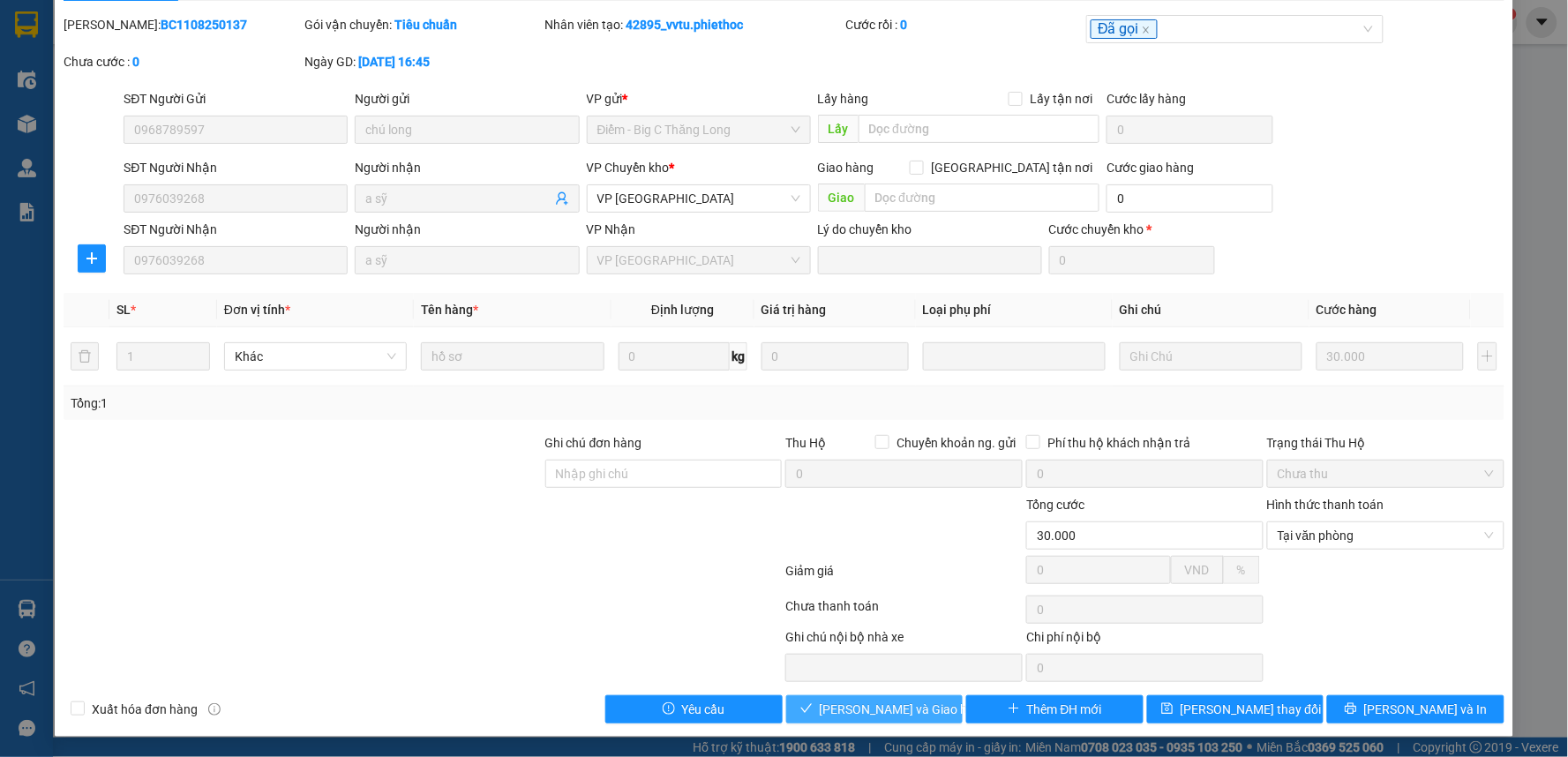
click at [886, 708] on span "[PERSON_NAME] và Giao hàng" at bounding box center [905, 710] width 169 height 20
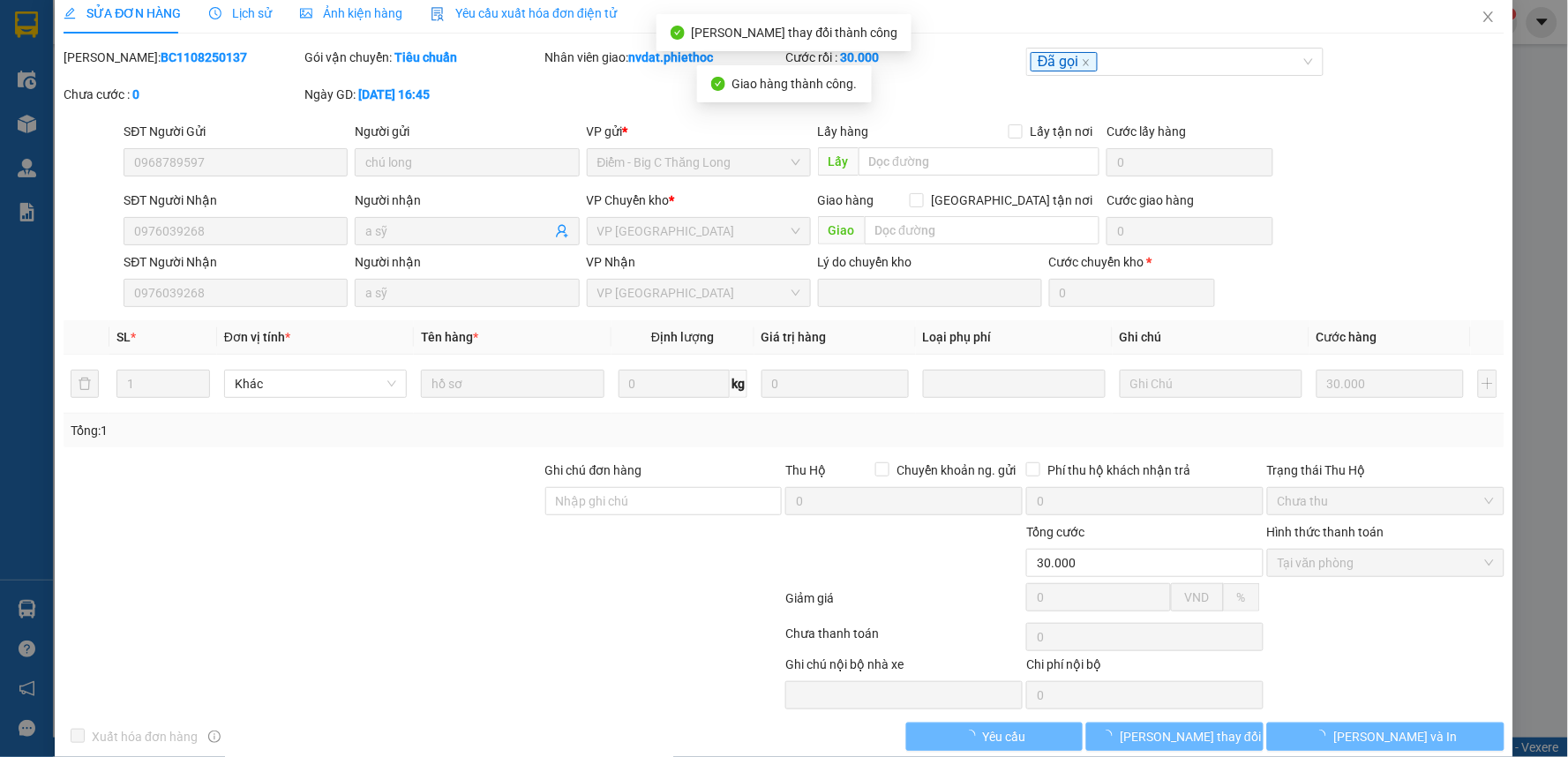
scroll to position [0, 0]
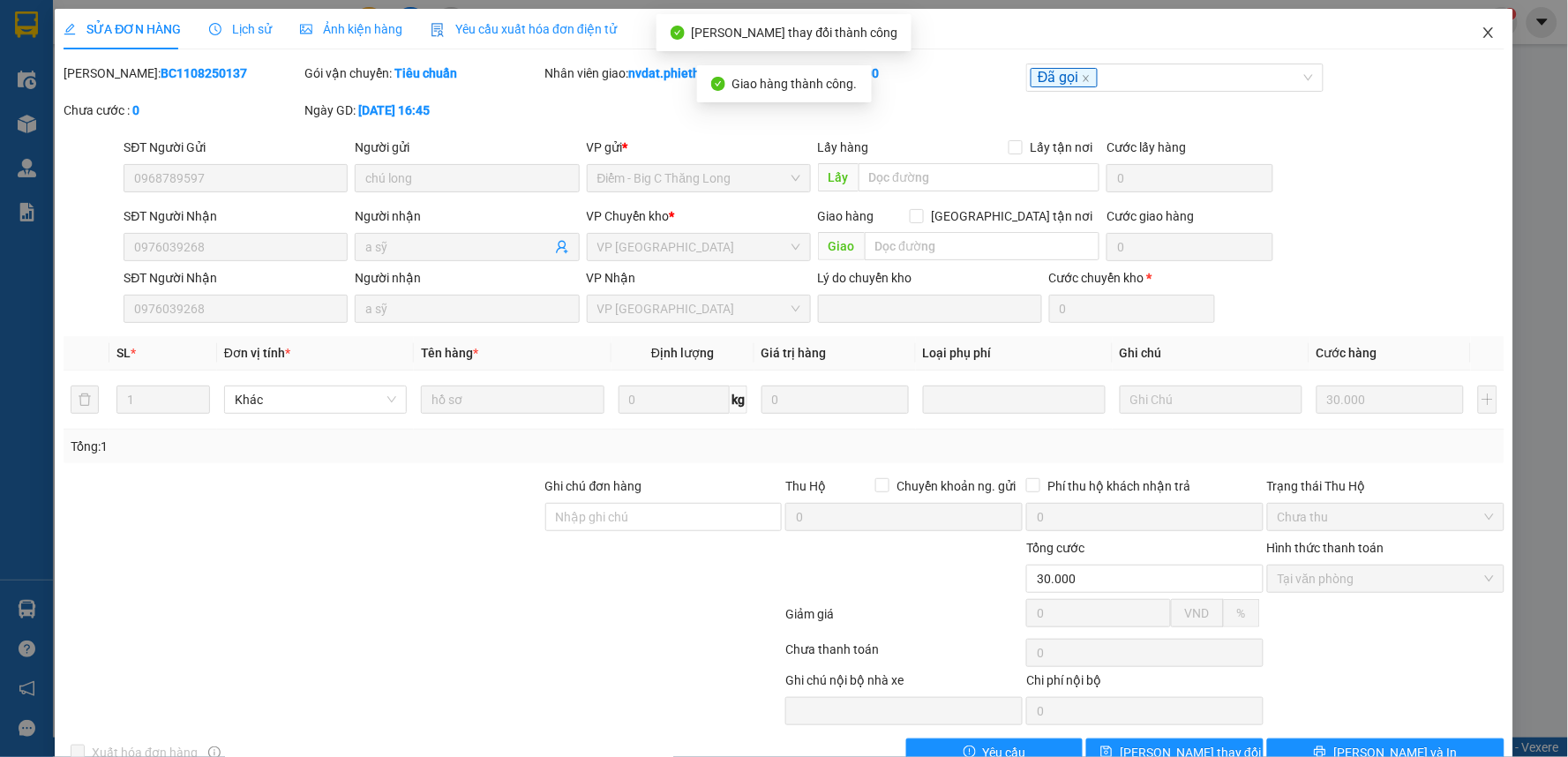
click at [1493, 47] on span "Close" at bounding box center [1488, 33] width 49 height 49
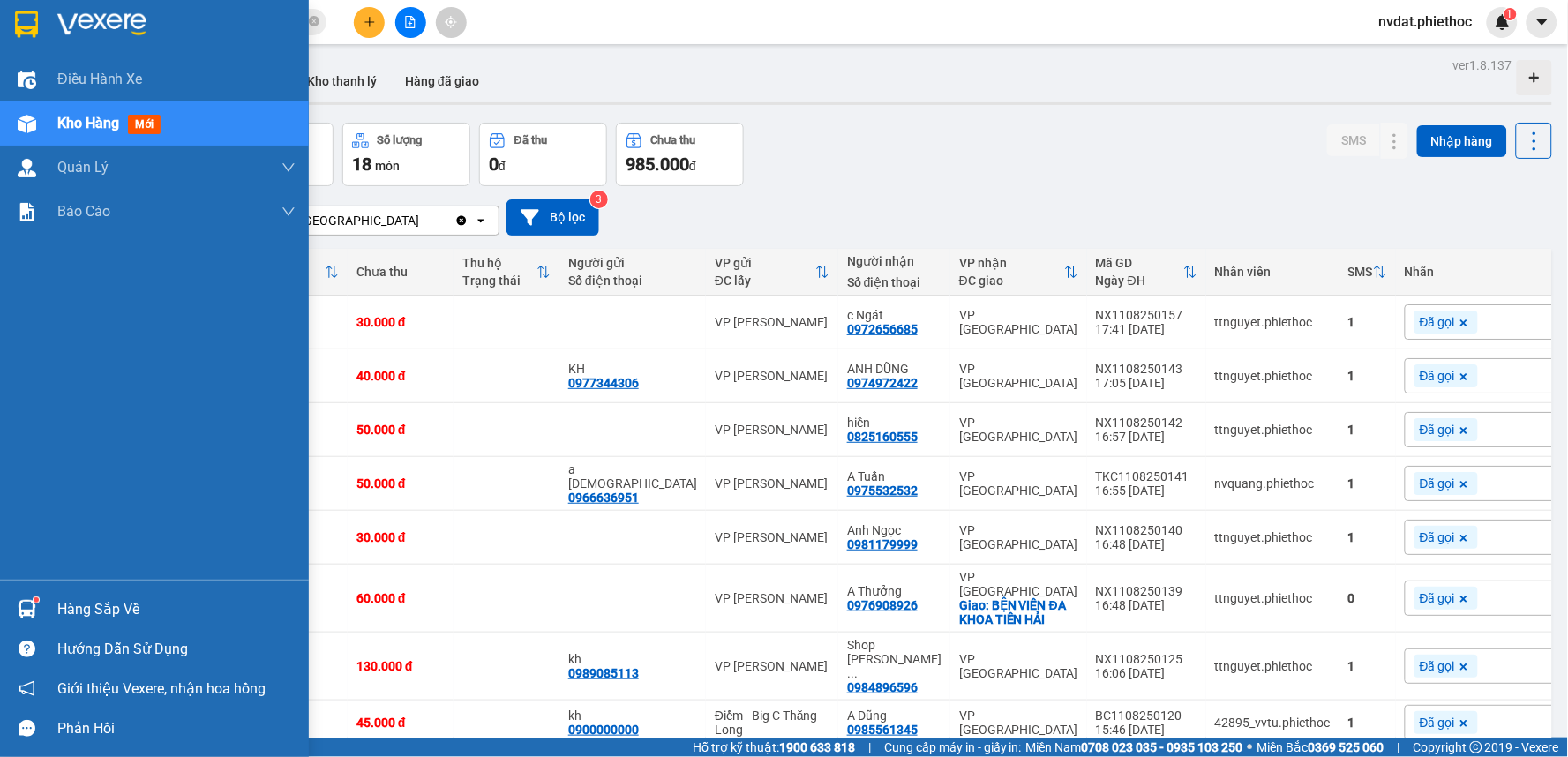
click at [25, 612] on img at bounding box center [27, 609] width 19 height 19
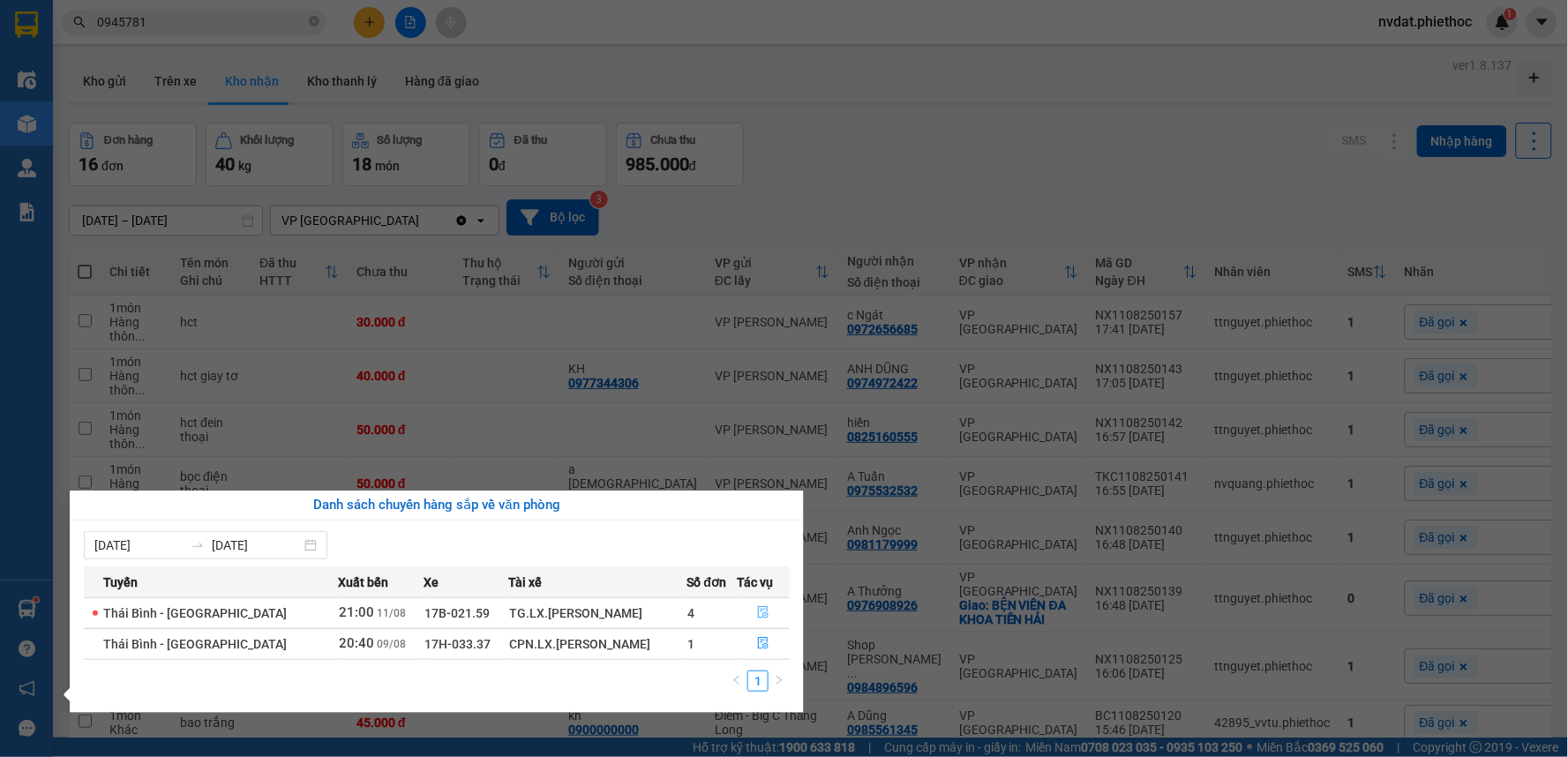
click at [772, 611] on button "button" at bounding box center [764, 613] width 51 height 29
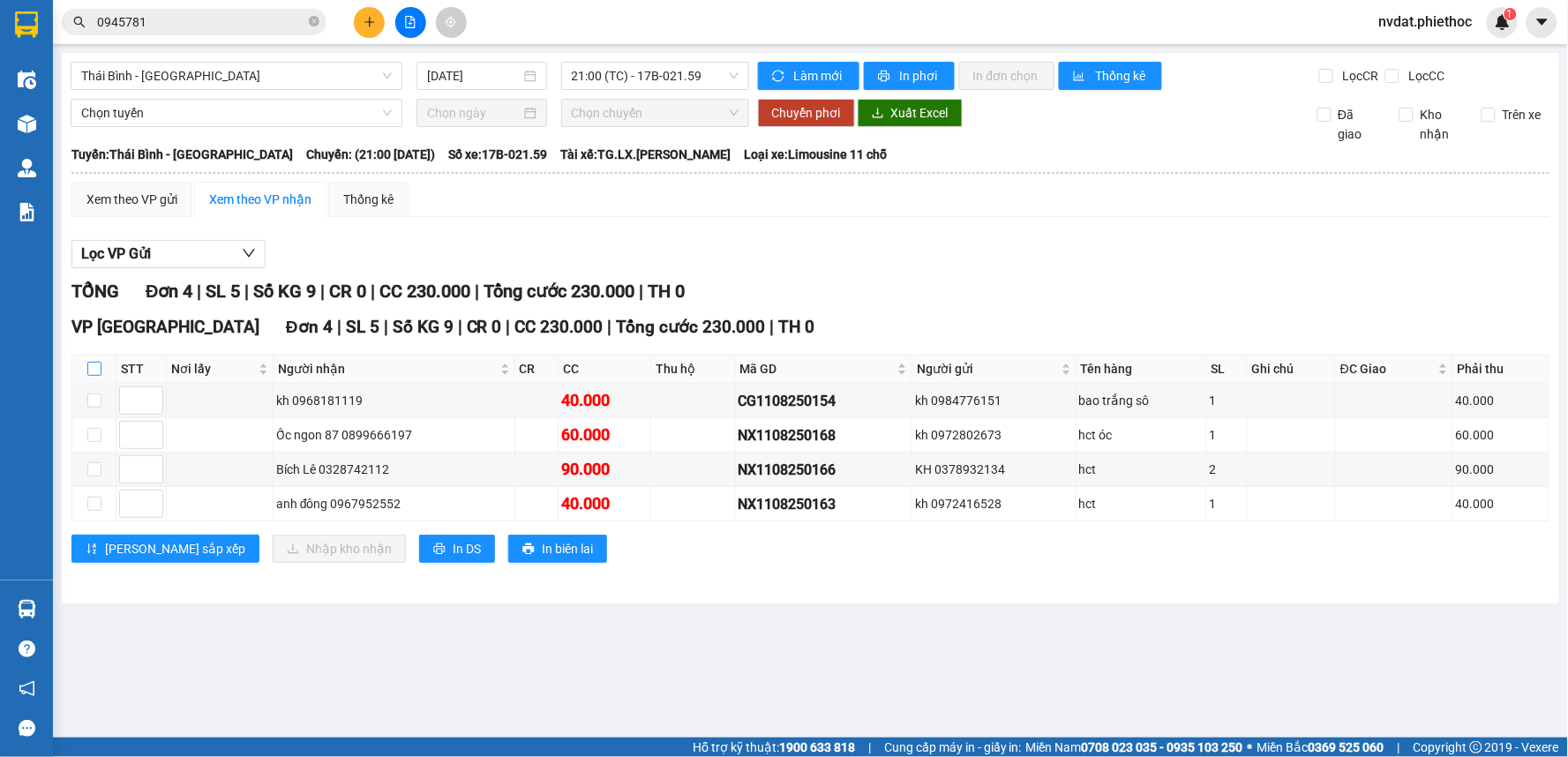
click at [90, 373] on input "checkbox" at bounding box center [94, 369] width 14 height 14
checkbox input "true"
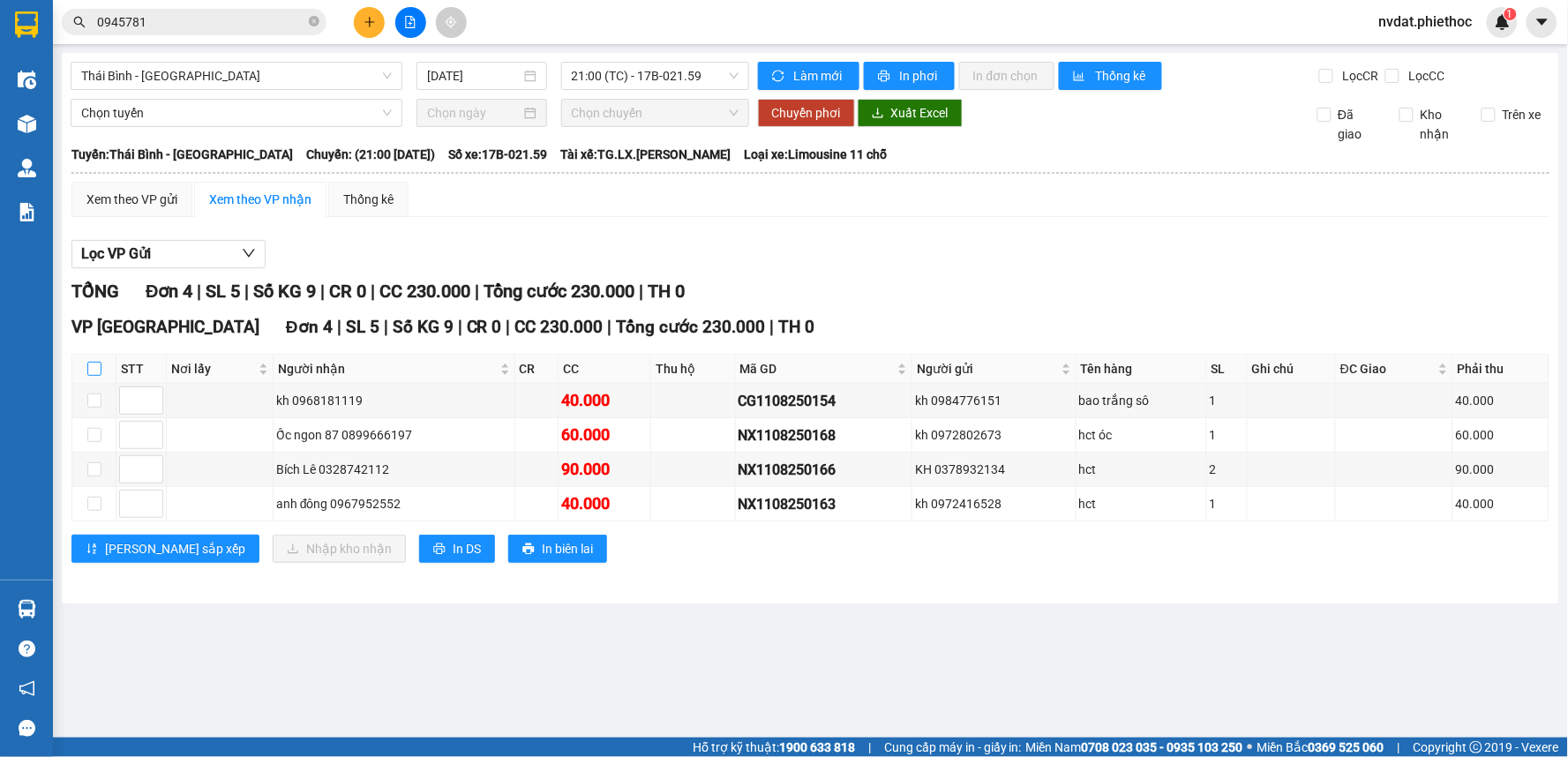
checkbox input "true"
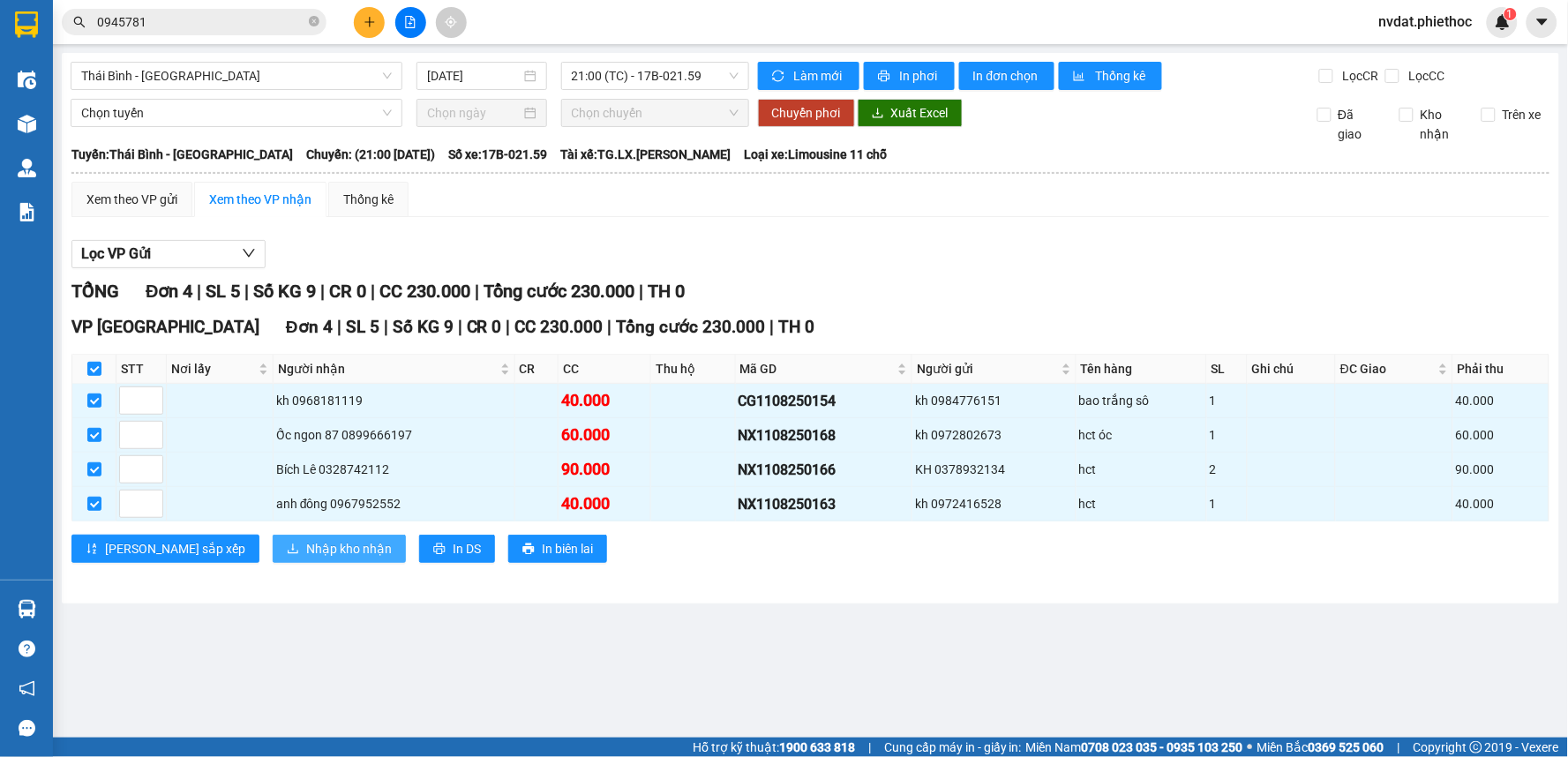
click at [306, 551] on span "Nhập kho nhận" at bounding box center [348, 549] width 86 height 20
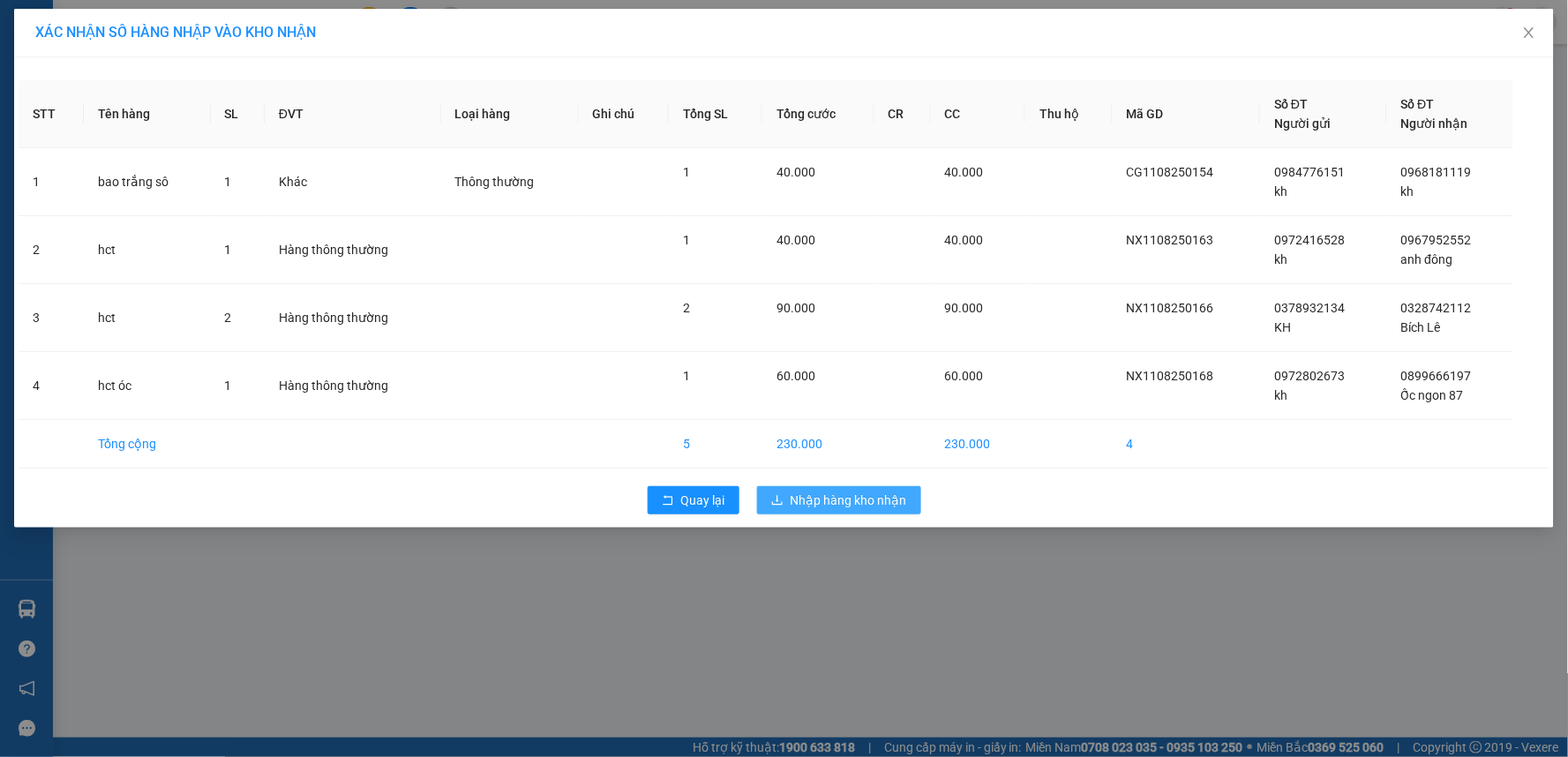
click at [782, 499] on icon "download" at bounding box center [778, 500] width 13 height 13
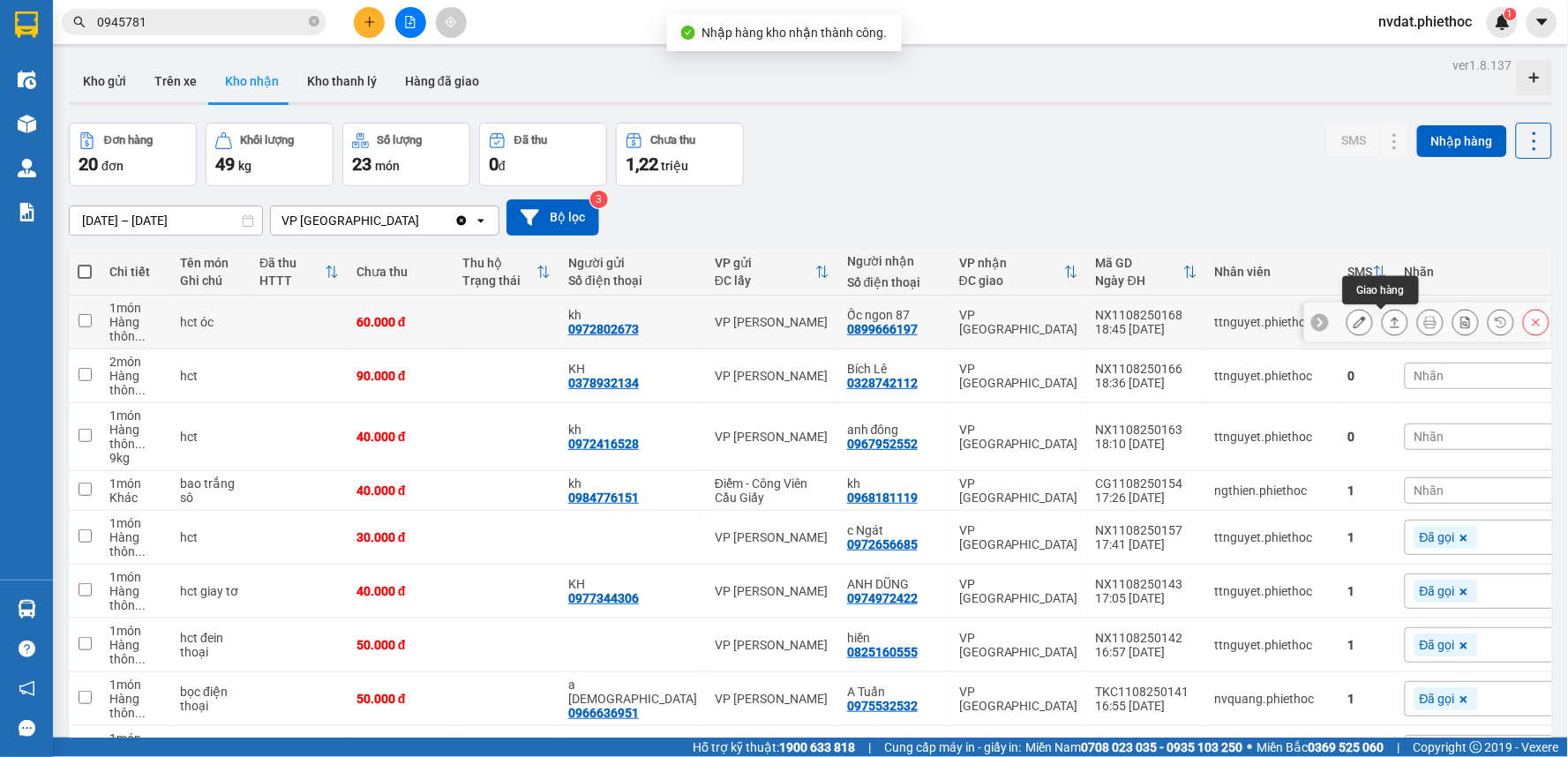
click at [1391, 320] on icon at bounding box center [1396, 322] width 10 height 11
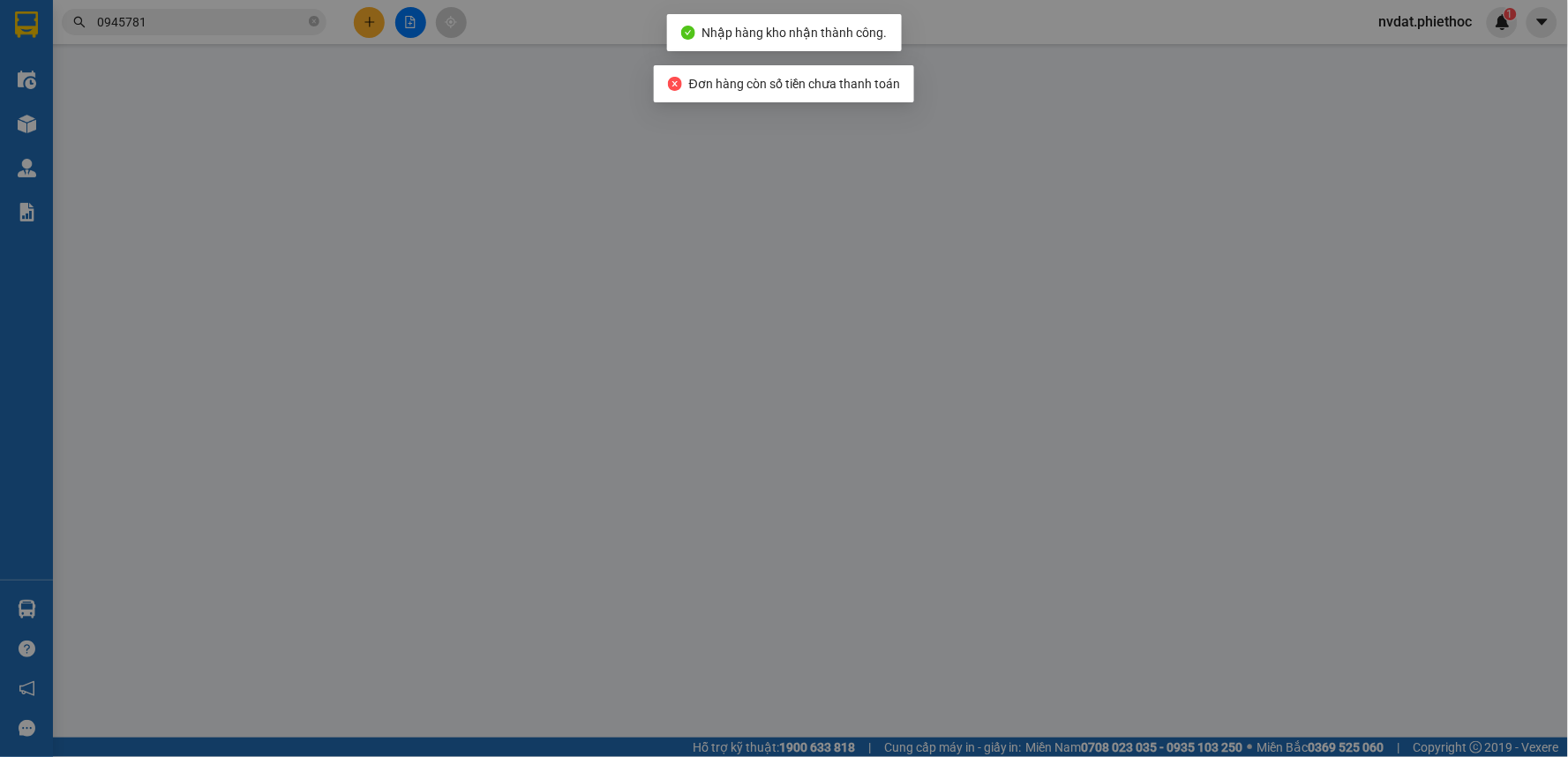
type input "0972802673"
type input "kh"
type input "0899666197"
type input "Ốc ngon 87"
type input "60.000"
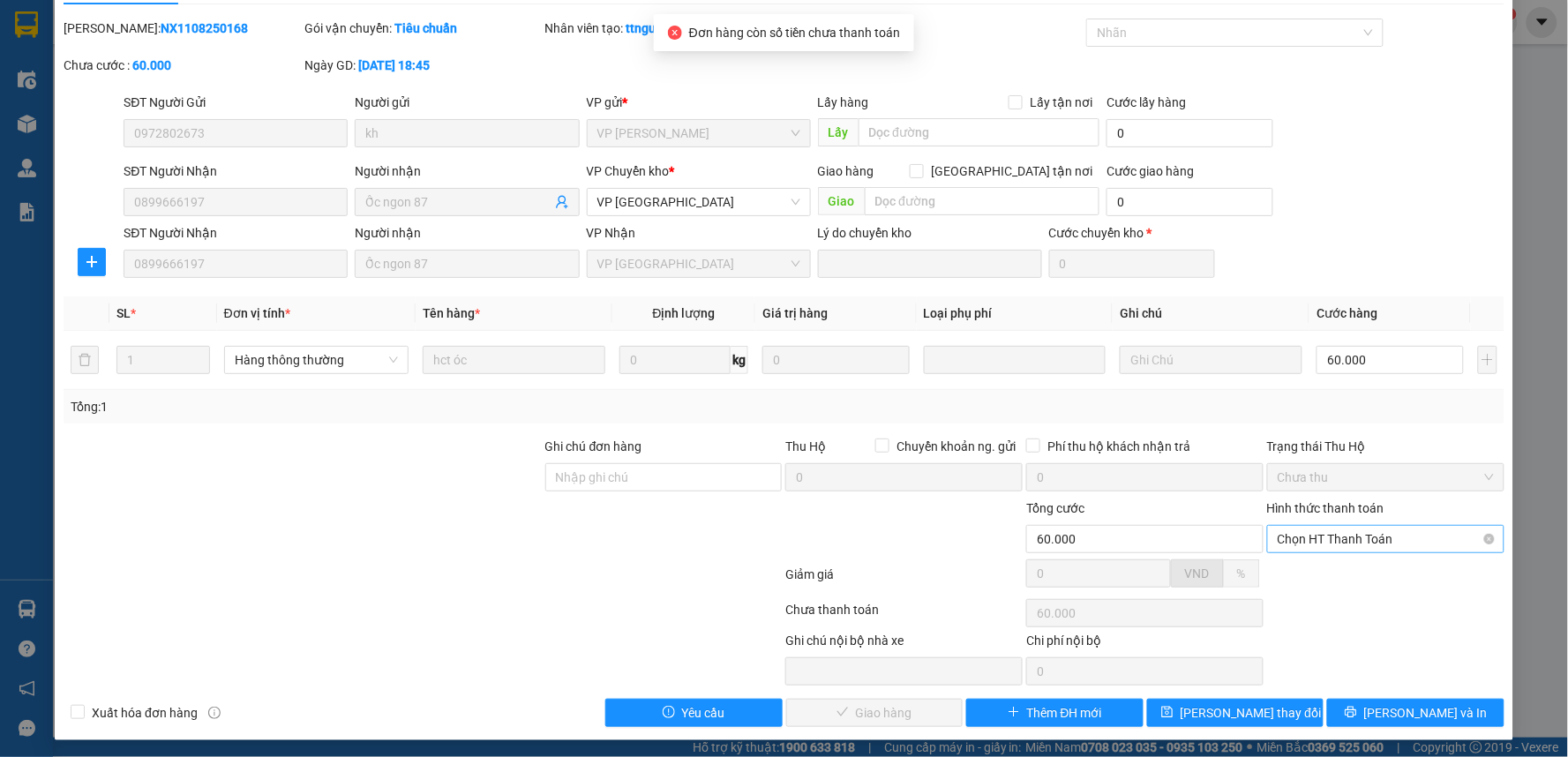
scroll to position [48, 0]
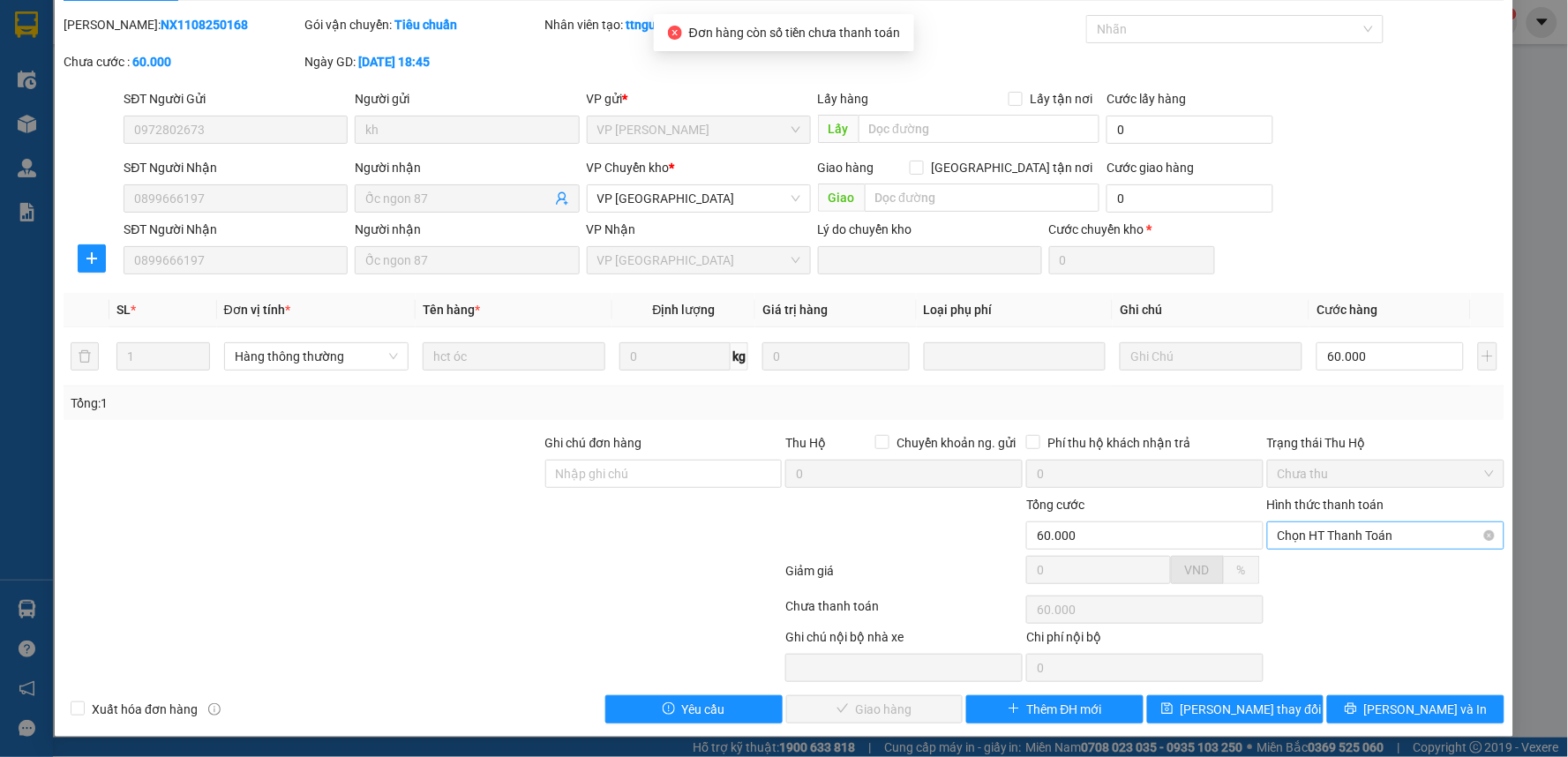
click at [1301, 534] on span "Chọn HT Thanh Toán" at bounding box center [1386, 536] width 217 height 27
click at [1306, 561] on div "Tại văn phòng" at bounding box center [1373, 571] width 214 height 20
type input "0"
click at [909, 703] on span "[PERSON_NAME] và Giao hàng" at bounding box center [905, 710] width 169 height 20
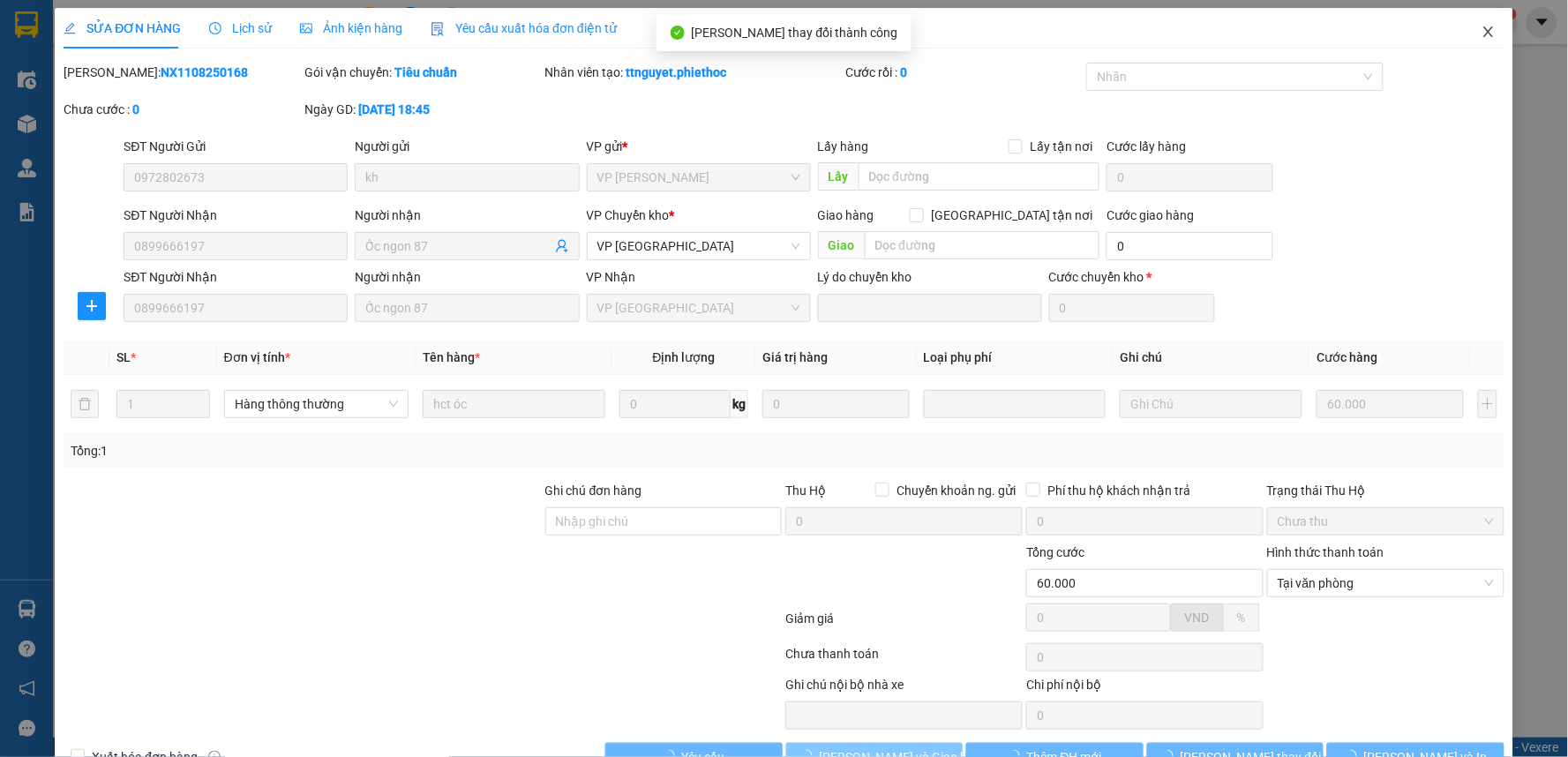
scroll to position [0, 0]
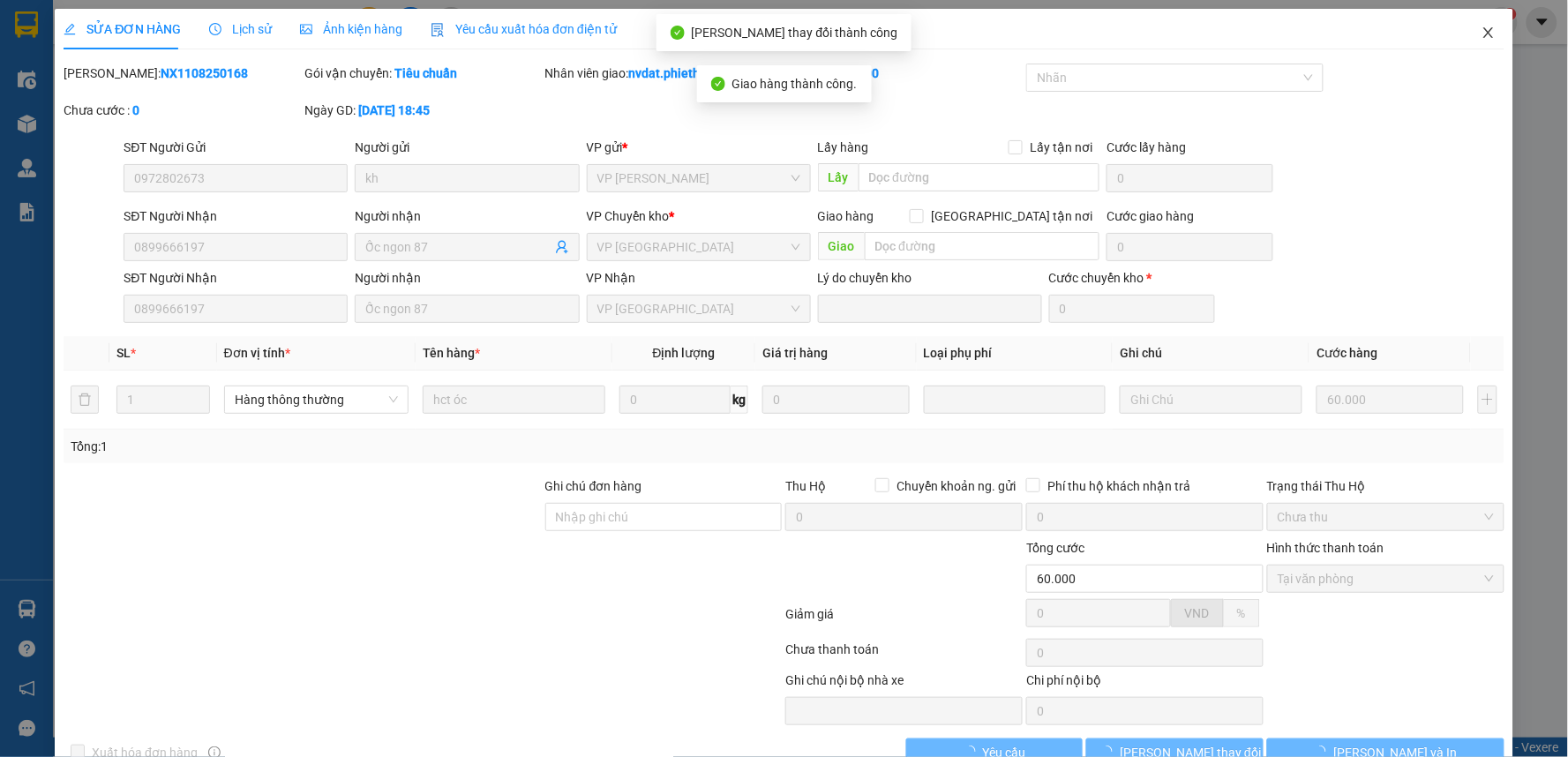
click at [1464, 36] on span "Close" at bounding box center [1488, 33] width 49 height 49
